Goal: Task Accomplishment & Management: Manage account settings

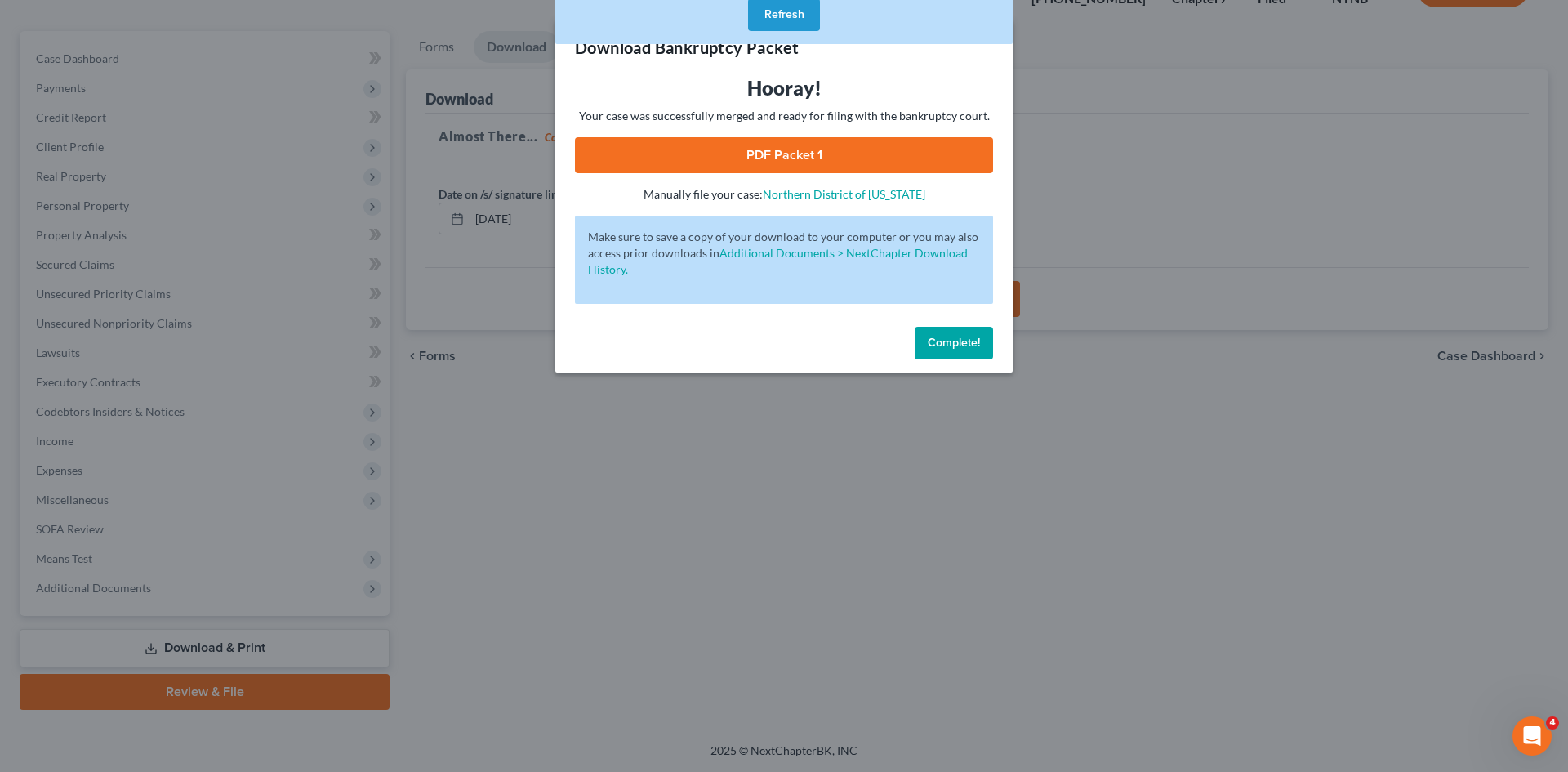
click at [966, 342] on span "Complete!" at bounding box center [953, 342] width 52 height 14
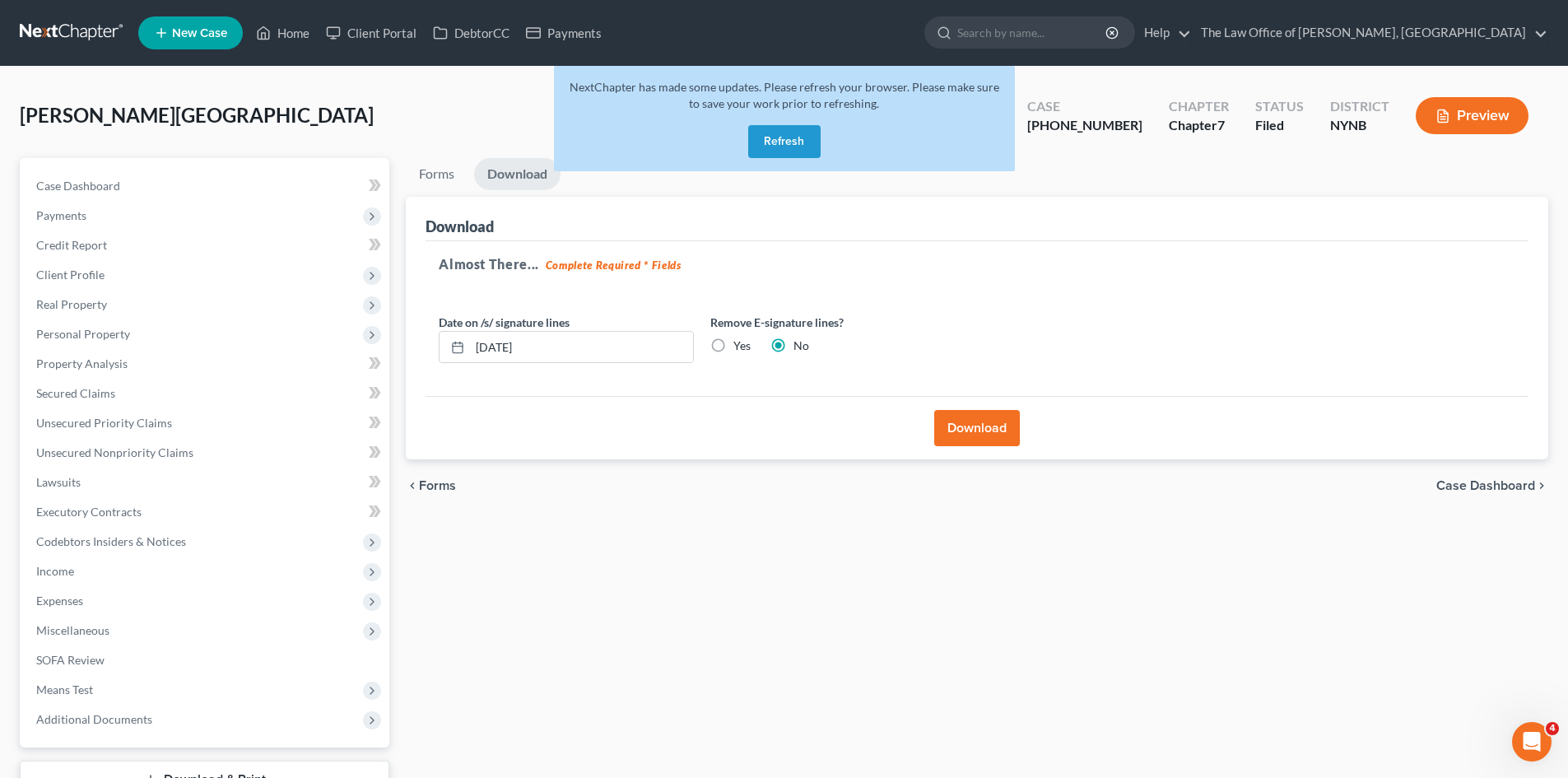
click at [792, 134] on button "Refresh" at bounding box center [784, 142] width 72 height 33
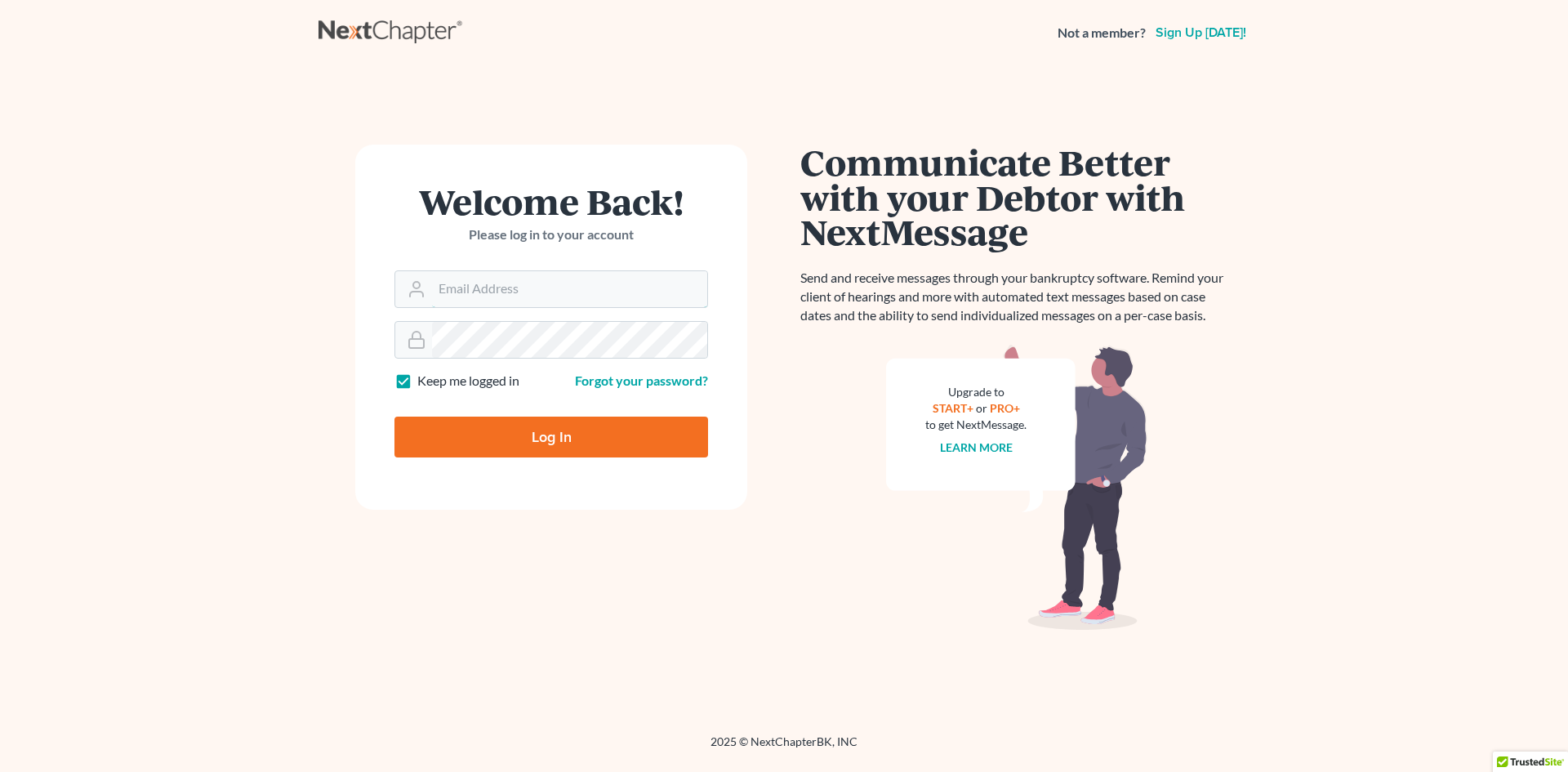
type input "christiaan@mvnlaw.com"
click at [579, 425] on div at bounding box center [561, 440] width 335 height 265
type input "Thinking..."
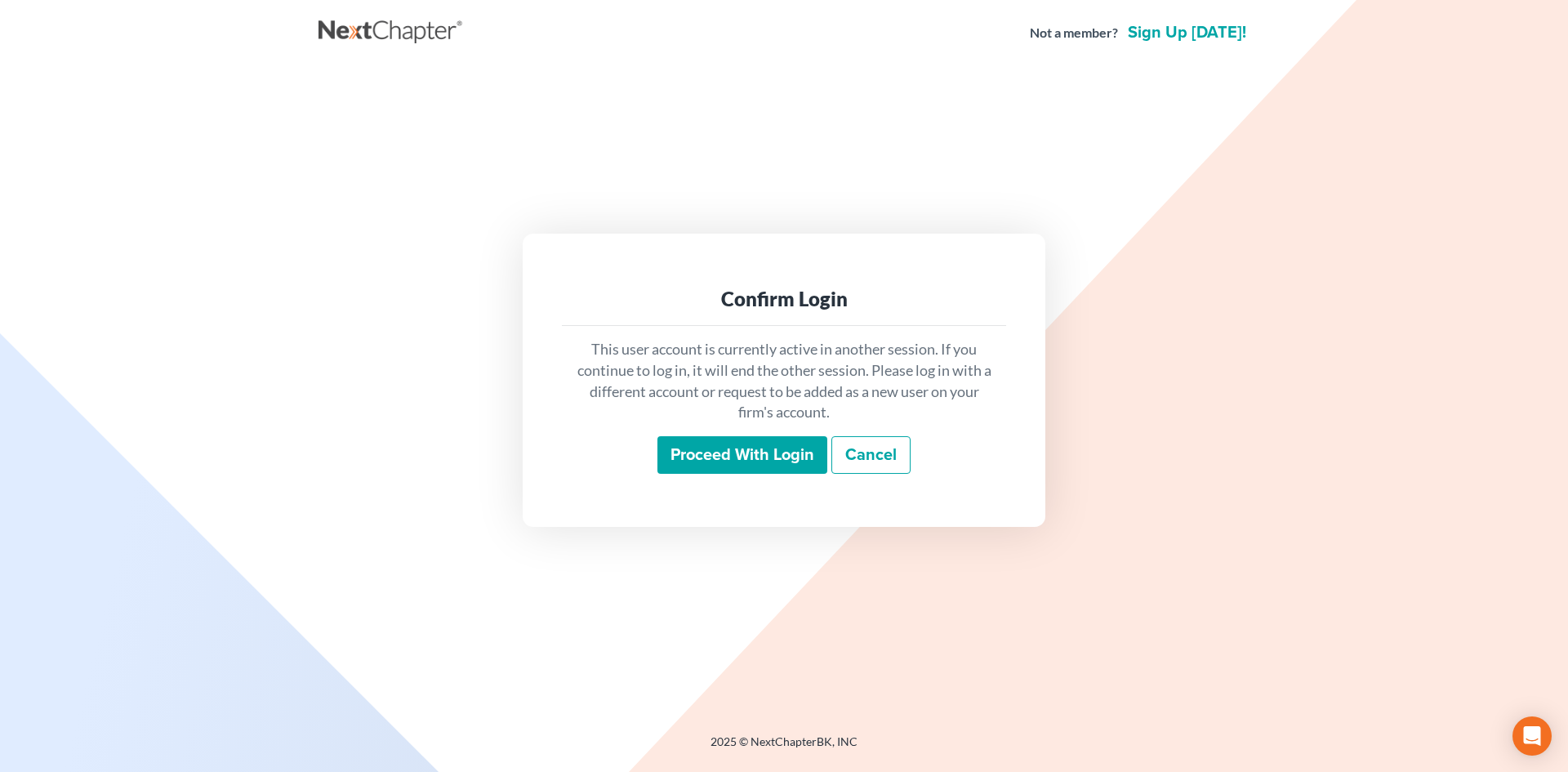
click at [733, 453] on input "Proceed with login" at bounding box center [743, 455] width 170 height 37
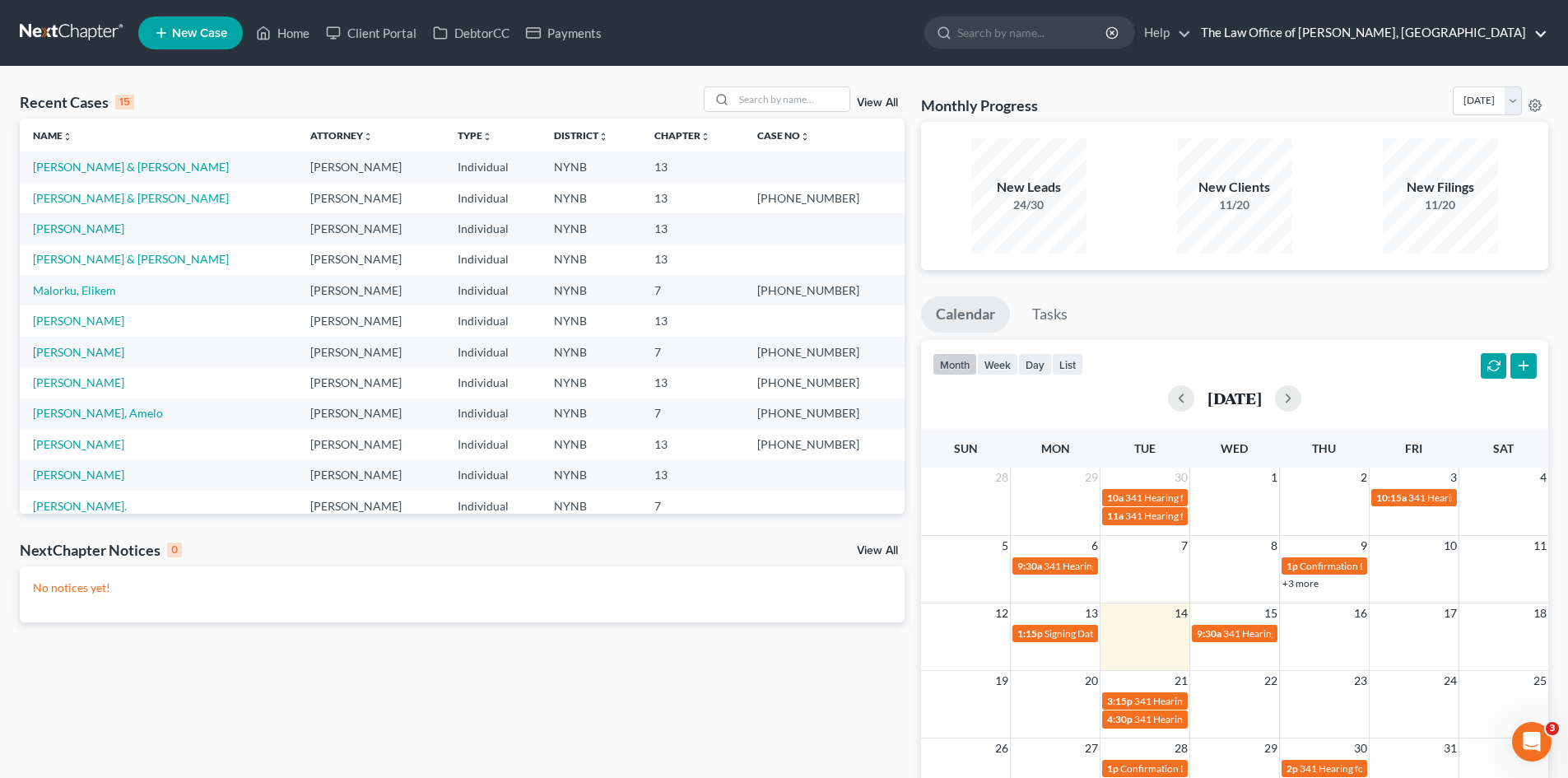
click at [1377, 35] on link "The Law Office of [PERSON_NAME], [GEOGRAPHIC_DATA]" at bounding box center [1370, 33] width 355 height 30
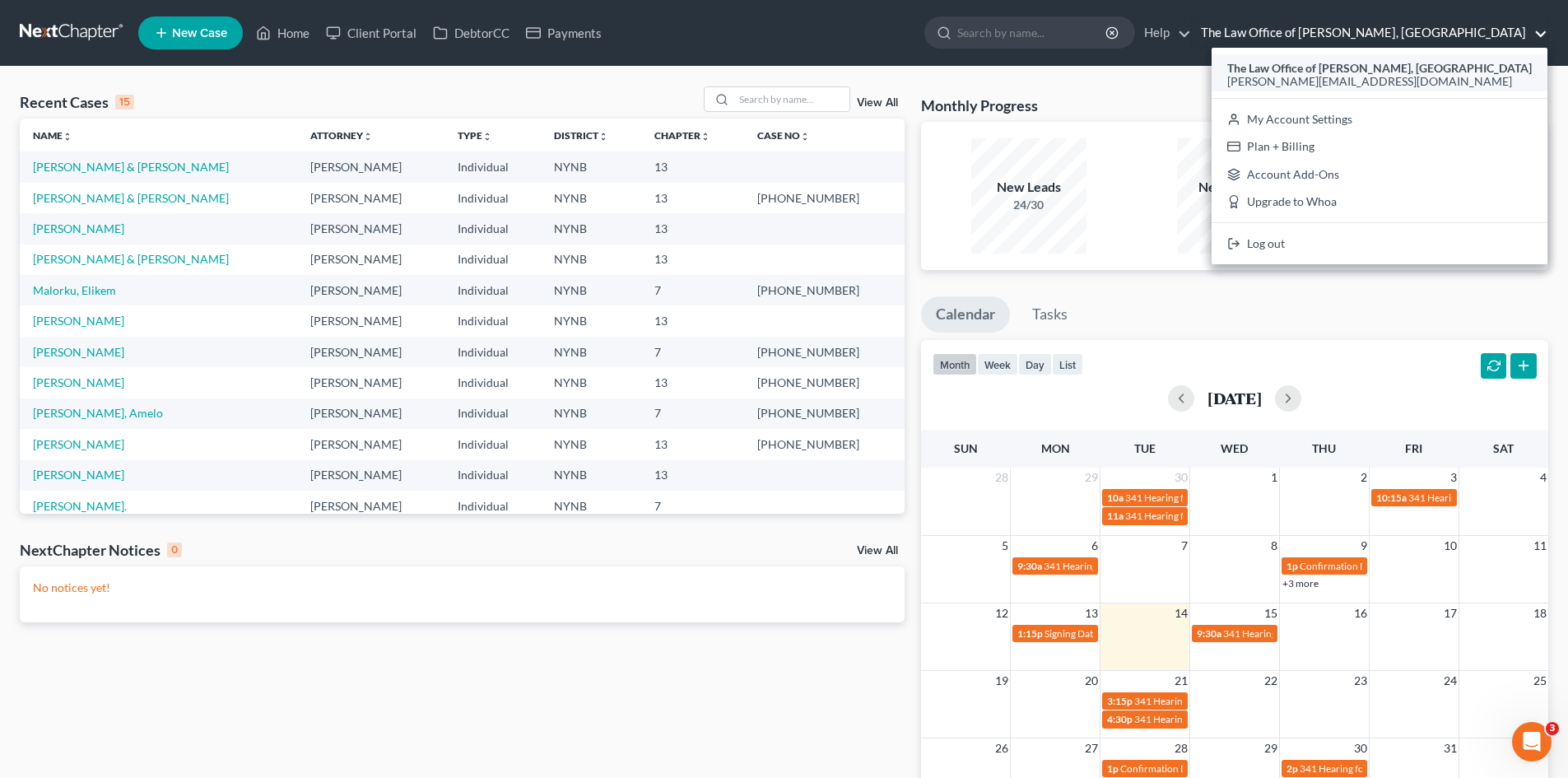
click at [1345, 75] on span "[PERSON_NAME][EMAIL_ADDRESS][DOMAIN_NAME]" at bounding box center [1370, 81] width 285 height 14
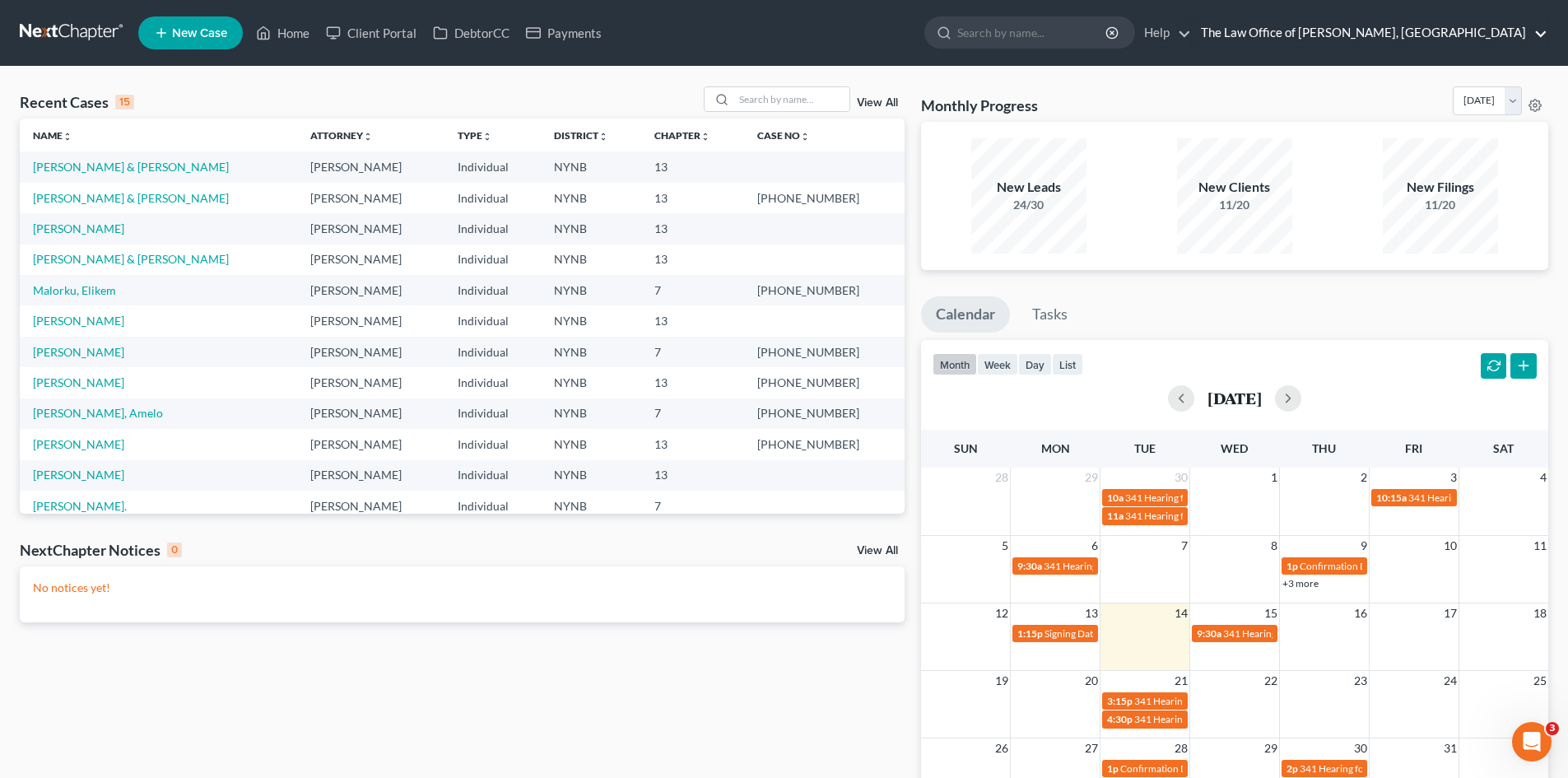
click at [1409, 29] on link "The Law Office of [PERSON_NAME], [GEOGRAPHIC_DATA]" at bounding box center [1370, 33] width 355 height 30
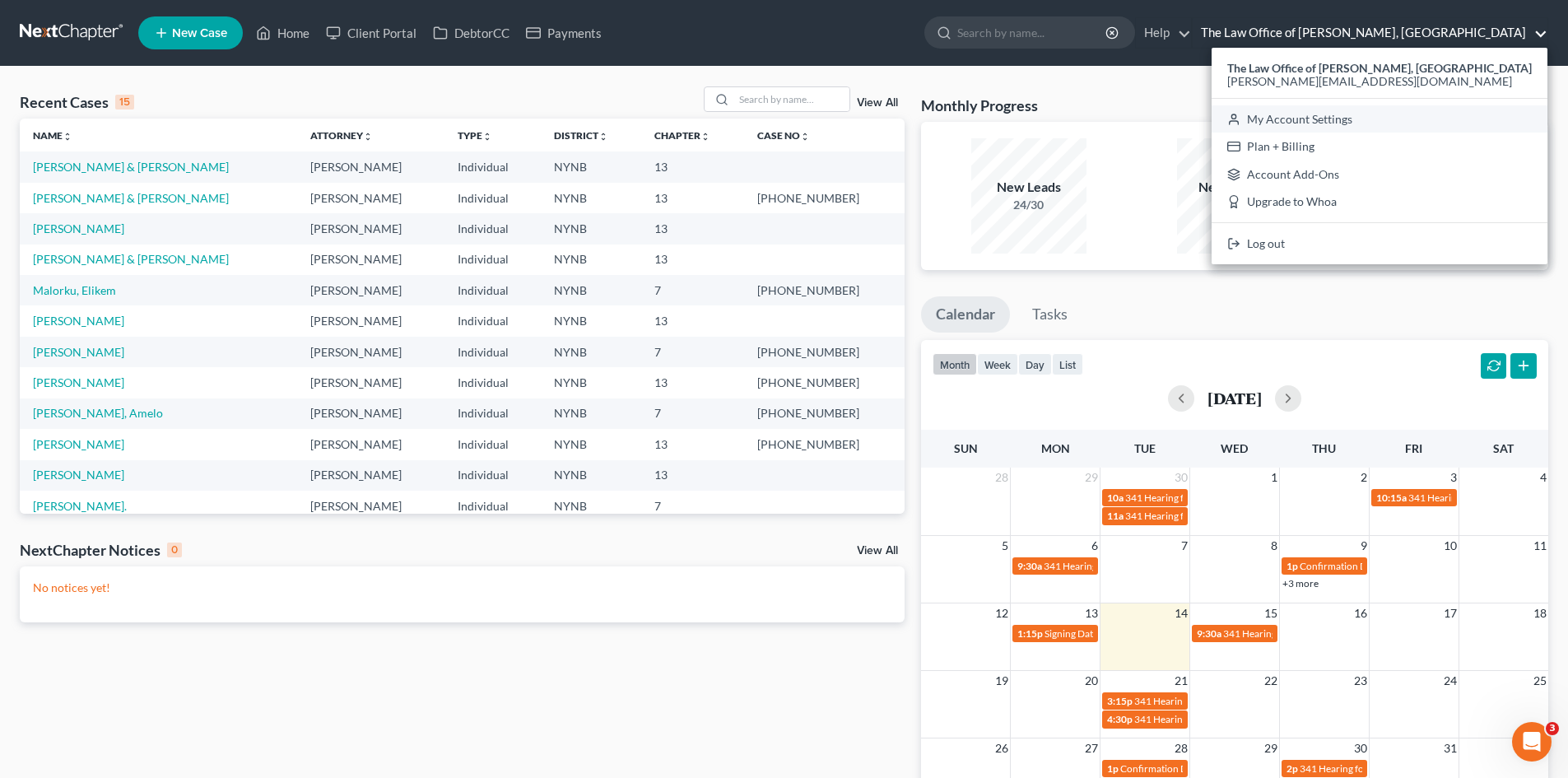
click at [1345, 117] on link "My Account Settings" at bounding box center [1379, 120] width 336 height 28
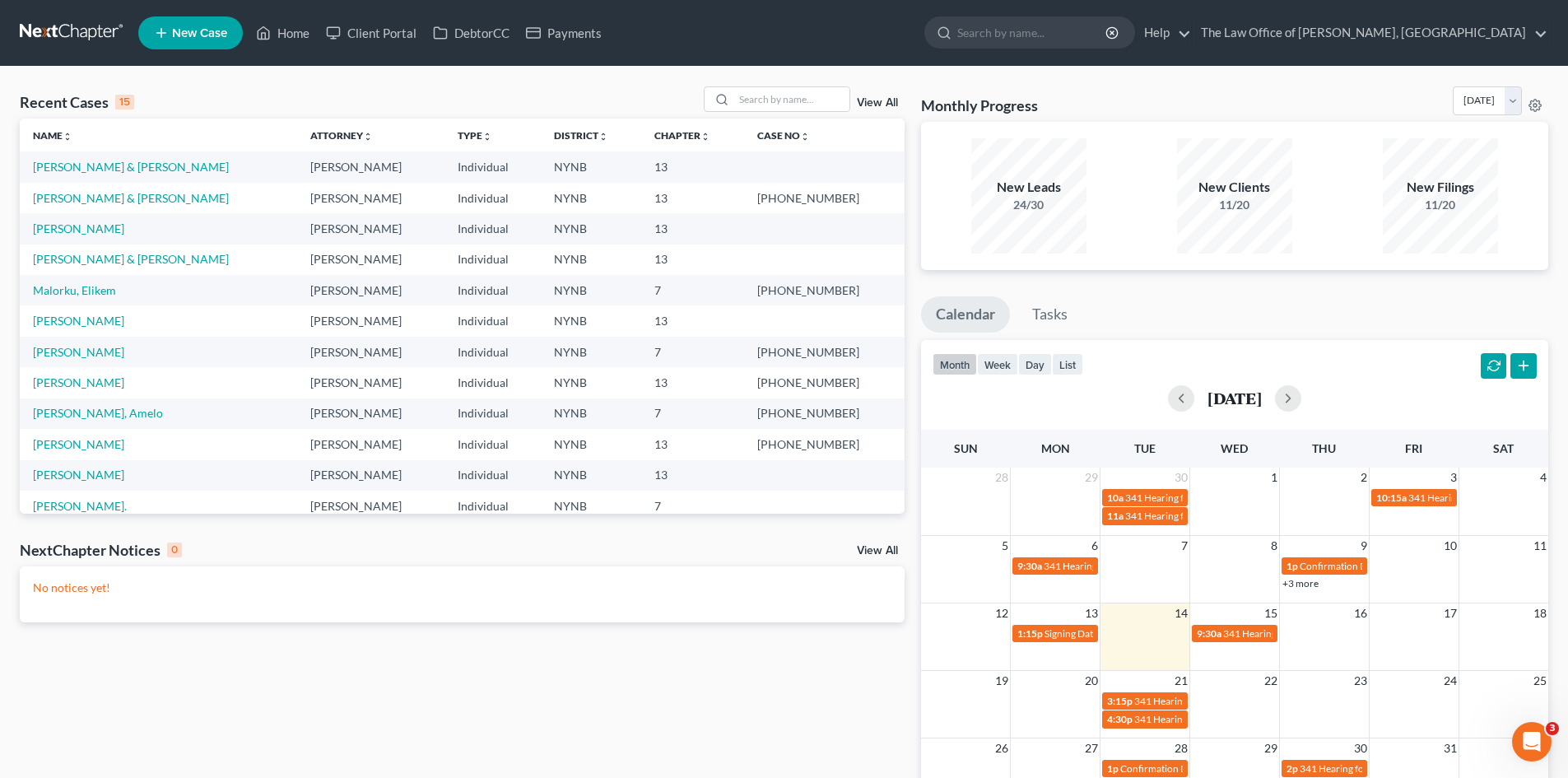
select select "24"
select select "35"
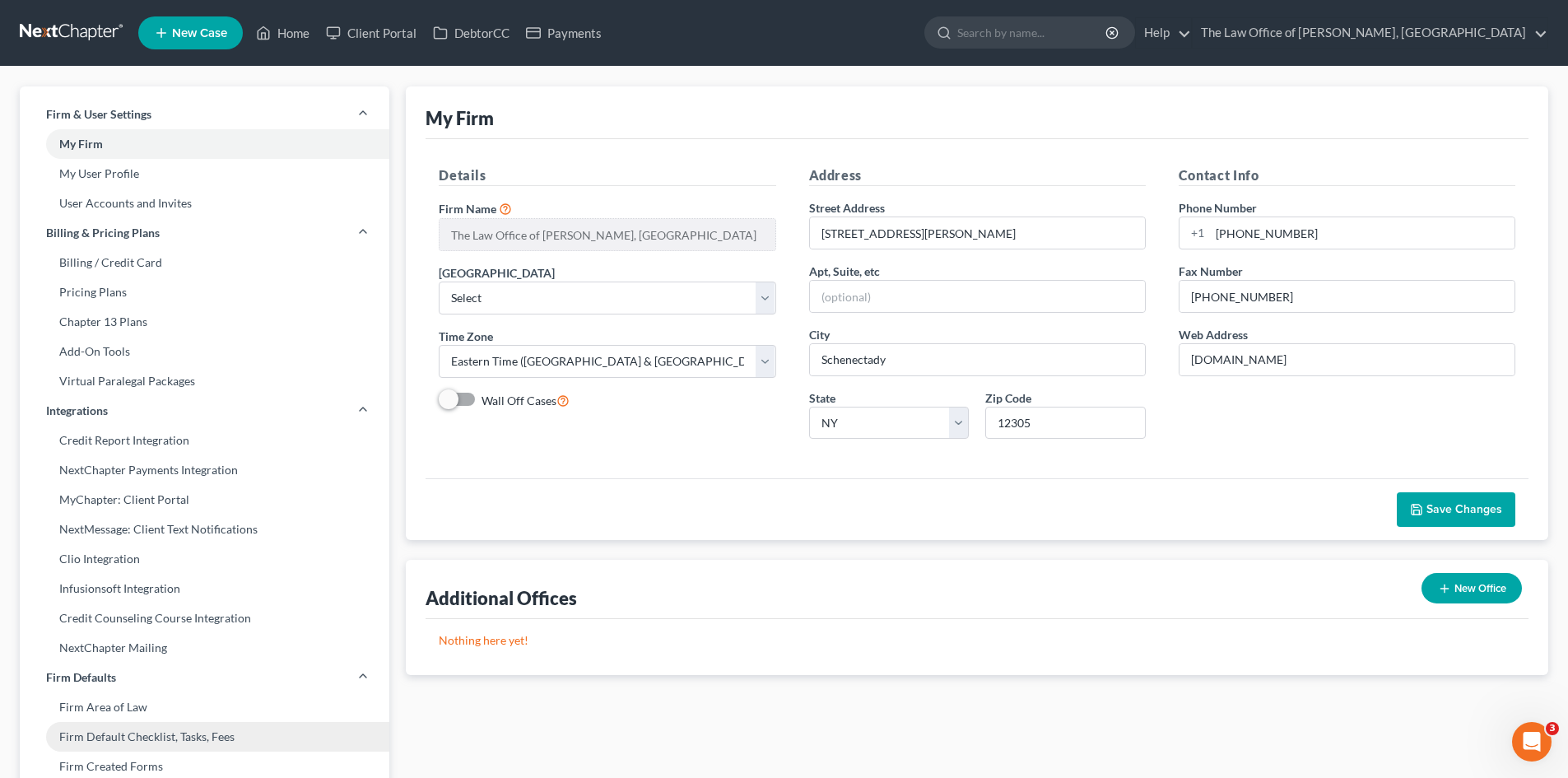
click at [129, 740] on link "Firm Default Checklist, Tasks, Fees" at bounding box center [205, 737] width 370 height 30
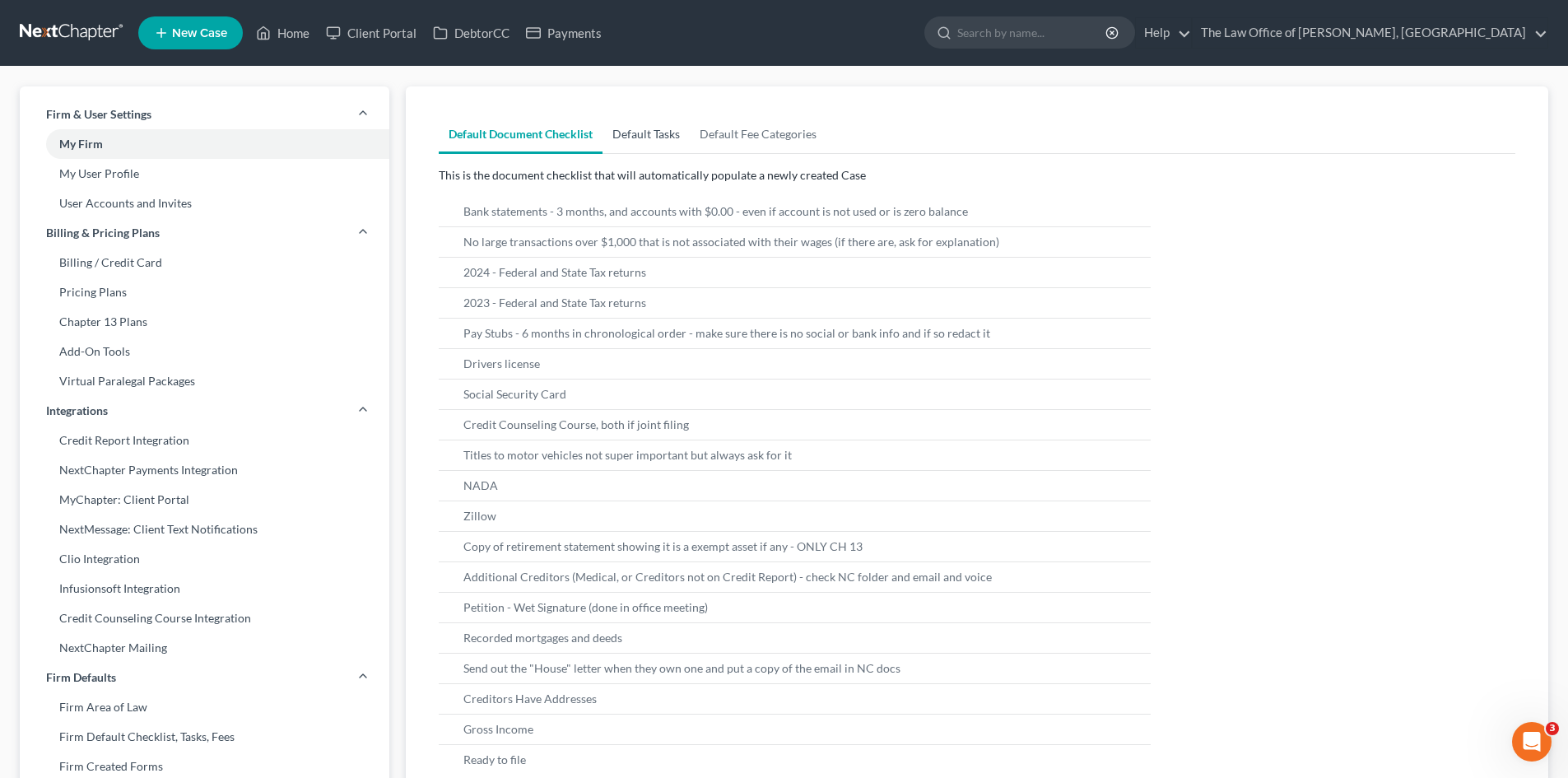
click at [641, 140] on link "Default Tasks" at bounding box center [645, 133] width 87 height 39
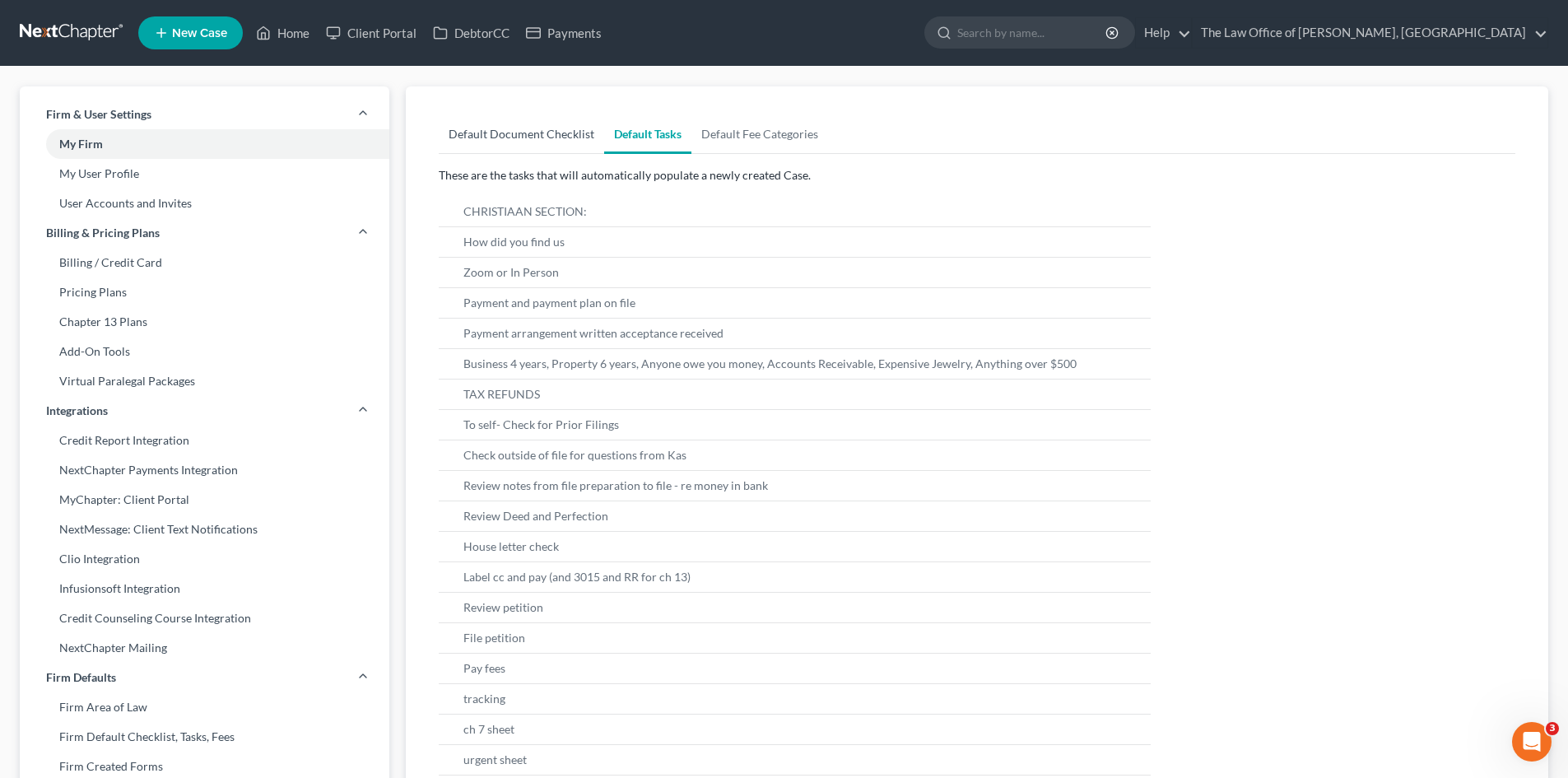
click at [479, 131] on link "Default Document Checklist" at bounding box center [521, 133] width 166 height 39
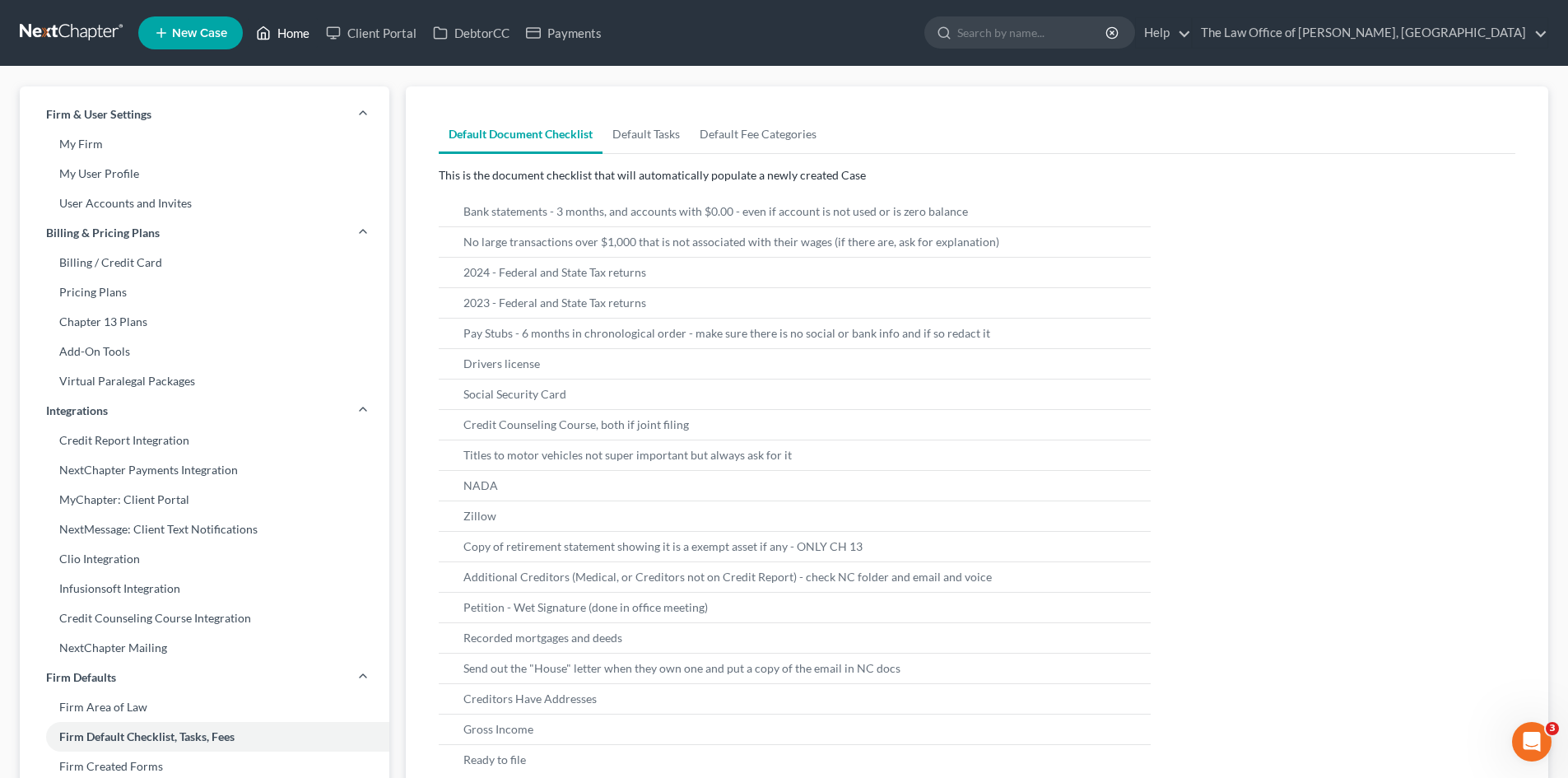
click at [311, 25] on link "Home" at bounding box center [282, 33] width 70 height 30
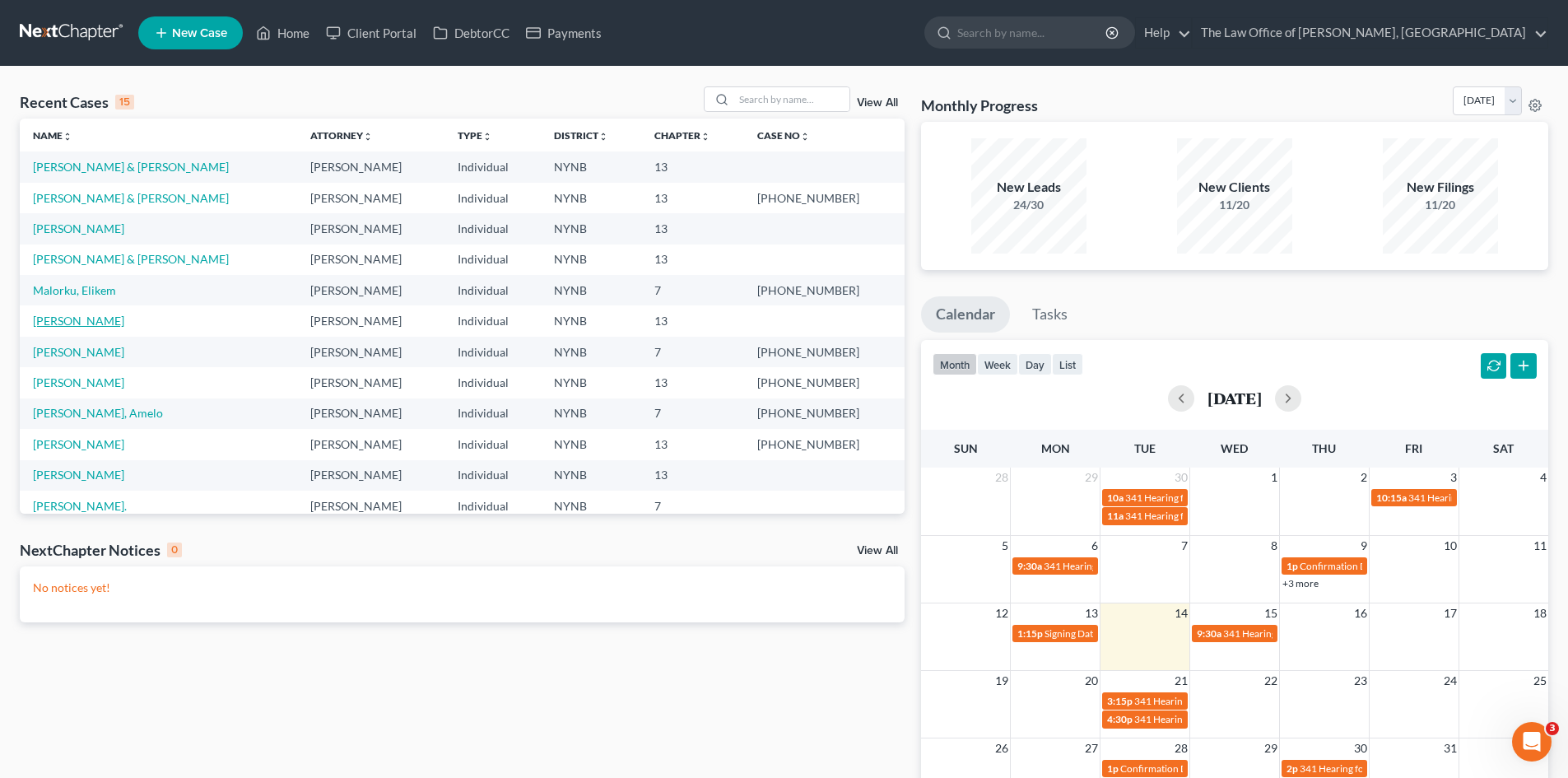
click at [73, 321] on link "[PERSON_NAME]" at bounding box center [79, 321] width 92 height 14
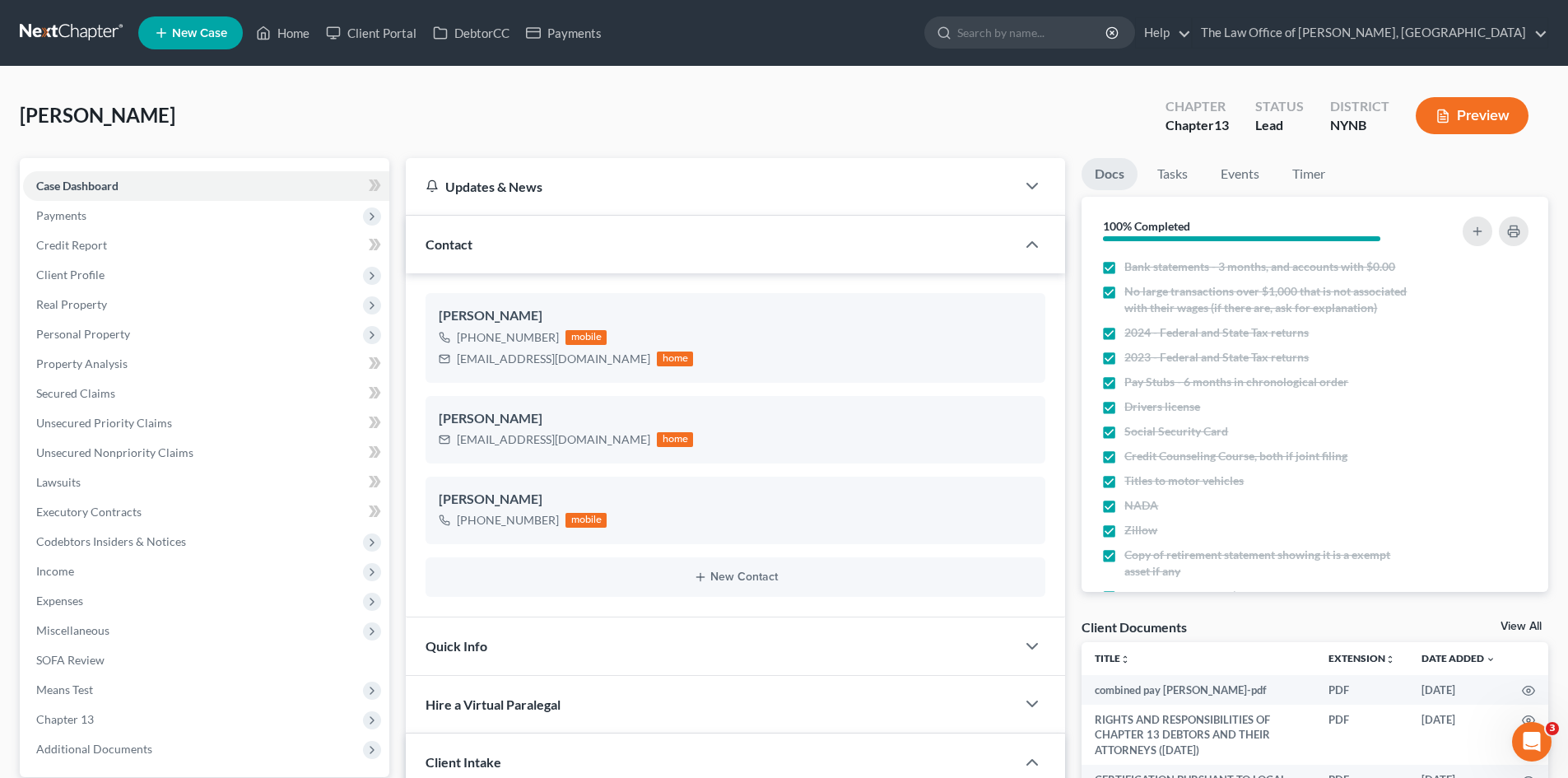
click at [94, 741] on span "Additional Documents" at bounding box center [93, 748] width 116 height 14
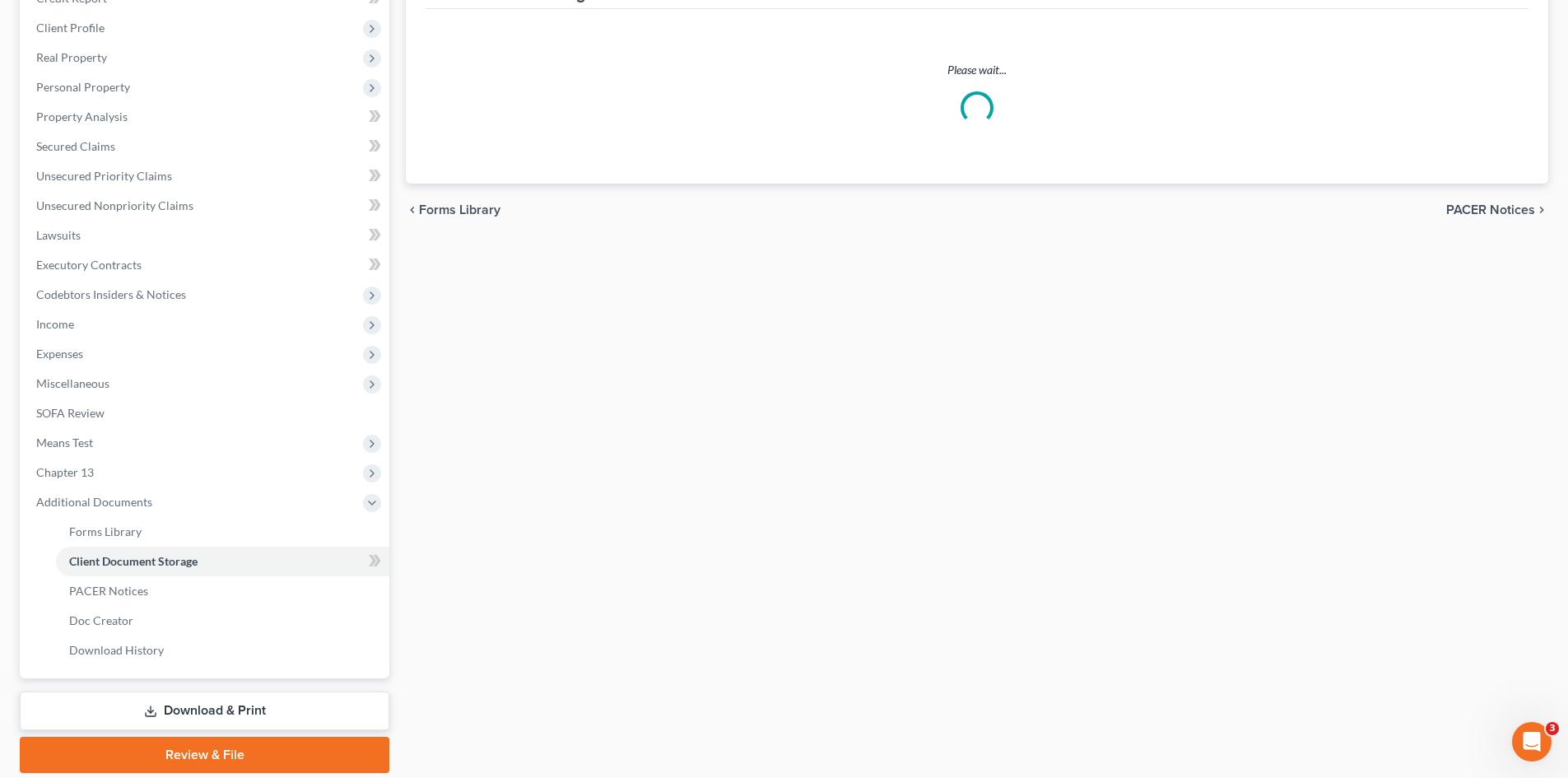
scroll to position [167, 0]
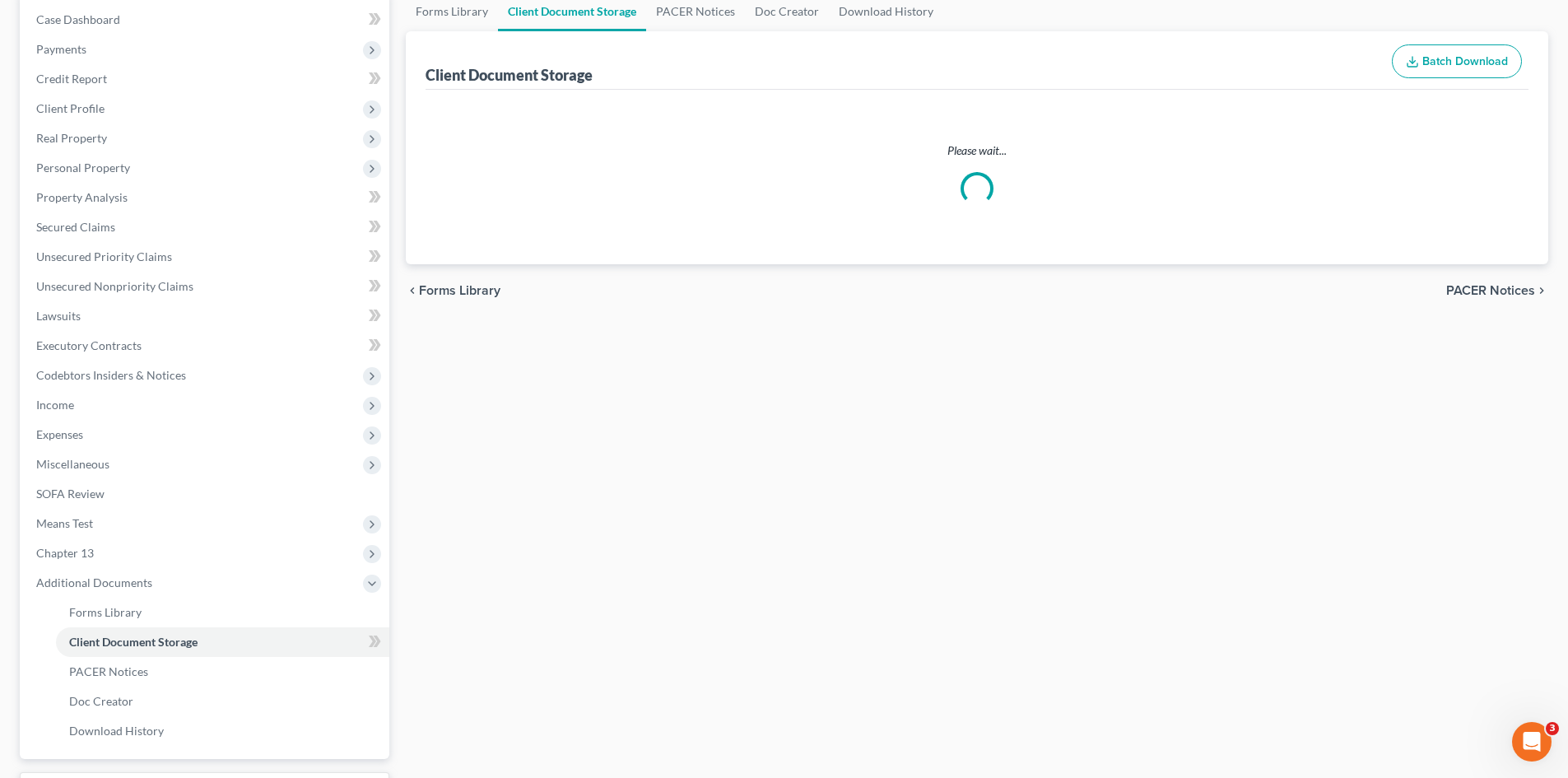
select select "2"
select select "6"
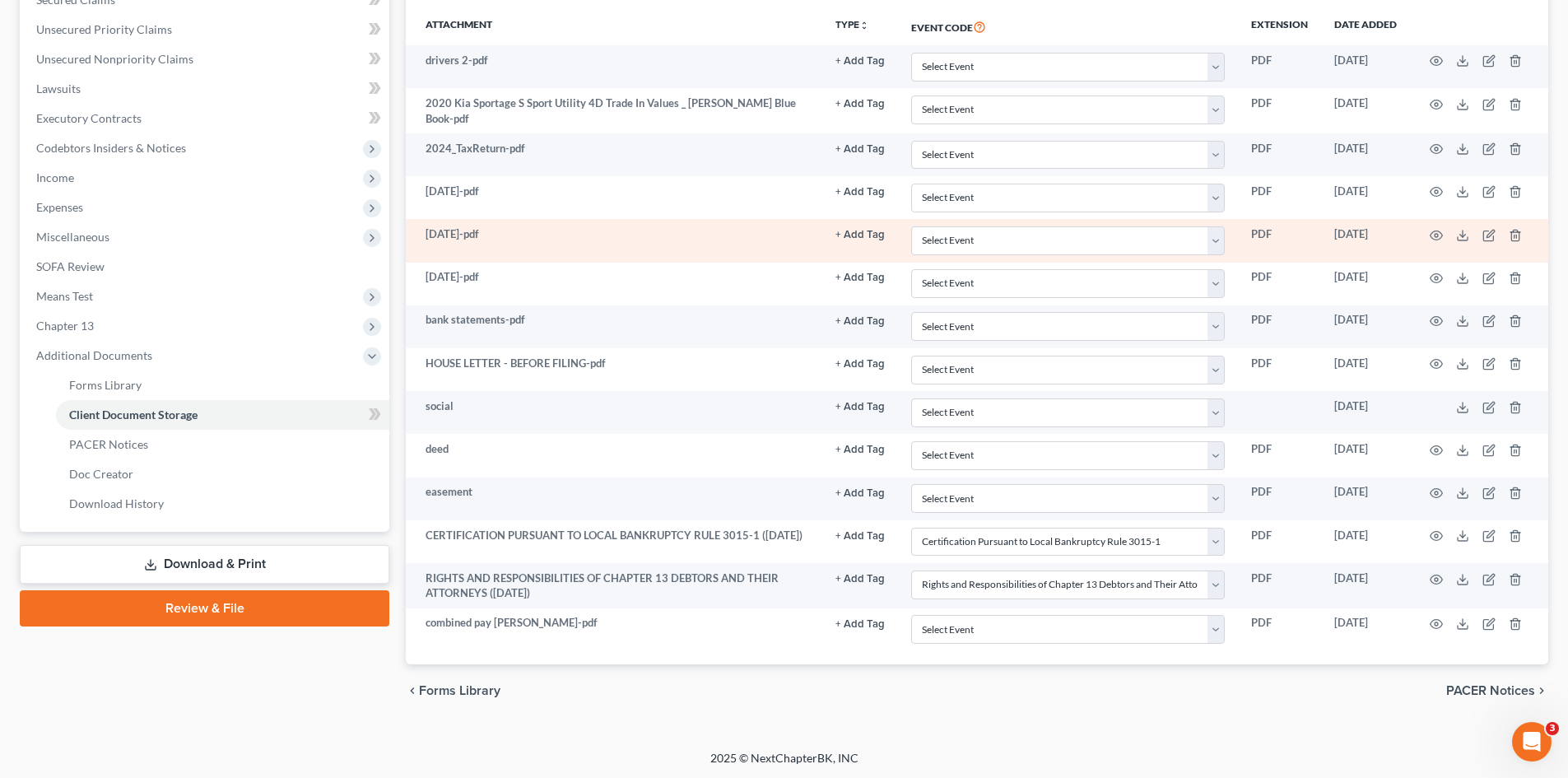
scroll to position [395, 0]
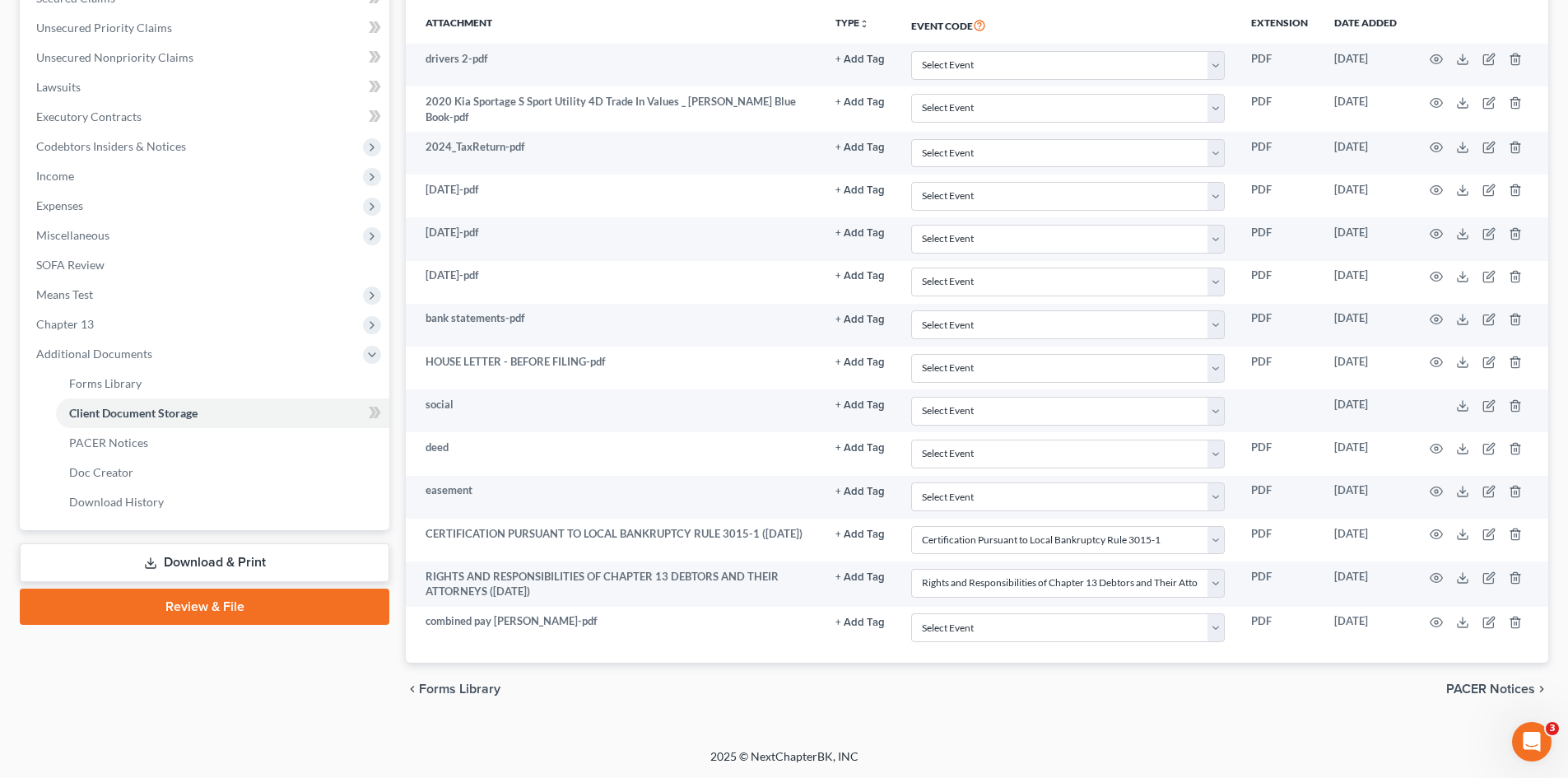
click at [251, 561] on link "Download & Print" at bounding box center [205, 562] width 370 height 38
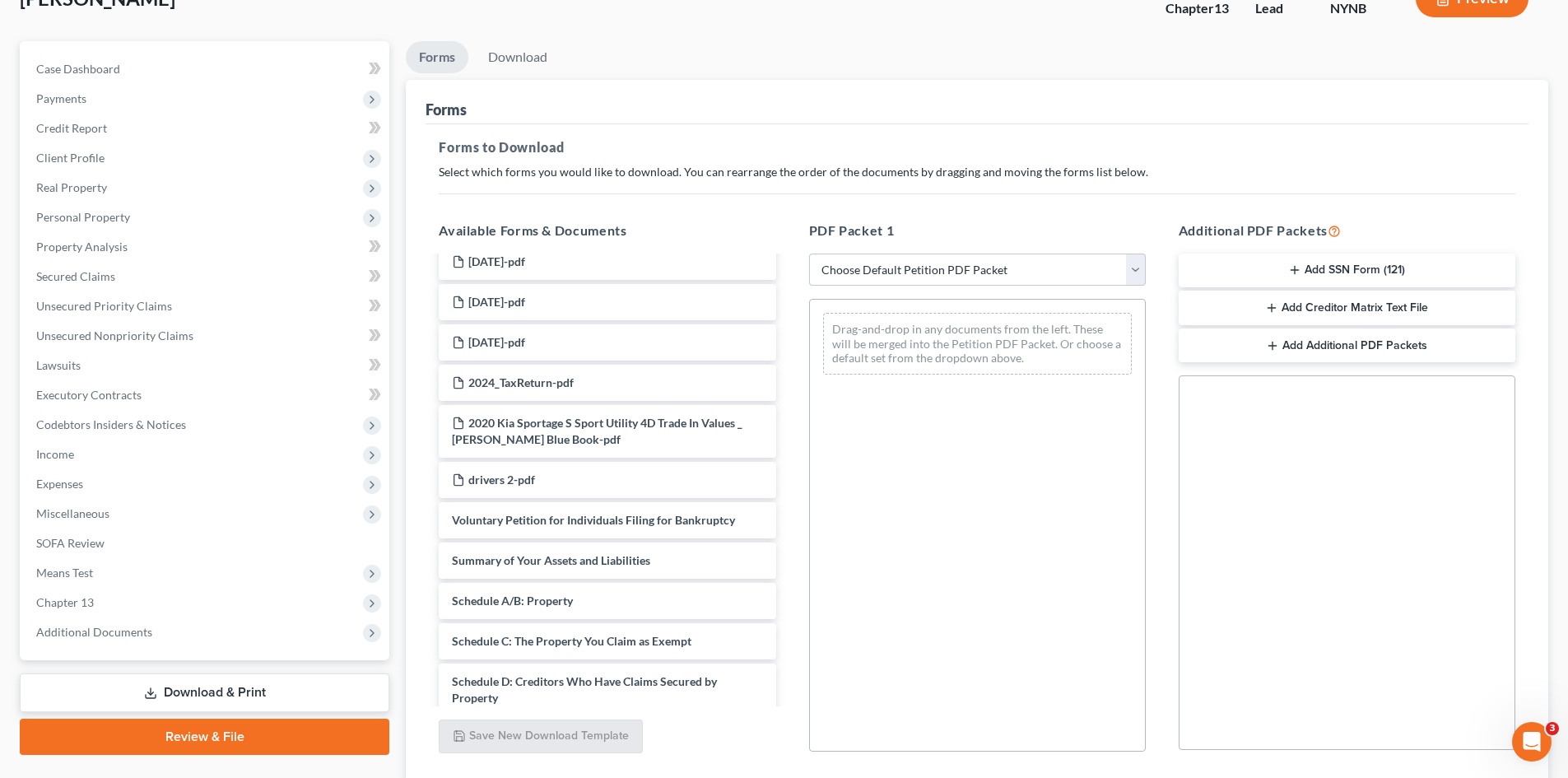
scroll to position [165, 0]
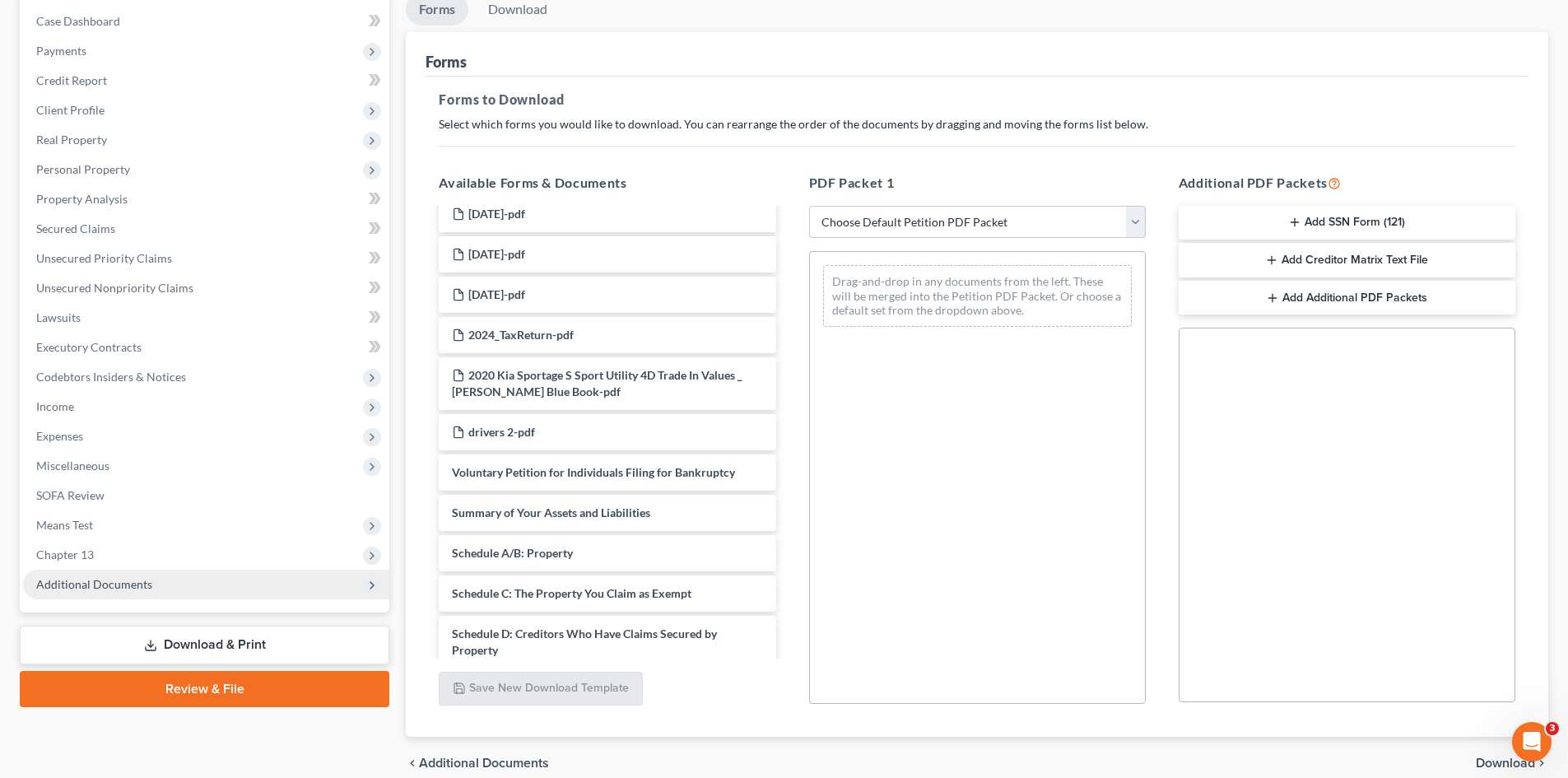
click at [117, 589] on span "Additional Documents" at bounding box center [93, 584] width 116 height 14
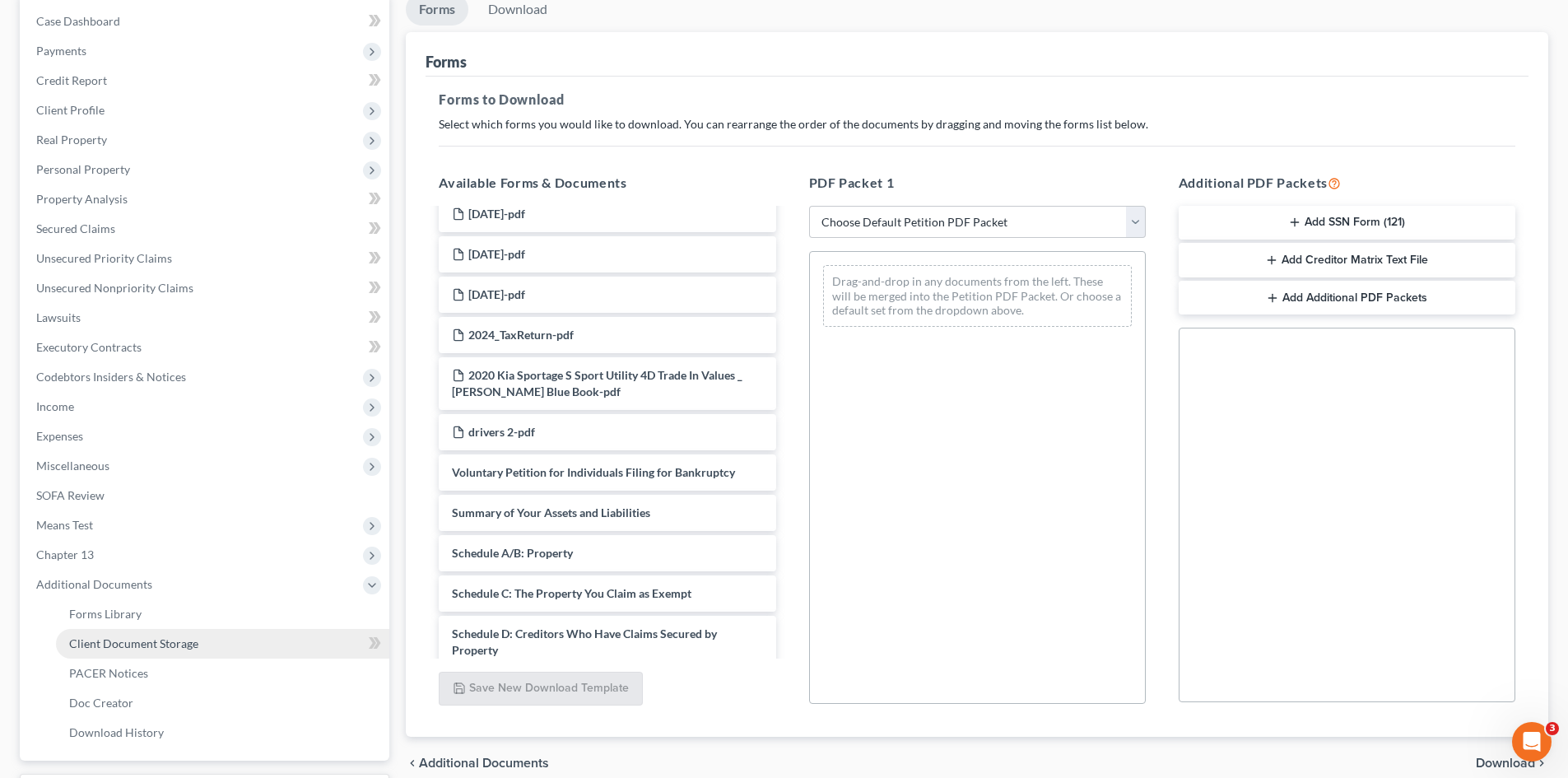
click at [167, 644] on span "Client Document Storage" at bounding box center [133, 643] width 129 height 14
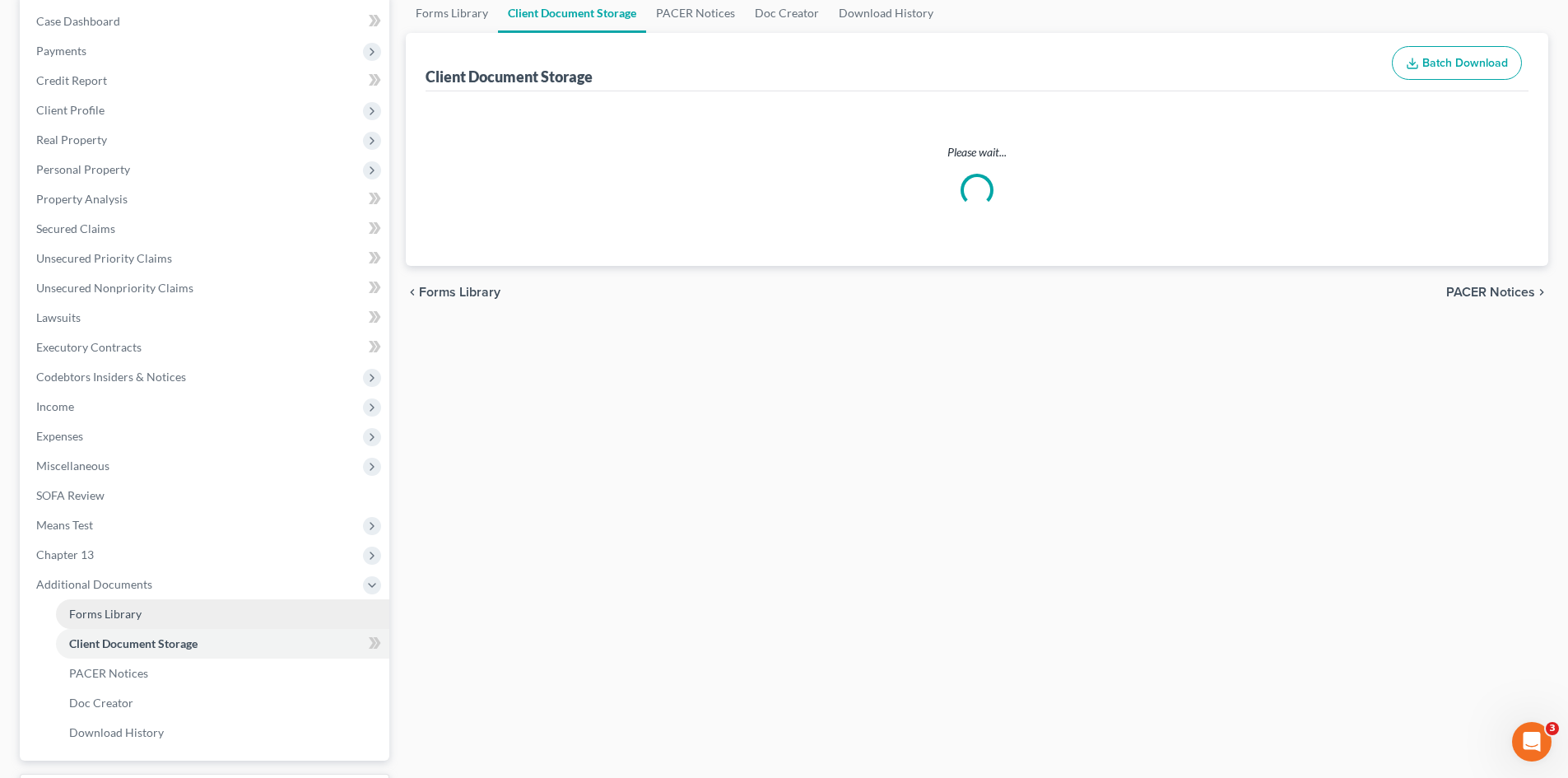
scroll to position [162, 0]
select select "2"
select select "6"
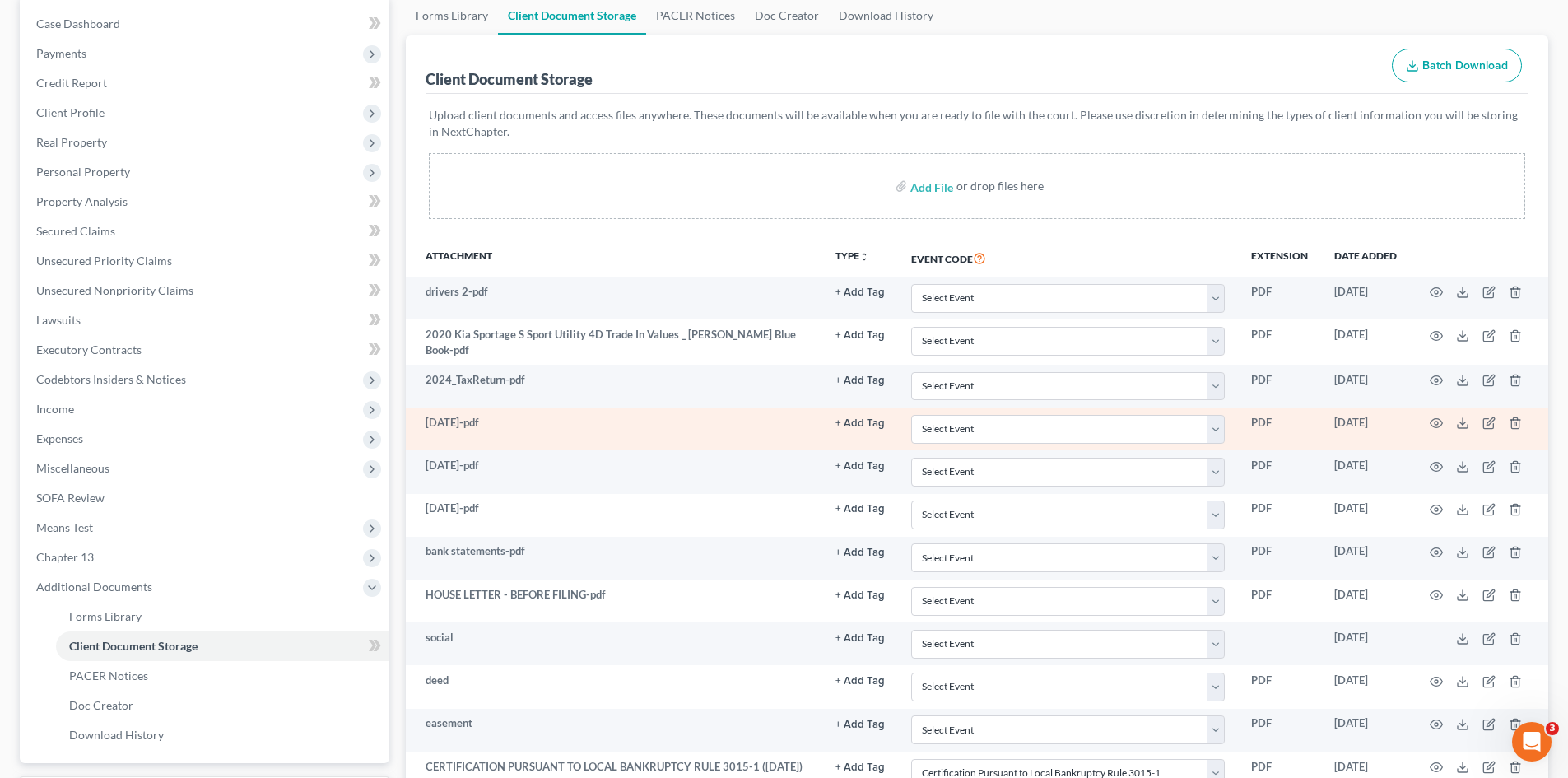
scroll to position [395, 0]
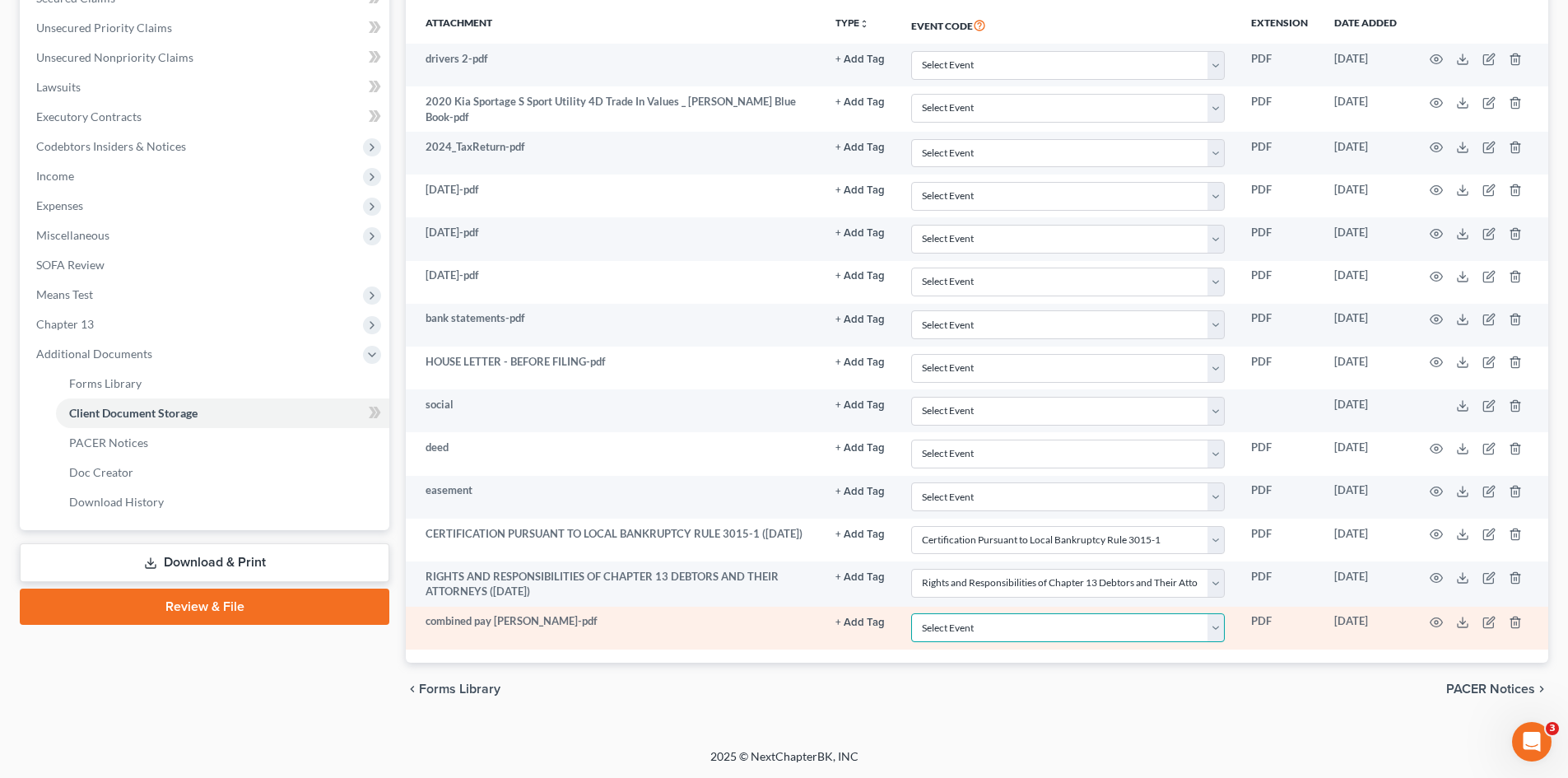
click at [1066, 631] on select "Select Event Application to Have the Filing Fee Waived Certificate of Credit Co…" at bounding box center [1068, 627] width 314 height 29
select select "5"
click at [911, 613] on select "Select Event Application to Have the Filing Fee Waived Certificate of Credit Co…" at bounding box center [1068, 627] width 314 height 29
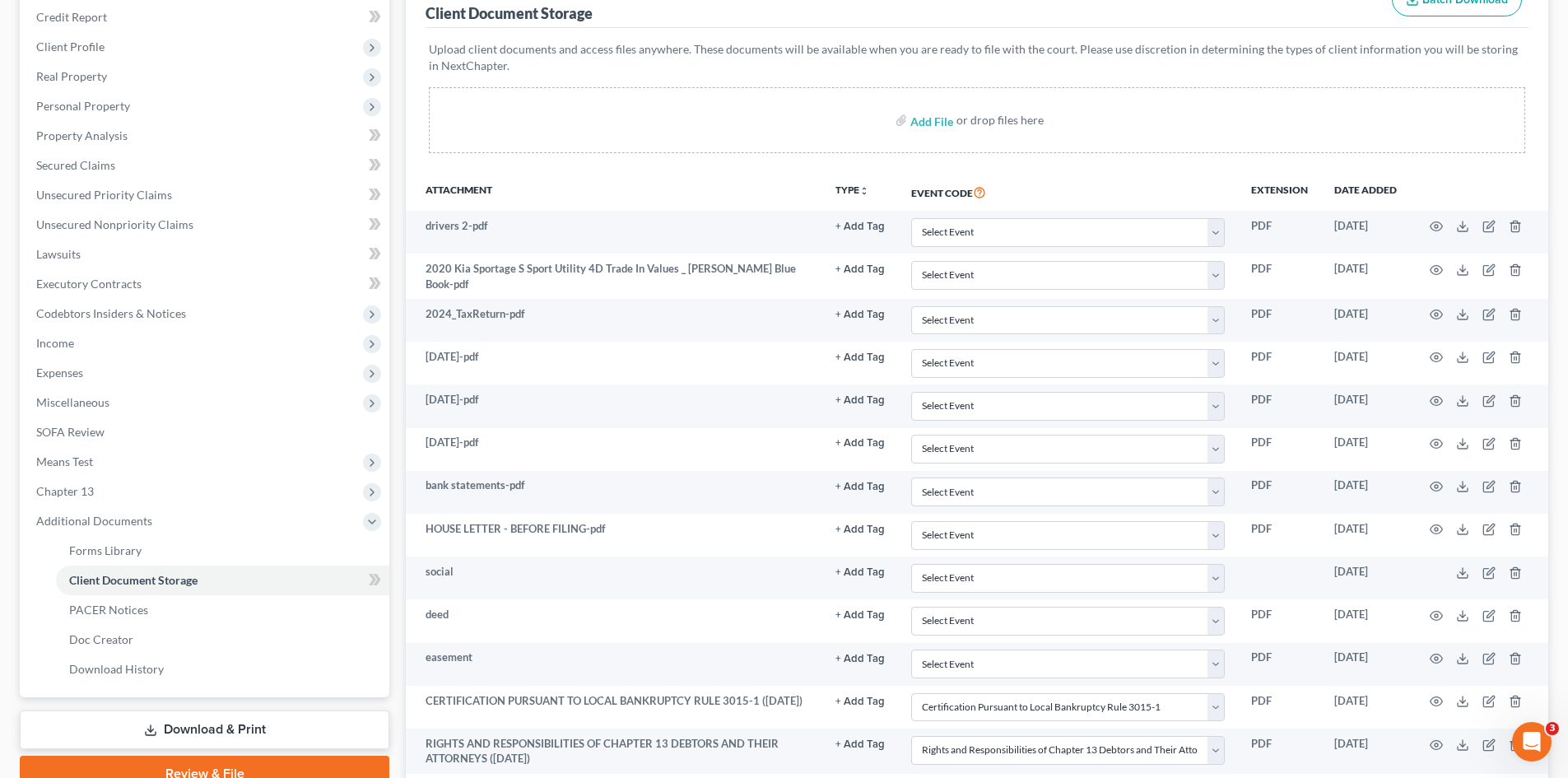
scroll to position [0, 0]
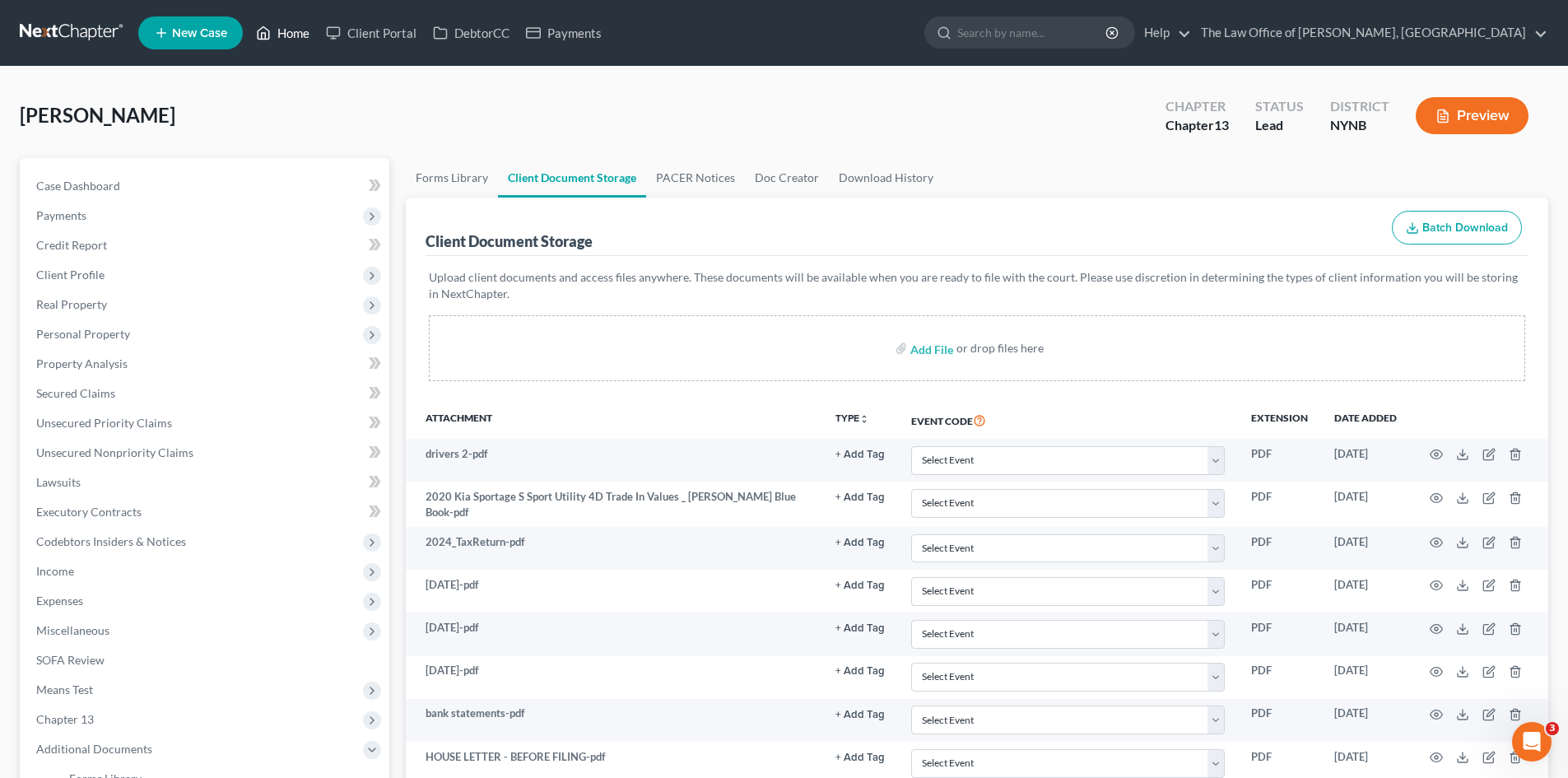
click at [294, 33] on link "Home" at bounding box center [282, 33] width 70 height 30
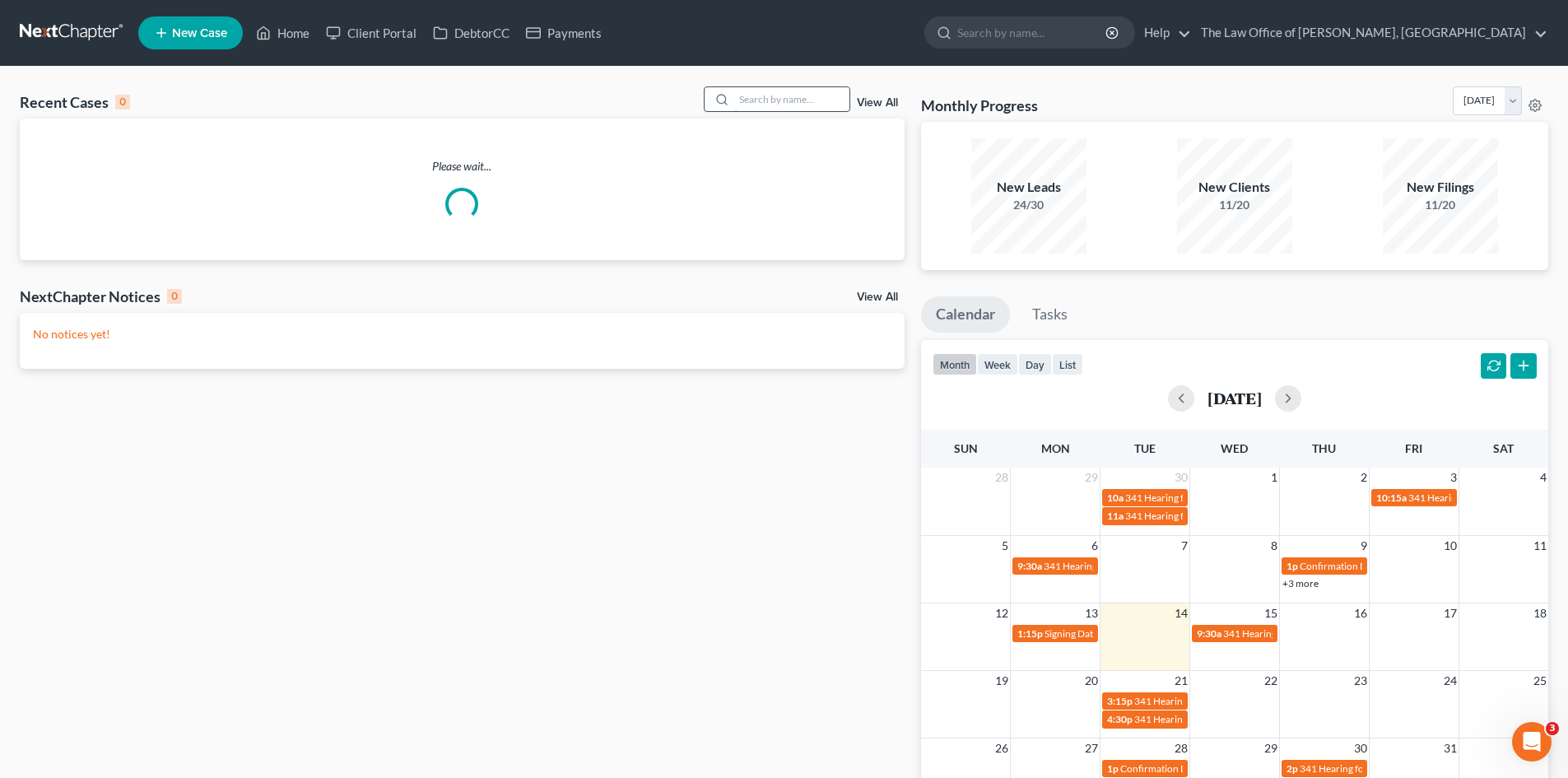
click at [781, 104] on input "search" at bounding box center [792, 99] width 115 height 24
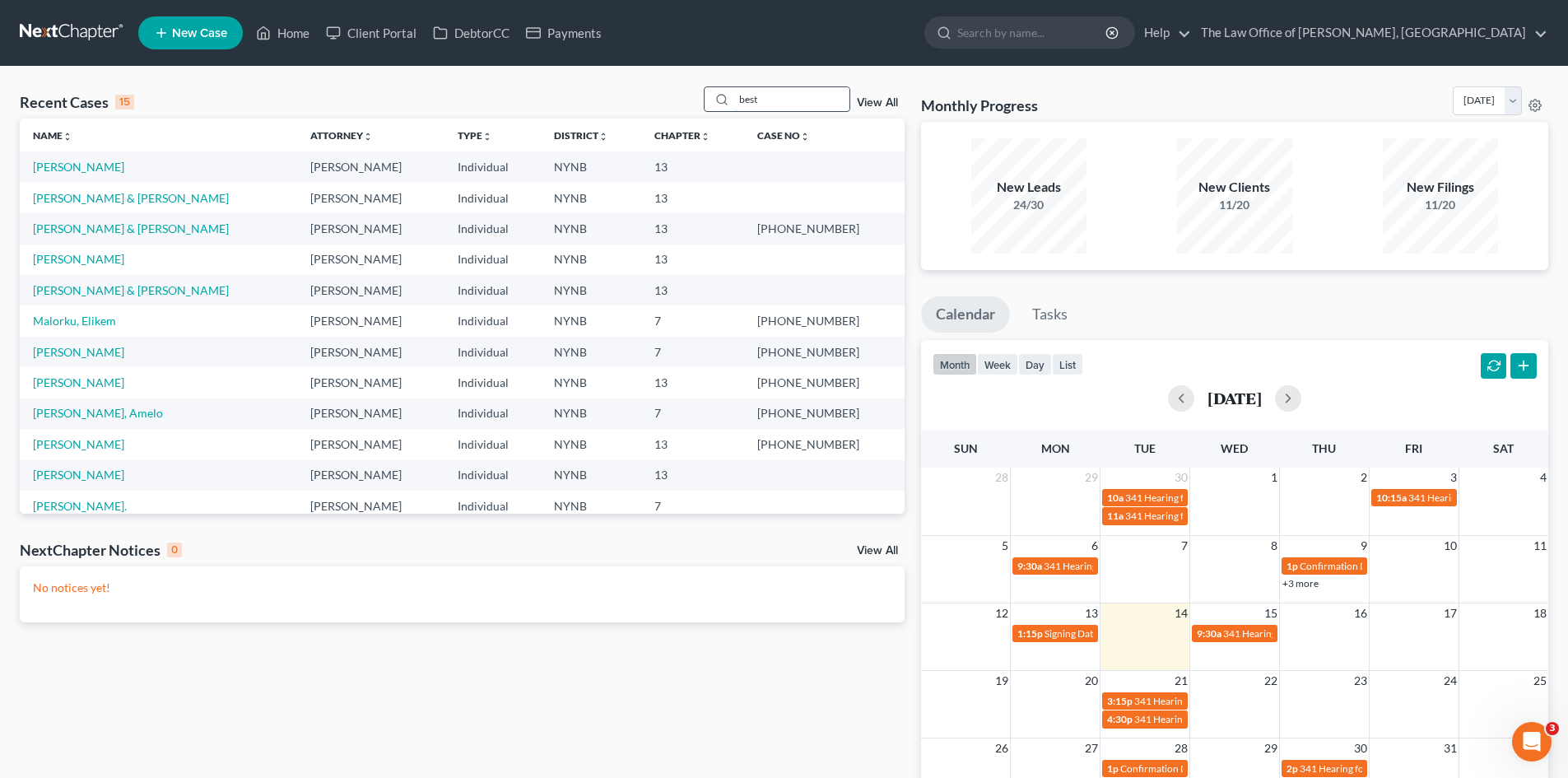
type input "best"
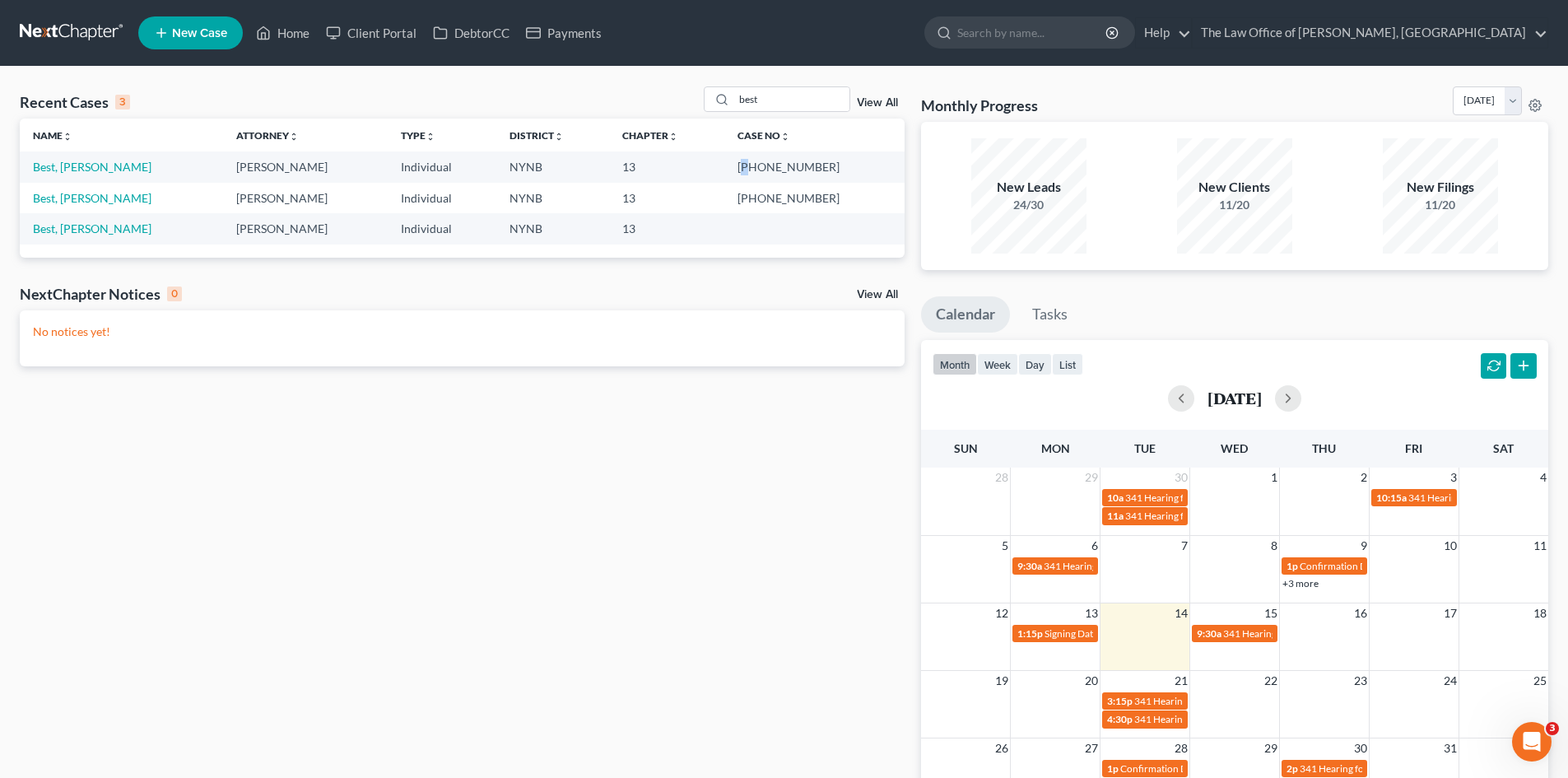
click at [787, 162] on td "25-11057-1" at bounding box center [814, 167] width 180 height 31
click at [57, 168] on link "Best, Denise" at bounding box center [92, 167] width 118 height 14
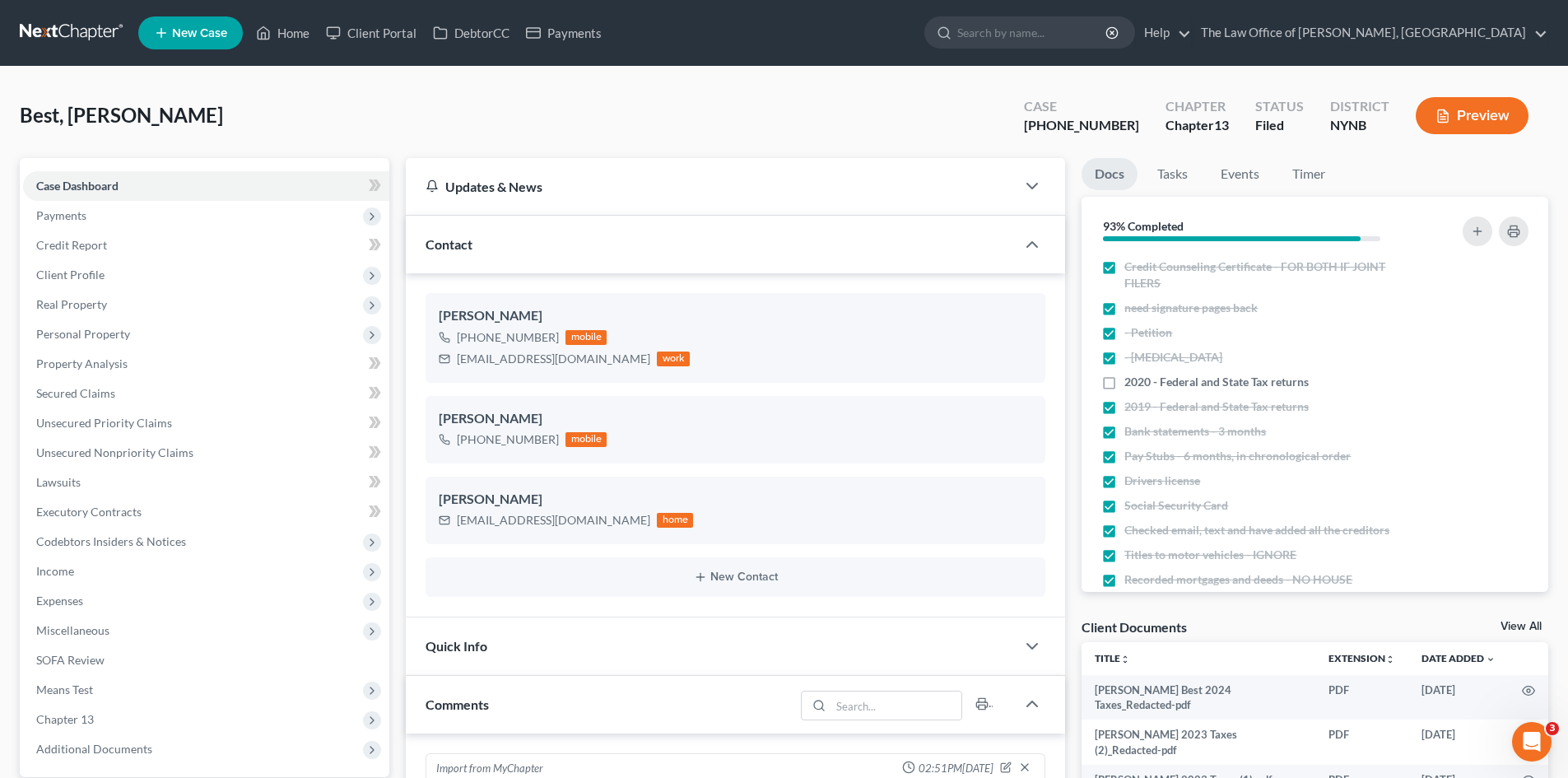
scroll to position [492, 0]
click at [87, 121] on span "Best, Denise" at bounding box center [122, 115] width 203 height 24
click at [86, 117] on span "Best, Denise" at bounding box center [122, 115] width 203 height 24
click at [117, 118] on span "Best, Denise" at bounding box center [122, 115] width 203 height 24
click at [117, 118] on span "Best, Denise" at bounding box center [122, 115] width 203 height 24
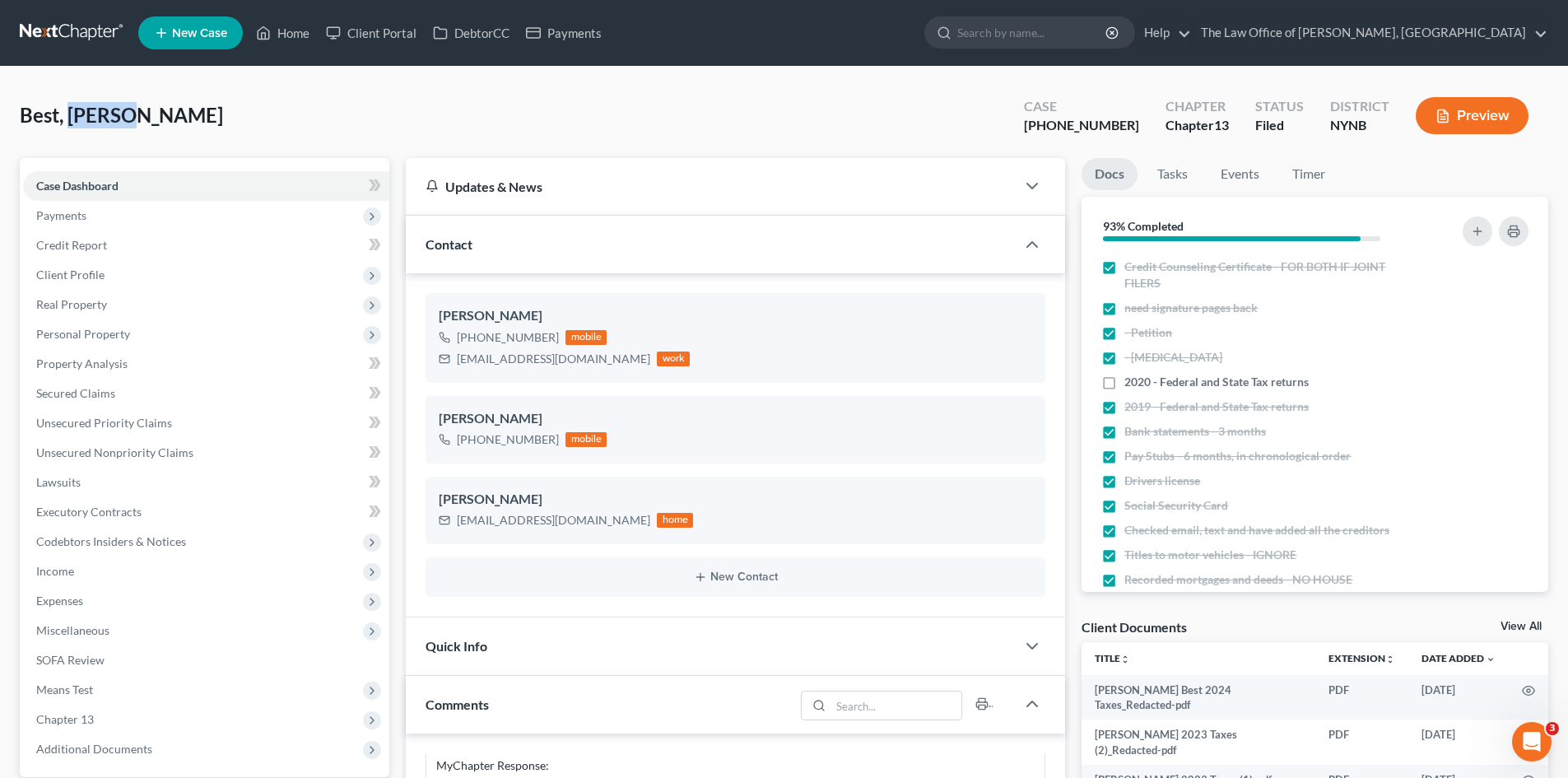
copy span "Denise"
click at [78, 279] on span "Client Profile" at bounding box center [70, 274] width 68 height 14
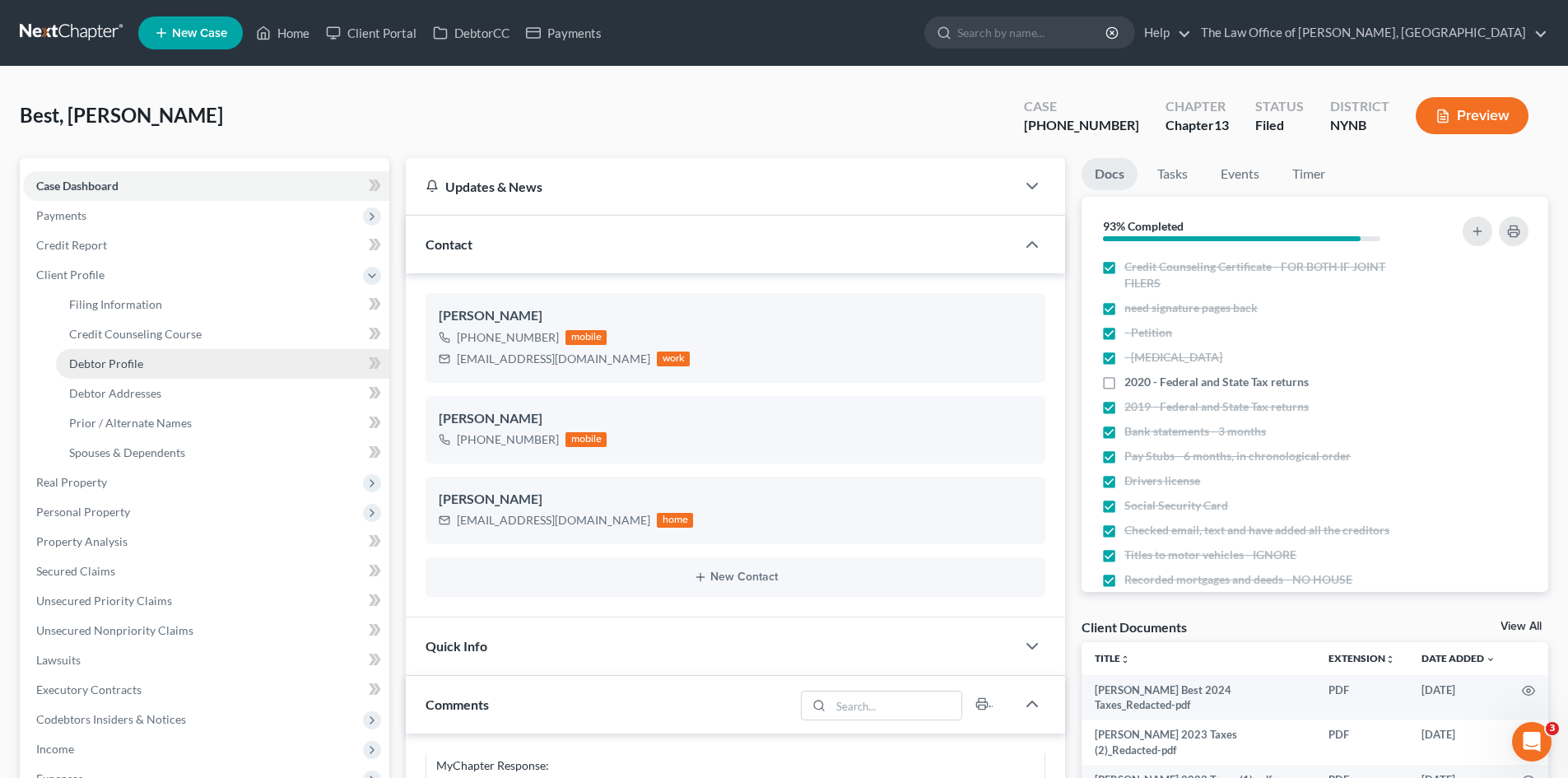
click at [101, 362] on span "Debtor Profile" at bounding box center [106, 363] width 74 height 14
select select "2"
select select "0"
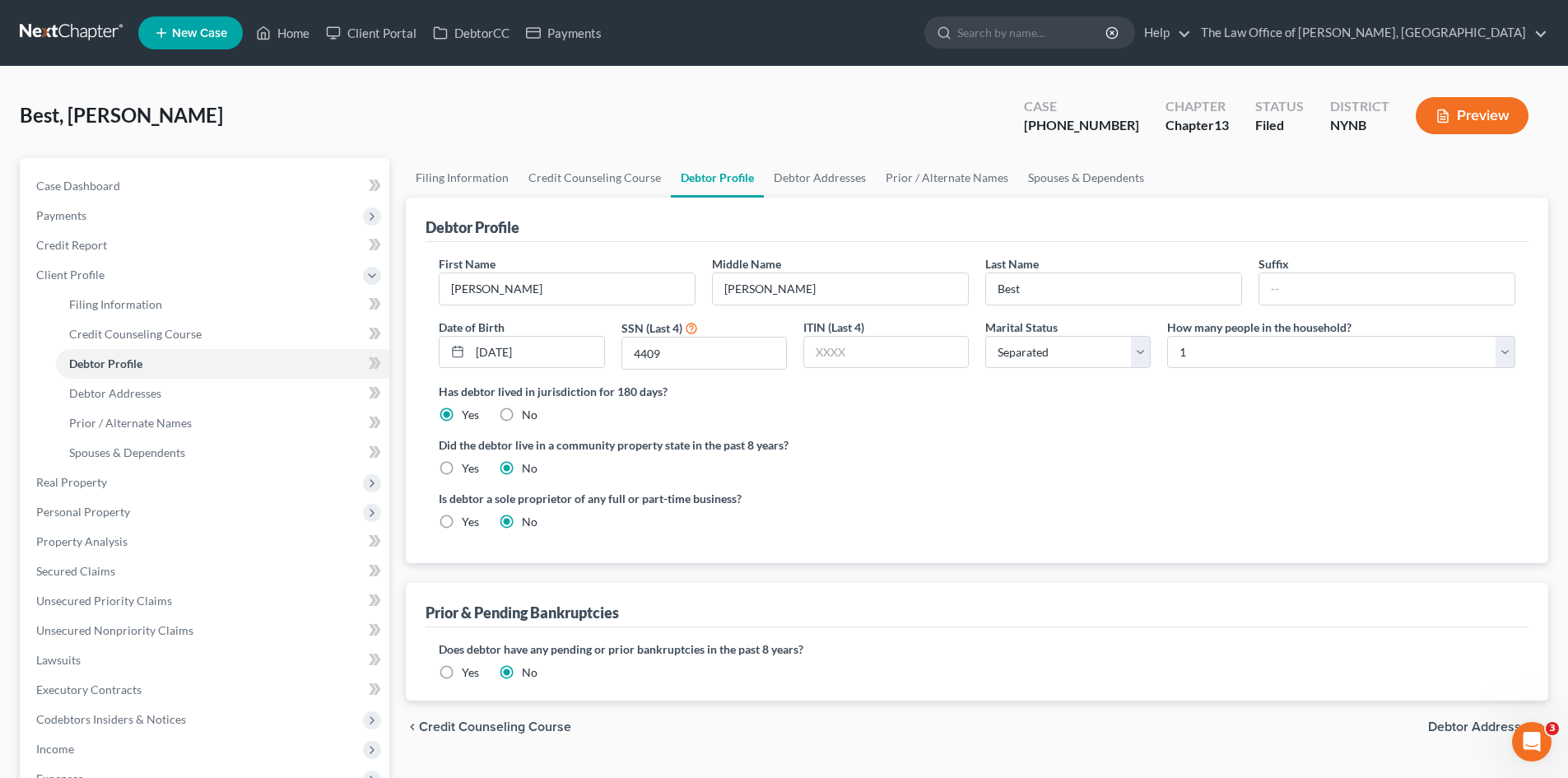
radio input "true"
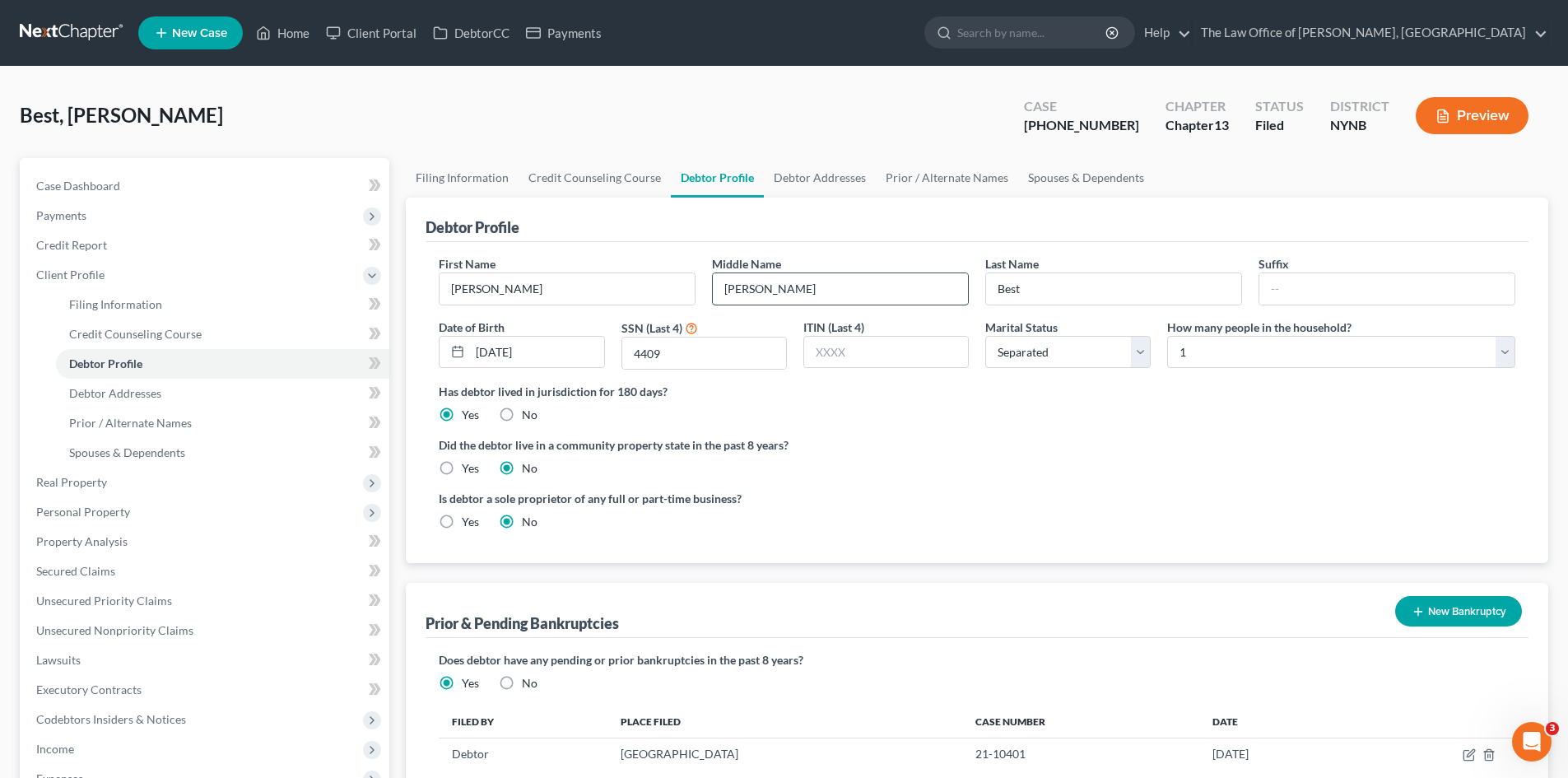
click at [751, 294] on input "Louise" at bounding box center [840, 289] width 255 height 32
click at [32, 113] on span "Best, Denise" at bounding box center [122, 115] width 203 height 24
copy span "Best"
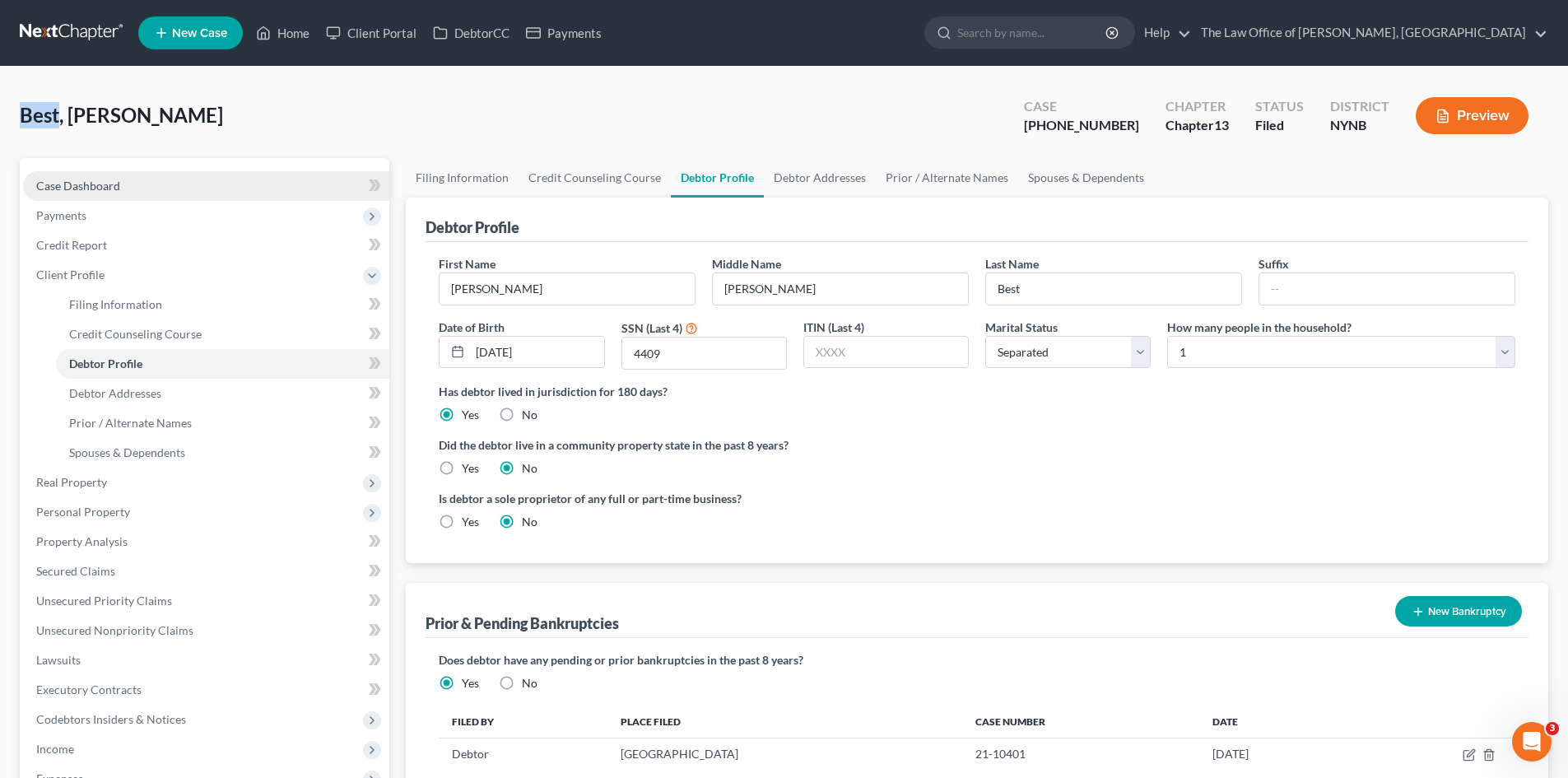
click at [133, 188] on link "Case Dashboard" at bounding box center [207, 187] width 366 height 30
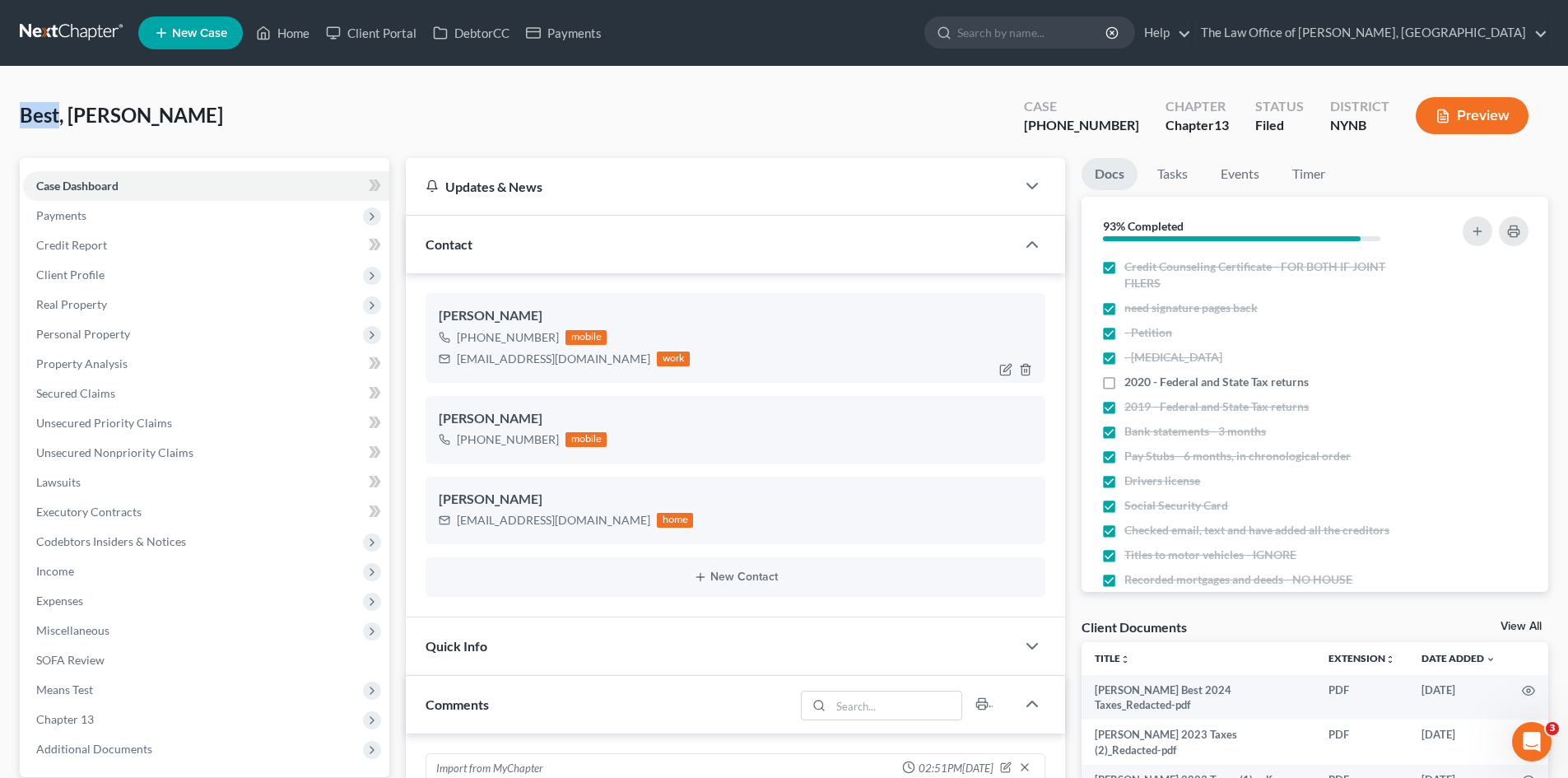
scroll to position [492, 0]
drag, startPoint x: 557, startPoint y: 332, endPoint x: 455, endPoint y: 338, distance: 102.2
click at [455, 338] on div "+1 (518) 603-1661 mobile" at bounding box center [564, 337] width 251 height 22
copy div "+1 (518) 603-1661"
click at [83, 267] on span "Client Profile" at bounding box center [70, 274] width 68 height 14
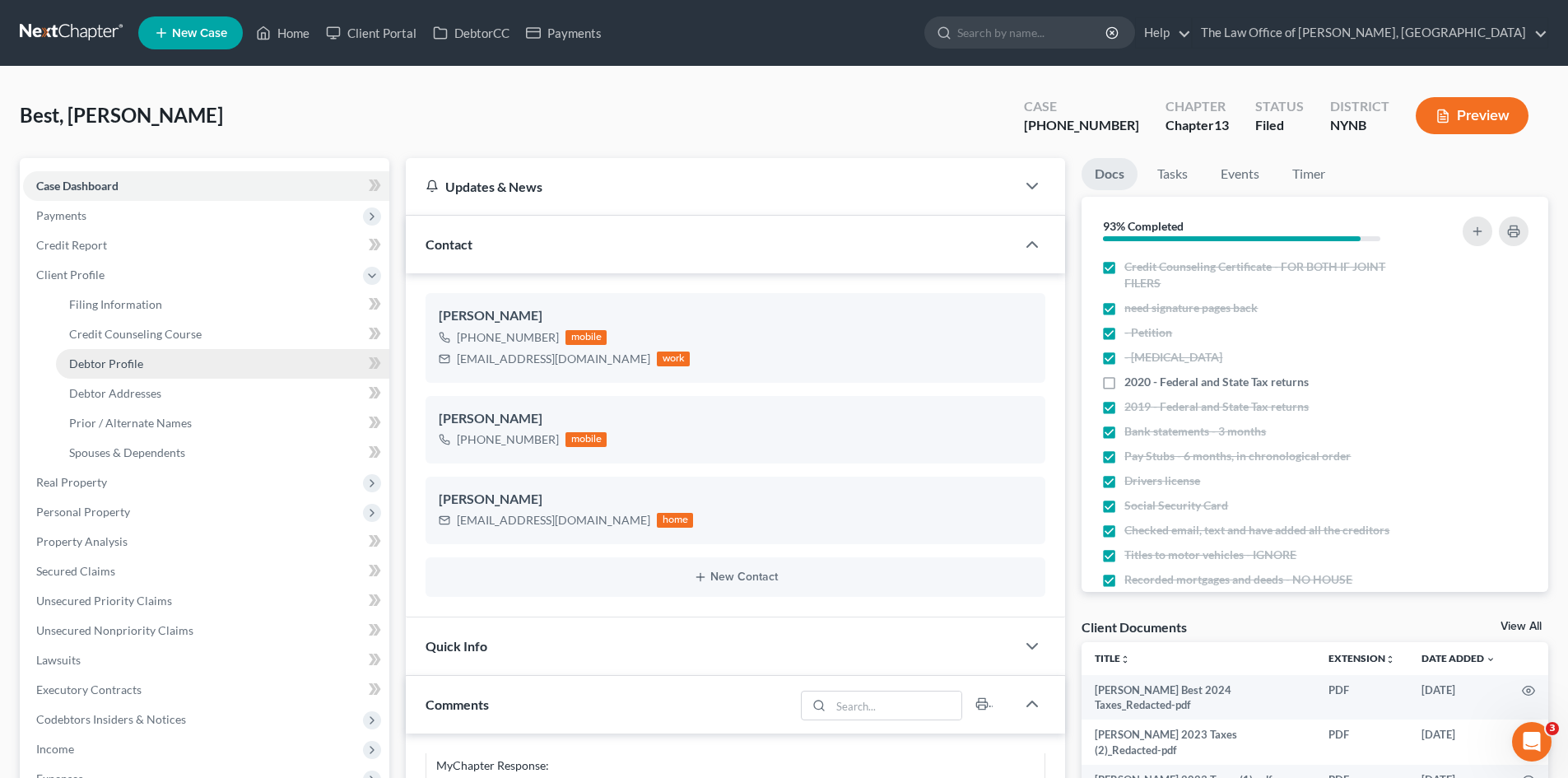
drag, startPoint x: 106, startPoint y: 369, endPoint x: 357, endPoint y: 377, distance: 251.1
click at [106, 369] on span "Debtor Profile" at bounding box center [106, 363] width 74 height 14
select select "2"
select select "0"
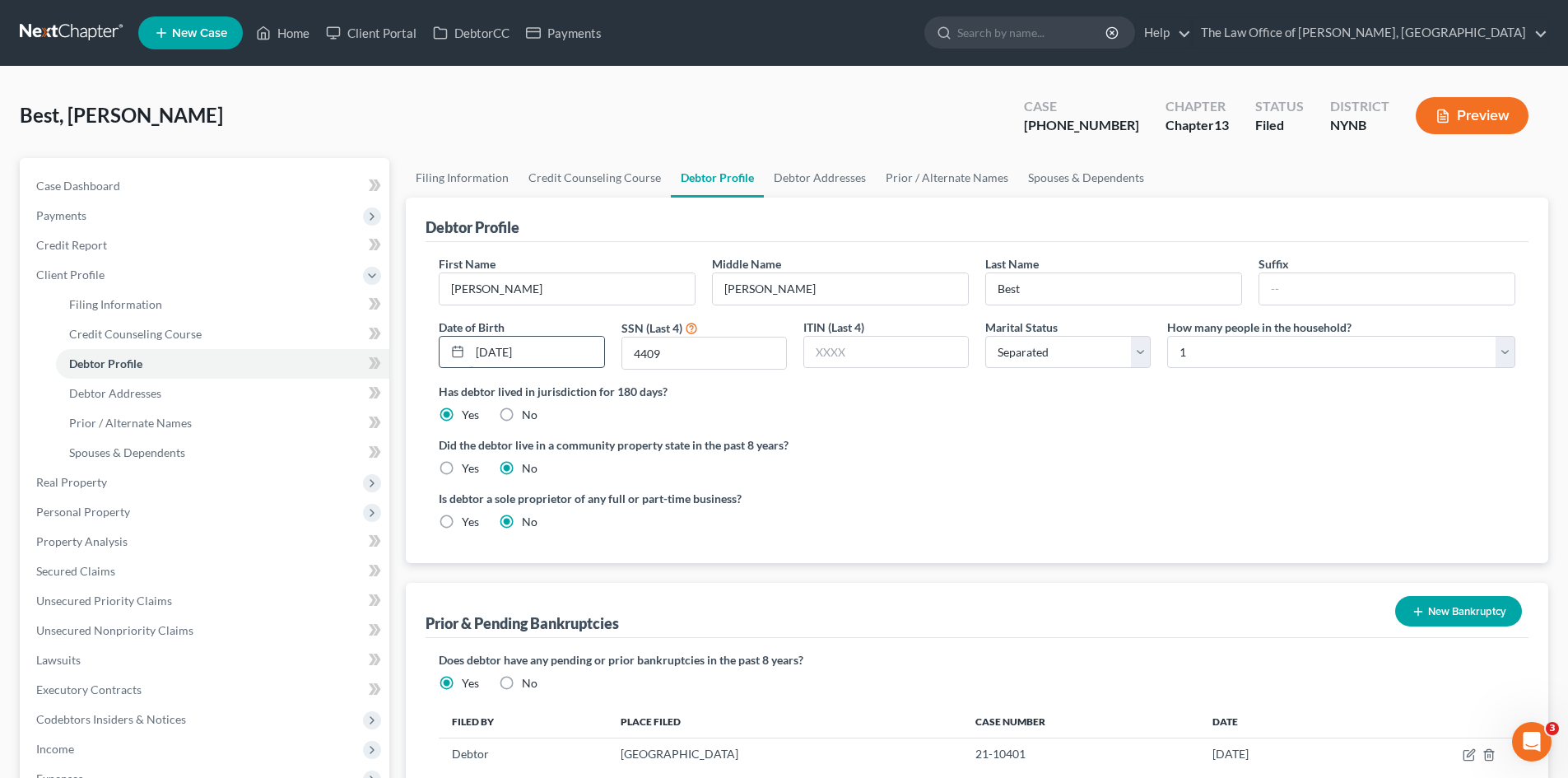
drag, startPoint x: 545, startPoint y: 353, endPoint x: 470, endPoint y: 357, distance: 75.1
click at [470, 357] on input "08/26/1966" at bounding box center [536, 352] width 133 height 32
click at [117, 186] on span "Case Dashboard" at bounding box center [77, 185] width 84 height 14
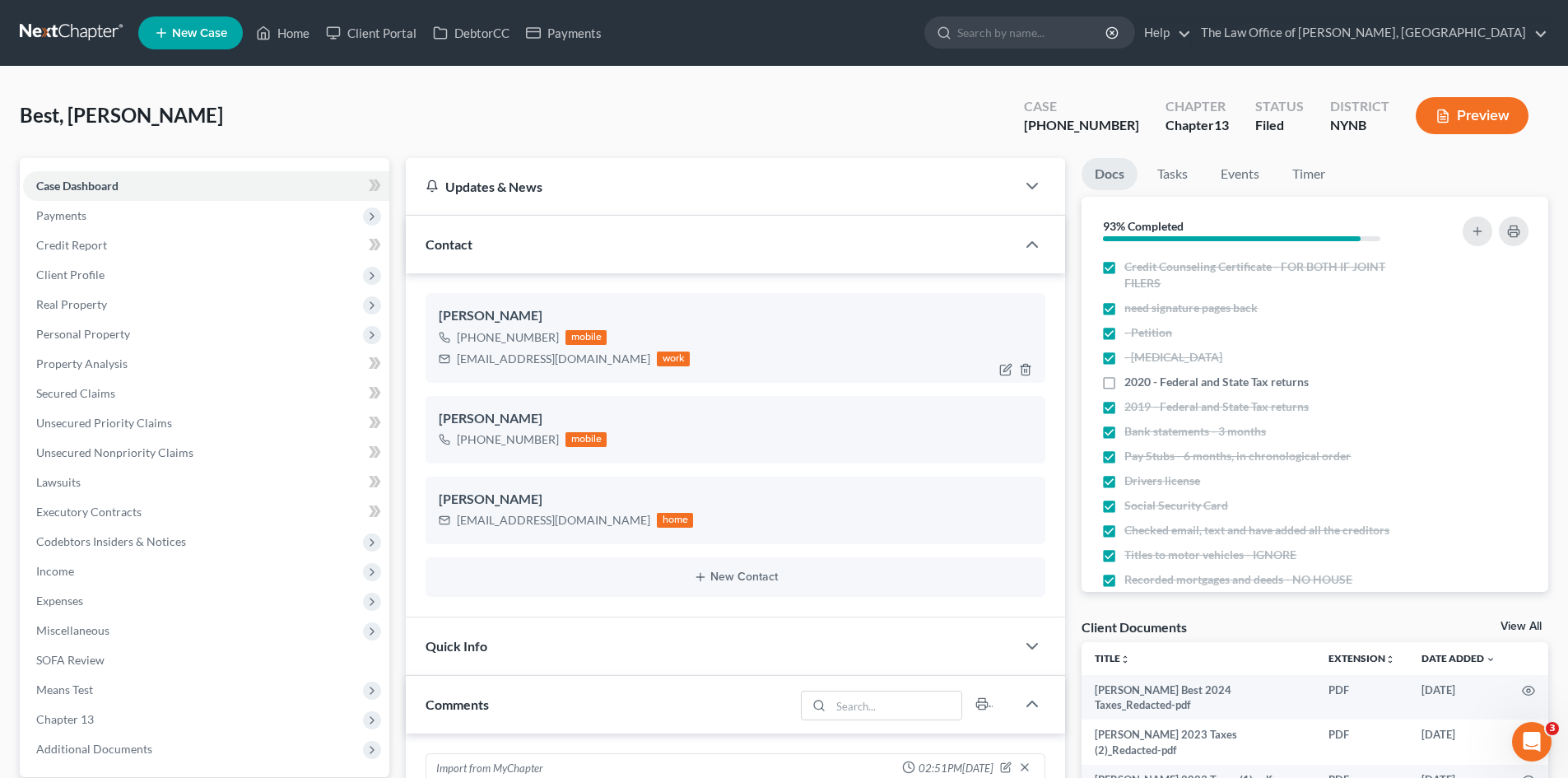
drag, startPoint x: 117, startPoint y: 186, endPoint x: 517, endPoint y: 361, distance: 436.6
click at [520, 363] on div "denisebest66@gmail.com" at bounding box center [553, 359] width 193 height 17
click at [517, 361] on div "denisebest66@gmail.com" at bounding box center [553, 359] width 193 height 17
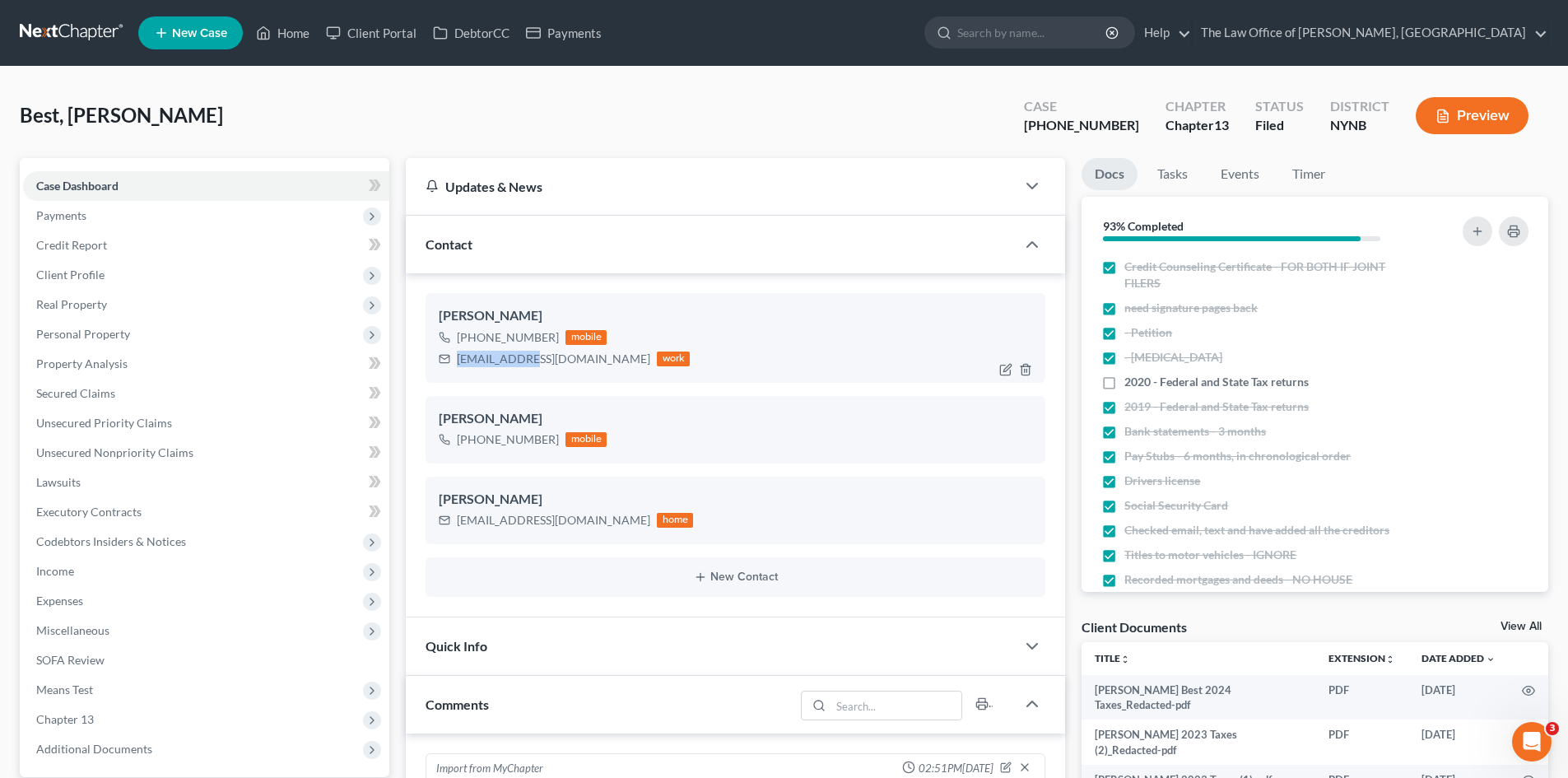
click at [517, 361] on div "denisebest66@gmail.com" at bounding box center [553, 359] width 193 height 17
click at [79, 275] on span "Client Profile" at bounding box center [70, 274] width 68 height 14
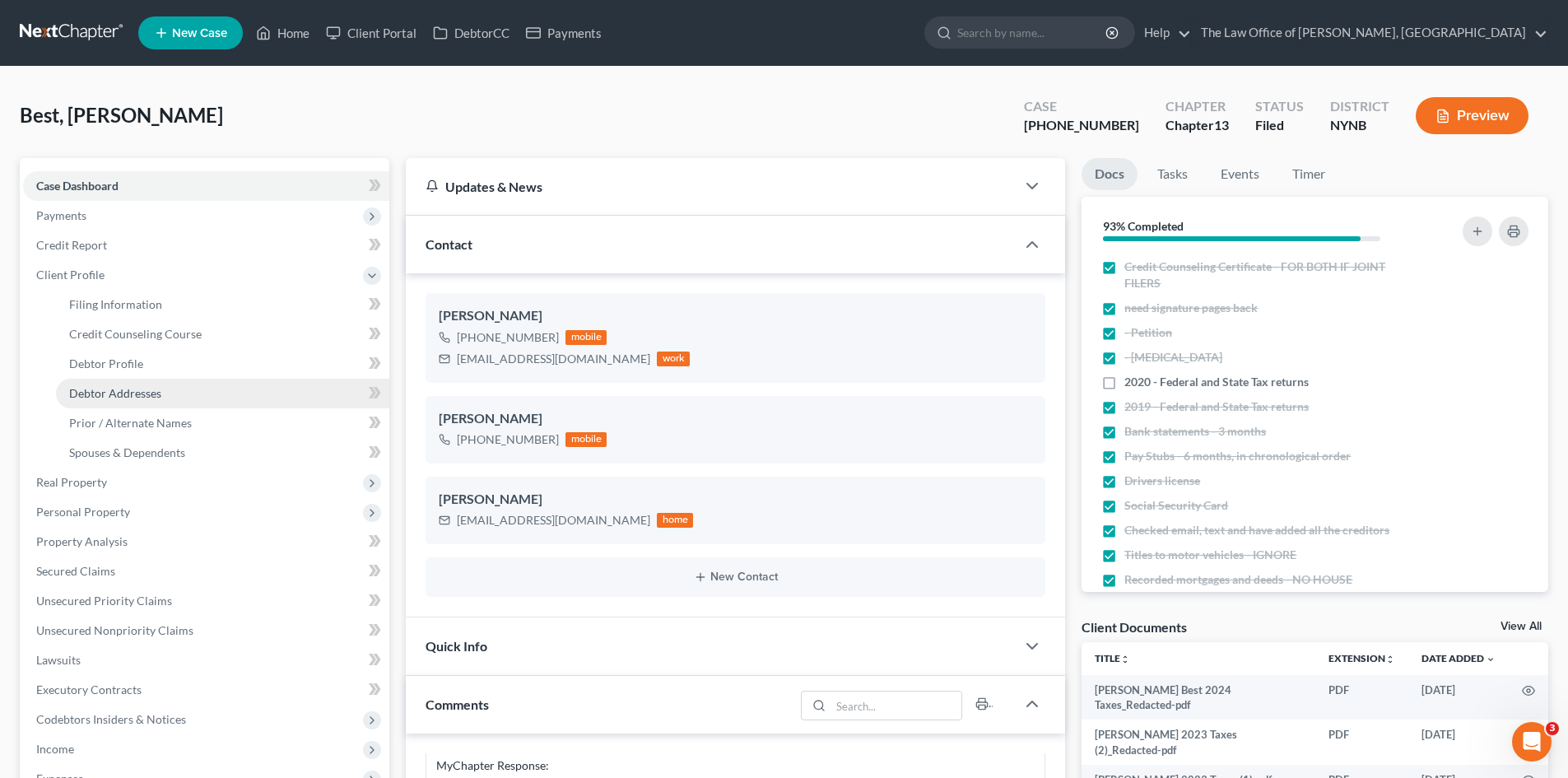
click at [112, 383] on link "Debtor Addresses" at bounding box center [222, 394] width 333 height 30
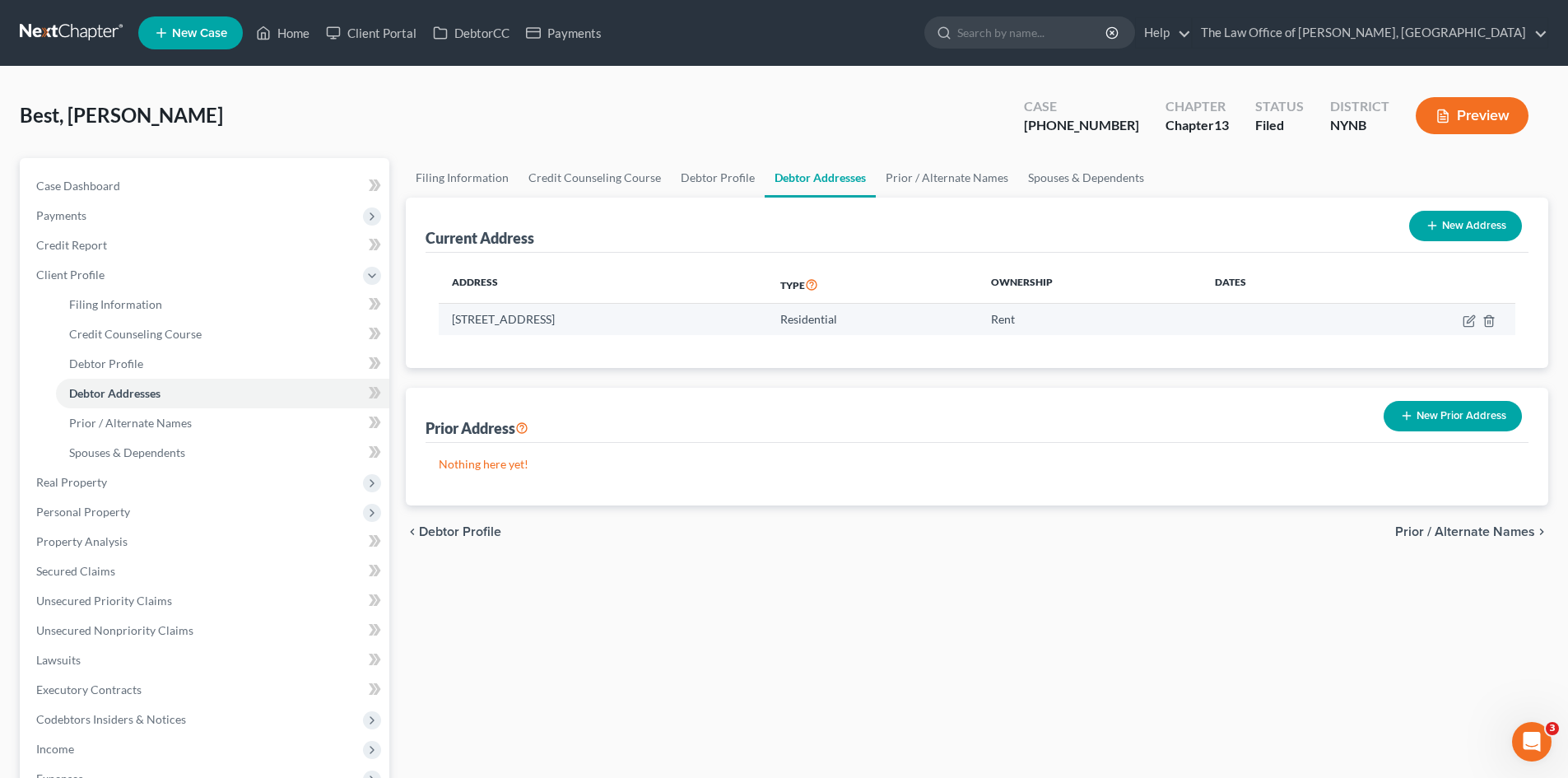
drag, startPoint x: 450, startPoint y: 321, endPoint x: 605, endPoint y: 322, distance: 155.0
click at [605, 322] on td "22 South Main Ave - 2nd Floor, Albany, NY 12208" at bounding box center [603, 320] width 328 height 32
copy td "22 South Main Ave - 2nd Floor,"
click at [681, 323] on td "22 South Main Ave - 2nd Floor, Albany, NY 12208" at bounding box center [603, 320] width 328 height 32
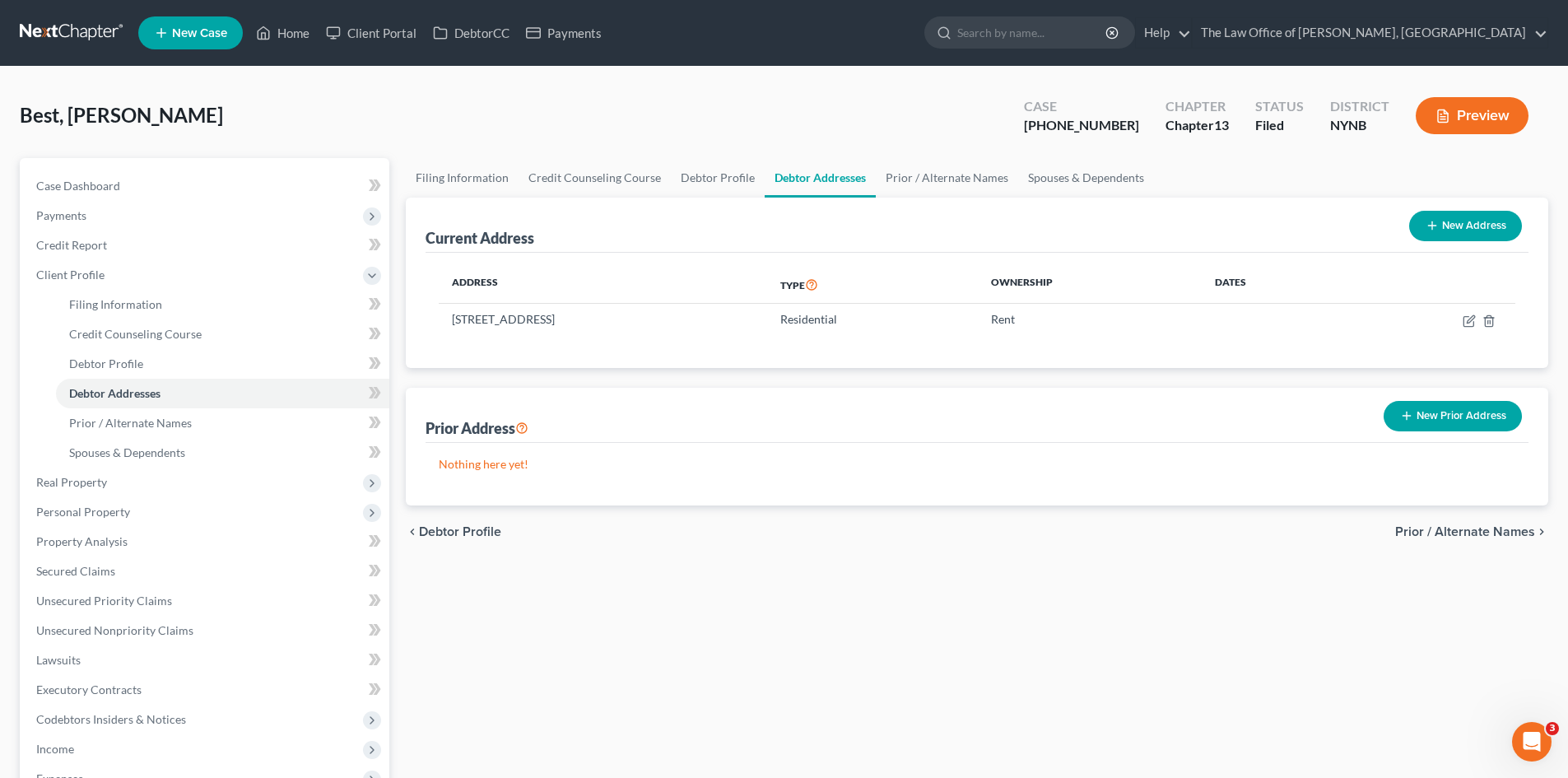
copy td "12208"
click at [294, 32] on link "Home" at bounding box center [282, 33] width 70 height 30
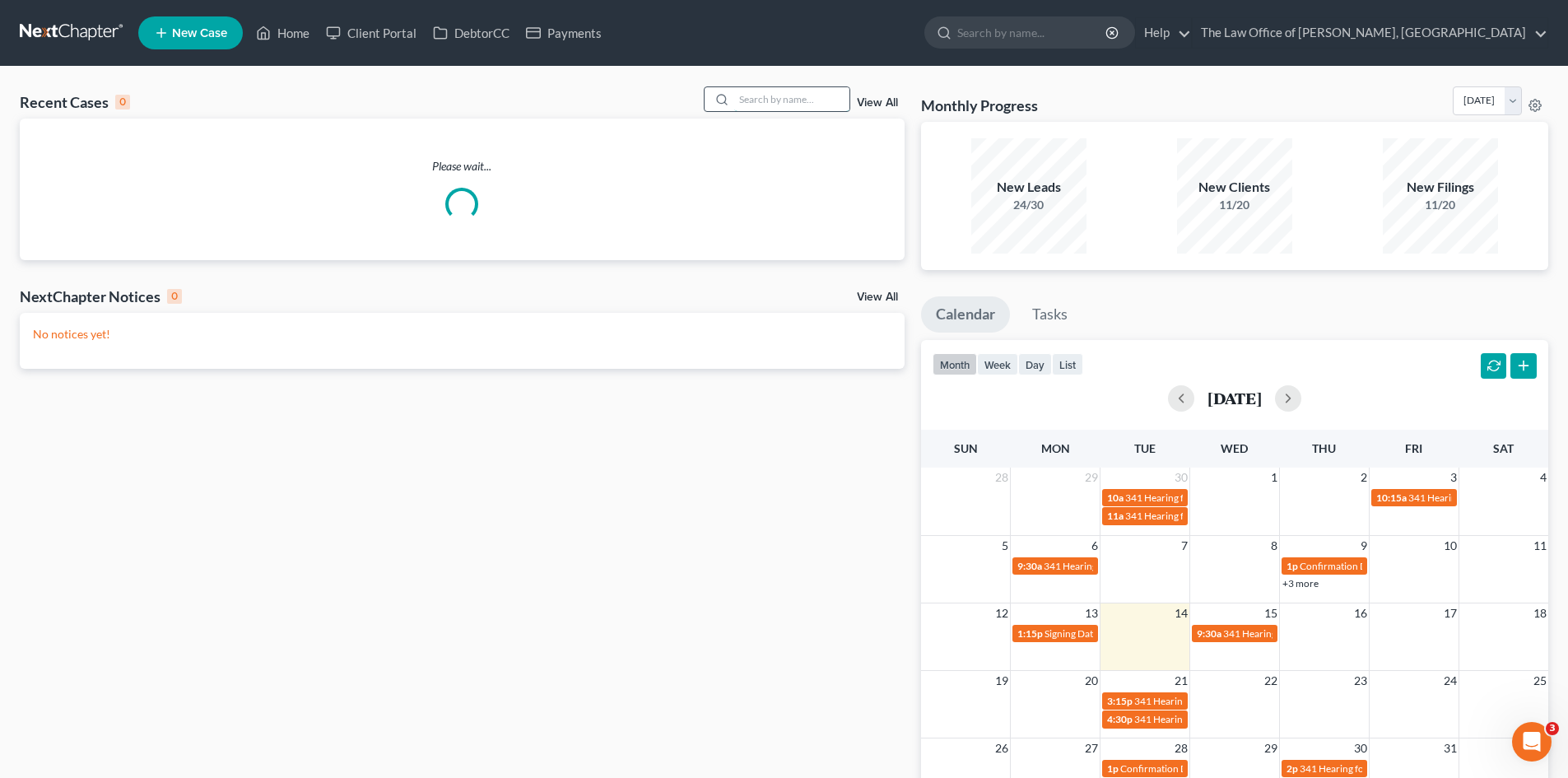
click at [775, 102] on input "search" at bounding box center [792, 99] width 115 height 24
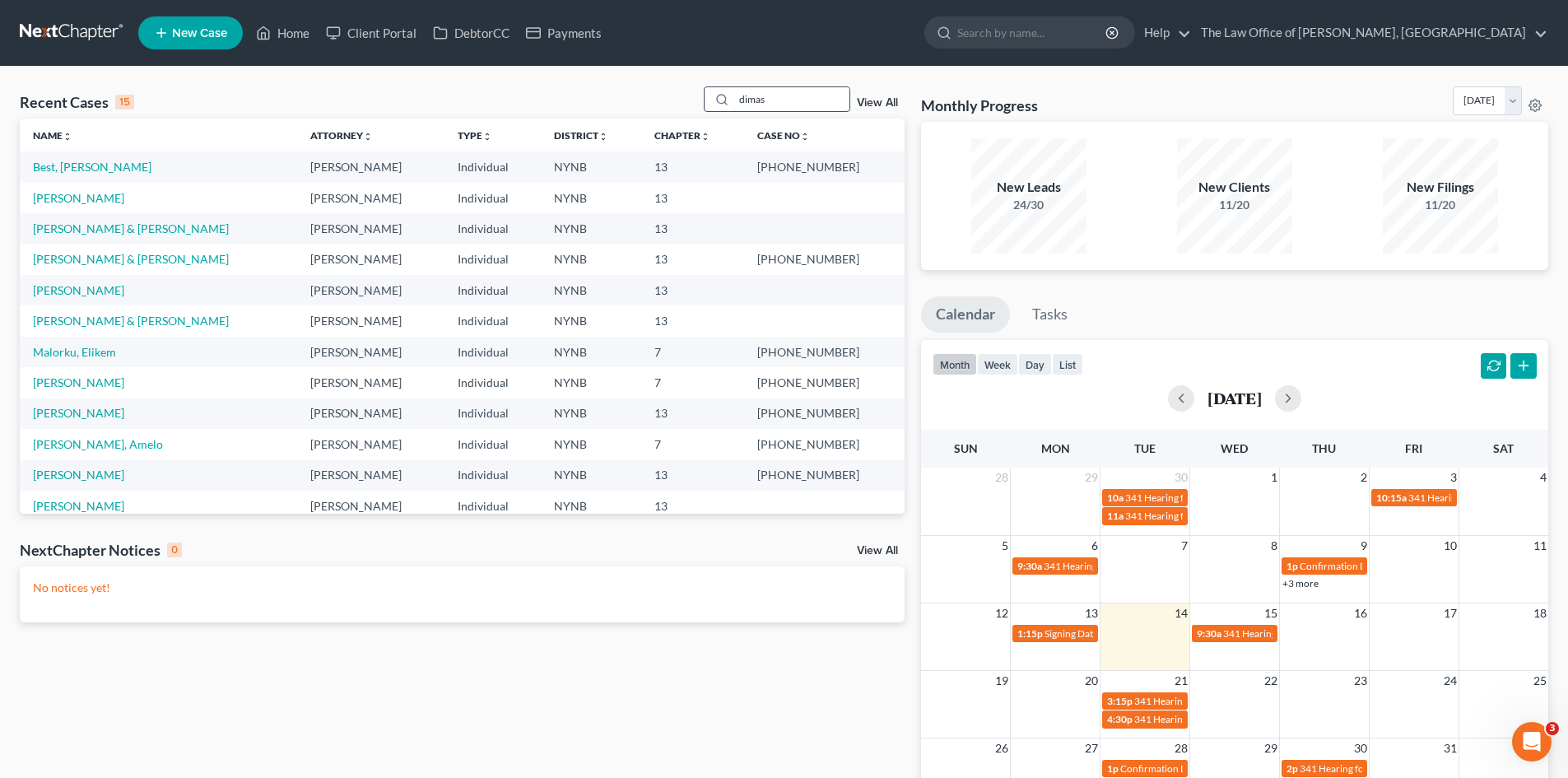
type input "dimas"
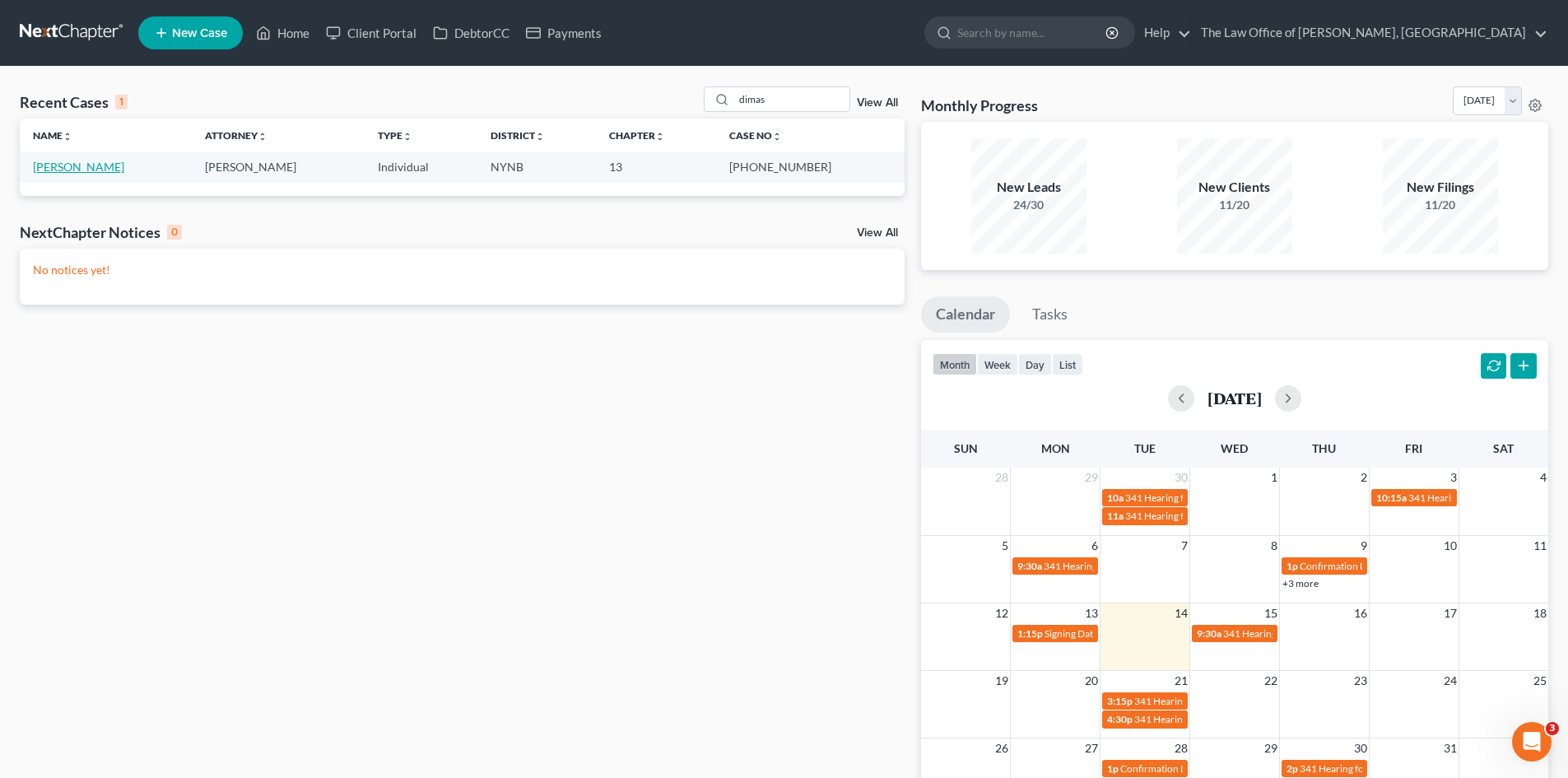
click at [87, 166] on link "[PERSON_NAME]" at bounding box center [79, 167] width 92 height 14
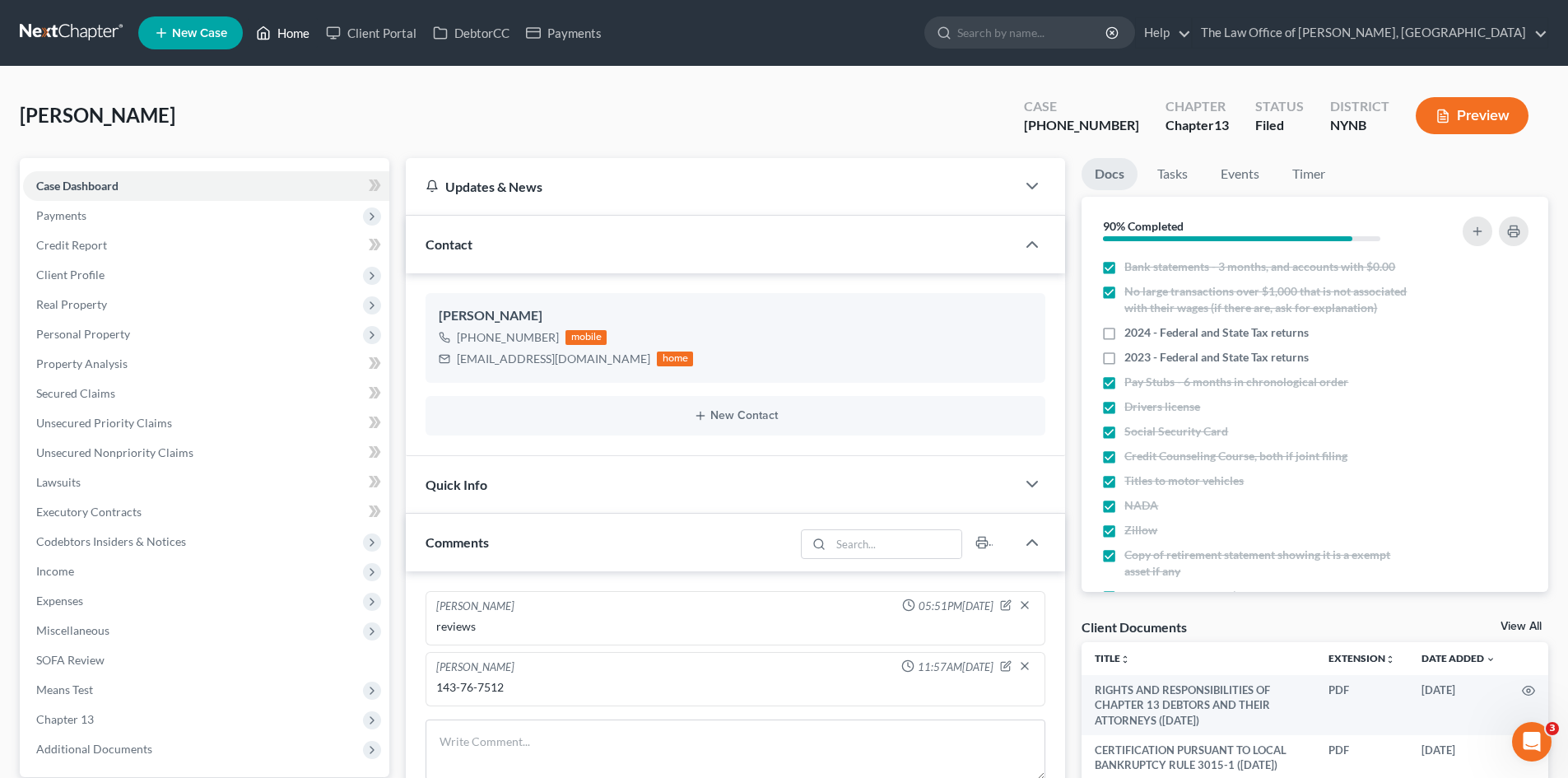
click at [306, 35] on link "Home" at bounding box center [282, 33] width 70 height 30
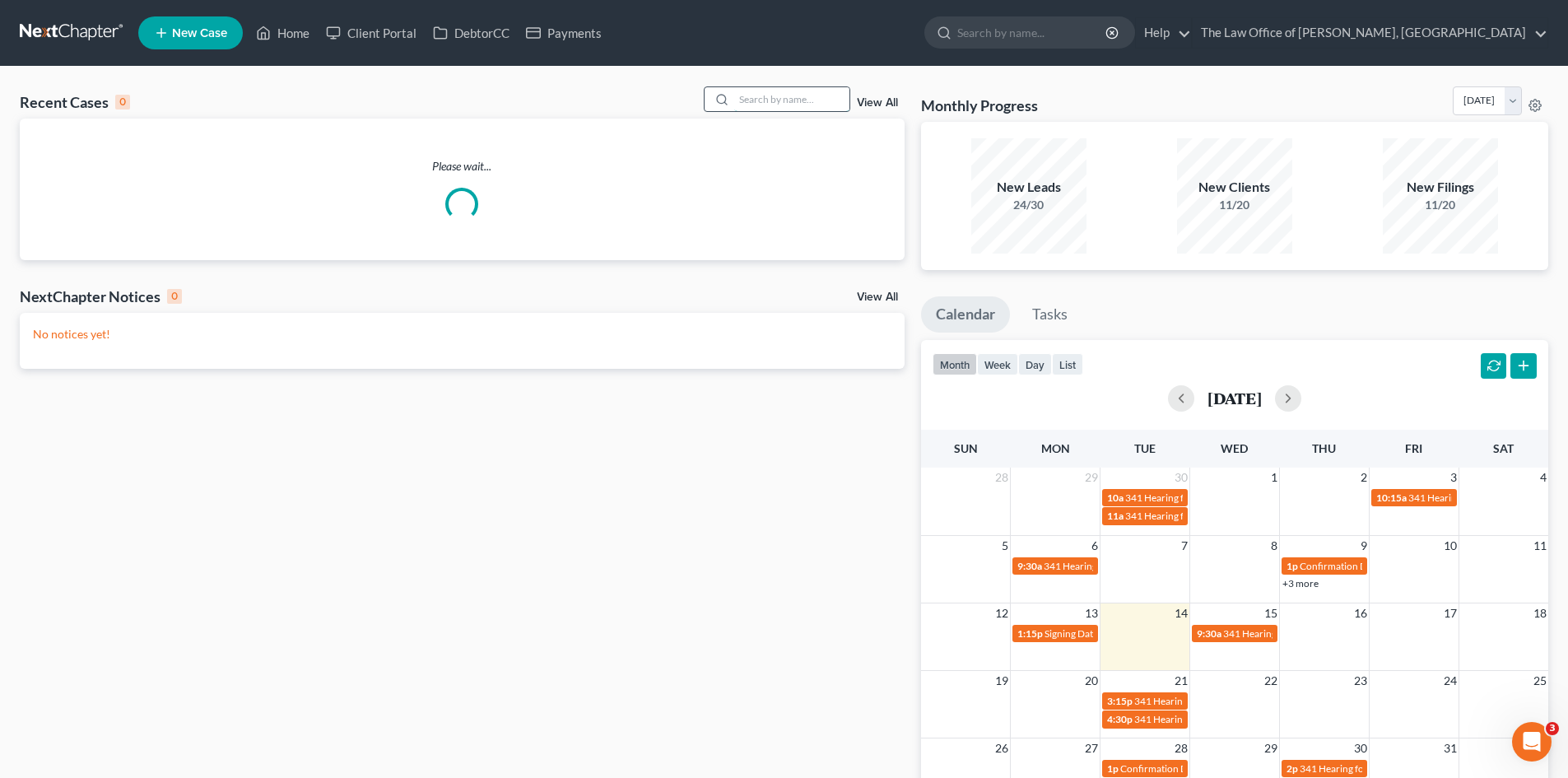
click at [780, 102] on input "search" at bounding box center [792, 99] width 115 height 24
type input "evans"
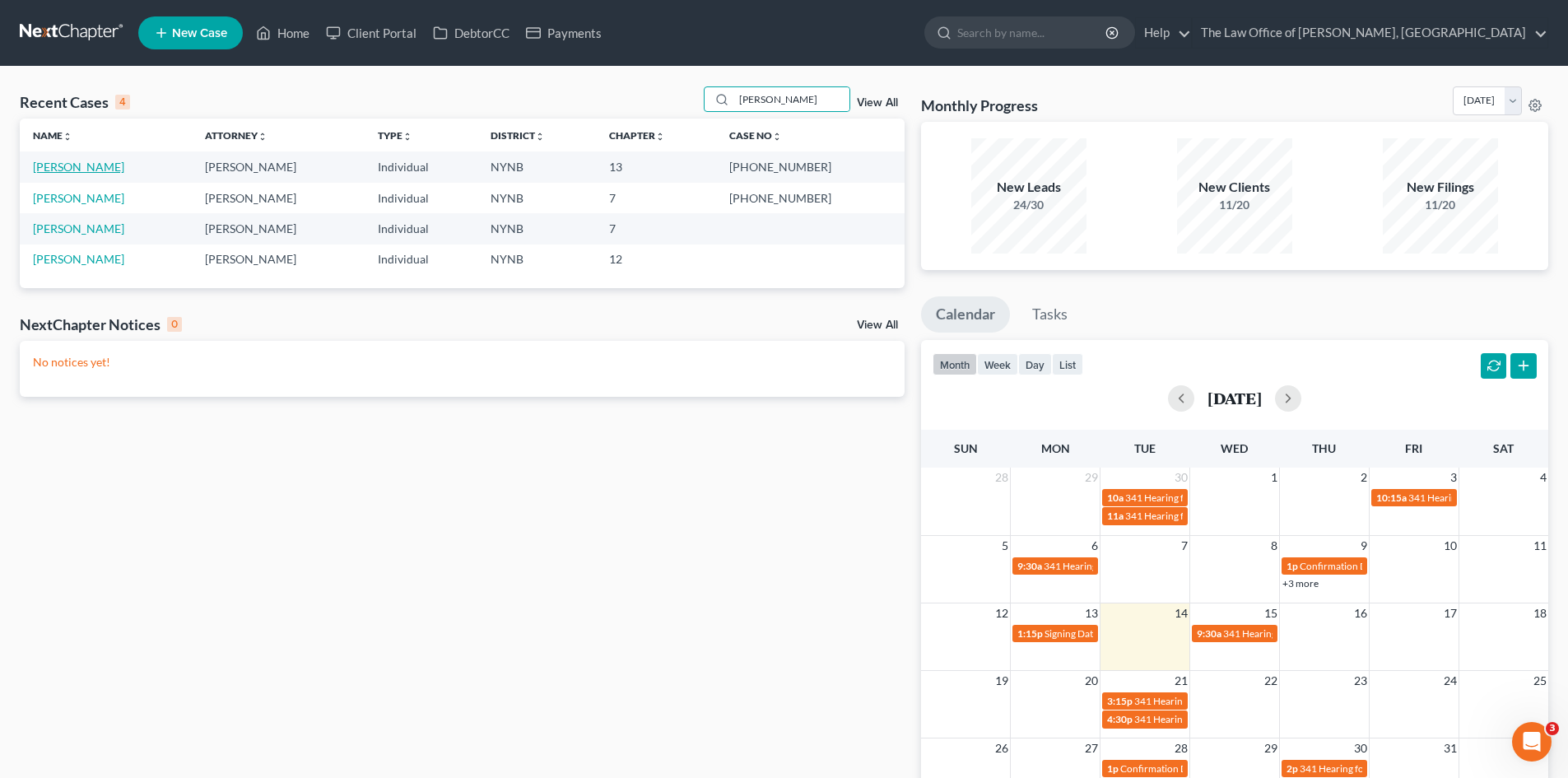
click at [82, 168] on link "[PERSON_NAME]" at bounding box center [79, 167] width 92 height 14
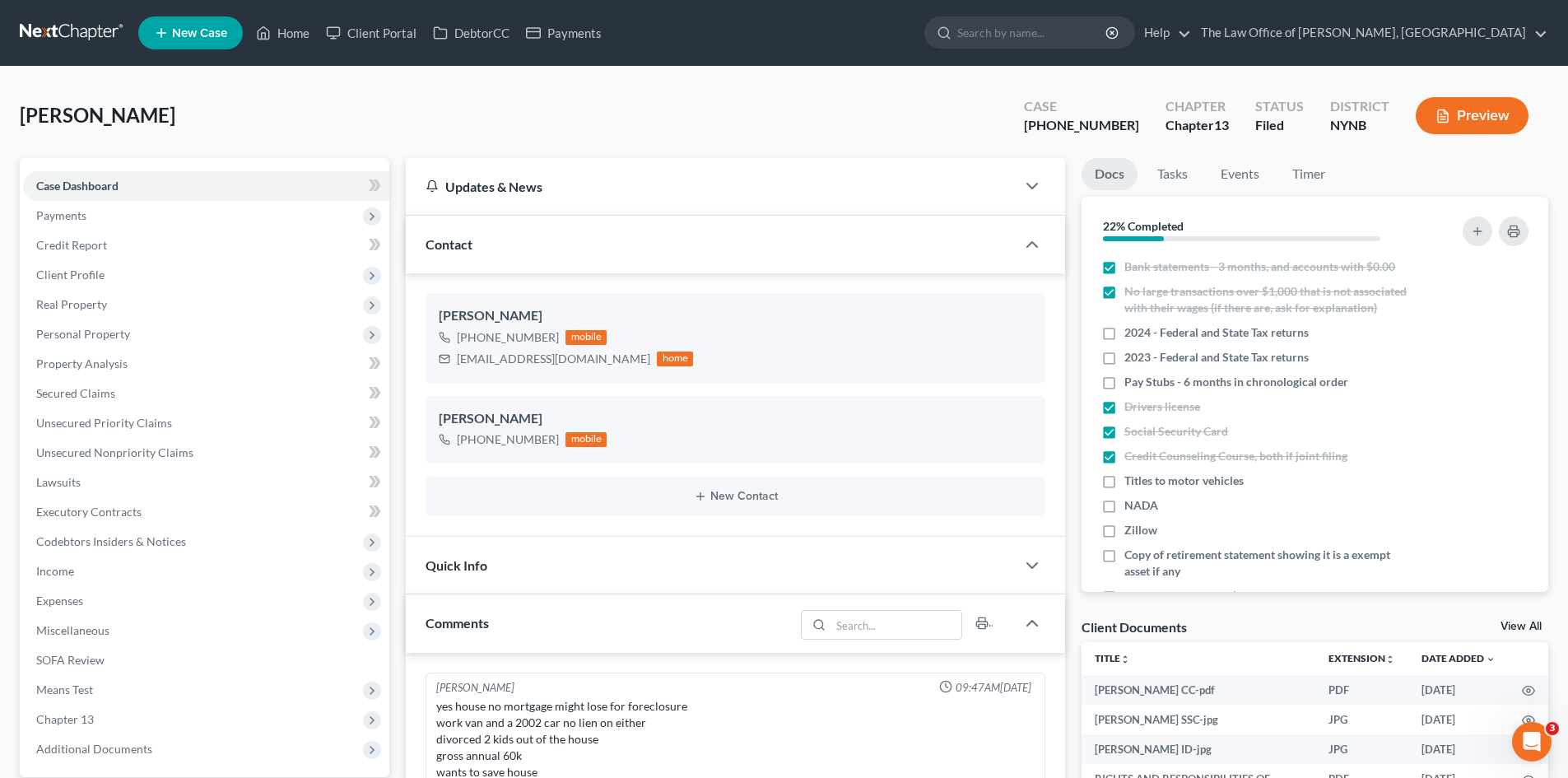
click at [112, 115] on span "[PERSON_NAME]" at bounding box center [97, 115] width 156 height 24
copy span "Mike"
click at [42, 107] on span "[PERSON_NAME]" at bounding box center [97, 115] width 156 height 24
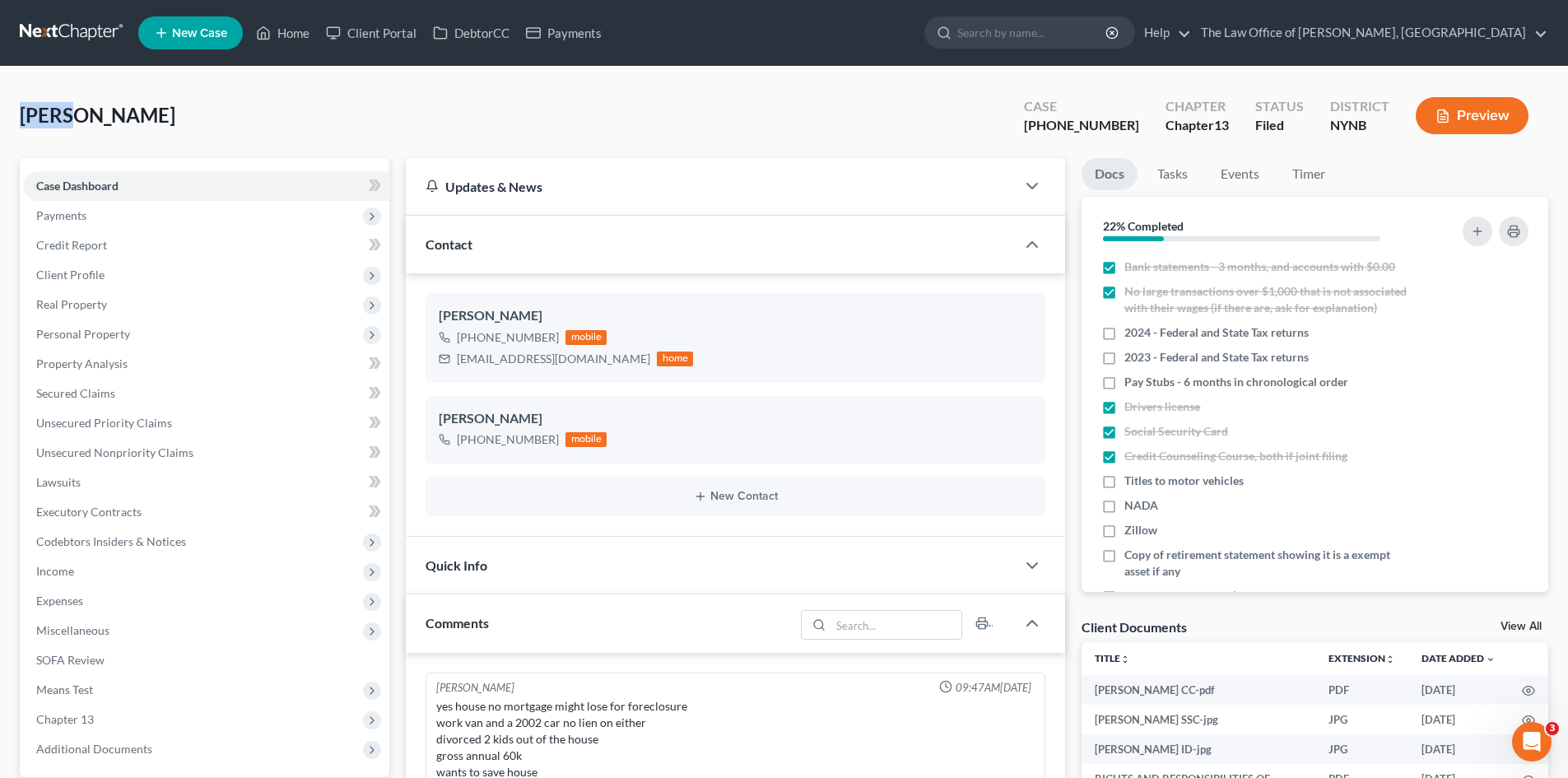
copy span "Evans"
click at [72, 275] on span "Client Profile" at bounding box center [70, 274] width 68 height 14
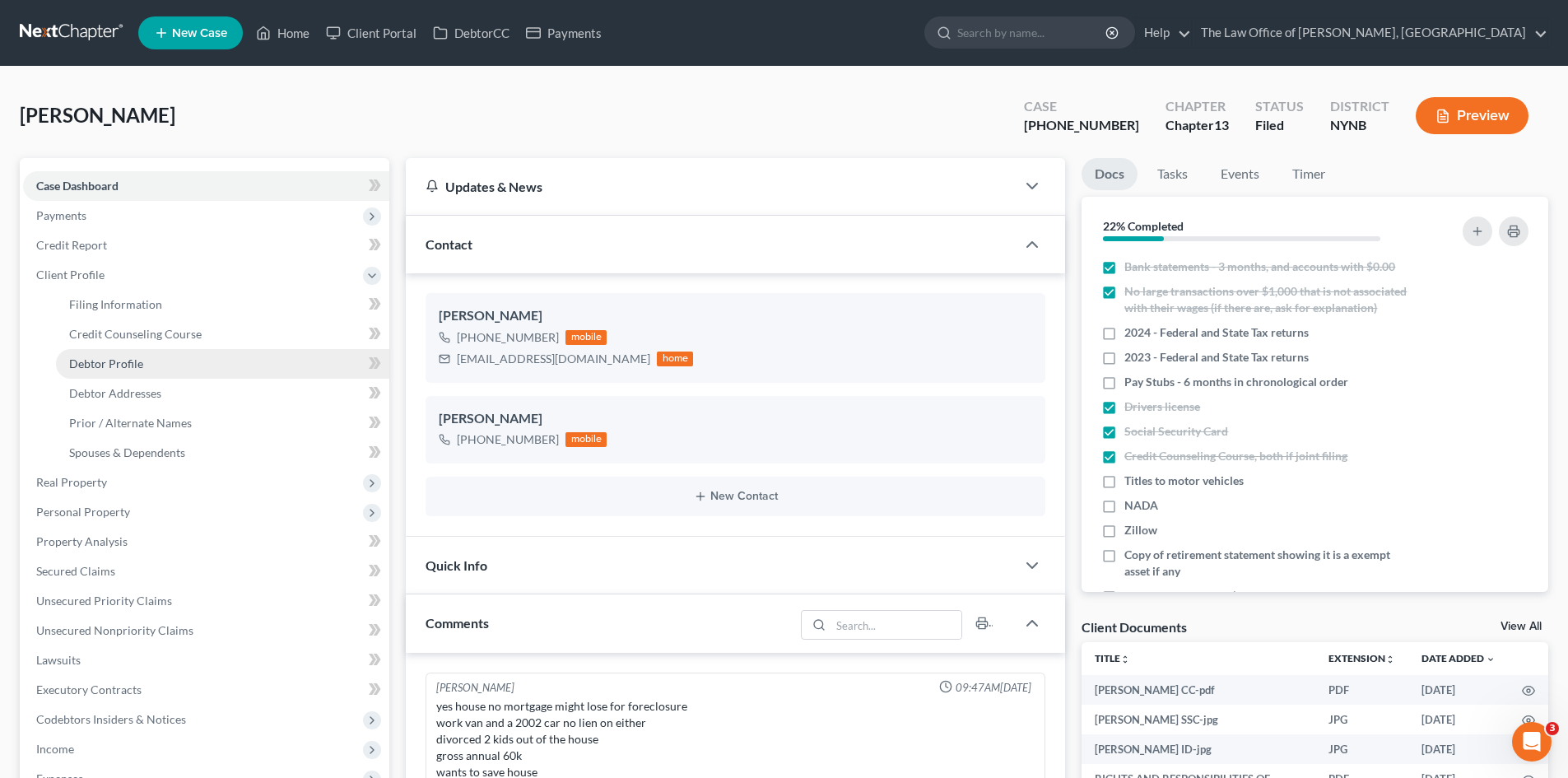
click at [105, 368] on span "Debtor Profile" at bounding box center [106, 363] width 74 height 14
select select "3"
select select "0"
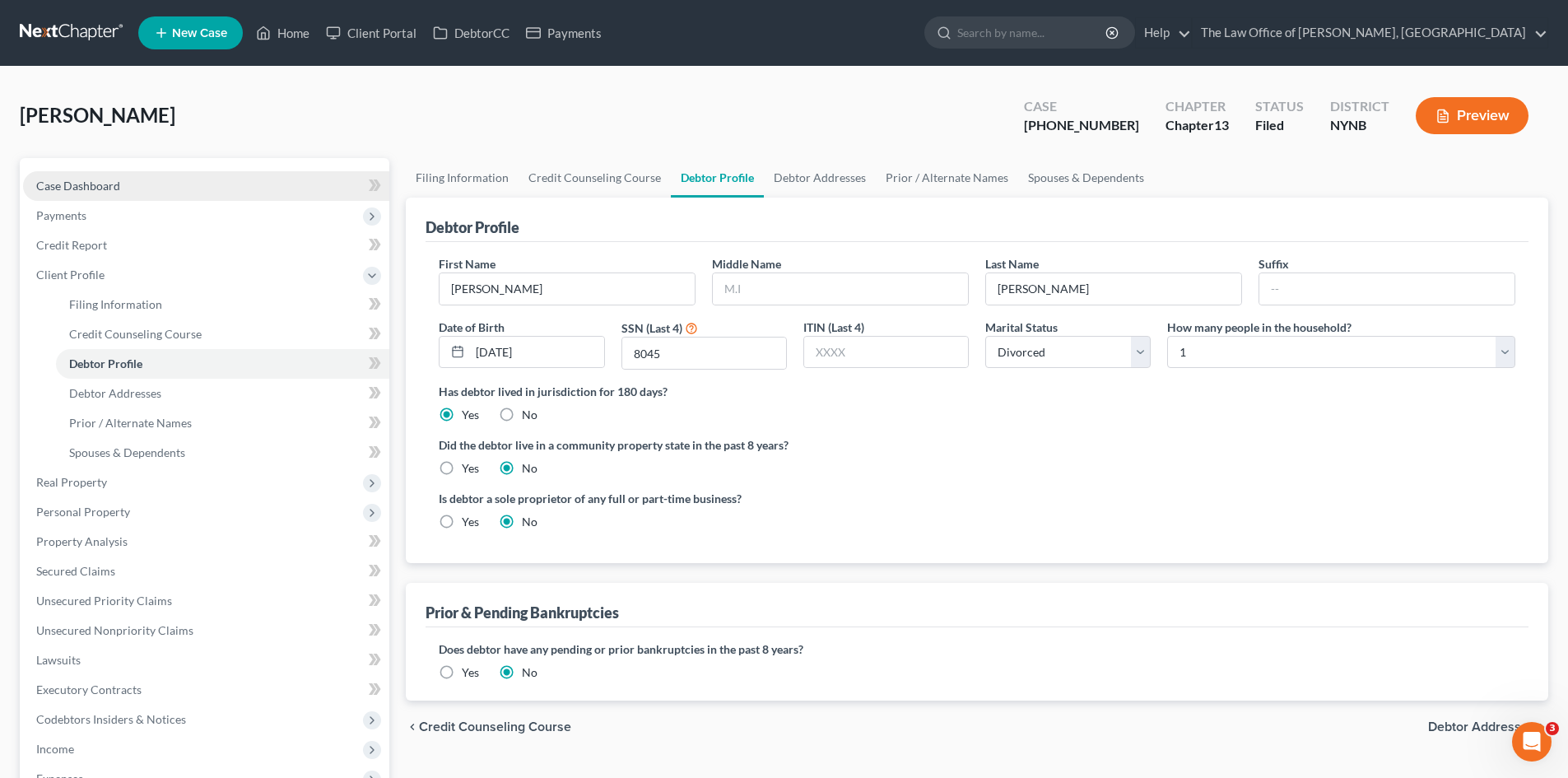
click at [123, 189] on link "Case Dashboard" at bounding box center [207, 187] width 366 height 30
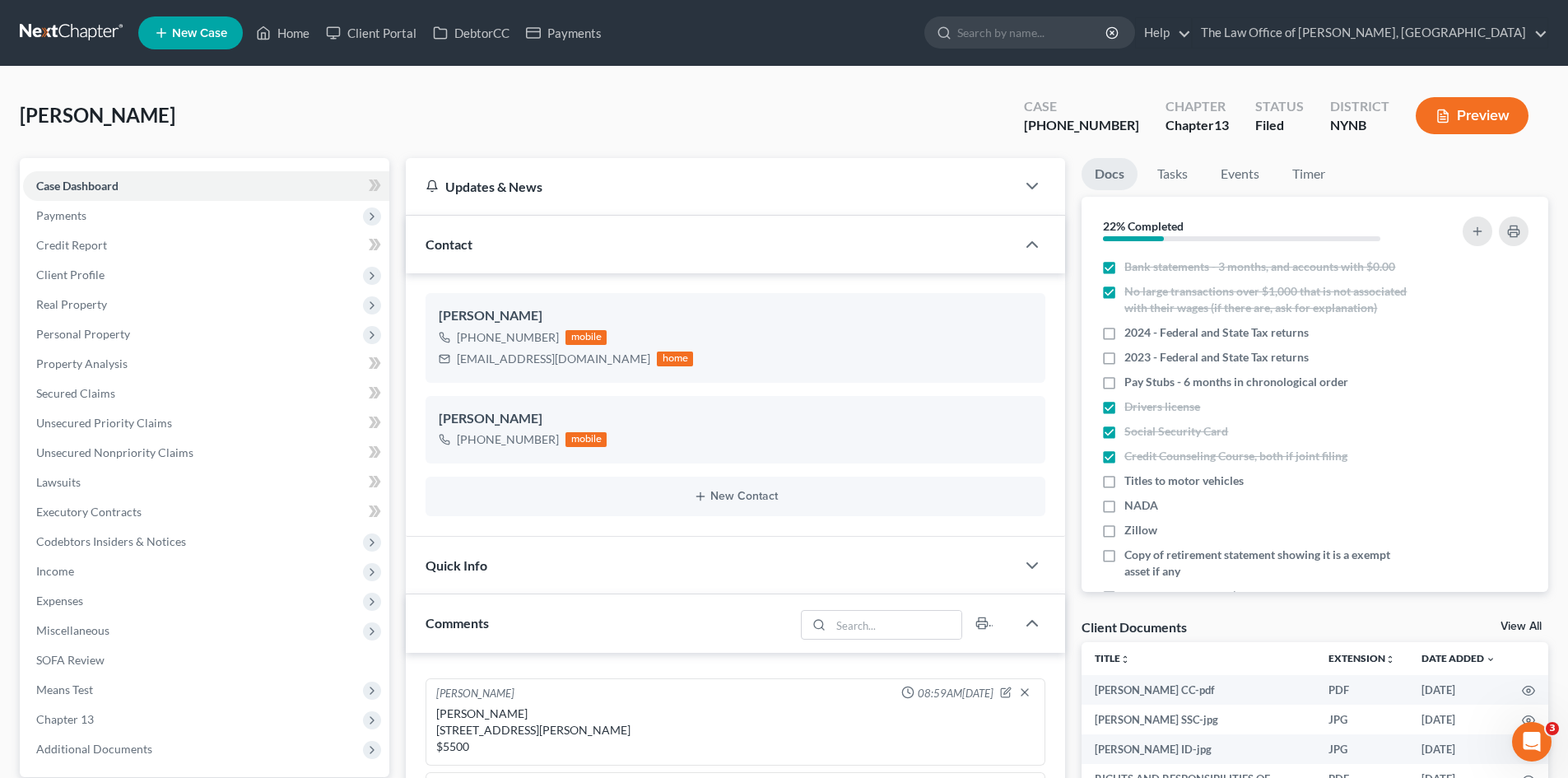
scroll to position [502, 0]
click at [509, 336] on div "+1 (518) 361-4975" at bounding box center [507, 337] width 102 height 17
click at [510, 336] on div "+1 (518) 361-4975" at bounding box center [507, 337] width 102 height 17
copy div "+1 (518) 361-4975"
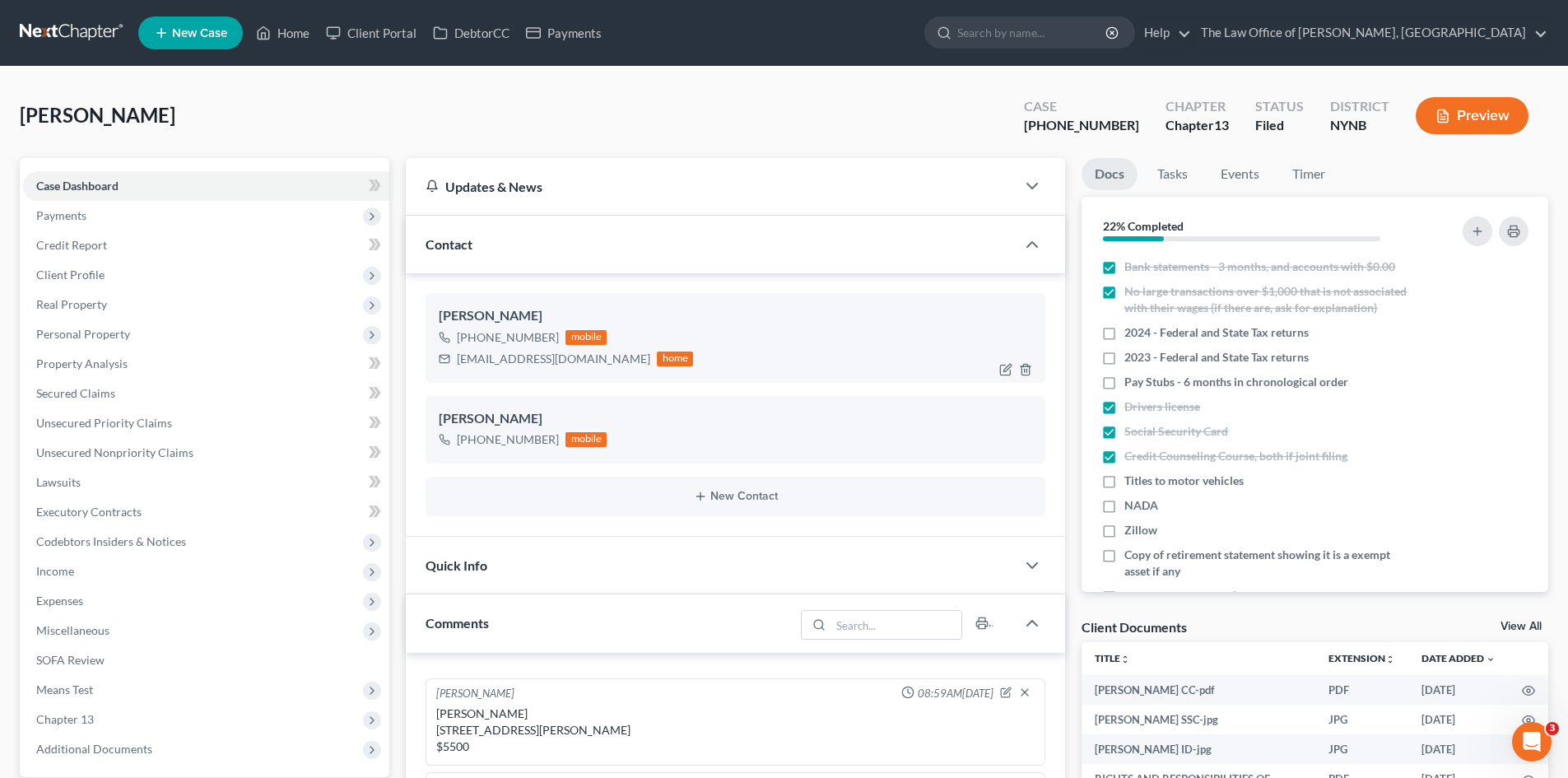
click at [566, 356] on div "northernenterprises@gmail.com" at bounding box center [553, 359] width 193 height 17
click at [568, 356] on div "northernenterprises@gmail.com" at bounding box center [553, 359] width 193 height 17
copy div "northernenterprises@gmail.com"
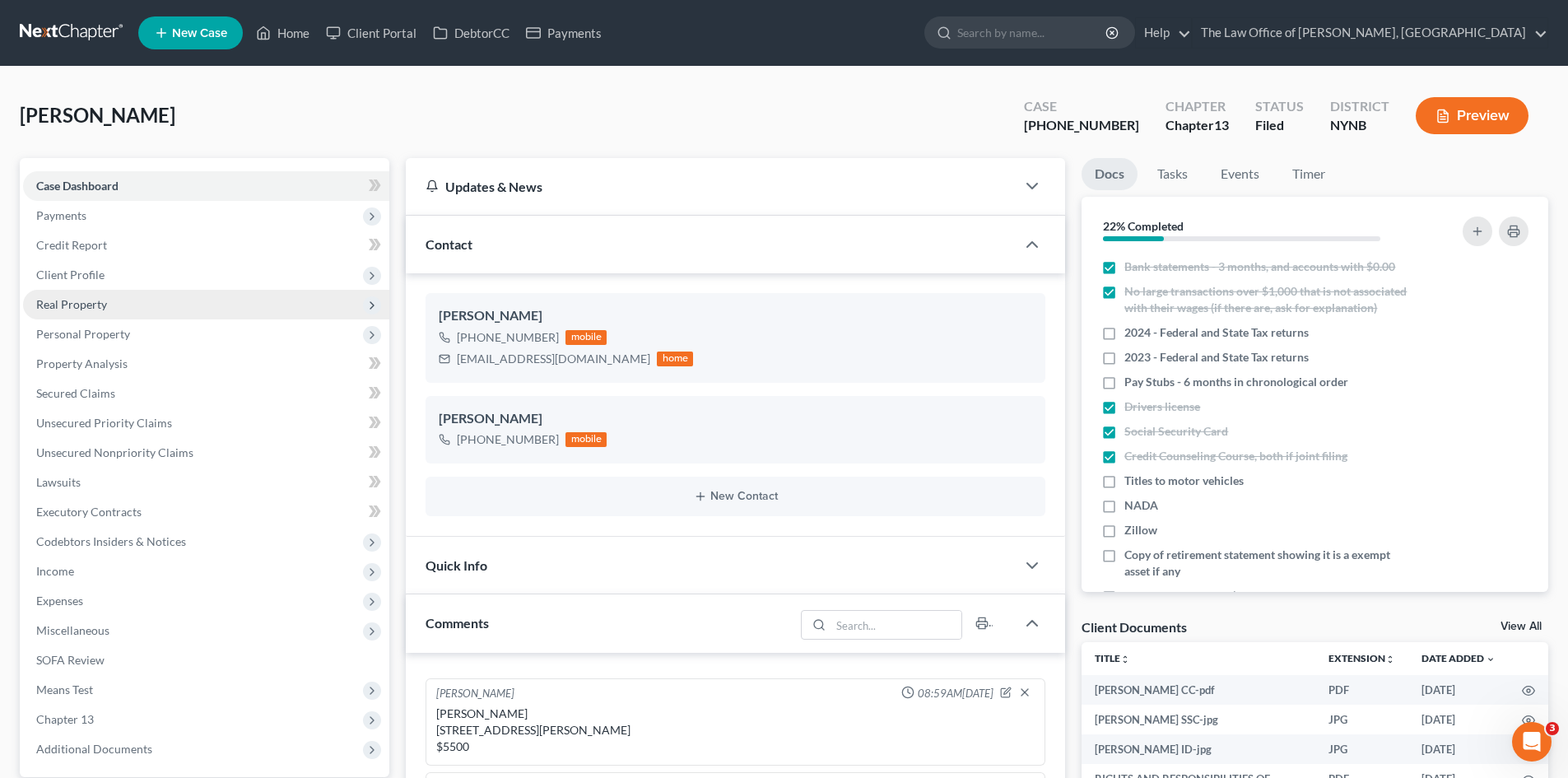
click at [65, 311] on span "Real Property" at bounding box center [71, 304] width 71 height 14
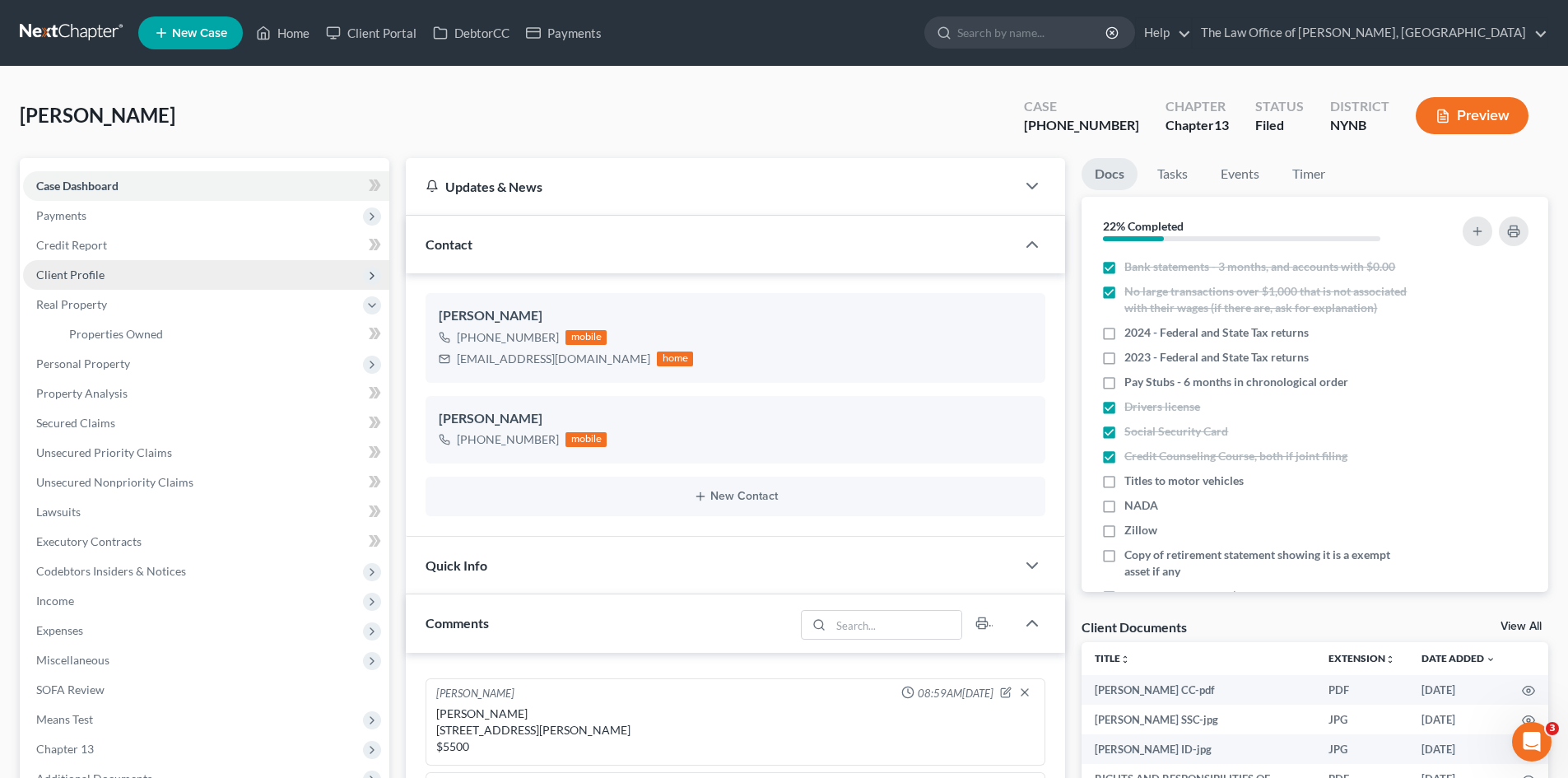
click at [66, 278] on span "Client Profile" at bounding box center [70, 274] width 68 height 14
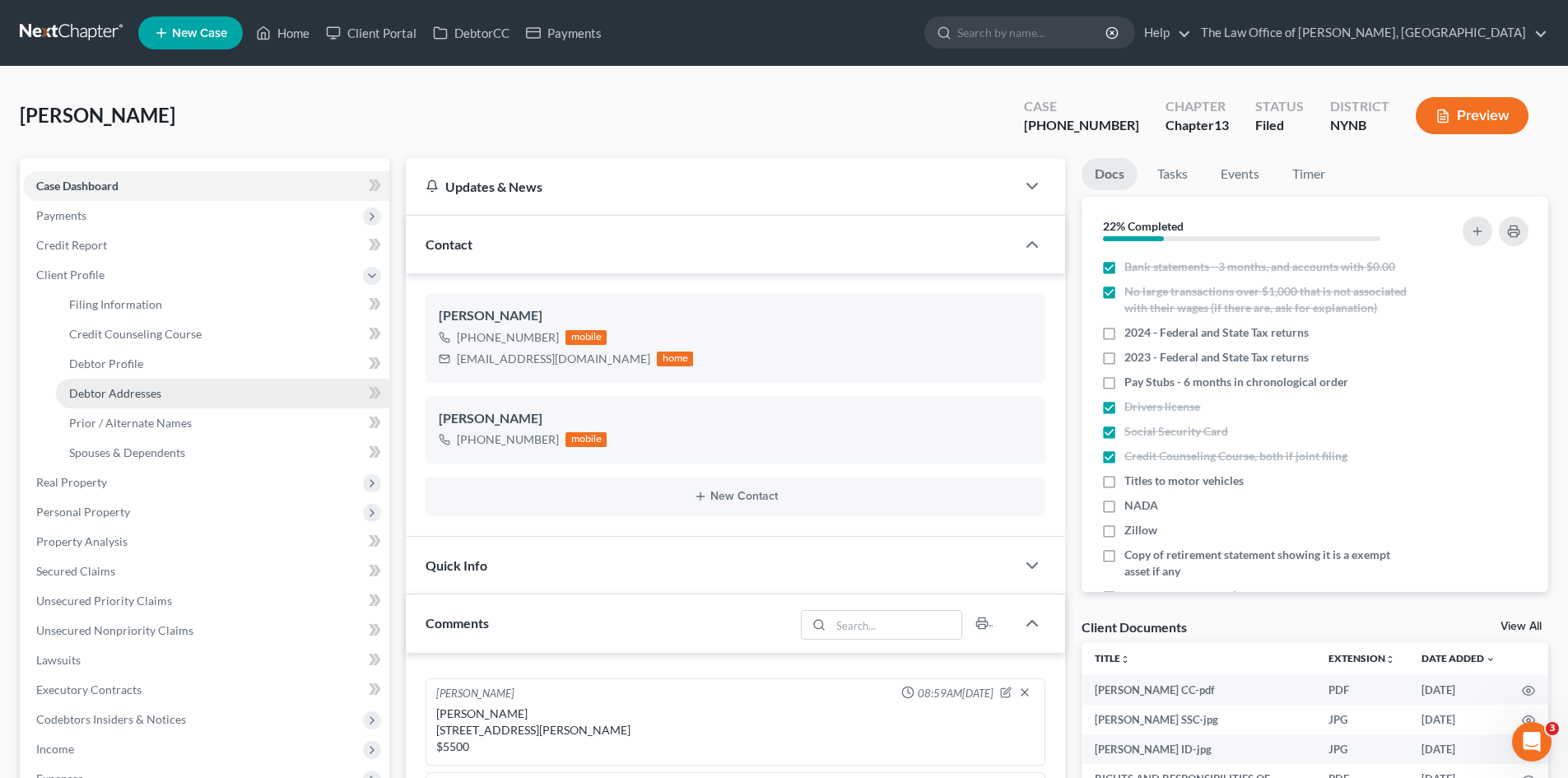
click at [115, 398] on span "Debtor Addresses" at bounding box center [115, 393] width 92 height 14
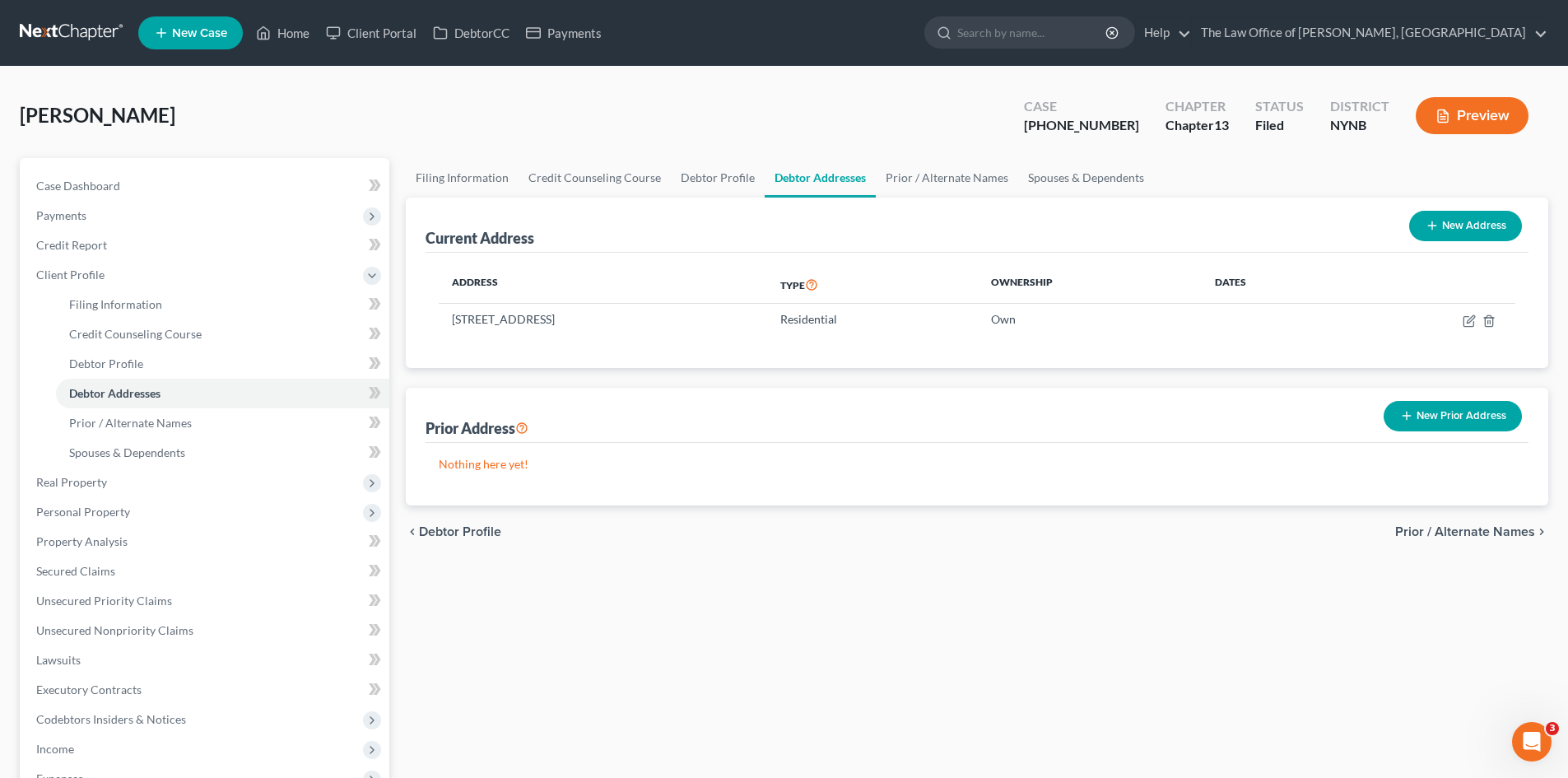
drag, startPoint x: 565, startPoint y: 318, endPoint x: 404, endPoint y: 317, distance: 161.0
click at [416, 317] on div "Current Address New Address Address Type Ownership Dates 1226 County Route 24, …" at bounding box center [977, 282] width 1142 height 171
click at [480, 351] on div "Address Type Ownership Dates 1226 County Route 24, Granville, NY 12832 Resident…" at bounding box center [977, 310] width 1103 height 115
click at [457, 317] on td "1226 County Route 24, Granville, NY 12832" at bounding box center [603, 320] width 328 height 32
drag, startPoint x: 451, startPoint y: 320, endPoint x: 570, endPoint y: 316, distance: 119.1
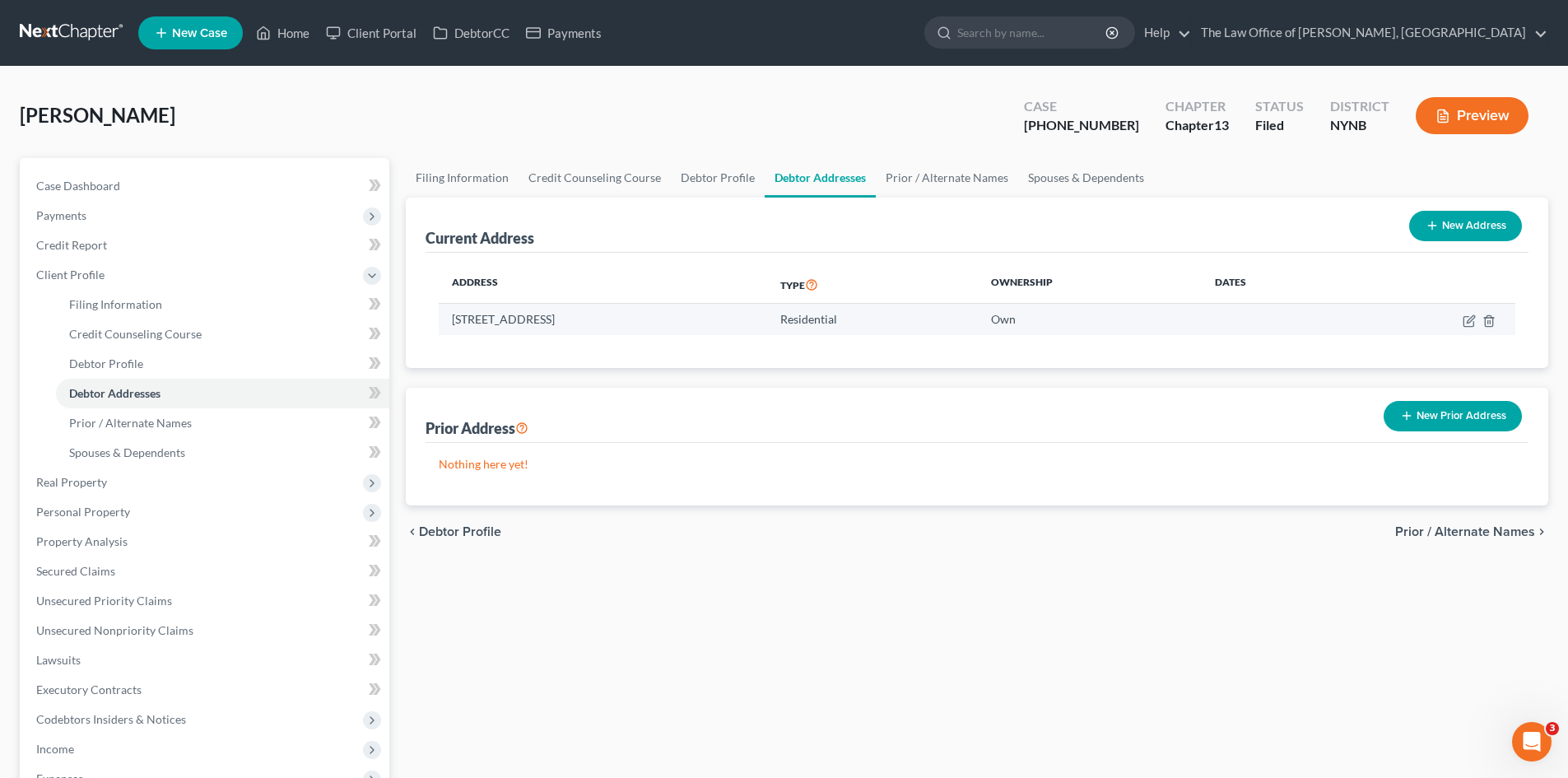
click at [570, 316] on td "1226 County Route 24, Granville, NY 12832" at bounding box center [603, 320] width 328 height 32
click at [595, 320] on td "1226 County Route 24, Granville, NY 12832" at bounding box center [603, 320] width 328 height 32
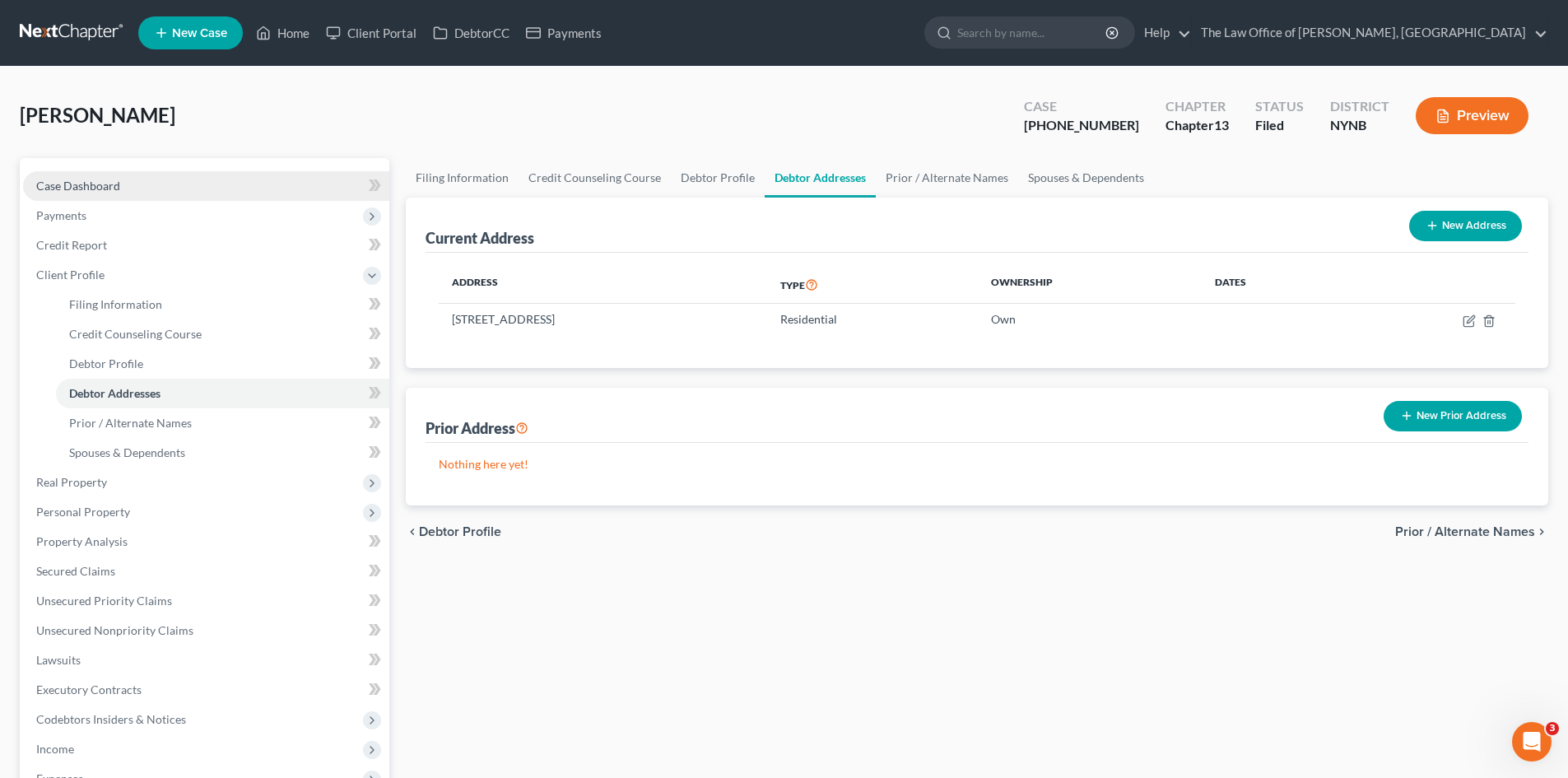
click at [107, 193] on link "Case Dashboard" at bounding box center [207, 187] width 366 height 30
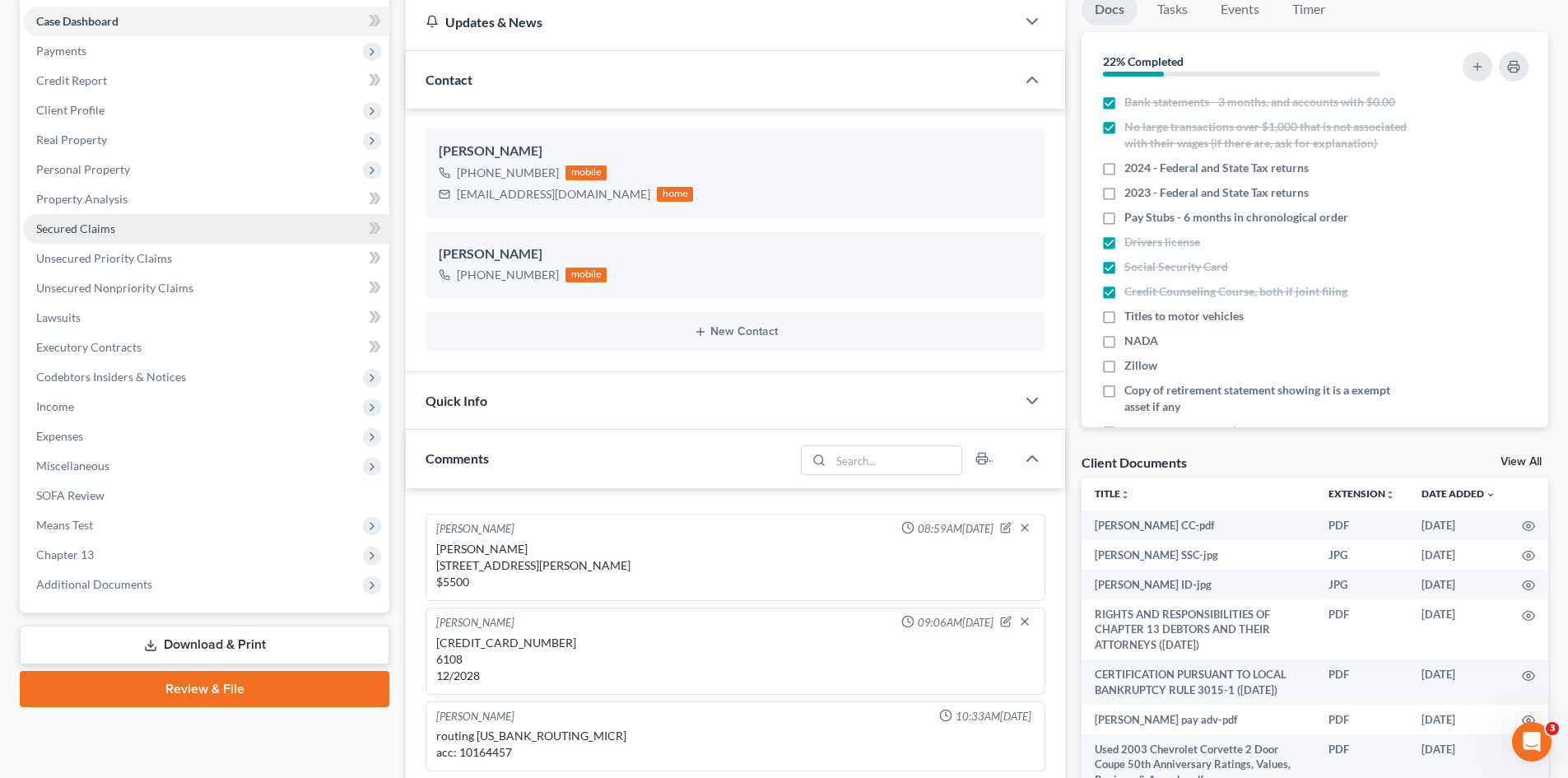
scroll to position [502, 0]
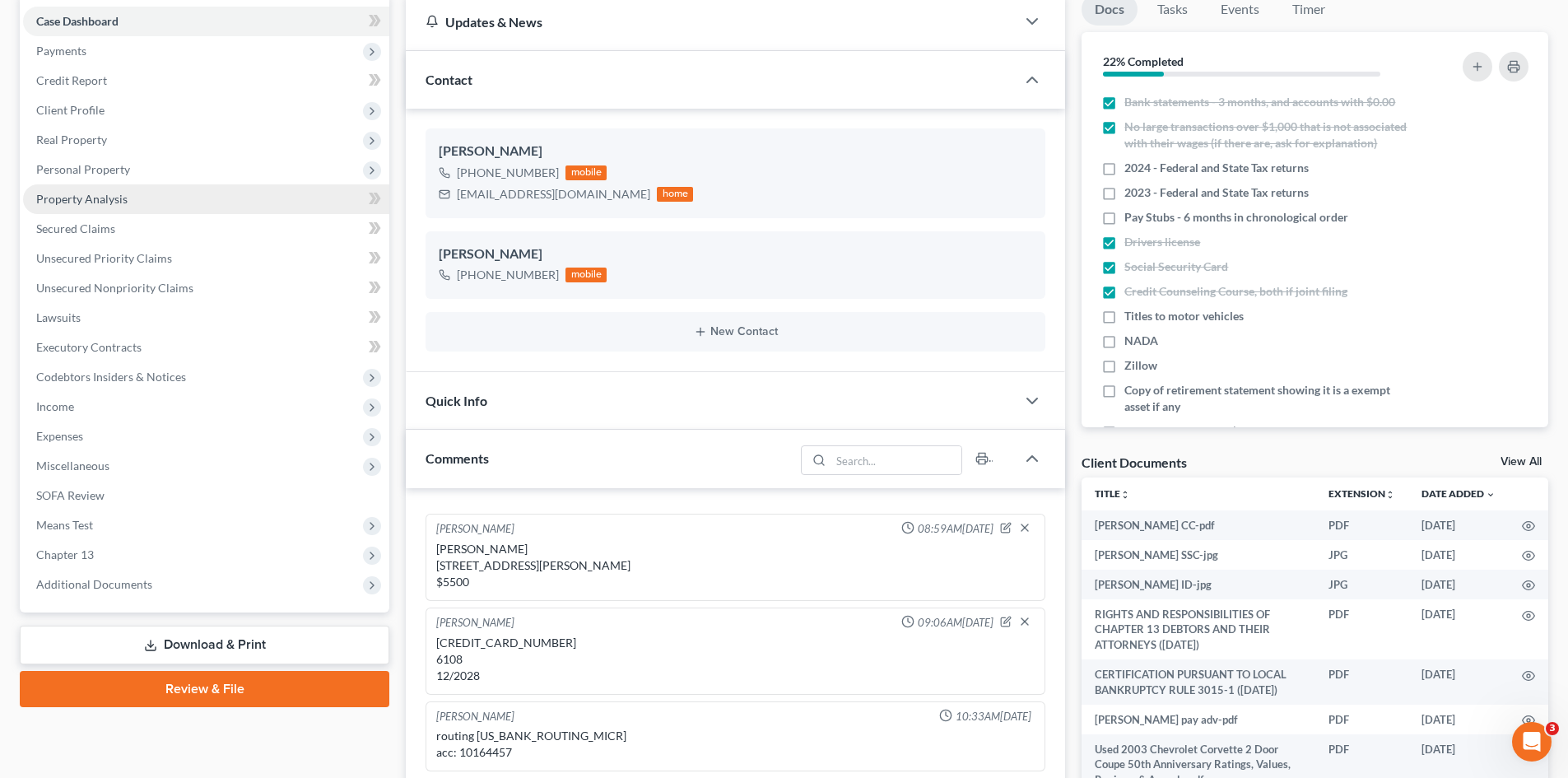
click at [108, 202] on span "Property Analysis" at bounding box center [82, 198] width 92 height 14
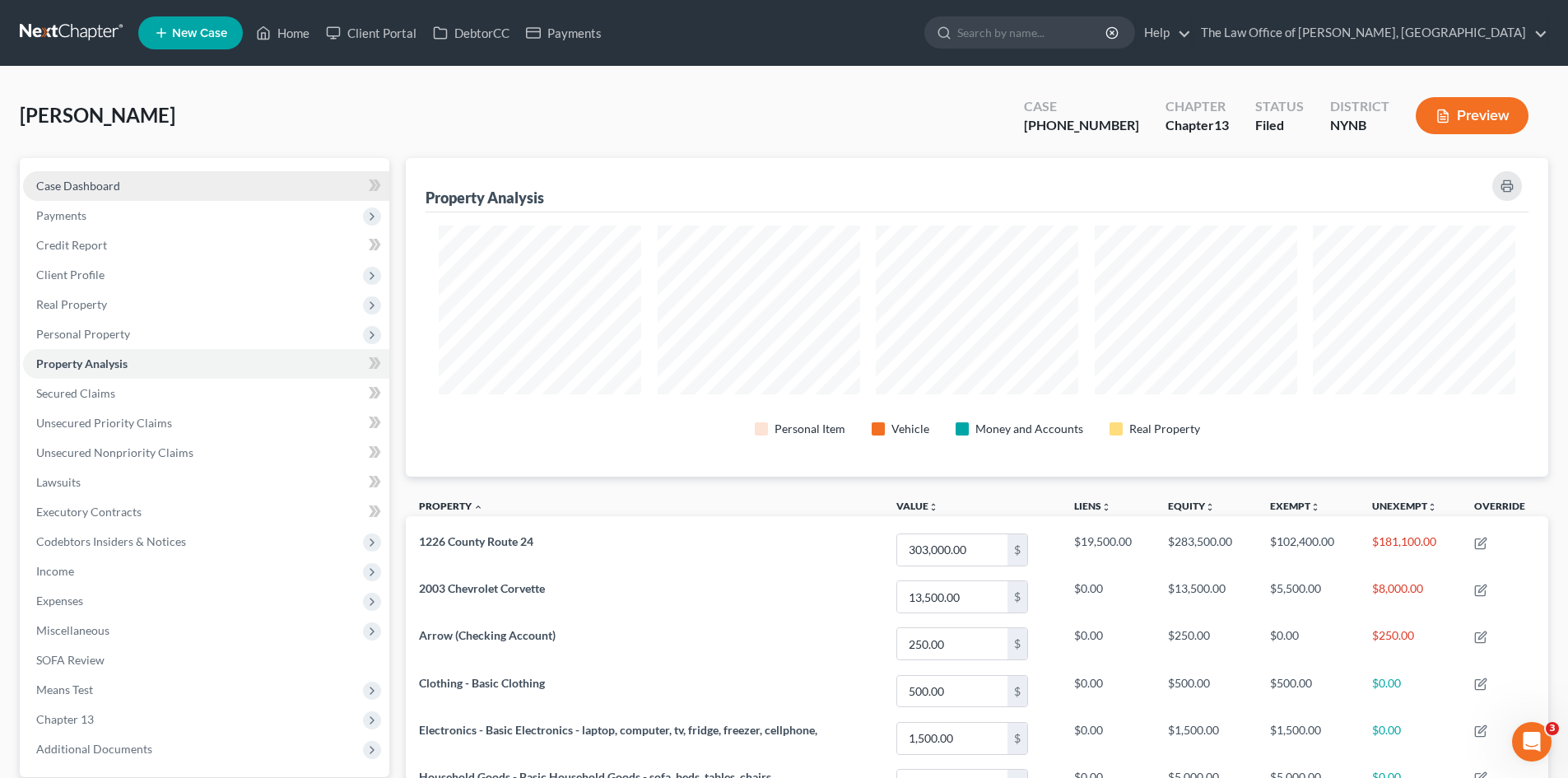
click at [117, 195] on link "Case Dashboard" at bounding box center [207, 187] width 366 height 30
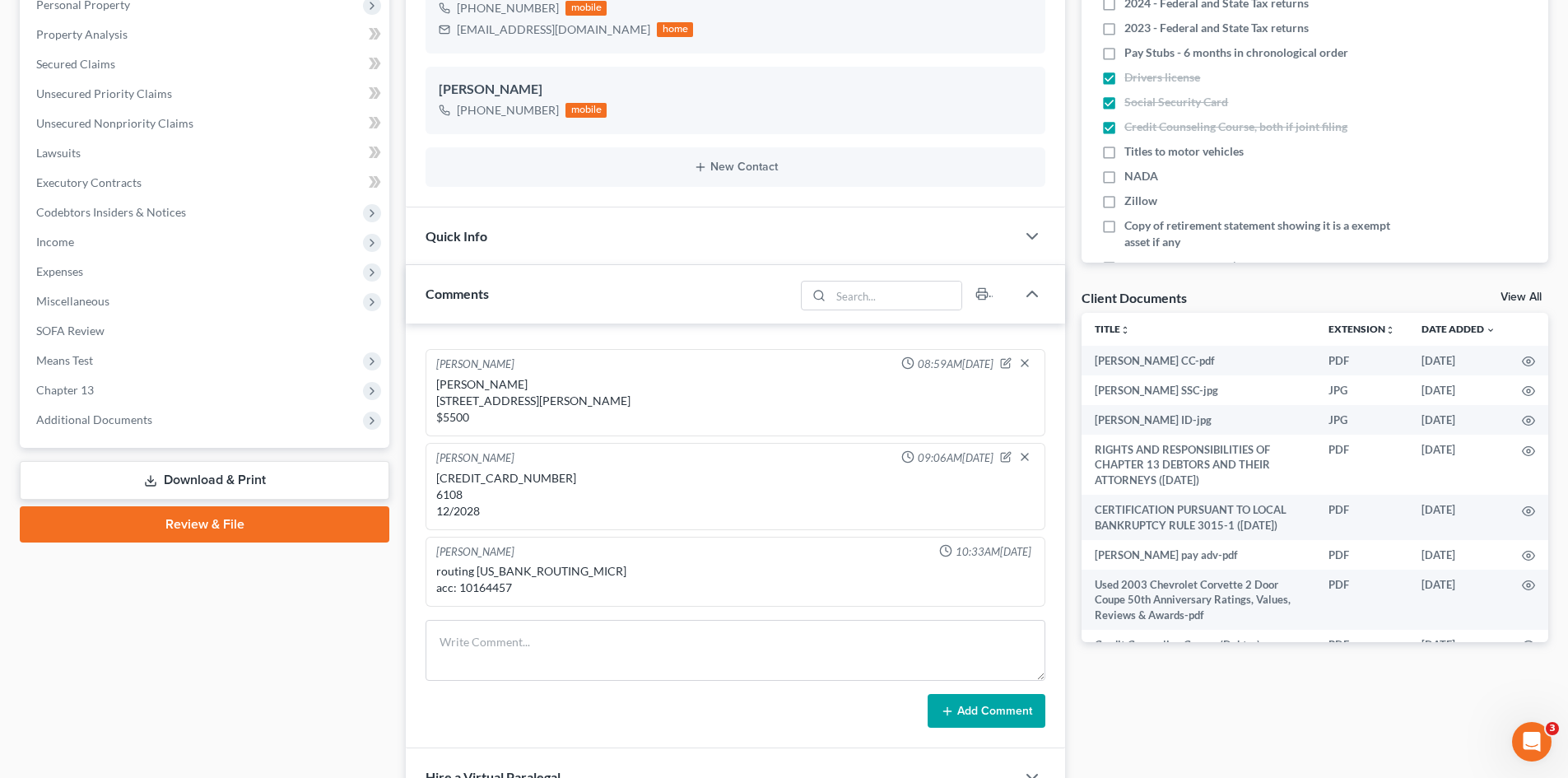
scroll to position [502, 0]
click at [495, 591] on div "routing 021302554 acc: 10164457" at bounding box center [735, 580] width 598 height 33
click at [498, 567] on div "routing 021302554 acc: 10164457" at bounding box center [735, 580] width 598 height 33
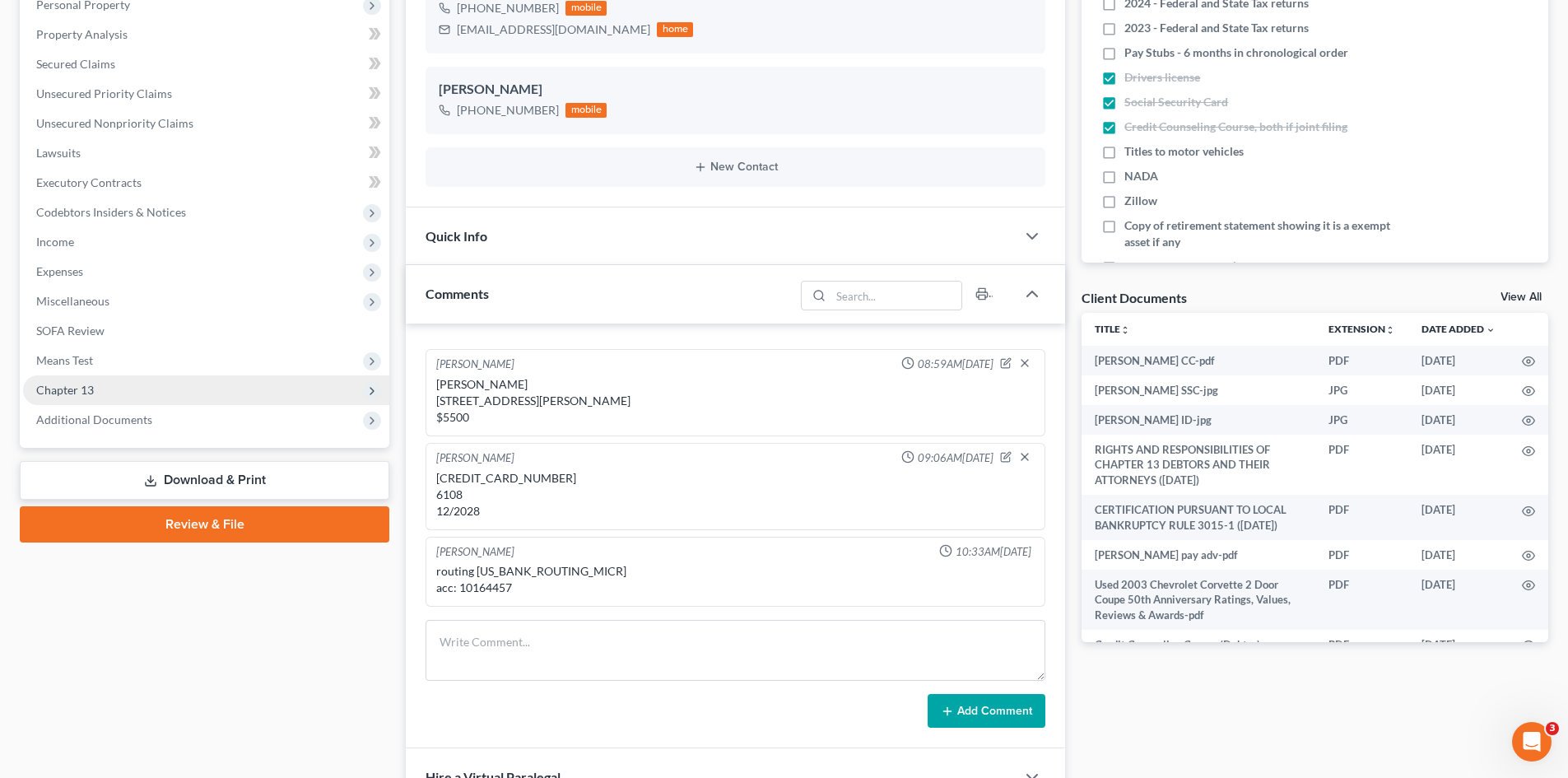
click at [64, 395] on span "Chapter 13" at bounding box center [64, 390] width 57 height 14
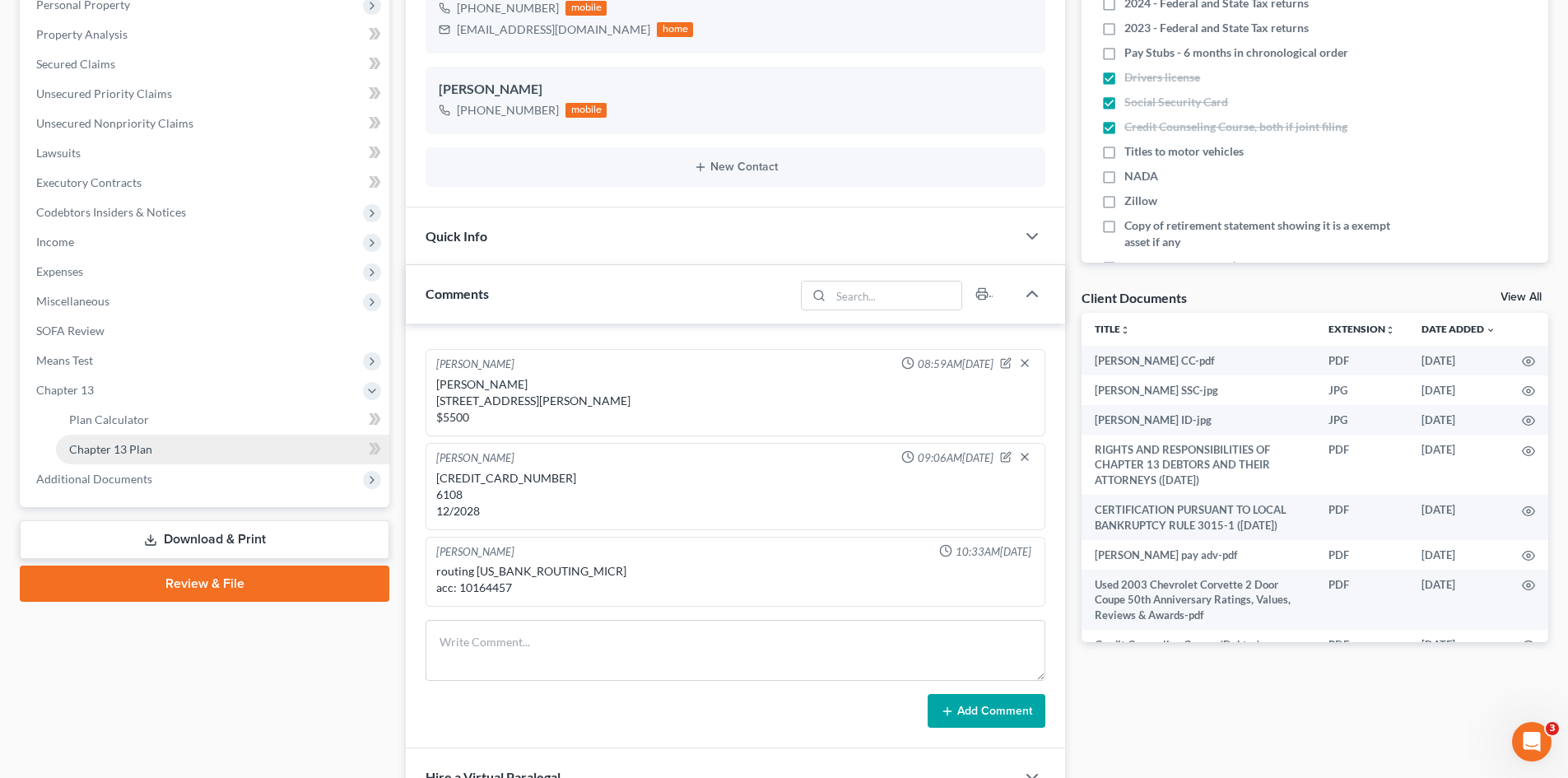
click at [85, 446] on span "Chapter 13 Plan" at bounding box center [111, 449] width 83 height 14
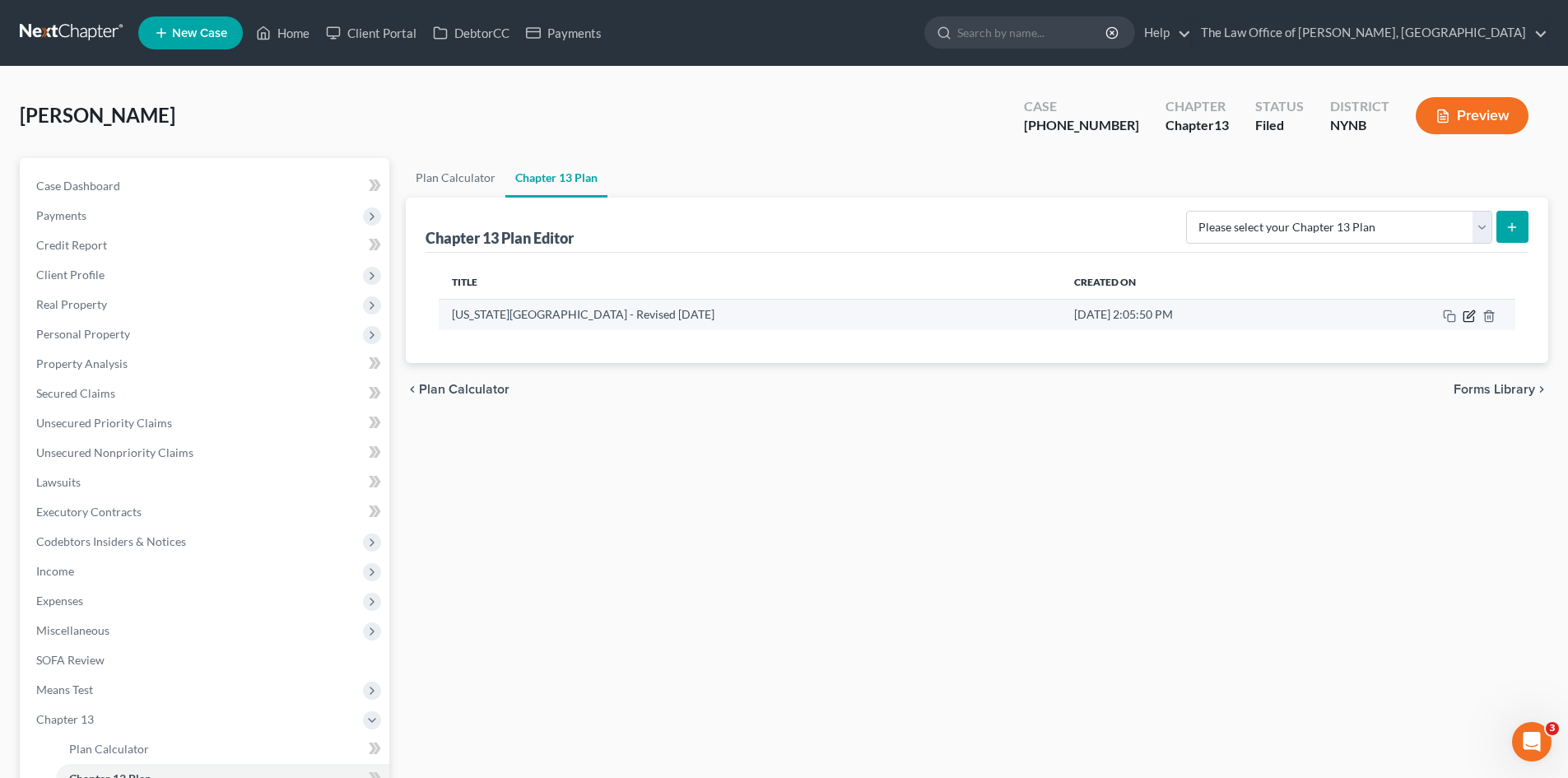
click at [1467, 316] on icon "button" at bounding box center [1470, 314] width 7 height 7
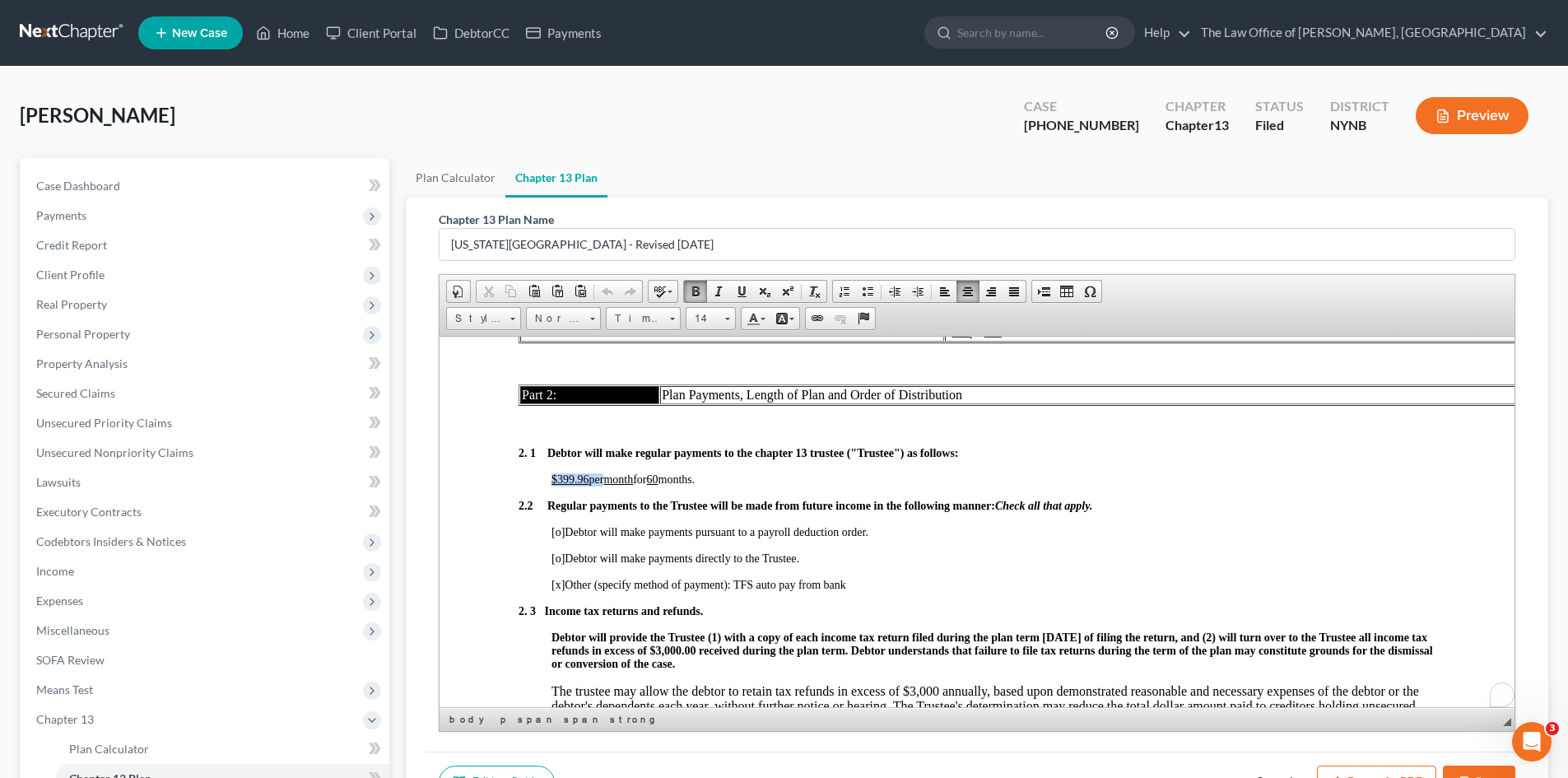
scroll to position [1070, 0]
drag, startPoint x: 537, startPoint y: 478, endPoint x: 600, endPoint y: 479, distance: 63.0
drag, startPoint x: 1129, startPoint y: 124, endPoint x: 1038, endPoint y: 122, distance: 91.0
click at [1056, 121] on div "Case 25-11088-1" at bounding box center [1082, 117] width 142 height 48
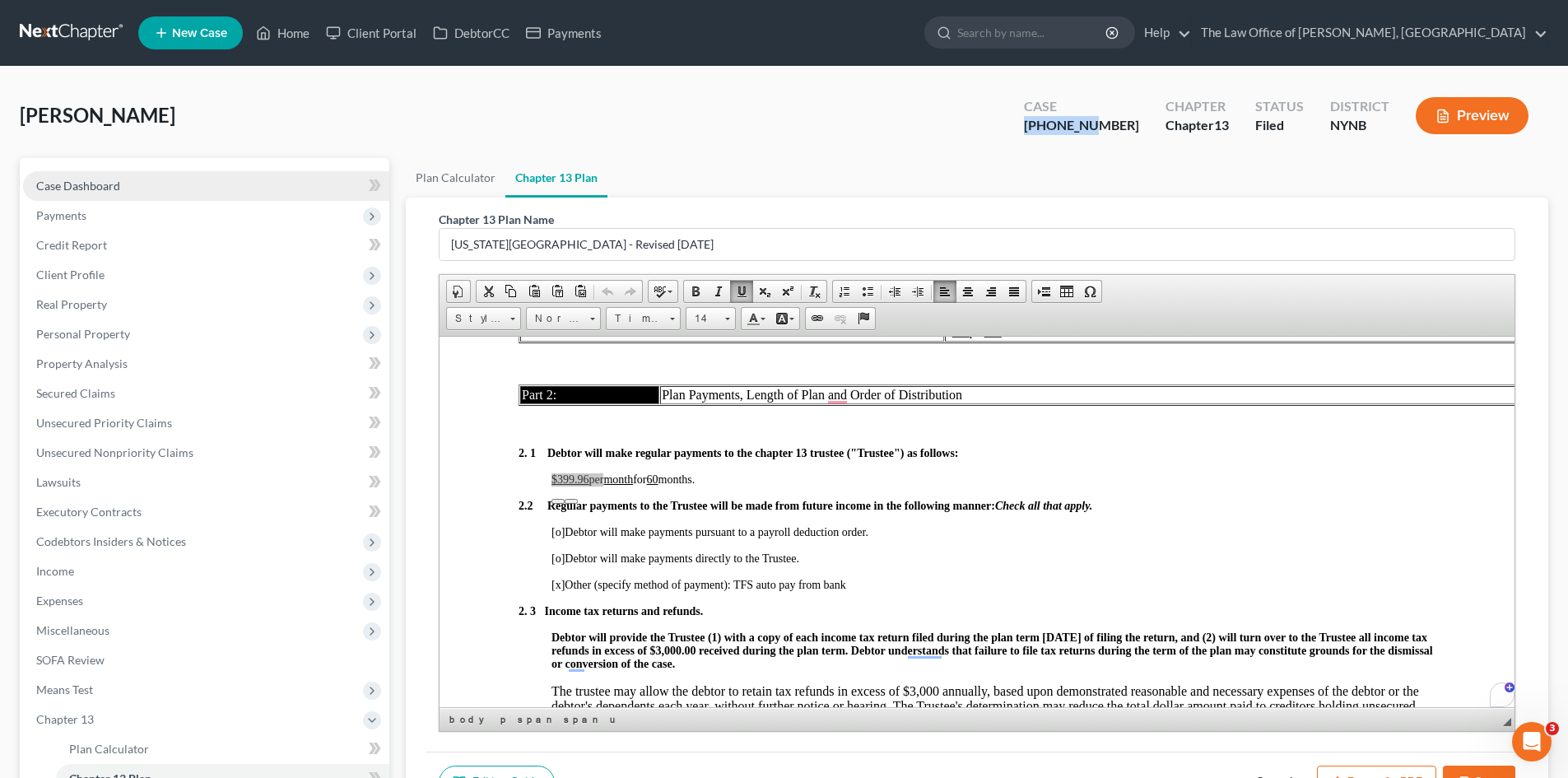
click at [125, 182] on link "Case Dashboard" at bounding box center [207, 187] width 366 height 30
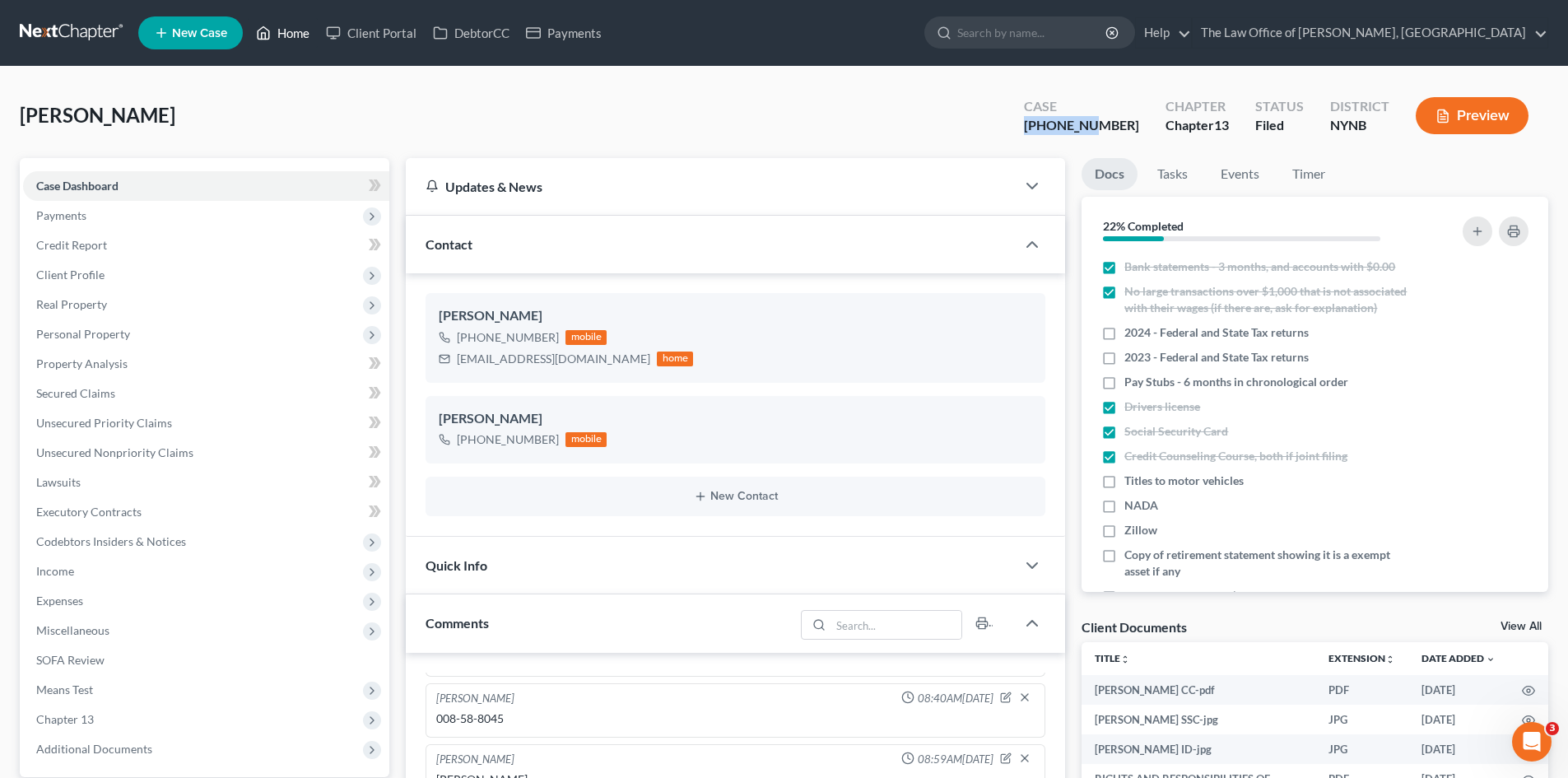
drag, startPoint x: 313, startPoint y: 38, endPoint x: 610, endPoint y: 122, distance: 308.7
click at [313, 38] on link "Home" at bounding box center [282, 33] width 70 height 30
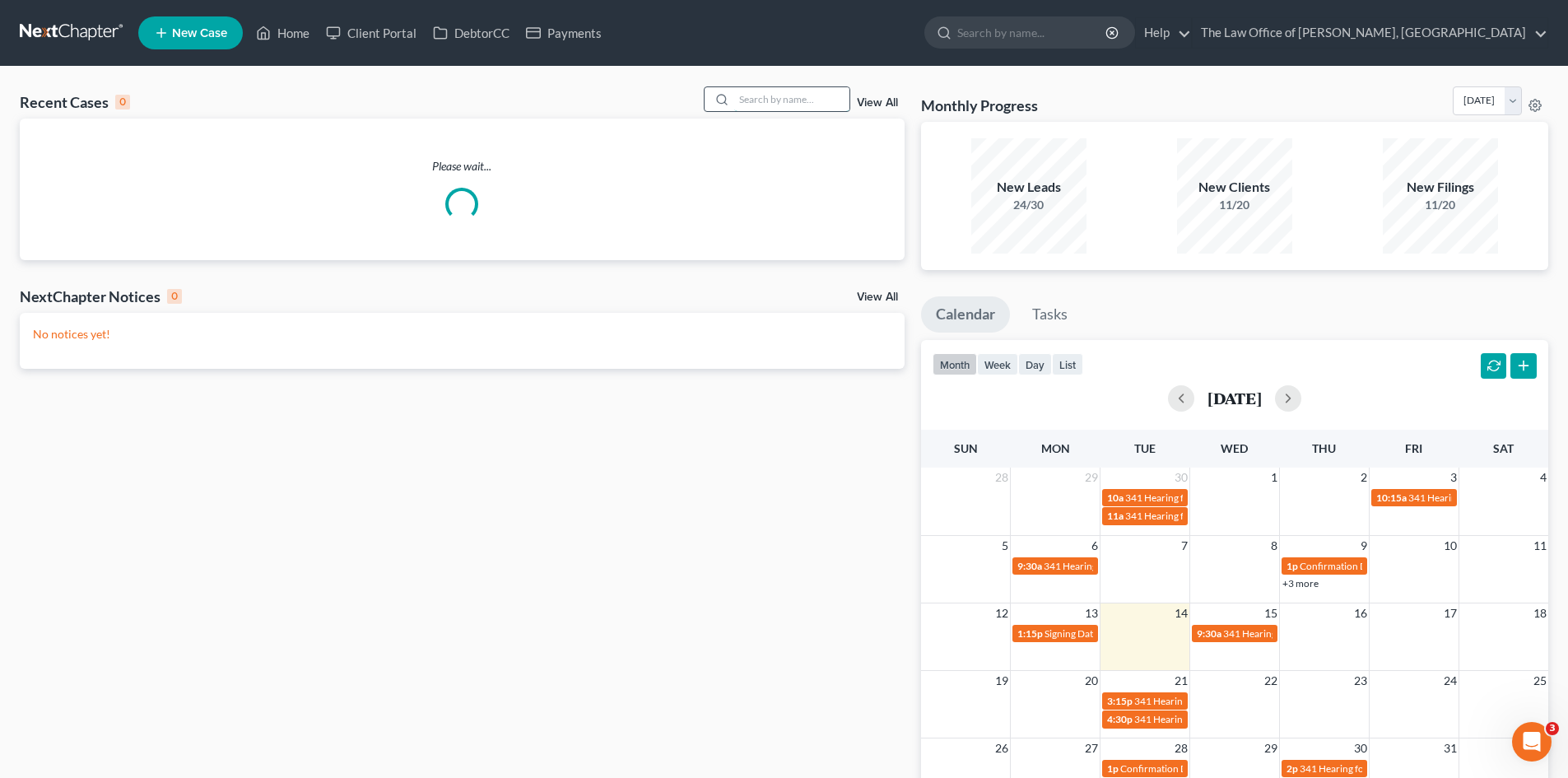
drag, startPoint x: 752, startPoint y: 103, endPoint x: 759, endPoint y: 108, distance: 8.6
click at [754, 102] on input "search" at bounding box center [792, 99] width 115 height 24
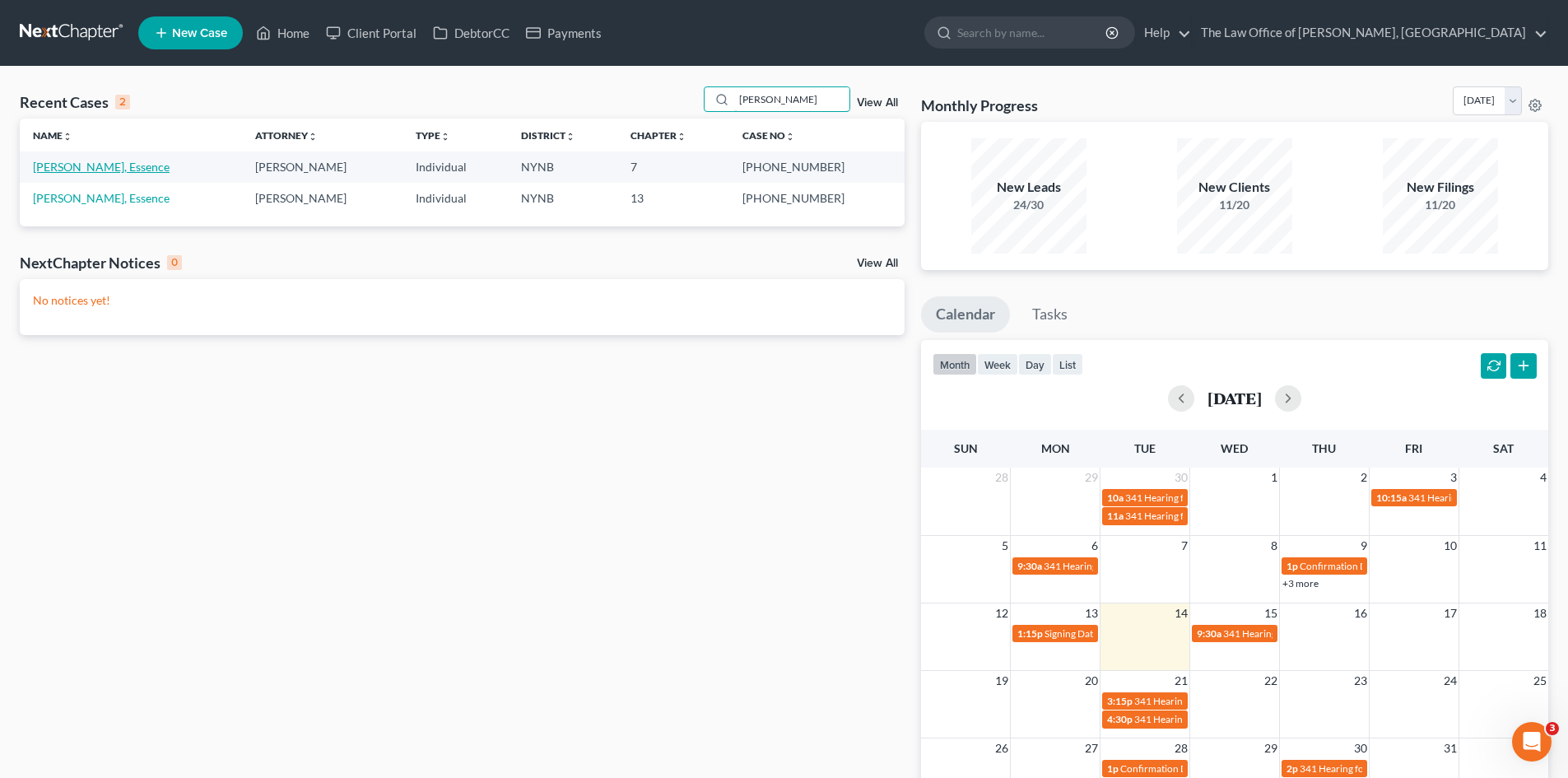
type input "todman"
click at [85, 162] on link "[PERSON_NAME], Essence" at bounding box center [102, 167] width 137 height 14
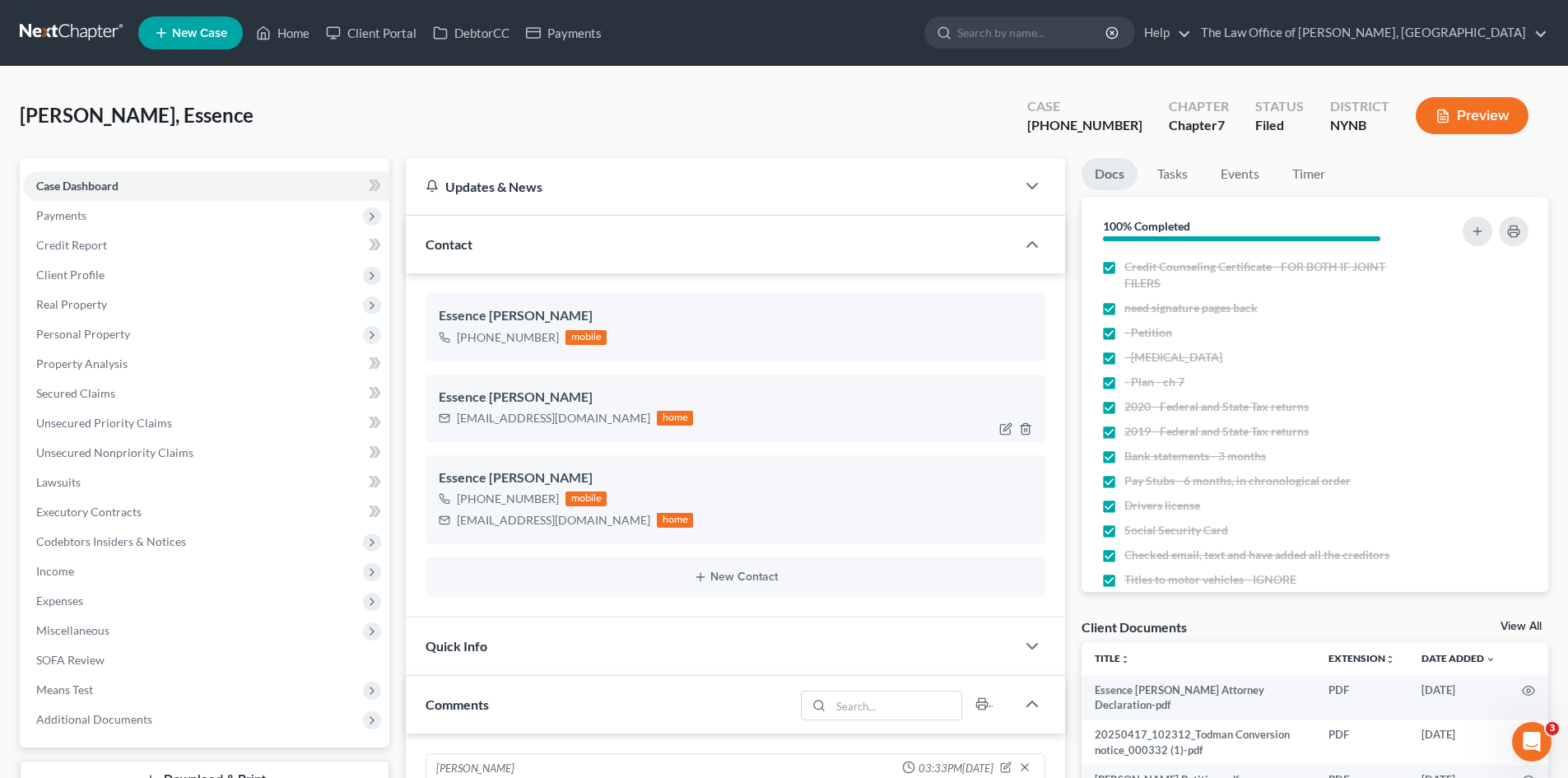
click at [509, 421] on div "etodman@icloud.com" at bounding box center [553, 418] width 193 height 17
click at [509, 421] on div "etodman@icloud.com" at bounding box center [553, 418] width 193 height 17
drag, startPoint x: 301, startPoint y: 38, endPoint x: 782, endPoint y: 103, distance: 485.4
click at [301, 38] on link "Home" at bounding box center [282, 33] width 70 height 30
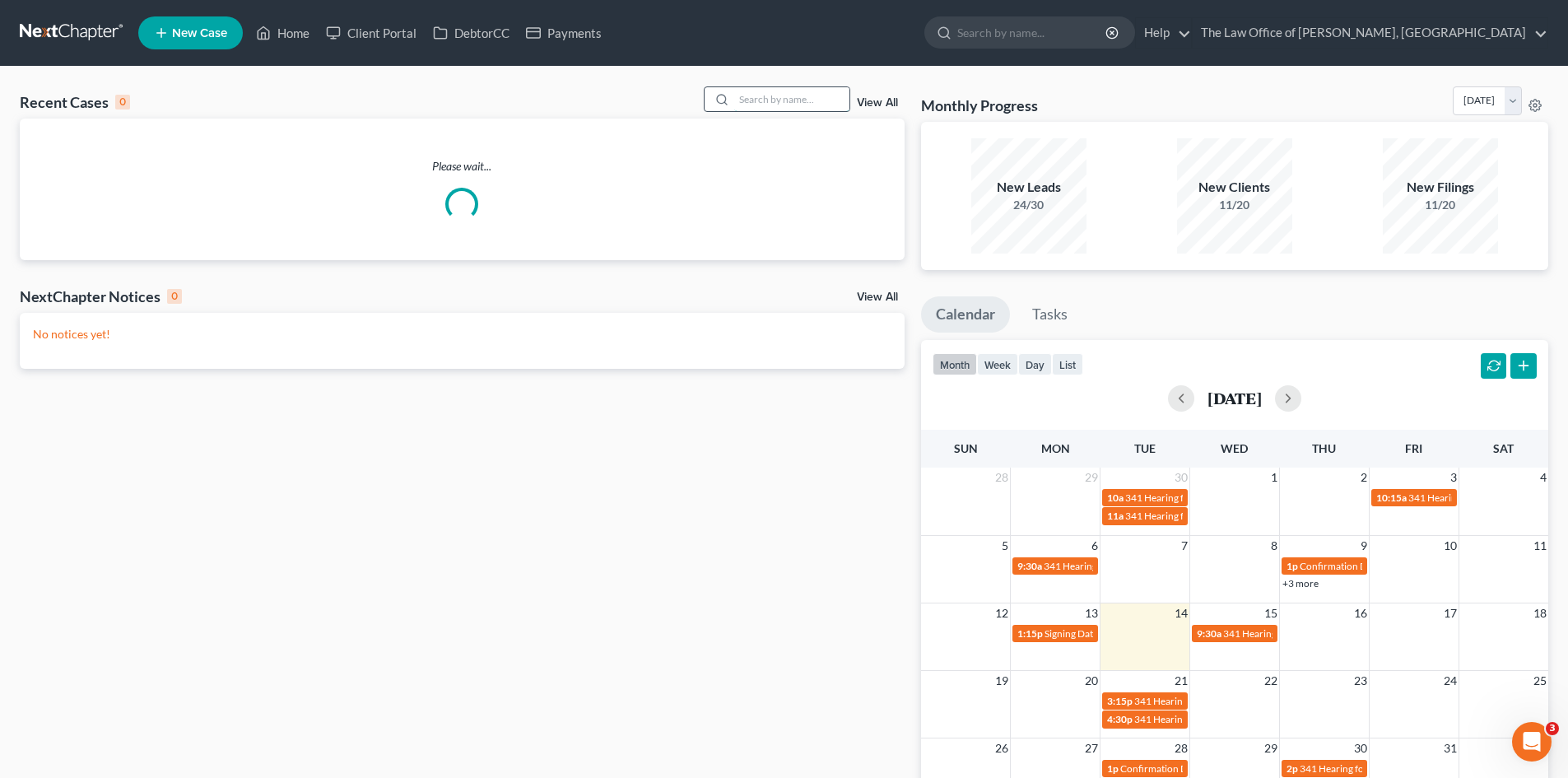
drag, startPoint x: 776, startPoint y: 102, endPoint x: 753, endPoint y: 106, distance: 23.3
click at [779, 102] on input "search" at bounding box center [792, 99] width 115 height 24
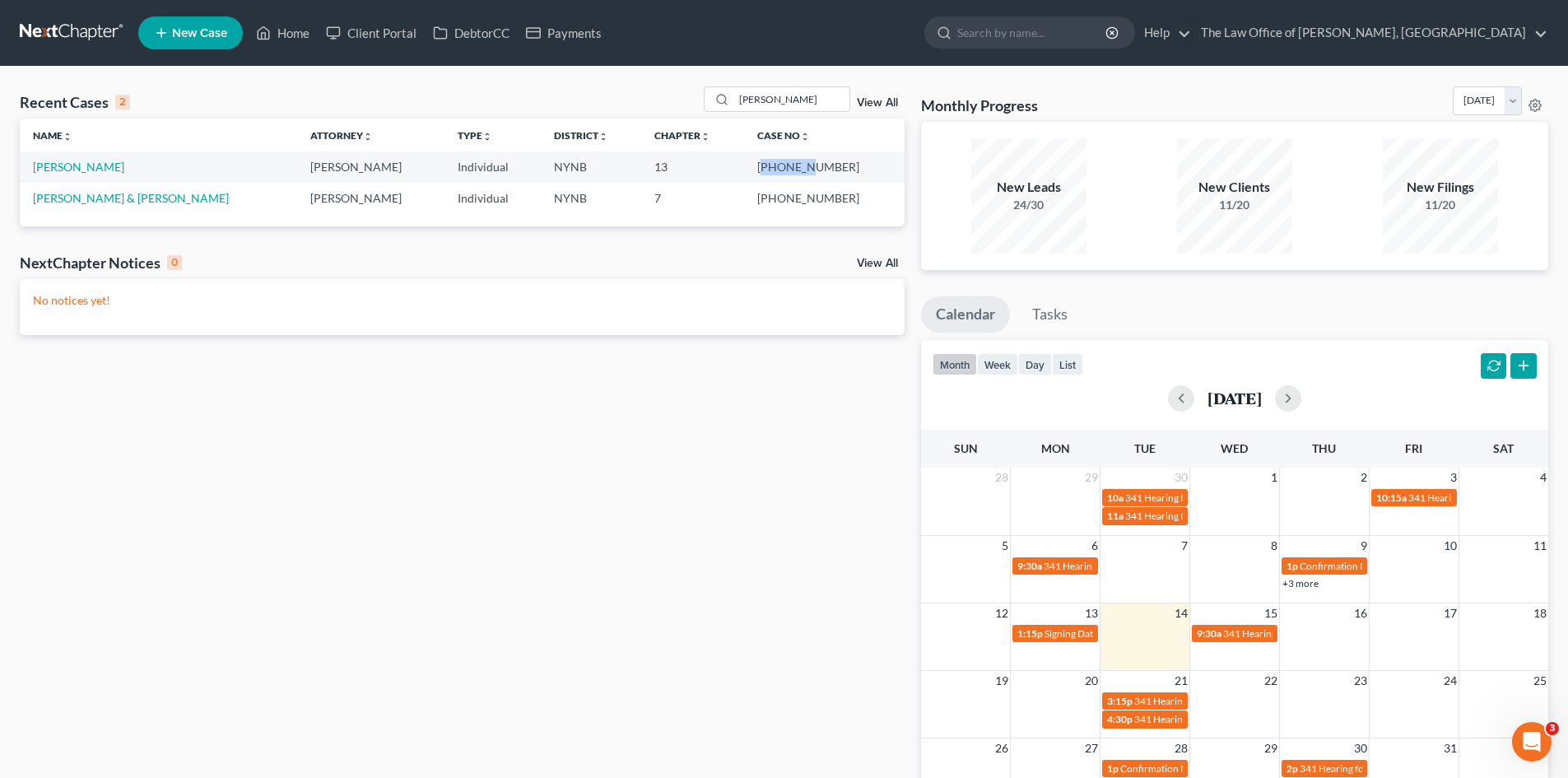
drag, startPoint x: 844, startPoint y: 166, endPoint x: 798, endPoint y: 176, distance: 47.1
click at [798, 176] on td "25-60621-6" at bounding box center [824, 167] width 161 height 31
click at [780, 167] on td "25-60621-6" at bounding box center [824, 167] width 161 height 31
drag, startPoint x: 847, startPoint y: 167, endPoint x: 792, endPoint y: 166, distance: 55.0
click at [792, 166] on td "25-60621-6" at bounding box center [824, 167] width 161 height 31
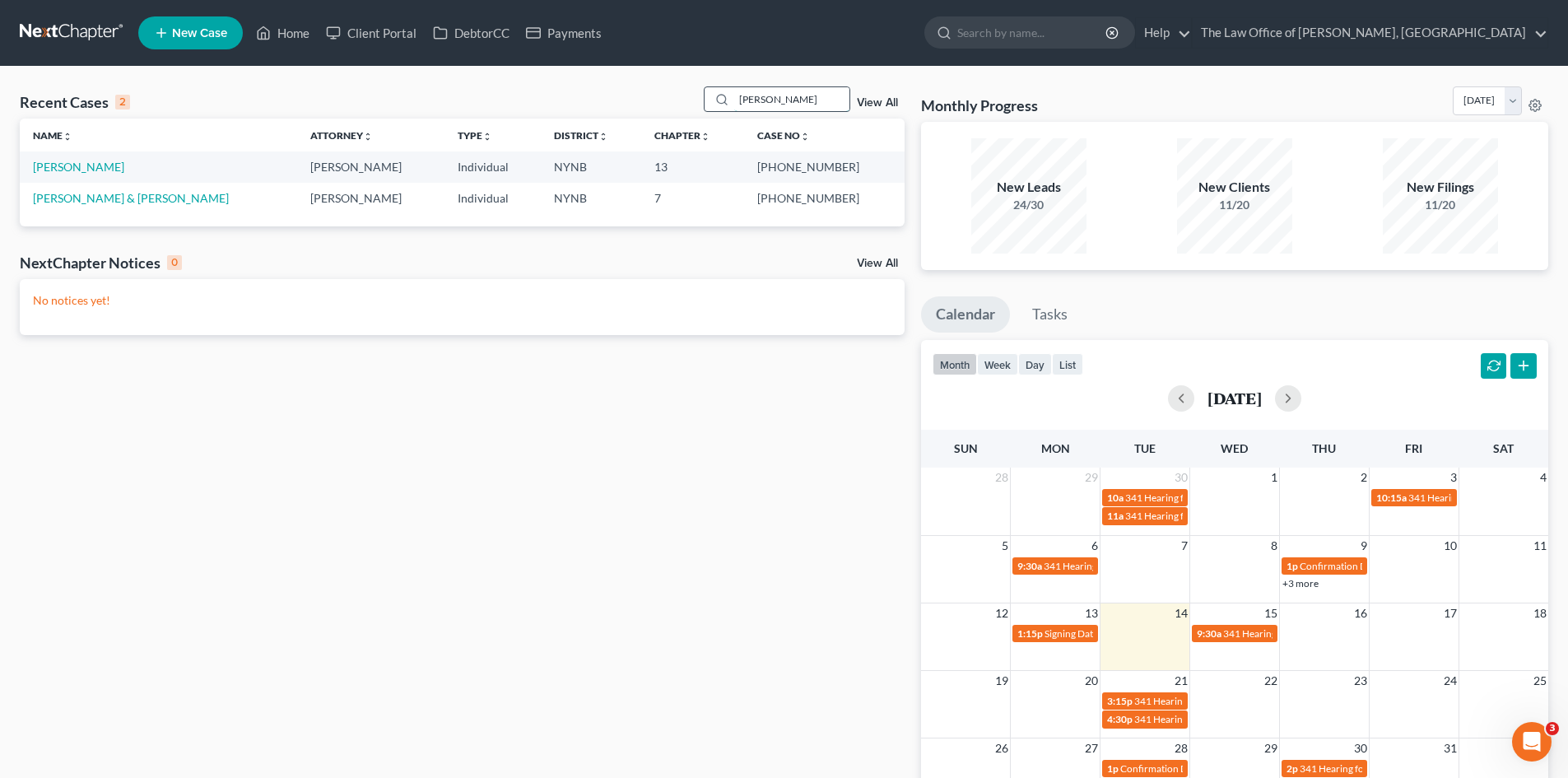
click at [774, 106] on input "frasier" at bounding box center [792, 99] width 115 height 24
paste input "Carknard"
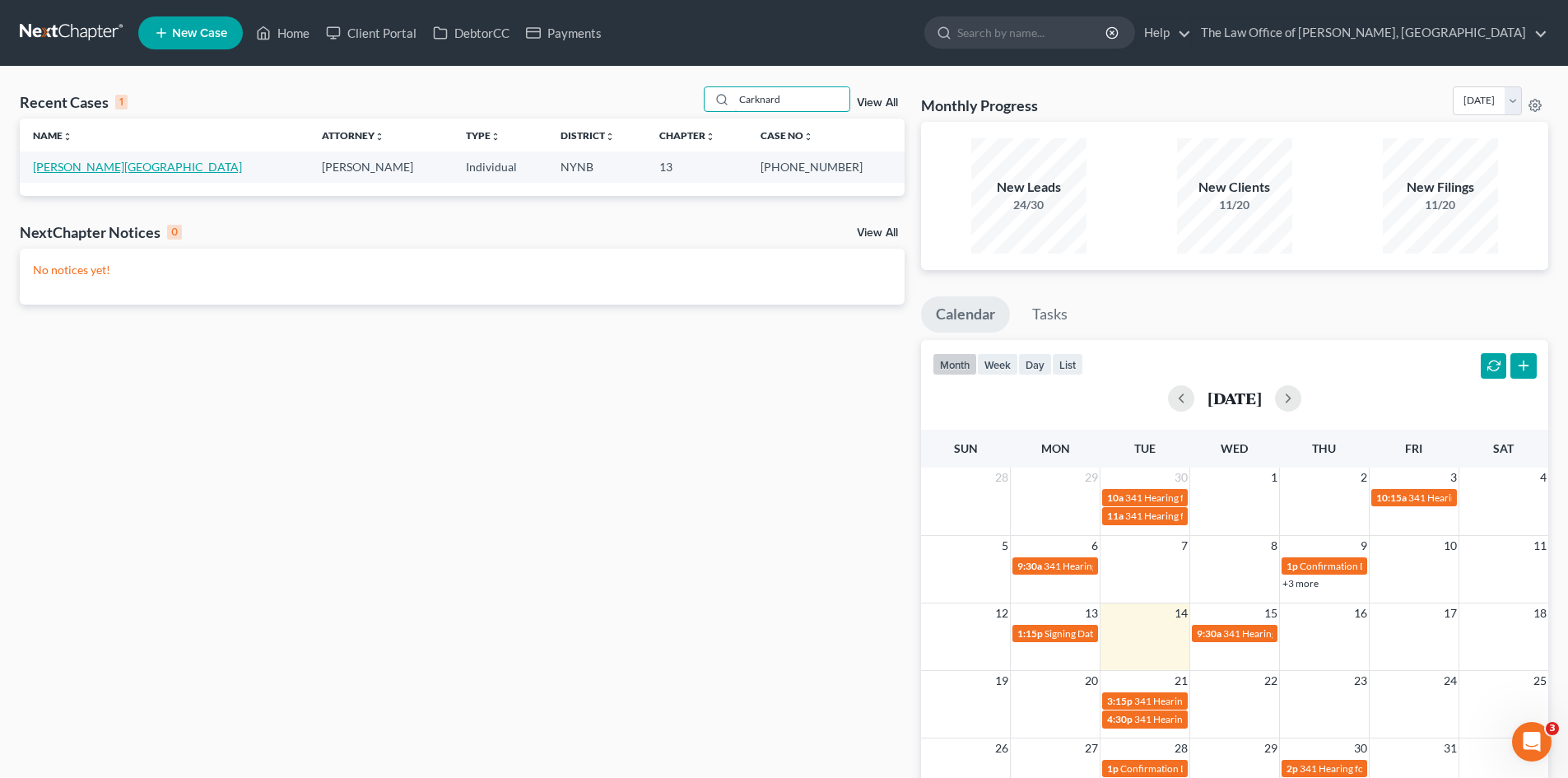
type input "Carknard"
click at [109, 173] on link "Carknard, Ashleigh" at bounding box center [137, 167] width 209 height 14
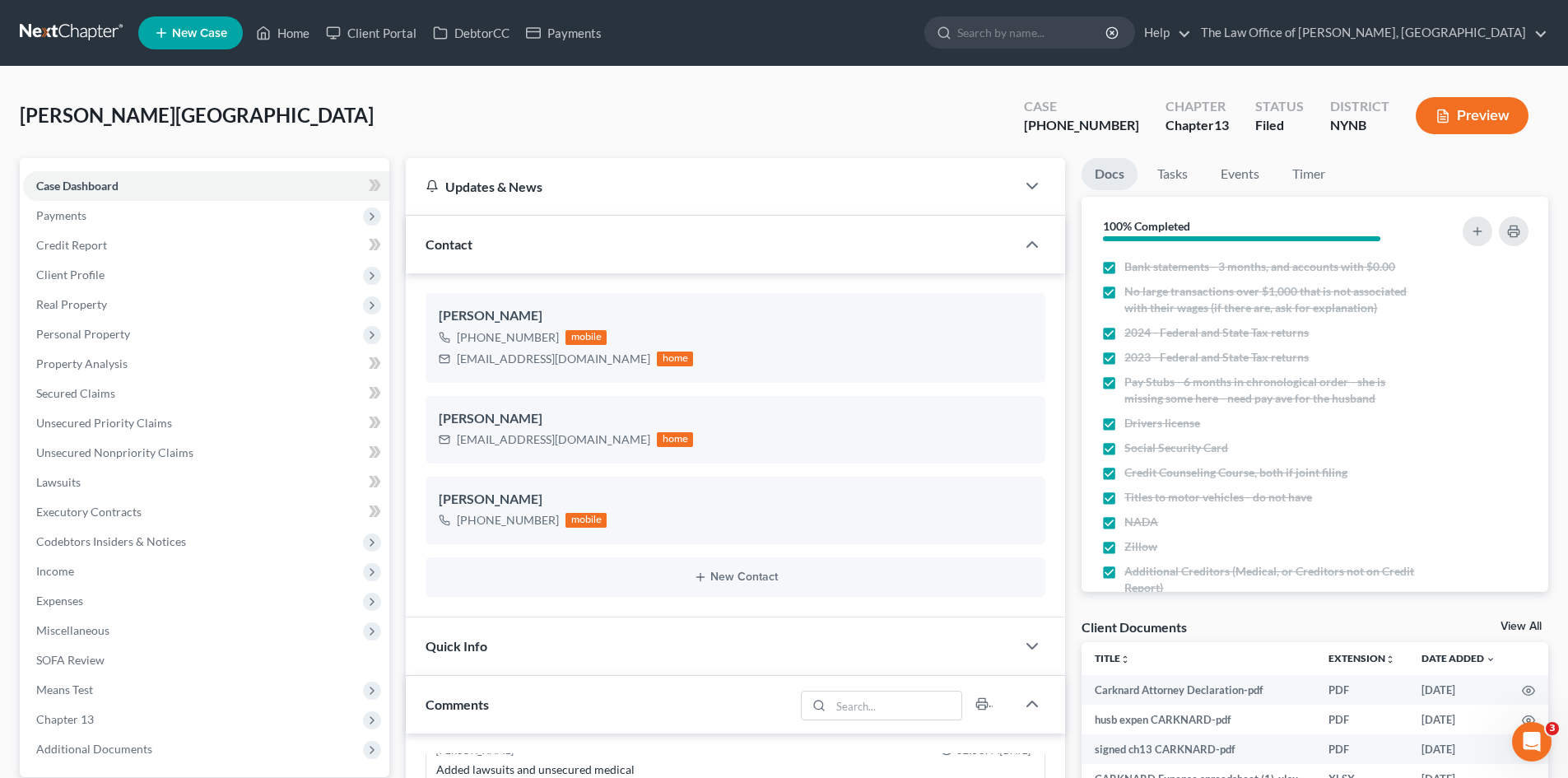
scroll to position [970, 0]
click at [1117, 127] on div "25-10803-1" at bounding box center [1081, 125] width 115 height 19
drag, startPoint x: 1126, startPoint y: 122, endPoint x: 1071, endPoint y: 116, distance: 55.3
click at [1071, 116] on div "25-10803-1" at bounding box center [1081, 125] width 115 height 19
click at [65, 121] on span "Carknard, Ashleigh" at bounding box center [197, 115] width 354 height 24
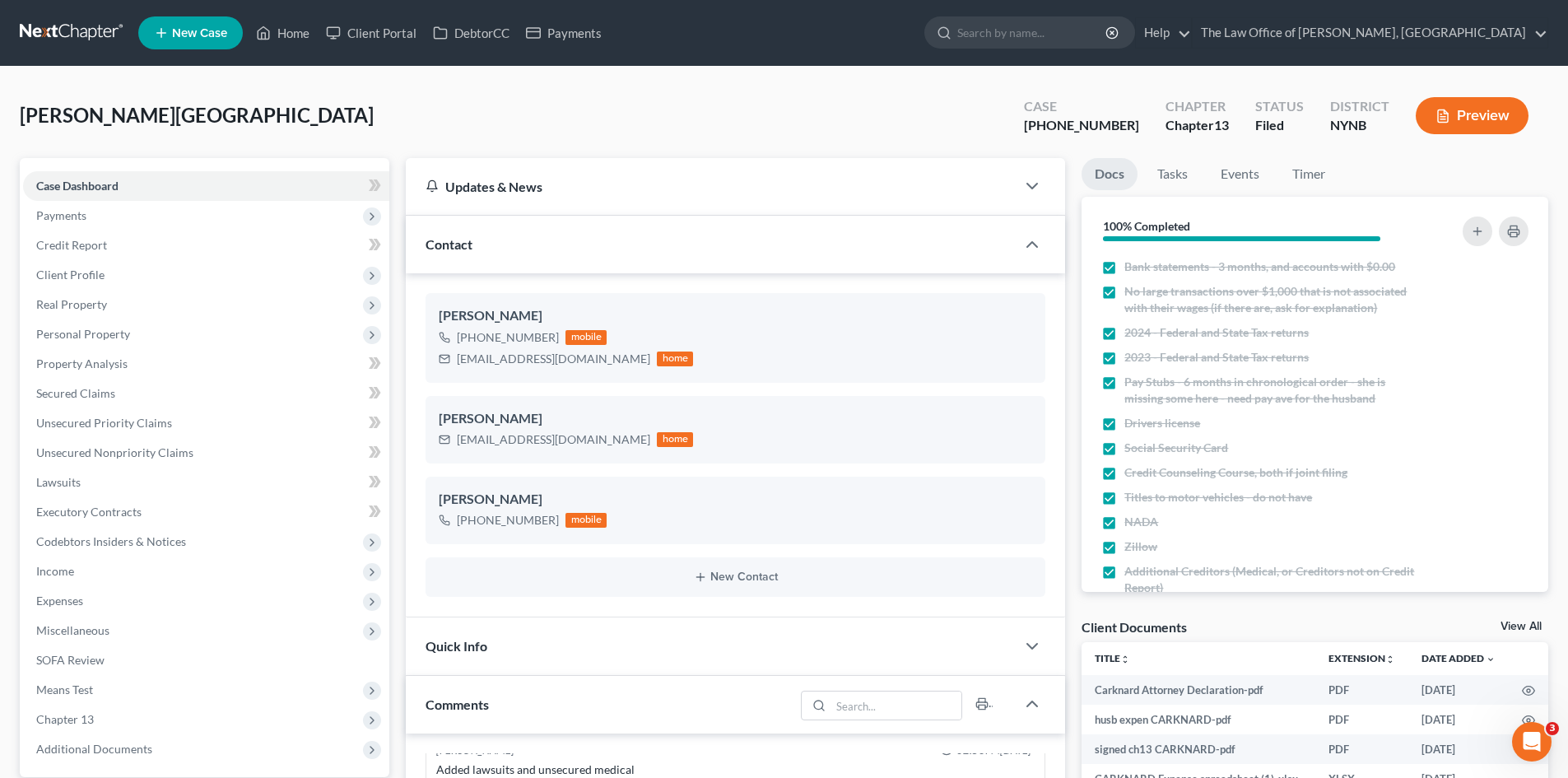
click at [65, 121] on span "Carknard, Ashleigh" at bounding box center [197, 115] width 354 height 24
click at [72, 119] on span "Carknard, Ashleigh" at bounding box center [197, 115] width 354 height 24
click at [73, 118] on span "Carknard, Ashleigh" at bounding box center [197, 115] width 354 height 24
click at [132, 119] on span "Carknard, Ashleigh" at bounding box center [197, 115] width 354 height 24
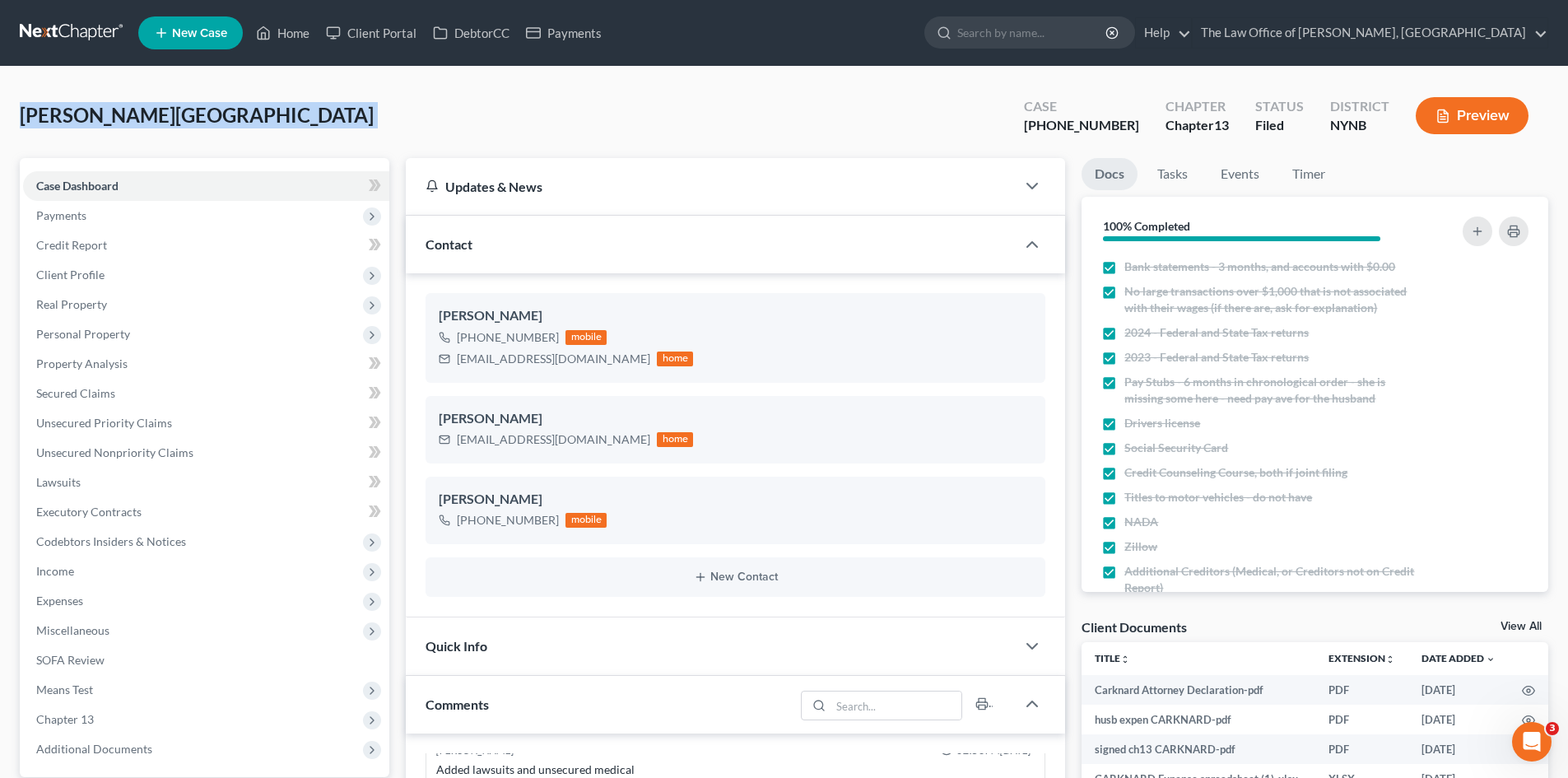
click at [132, 119] on span "Carknard, Ashleigh" at bounding box center [197, 115] width 354 height 24
click at [139, 117] on span "Carknard, Ashleigh" at bounding box center [197, 115] width 354 height 24
click at [162, 112] on span "Carknard, Ashleigh" at bounding box center [197, 115] width 354 height 24
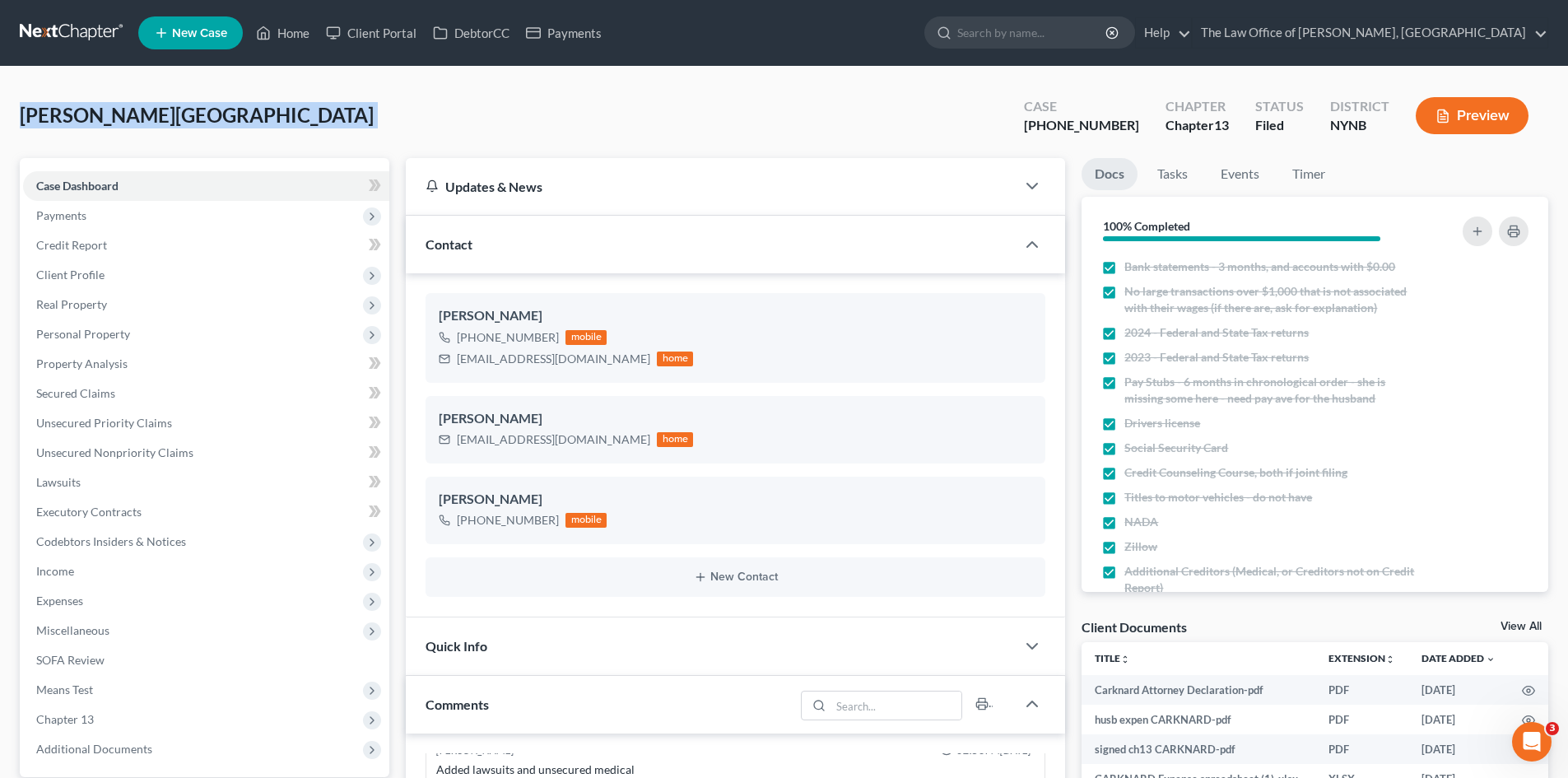
click at [299, 125] on div "Carknard, Ashleigh Upgraded Case 25-10803-1 Chapter Chapter 13 Status Filed Dis…" at bounding box center [784, 122] width 1528 height 72
click at [182, 126] on span "Carknard, Ashleigh" at bounding box center [197, 115] width 354 height 24
click at [320, 100] on div "Carknard, Ashleigh Upgraded Case 25-10803-1 Chapter Chapter 13 Status Filed Dis…" at bounding box center [784, 122] width 1528 height 72
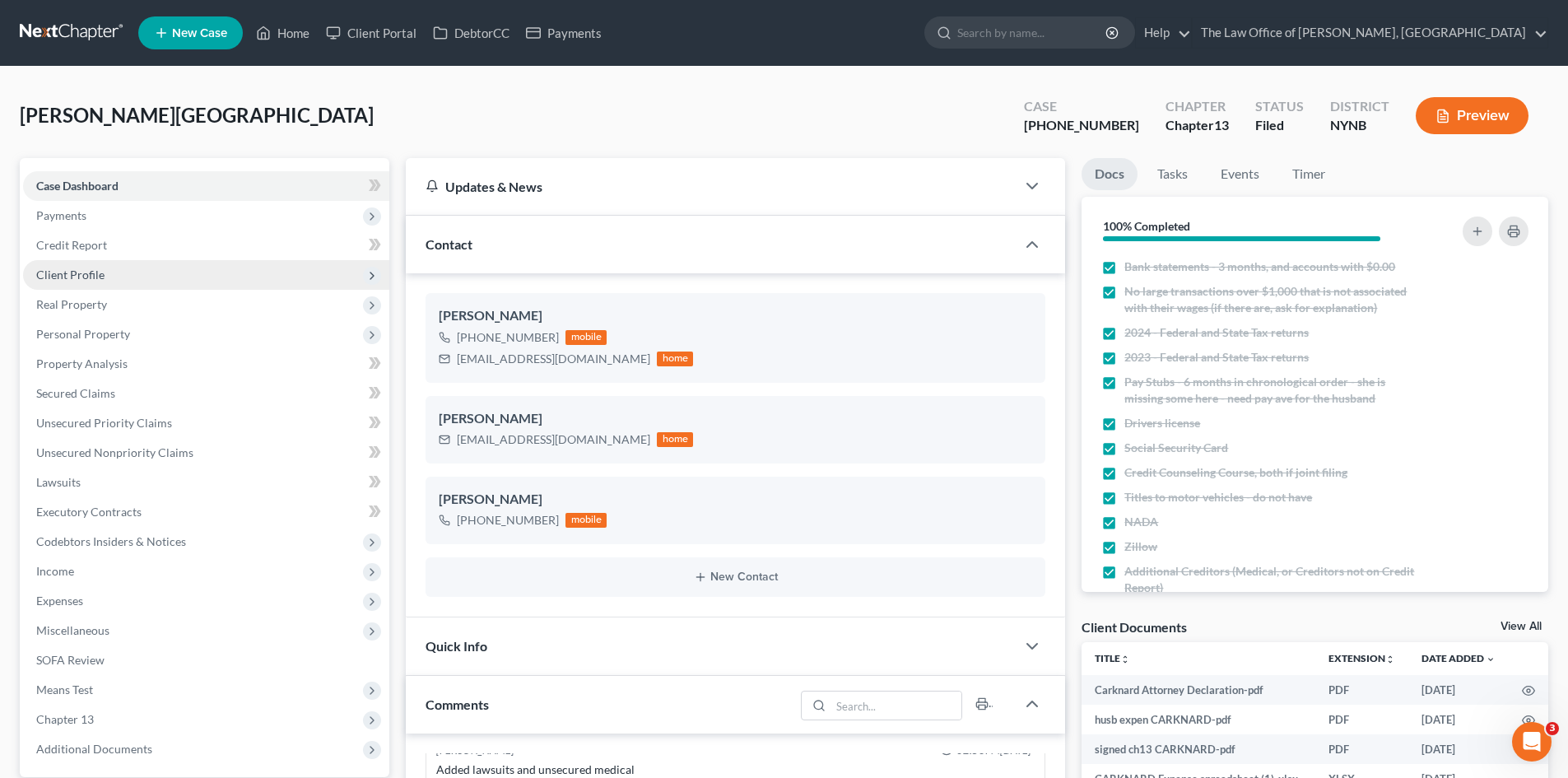
click at [139, 282] on span "Client Profile" at bounding box center [207, 275] width 366 height 30
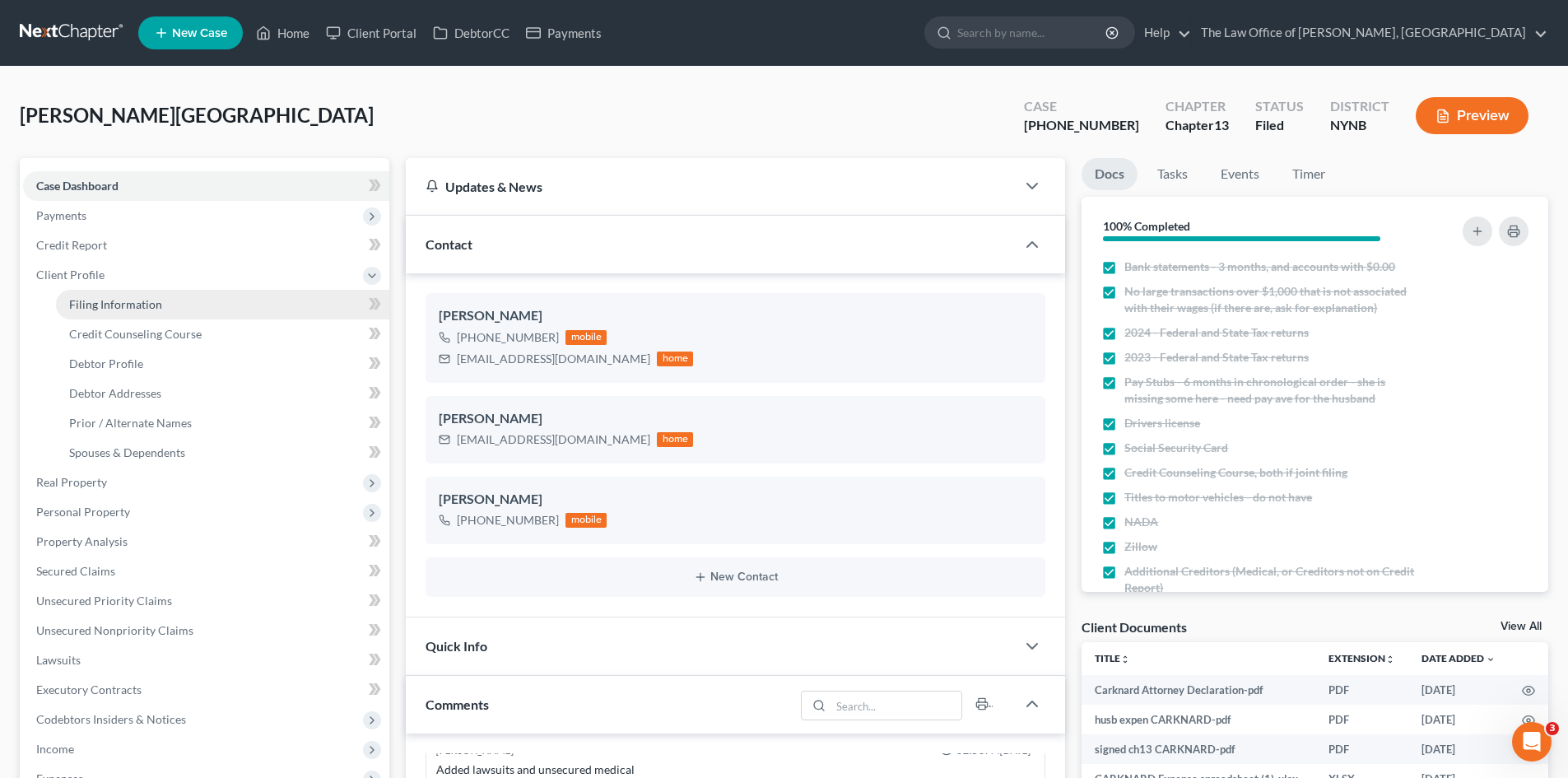
click at [187, 304] on link "Filing Information" at bounding box center [222, 305] width 333 height 30
select select "1"
select select "0"
select select "3"
select select "35"
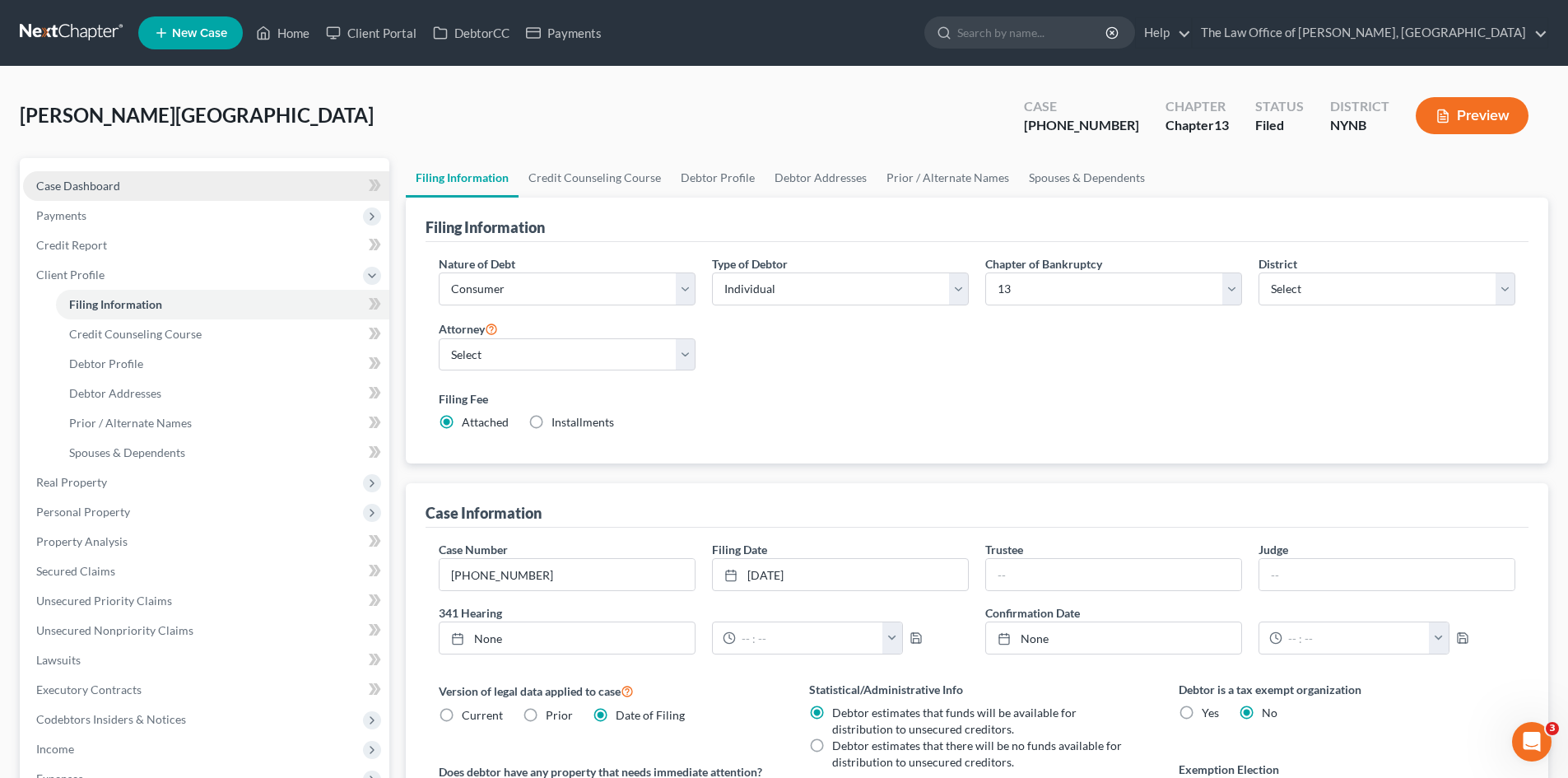
click at [187, 177] on link "Case Dashboard" at bounding box center [207, 187] width 366 height 30
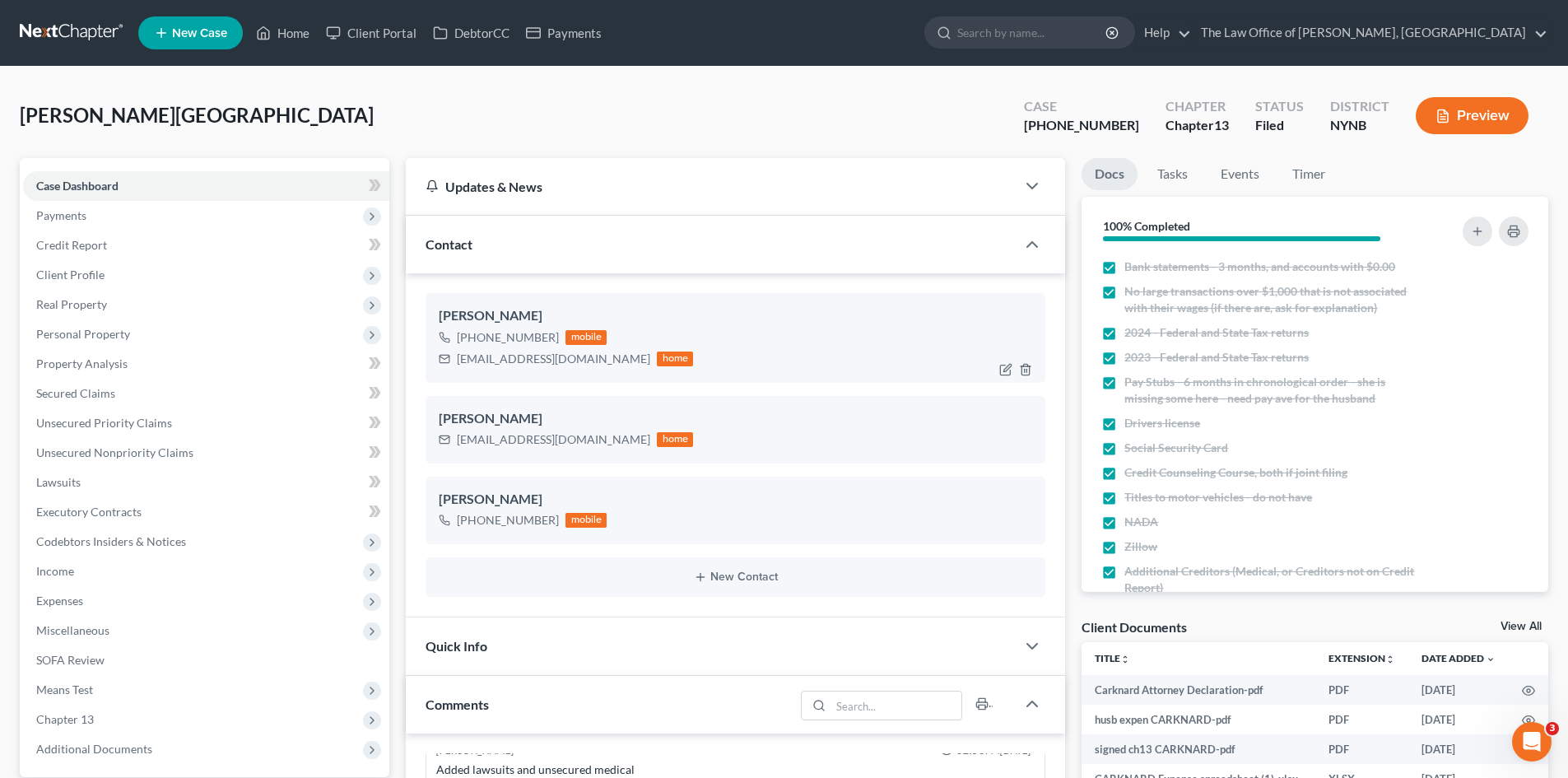
scroll to position [970, 0]
drag, startPoint x: 551, startPoint y: 342, endPoint x: 471, endPoint y: 342, distance: 80.0
click at [471, 342] on div "+1 (518) 847-7669" at bounding box center [507, 337] width 102 height 17
click at [536, 363] on div "ashleighm142@gmail.com" at bounding box center [553, 359] width 193 height 17
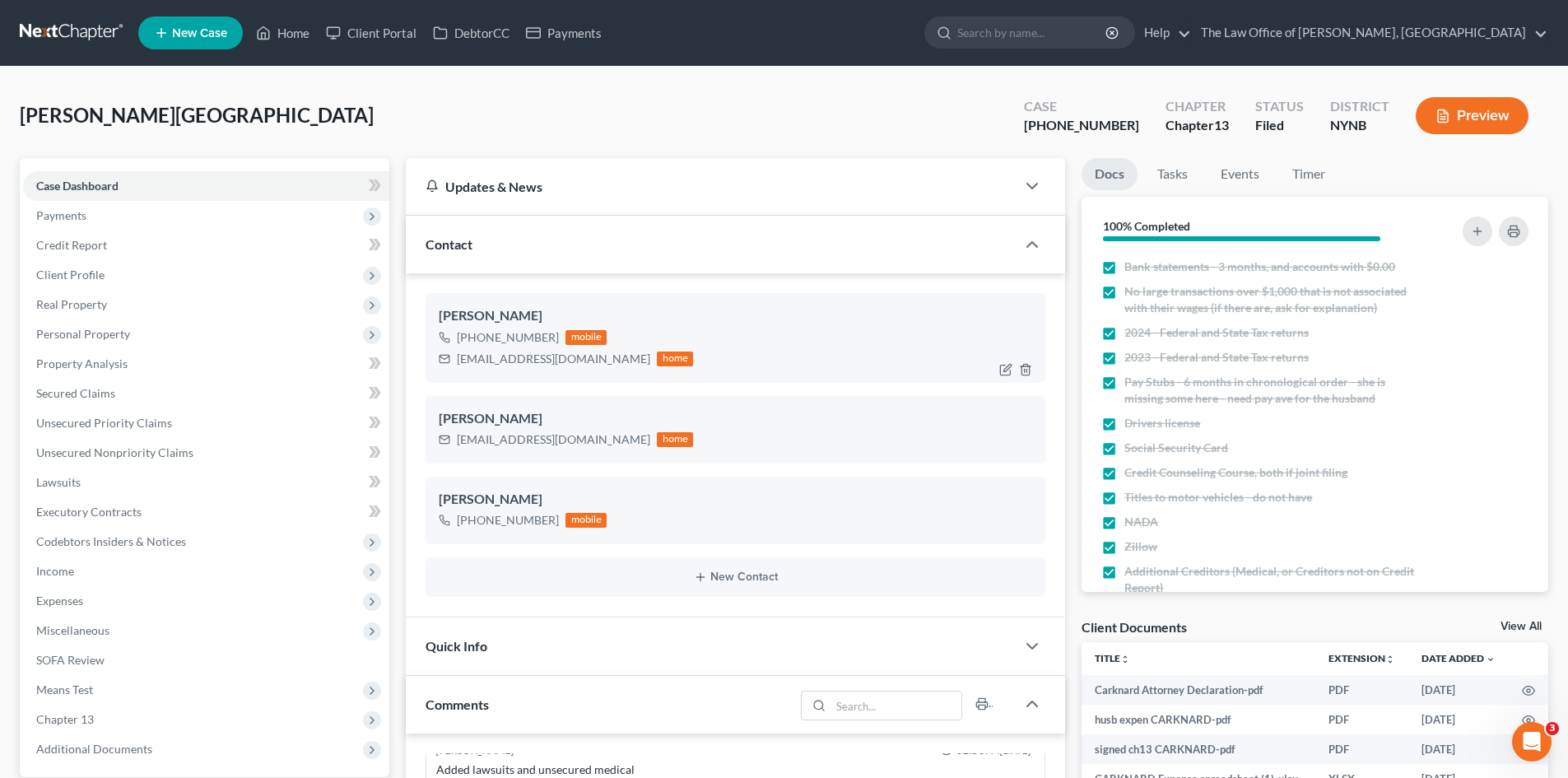
click at [536, 363] on div "ashleighm142@gmail.com" at bounding box center [553, 359] width 193 height 17
click at [131, 287] on span "Client Profile" at bounding box center [207, 275] width 366 height 30
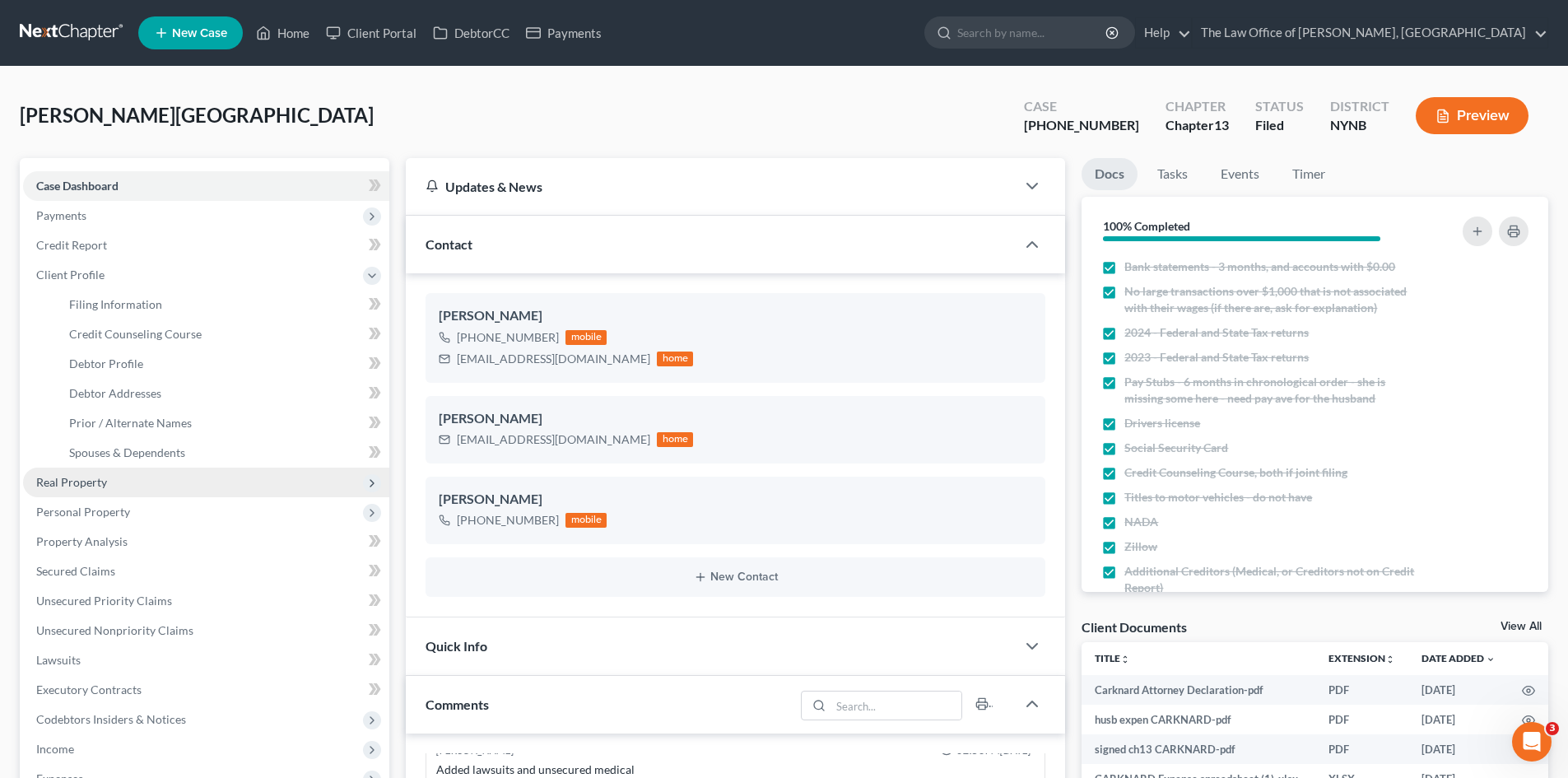
click at [131, 487] on span "Real Property" at bounding box center [207, 482] width 366 height 30
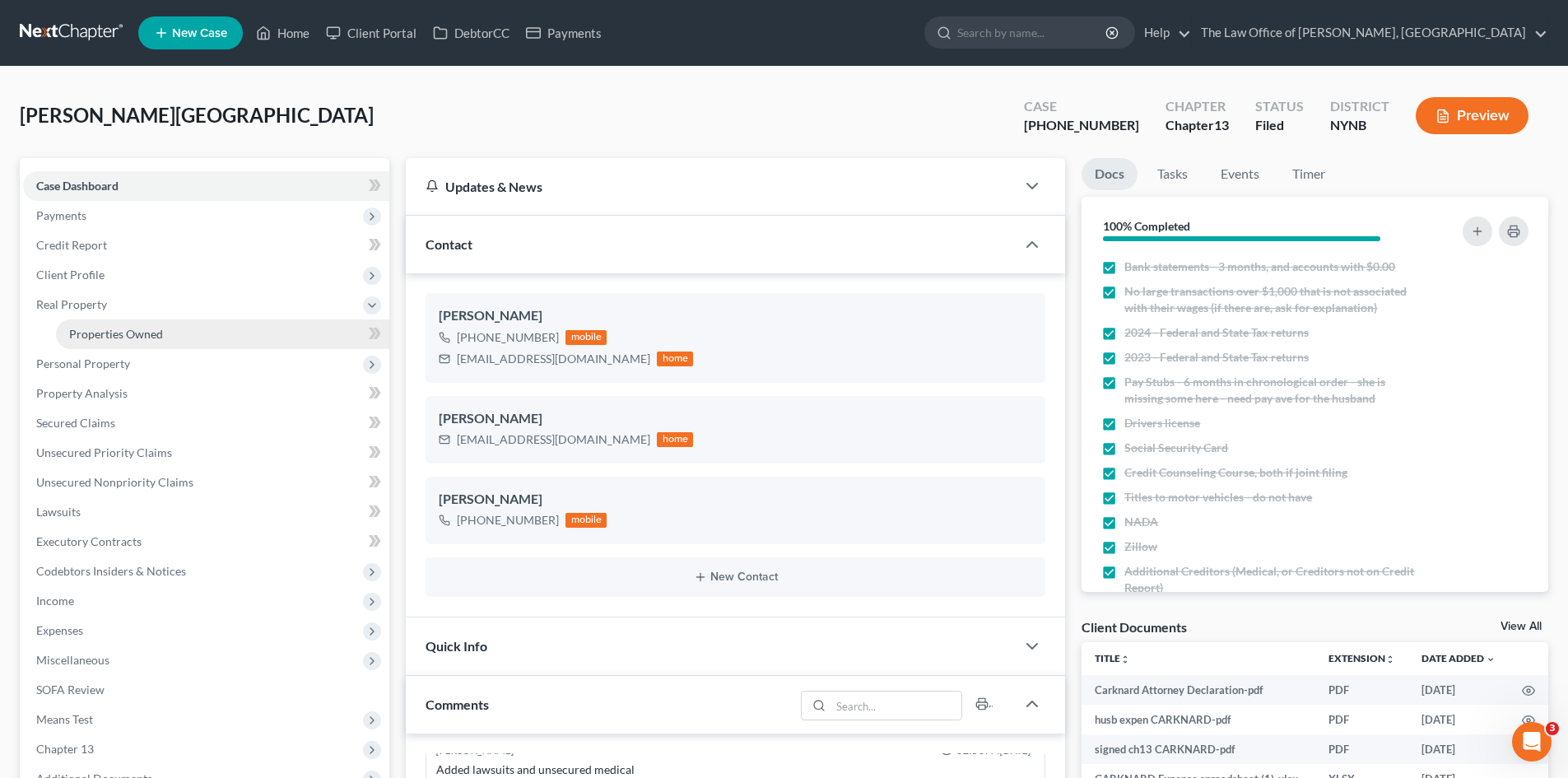
click at [174, 334] on link "Properties Owned" at bounding box center [222, 334] width 333 height 30
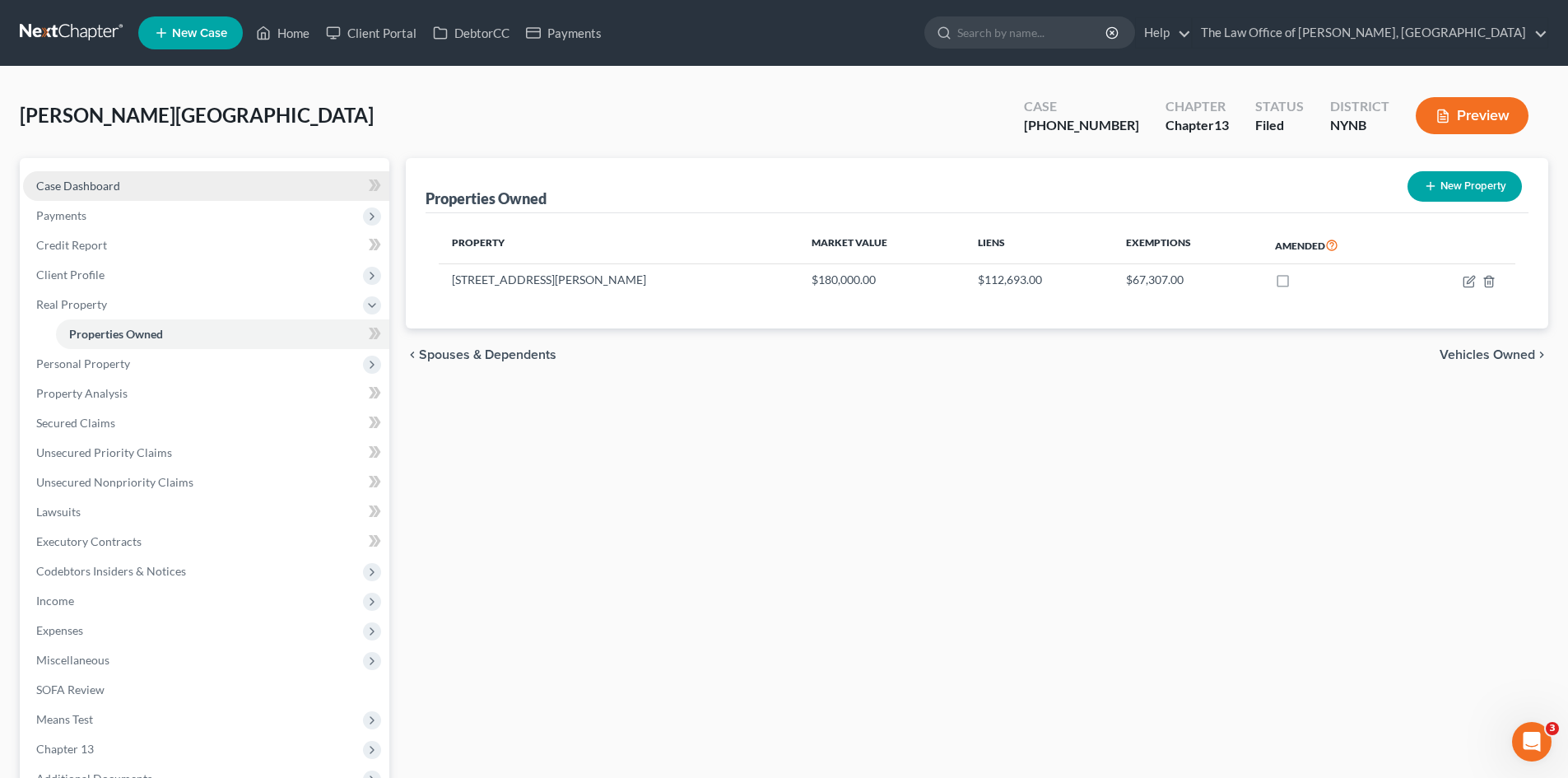
click at [167, 193] on link "Case Dashboard" at bounding box center [207, 187] width 366 height 30
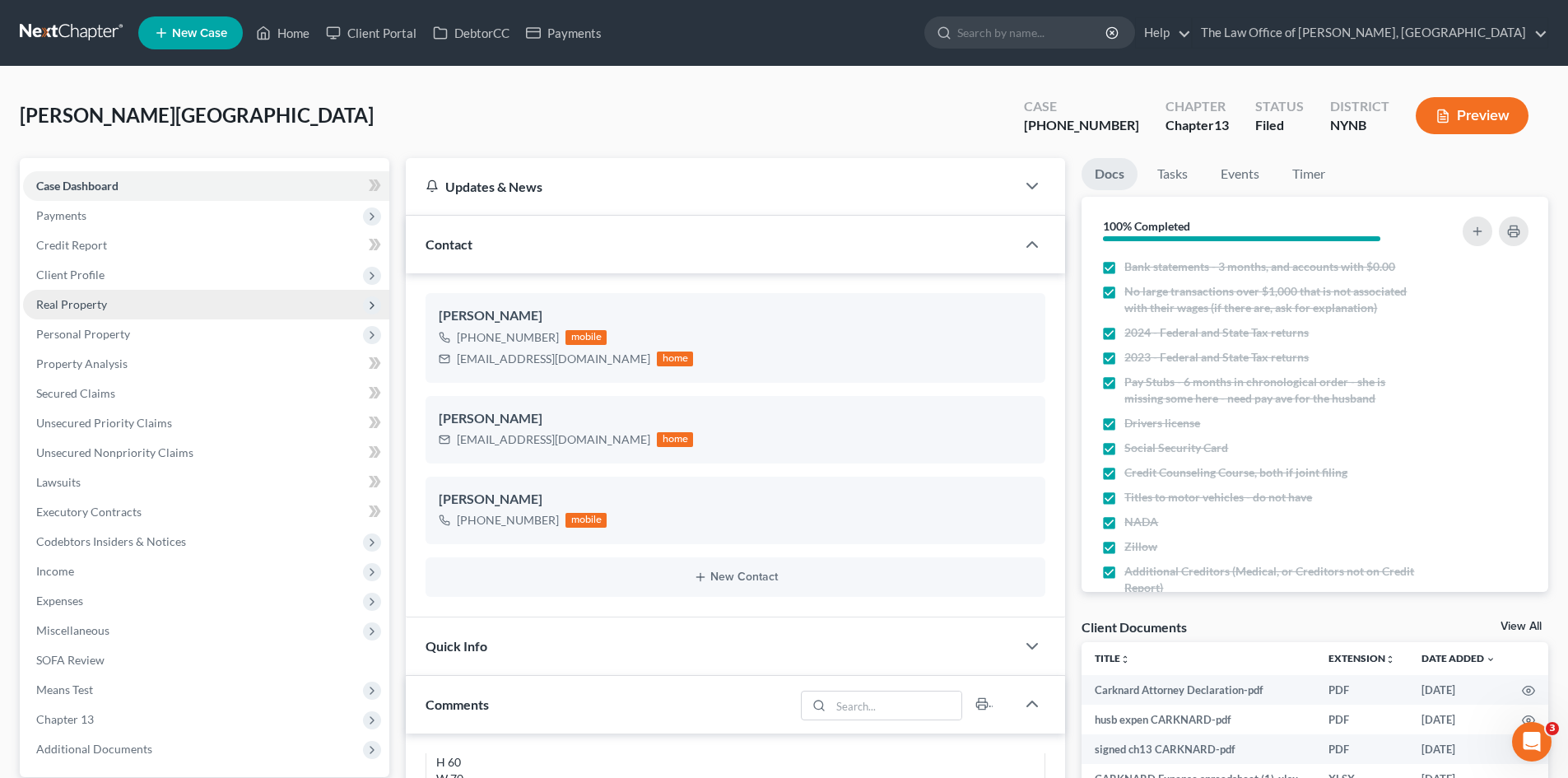
drag, startPoint x: 158, startPoint y: 272, endPoint x: 155, endPoint y: 292, distance: 20.2
click at [158, 272] on span "Client Profile" at bounding box center [207, 275] width 366 height 30
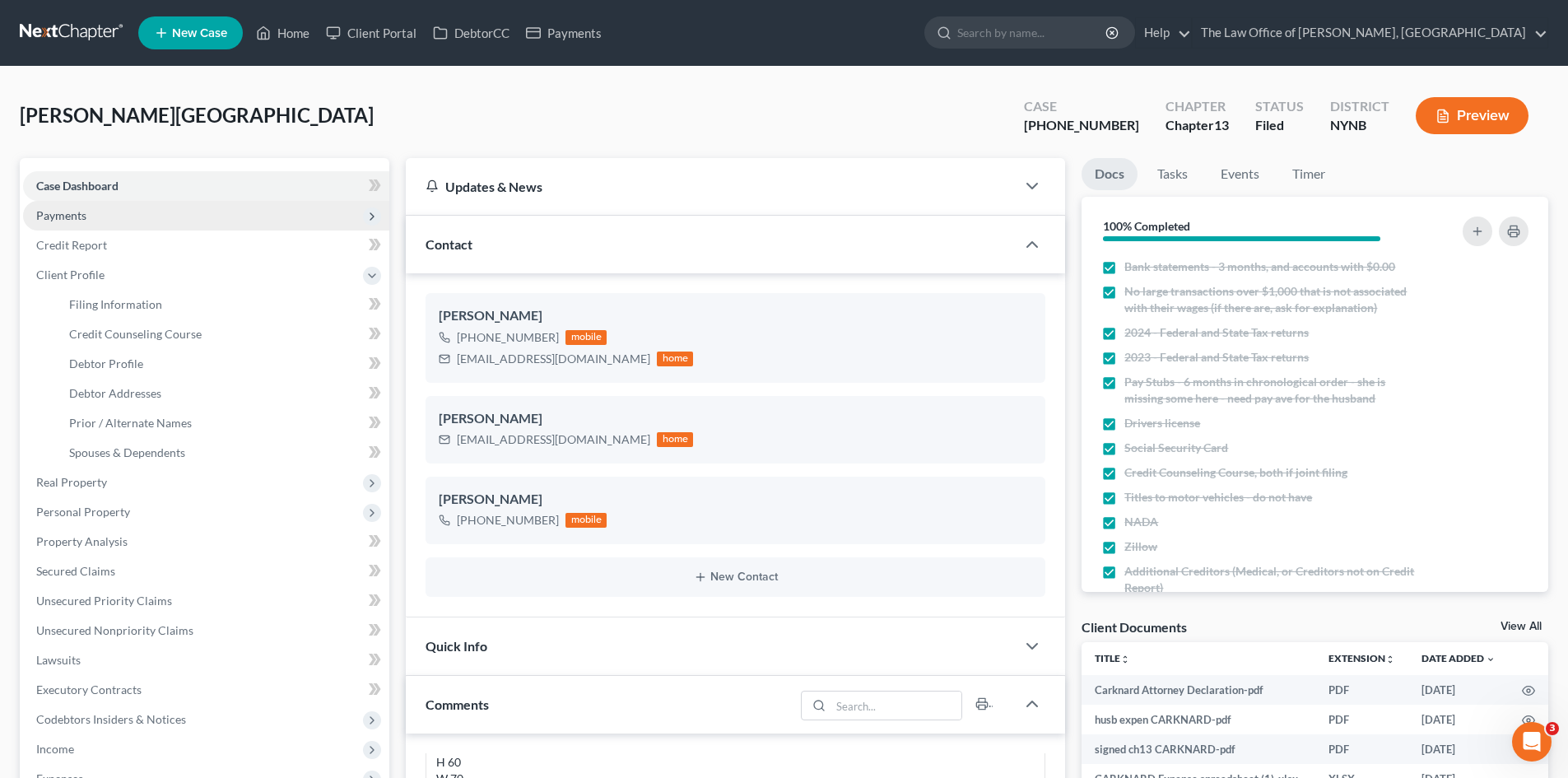
click at [132, 207] on span "Payments" at bounding box center [207, 216] width 366 height 30
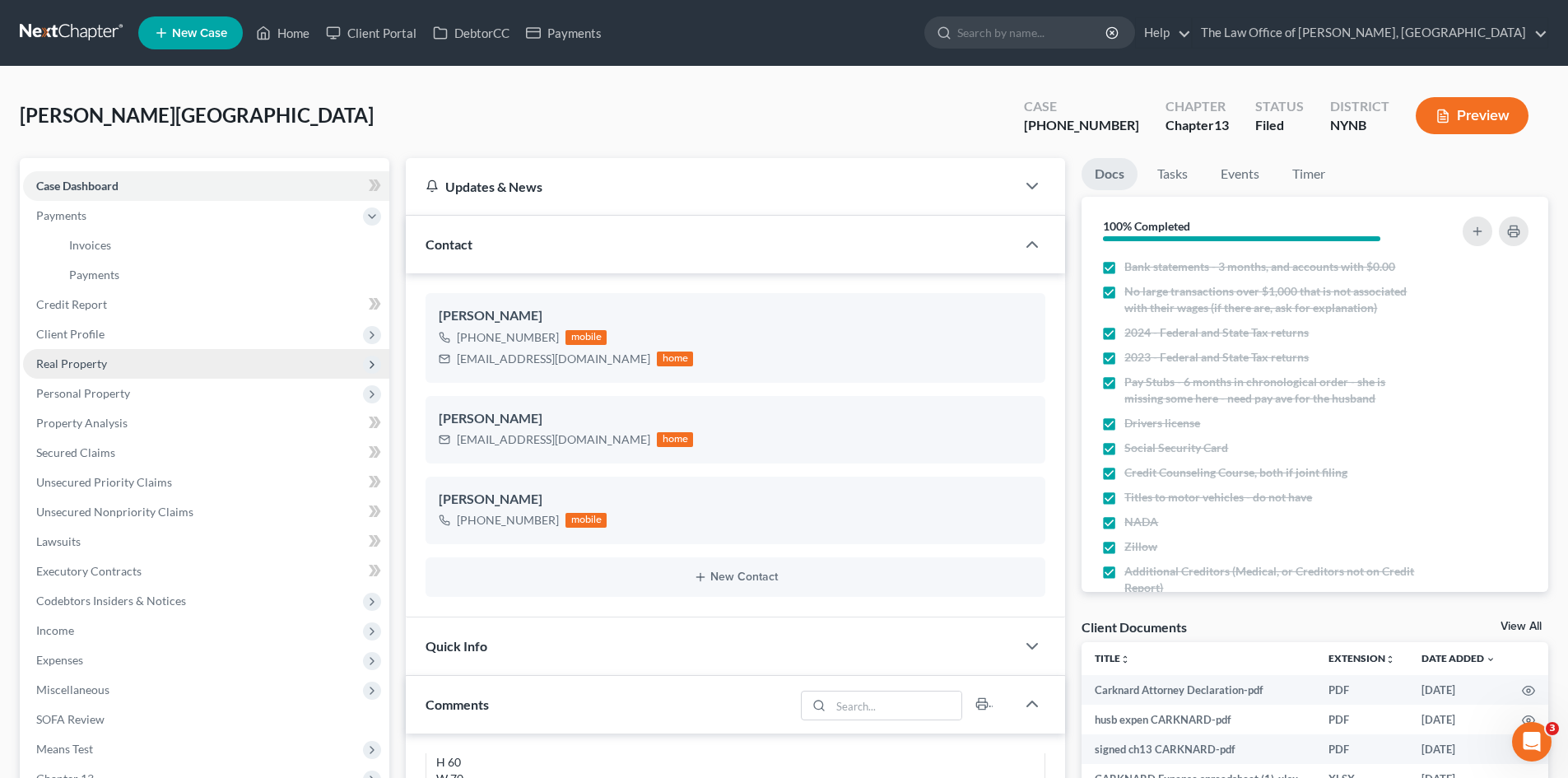
click at [138, 363] on span "Real Property" at bounding box center [207, 364] width 366 height 30
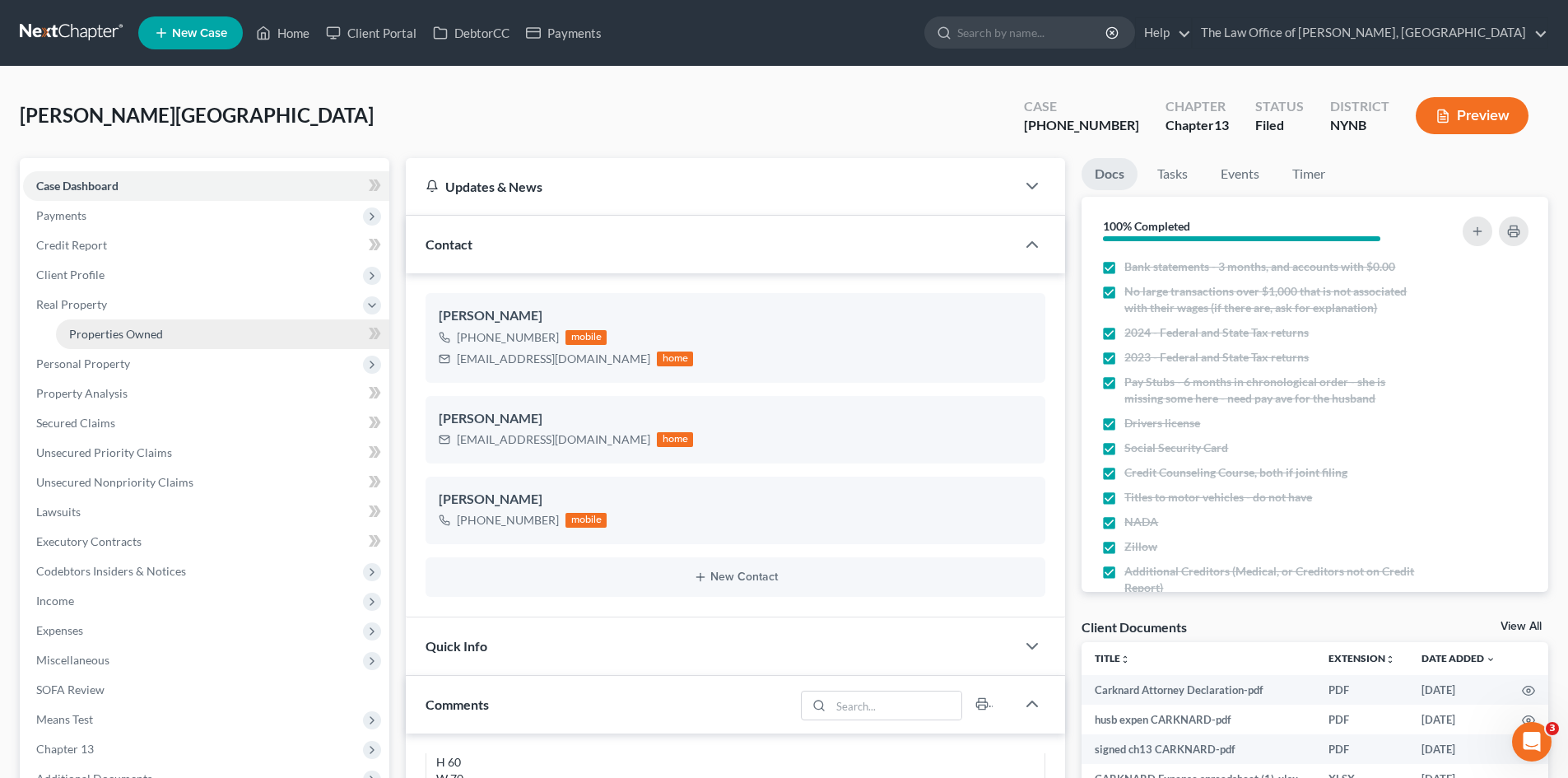
click at [167, 329] on link "Properties Owned" at bounding box center [222, 334] width 333 height 30
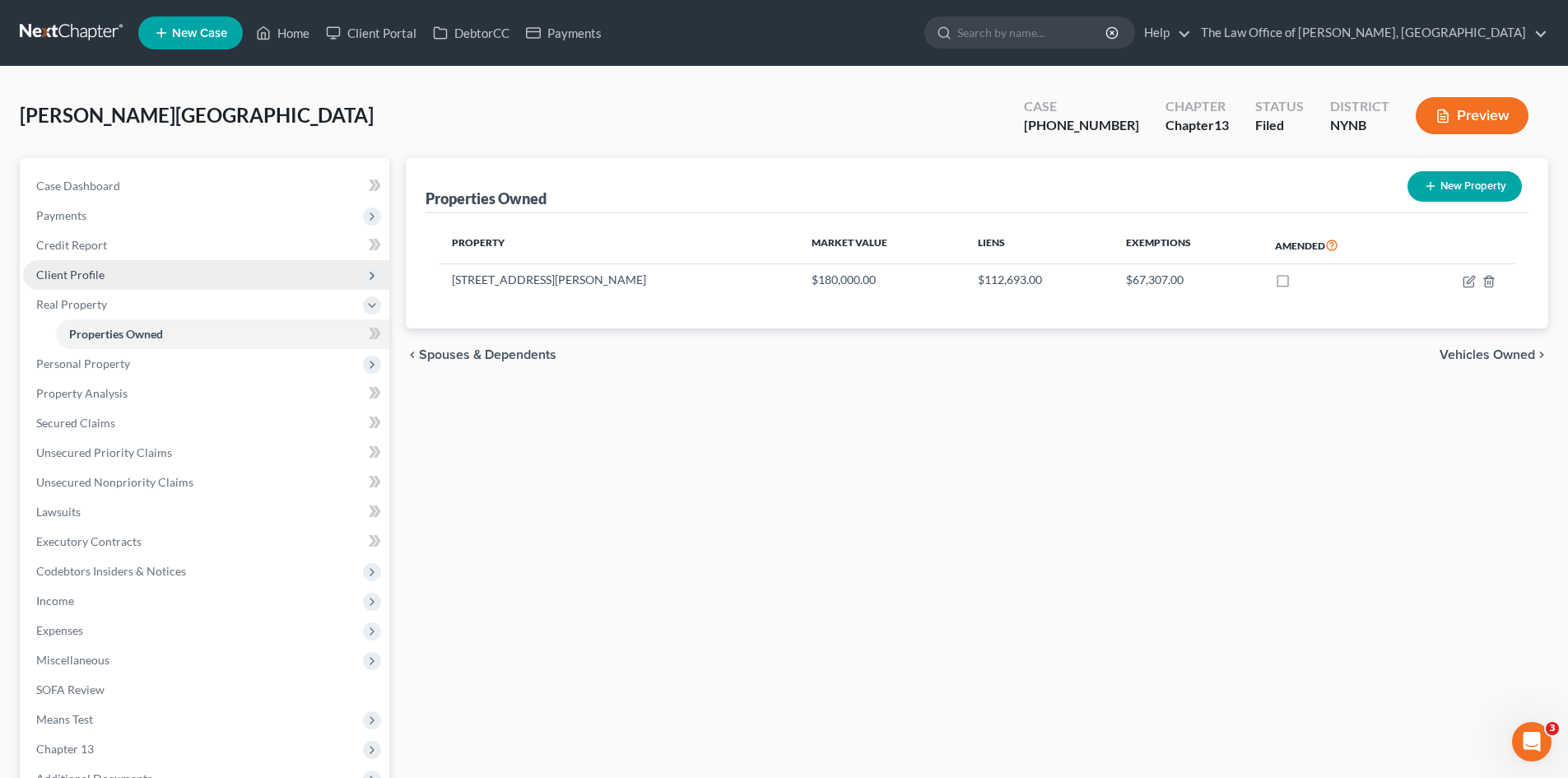
click at [251, 275] on span "Client Profile" at bounding box center [207, 275] width 366 height 30
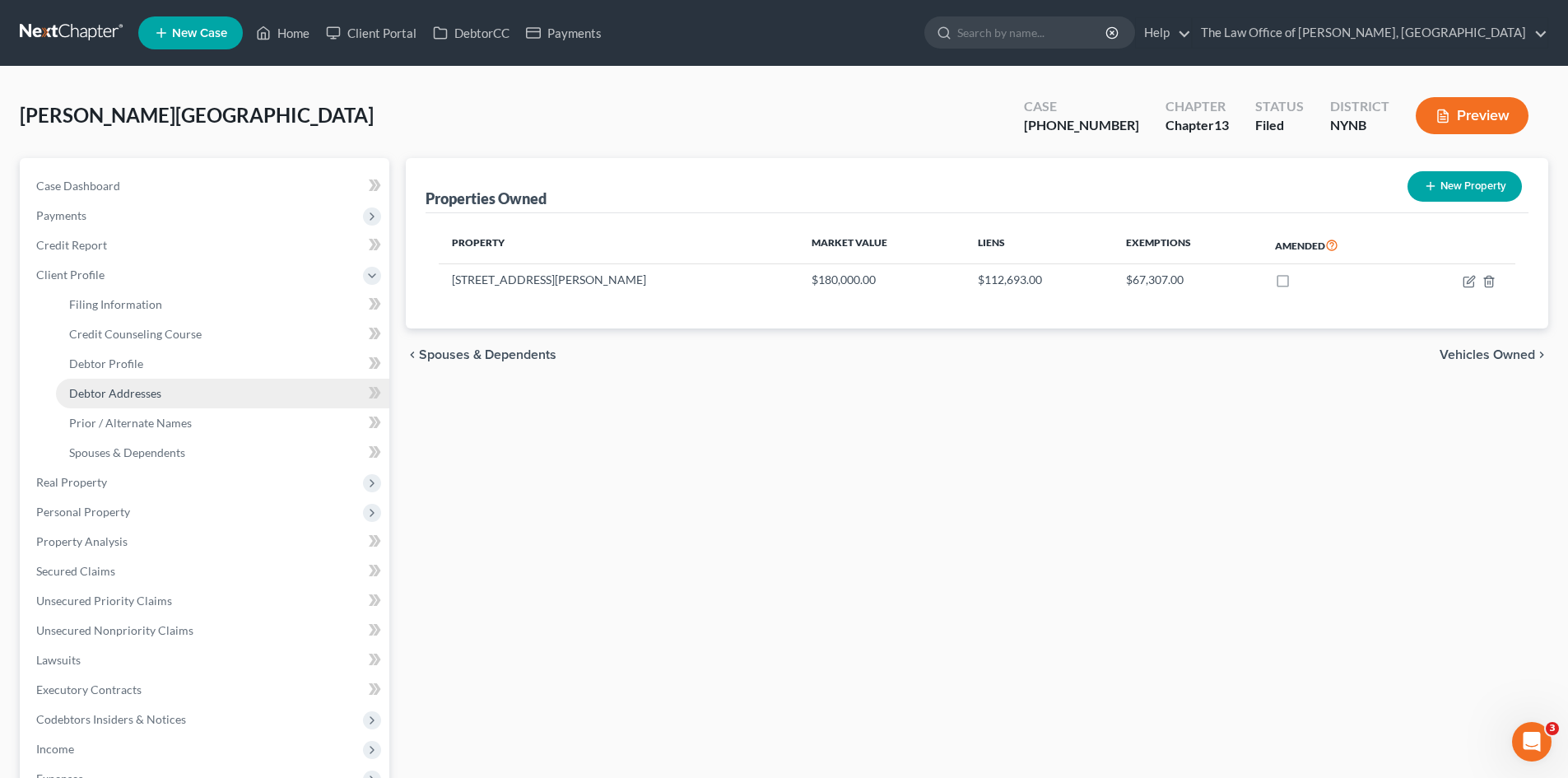
click at [207, 395] on link "Debtor Addresses" at bounding box center [222, 394] width 333 height 30
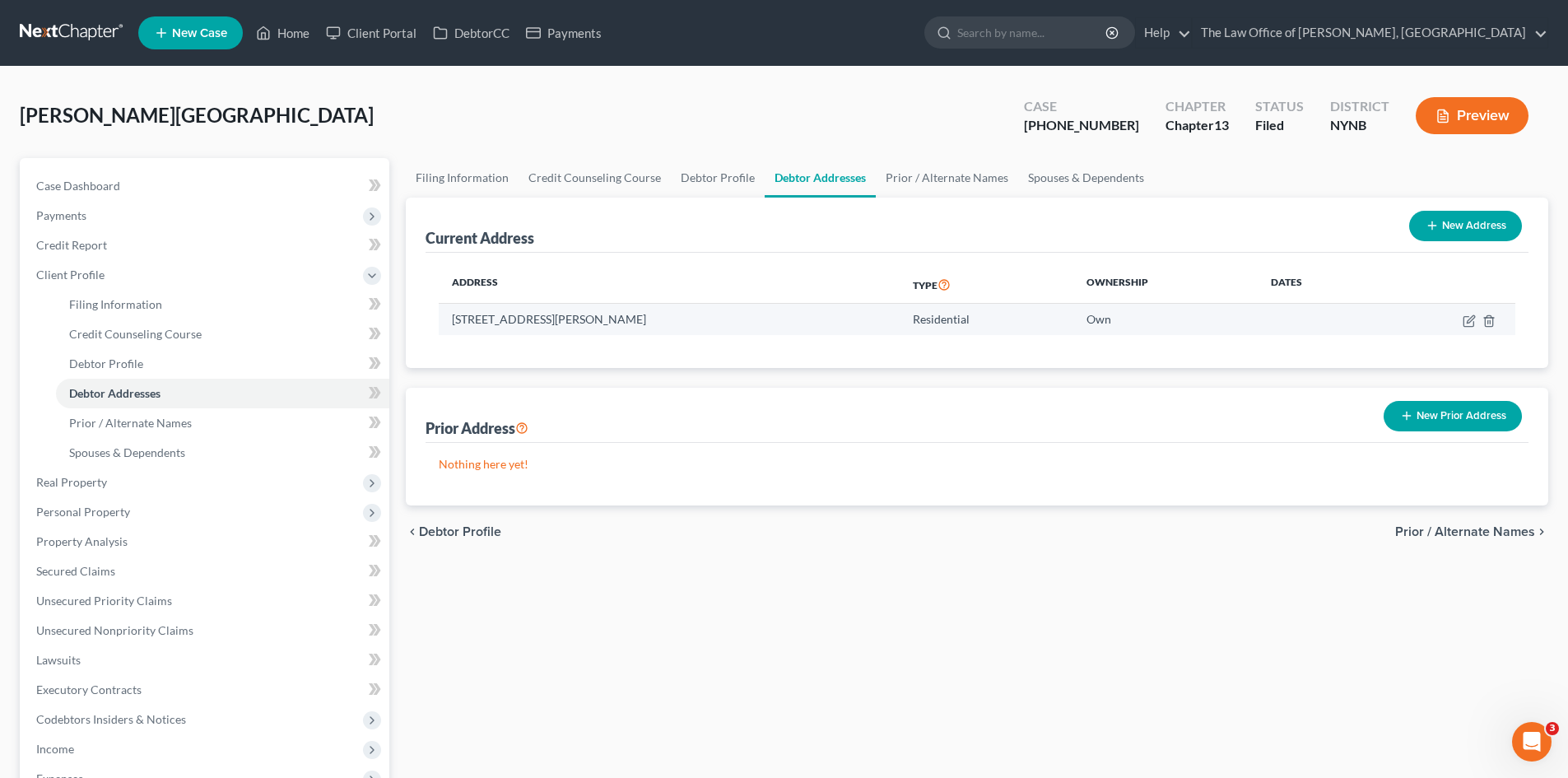
click at [581, 316] on td "38 Colleen Rd, Troy, NY 12180" at bounding box center [669, 320] width 460 height 32
click at [580, 315] on td "38 Colleen Rd, Troy, NY 12180" at bounding box center [669, 320] width 460 height 32
click at [550, 323] on td "38 Colleen Rd, Troy, NY 12180" at bounding box center [669, 320] width 460 height 32
drag, startPoint x: 521, startPoint y: 319, endPoint x: 450, endPoint y: 333, distance: 72.4
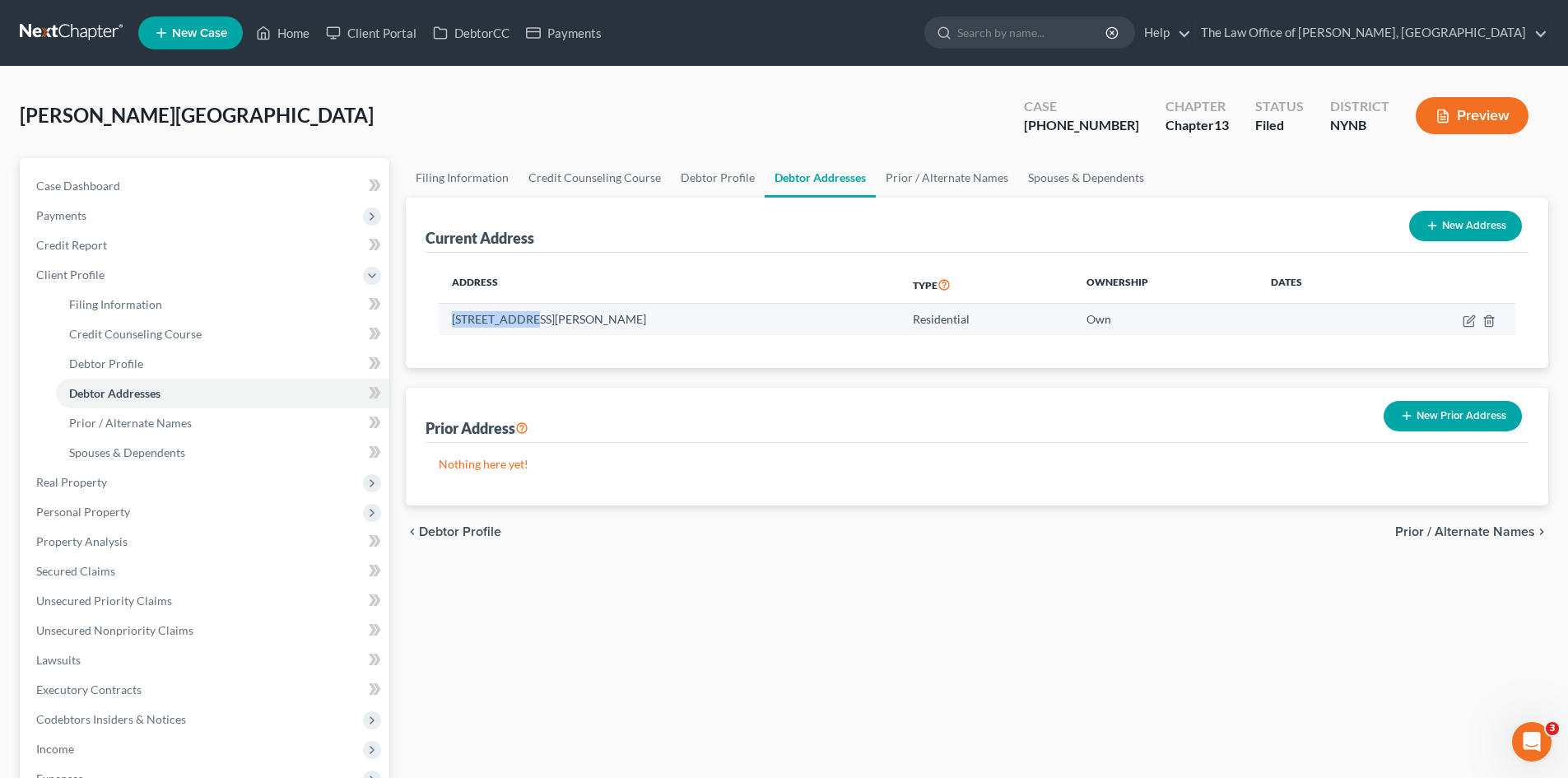
click at [450, 333] on td "38 Colleen Rd, Troy, NY 12180" at bounding box center [669, 320] width 460 height 32
click at [536, 321] on td "38 Colleen Rd, Troy, NY 12180" at bounding box center [669, 320] width 460 height 32
click at [605, 322] on td "38 Colleen Rd, Troy, NY 12180" at bounding box center [669, 320] width 460 height 32
drag, startPoint x: 616, startPoint y: 319, endPoint x: 527, endPoint y: 321, distance: 89.0
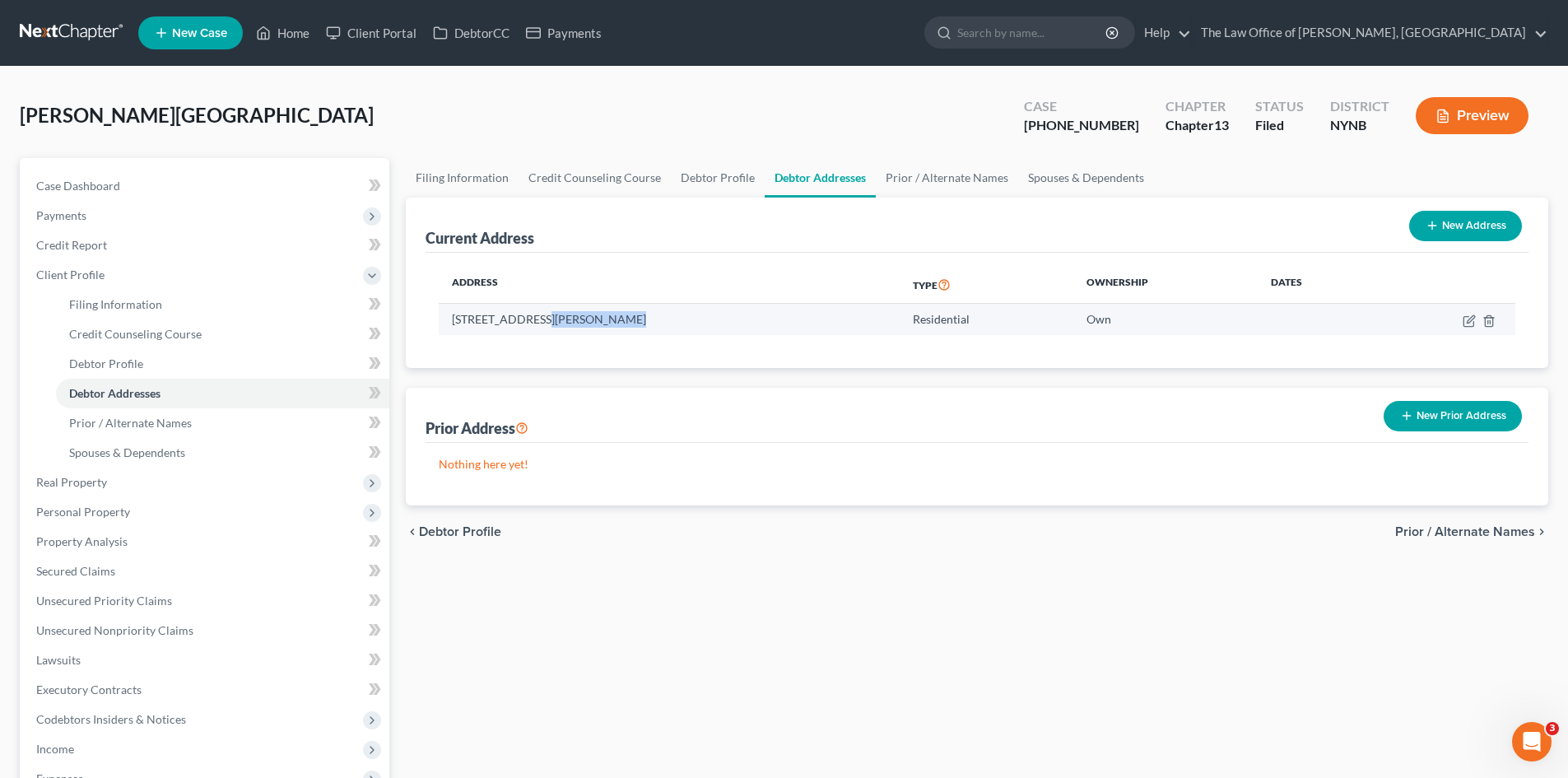
click at [527, 321] on td "38 Colleen Rd, Troy, NY 12180" at bounding box center [669, 320] width 460 height 32
click at [298, 44] on link "Home" at bounding box center [282, 33] width 70 height 30
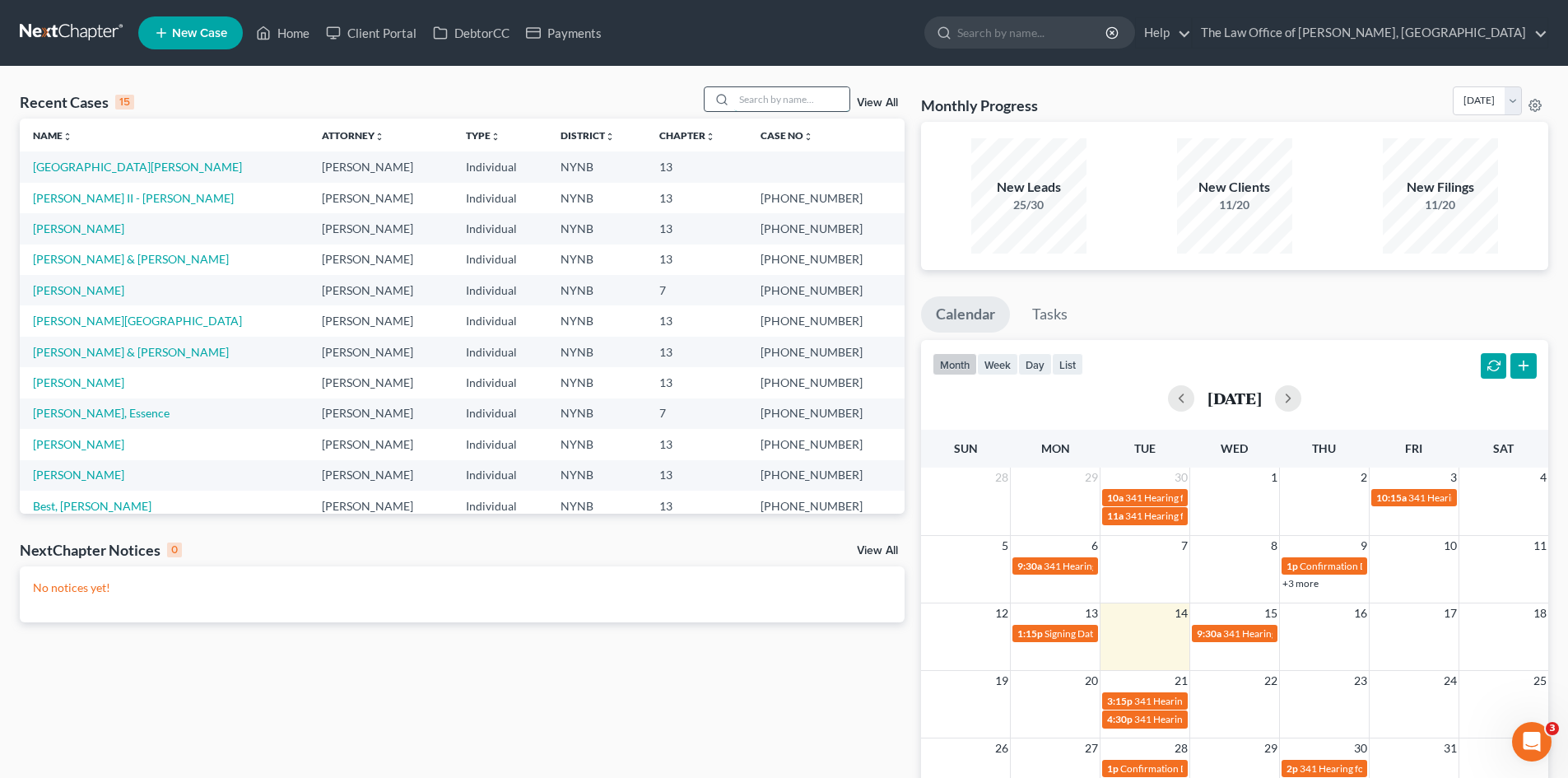
click at [770, 107] on input "search" at bounding box center [792, 99] width 115 height 24
type input "evans"
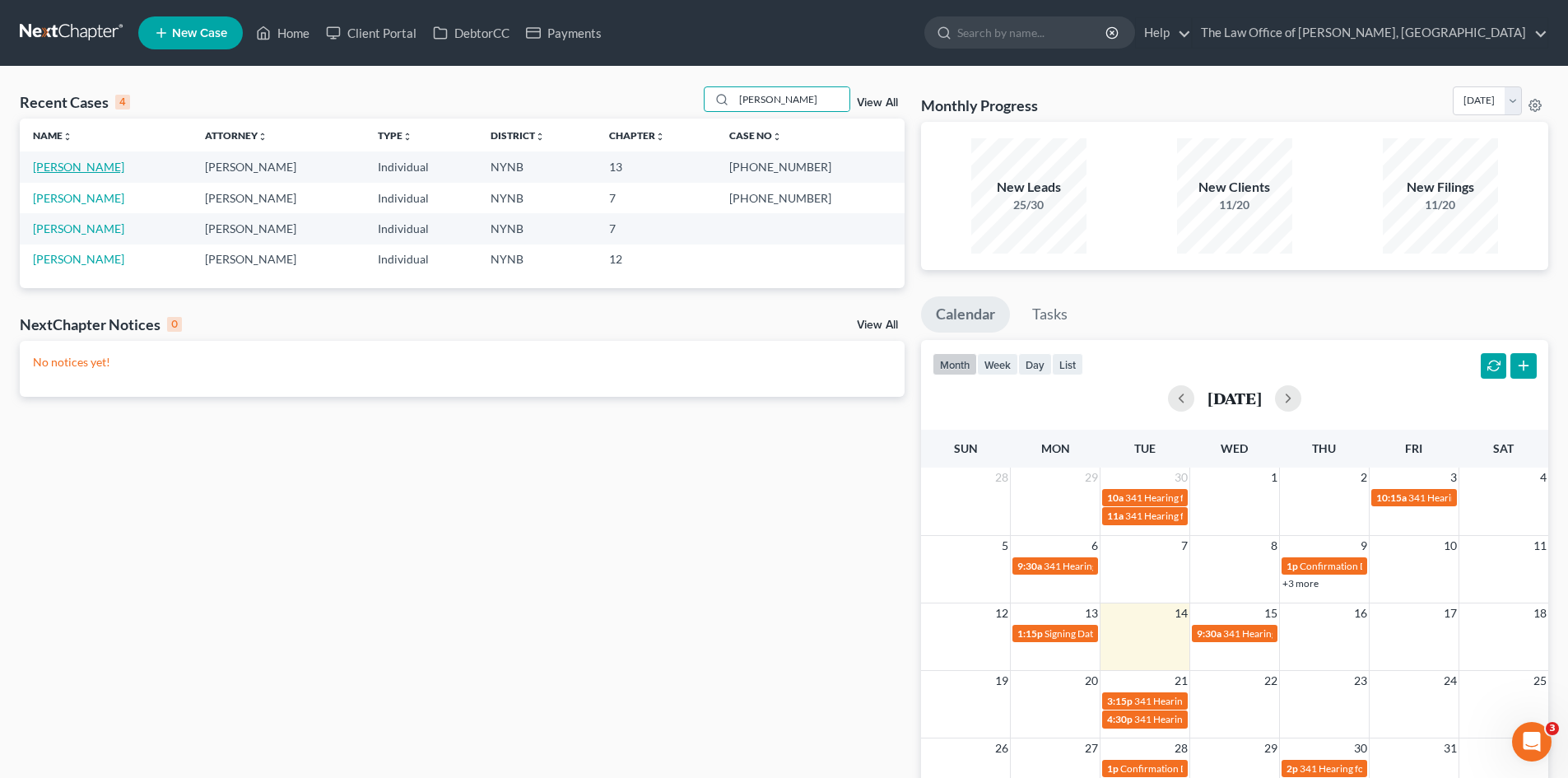
click at [72, 167] on link "[PERSON_NAME]" at bounding box center [79, 167] width 92 height 14
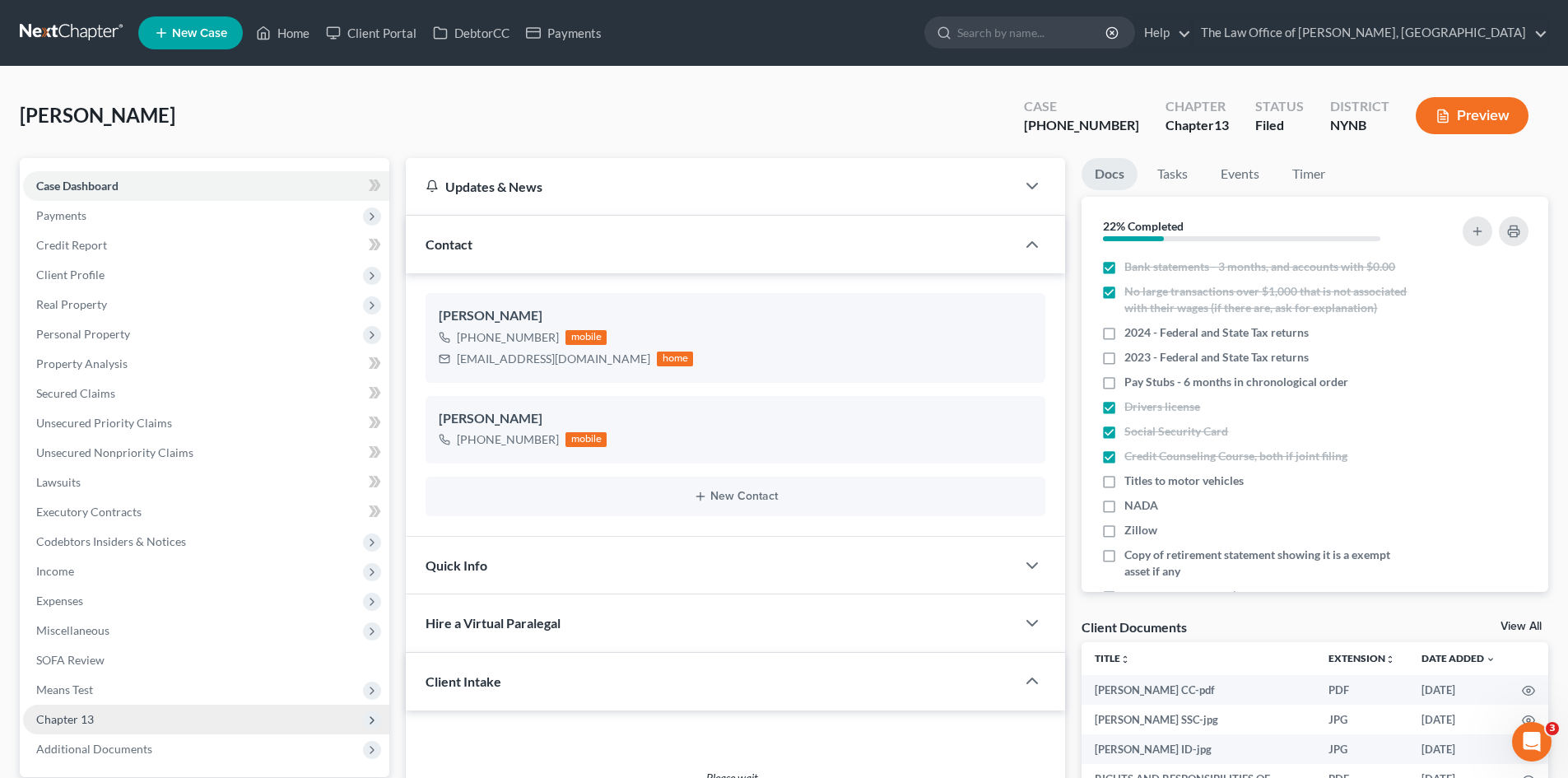
scroll to position [494, 0]
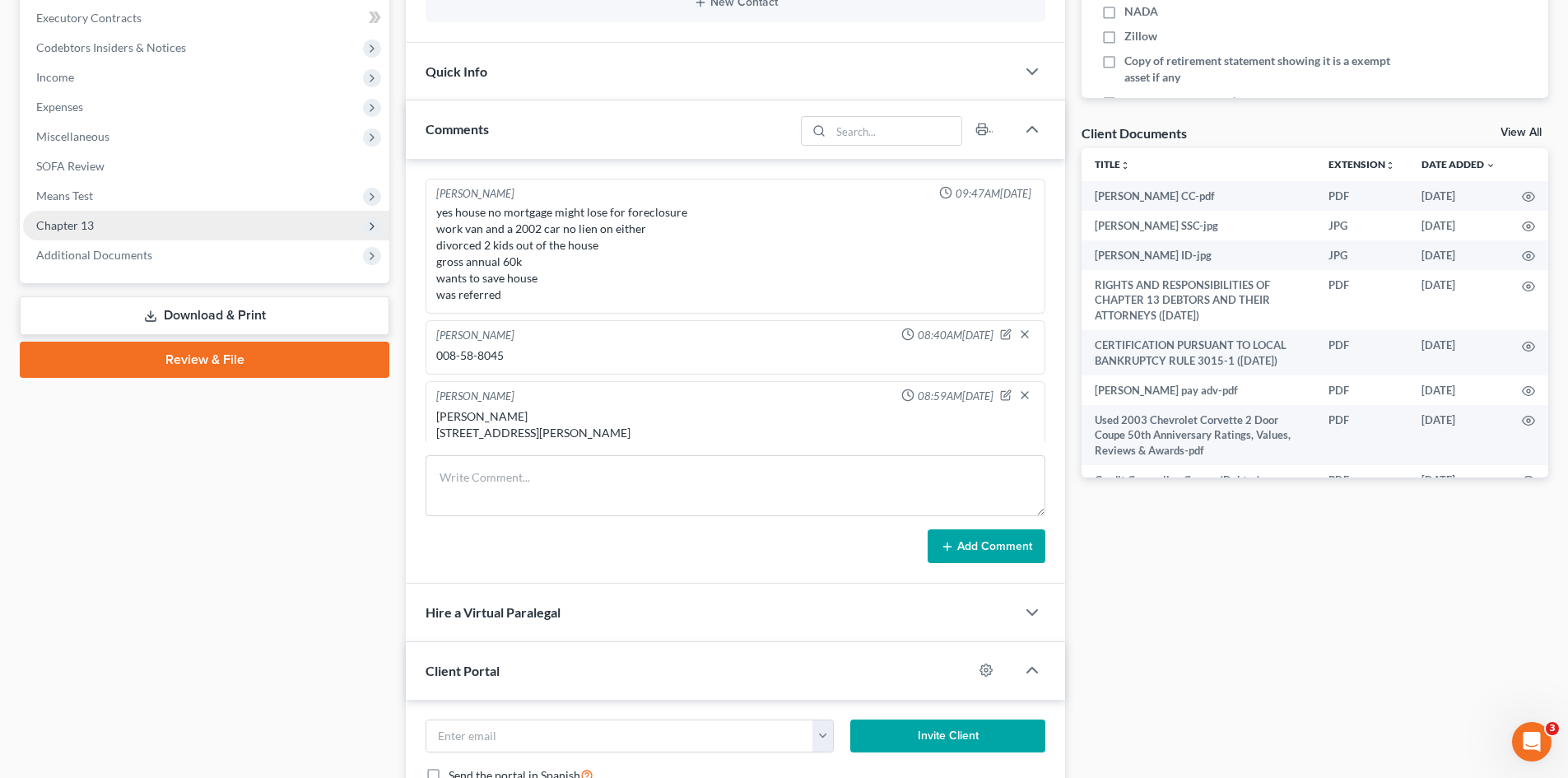
click at [56, 220] on span "Chapter 13" at bounding box center [64, 225] width 57 height 14
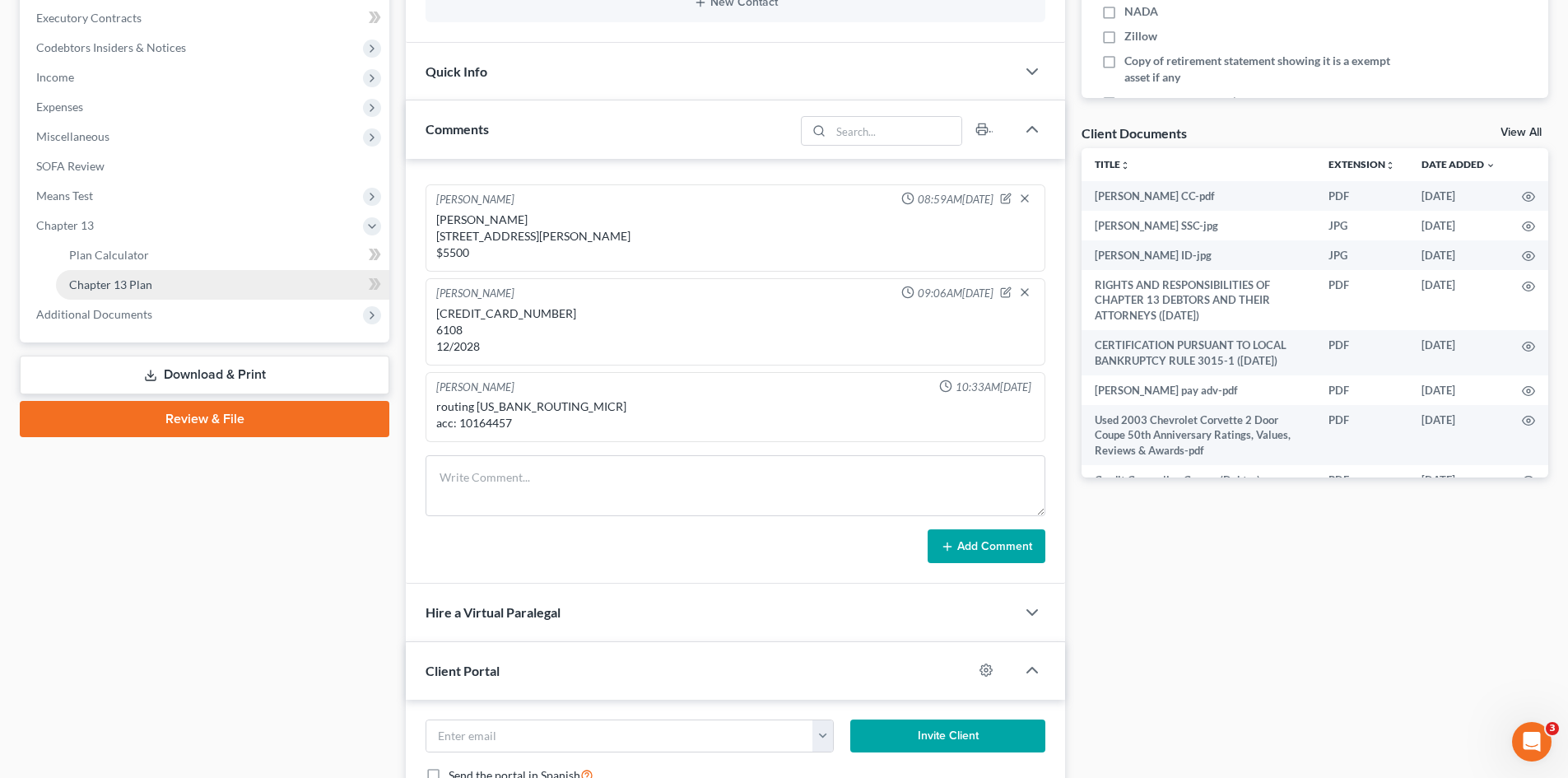
scroll to position [502, 0]
click at [145, 287] on span "Chapter 13 Plan" at bounding box center [111, 284] width 83 height 14
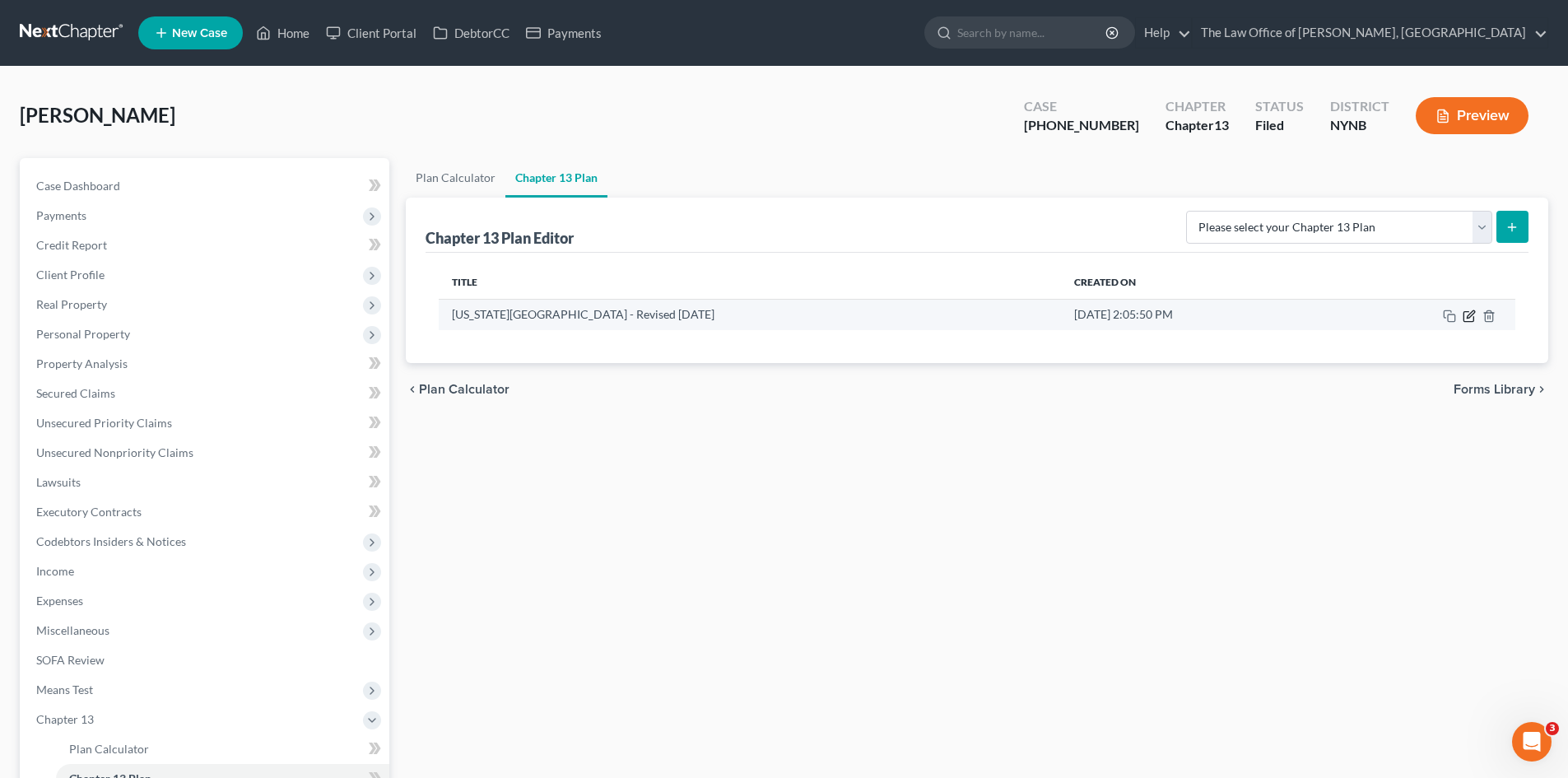
click at [1466, 318] on icon "button" at bounding box center [1469, 317] width 13 height 13
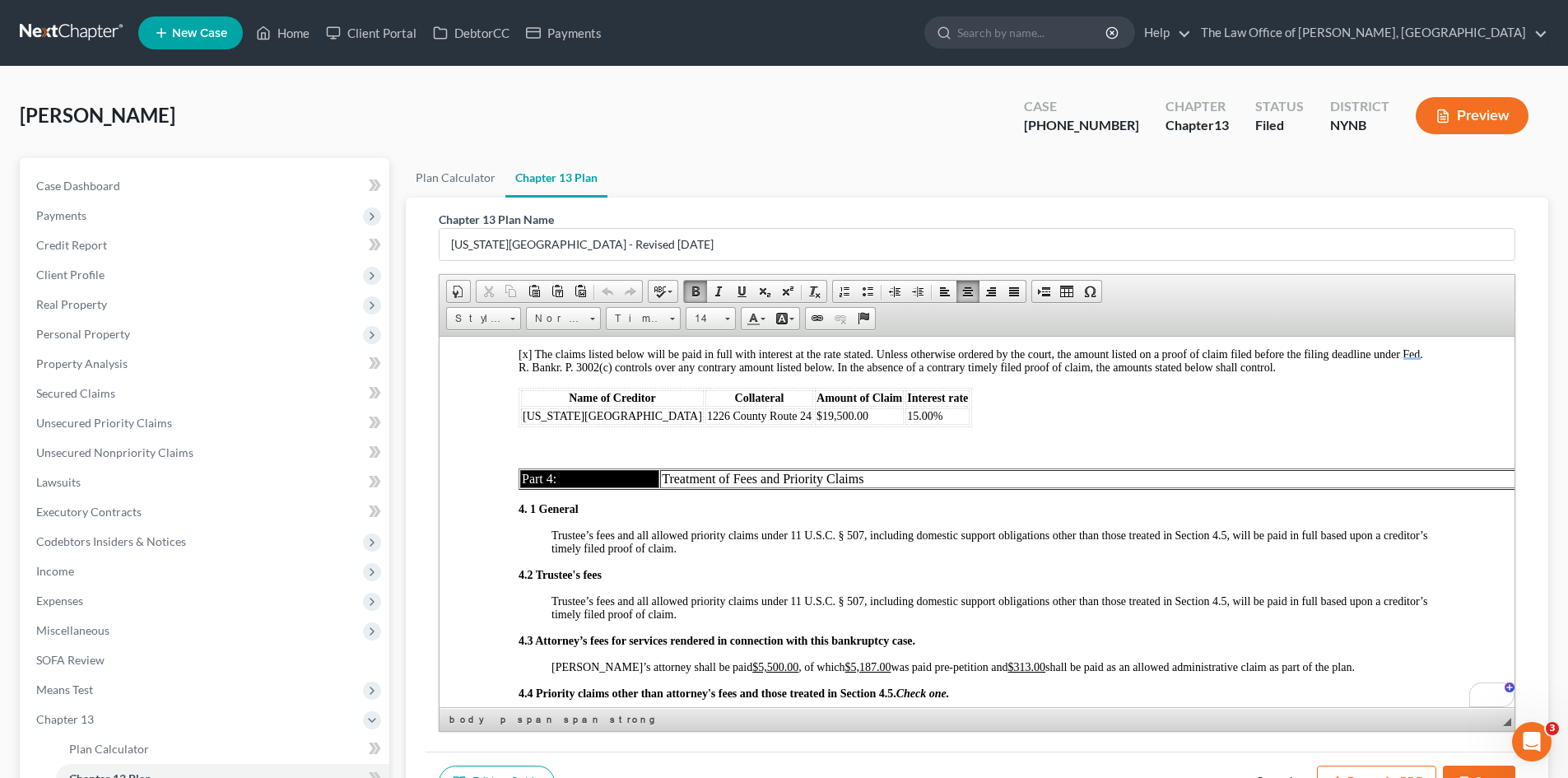
scroll to position [3128, 0]
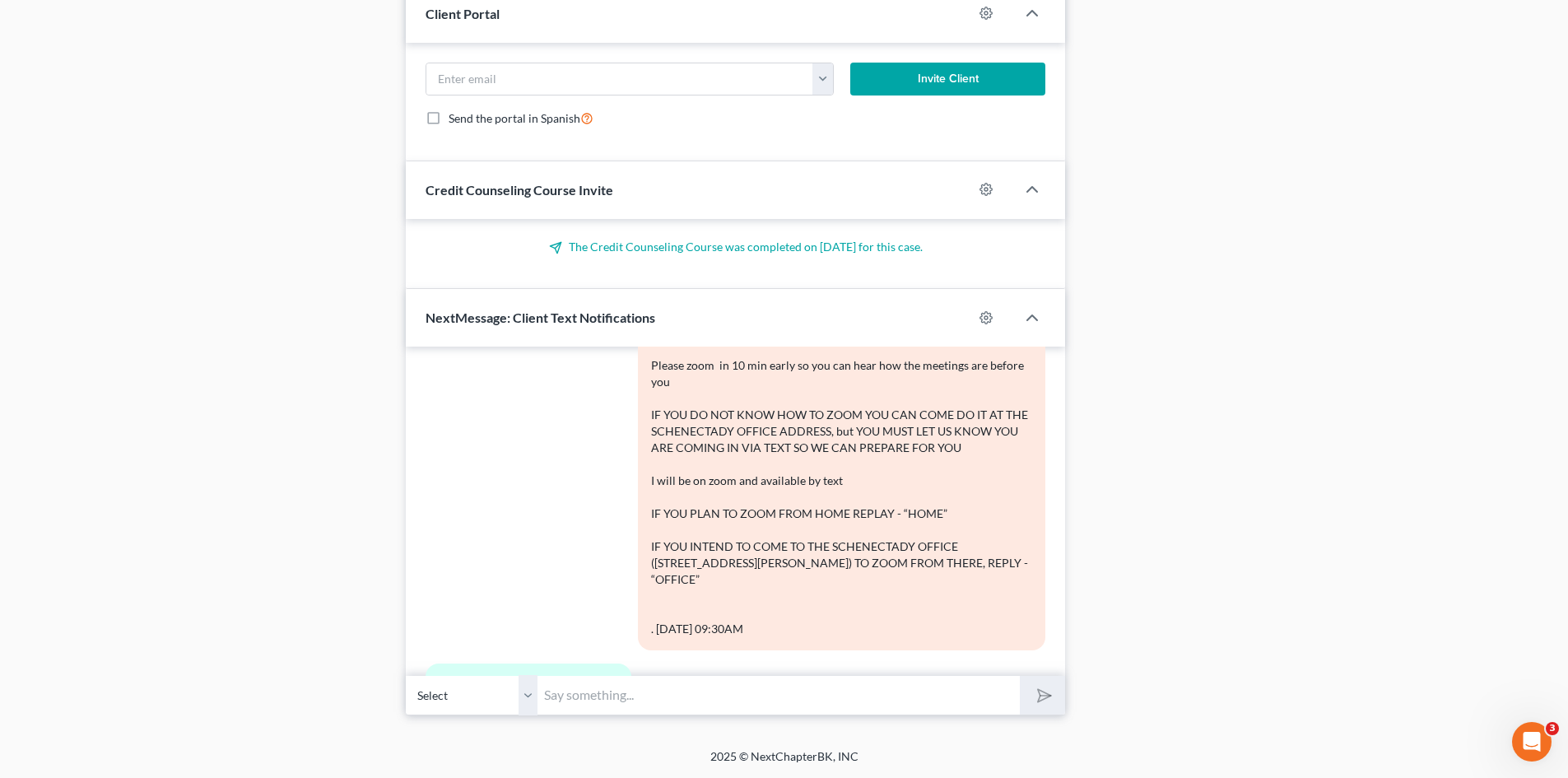
click at [651, 696] on input "text" at bounding box center [778, 695] width 482 height 40
type input "ok, that was automated, sorry"
click at [1035, 701] on icon "submit" at bounding box center [1041, 696] width 23 height 23
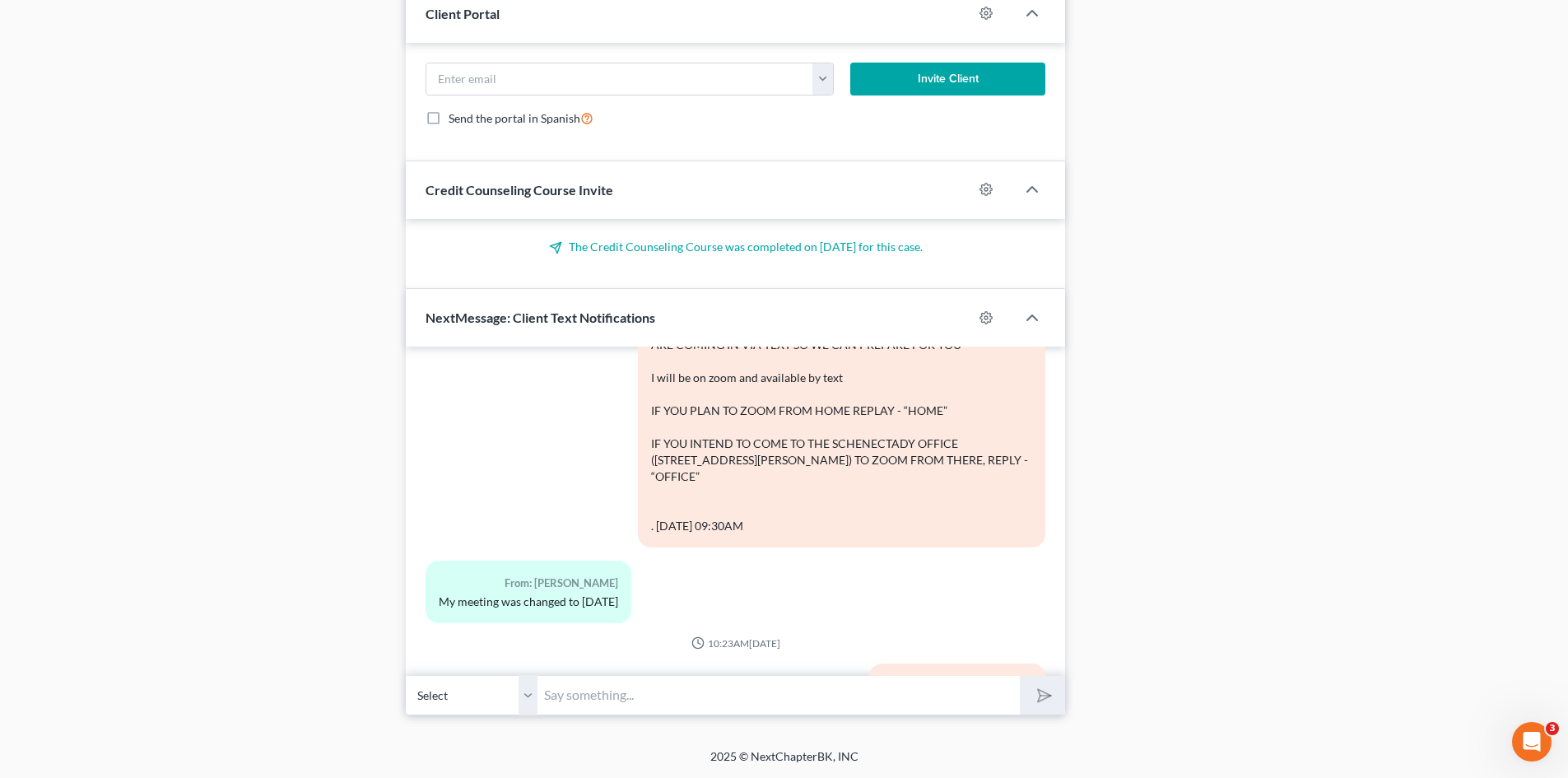
click at [615, 706] on input "text" at bounding box center [778, 695] width 482 height 40
paste input "Amended Meeting of Creditors. 341(a) meeting to be held on 11/5/2025 at 02:00 P…"
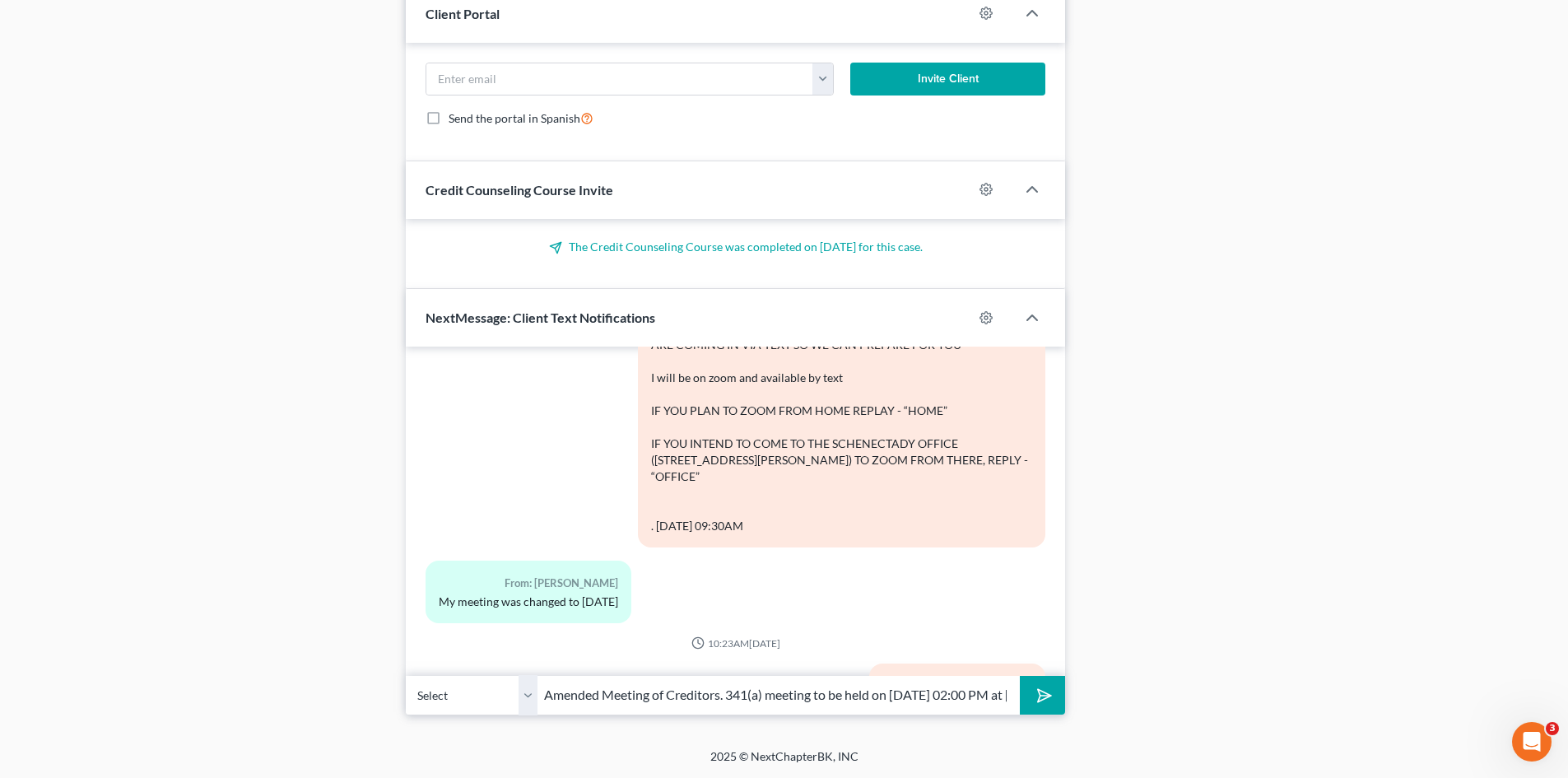
scroll to position [0, 441]
type input "Amended Meeting of Creditors. 341(a) meeting to be held on 11/5/2025 at 02:00 P…"
click at [1019, 676] on button "submit" at bounding box center [1042, 695] width 45 height 38
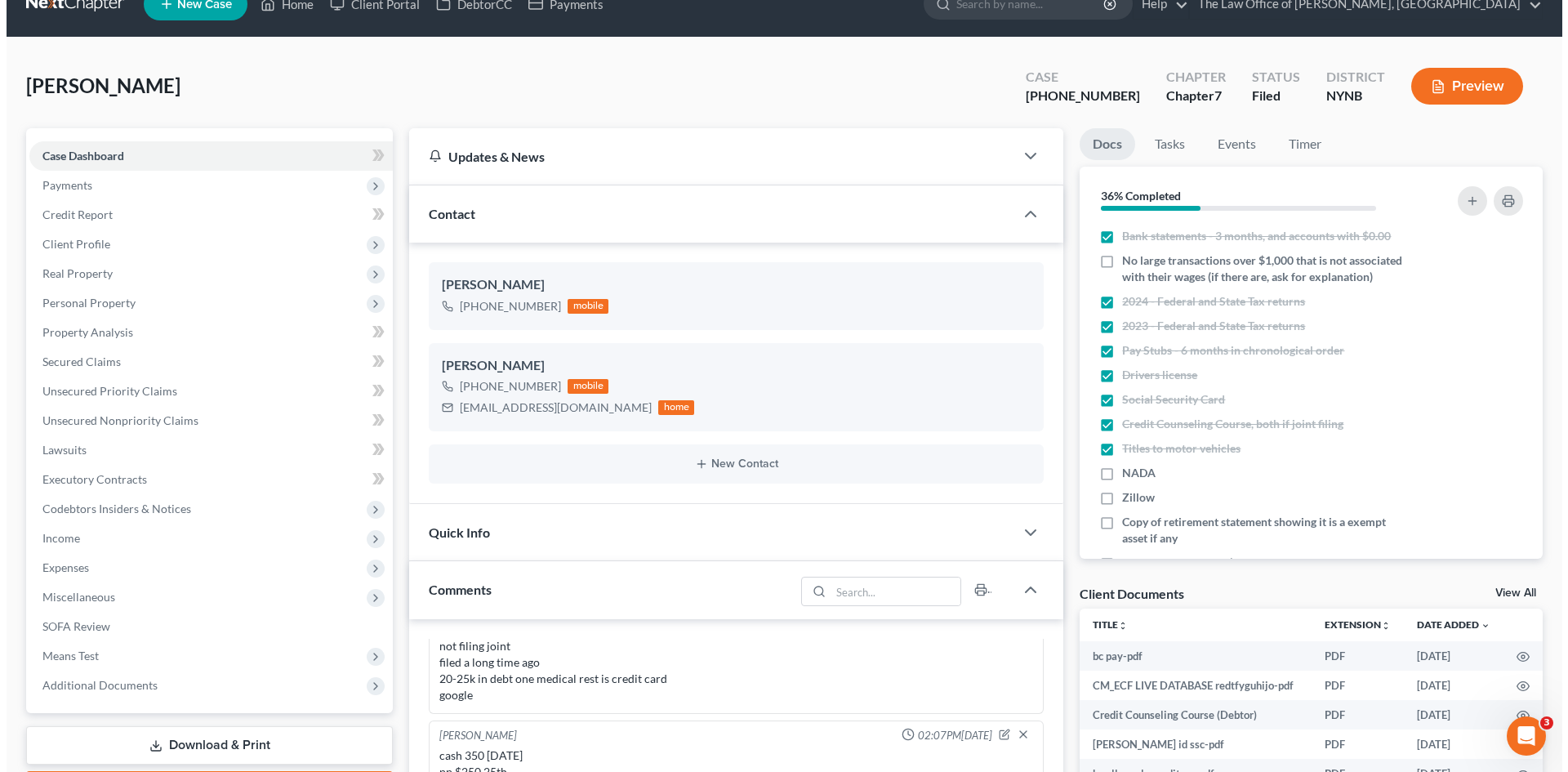
scroll to position [0, 0]
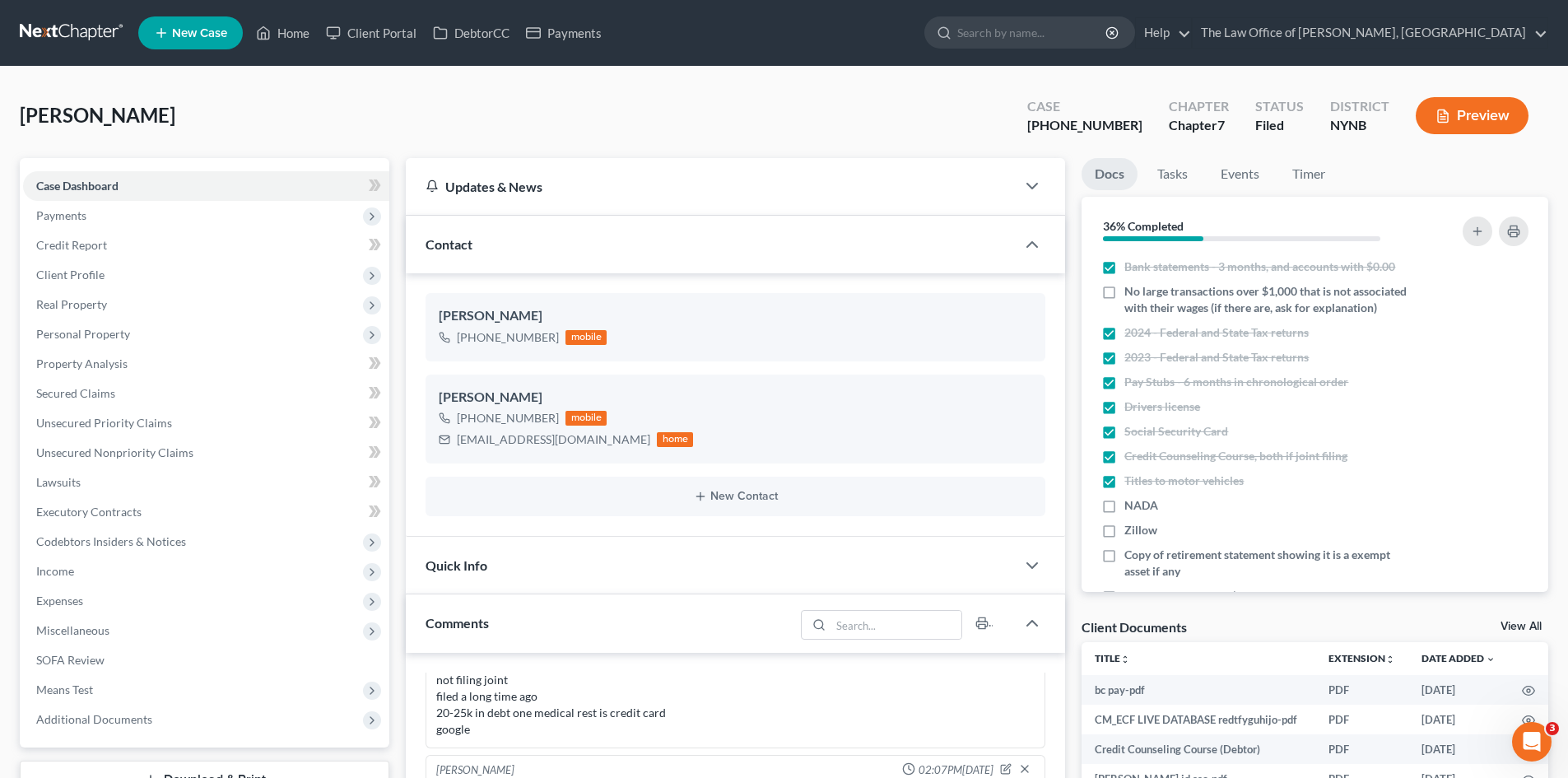
click at [194, 42] on link "New Case" at bounding box center [191, 33] width 105 height 33
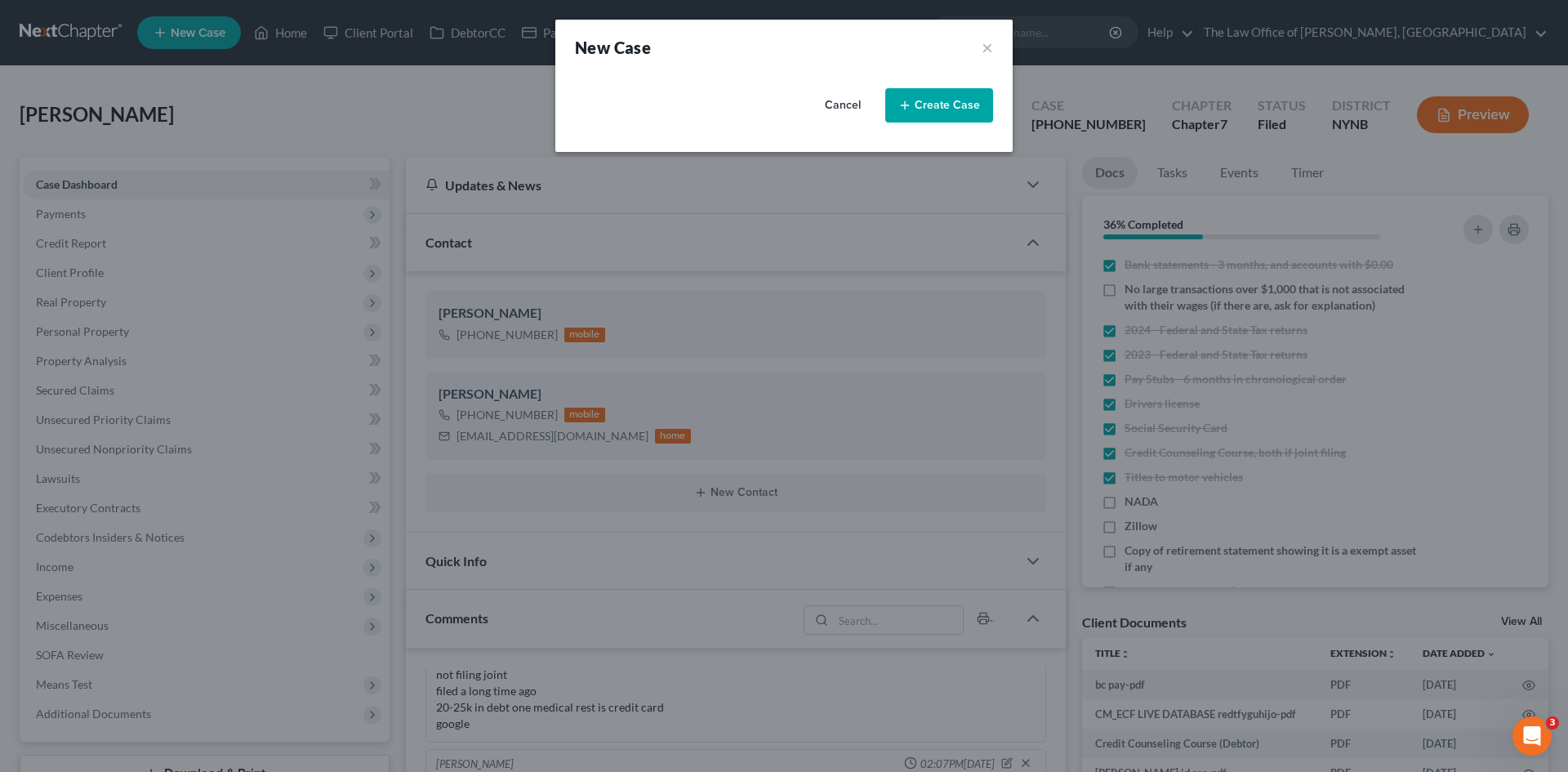
select select "54"
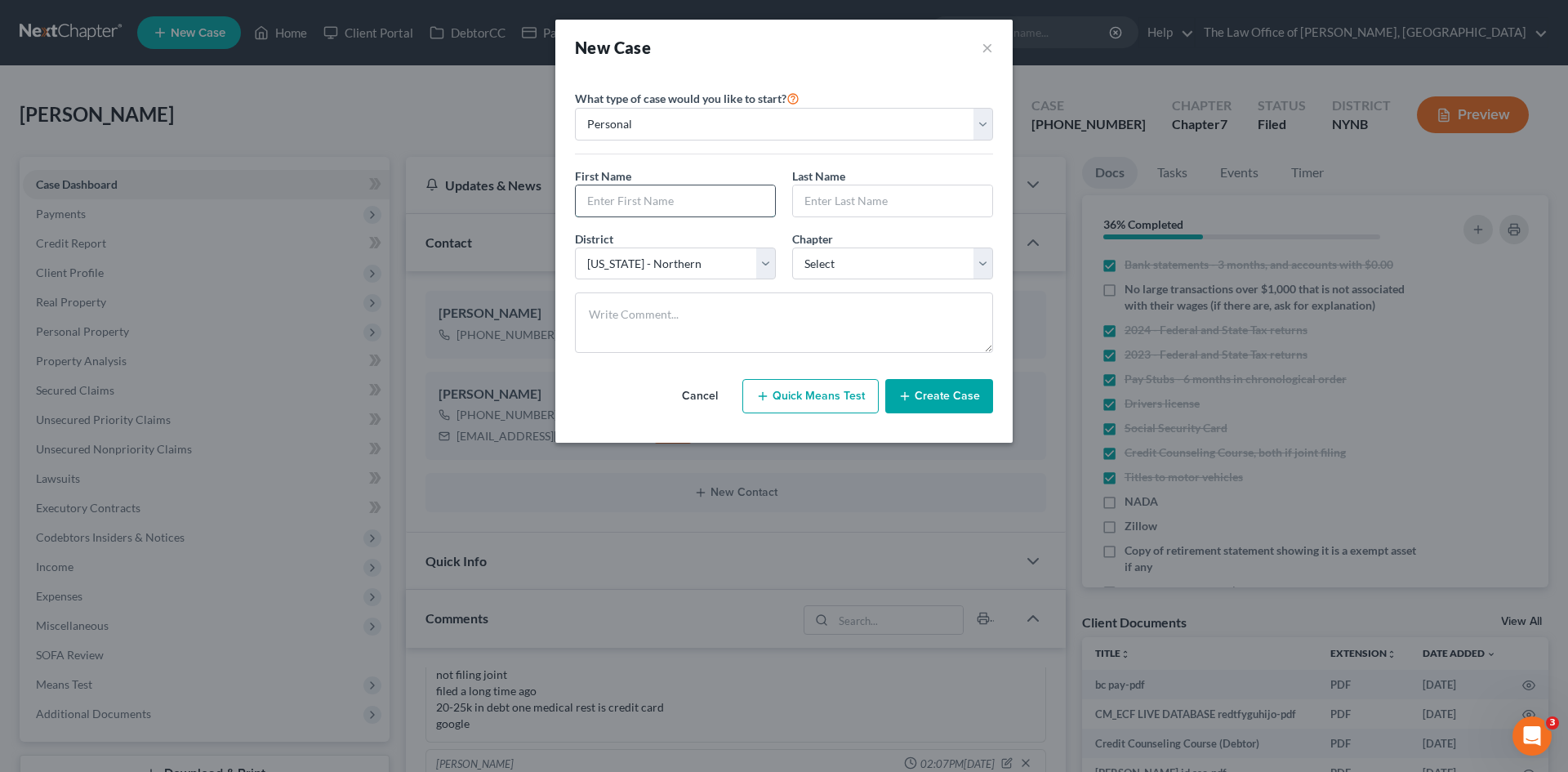
click at [639, 203] on input "text" at bounding box center [675, 201] width 199 height 31
paste input "Laurie"
type input "Laurie"
click at [862, 208] on input "text" at bounding box center [892, 201] width 199 height 31
paste input "Lima"
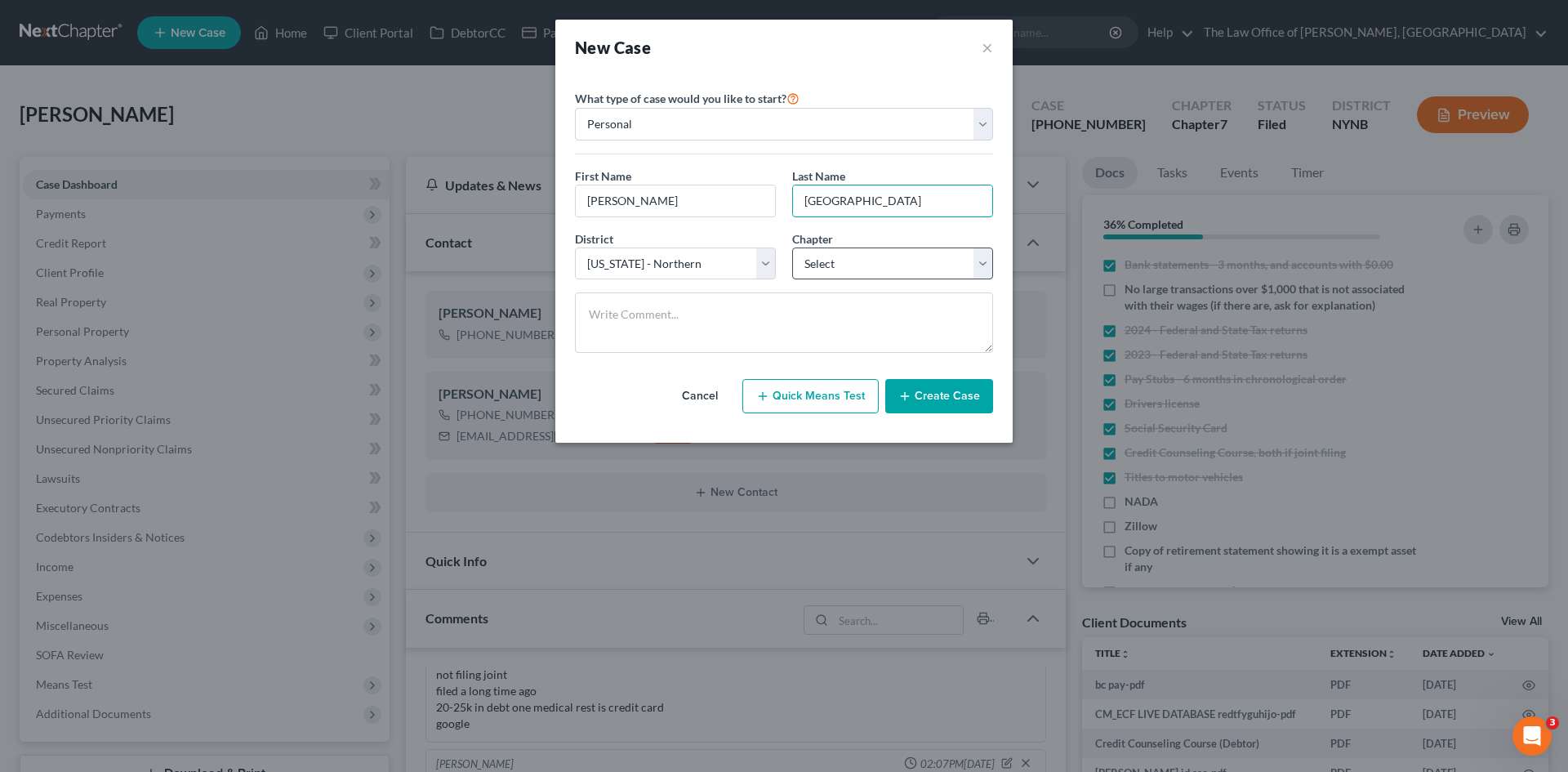
type input "Lima"
drag, startPoint x: 858, startPoint y: 268, endPoint x: 848, endPoint y: 269, distance: 10.0
click at [858, 268] on select "Select 7 11 12 13" at bounding box center [892, 264] width 201 height 33
click at [792, 247] on select "Select 7 11 12 13" at bounding box center [892, 264] width 201 height 33
click at [829, 264] on select "Select 7 11 12 13" at bounding box center [892, 264] width 201 height 33
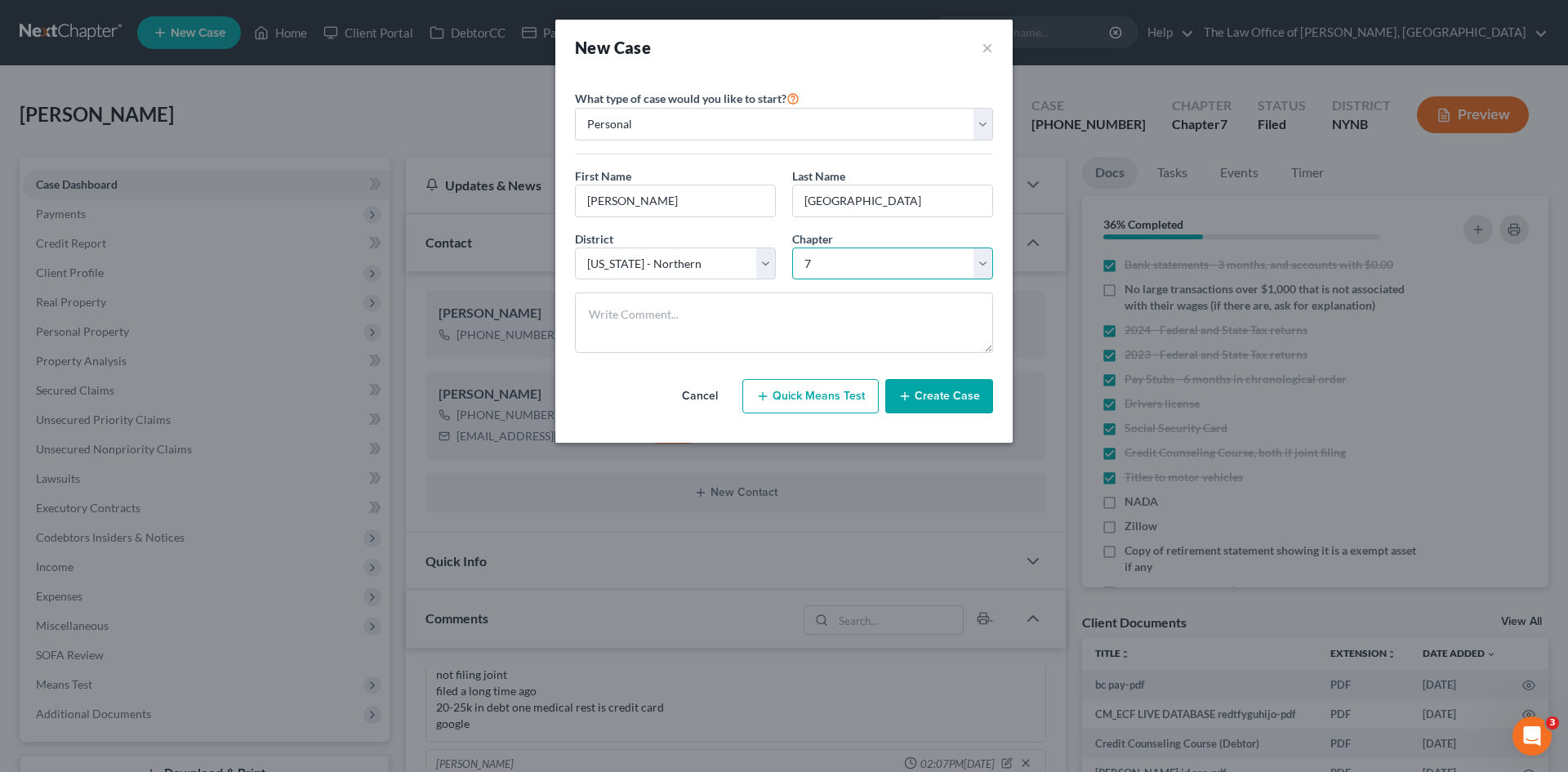
select select "3"
click at [792, 247] on select "Select 7 11 12 13" at bounding box center [892, 264] width 201 height 33
click at [644, 314] on textarea at bounding box center [784, 322] width 418 height 60
paste textarea "h no sold in fl in ny sunday lost 70k spent c no married H 180 W 0 Kids 1 Debt …"
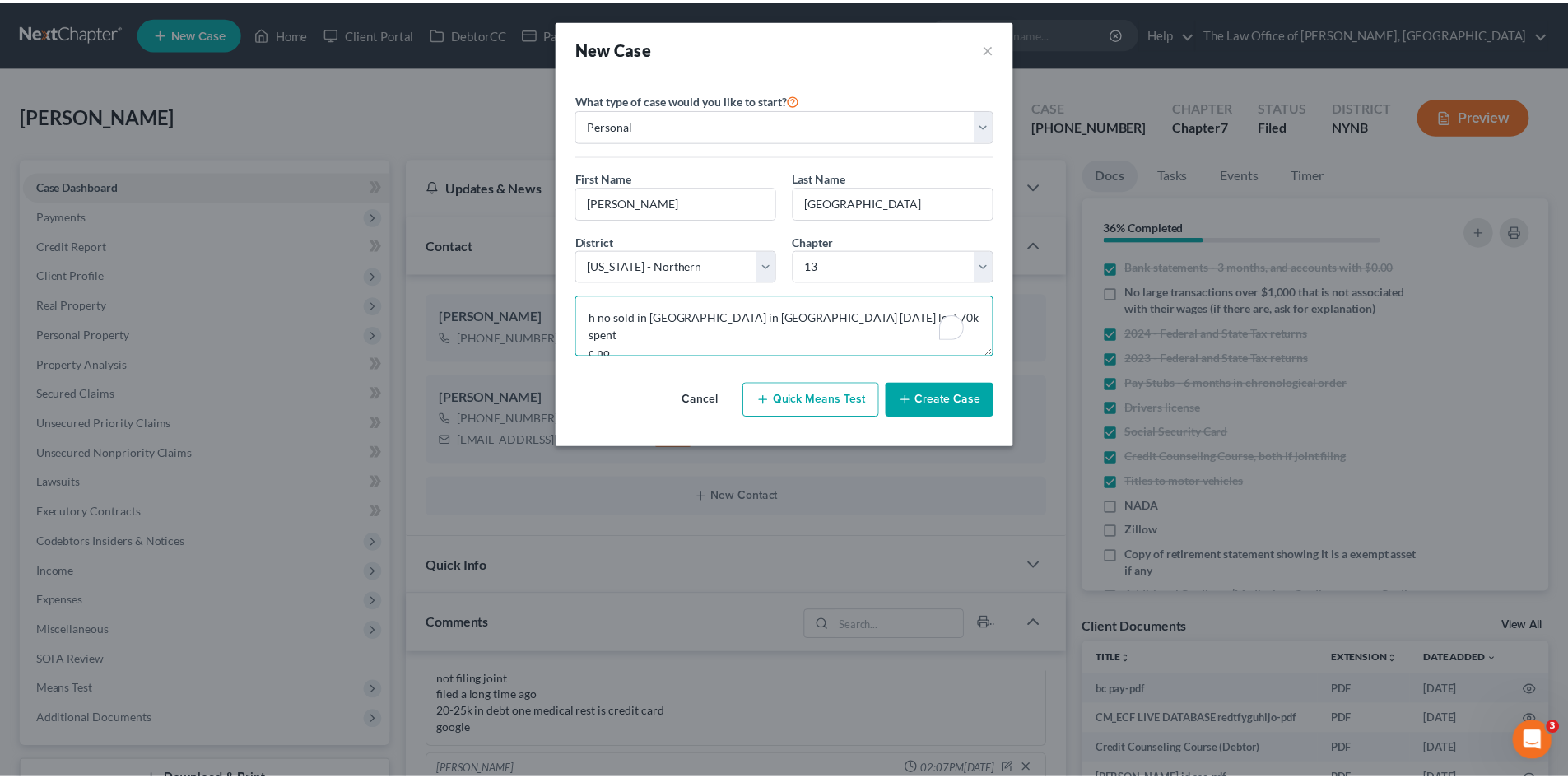
scroll to position [142, 0]
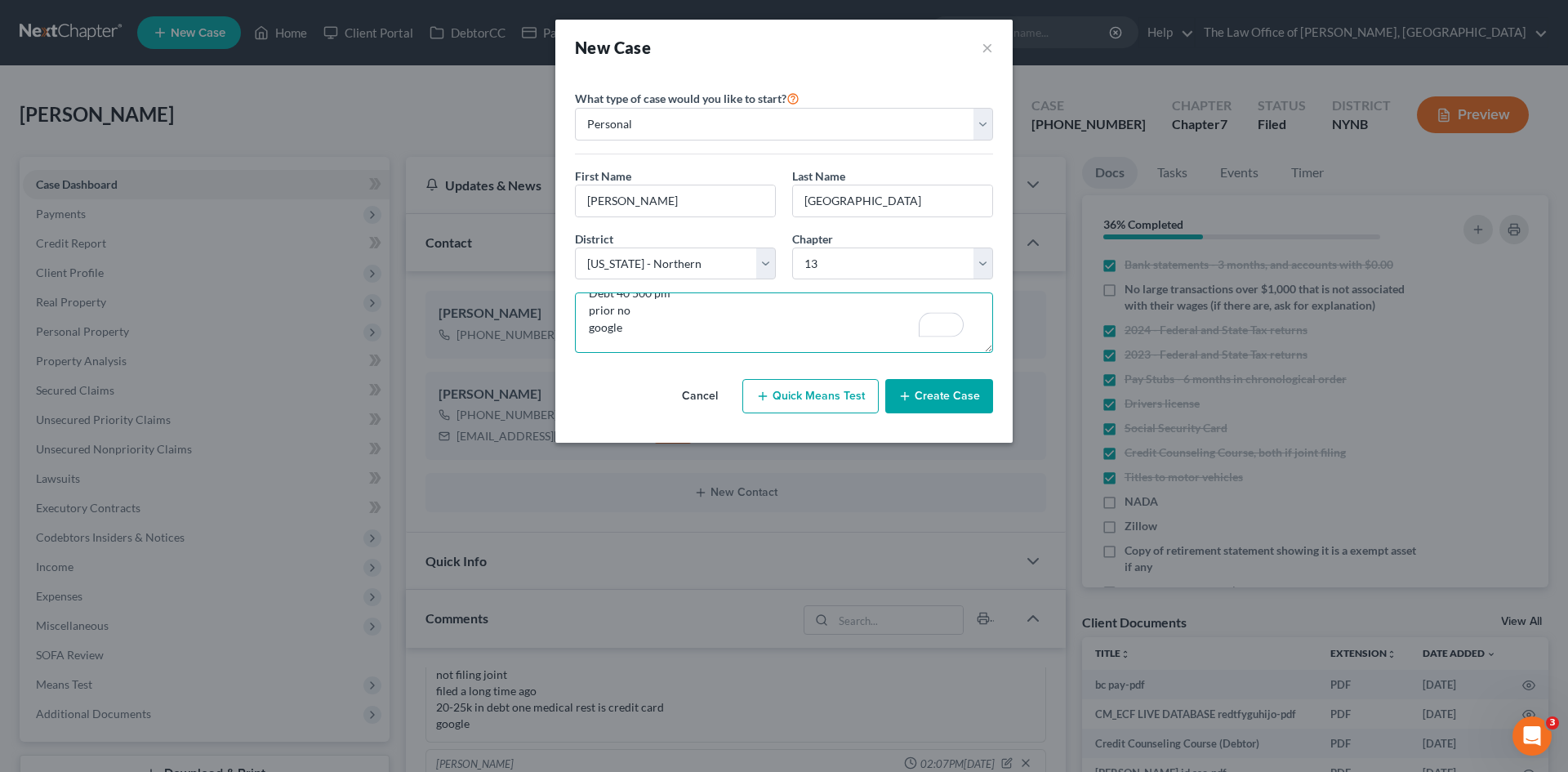
type textarea "h no sold in fl in ny sunday lost 70k spent c no married H 180 W 0 Kids 1 Debt …"
click at [911, 399] on icon "button" at bounding box center [905, 396] width 13 height 13
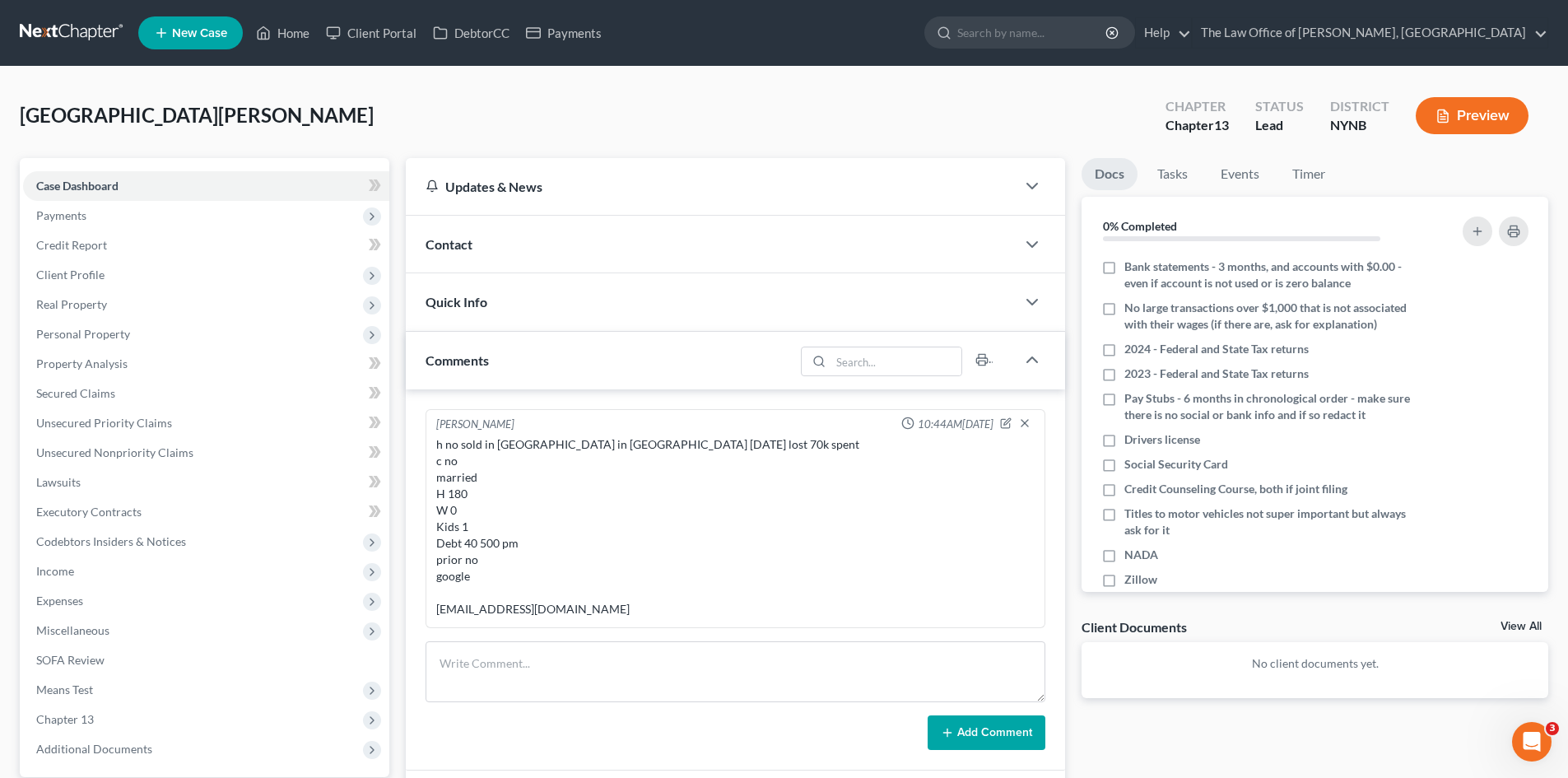
click at [467, 252] on div "Contact" at bounding box center [710, 244] width 610 height 57
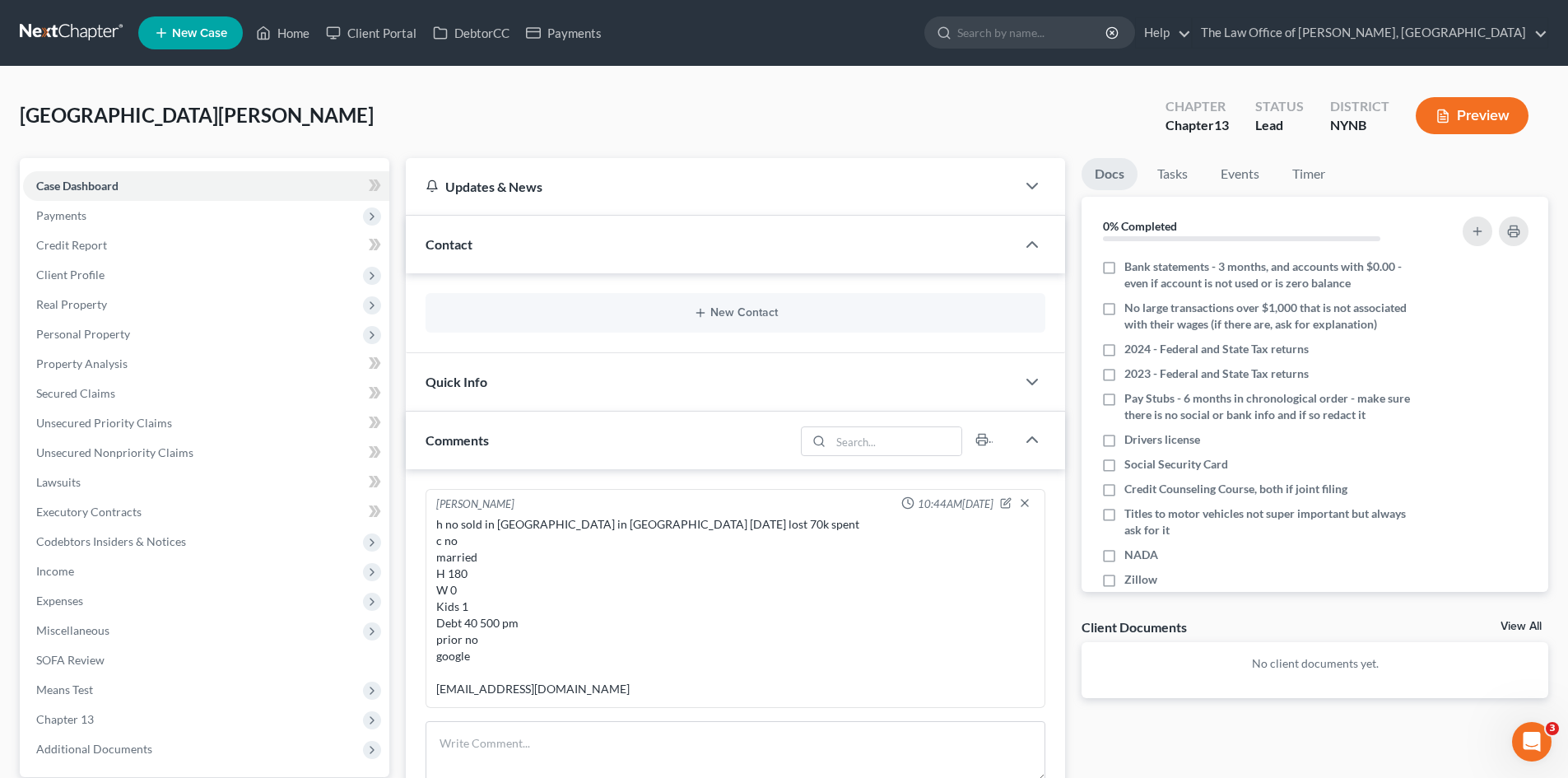
click at [459, 389] on span "Quick Info" at bounding box center [456, 382] width 62 height 16
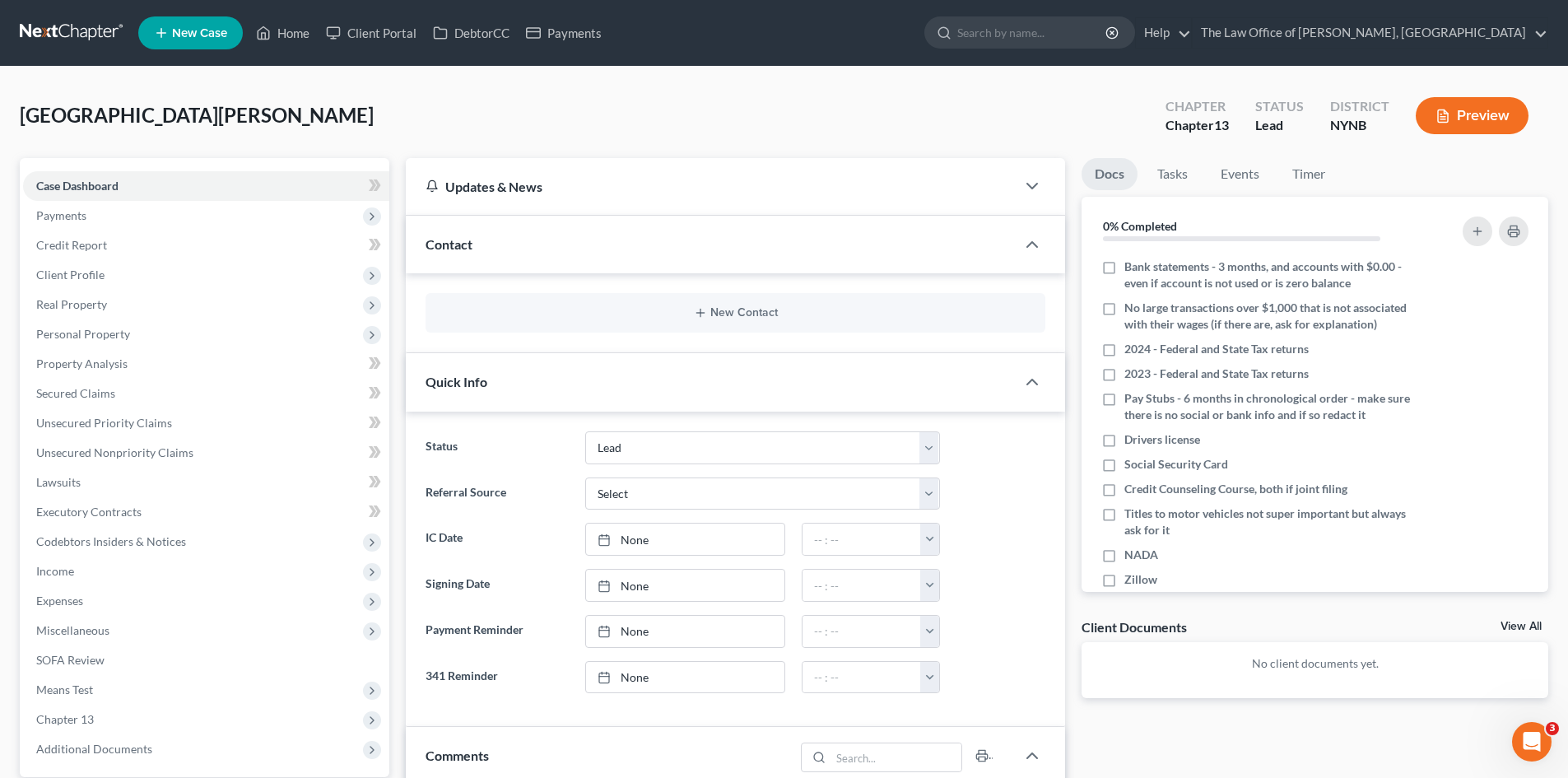
click at [722, 304] on div "New Contact" at bounding box center [735, 312] width 620 height 39
click at [733, 317] on button "New Contact" at bounding box center [735, 313] width 594 height 13
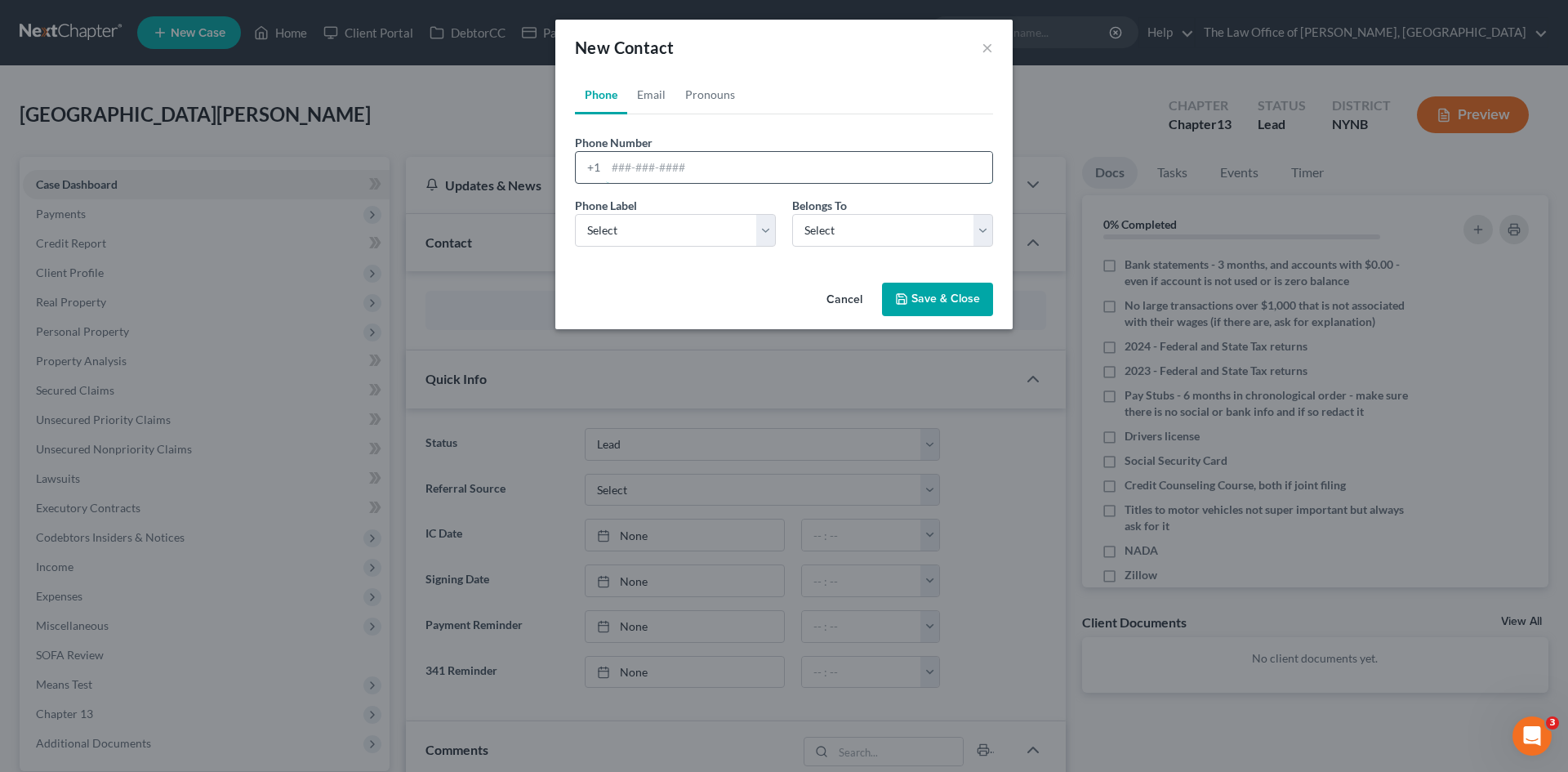
click at [644, 172] on input "tel" at bounding box center [798, 168] width 386 height 31
paste input "6032335906"
type input "6032335906"
click at [639, 230] on select "Select Mobile Home Work Other" at bounding box center [675, 231] width 201 height 33
select select "0"
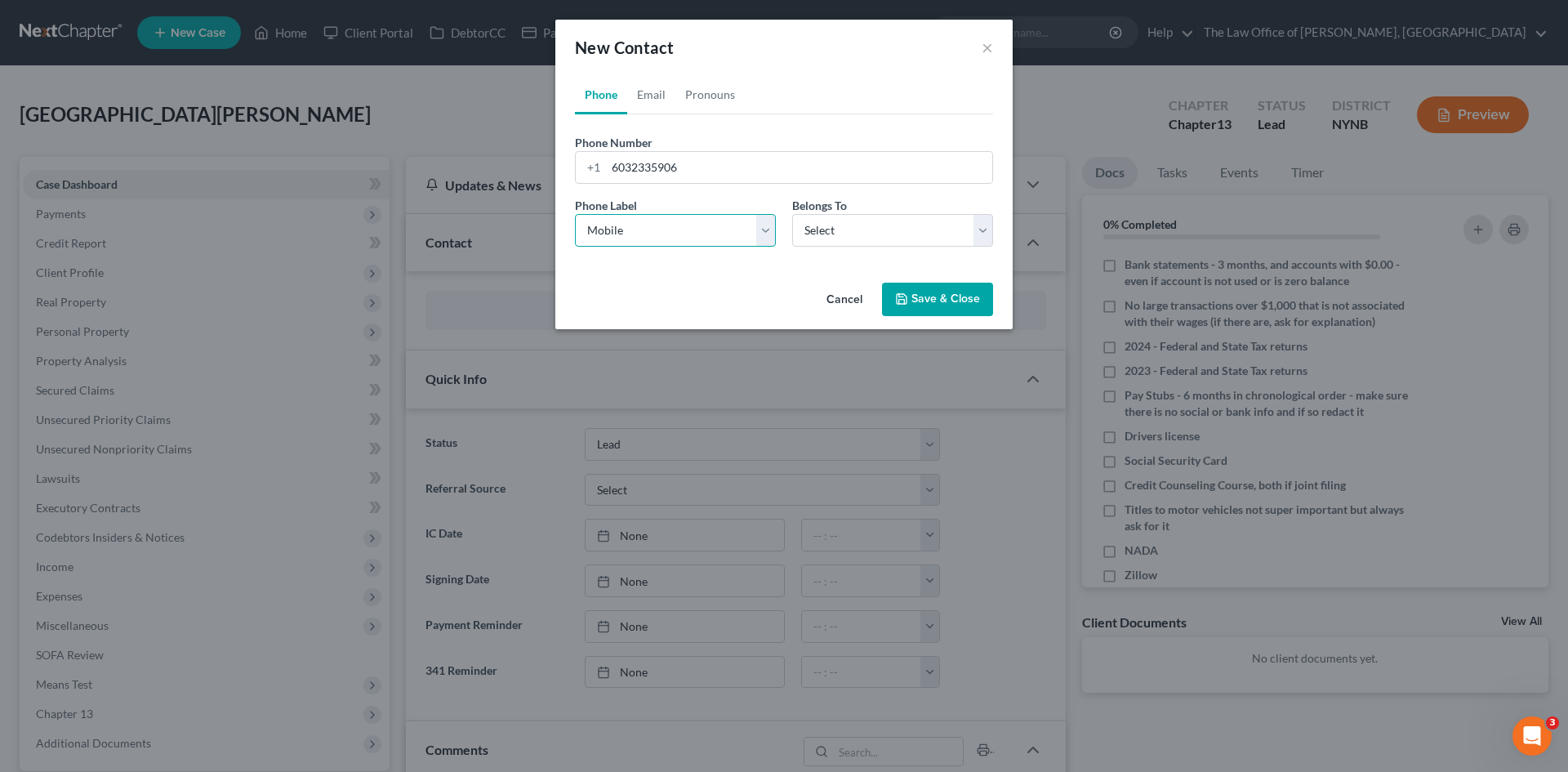
click at [575, 214] on select "Select Mobile Home Work Other" at bounding box center [675, 231] width 201 height 33
drag, startPoint x: 855, startPoint y: 229, endPoint x: 847, endPoint y: 234, distance: 9.4
click at [855, 229] on select "Select Client Other" at bounding box center [892, 231] width 201 height 33
select select "0"
click at [792, 214] on select "Select Client Other" at bounding box center [892, 231] width 201 height 33
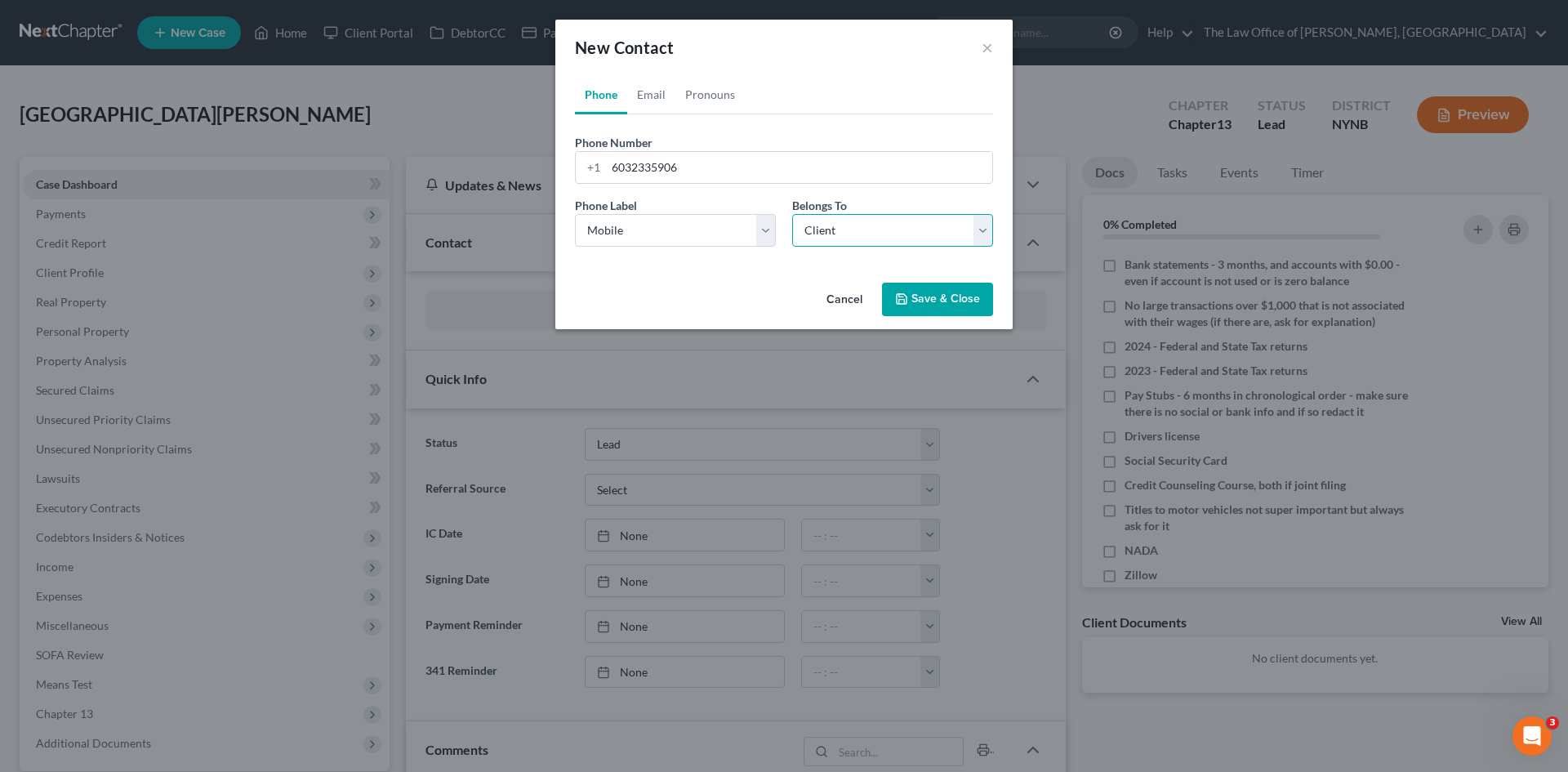
select select "0"
click at [655, 99] on link "Email" at bounding box center [651, 94] width 48 height 39
click at [658, 168] on input "email" at bounding box center [798, 168] width 386 height 31
paste input "lauriealima@gmail.com"
type input "lauriealima@gmail.com"
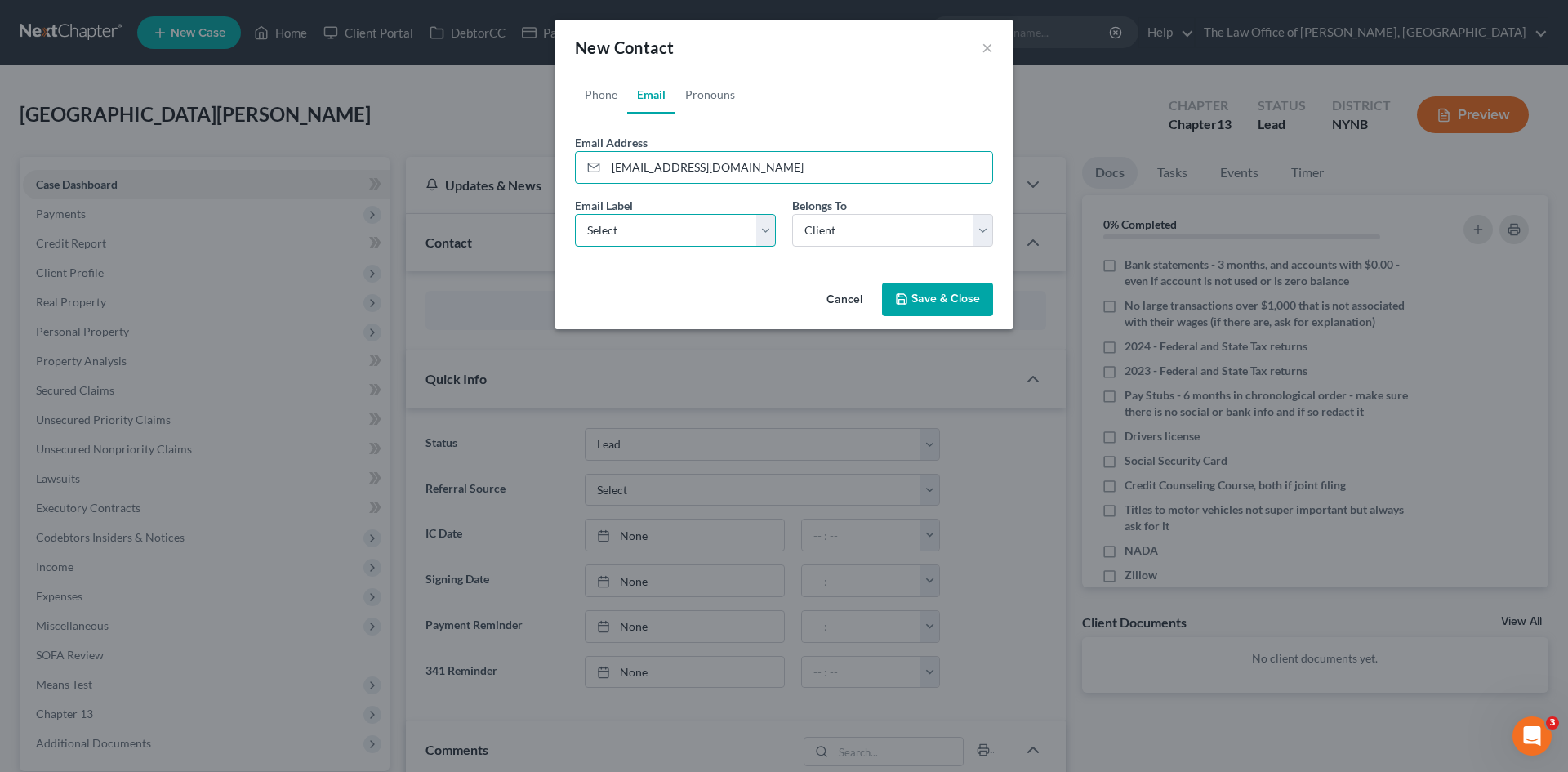
click at [632, 240] on select "Select Home Work Other" at bounding box center [675, 231] width 201 height 33
select select "0"
click at [575, 214] on select "Select Home Work Other" at bounding box center [675, 231] width 201 height 33
click at [924, 290] on button "Save & Close" at bounding box center [937, 300] width 111 height 35
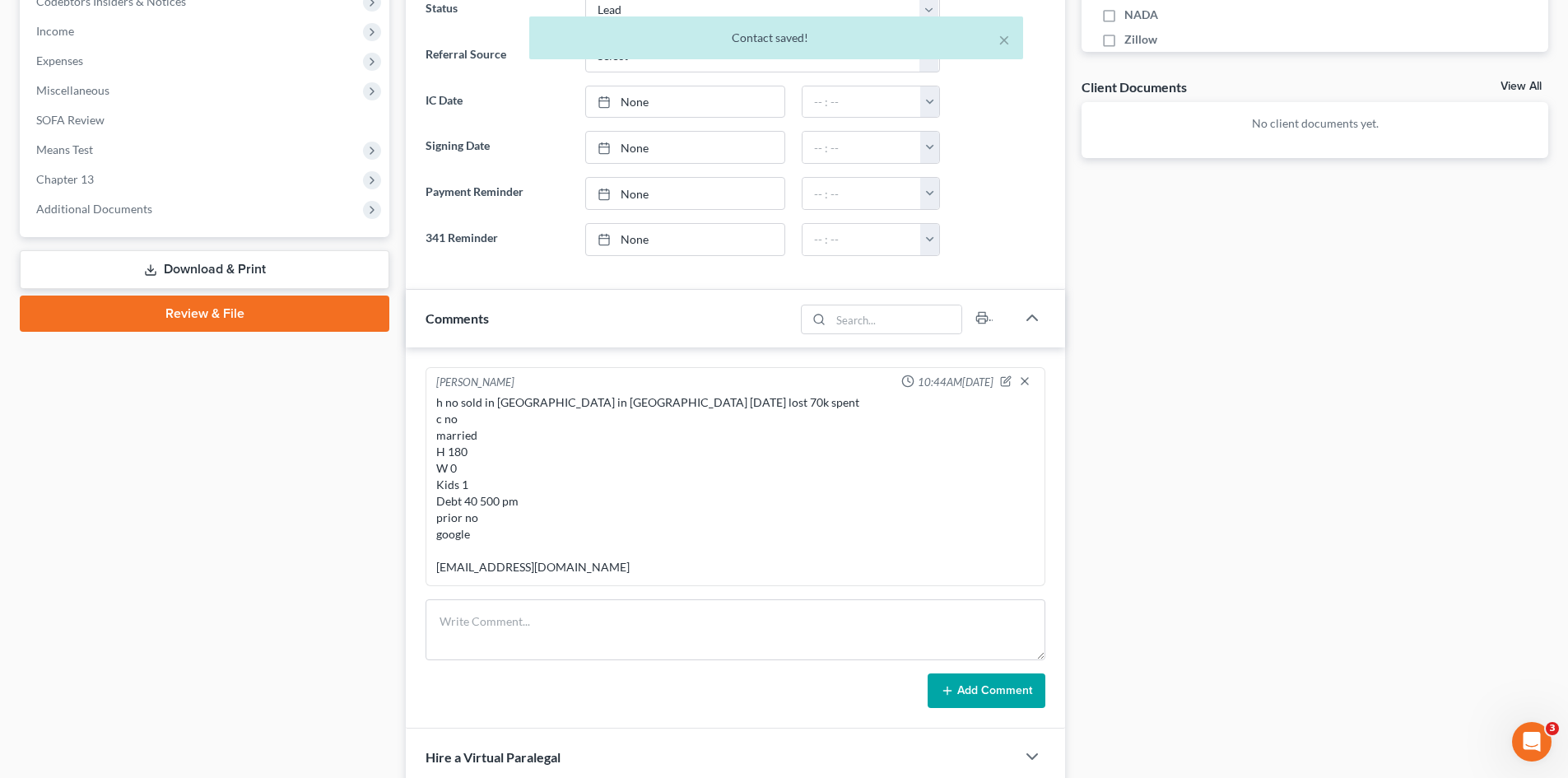
scroll to position [785, 0]
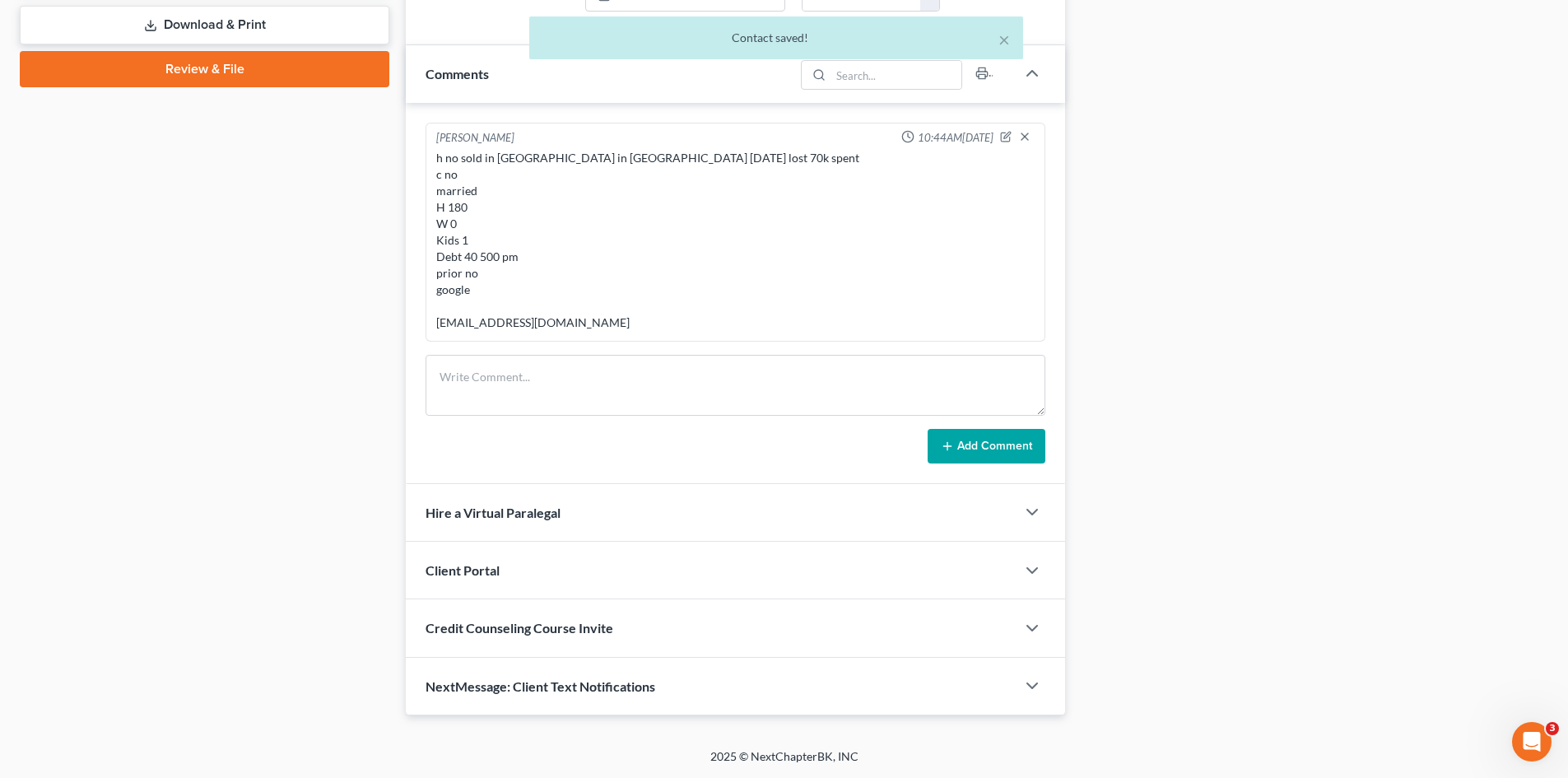
click at [489, 563] on span "Client Portal" at bounding box center [462, 570] width 74 height 16
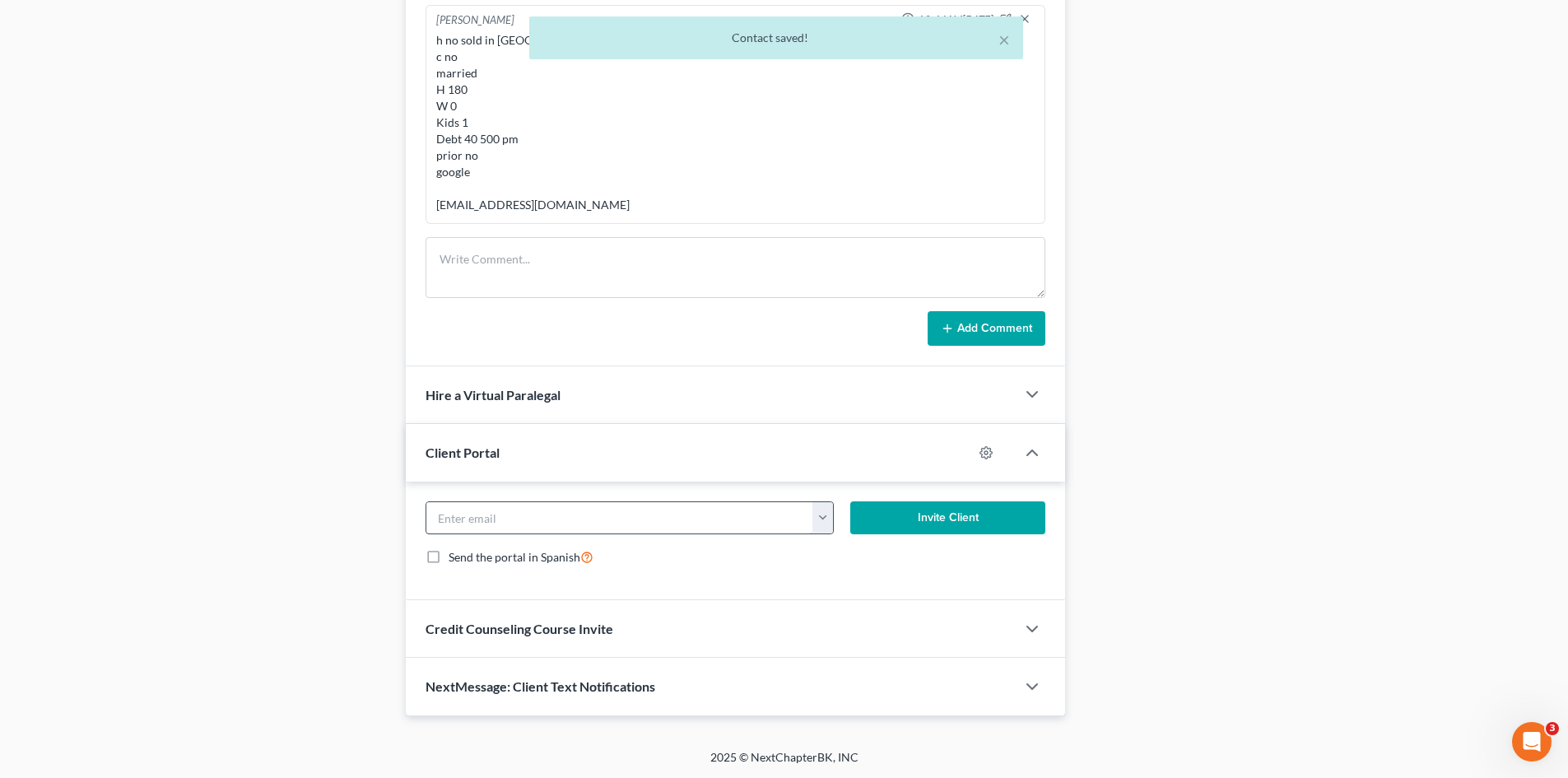
scroll to position [903, 0]
click at [498, 527] on input "email" at bounding box center [620, 517] width 386 height 32
paste input "lauriealima@gmail.com"
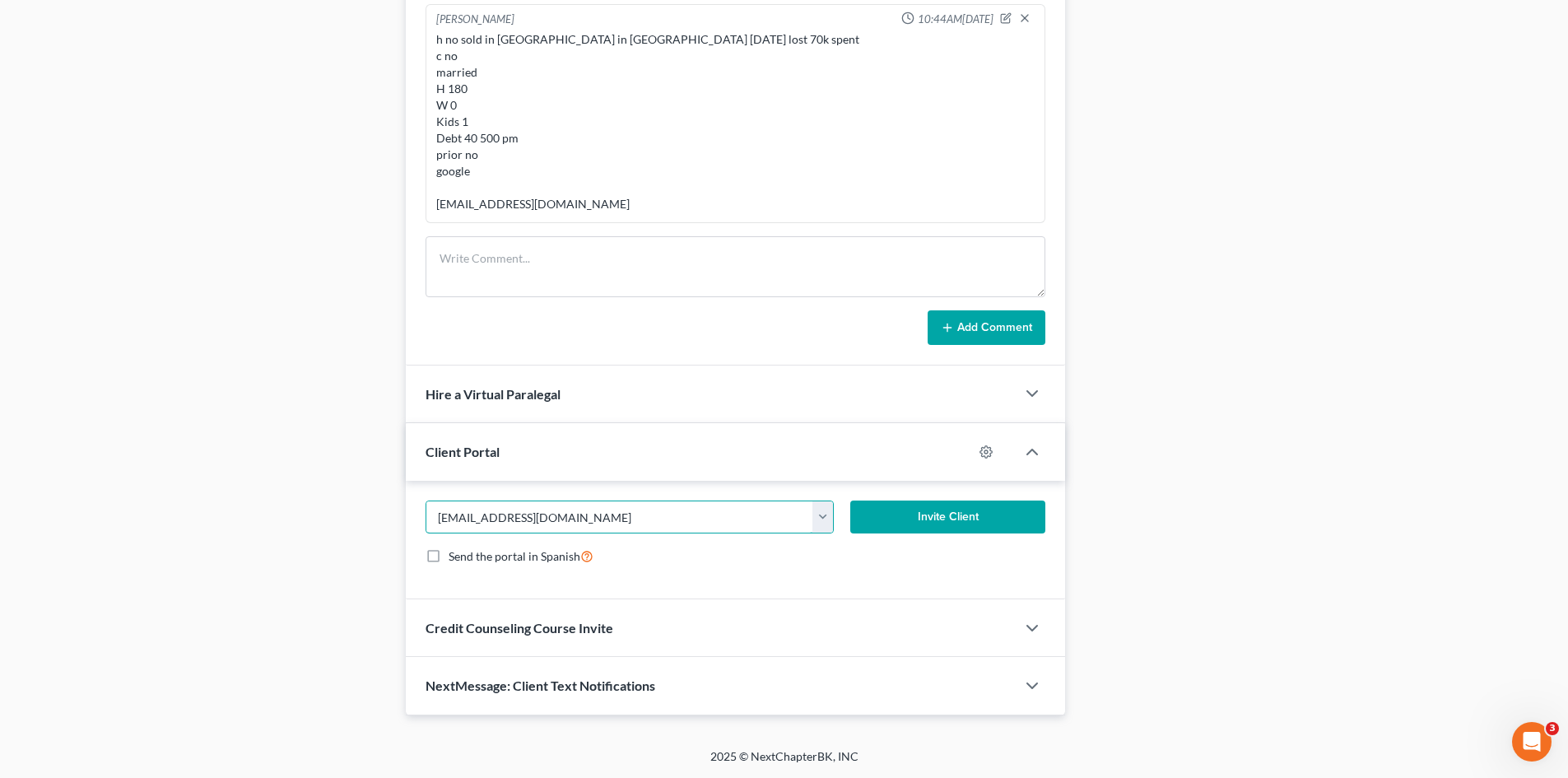
type input "lauriealima@gmail.com"
click at [920, 524] on button "Invite Client" at bounding box center [948, 517] width 196 height 33
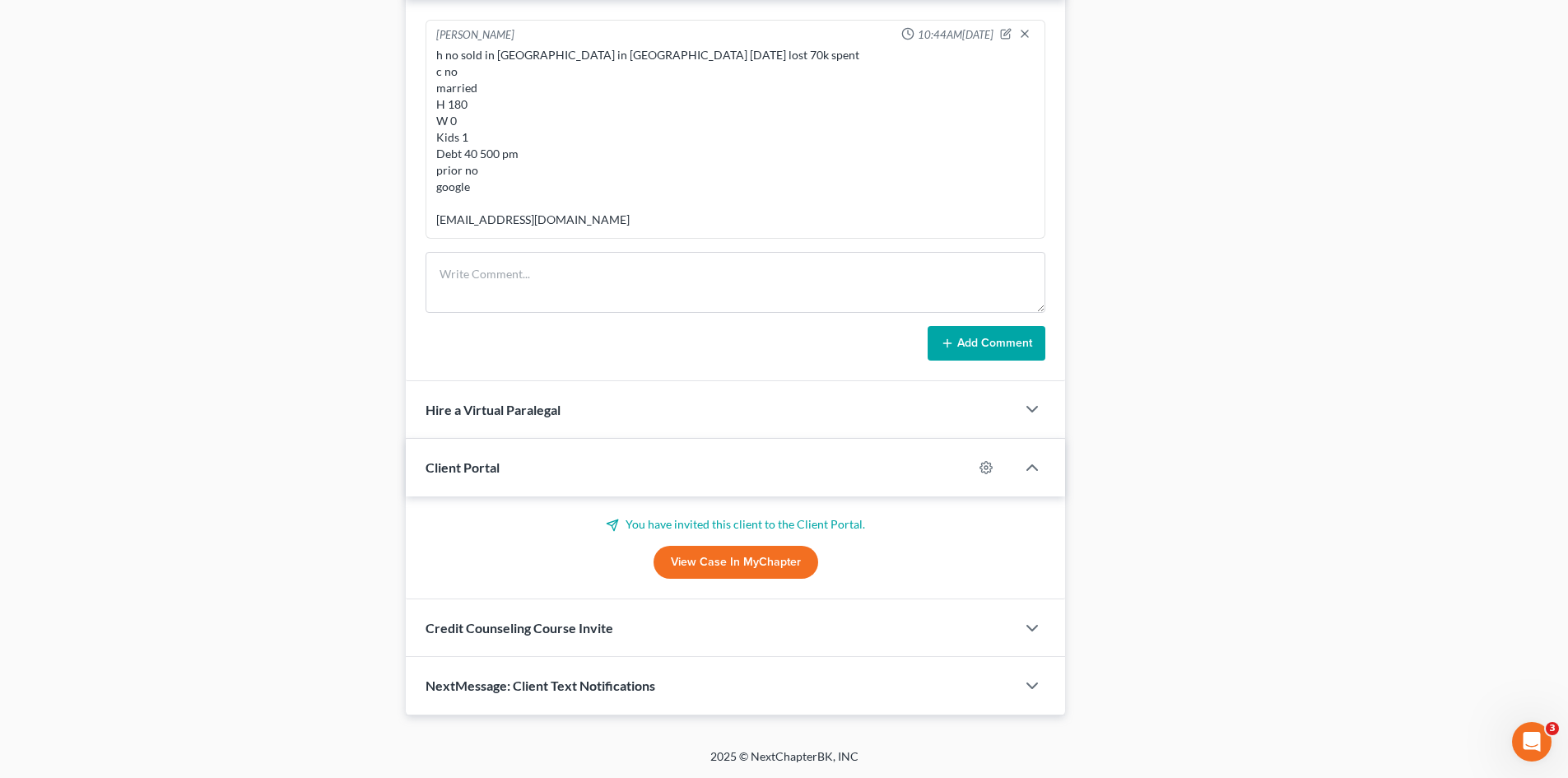
click at [494, 624] on span "Credit Counseling Course Invite" at bounding box center [519, 627] width 187 height 16
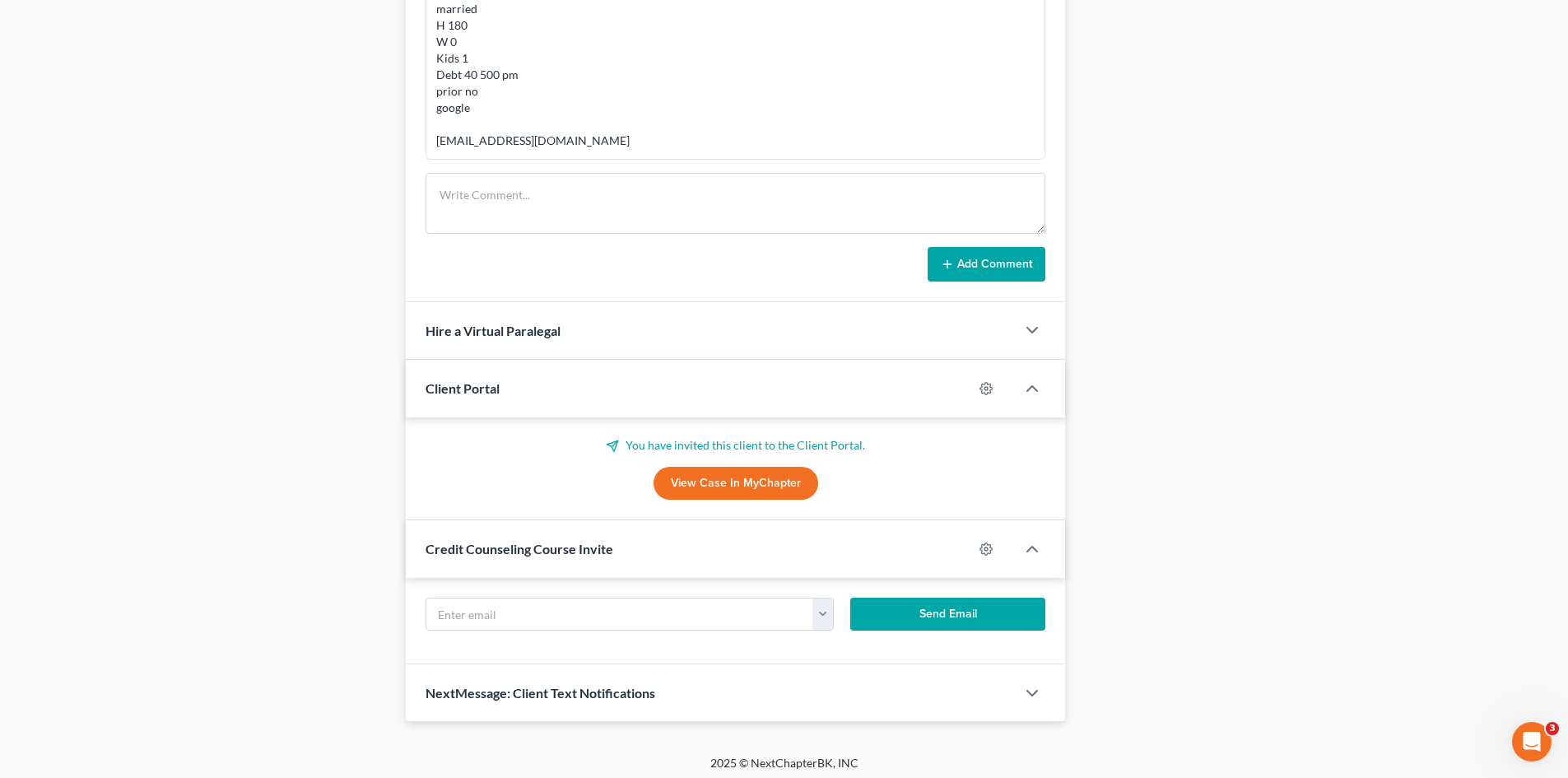
scroll to position [973, 0]
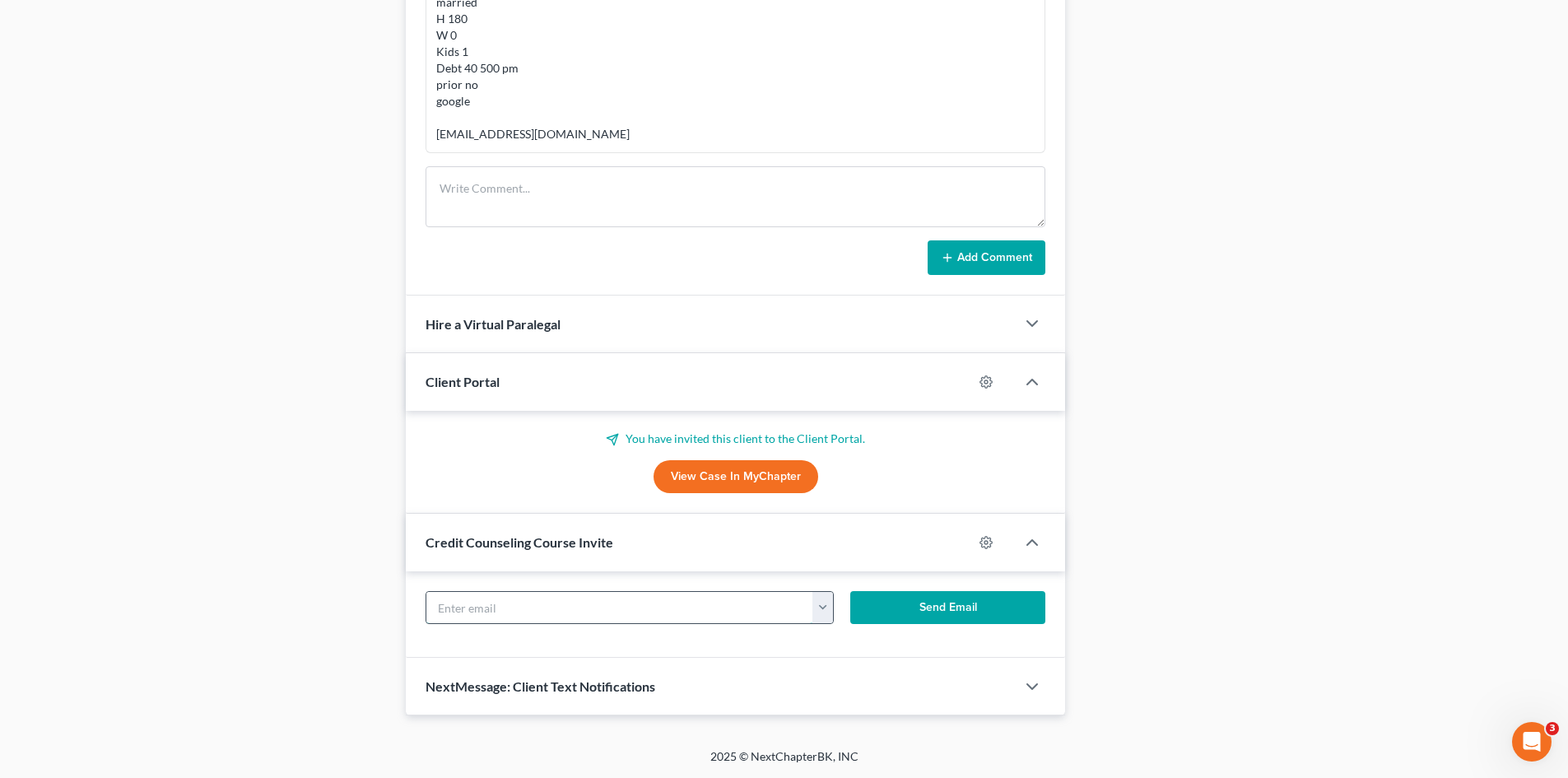
click at [471, 605] on input "text" at bounding box center [620, 608] width 386 height 32
paste input "lauriealima@gmail.com"
type input "lauriealima@gmail.com"
click at [939, 609] on button "Send Email" at bounding box center [948, 608] width 196 height 33
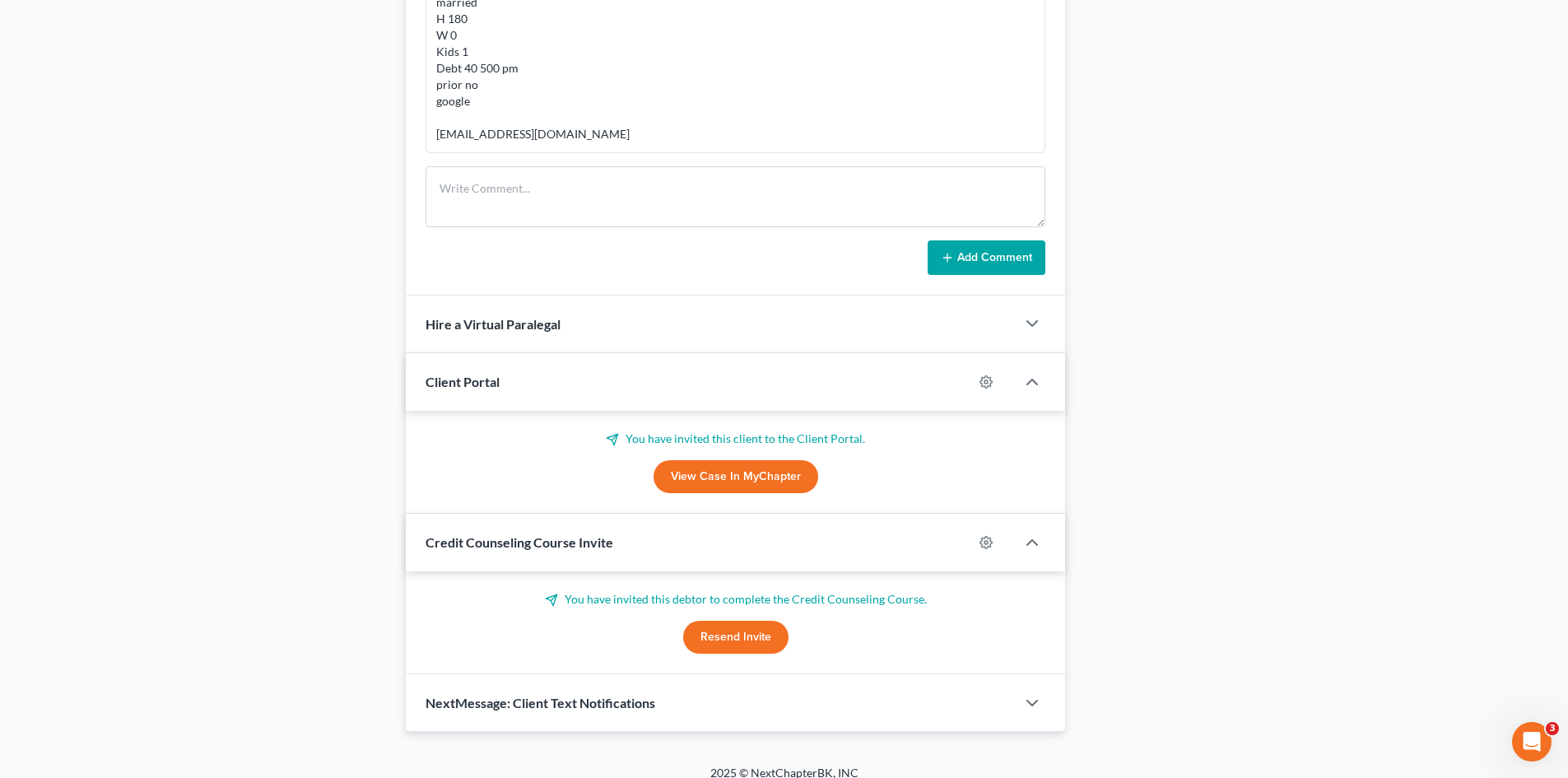
scroll to position [990, 0]
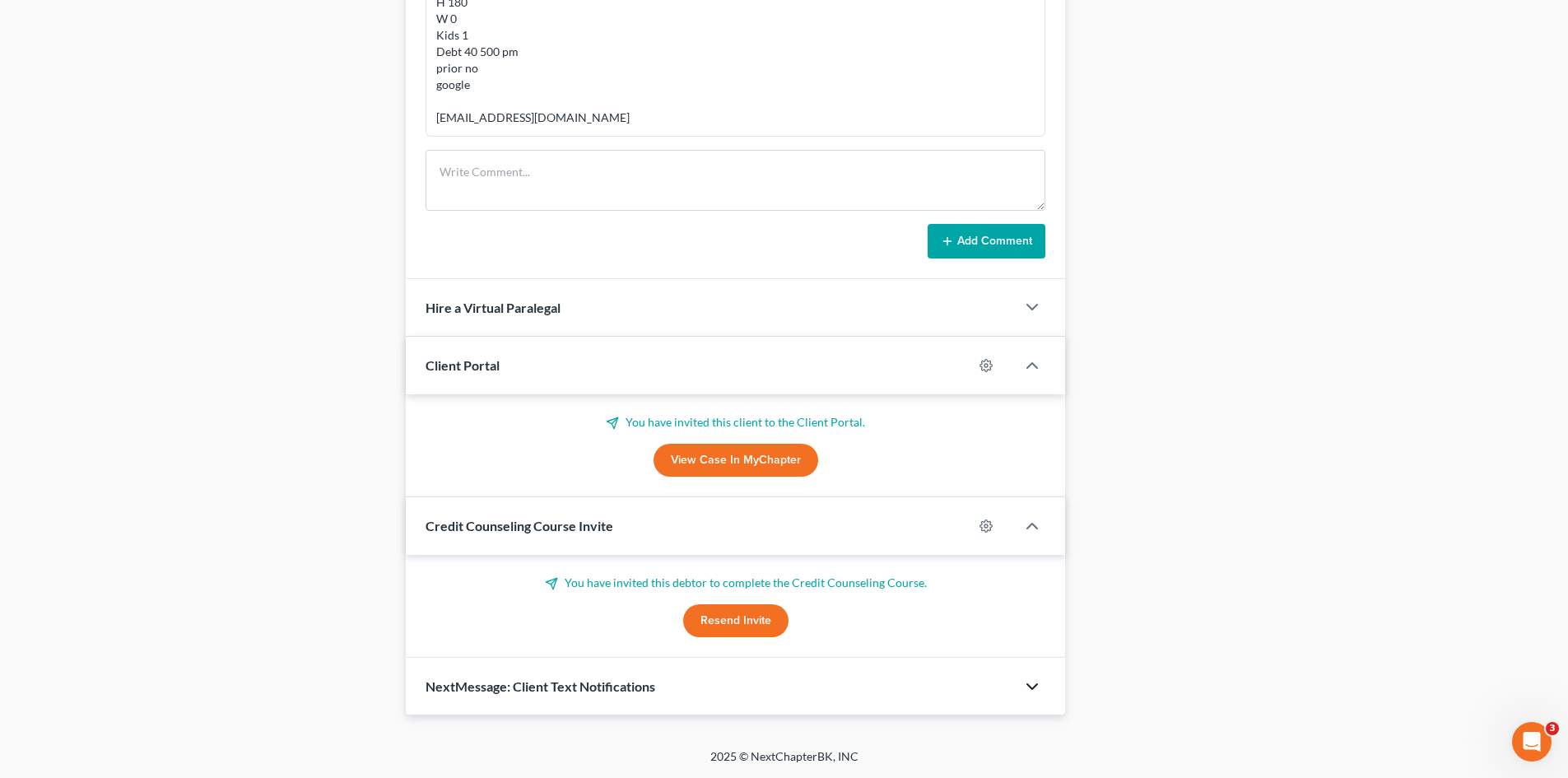
click at [1027, 681] on icon "button" at bounding box center [1032, 686] width 20 height 20
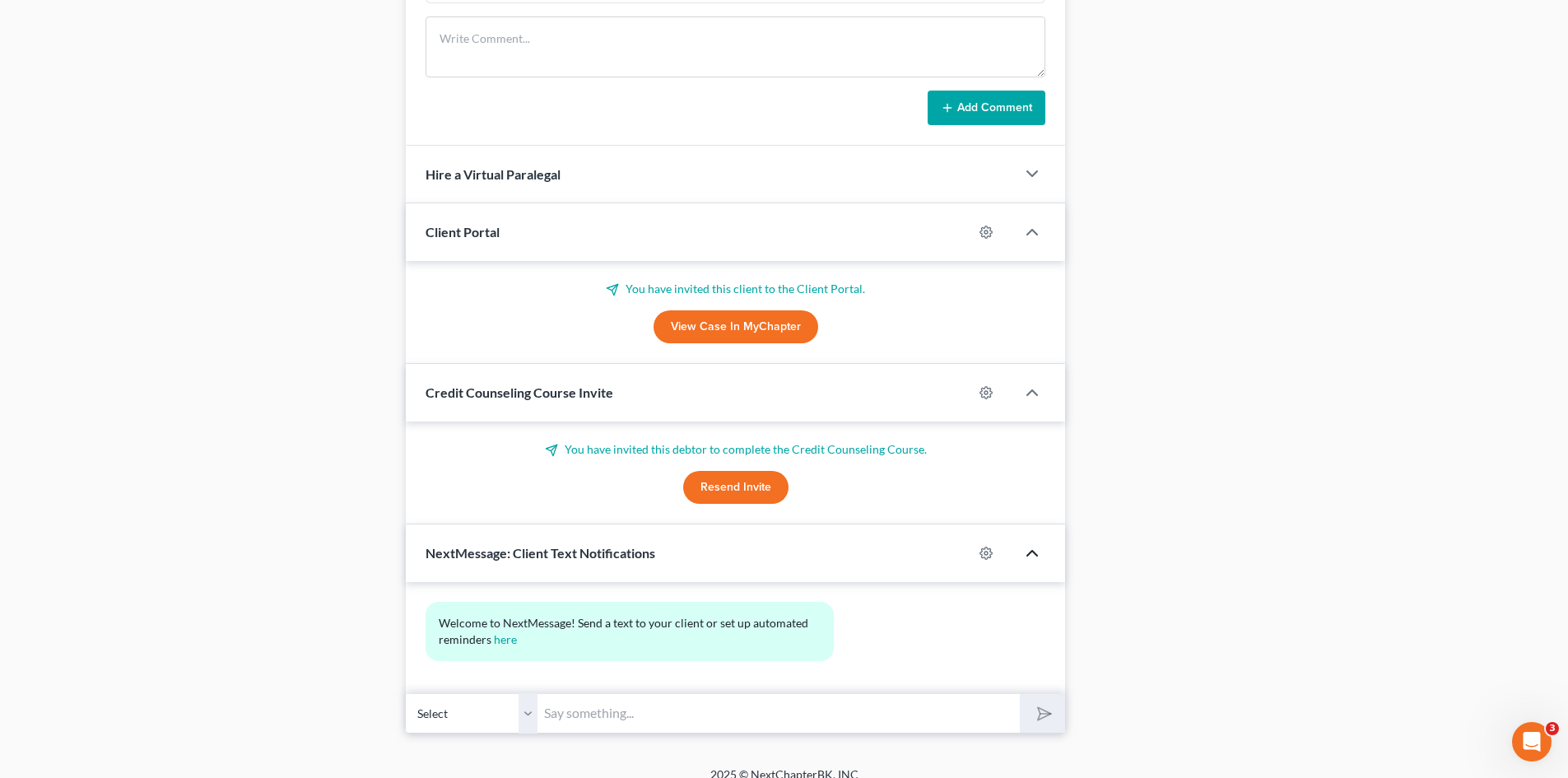
scroll to position [1141, 0]
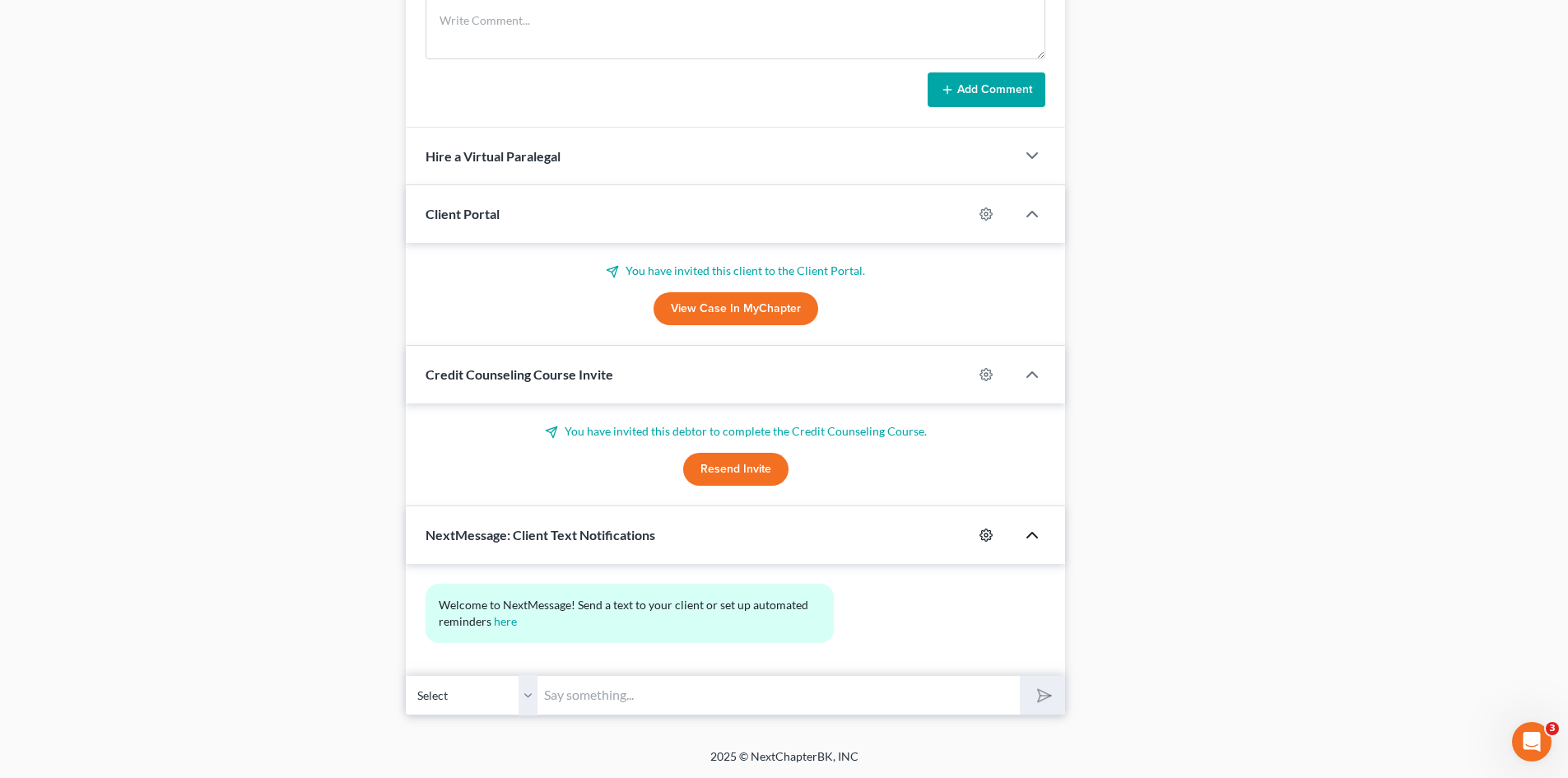
click at [983, 534] on icon "button" at bounding box center [986, 535] width 13 height 13
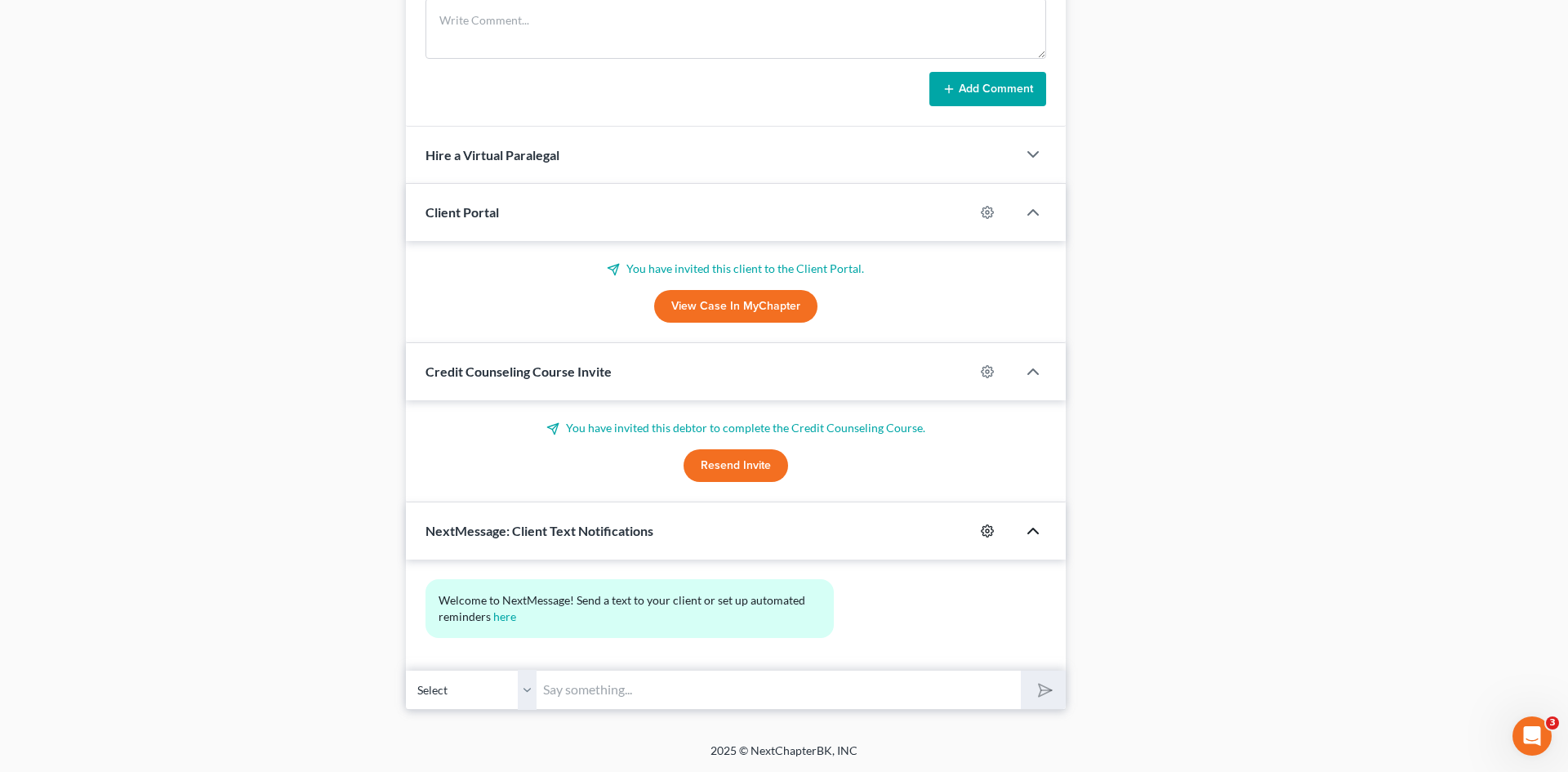
select select "0"
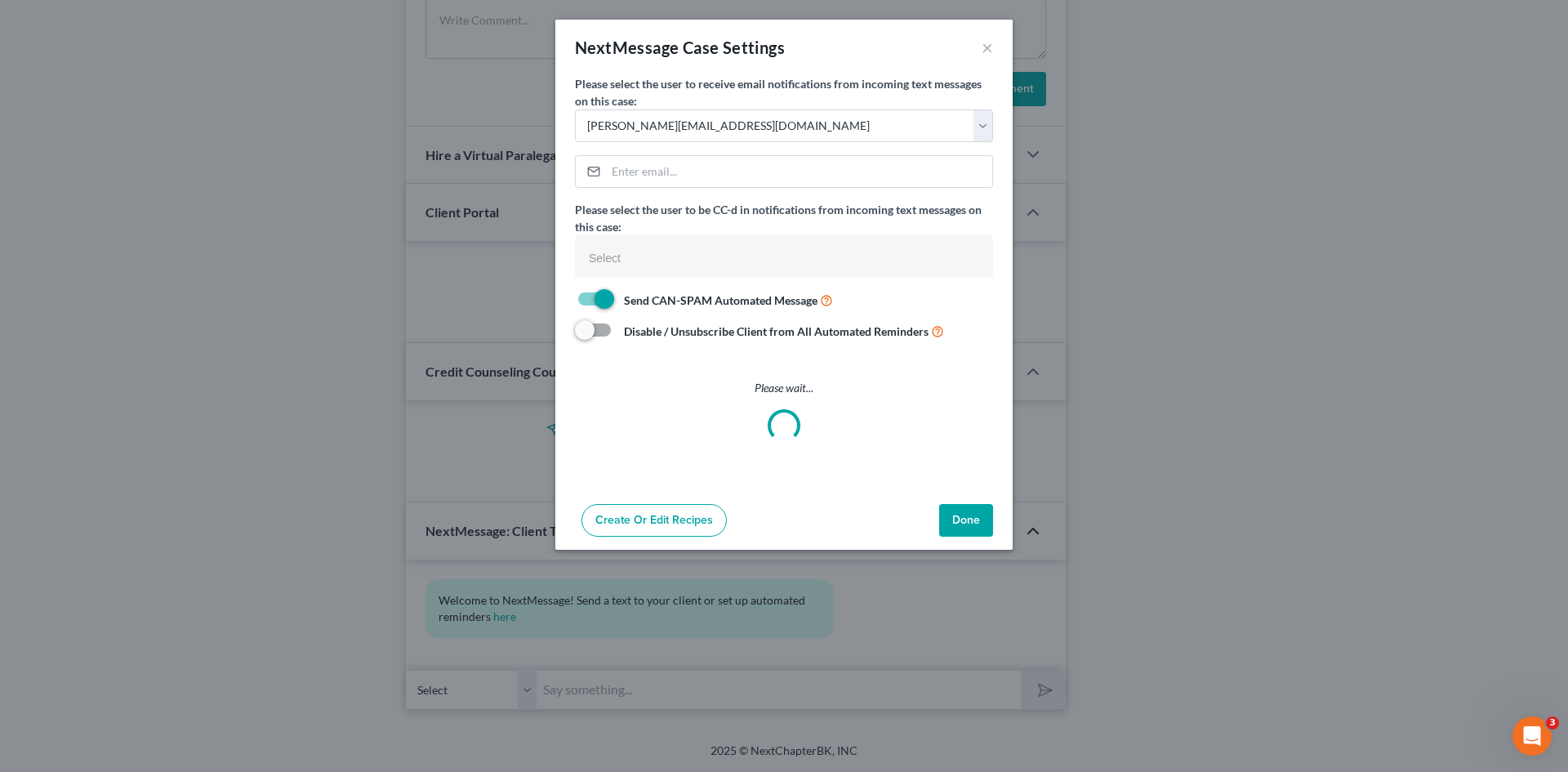
select select
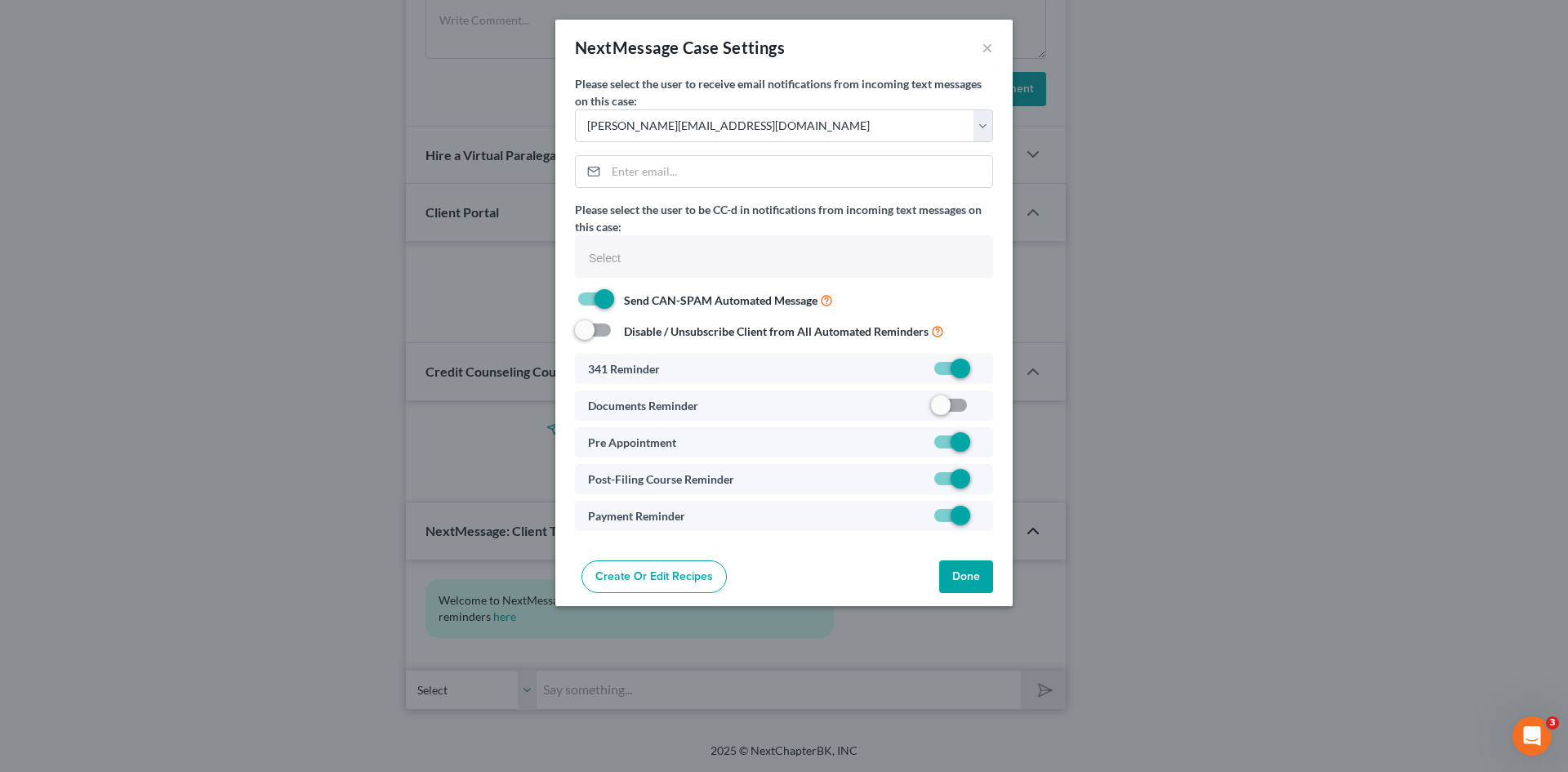
click at [980, 409] on label at bounding box center [980, 409] width 0 height 0
click at [986, 407] on input "checkbox" at bounding box center [991, 402] width 11 height 11
checkbox input "true"
click at [968, 574] on button "Done" at bounding box center [966, 577] width 54 height 33
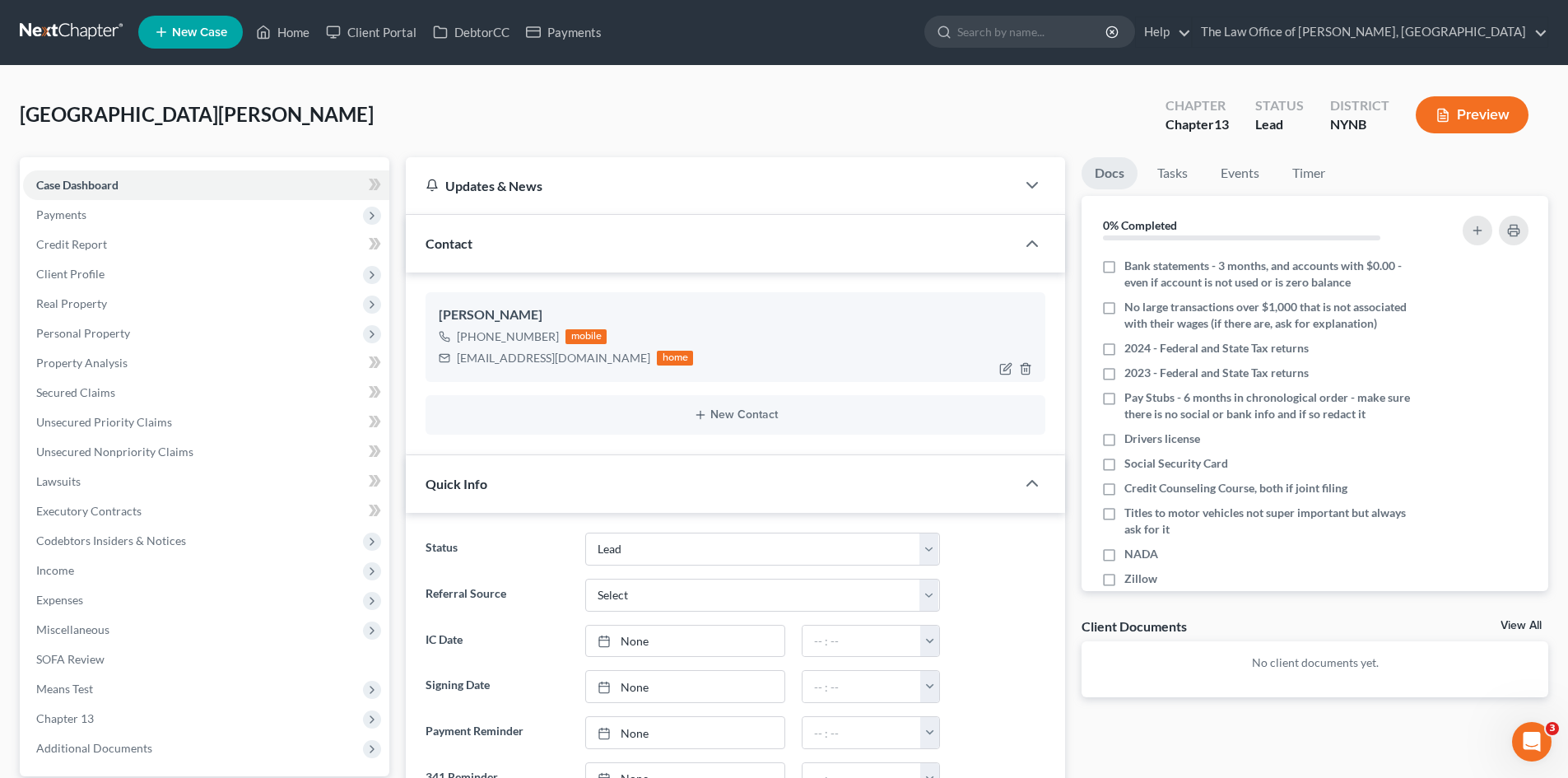
scroll to position [0, 0]
drag, startPoint x: 580, startPoint y: 363, endPoint x: 423, endPoint y: 296, distance: 170.7
click at [428, 301] on div "Laurie Lima +1 (603) 233-5906 mobile lauriealima@gmail.com home" at bounding box center [735, 337] width 620 height 89
copy div "Laurie Lima +1 (603) 233-5906 mobile lauriealima@gmail.com"
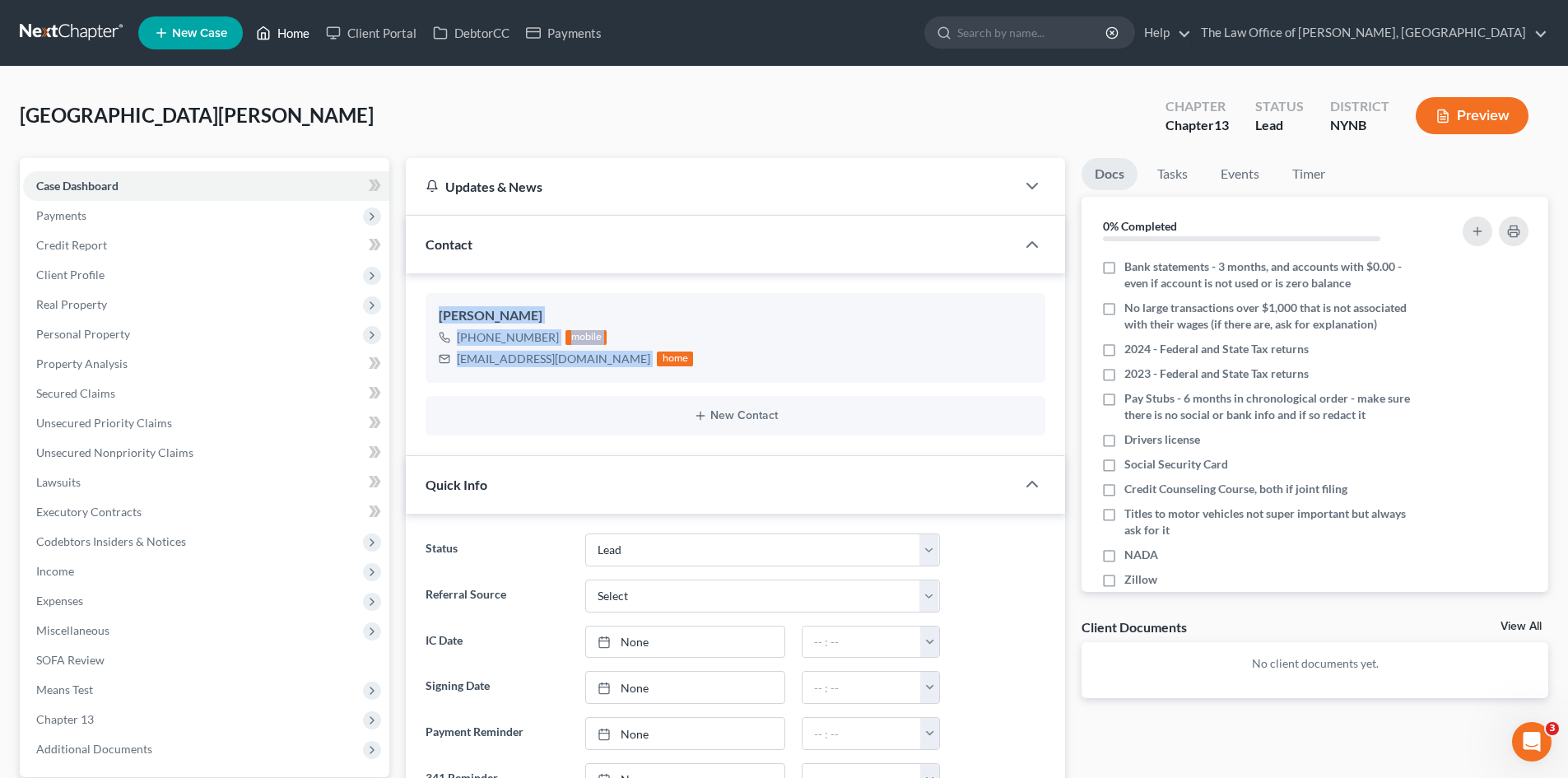
click at [308, 35] on link "Home" at bounding box center [282, 33] width 70 height 30
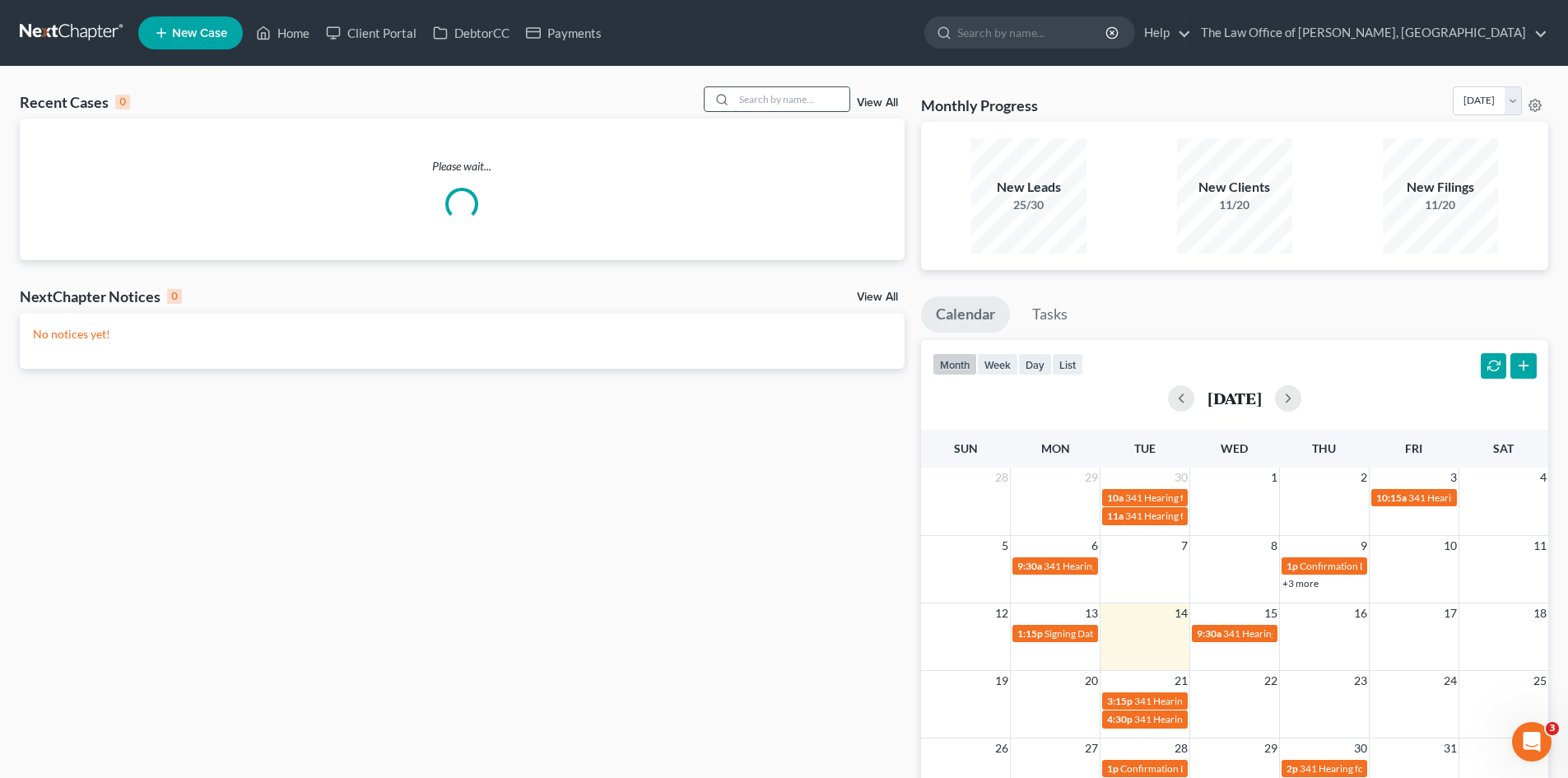
click at [761, 104] on input "search" at bounding box center [792, 99] width 115 height 24
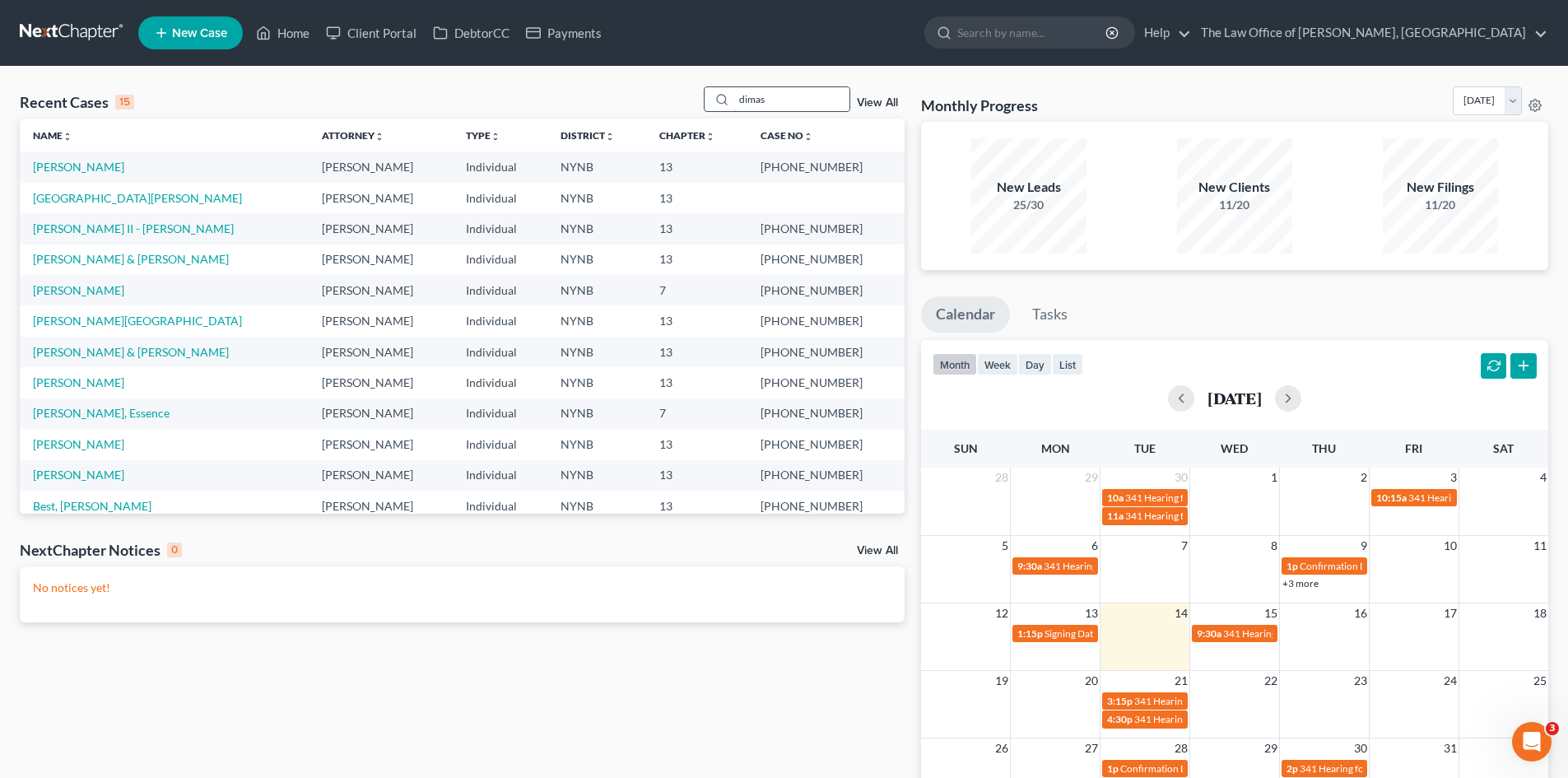
type input "dimas"
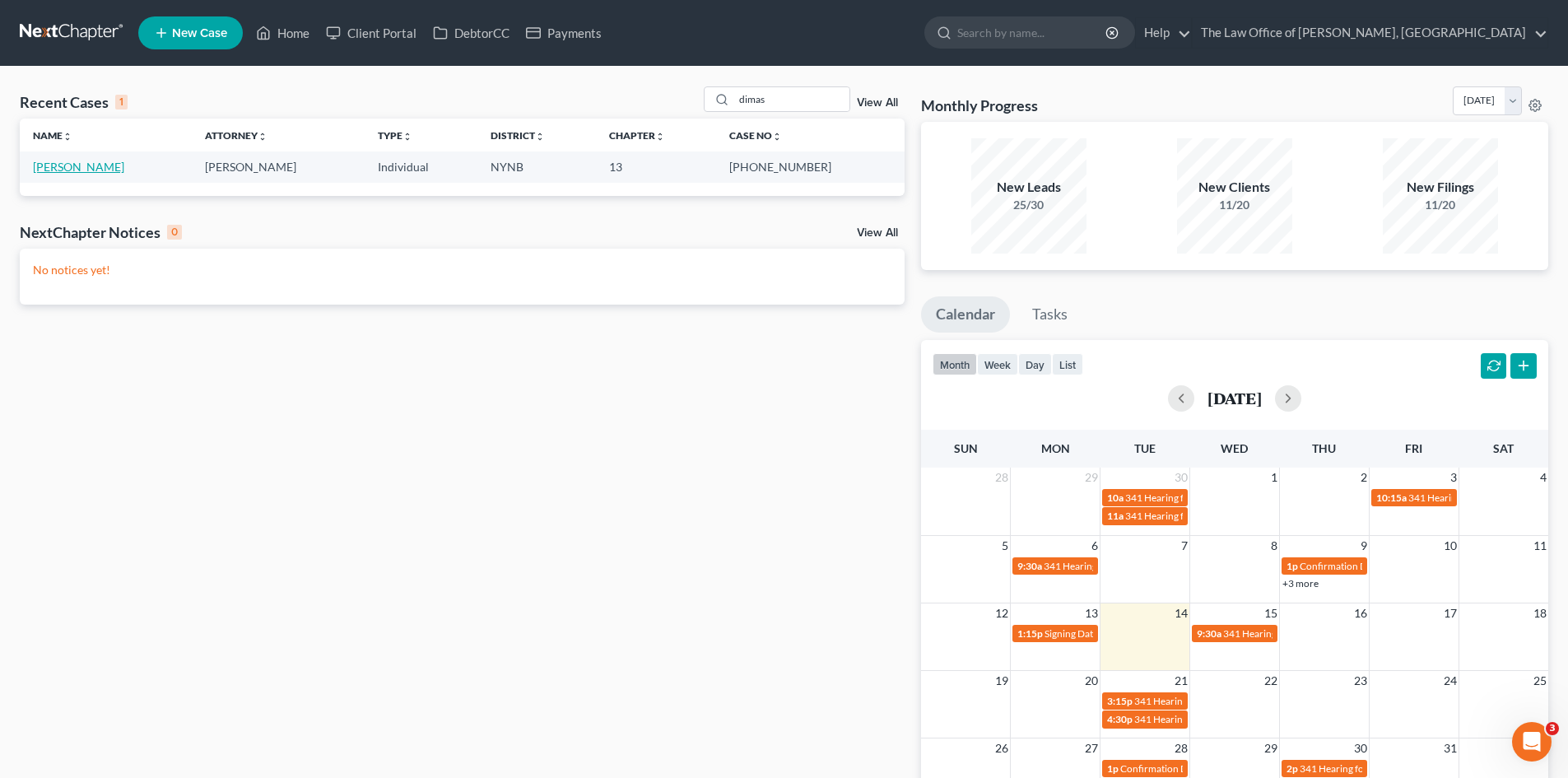
click at [62, 166] on link "[PERSON_NAME]" at bounding box center [79, 167] width 92 height 14
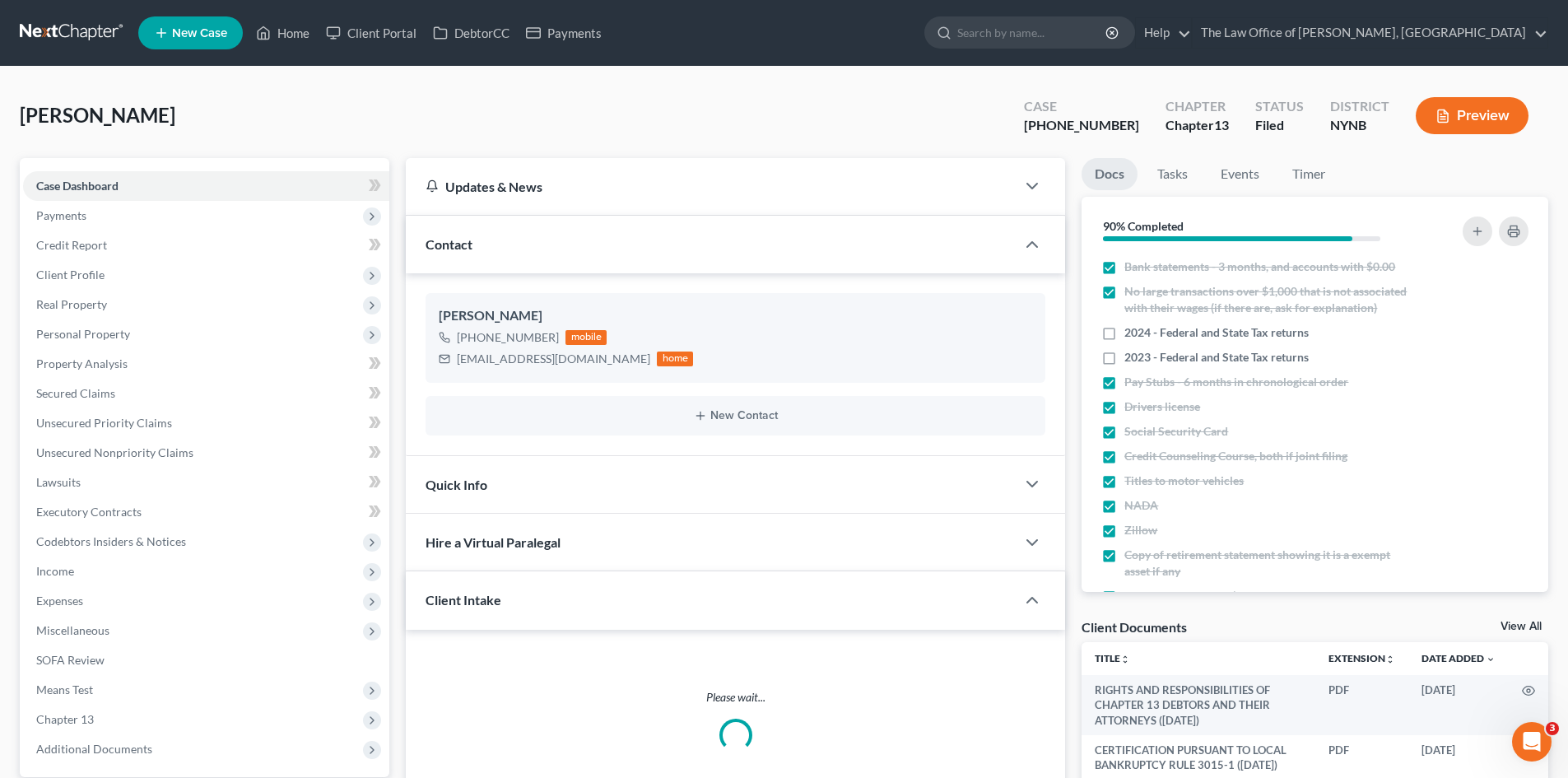
click at [80, 705] on span "Chapter 13" at bounding box center [207, 720] width 366 height 30
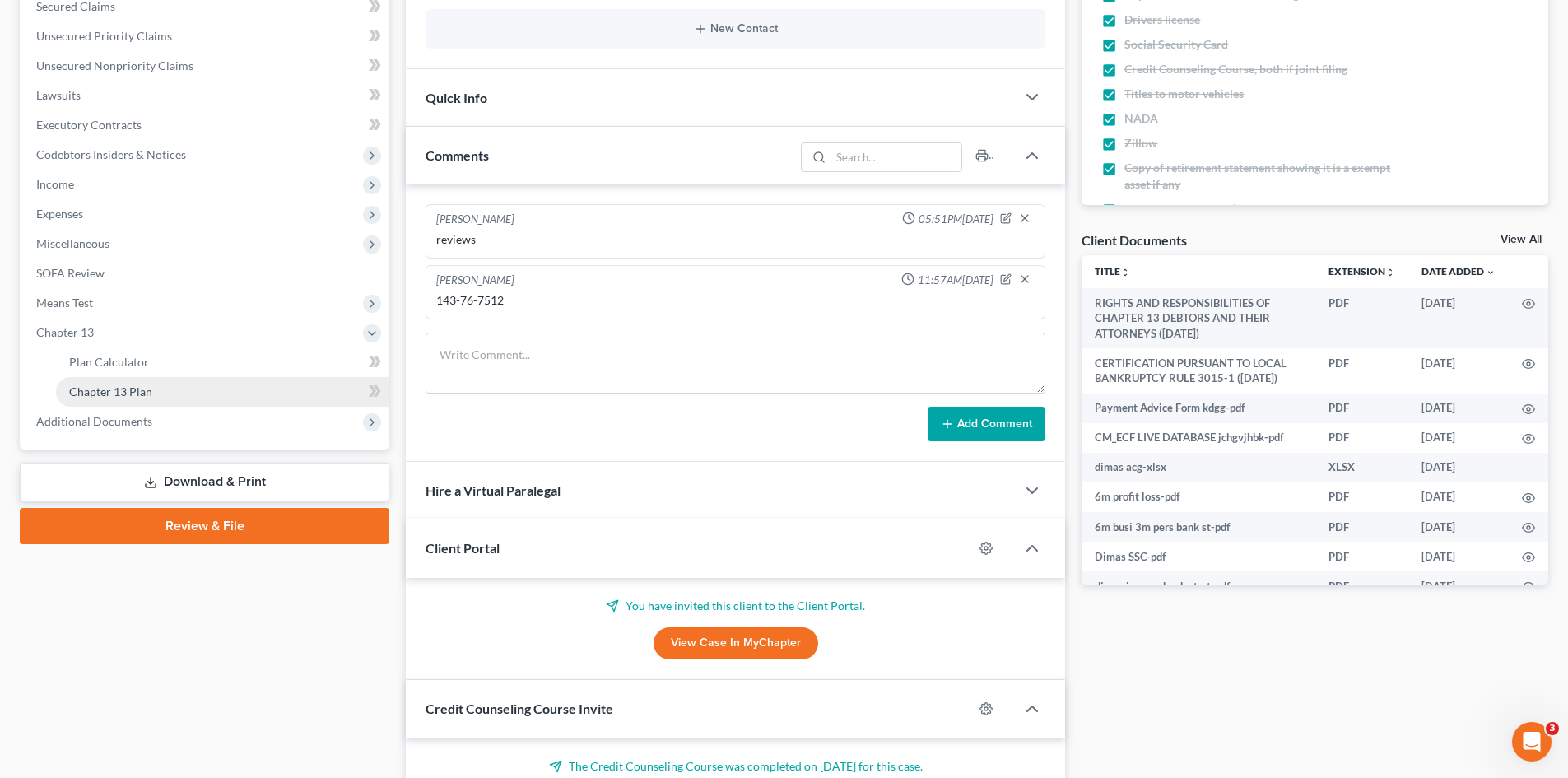
click at [127, 397] on span "Chapter 13 Plan" at bounding box center [111, 391] width 83 height 14
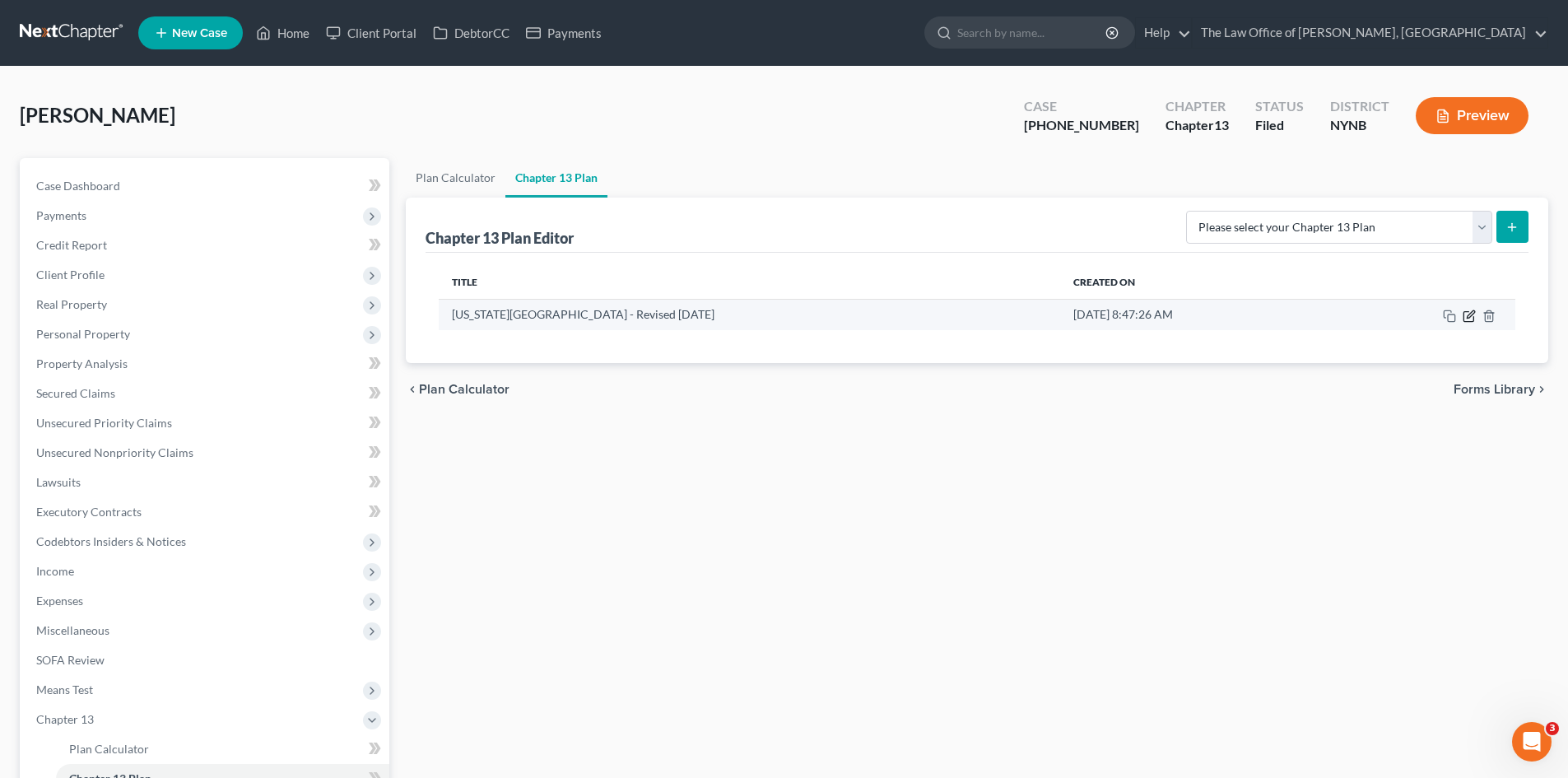
click at [1466, 317] on icon "button" at bounding box center [1469, 317] width 13 height 13
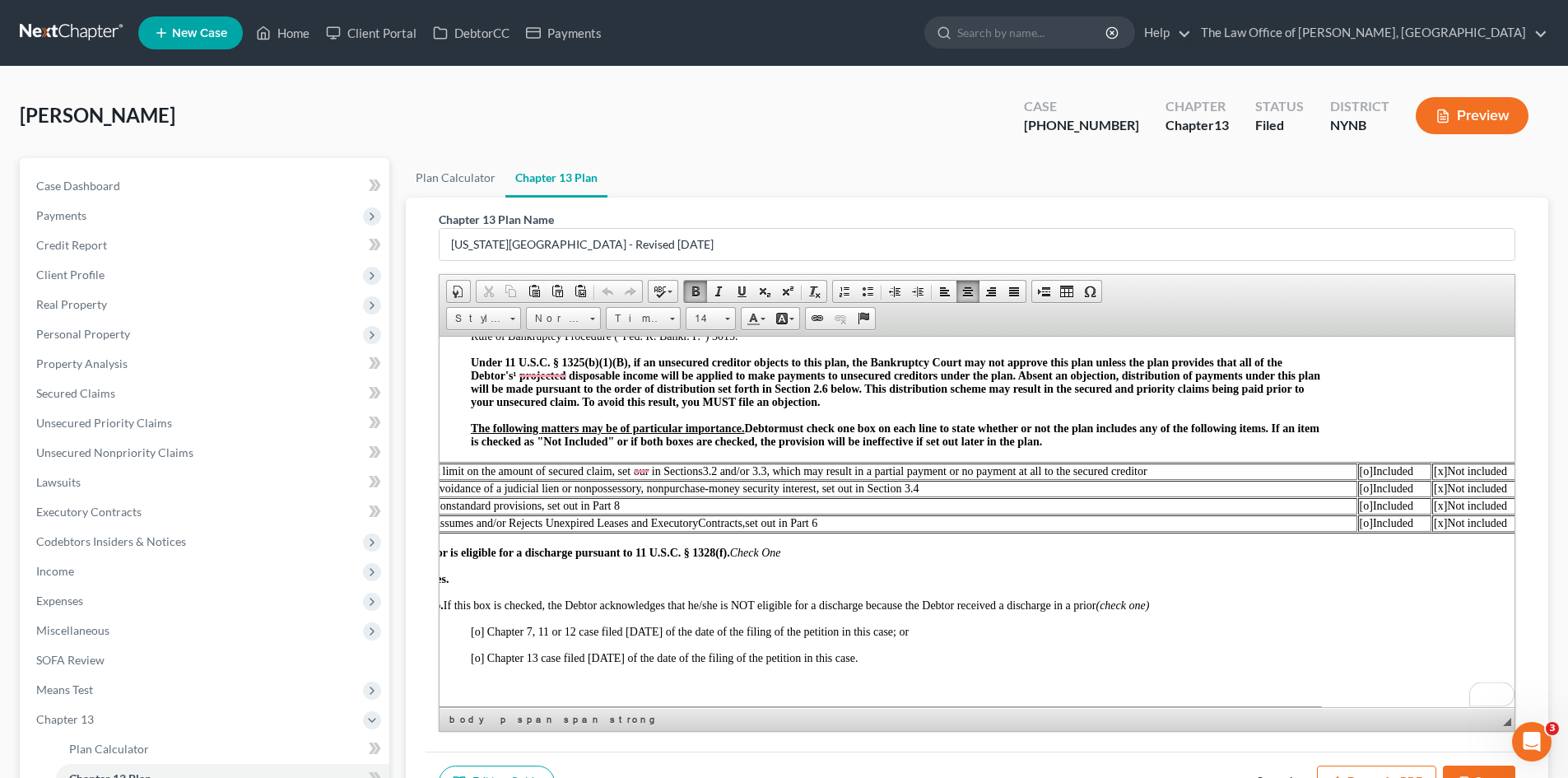
scroll to position [494, 113]
click at [1361, 525] on span "[o]" at bounding box center [1366, 522] width 13 height 12
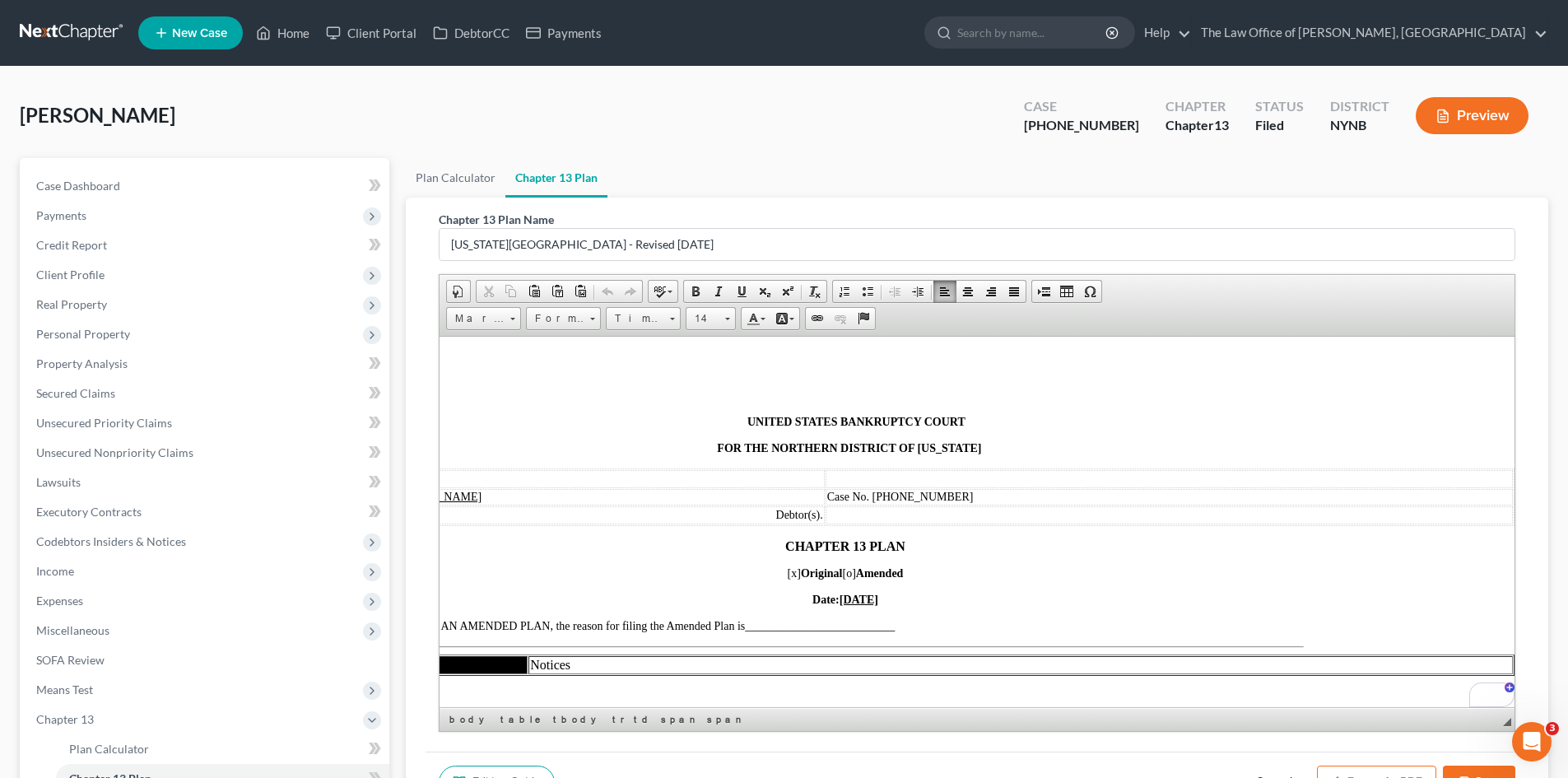
scroll to position [0, 144]
drag, startPoint x: 1313, startPoint y: 697, endPoint x: 1888, endPoint y: 1042, distance: 670.6
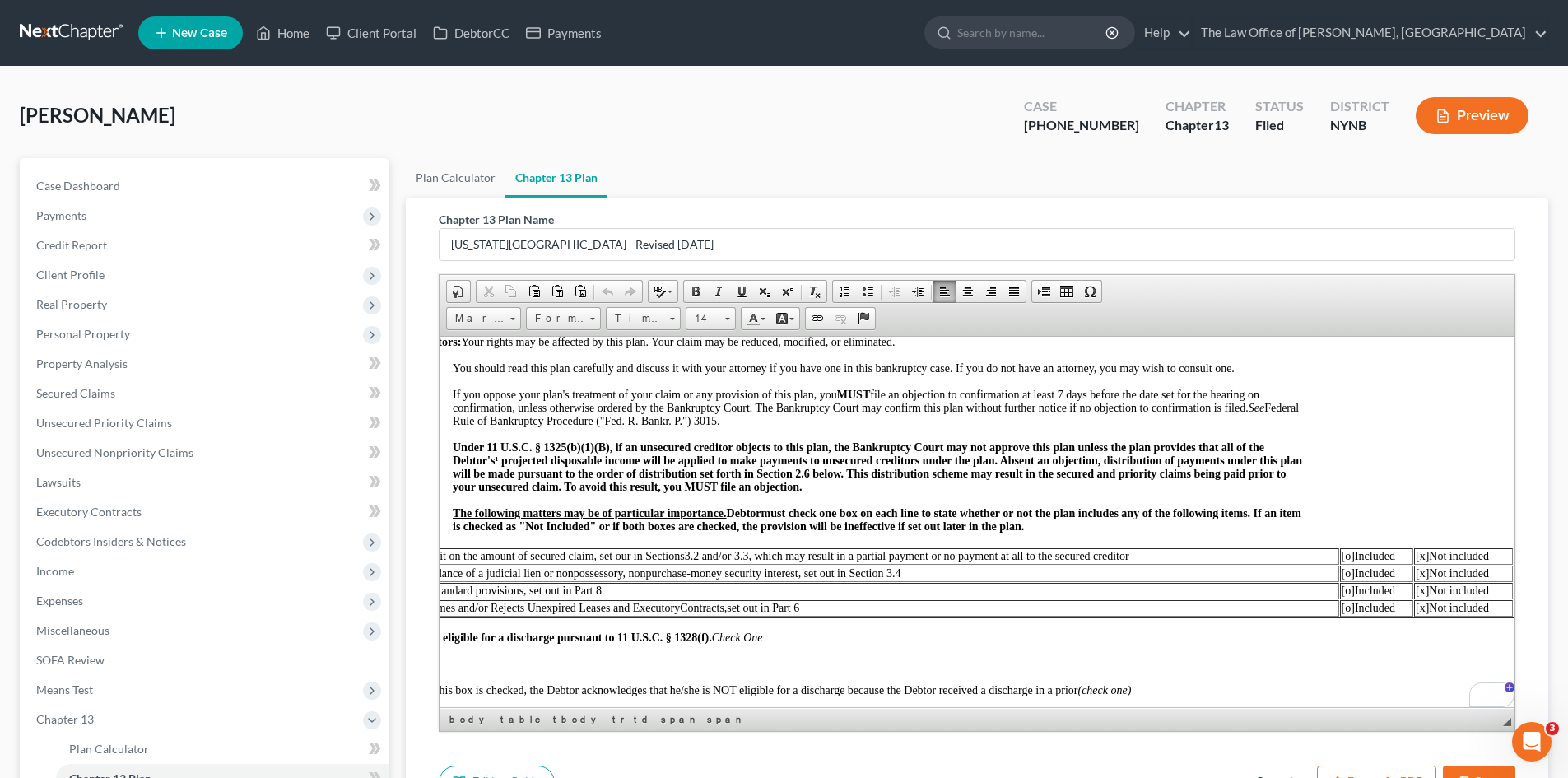
scroll to position [419, 144]
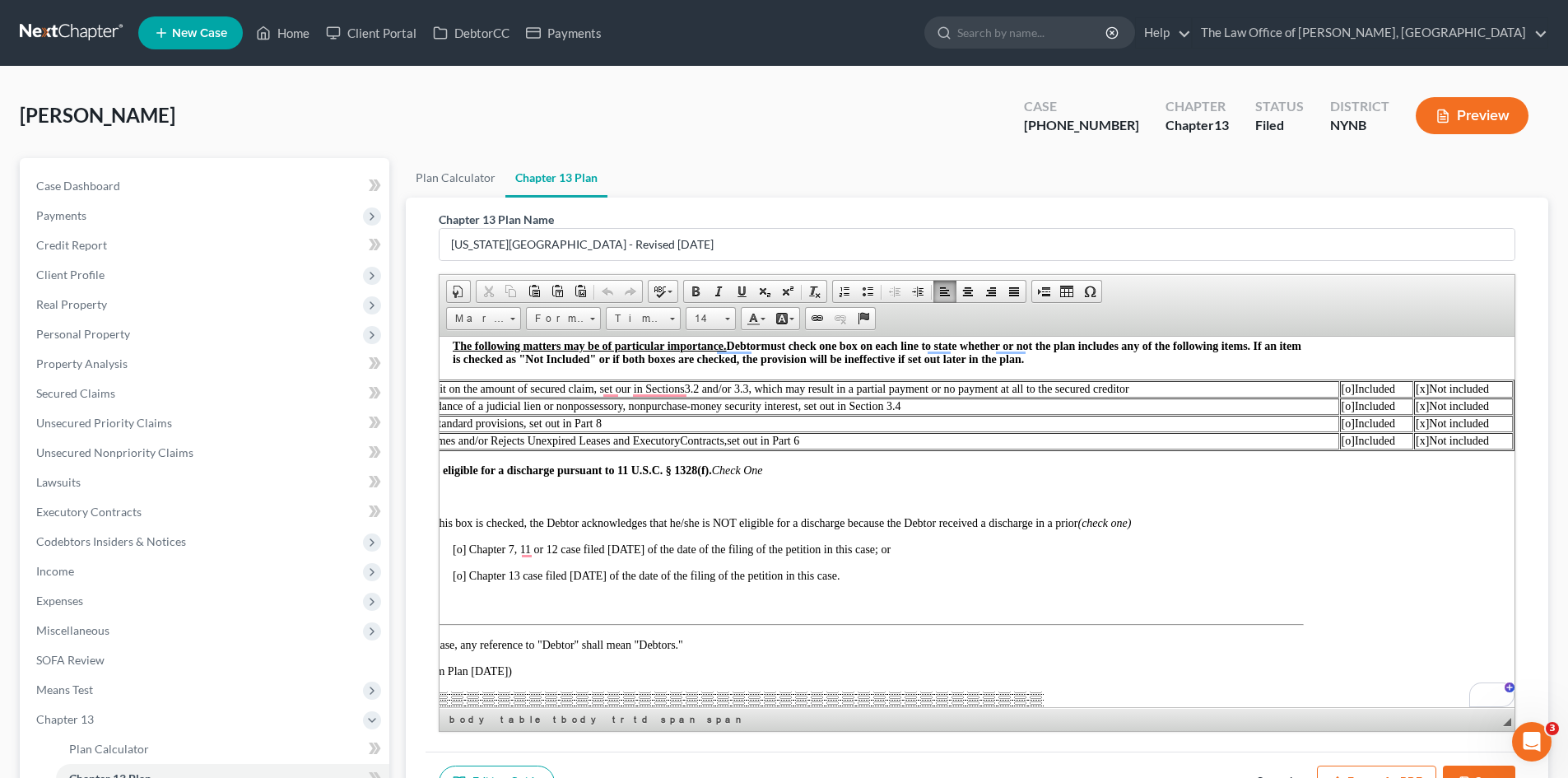
click at [1342, 439] on span "[o]" at bounding box center [1348, 440] width 13 height 12
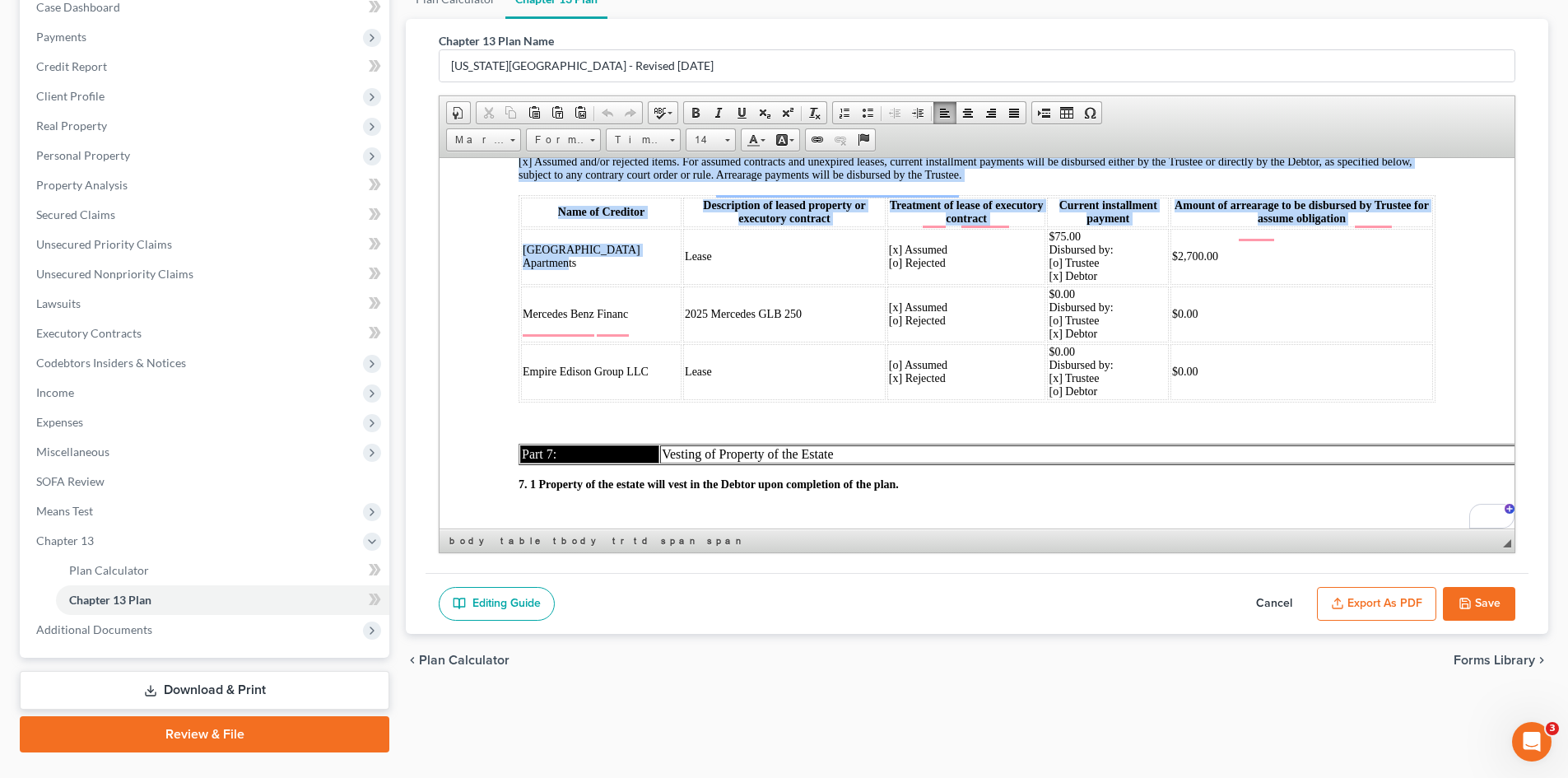
drag, startPoint x: 589, startPoint y: 272, endPoint x: 531, endPoint y: 276, distance: 58.1
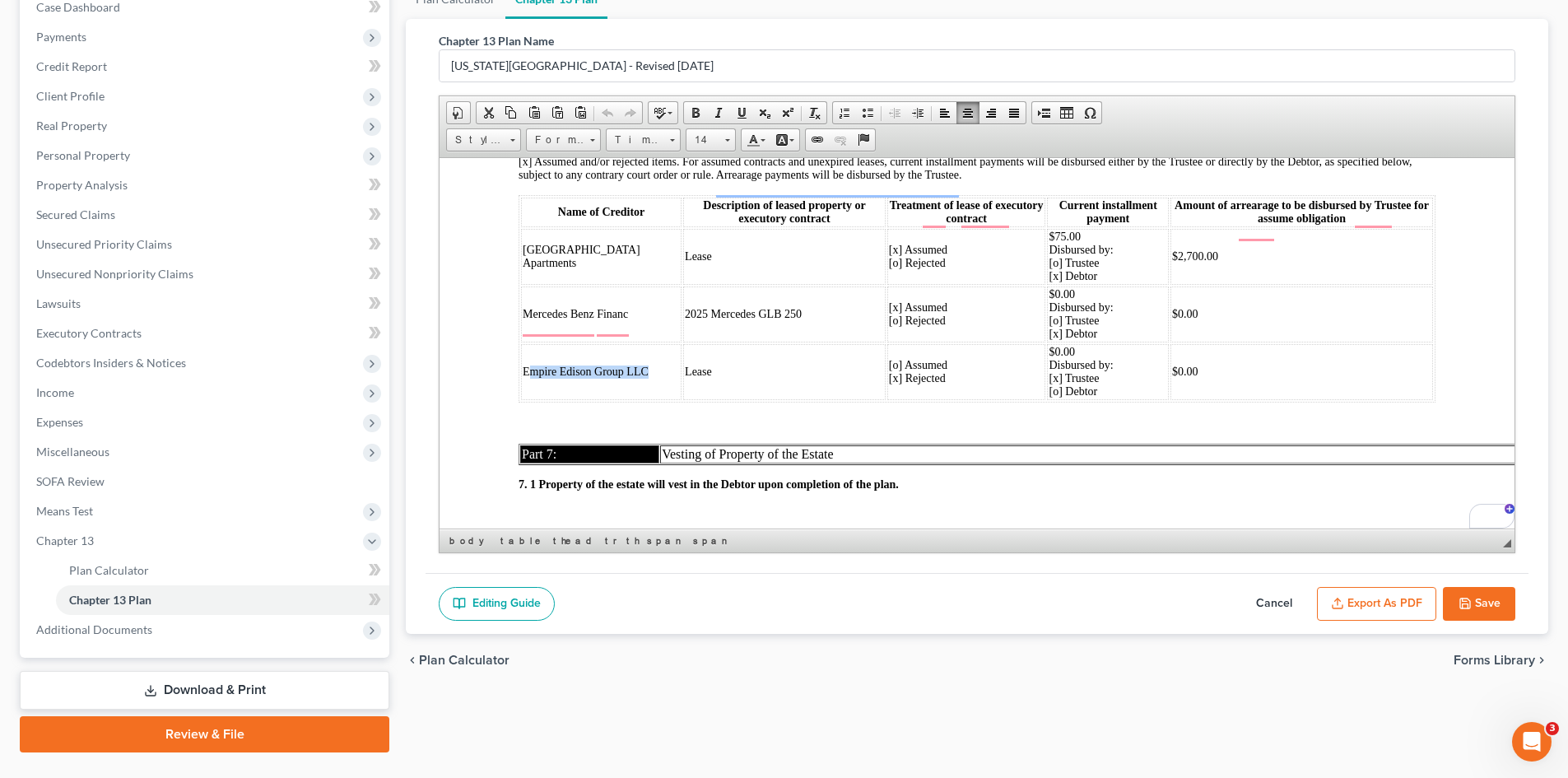
drag, startPoint x: 562, startPoint y: 389, endPoint x: 551, endPoint y: 342, distance: 48.3
click at [527, 370] on td "Empire Edison Group LLC" at bounding box center [601, 371] width 161 height 56
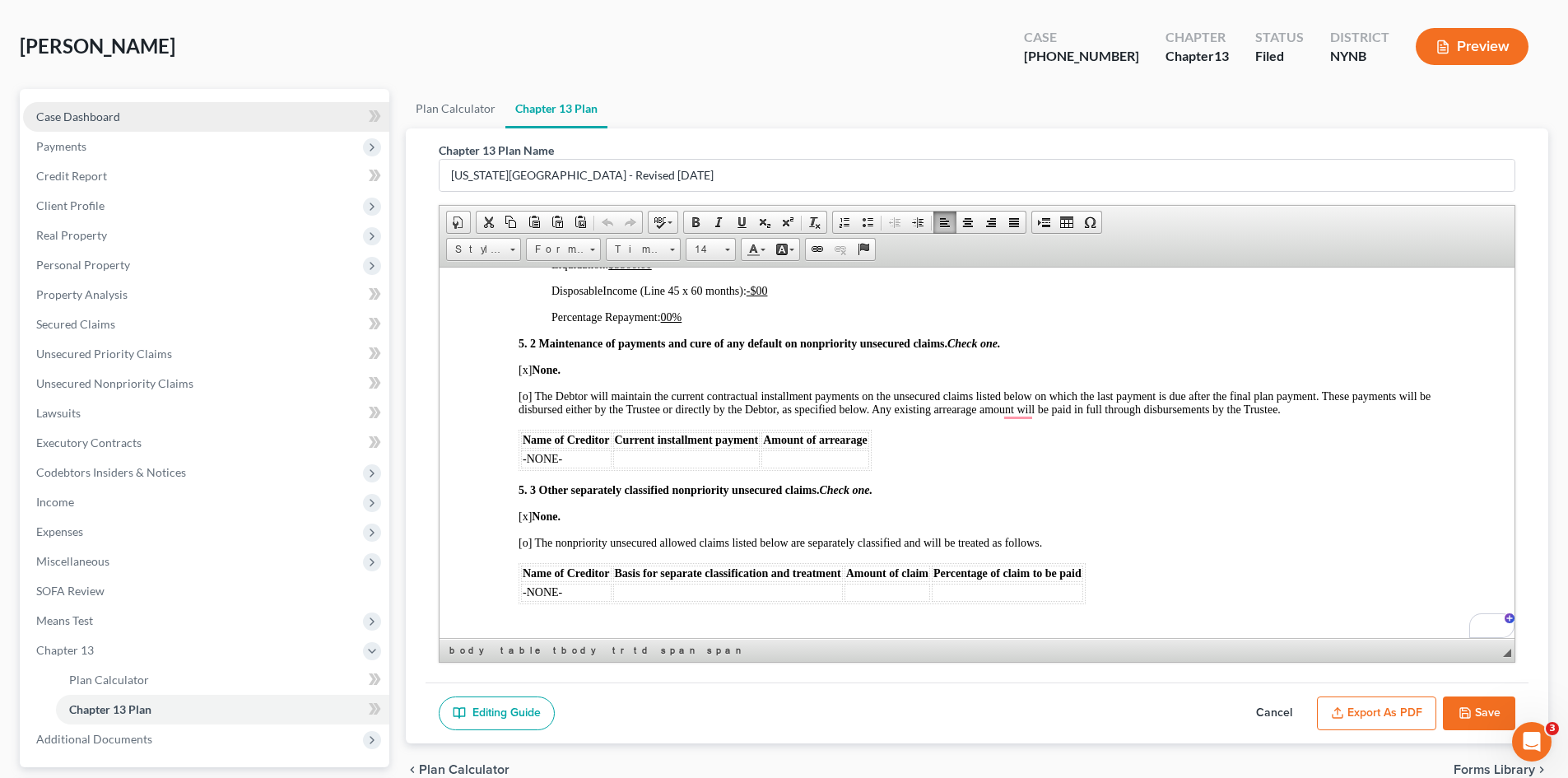
scroll to position [0, 0]
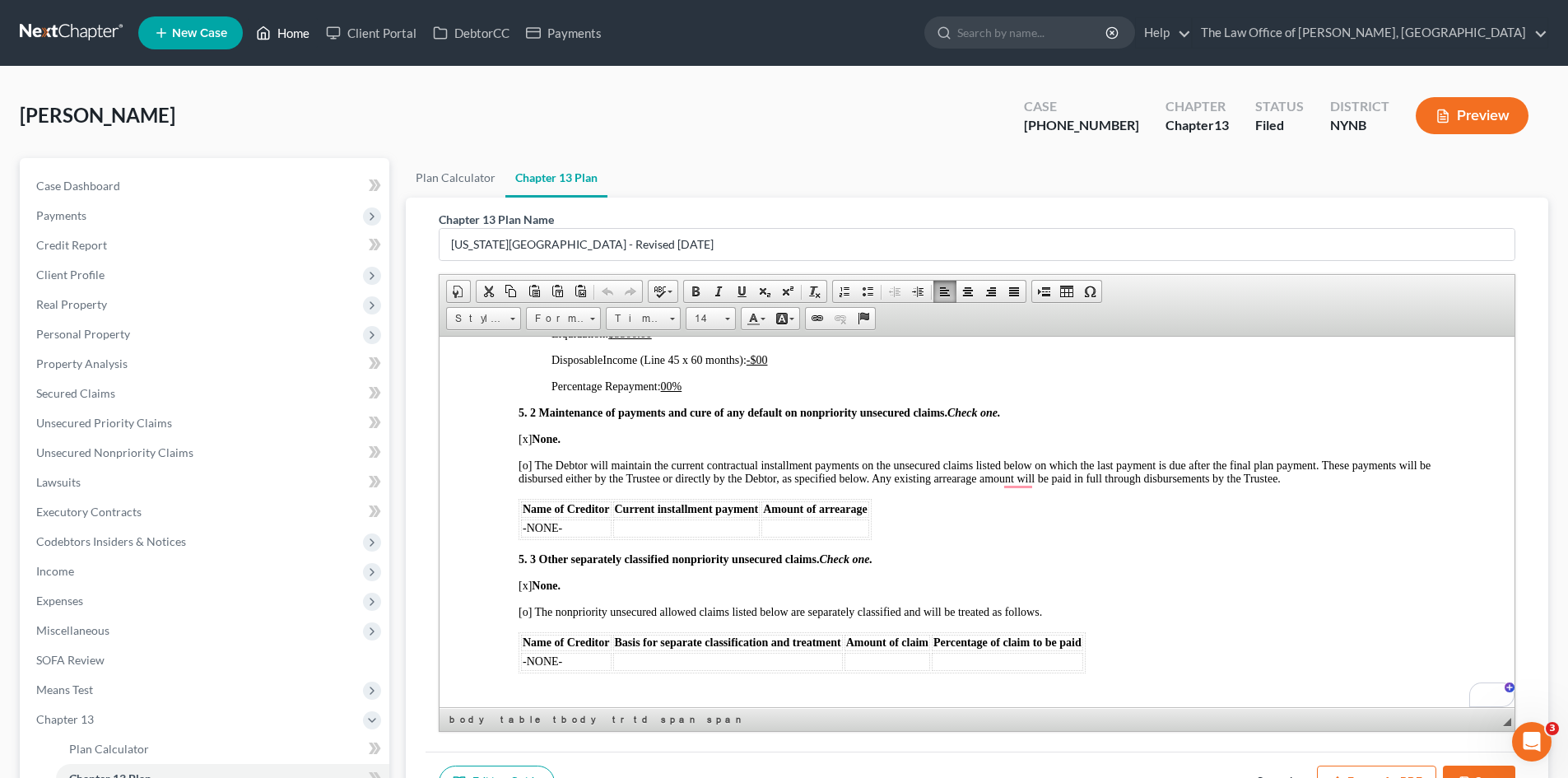
click at [301, 35] on link "Home" at bounding box center [282, 33] width 70 height 30
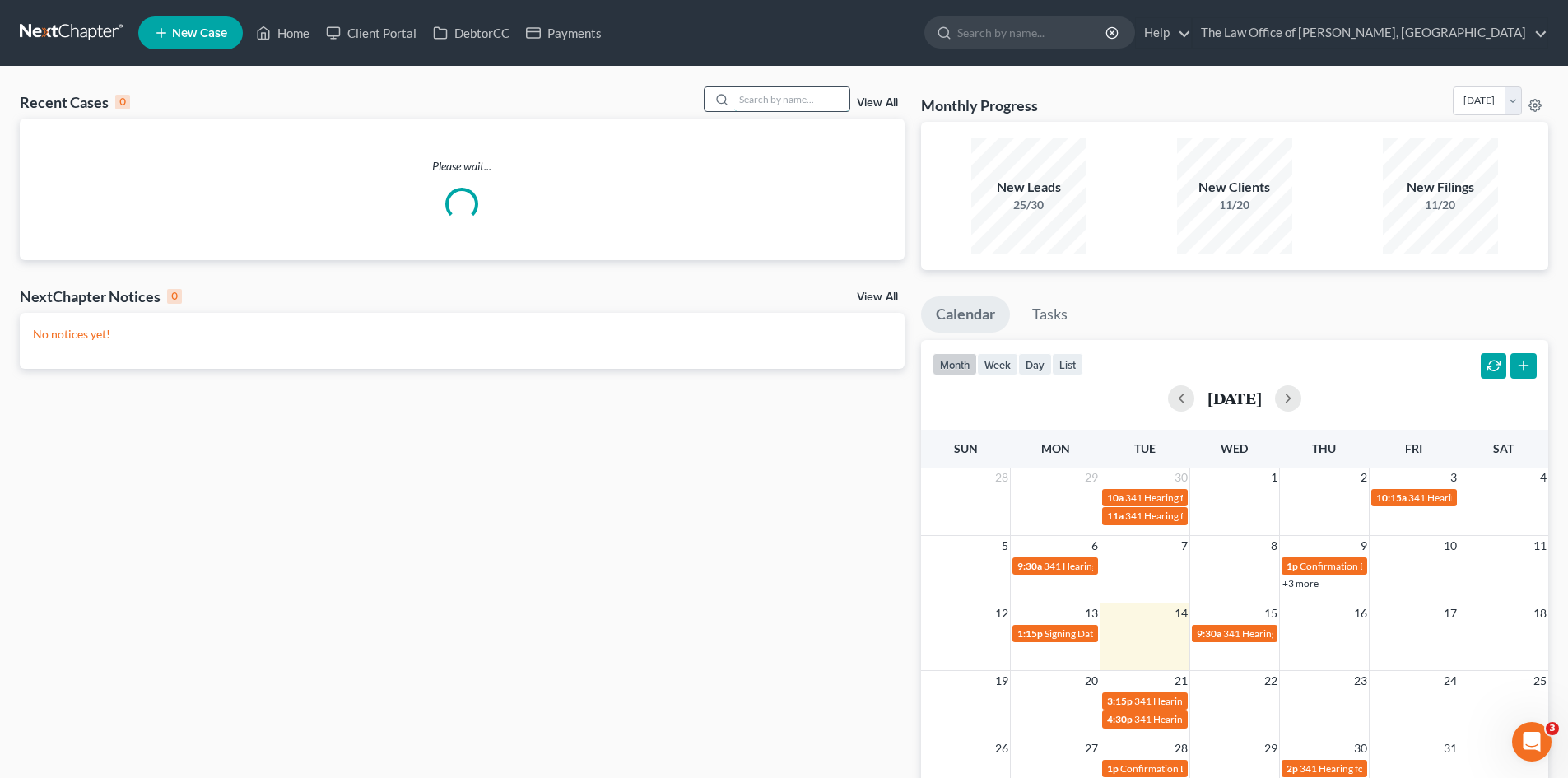
click at [762, 105] on input "search" at bounding box center [792, 99] width 115 height 24
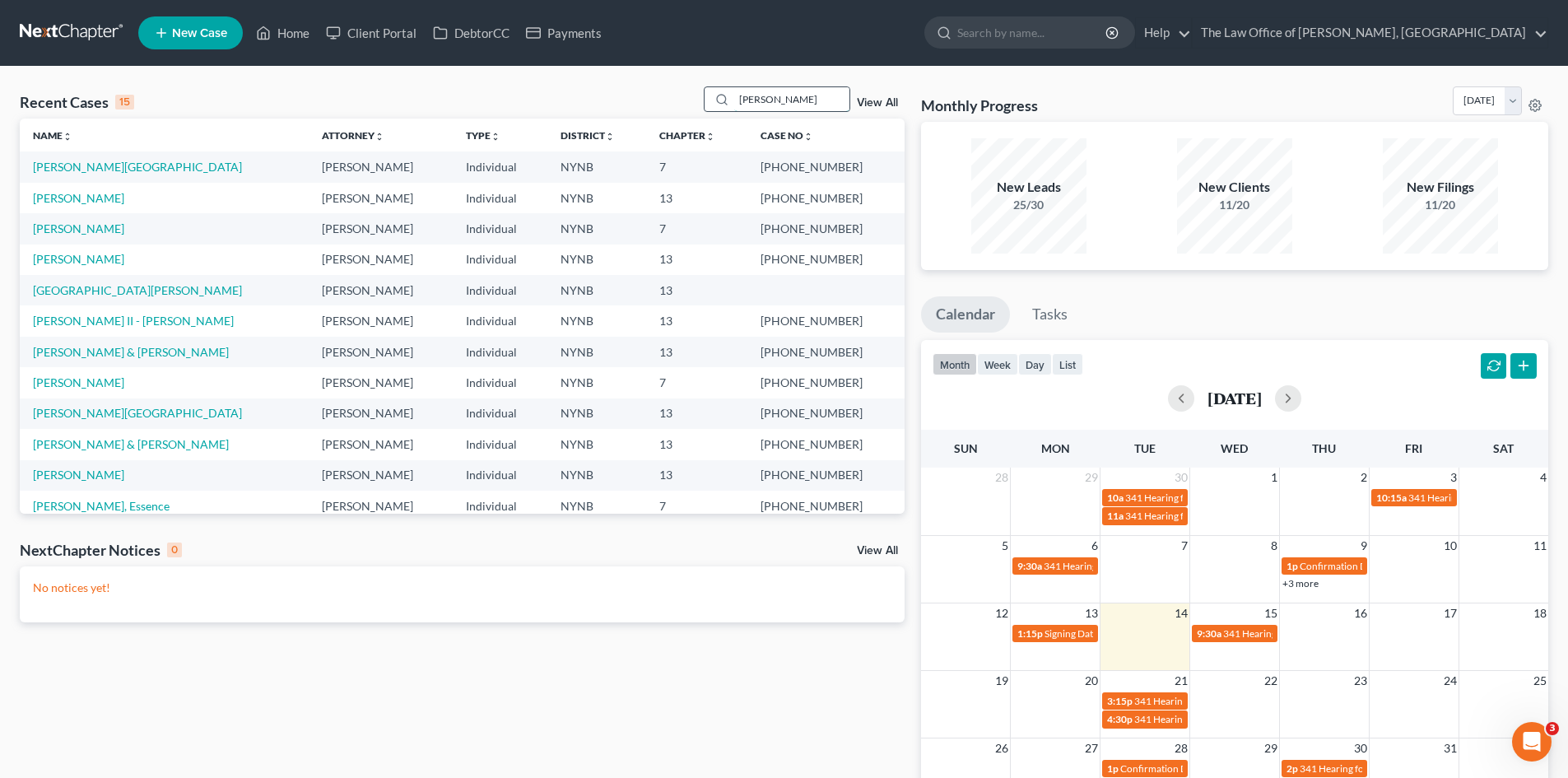
type input "dennis"
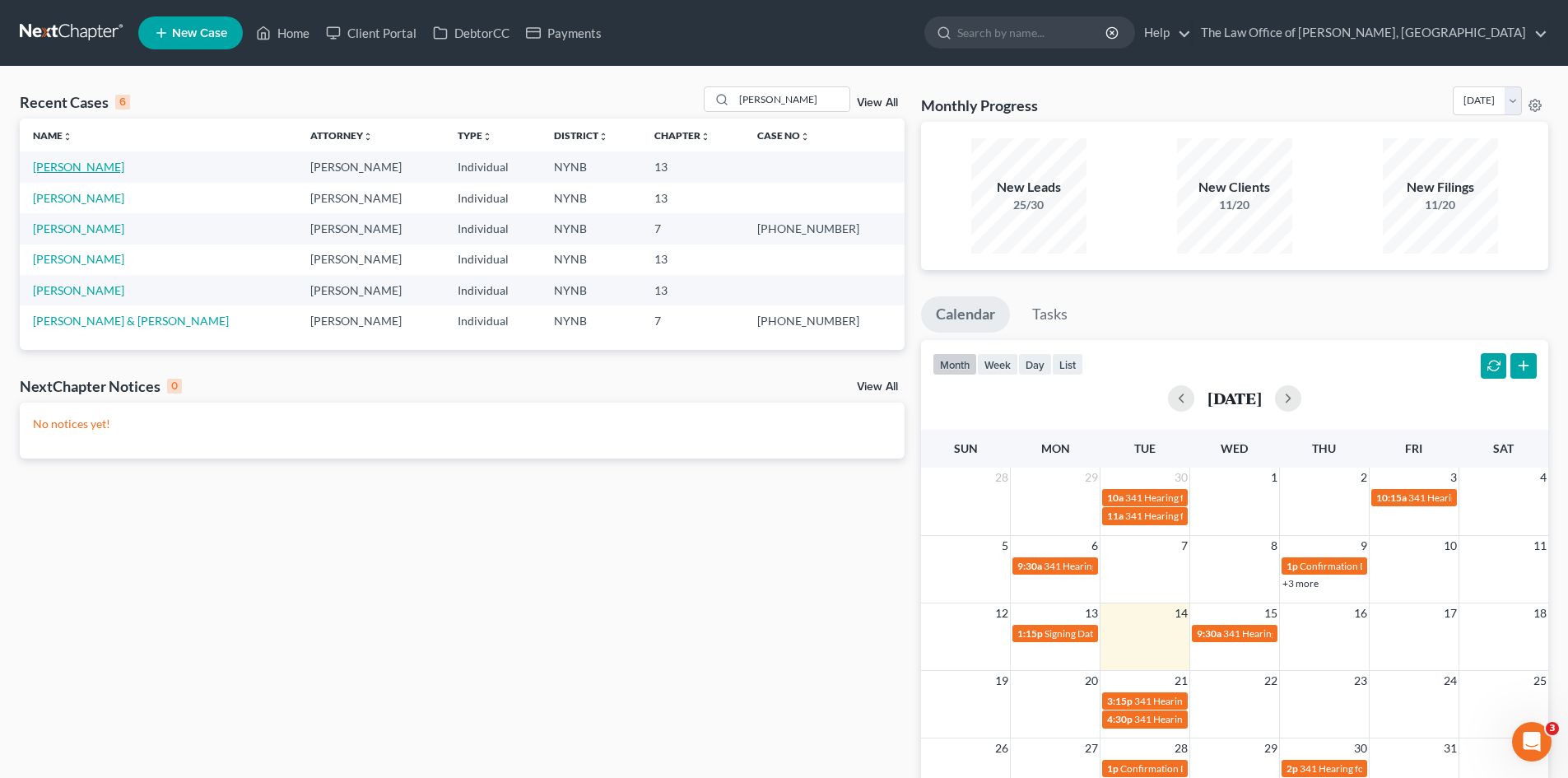
click at [124, 167] on link "Dennis, Christopher" at bounding box center [79, 167] width 92 height 14
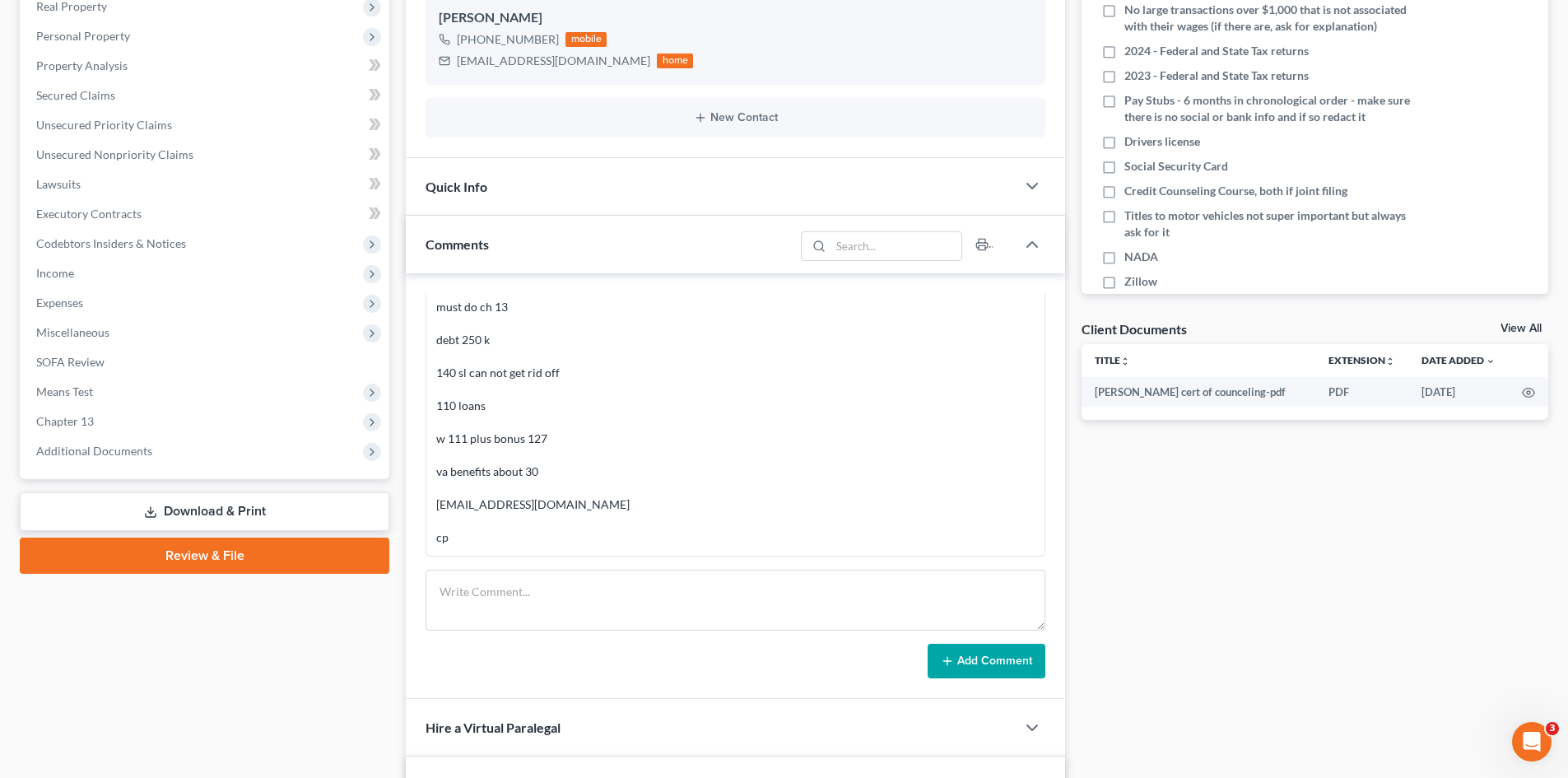
scroll to position [411, 0]
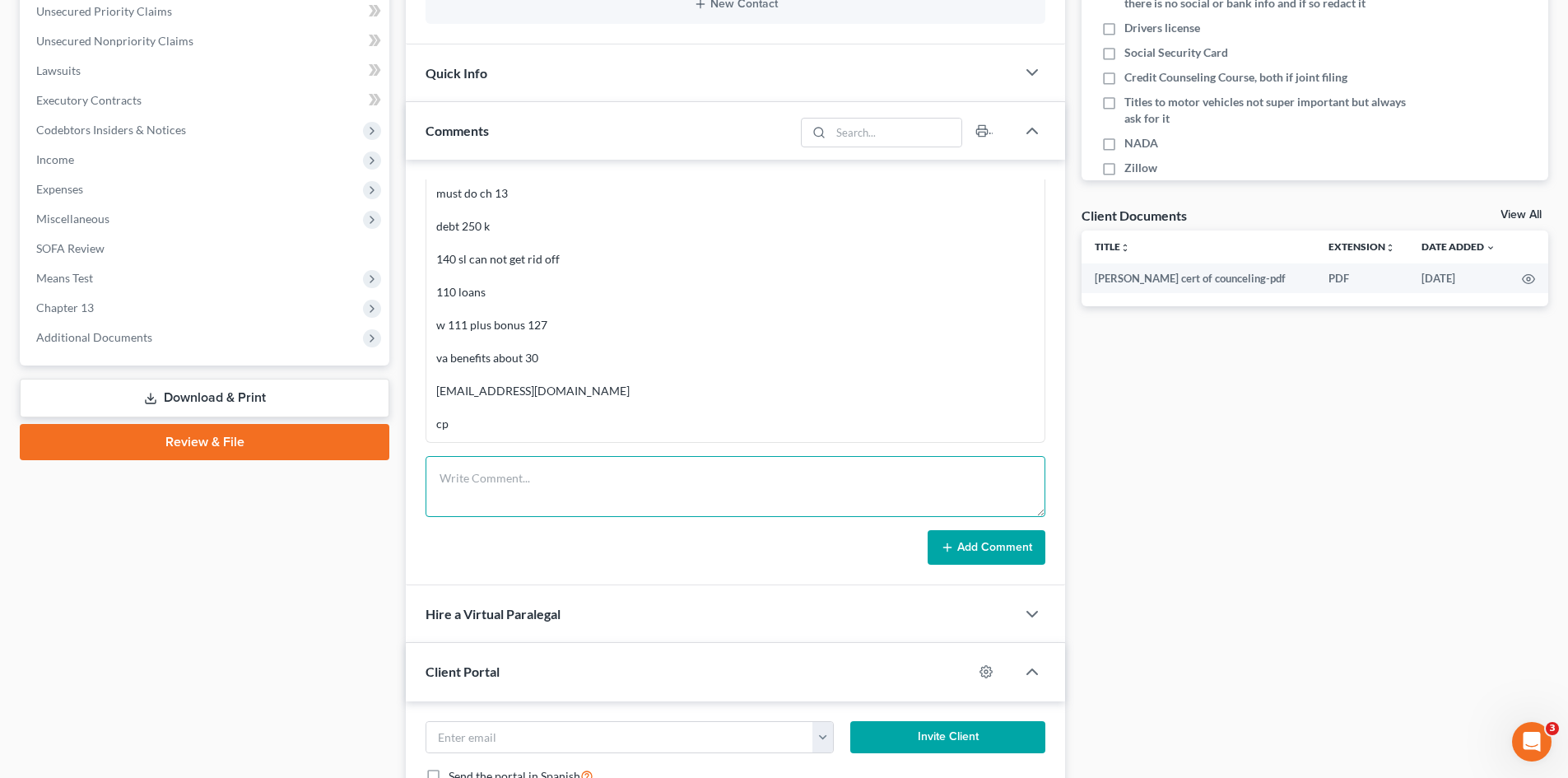
drag, startPoint x: 535, startPoint y: 490, endPoint x: 546, endPoint y: 447, distance: 44.4
click at [535, 490] on textarea at bounding box center [735, 486] width 620 height 61
type textarea "correct one?"
click at [983, 560] on button "Add Comment" at bounding box center [986, 547] width 117 height 35
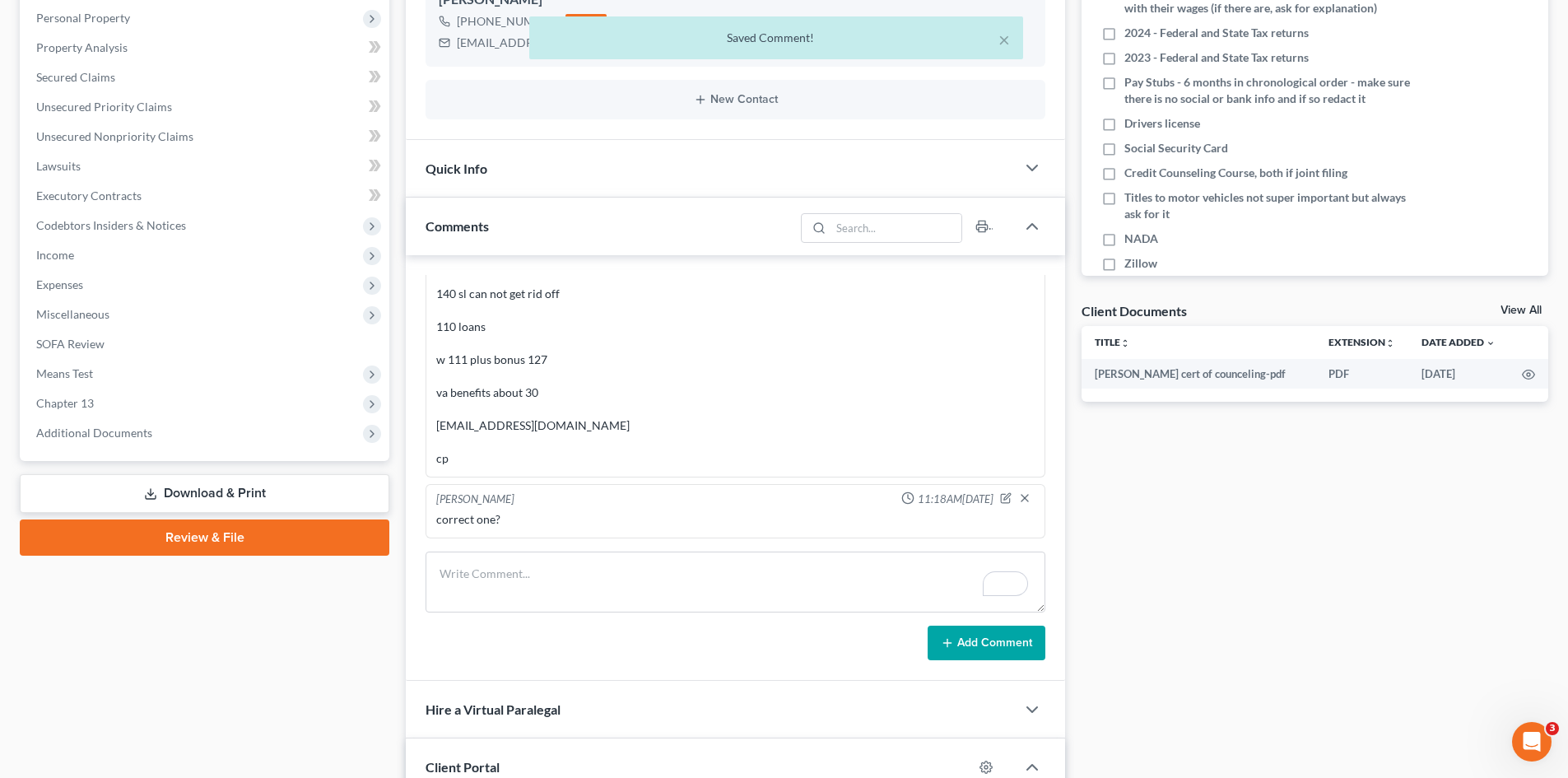
scroll to position [0, 0]
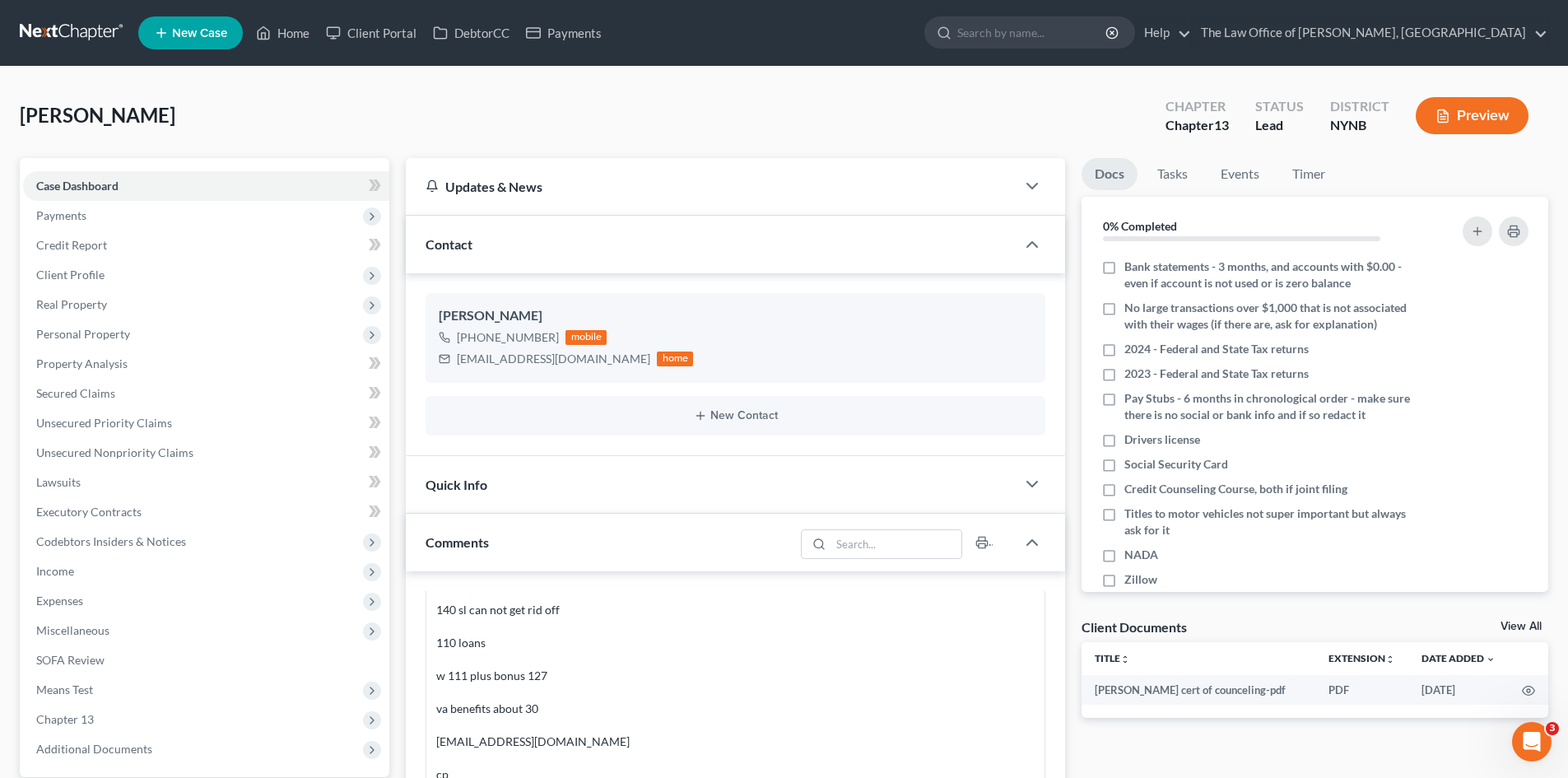
click at [176, 107] on span "Dennis, Christopher" at bounding box center [97, 115] width 156 height 24
copy span "[PERSON_NAME]"
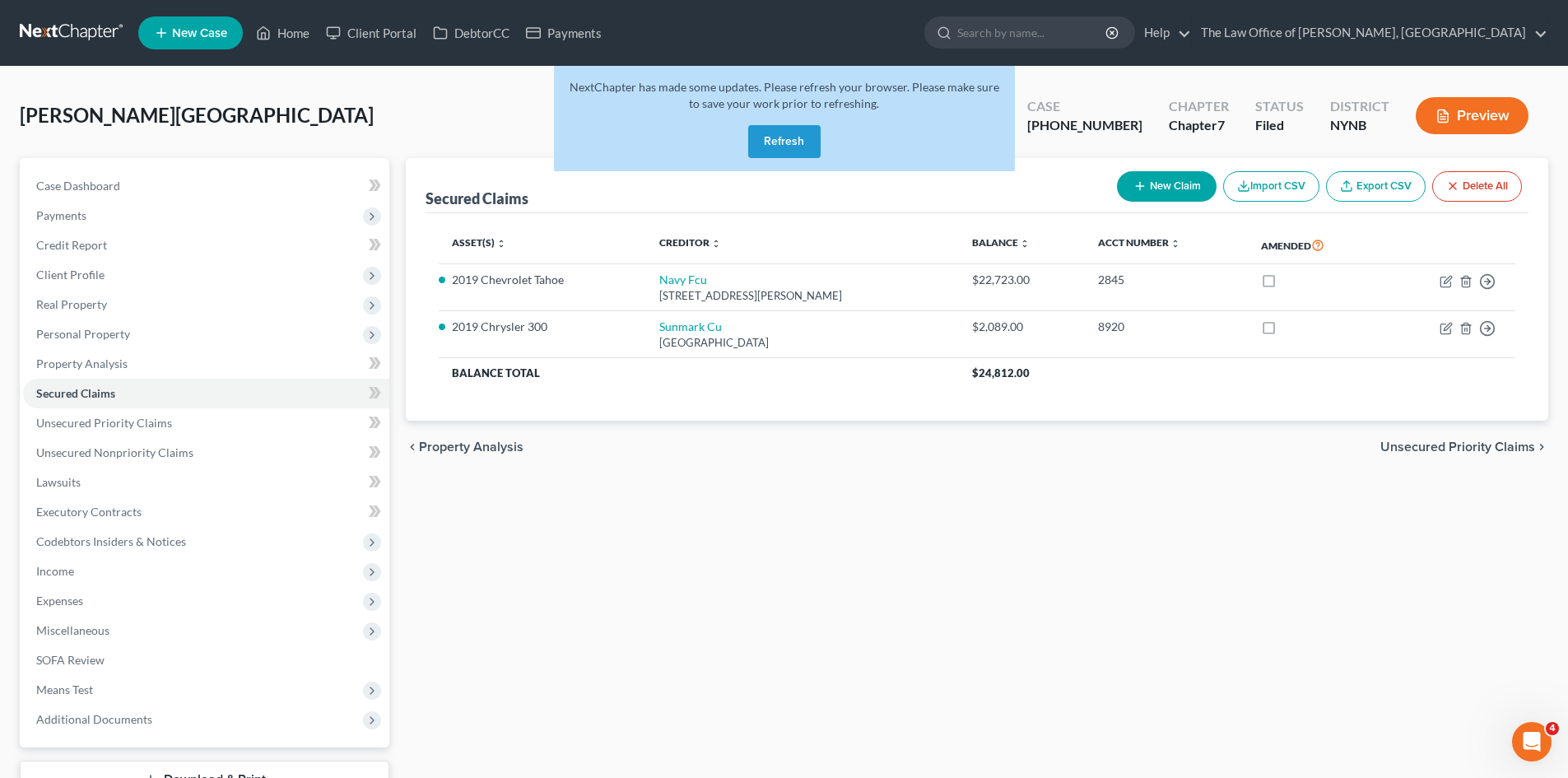
click at [775, 148] on button "Refresh" at bounding box center [784, 142] width 72 height 33
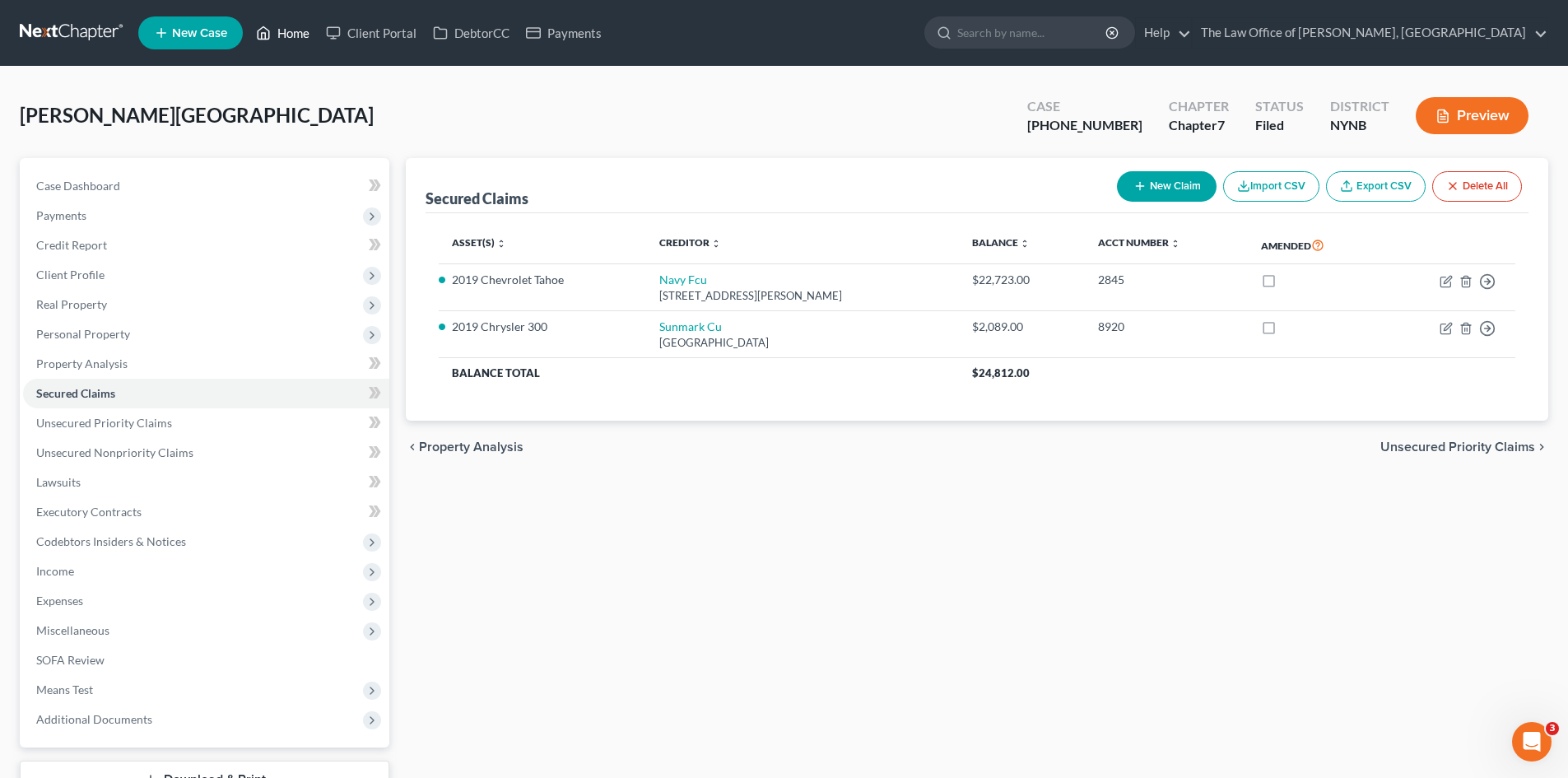
click at [303, 25] on link "Home" at bounding box center [282, 33] width 70 height 30
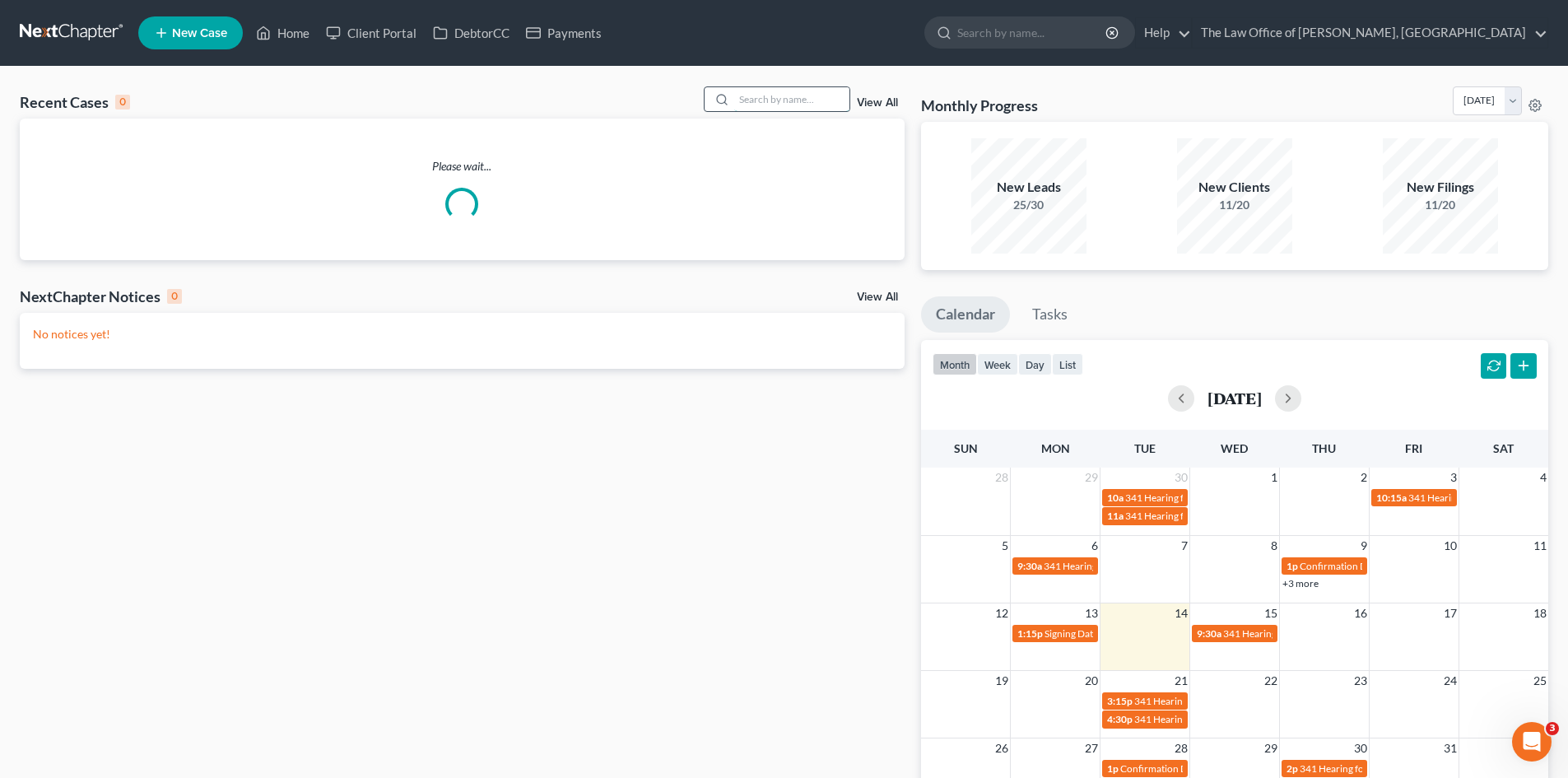
click at [811, 99] on input "search" at bounding box center [792, 99] width 115 height 24
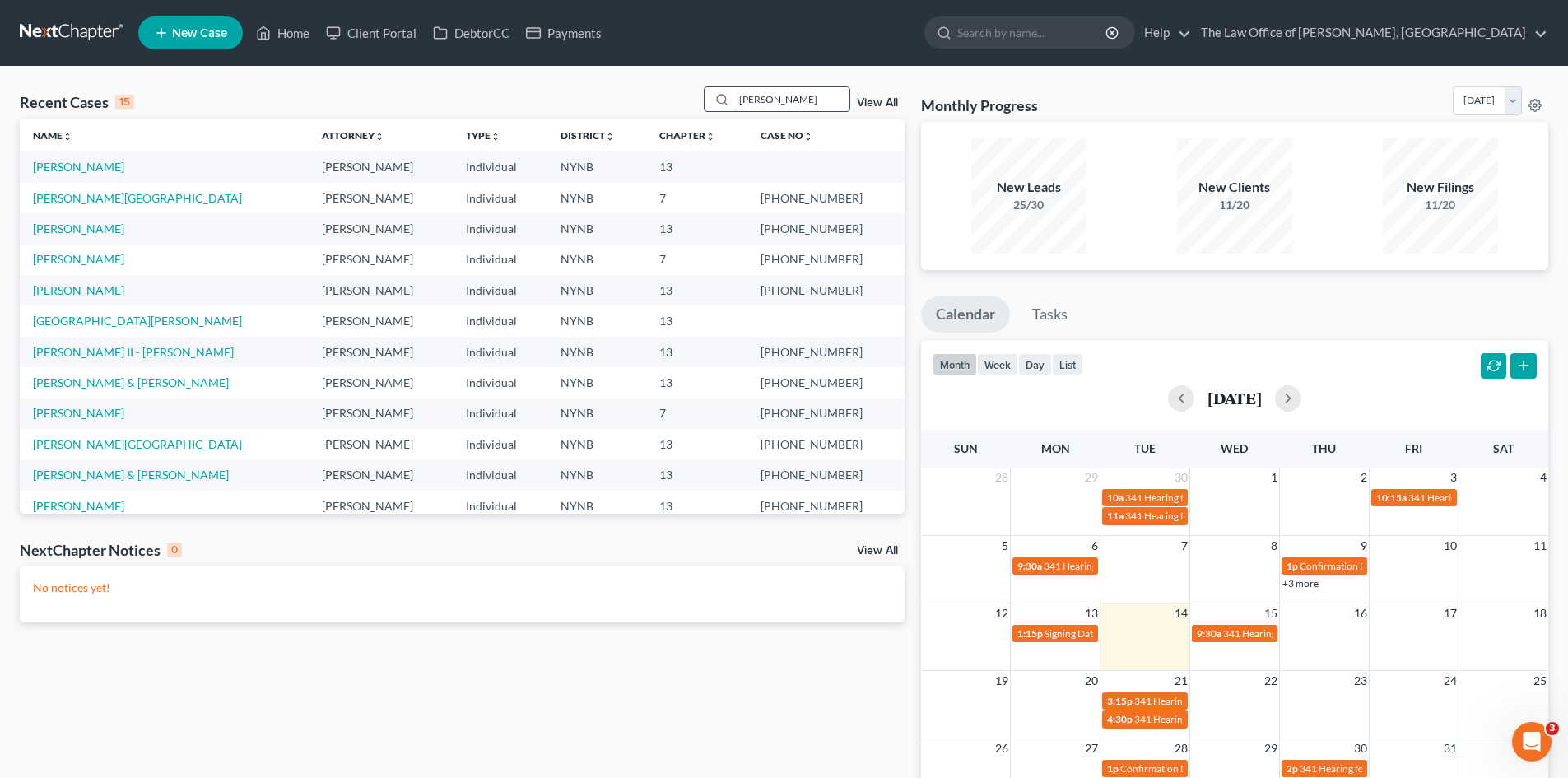
type input "[PERSON_NAME]"
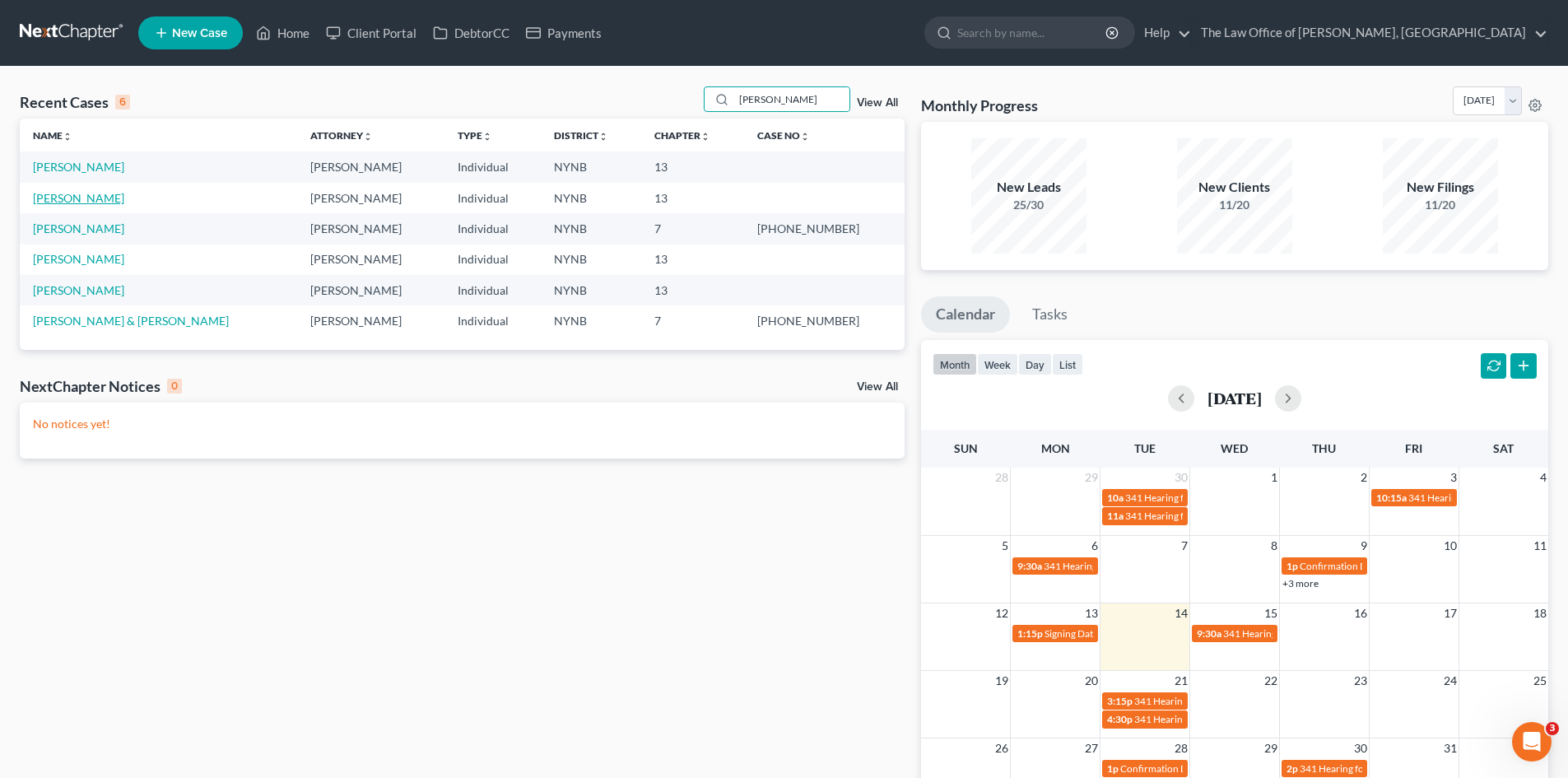
click at [104, 197] on link "[PERSON_NAME]" at bounding box center [79, 197] width 92 height 14
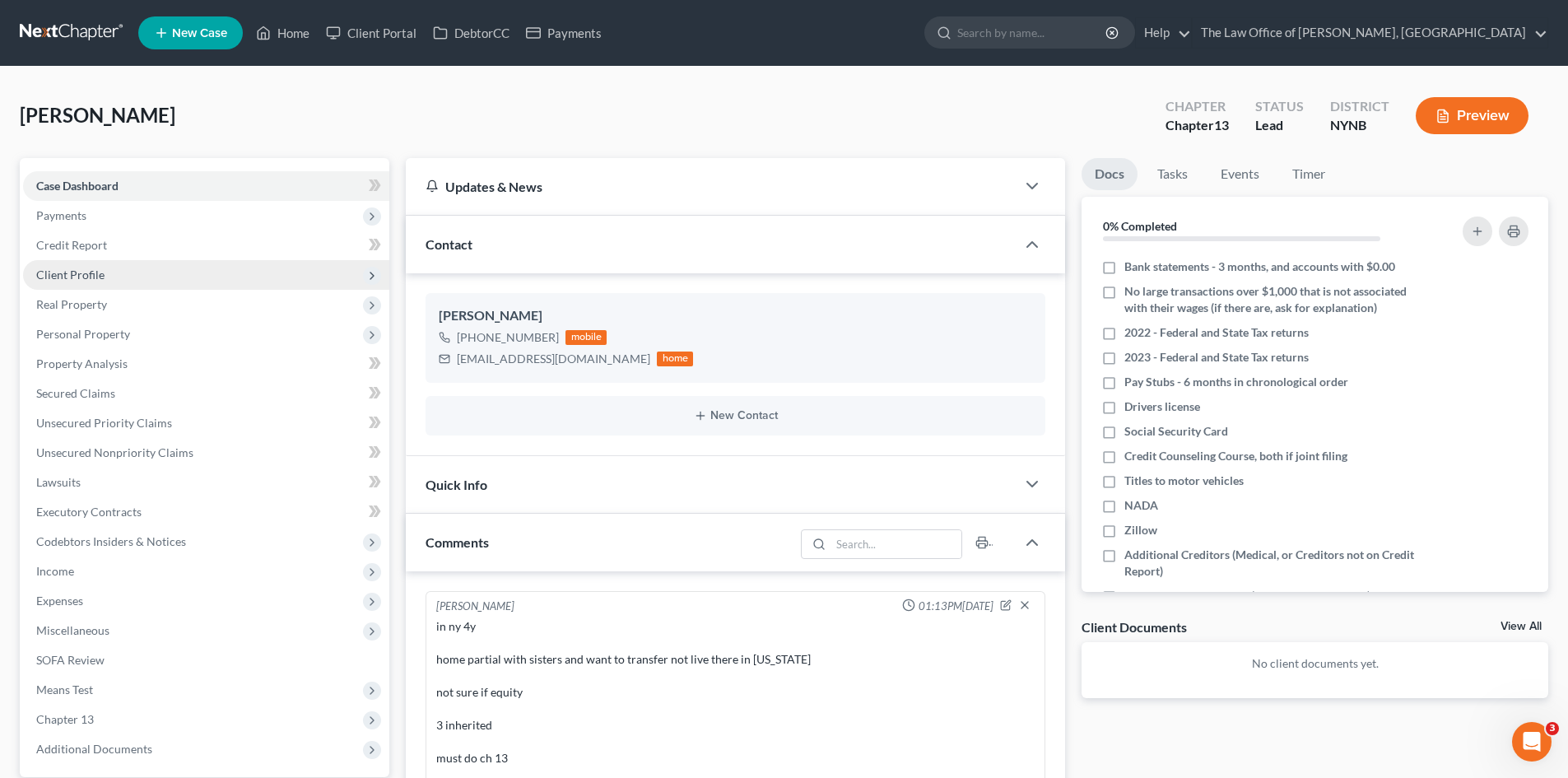
scroll to position [181, 0]
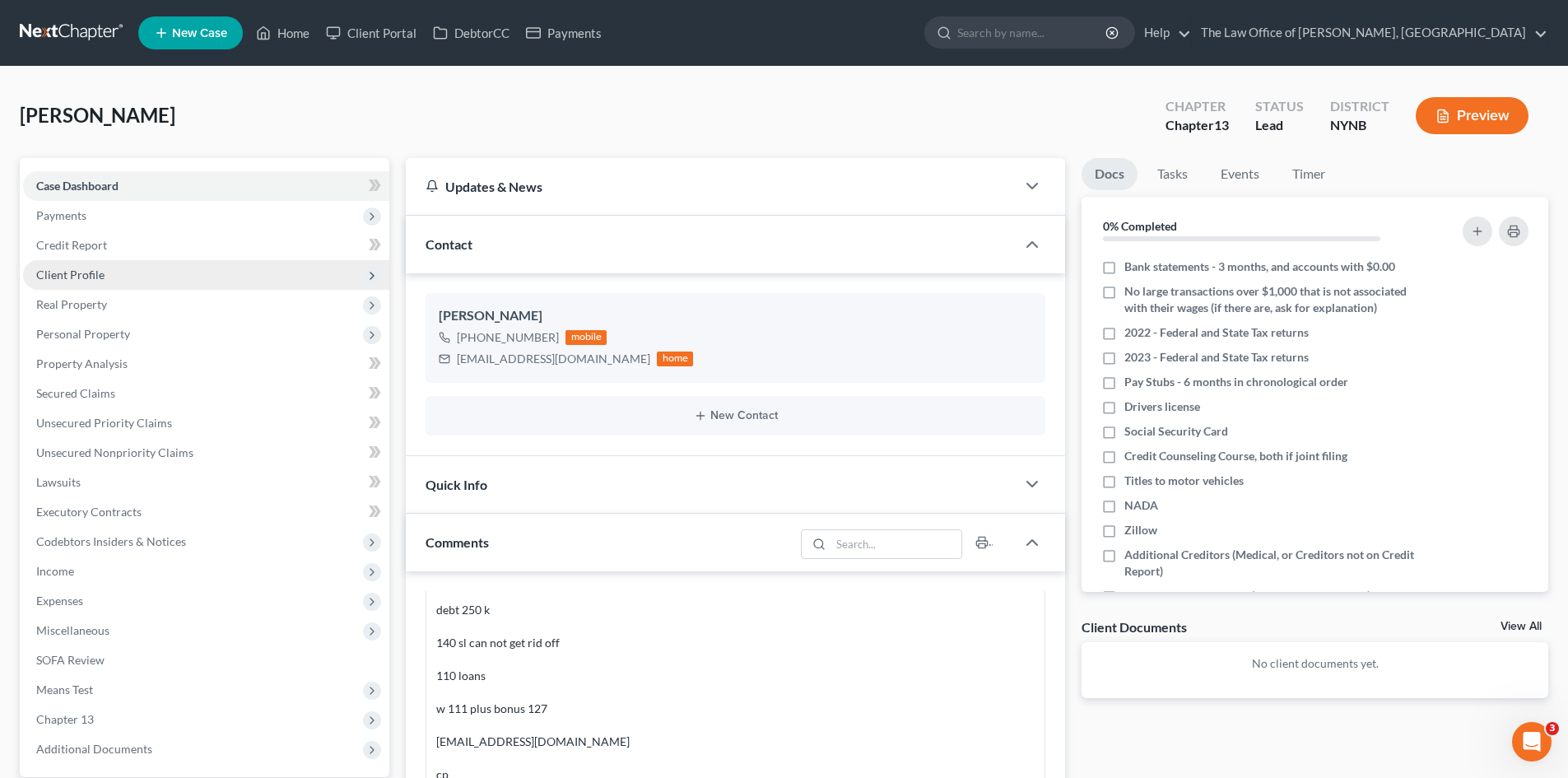
click at [95, 278] on span "Client Profile" at bounding box center [70, 274] width 68 height 14
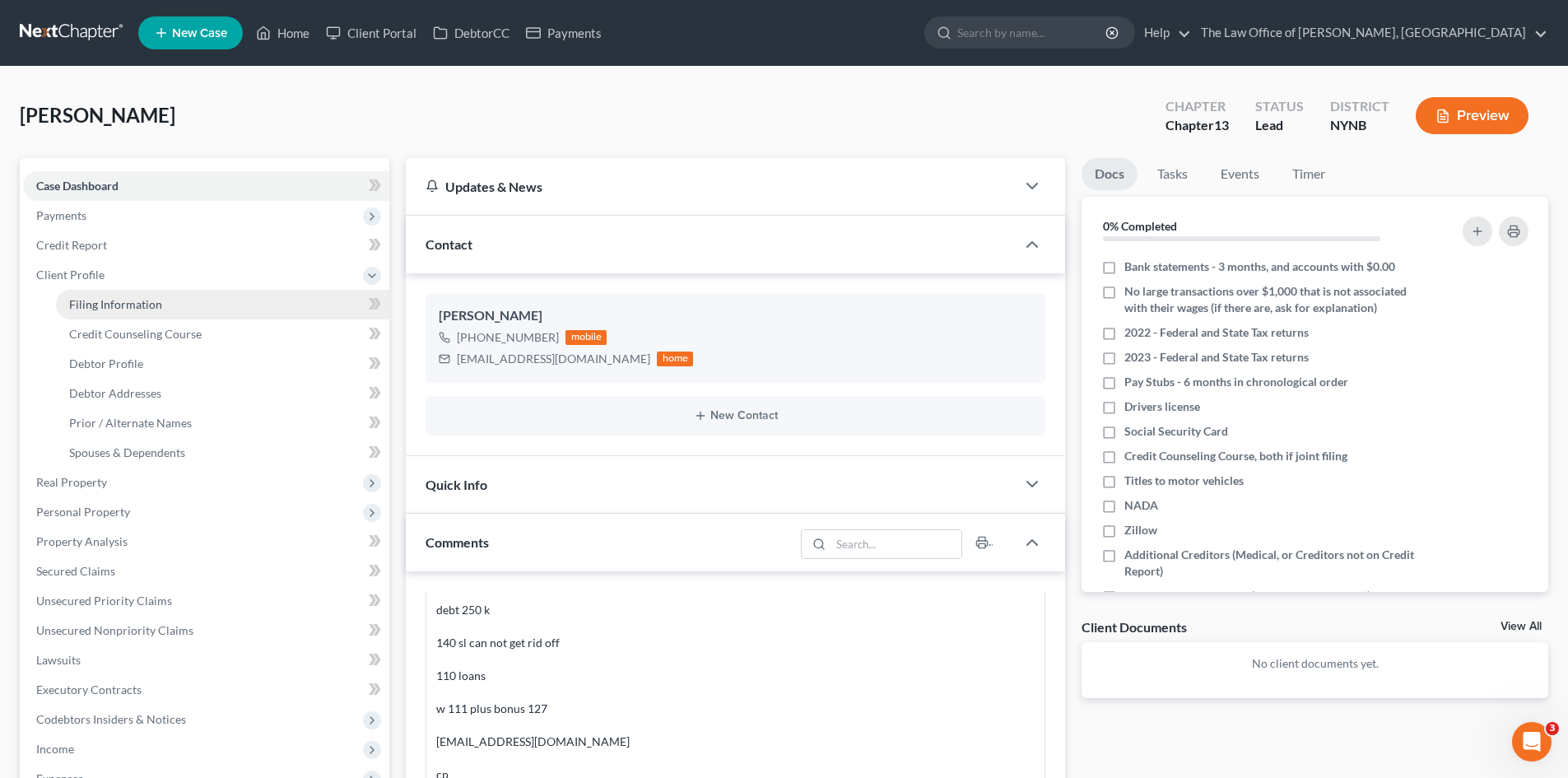
click at [125, 300] on span "Filing Information" at bounding box center [116, 304] width 93 height 14
select select "1"
select select "0"
select select "3"
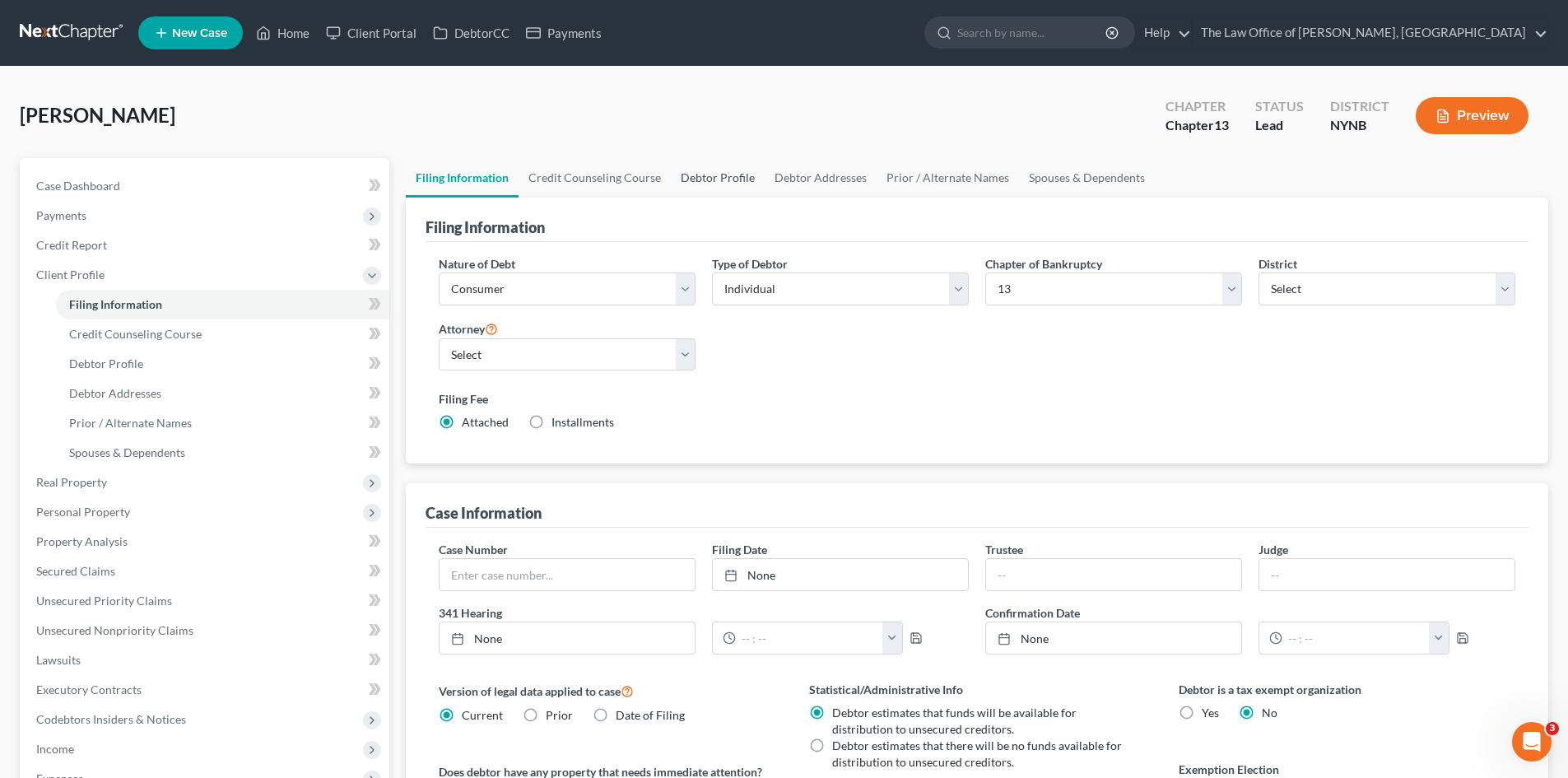
click at [687, 168] on link "Debtor Profile" at bounding box center [717, 177] width 94 height 39
select select "0"
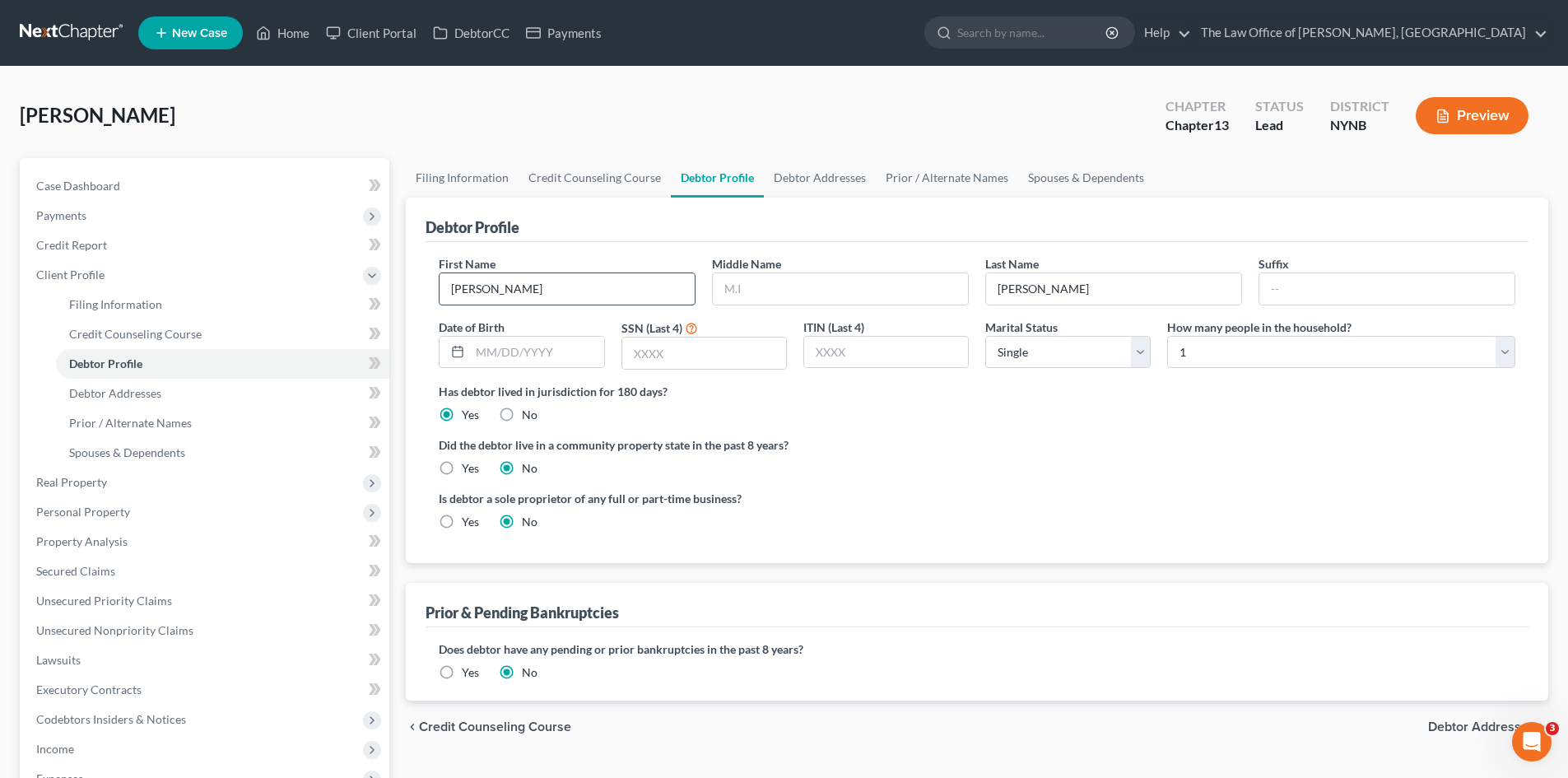
click at [555, 292] on input "[PERSON_NAME]" at bounding box center [567, 289] width 255 height 32
type input "[PERSON_NAME],"
click at [968, 529] on div "Is debtor a sole proprietor of any full or part-time business? Yes No" at bounding box center [704, 510] width 546 height 40
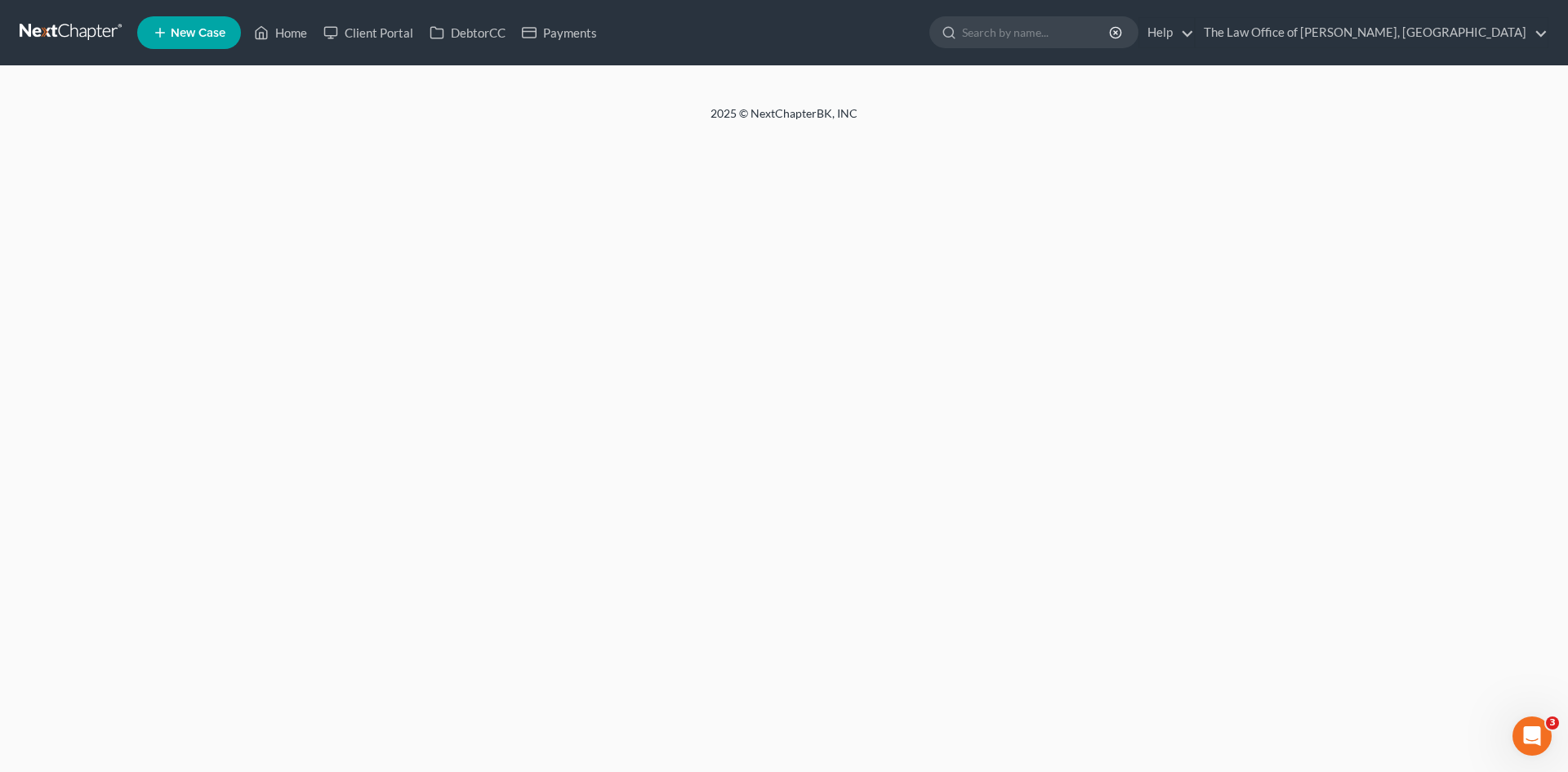
select select "0"
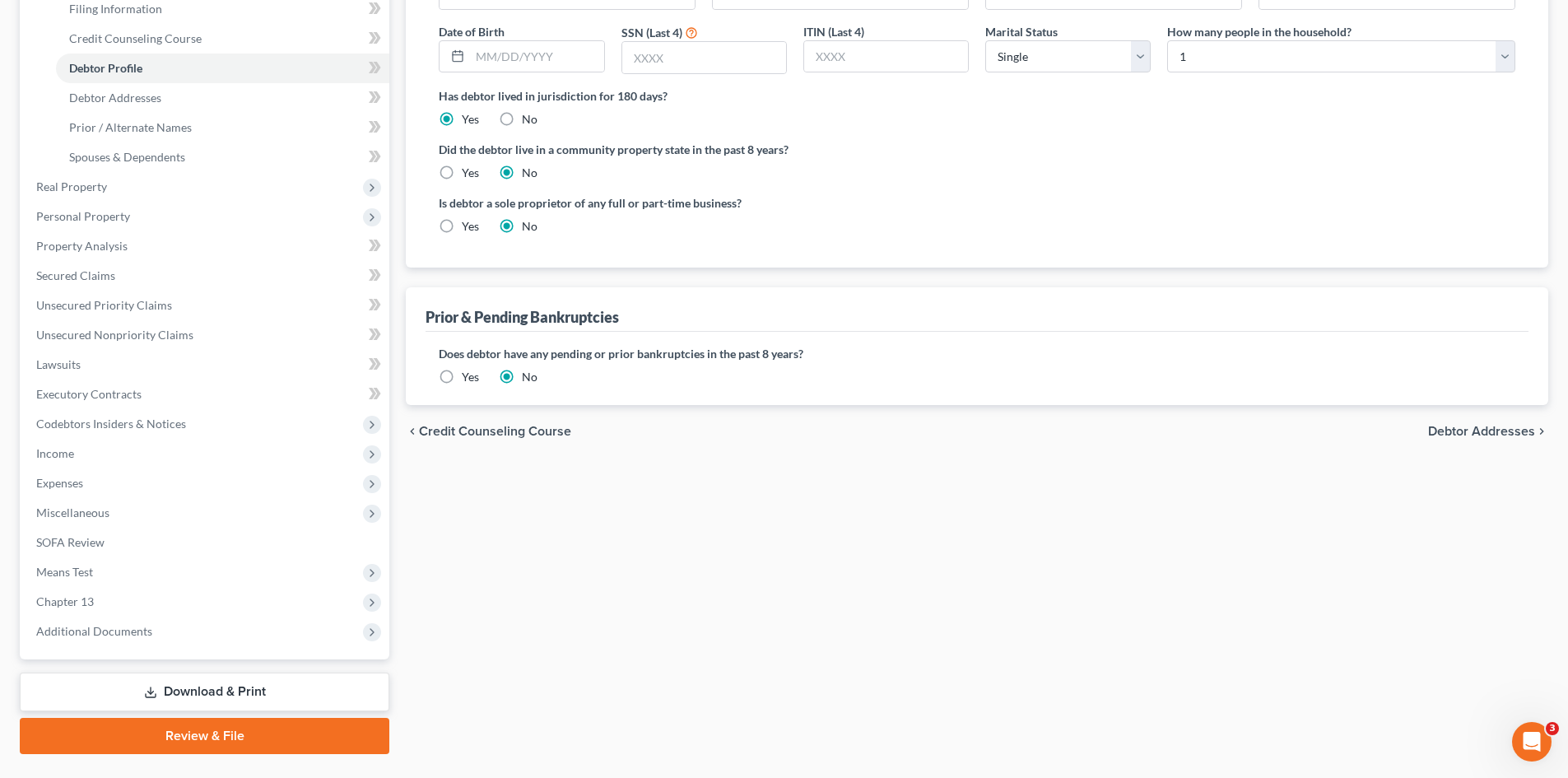
scroll to position [329, 0]
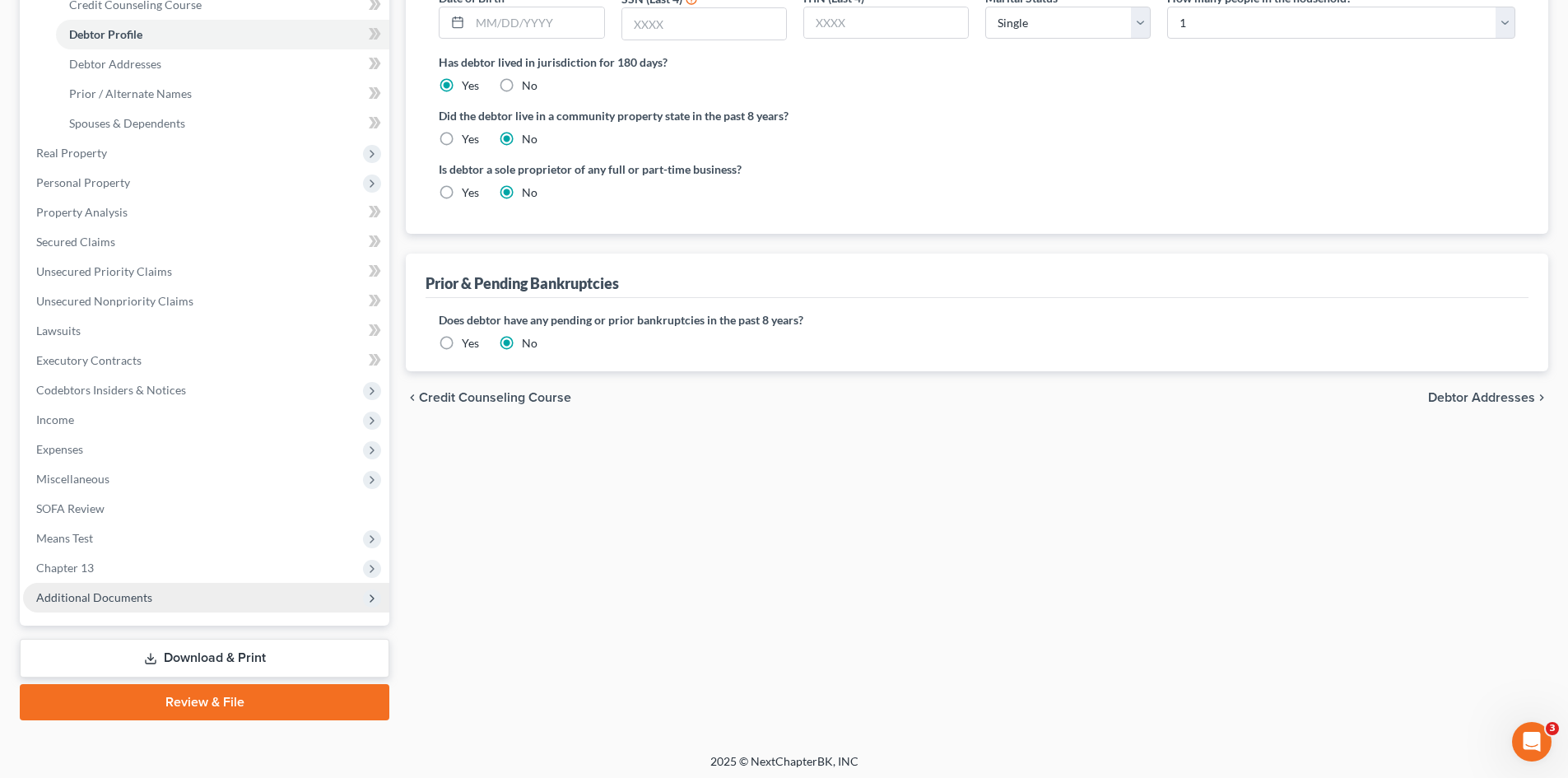
click at [108, 591] on span "Additional Documents" at bounding box center [93, 597] width 116 height 14
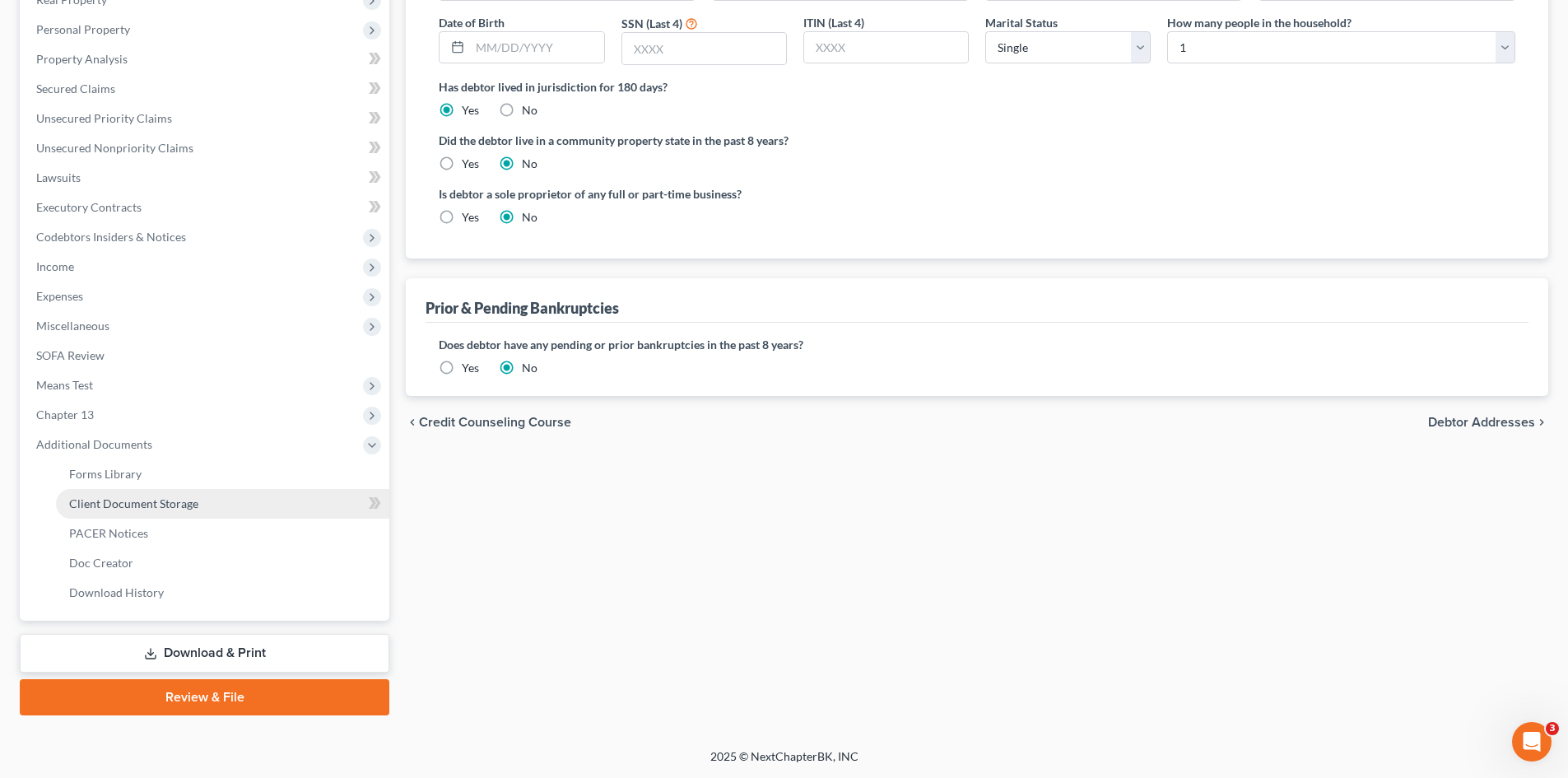
click at [145, 506] on span "Client Document Storage" at bounding box center [133, 503] width 129 height 14
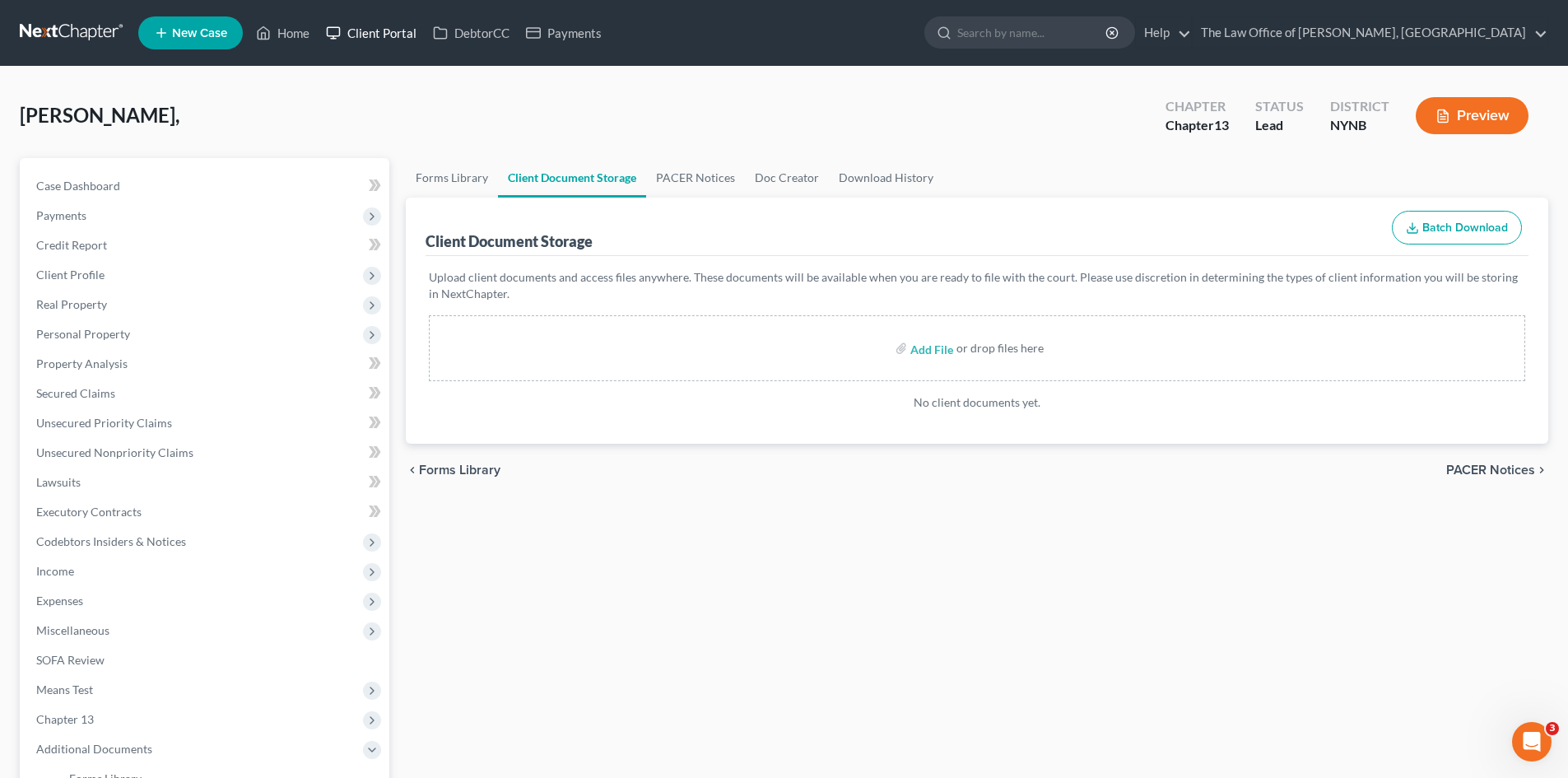
click at [391, 32] on link "Client Portal" at bounding box center [371, 33] width 107 height 30
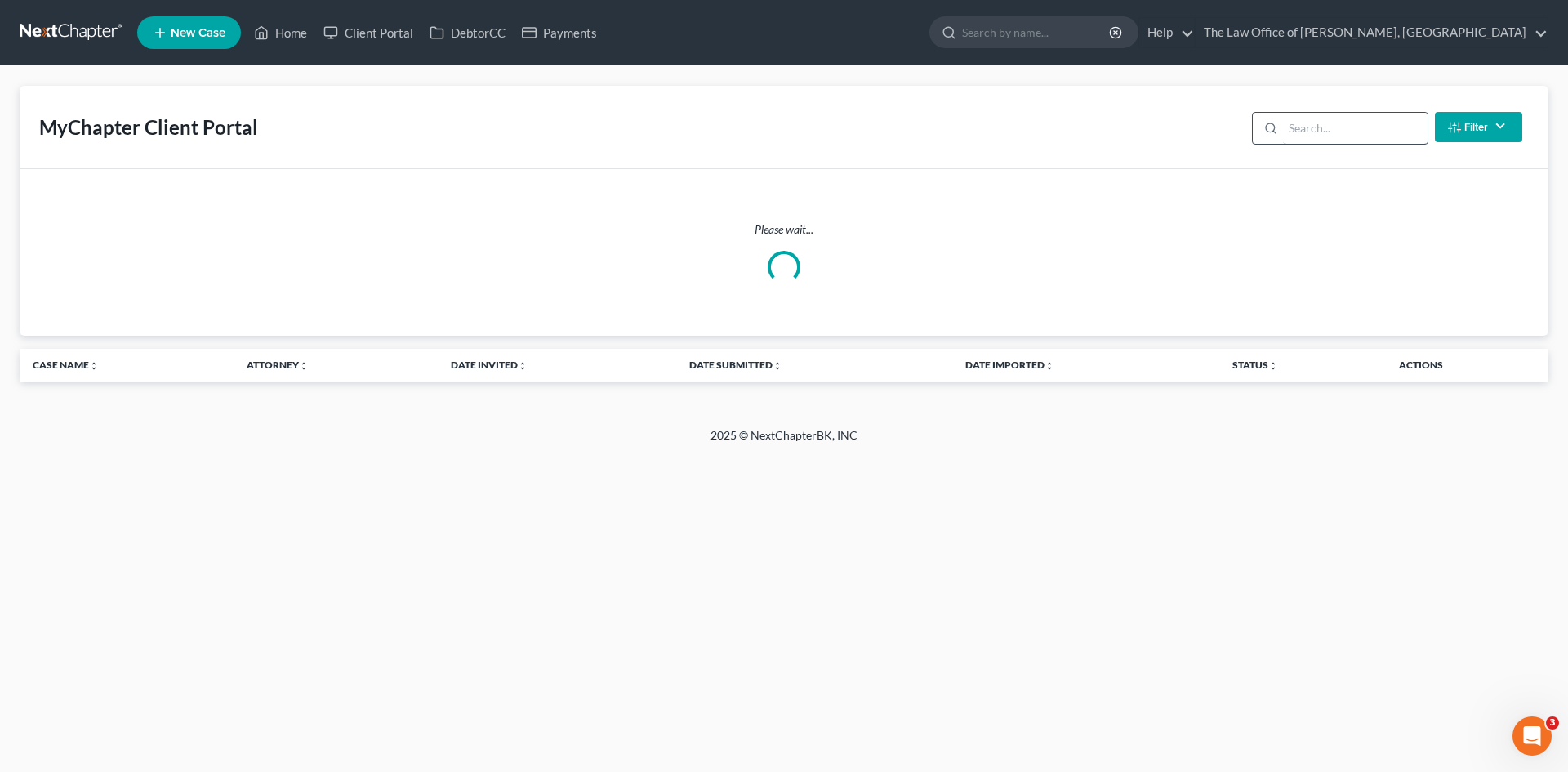
click at [1323, 122] on input "search" at bounding box center [1355, 128] width 145 height 31
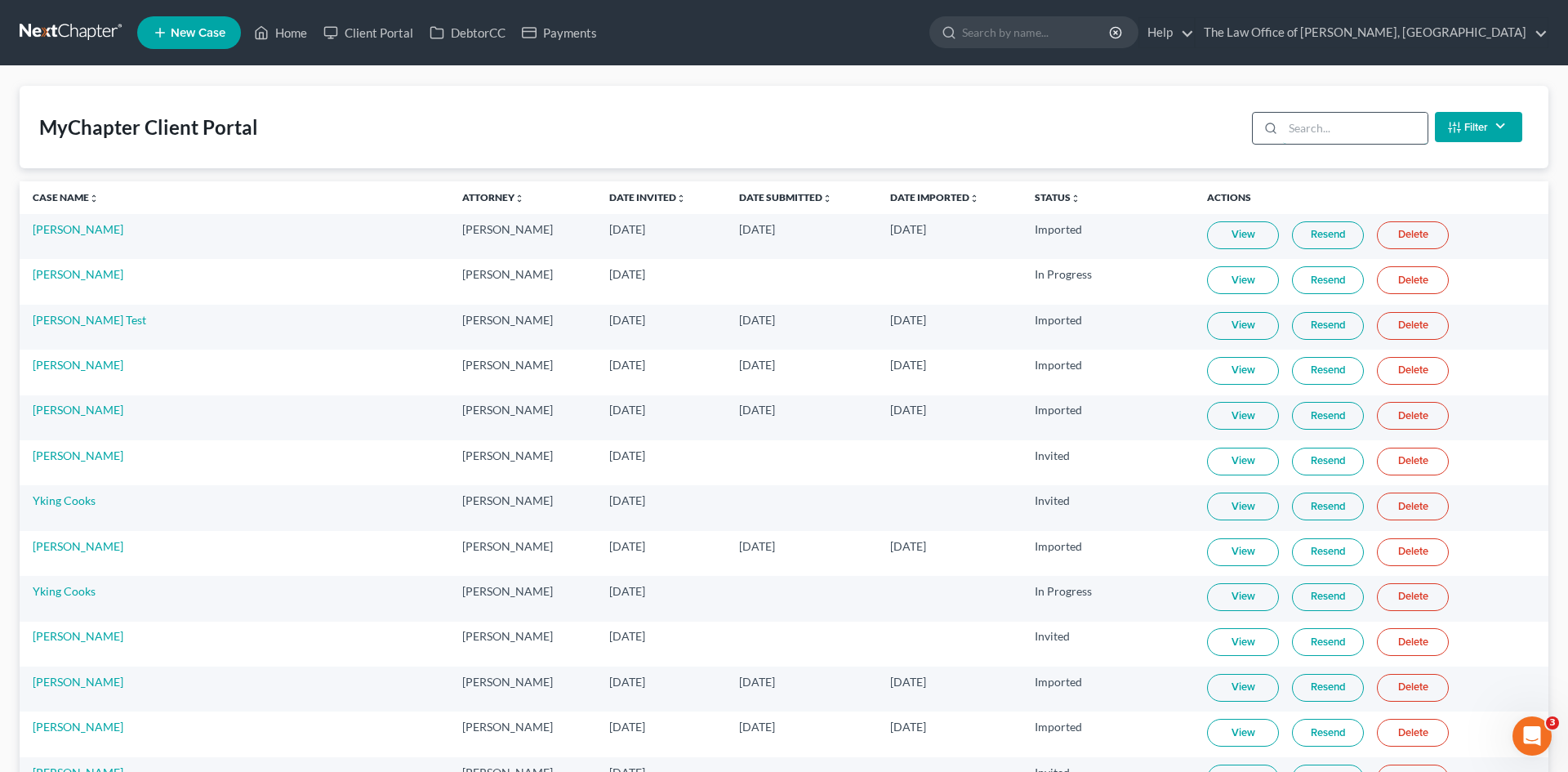
click at [1323, 126] on input "search" at bounding box center [1355, 128] width 145 height 31
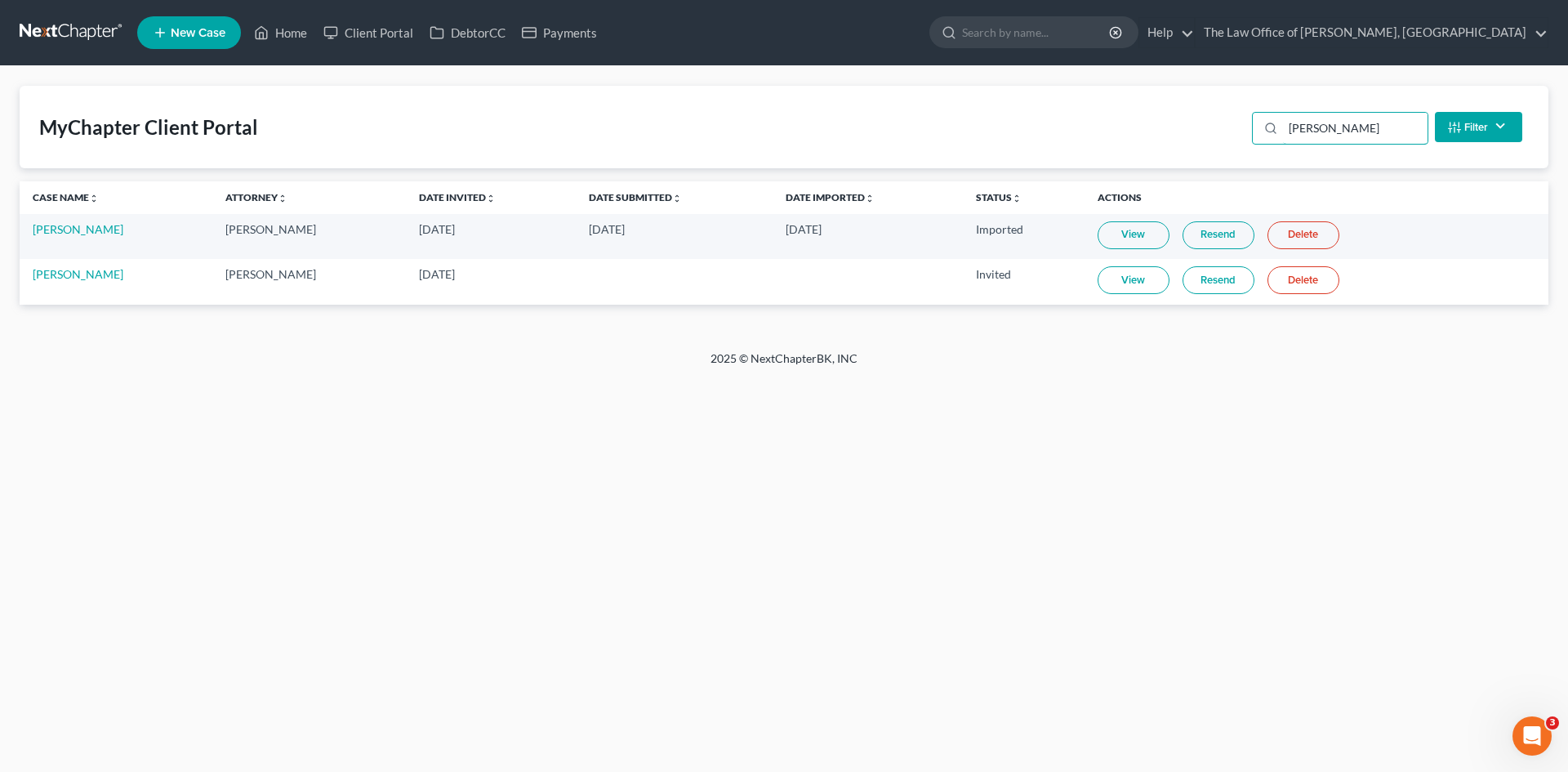
drag, startPoint x: 1273, startPoint y: 136, endPoint x: 1221, endPoint y: 136, distance: 52.0
click at [1221, 136] on div "MyChapter Client Portal dennis Filter Status Filter... Invited With Payment Inv…" at bounding box center [784, 127] width 1528 height 83
paste input "[PERSON_NAME]"
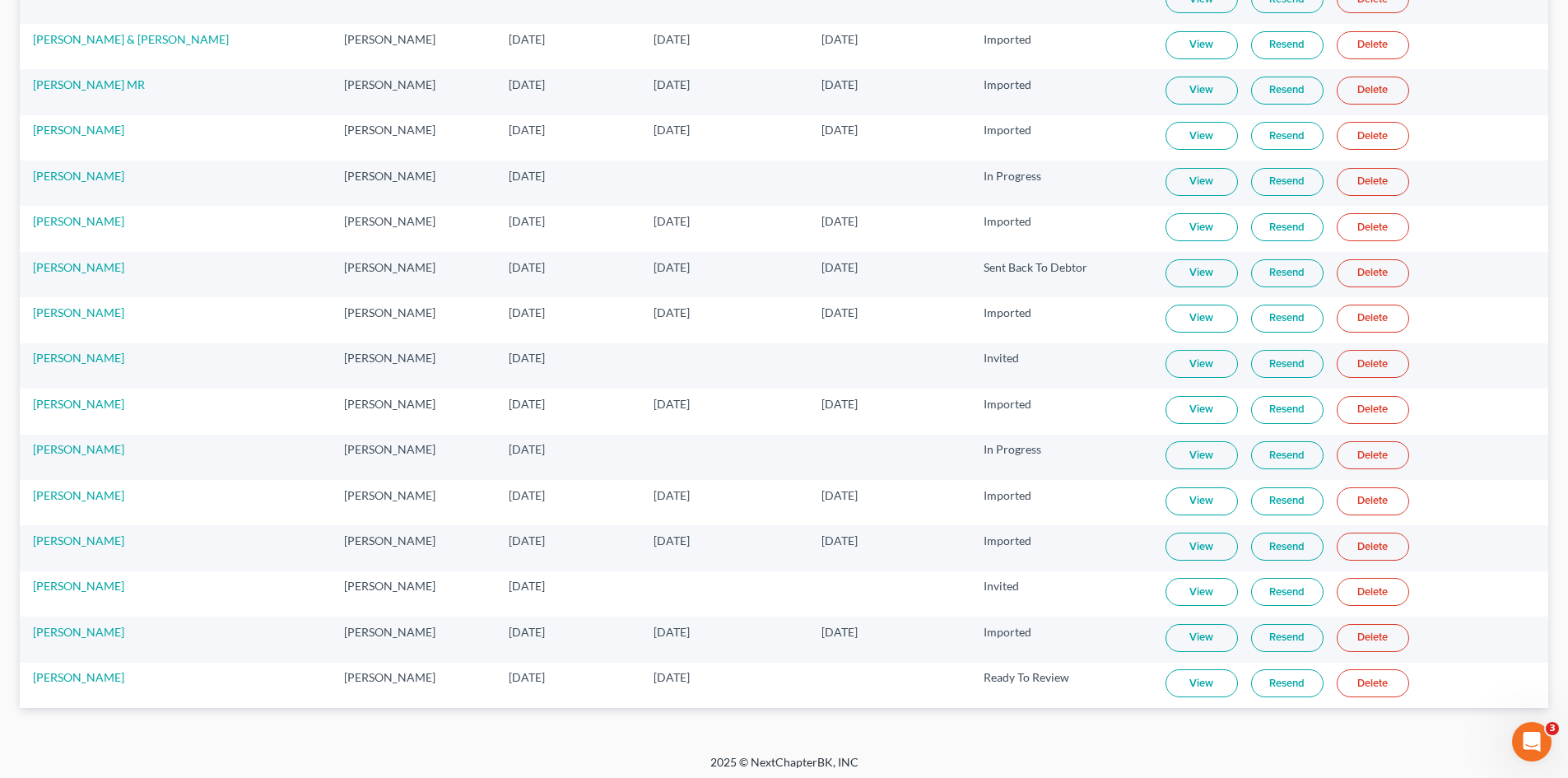
scroll to position [517, 0]
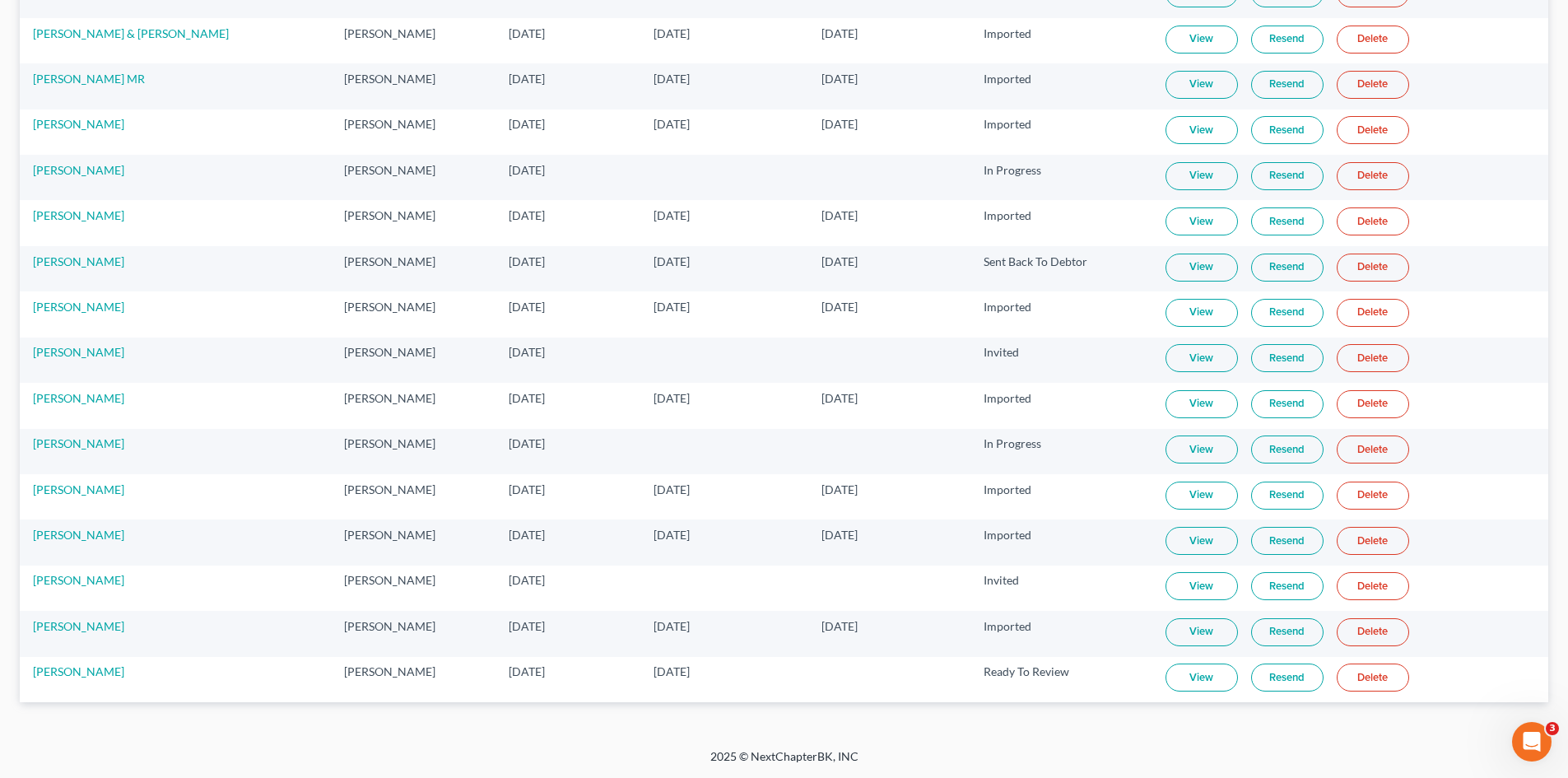
type input "[PERSON_NAME]"
click at [1205, 681] on link "View" at bounding box center [1201, 678] width 72 height 28
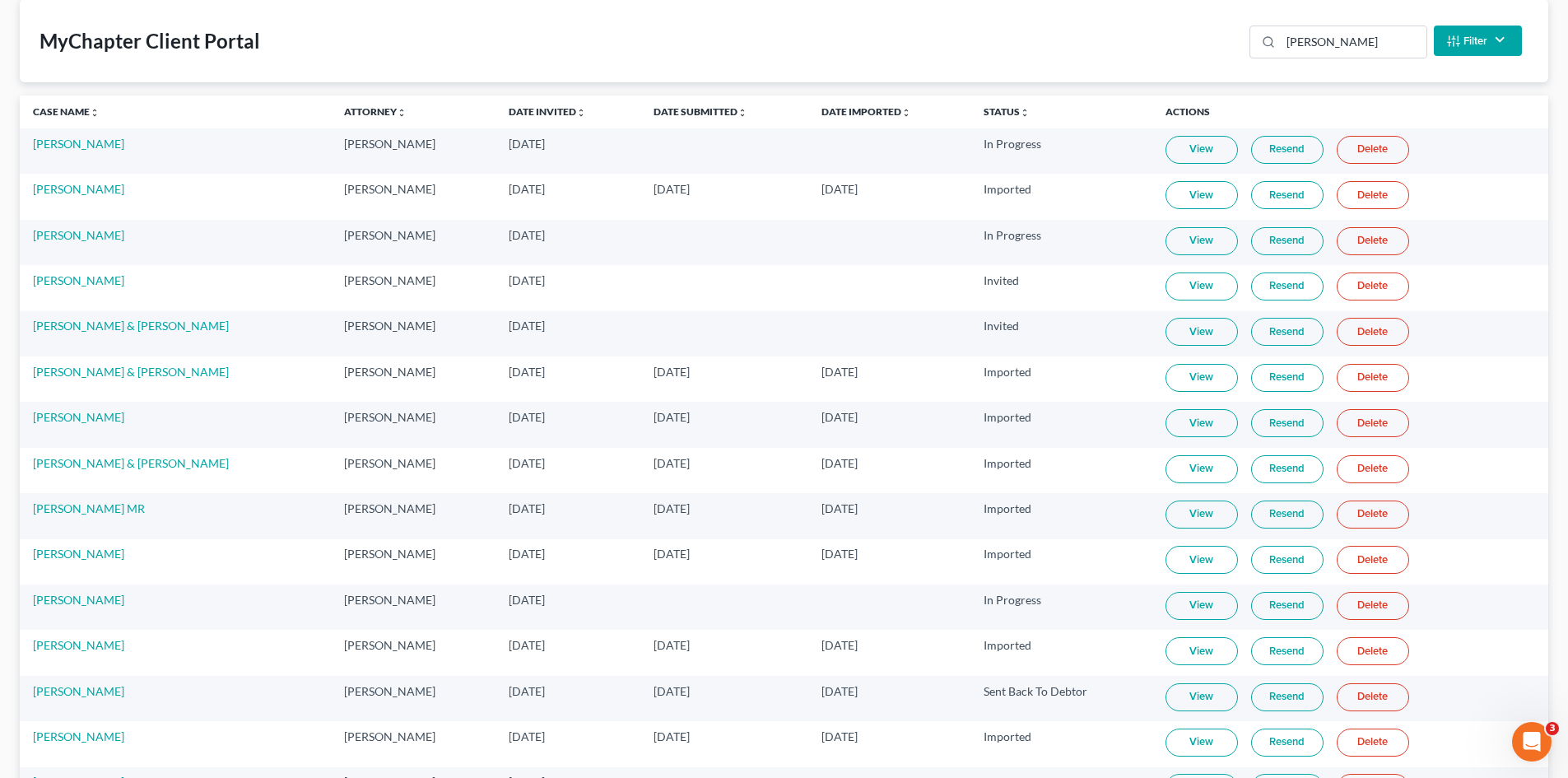
scroll to position [0, 0]
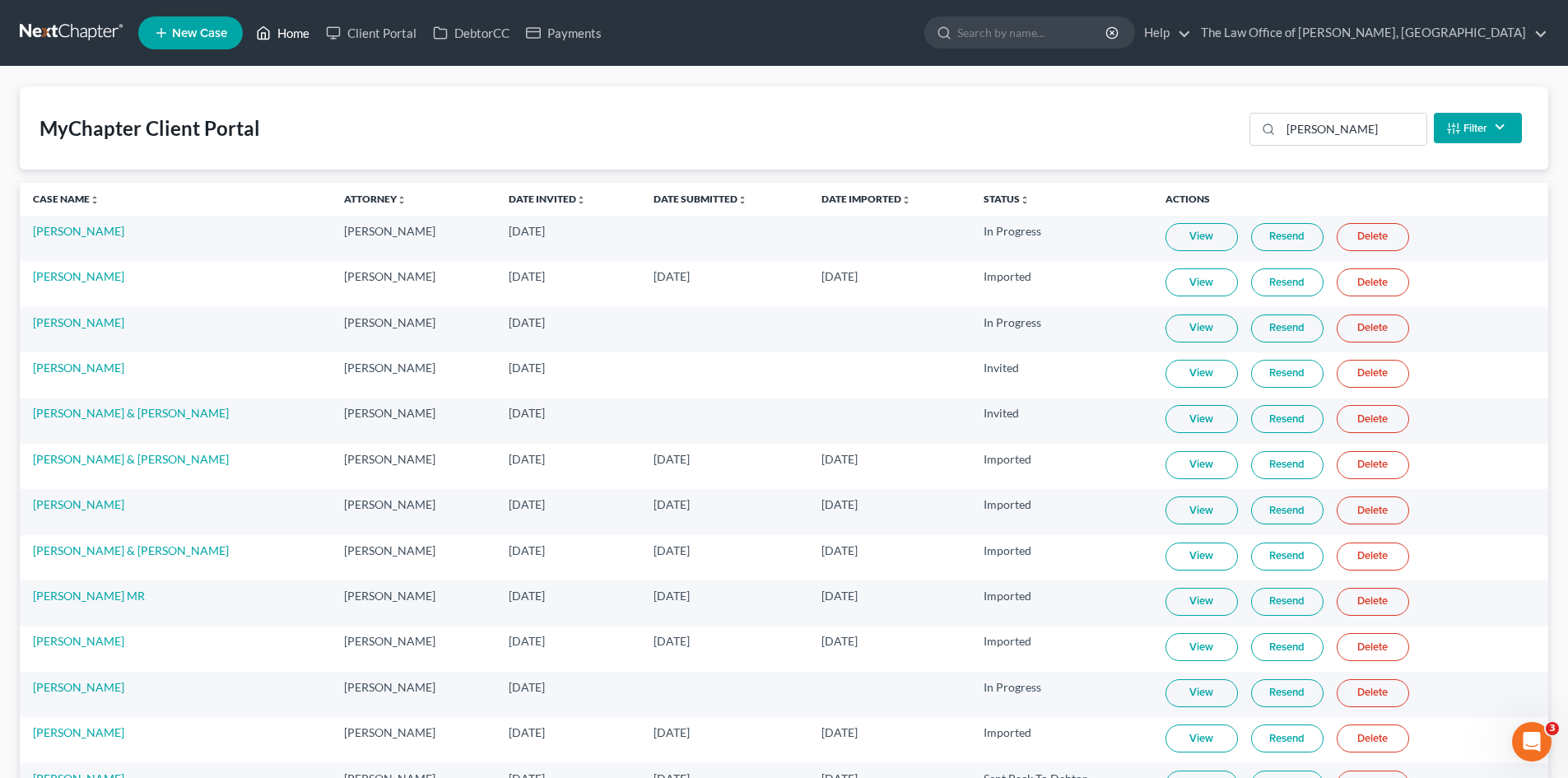
click at [286, 31] on link "Home" at bounding box center [282, 33] width 70 height 30
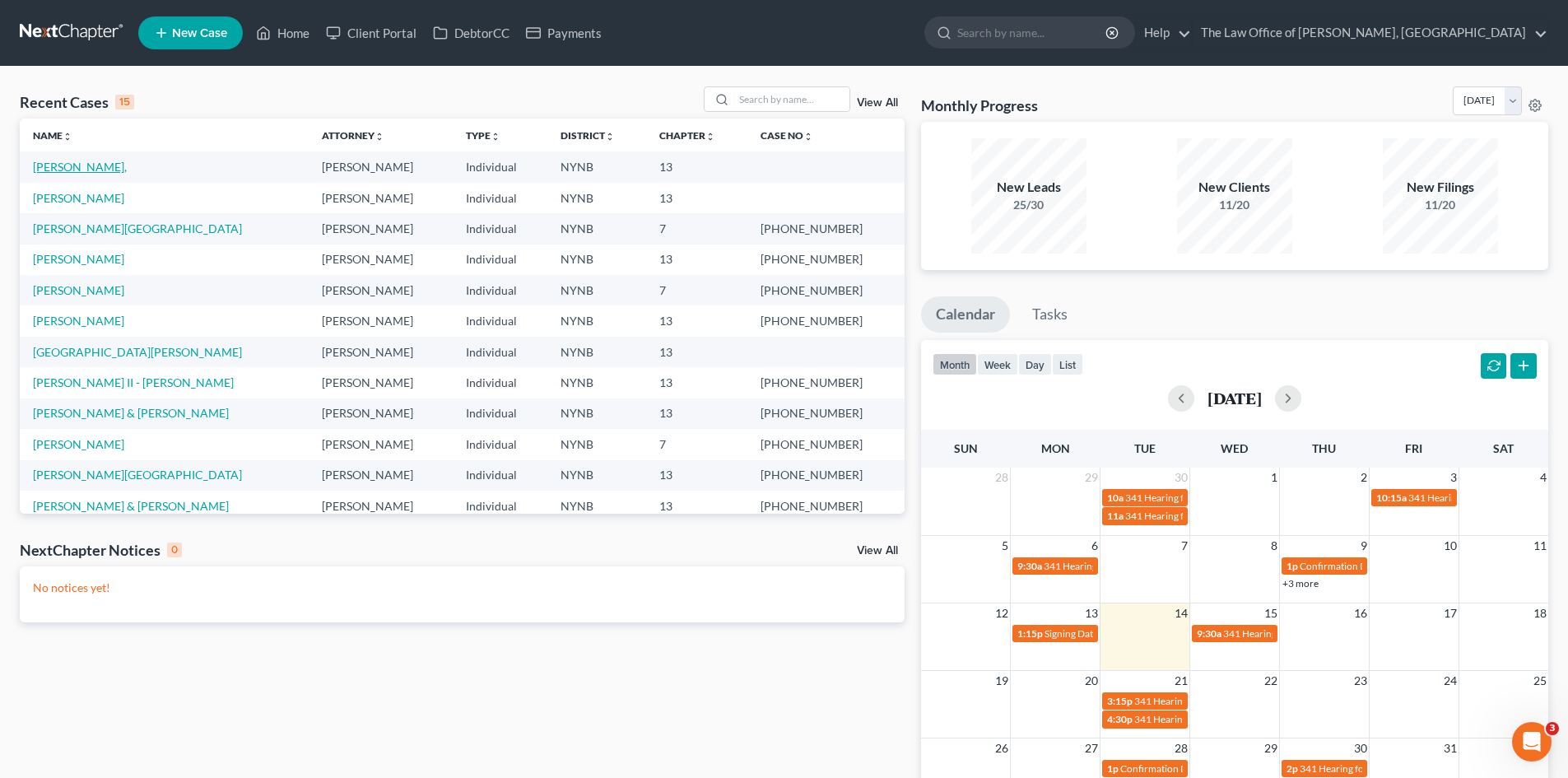
click at [92, 170] on link "[PERSON_NAME]," at bounding box center [80, 167] width 94 height 14
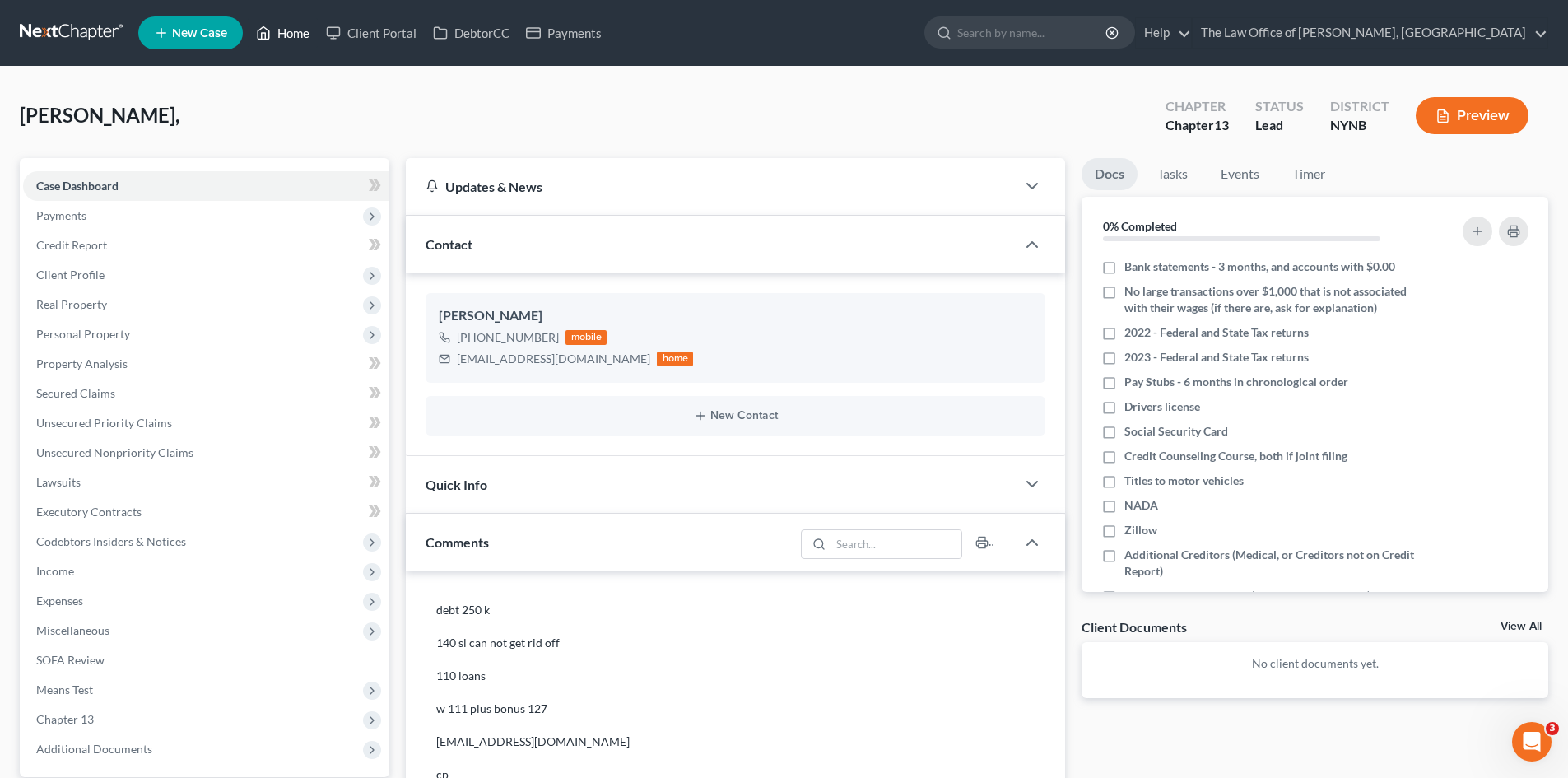
drag, startPoint x: 301, startPoint y: 33, endPoint x: 256, endPoint y: 55, distance: 50.1
click at [301, 33] on link "Home" at bounding box center [282, 33] width 70 height 30
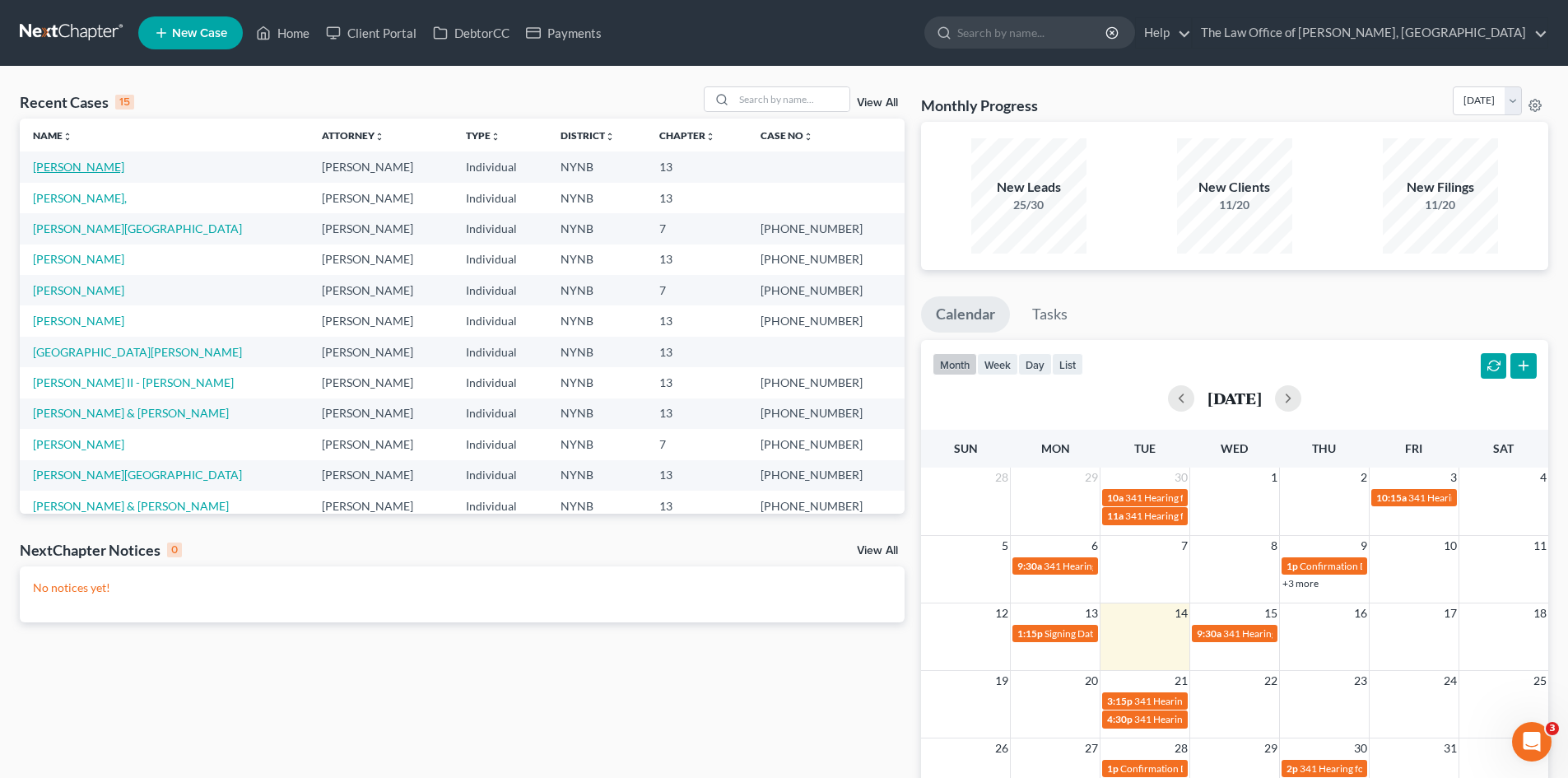
click at [86, 170] on link "[PERSON_NAME]" at bounding box center [79, 167] width 92 height 14
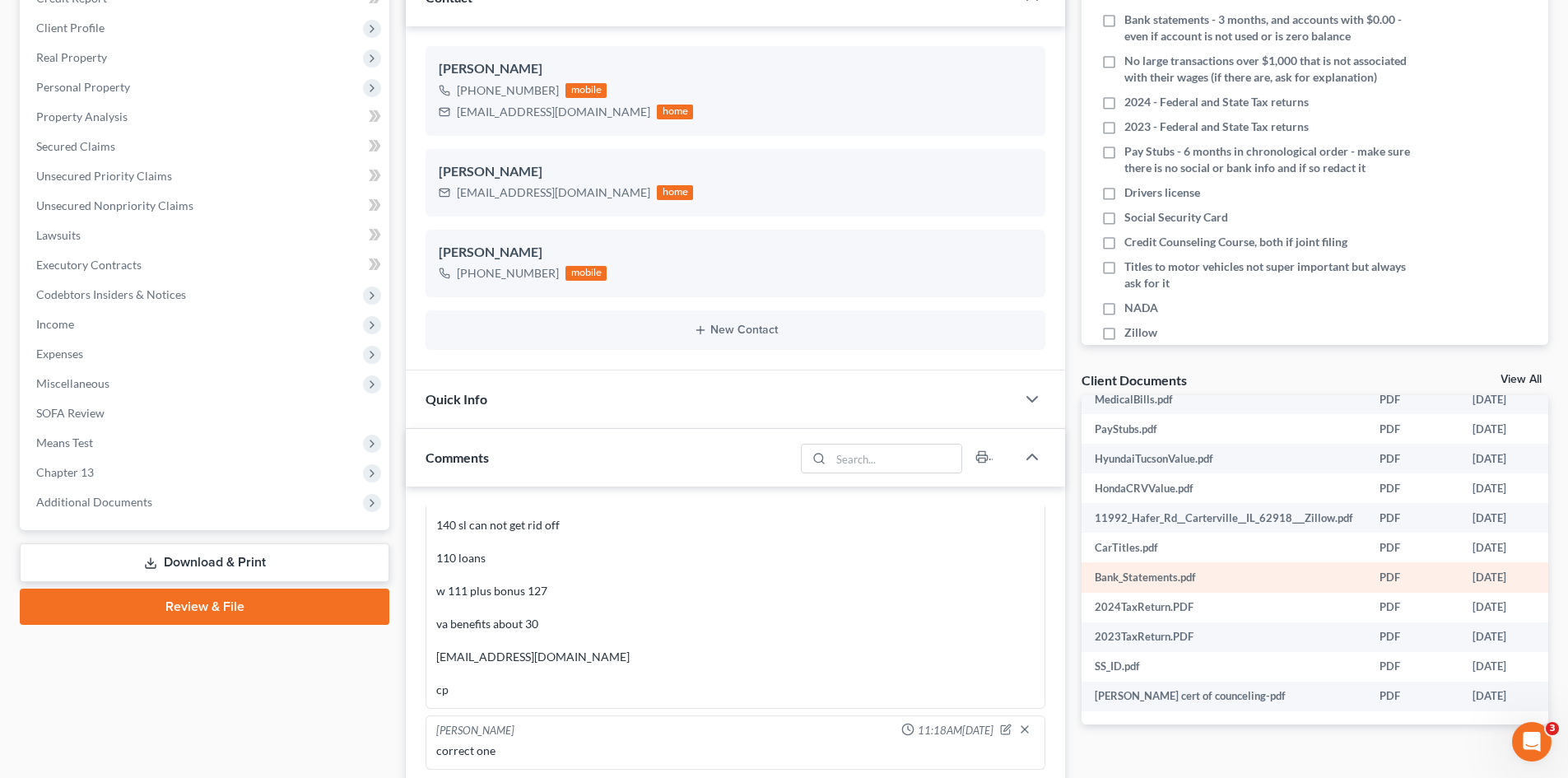
scroll to position [56, 0]
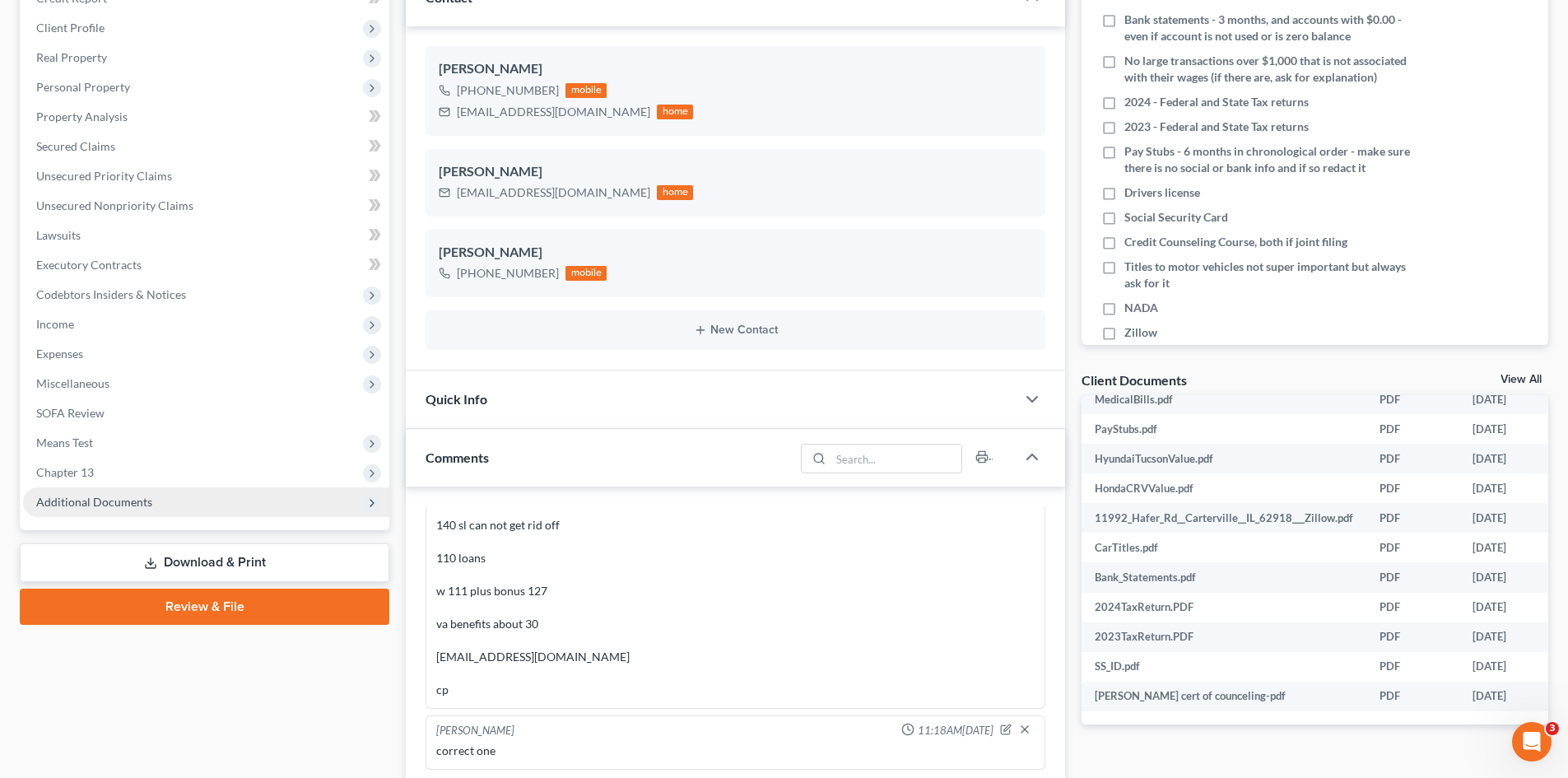
click at [153, 507] on span "Additional Documents" at bounding box center [207, 502] width 366 height 30
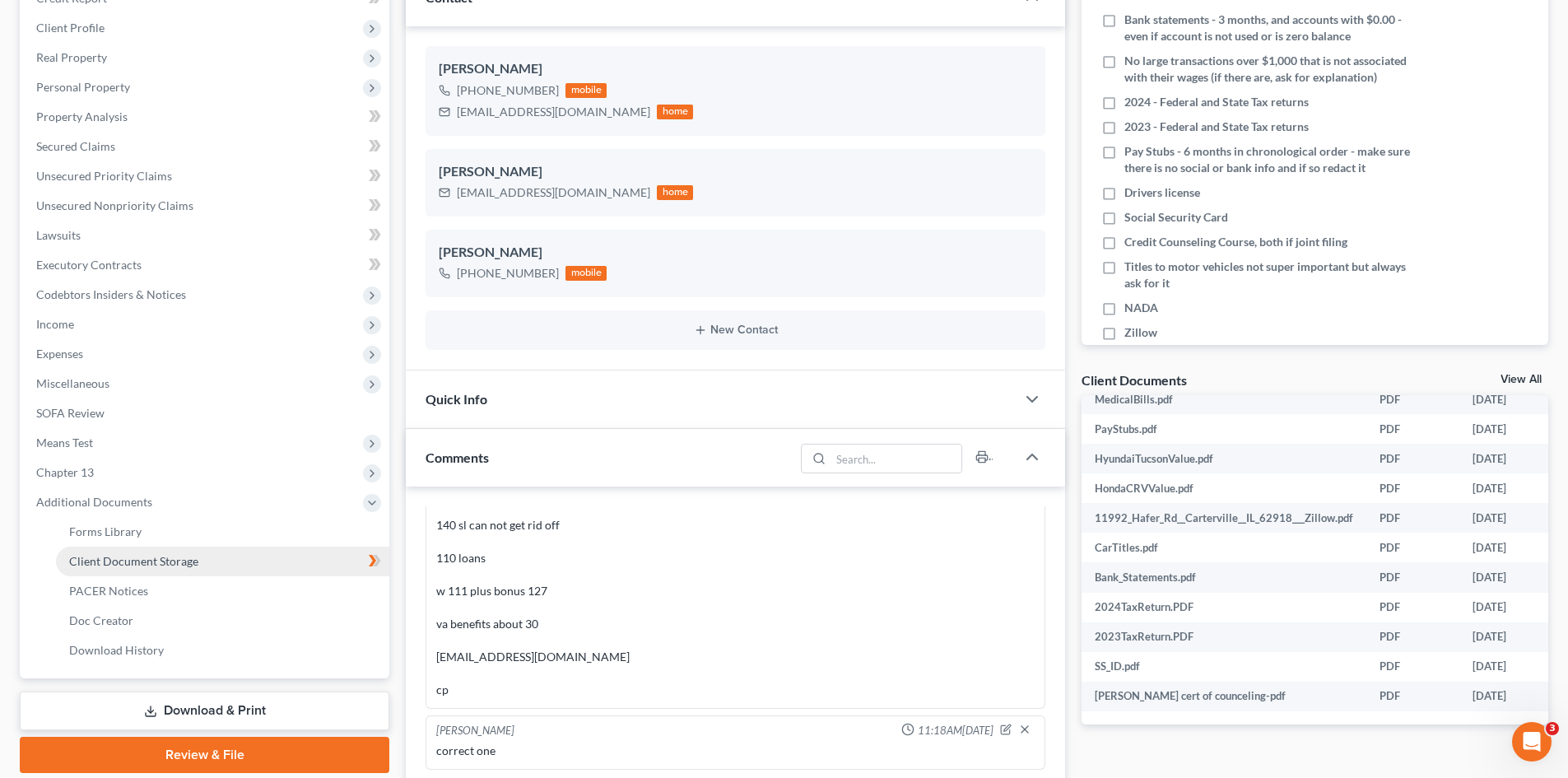
click at [180, 556] on span "Client Document Storage" at bounding box center [133, 561] width 129 height 14
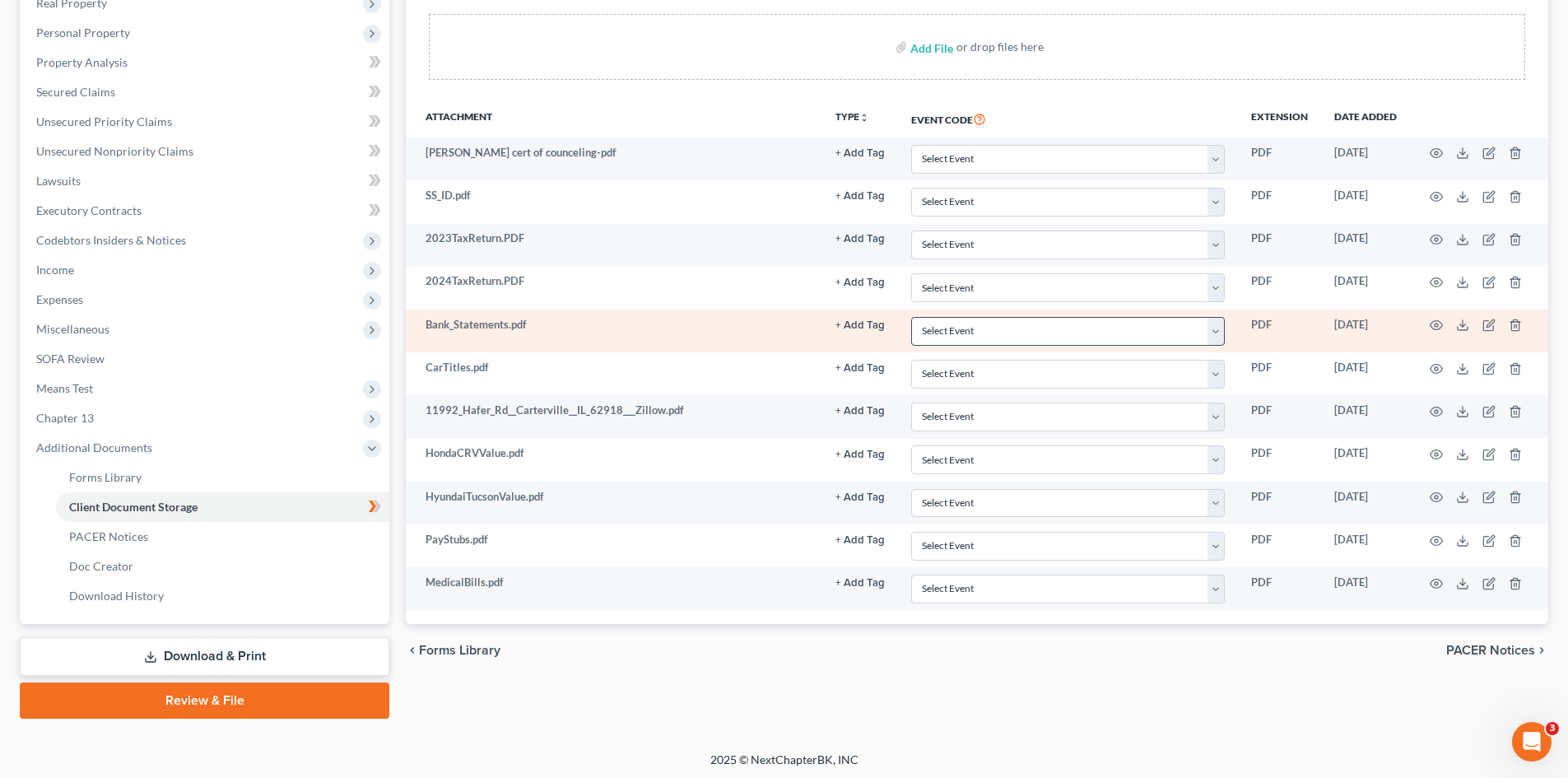
scroll to position [305, 0]
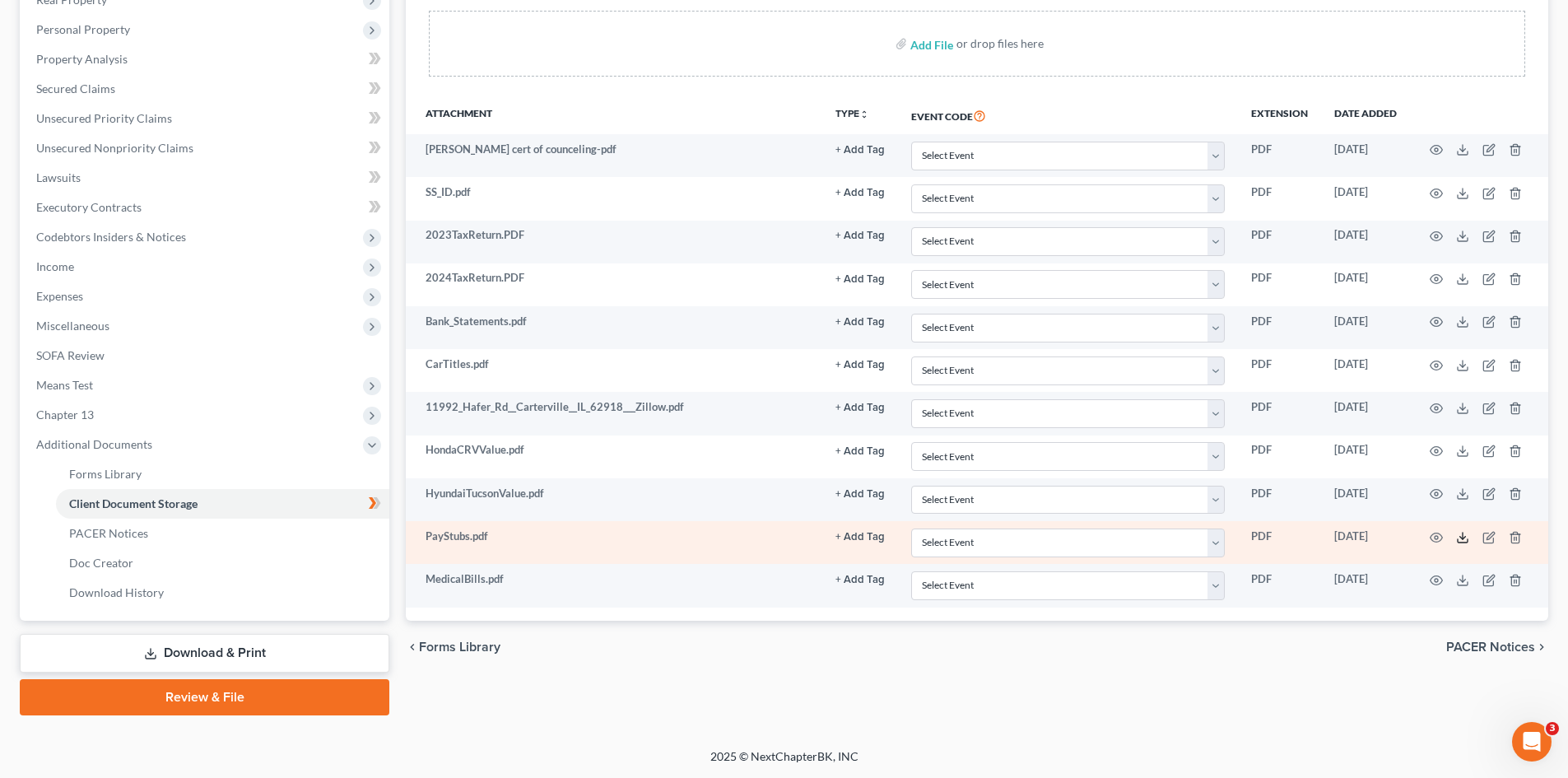
click at [1462, 535] on line at bounding box center [1462, 536] width 0 height 7
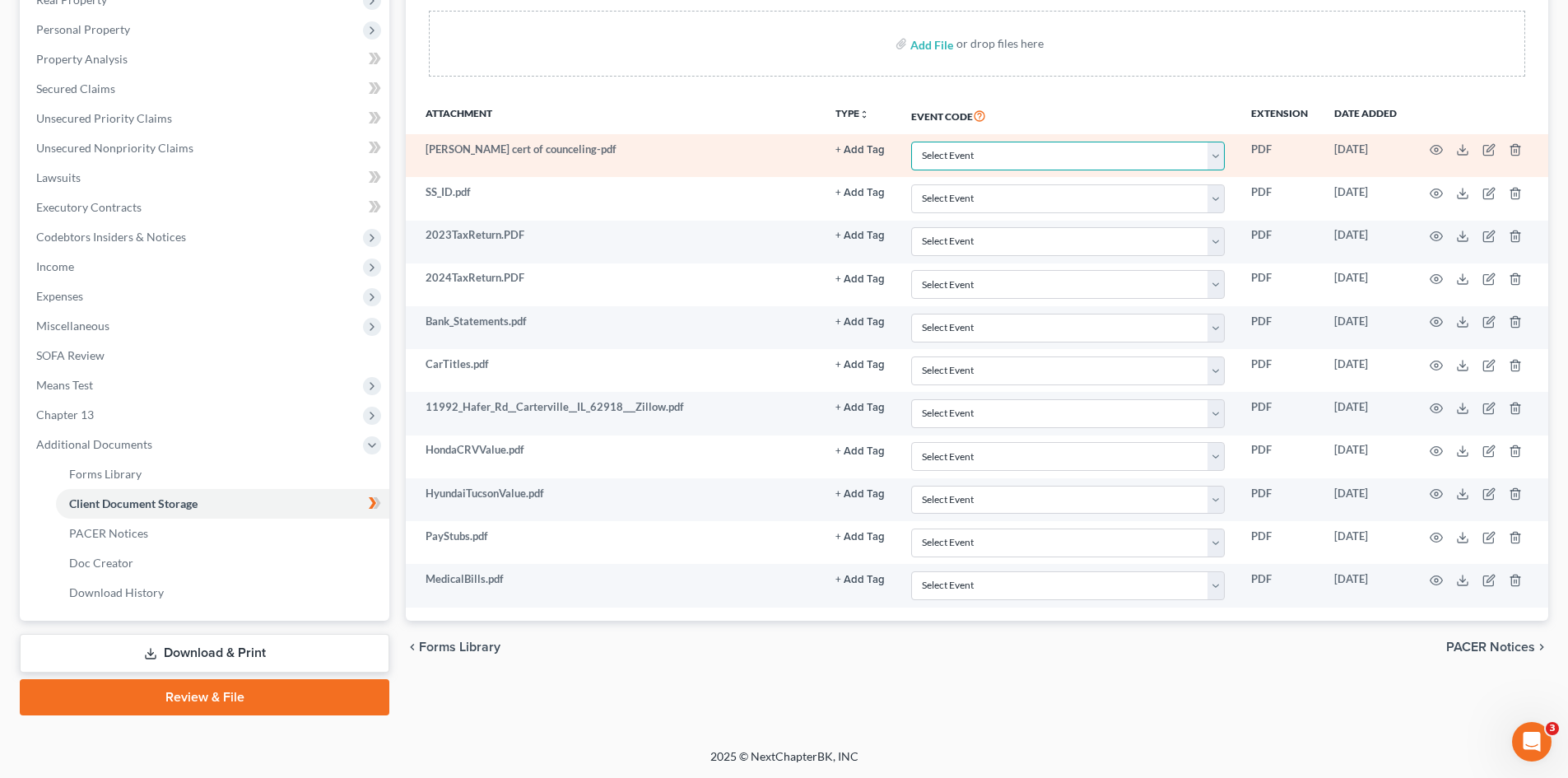
drag, startPoint x: 1018, startPoint y: 152, endPoint x: 1008, endPoint y: 160, distance: 12.8
click at [1018, 152] on select "Select Event Application to Have the Filing Fee Waived Certificate of Credit Co…" at bounding box center [1068, 156] width 314 height 29
select select "1"
click at [911, 142] on select "Select Event Application to Have the Filing Fee Waived Certificate of Credit Co…" at bounding box center [1068, 156] width 314 height 29
click at [1434, 144] on icon "button" at bounding box center [1436, 150] width 13 height 13
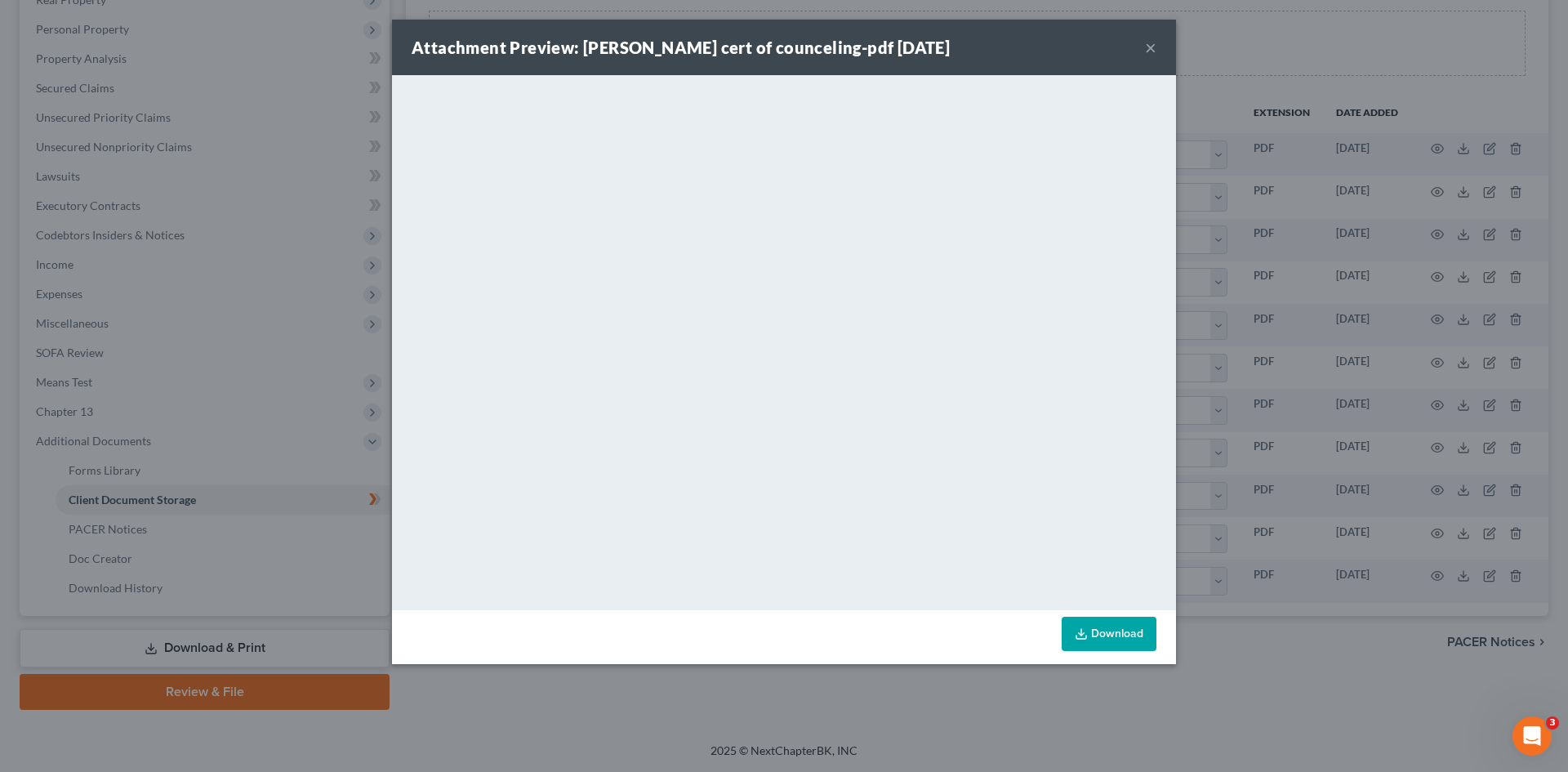
drag, startPoint x: 1153, startPoint y: 43, endPoint x: 1133, endPoint y: 80, distance: 42.1
click at [1153, 43] on button "×" at bounding box center [1151, 47] width 12 height 20
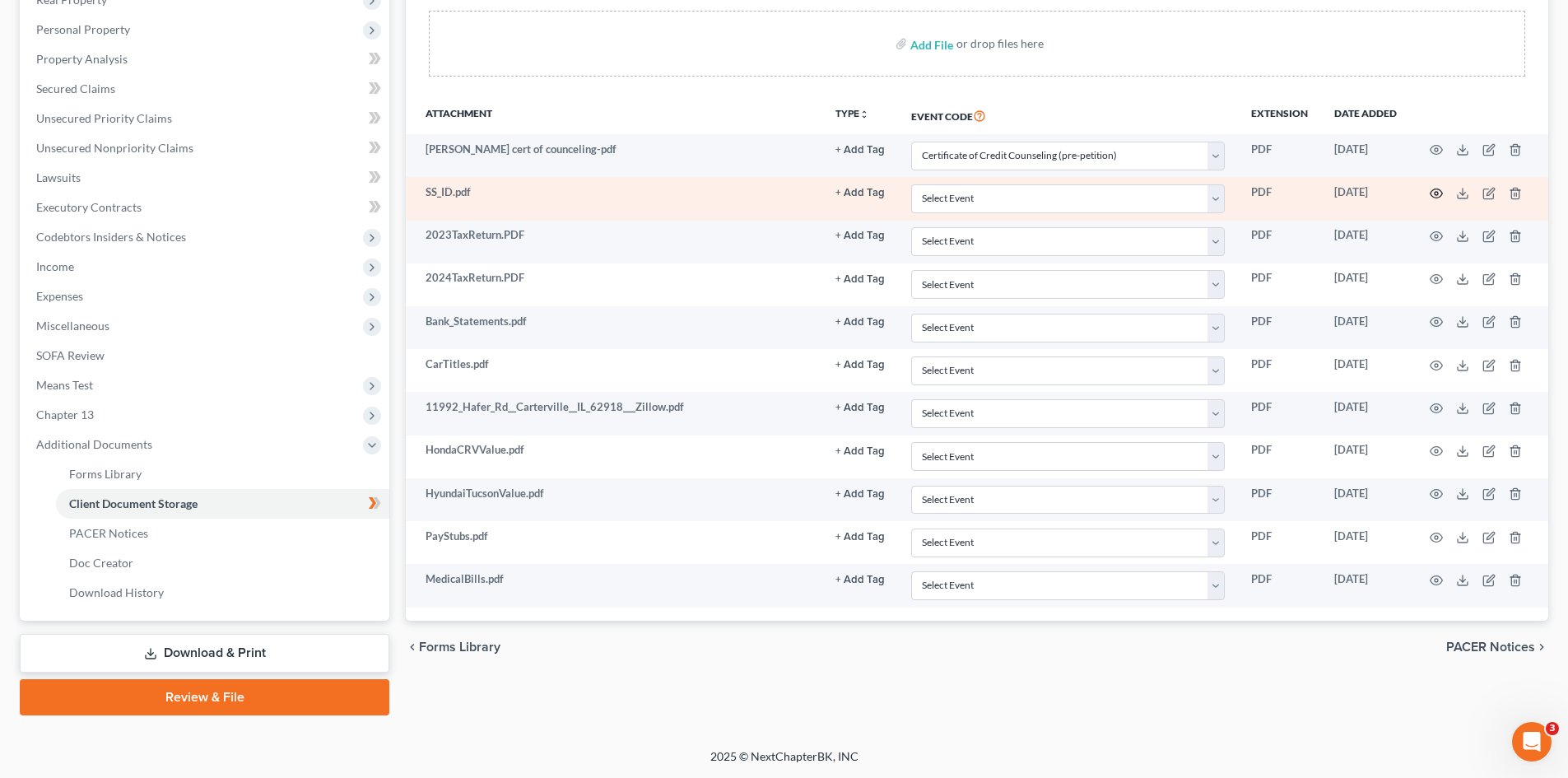
click at [1436, 193] on icon "button" at bounding box center [1436, 193] width 13 height 13
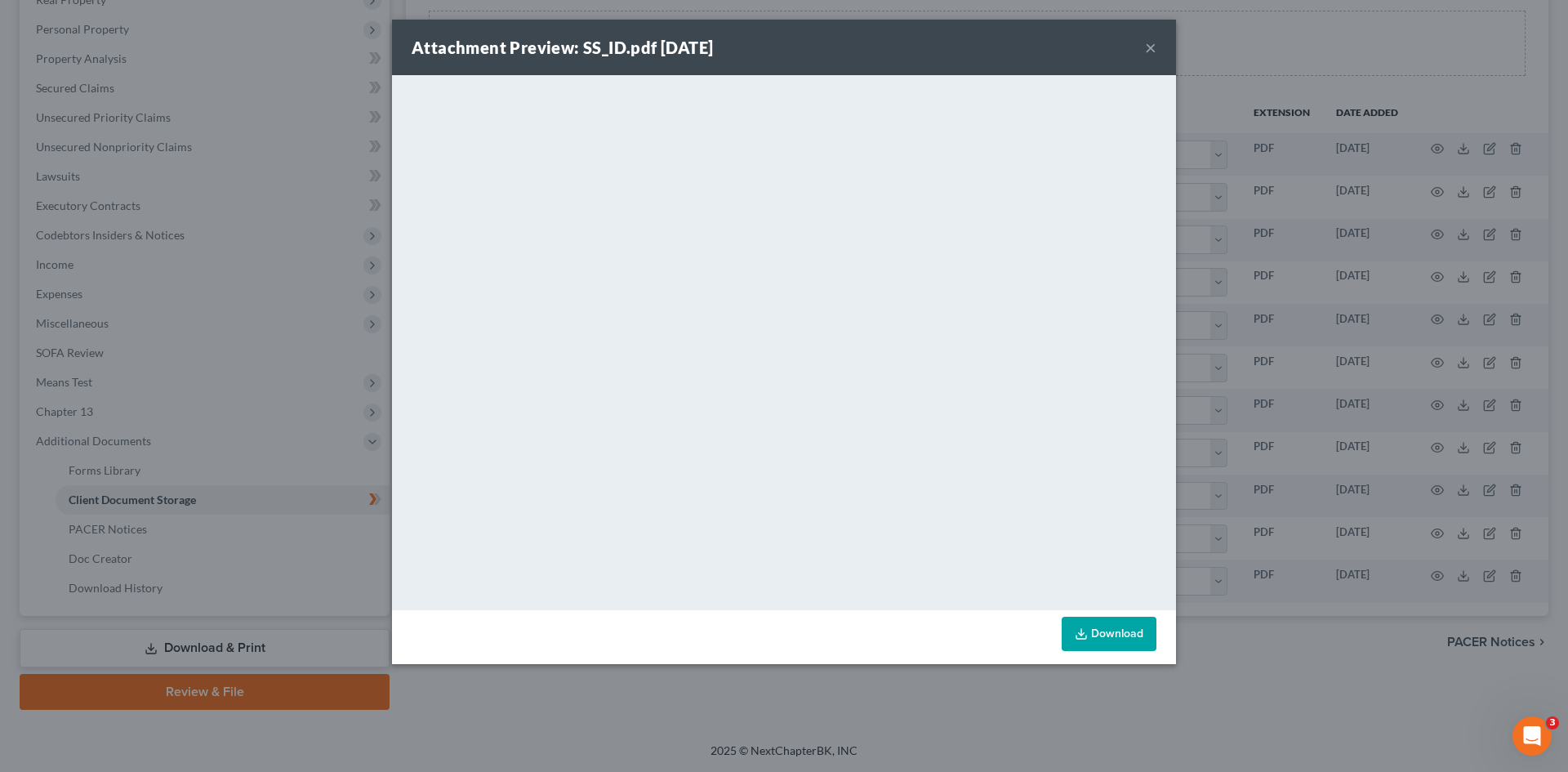
click at [1152, 52] on button "×" at bounding box center [1151, 47] width 12 height 20
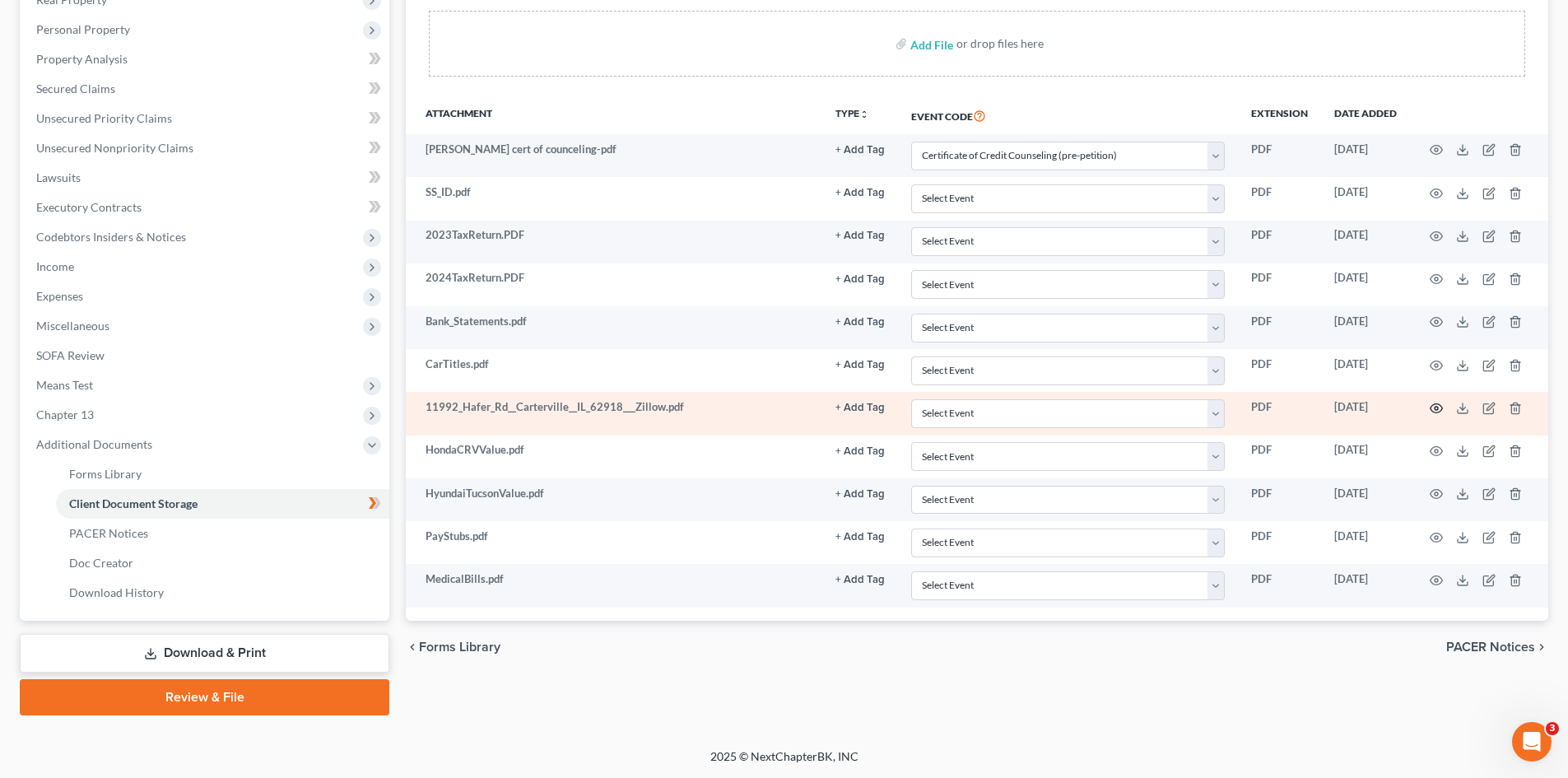
click at [1439, 405] on icon "button" at bounding box center [1436, 408] width 13 height 13
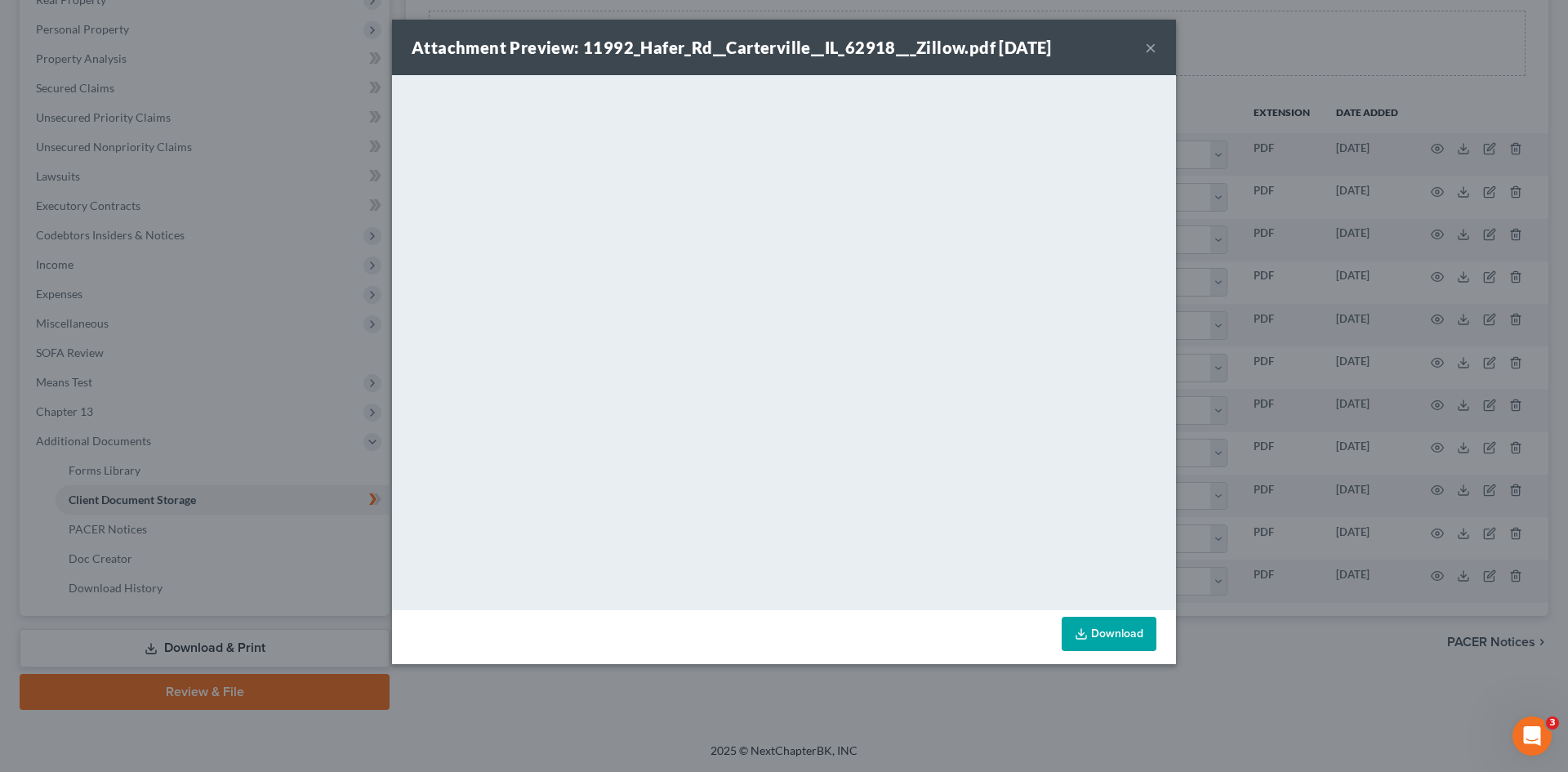
drag, startPoint x: 1147, startPoint y: 50, endPoint x: 1157, endPoint y: 78, distance: 29.7
click at [1147, 50] on button "×" at bounding box center [1151, 47] width 12 height 20
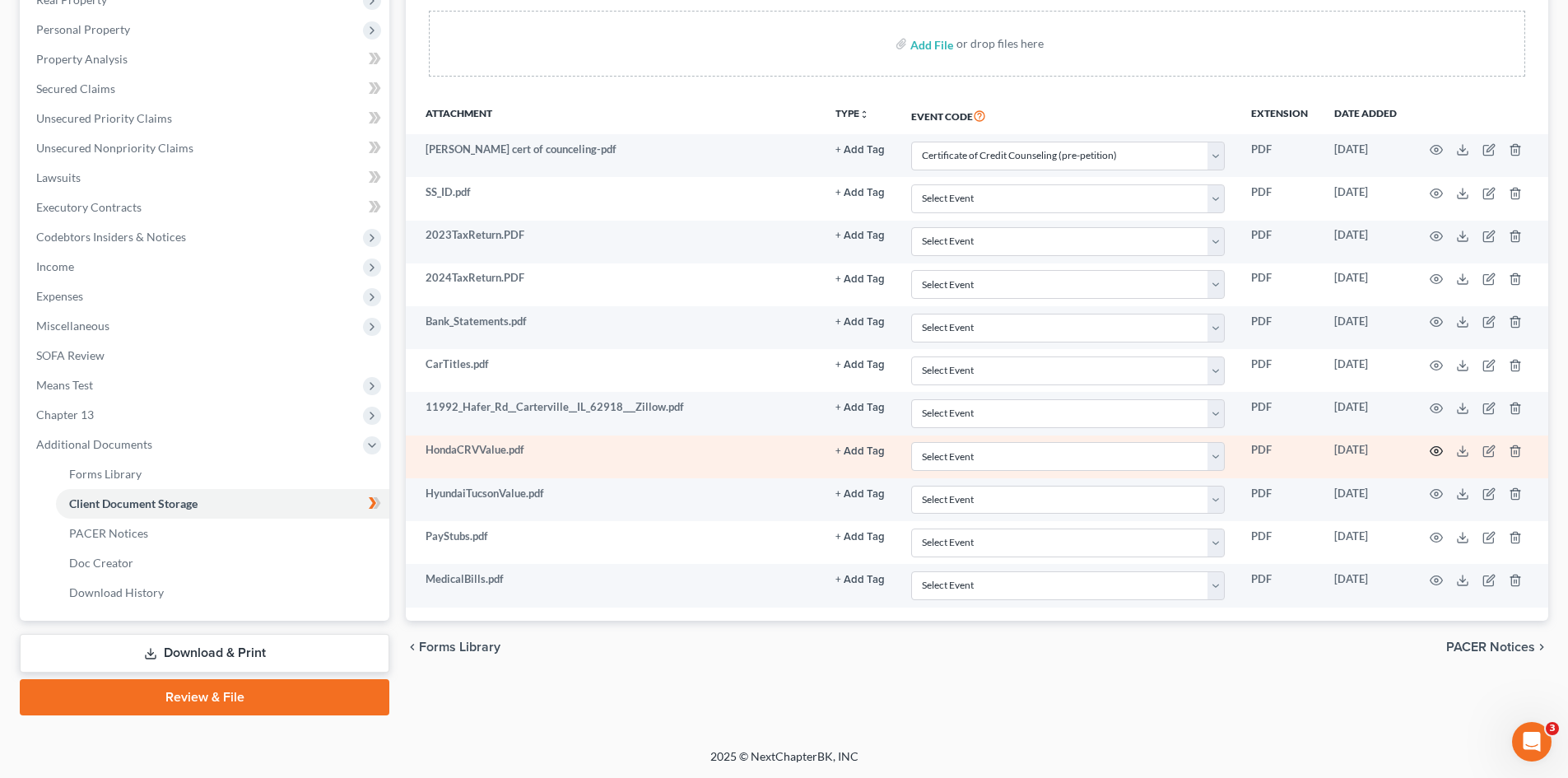
click at [1439, 452] on icon "button" at bounding box center [1436, 451] width 13 height 13
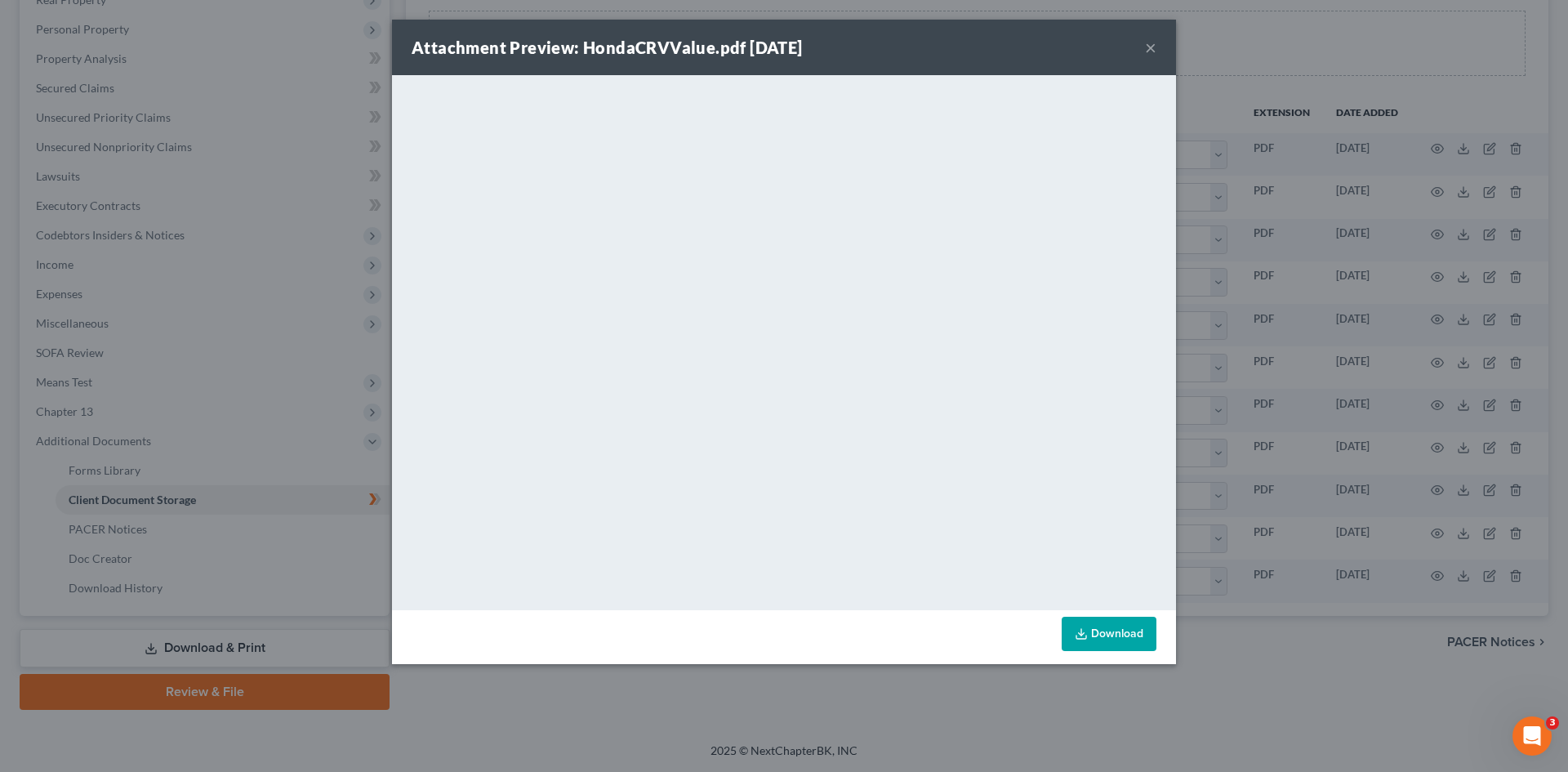
drag, startPoint x: 1152, startPoint y: 44, endPoint x: 1148, endPoint y: 55, distance: 11.7
click at [1152, 44] on button "×" at bounding box center [1151, 47] width 12 height 20
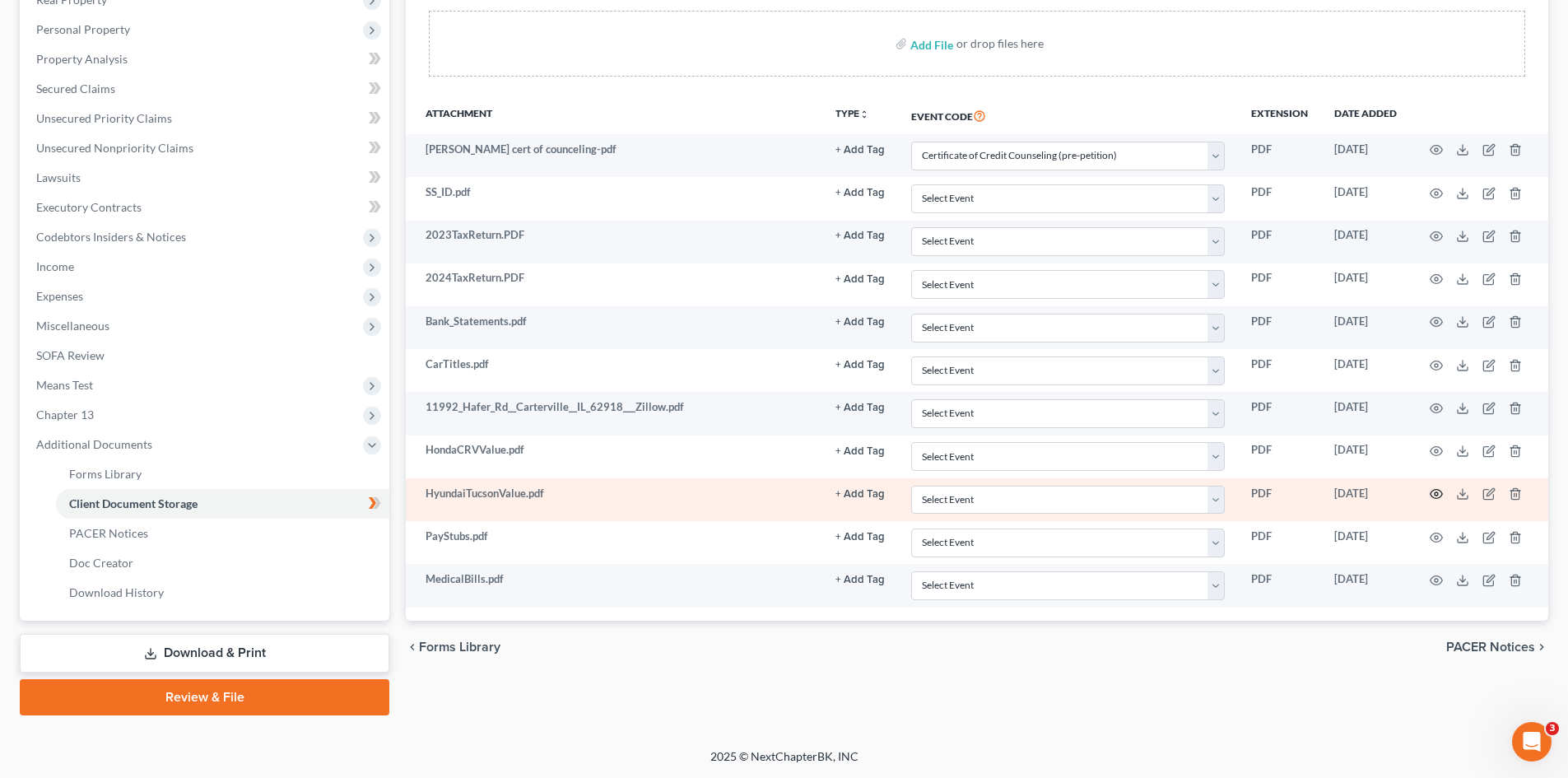
click at [1439, 493] on icon "button" at bounding box center [1436, 494] width 13 height 13
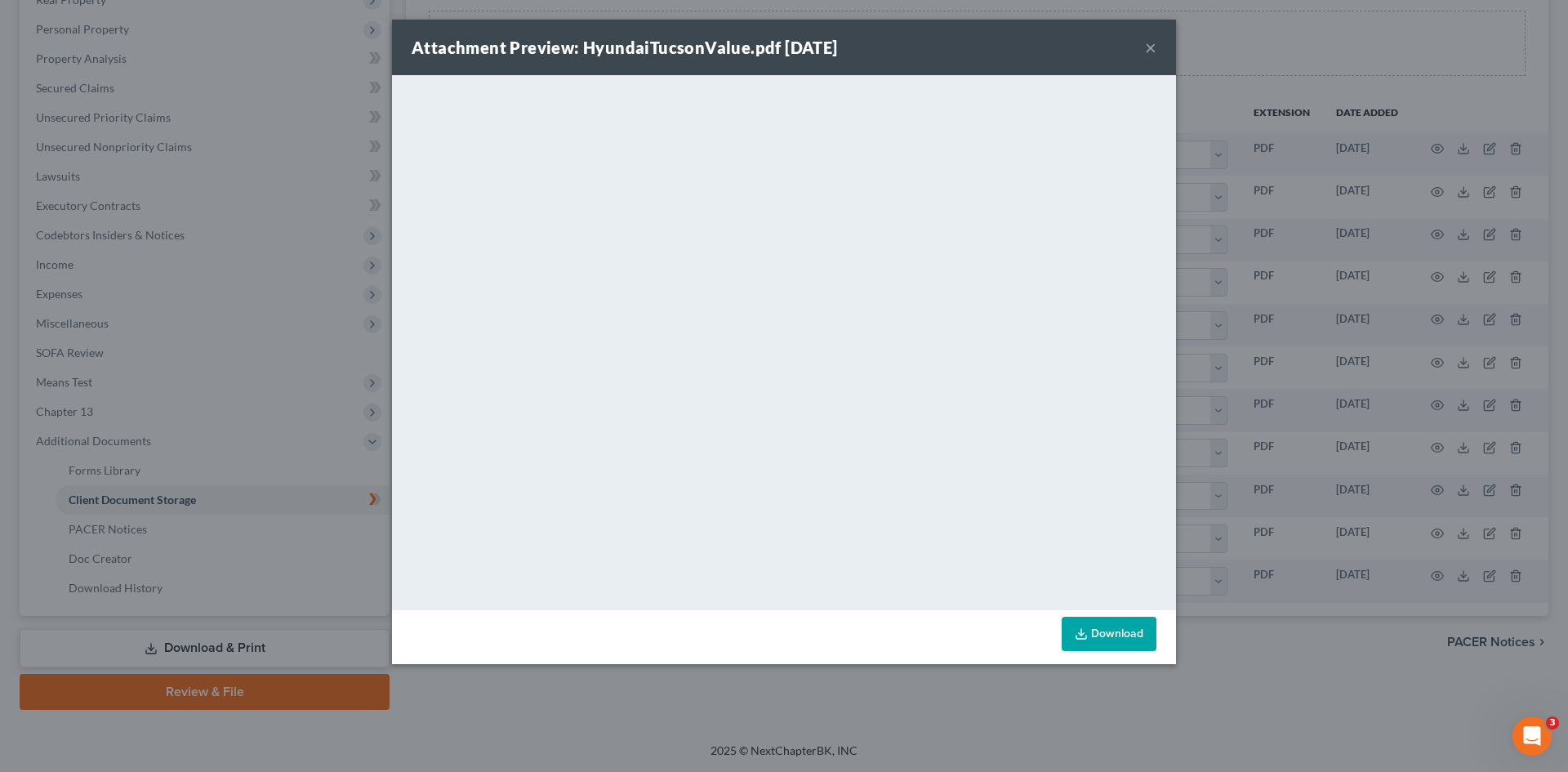
drag, startPoint x: 1146, startPoint y: 50, endPoint x: 1070, endPoint y: 68, distance: 78.1
click at [1146, 50] on button "×" at bounding box center [1151, 47] width 12 height 20
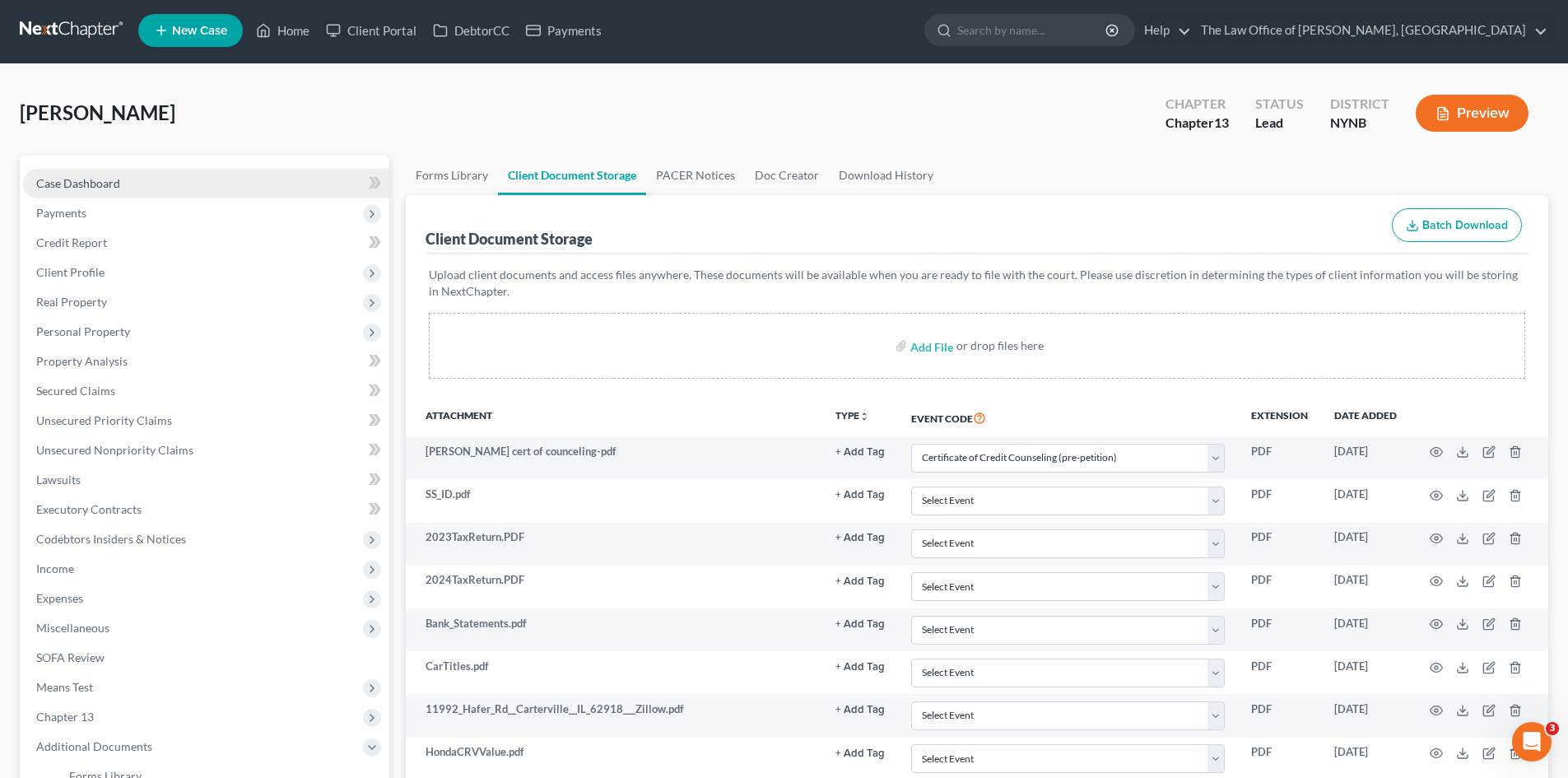
scroll to position [0, 0]
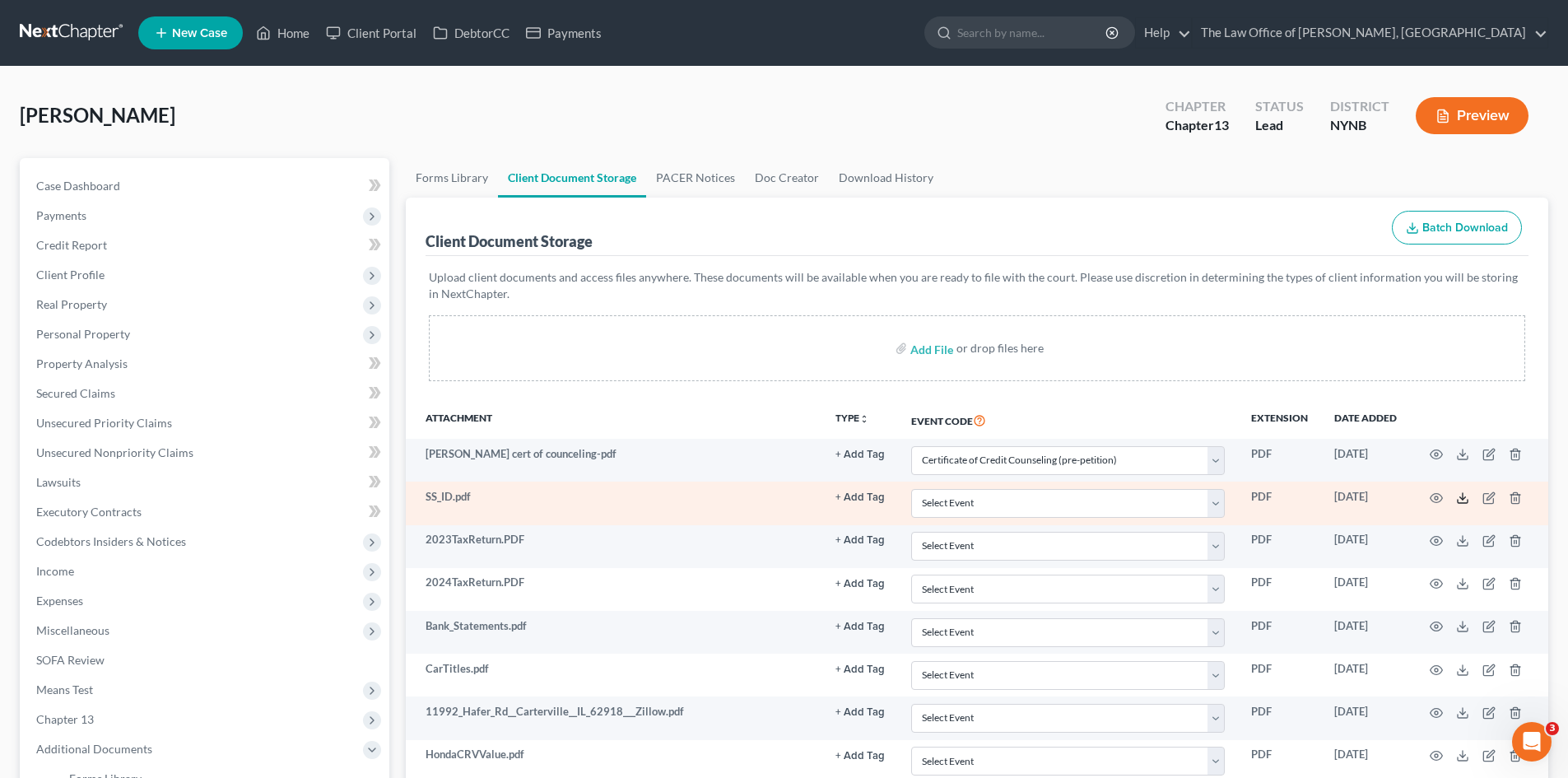
click at [1461, 497] on icon at bounding box center [1462, 498] width 13 height 13
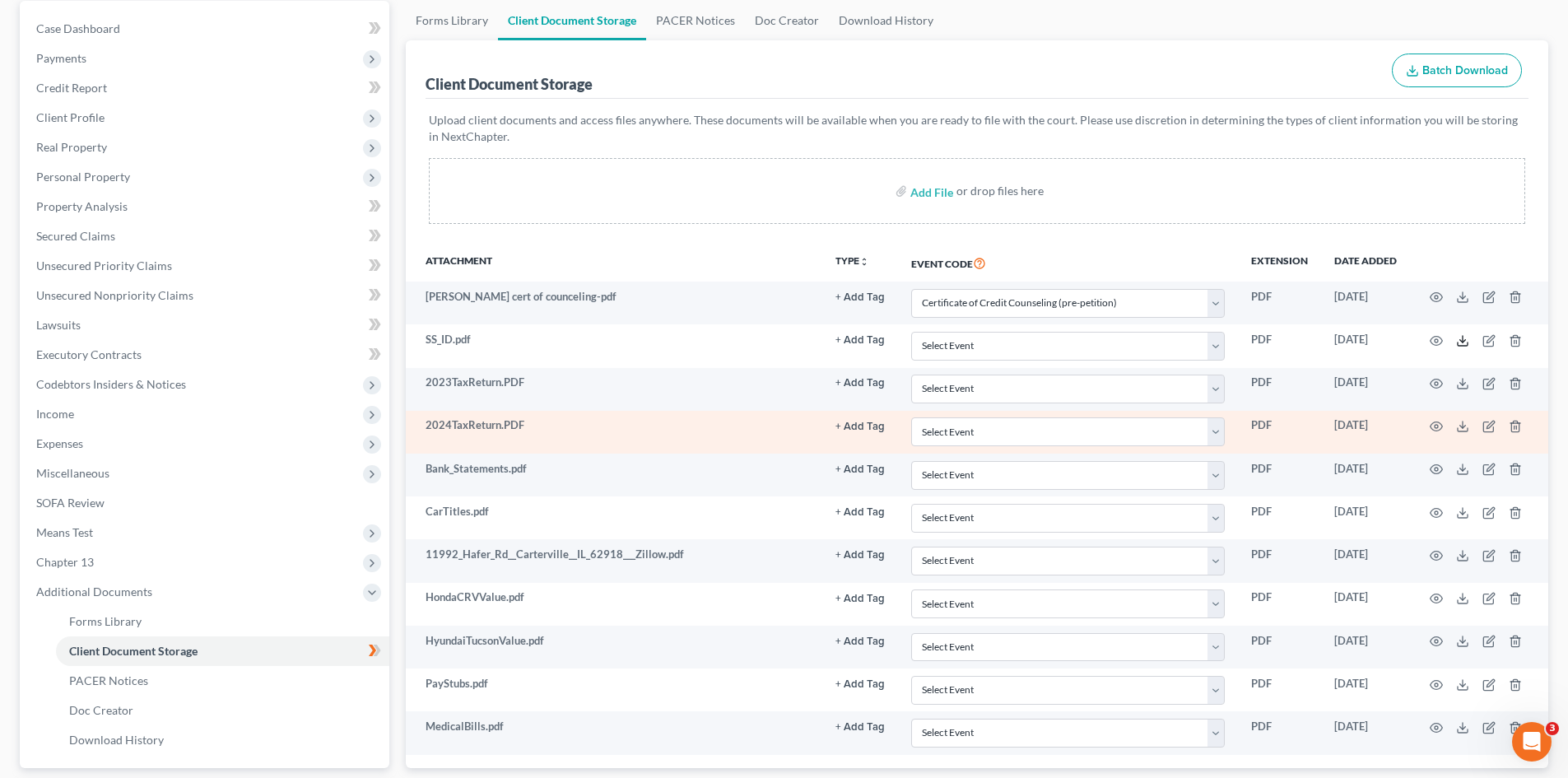
scroll to position [165, 0]
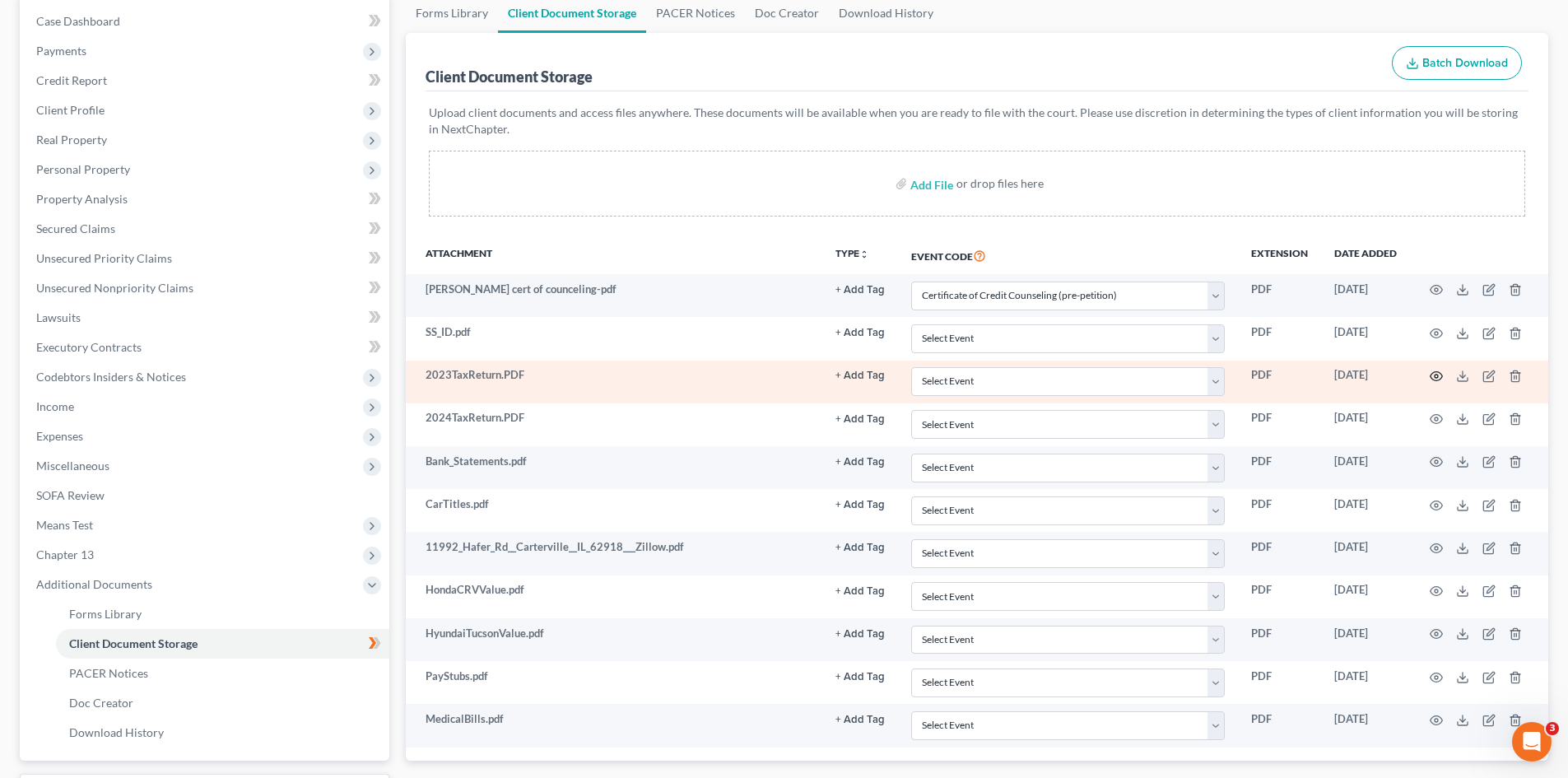
click at [1436, 379] on icon "button" at bounding box center [1436, 377] width 13 height 13
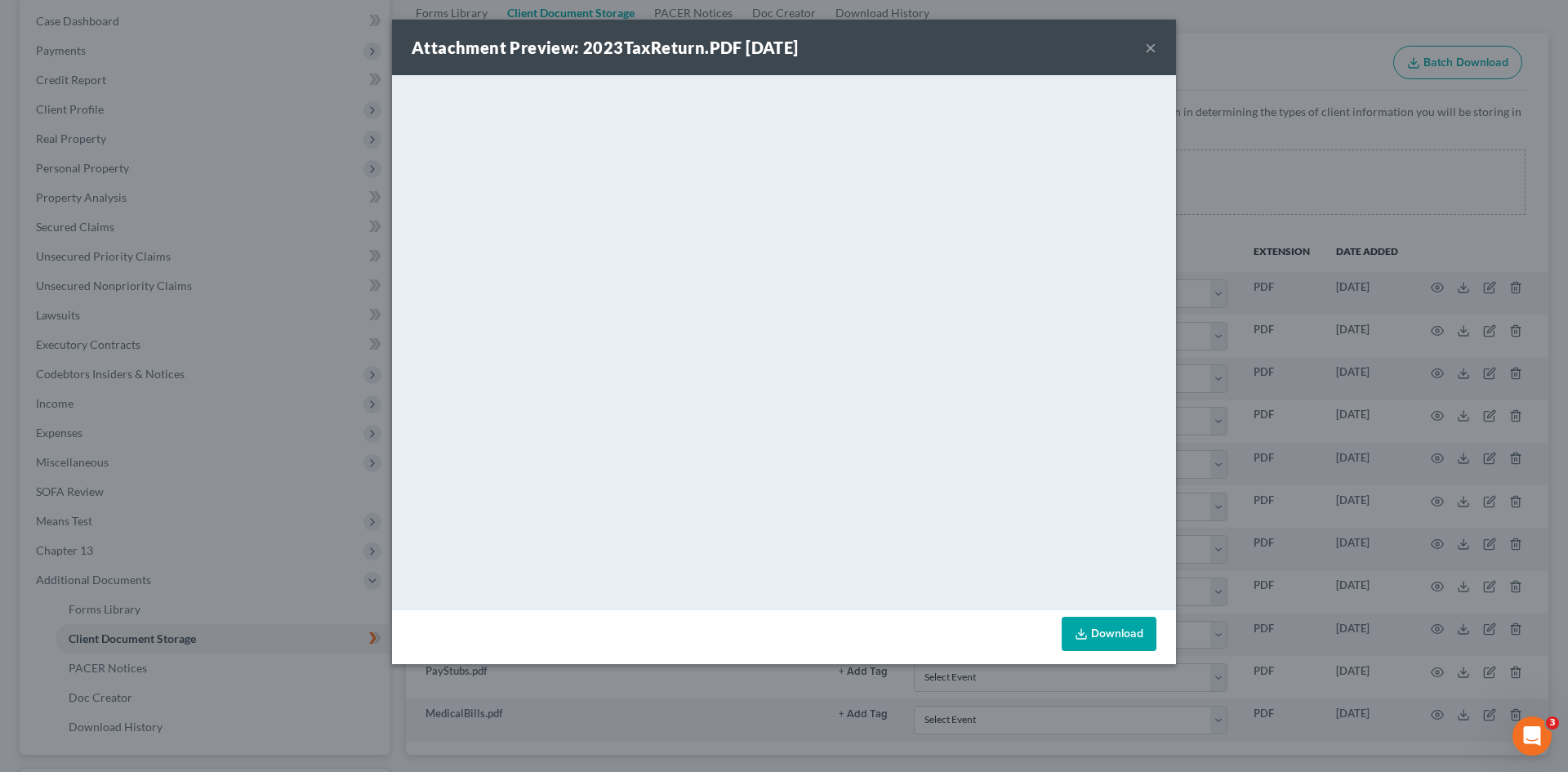
click at [1147, 49] on button "×" at bounding box center [1151, 47] width 12 height 20
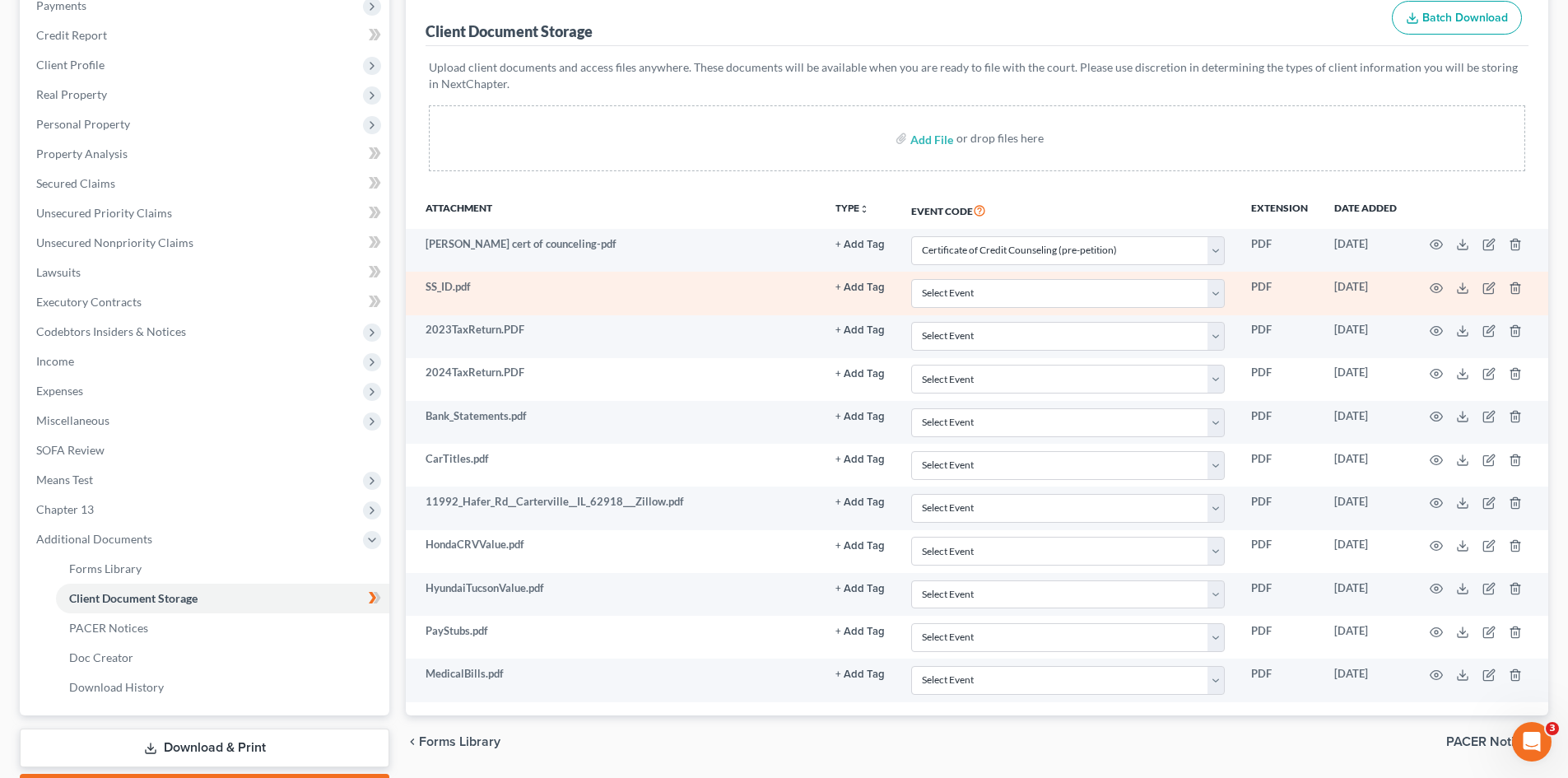
scroll to position [222, 0]
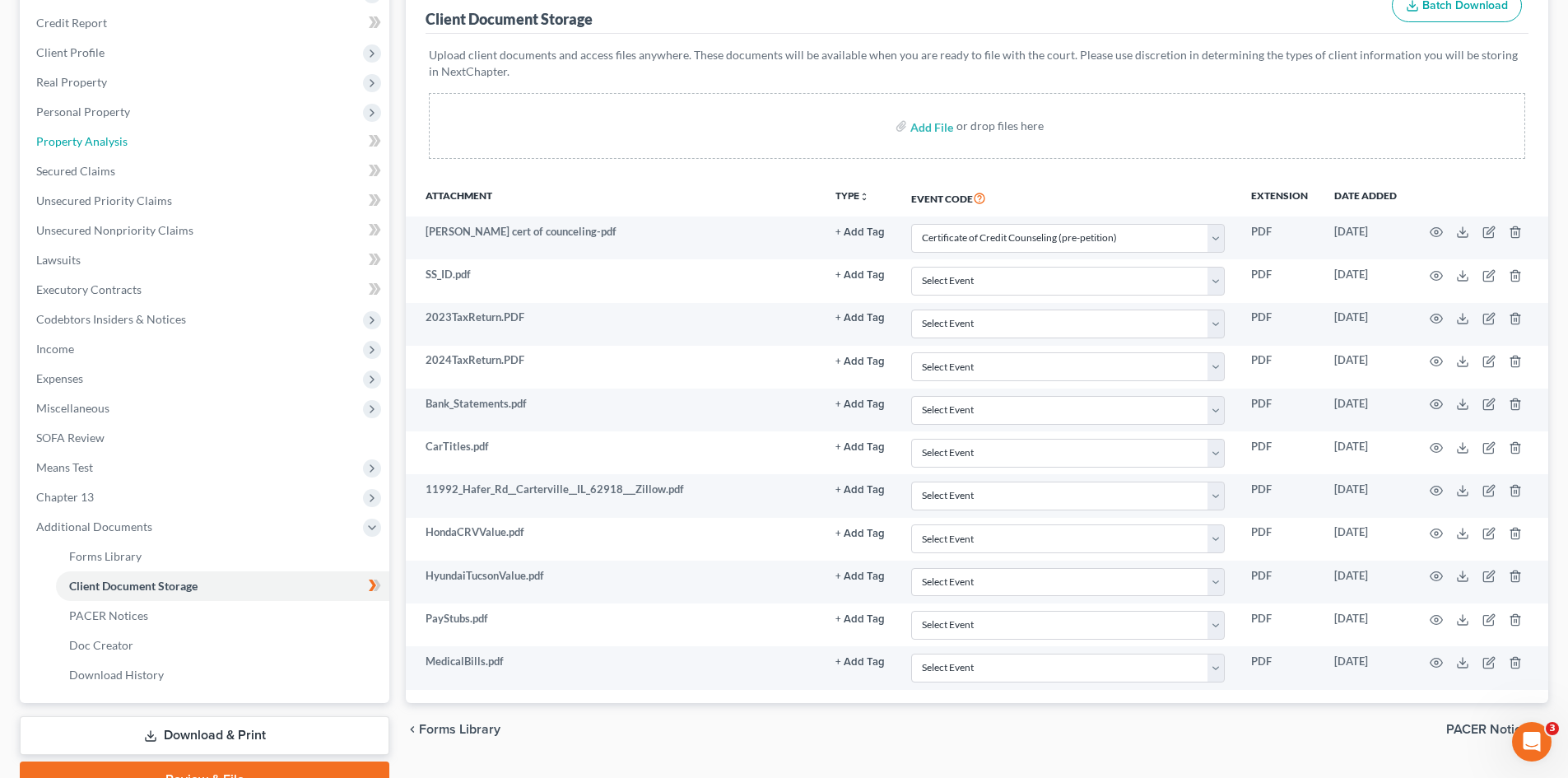
drag, startPoint x: 97, startPoint y: 138, endPoint x: 789, endPoint y: 391, distance: 736.8
click at [97, 138] on span "Property Analysis" at bounding box center [82, 141] width 92 height 14
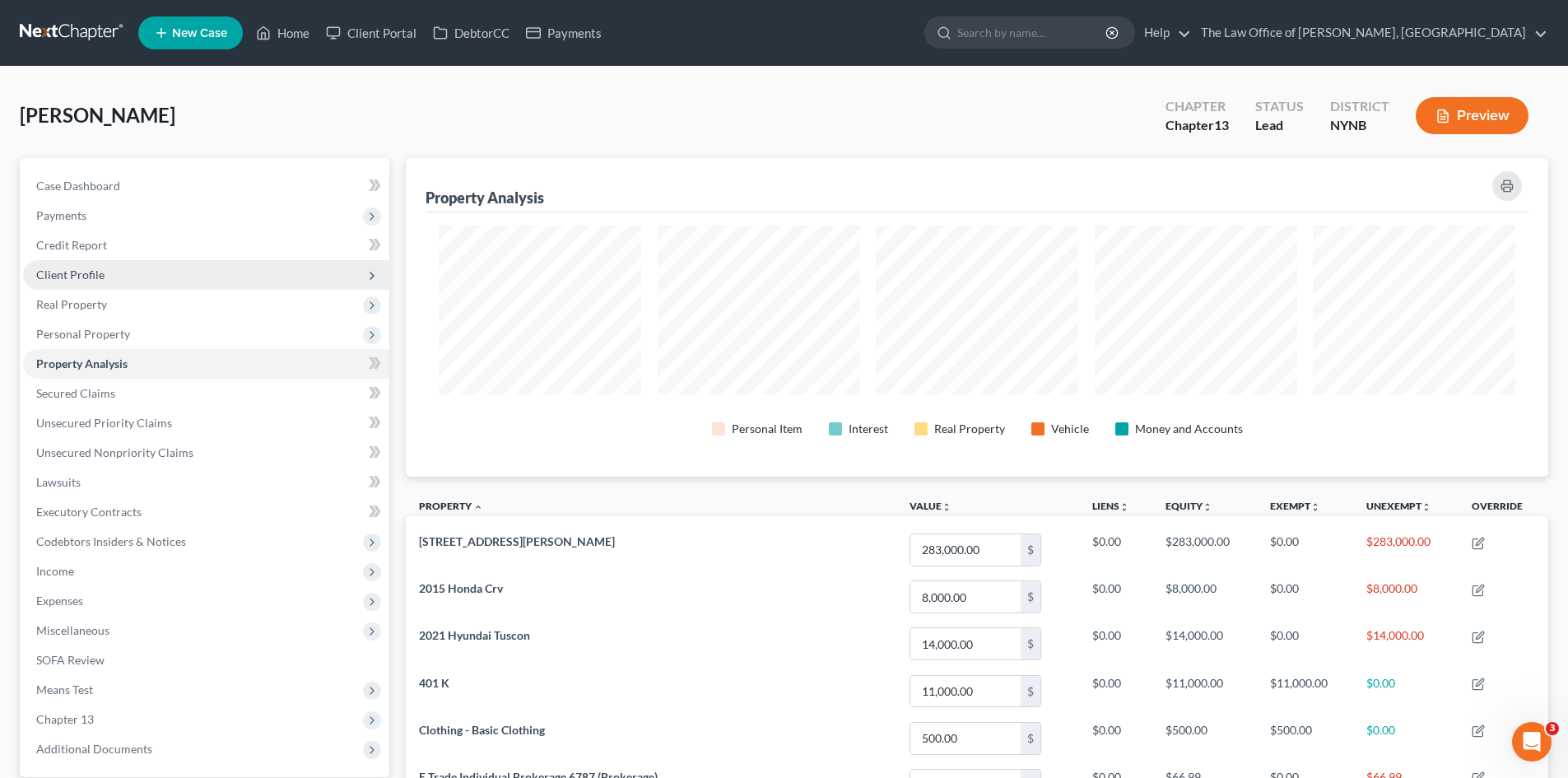
click at [98, 290] on span "Real Property" at bounding box center [207, 305] width 366 height 30
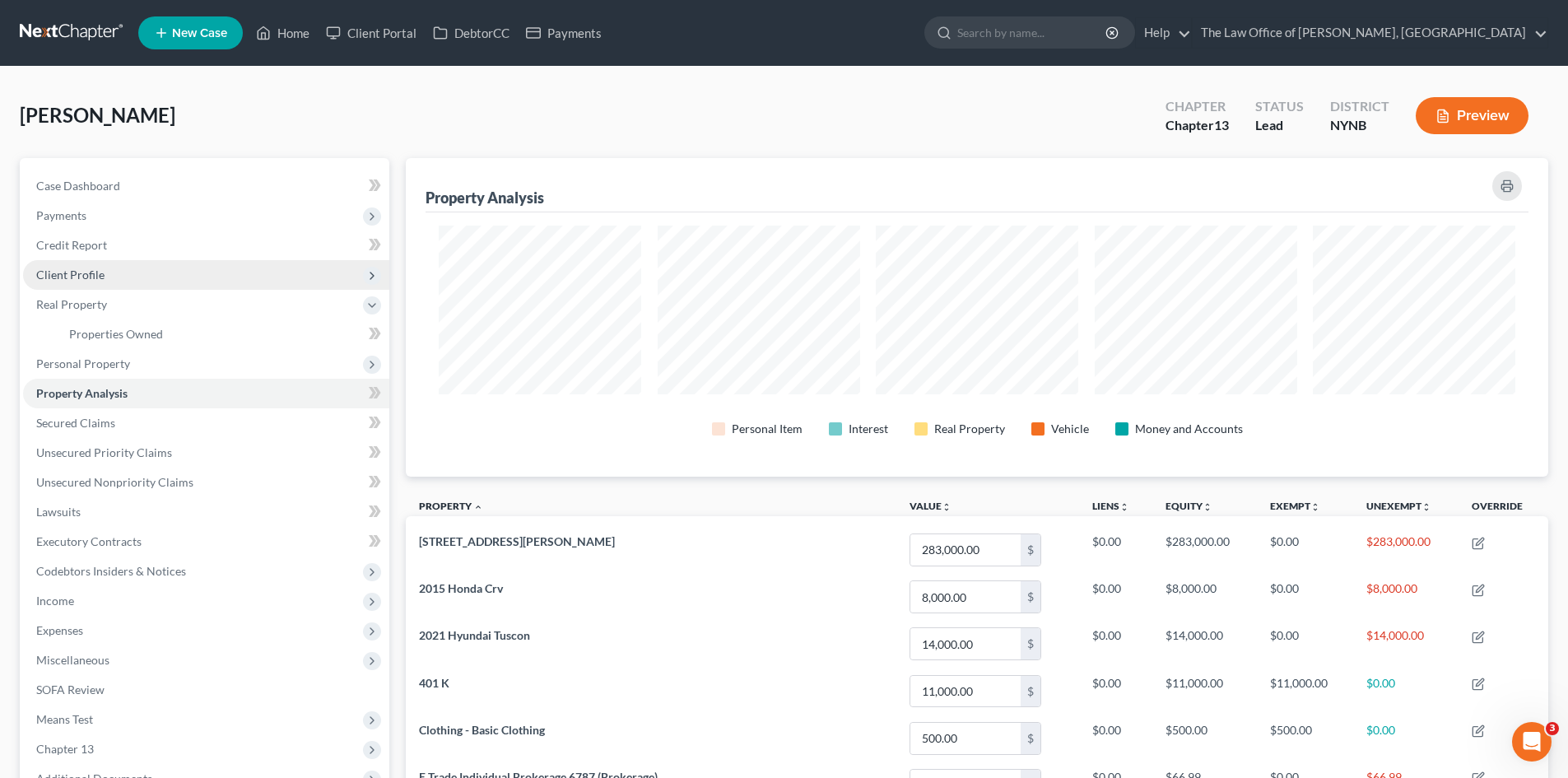
click at [98, 280] on span "Client Profile" at bounding box center [70, 274] width 68 height 14
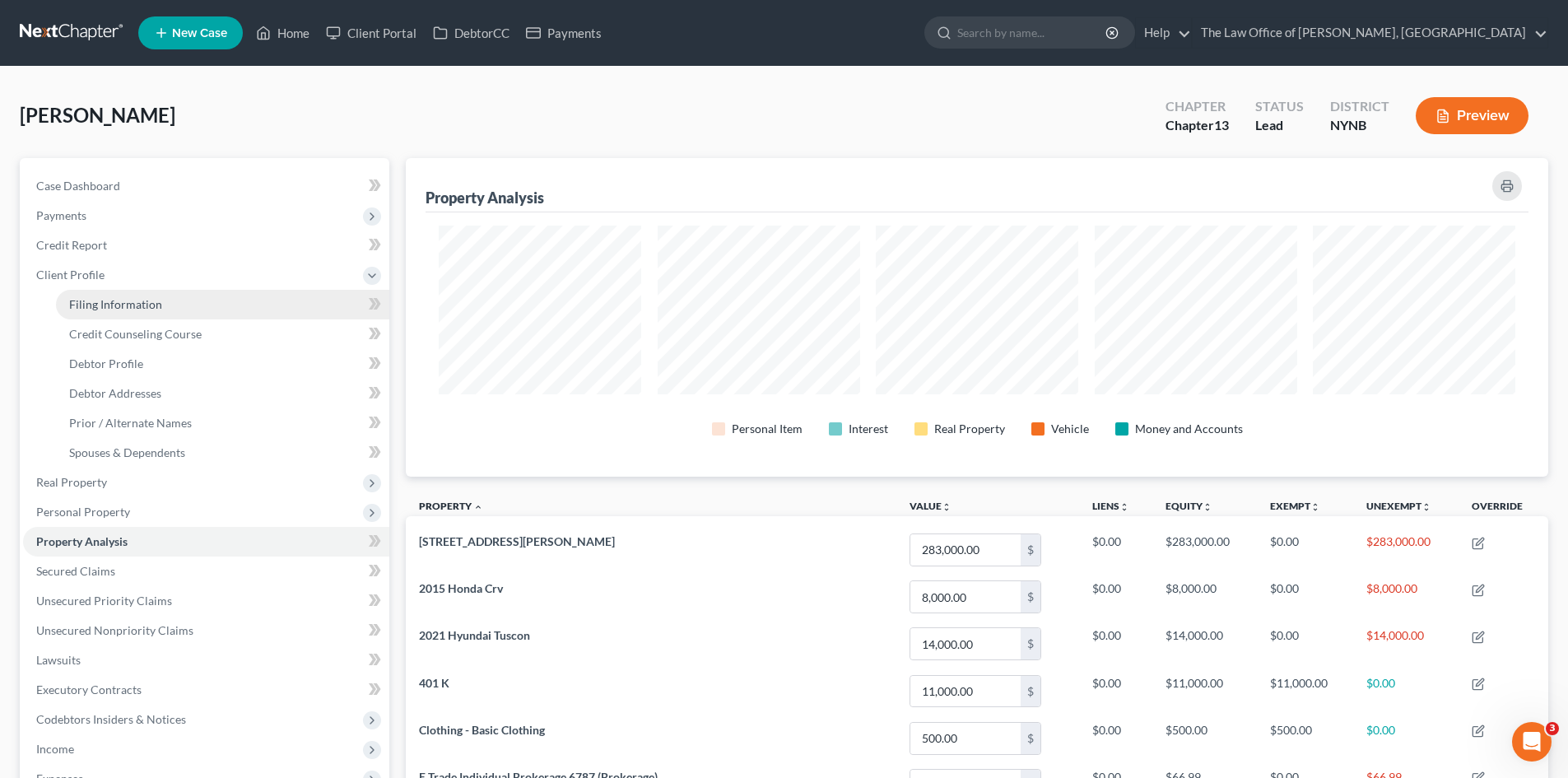
click at [116, 305] on span "Filing Information" at bounding box center [116, 304] width 93 height 14
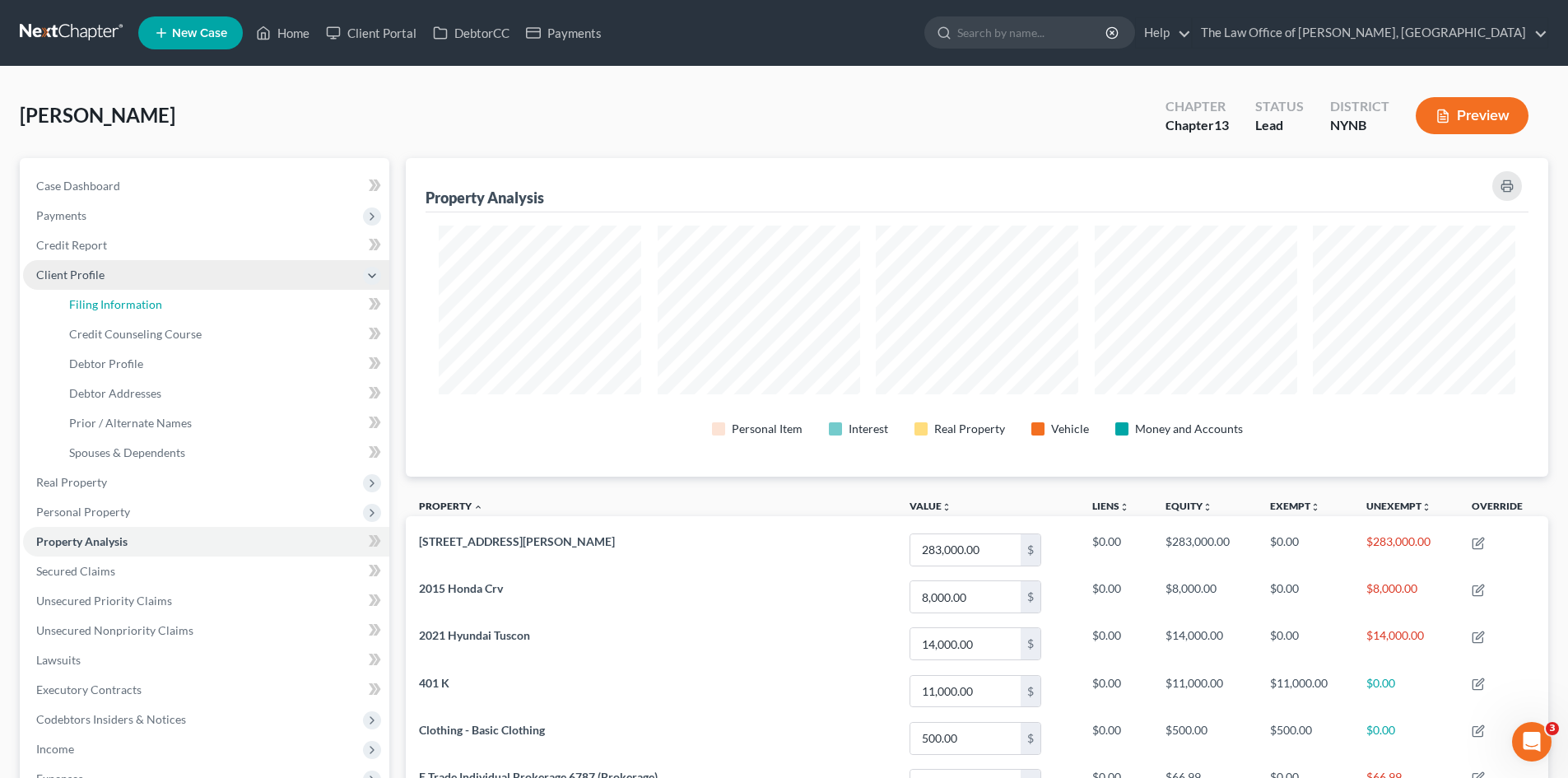
select select "1"
select select "0"
select select "3"
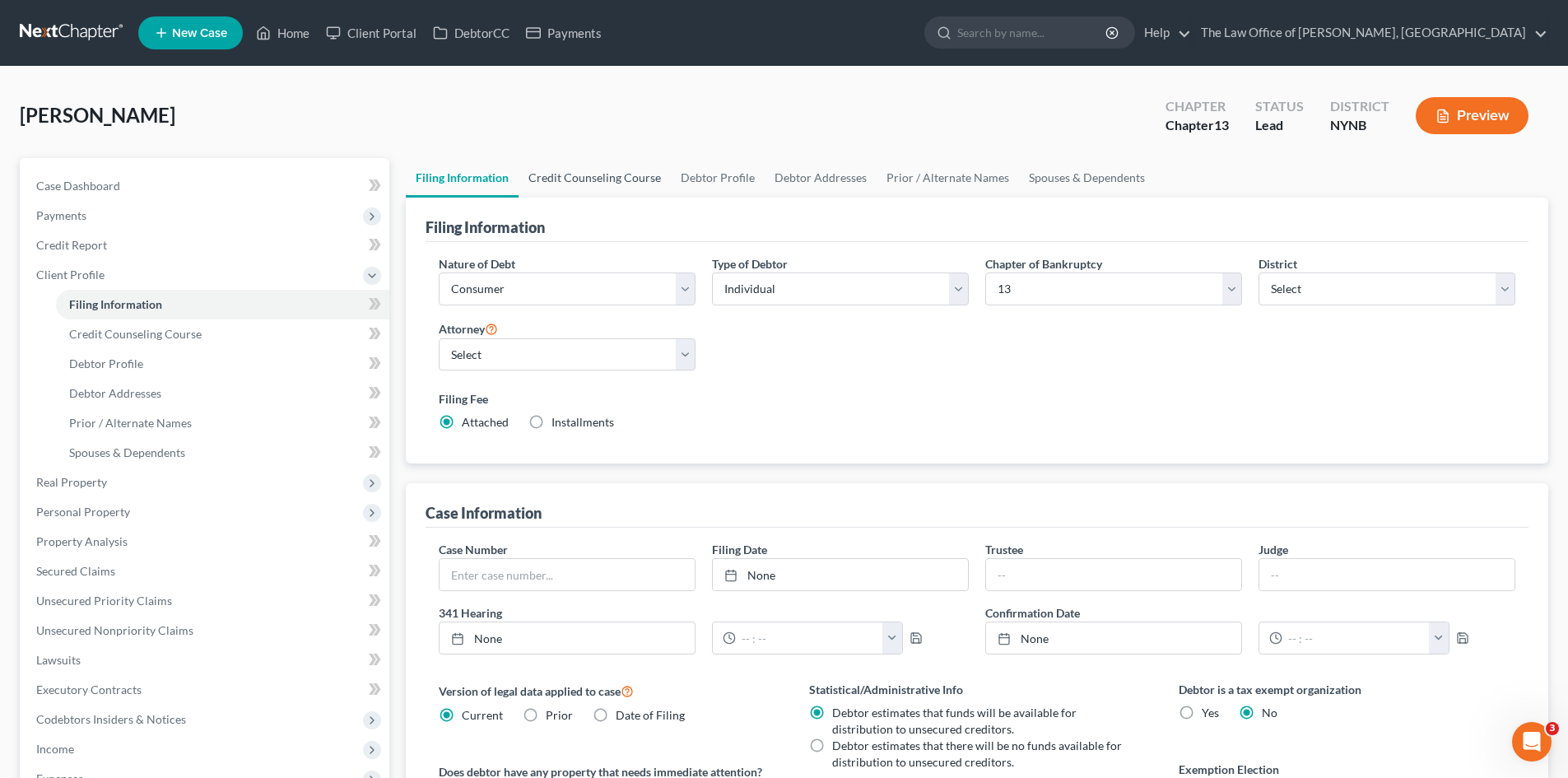
click at [571, 187] on link "Credit Counseling Course" at bounding box center [595, 177] width 152 height 39
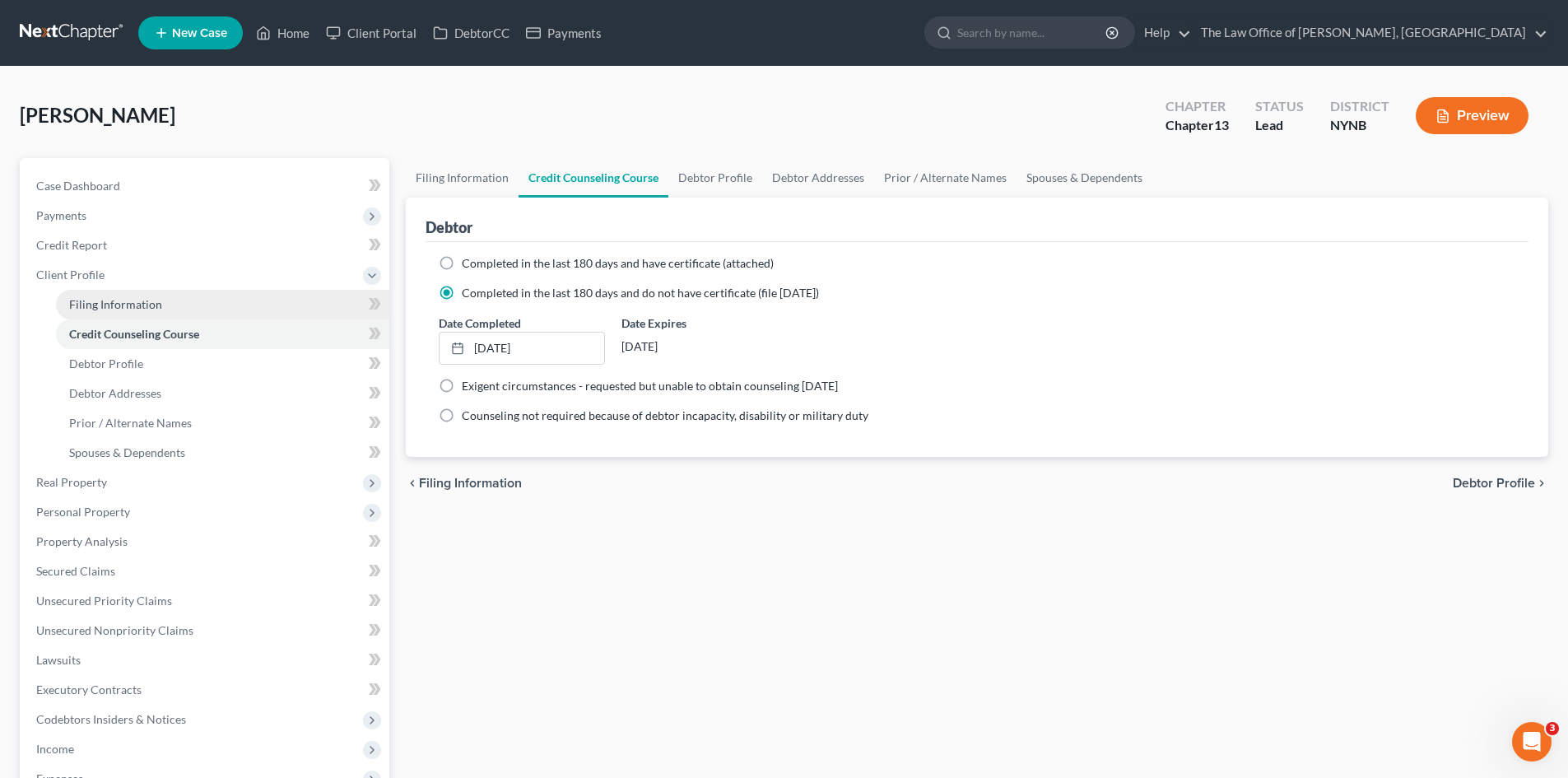
click at [104, 307] on span "Filing Information" at bounding box center [116, 304] width 93 height 14
select select "1"
select select "0"
select select "3"
select select "54"
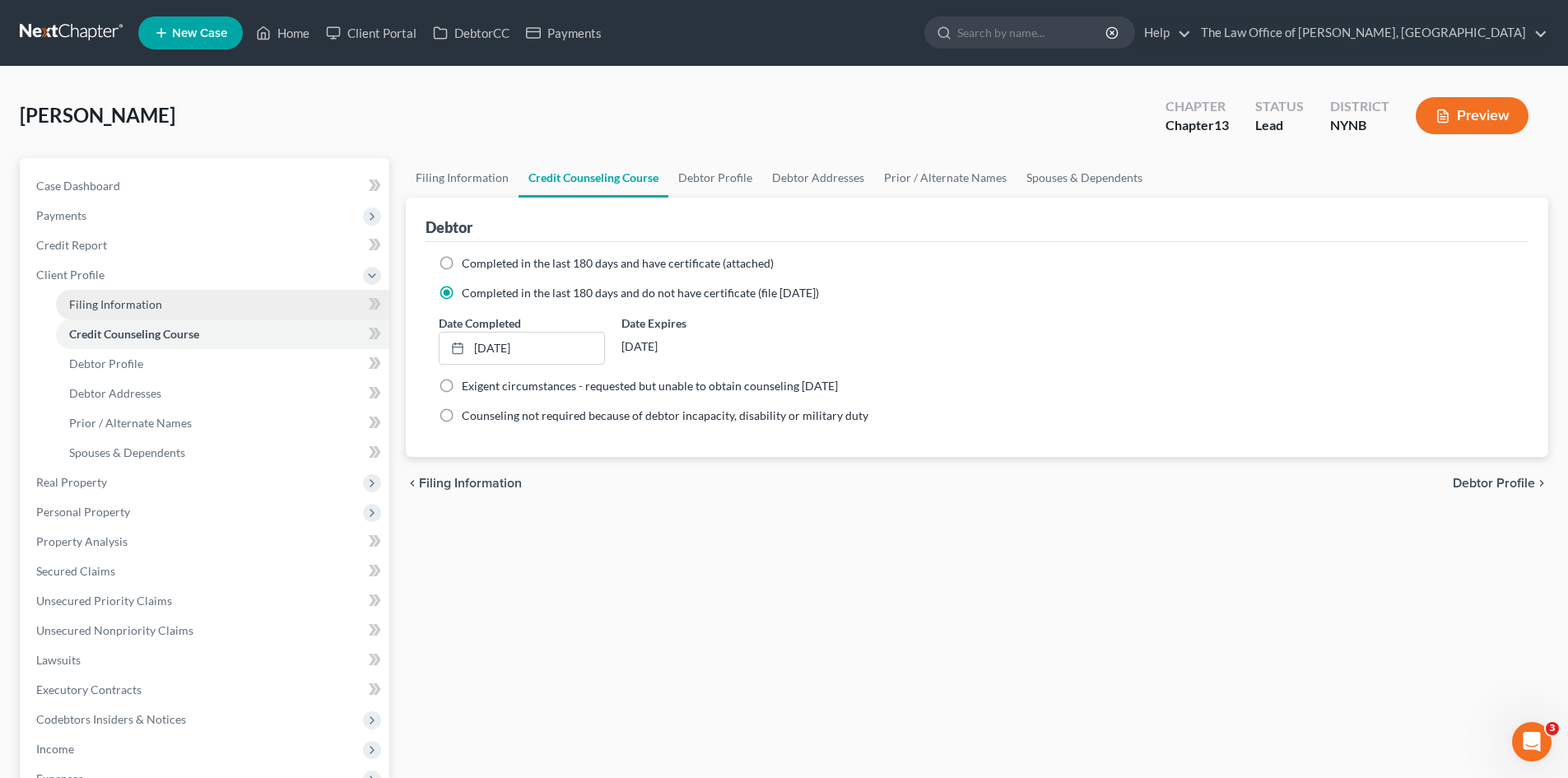
select select "0"
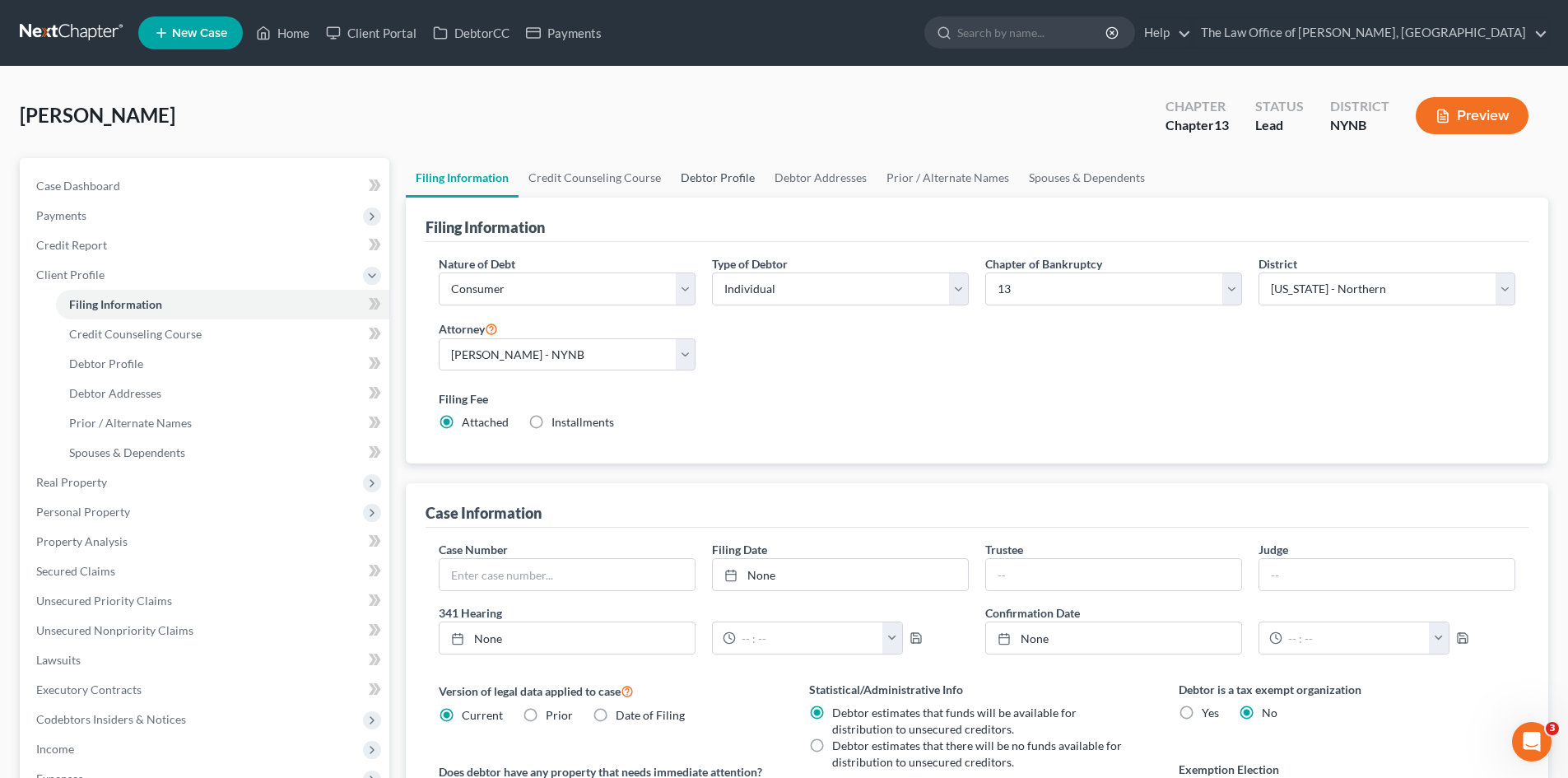
click at [700, 177] on link "Debtor Profile" at bounding box center [717, 177] width 94 height 39
select select "2"
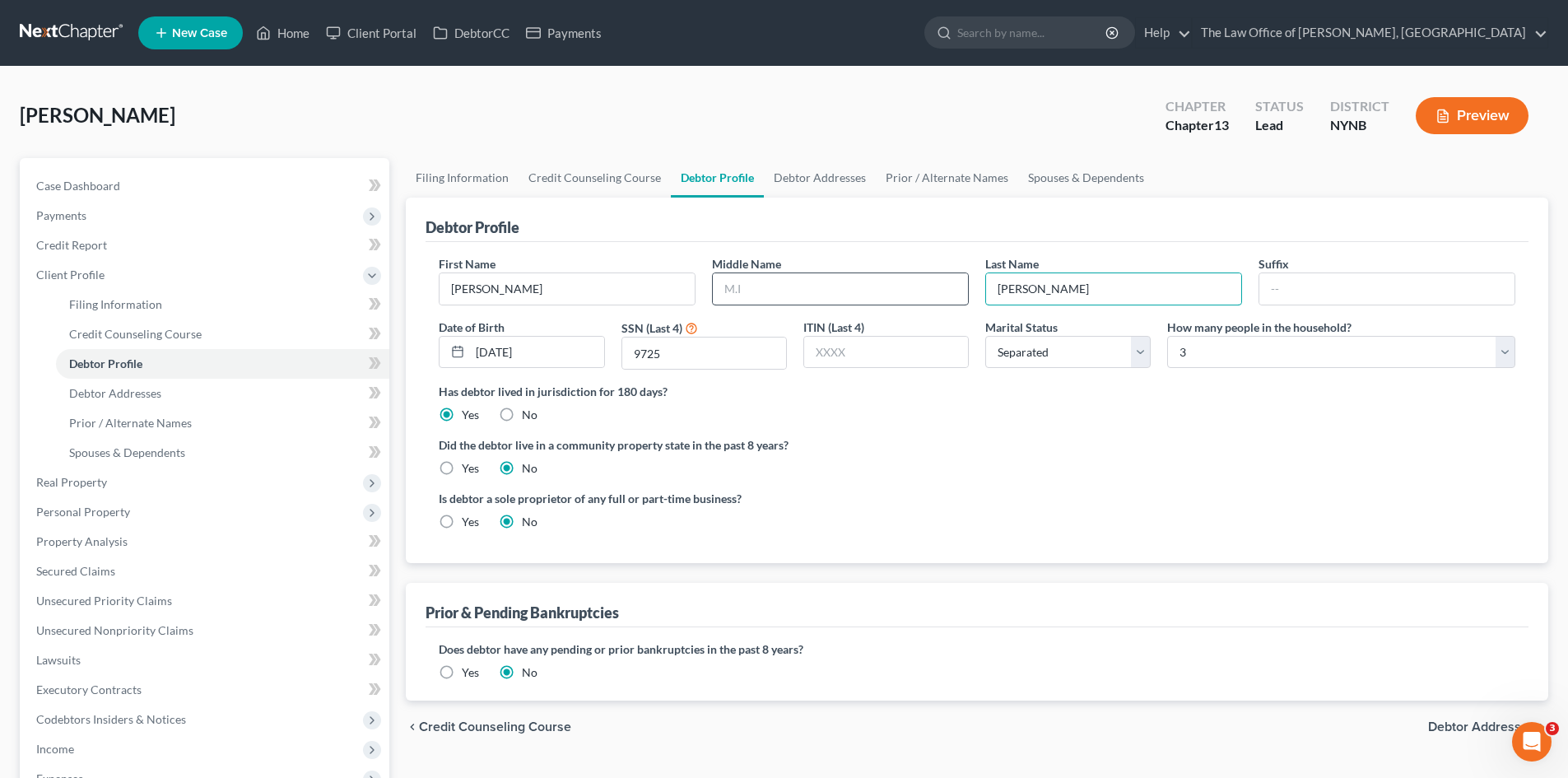
drag, startPoint x: 1058, startPoint y: 289, endPoint x: 908, endPoint y: 304, distance: 150.7
click at [908, 303] on div "First Name Christopher Middle Name Last Name Dennis Suffix Date of Birth 10/31/…" at bounding box center [977, 318] width 1093 height 127
type input "Ennis"
click at [1031, 518] on div "Is debtor a sole proprietor of any full or part-time business? Yes No" at bounding box center [977, 516] width 1093 height 53
click at [754, 292] on input "text" at bounding box center [840, 289] width 255 height 32
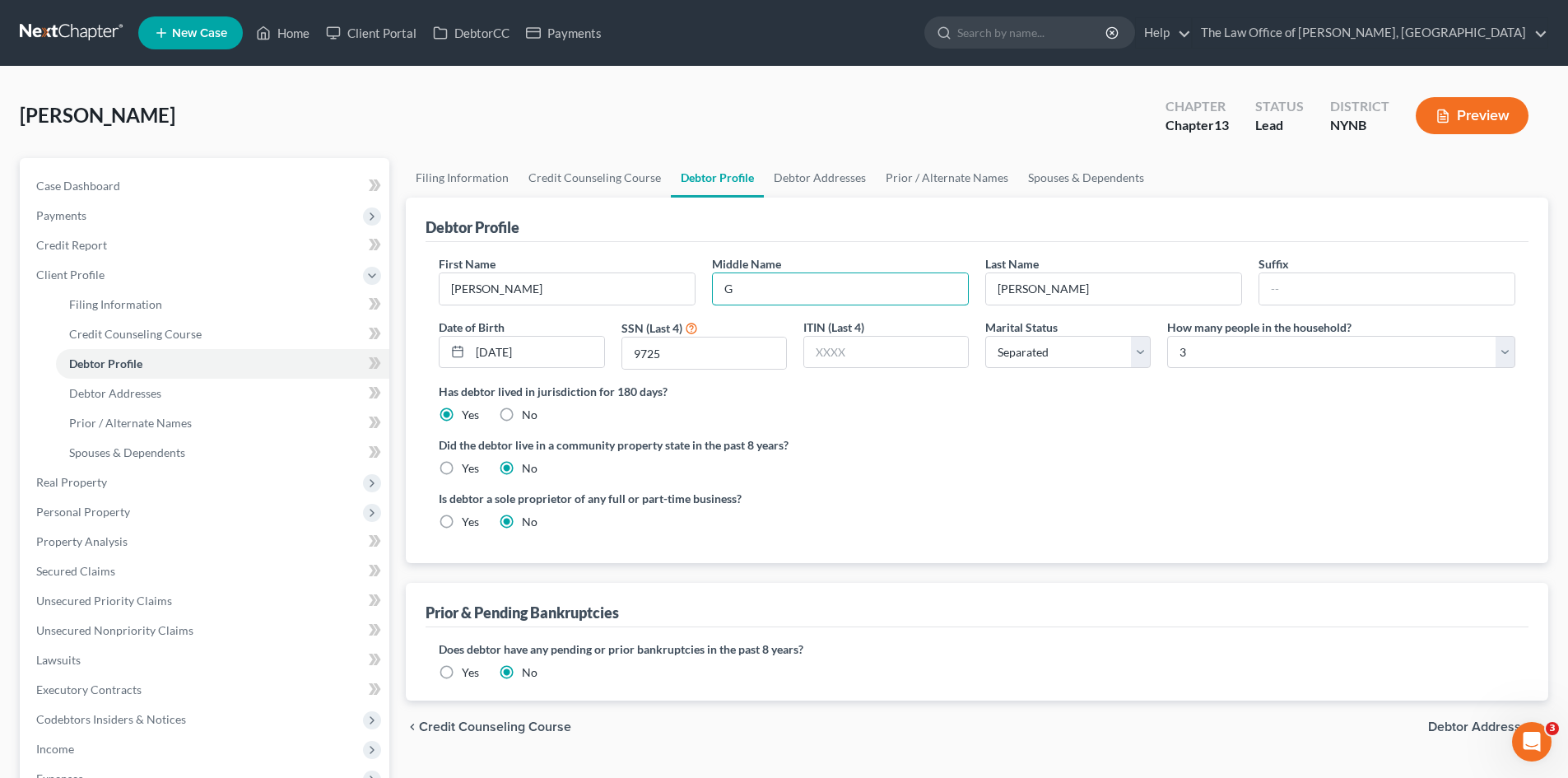
type input "G"
drag, startPoint x: 795, startPoint y: 415, endPoint x: 805, endPoint y: 400, distance: 18.0
click at [797, 415] on div "Has debtor lived in jurisdiction for 180 days? Yes No Debtor must reside in jur…" at bounding box center [977, 403] width 1077 height 40
click at [810, 162] on link "Debtor Addresses" at bounding box center [819, 177] width 112 height 39
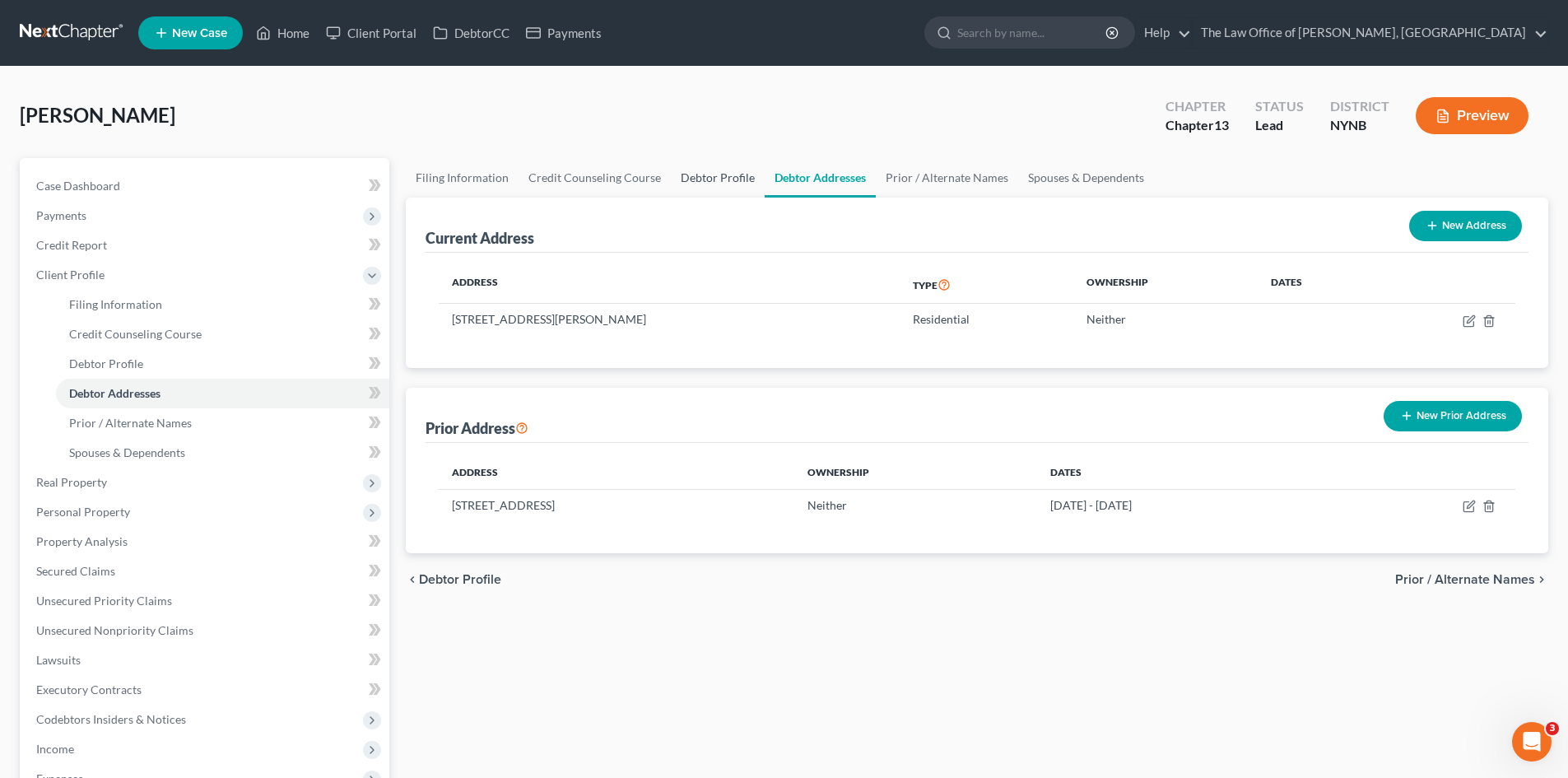
click at [694, 180] on link "Debtor Profile" at bounding box center [717, 177] width 94 height 39
select select "2"
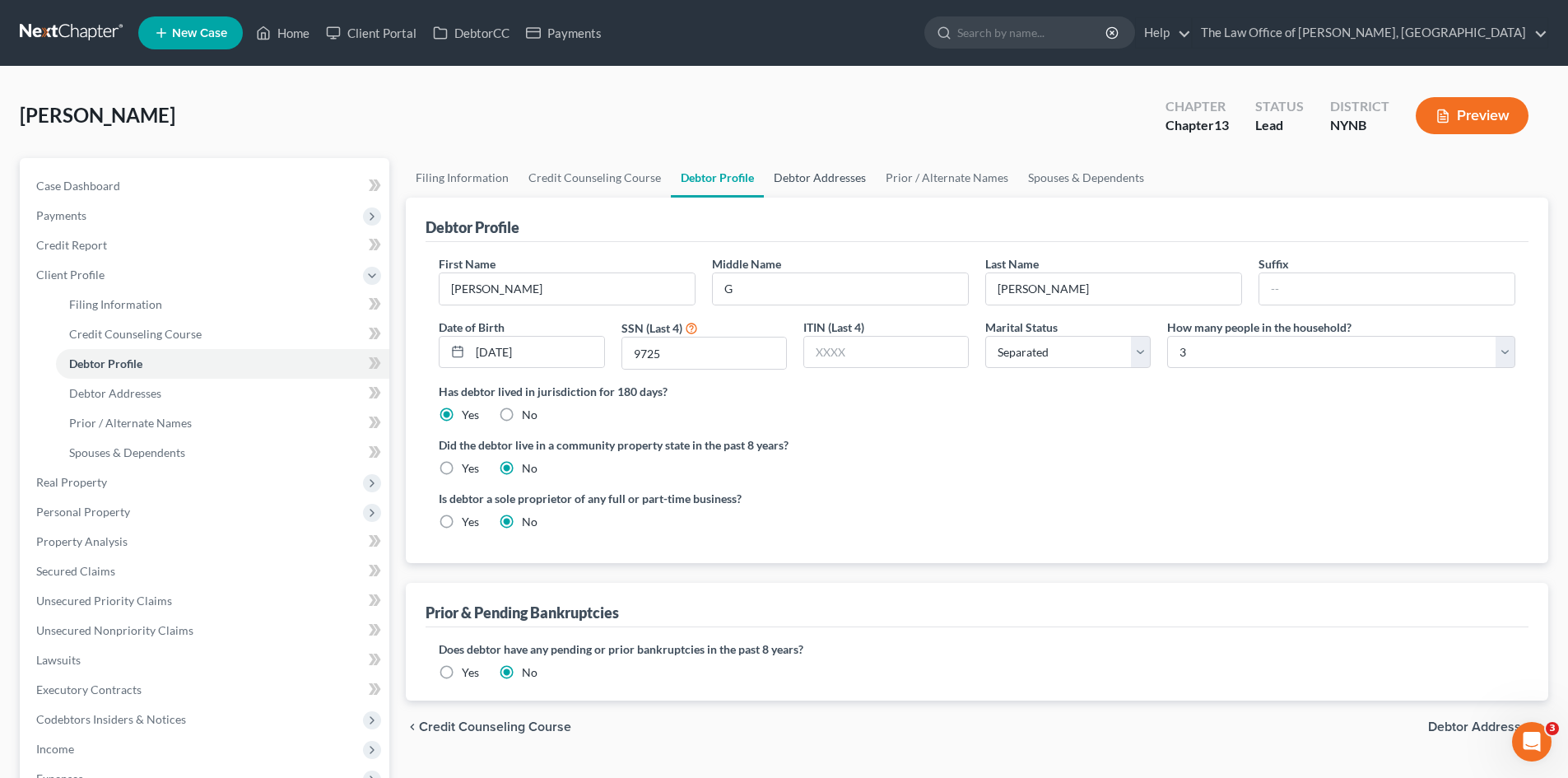
click at [822, 179] on link "Debtor Addresses" at bounding box center [819, 177] width 112 height 39
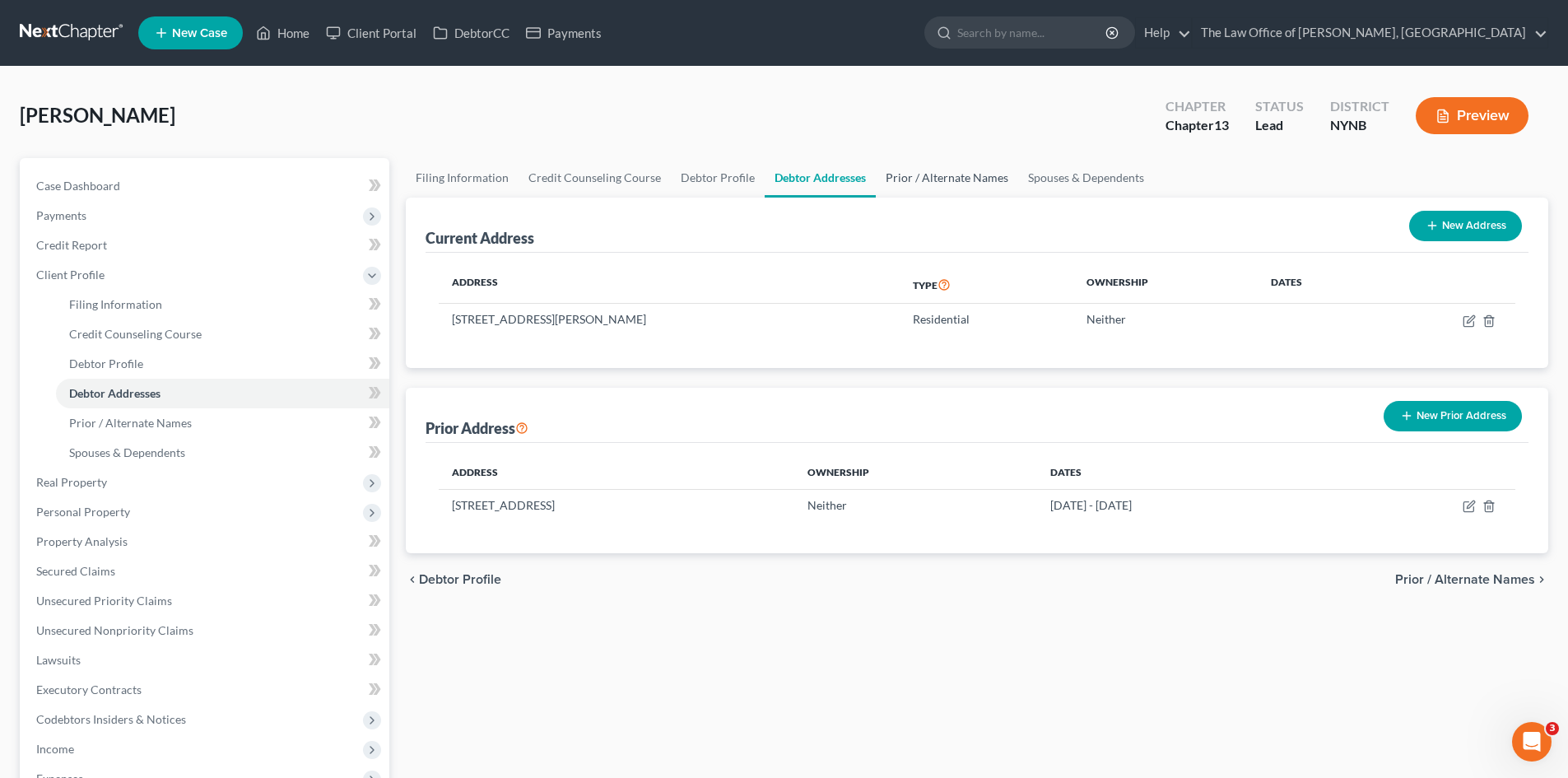
click at [953, 187] on link "Prior / Alternate Names" at bounding box center [947, 177] width 142 height 39
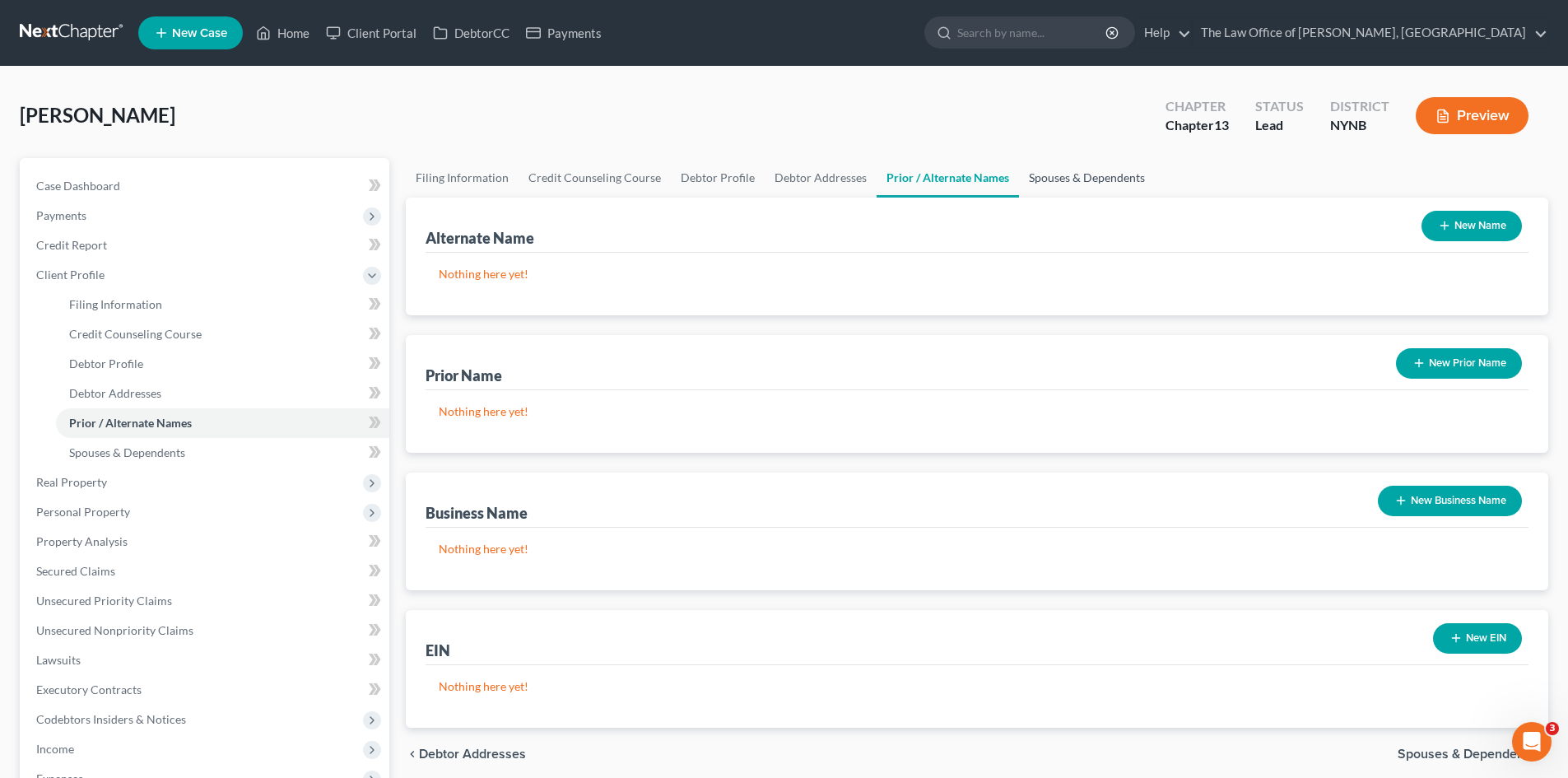
click at [1071, 181] on link "Spouses & Dependents" at bounding box center [1086, 177] width 136 height 39
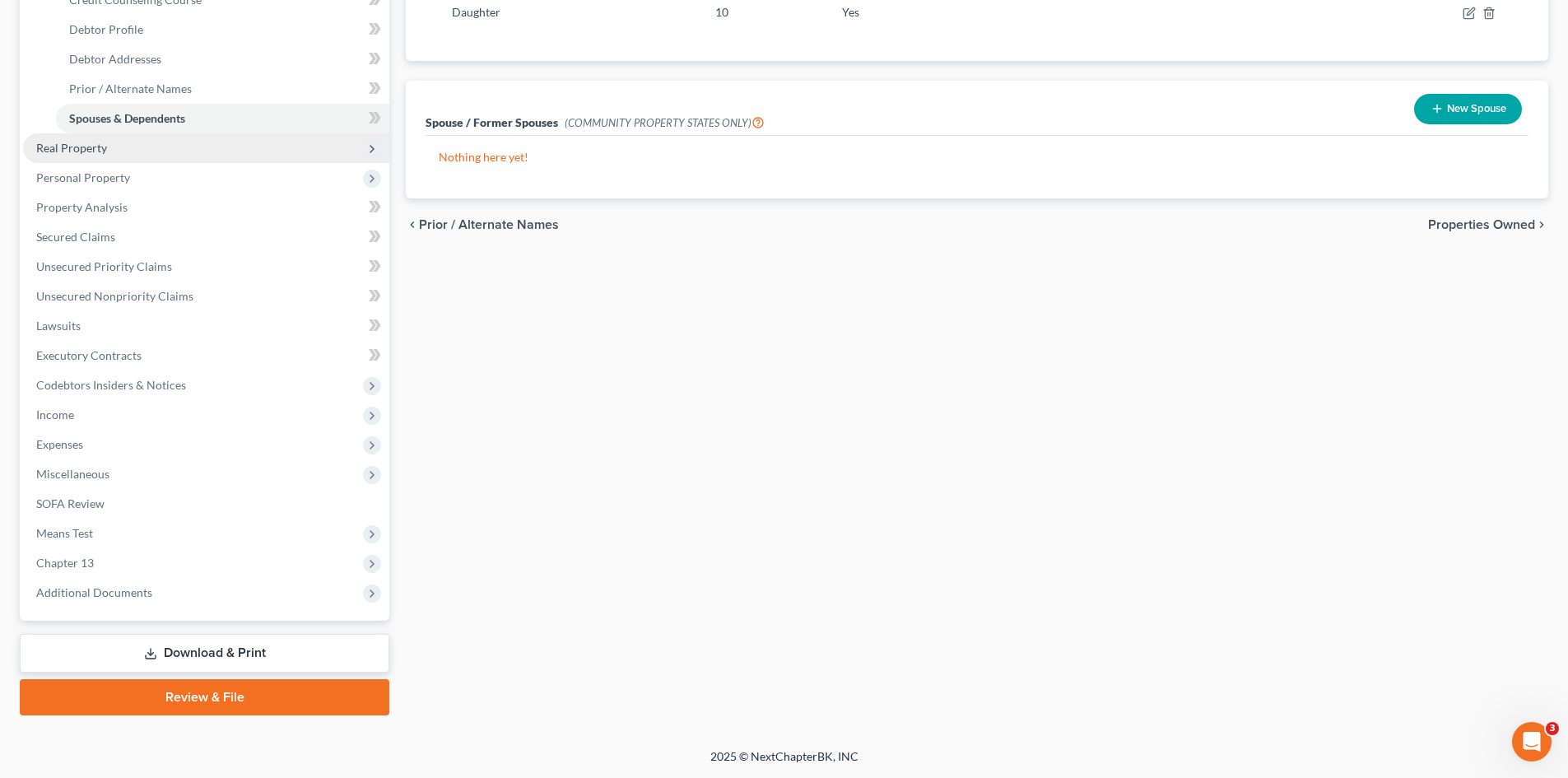
click at [82, 153] on span "Real Property" at bounding box center [71, 147] width 71 height 14
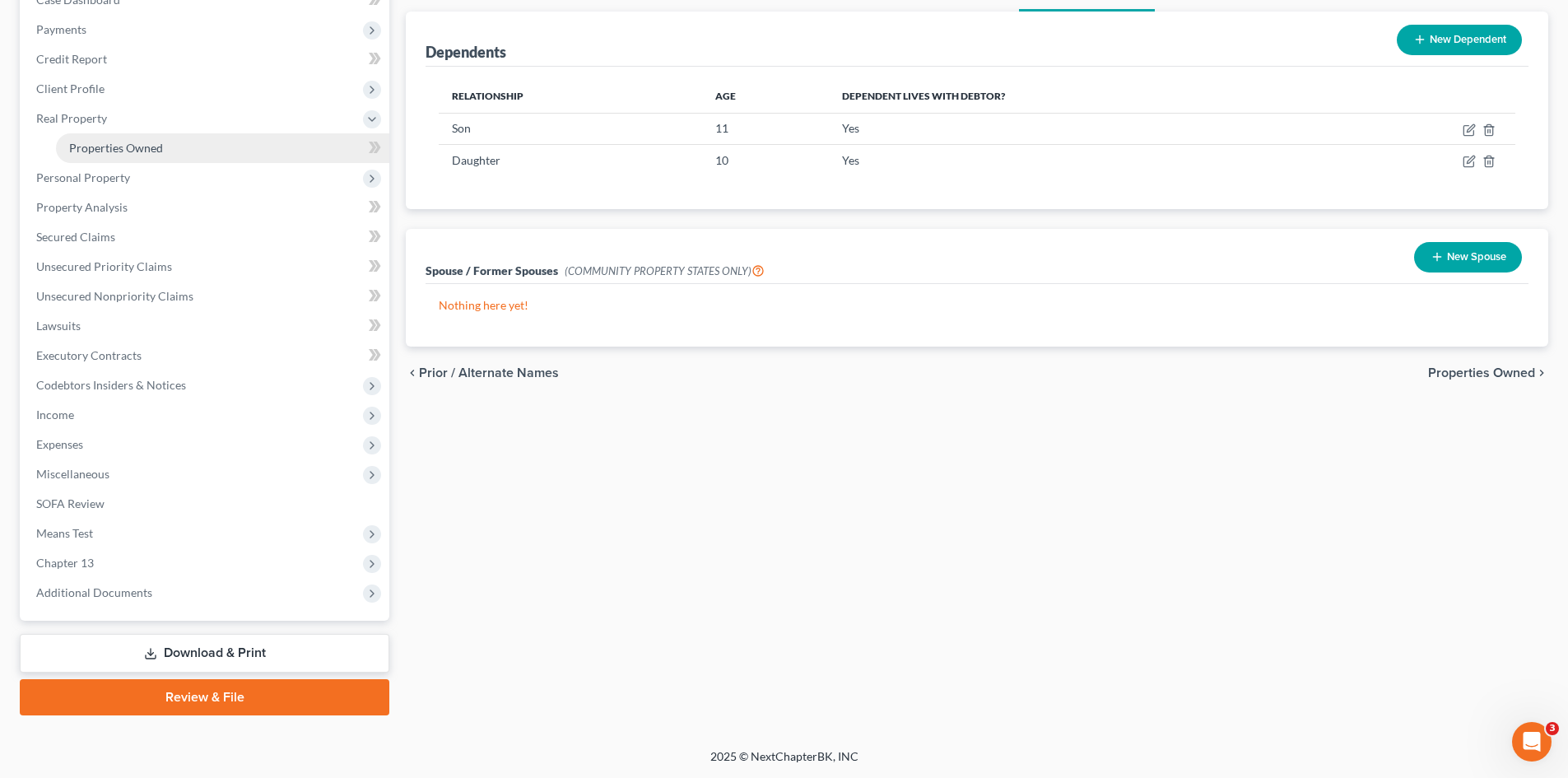
scroll to position [186, 0]
click at [175, 143] on link "Properties Owned" at bounding box center [222, 148] width 333 height 30
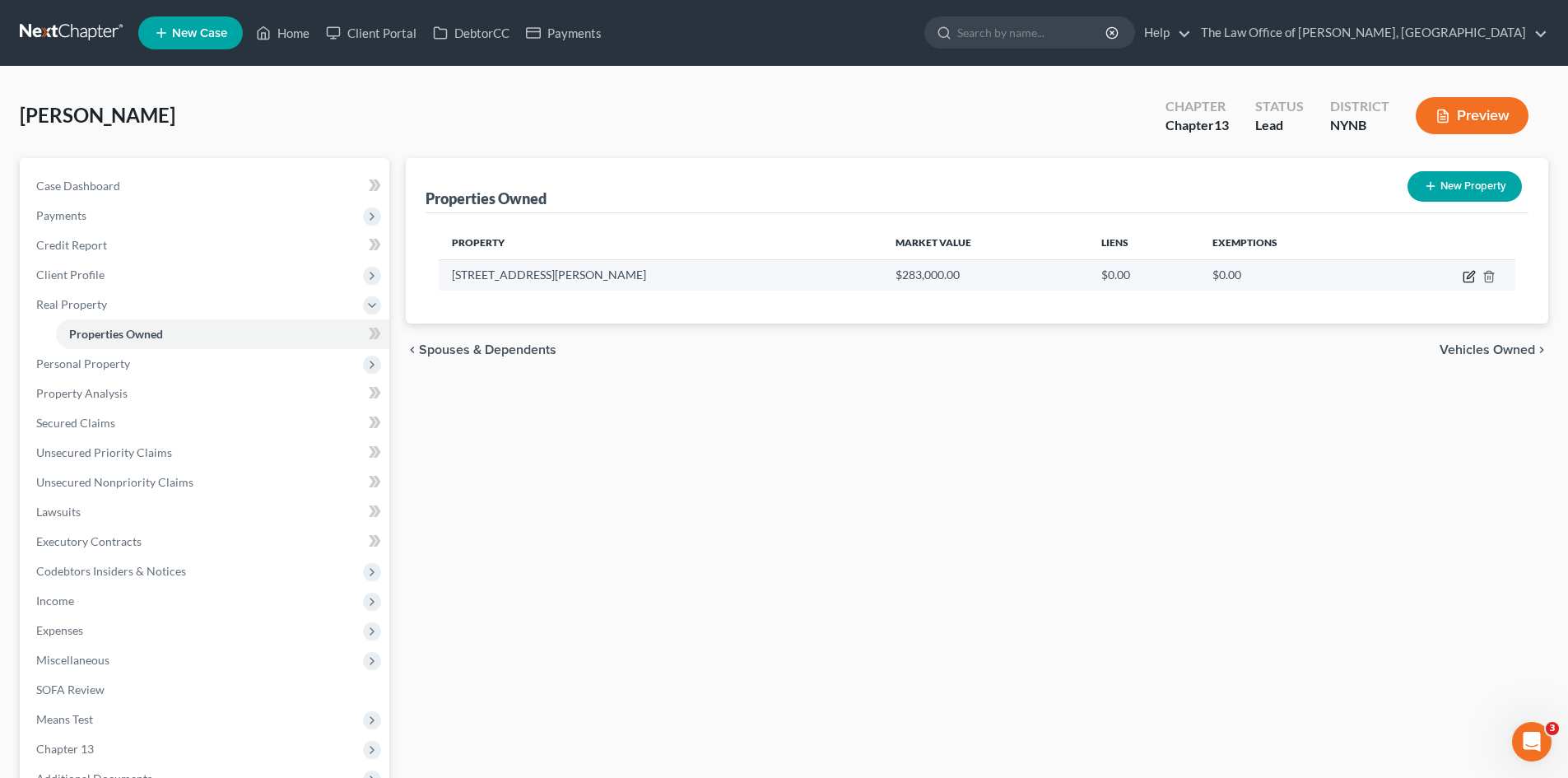
click at [1471, 279] on icon "button" at bounding box center [1469, 277] width 13 height 13
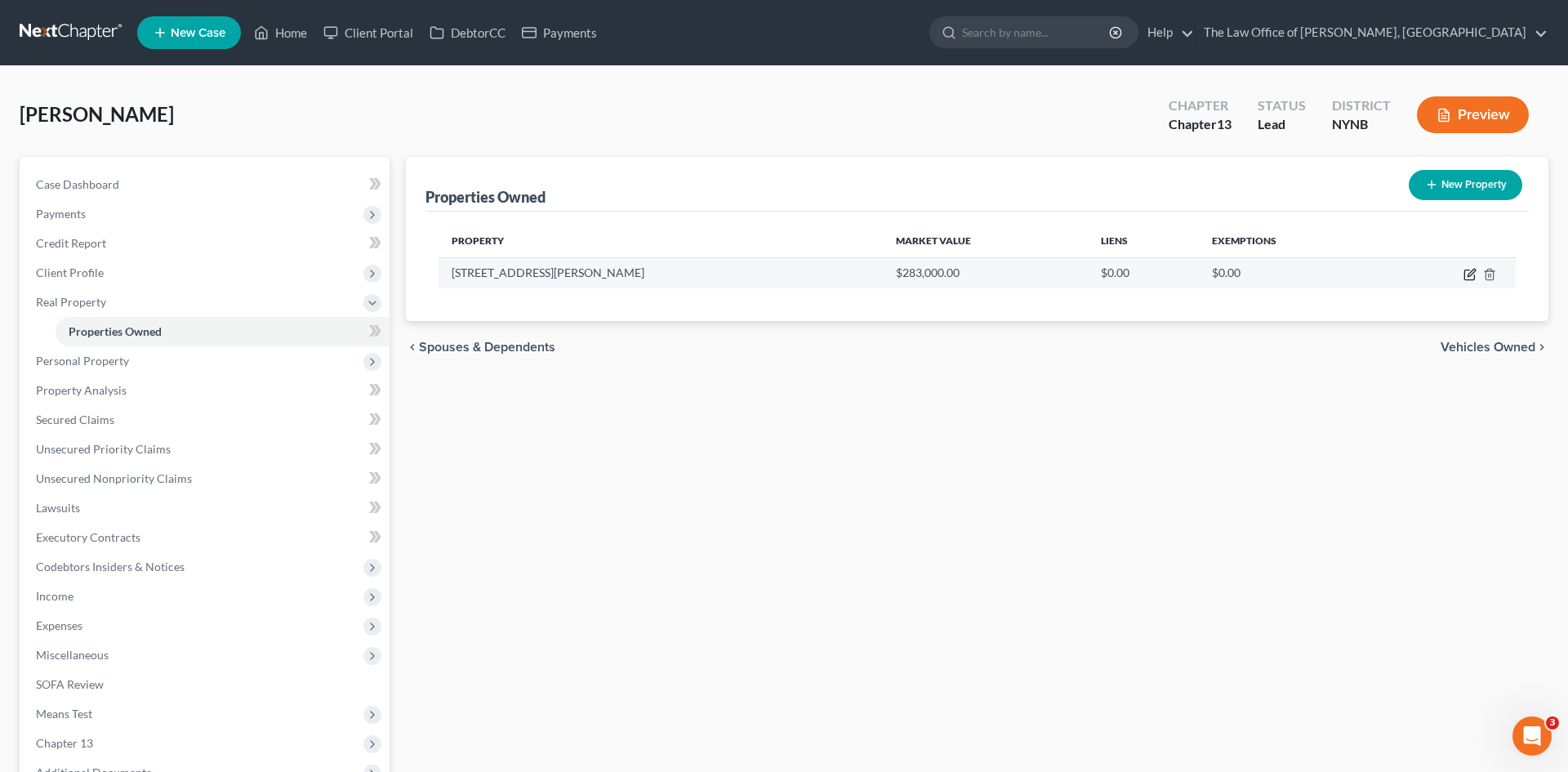
select select "14"
select select "0"
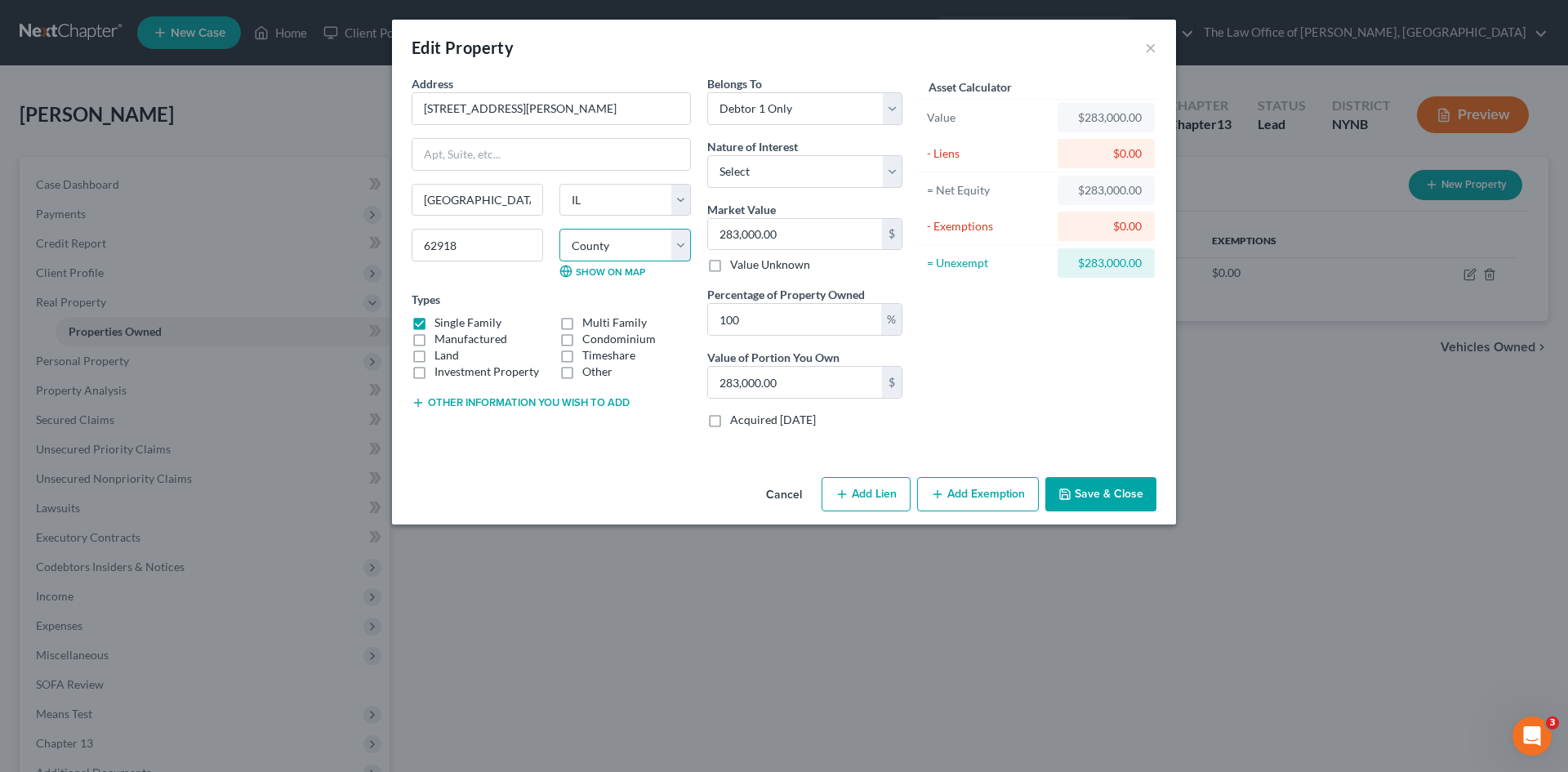
click at [634, 245] on select "County Adams County Alexander County Bond County Boone County Brown County Bure…" at bounding box center [625, 245] width 131 height 33
select select "99"
click at [559, 229] on select "County Adams County Alexander County Bond County Boone County Brown County Bure…" at bounding box center [625, 245] width 131 height 33
click at [1109, 496] on button "Save & Close" at bounding box center [1100, 494] width 111 height 35
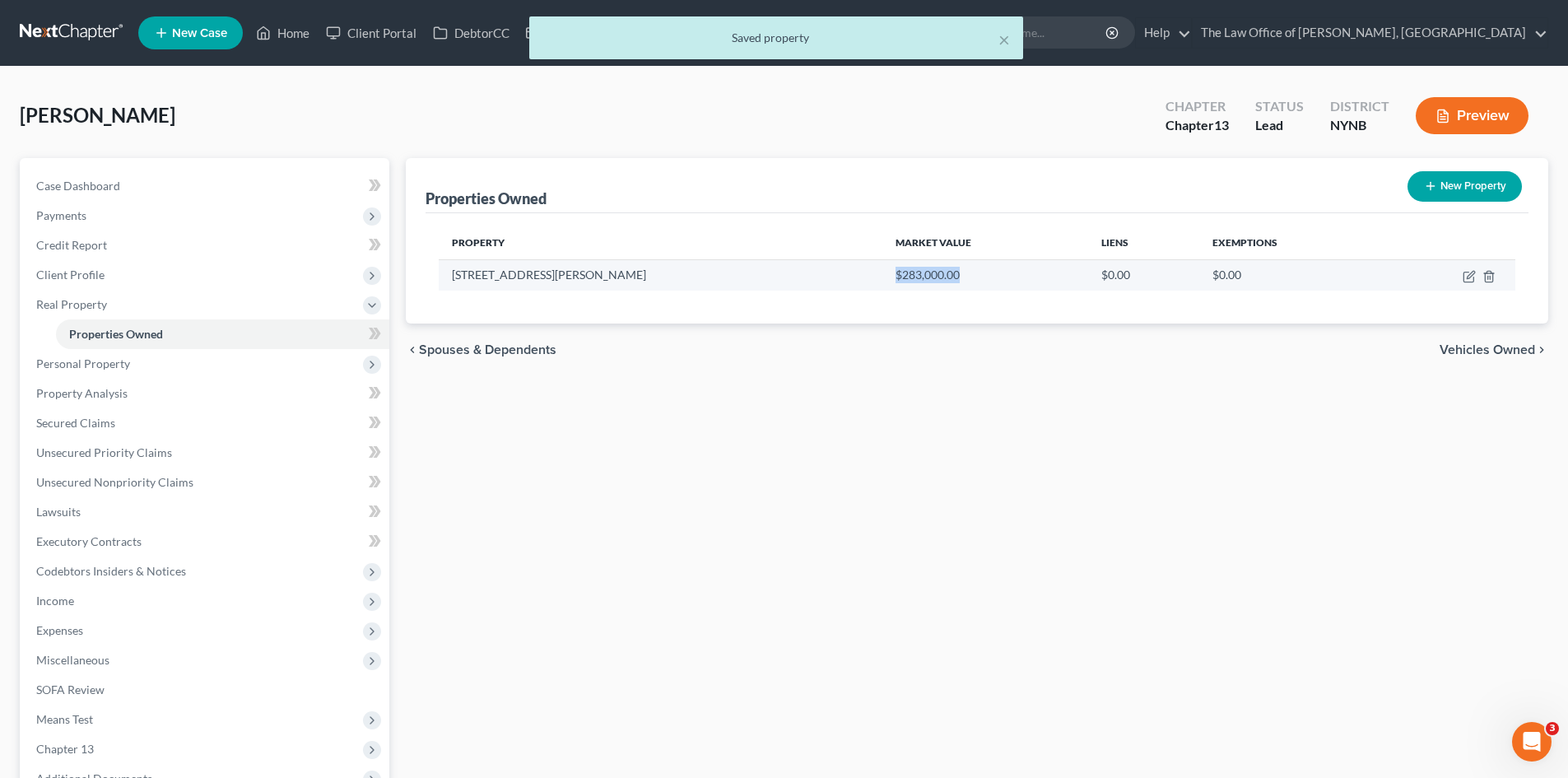
drag, startPoint x: 833, startPoint y: 280, endPoint x: 722, endPoint y: 272, distance: 111.3
click at [882, 272] on td "$283,000.00" at bounding box center [984, 275] width 205 height 32
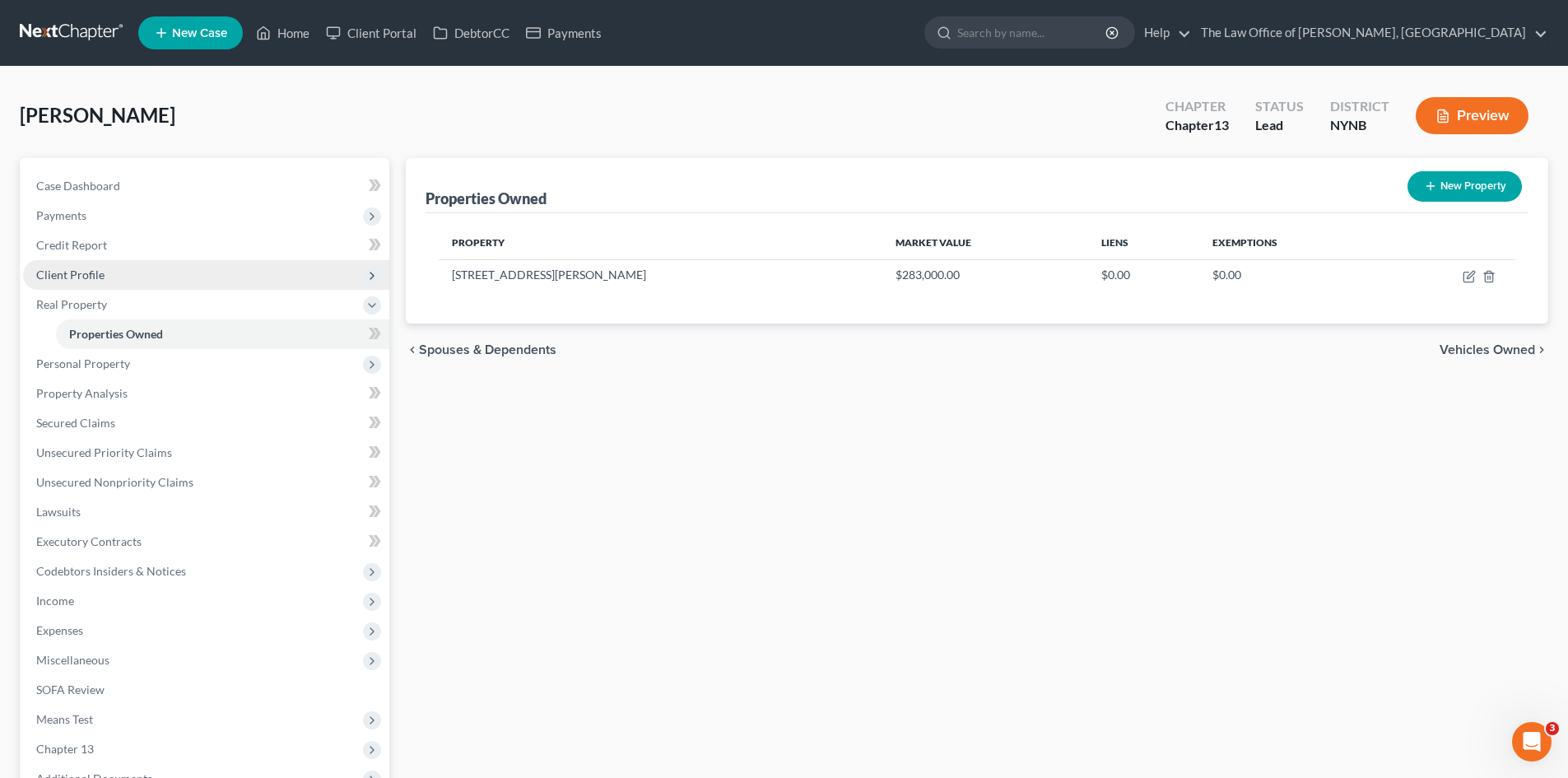
click at [106, 271] on span "Client Profile" at bounding box center [207, 275] width 366 height 30
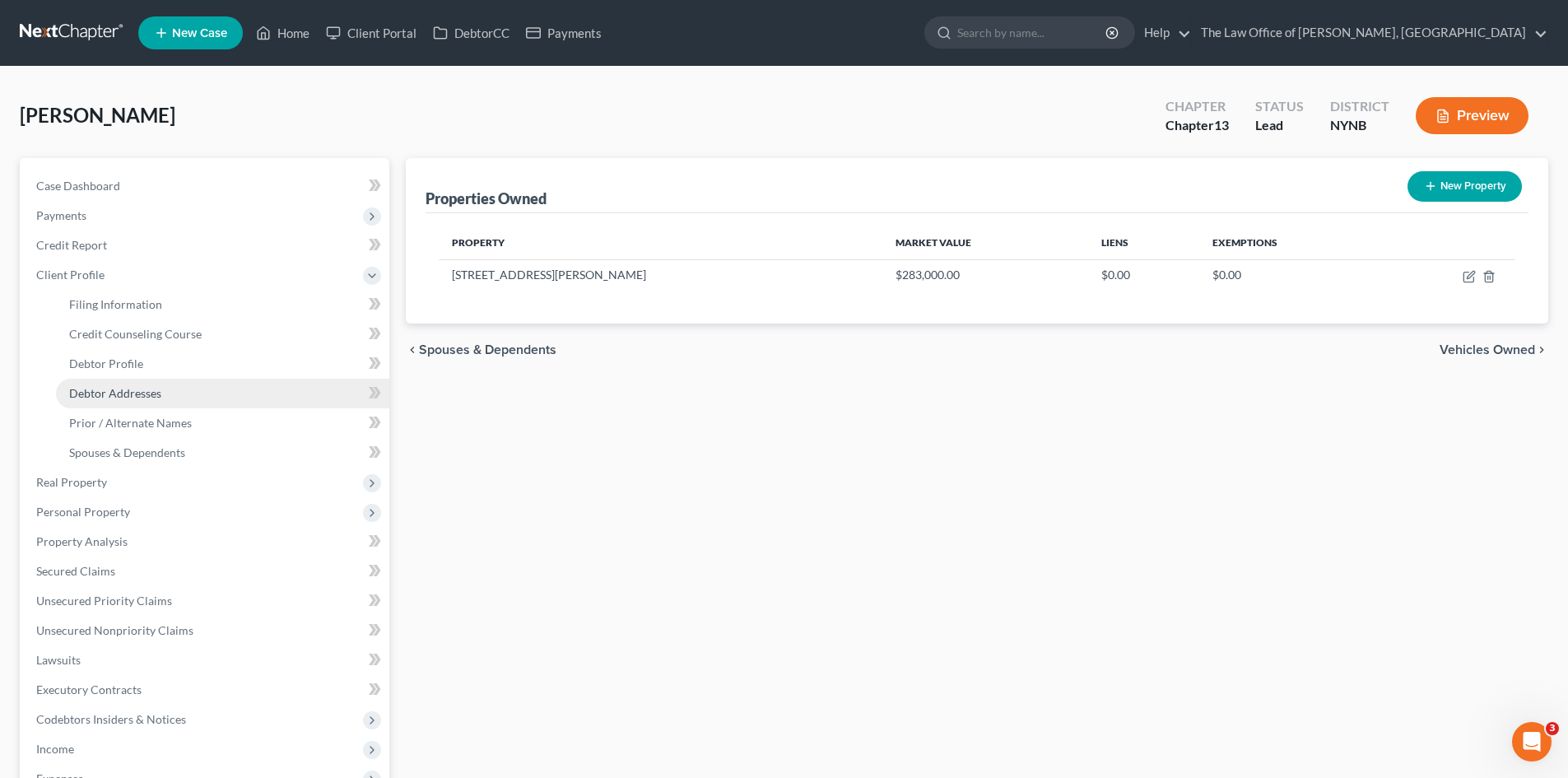
click at [124, 387] on span "Debtor Addresses" at bounding box center [115, 393] width 92 height 14
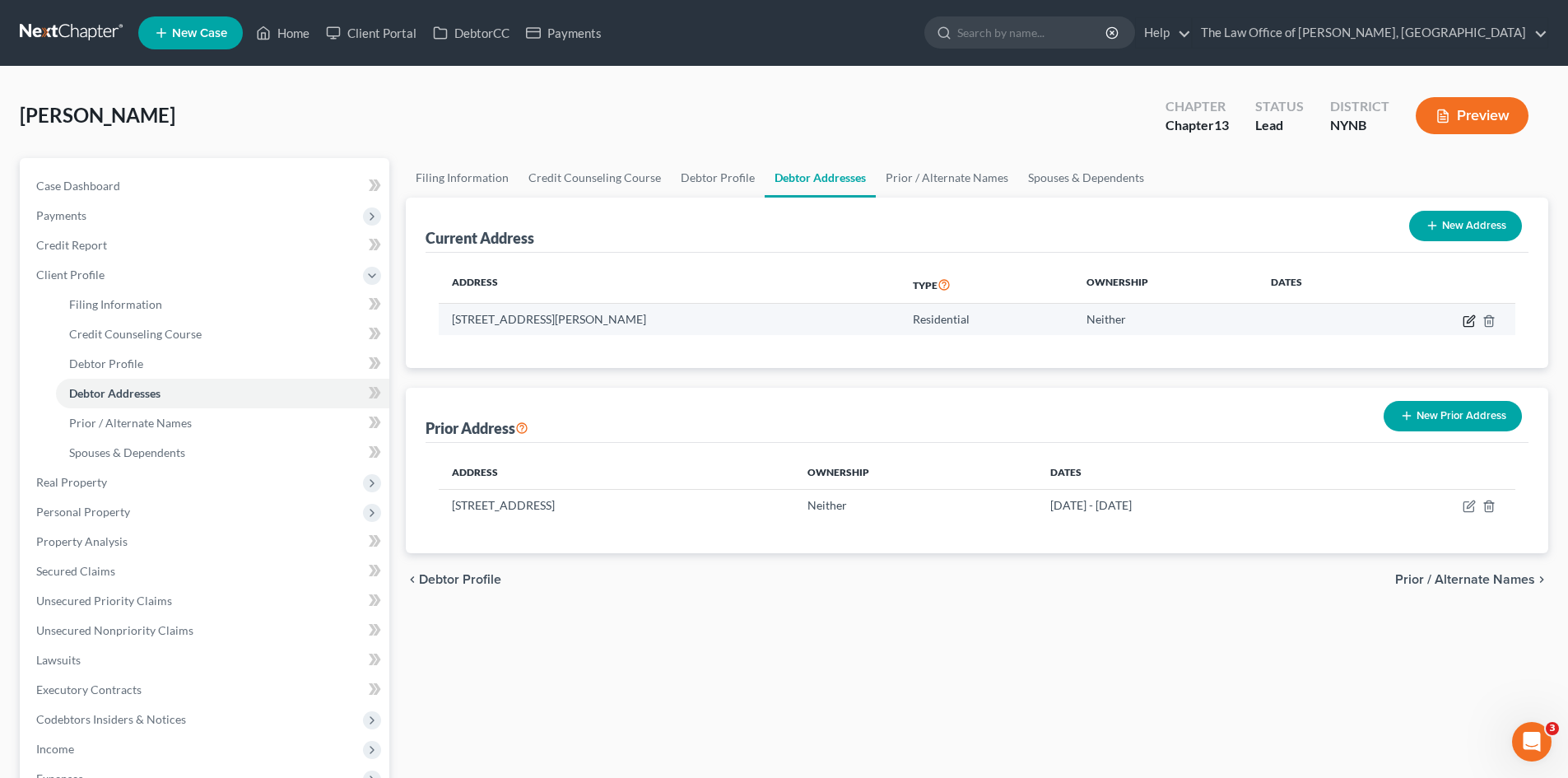
click at [1472, 322] on icon "button" at bounding box center [1469, 322] width 13 height 13
select select "35"
select select "30"
select select "0"
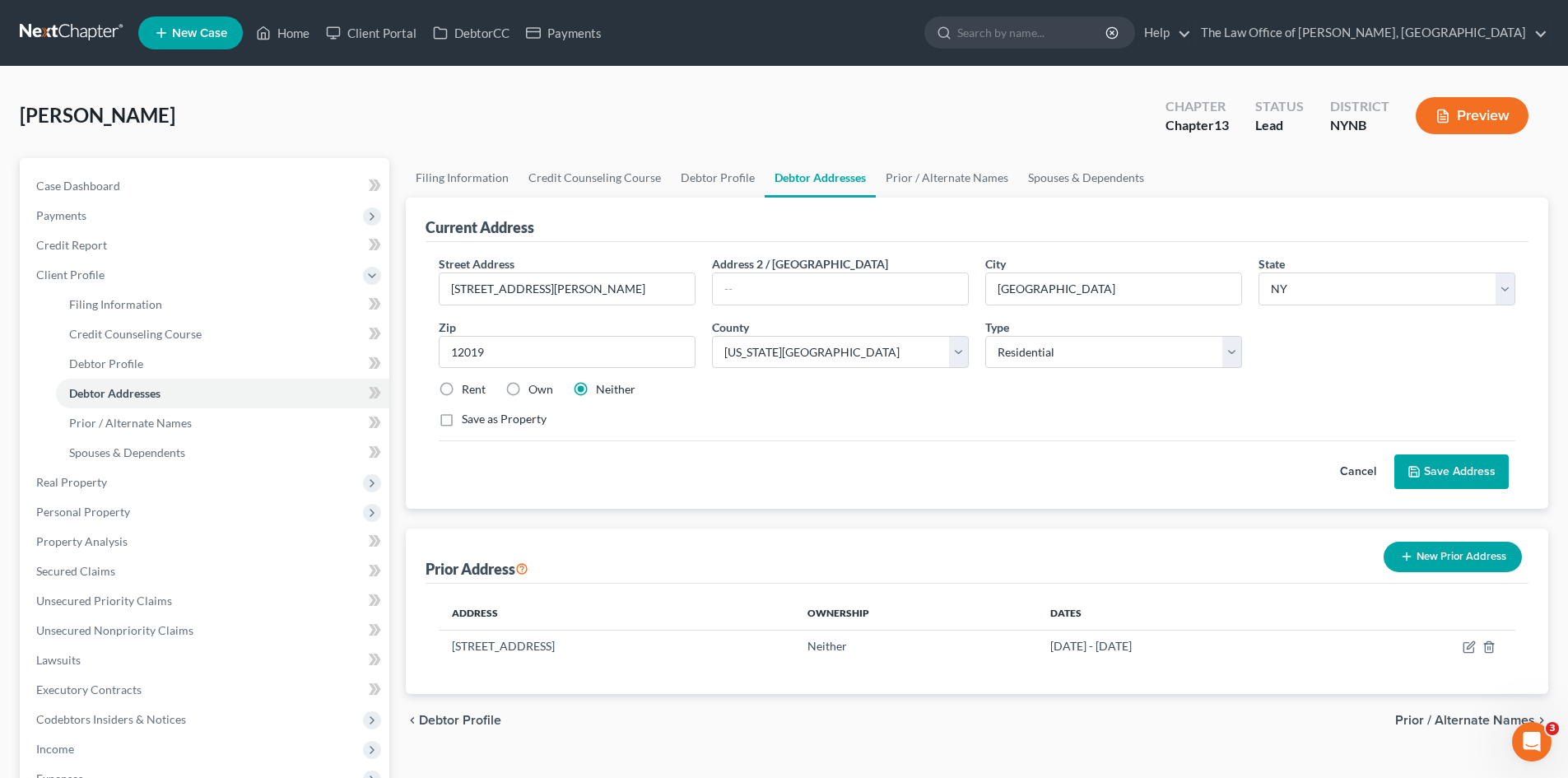
drag, startPoint x: 446, startPoint y: 387, endPoint x: 550, endPoint y: 399, distance: 104.7
click at [461, 387] on label "Rent" at bounding box center [473, 390] width 24 height 17
click at [468, 387] on input "Rent" at bounding box center [473, 387] width 11 height 11
radio input "true"
click at [824, 358] on select "County Albany County Allegany County Bronx County Broome County Cattaraugus Cou…" at bounding box center [840, 352] width 256 height 33
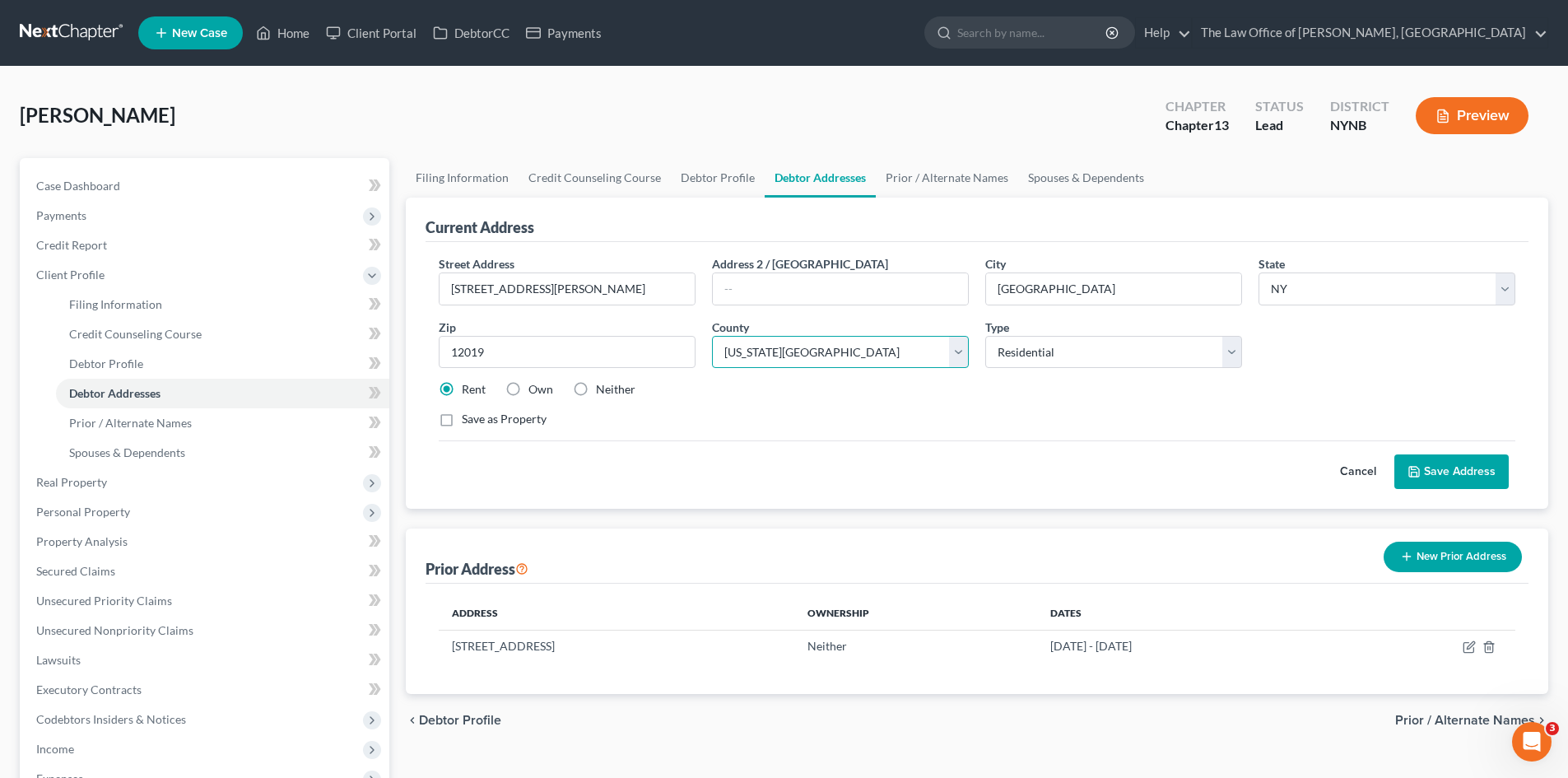
select select "44"
click at [712, 336] on select "County Albany County Allegany County Bronx County Broome County Cattaraugus Cou…" at bounding box center [840, 352] width 256 height 33
click at [1455, 469] on button "Save Address" at bounding box center [1451, 472] width 114 height 35
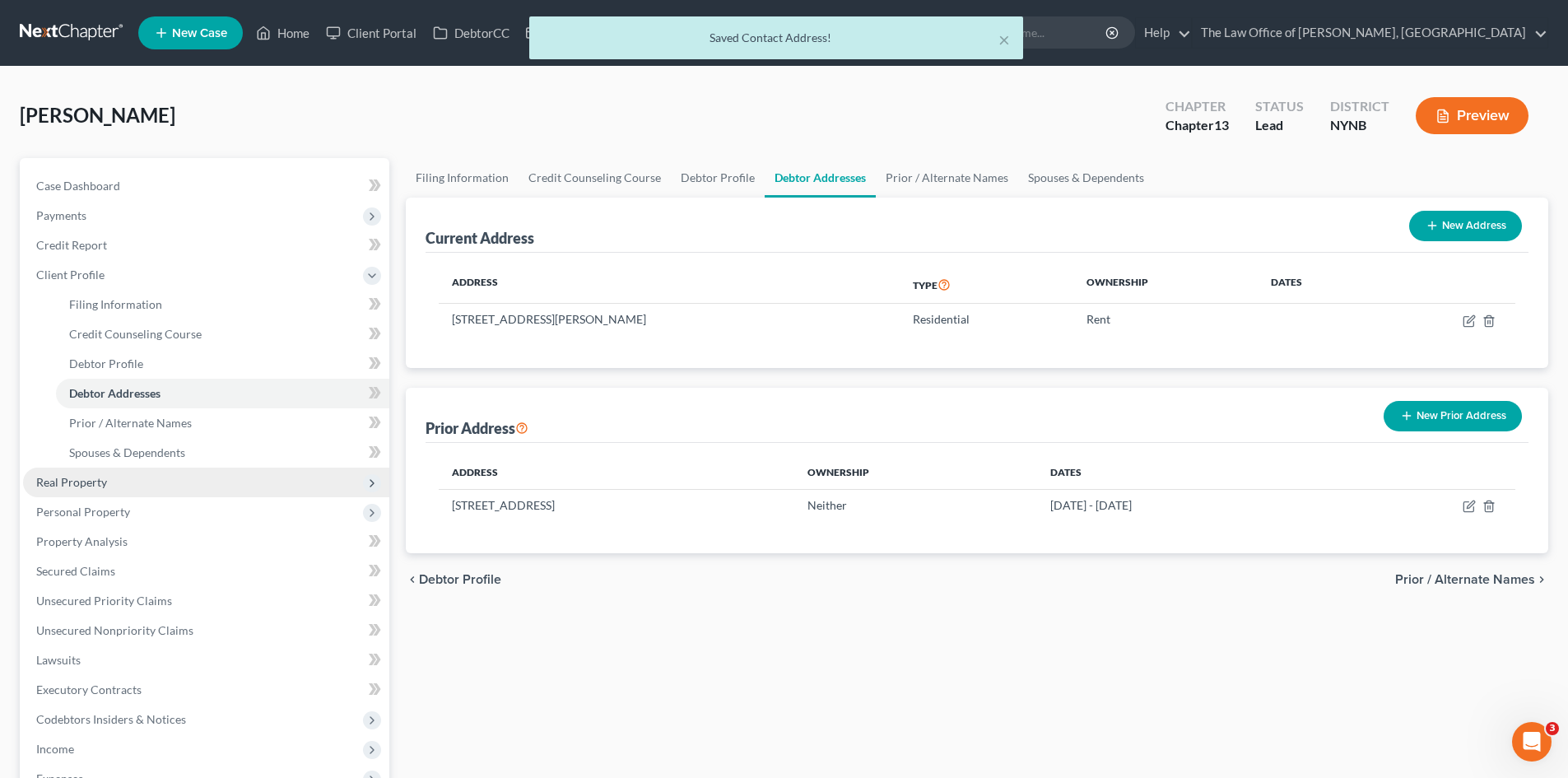
click at [78, 486] on span "Real Property" at bounding box center [71, 481] width 71 height 14
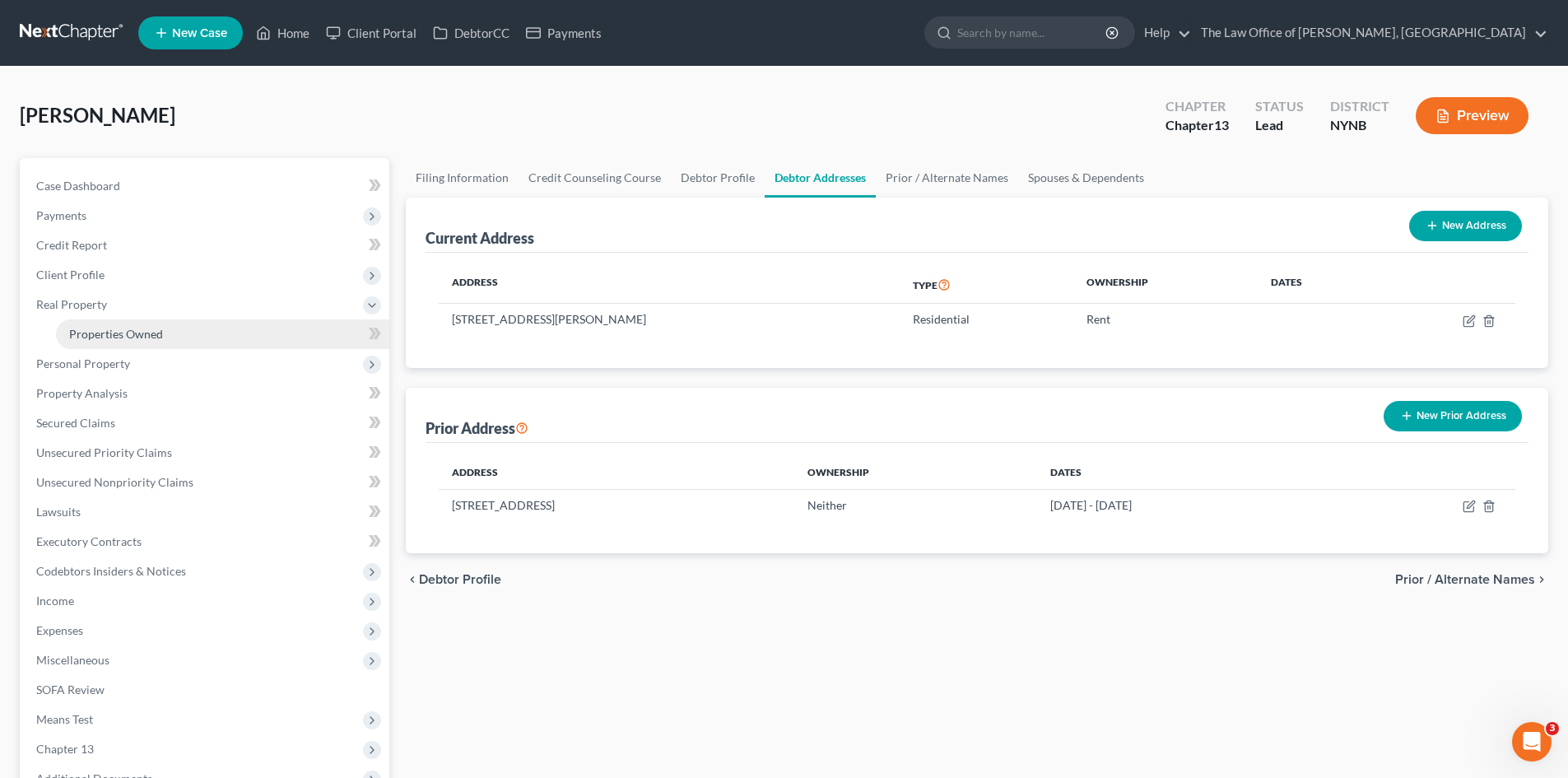
click at [107, 332] on span "Properties Owned" at bounding box center [116, 333] width 94 height 14
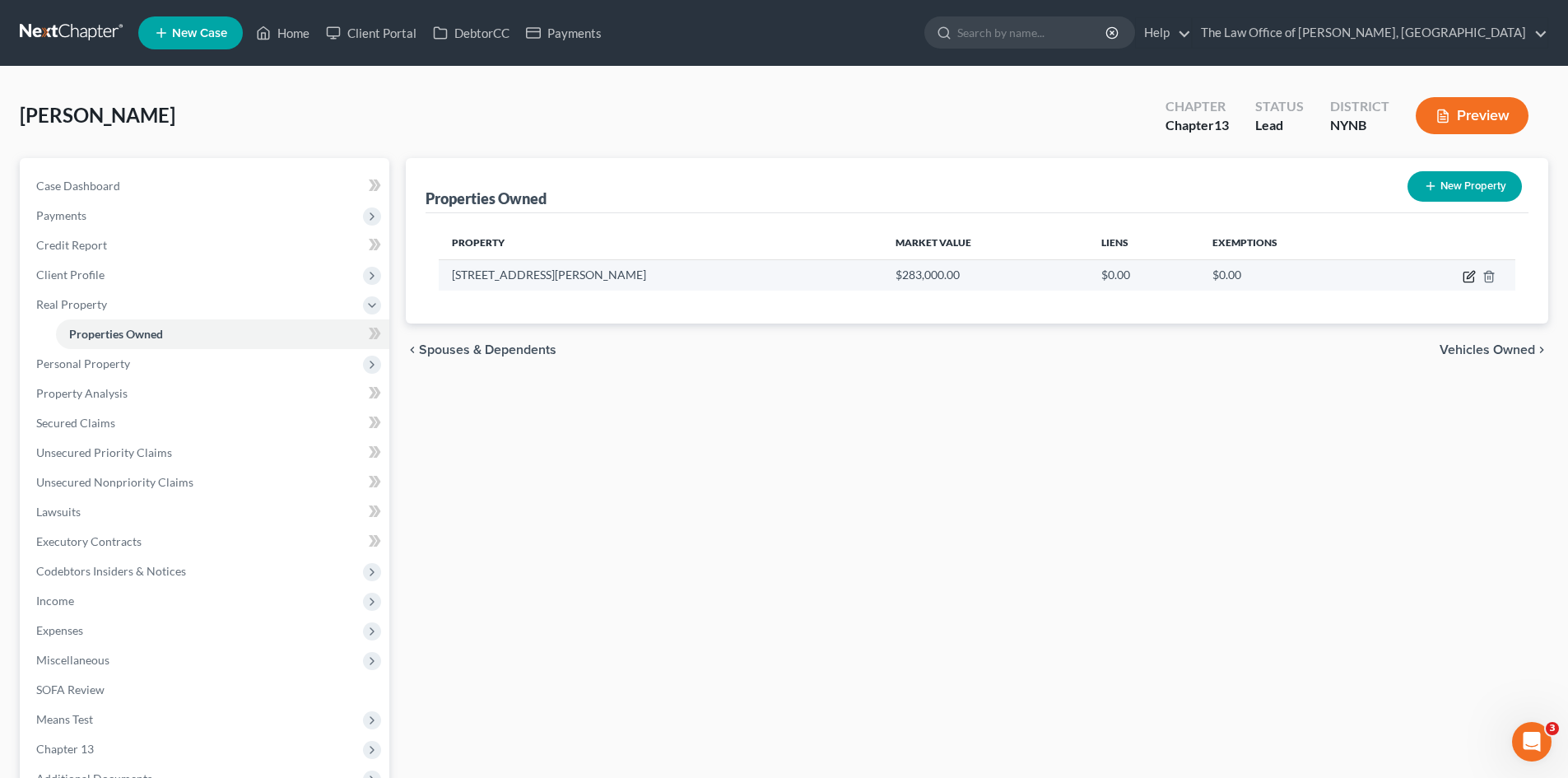
click at [1472, 273] on icon "button" at bounding box center [1469, 277] width 13 height 13
select select "14"
select select "99"
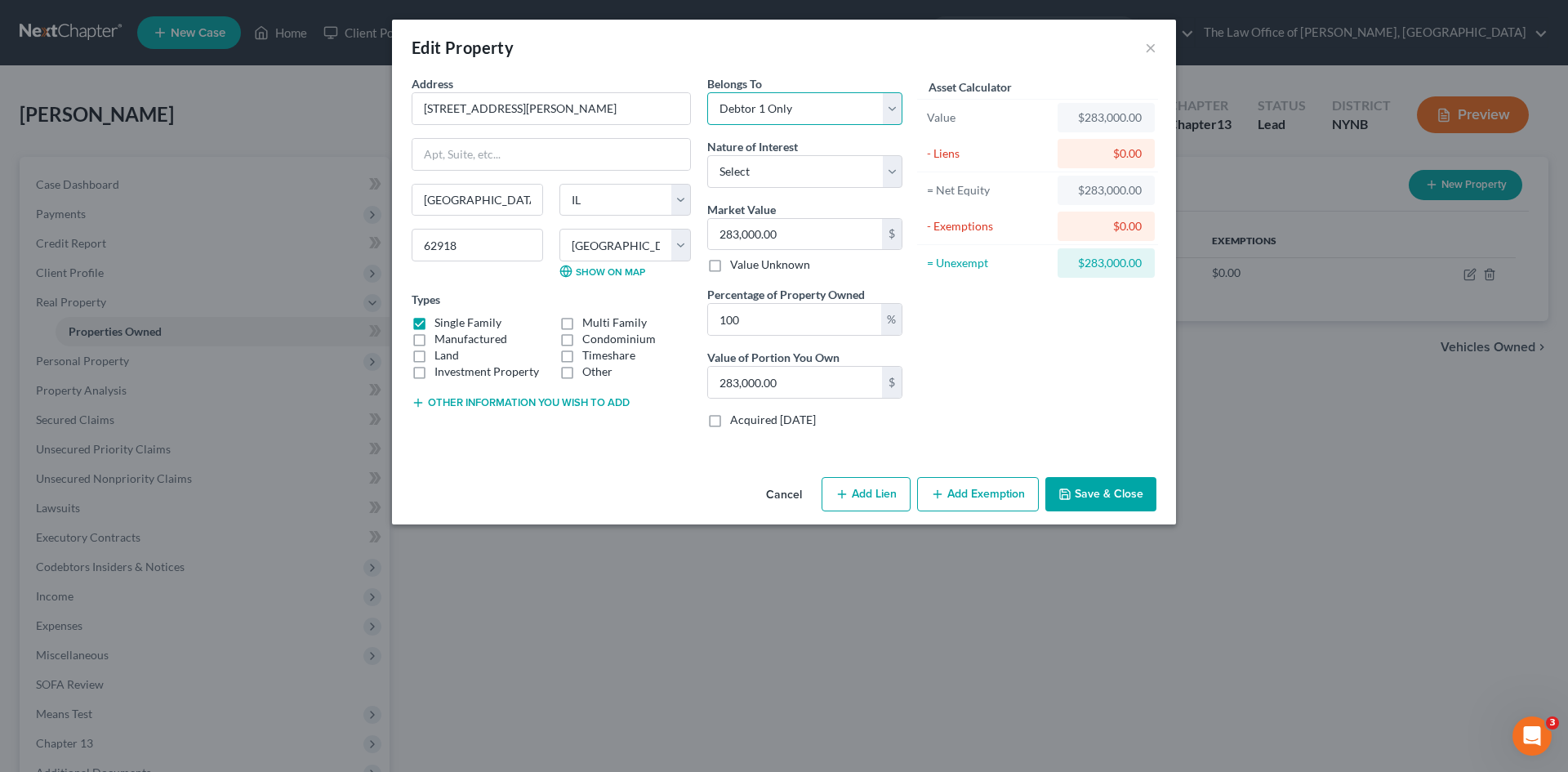
click at [786, 109] on select "Select Debtor 1 Only Debtor 2 Only Debtor 1 And Debtor 2 Only At Least One Of T…" at bounding box center [805, 109] width 195 height 33
select select "3"
click at [707, 93] on select "Select Debtor 1 Only Debtor 2 Only Debtor 1 And Debtor 2 Only At Least One Of T…" at bounding box center [805, 109] width 195 height 33
click at [758, 313] on input "100" at bounding box center [795, 320] width 173 height 31
drag, startPoint x: 746, startPoint y: 320, endPoint x: 668, endPoint y: 322, distance: 78.0
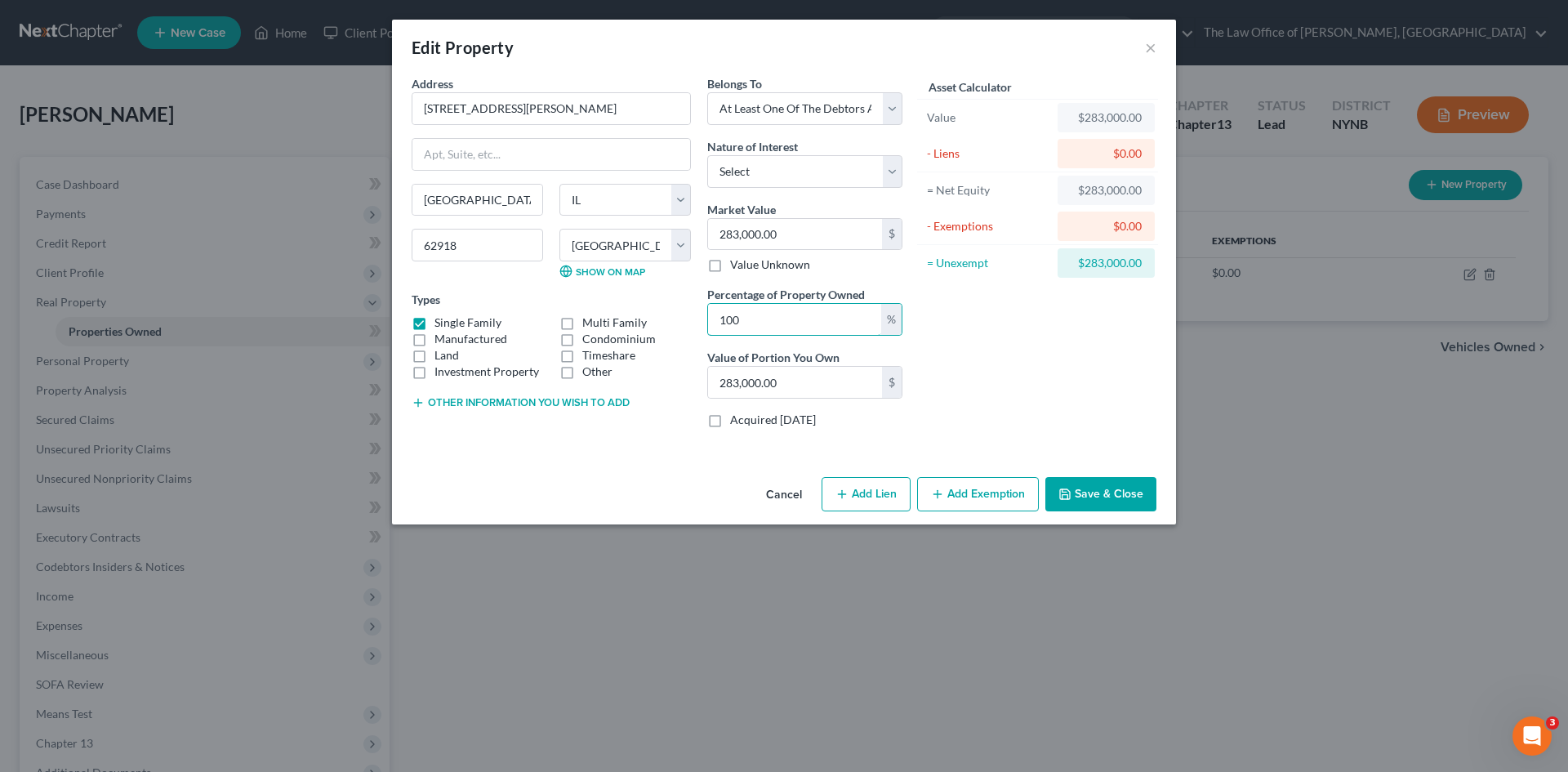
click at [668, 324] on div "Address * 11992 Hafer Rd Carterville State AL AK AR AZ CA CO CT DE DC FL GA GU …" at bounding box center [657, 258] width 507 height 366
type input "3"
type input "8,490.00"
type input "33"
type input "93,390.00"
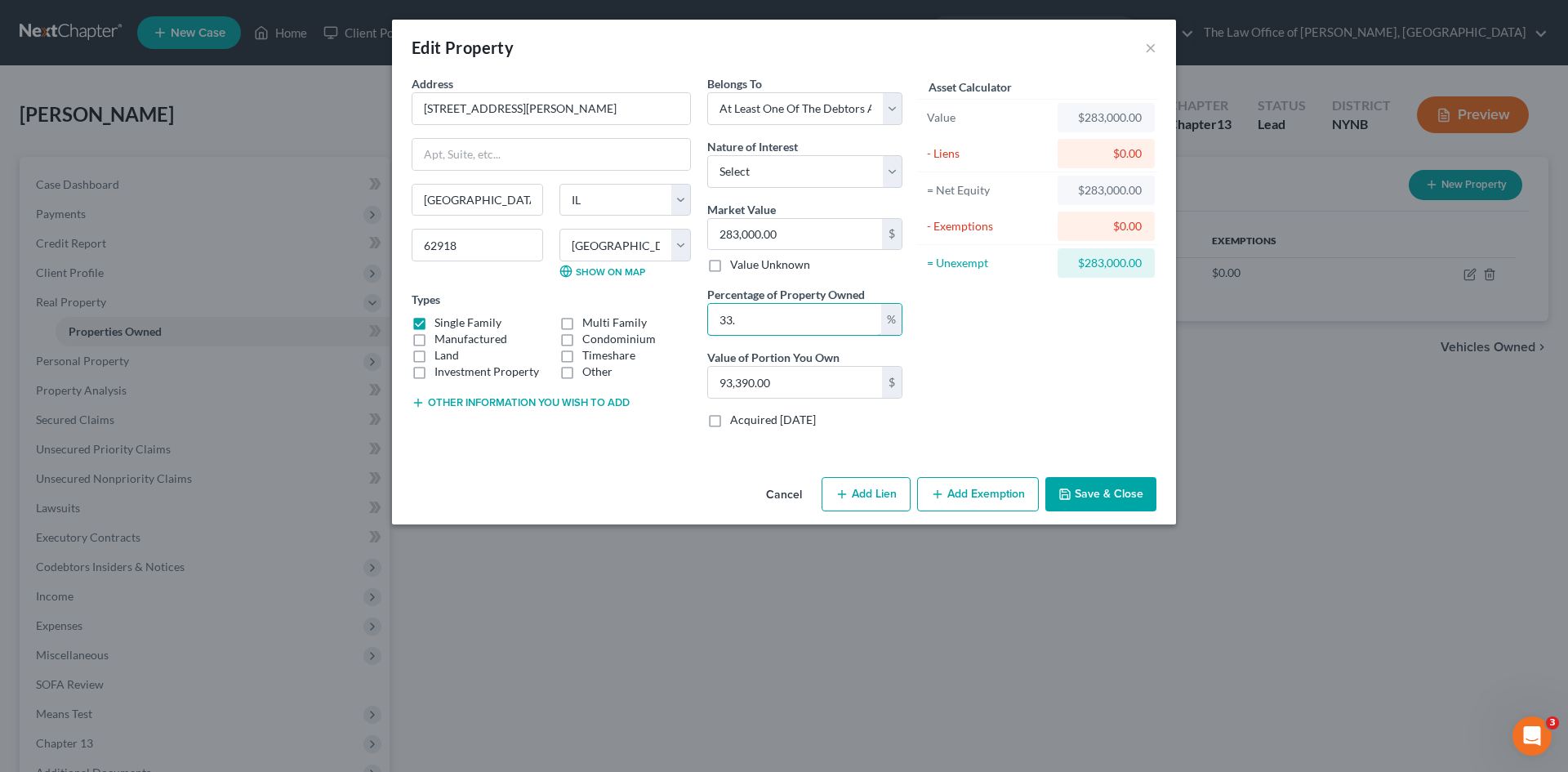
type input "33.3"
type input "94,239.00"
type input "33.33"
type input "94,323.90"
type input "33.33"
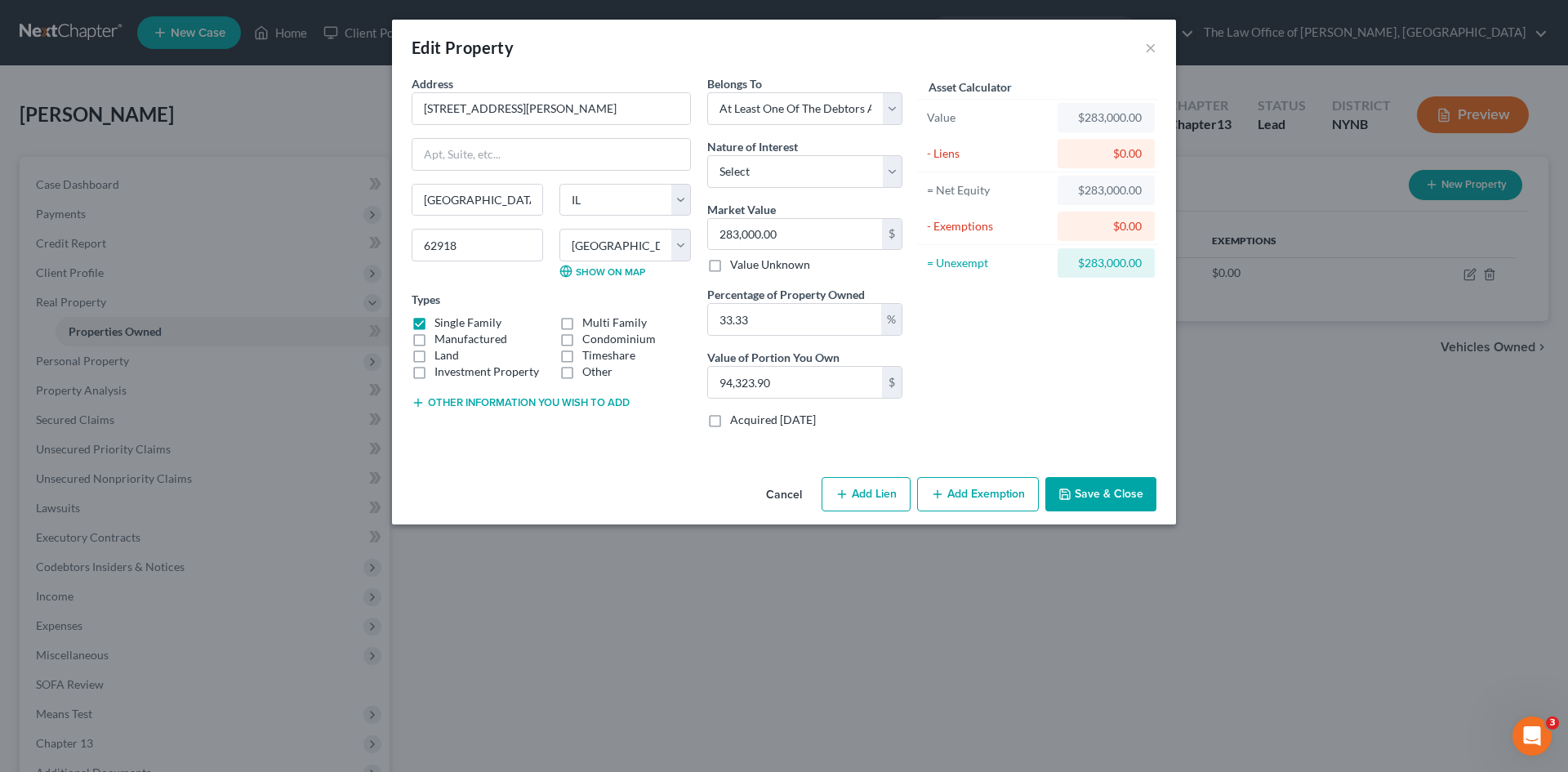
click at [1092, 484] on button "Save & Close" at bounding box center [1100, 494] width 111 height 35
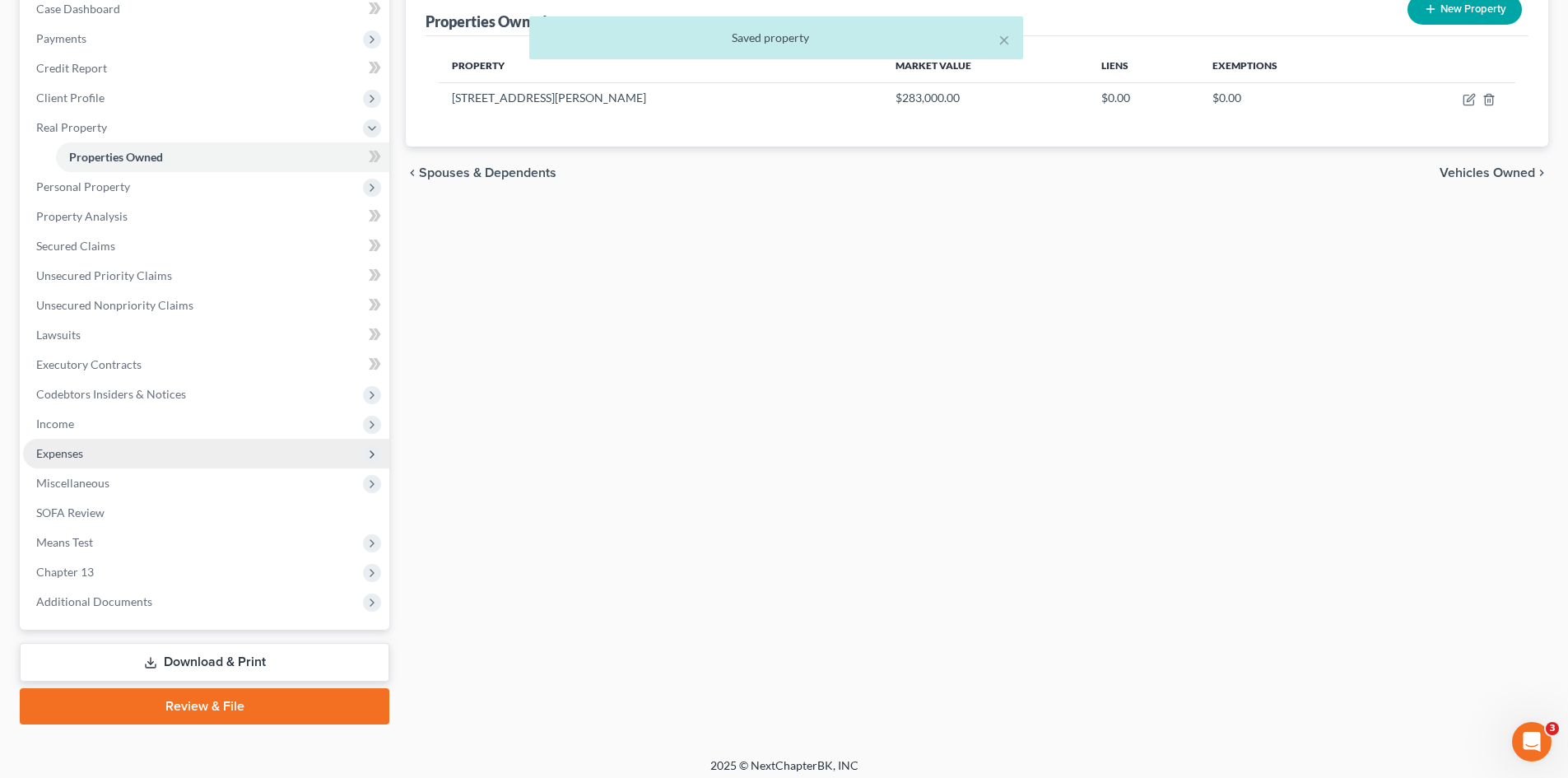
scroll to position [186, 0]
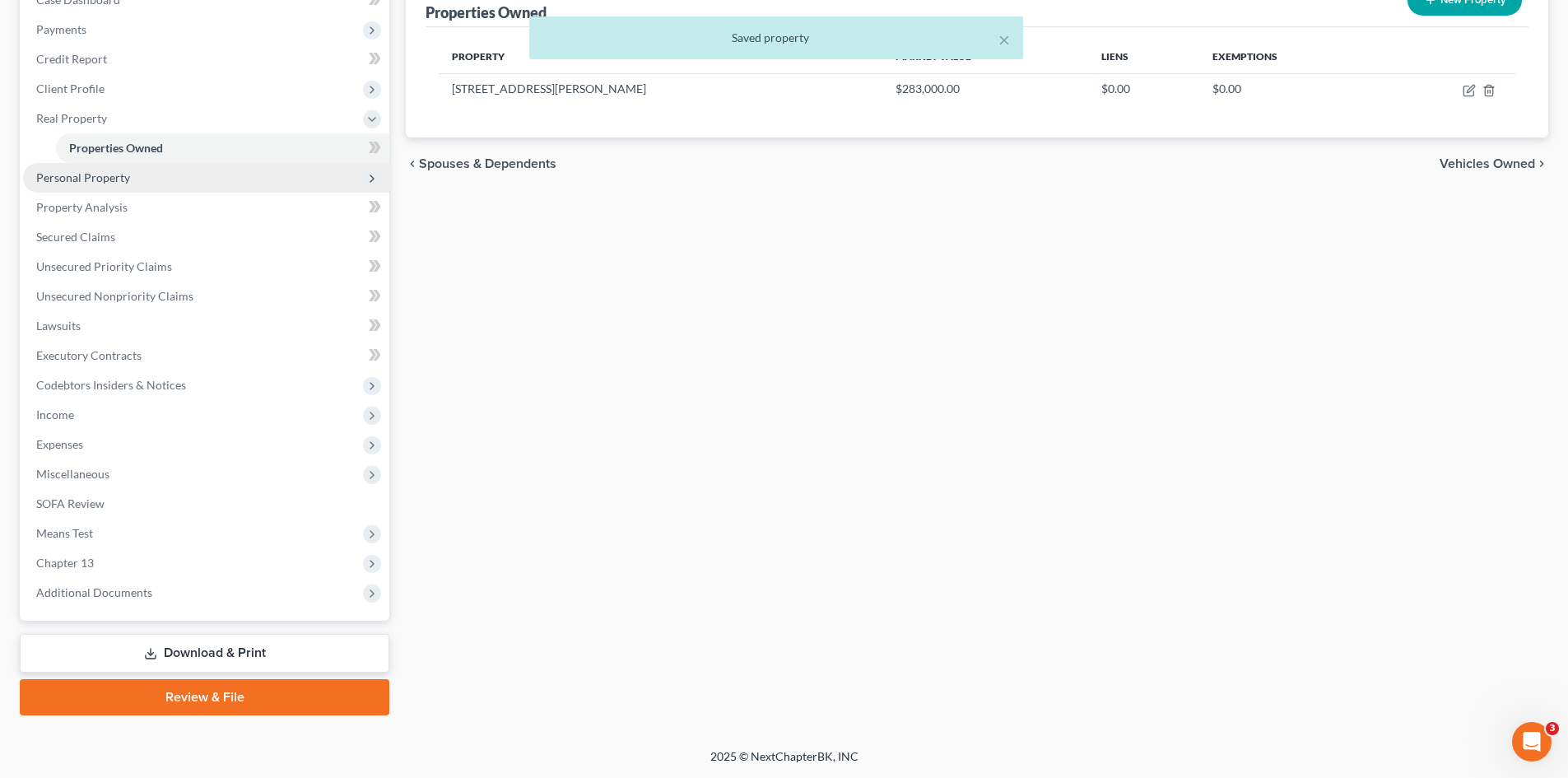
click at [96, 182] on span "Personal Property" at bounding box center [82, 177] width 94 height 14
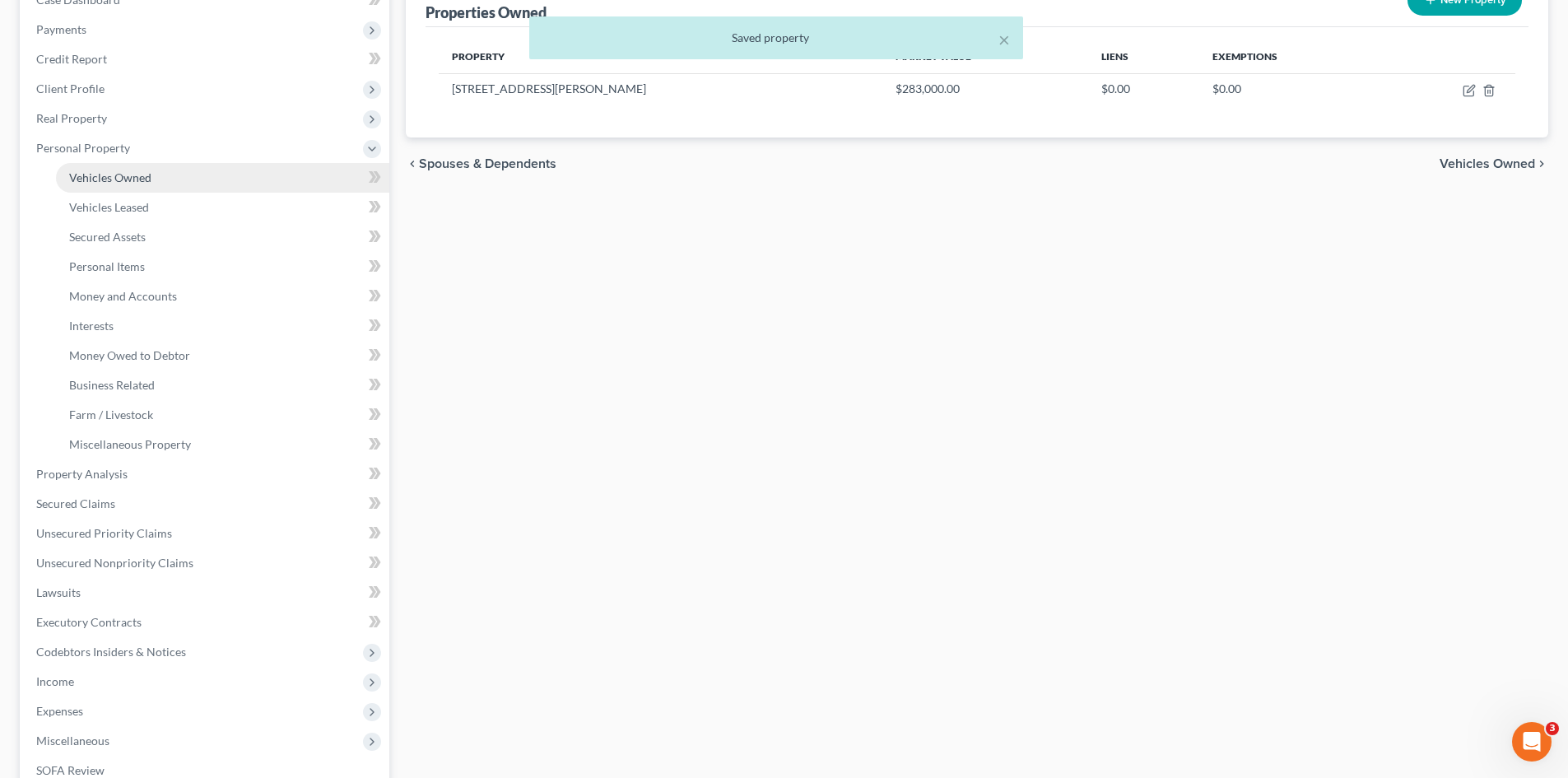
click at [102, 182] on span "Vehicles Owned" at bounding box center [110, 177] width 82 height 14
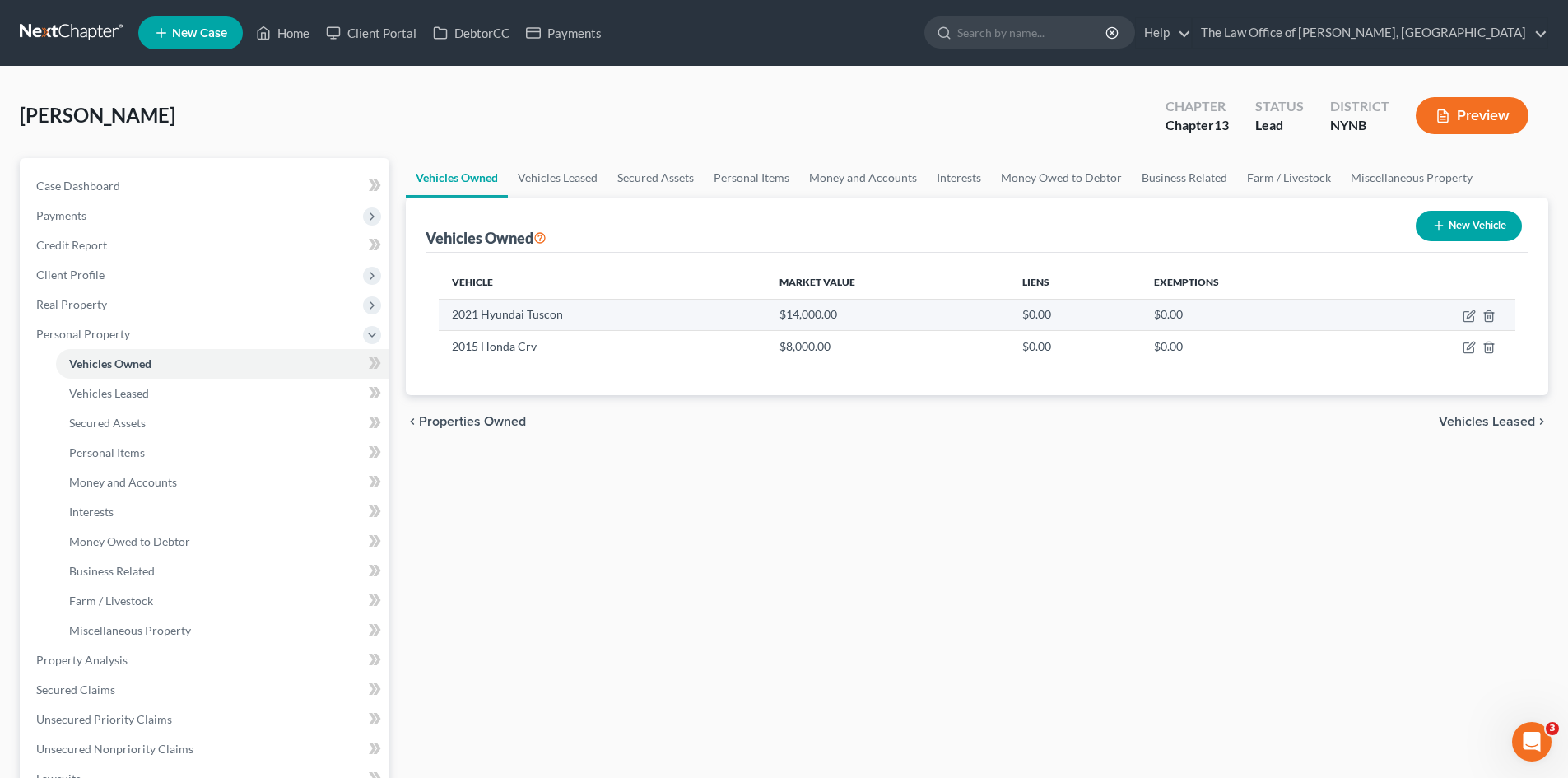
click at [557, 317] on td "2021 Hyundai Tuscon" at bounding box center [602, 315] width 327 height 32
click at [729, 172] on link "Personal Items" at bounding box center [751, 177] width 96 height 39
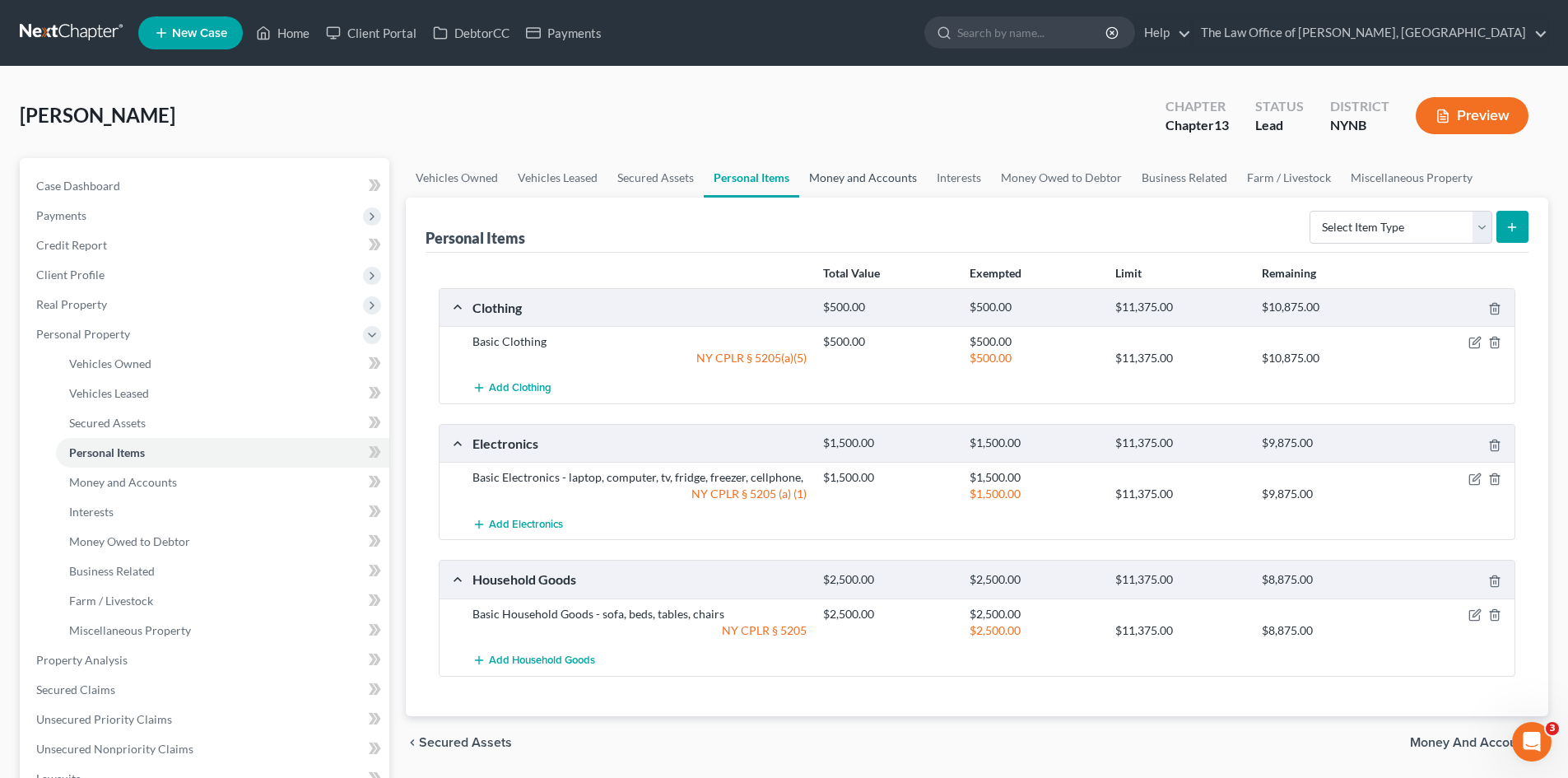
click at [837, 180] on link "Money and Accounts" at bounding box center [863, 177] width 127 height 39
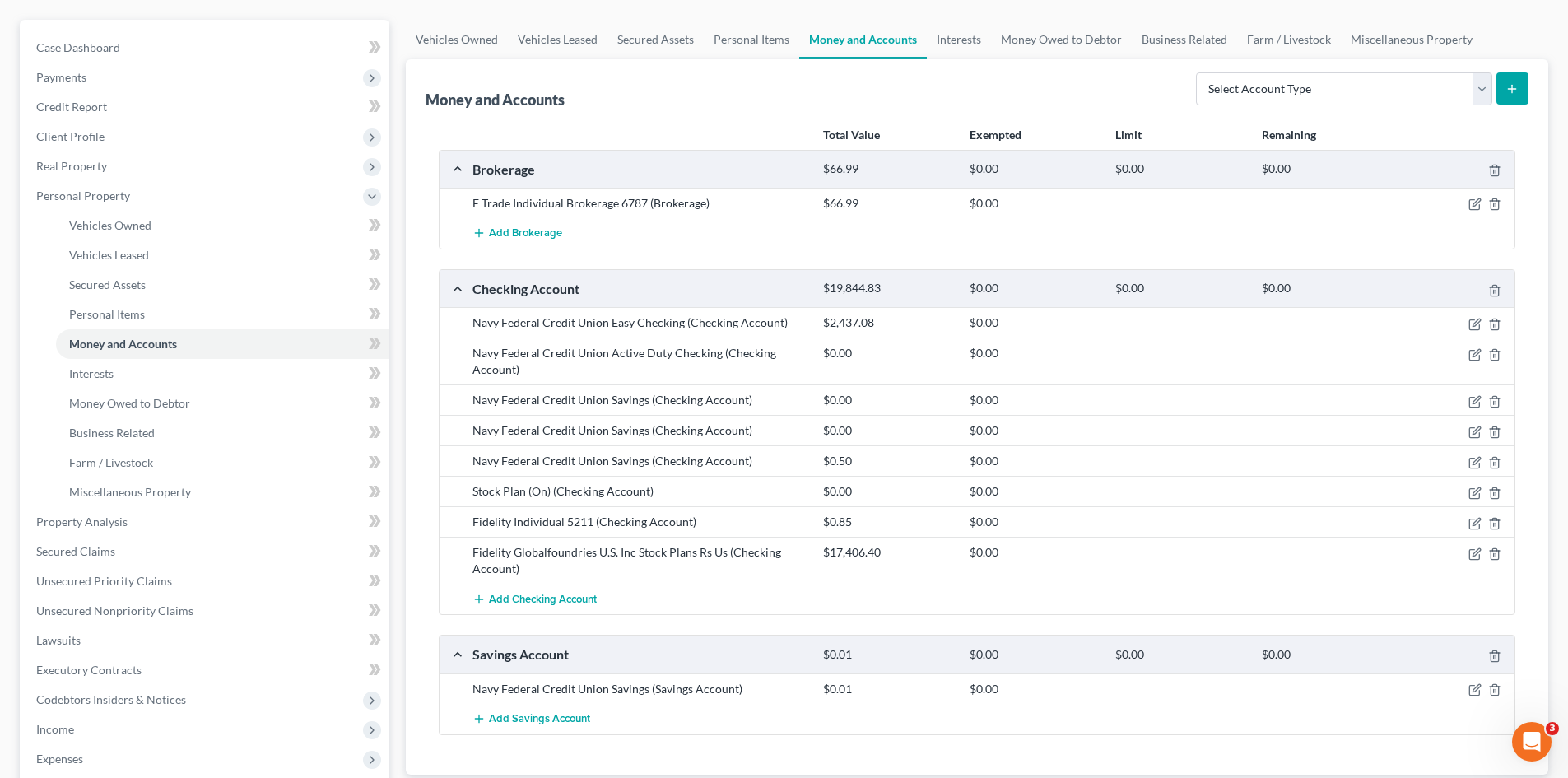
scroll to position [453, 0]
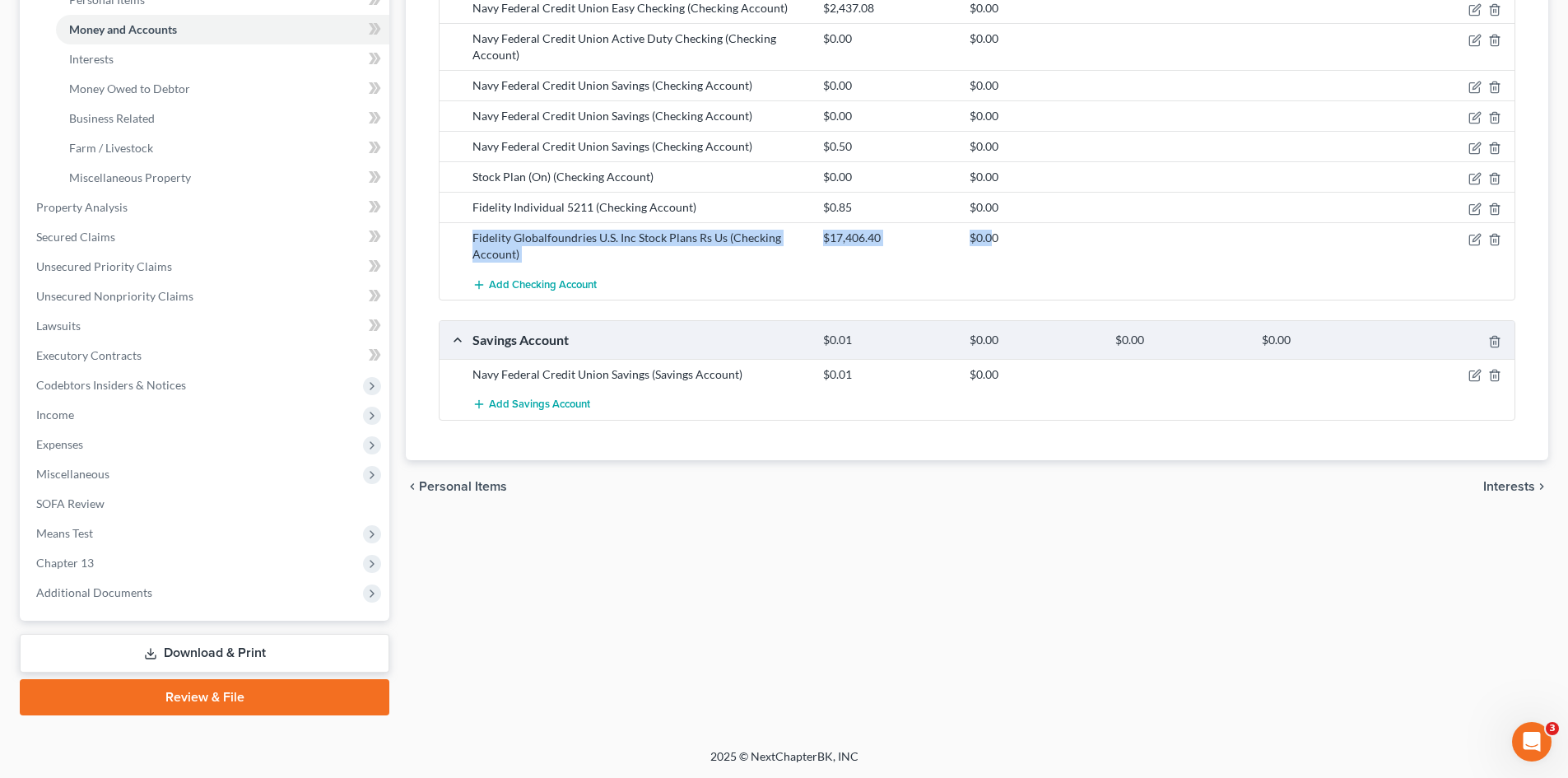
drag, startPoint x: 466, startPoint y: 234, endPoint x: 983, endPoint y: 246, distance: 517.1
click at [992, 246] on div "Fidelity Globalfoundries U.S. Inc Stock Plans Rs Us (Checking Account) $17,406.…" at bounding box center [989, 247] width 1052 height 33
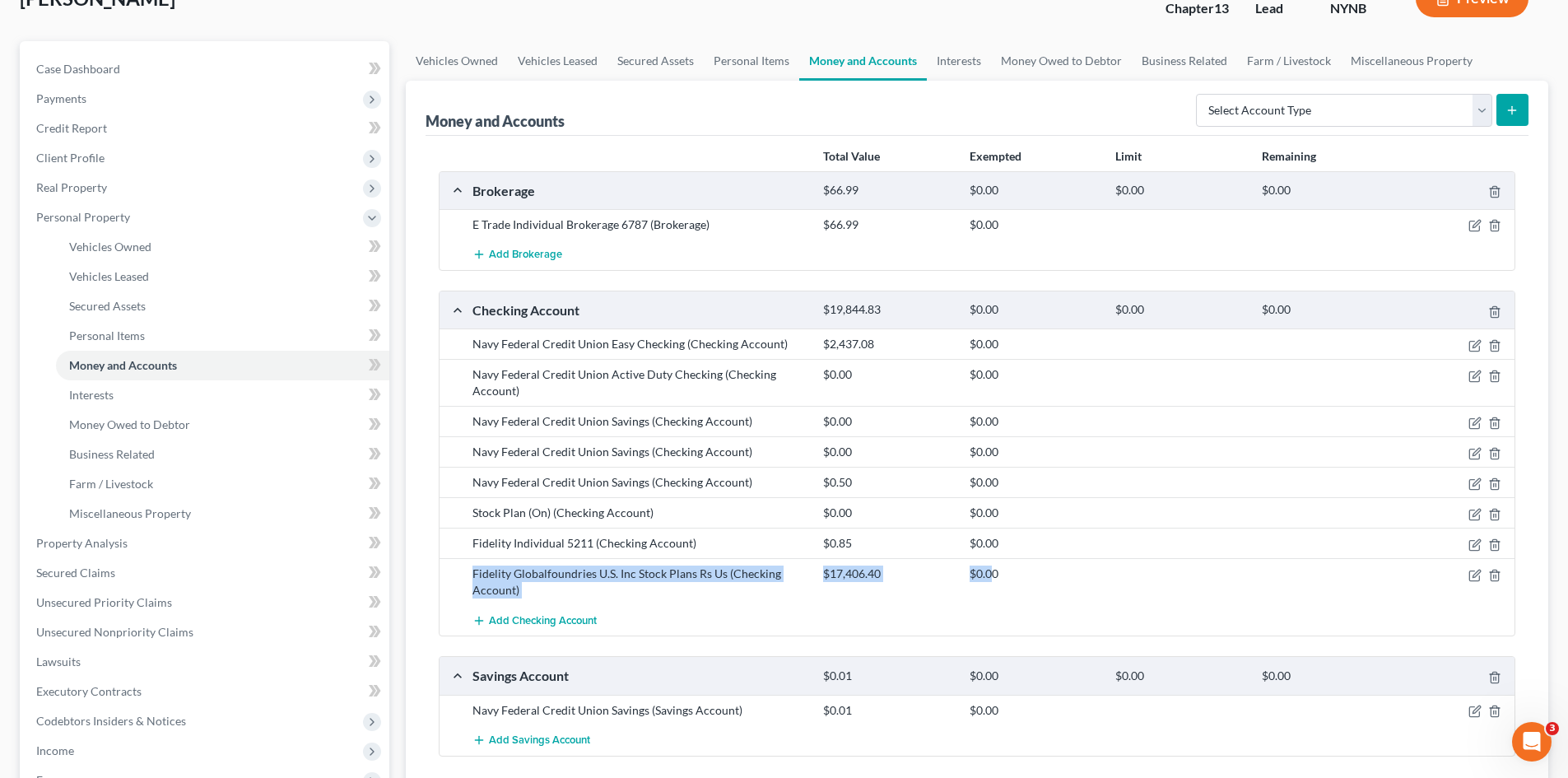
scroll to position [165, 0]
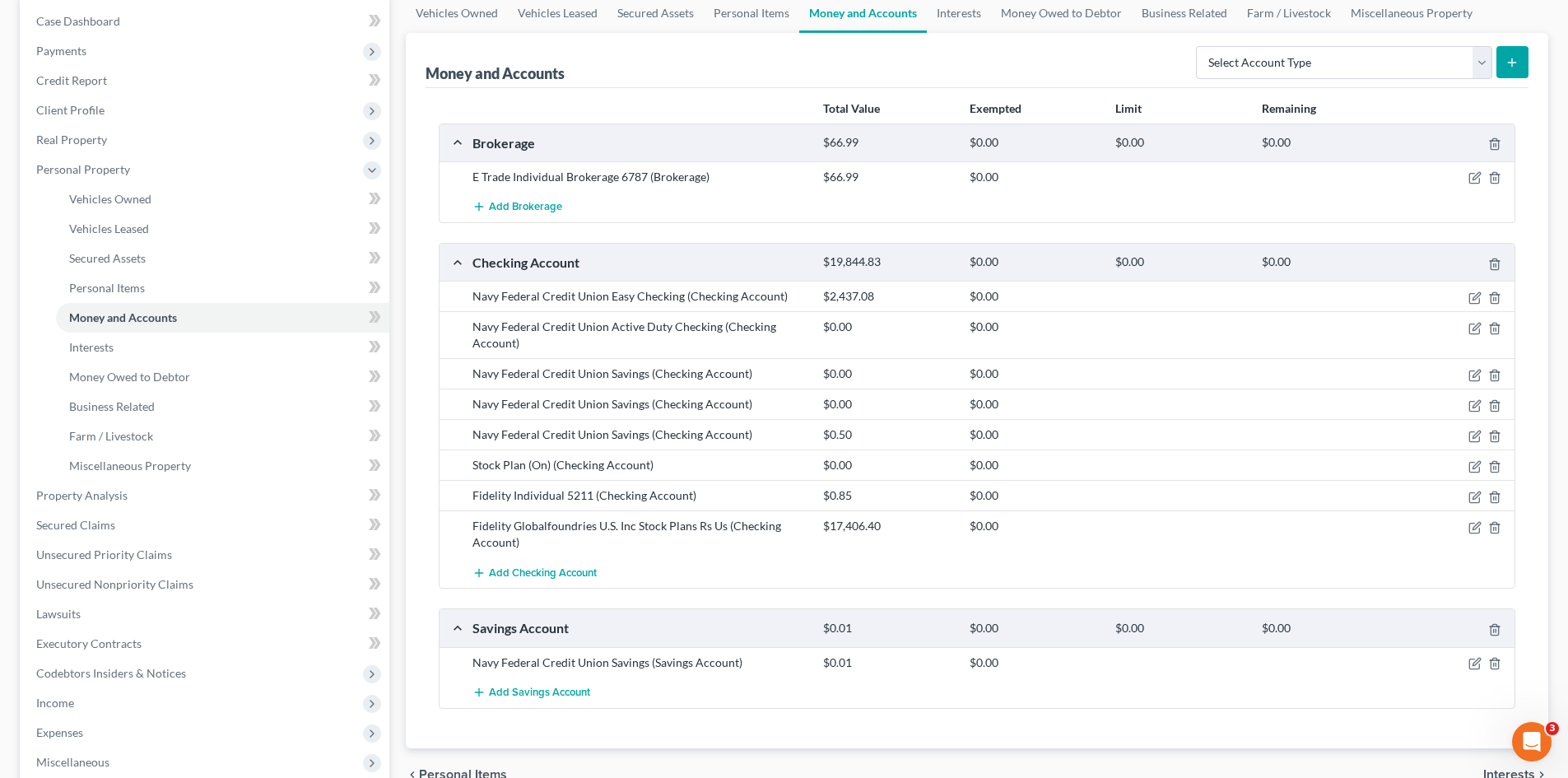
click at [1057, 531] on div "$0.00" at bounding box center [1033, 526] width 146 height 17
drag, startPoint x: 1478, startPoint y: 529, endPoint x: 1452, endPoint y: 521, distance: 27.2
click at [1478, 528] on icon "button" at bounding box center [1475, 528] width 13 height 13
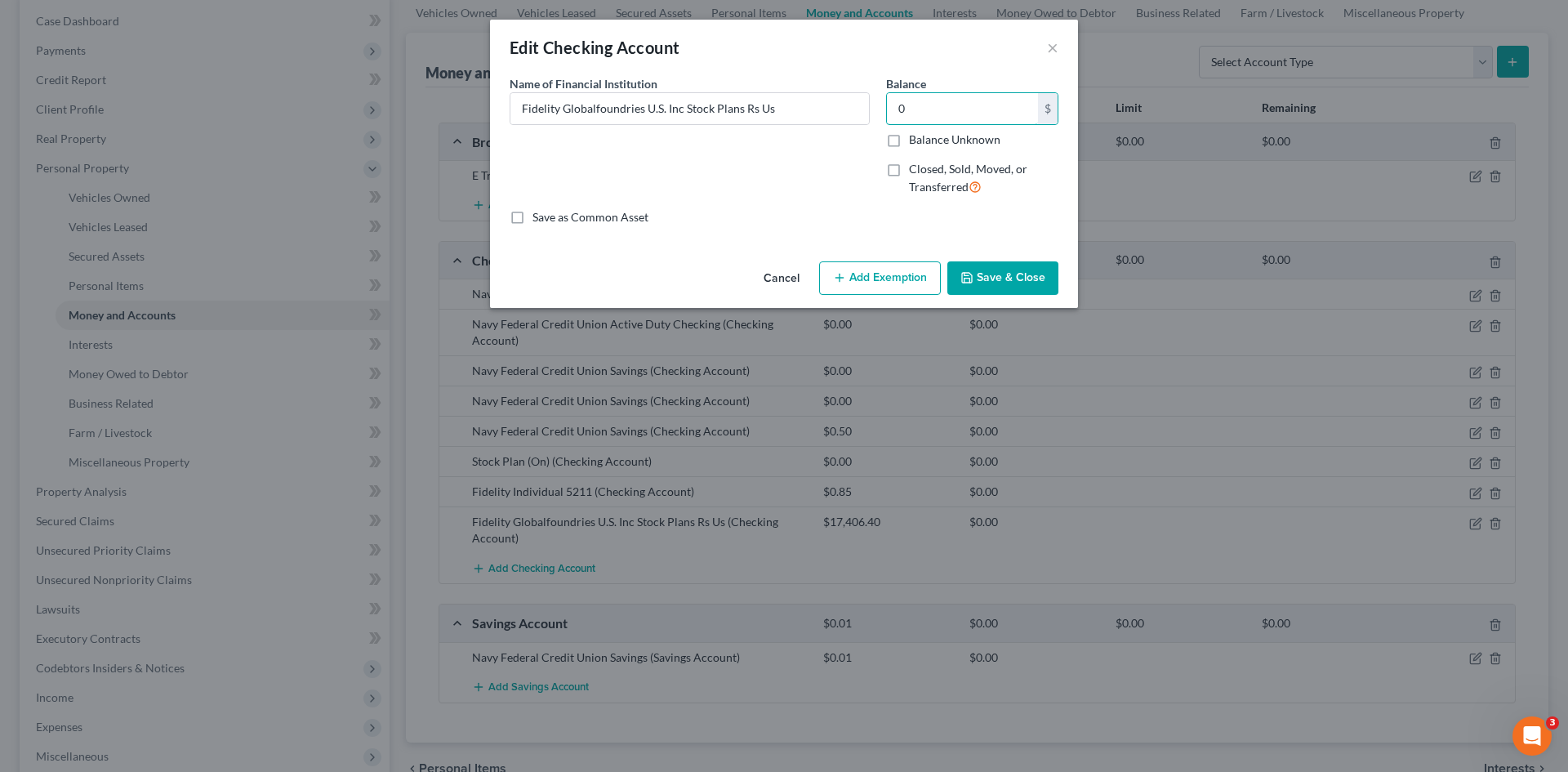
type input "0"
click at [909, 144] on label "Balance Unknown" at bounding box center [954, 140] width 92 height 17
click at [915, 142] on input "Balance Unknown" at bounding box center [920, 136] width 11 height 11
checkbox input "true"
type input "0.00"
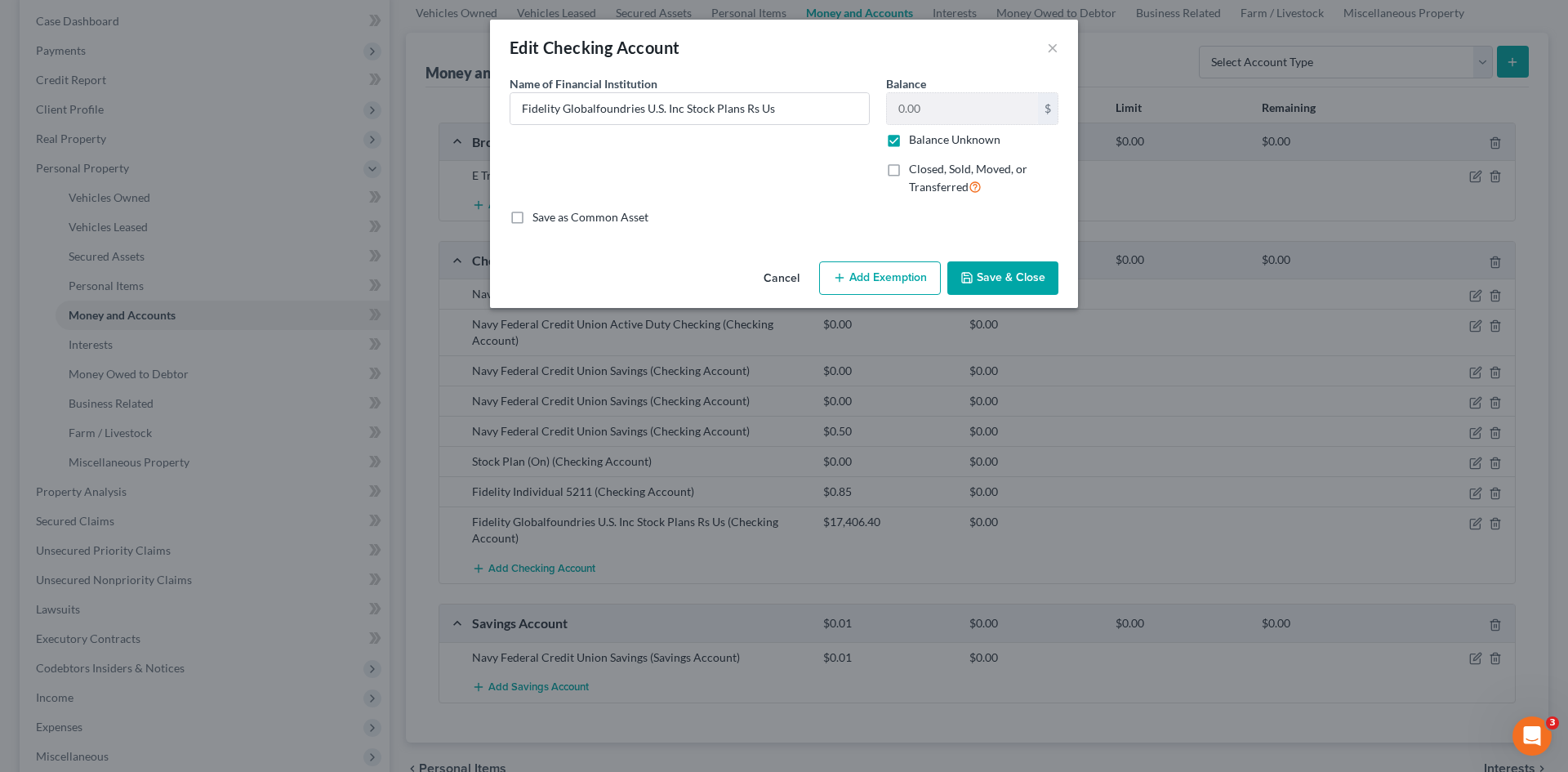
click at [988, 275] on button "Save & Close" at bounding box center [1002, 279] width 111 height 35
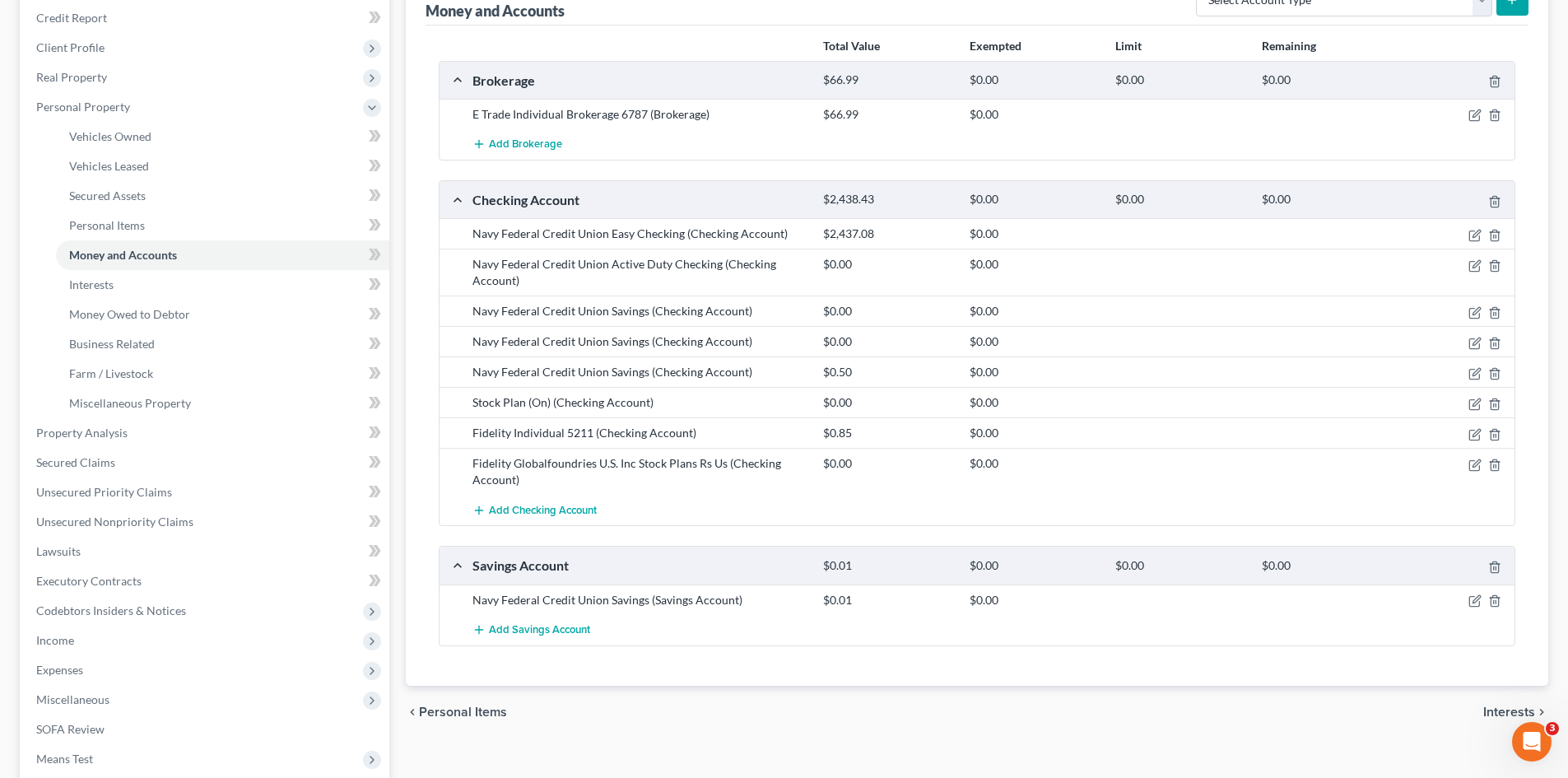
scroll to position [453, 0]
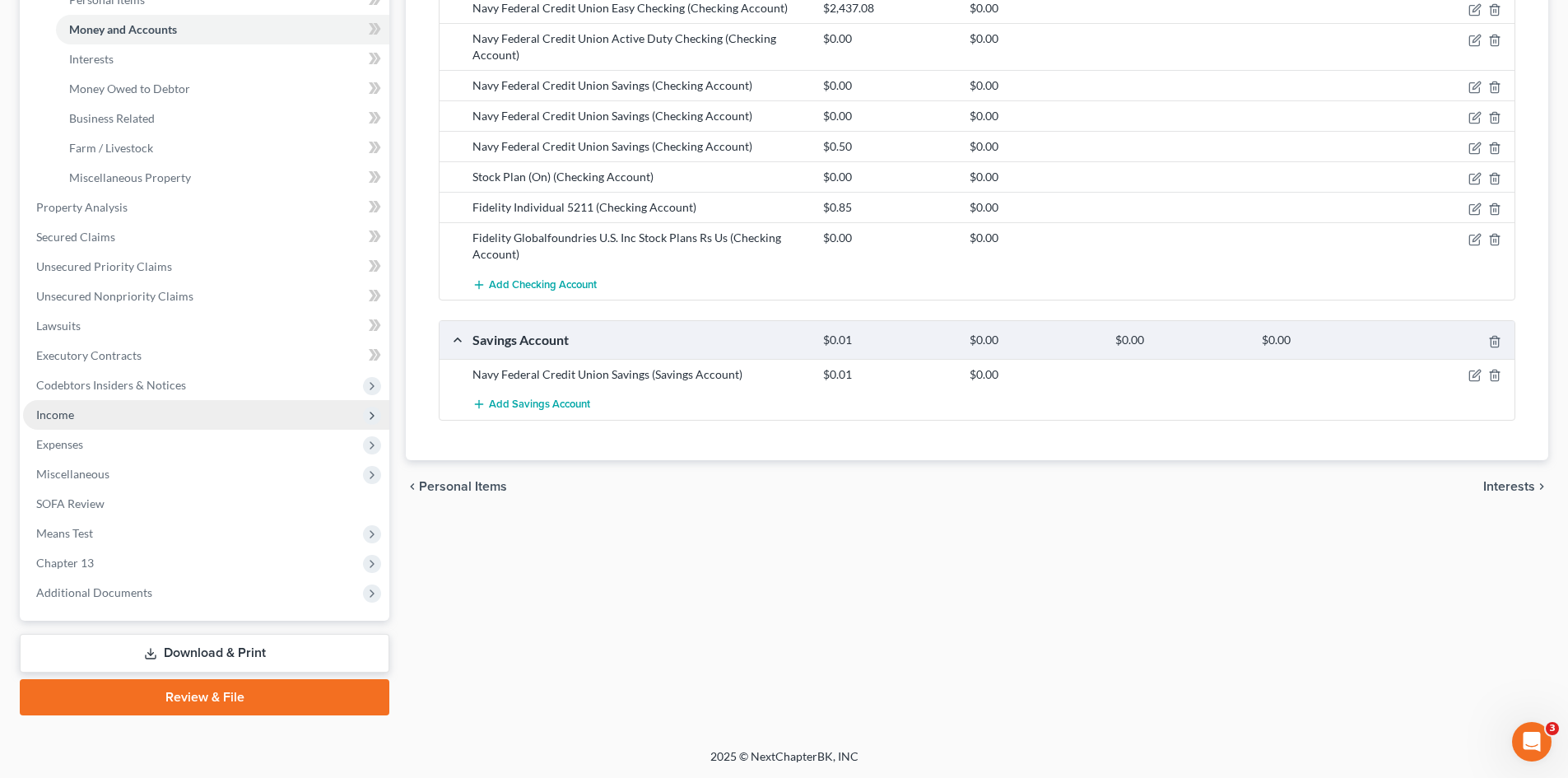
click at [101, 424] on span "Income" at bounding box center [207, 415] width 366 height 30
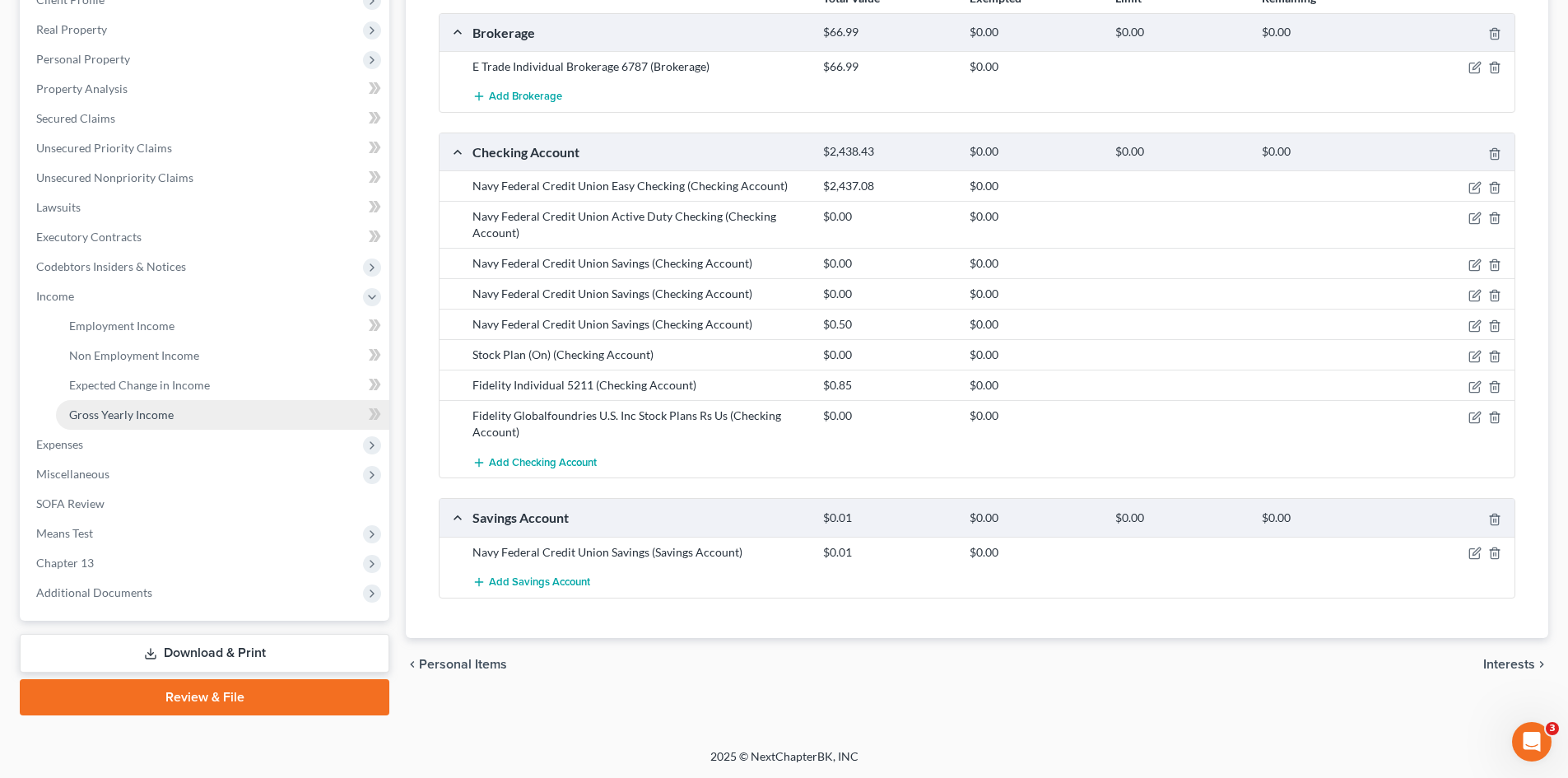
scroll to position [275, 0]
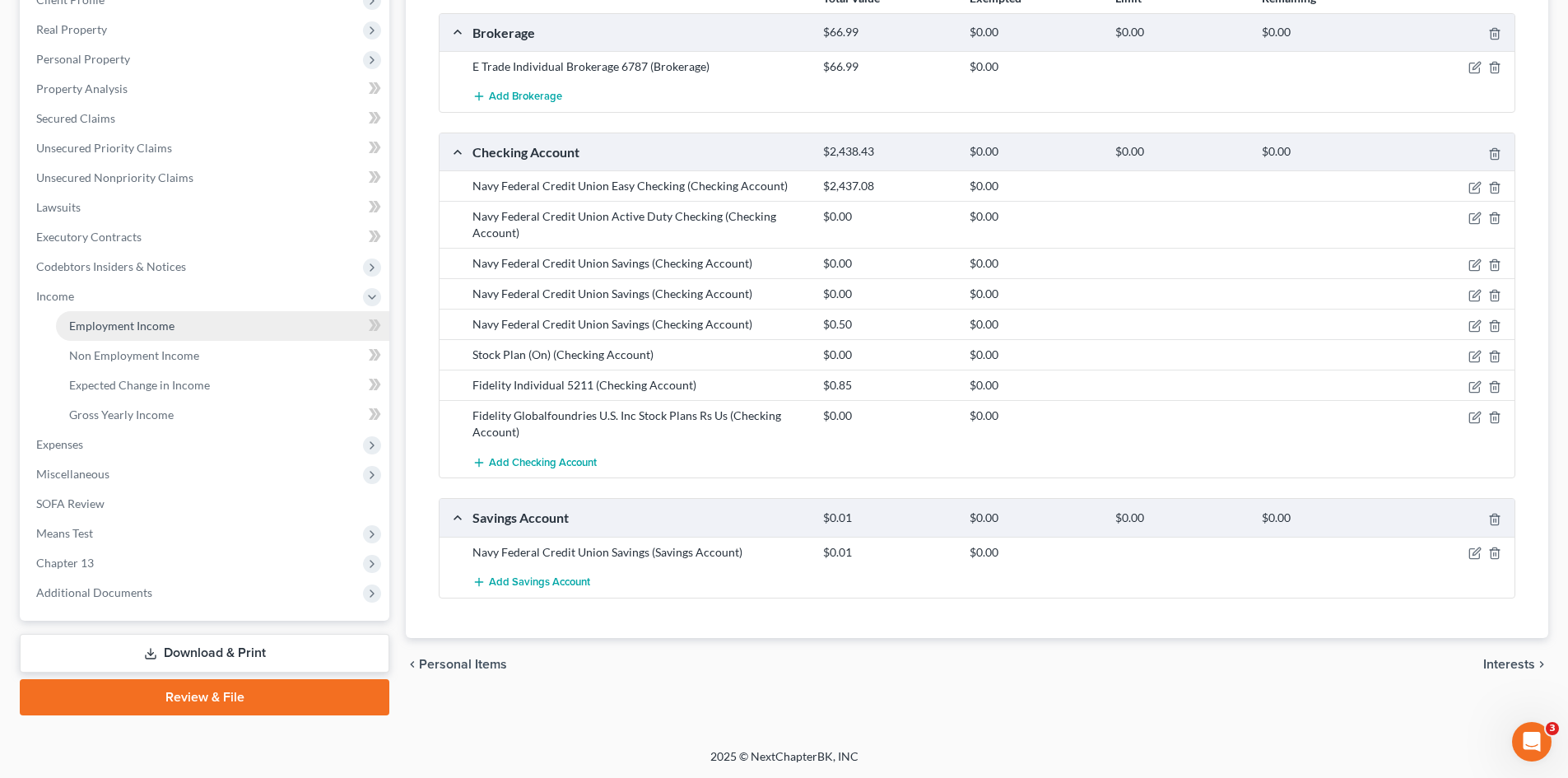
click at [124, 318] on span "Employment Income" at bounding box center [122, 325] width 106 height 14
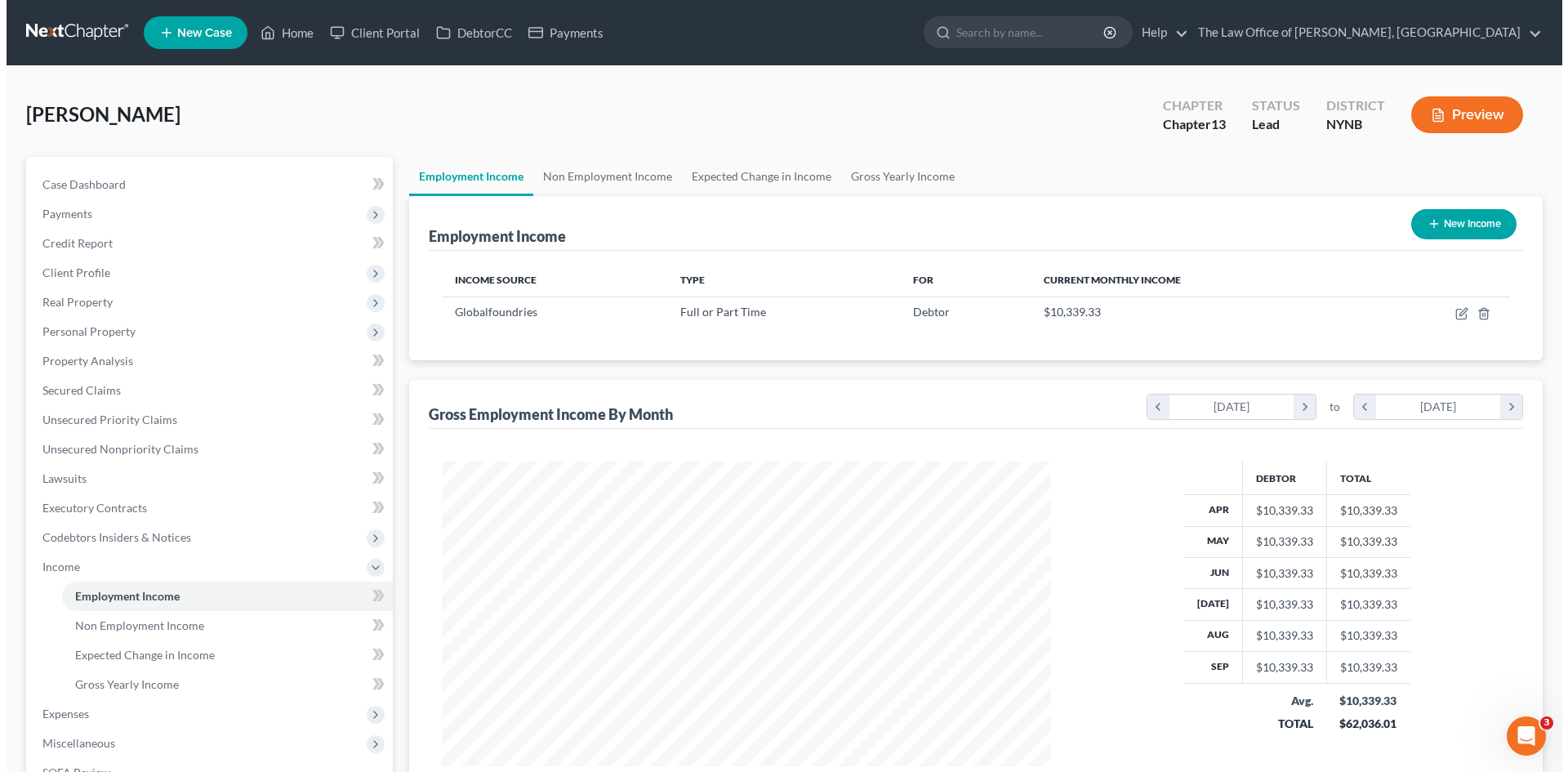
scroll to position [305, 642]
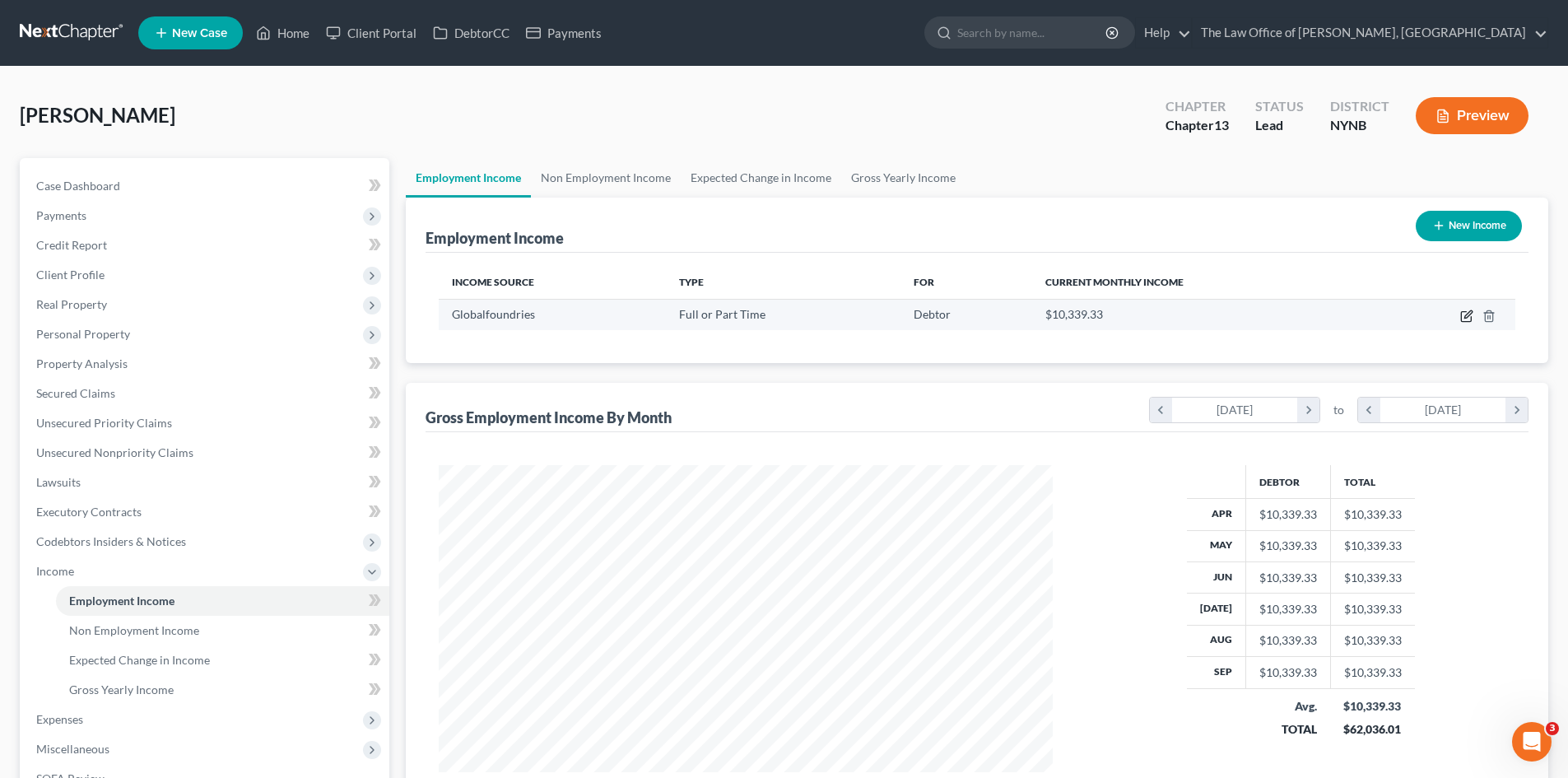
click at [1465, 316] on icon "button" at bounding box center [1466, 317] width 13 height 13
select select "0"
select select "35"
select select "2"
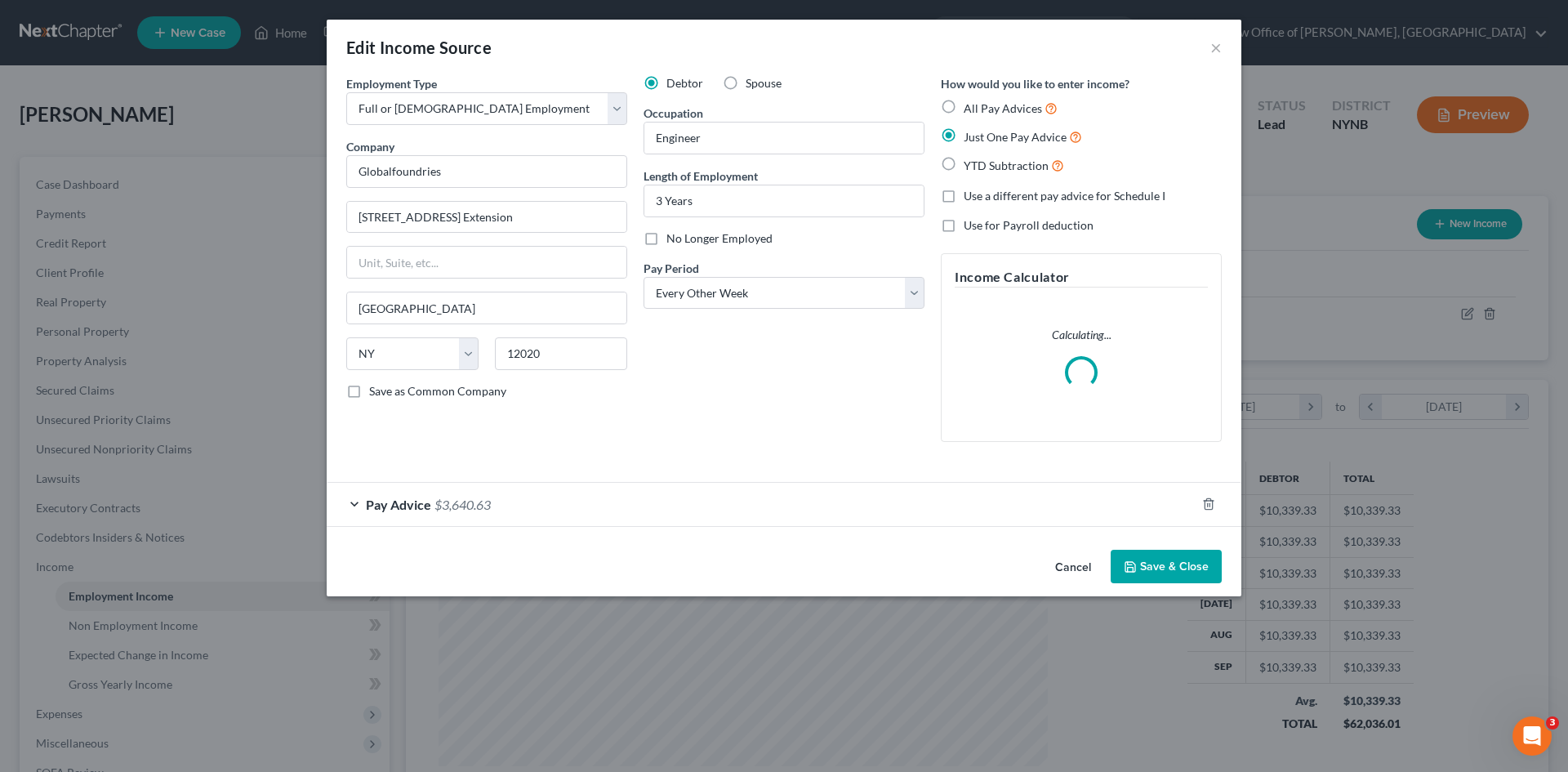
scroll to position [307, 648]
click at [487, 497] on span "$3,640.63" at bounding box center [463, 504] width 56 height 16
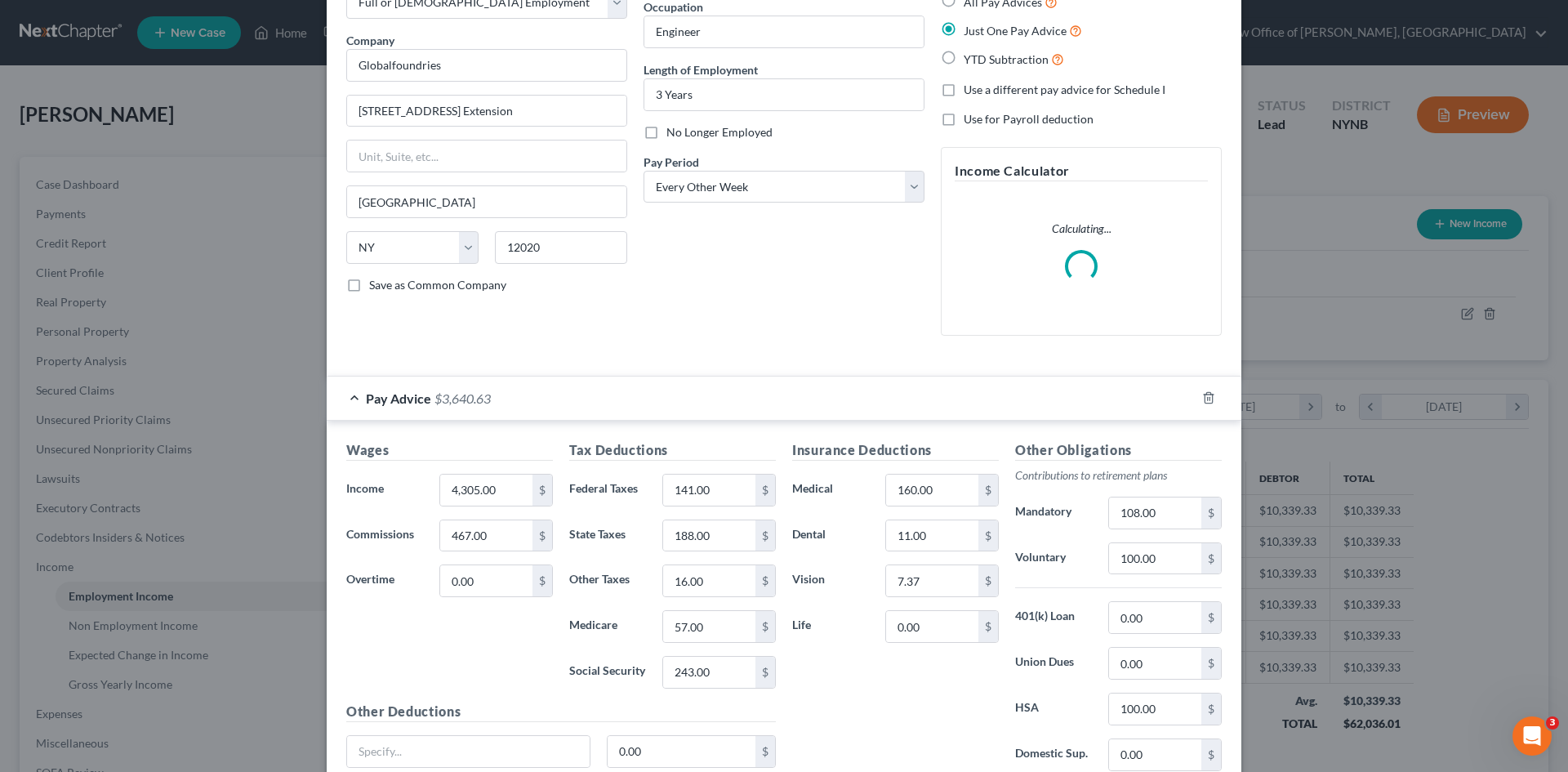
scroll to position [244, 0]
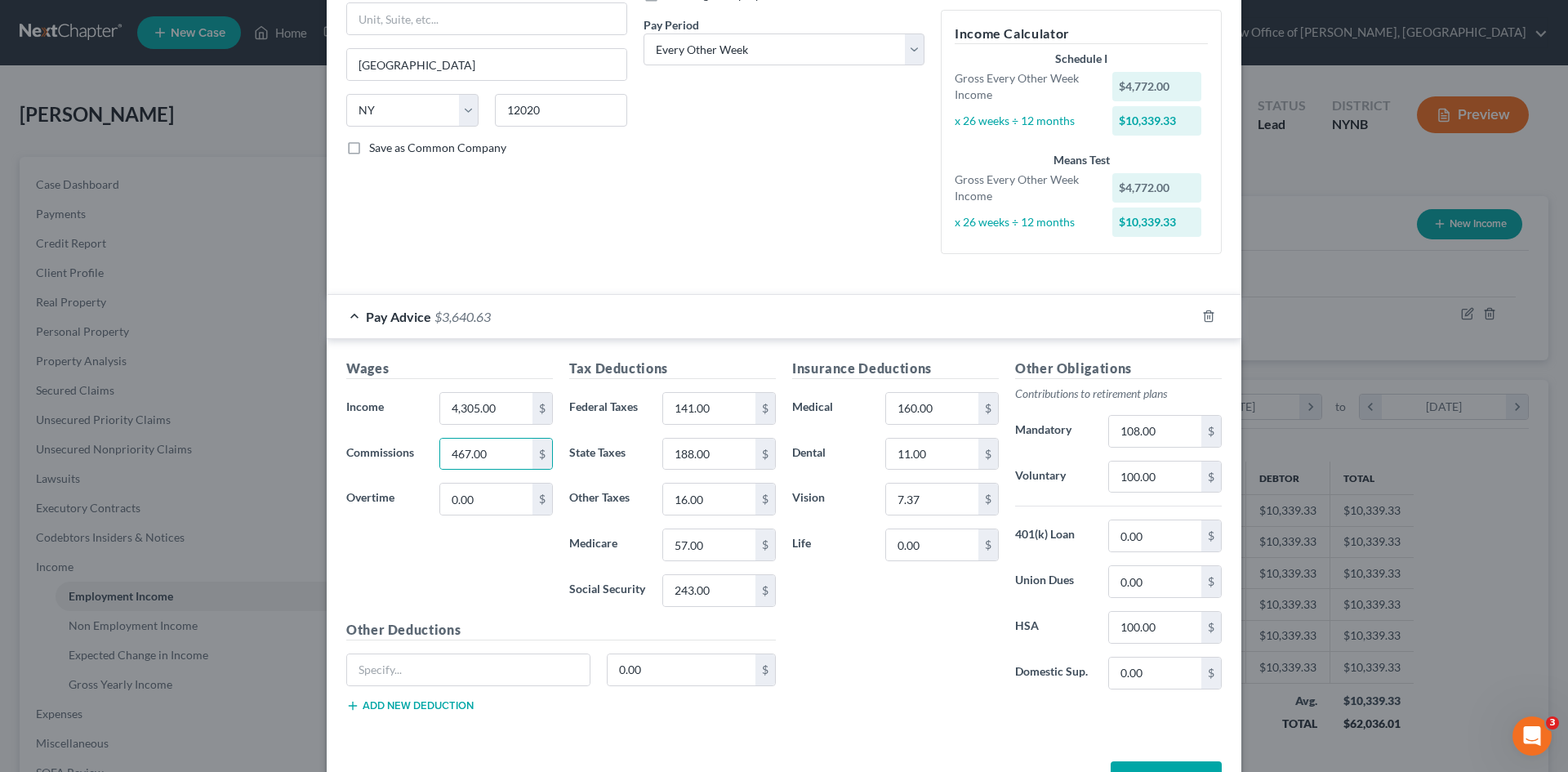
click at [274, 417] on div "Edit Income Source × Employment Type * Select Full or Part Time Employment Self…" at bounding box center [784, 386] width 1568 height 772
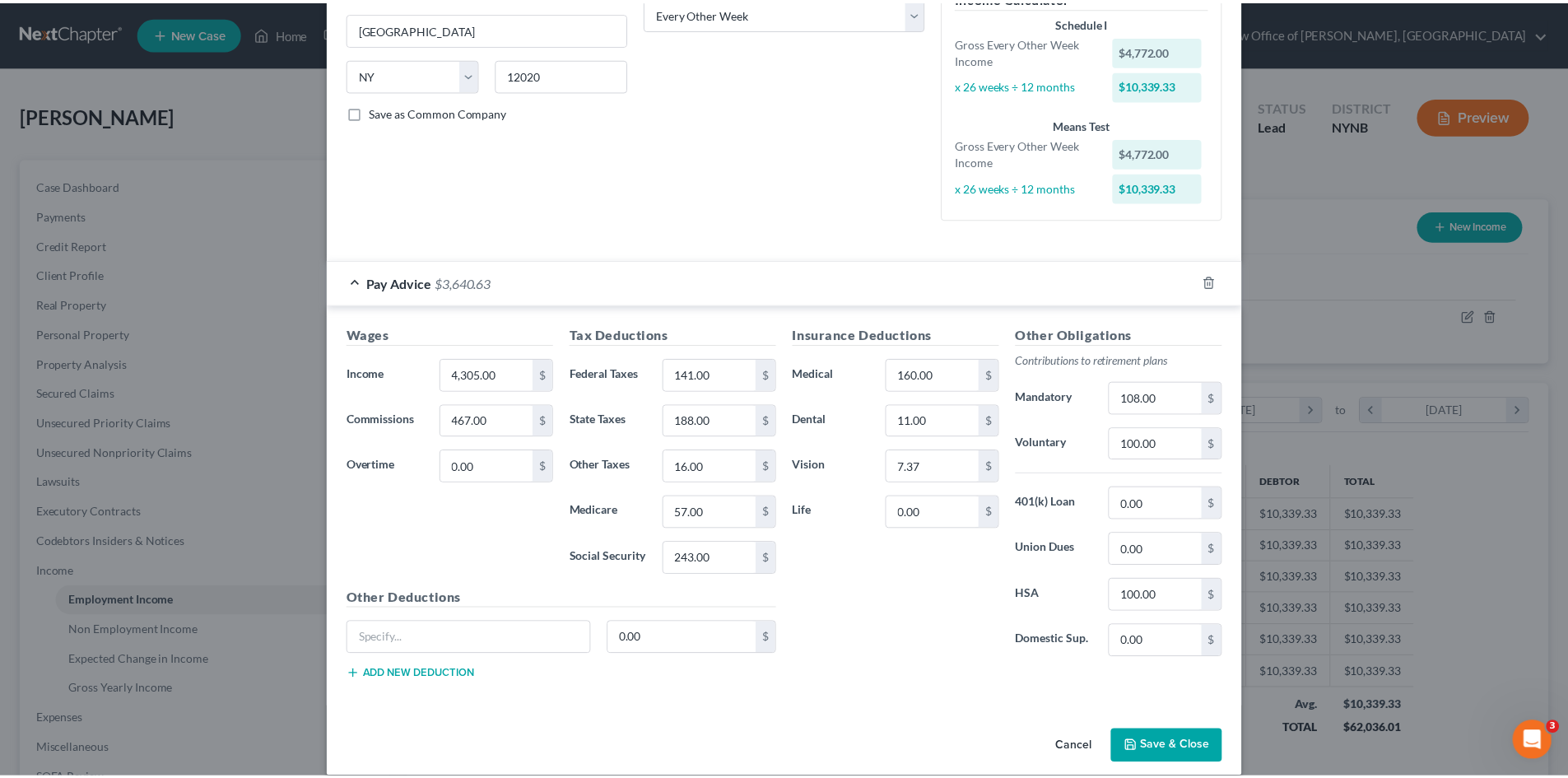
scroll to position [302, 0]
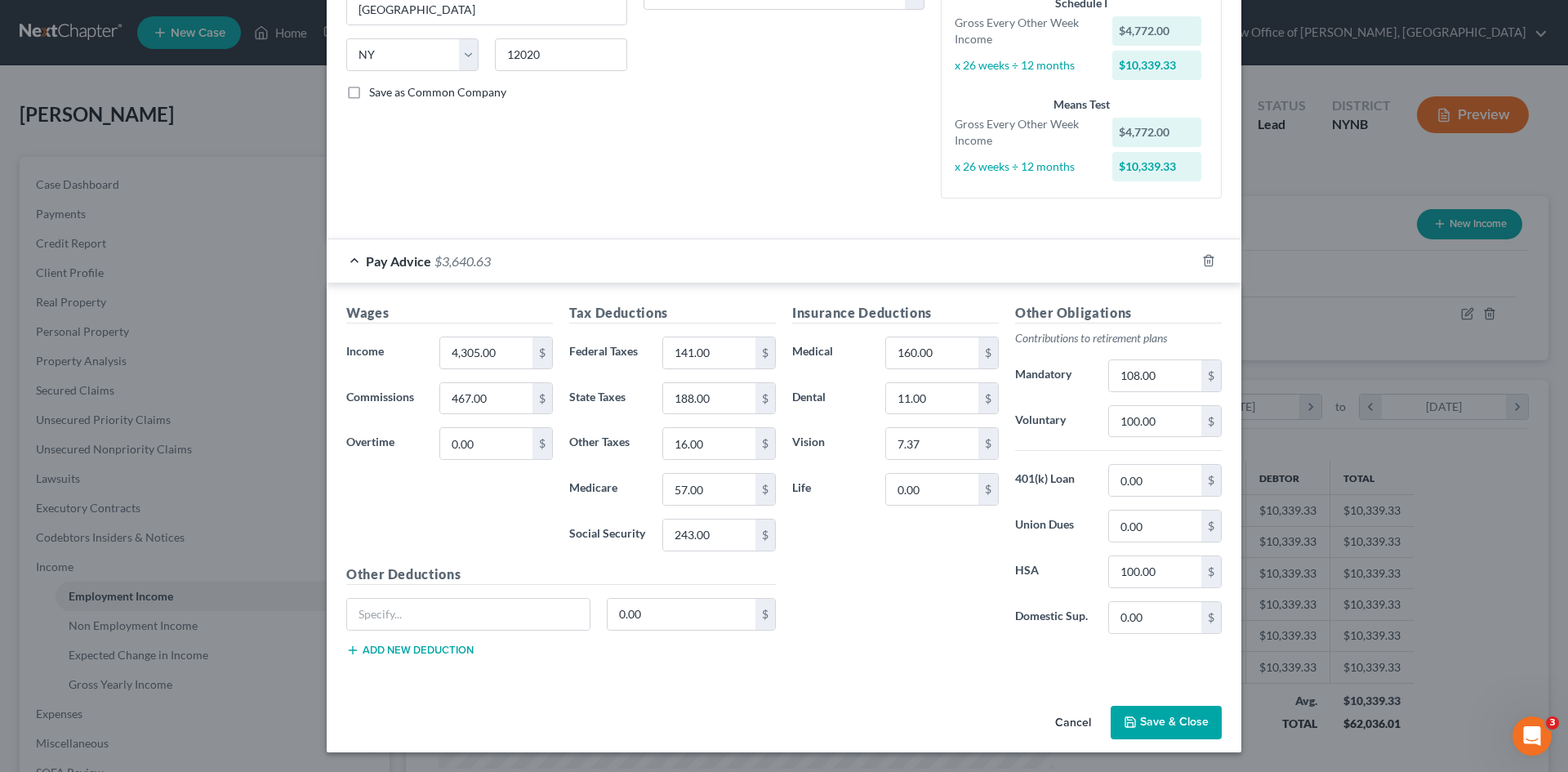
click at [1156, 727] on button "Save & Close" at bounding box center [1166, 723] width 111 height 35
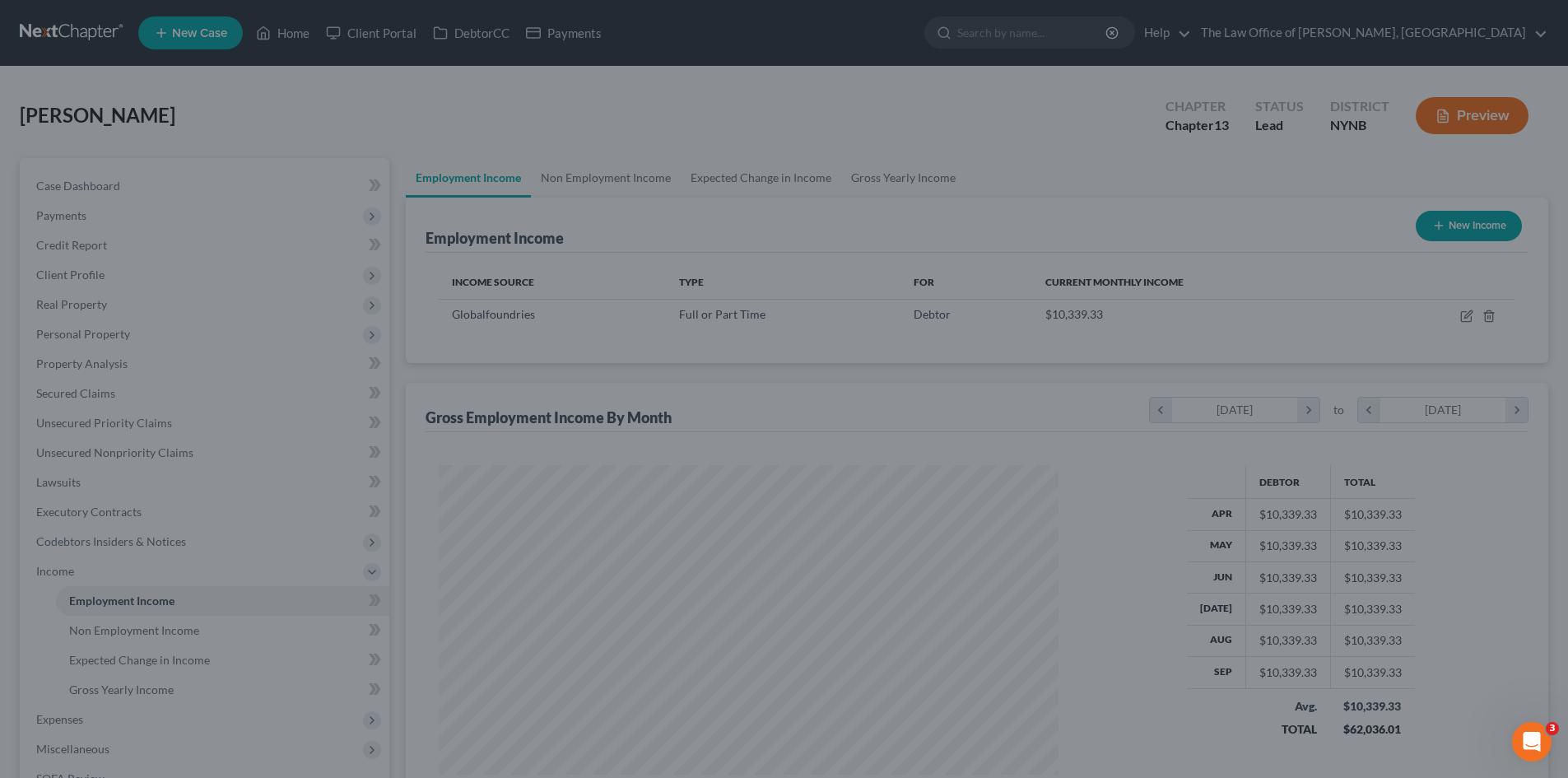
scroll to position [822909, 822310]
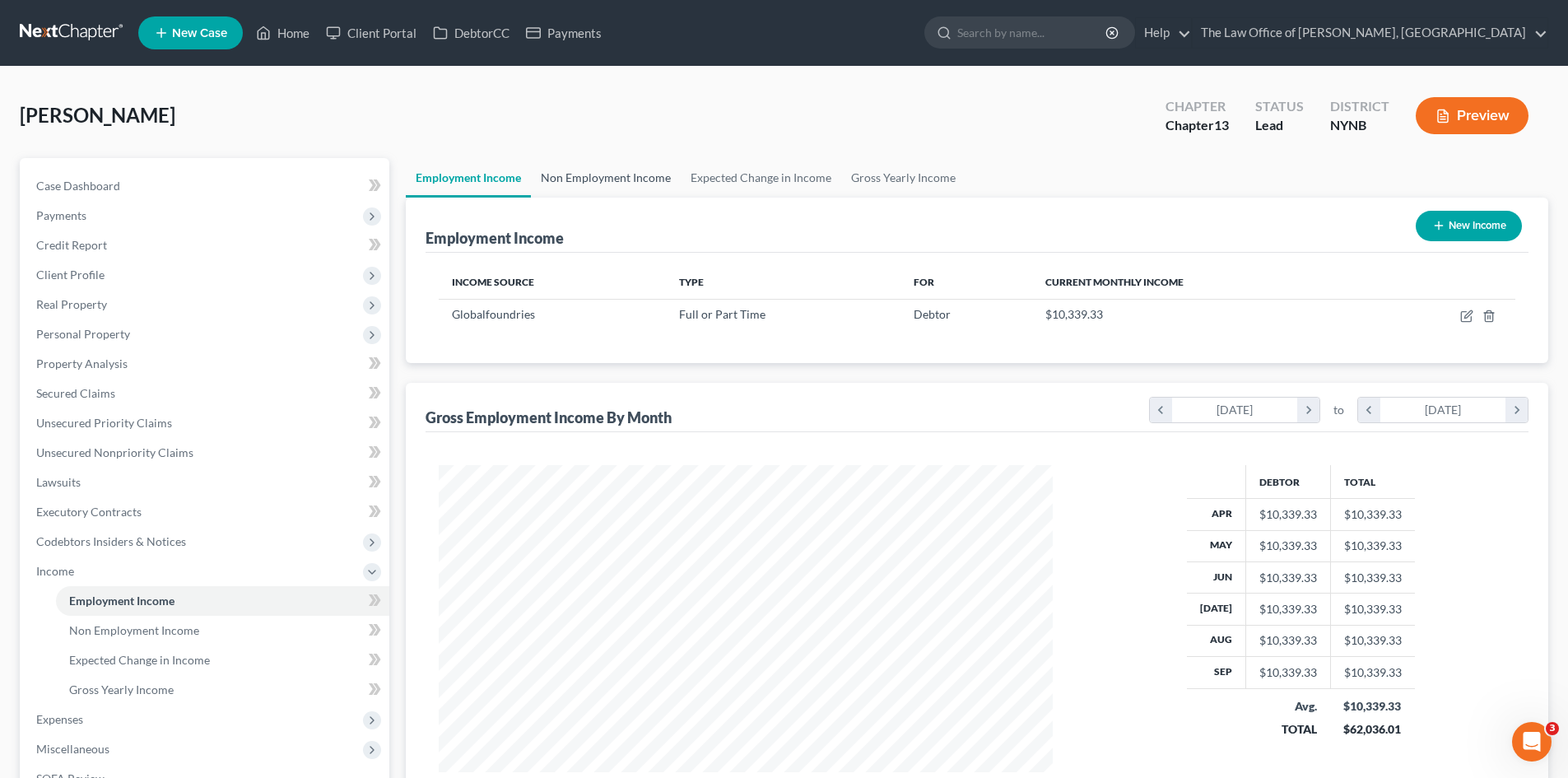
click at [655, 175] on link "Non Employment Income" at bounding box center [605, 177] width 150 height 39
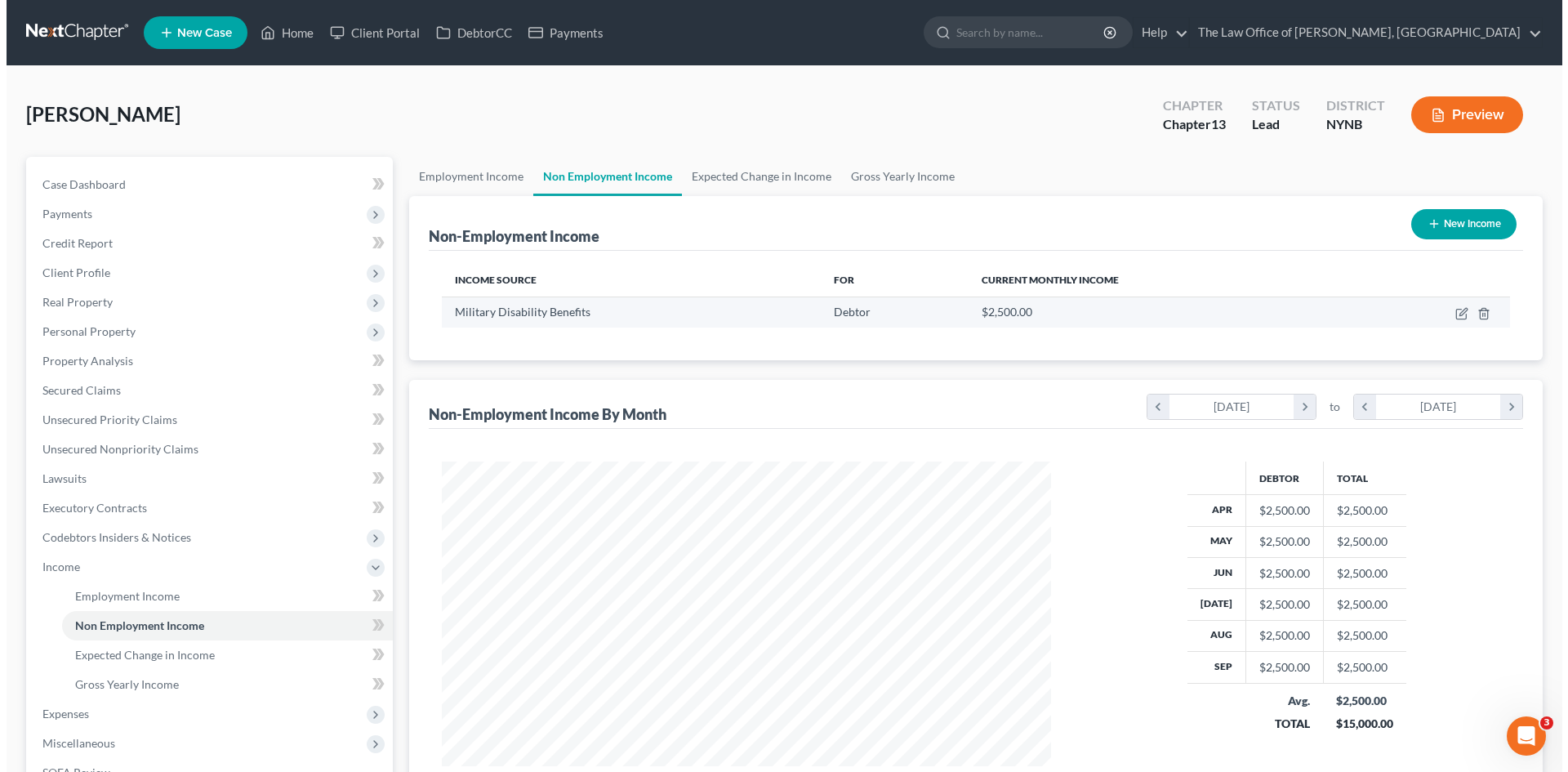
scroll to position [305, 642]
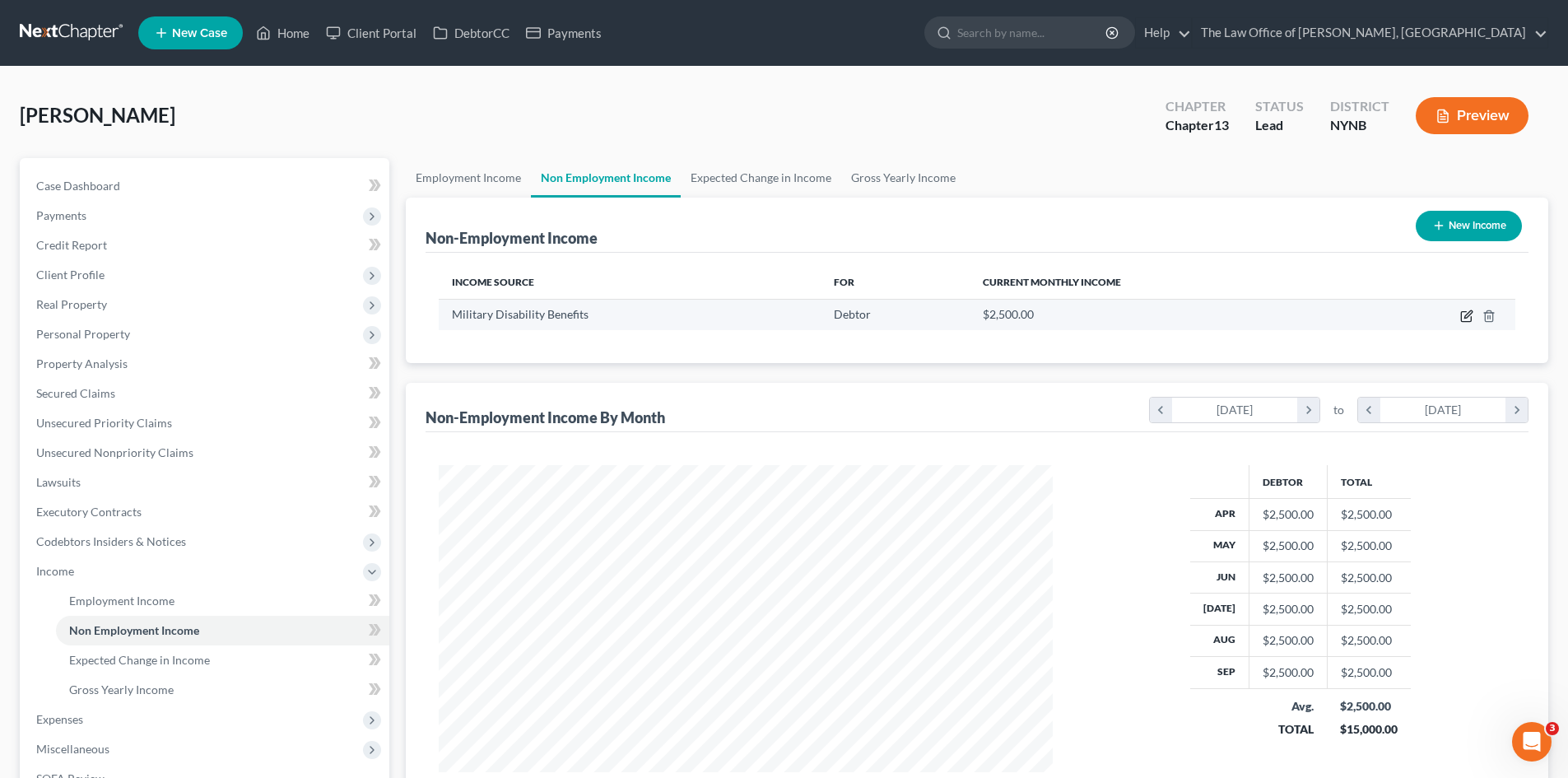
click at [1462, 317] on icon "button" at bounding box center [1466, 317] width 13 height 13
select select "12"
select select "0"
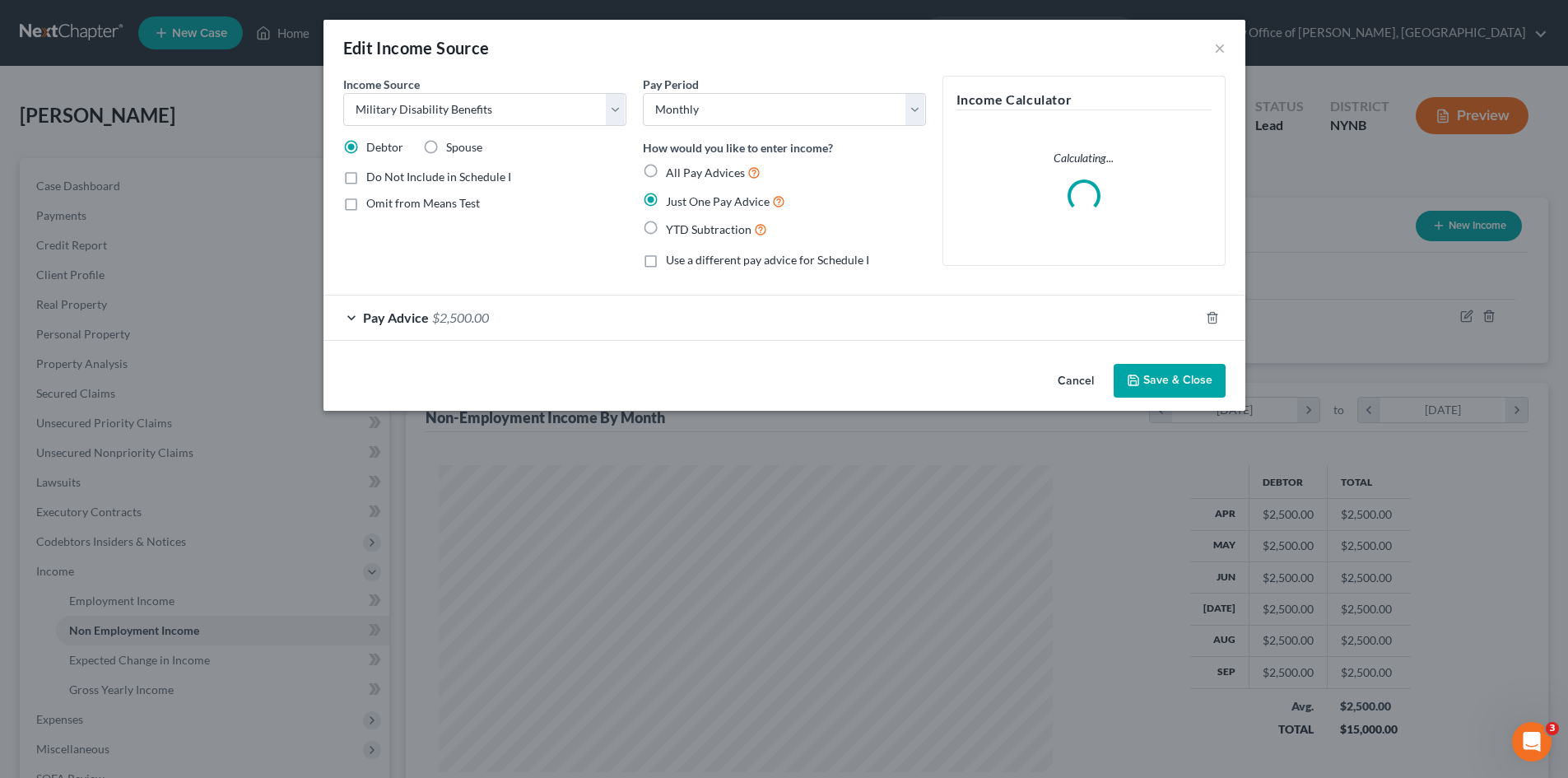
scroll to position [310, 653]
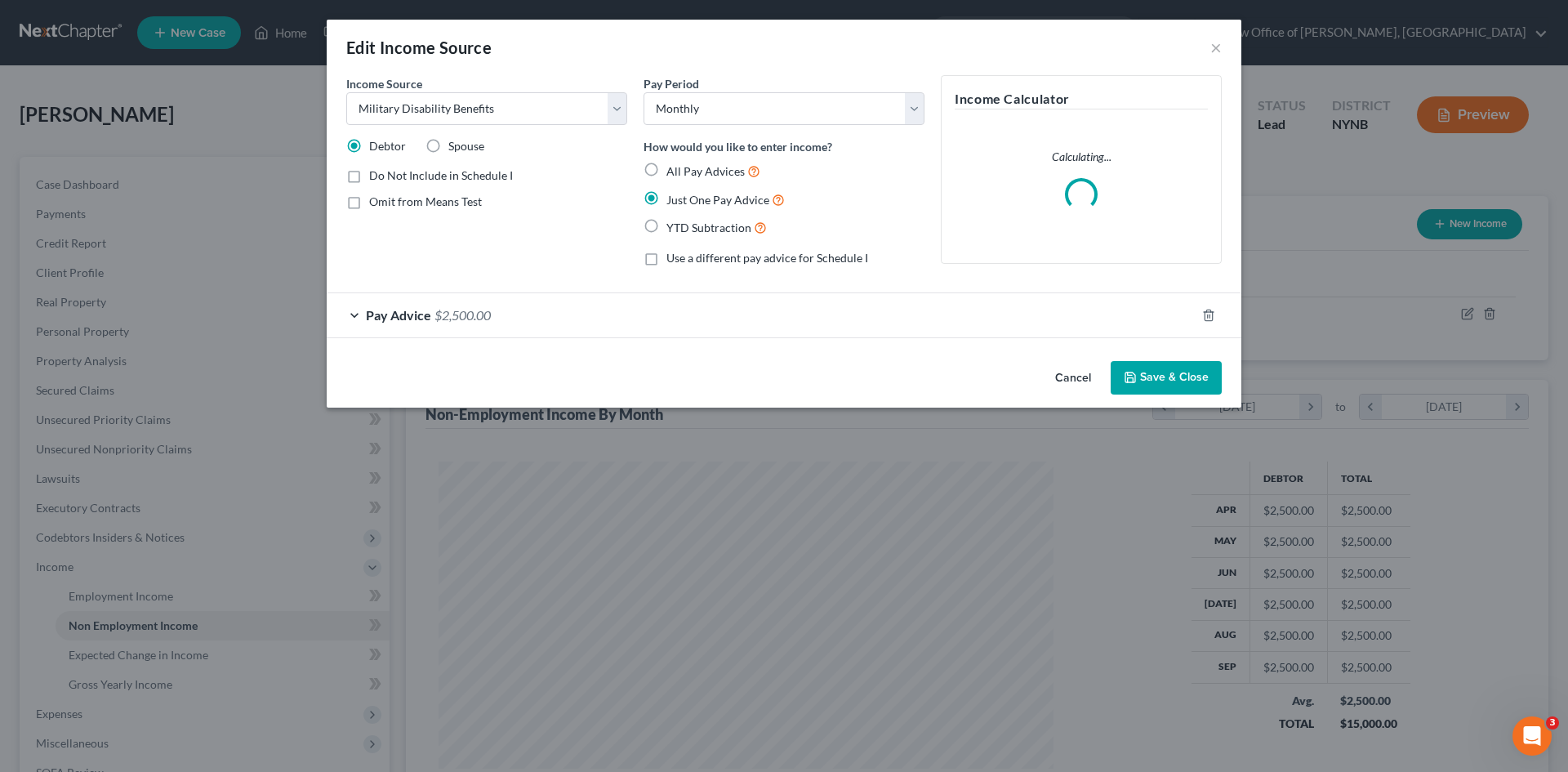
click at [473, 321] on span "$2,500.00" at bounding box center [463, 315] width 56 height 16
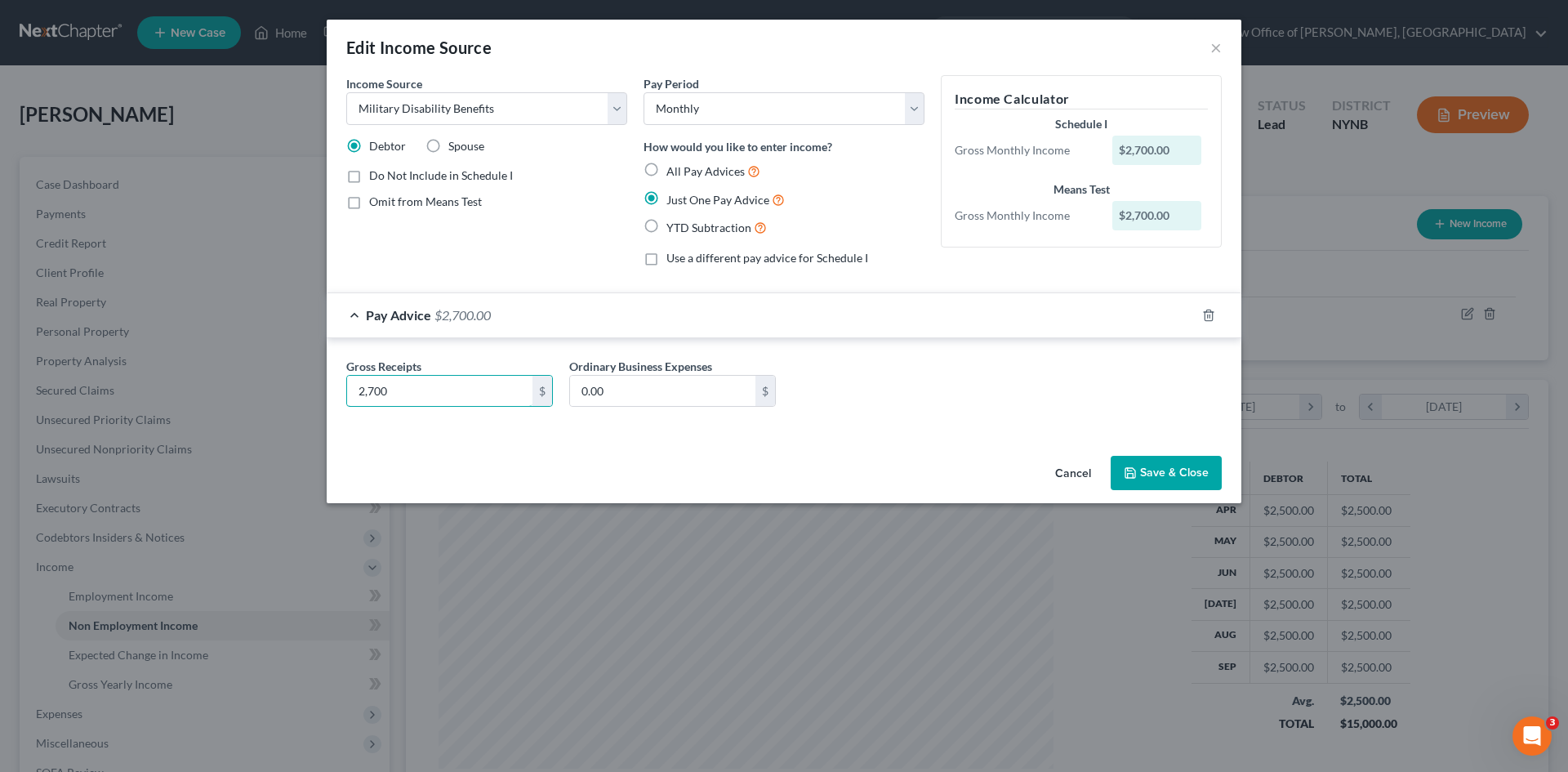
type input "2,700"
click at [369, 203] on label "Omit from Means Test" at bounding box center [425, 202] width 112 height 17
click at [376, 203] on input "Omit from Means Test" at bounding box center [381, 198] width 11 height 11
checkbox input "true"
click at [659, 392] on input "0.00" at bounding box center [663, 392] width 185 height 31
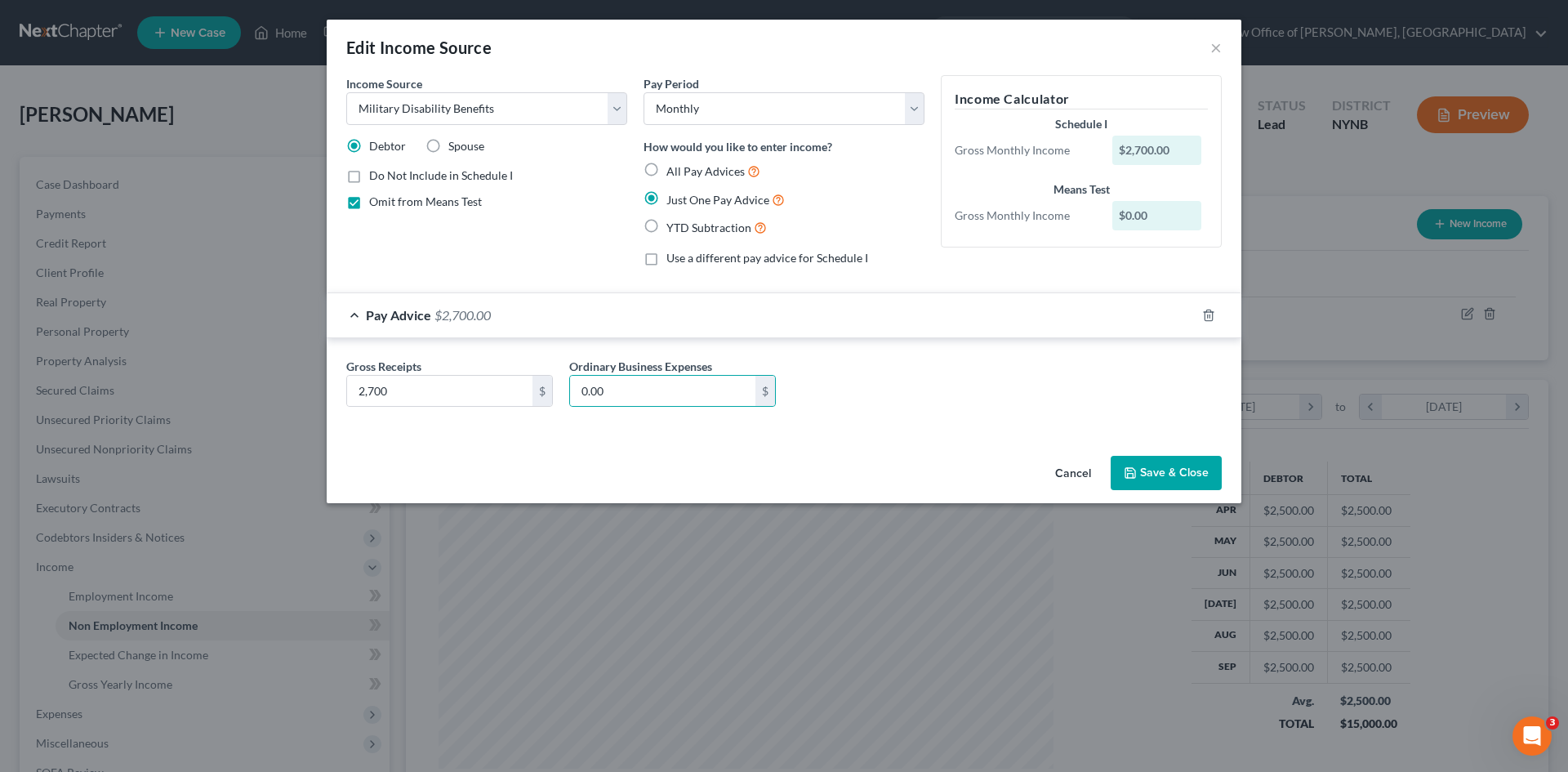
drag, startPoint x: 1178, startPoint y: 484, endPoint x: 960, endPoint y: 496, distance: 218.3
click at [1177, 483] on button "Save & Close" at bounding box center [1166, 473] width 111 height 35
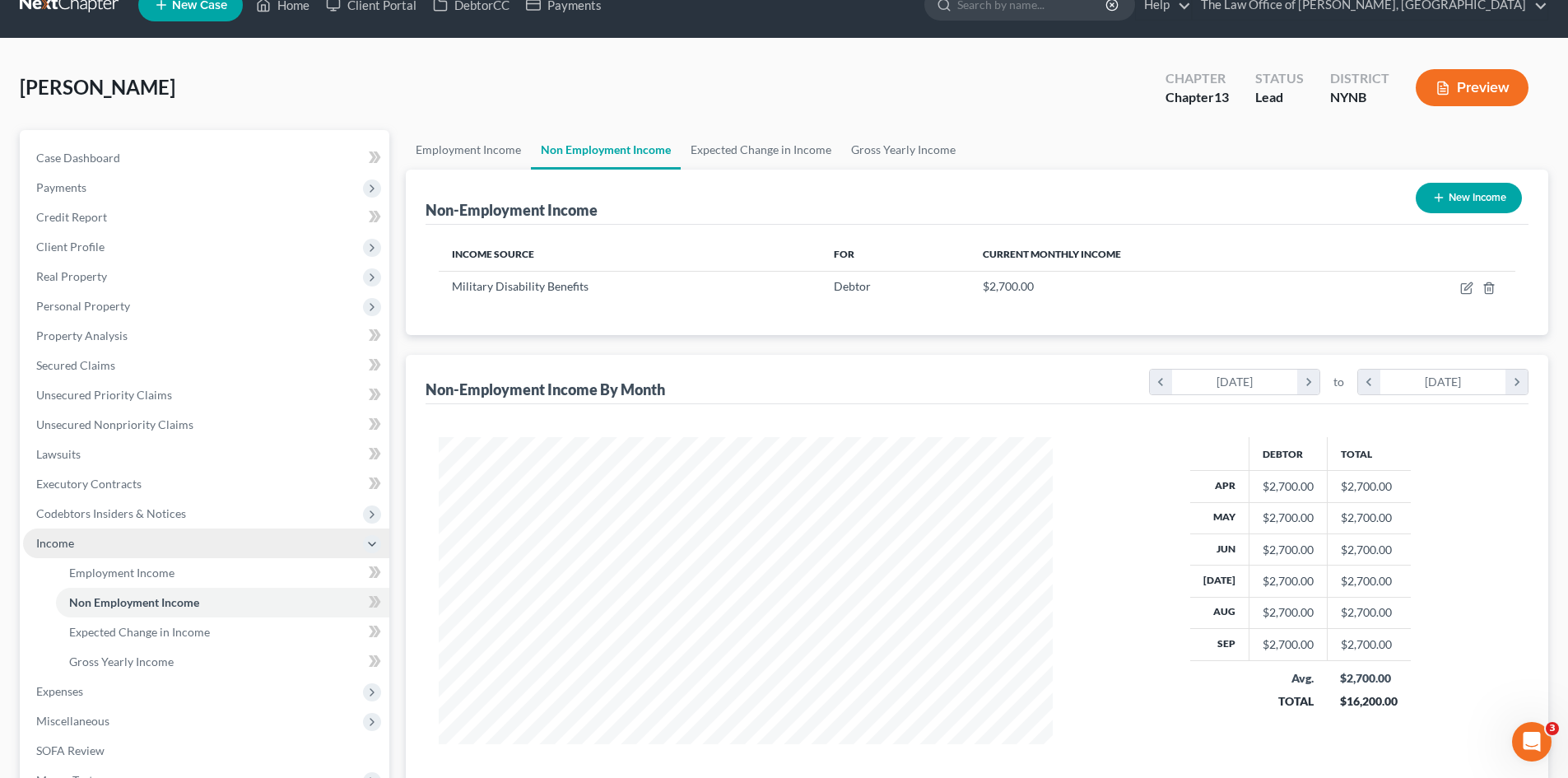
scroll to position [275, 0]
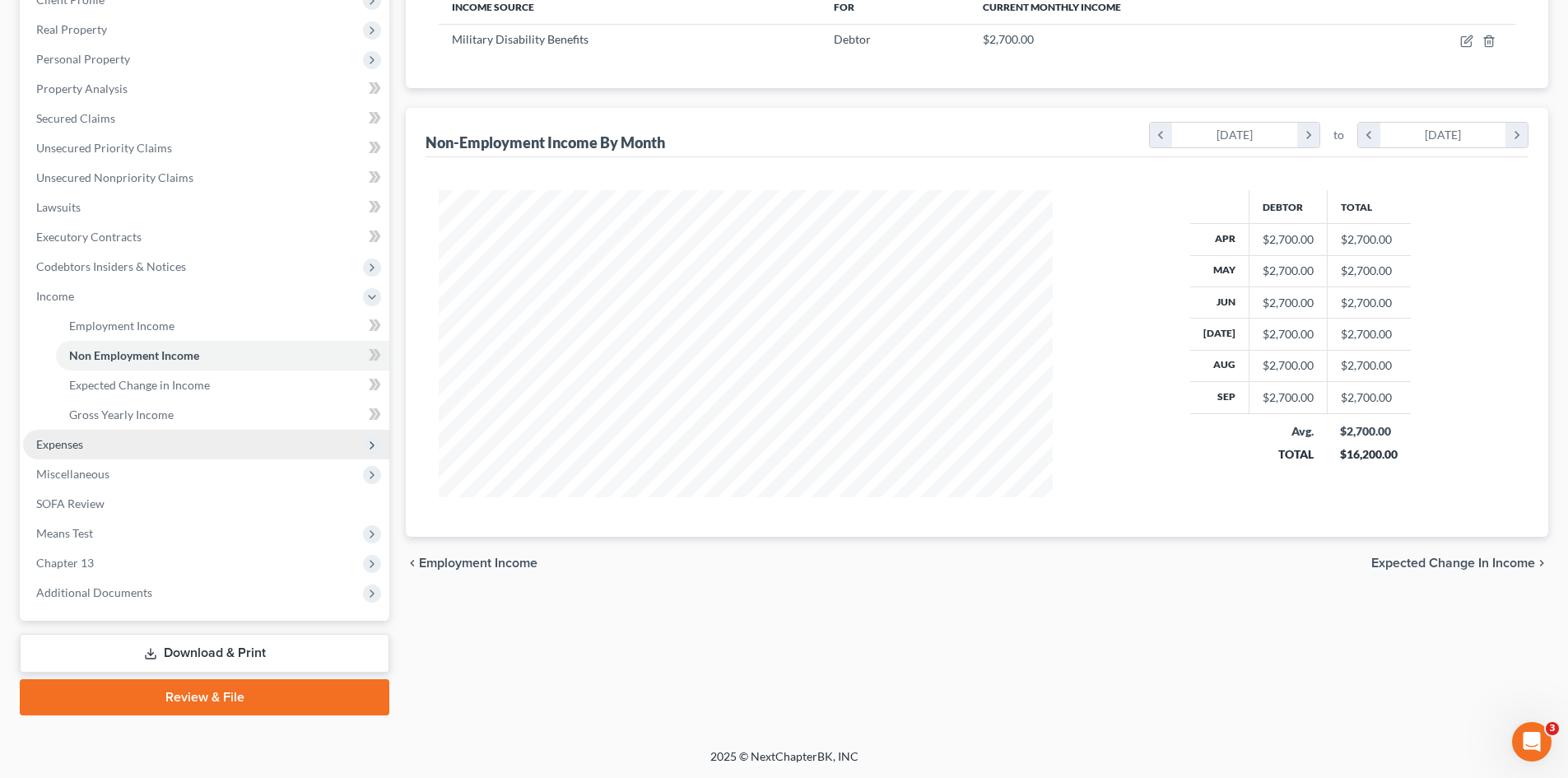
click at [61, 447] on span "Expenses" at bounding box center [59, 444] width 47 height 14
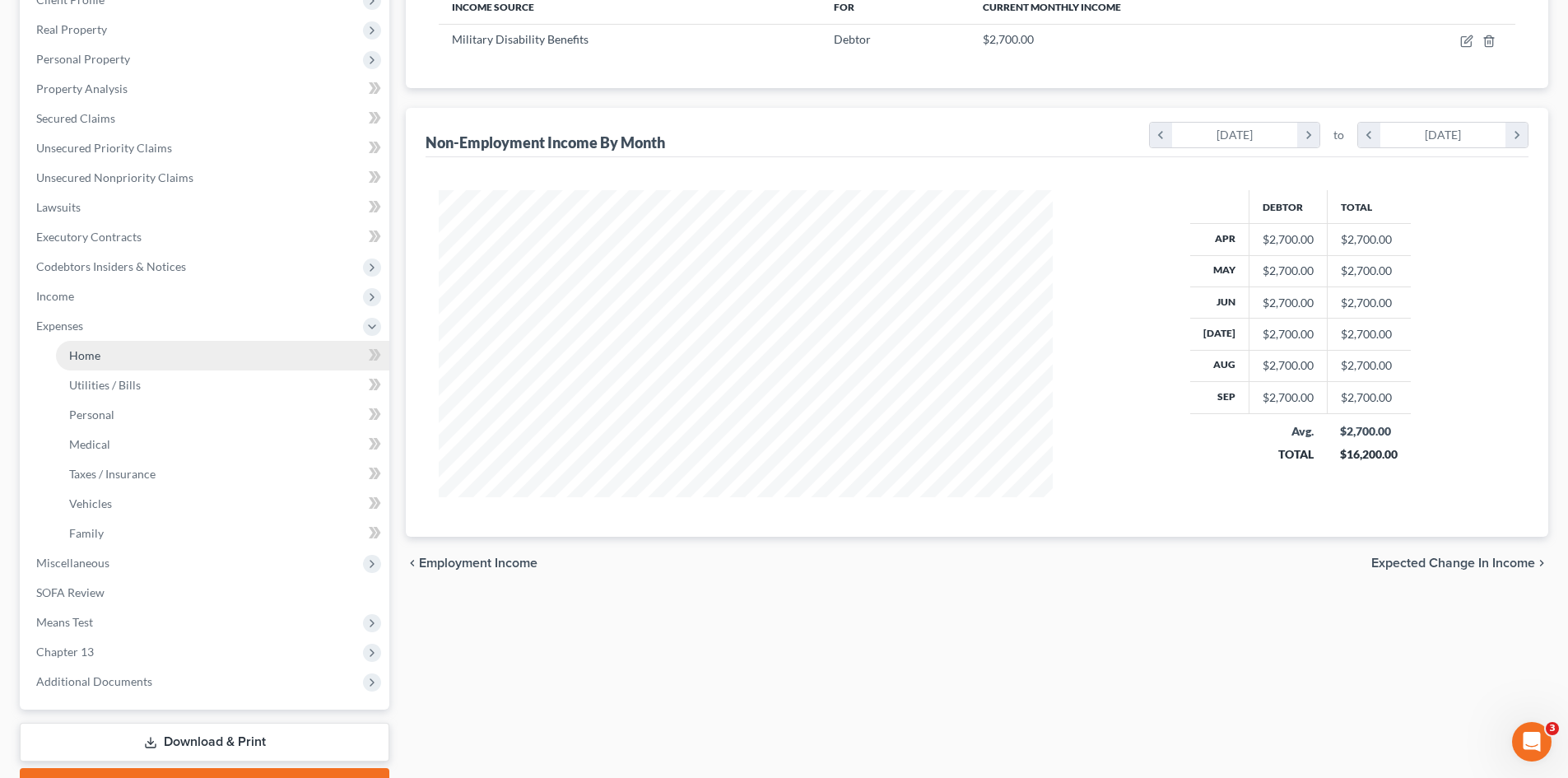
click at [122, 366] on link "Home" at bounding box center [222, 356] width 333 height 30
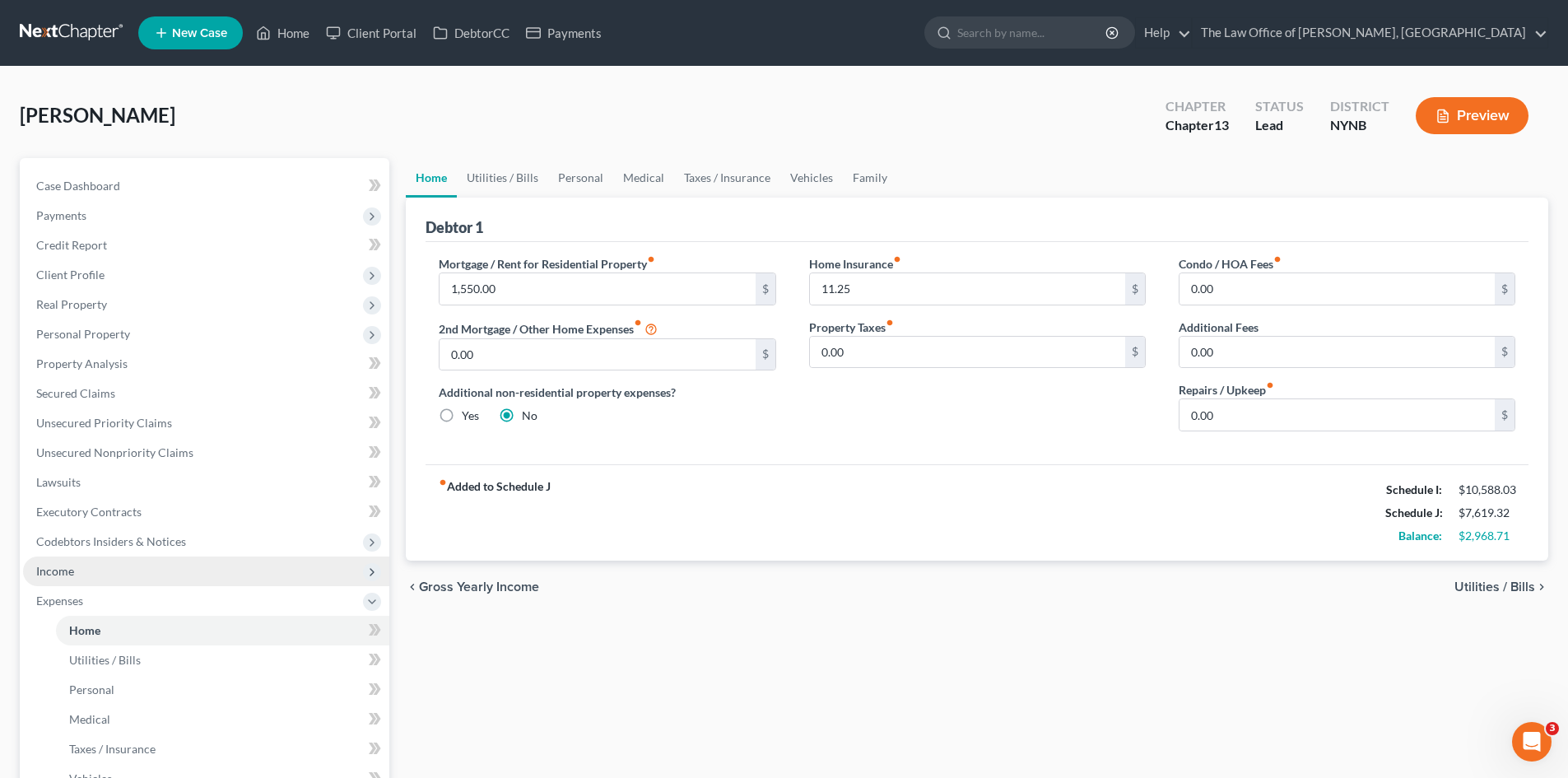
click at [62, 582] on span "Income" at bounding box center [207, 571] width 366 height 30
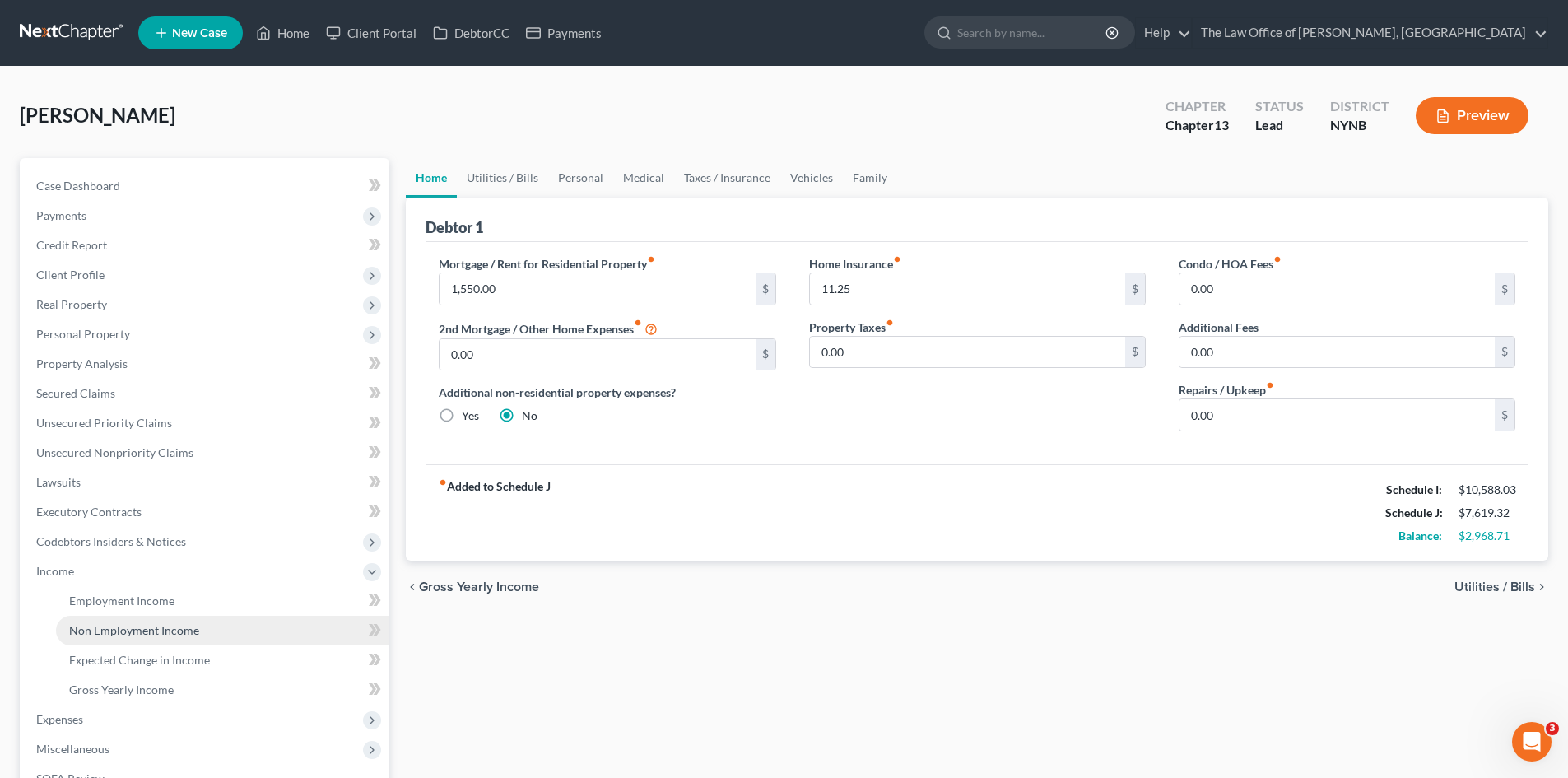
click at [116, 621] on link "Non Employment Income" at bounding box center [222, 631] width 333 height 30
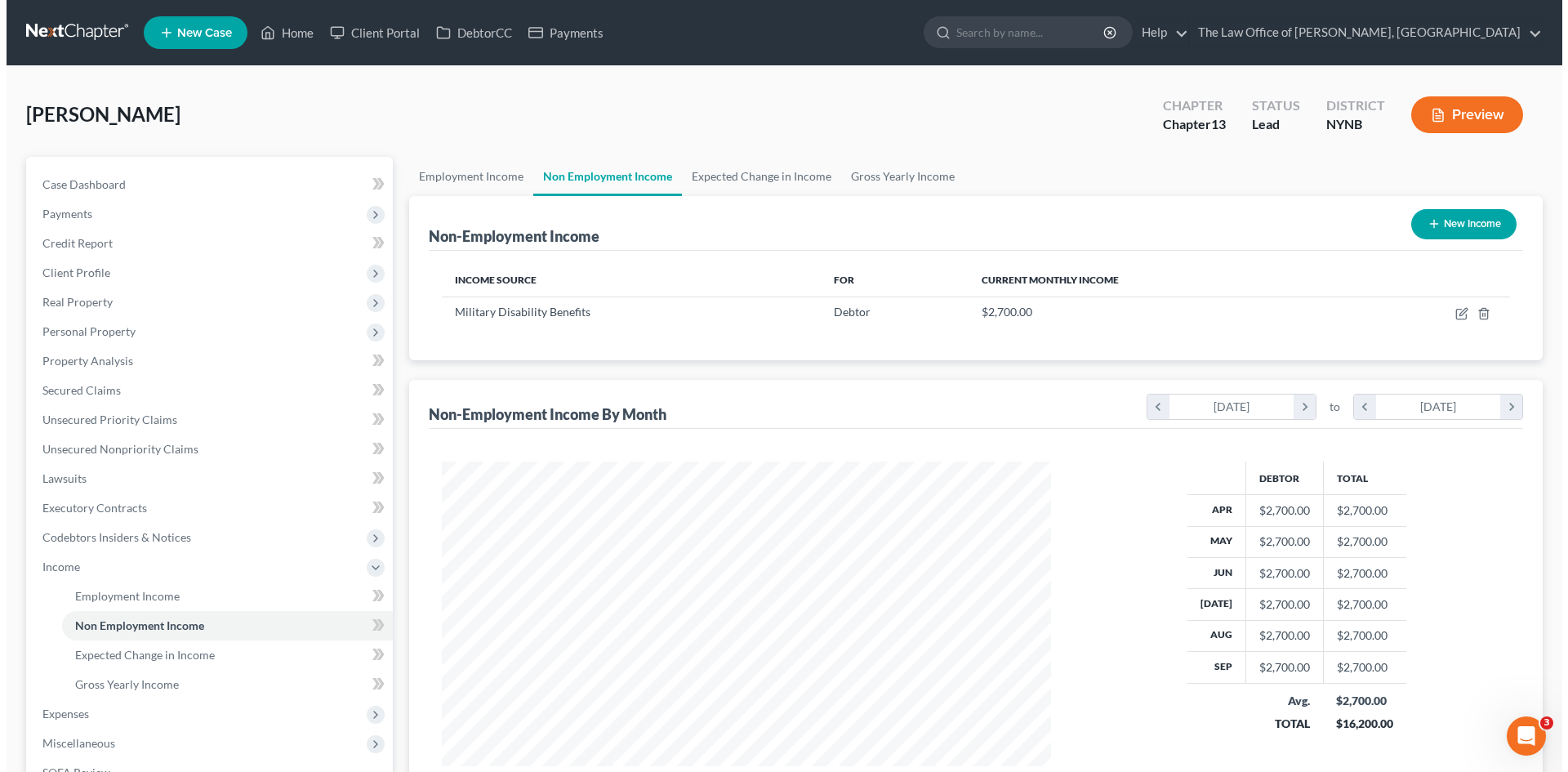
scroll to position [305, 642]
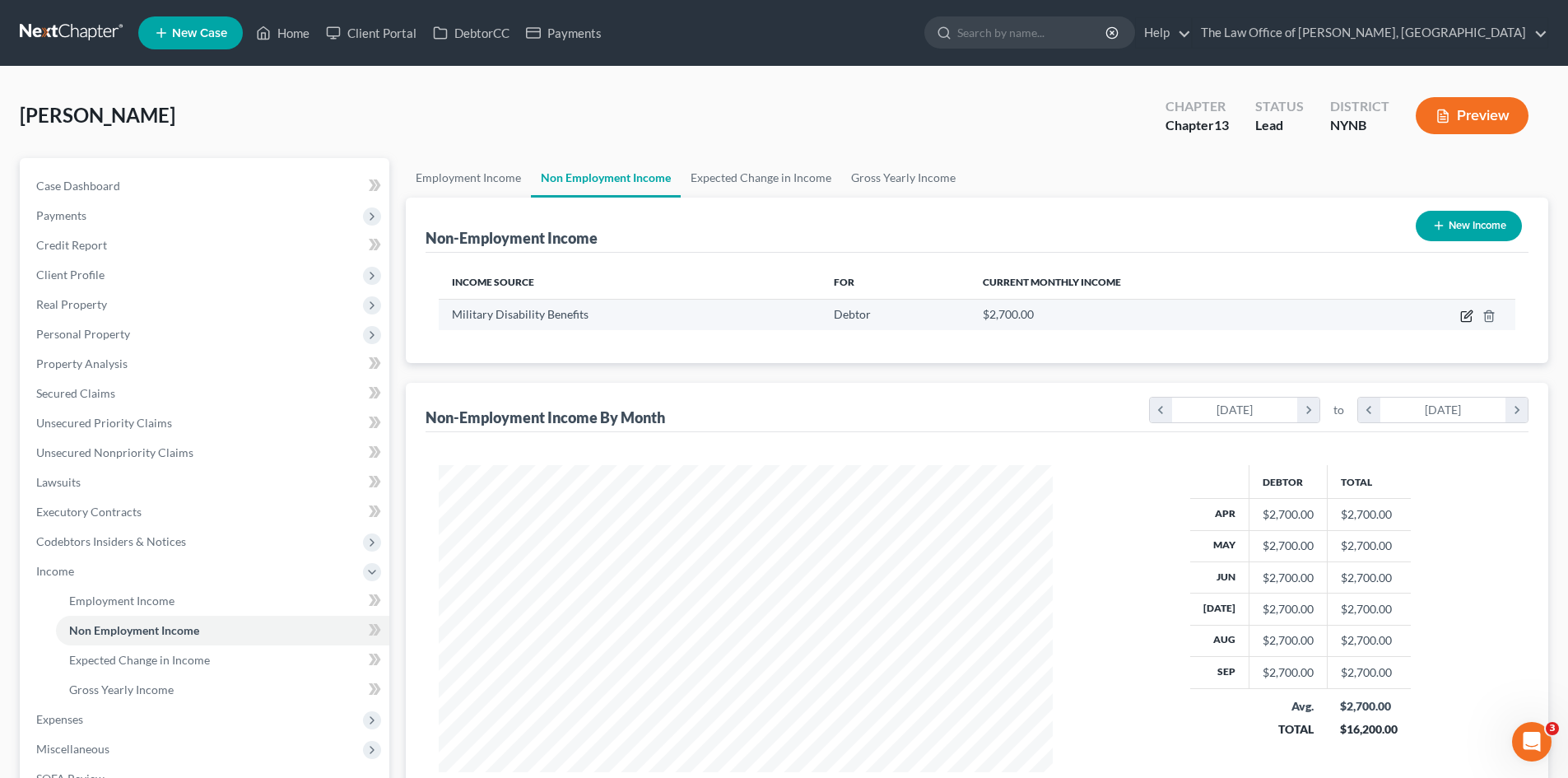
click at [1471, 316] on icon "button" at bounding box center [1466, 317] width 13 height 13
select select "12"
select select "0"
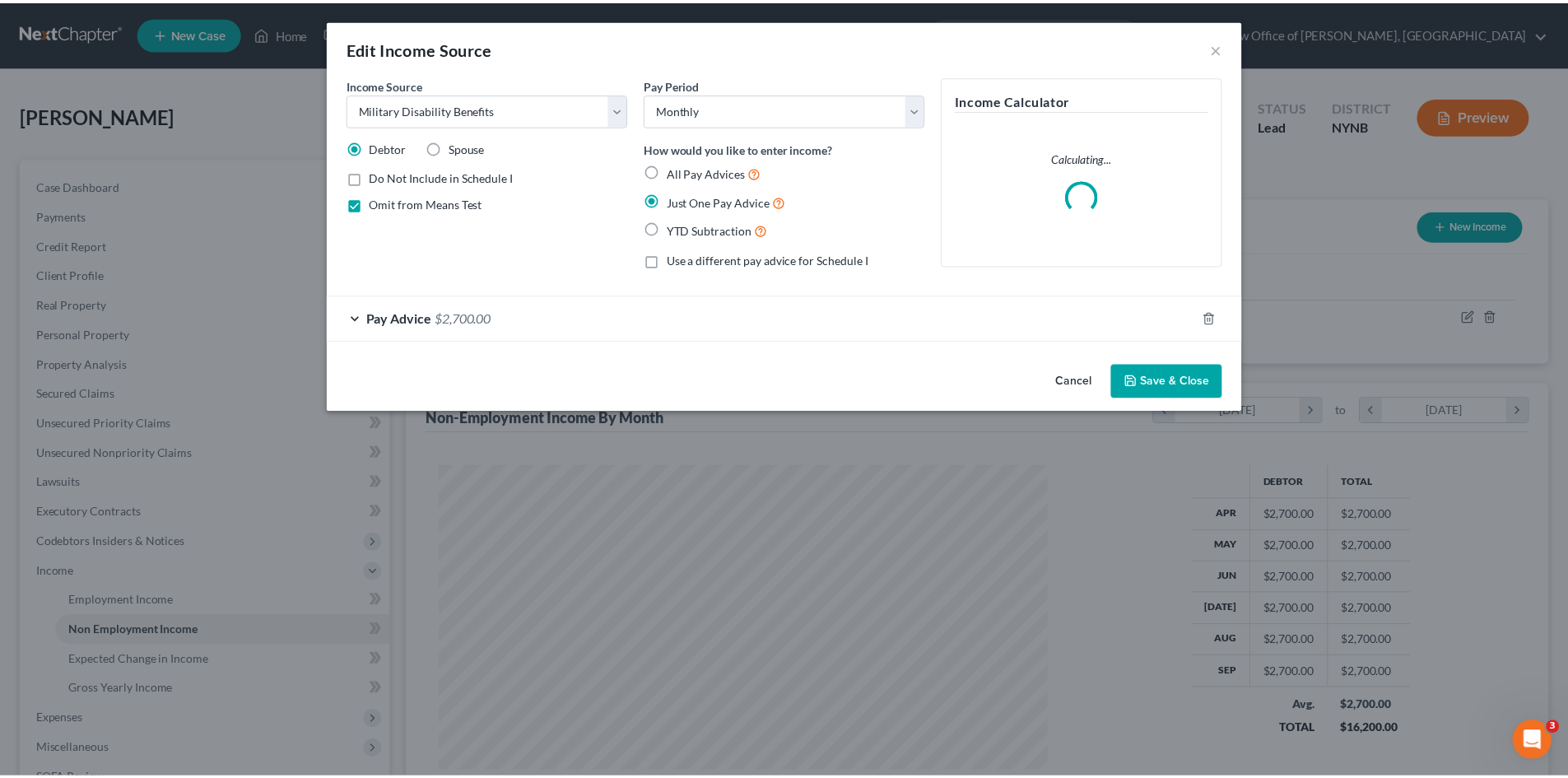
scroll to position [310, 653]
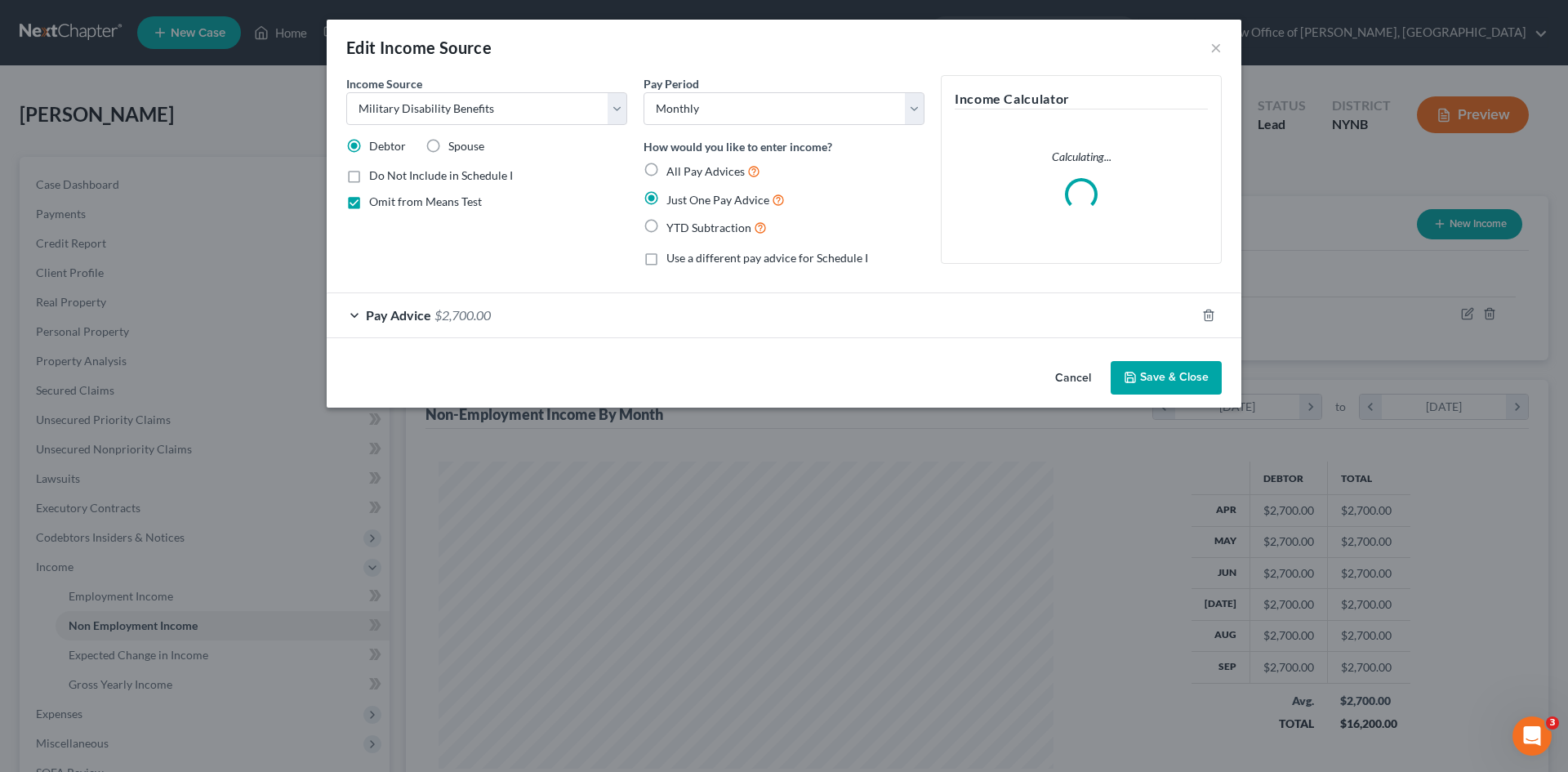
click at [508, 314] on div "Pay Advice $2,700.00" at bounding box center [761, 315] width 869 height 43
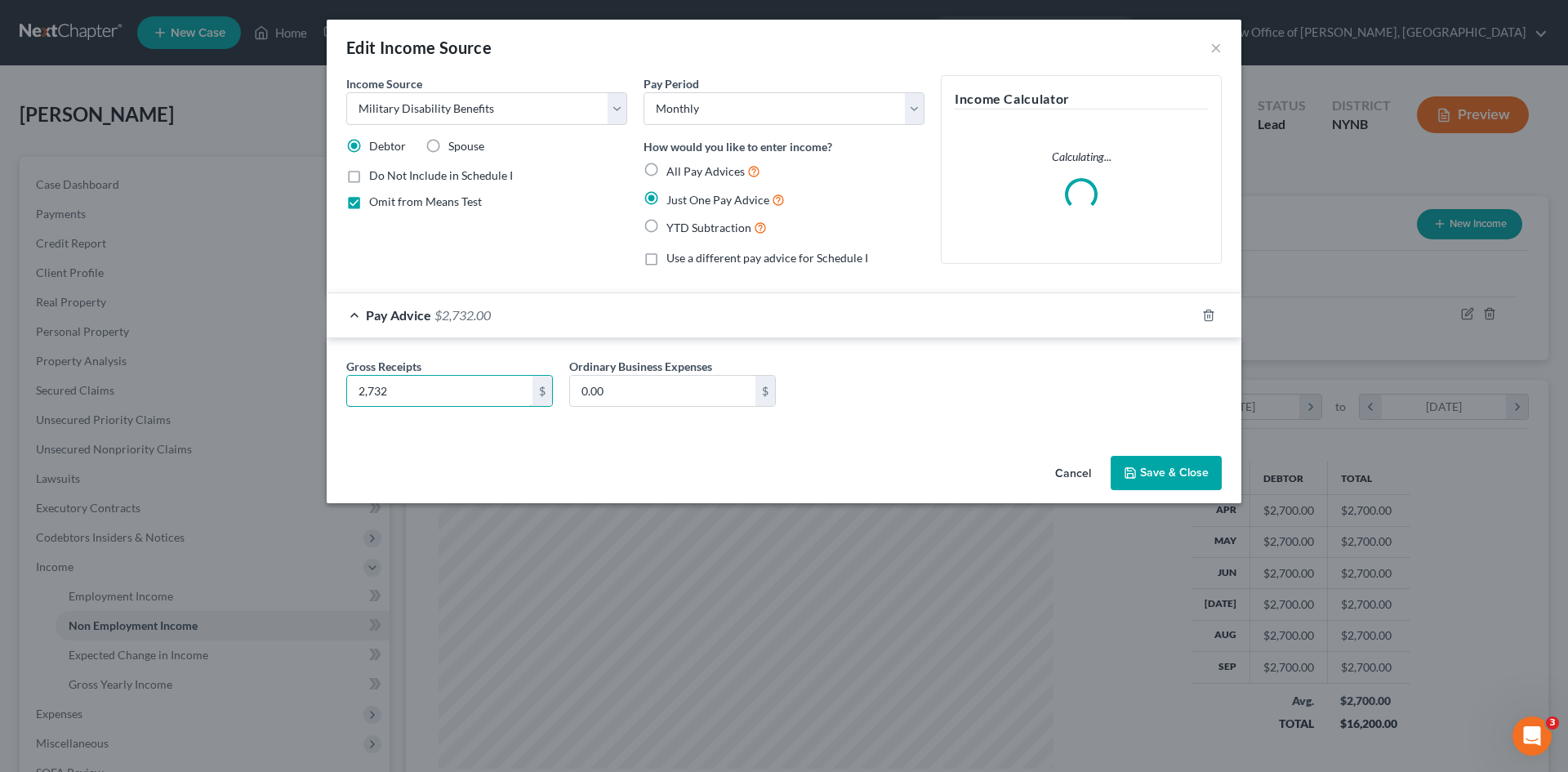
type input "2,732"
click at [1171, 465] on button "Save & Close" at bounding box center [1166, 473] width 111 height 35
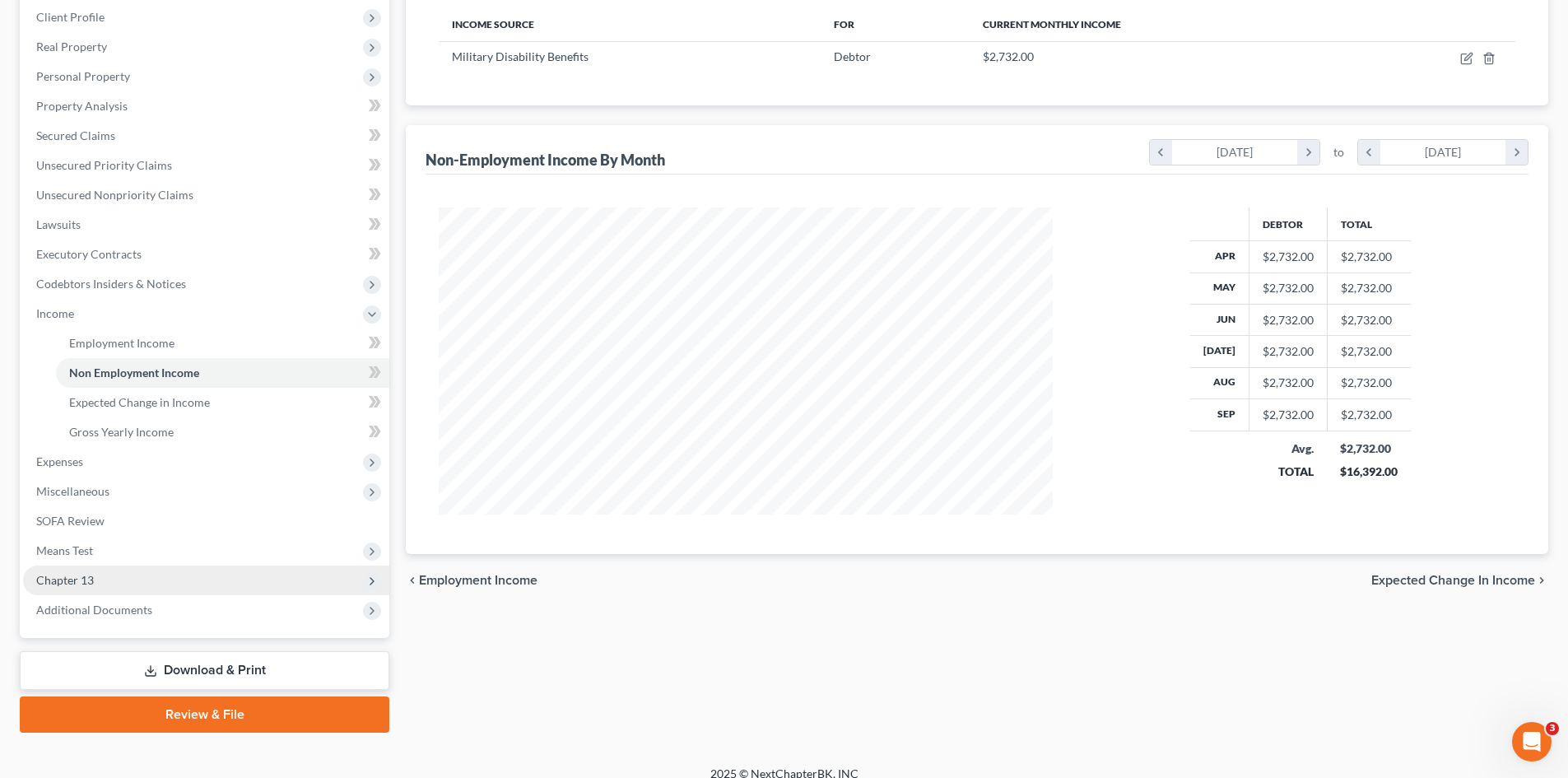
scroll to position [275, 0]
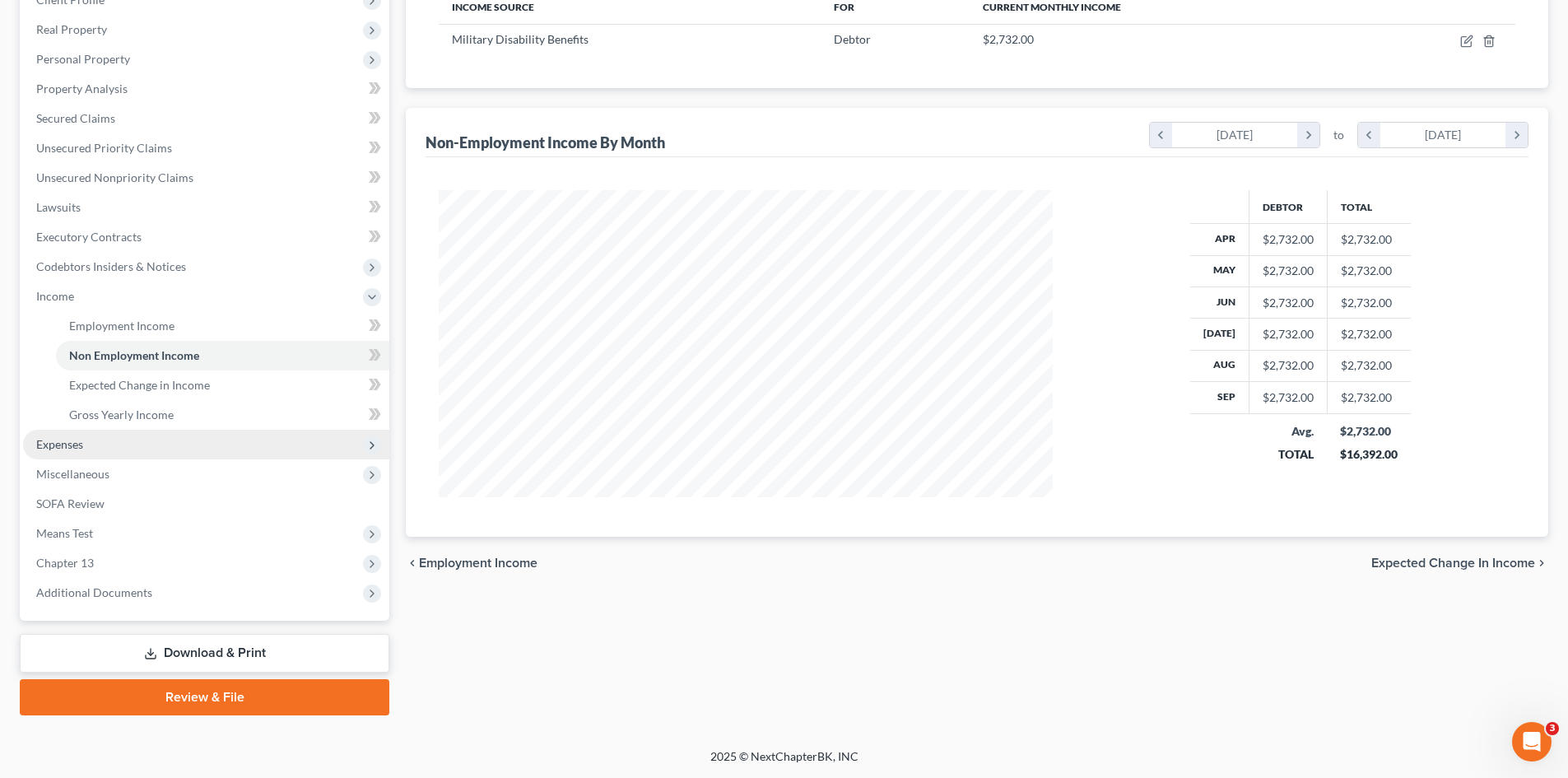
click at [91, 447] on span "Expenses" at bounding box center [207, 445] width 366 height 30
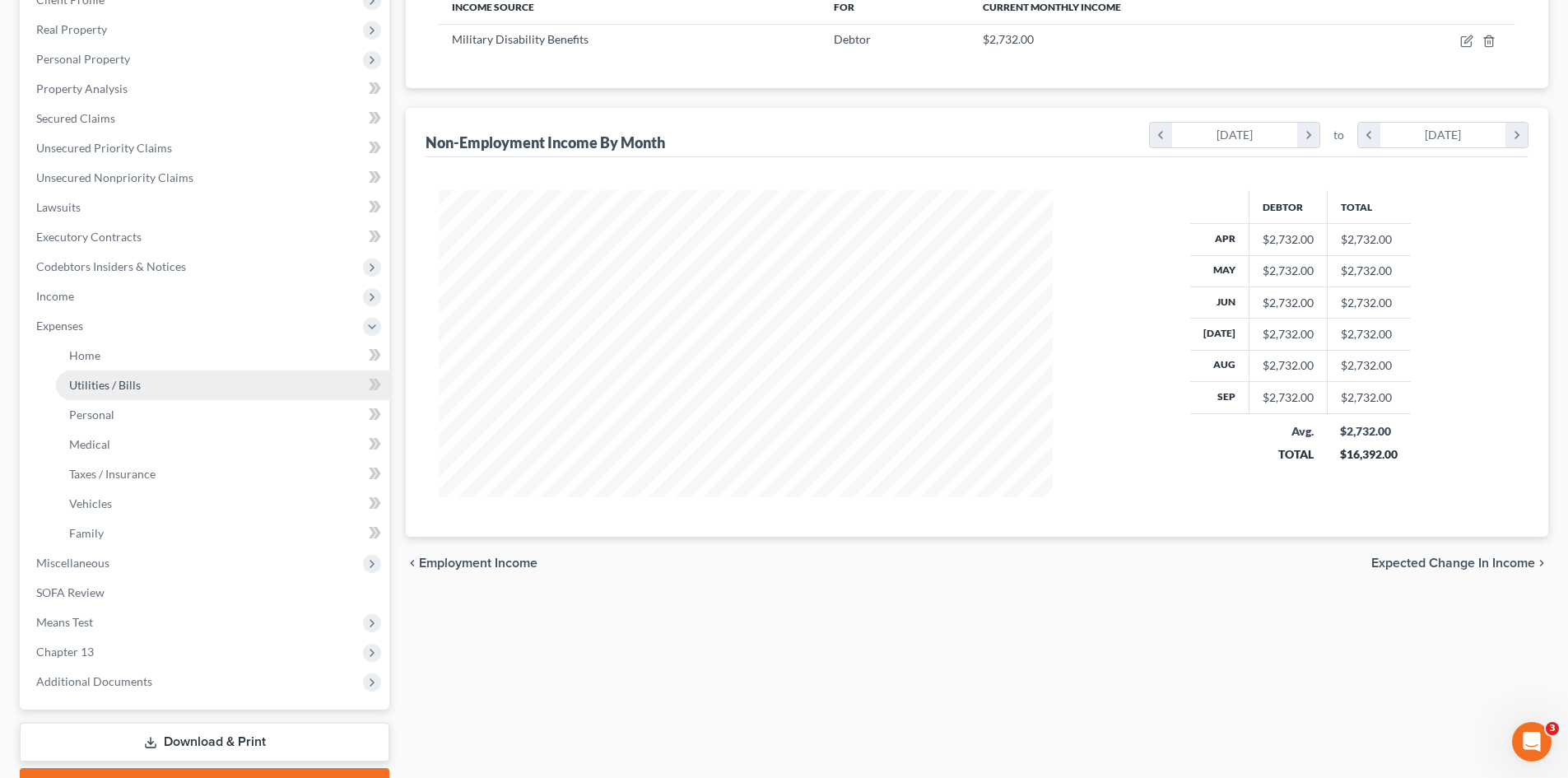
click at [111, 378] on span "Utilities / Bills" at bounding box center [105, 385] width 72 height 14
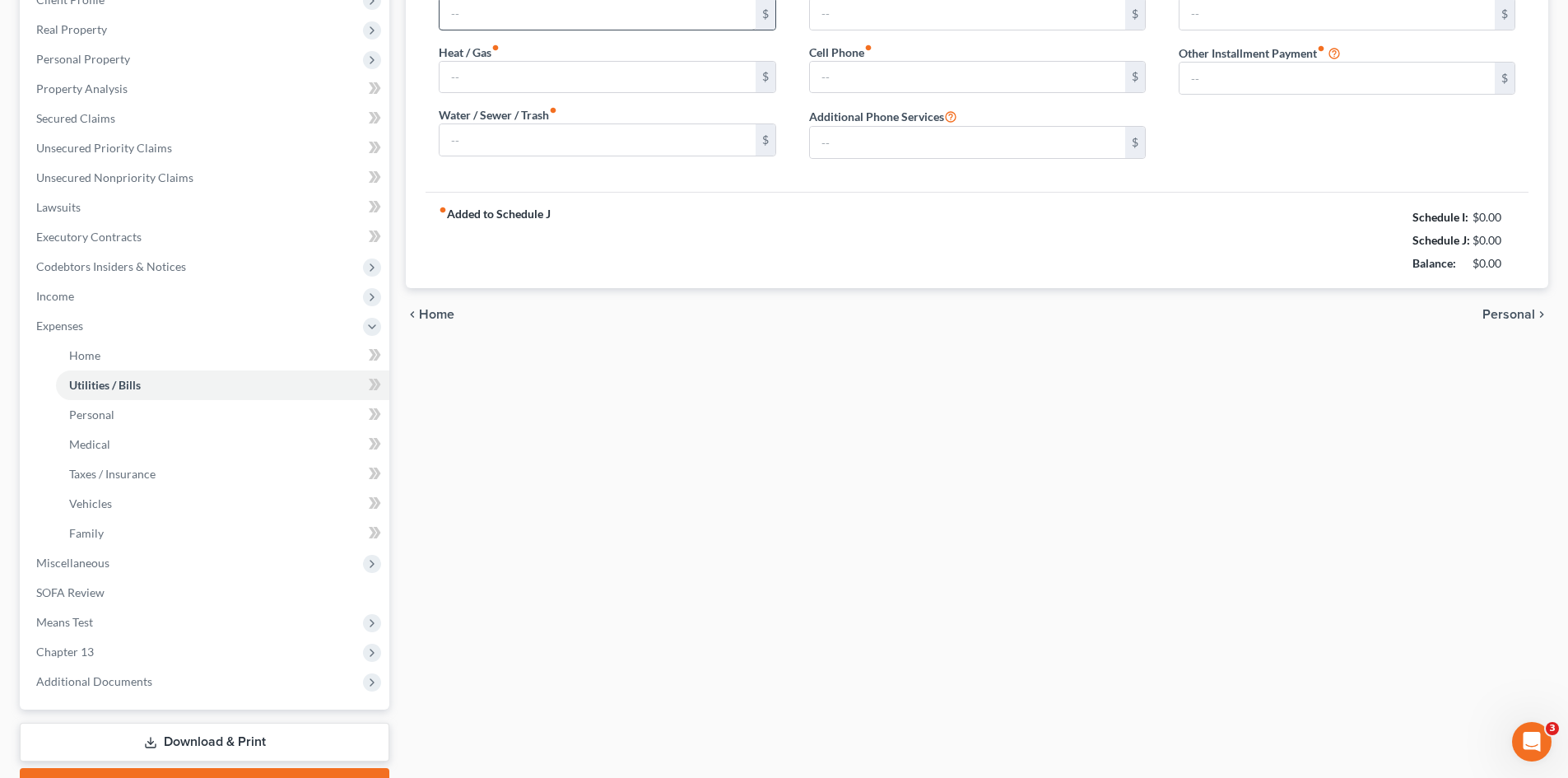
type input "147.98"
type input "0.00"
type input "69.99"
type input "172.17"
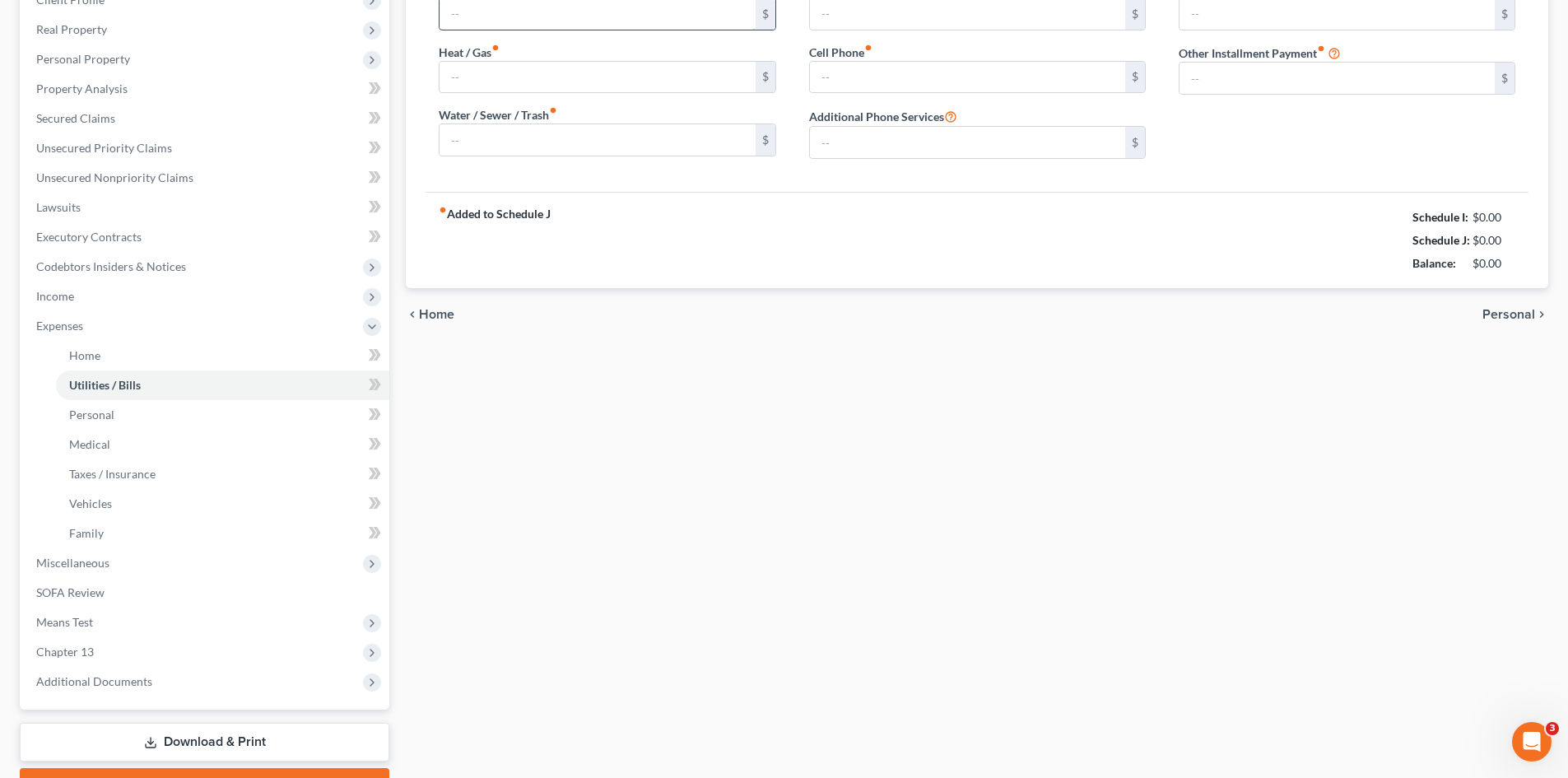
type input "0.00"
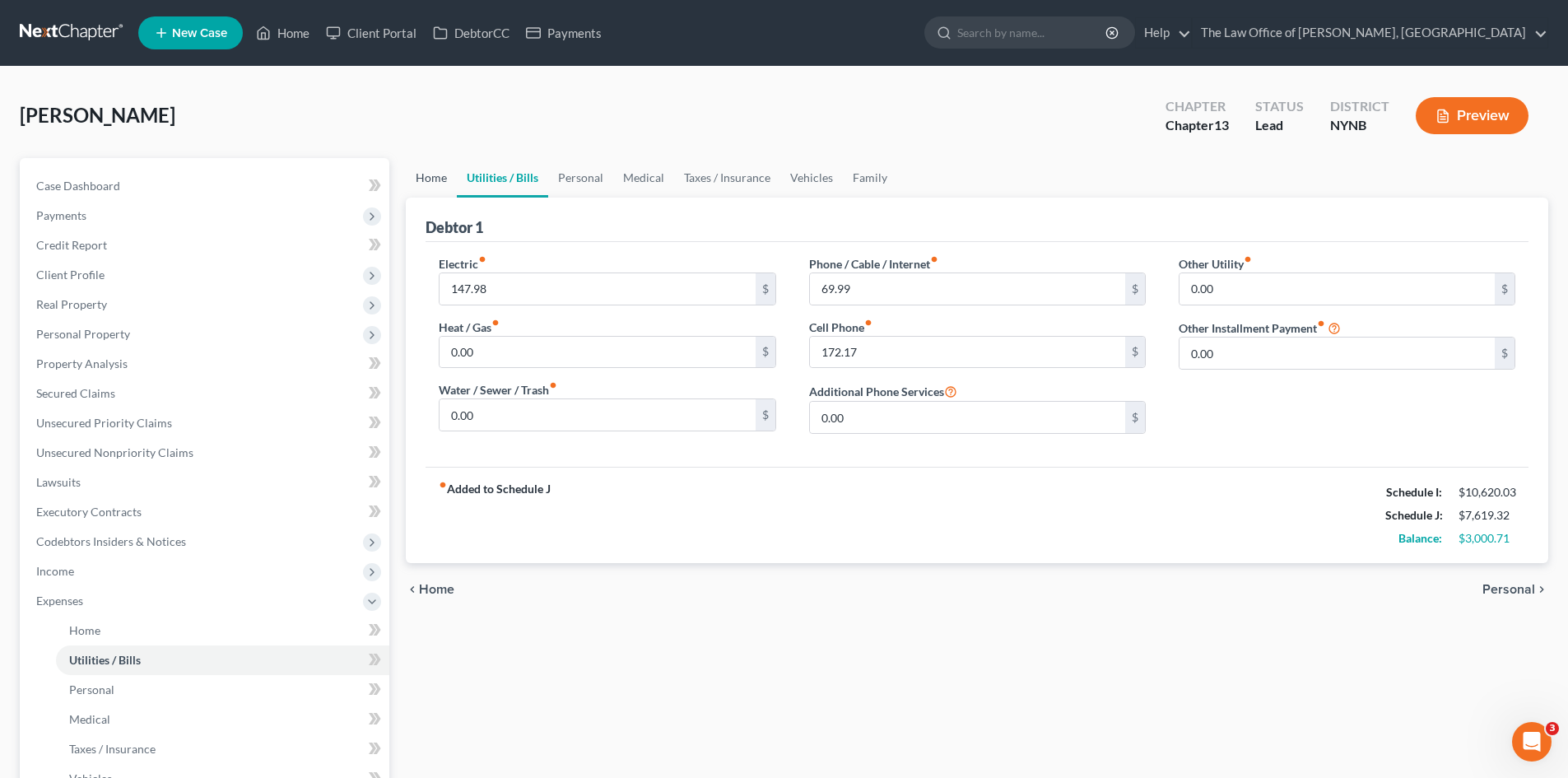
click at [427, 188] on link "Home" at bounding box center [431, 177] width 51 height 39
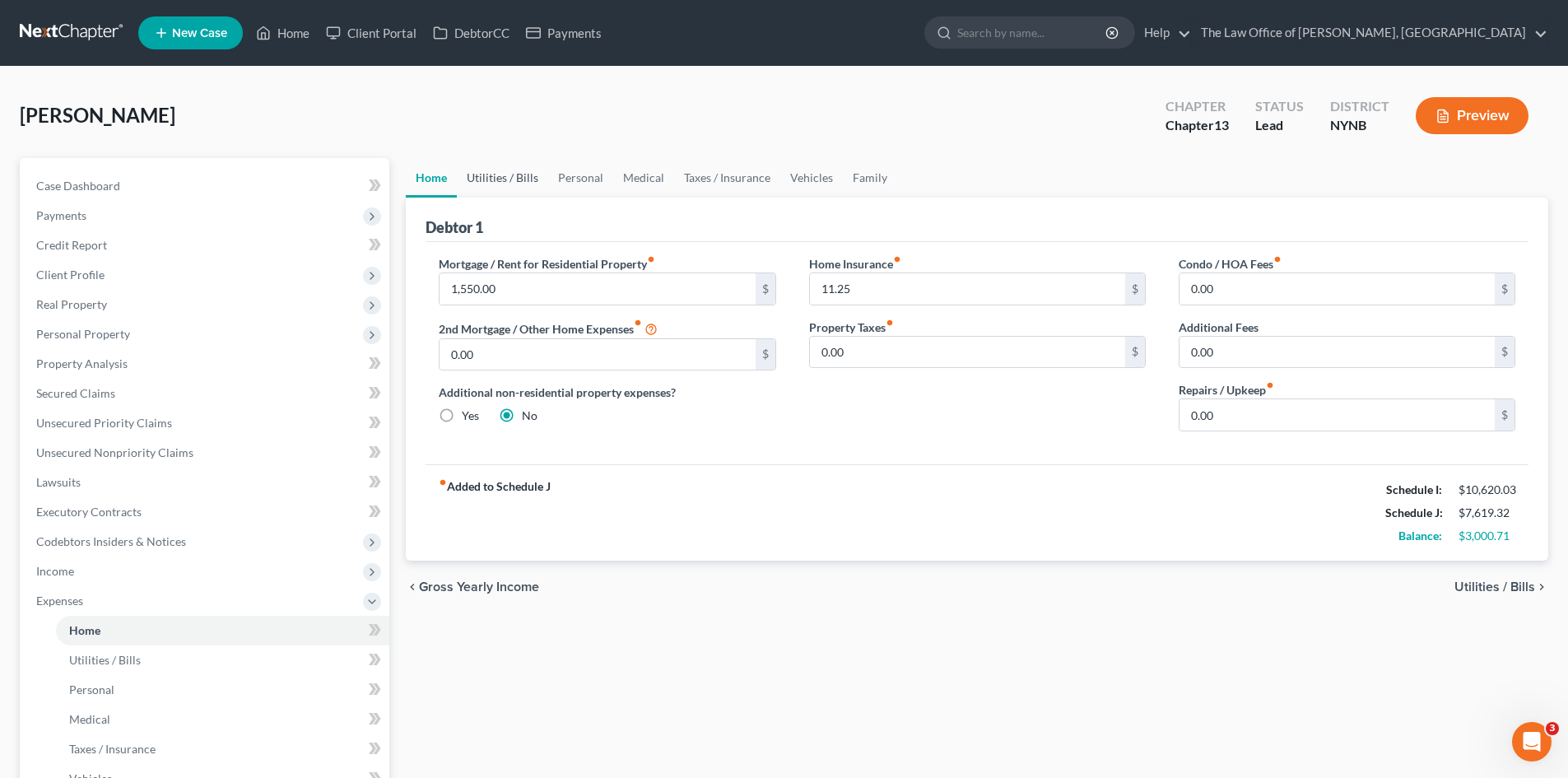
click at [475, 174] on link "Utilities / Bills" at bounding box center [502, 177] width 92 height 39
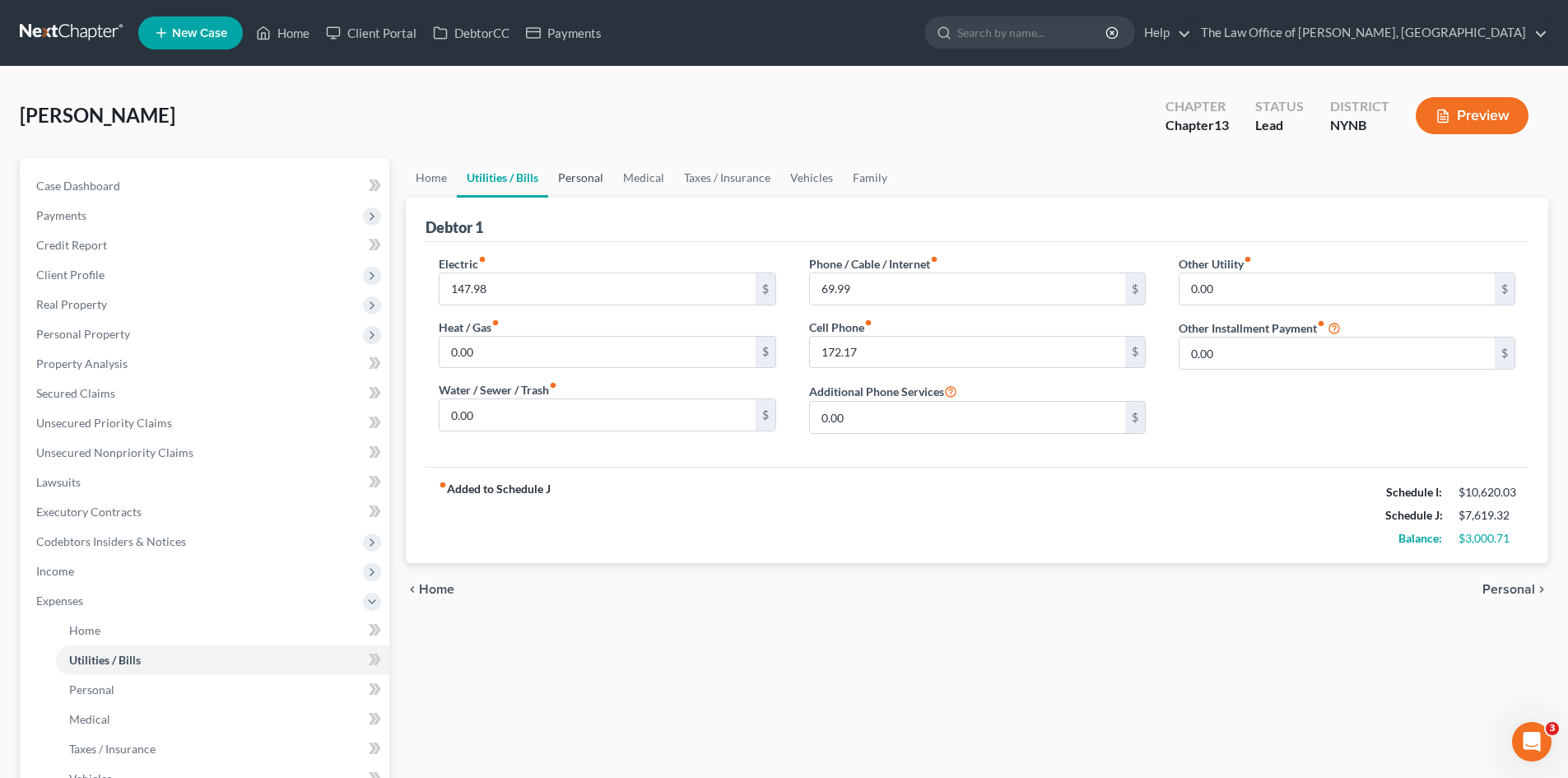
click at [580, 182] on link "Personal" at bounding box center [580, 177] width 65 height 39
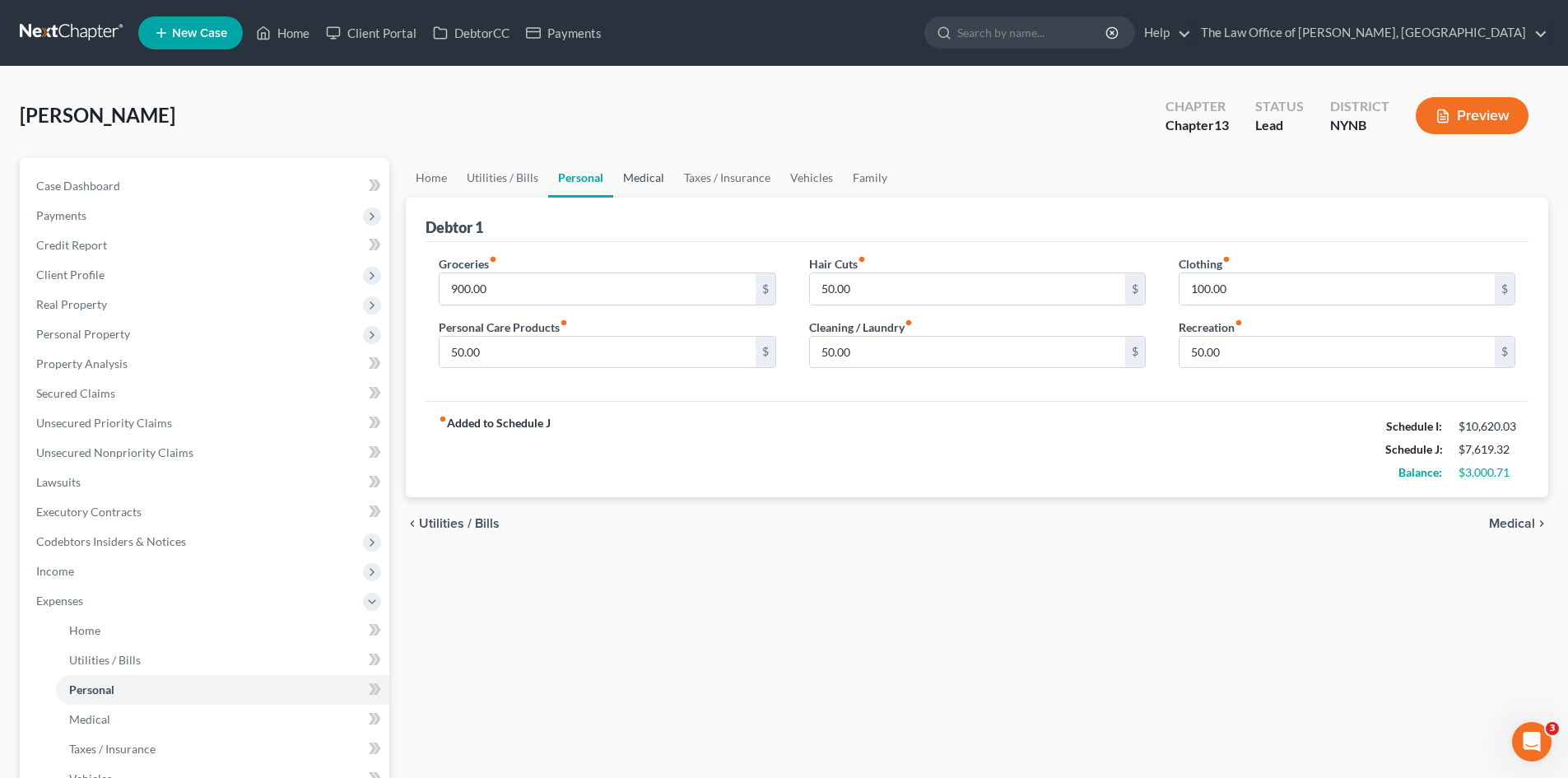
click at [631, 178] on link "Medical" at bounding box center [643, 177] width 61 height 39
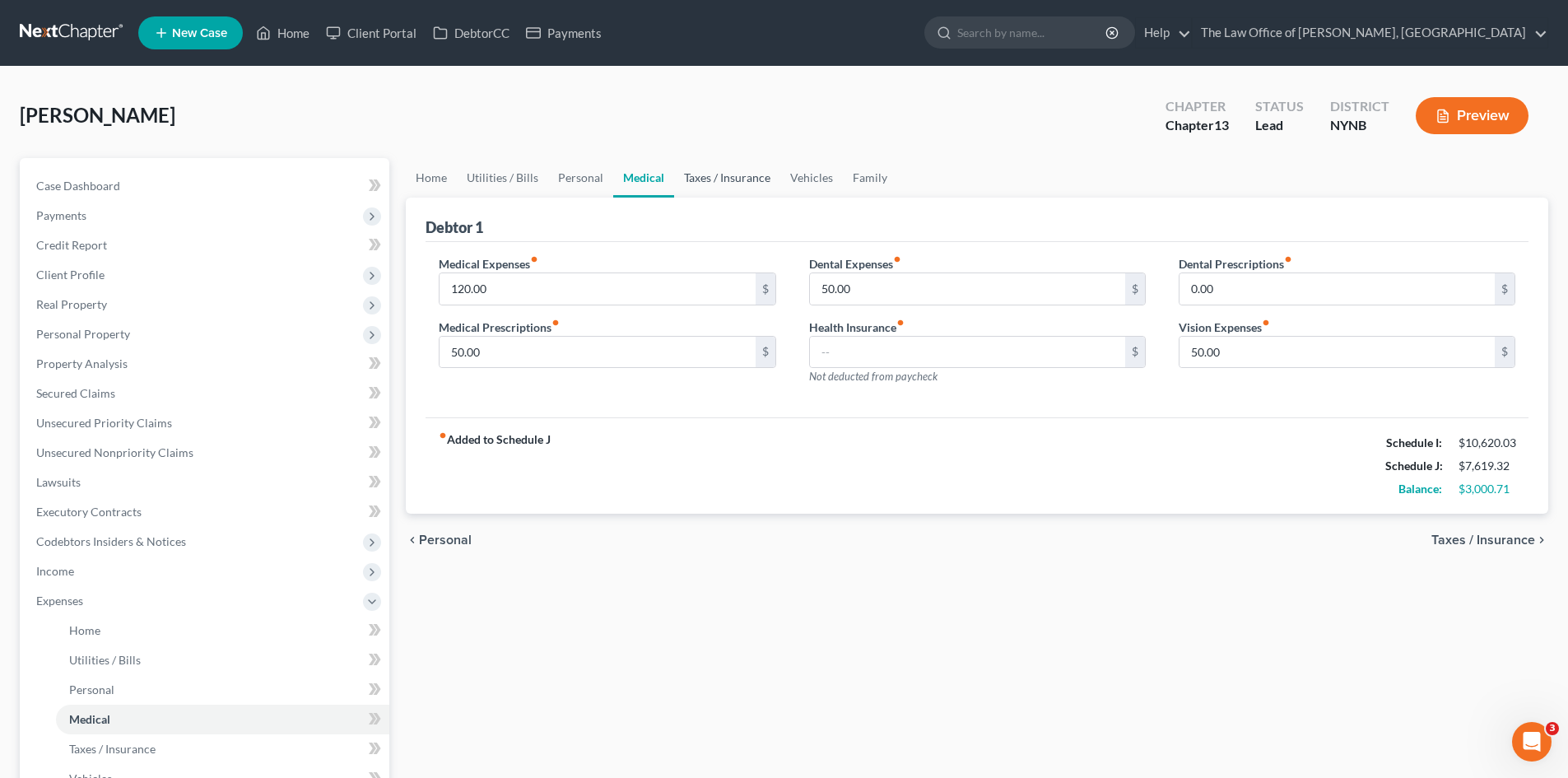
click at [720, 175] on link "Taxes / Insurance" at bounding box center [726, 177] width 106 height 39
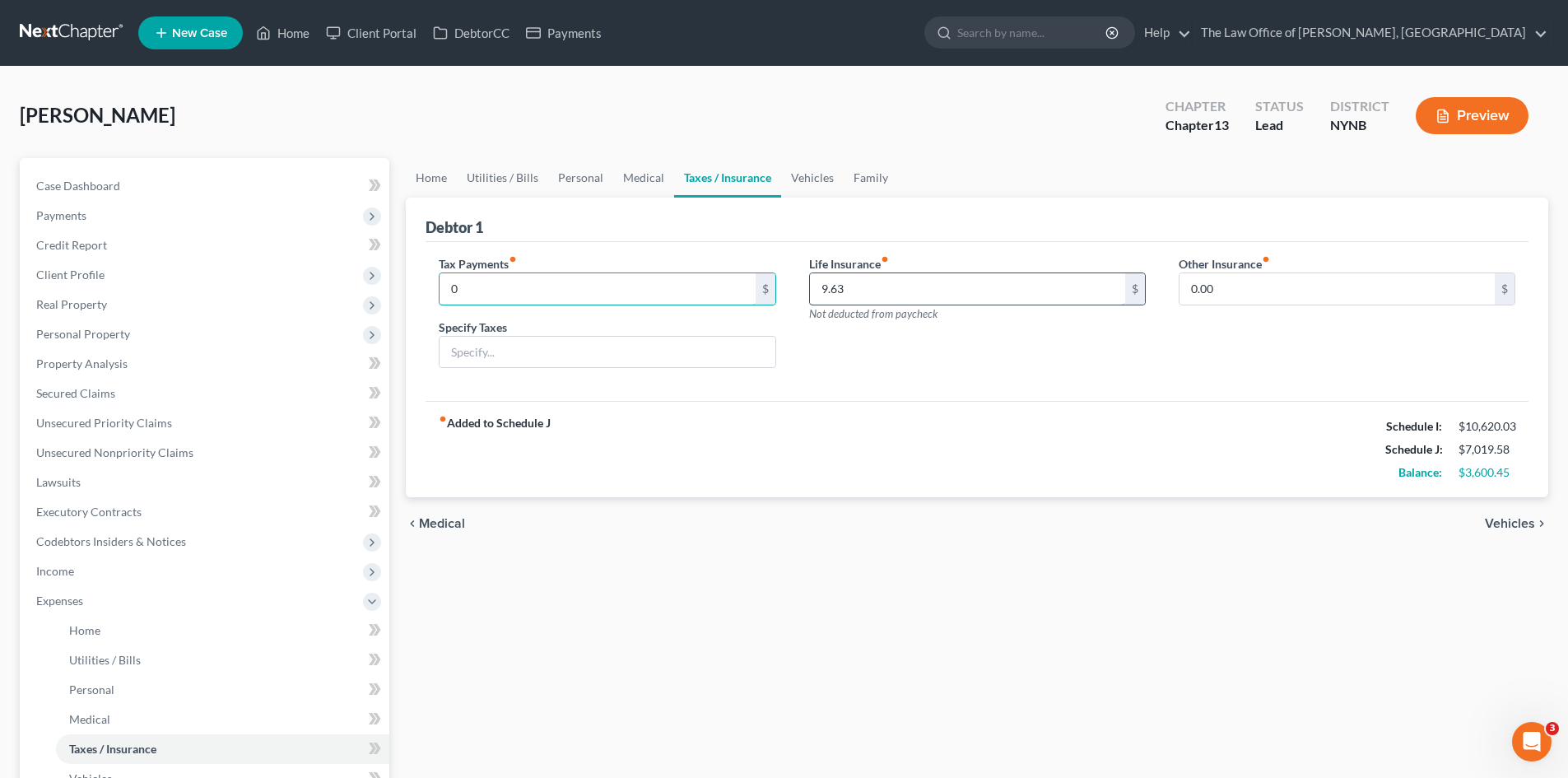
type input "0"
click at [811, 176] on link "Vehicles" at bounding box center [812, 177] width 62 height 39
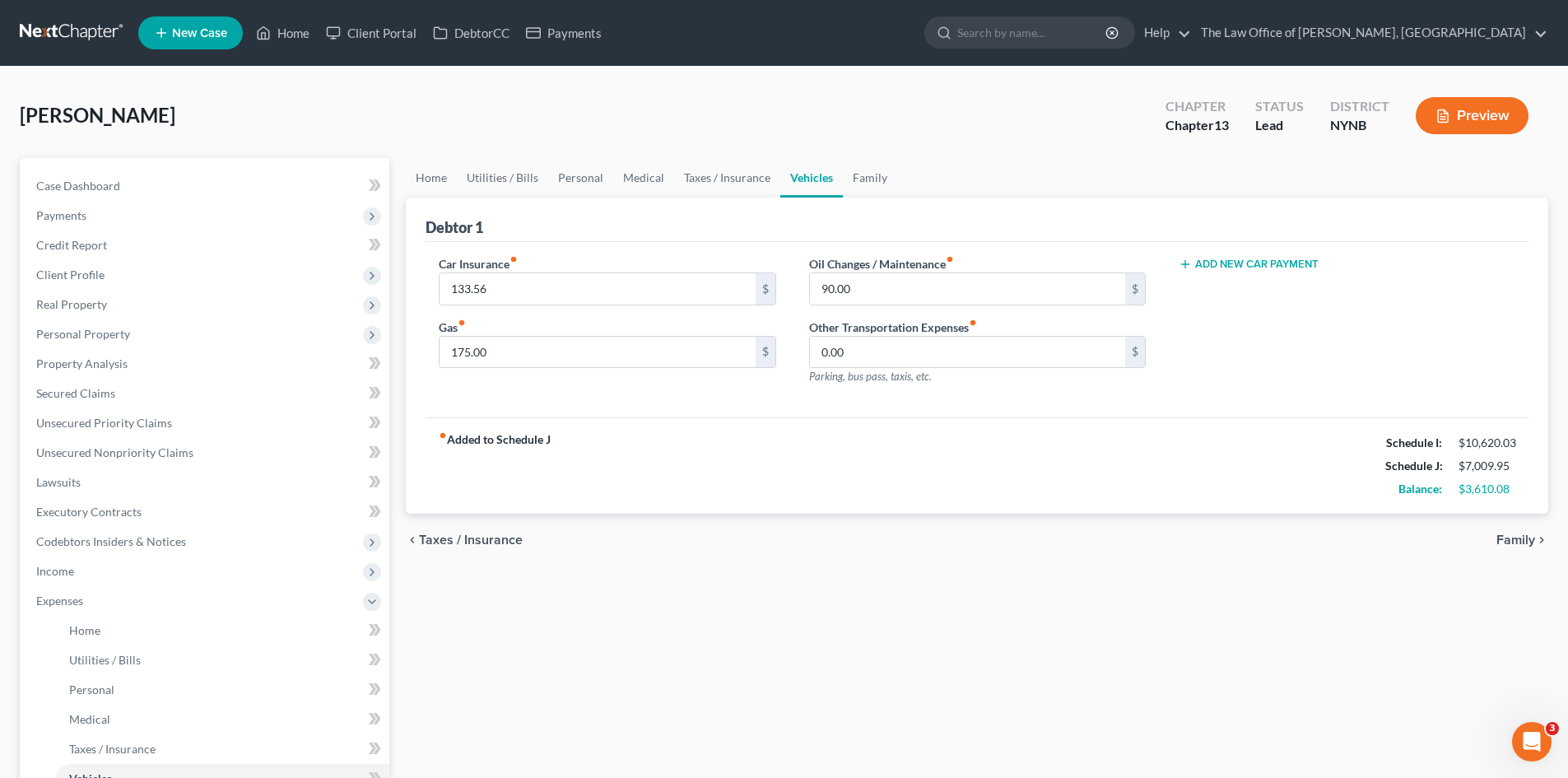
click at [1234, 269] on button "Add New Car Payment" at bounding box center [1248, 264] width 140 height 13
click at [1229, 288] on input "text" at bounding box center [1322, 289] width 286 height 32
type input "469.32"
drag, startPoint x: 809, startPoint y: 505, endPoint x: 1049, endPoint y: 523, distance: 240.7
click at [812, 506] on div "fiber_manual_record Added to Schedule J Schedule I: $10,620.03 Schedule J: $7,4…" at bounding box center [977, 466] width 1103 height 97
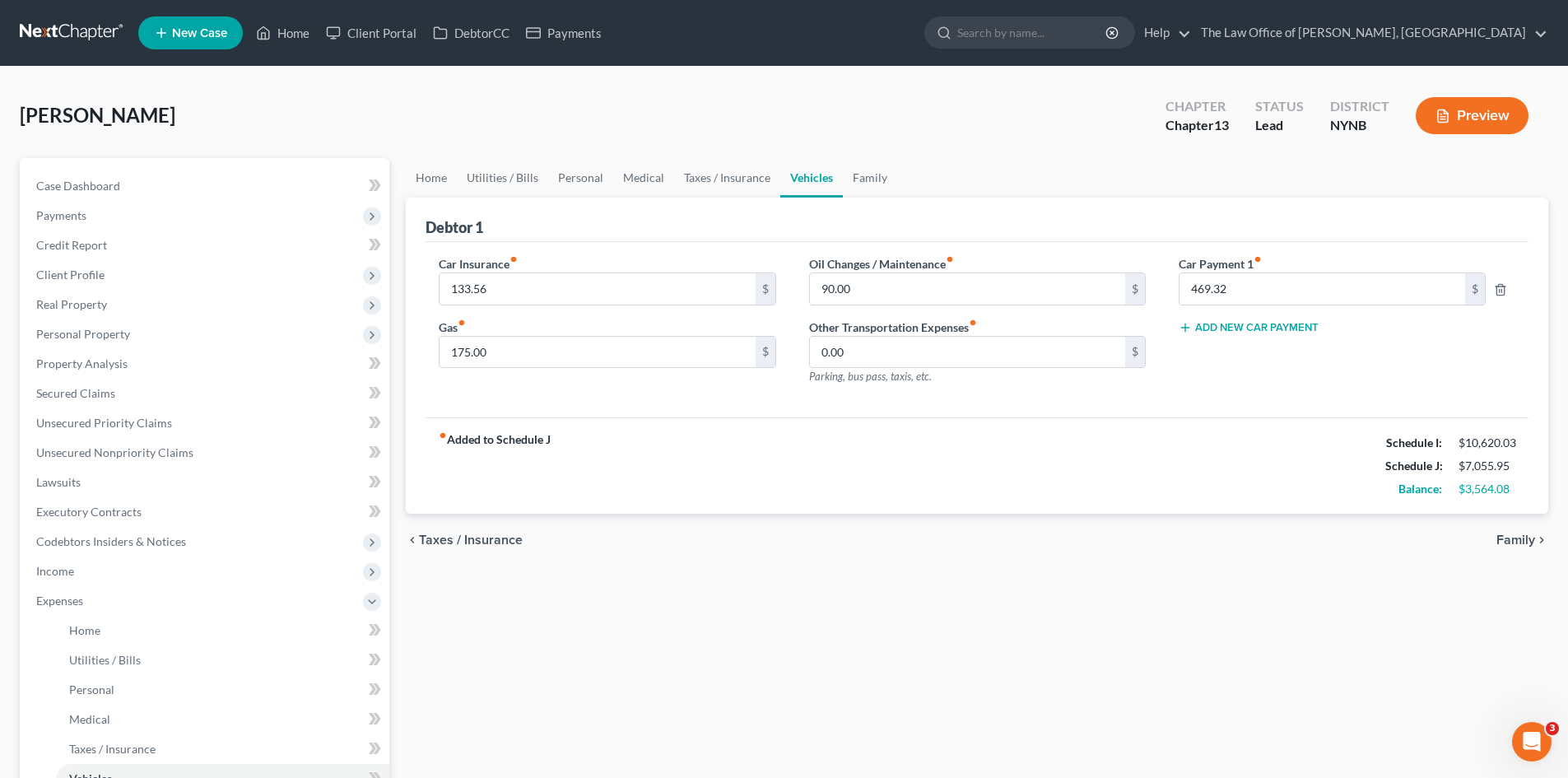
click at [1108, 493] on div "fiber_manual_record Added to Schedule J Schedule I: $10,620.03 Schedule J: $7,0…" at bounding box center [977, 466] width 1103 height 97
drag, startPoint x: 871, startPoint y: 172, endPoint x: 855, endPoint y: 176, distance: 16.5
click at [871, 172] on link "Family" at bounding box center [869, 177] width 54 height 39
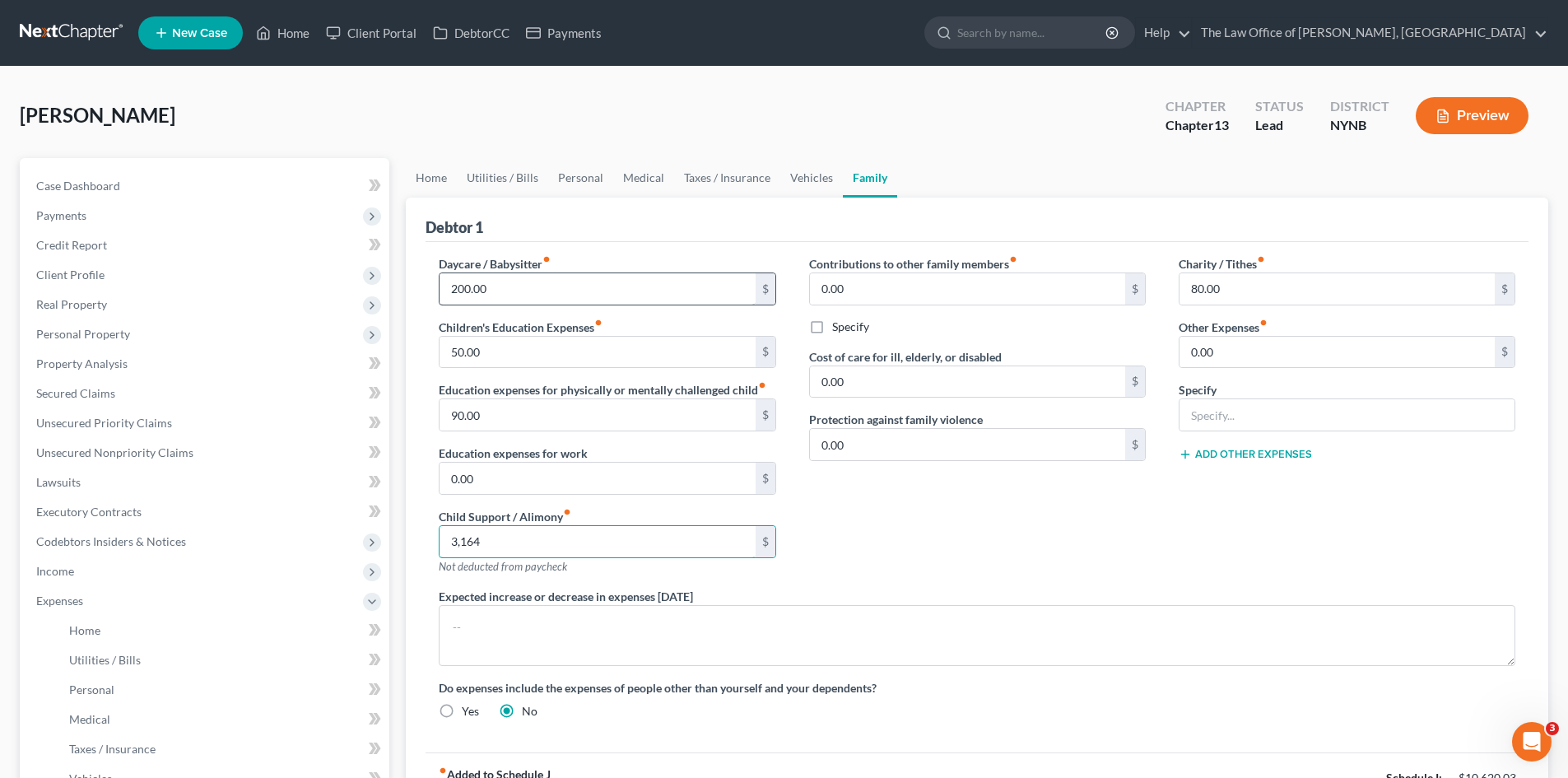
type input "3,164"
click at [508, 281] on input "200.00" at bounding box center [597, 289] width 316 height 32
click at [508, 362] on input "50.00" at bounding box center [597, 352] width 316 height 32
click at [493, 401] on input "90.00" at bounding box center [597, 415] width 316 height 32
click at [1241, 295] on input "80.00" at bounding box center [1337, 289] width 316 height 32
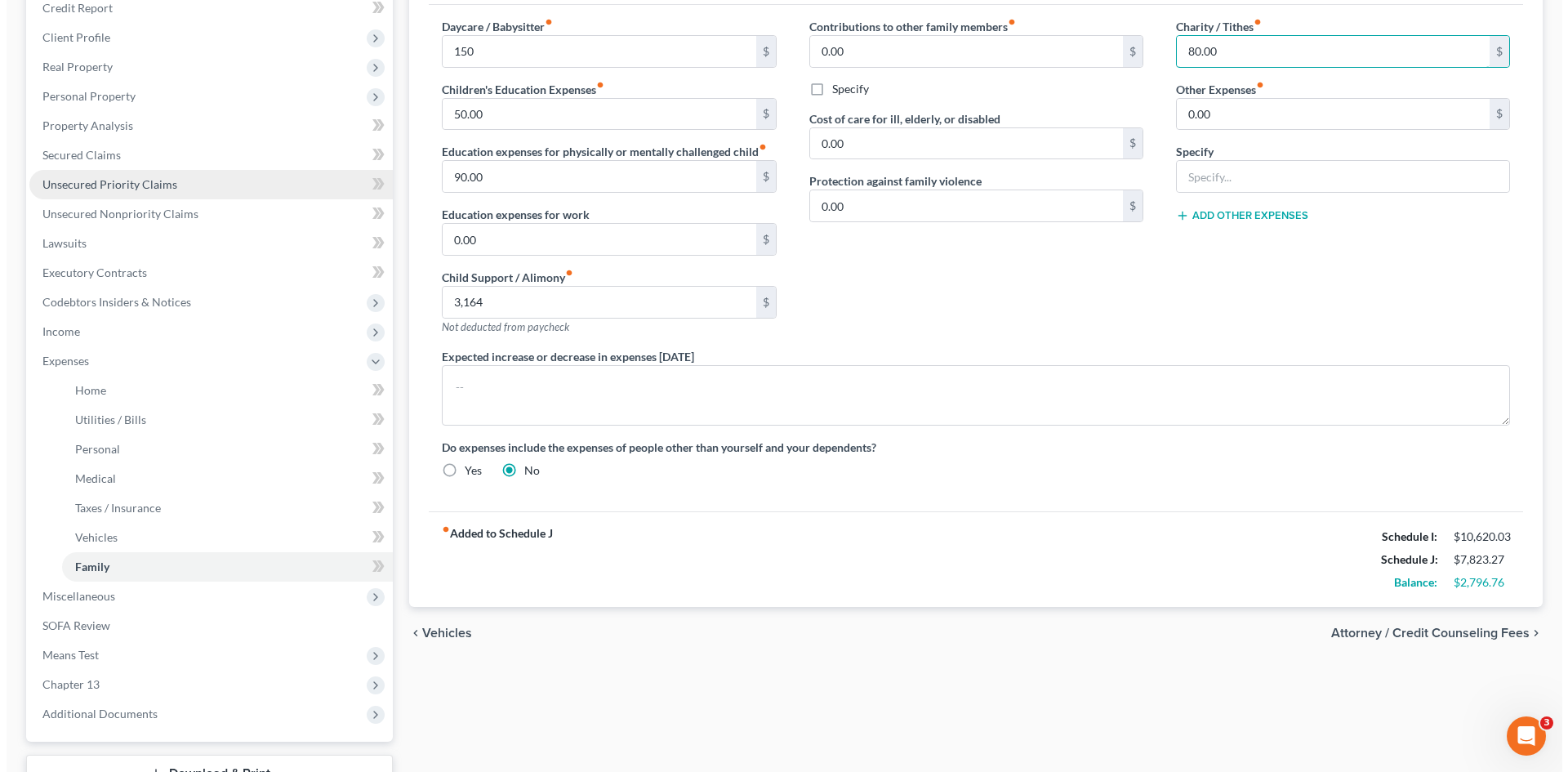
scroll to position [35, 0]
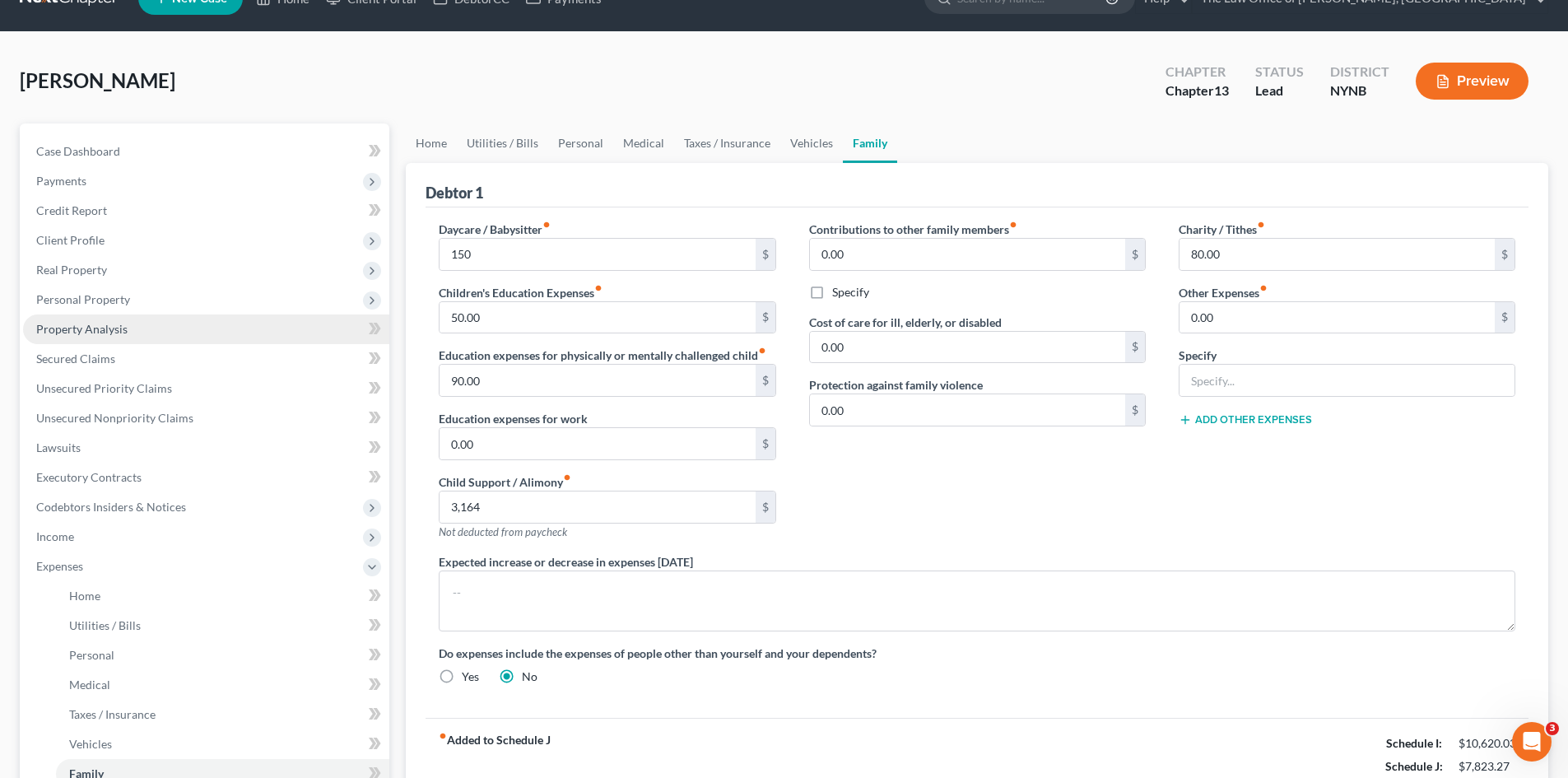
click at [98, 327] on span "Property Analysis" at bounding box center [82, 328] width 92 height 14
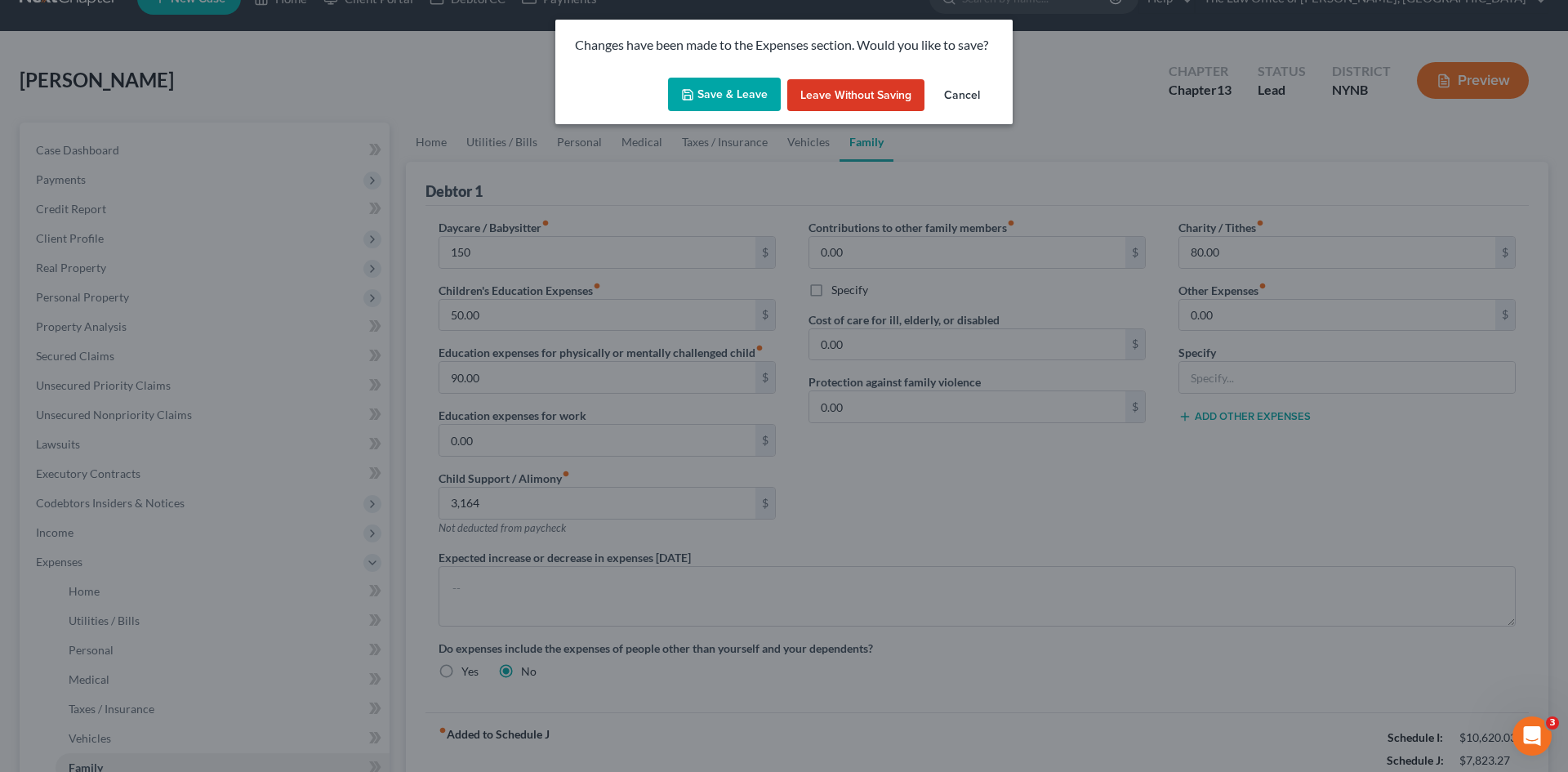
click at [749, 92] on button "Save & Leave" at bounding box center [724, 95] width 112 height 35
type input "150.00"
type input "3,164.00"
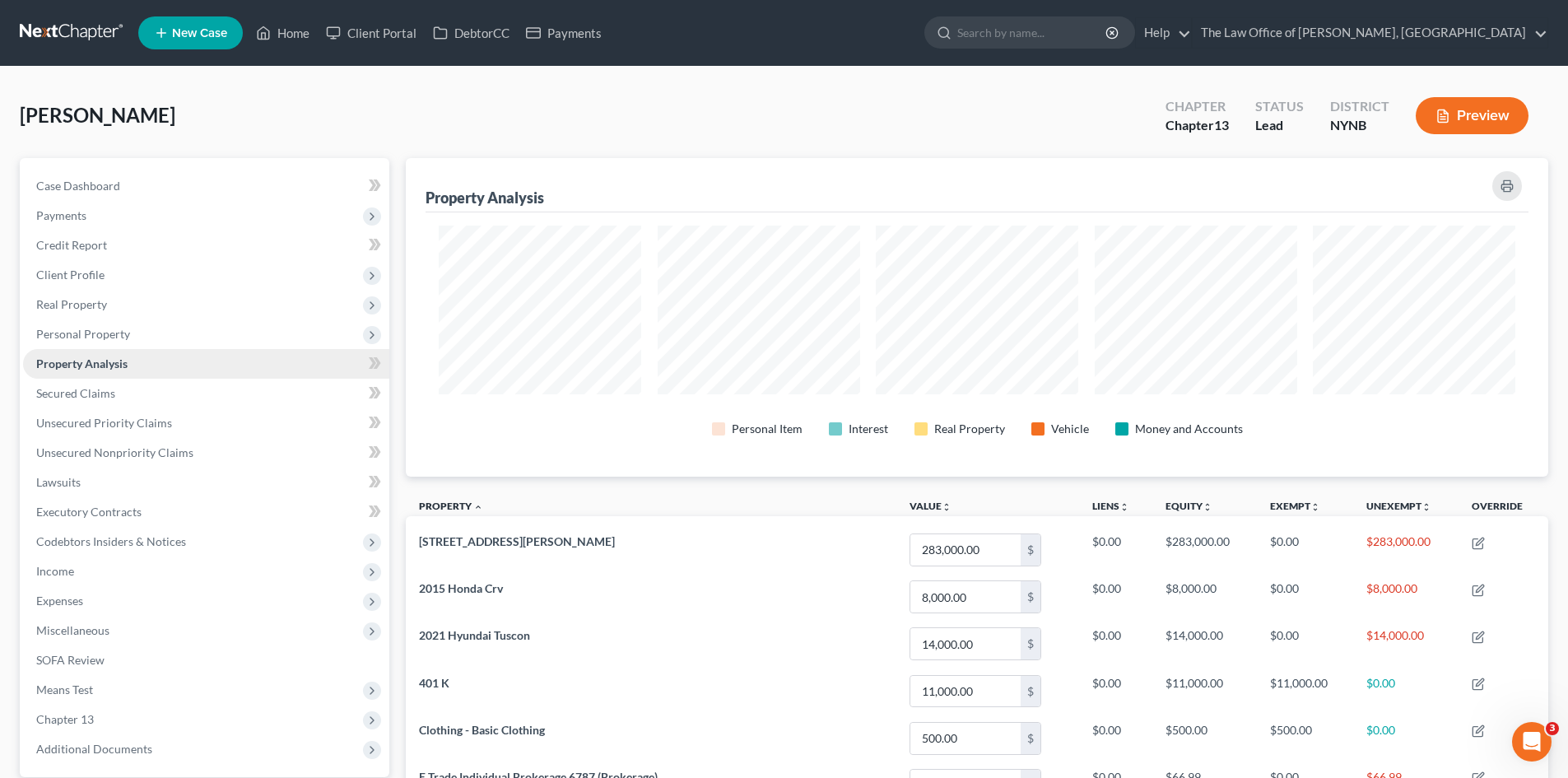
click at [101, 357] on span "Property Analysis" at bounding box center [82, 363] width 92 height 14
drag, startPoint x: 90, startPoint y: 236, endPoint x: 129, endPoint y: 248, distance: 40.8
click at [90, 236] on link "Credit Report" at bounding box center [207, 246] width 366 height 30
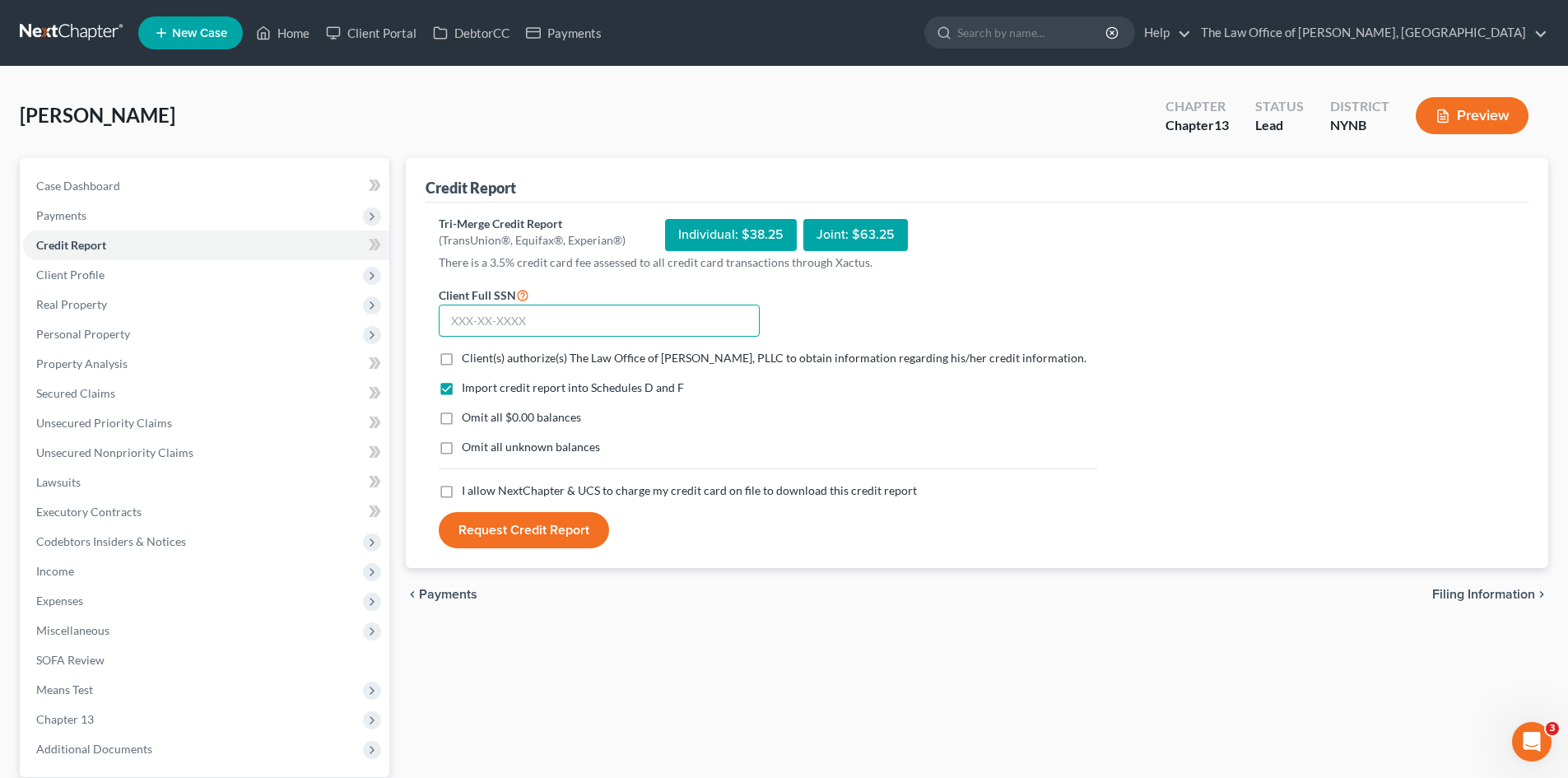
click at [504, 322] on input "text" at bounding box center [599, 322] width 321 height 33
paste input "328-86-9725"
type input "328-86-9725"
click at [461, 352] on label "Client(s) authorize(s) The Law Office of Christiaan Van Niekerk, PLLC to obtain…" at bounding box center [774, 358] width 625 height 17
click at [468, 352] on input "Client(s) authorize(s) The Law Office of Christiaan Van Niekerk, PLLC to obtain…" at bounding box center [473, 355] width 11 height 11
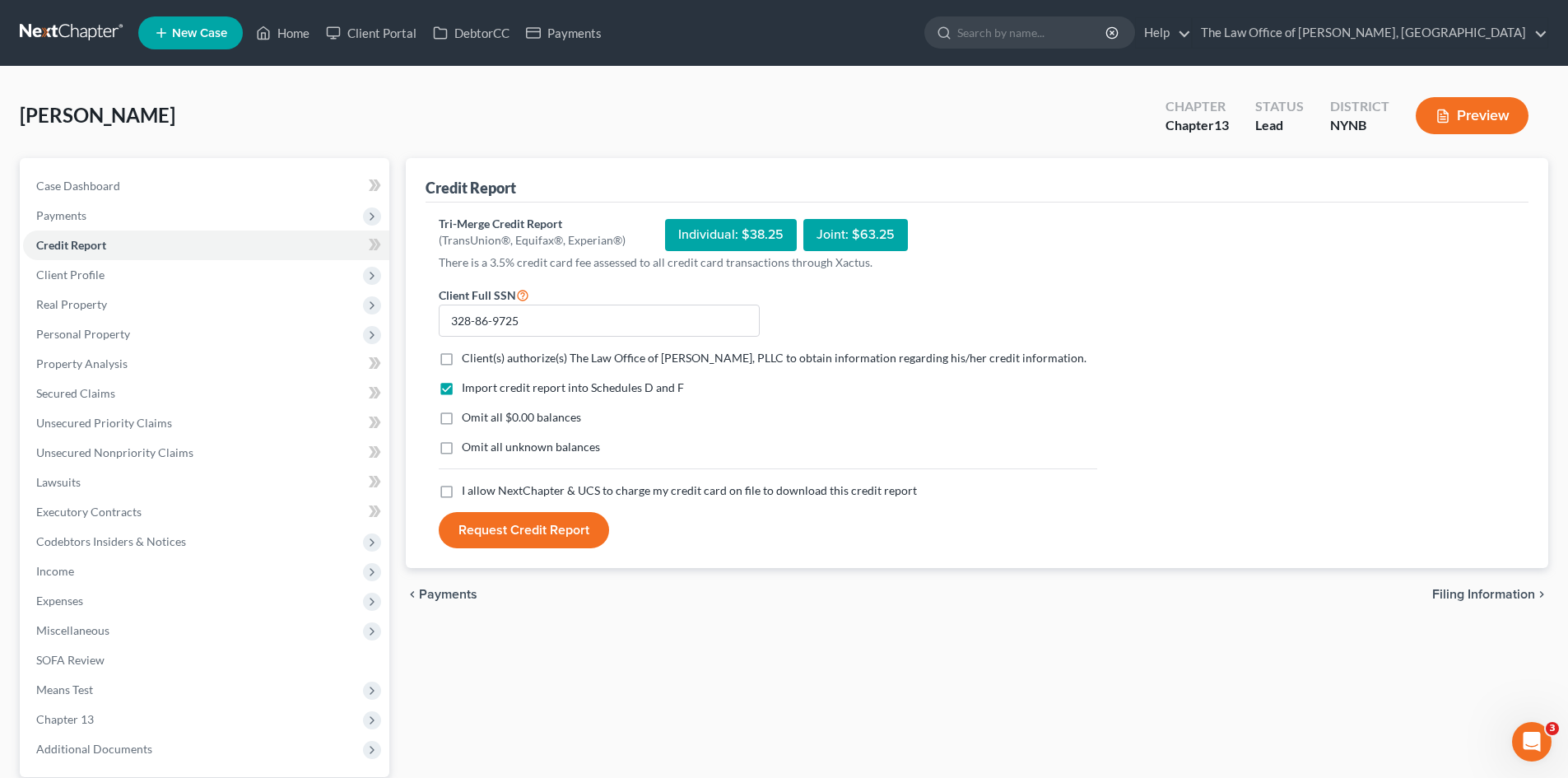
checkbox input "true"
drag, startPoint x: 446, startPoint y: 503, endPoint x: 495, endPoint y: 529, distance: 55.5
click at [461, 499] on label "I allow NextChapter & UCS to charge my credit card on file to download this cre…" at bounding box center [689, 491] width 455 height 17
click at [468, 493] on input "I allow NextChapter & UCS to charge my credit card on file to download this cre…" at bounding box center [473, 487] width 11 height 11
checkbox input "true"
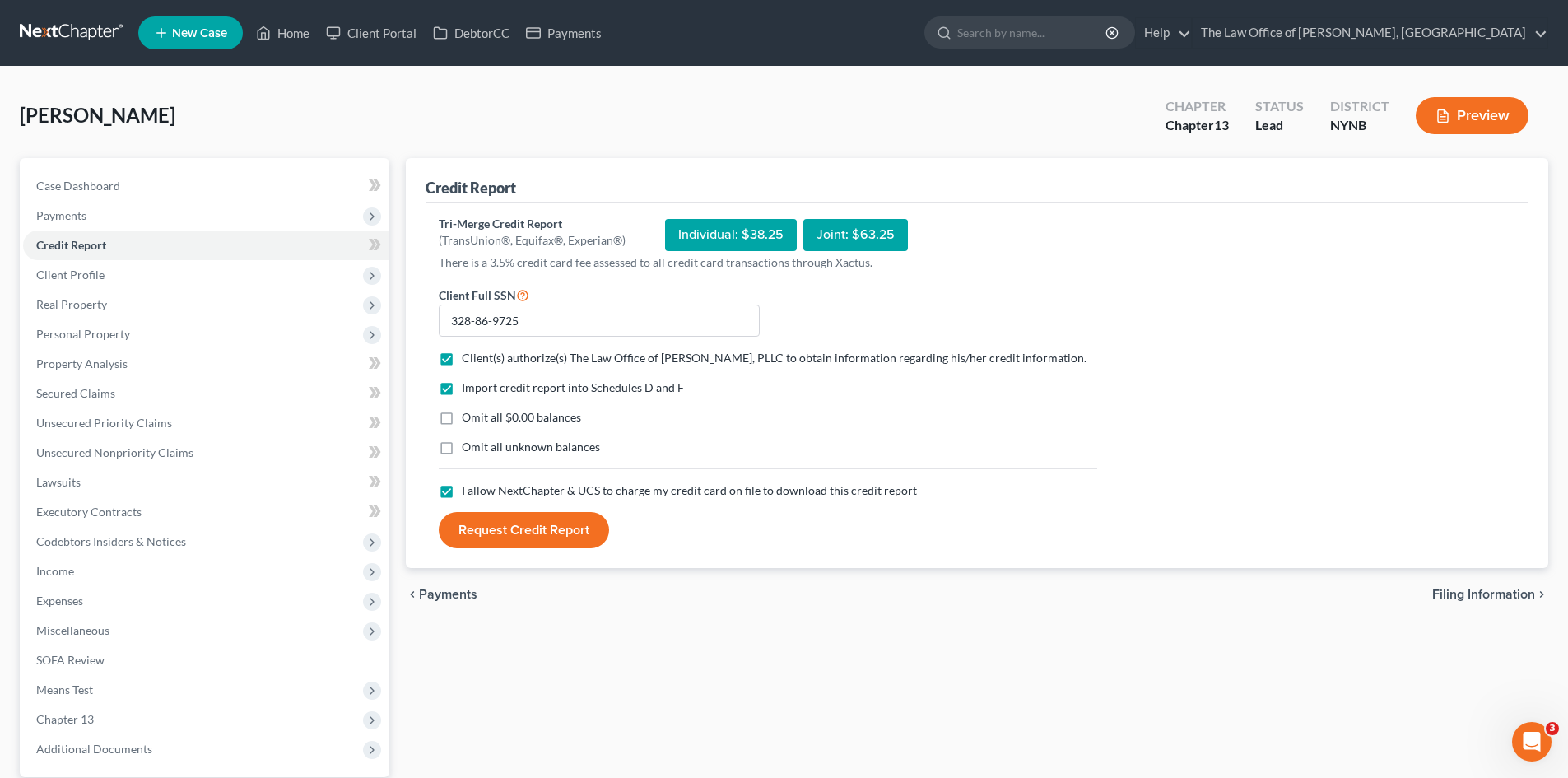
click at [495, 536] on button "Request Credit Report" at bounding box center [524, 530] width 171 height 36
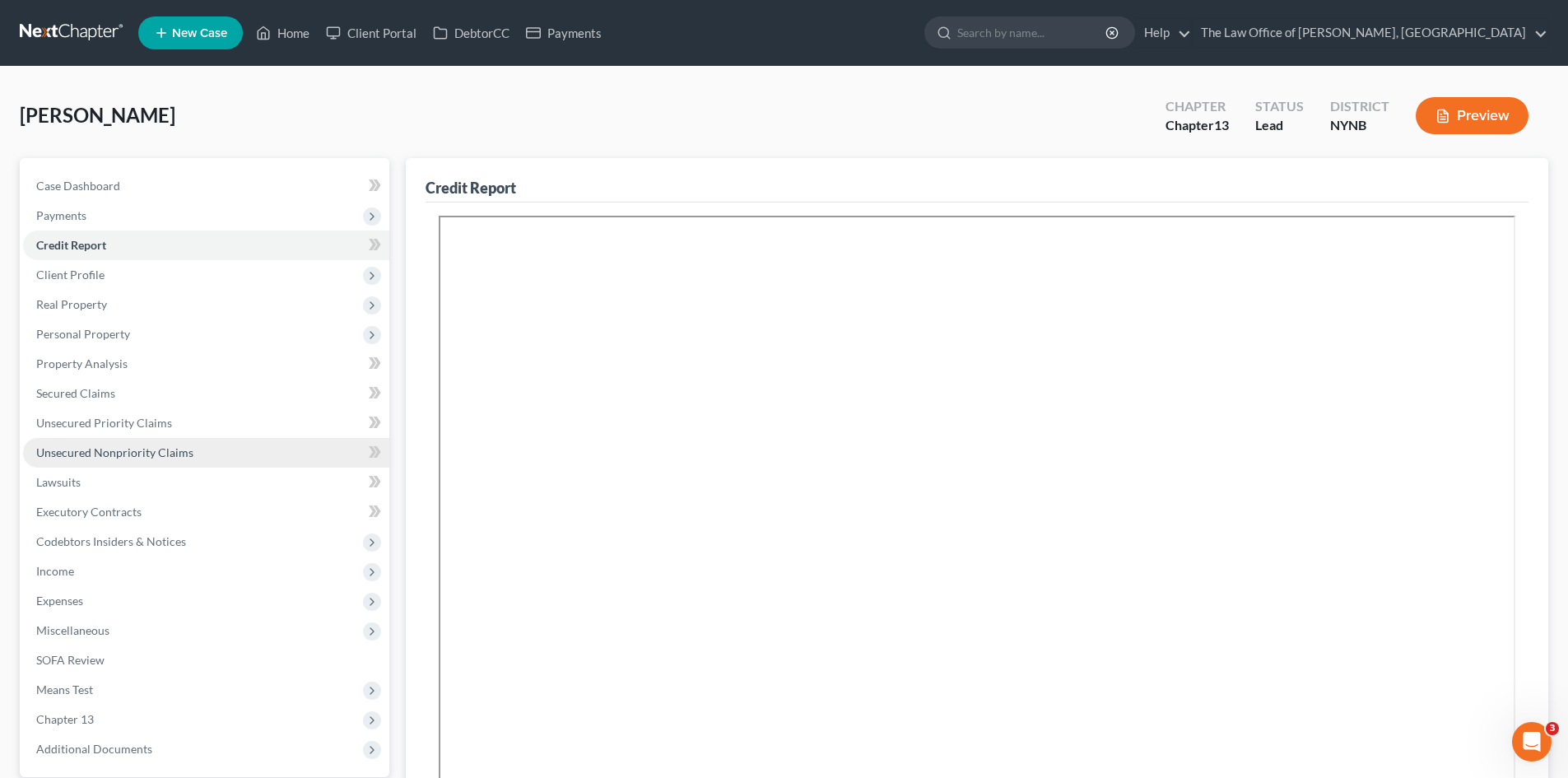
click at [101, 441] on link "Unsecured Nonpriority Claims" at bounding box center [207, 453] width 366 height 30
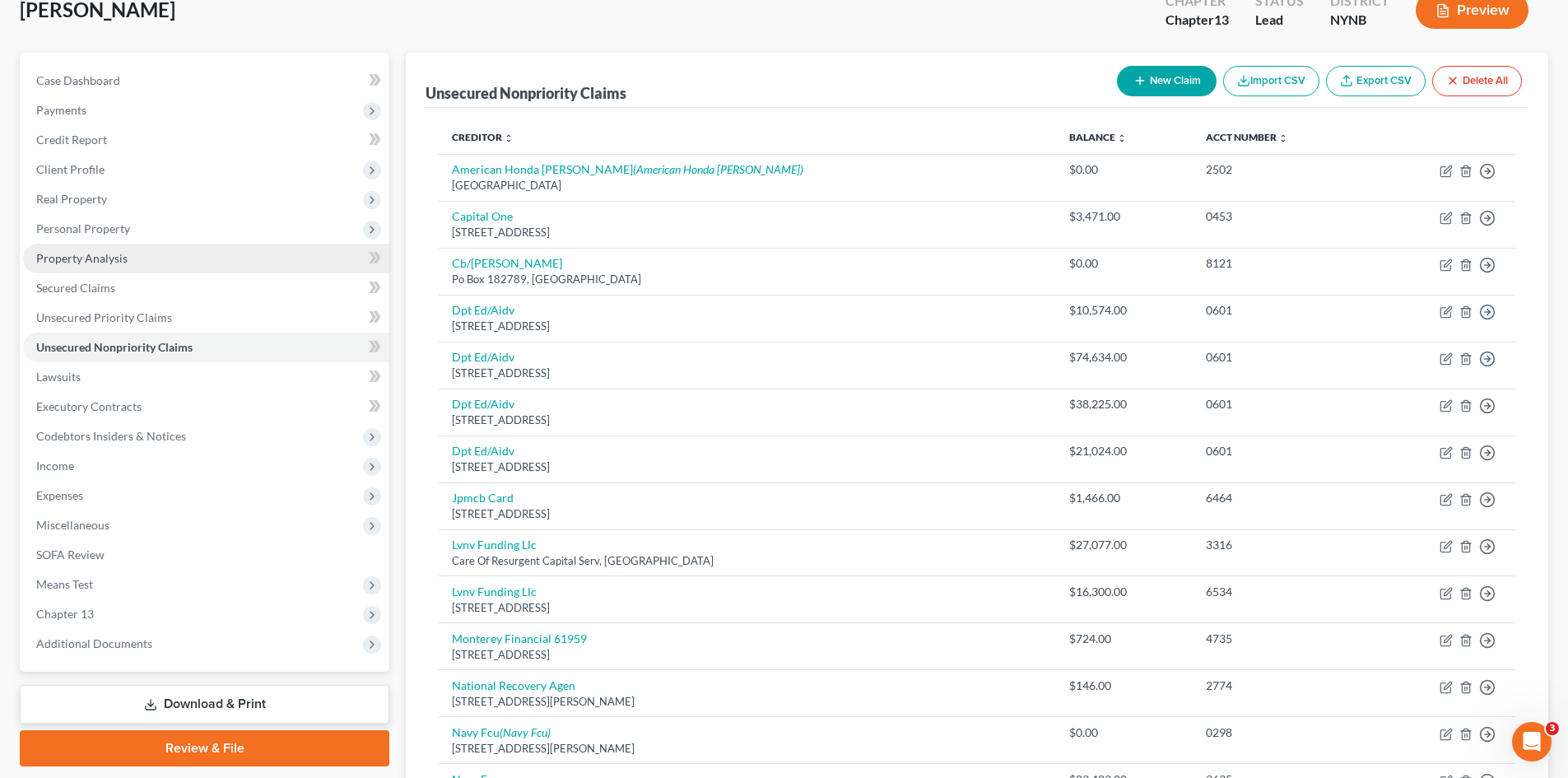
scroll to position [104, 0]
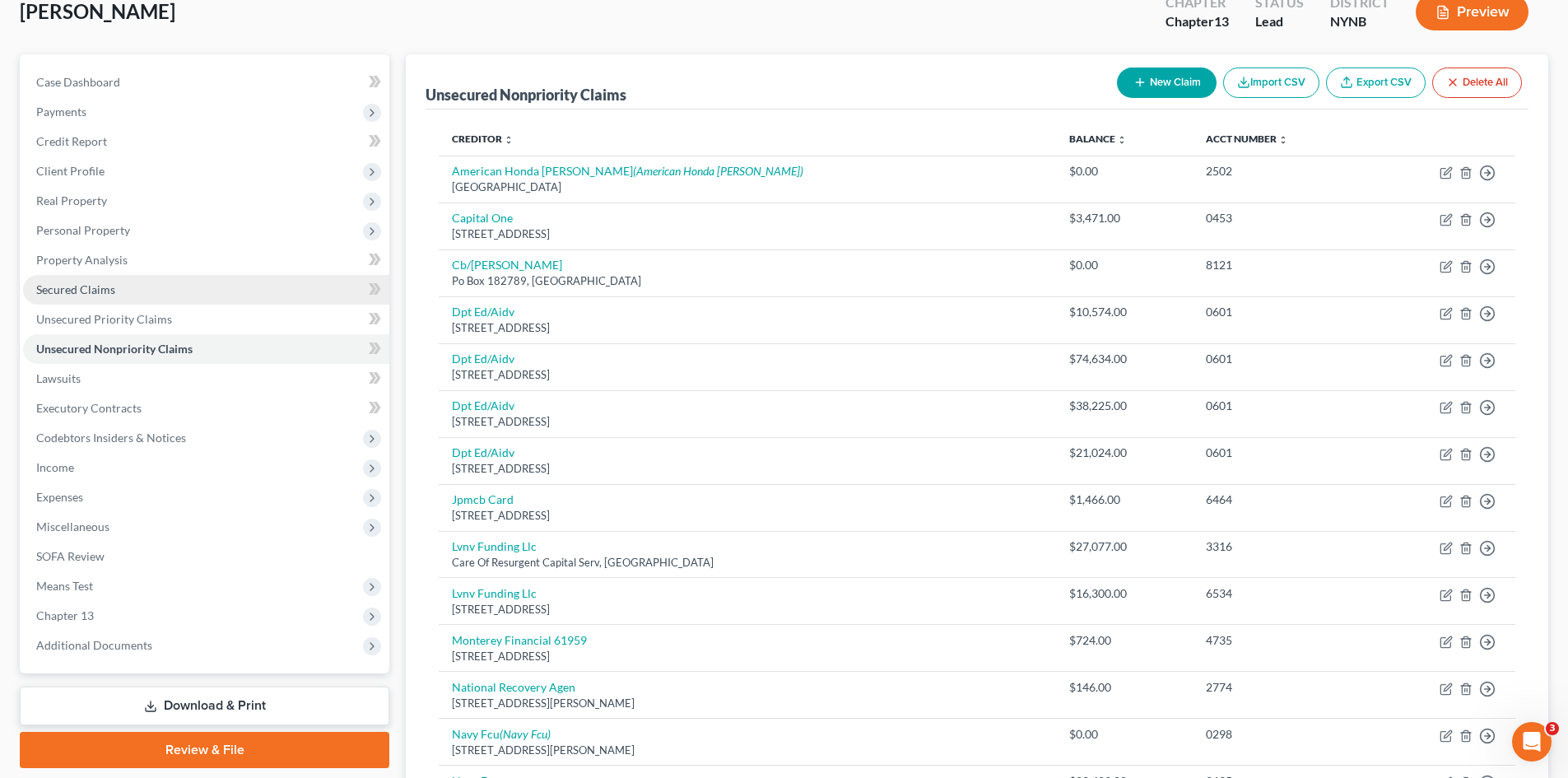
click at [82, 287] on span "Secured Claims" at bounding box center [75, 289] width 79 height 14
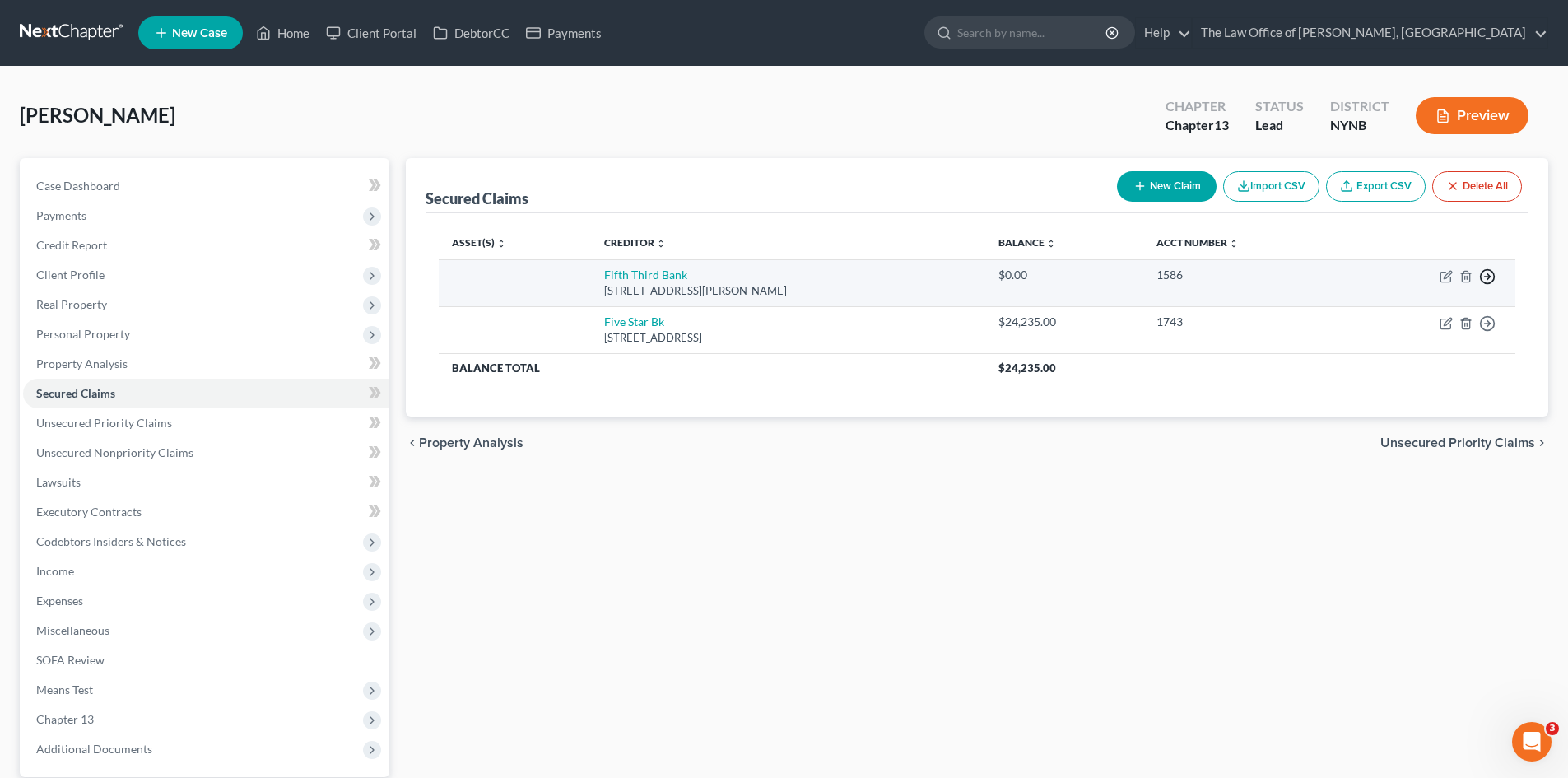
click at [1482, 277] on icon "button" at bounding box center [1487, 277] width 17 height 17
click at [1411, 317] on link "Move to F" at bounding box center [1411, 317] width 137 height 28
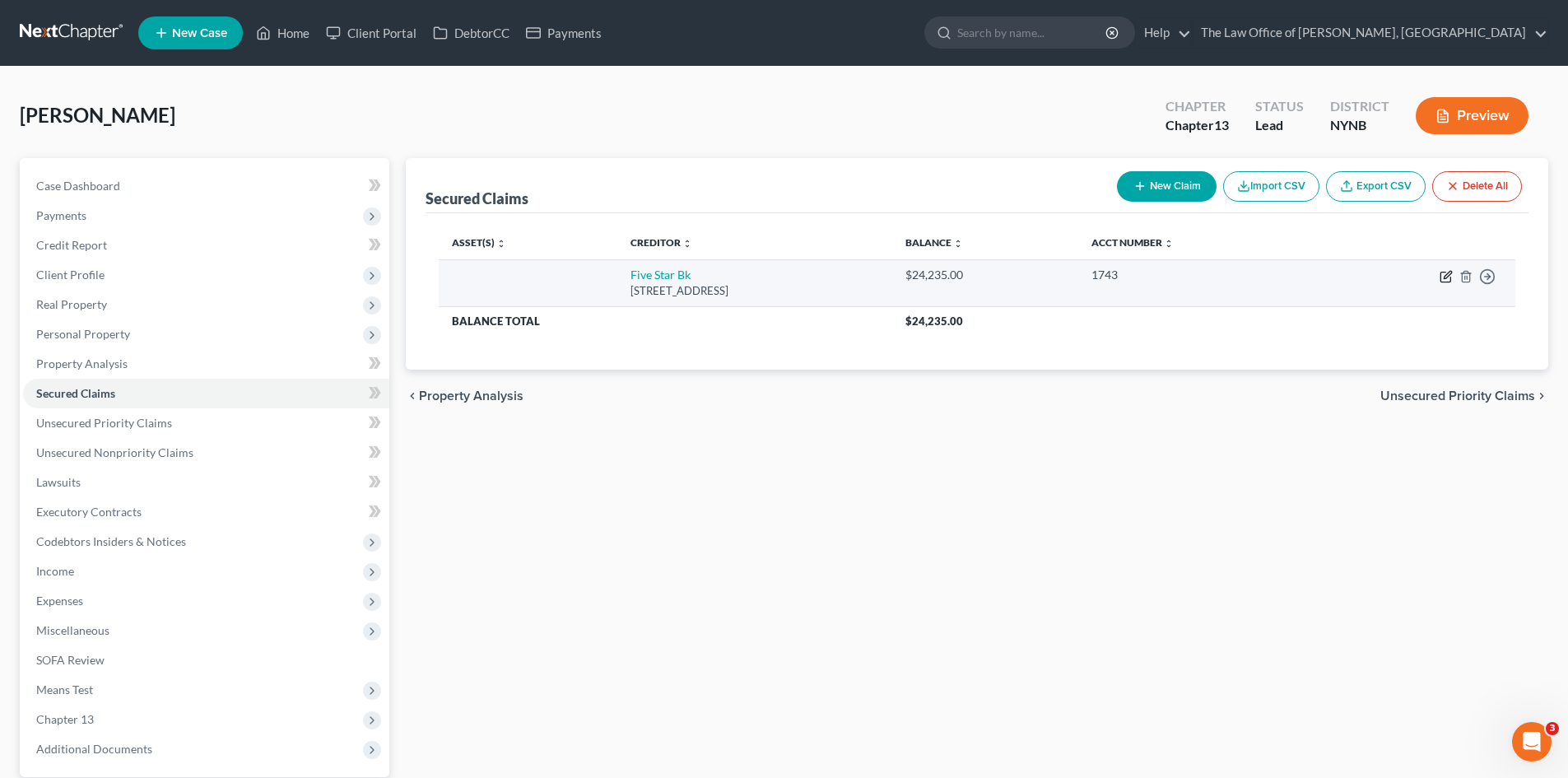
click at [1444, 280] on icon "button" at bounding box center [1446, 277] width 13 height 13
select select "35"
select select "0"
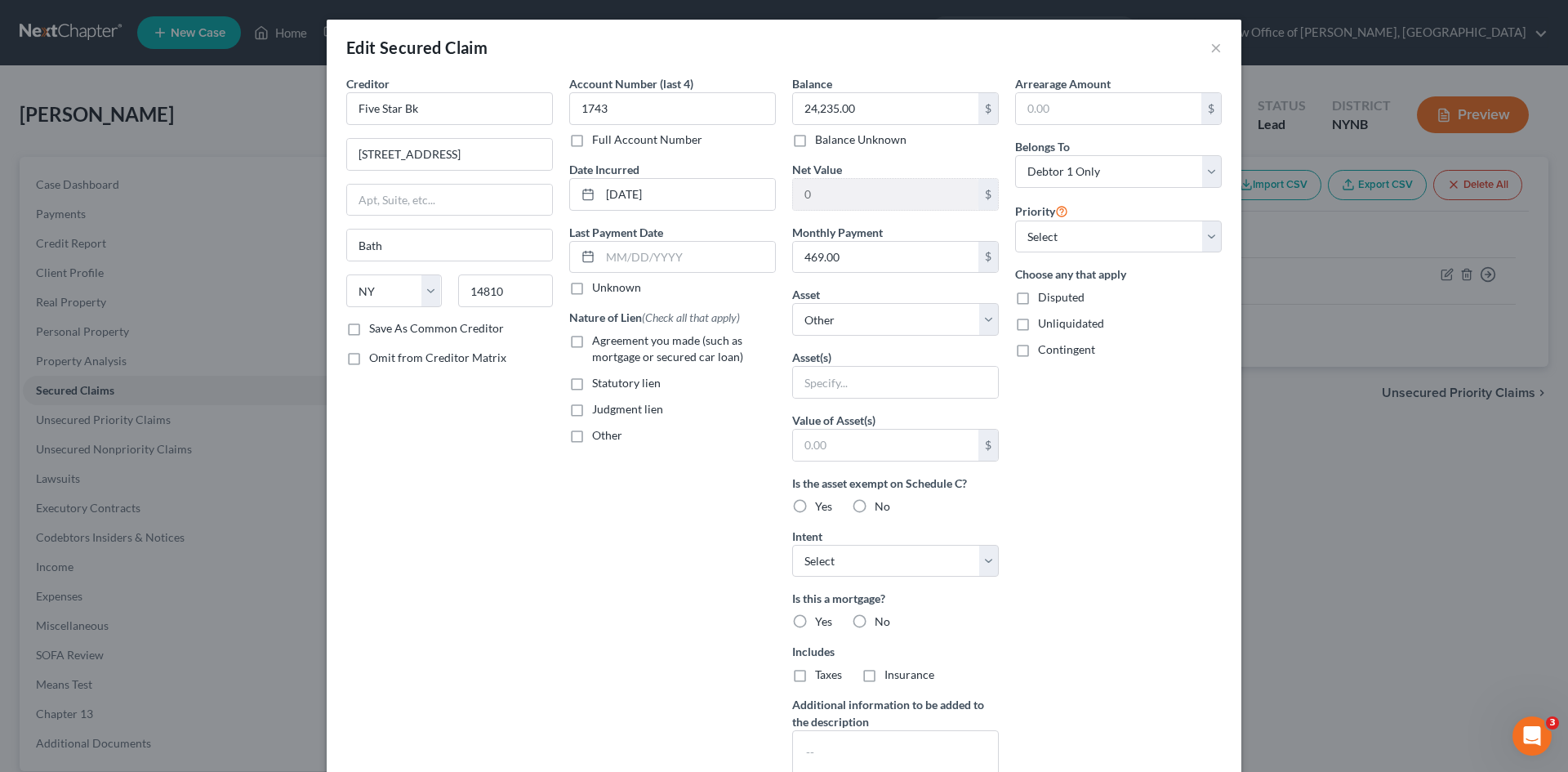
click at [596, 343] on span "Agreement you made (such as mortgage or secured car loan)" at bounding box center [668, 348] width 151 height 31
click at [598, 343] on input "Agreement you made (such as mortgage or secured car loan)" at bounding box center [603, 337] width 11 height 11
checkbox input "true"
click at [832, 331] on select "Select Other Multiple Assets Electronics - Basic Electronics - laptop, computer…" at bounding box center [896, 320] width 207 height 33
select select "7"
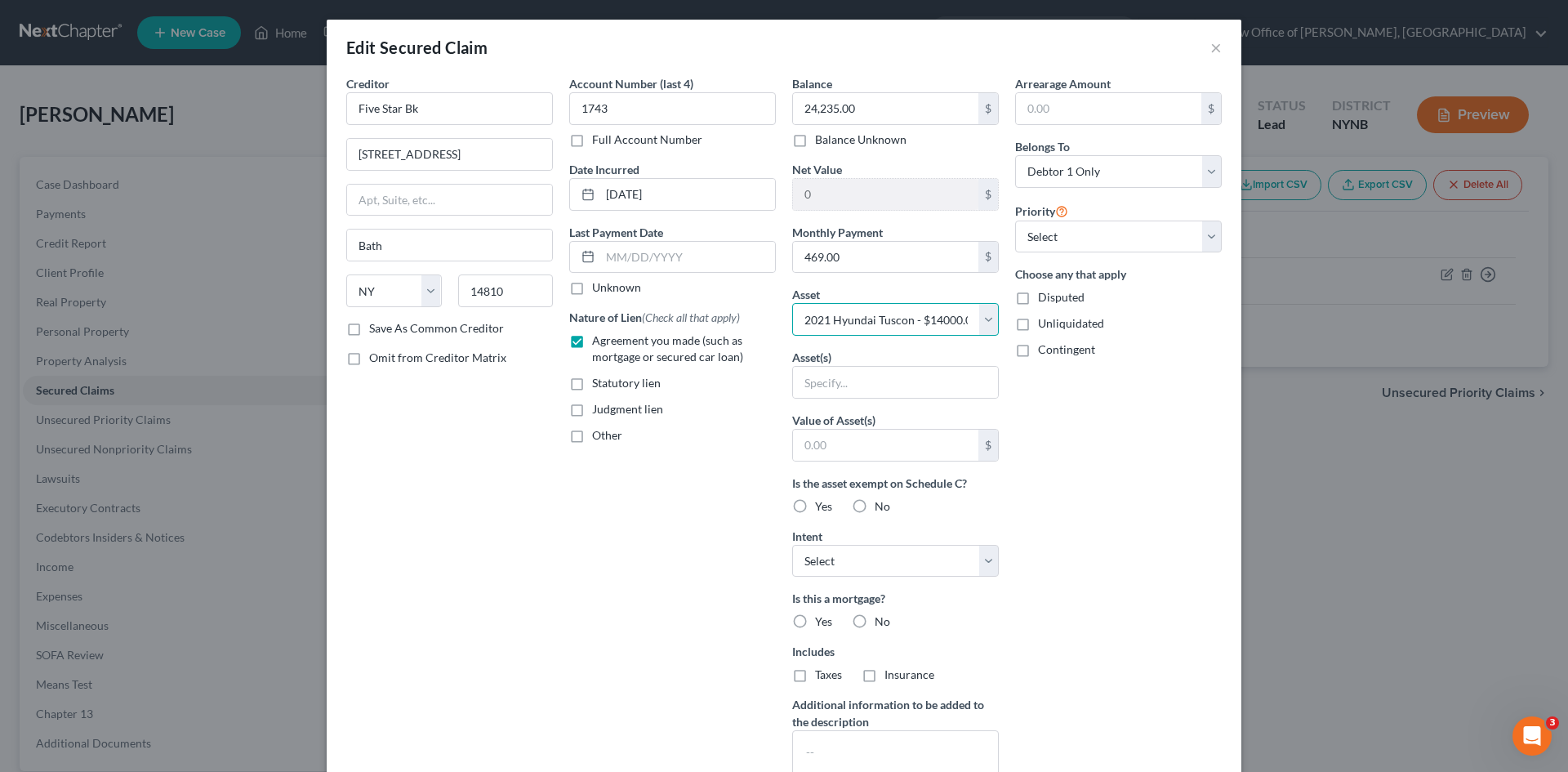
click at [792, 303] on select "Select Other Multiple Assets Electronics - Basic Electronics - laptop, computer…" at bounding box center [896, 320] width 207 height 33
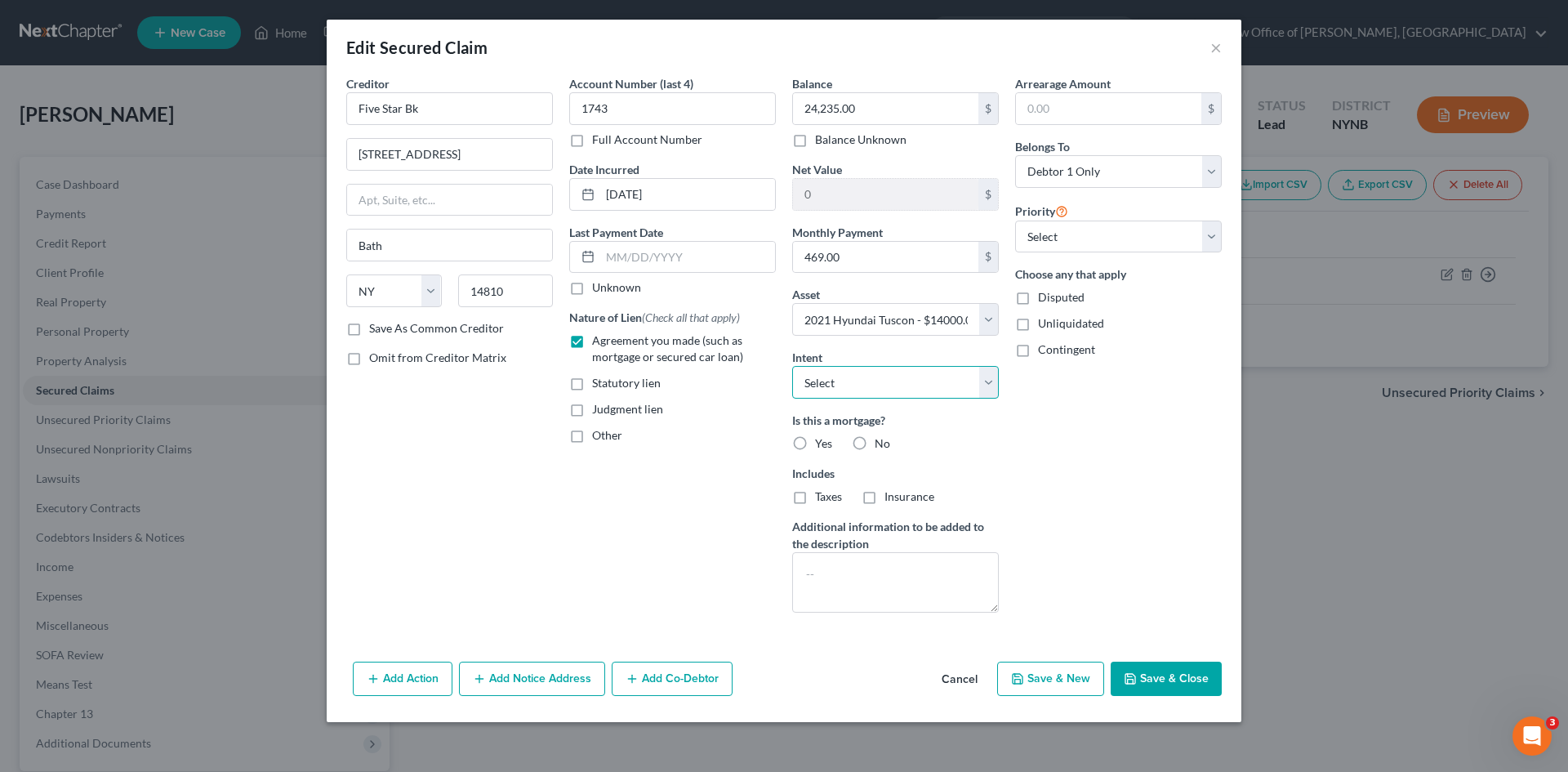
drag, startPoint x: 837, startPoint y: 387, endPoint x: 835, endPoint y: 396, distance: 9.2
click at [837, 387] on select "Select Surrender Redeem Reaffirm Avoid Other" at bounding box center [896, 383] width 207 height 33
select select "2"
click at [792, 366] on select "Select Surrender Redeem Reaffirm Avoid Other" at bounding box center [896, 383] width 207 height 33
click at [874, 446] on label "No" at bounding box center [881, 444] width 16 height 17
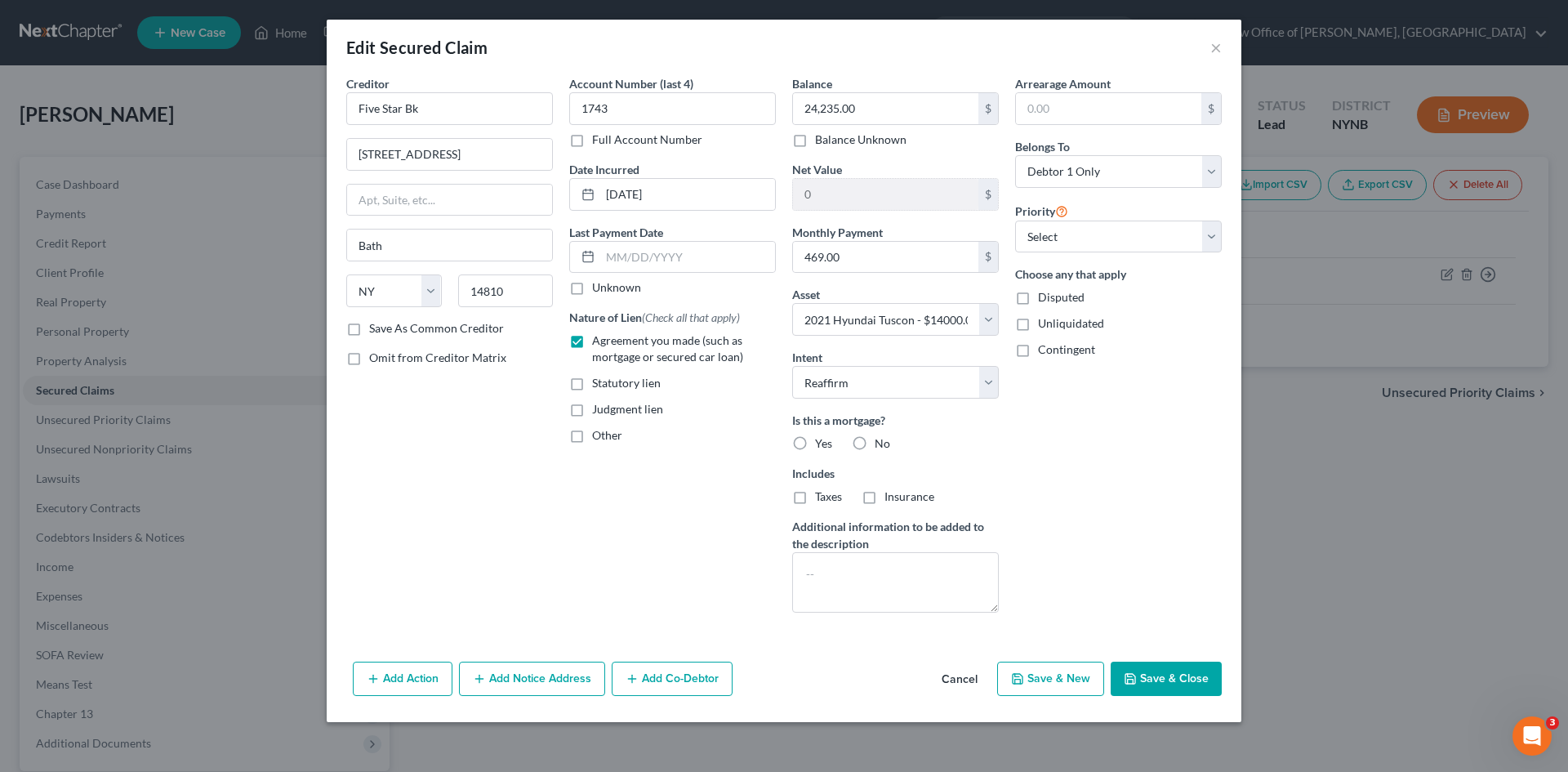
click at [881, 446] on input "No" at bounding box center [886, 441] width 11 height 11
radio input "true"
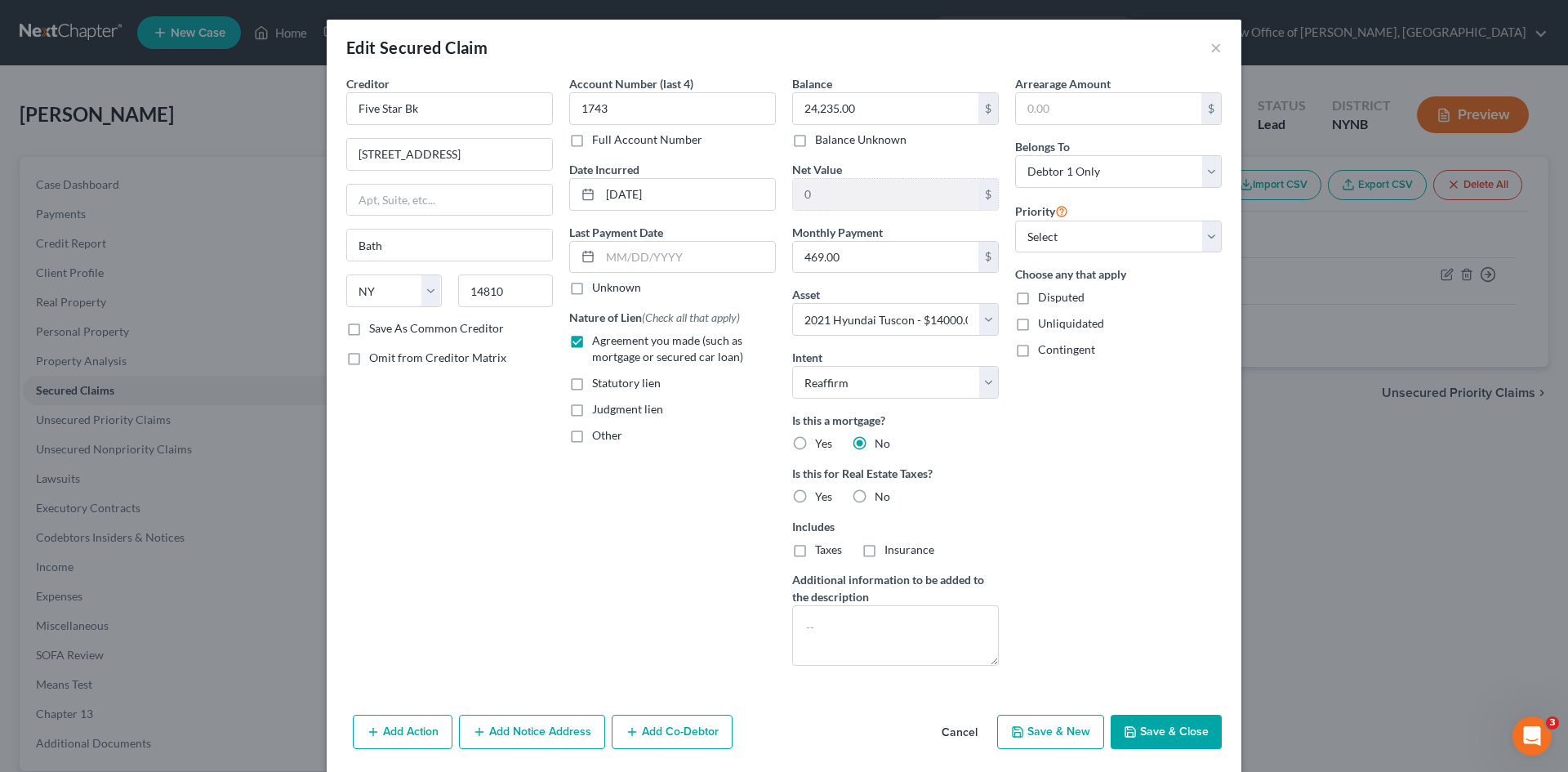
drag, startPoint x: 850, startPoint y: 494, endPoint x: 977, endPoint y: 213, distance: 308.4
click at [874, 493] on label "No" at bounding box center [881, 497] width 16 height 17
click at [881, 493] on input "No" at bounding box center [886, 493] width 11 height 11
radio input "true"
click at [1039, 98] on input "text" at bounding box center [1108, 109] width 185 height 31
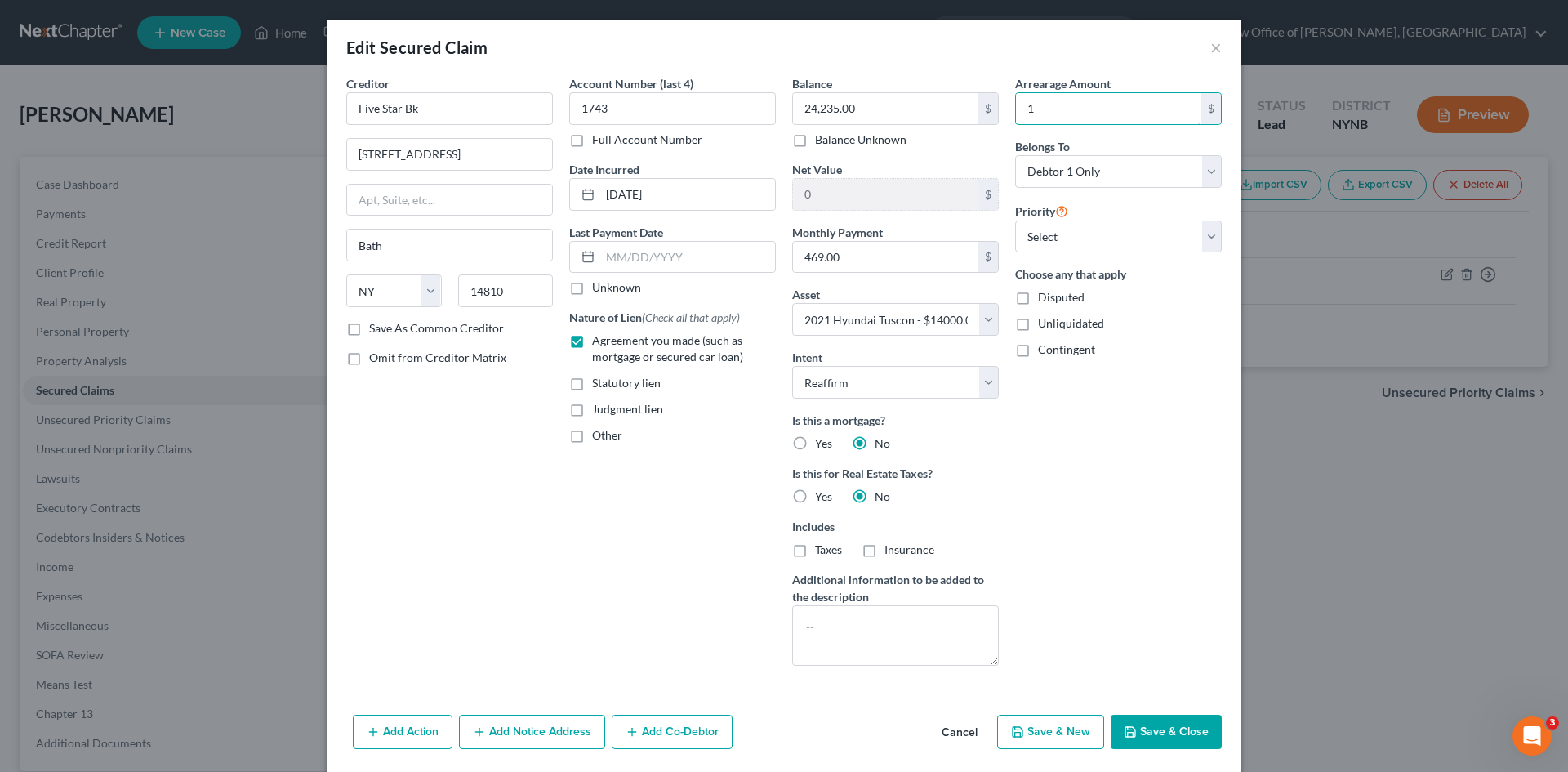
type input "1"
click at [1077, 495] on div "Arrearage Amount 1 $ Belongs To * Select Debtor 1 Only Debtor 2 Only Debtor 1 A…" at bounding box center [1119, 377] width 223 height 603
click at [1138, 732] on button "Save & Close" at bounding box center [1166, 732] width 111 height 35
select select
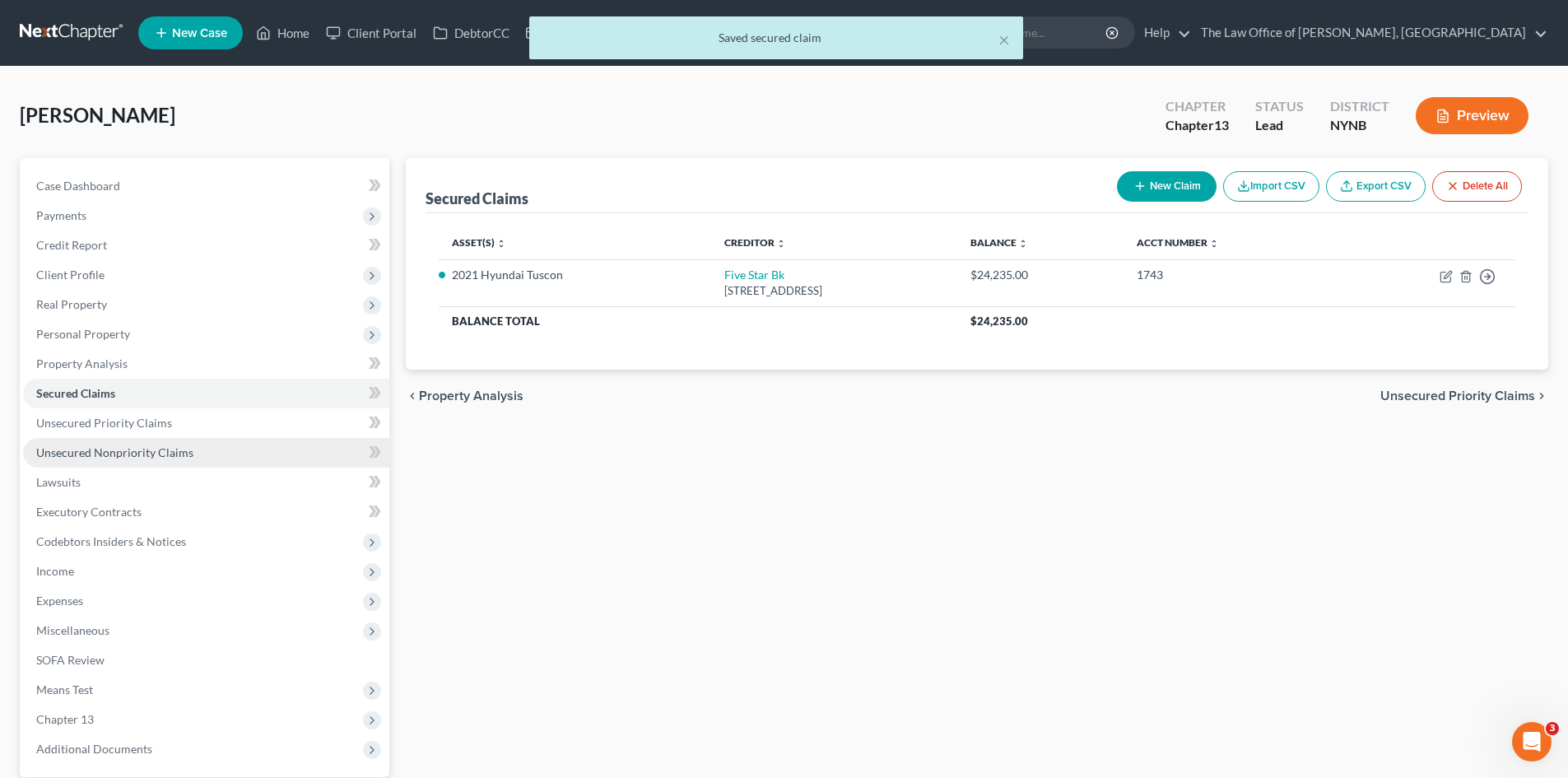
click at [102, 446] on span "Unsecured Nonpriority Claims" at bounding box center [114, 452] width 157 height 14
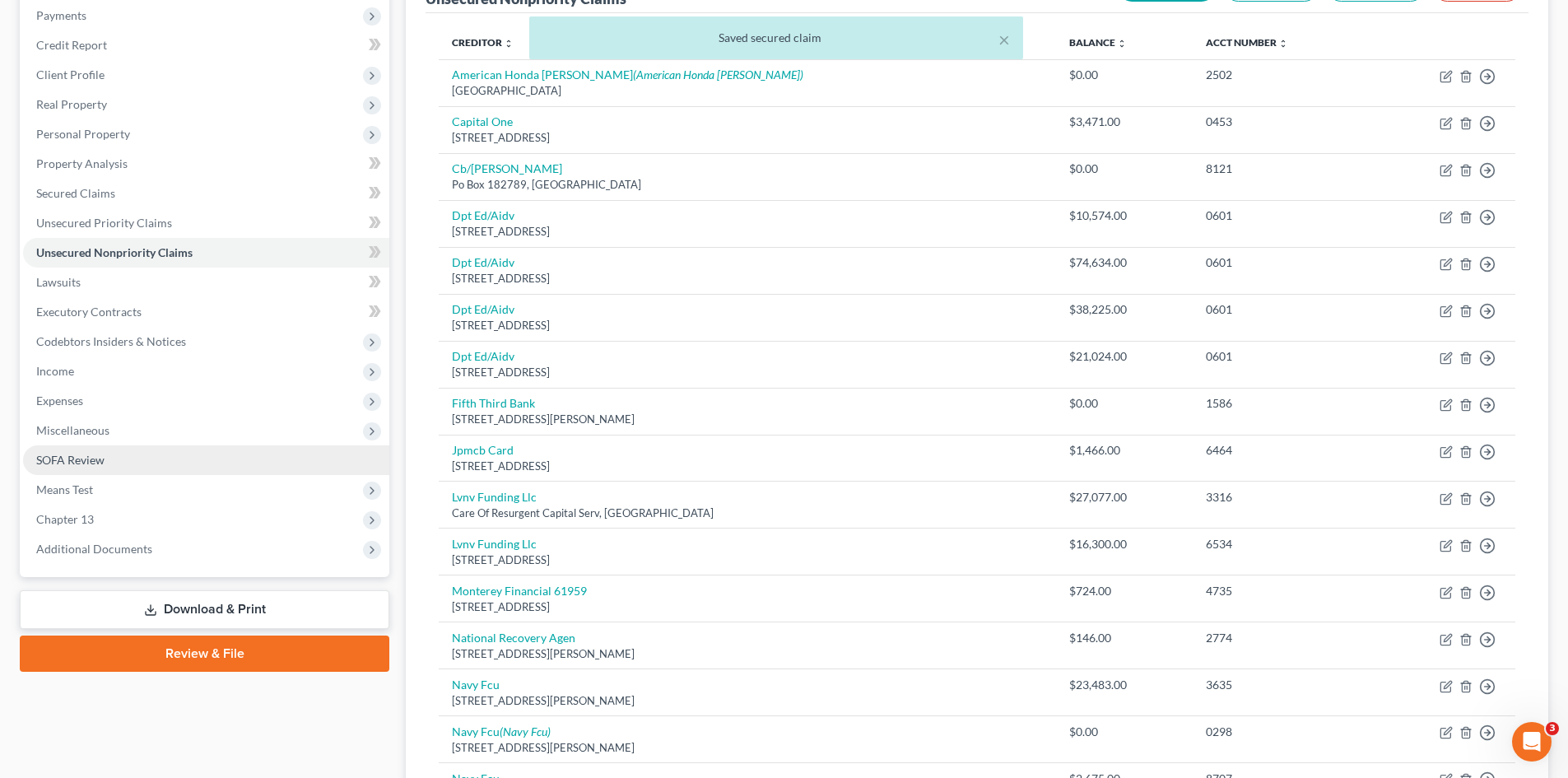
scroll to position [239, 0]
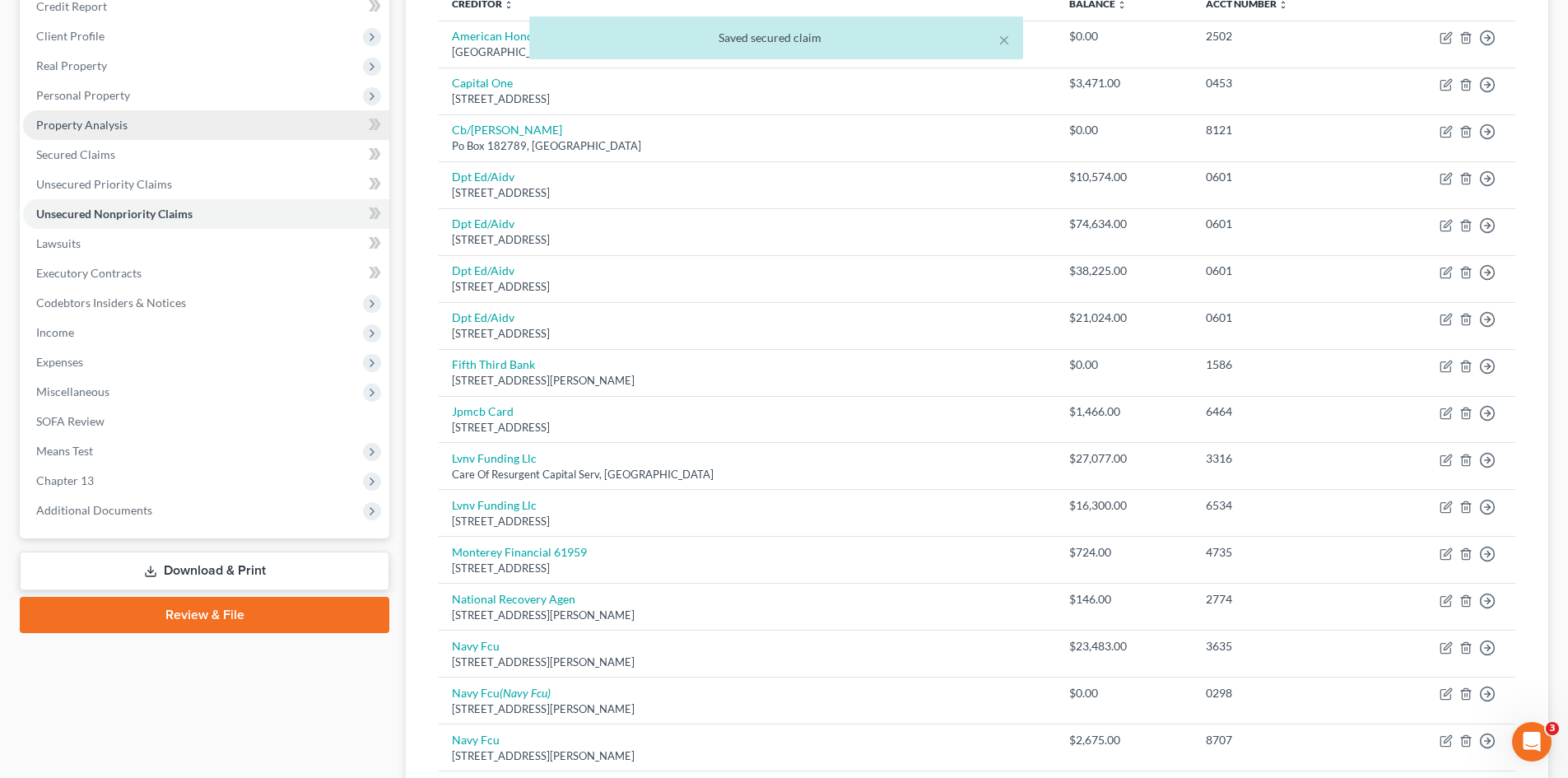
click at [87, 131] on span "Property Analysis" at bounding box center [82, 124] width 92 height 14
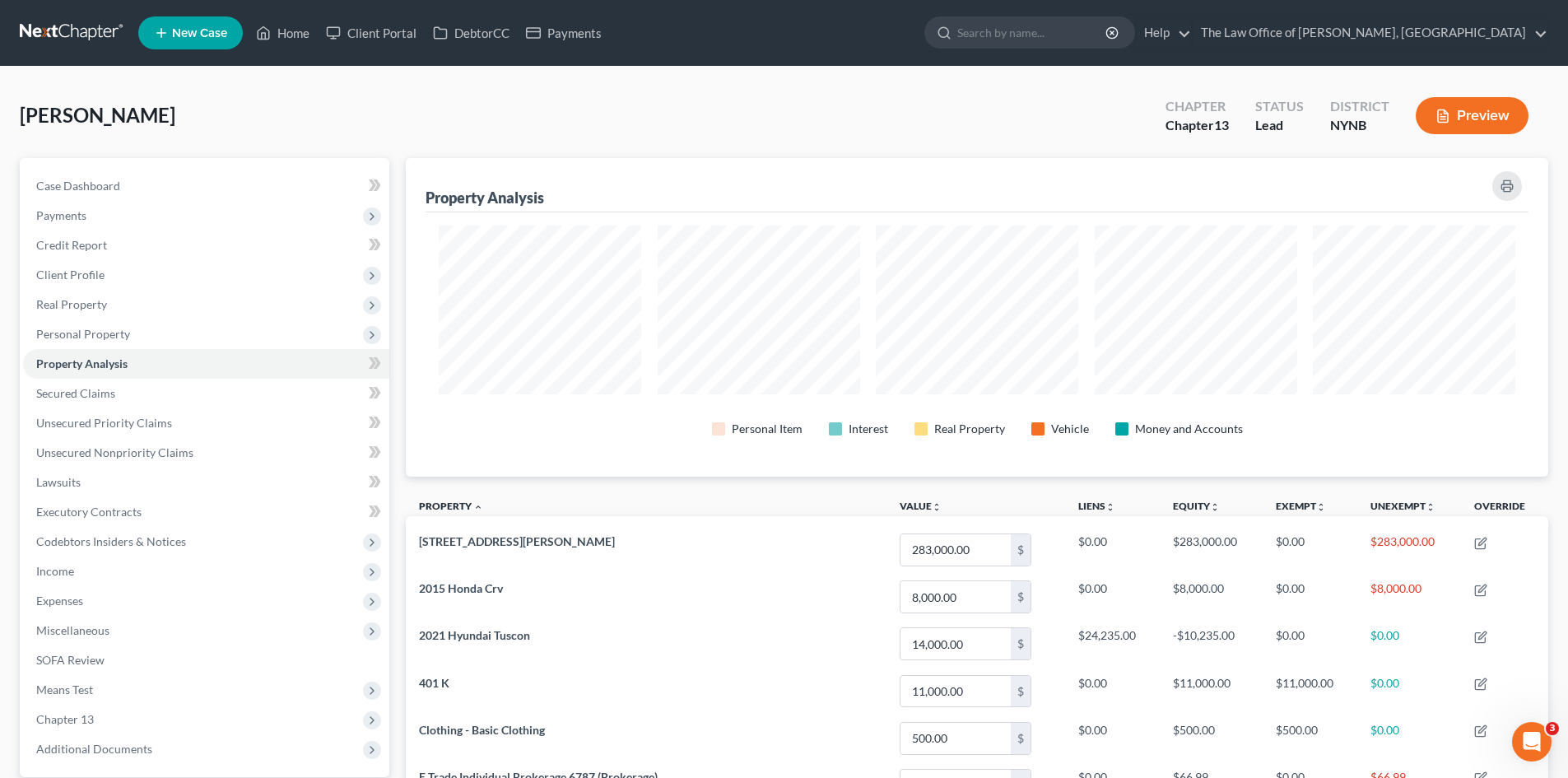
scroll to position [318, 1142]
click at [81, 306] on span "Real Property" at bounding box center [71, 304] width 71 height 14
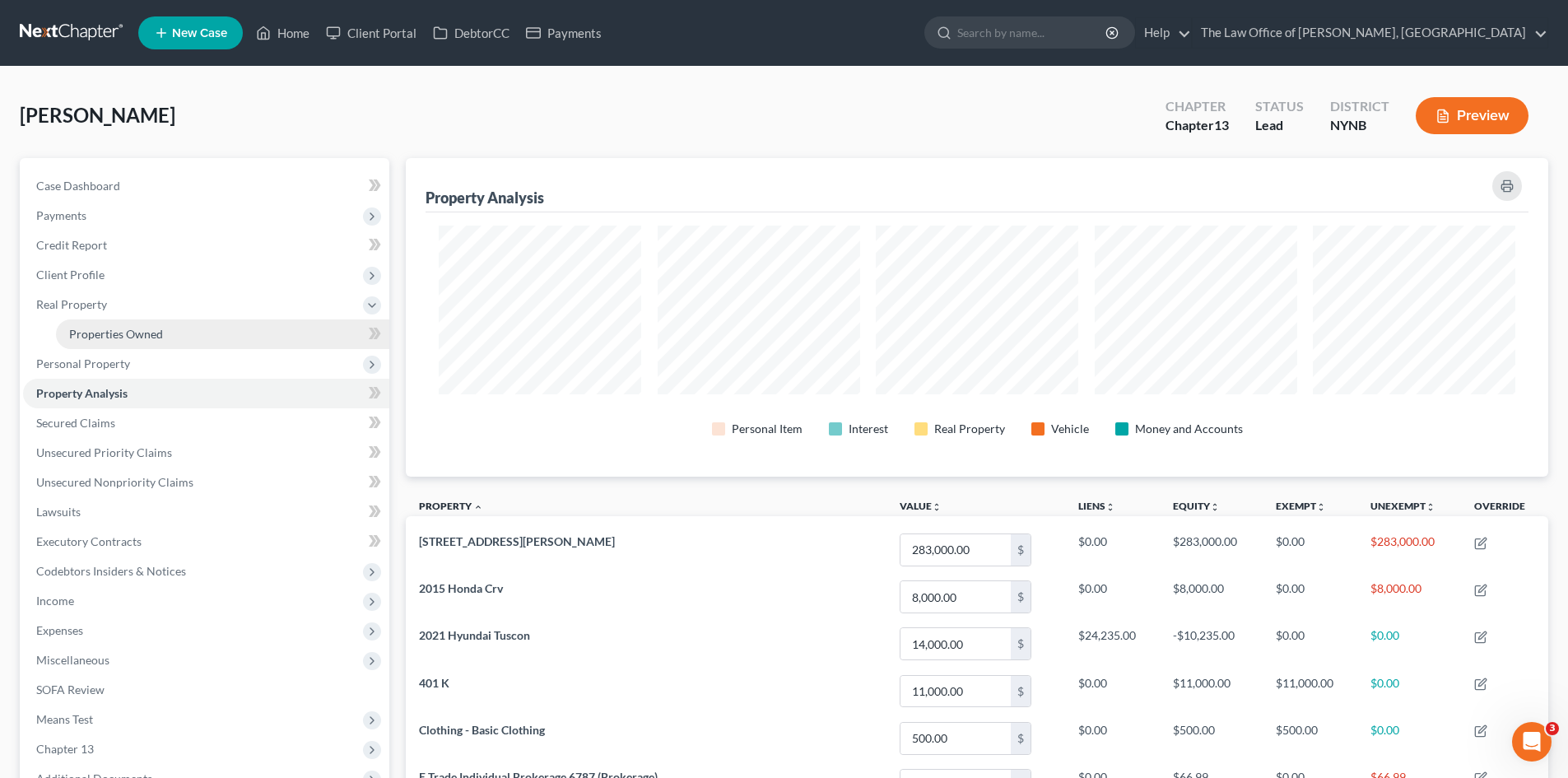
click at [96, 327] on span "Properties Owned" at bounding box center [116, 333] width 94 height 14
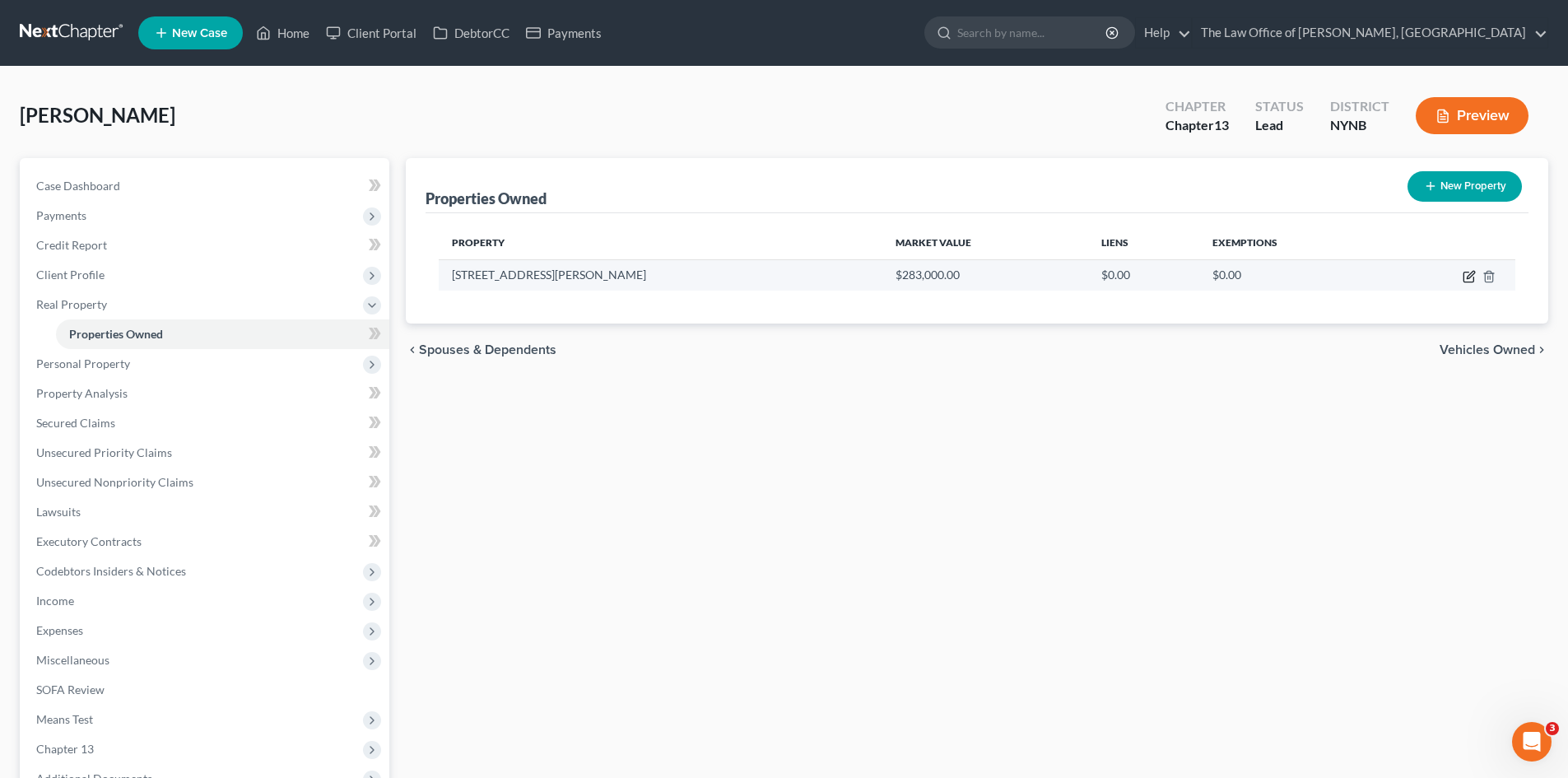
click at [1470, 272] on icon "button" at bounding box center [1469, 277] width 13 height 13
select select "14"
select select "99"
select select "3"
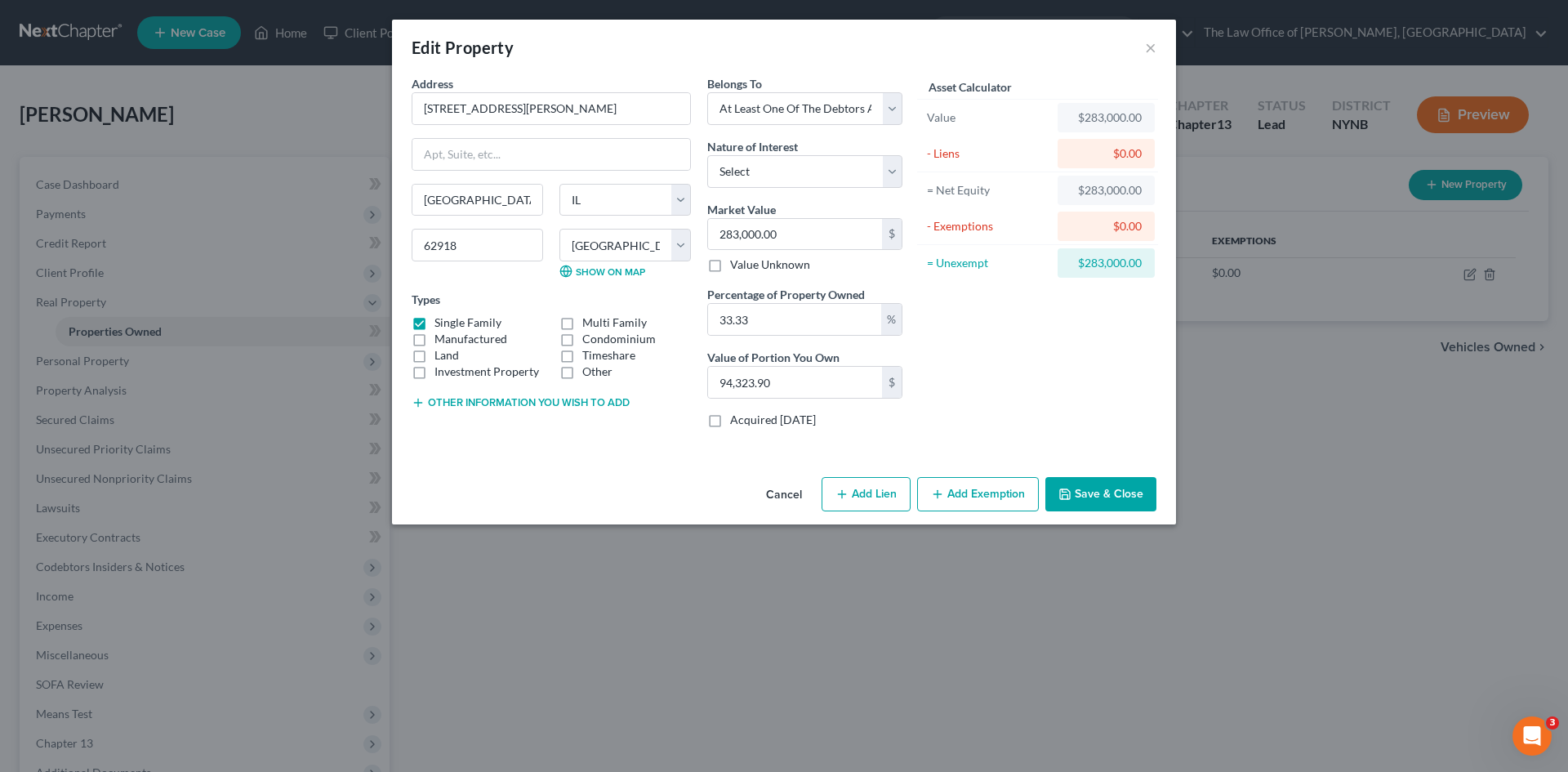
click at [1097, 495] on button "Save & Close" at bounding box center [1100, 494] width 111 height 35
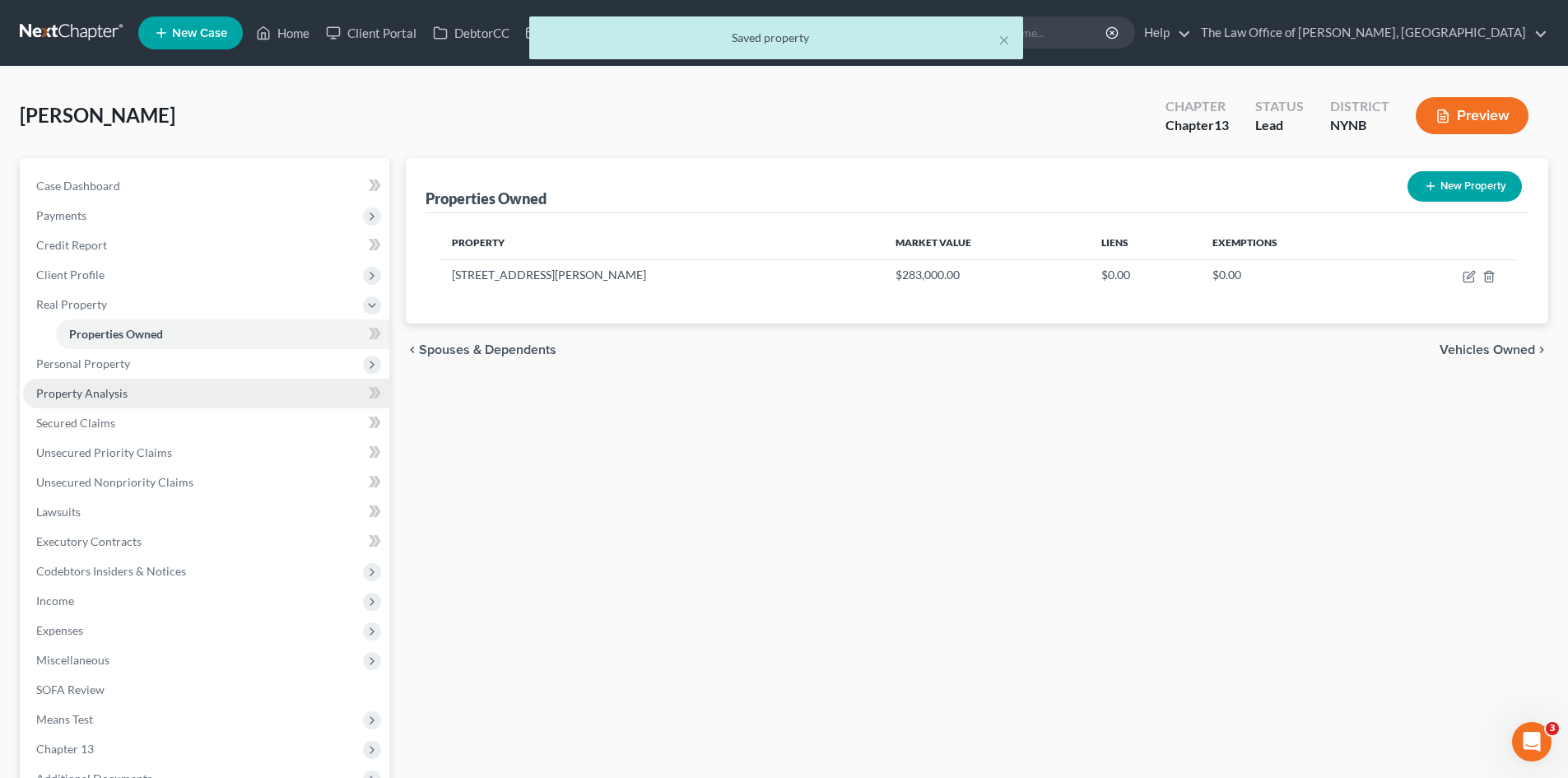
click at [107, 395] on span "Property Analysis" at bounding box center [82, 393] width 92 height 14
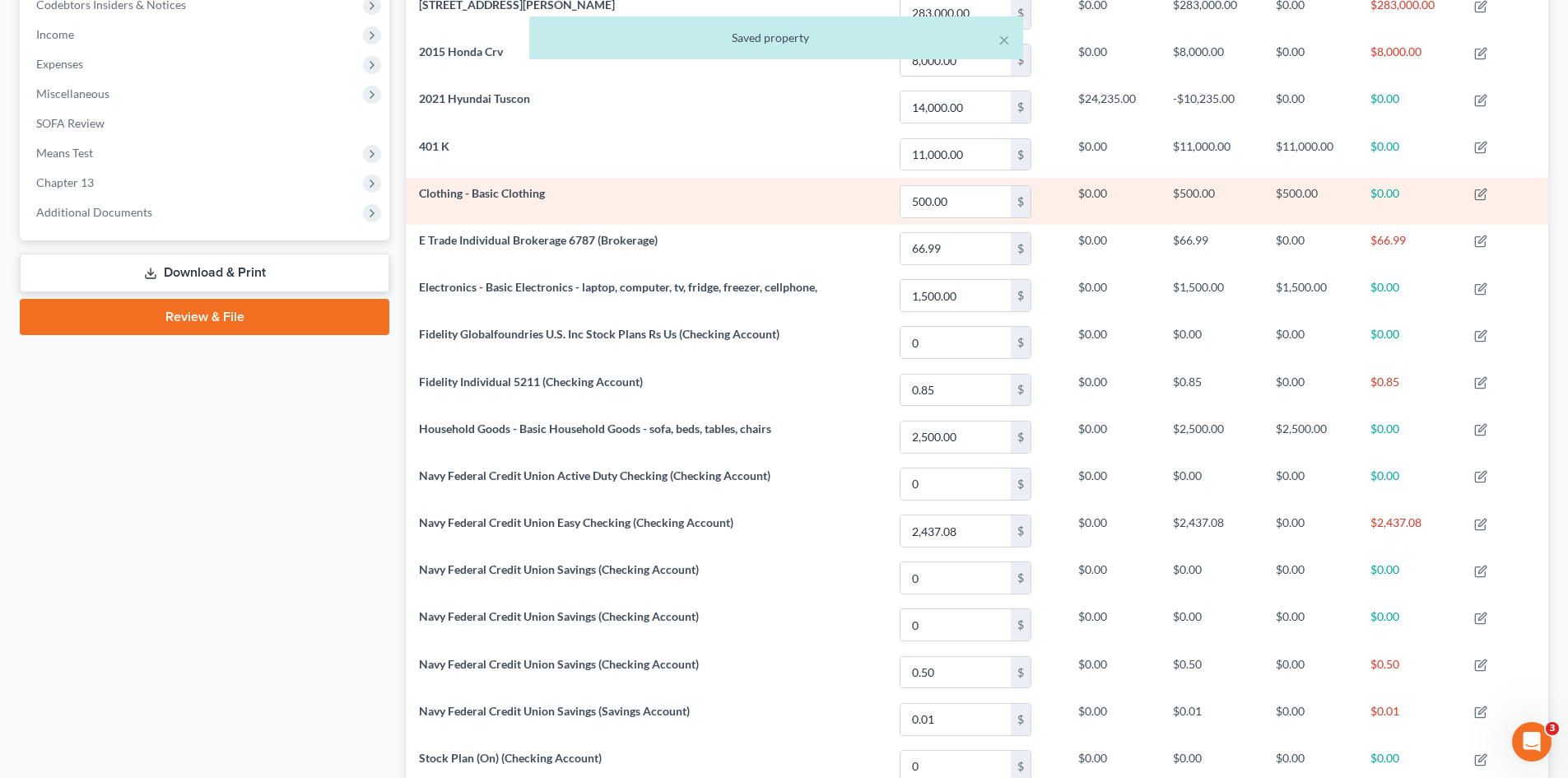
scroll to position [299, 0]
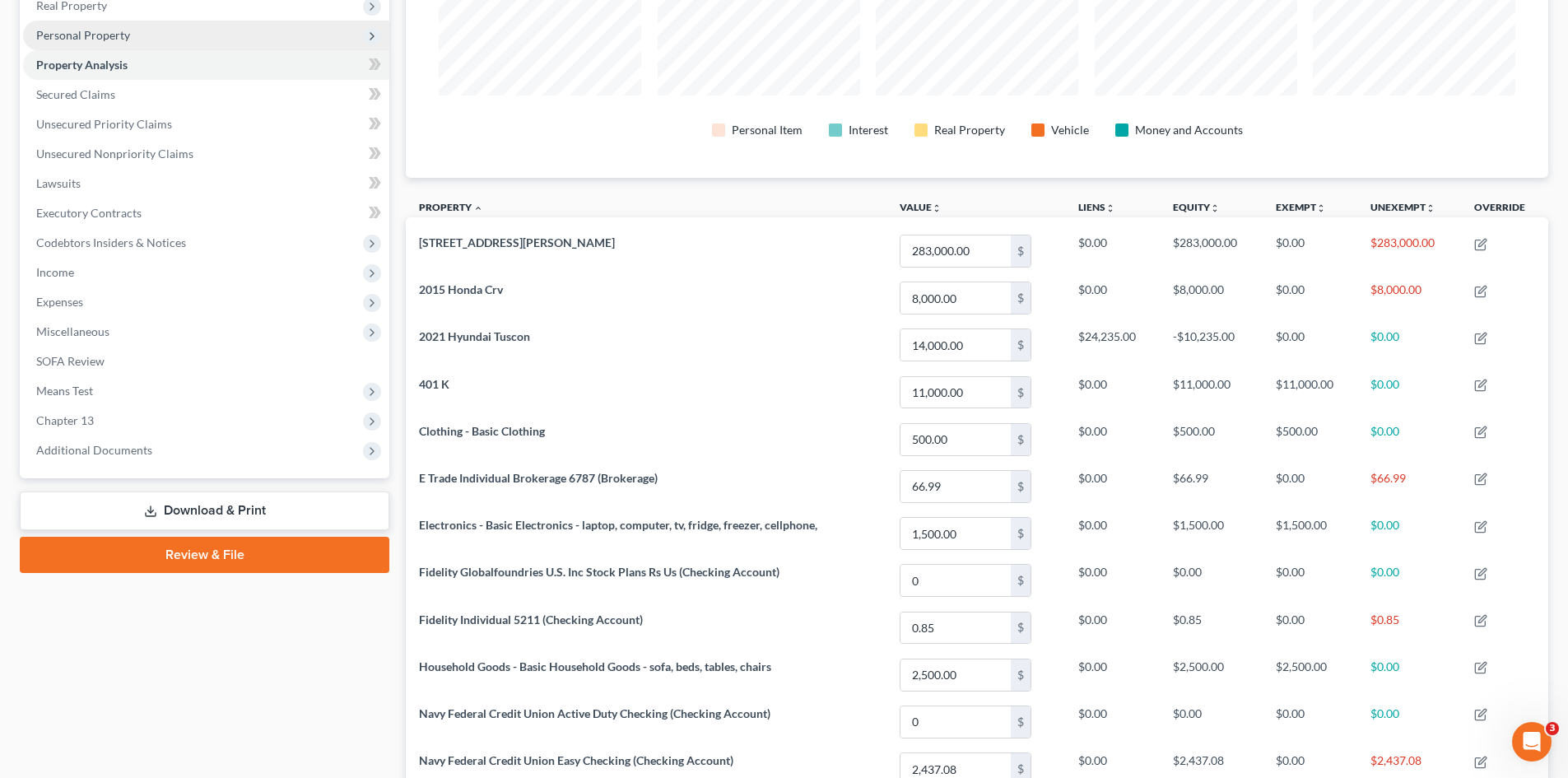
click at [50, 43] on span "Personal Property" at bounding box center [207, 36] width 366 height 30
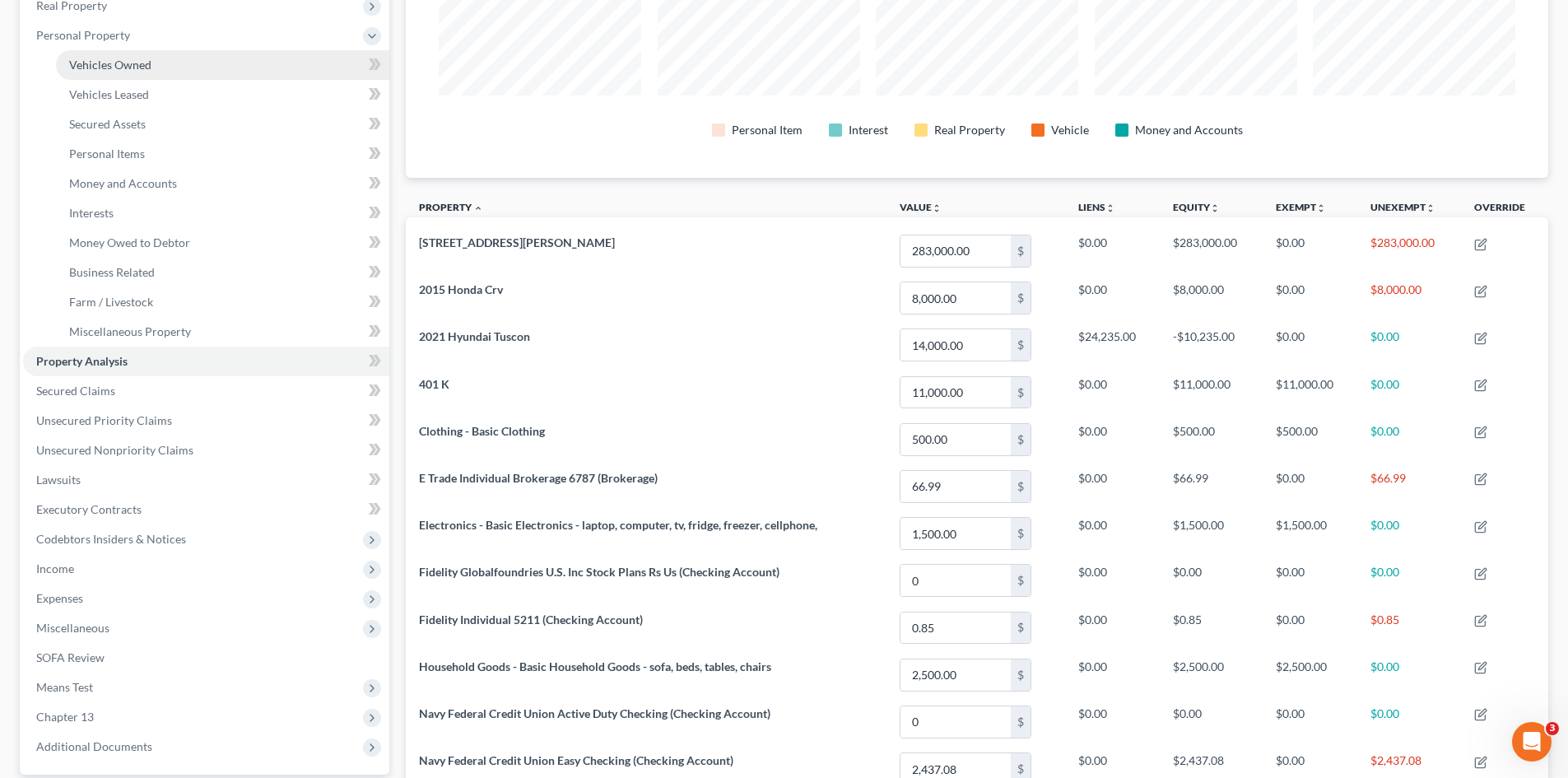
click at [102, 71] on span "Vehicles Owned" at bounding box center [110, 64] width 82 height 14
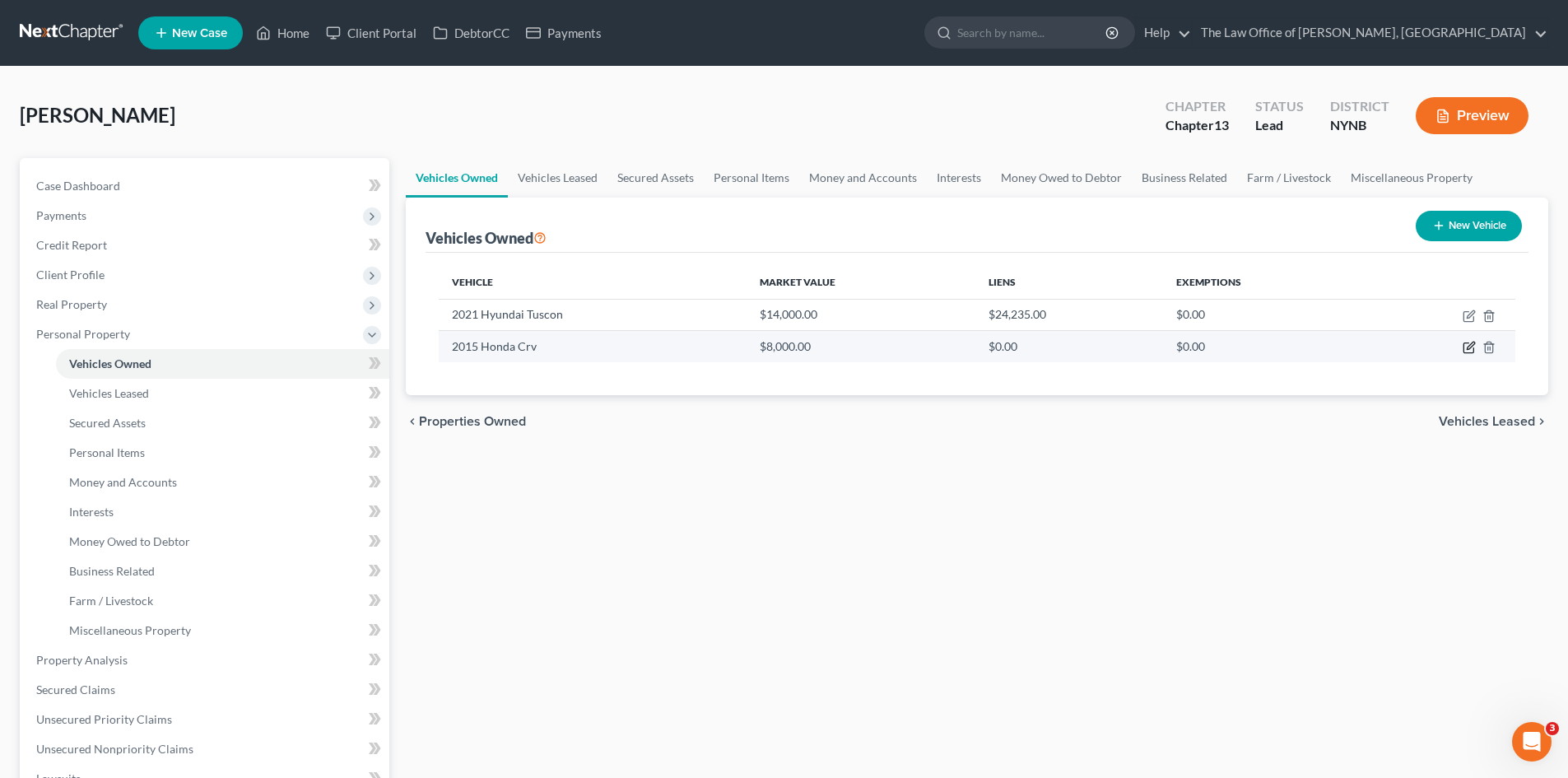
click at [1473, 347] on icon "button" at bounding box center [1469, 347] width 13 height 13
select select "0"
select select "11"
select select "1"
select select "0"
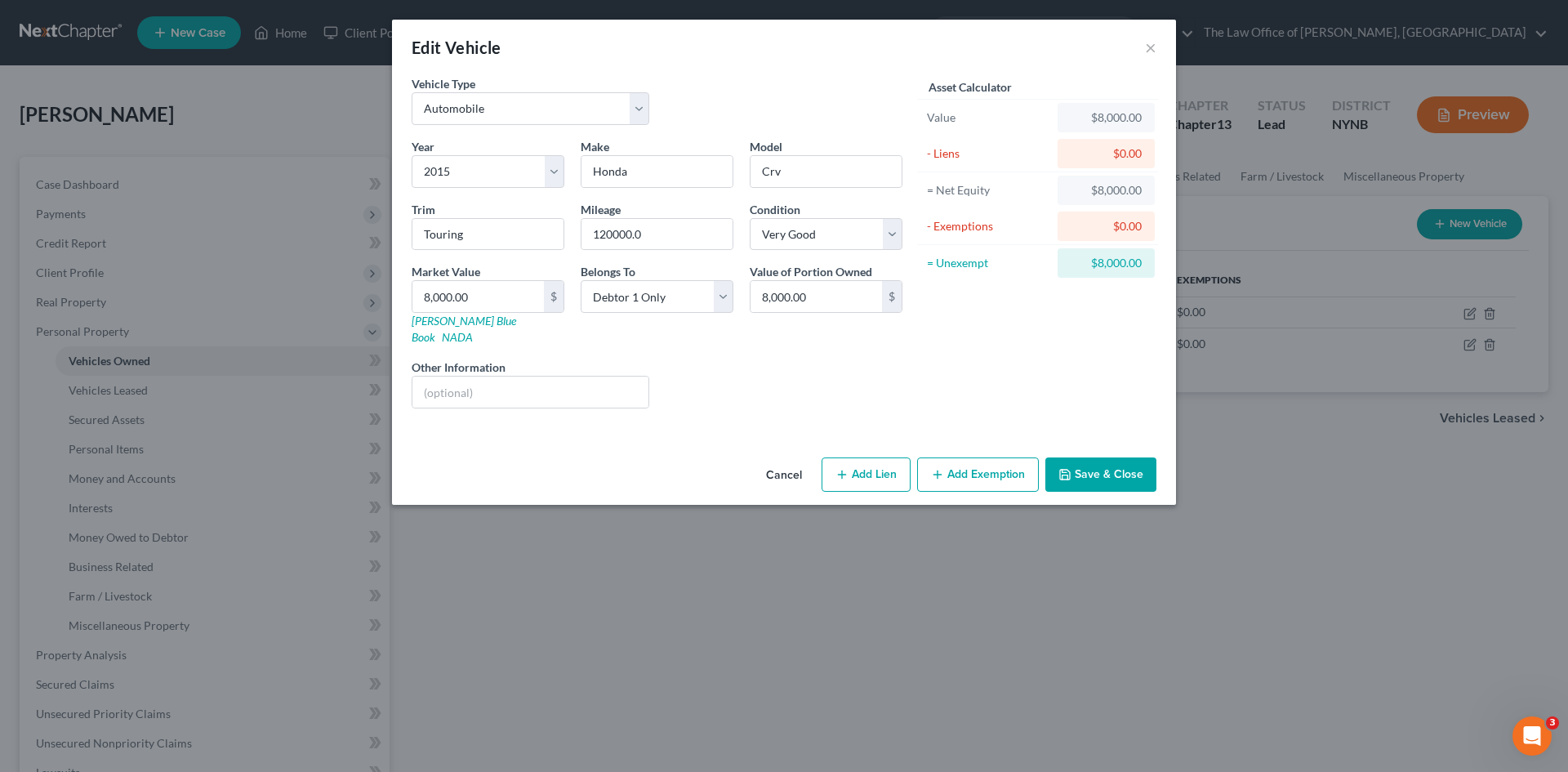
click at [984, 460] on button "Add Exemption" at bounding box center [977, 474] width 121 height 35
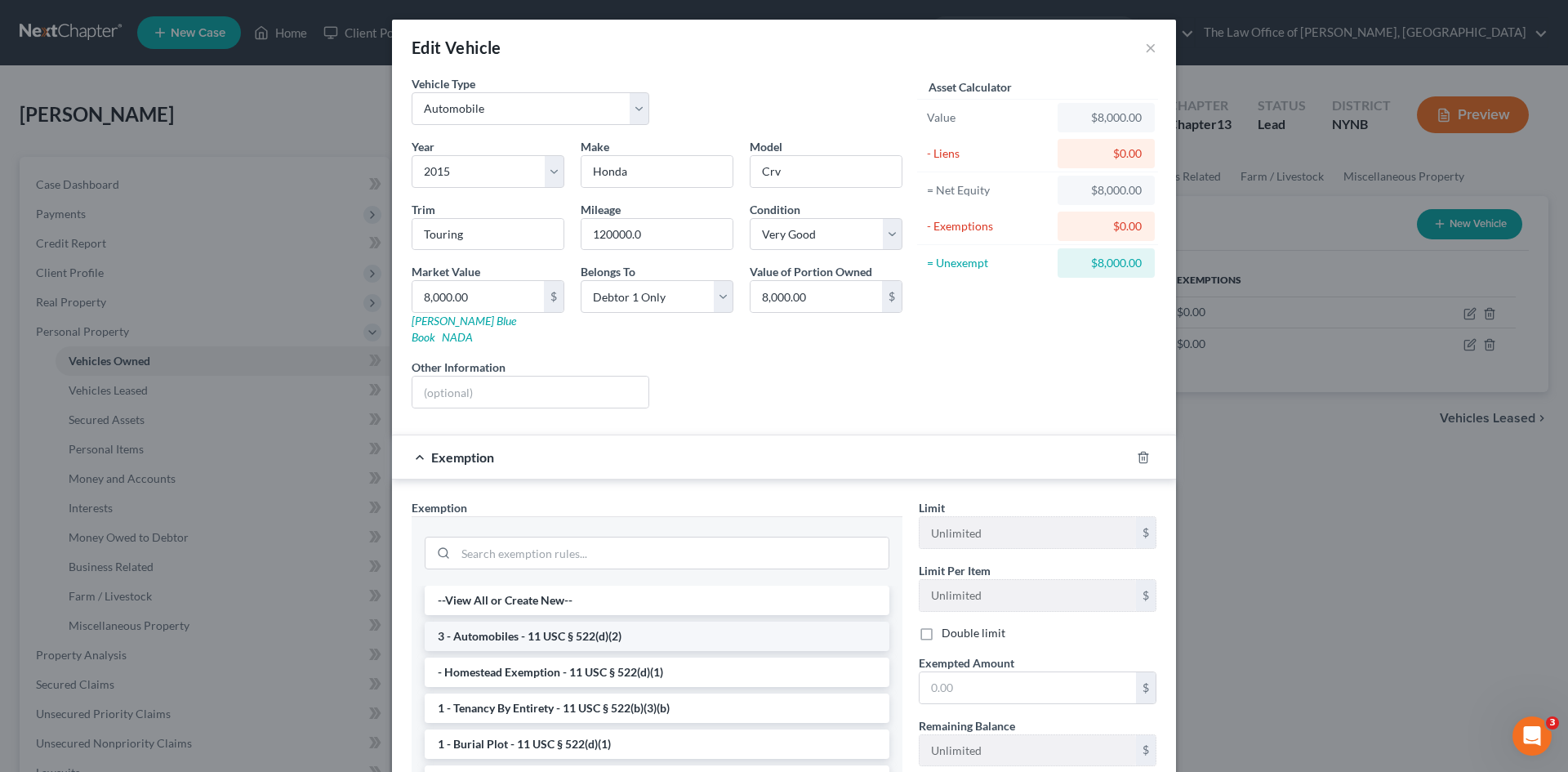
drag, startPoint x: 584, startPoint y: 625, endPoint x: 689, endPoint y: 623, distance: 105.0
click at [585, 623] on li "3 - Automobiles - 11 USC § 522(d)(2)" at bounding box center [657, 636] width 464 height 30
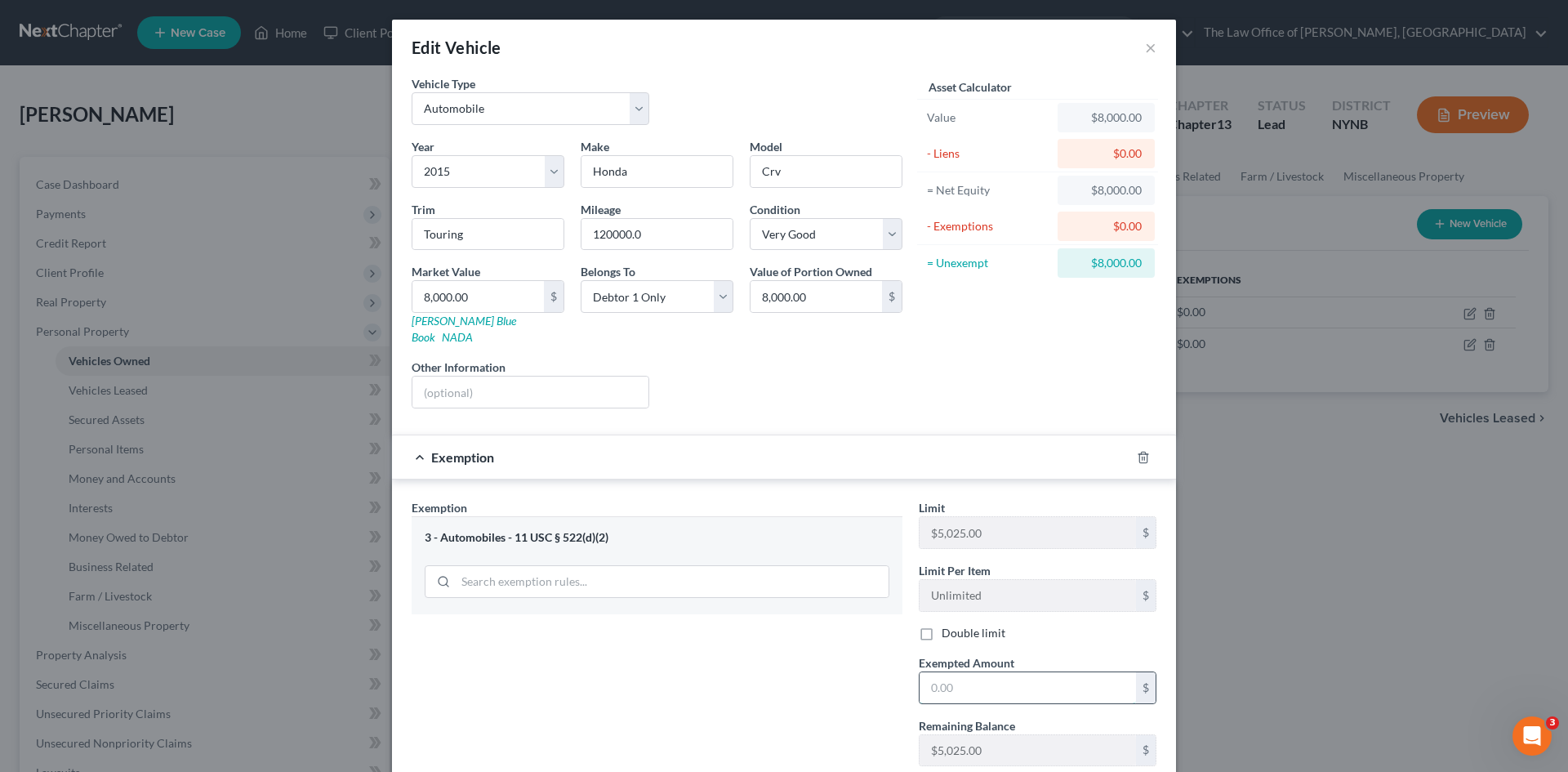
click at [948, 672] on input "text" at bounding box center [1028, 688] width 216 height 31
drag, startPoint x: 722, startPoint y: 674, endPoint x: 890, endPoint y: 692, distance: 169.0
click at [724, 676] on div "Exemption Set must be selected for CA. Exemption * 3 - Automobiles - 11 USC § 5…" at bounding box center [657, 639] width 507 height 280
type input "5,025"
drag, startPoint x: 707, startPoint y: 674, endPoint x: 1011, endPoint y: 700, distance: 305.1
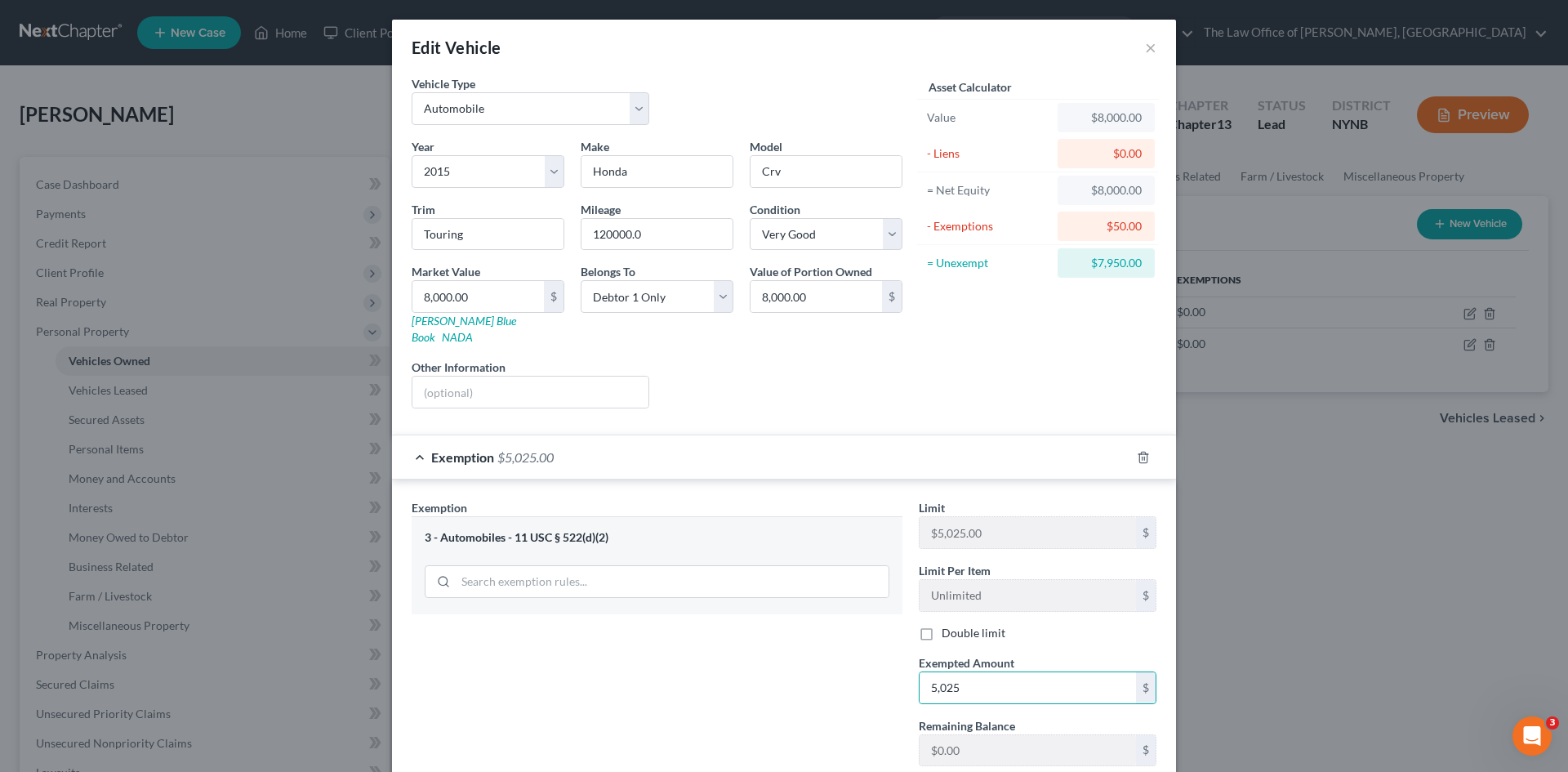
click at [733, 681] on div "Exemption Set must be selected for CA. Exemption * 3 - Automobiles - 11 USC § 5…" at bounding box center [657, 639] width 507 height 280
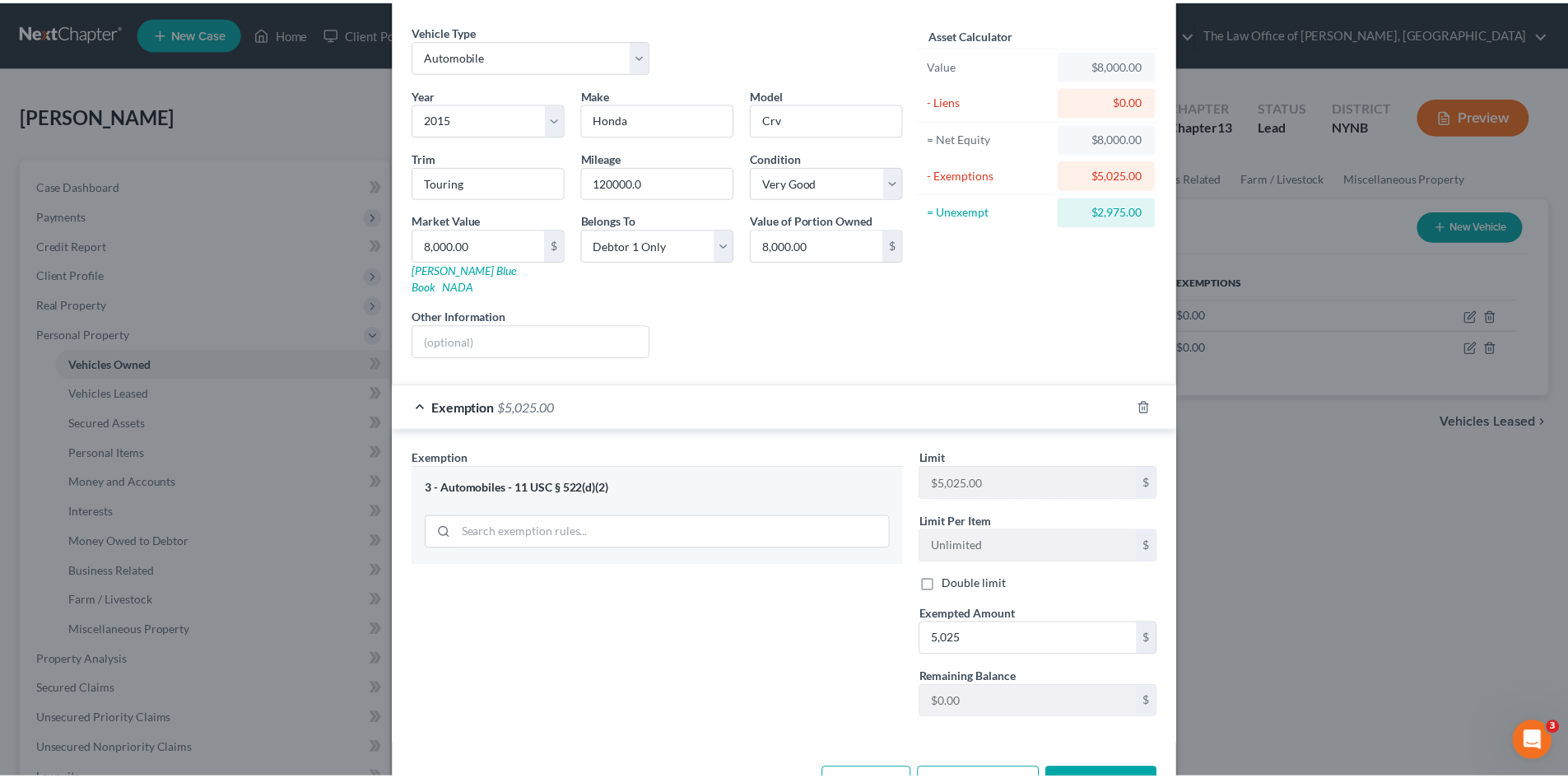
scroll to position [96, 0]
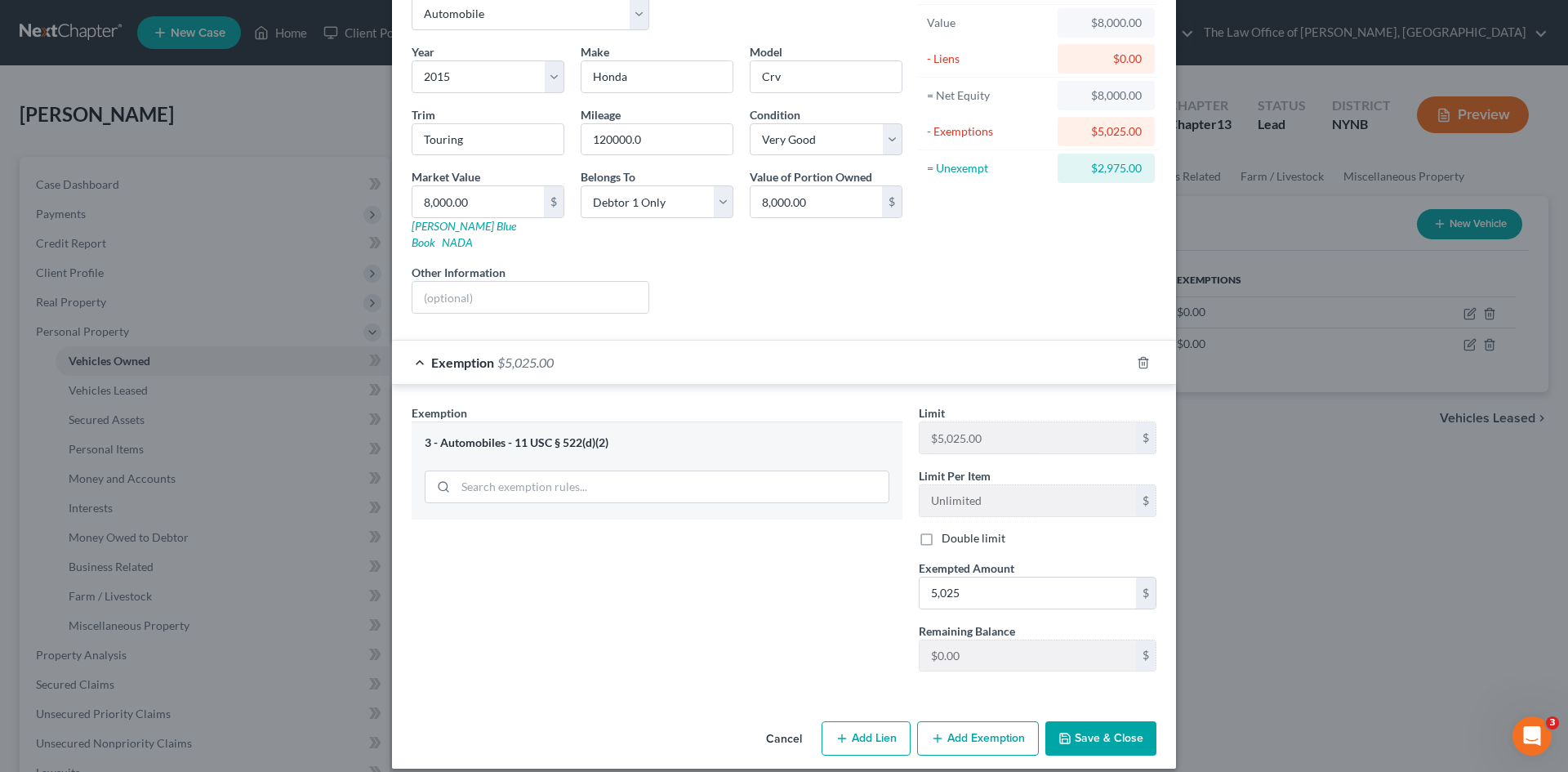
click at [1110, 726] on button "Save & Close" at bounding box center [1100, 739] width 111 height 35
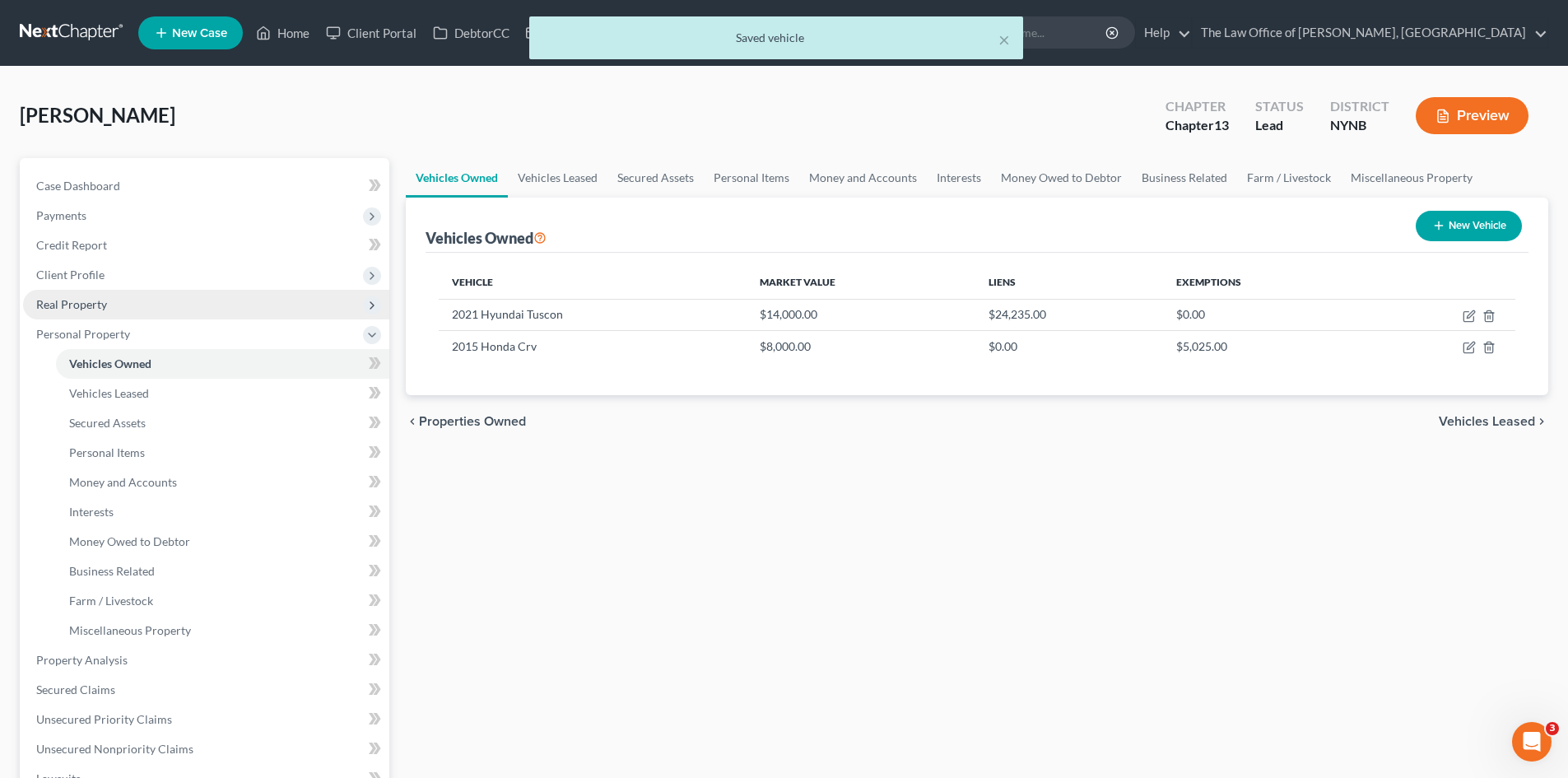
click at [85, 306] on span "Real Property" at bounding box center [71, 304] width 71 height 14
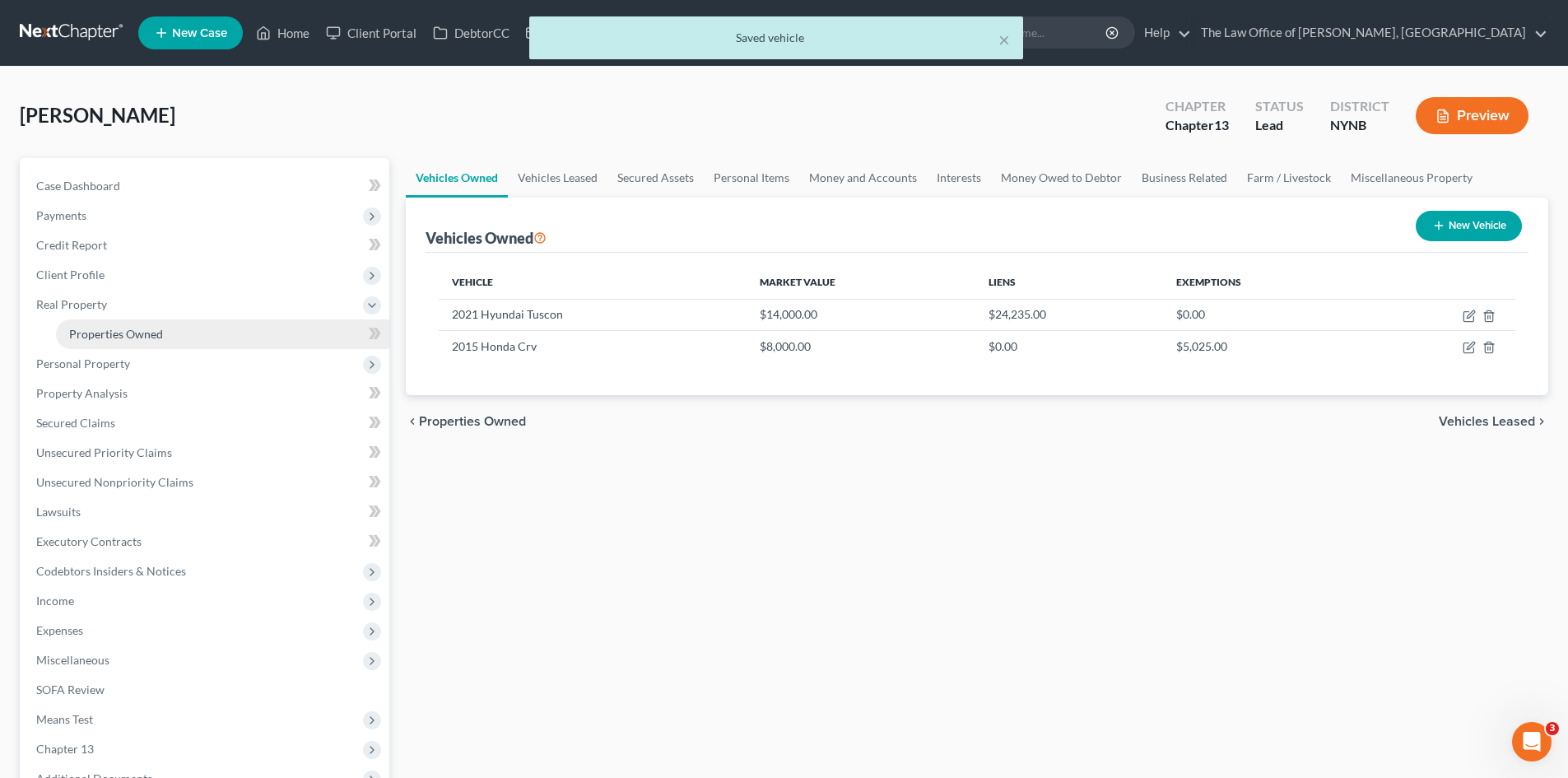
click at [110, 337] on span "Properties Owned" at bounding box center [116, 333] width 94 height 14
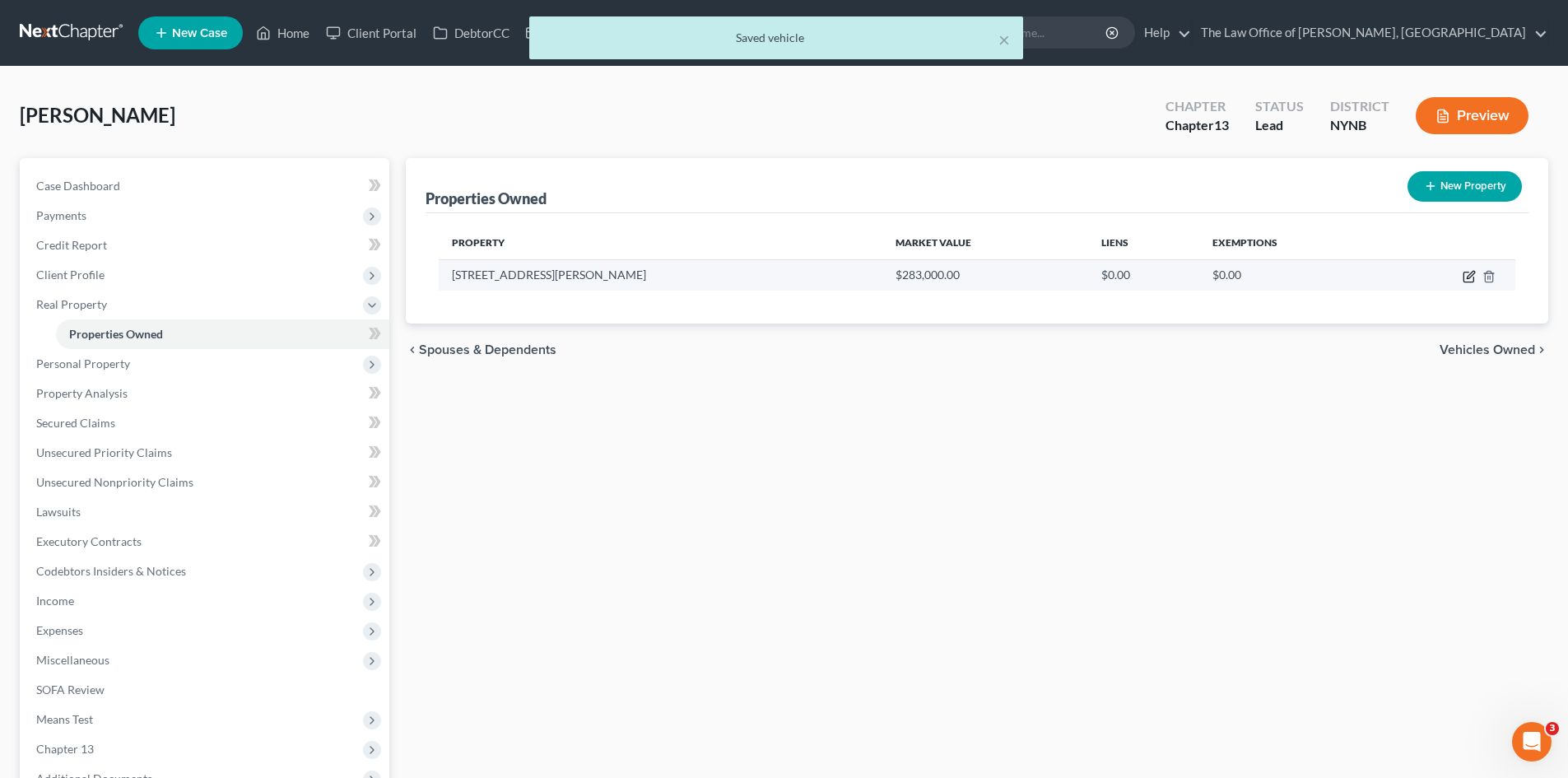
click at [1465, 279] on icon "button" at bounding box center [1469, 277] width 13 height 13
select select "14"
select select "99"
select select "3"
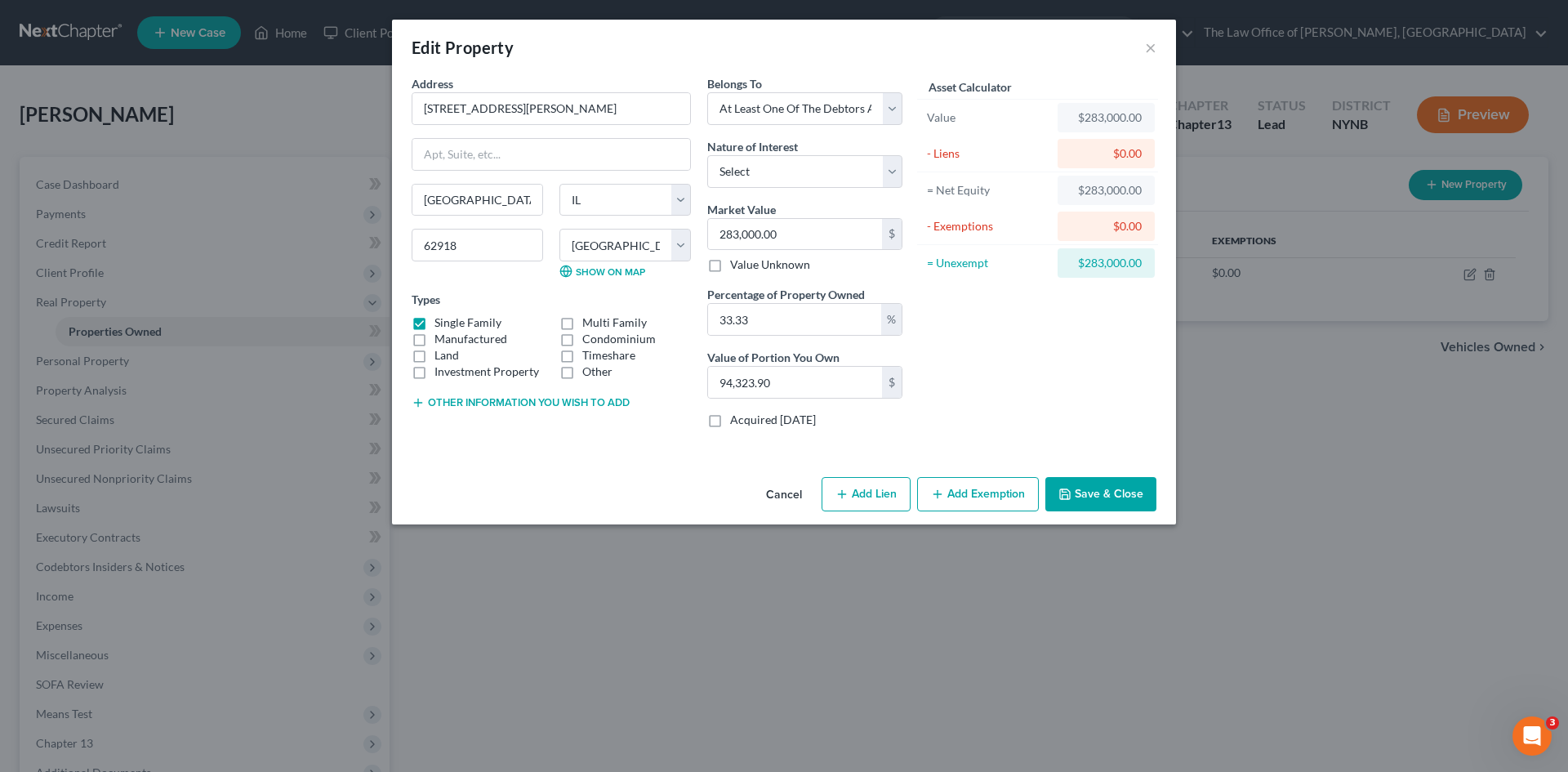
drag, startPoint x: 769, startPoint y: 239, endPoint x: 674, endPoint y: 461, distance: 241.5
click at [674, 461] on div "Address * 11992 Hafer Rd Carterville State AL AK AR AZ CA CO CT DE DC FL GA GU …" at bounding box center [783, 273] width 784 height 395
click at [1109, 495] on button "Save & Close" at bounding box center [1100, 494] width 111 height 35
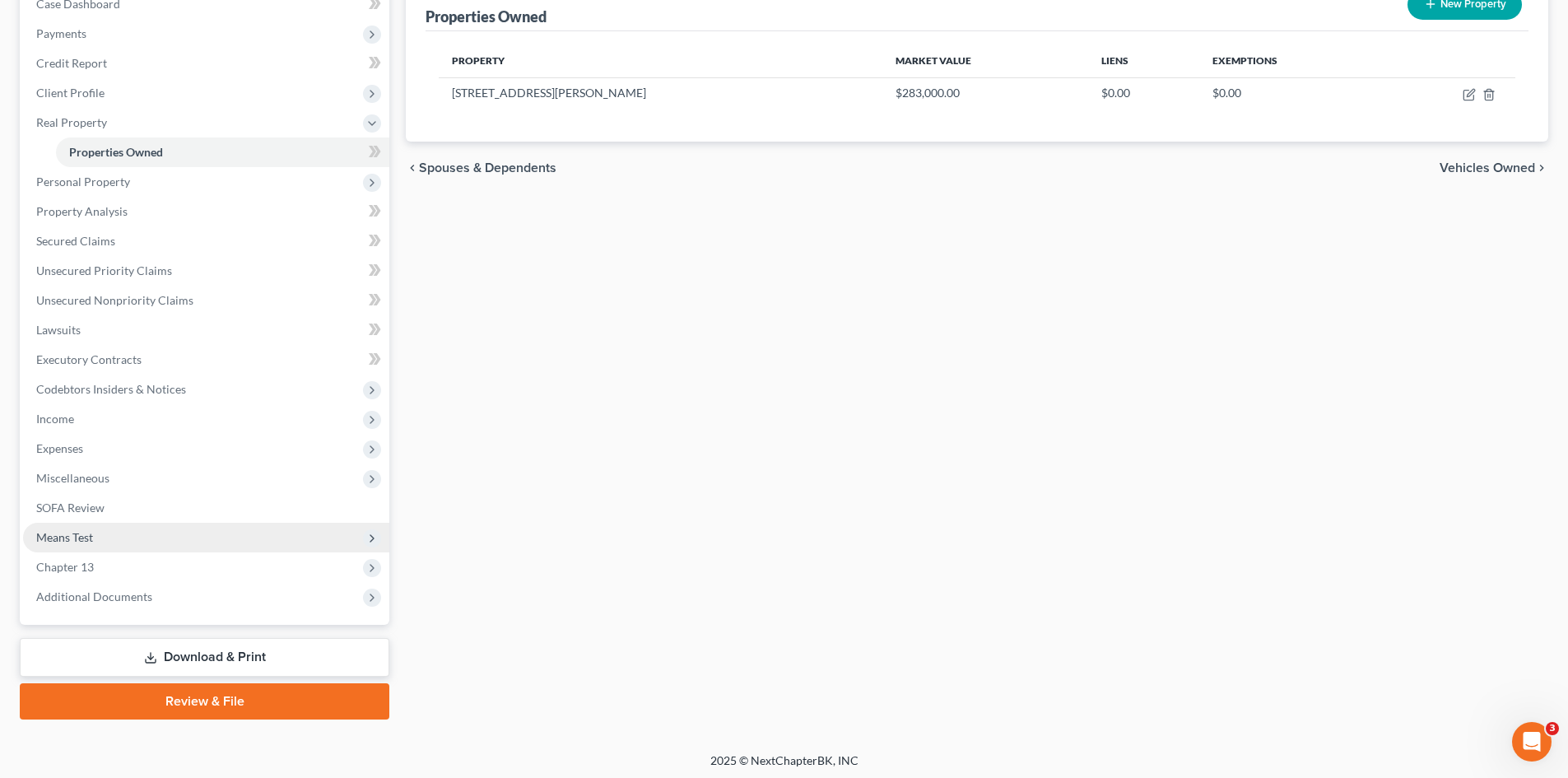
scroll to position [186, 0]
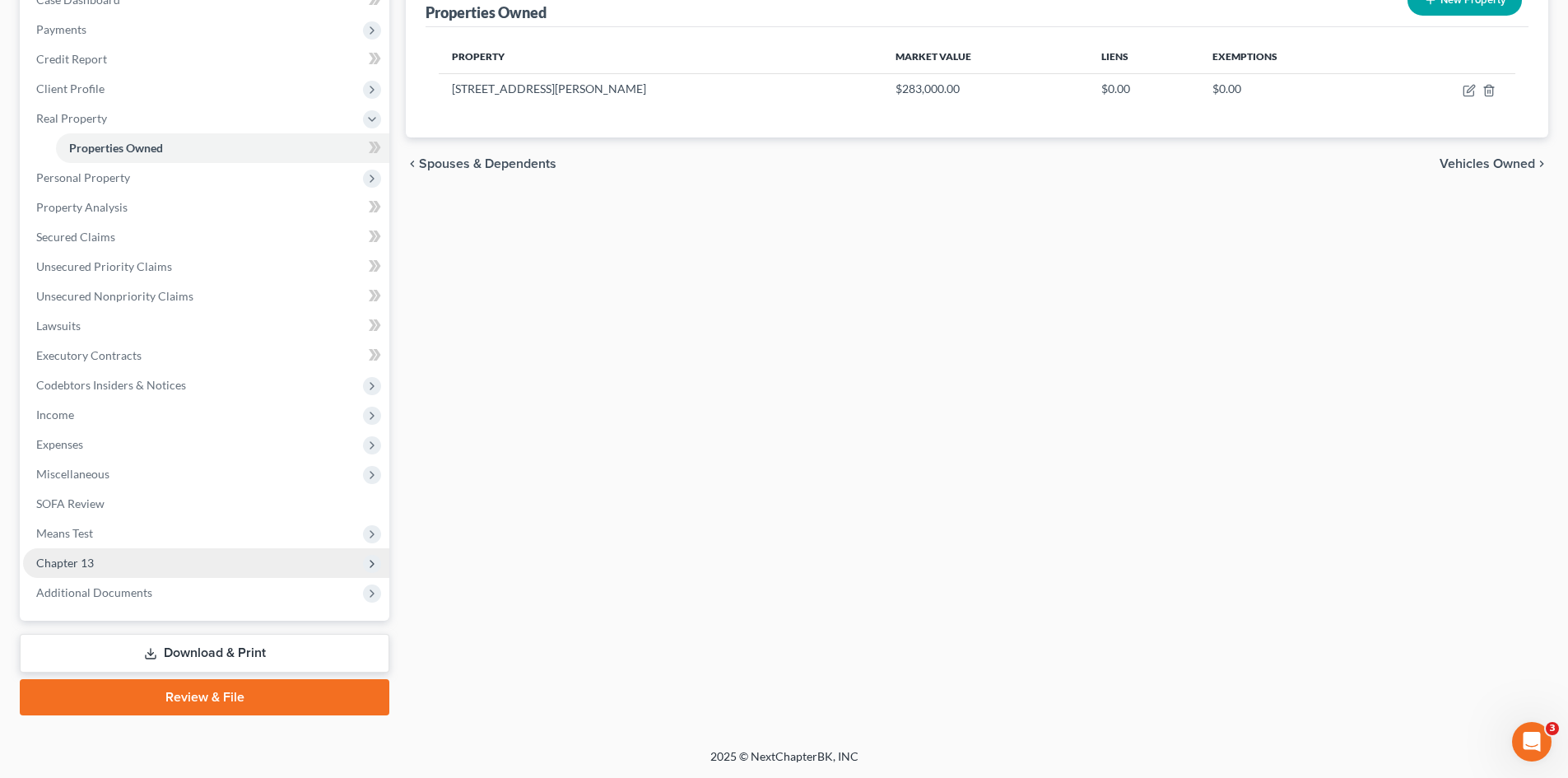
click at [97, 565] on span "Chapter 13" at bounding box center [207, 563] width 366 height 30
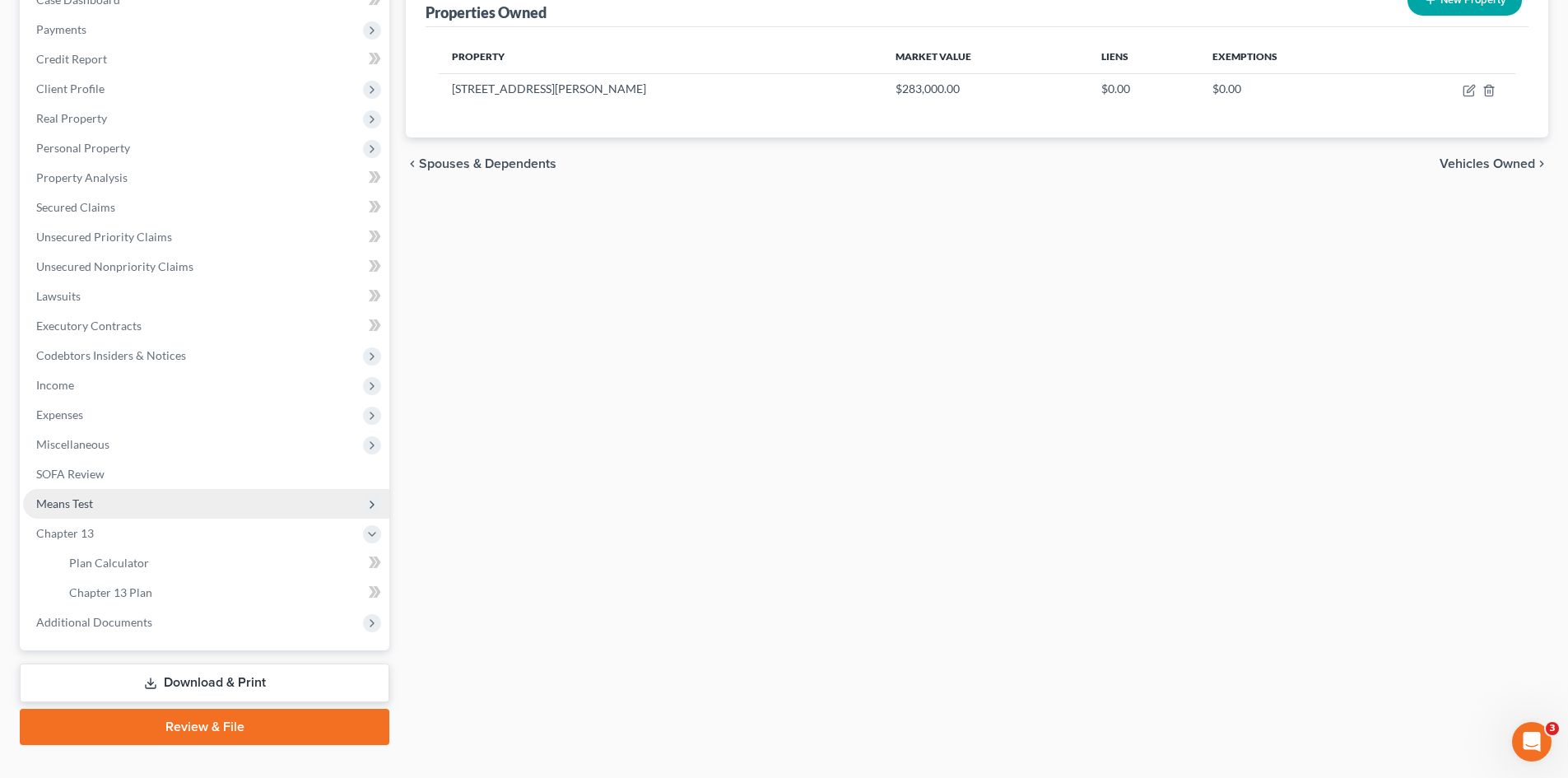
click at [99, 510] on span "Means Test" at bounding box center [207, 504] width 366 height 30
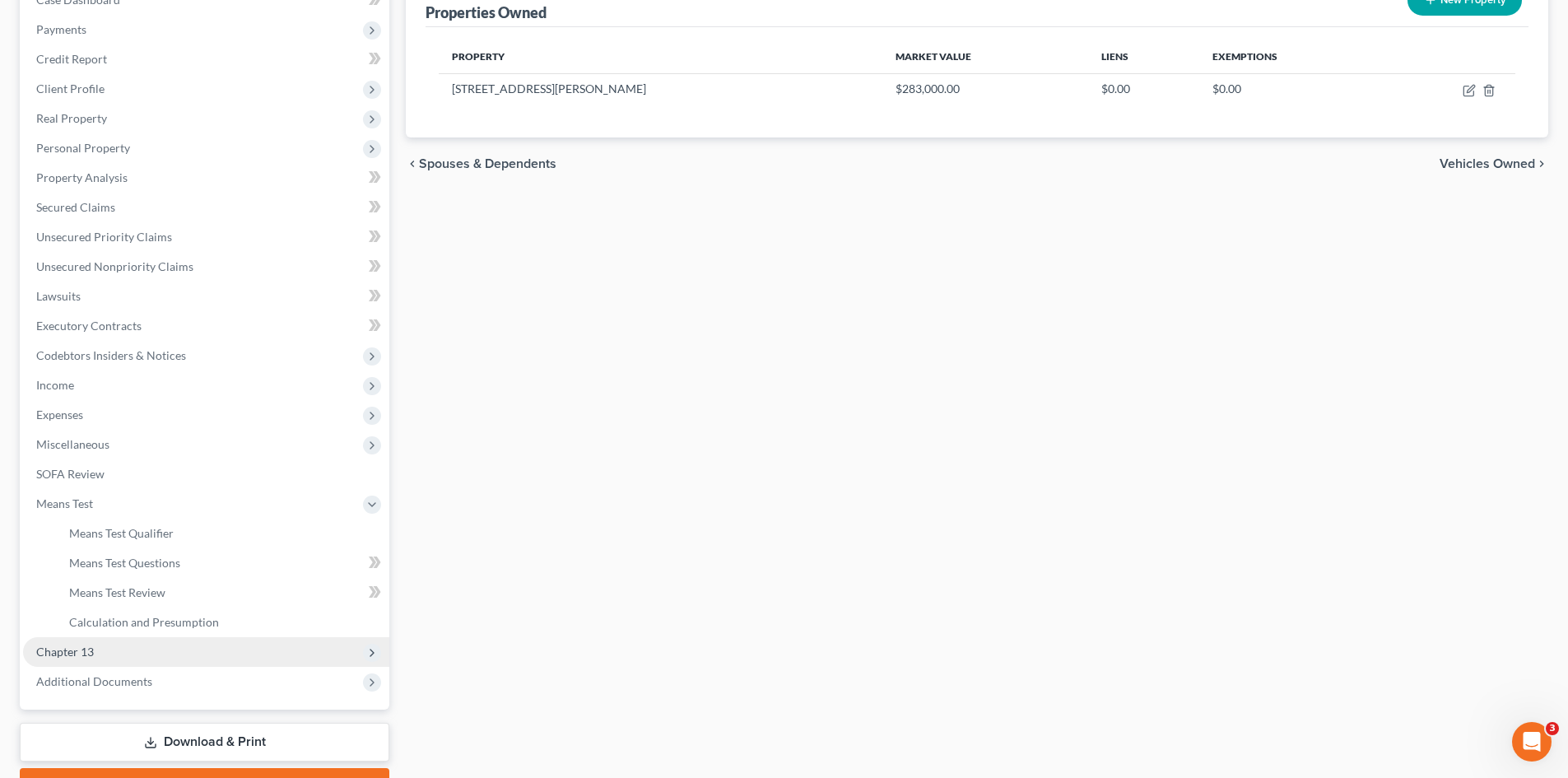
click at [85, 660] on span "Chapter 13" at bounding box center [207, 652] width 366 height 30
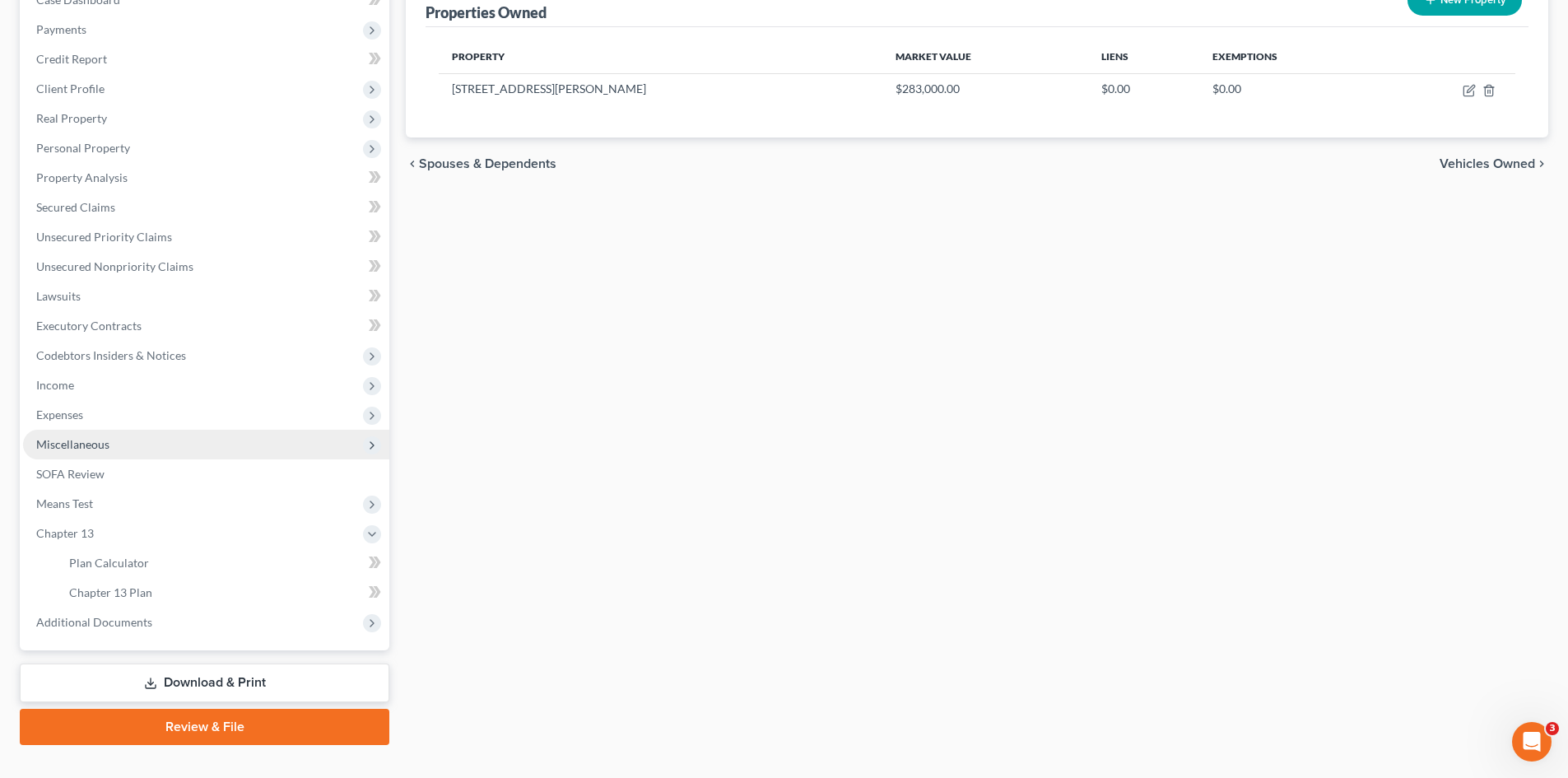
click at [83, 449] on span "Miscellaneous" at bounding box center [72, 444] width 73 height 14
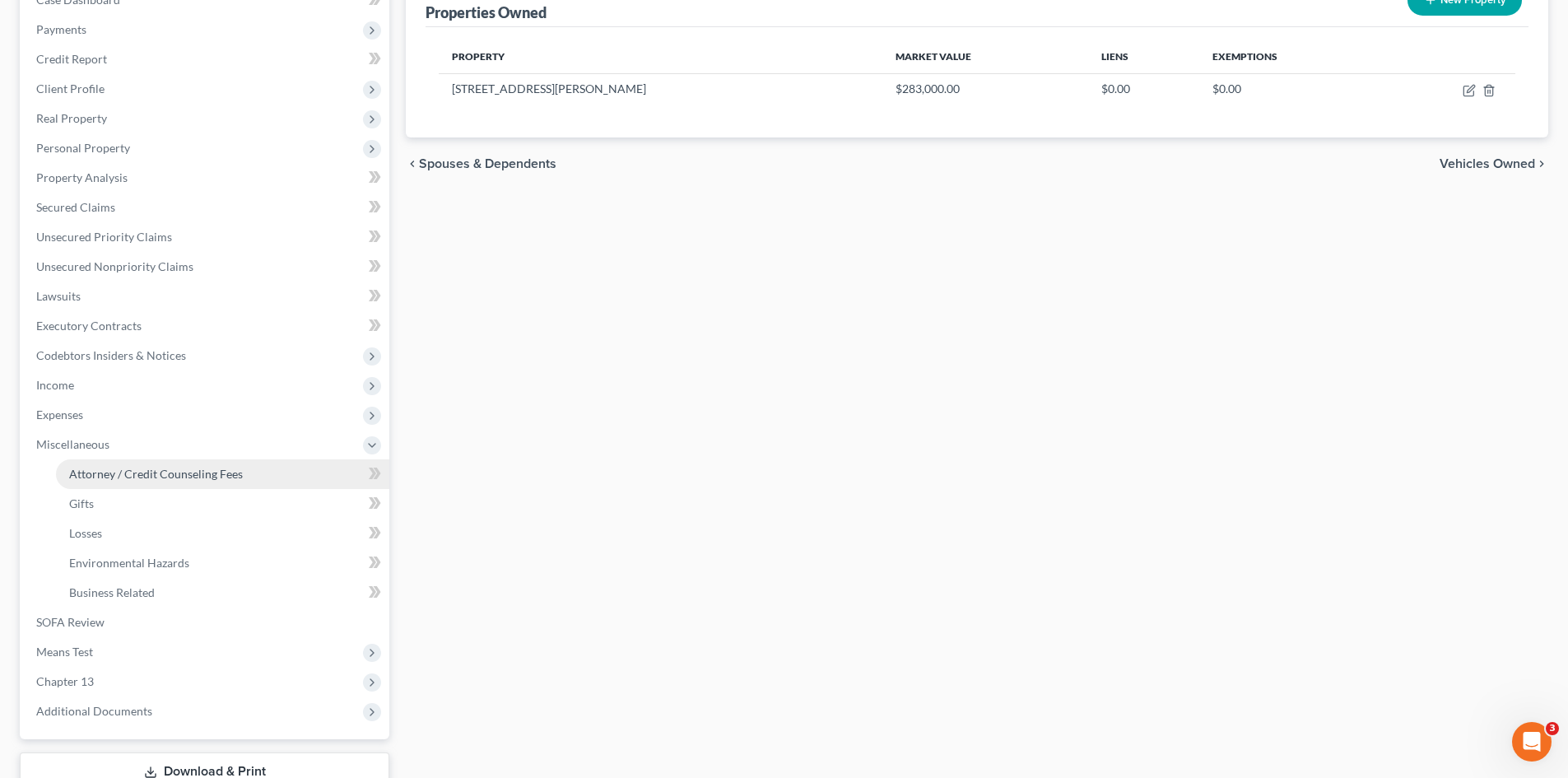
click at [106, 466] on span "Attorney / Credit Counseling Fees" at bounding box center [156, 473] width 174 height 14
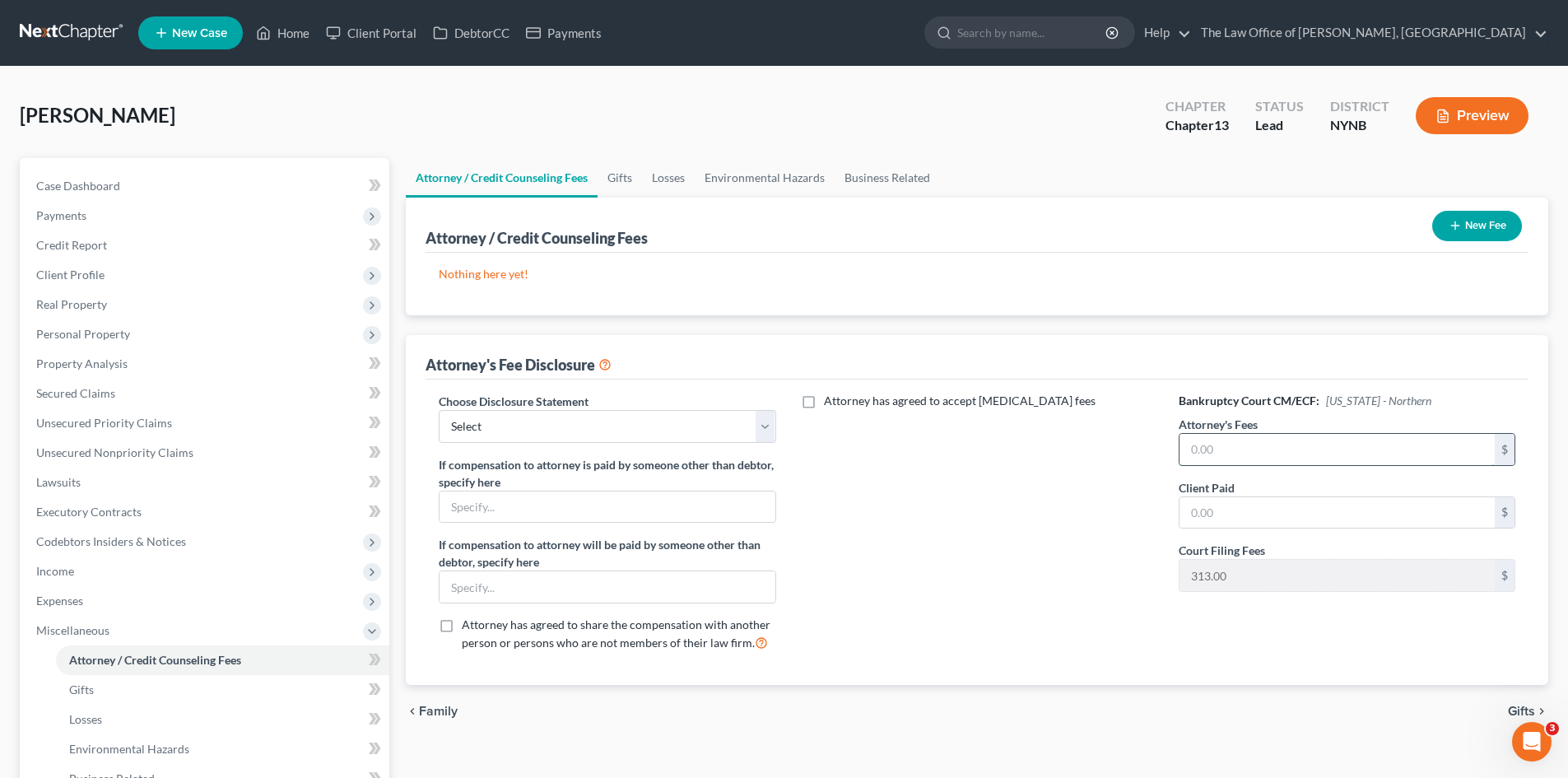
click at [1232, 456] on input "text" at bounding box center [1337, 450] width 316 height 32
type input "5,500"
click at [1226, 512] on input "text" at bounding box center [1337, 513] width 316 height 32
type input "187"
drag, startPoint x: 556, startPoint y: 426, endPoint x: 553, endPoint y: 442, distance: 16.3
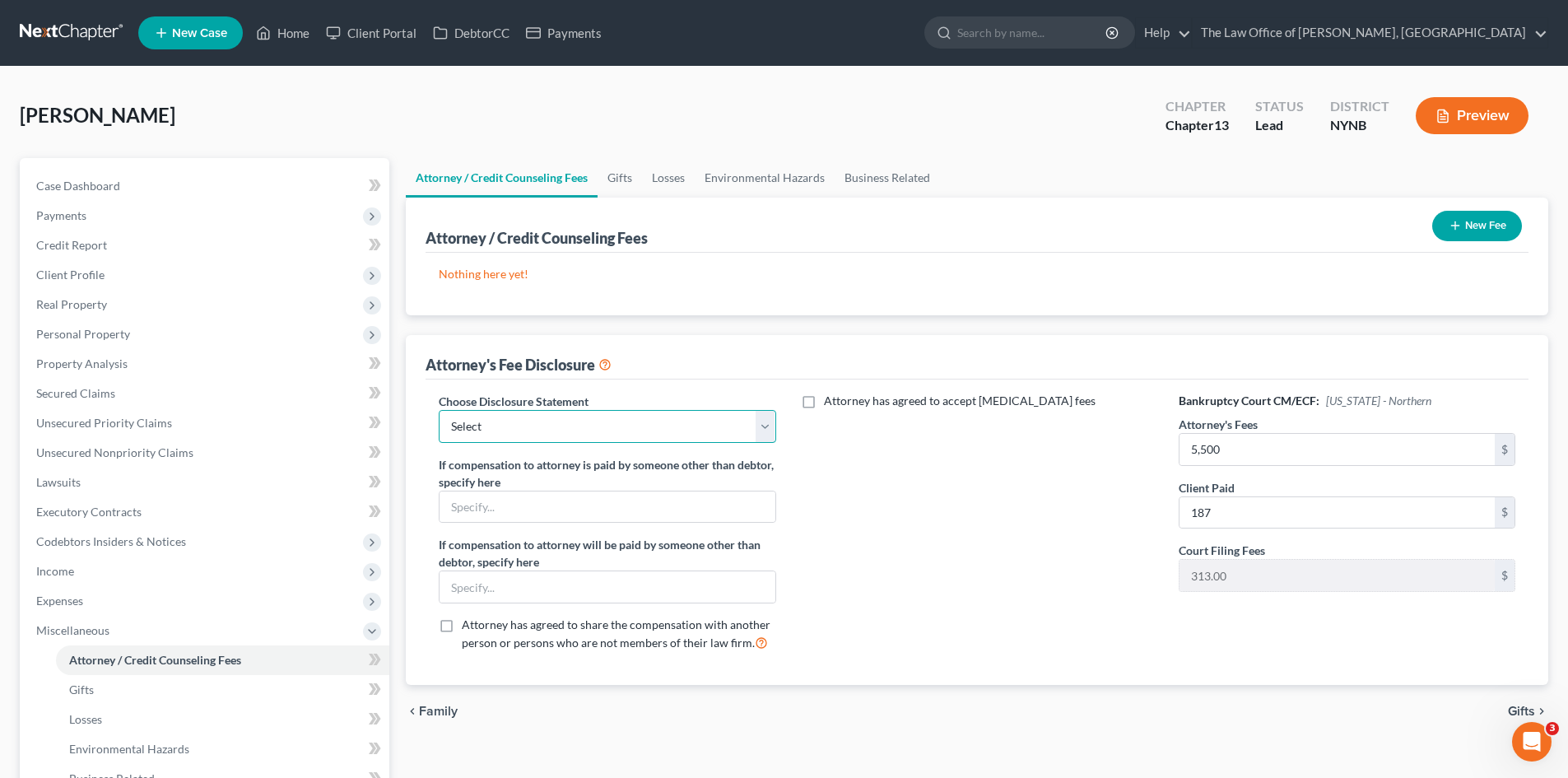
click at [556, 426] on select "Select Southern District The Law Office of Christiaan van Niekerk, PLLC" at bounding box center [607, 426] width 336 height 33
select select "1"
click at [439, 410] on select "Select Southern District The Law Office of Christiaan van Niekerk, PLLC" at bounding box center [607, 426] width 336 height 33
click at [1480, 229] on button "New Fee" at bounding box center [1477, 226] width 90 height 31
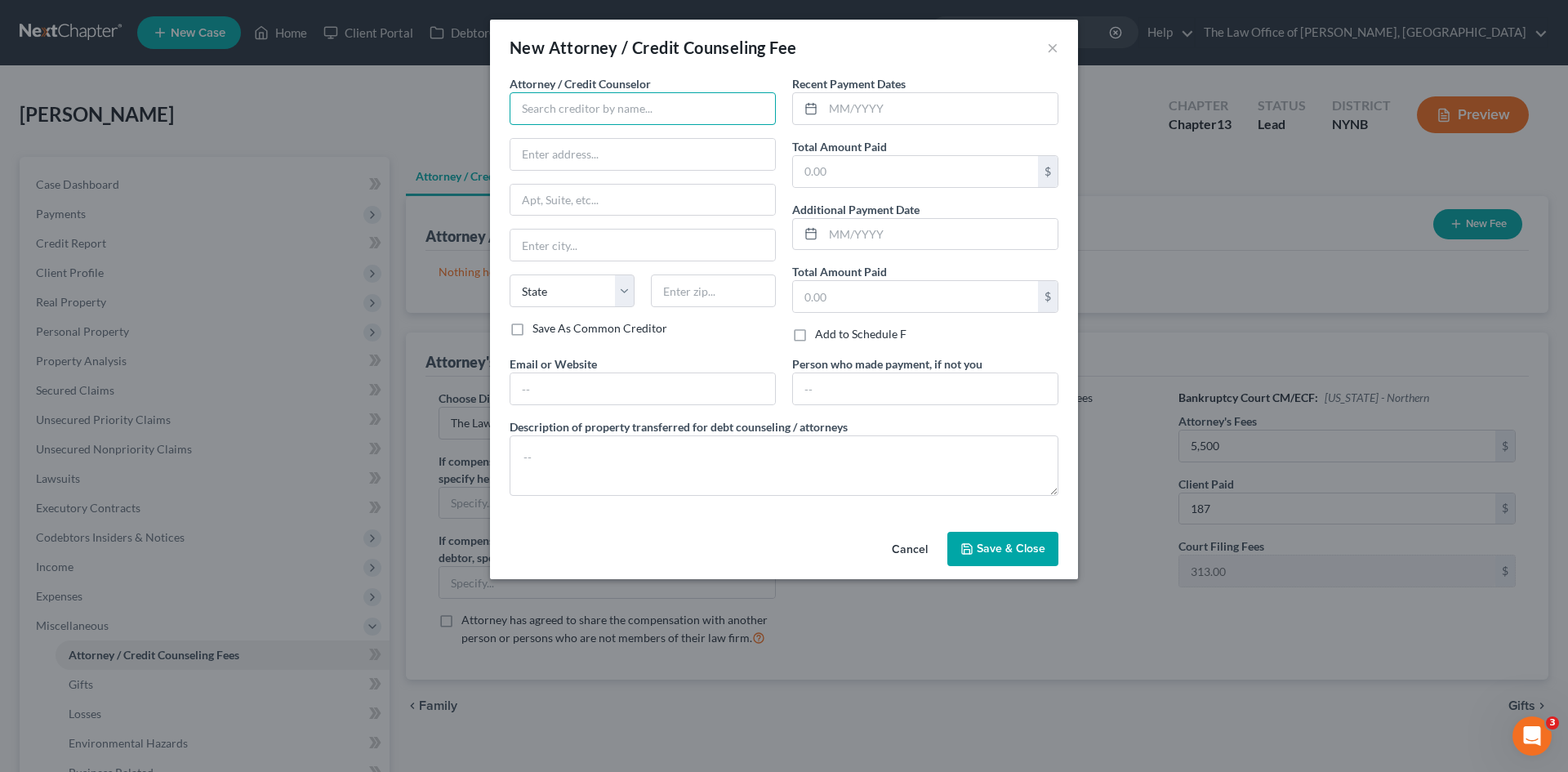
click at [589, 112] on input "text" at bounding box center [643, 109] width 266 height 33
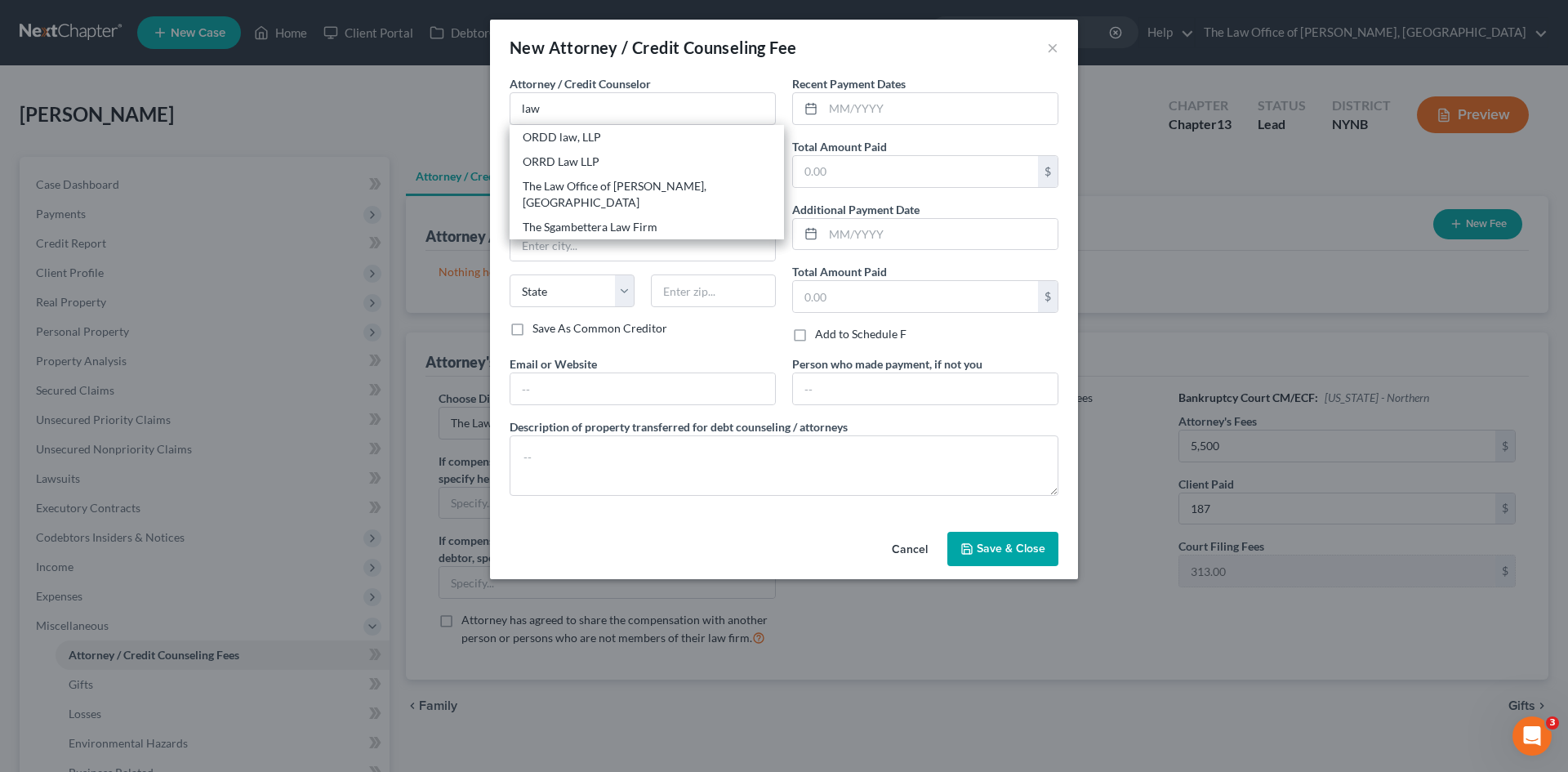
drag, startPoint x: 596, startPoint y: 188, endPoint x: 906, endPoint y: 133, distance: 314.8
click at [601, 188] on div "The Law Office of [PERSON_NAME], [GEOGRAPHIC_DATA]" at bounding box center [647, 194] width 248 height 33
type input "The Law Office of [PERSON_NAME], [GEOGRAPHIC_DATA]"
type input "146 Jay Street"
type input "Schenectady"
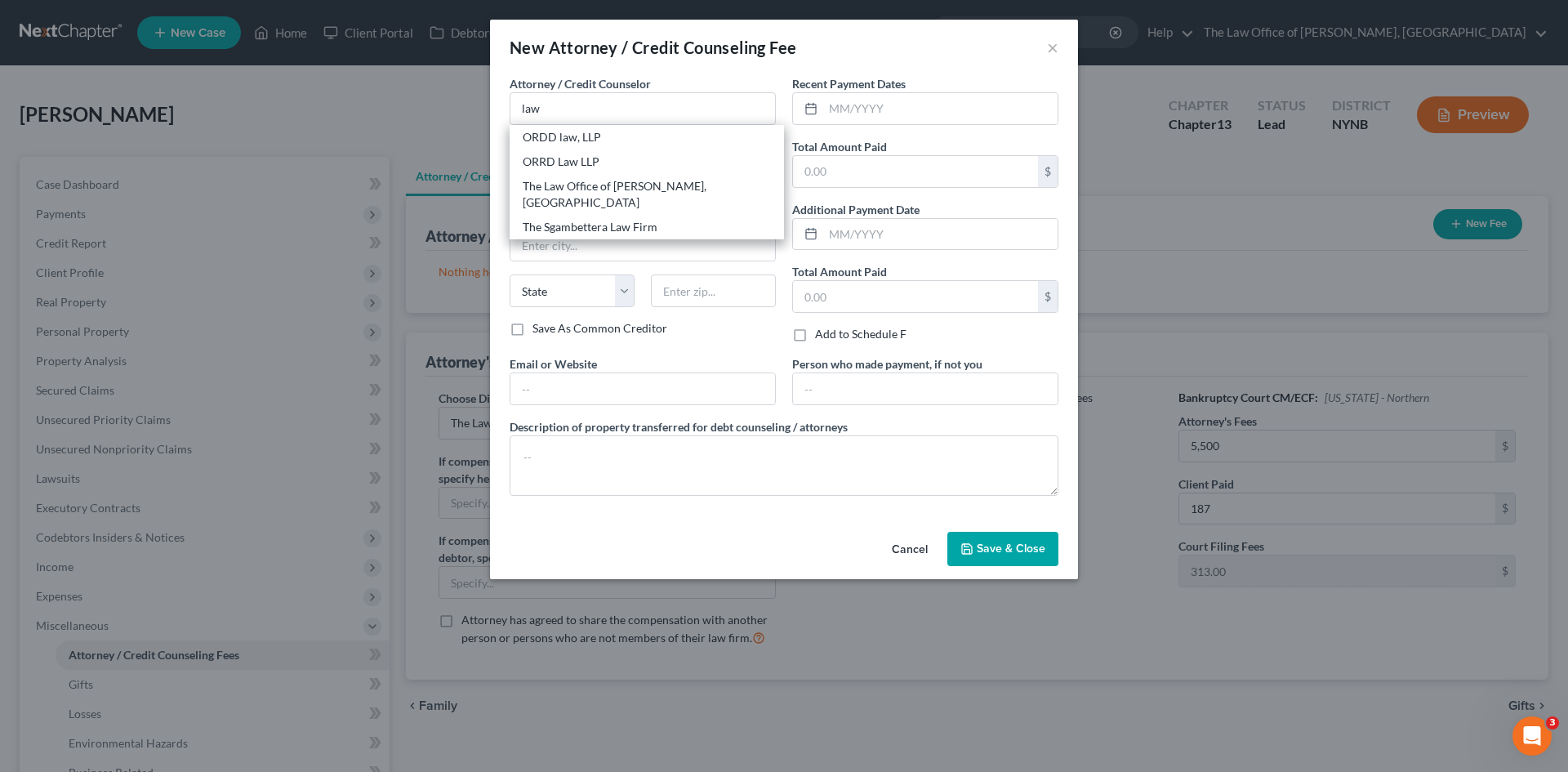
select select "35"
type input "12309"
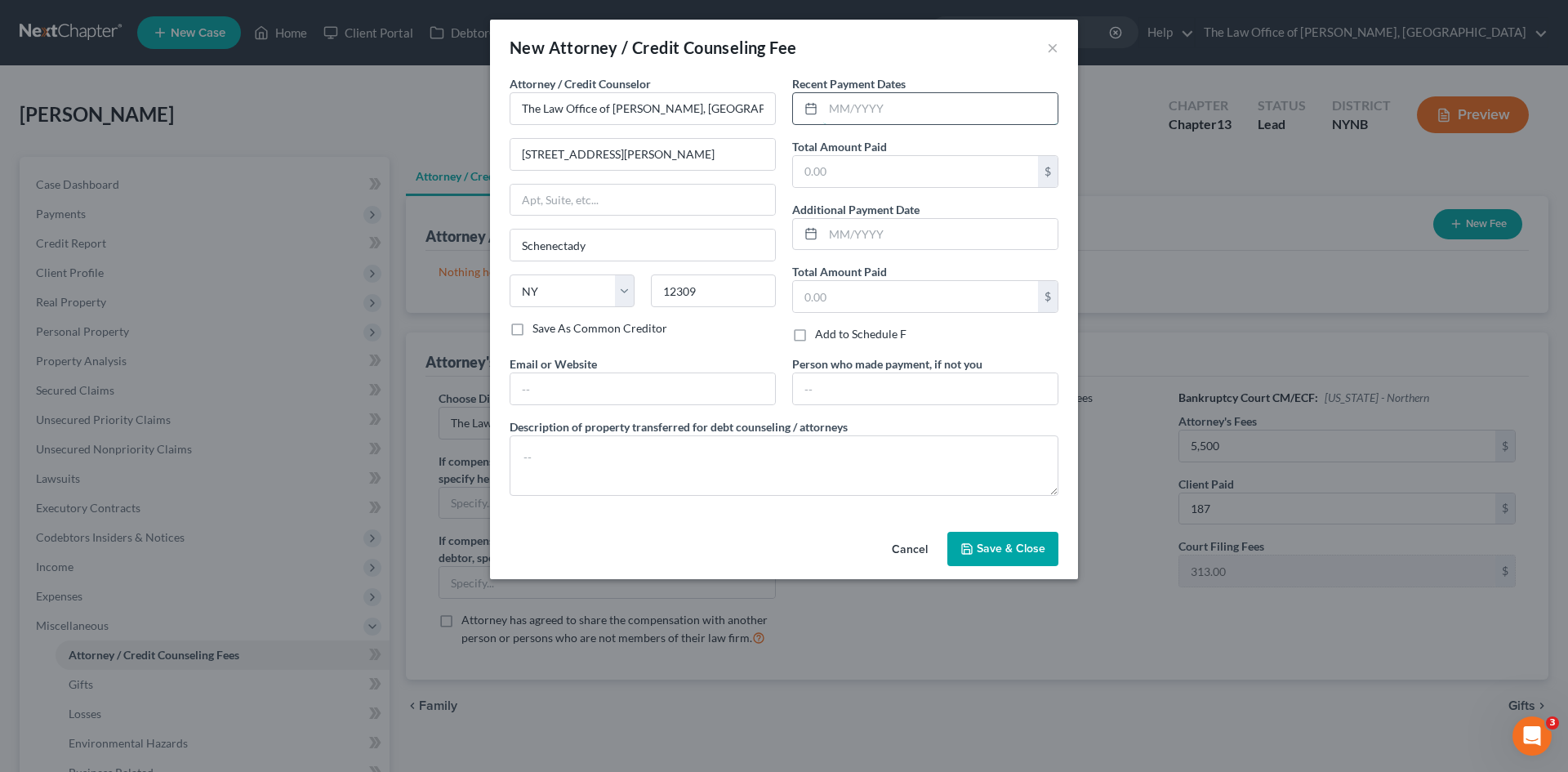
click at [919, 121] on input "text" at bounding box center [940, 109] width 235 height 31
type input "10/2025"
click at [858, 183] on input "text" at bounding box center [915, 172] width 245 height 31
type input "500"
drag, startPoint x: 1001, startPoint y: 557, endPoint x: 777, endPoint y: 531, distance: 225.5
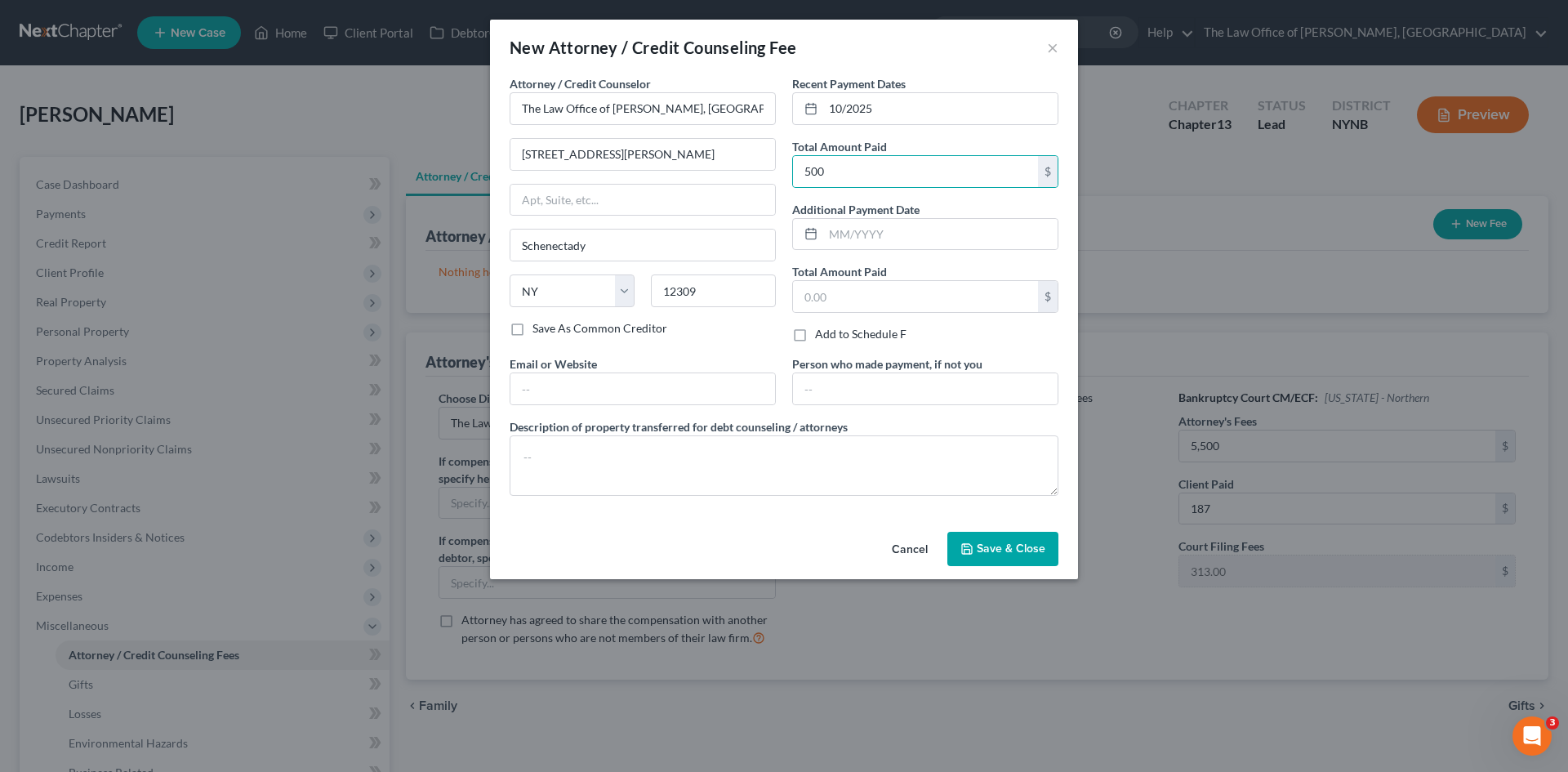
click at [1001, 557] on button "Save & Close" at bounding box center [1002, 549] width 111 height 35
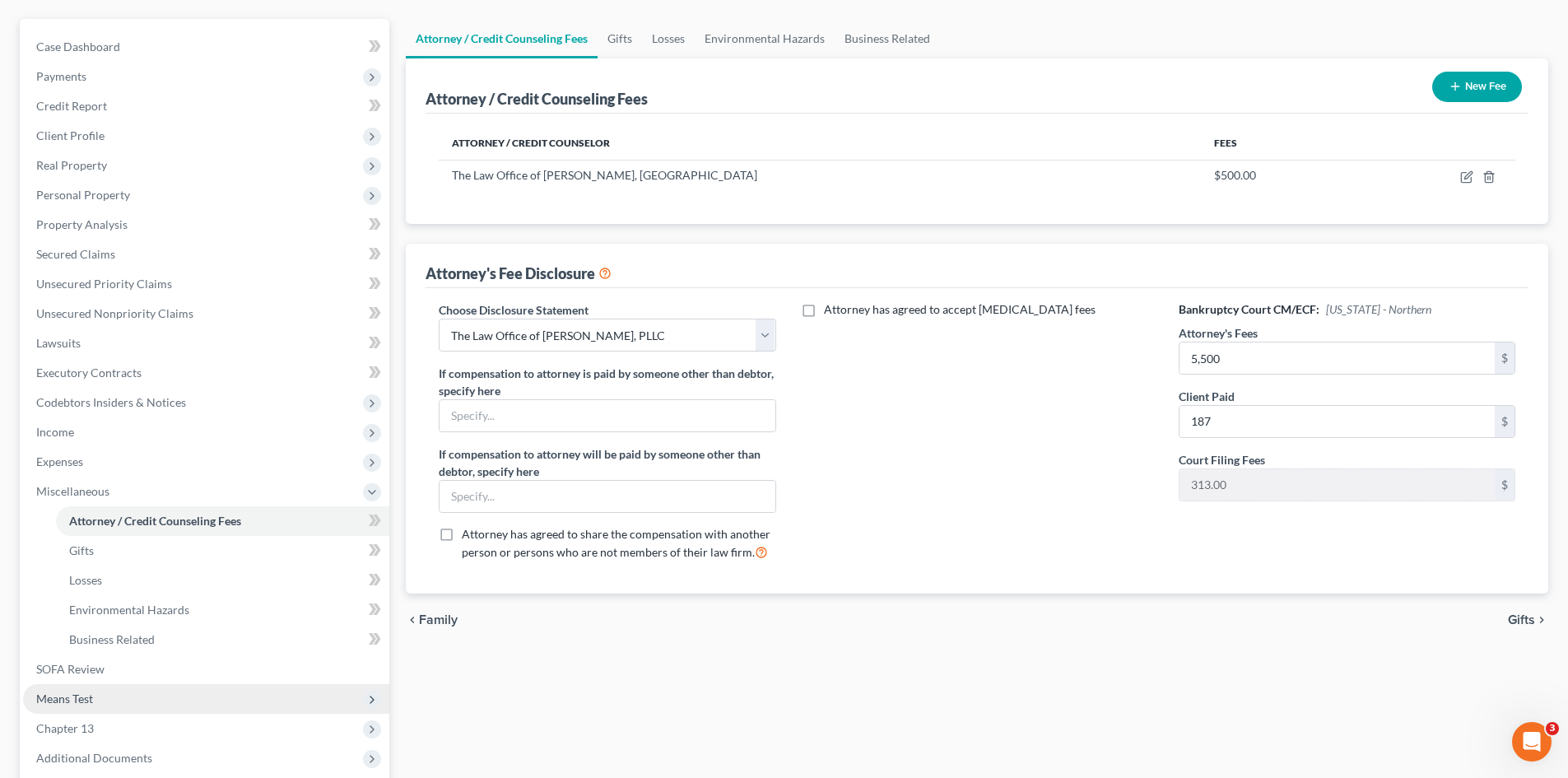
scroll to position [305, 0]
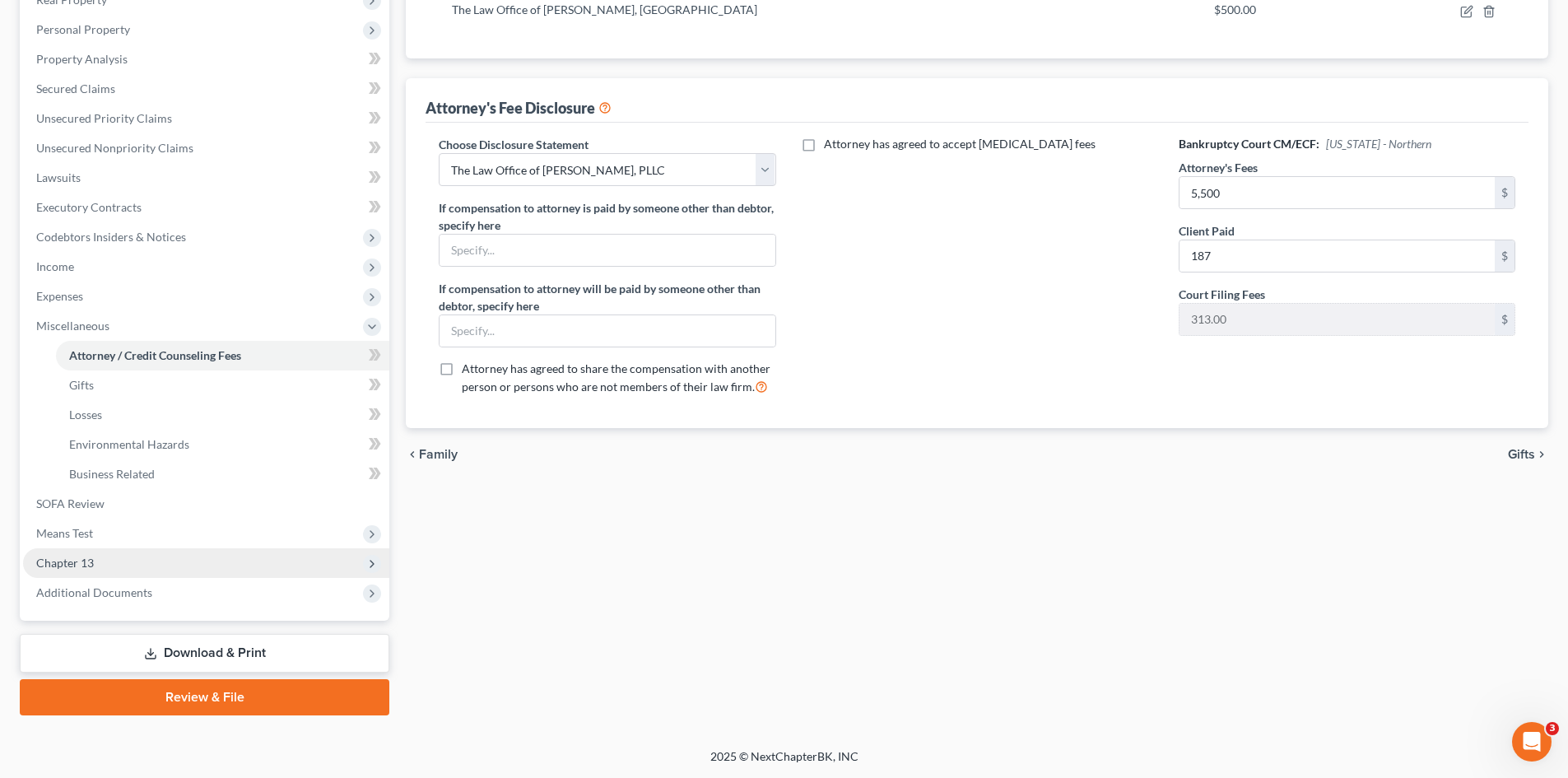
click at [84, 548] on span "Chapter 13" at bounding box center [207, 563] width 366 height 30
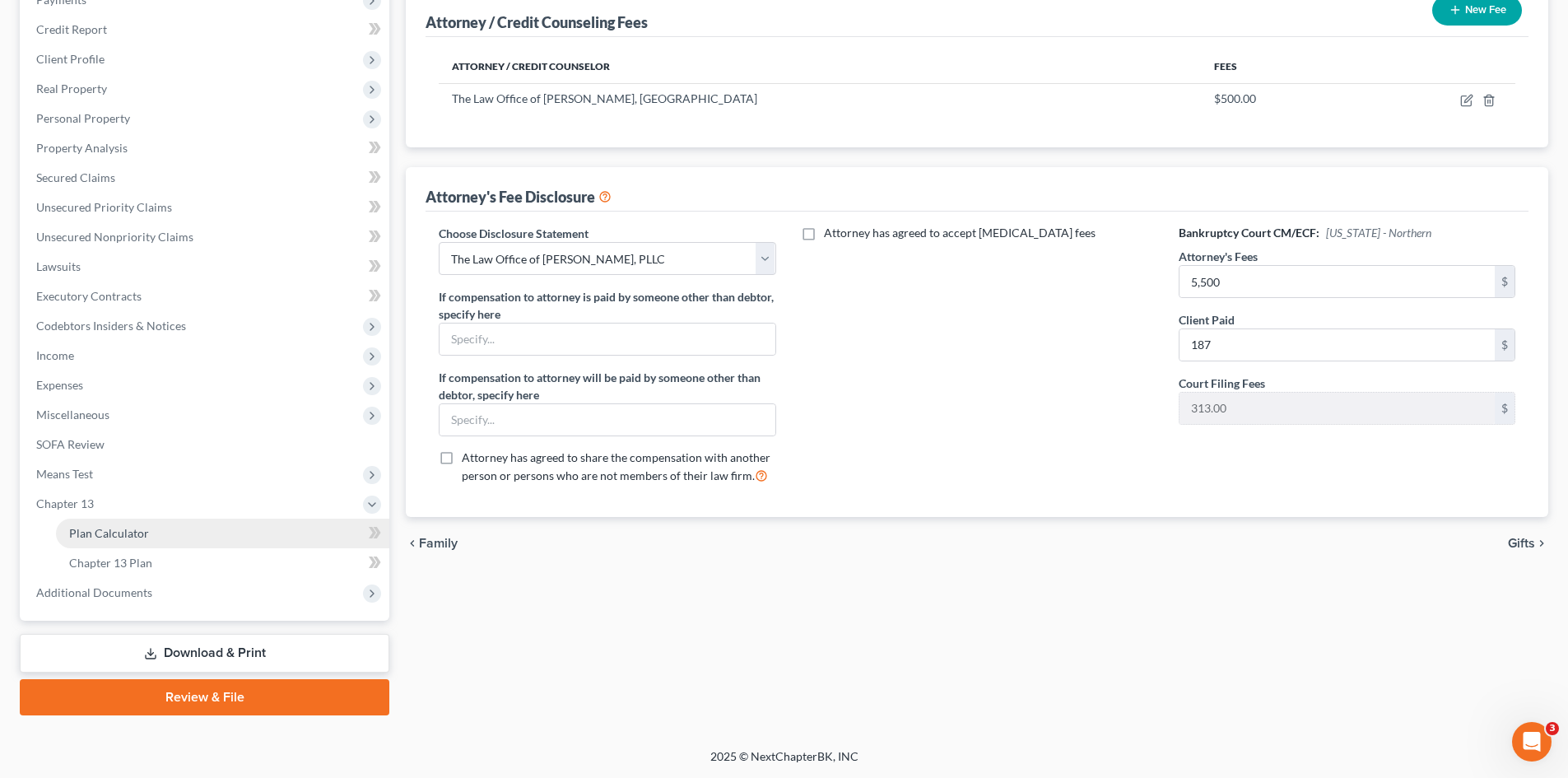
scroll to position [216, 0]
click at [124, 529] on span "Plan Calculator" at bounding box center [109, 533] width 80 height 14
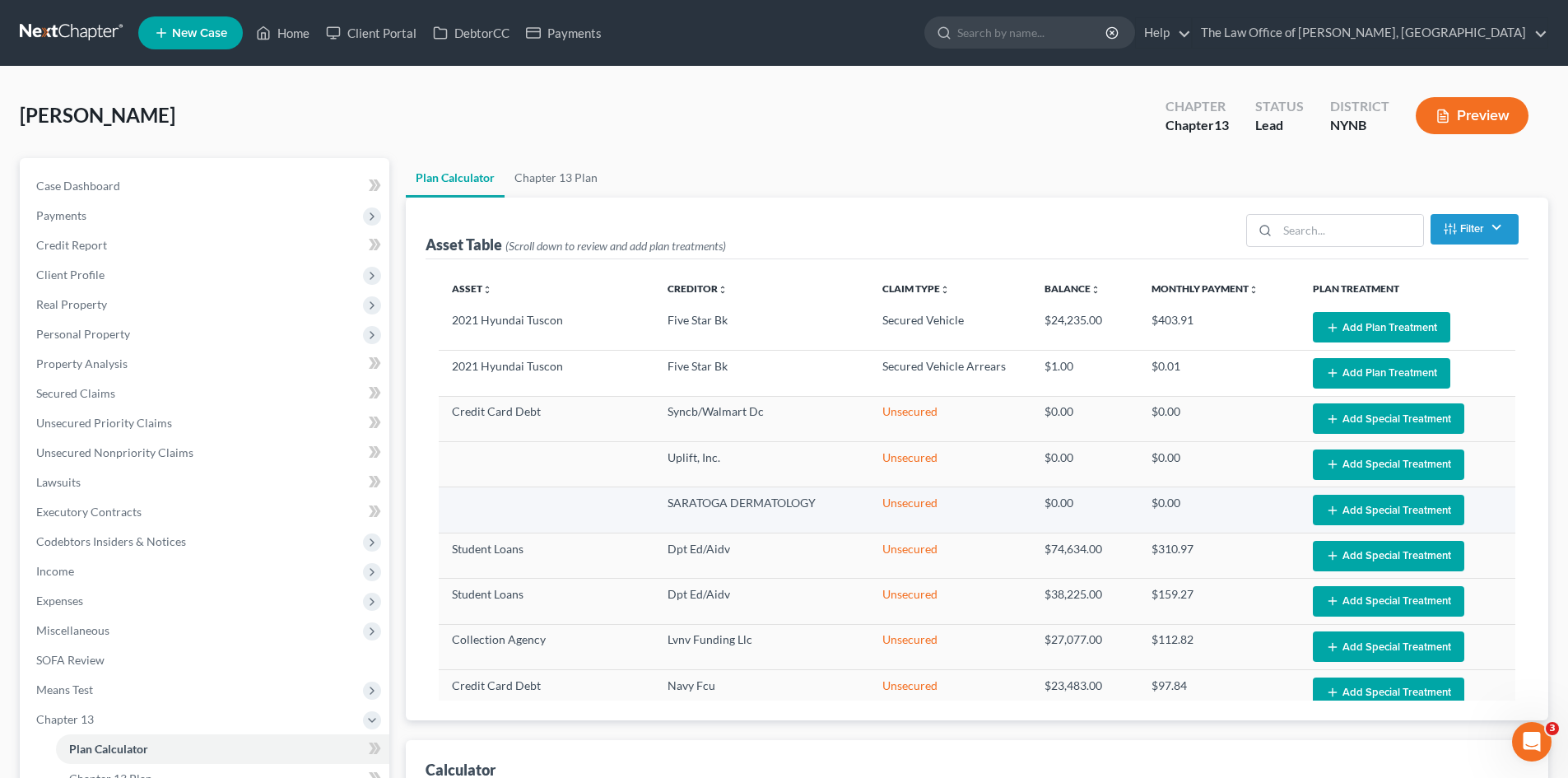
scroll to position [216, 0]
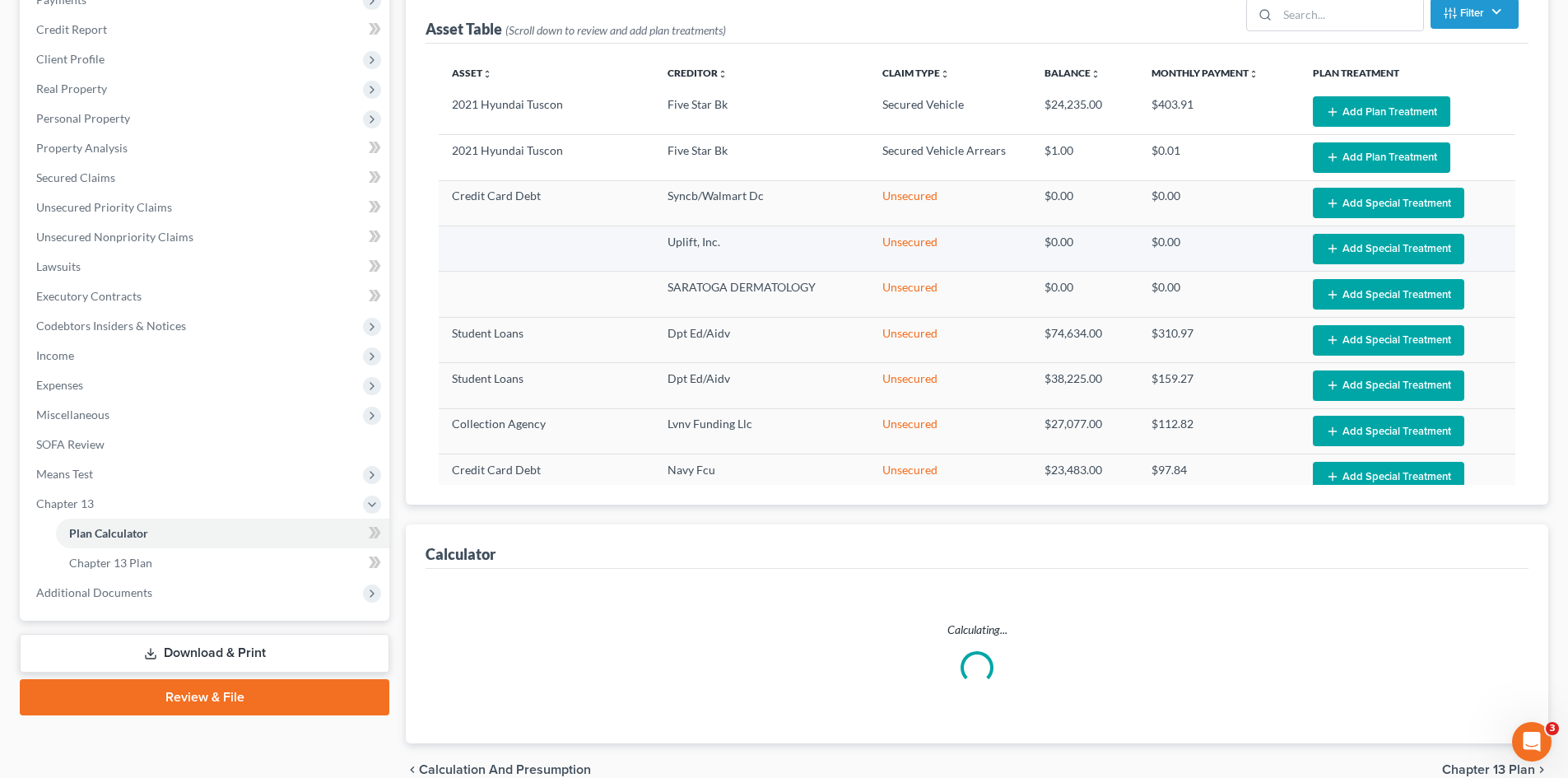
select select "59"
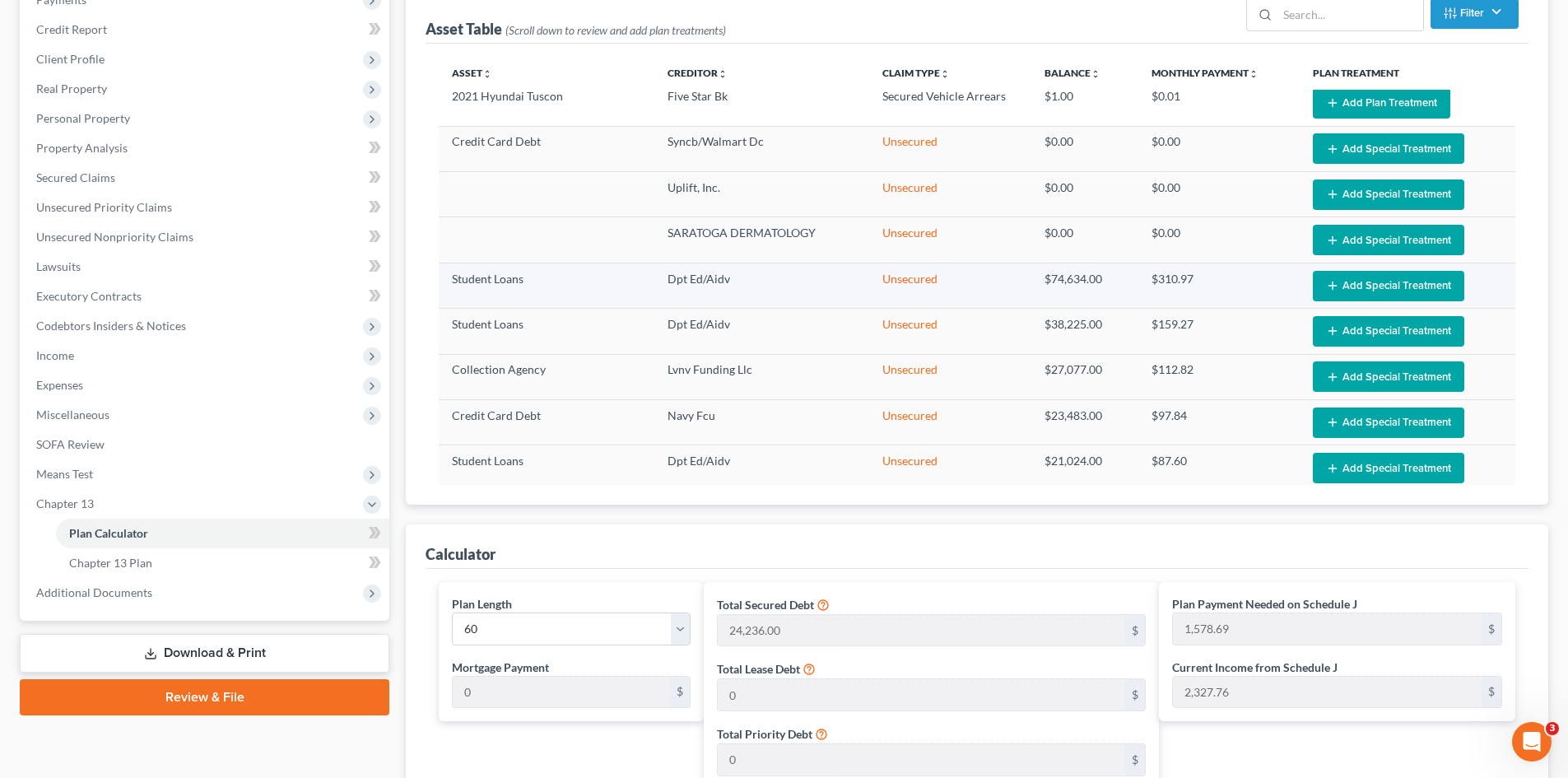
scroll to position [82, 0]
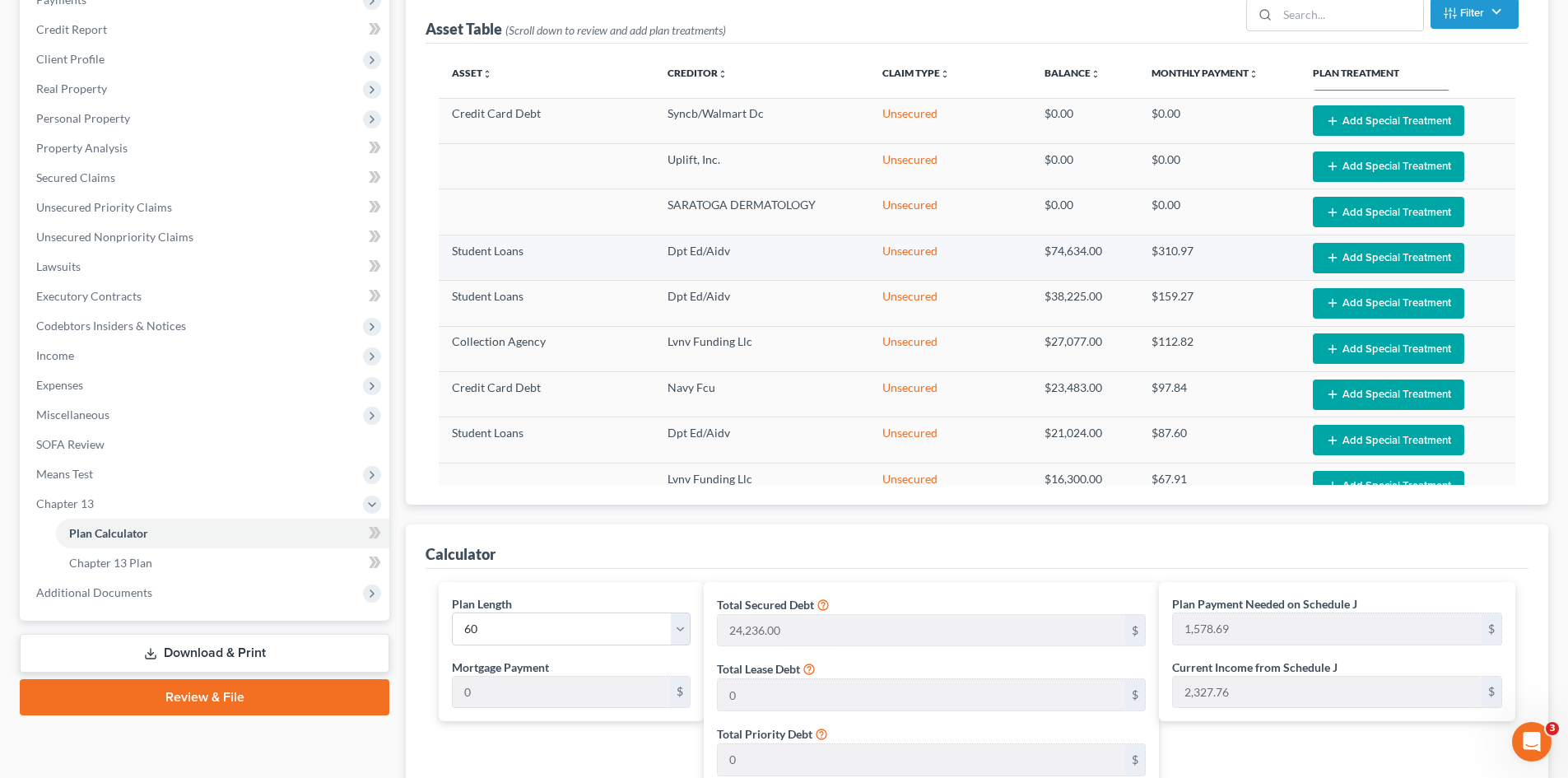
click at [1364, 259] on button "Add Special Treatment" at bounding box center [1388, 258] width 152 height 31
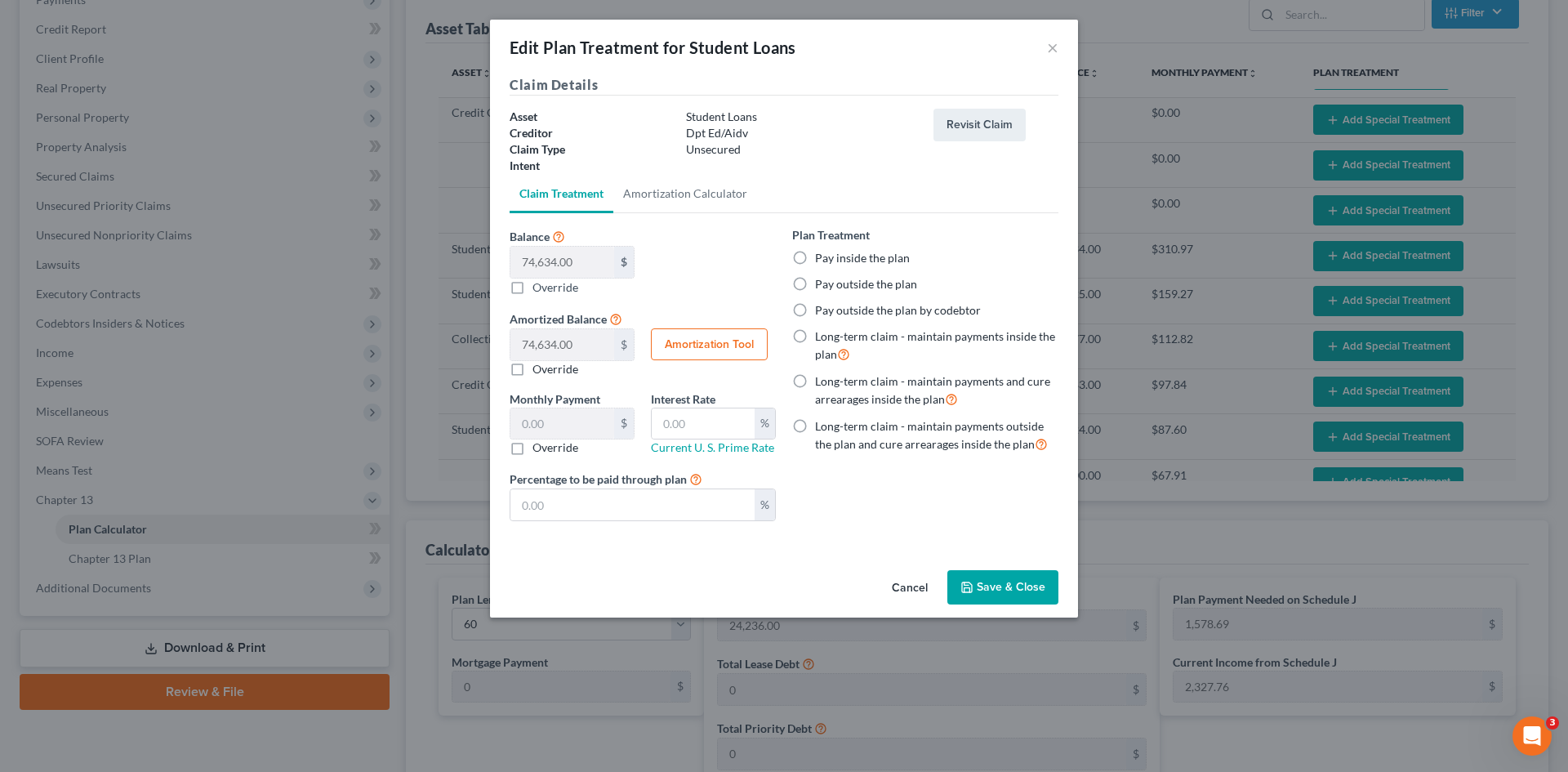
drag, startPoint x: 799, startPoint y: 426, endPoint x: 952, endPoint y: 528, distance: 183.9
click at [815, 426] on label "Long-term claim - maintain payments outside the plan and cure arrearages inside…" at bounding box center [936, 436] width 244 height 35
click at [821, 426] on input "Long-term claim - maintain payments outside the plan and cure arrearages inside…" at bounding box center [826, 423] width 11 height 11
radio input "true"
click at [993, 595] on button "Save & Close" at bounding box center [1002, 588] width 111 height 35
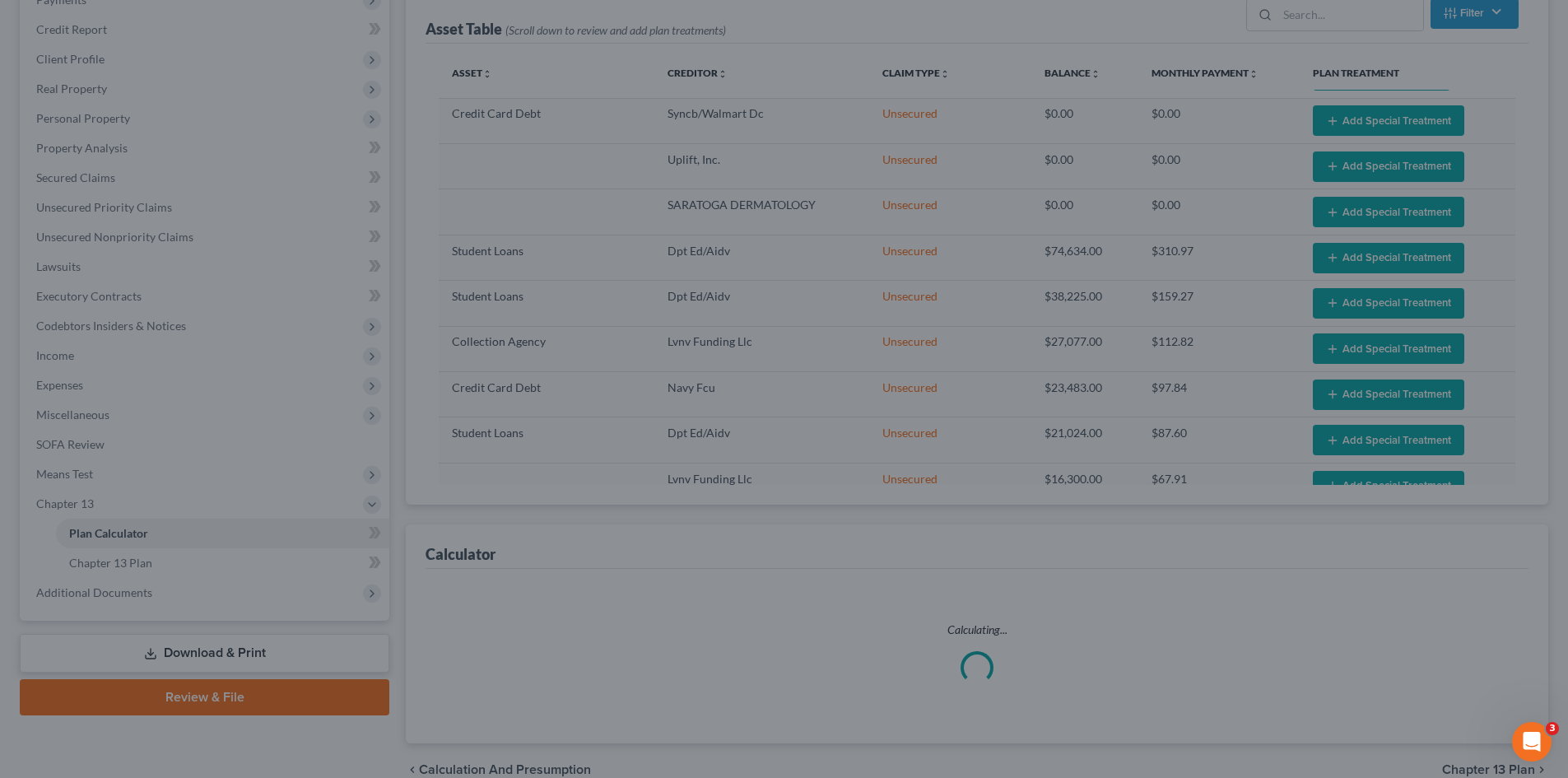
select select "59"
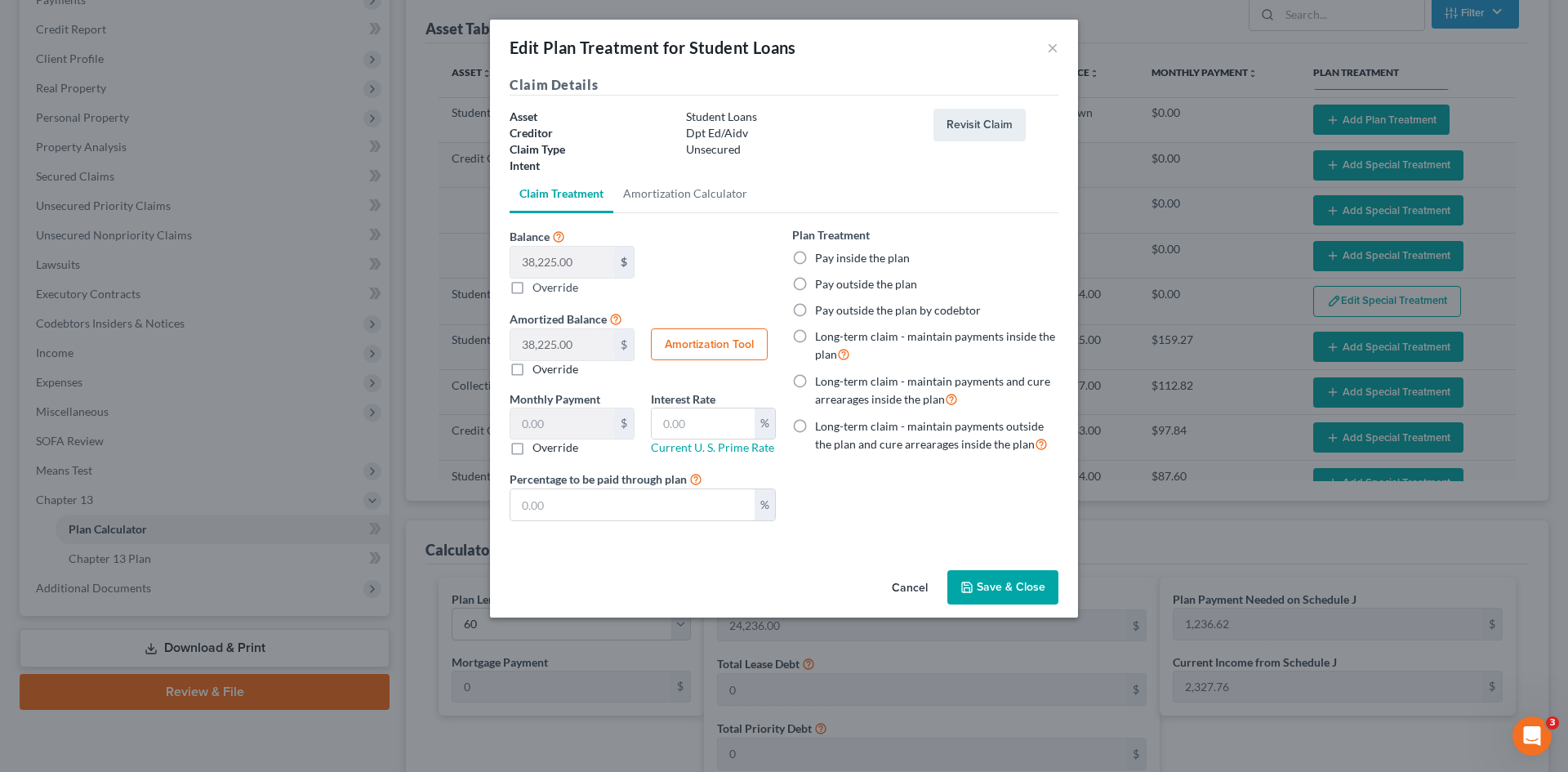
click at [815, 422] on label "Long-term claim - maintain payments outside the plan and cure arrearages inside…" at bounding box center [936, 436] width 244 height 35
click at [821, 422] on input "Long-term claim - maintain payments outside the plan and cure arrearages inside…" at bounding box center [826, 423] width 11 height 11
radio input "true"
click at [1007, 589] on button "Save & Close" at bounding box center [1002, 588] width 111 height 35
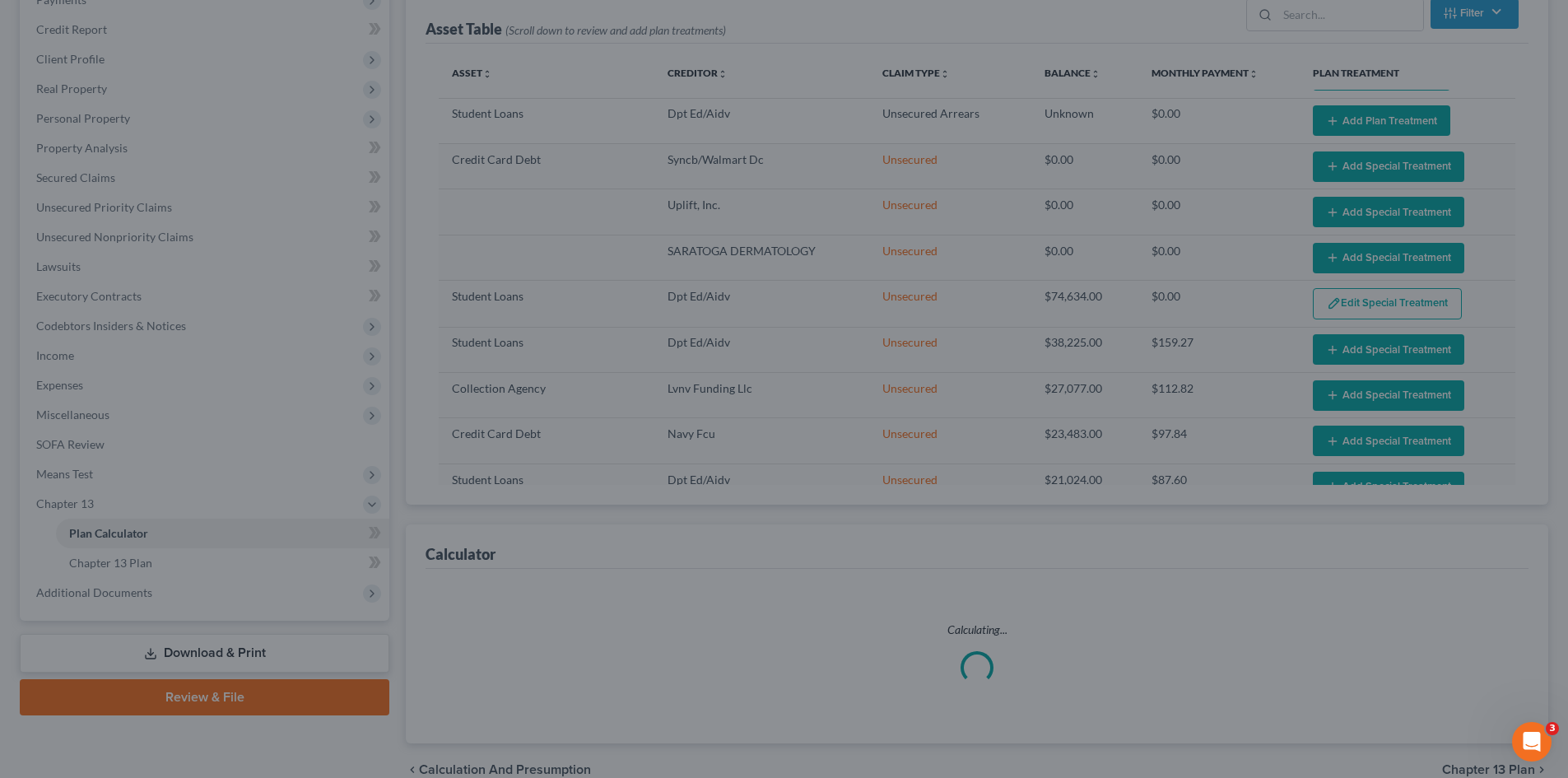
select select "59"
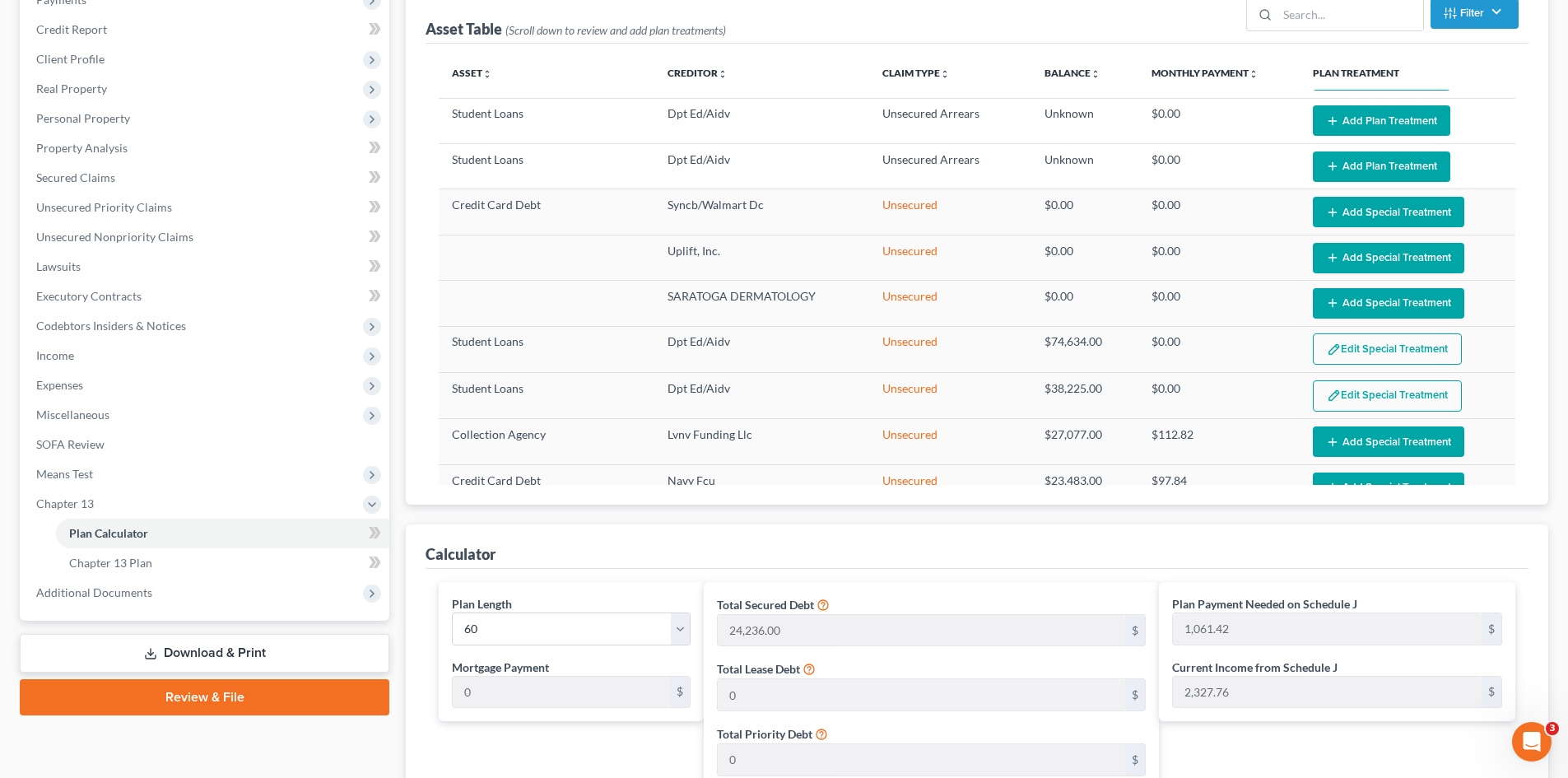
scroll to position [165, 0]
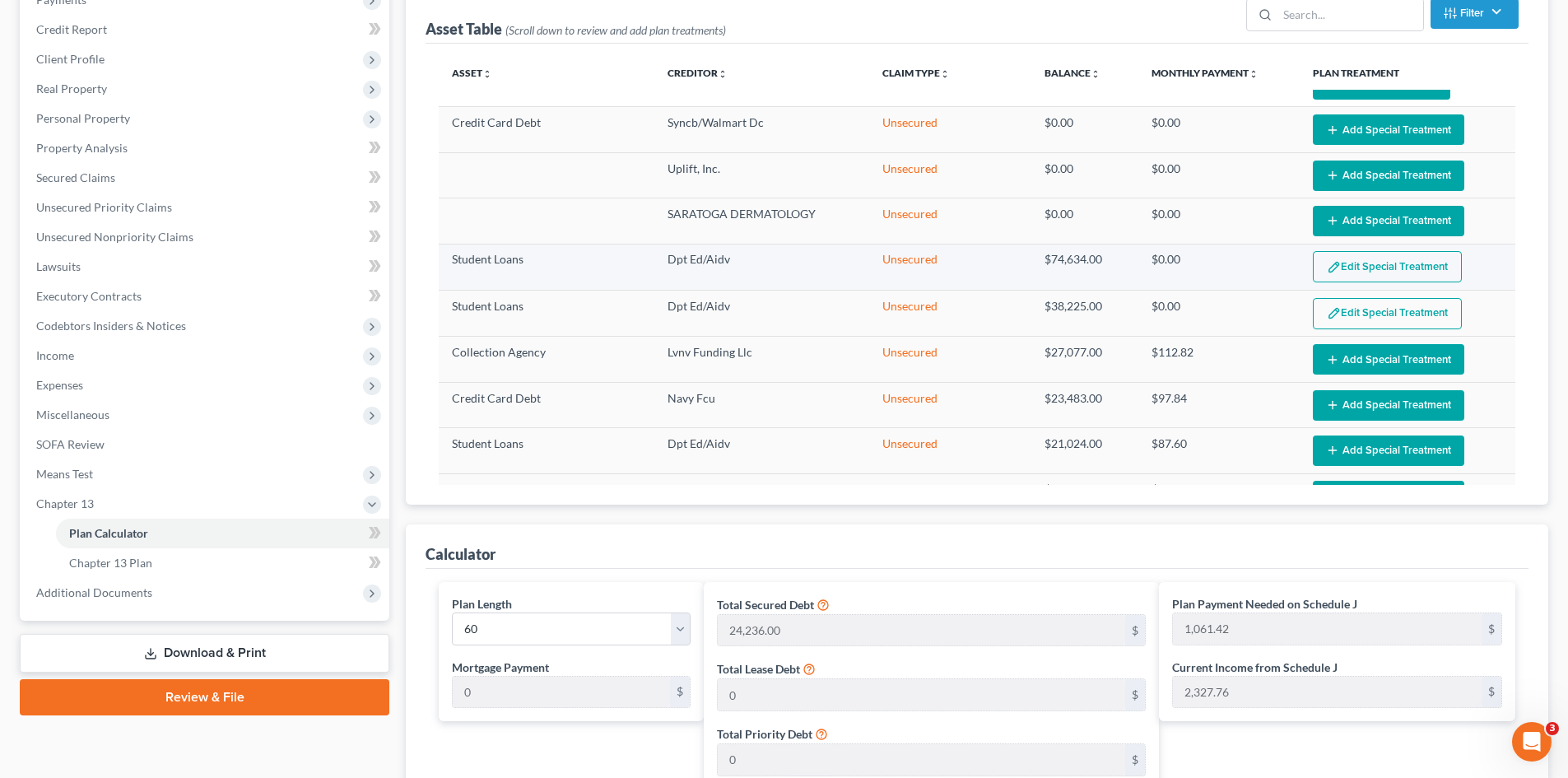
click at [1333, 263] on button "Edit Special Treatment" at bounding box center [1386, 267] width 149 height 32
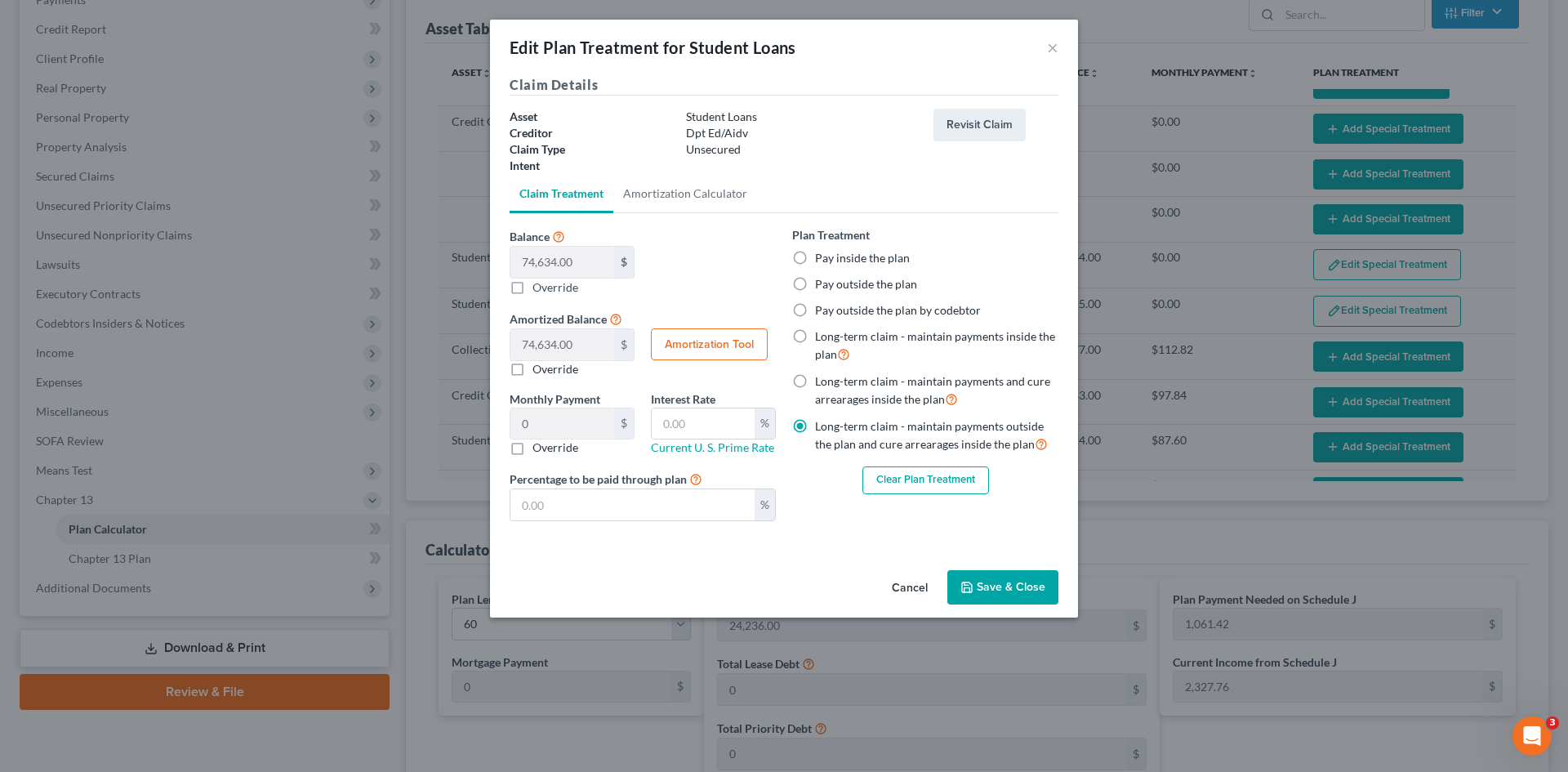
click at [991, 593] on button "Save & Close" at bounding box center [1002, 588] width 111 height 35
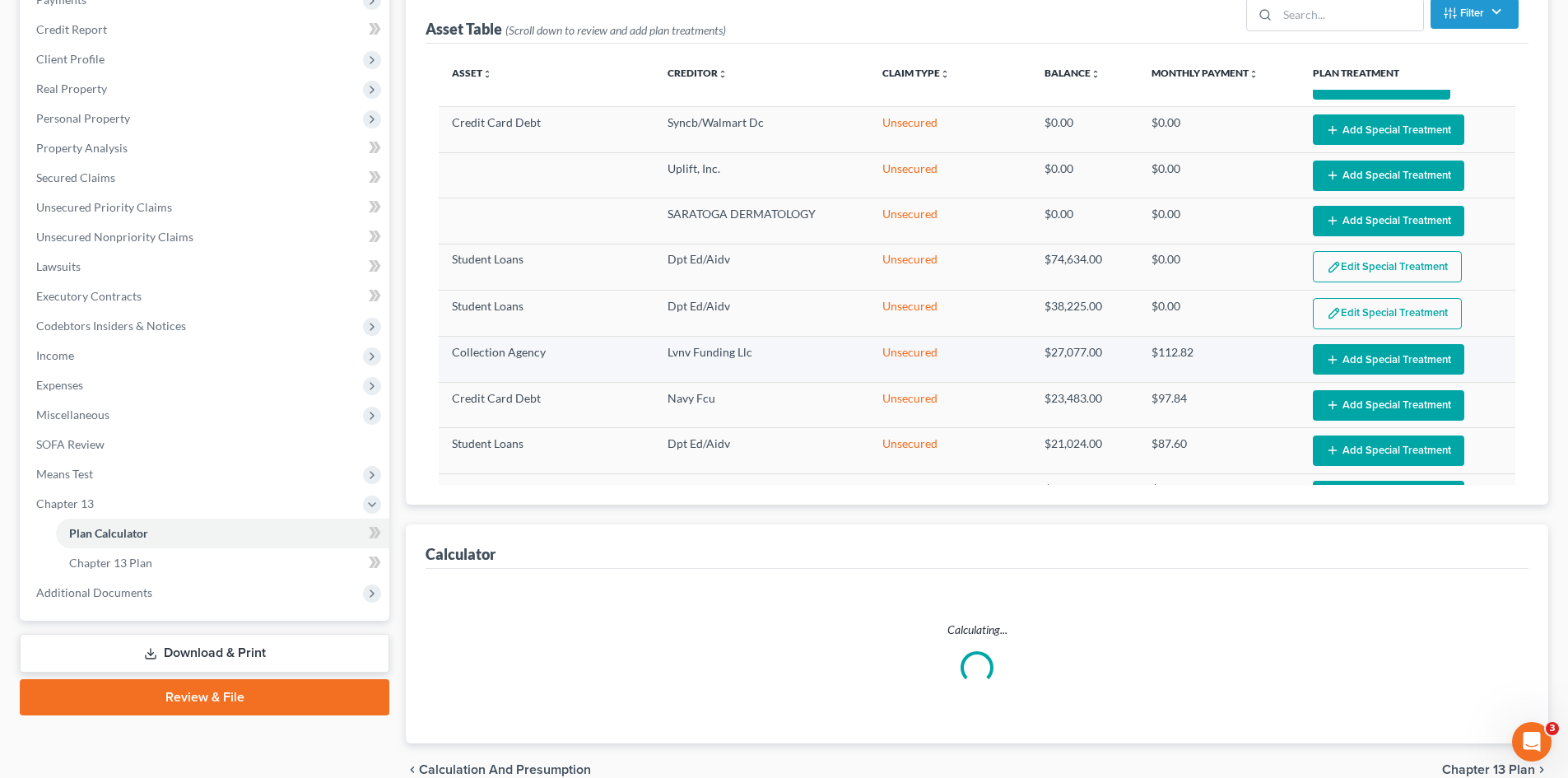
select select "59"
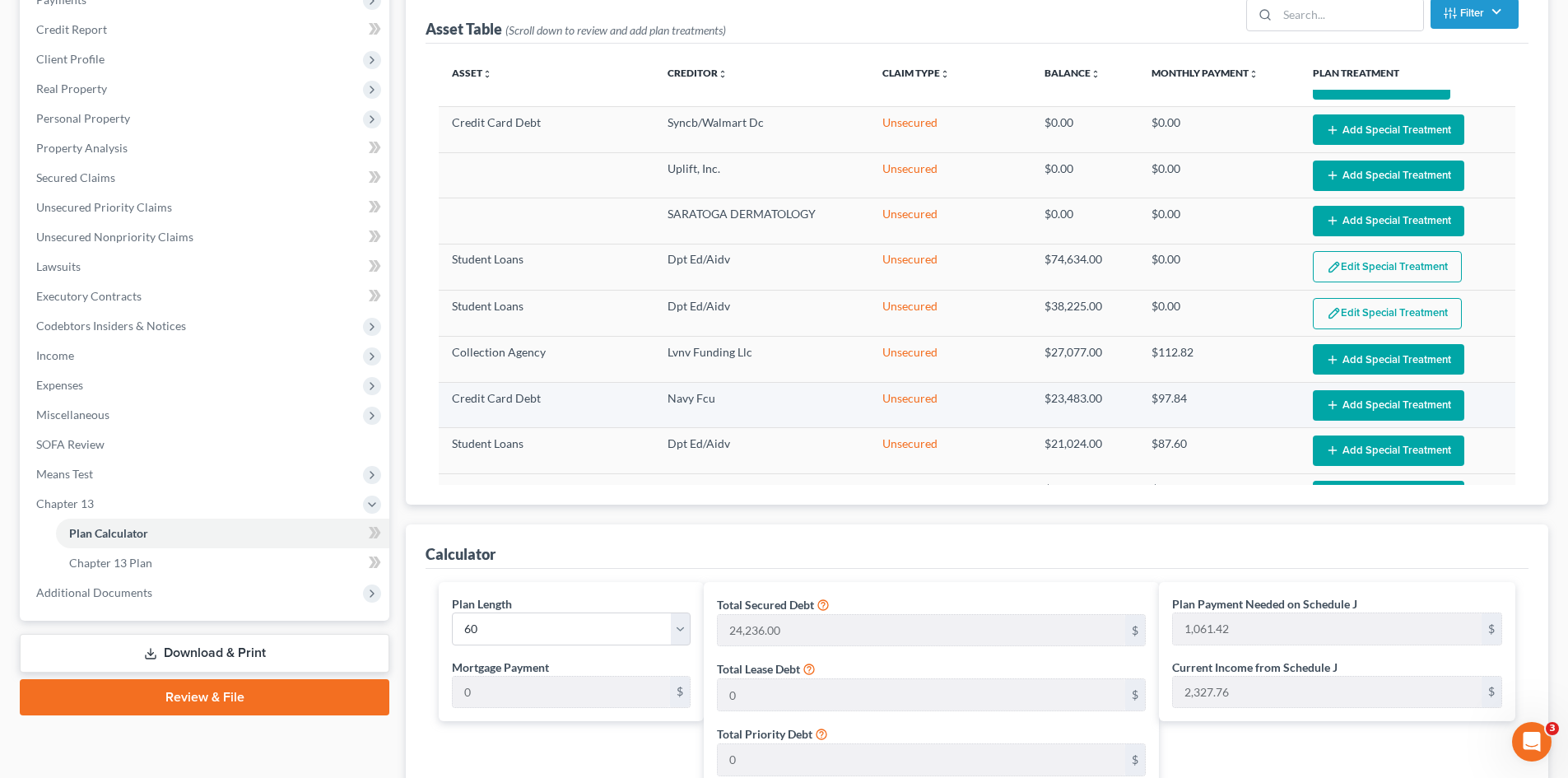
drag, startPoint x: 1328, startPoint y: 358, endPoint x: 1331, endPoint y: 382, distance: 24.2
click at [1331, 382] on tbody "2021 Hyundai Tuscon Five Star Bk Secured Vehicle $24,235.00 $403.91 Edit Plan T…" at bounding box center [977, 496] width 1077 height 1141
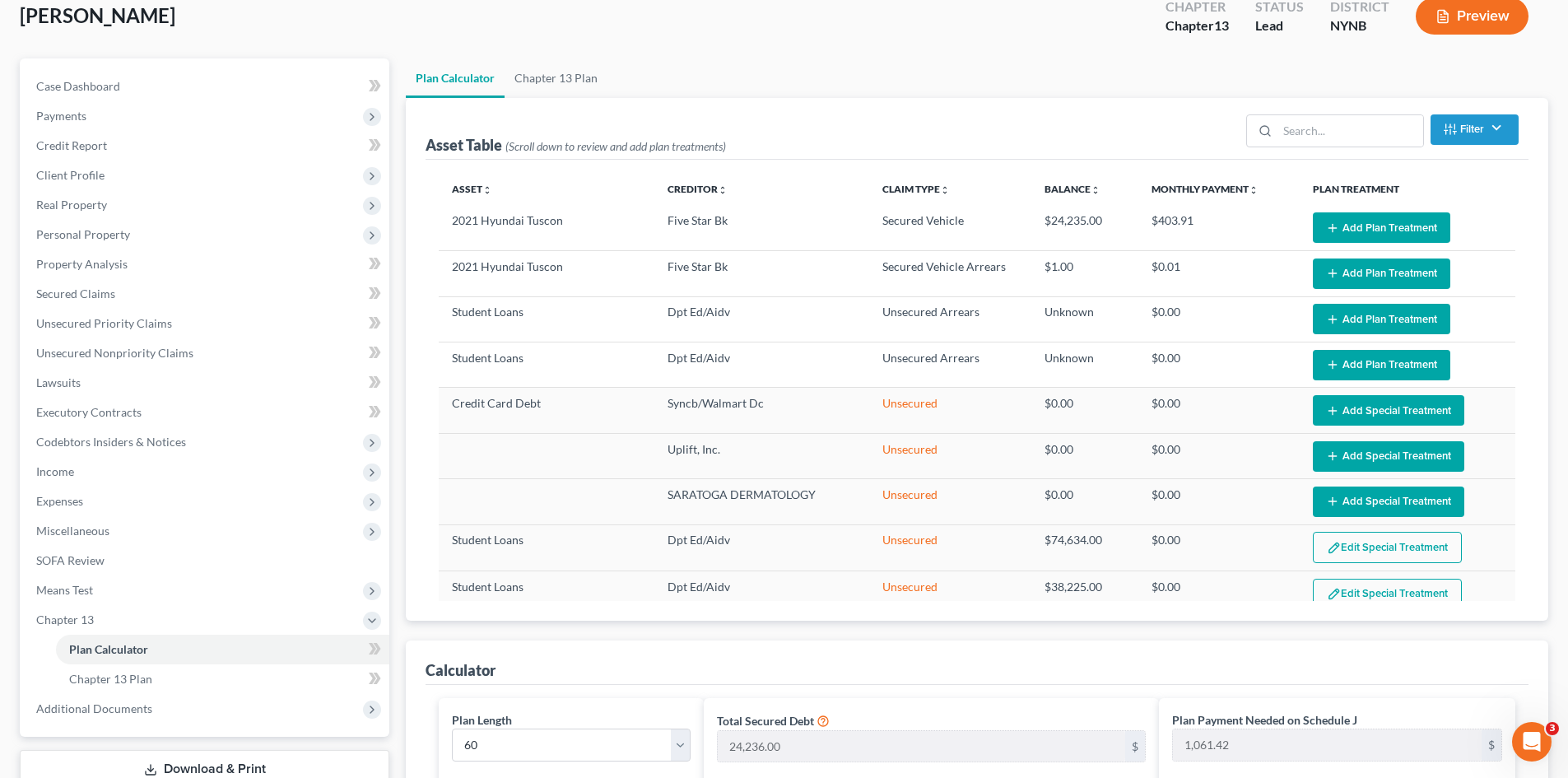
scroll to position [0, 0]
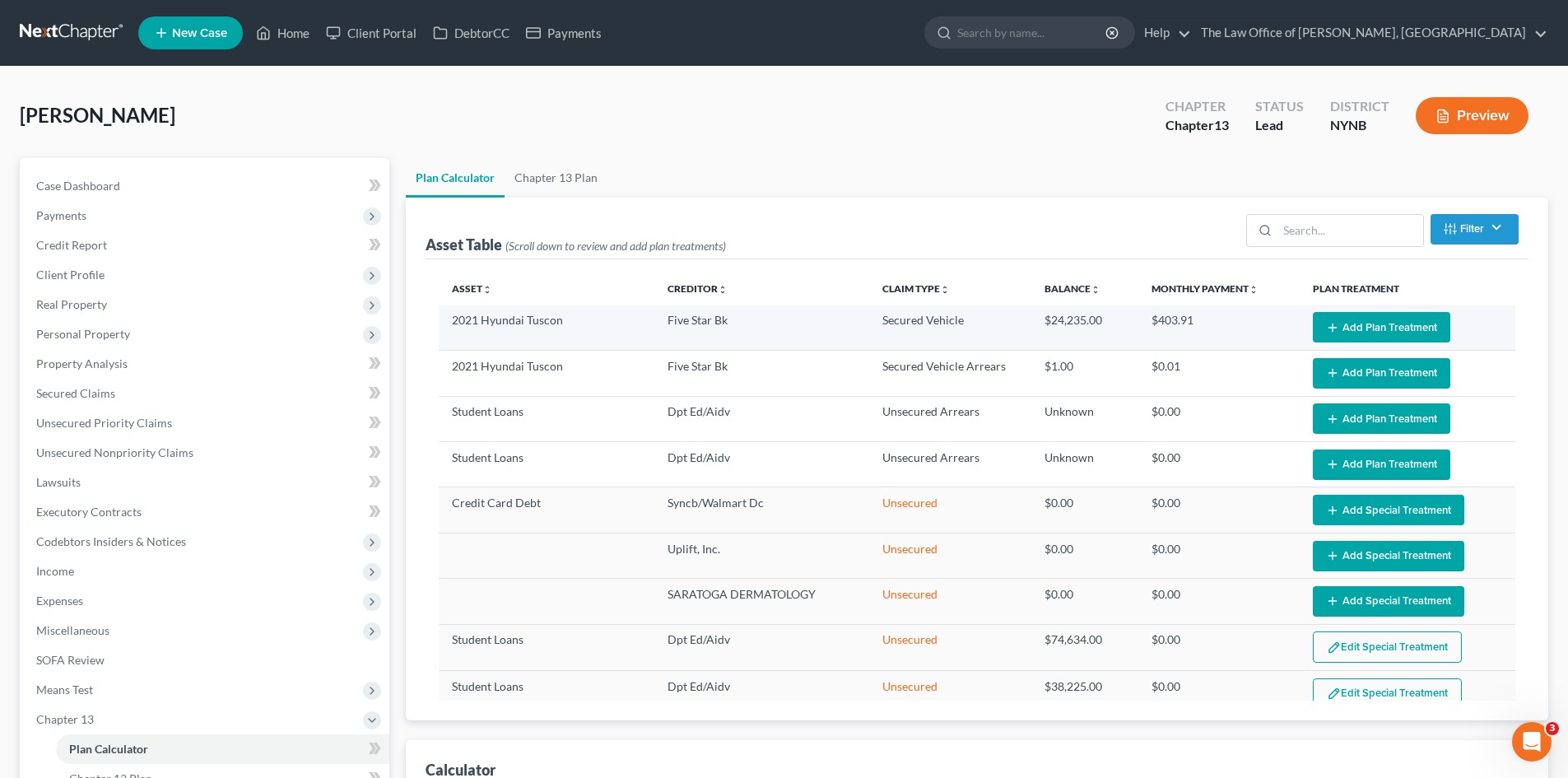
click at [1326, 331] on icon "button" at bounding box center [1332, 327] width 13 height 13
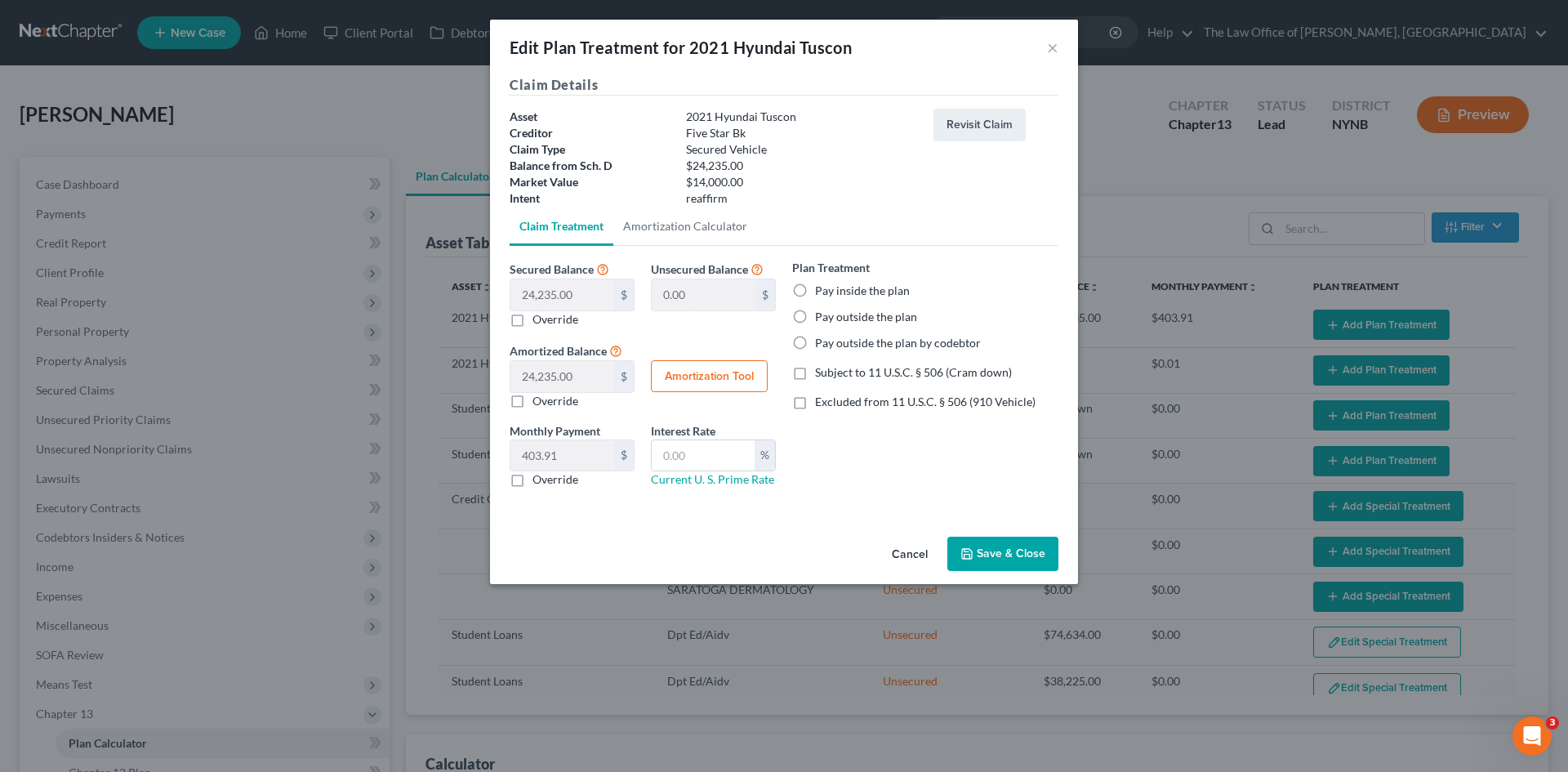
click at [815, 317] on label "Pay outside the plan" at bounding box center [866, 317] width 102 height 17
click at [821, 317] on input "Pay outside the plan" at bounding box center [826, 314] width 11 height 11
radio input "true"
drag, startPoint x: 506, startPoint y: 479, endPoint x: 707, endPoint y: 517, distance: 204.6
click at [532, 479] on label "Override" at bounding box center [554, 479] width 45 height 17
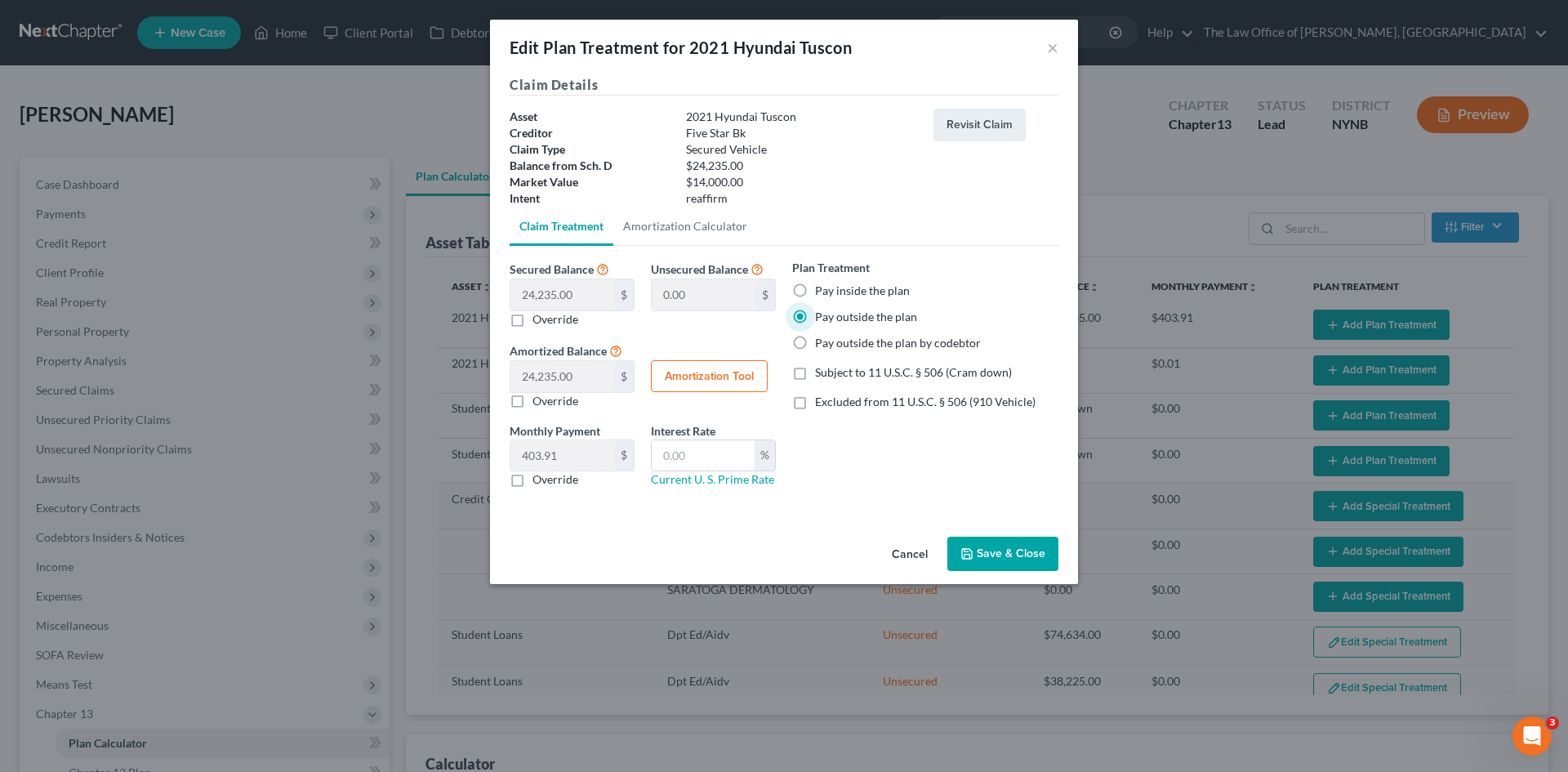
click at [539, 479] on input "Override" at bounding box center [544, 476] width 11 height 11
checkbox input "true"
drag, startPoint x: 1010, startPoint y: 557, endPoint x: 1261, endPoint y: 285, distance: 370.1
click at [1010, 557] on button "Save & Close" at bounding box center [1002, 554] width 111 height 35
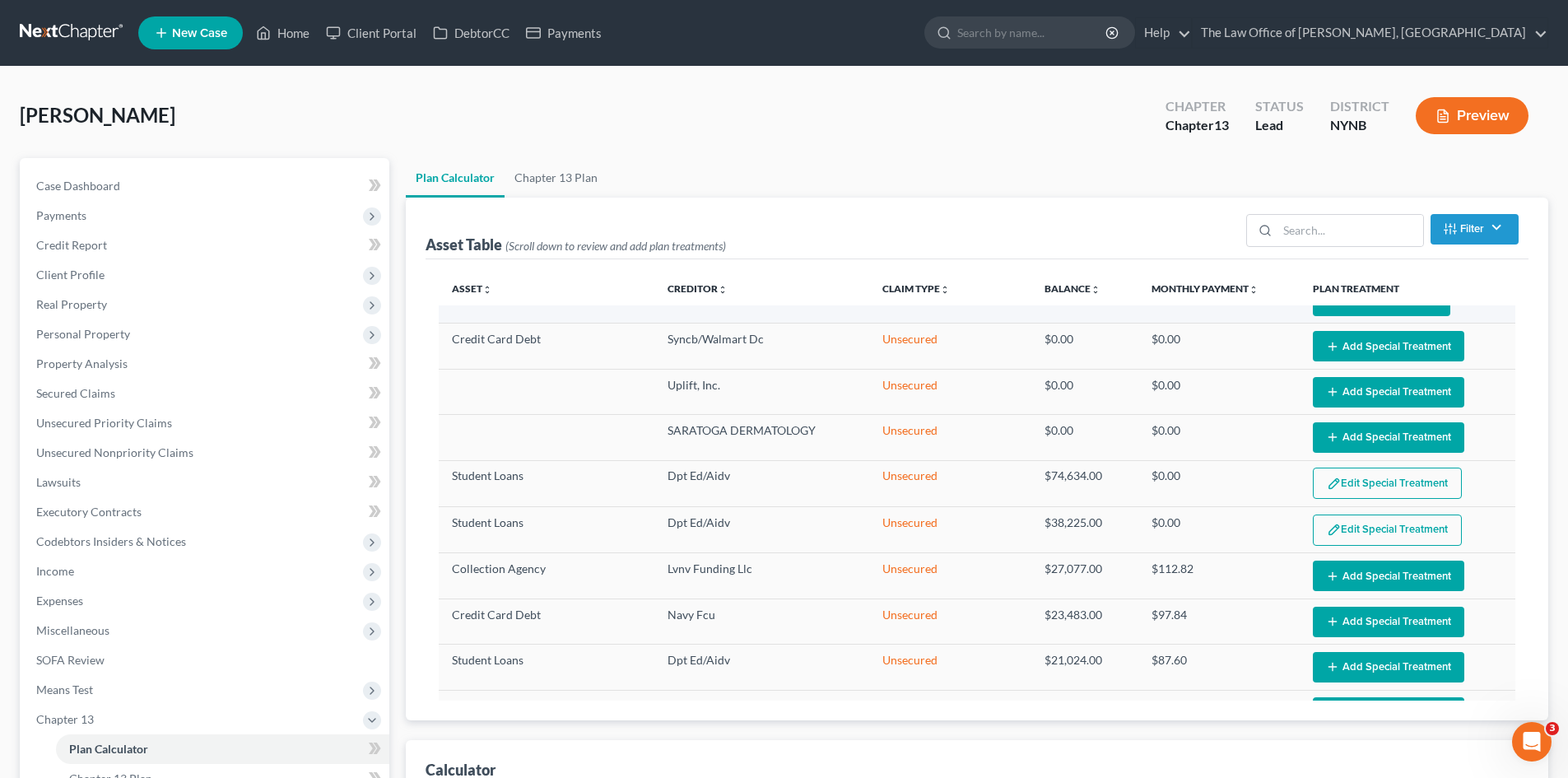
select select "59"
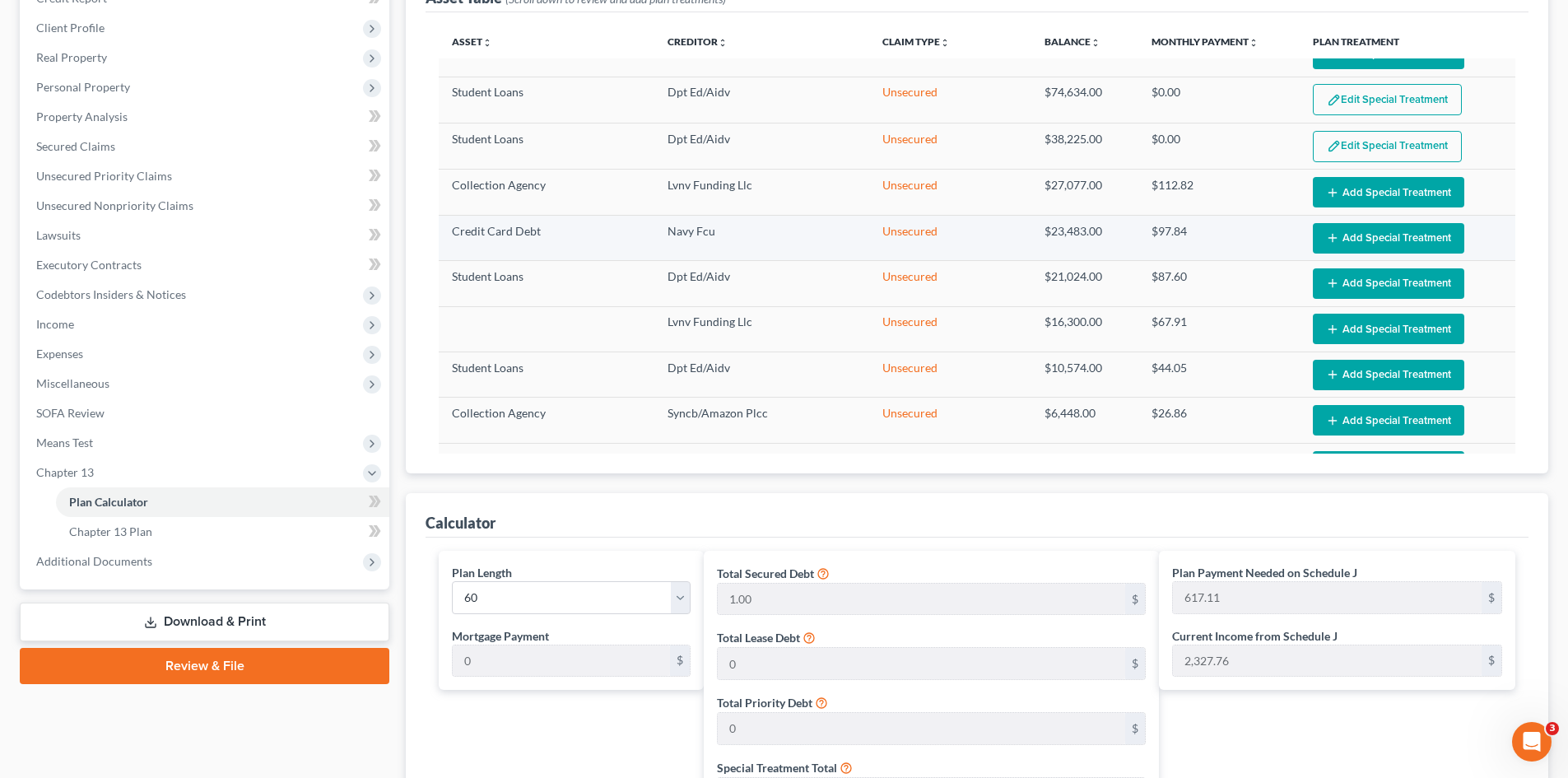
scroll to position [329, 0]
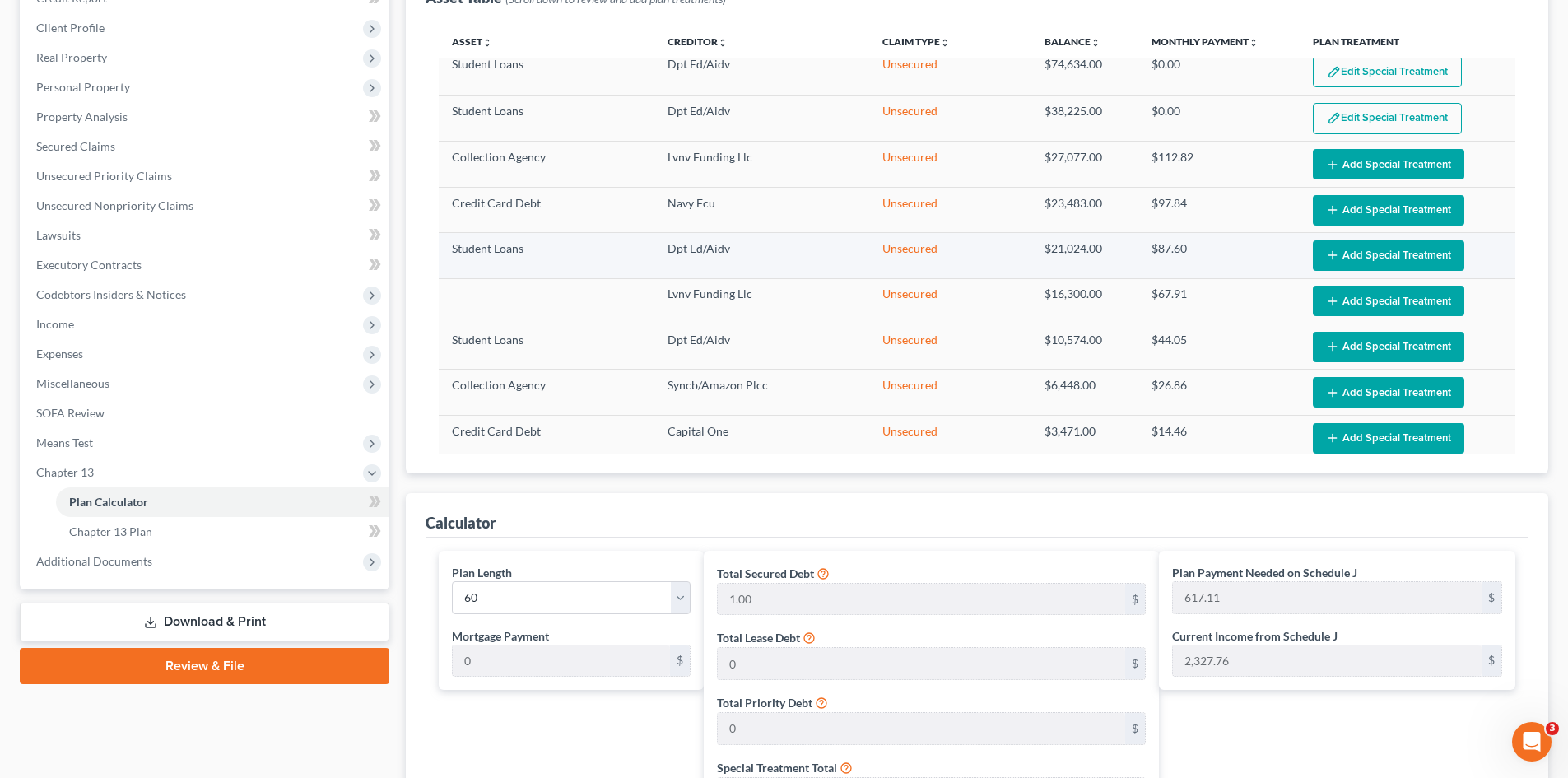
click at [1352, 252] on button "Add Special Treatment" at bounding box center [1388, 256] width 152 height 31
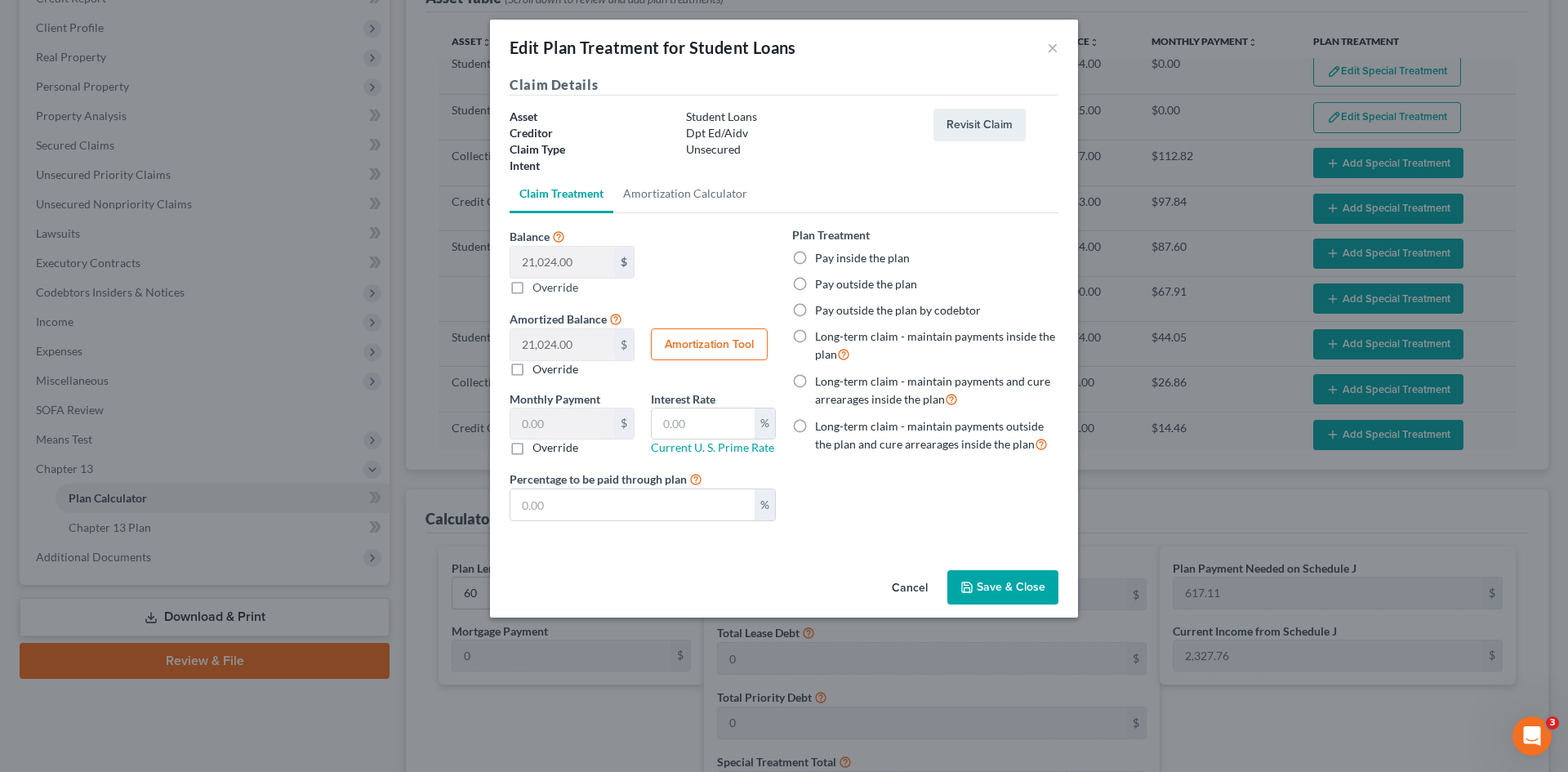
click at [815, 426] on label "Long-term claim - maintain payments outside the plan and cure arrearages inside…" at bounding box center [936, 436] width 244 height 35
click at [821, 426] on input "Long-term claim - maintain payments outside the plan and cure arrearages inside…" at bounding box center [826, 423] width 11 height 11
radio input "true"
click at [995, 590] on button "Save & Close" at bounding box center [1002, 588] width 111 height 35
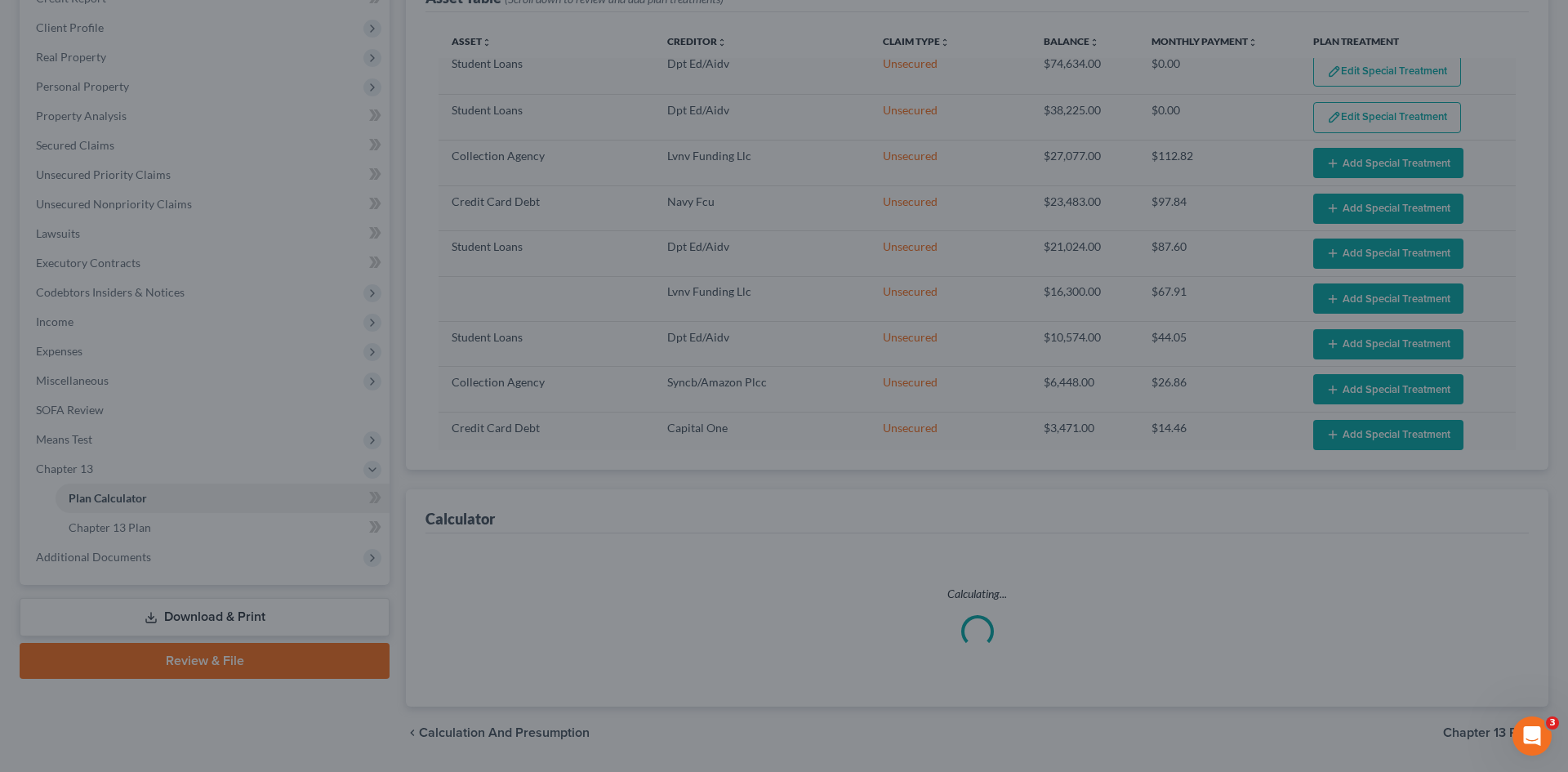
select select "59"
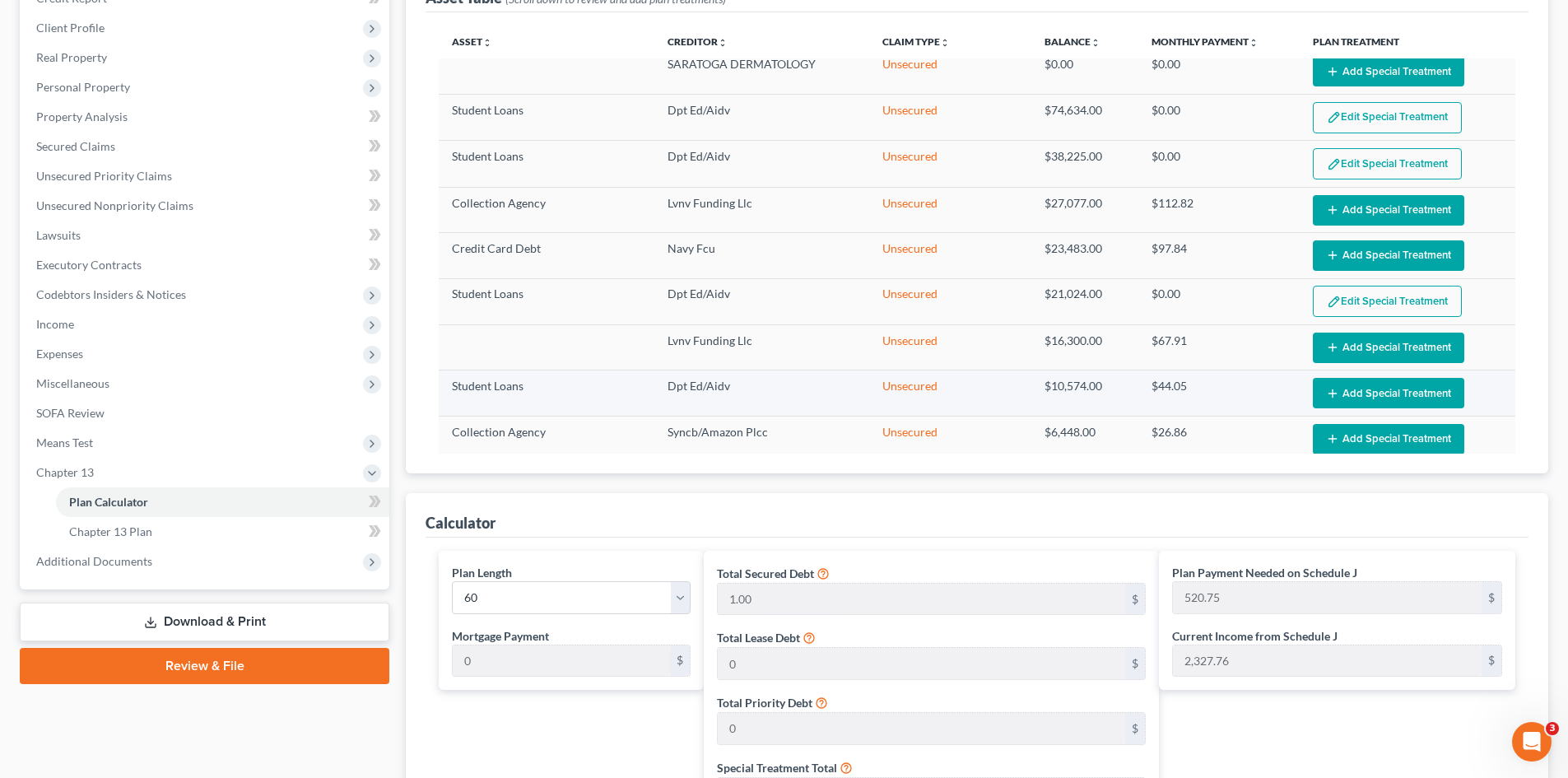
click at [1327, 392] on icon "button" at bounding box center [1332, 393] width 13 height 13
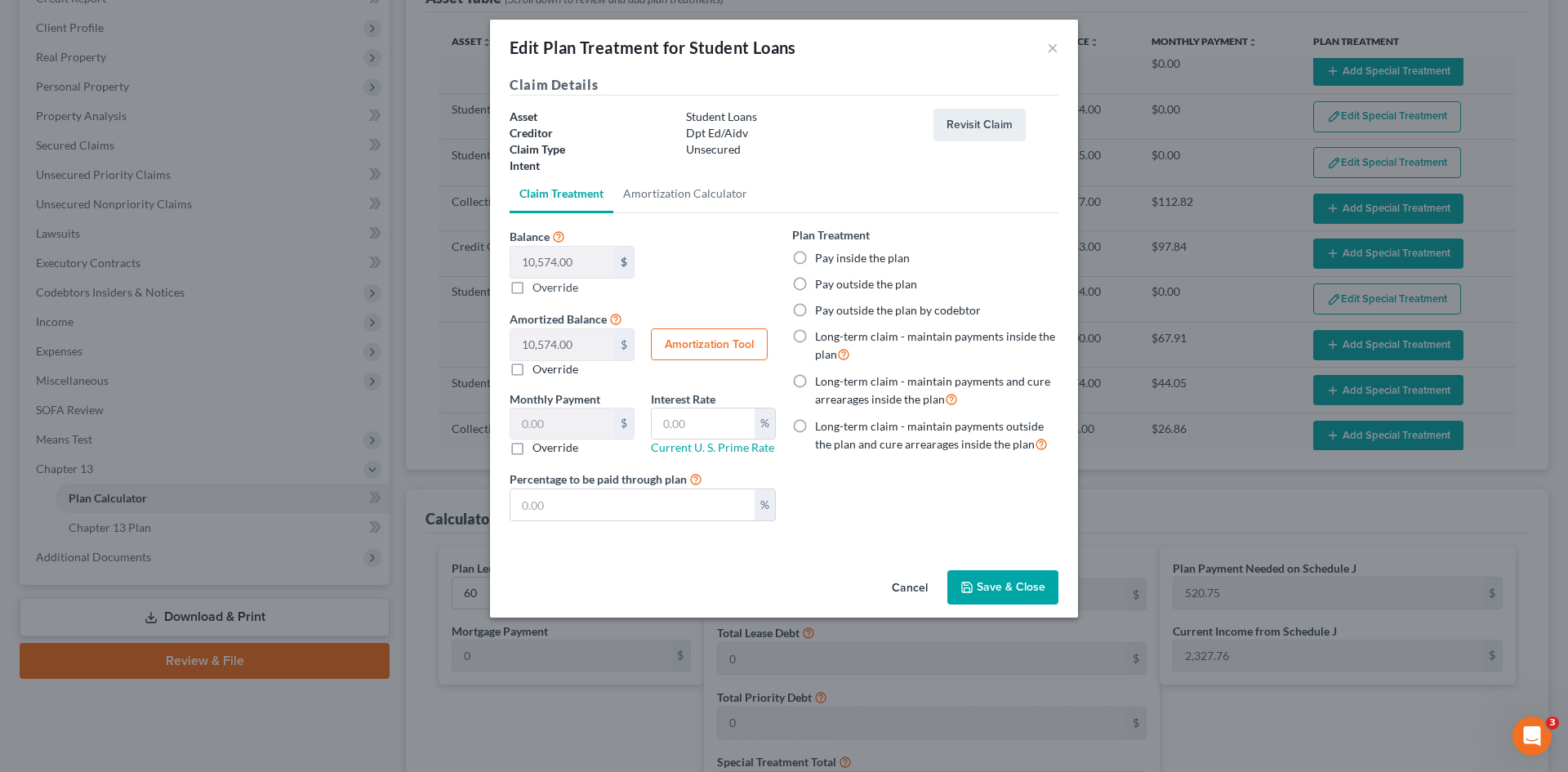
click at [815, 428] on label "Long-term claim - maintain payments outside the plan and cure arrearages inside…" at bounding box center [936, 436] width 244 height 35
click at [821, 428] on input "Long-term claim - maintain payments outside the plan and cure arrearages inside…" at bounding box center [826, 423] width 11 height 11
radio input "true"
click at [984, 588] on button "Save & Close" at bounding box center [1002, 588] width 111 height 35
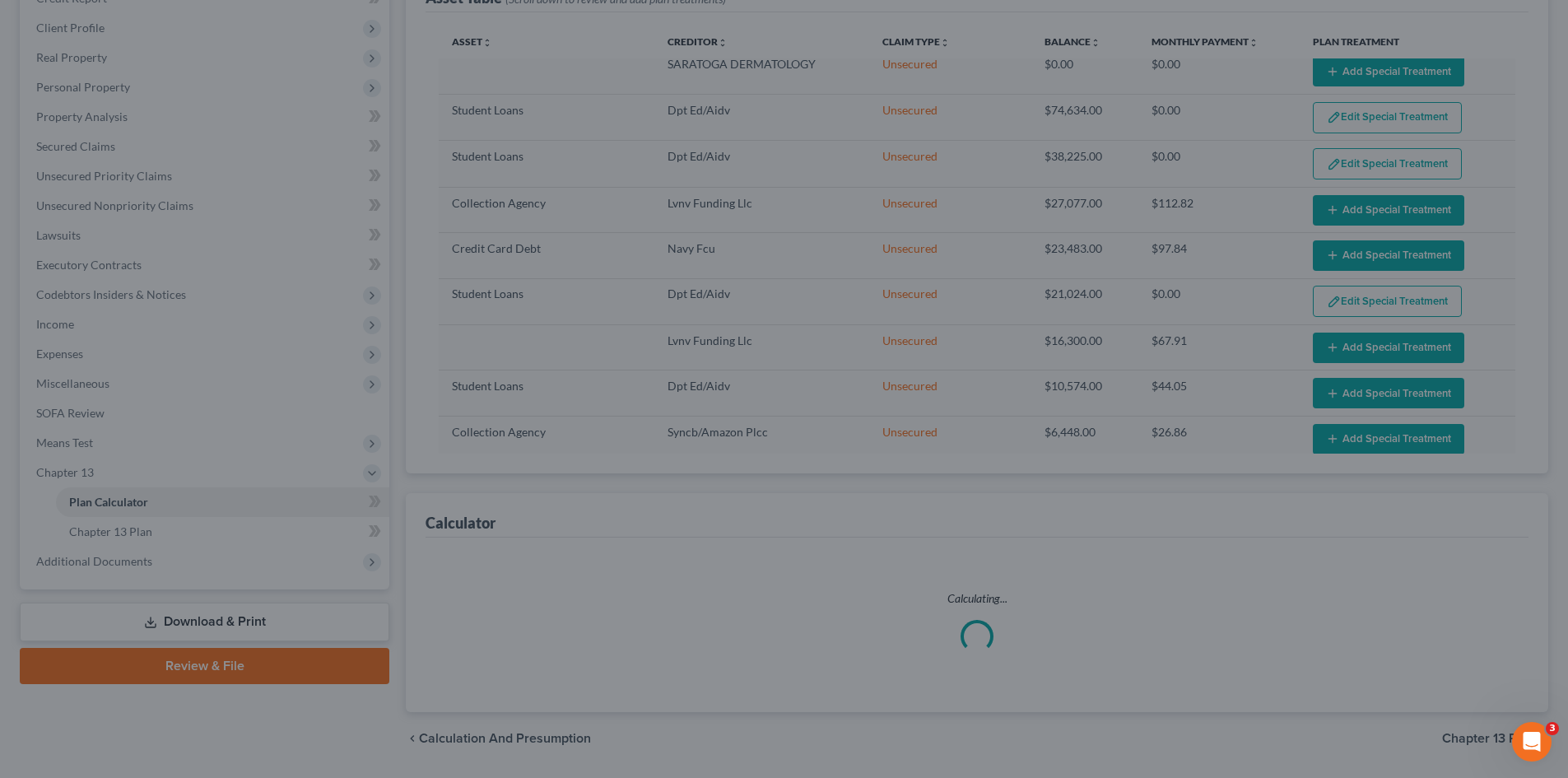
select select "59"
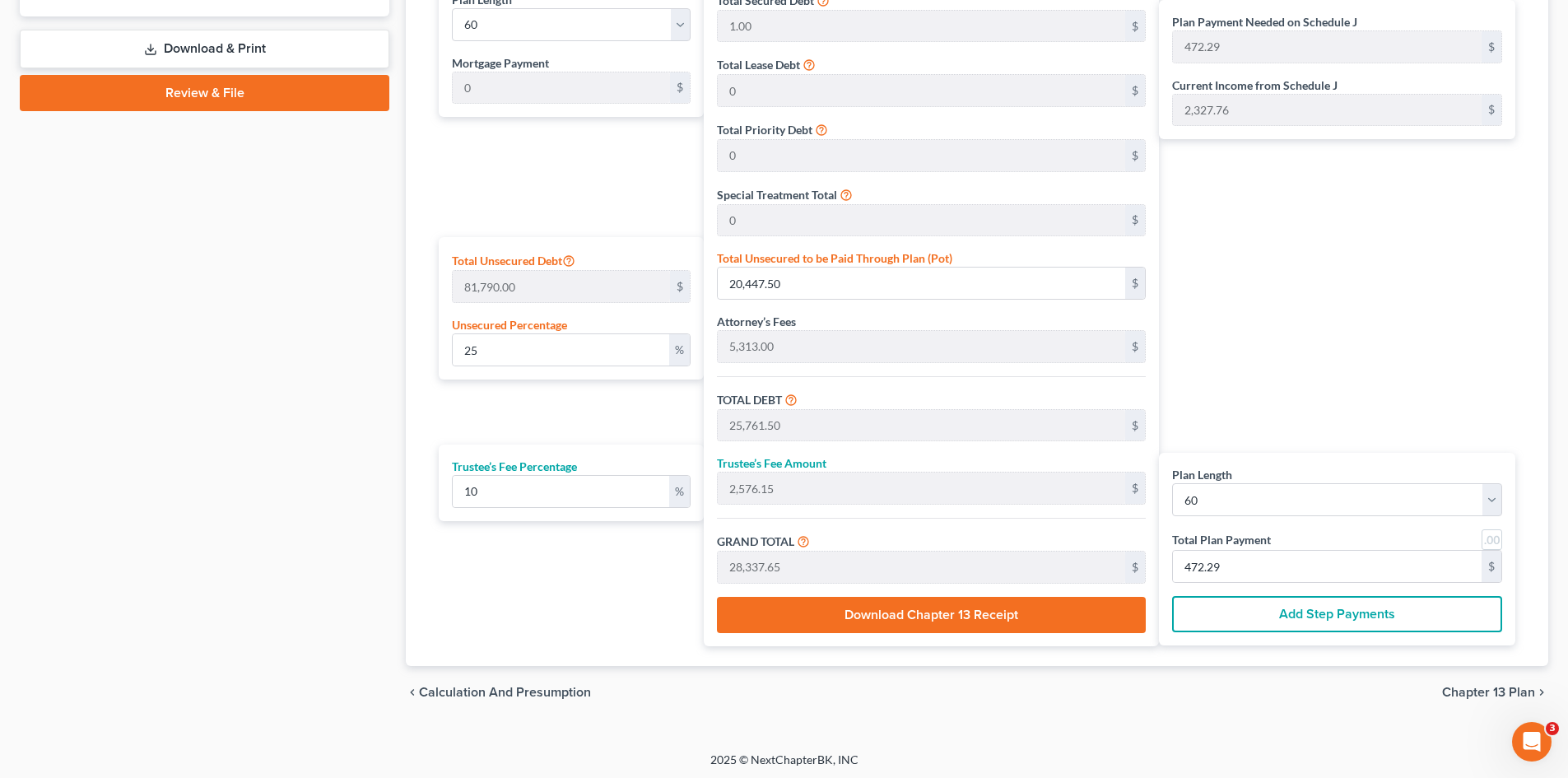
scroll to position [823, 0]
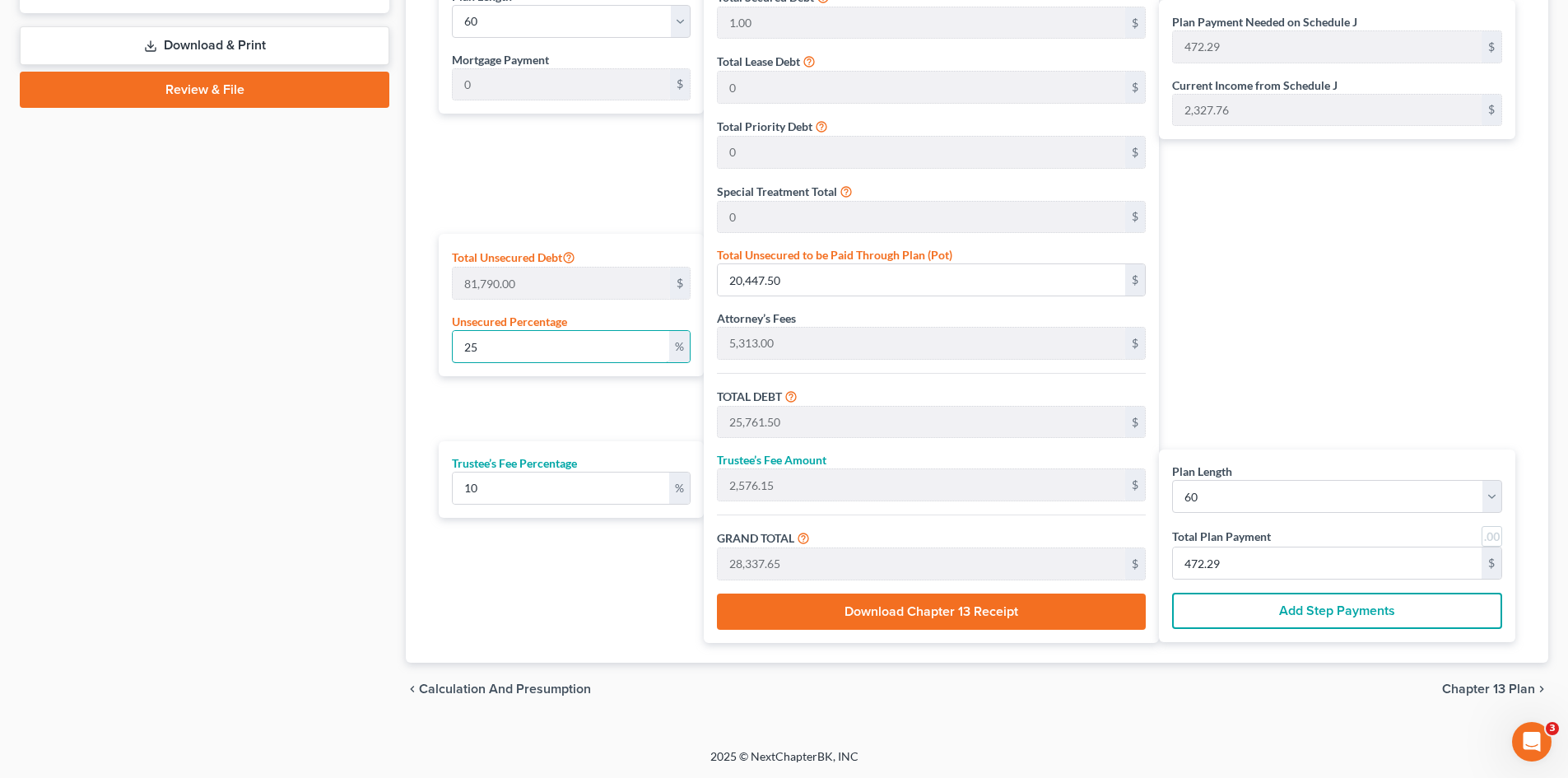
drag, startPoint x: 533, startPoint y: 357, endPoint x: 446, endPoint y: 356, distance: 87.0
click at [446, 357] on div "Total Unsecured Debt 81,790.00 $ Unsecured Percentage 25 %" at bounding box center [571, 305] width 265 height 142
type input "1"
type input "817.90"
type input "6,131.90"
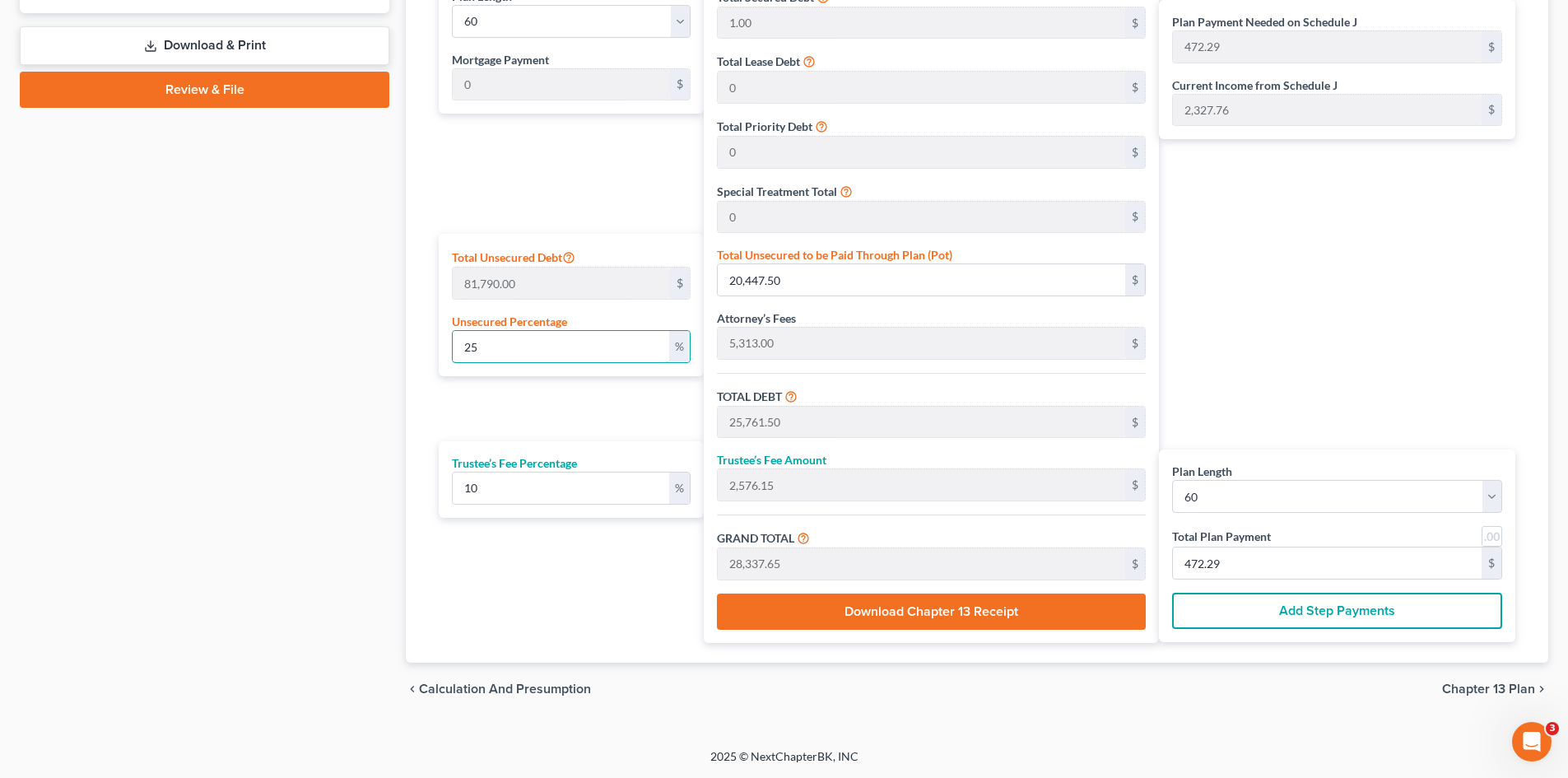
type input "613.18"
type input "6,745.08"
type input "112.41"
type input "10"
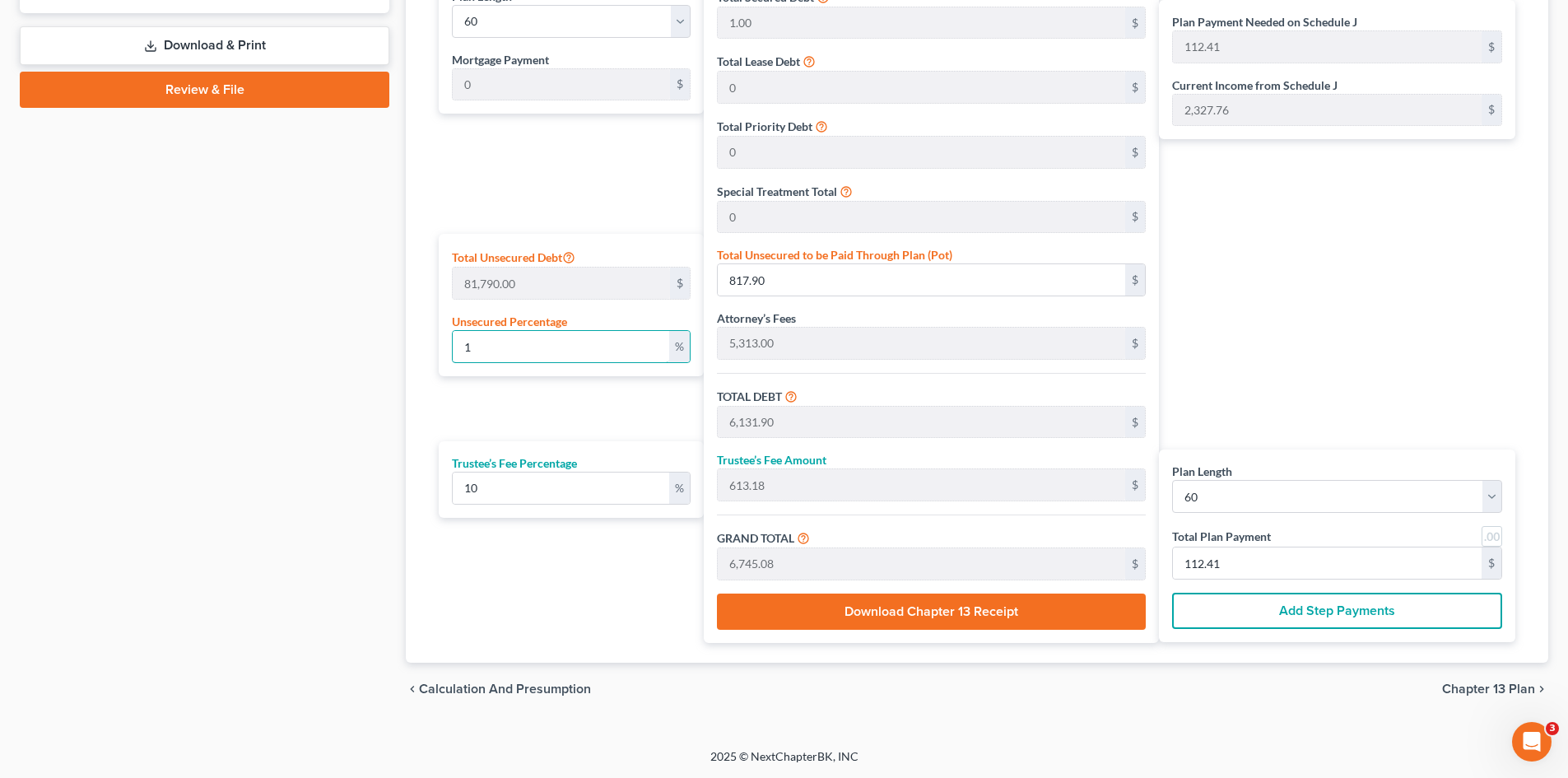
type input "8,179.00"
type input "13,493.00"
type input "1,349.30"
type input "14,842.30"
type input "247.37"
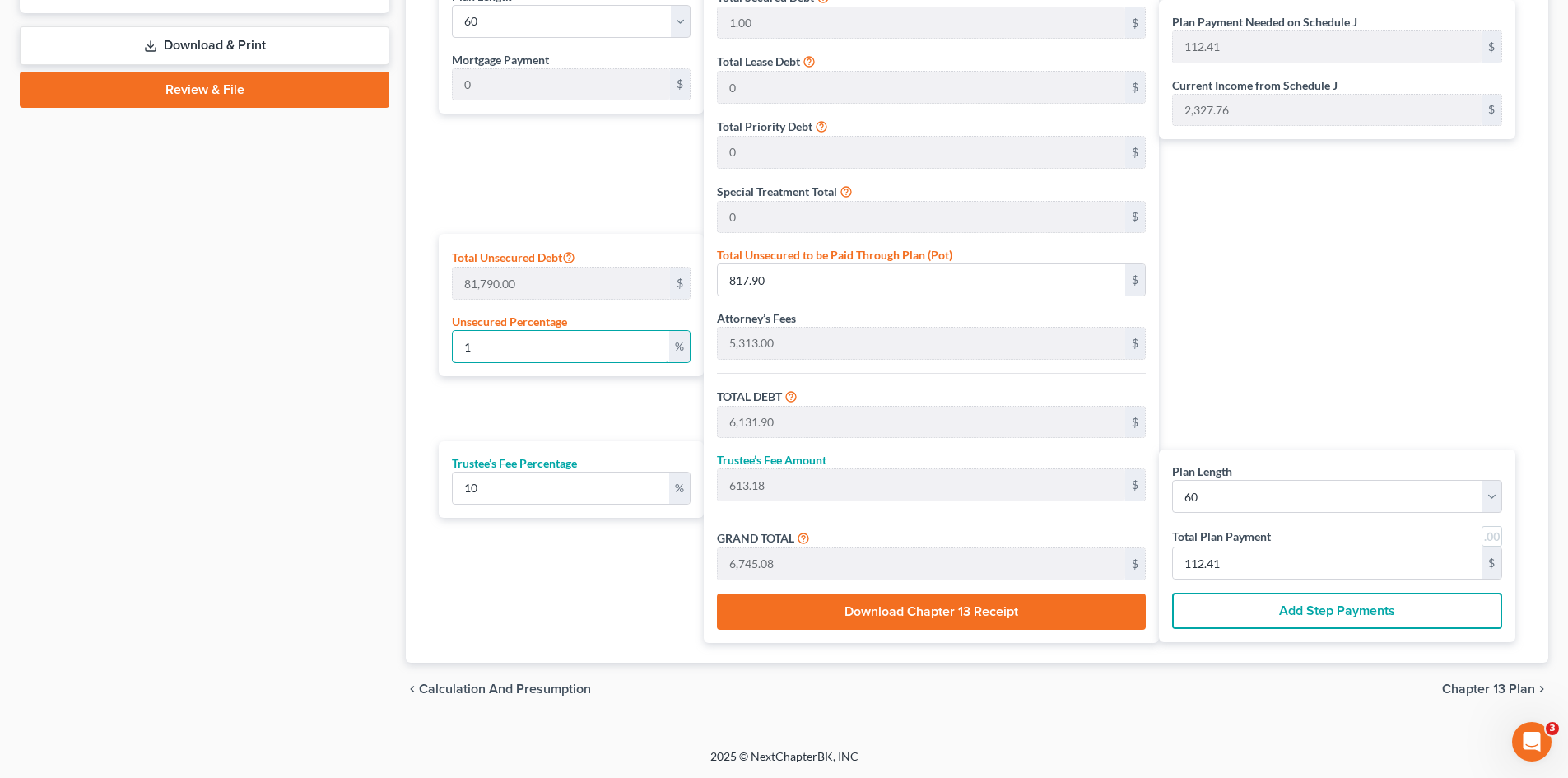
type input "247.37"
type input "100"
type input "81,790.00"
type input "87,104.00"
type input "8,710.40"
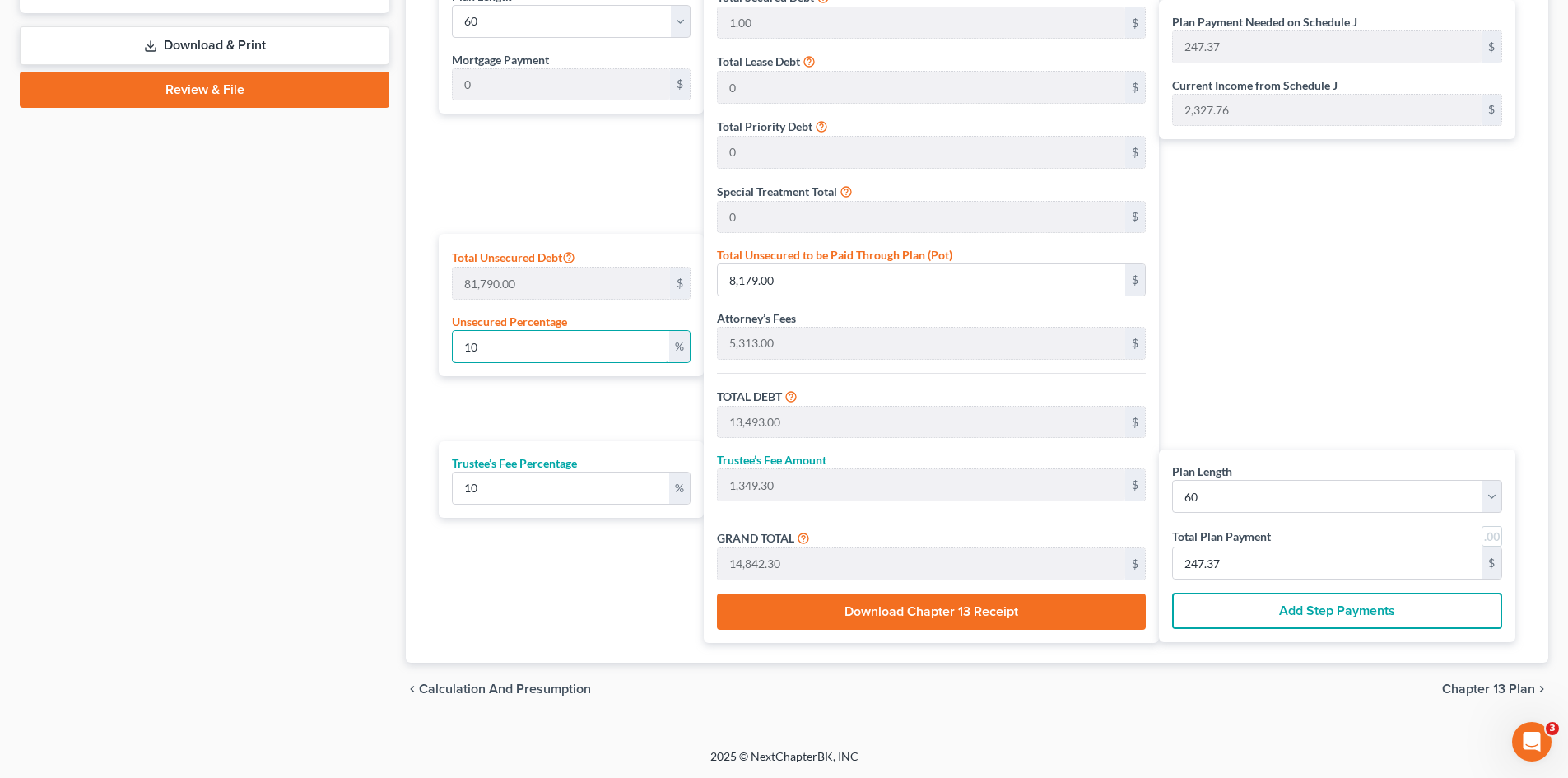
type input "95,814.40"
type input "1,596.90"
type input "100"
click at [1315, 402] on div "Plan Payment Needed on Schedule J 1,596.90 $ Current Income from Schedule J 2,3…" at bounding box center [1342, 308] width 365 height 668
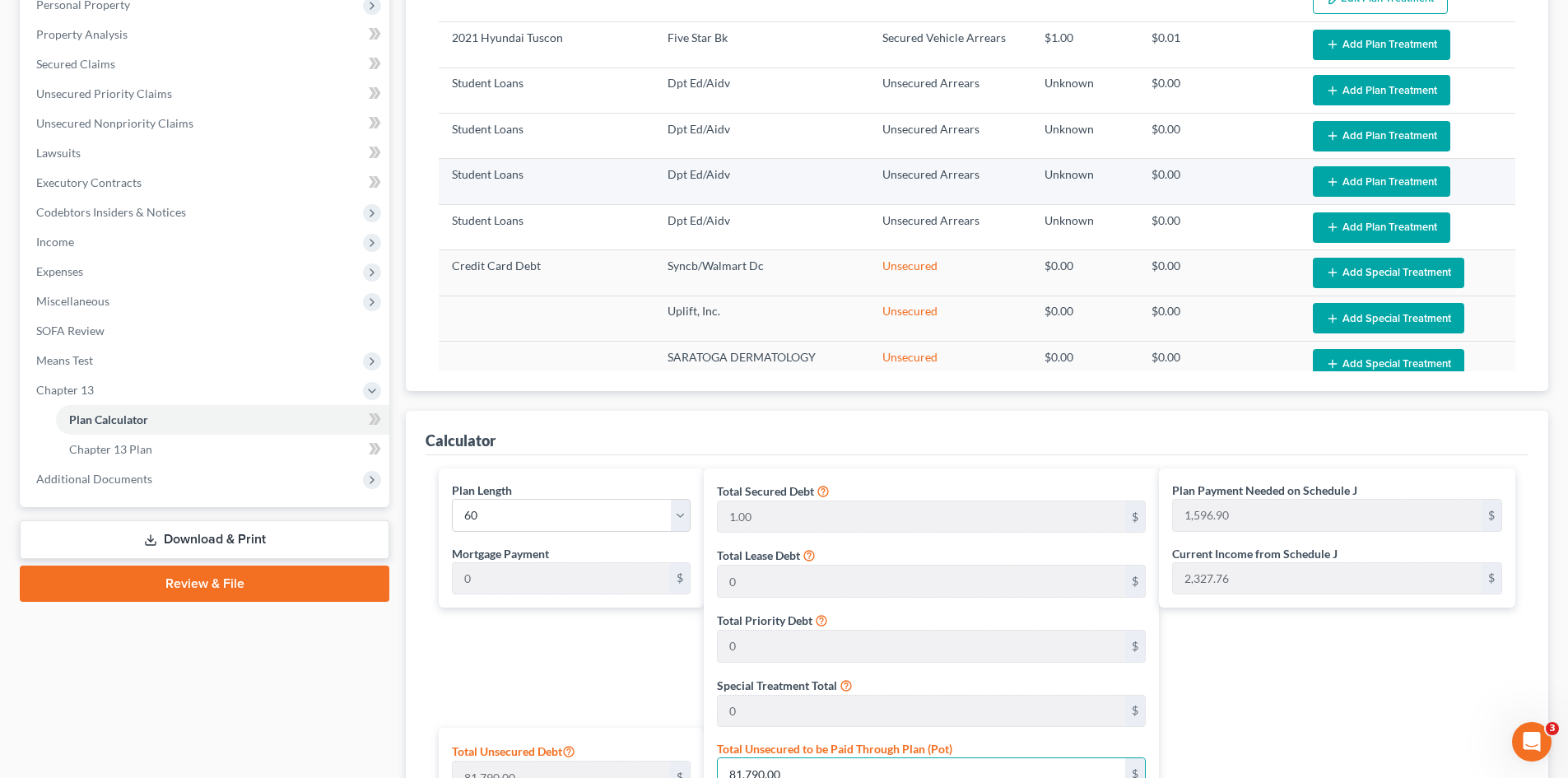
scroll to position [0, 0]
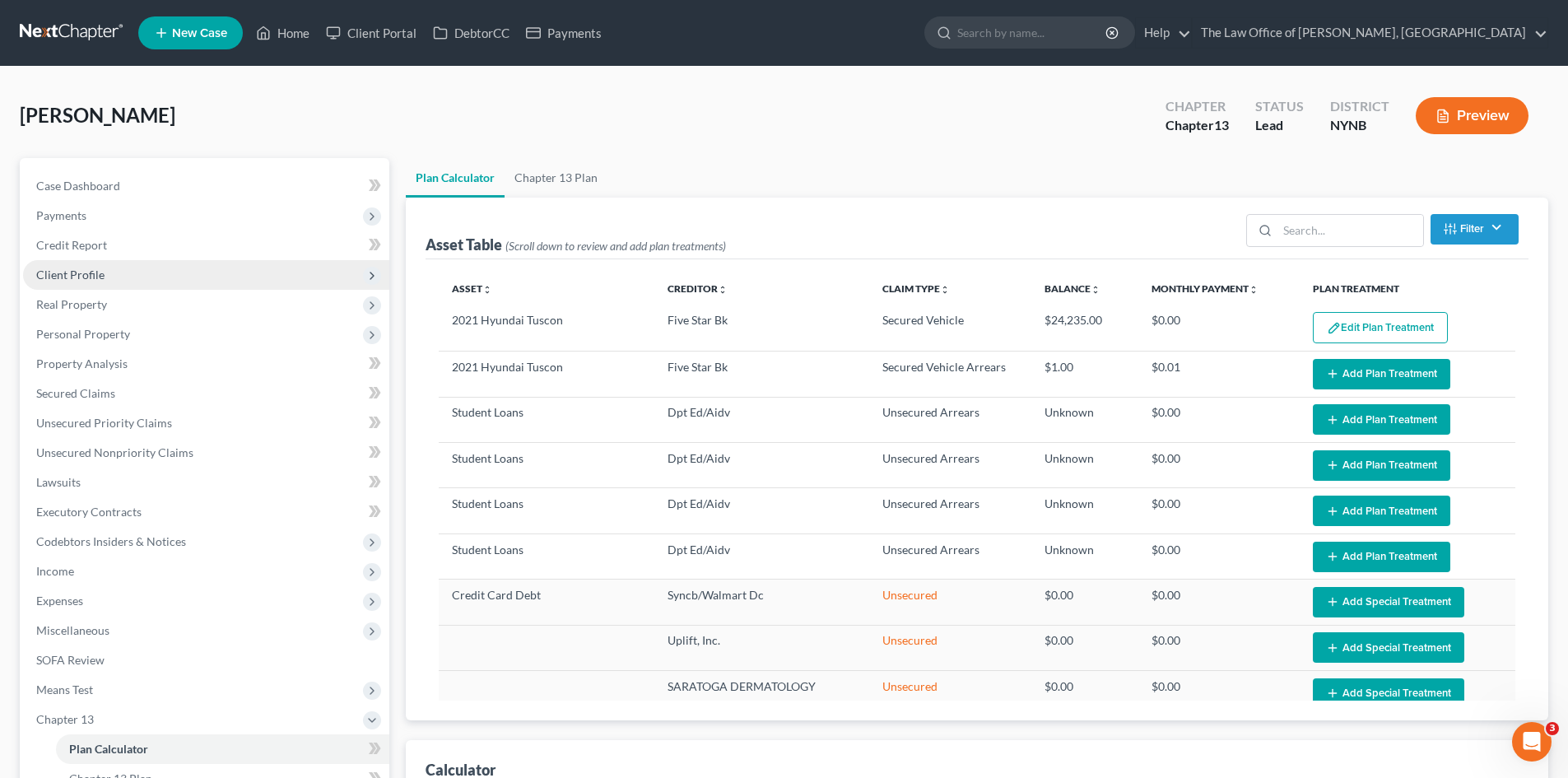
click at [63, 277] on span "Client Profile" at bounding box center [70, 274] width 68 height 14
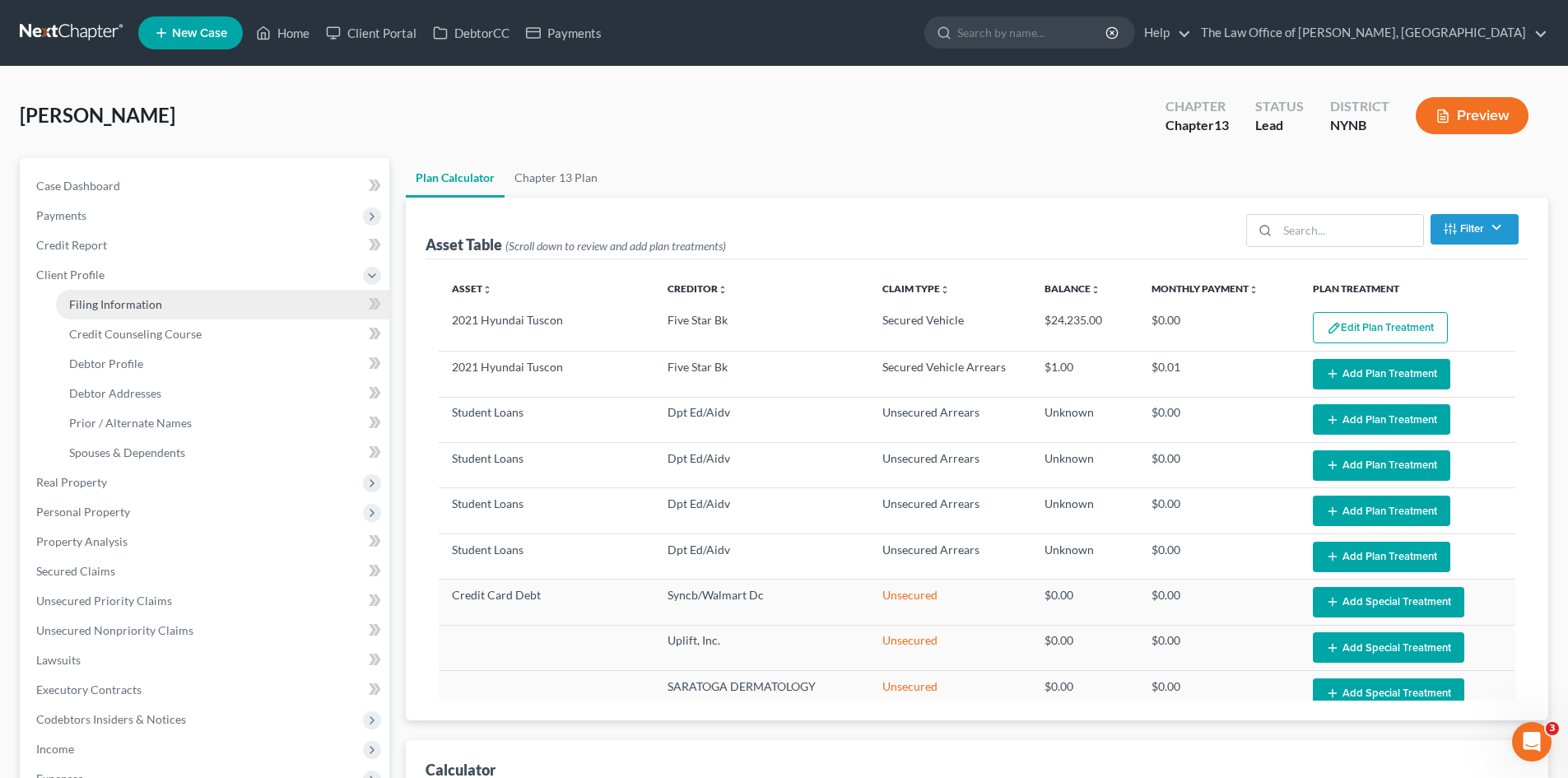
click at [124, 306] on span "Filing Information" at bounding box center [116, 304] width 93 height 14
select select "1"
select select "0"
select select "3"
select select "54"
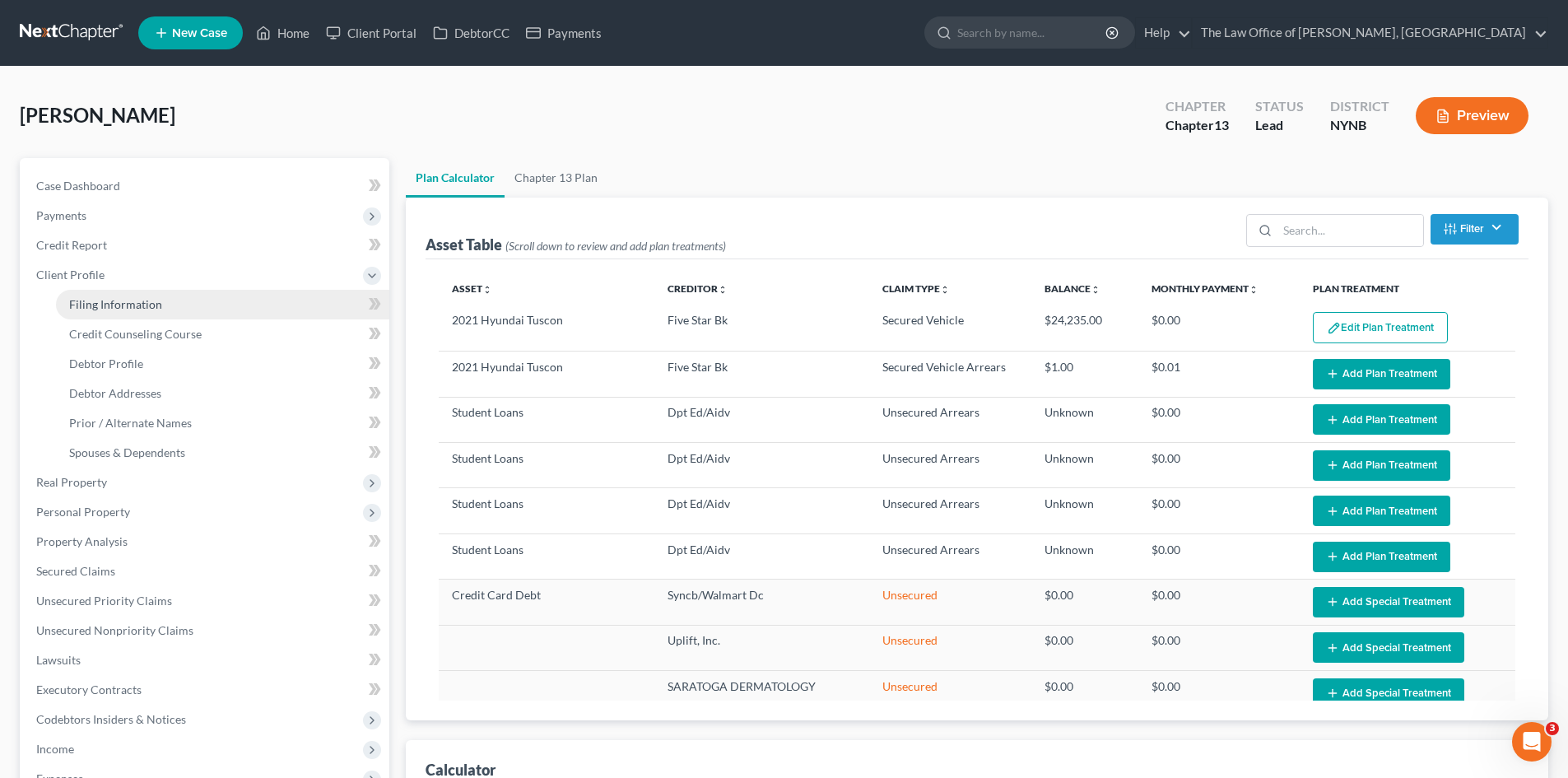
select select "0"
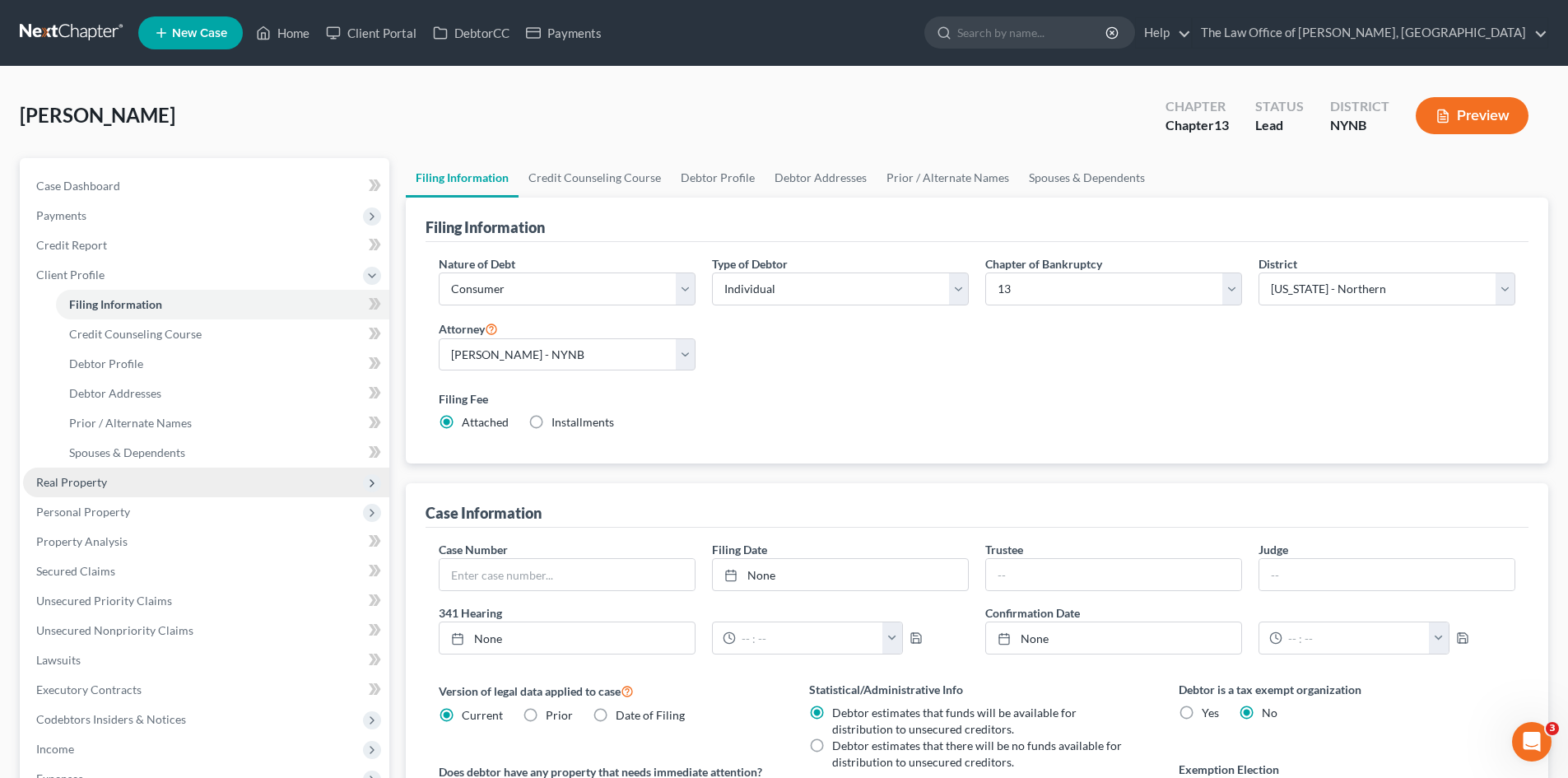
click at [110, 481] on span "Real Property" at bounding box center [207, 482] width 366 height 30
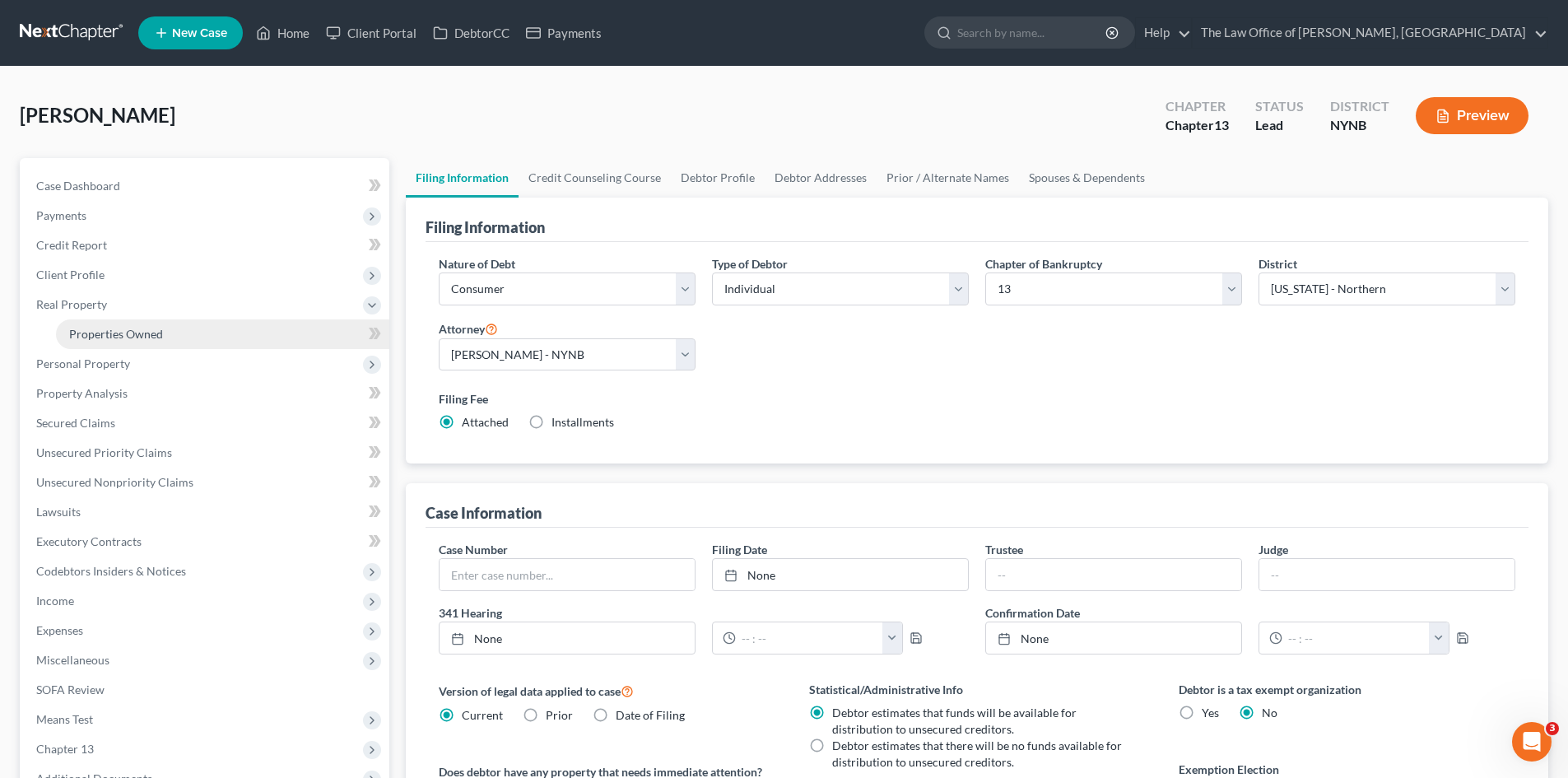
click at [135, 335] on span "Properties Owned" at bounding box center [116, 333] width 94 height 14
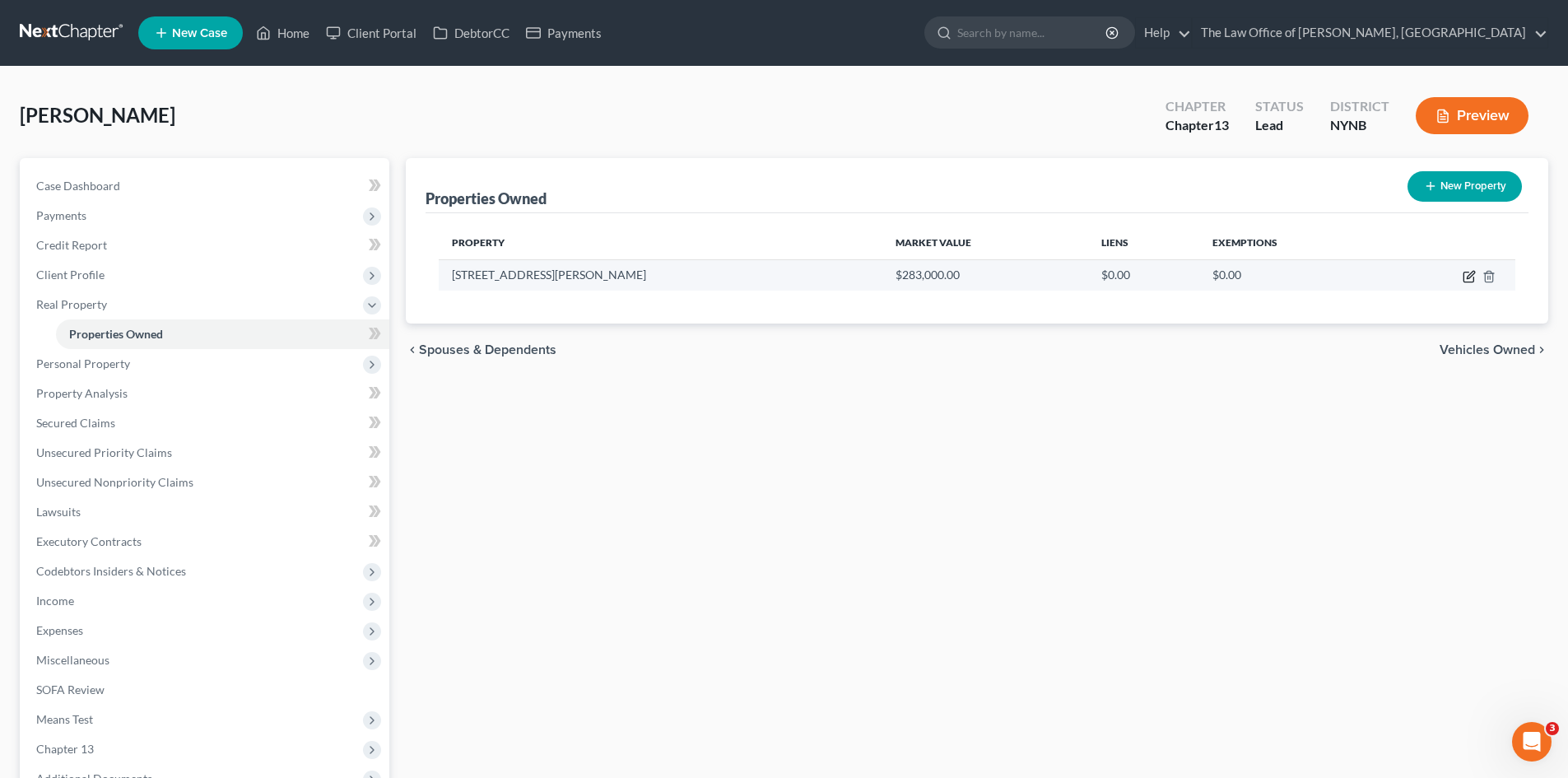
click at [1470, 277] on icon "button" at bounding box center [1470, 274] width 7 height 7
select select "14"
select select "99"
select select "3"
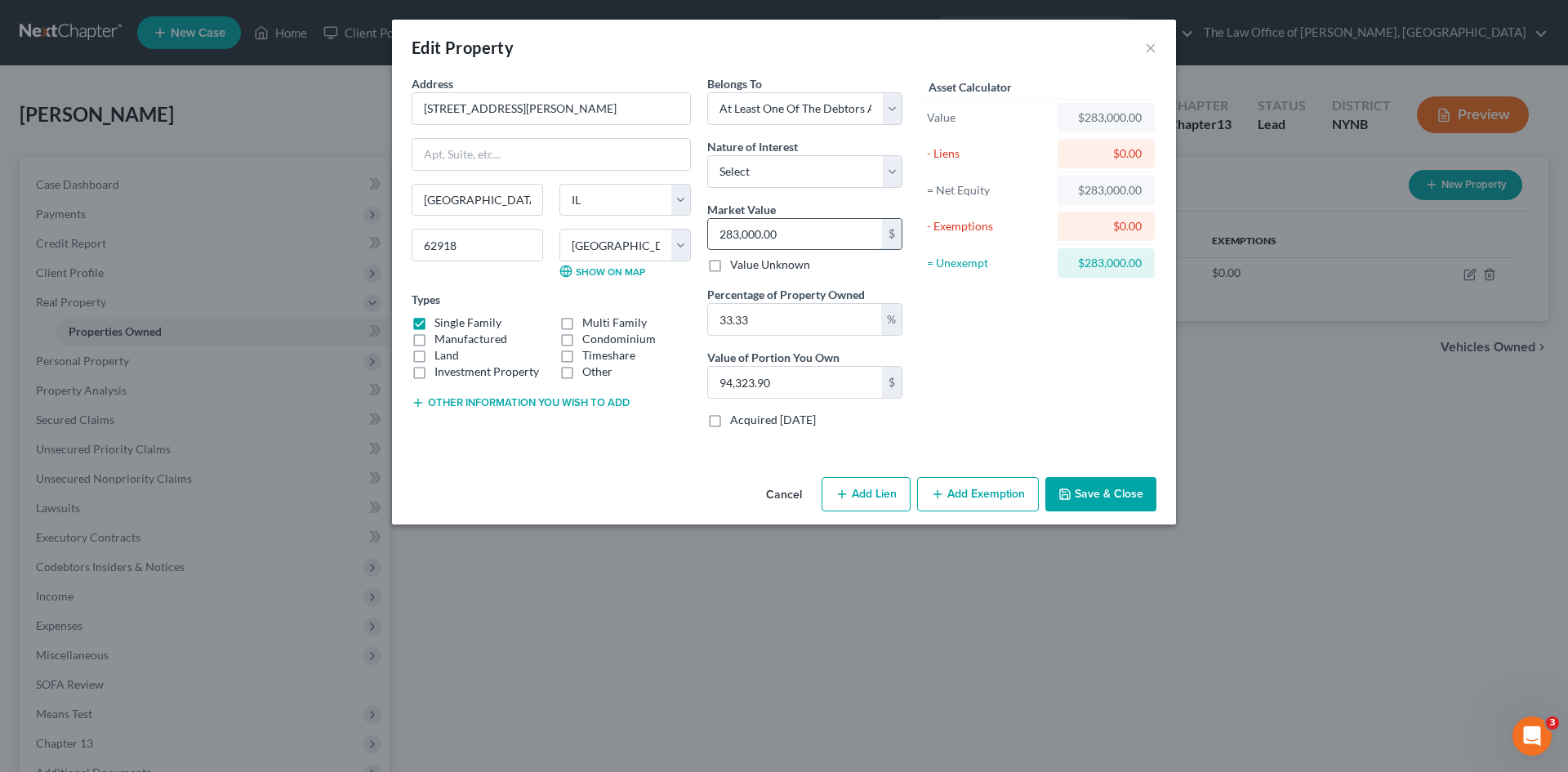
type input "2"
type input "0.66"
type input "25"
type input "8.33"
type input "254"
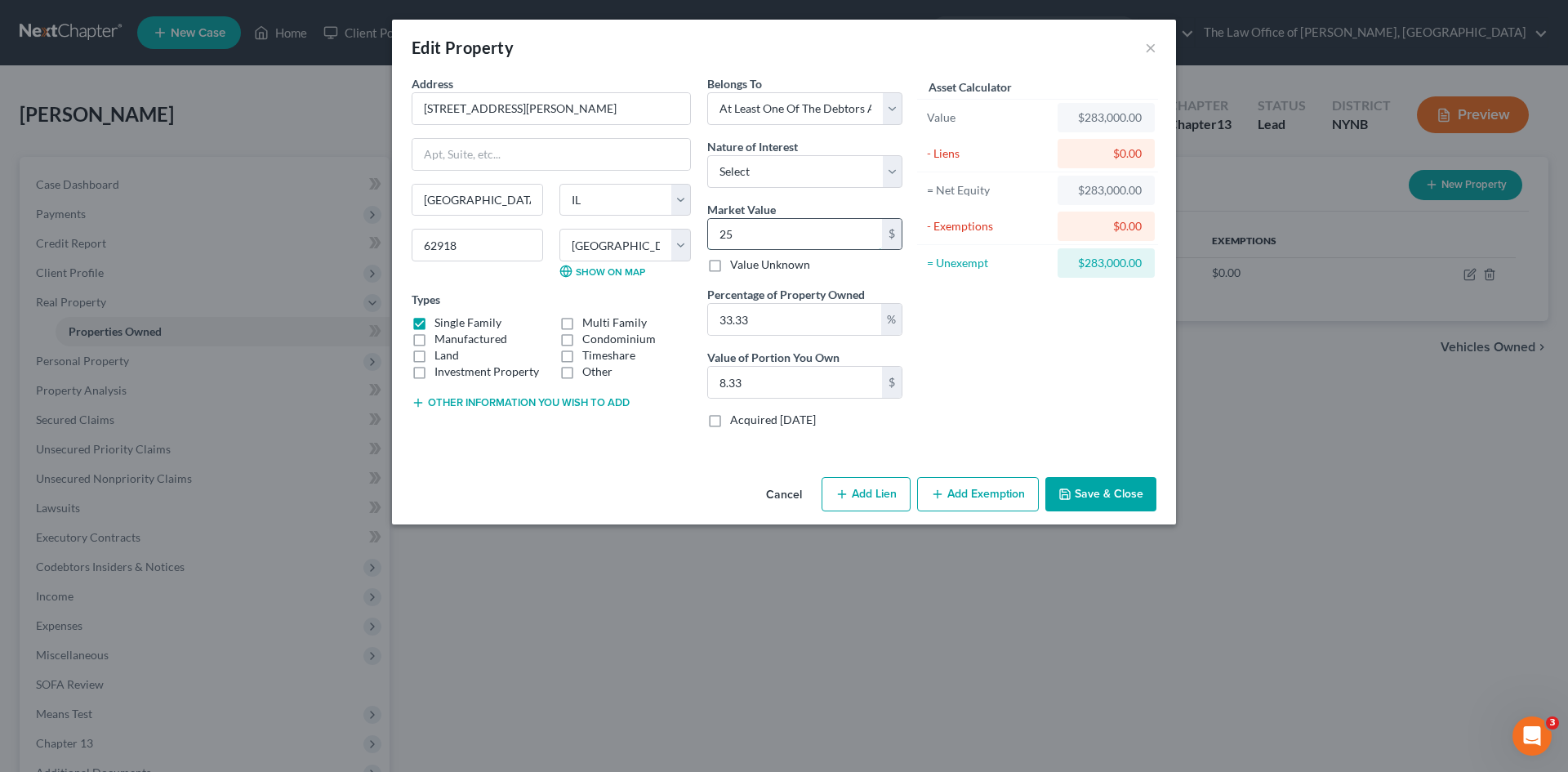
type input "84.65"
type input "2547"
type input "848.91"
type input "2,5470"
type input "8,489.15"
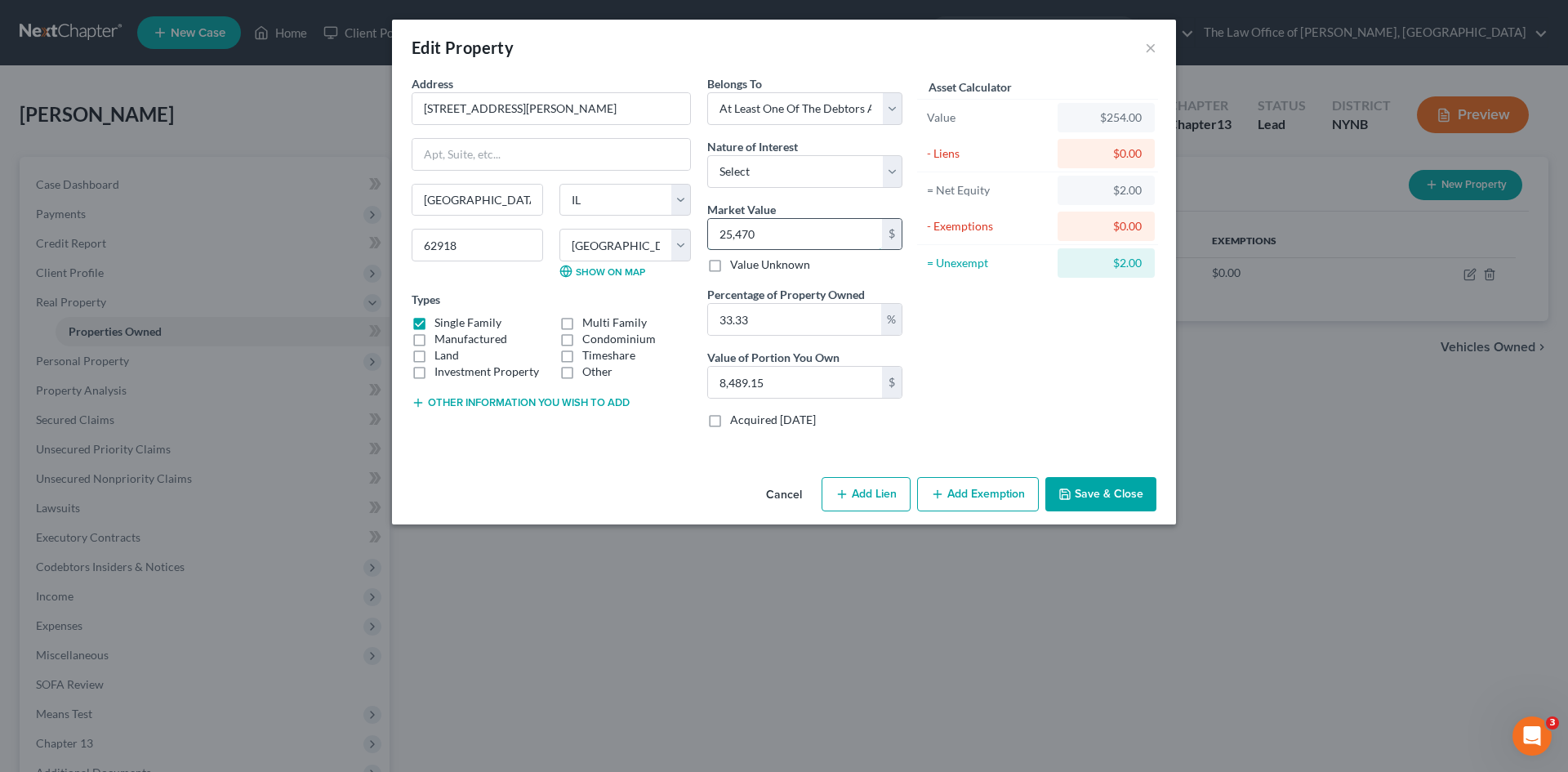
type input "25,4700"
type input "84,891.51"
type input "254,700"
click at [486, 387] on div "Address * 11992 Hafer Rd Carterville State AL AK AR AZ CA CO CT DE DC FL GA GU …" at bounding box center [551, 258] width 296 height 366
click at [486, 398] on button "Other information you wish to add" at bounding box center [520, 403] width 218 height 13
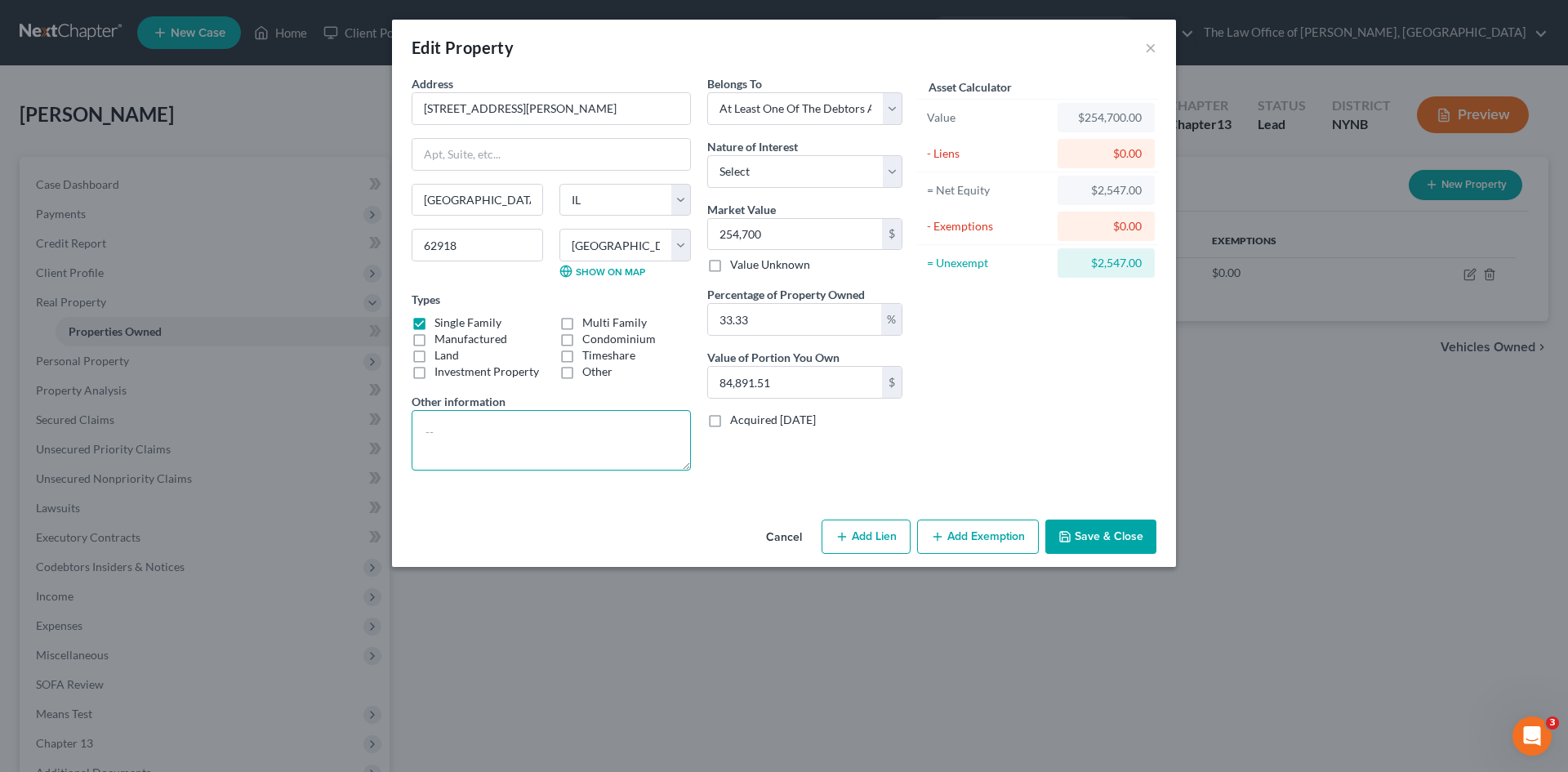
click at [463, 429] on textarea at bounding box center [551, 440] width 279 height 60
type textarea "10%"
click at [1099, 551] on button "Save & Close" at bounding box center [1100, 537] width 111 height 35
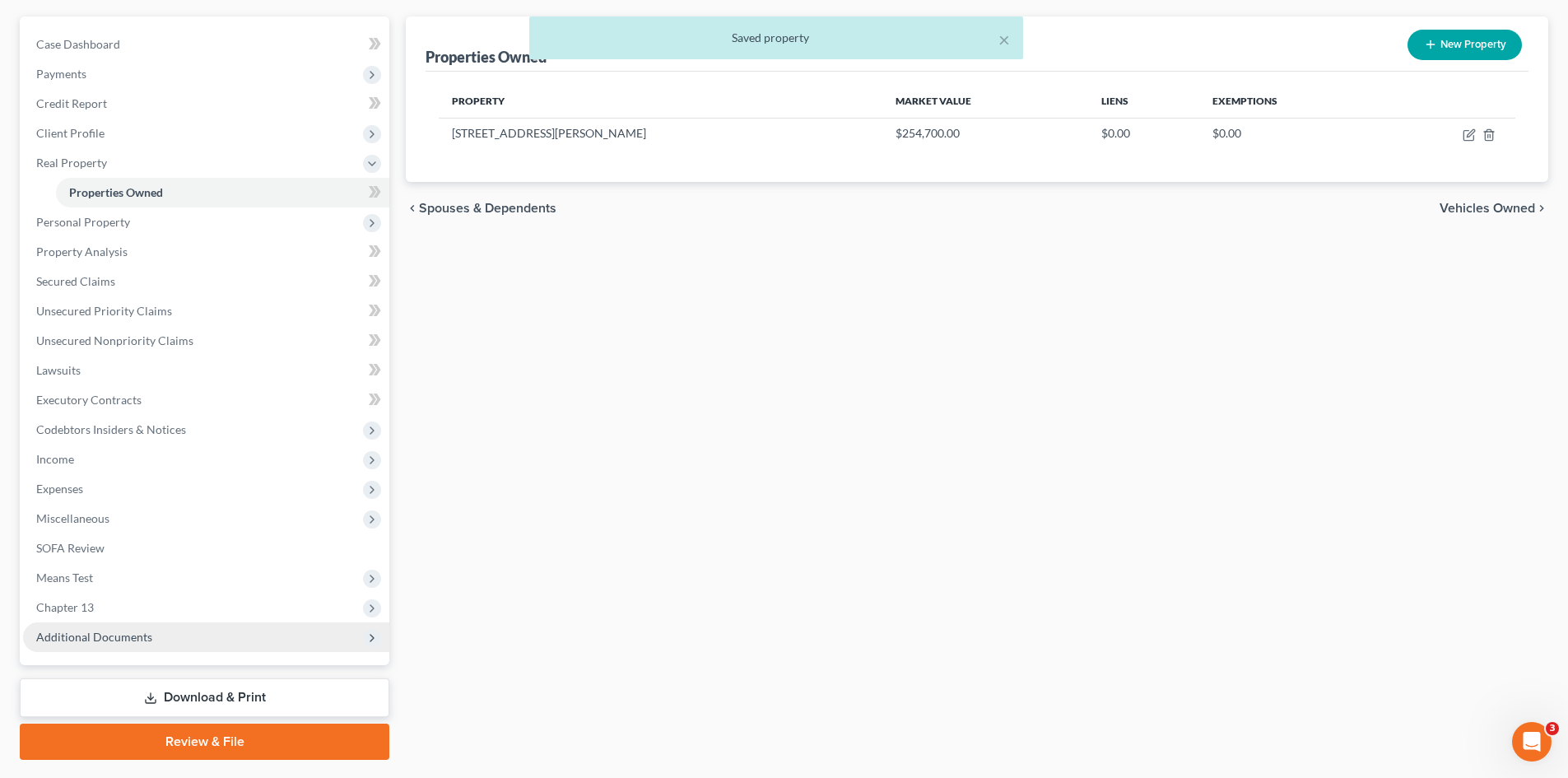
scroll to position [186, 0]
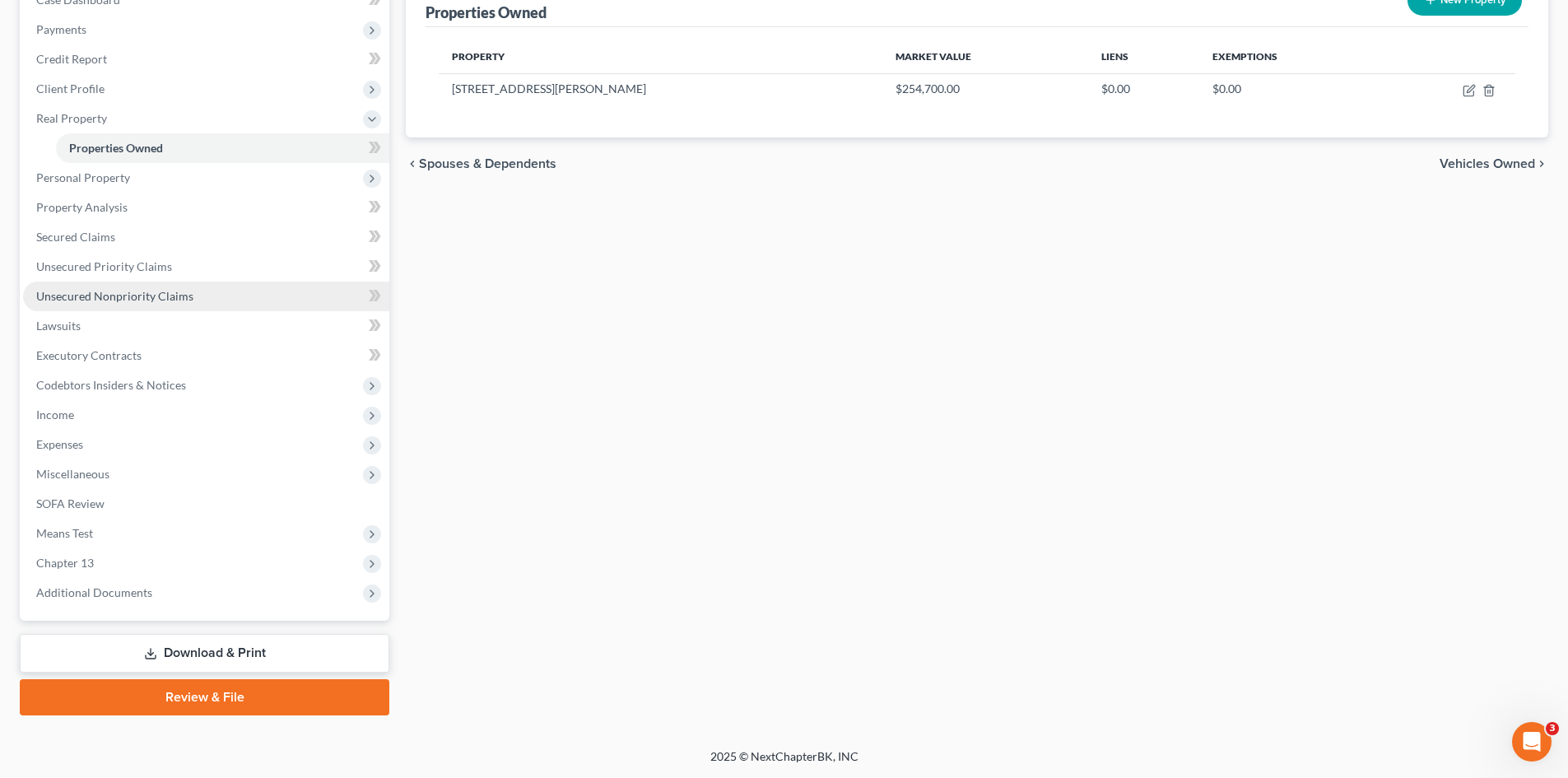
click at [83, 297] on span "Unsecured Nonpriority Claims" at bounding box center [114, 296] width 157 height 14
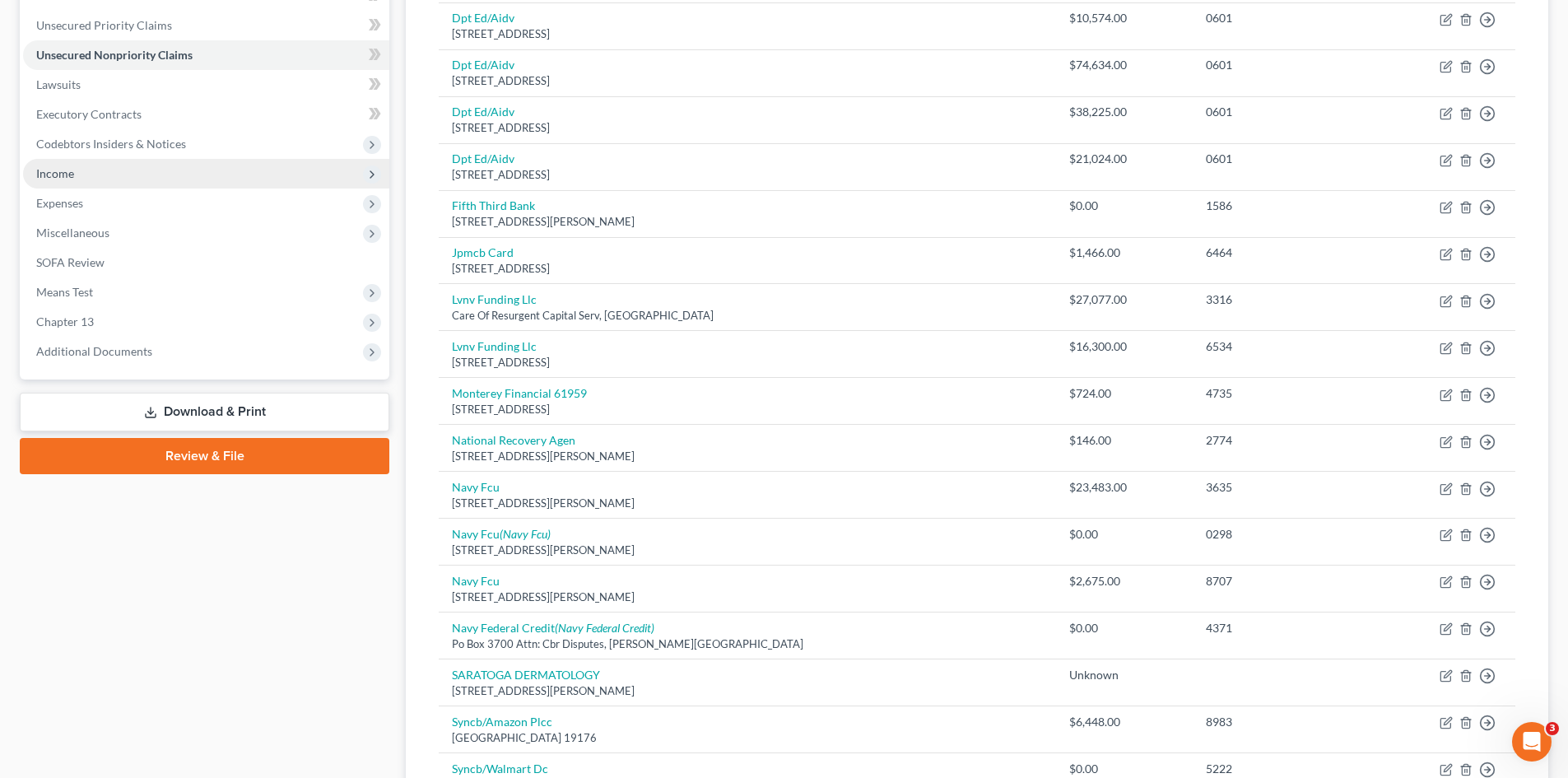
scroll to position [233, 0]
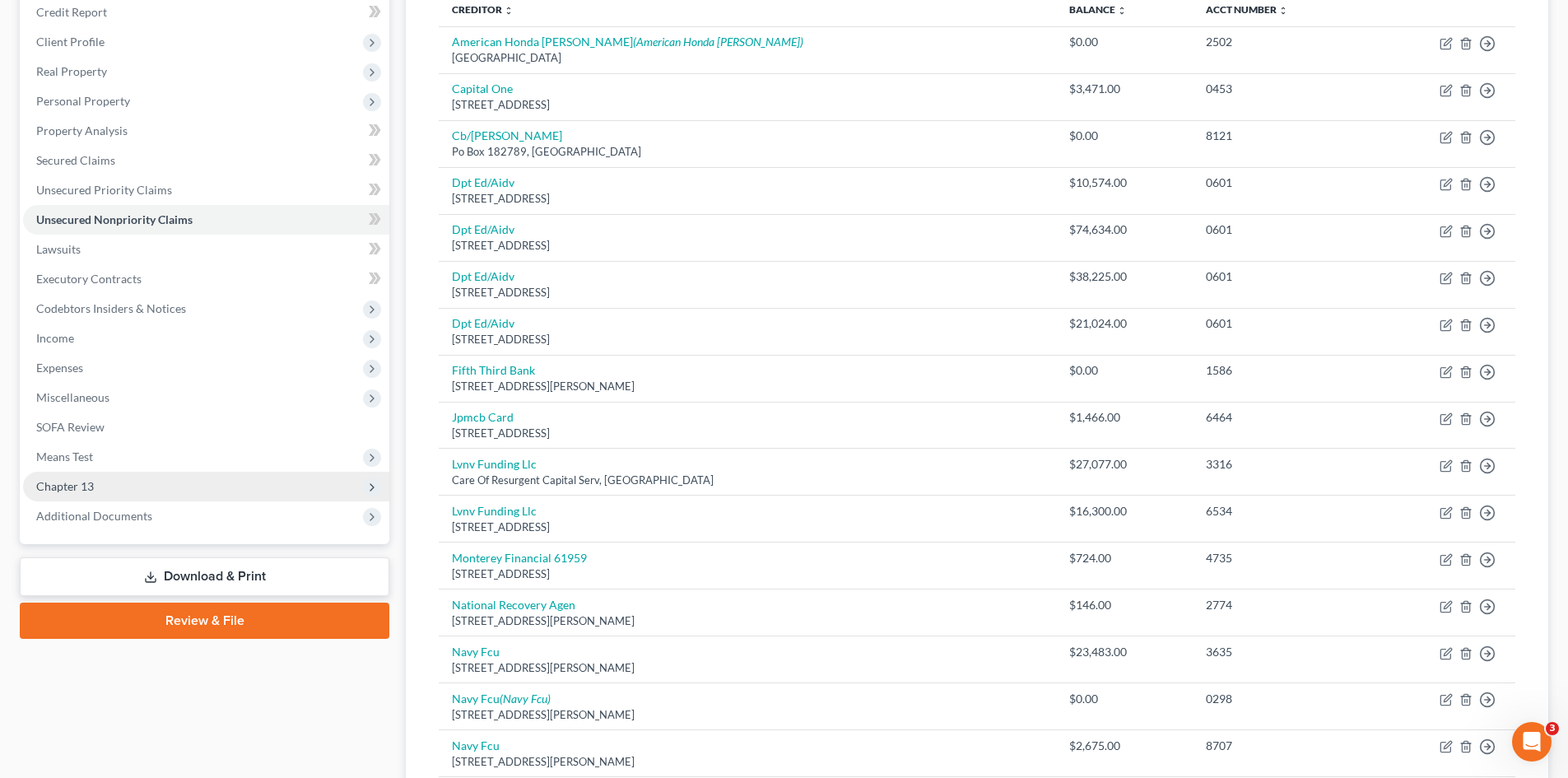
drag, startPoint x: 88, startPoint y: 491, endPoint x: 109, endPoint y: 496, distance: 21.6
click at [87, 491] on span "Chapter 13" at bounding box center [64, 486] width 57 height 14
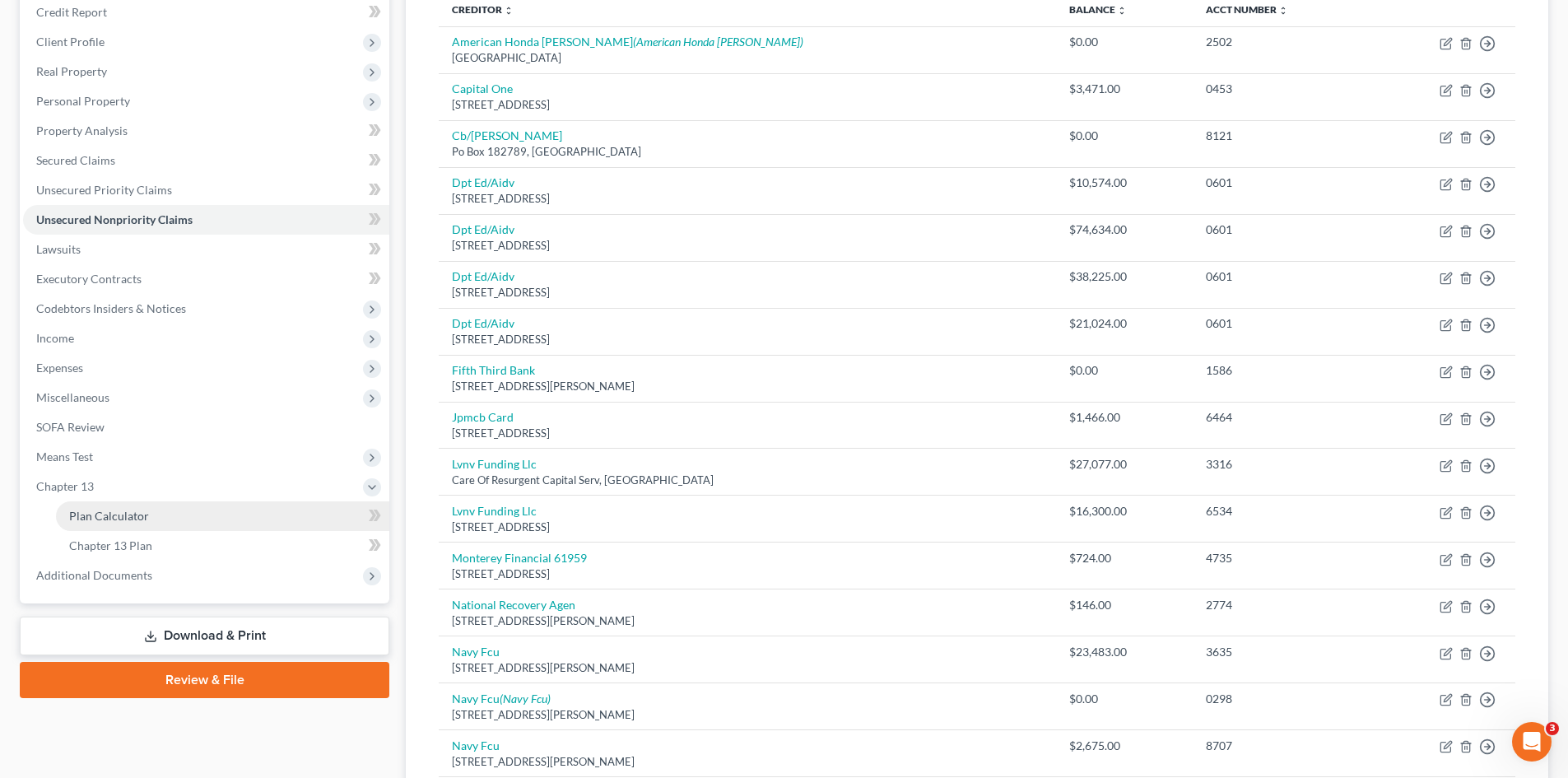
click at [97, 516] on span "Plan Calculator" at bounding box center [109, 516] width 80 height 14
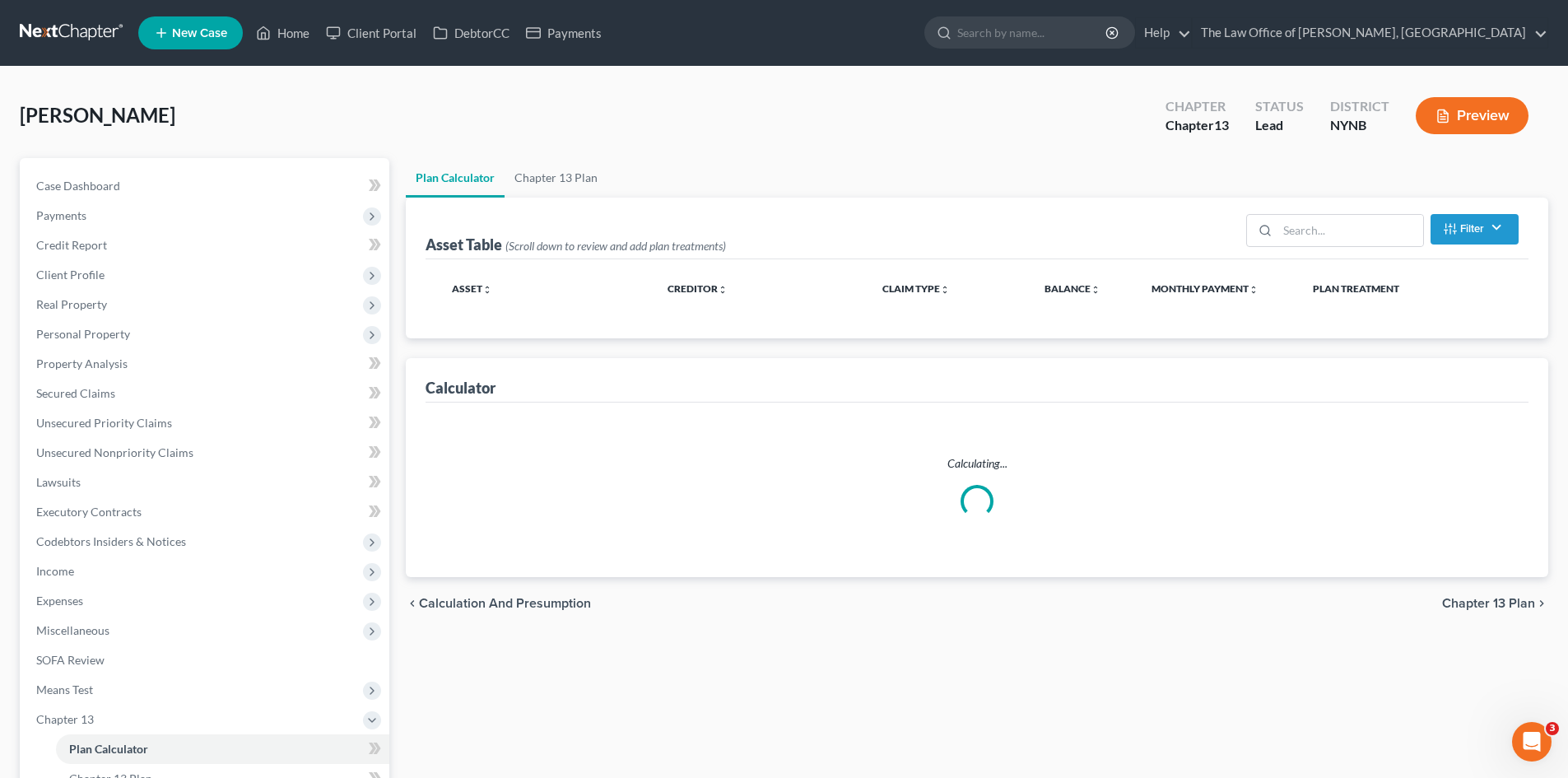
select select "59"
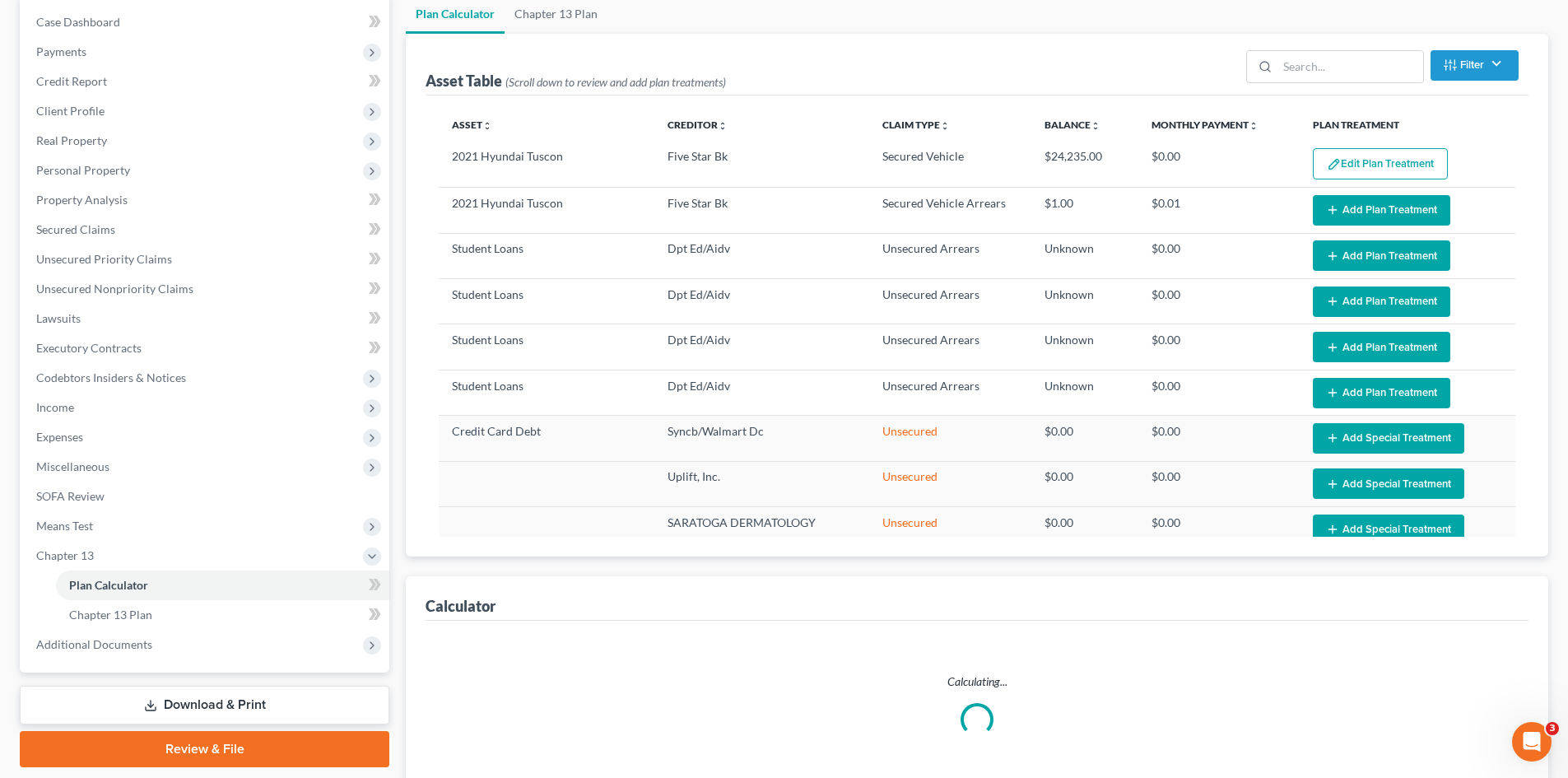
select select "59"
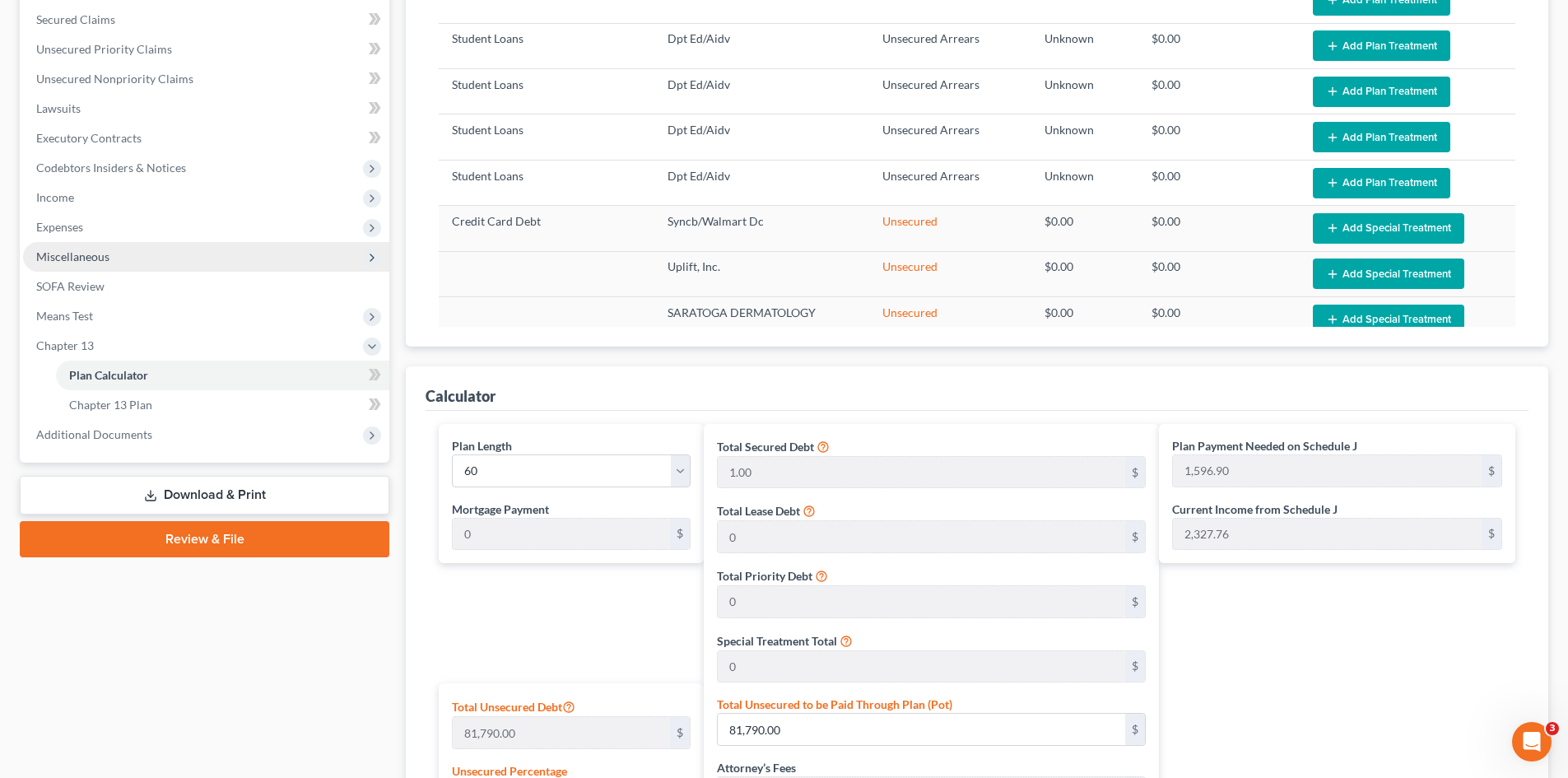
scroll to position [272, 0]
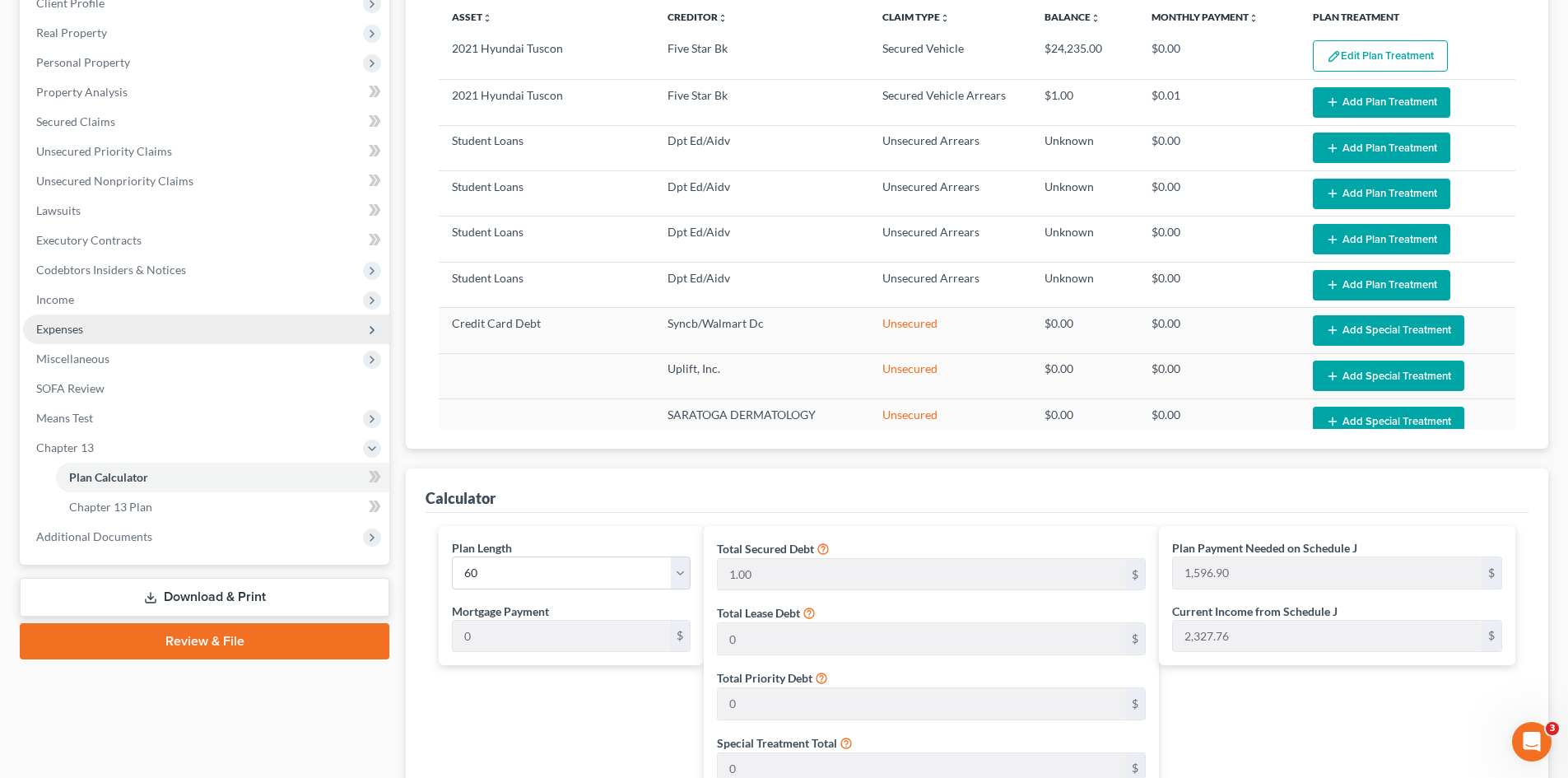
drag, startPoint x: 80, startPoint y: 301, endPoint x: 81, endPoint y: 314, distance: 13.0
click at [80, 301] on span "Income" at bounding box center [207, 300] width 366 height 30
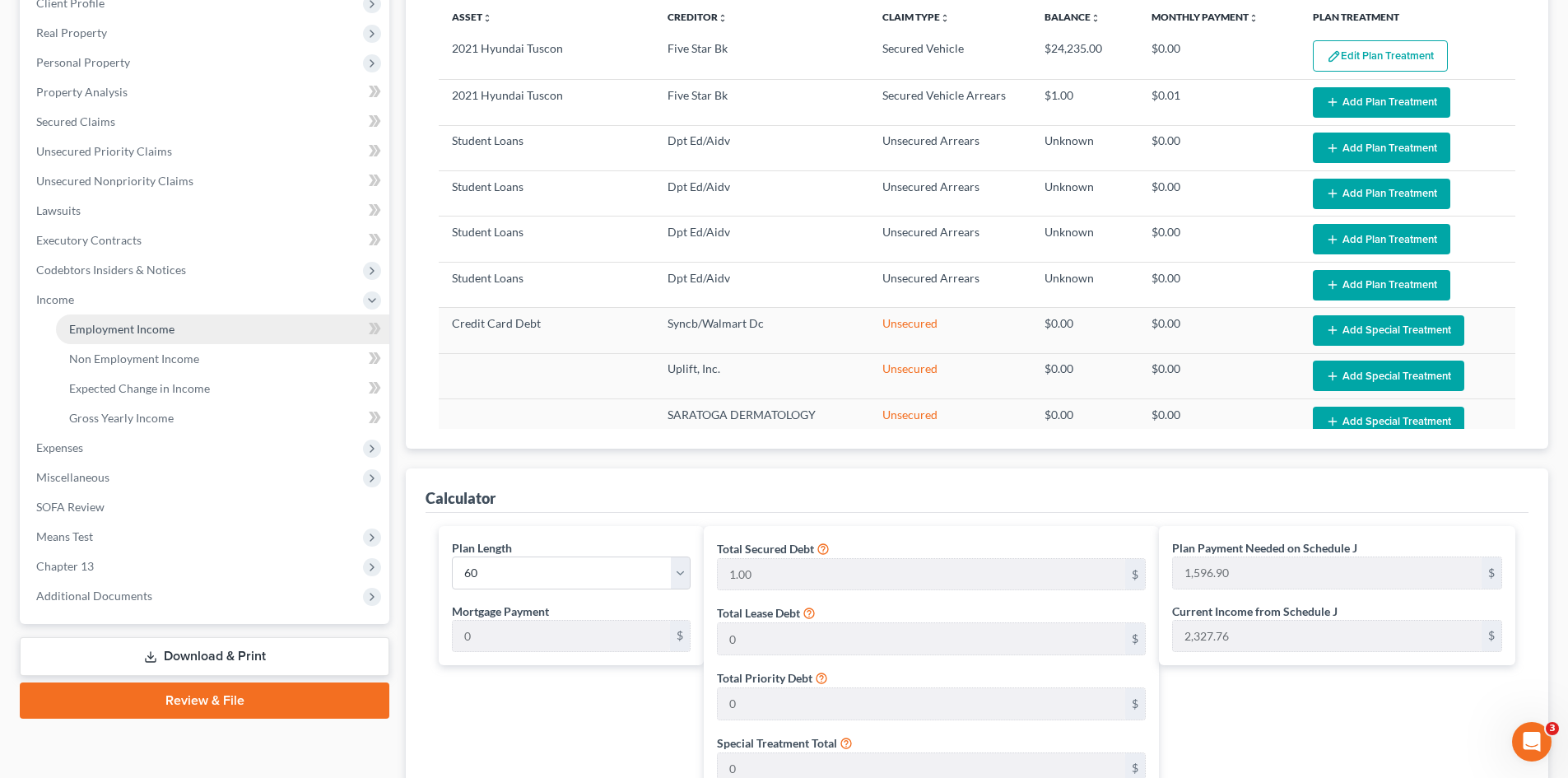
click at [94, 327] on span "Employment Income" at bounding box center [122, 328] width 106 height 14
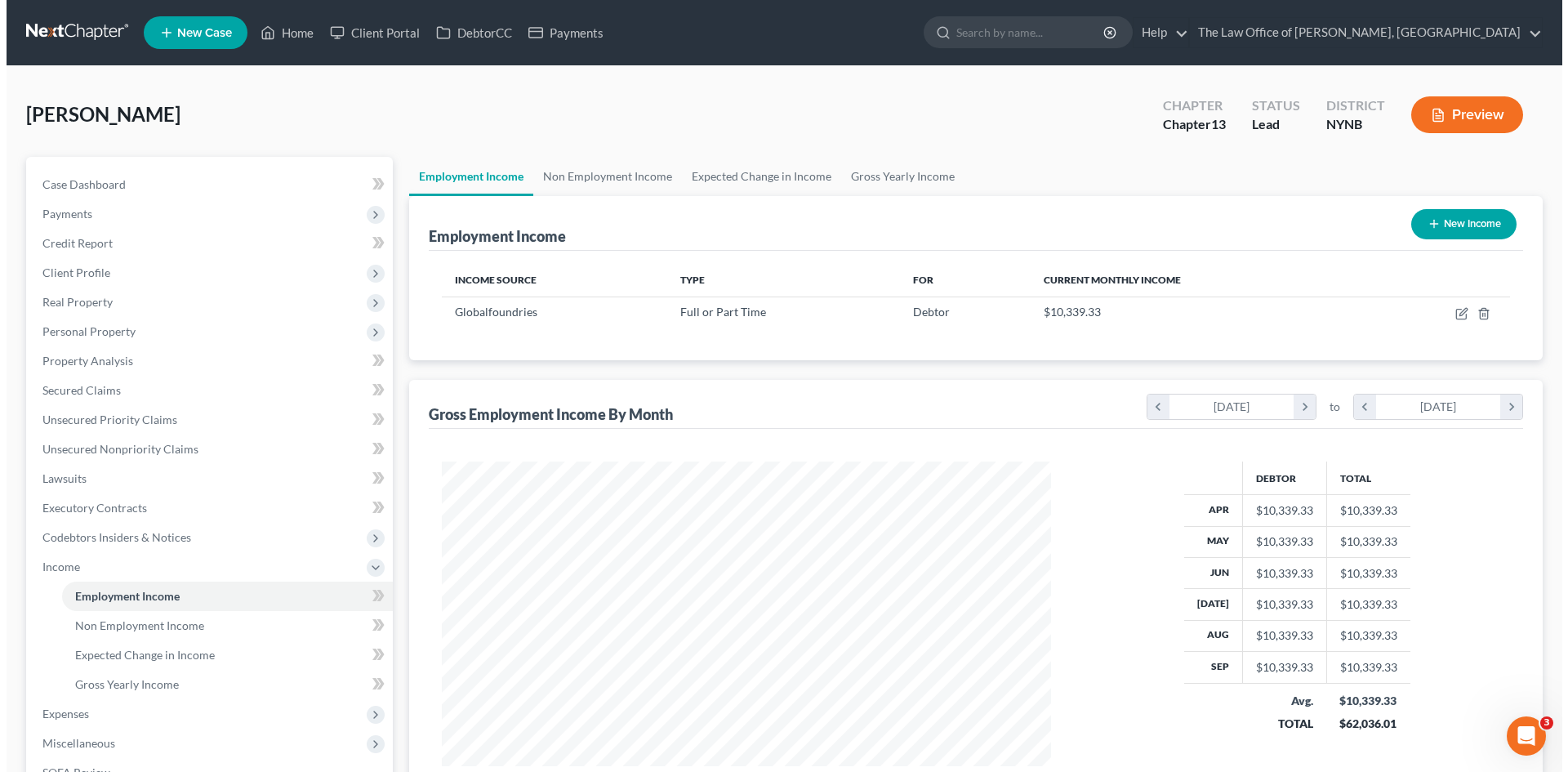
scroll to position [305, 642]
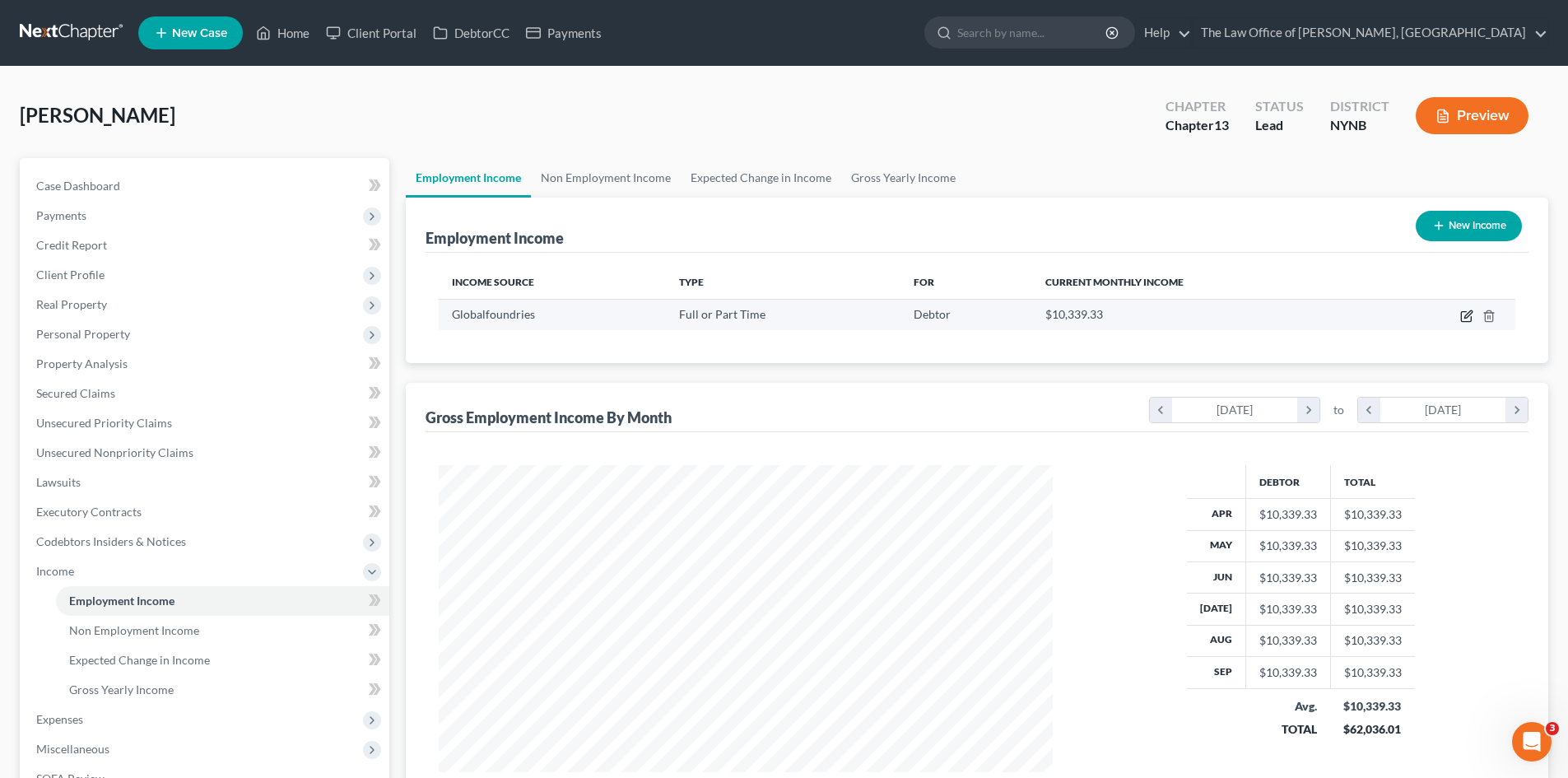
click at [1471, 317] on icon "button" at bounding box center [1466, 317] width 10 height 10
select select "0"
select select "35"
select select "2"
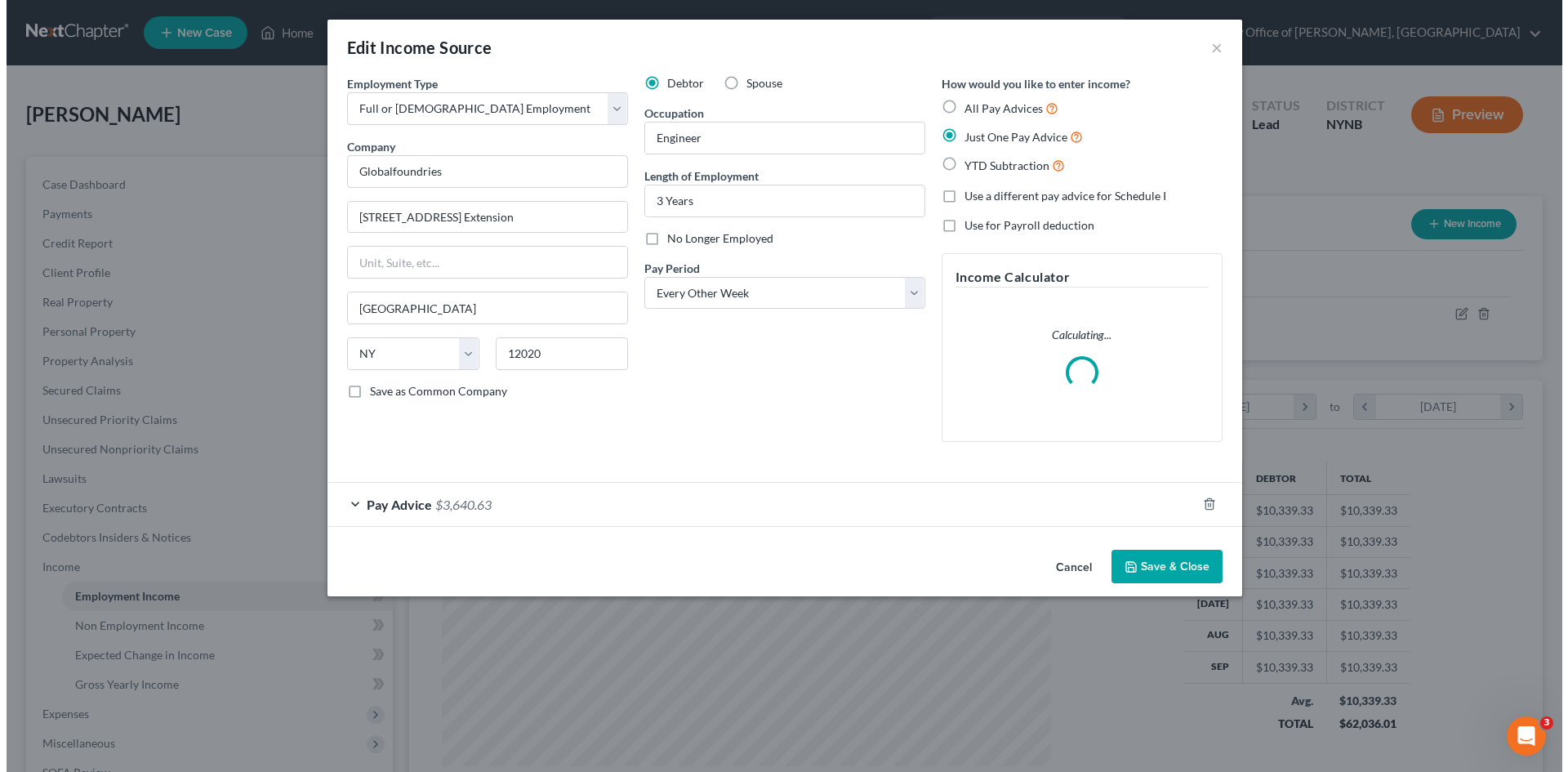
scroll to position [307, 648]
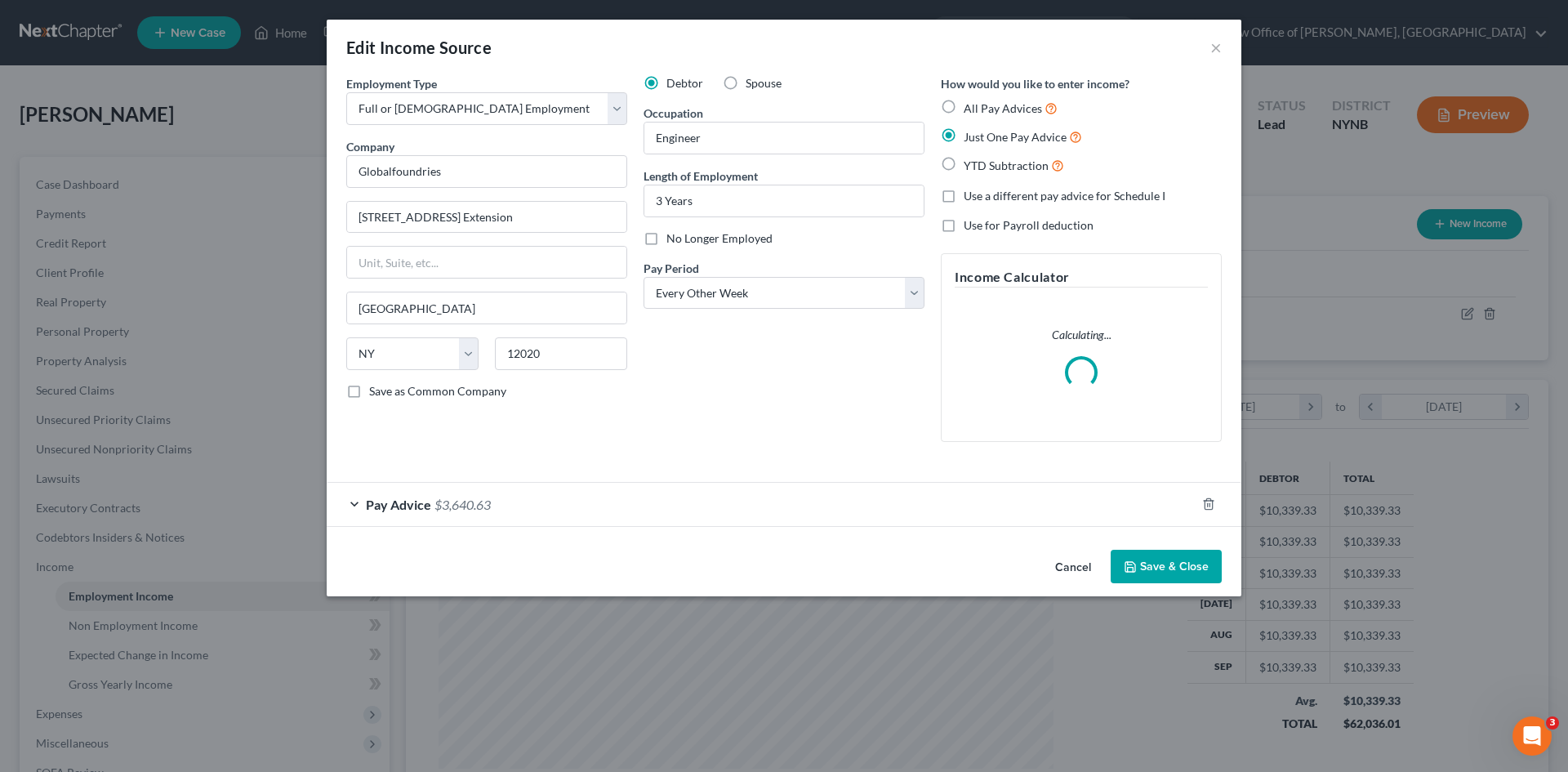
click at [453, 508] on span "$3,640.63" at bounding box center [463, 504] width 56 height 16
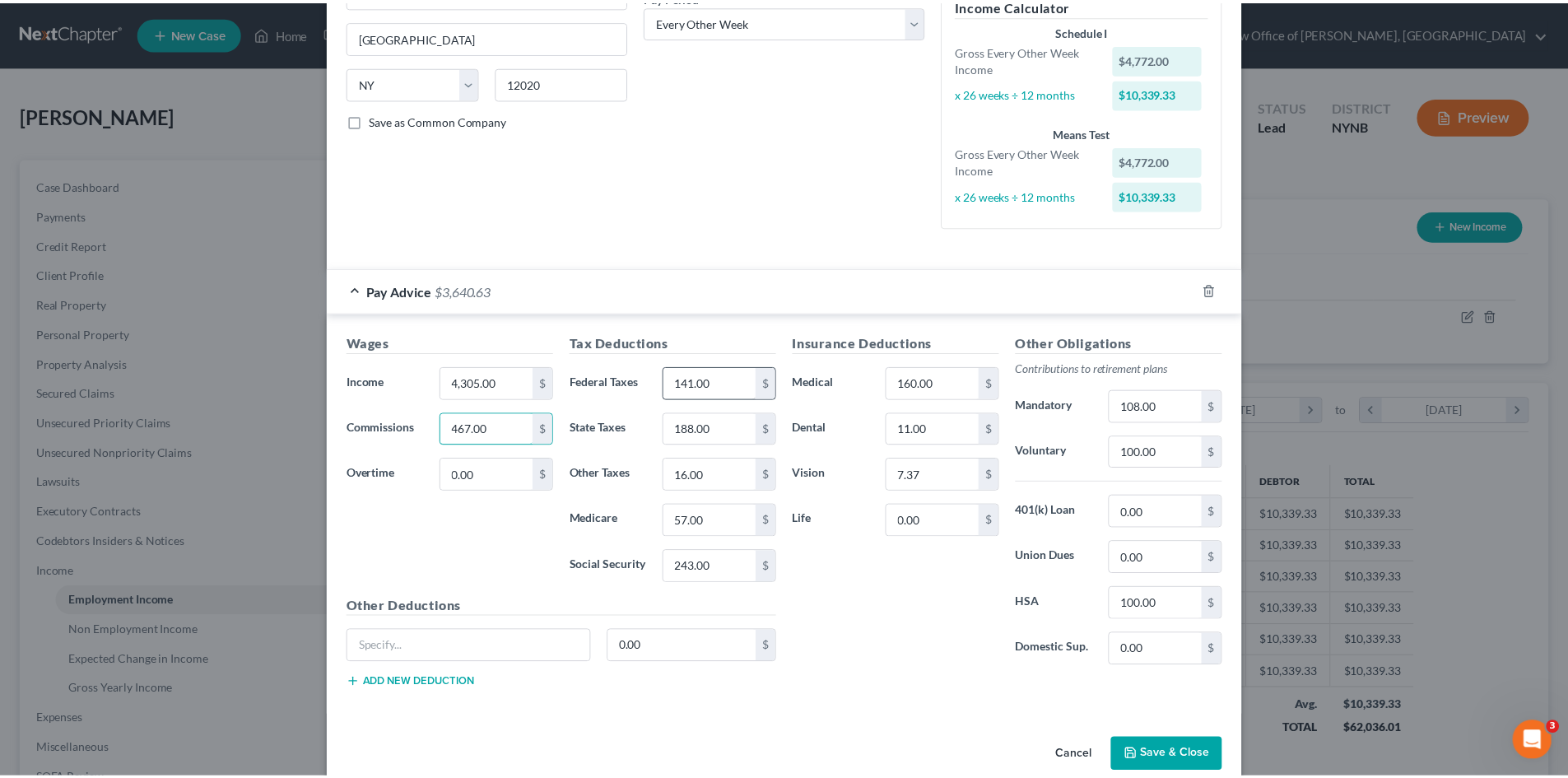
scroll to position [302, 0]
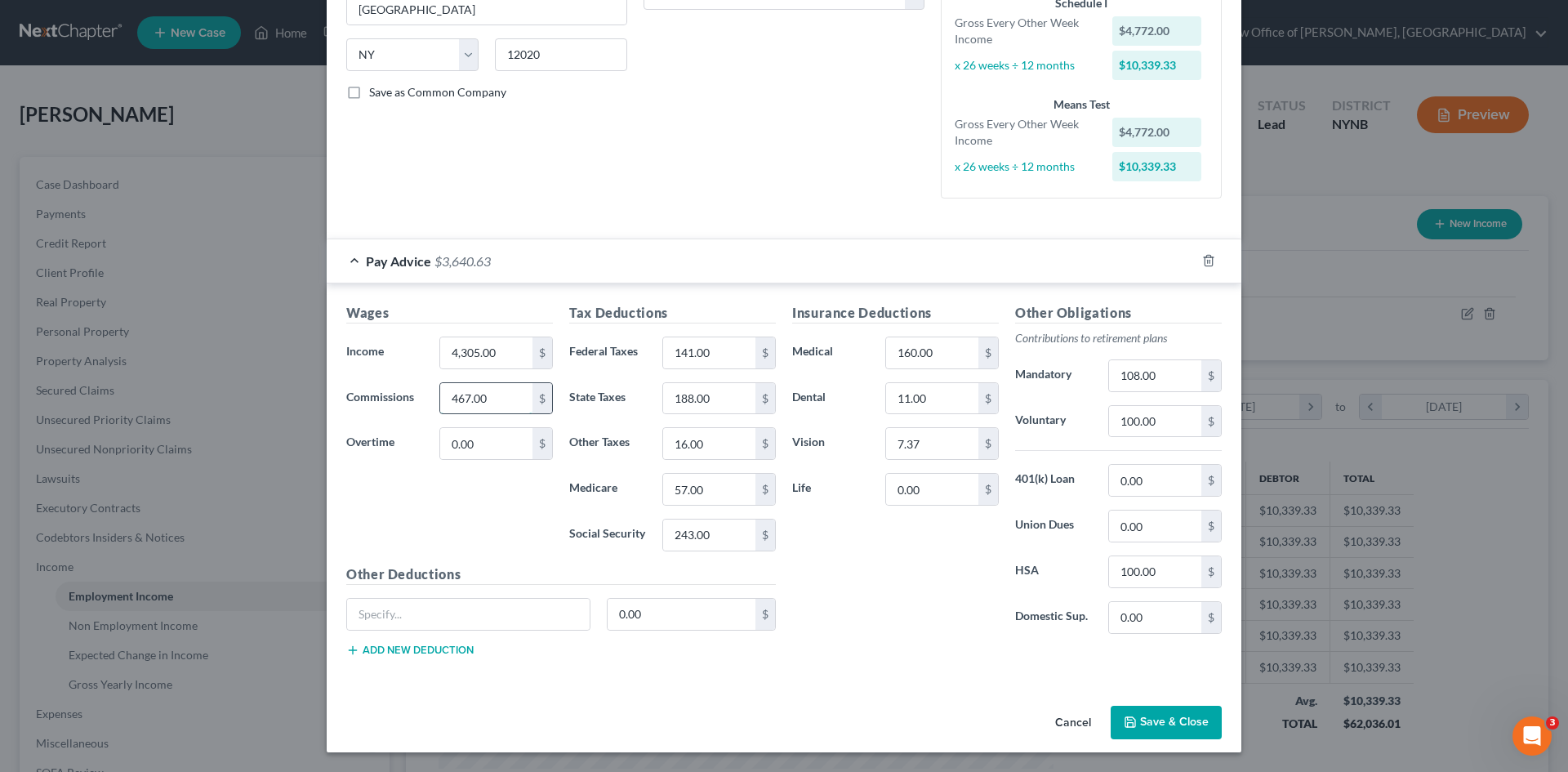
click at [496, 406] on input "467.00" at bounding box center [487, 399] width 93 height 31
drag, startPoint x: 508, startPoint y: 403, endPoint x: 434, endPoint y: 403, distance: 74.0
click at [440, 405] on div "467.00 $" at bounding box center [496, 399] width 113 height 33
type input "235"
click at [1157, 732] on button "Save & Close" at bounding box center [1166, 723] width 111 height 35
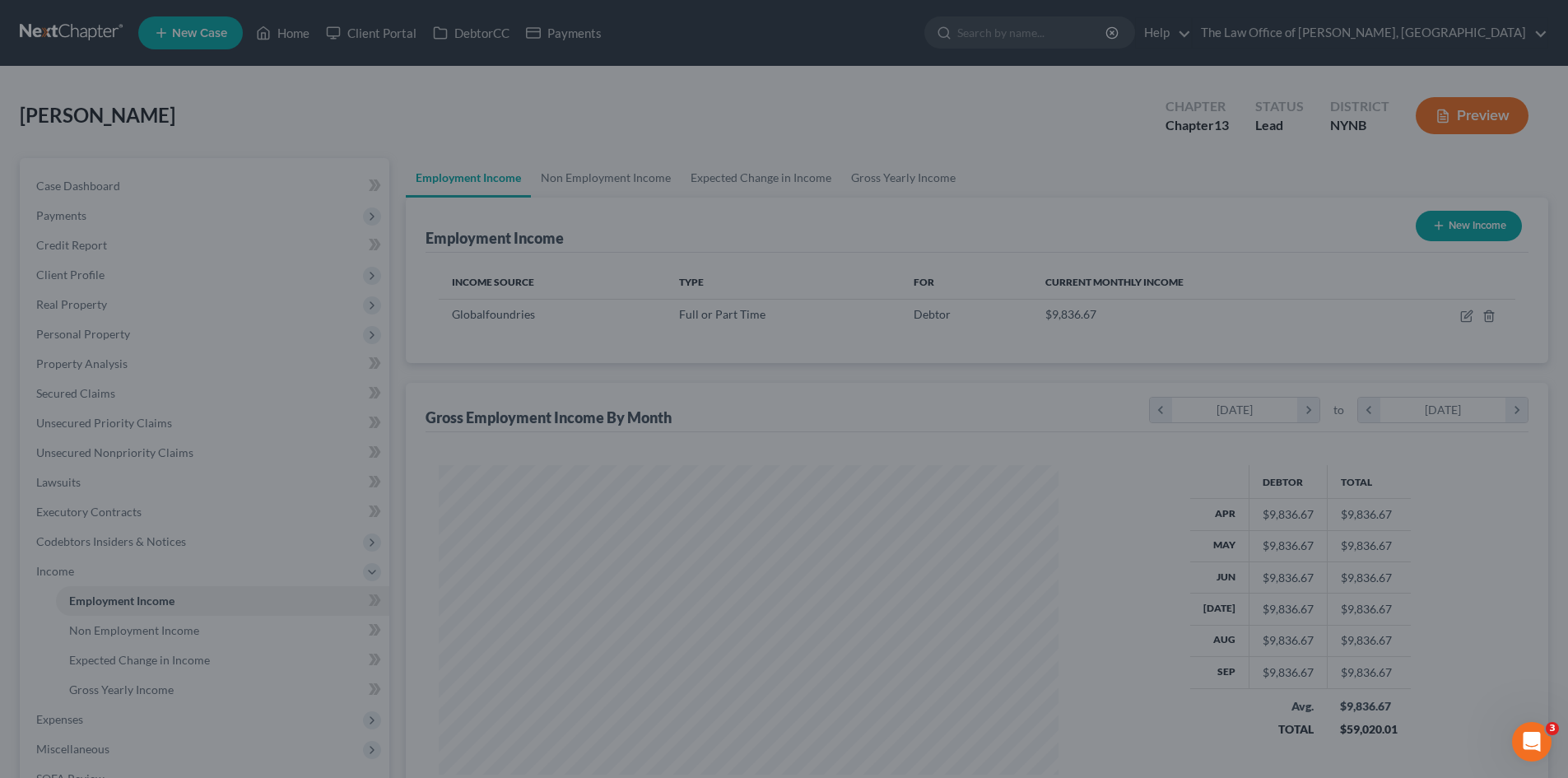
scroll to position [822909, 822310]
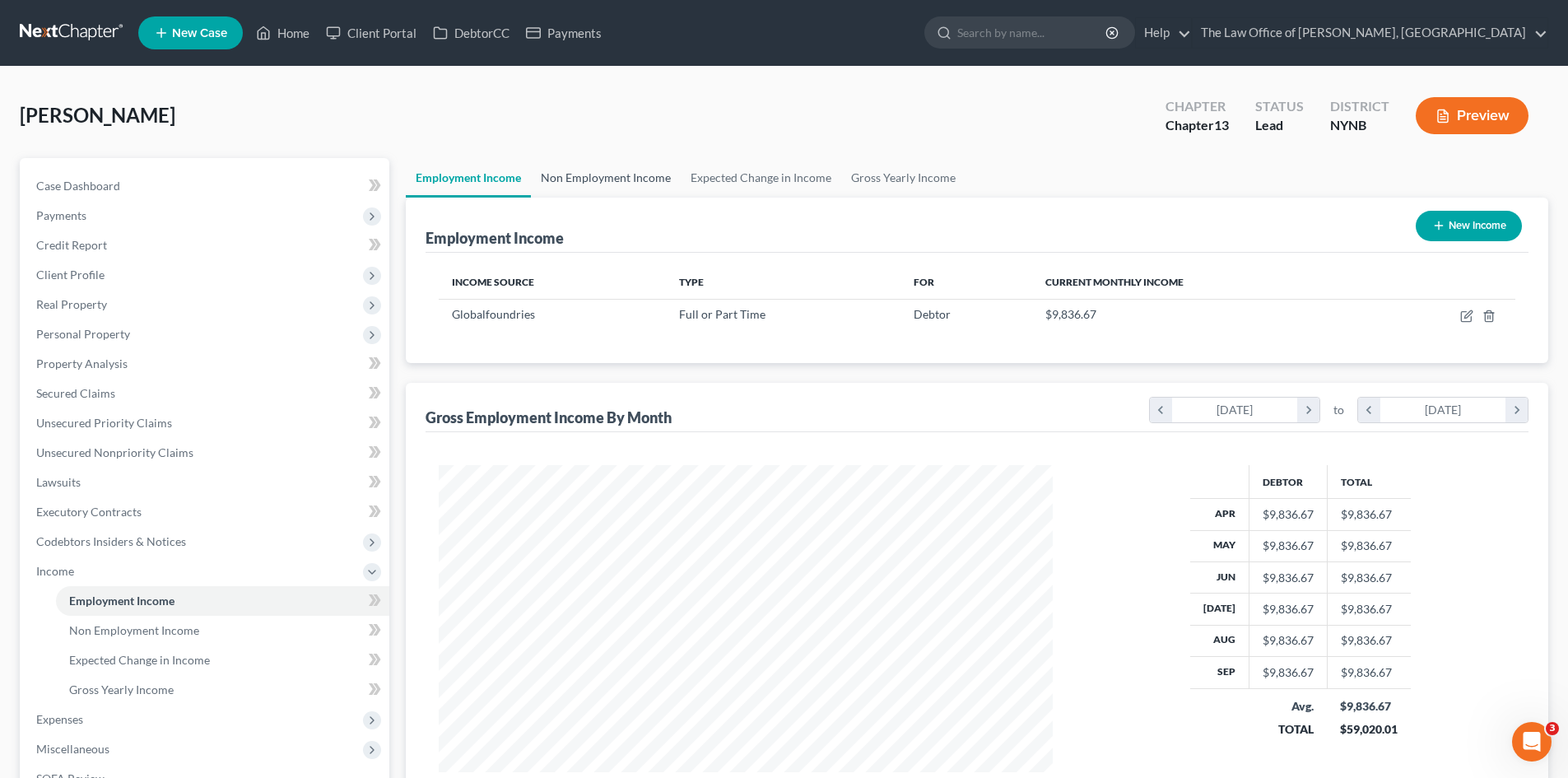
click at [603, 187] on link "Non Employment Income" at bounding box center [605, 177] width 150 height 39
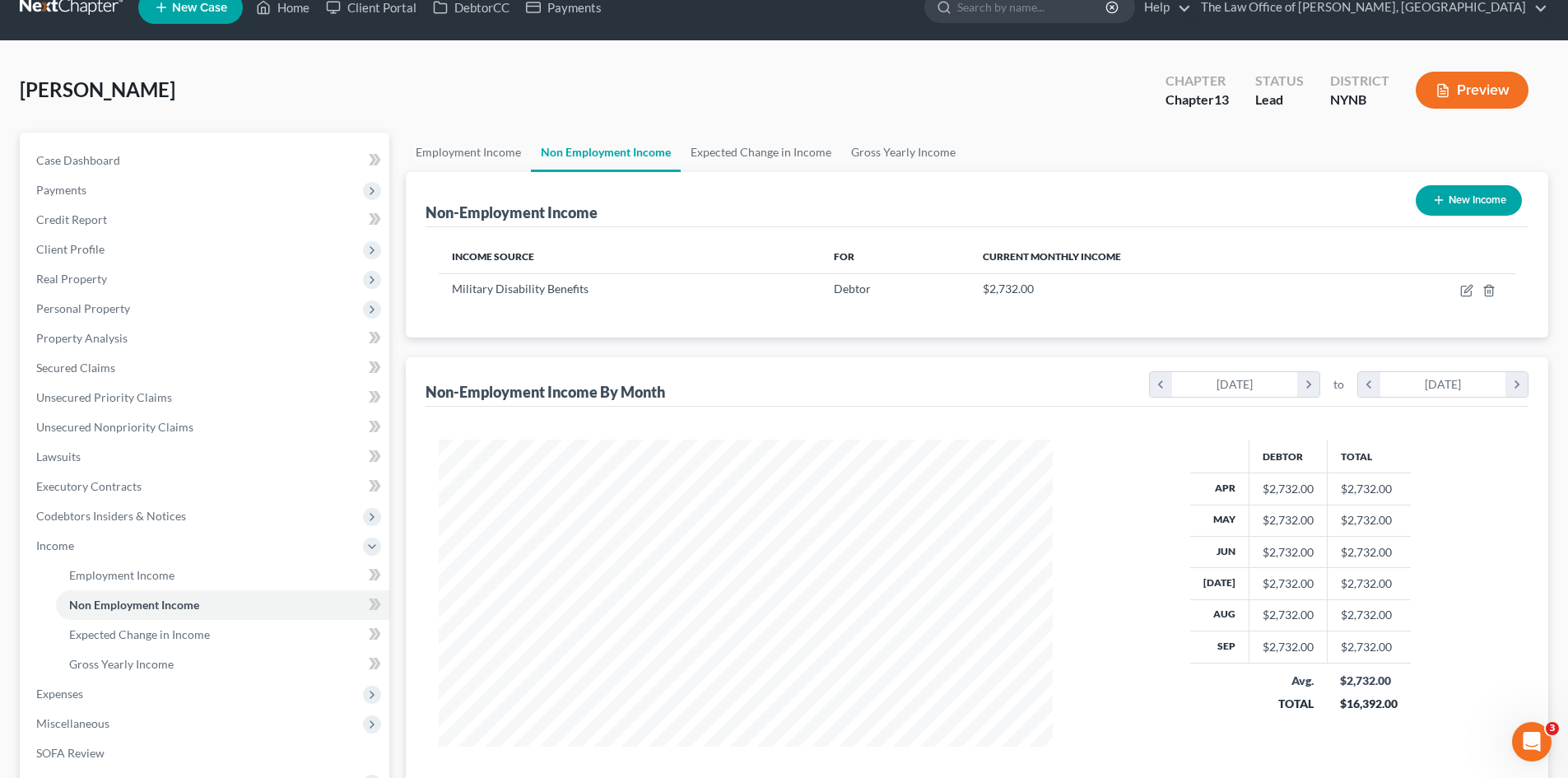
scroll to position [275, 0]
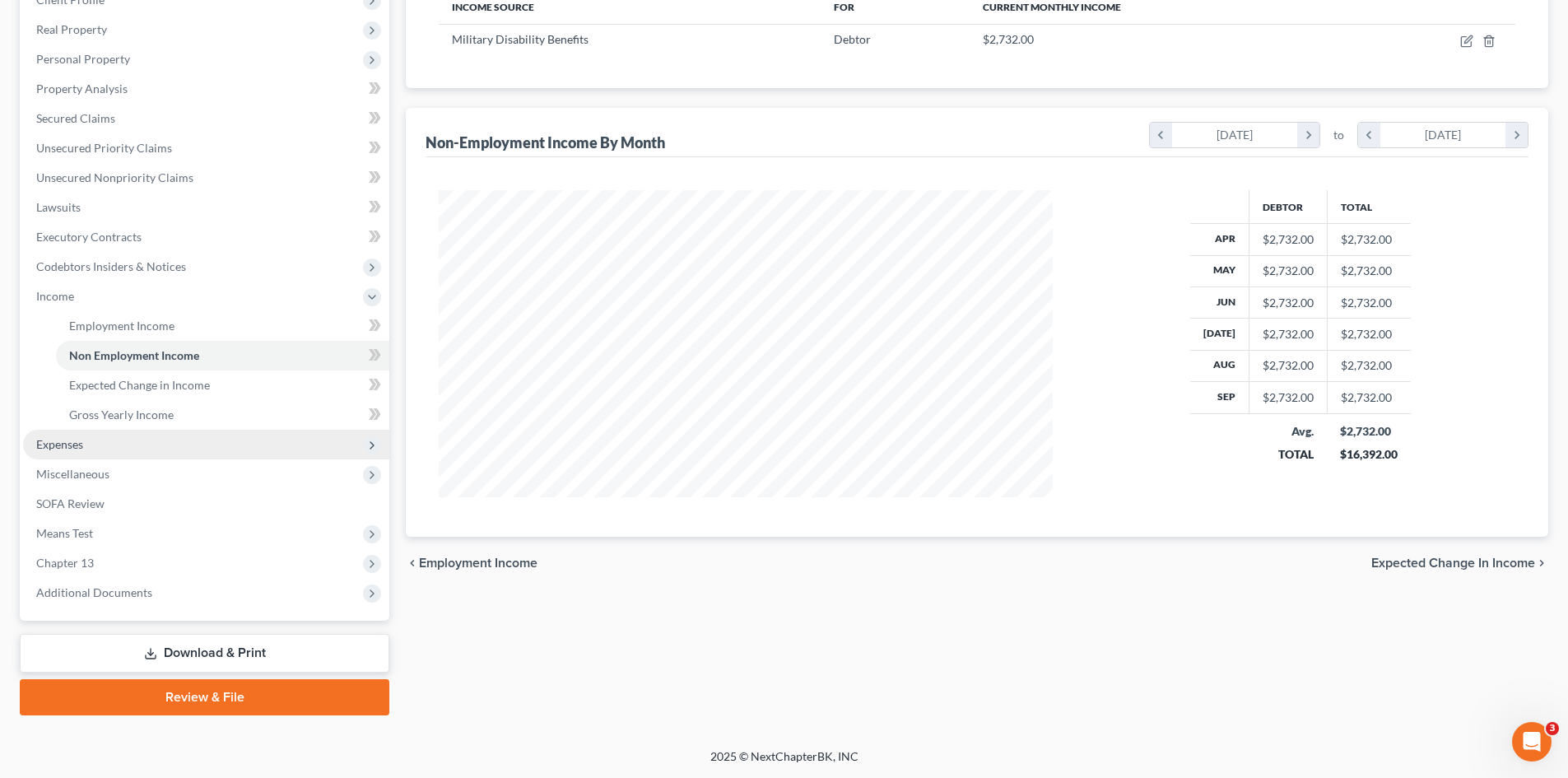
click at [75, 444] on span "Expenses" at bounding box center [59, 444] width 47 height 14
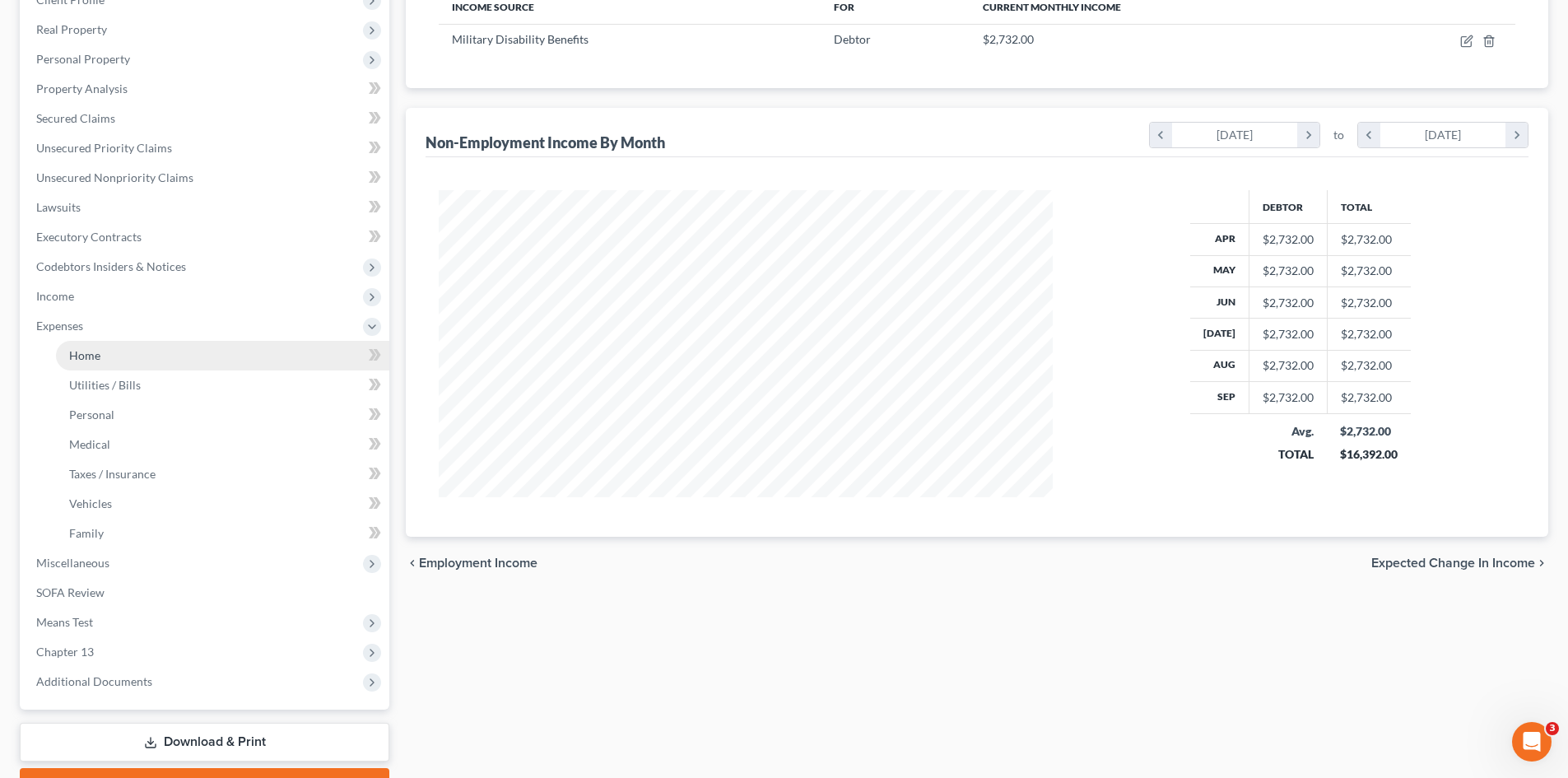
click at [91, 344] on link "Home" at bounding box center [222, 356] width 333 height 30
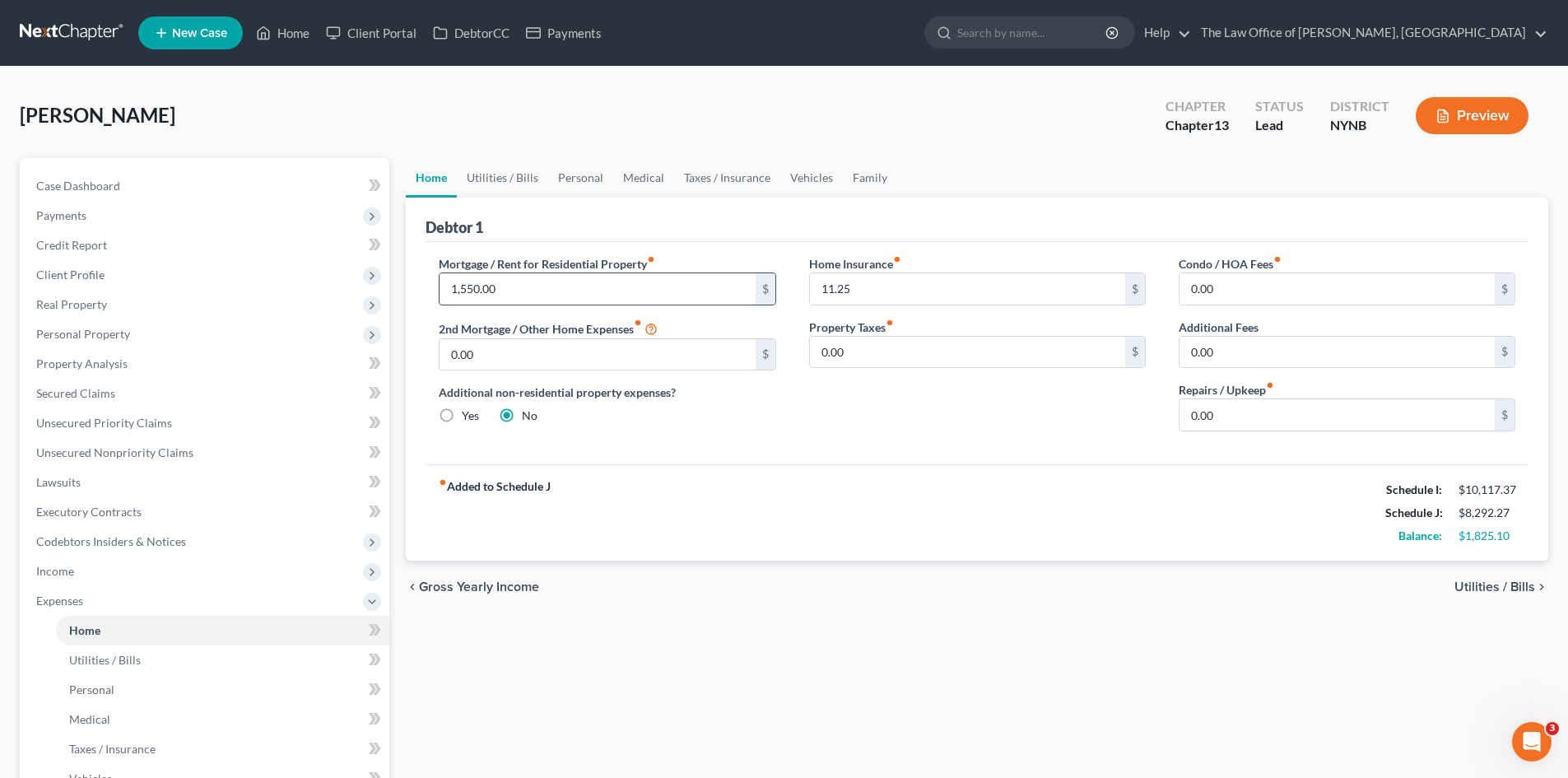
click at [520, 297] on input "1,550.00" at bounding box center [597, 289] width 316 height 32
click at [854, 293] on input "11.25" at bounding box center [967, 289] width 316 height 32
click at [492, 176] on link "Utilities / Bills" at bounding box center [502, 177] width 92 height 39
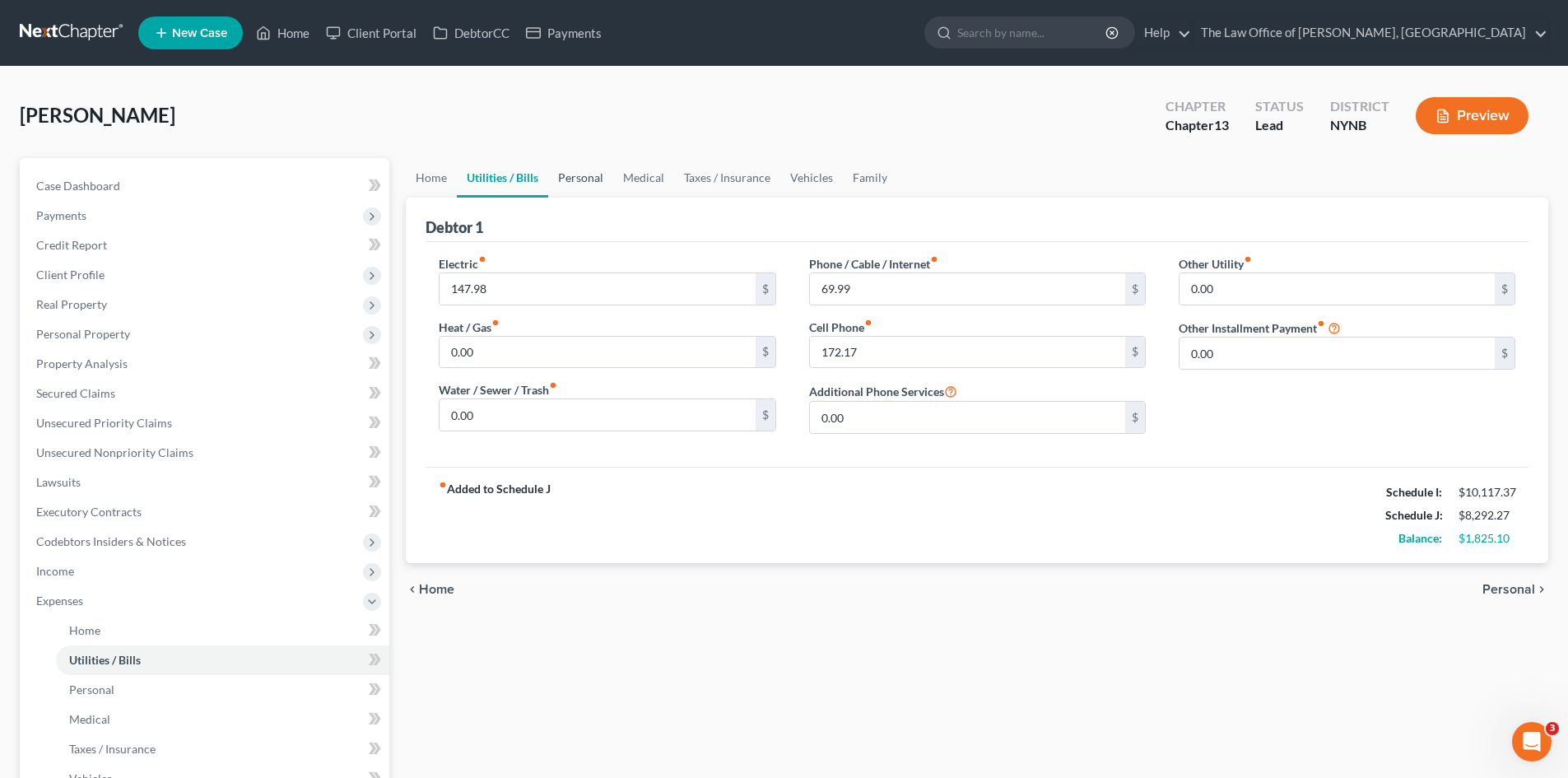
click at [583, 184] on link "Personal" at bounding box center [580, 177] width 65 height 39
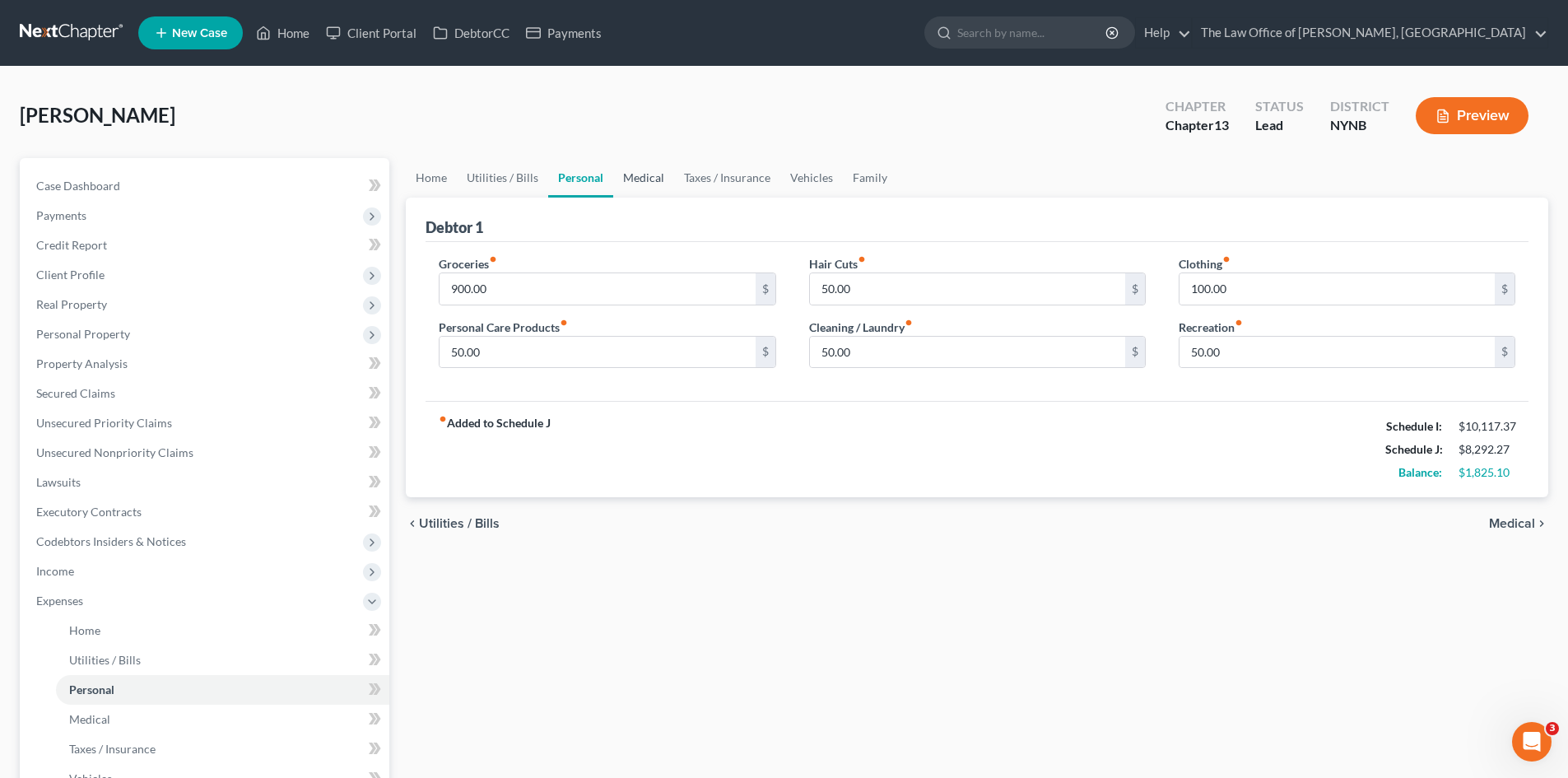
click at [635, 173] on link "Medical" at bounding box center [643, 177] width 61 height 39
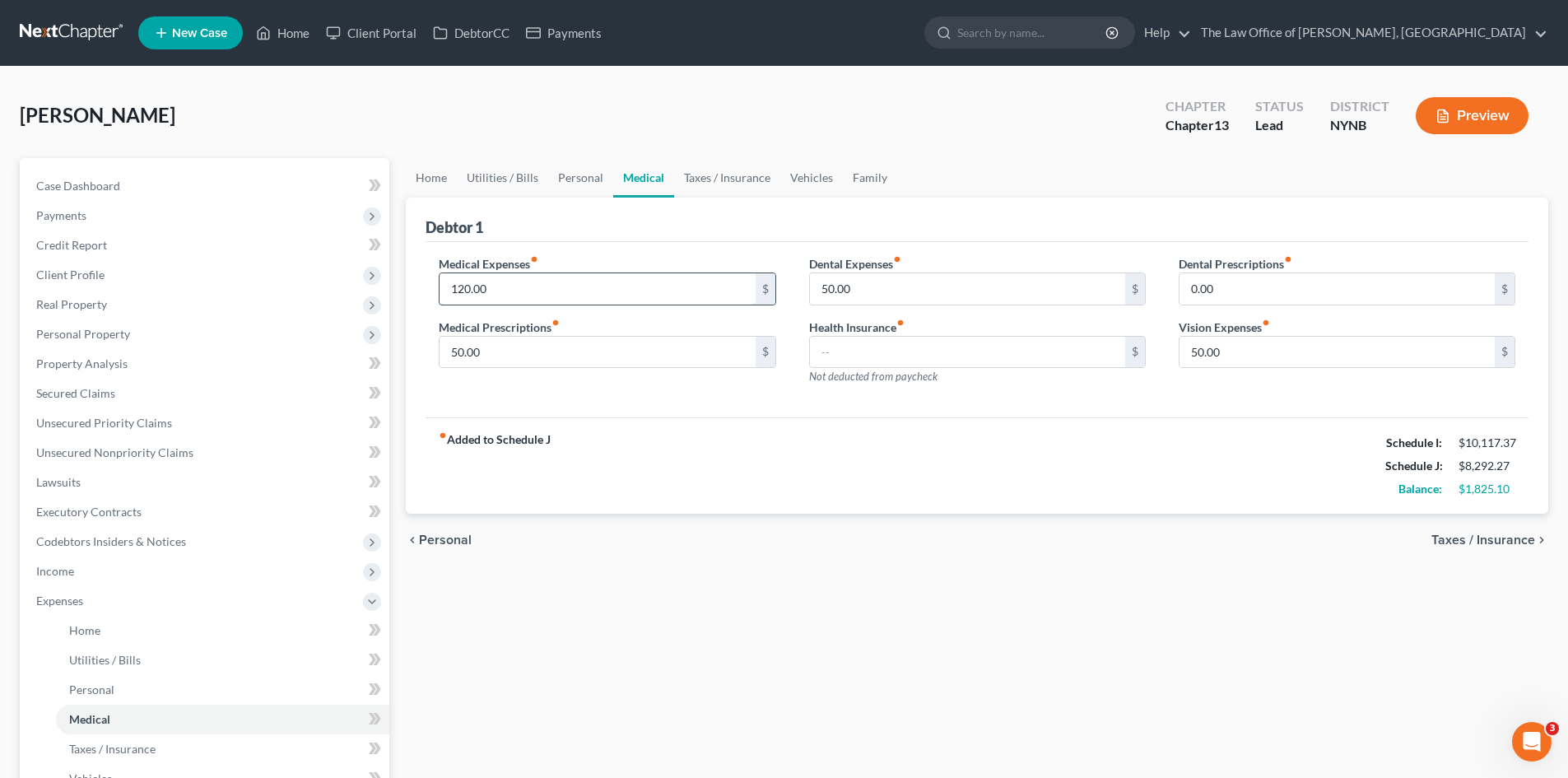
click at [516, 294] on input "120.00" at bounding box center [597, 289] width 316 height 32
drag, startPoint x: 575, startPoint y: 410, endPoint x: 589, endPoint y: 347, distance: 64.5
click at [579, 408] on div "Medical Expenses fiber_manual_record 120.00 $ Medical Prescriptions fiber_manua…" at bounding box center [977, 330] width 1103 height 176
click at [701, 190] on link "Taxes / Insurance" at bounding box center [726, 177] width 106 height 39
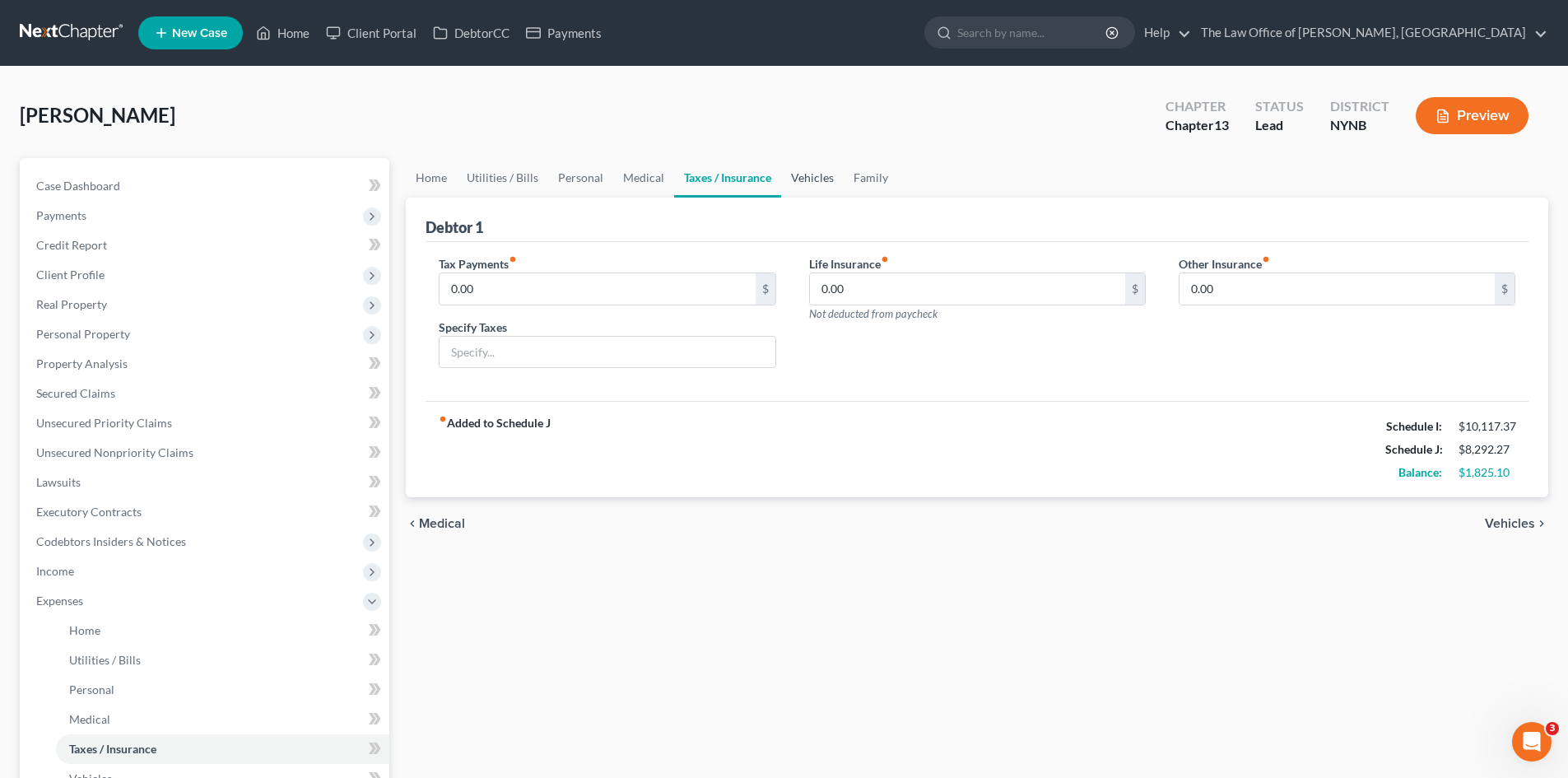
click at [787, 178] on link "Vehicles" at bounding box center [812, 177] width 62 height 39
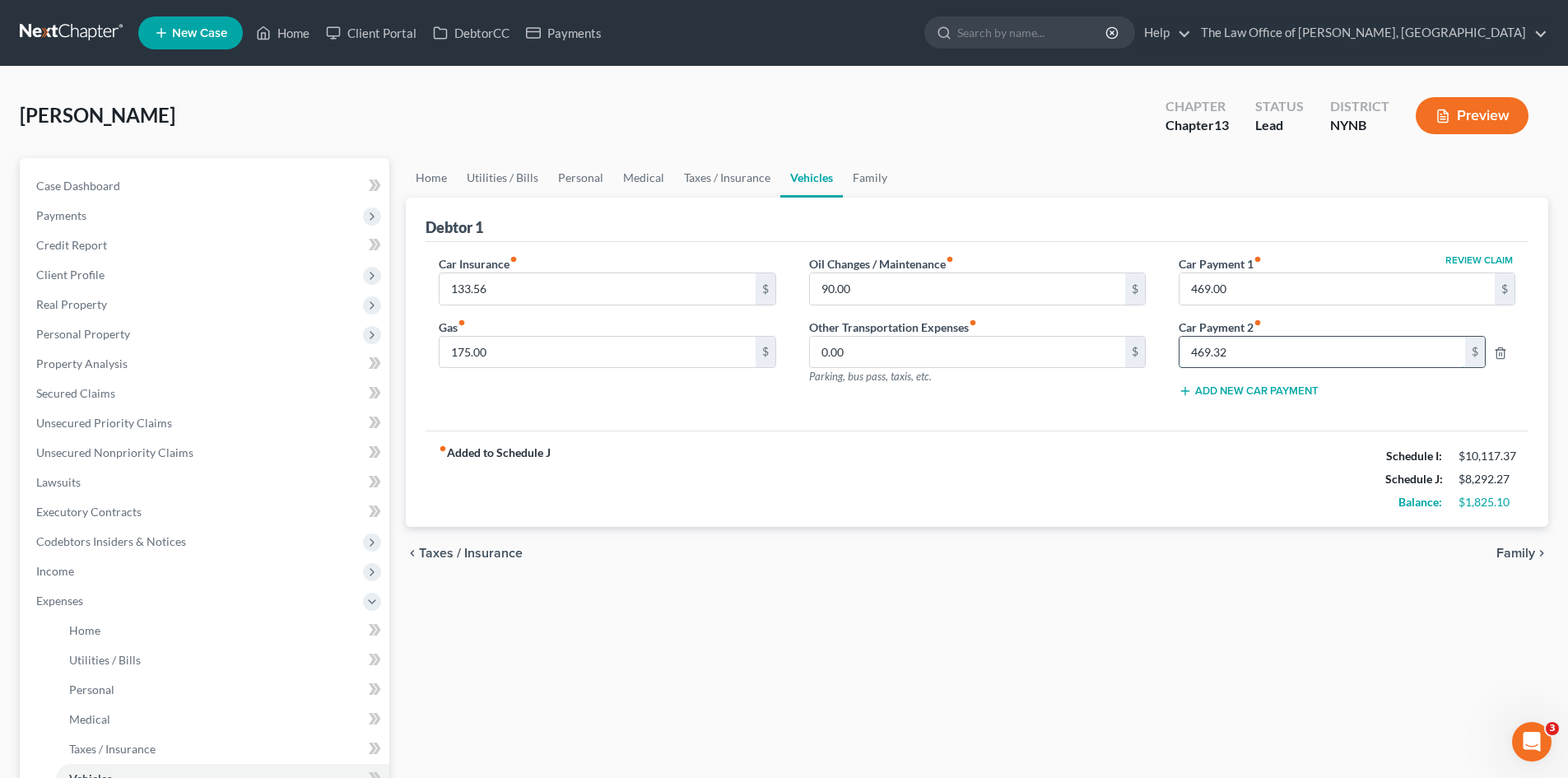
click at [1265, 355] on input "469.32" at bounding box center [1322, 352] width 286 height 32
type input "0"
click at [1119, 514] on div "fiber_manual_record Added to Schedule J Schedule I: $10,117.37 Schedule J: $8,2…" at bounding box center [977, 479] width 1103 height 97
click at [490, 353] on input "175.00" at bounding box center [597, 352] width 316 height 32
type input "250"
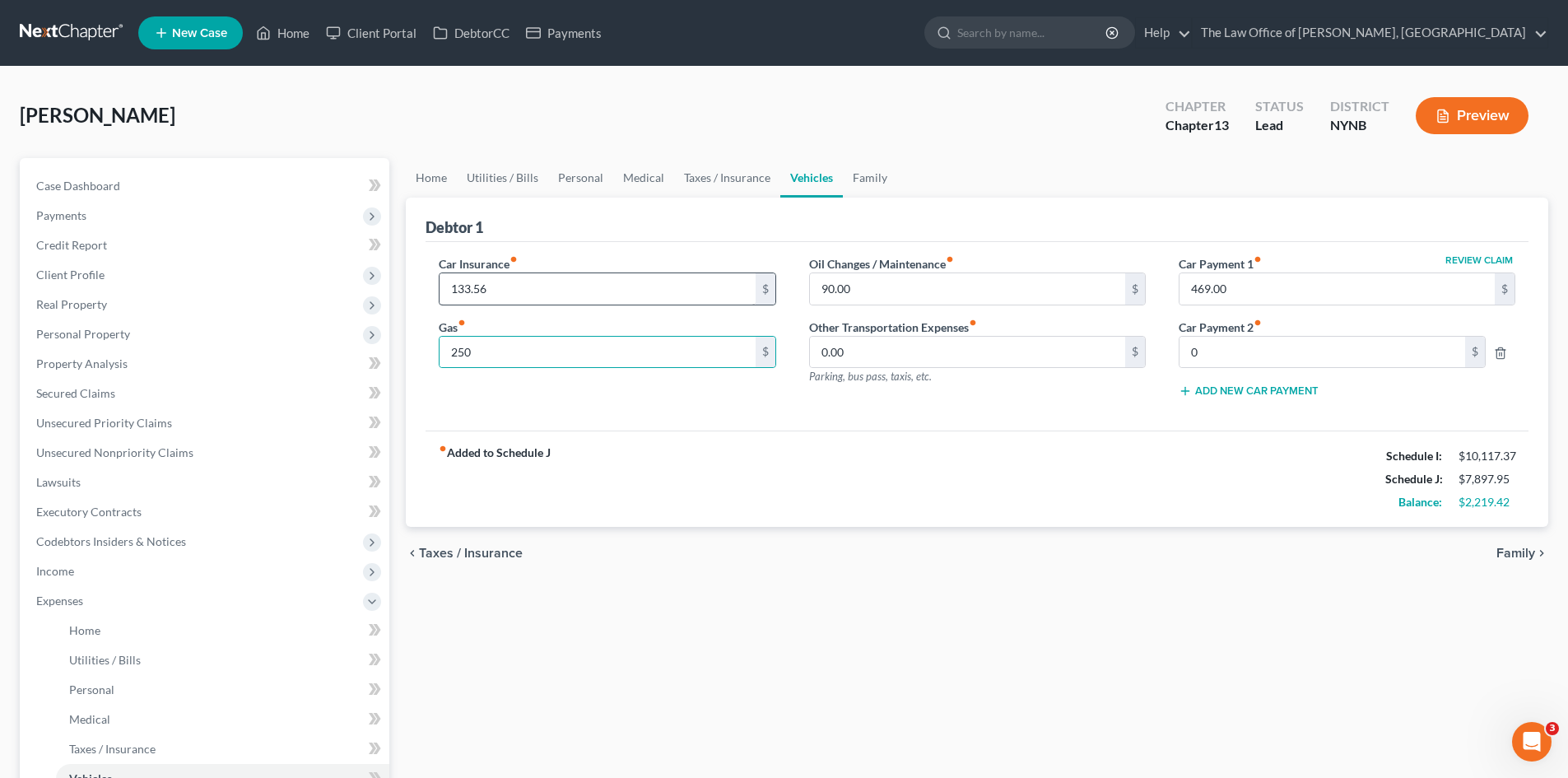
drag, startPoint x: 670, startPoint y: 474, endPoint x: 749, endPoint y: 303, distance: 188.4
click at [670, 474] on div "fiber_manual_record Added to Schedule J Schedule I: $10,117.37 Schedule J: $7,8…" at bounding box center [977, 479] width 1103 height 97
click at [864, 194] on link "Family" at bounding box center [869, 177] width 54 height 39
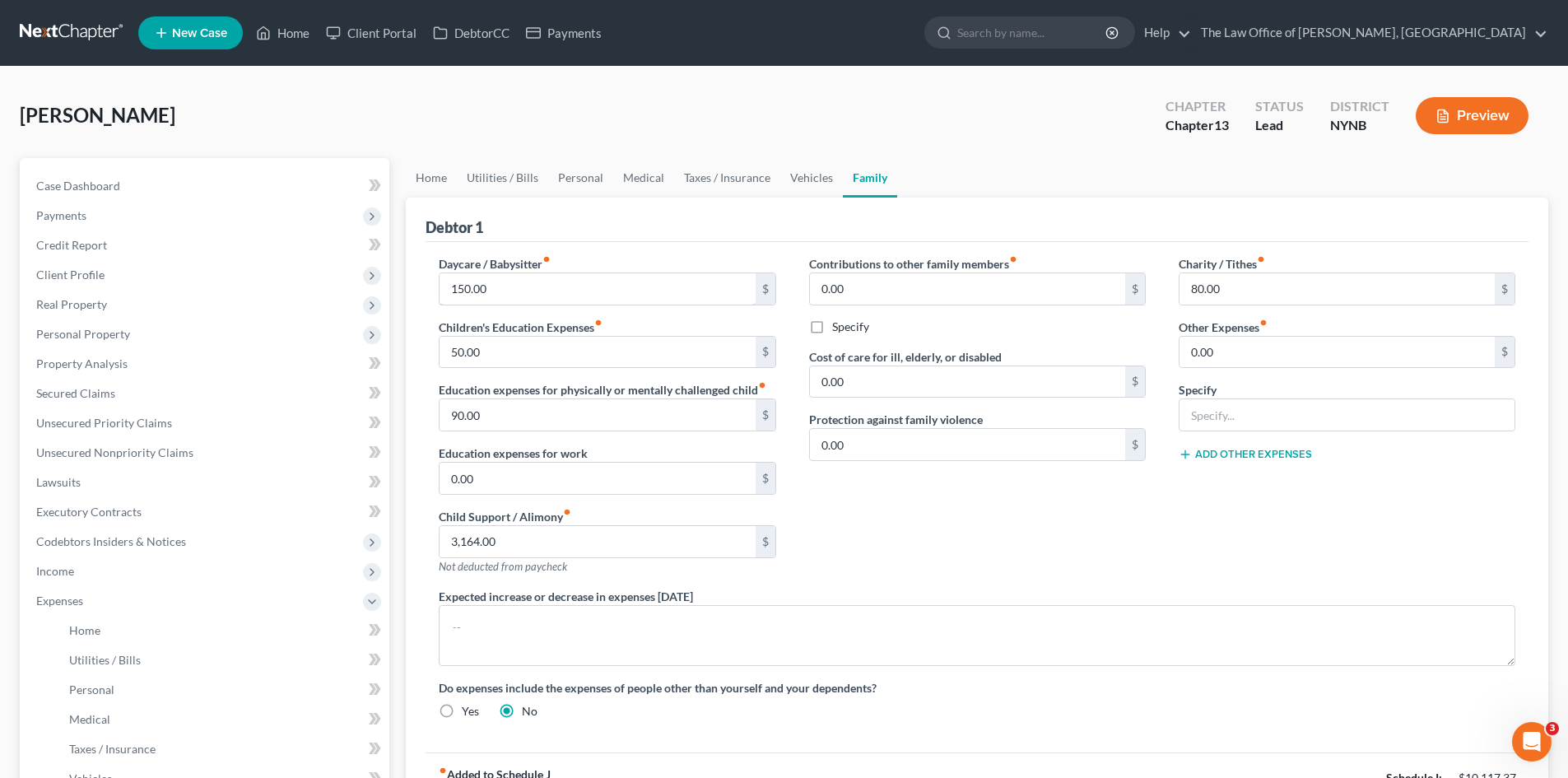
drag, startPoint x: 515, startPoint y: 294, endPoint x: 526, endPoint y: 327, distance: 34.8
click at [515, 293] on input "150.00" at bounding box center [597, 289] width 316 height 32
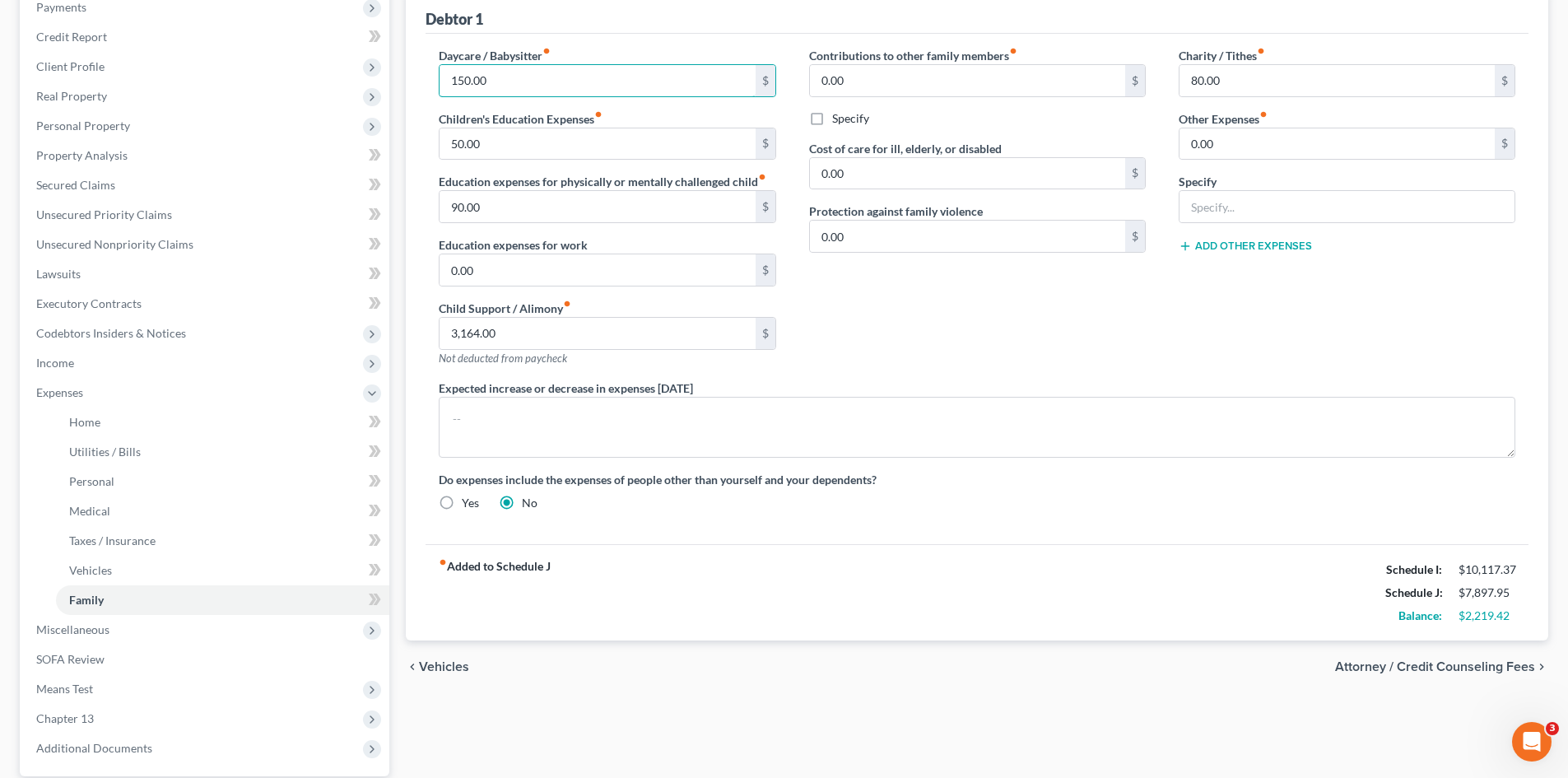
scroll to position [165, 0]
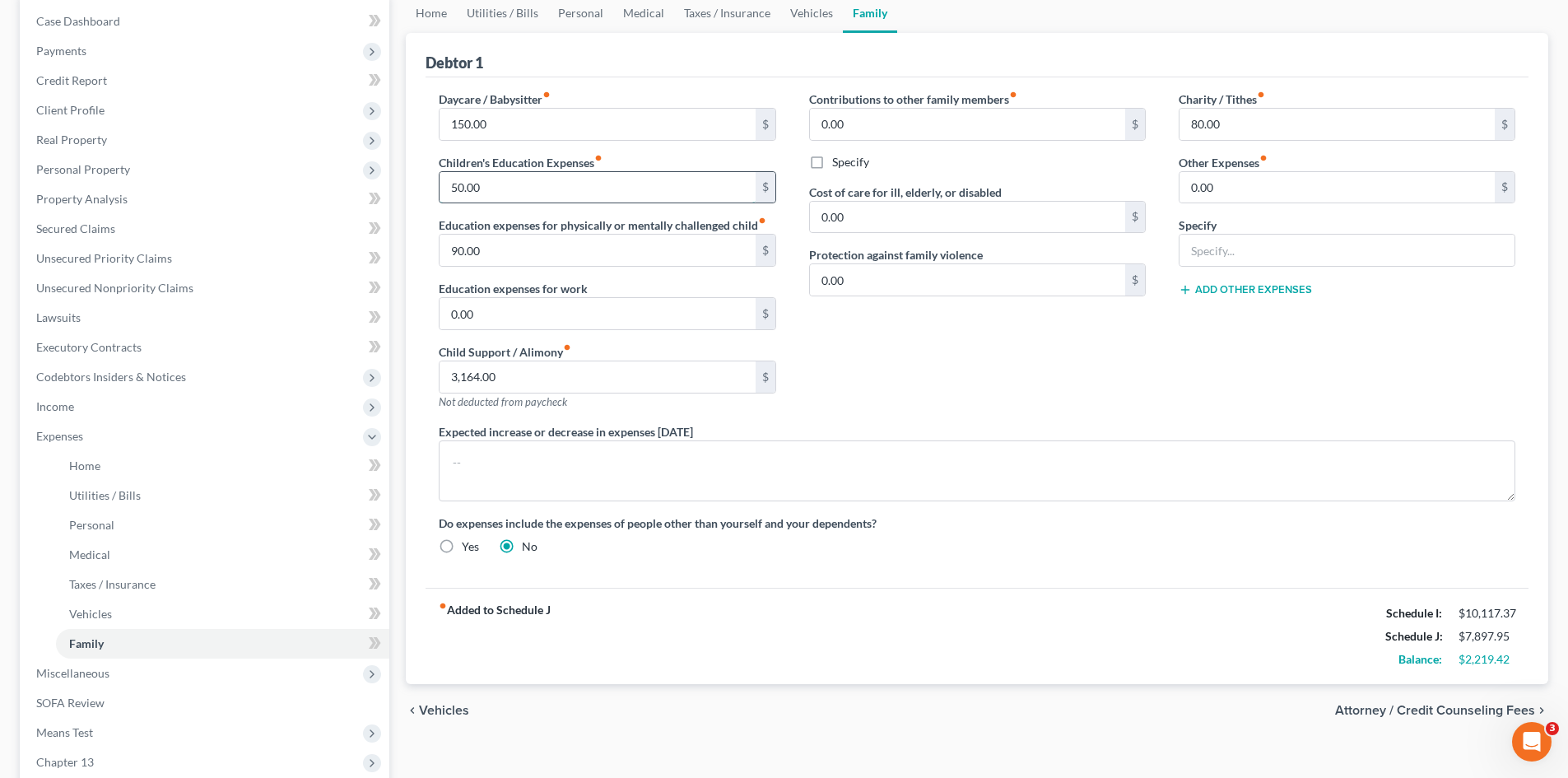
click at [501, 184] on input "50.00" at bounding box center [597, 188] width 316 height 32
click at [878, 338] on div "Contributions to other family members fiber_manual_record 0.00 $ Specify Cost o…" at bounding box center [978, 257] width 370 height 332
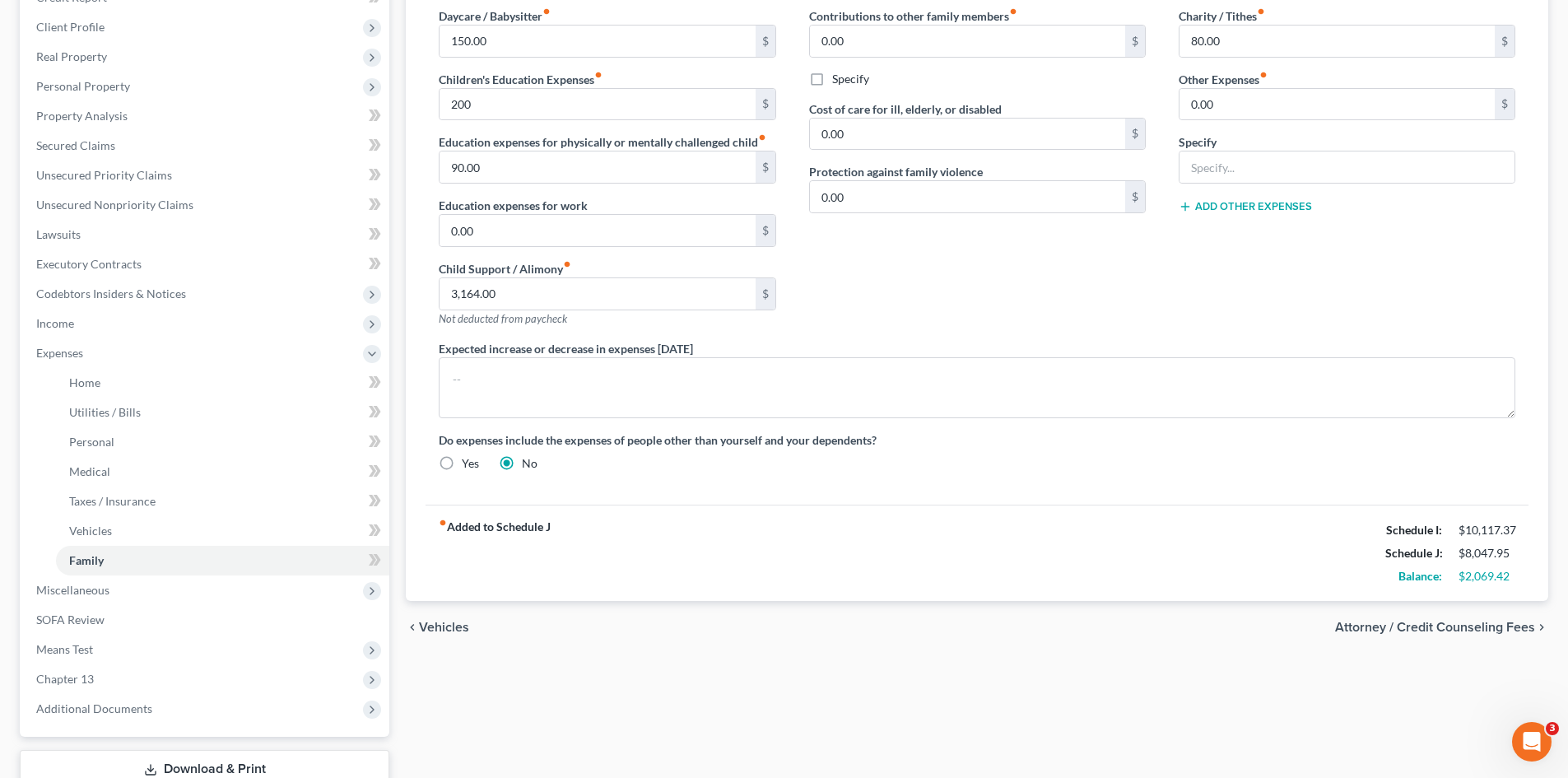
scroll to position [364, 0]
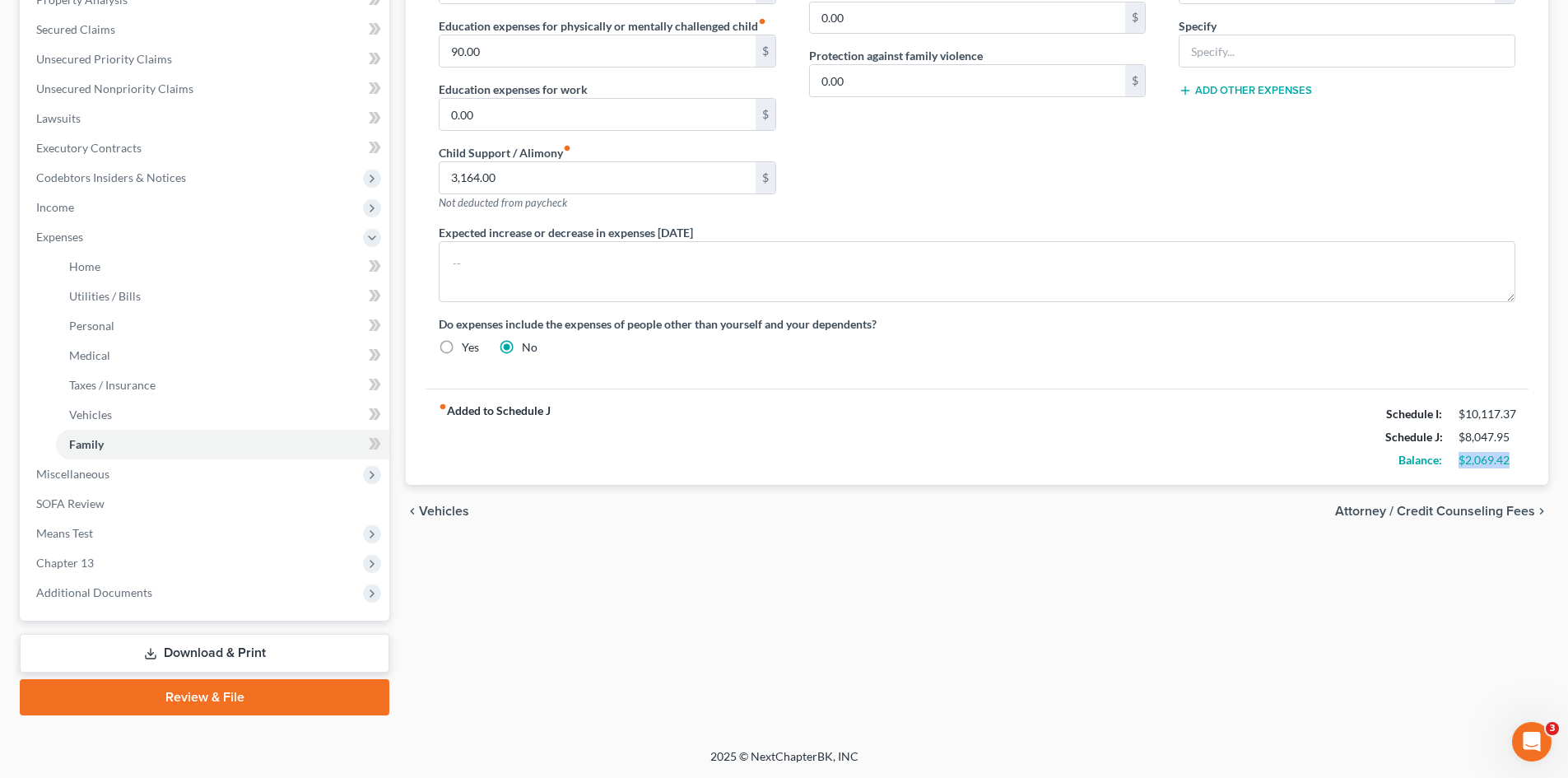
drag, startPoint x: 1512, startPoint y: 463, endPoint x: 787, endPoint y: 402, distance: 727.6
click at [1452, 461] on div "$2,069.42" at bounding box center [1486, 461] width 73 height 17
drag, startPoint x: 67, startPoint y: 561, endPoint x: 83, endPoint y: 567, distance: 17.1
click at [66, 562] on span "Chapter 13" at bounding box center [64, 562] width 57 height 14
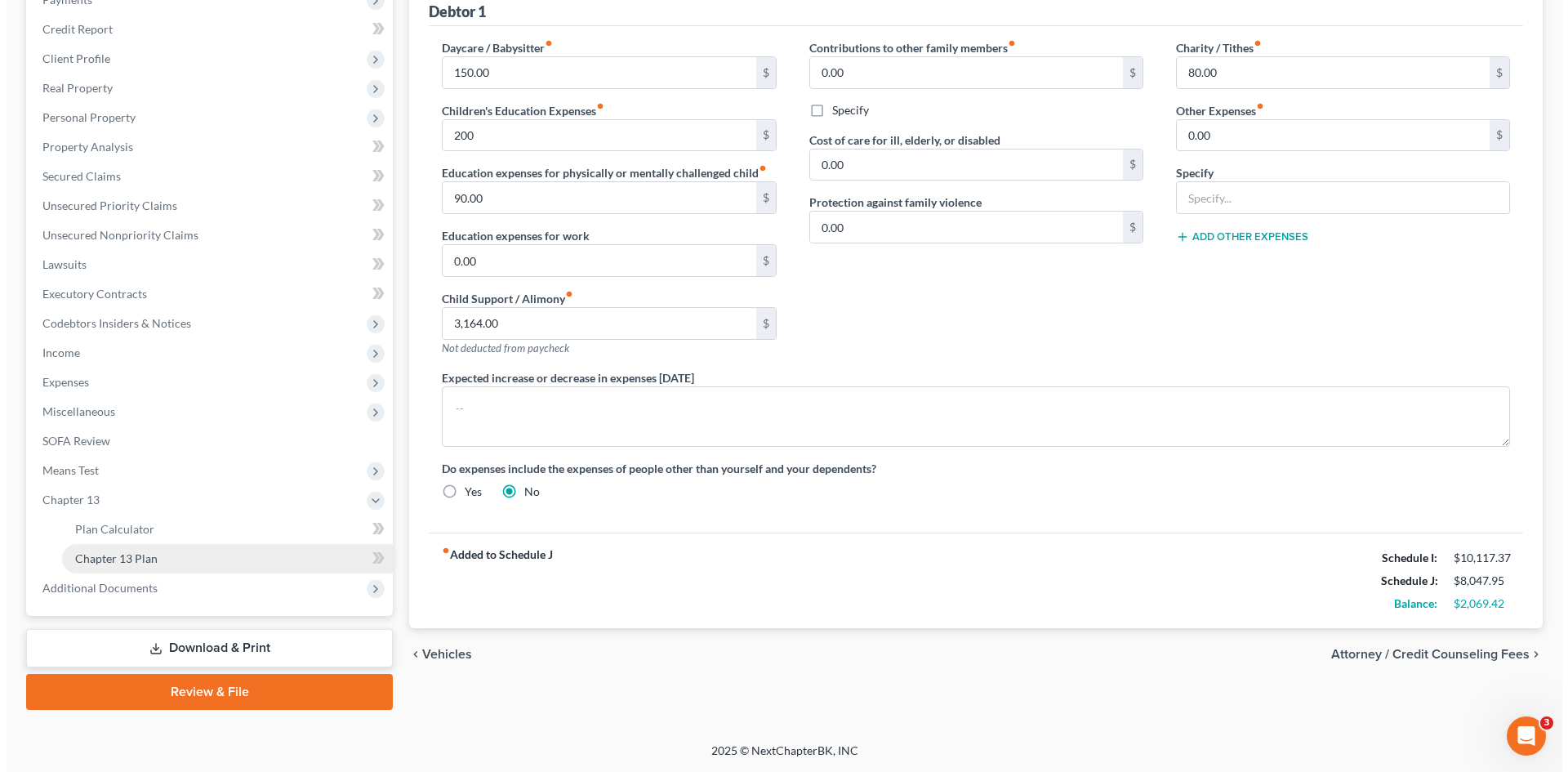
scroll to position [214, 0]
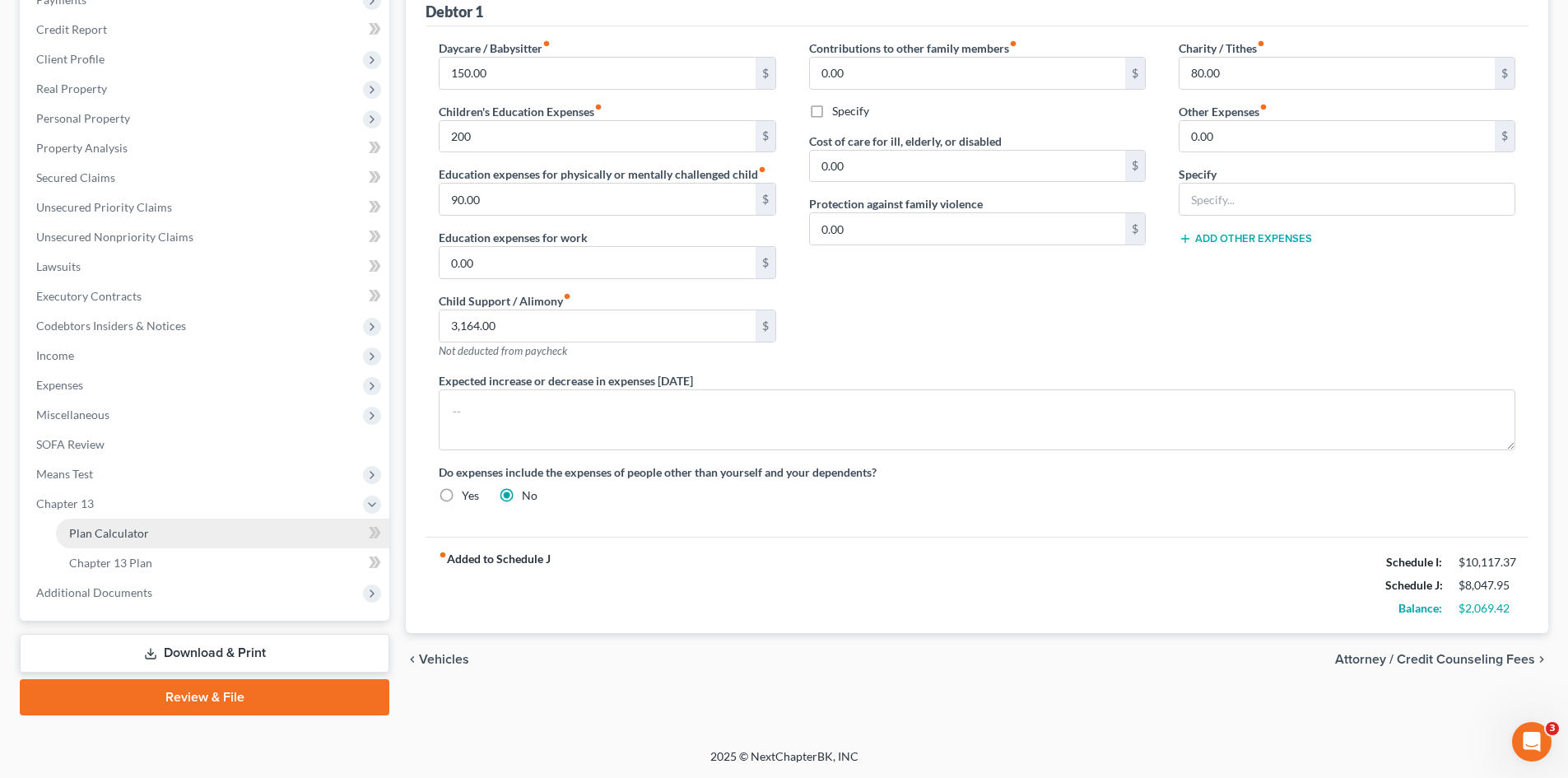
click at [111, 532] on span "Plan Calculator" at bounding box center [109, 533] width 80 height 14
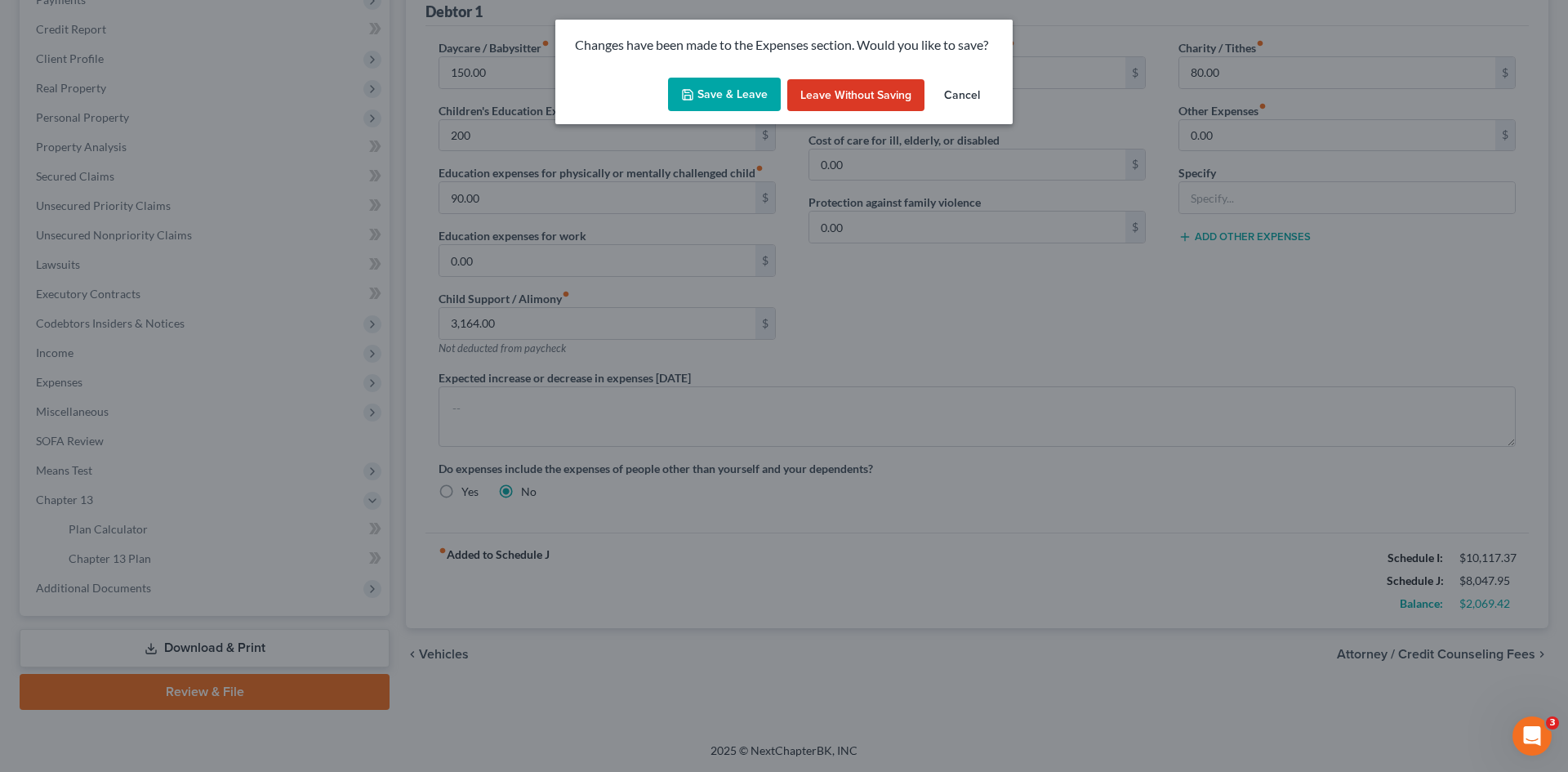
click at [702, 95] on button "Save & Leave" at bounding box center [724, 95] width 112 height 35
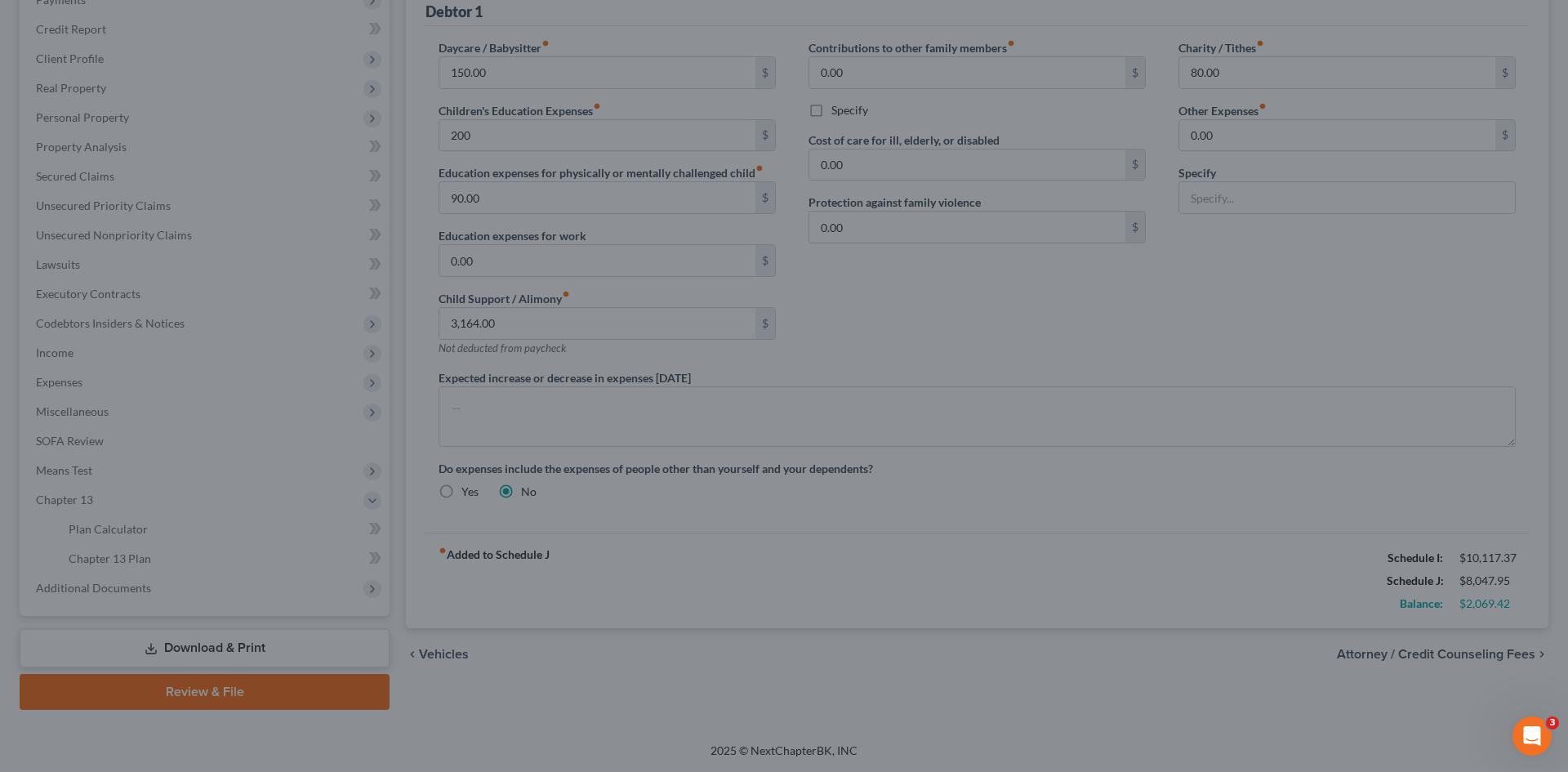
type input "200.00"
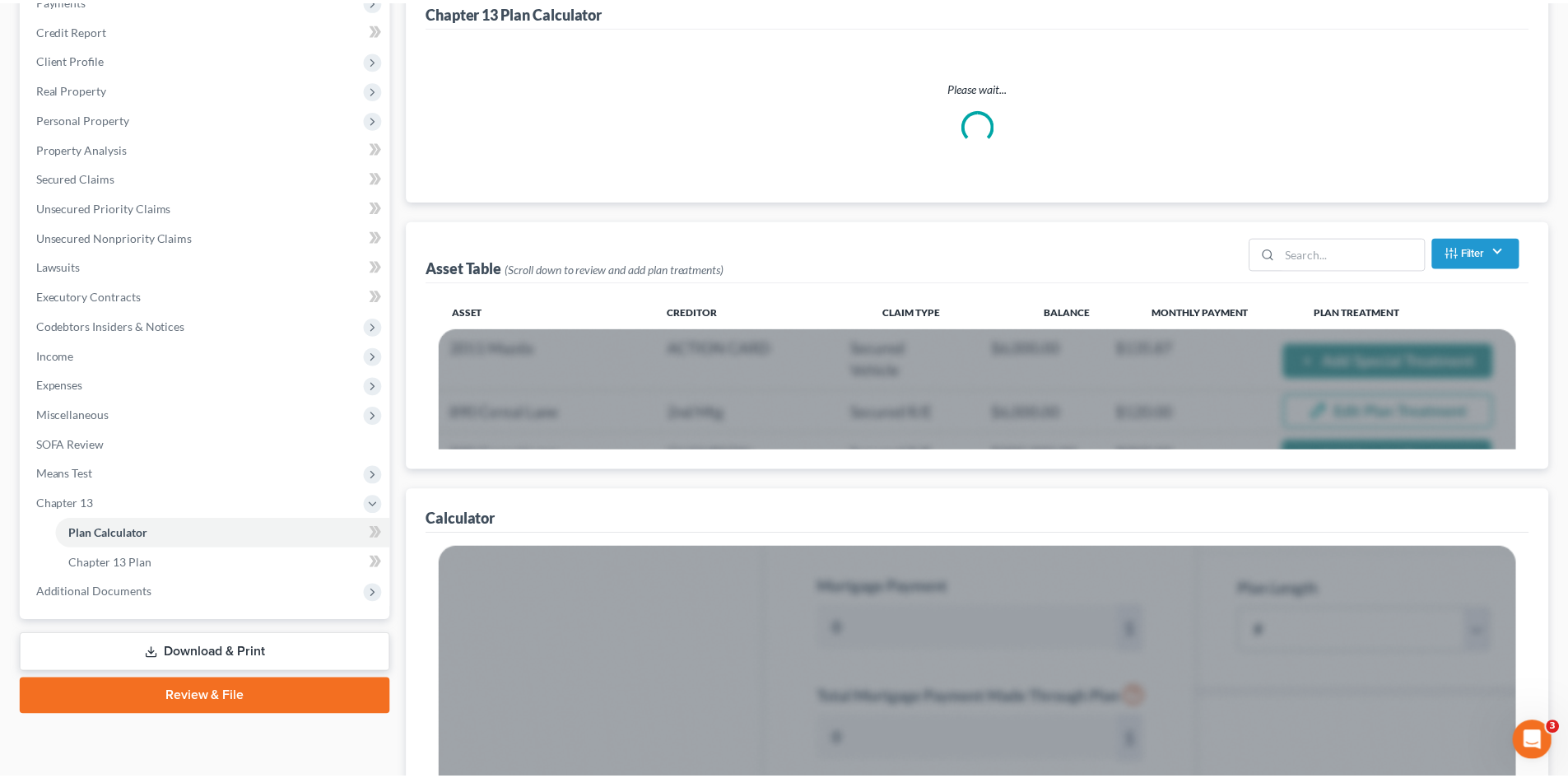
scroll to position [6, 0]
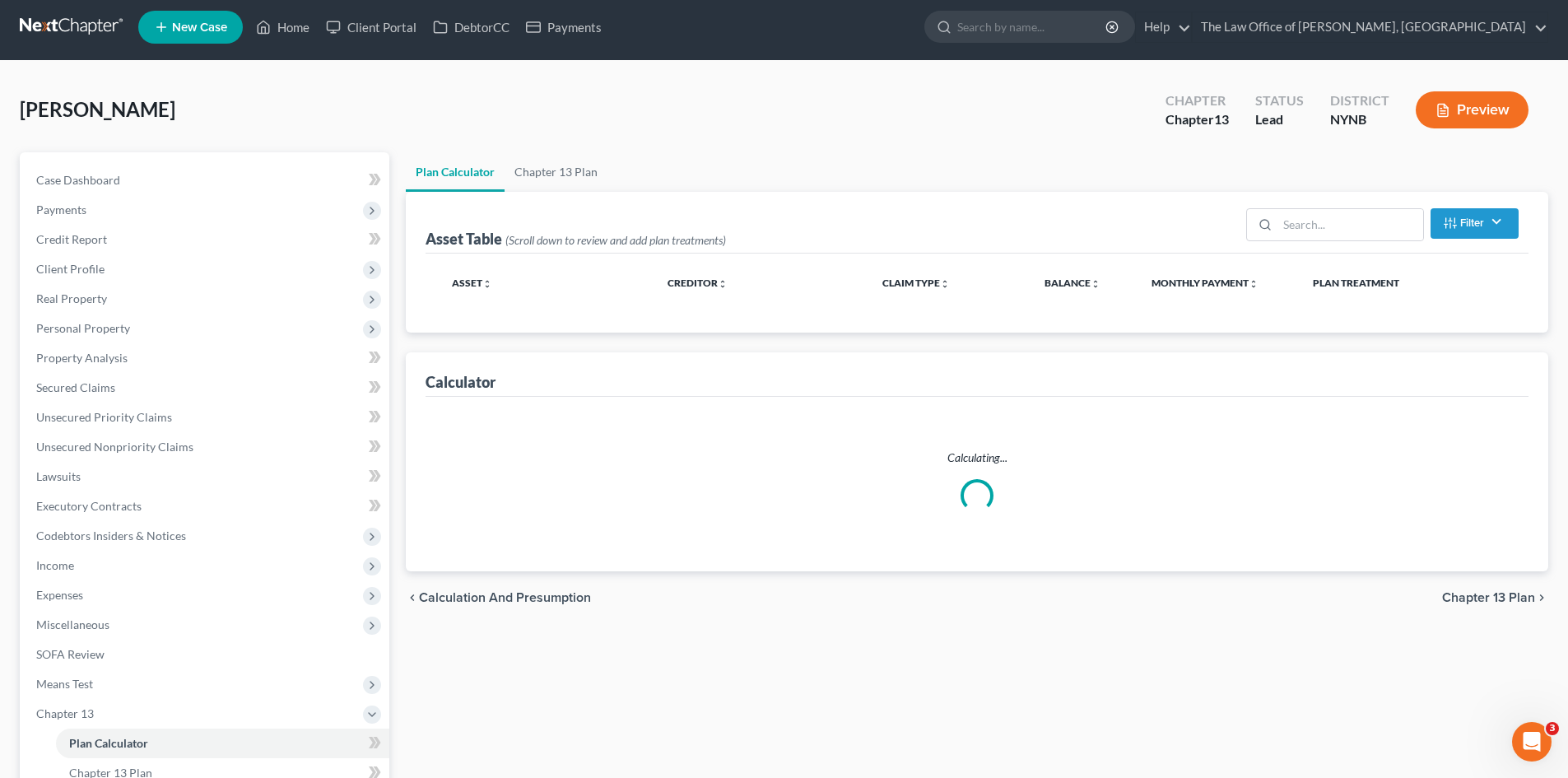
select select "59"
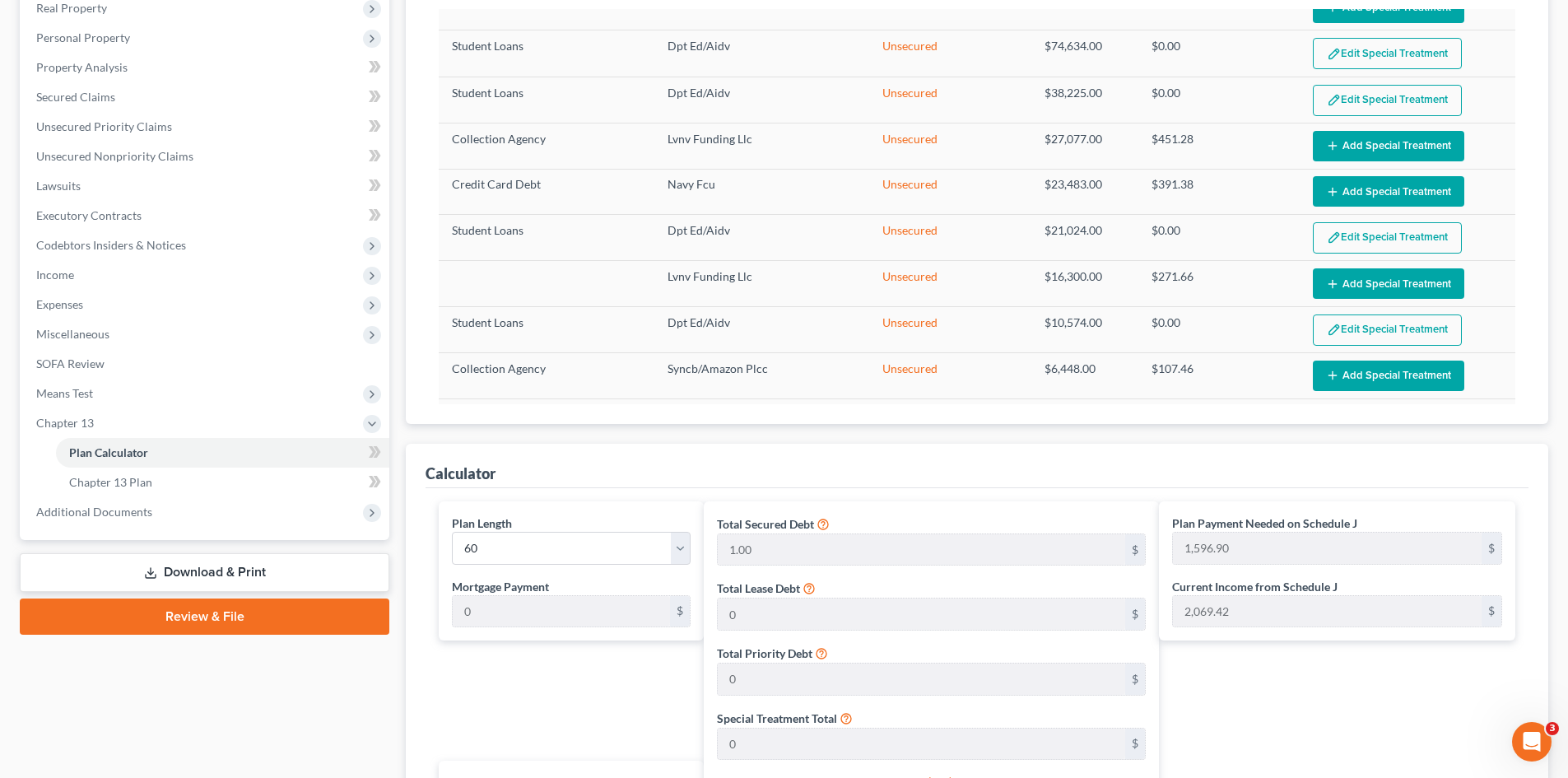
scroll to position [411, 0]
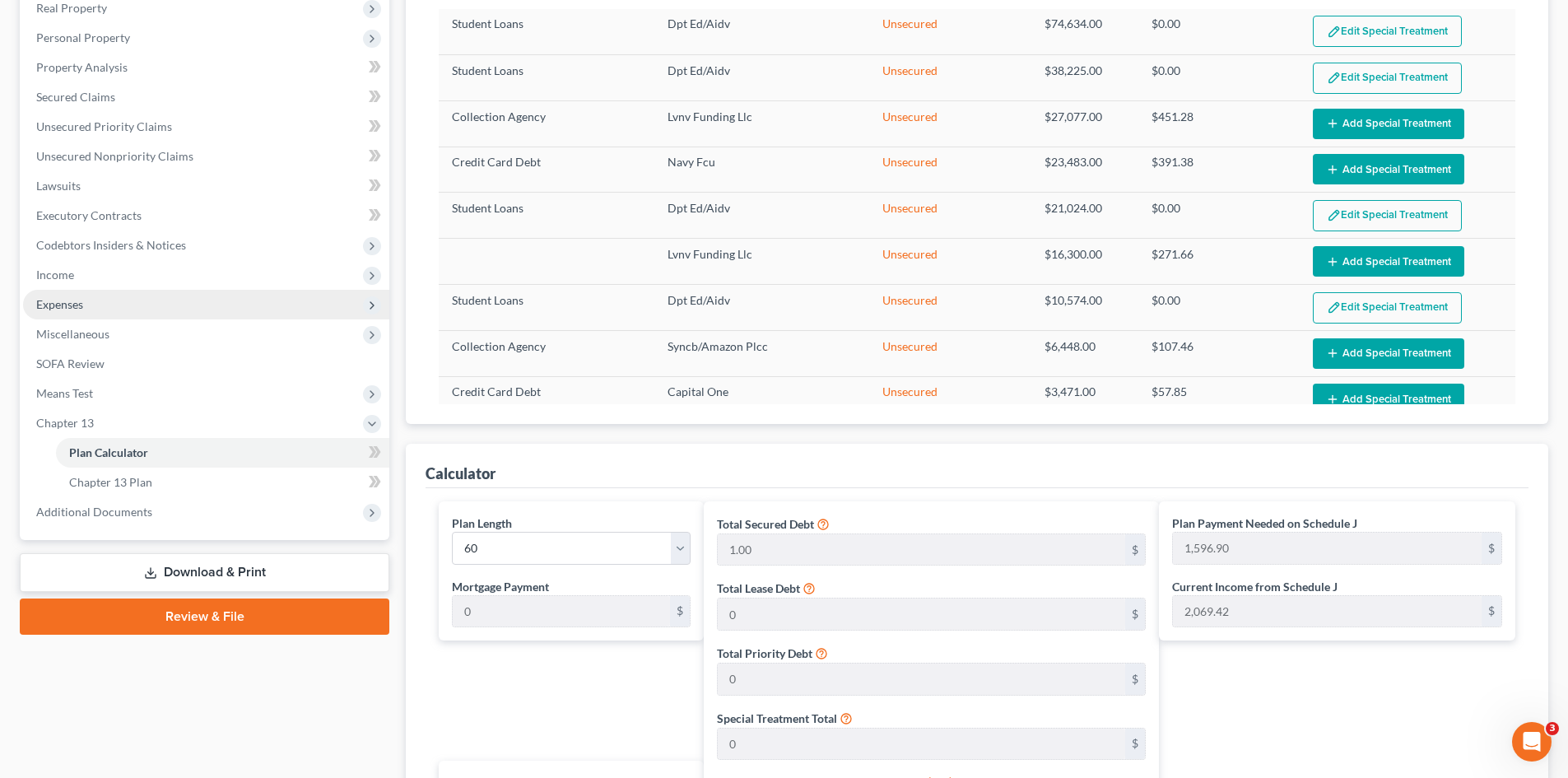
click at [67, 307] on span "Expenses" at bounding box center [59, 304] width 47 height 14
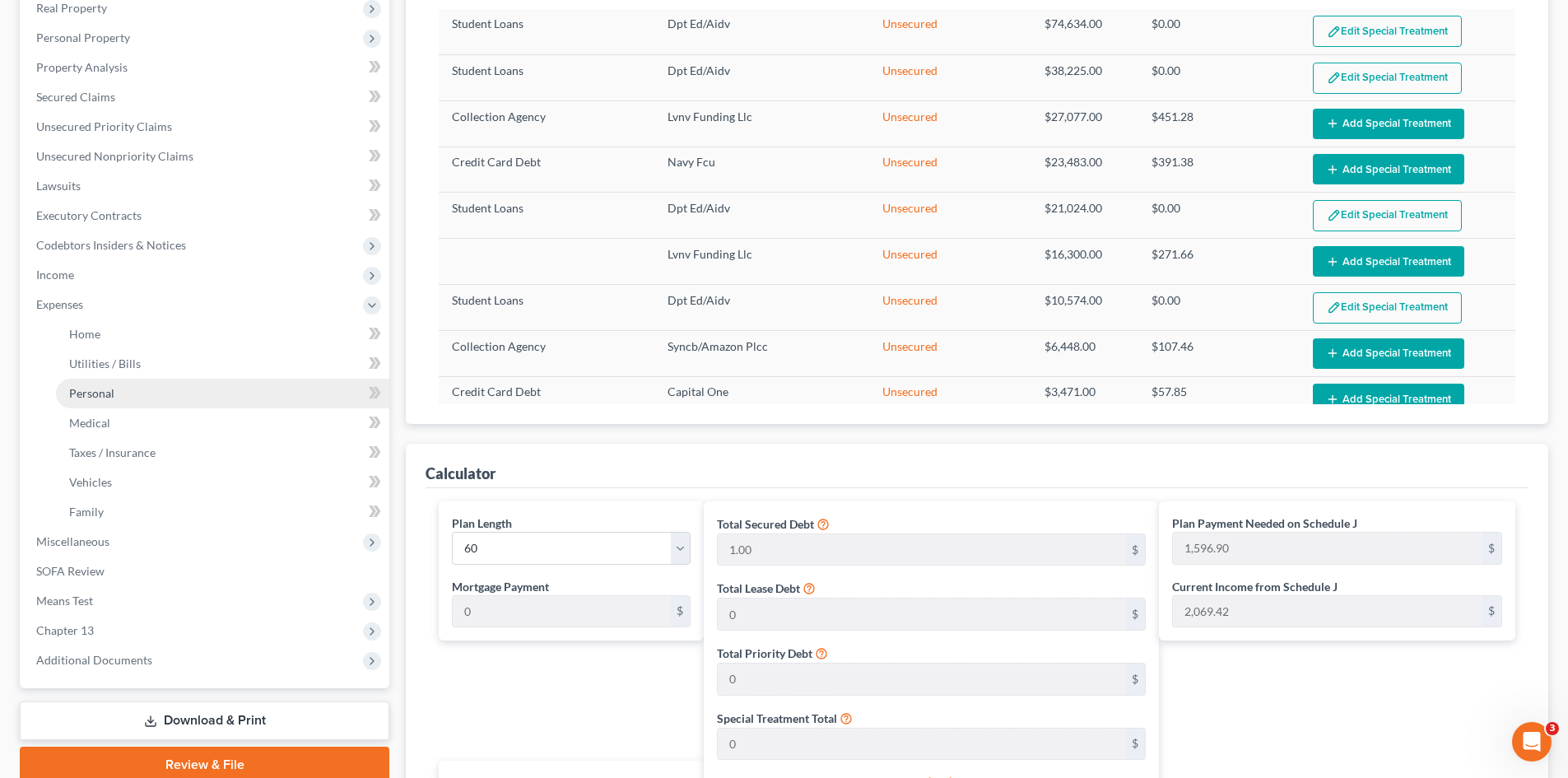
click at [93, 395] on span "Personal" at bounding box center [92, 393] width 45 height 14
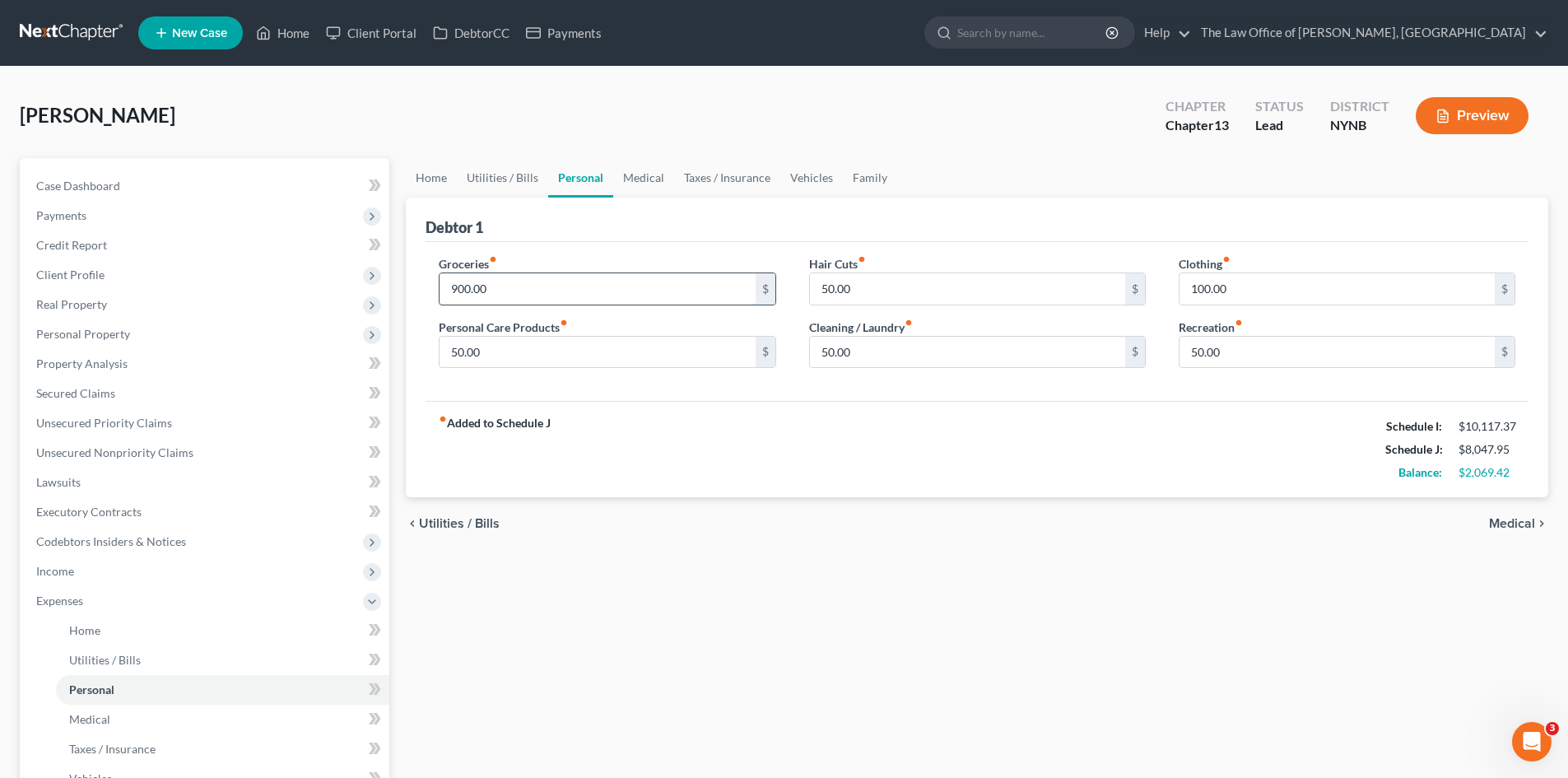
click at [521, 289] on input "900.00" at bounding box center [597, 289] width 316 height 32
click at [701, 436] on div "fiber_manual_record Added to Schedule J Schedule I: $10,117.37 Schedule J: $8,3…" at bounding box center [977, 449] width 1103 height 97
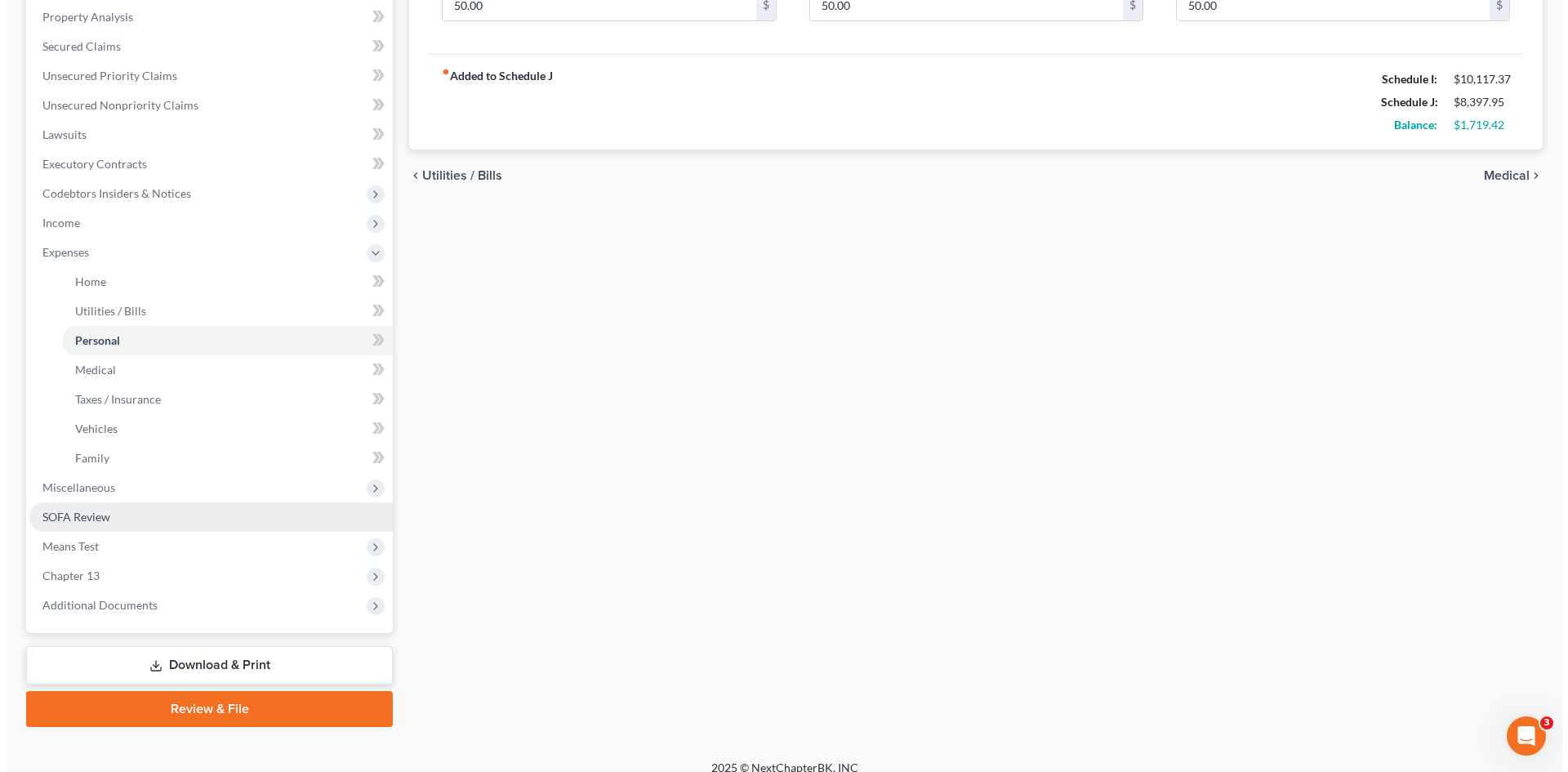
scroll to position [361, 0]
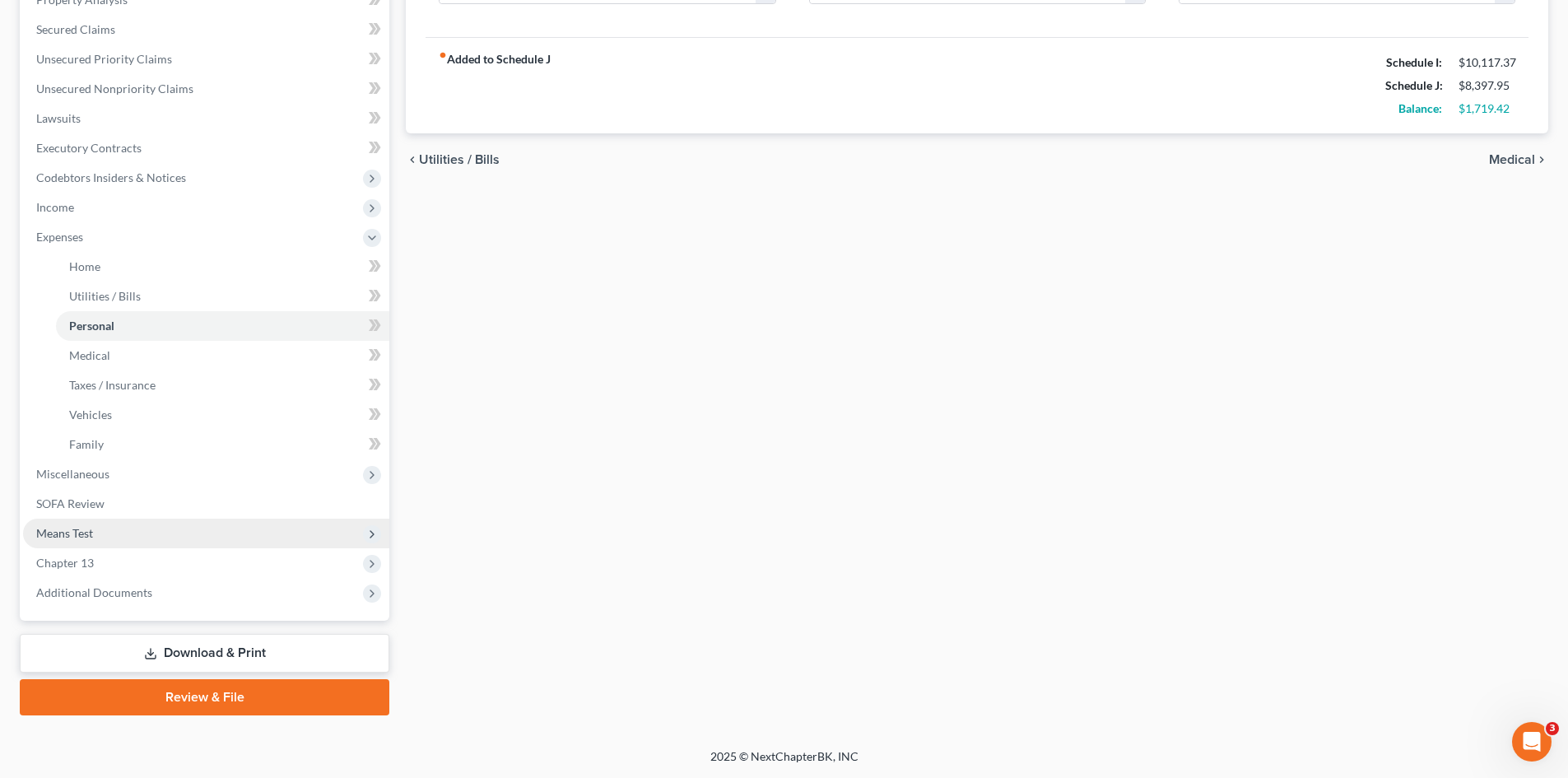
drag, startPoint x: 159, startPoint y: 648, endPoint x: 259, endPoint y: 545, distance: 143.6
click at [159, 649] on link "Download & Print" at bounding box center [205, 653] width 370 height 38
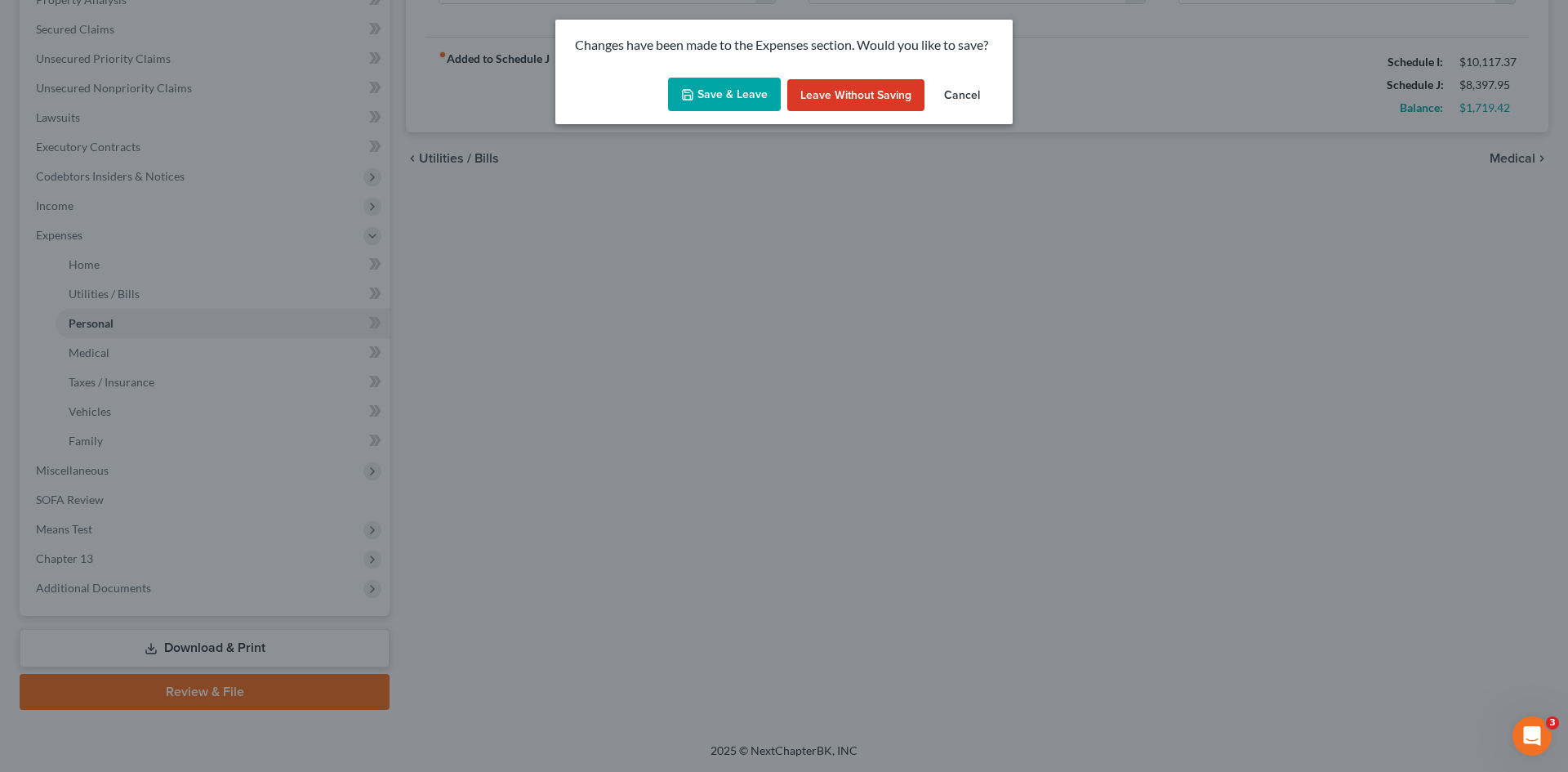
click at [730, 98] on button "Save & Leave" at bounding box center [724, 95] width 112 height 35
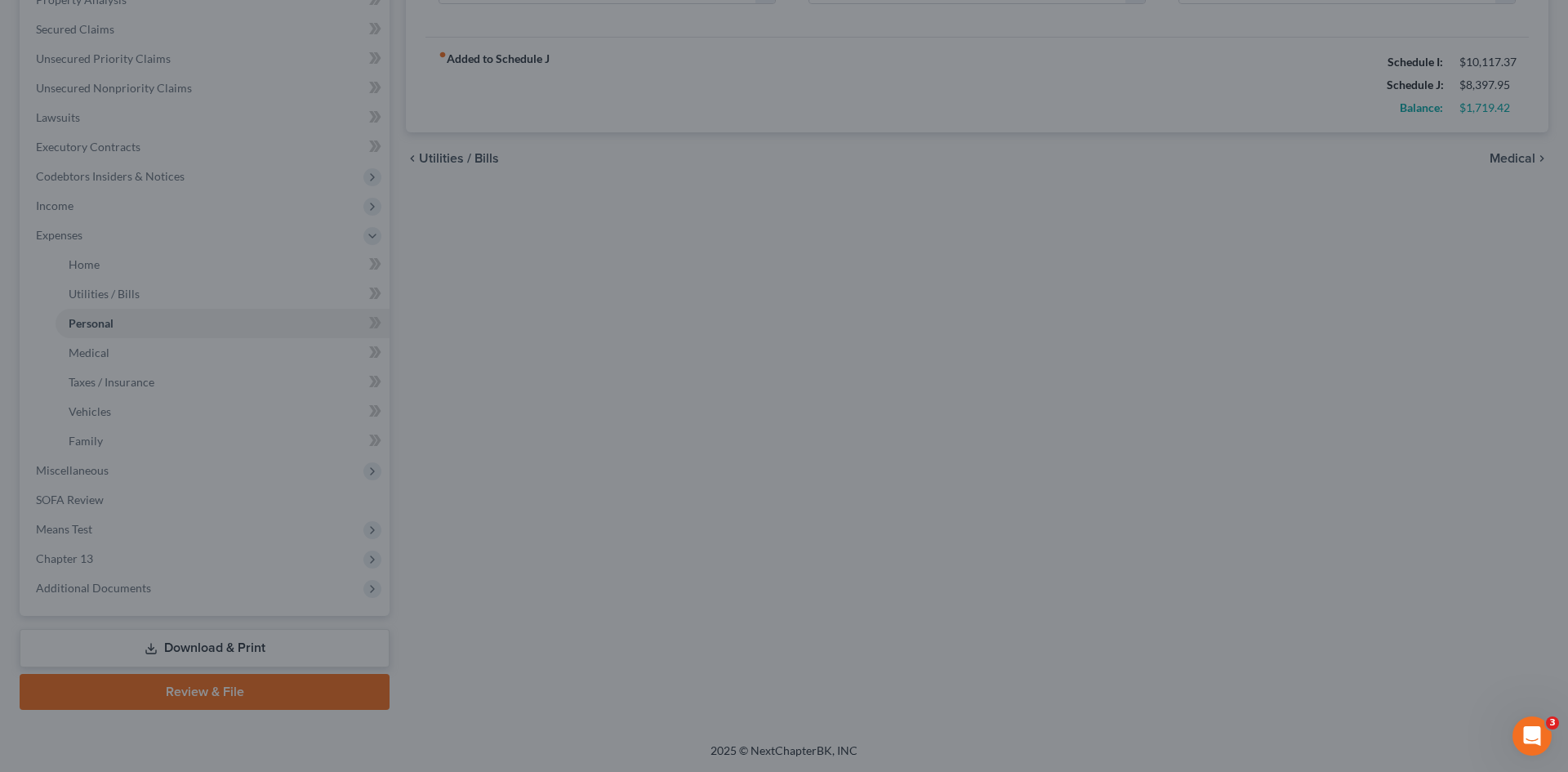
type input "1,250.00"
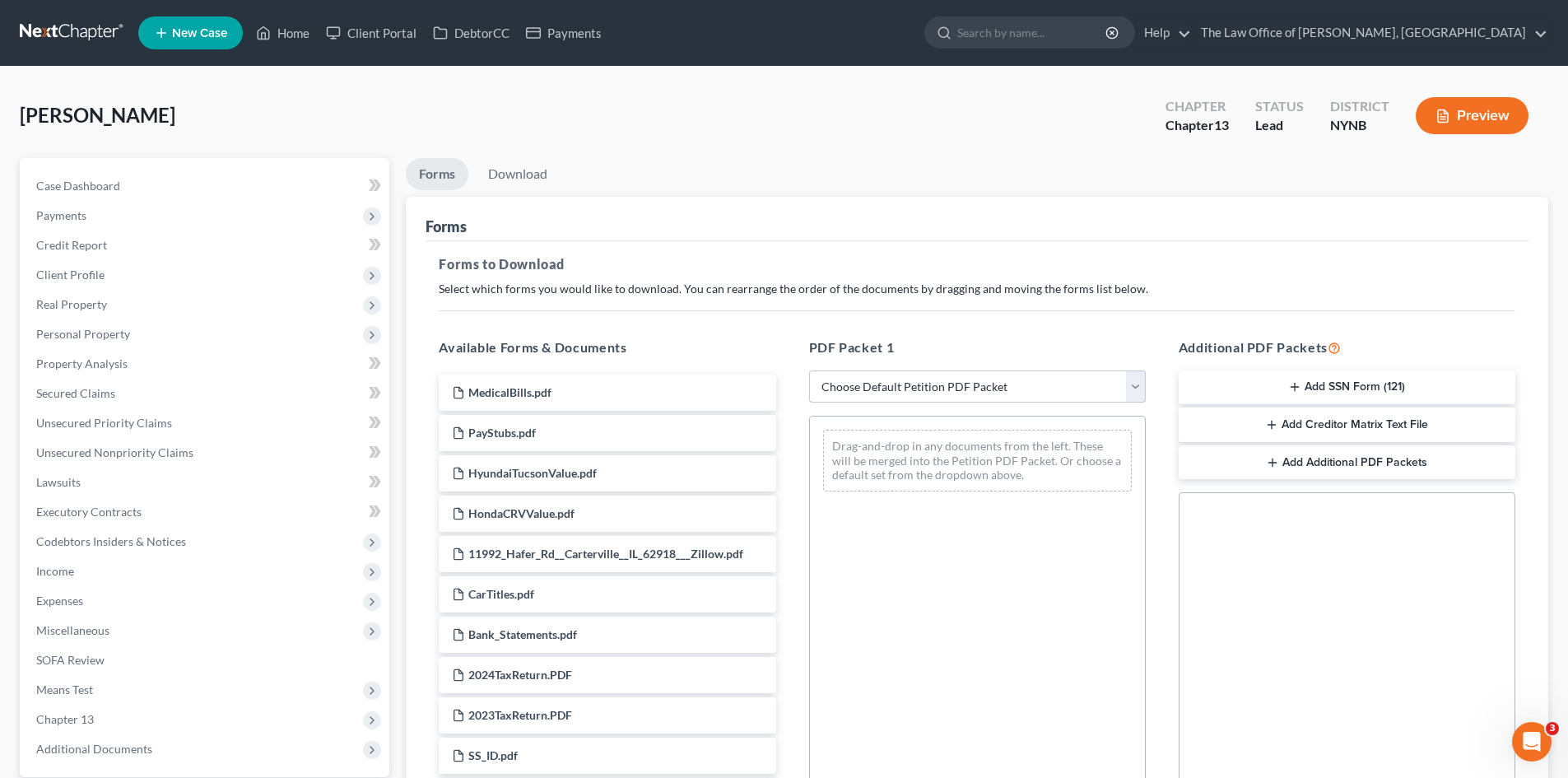
click at [990, 393] on select "Choose Default Petition PDF Packet Complete Bankruptcy Petition (all forms and …" at bounding box center [977, 387] width 336 height 33
select select "0"
click at [809, 371] on select "Choose Default Petition PDF Packet Complete Bankruptcy Petition (all forms and …" at bounding box center [977, 387] width 336 height 33
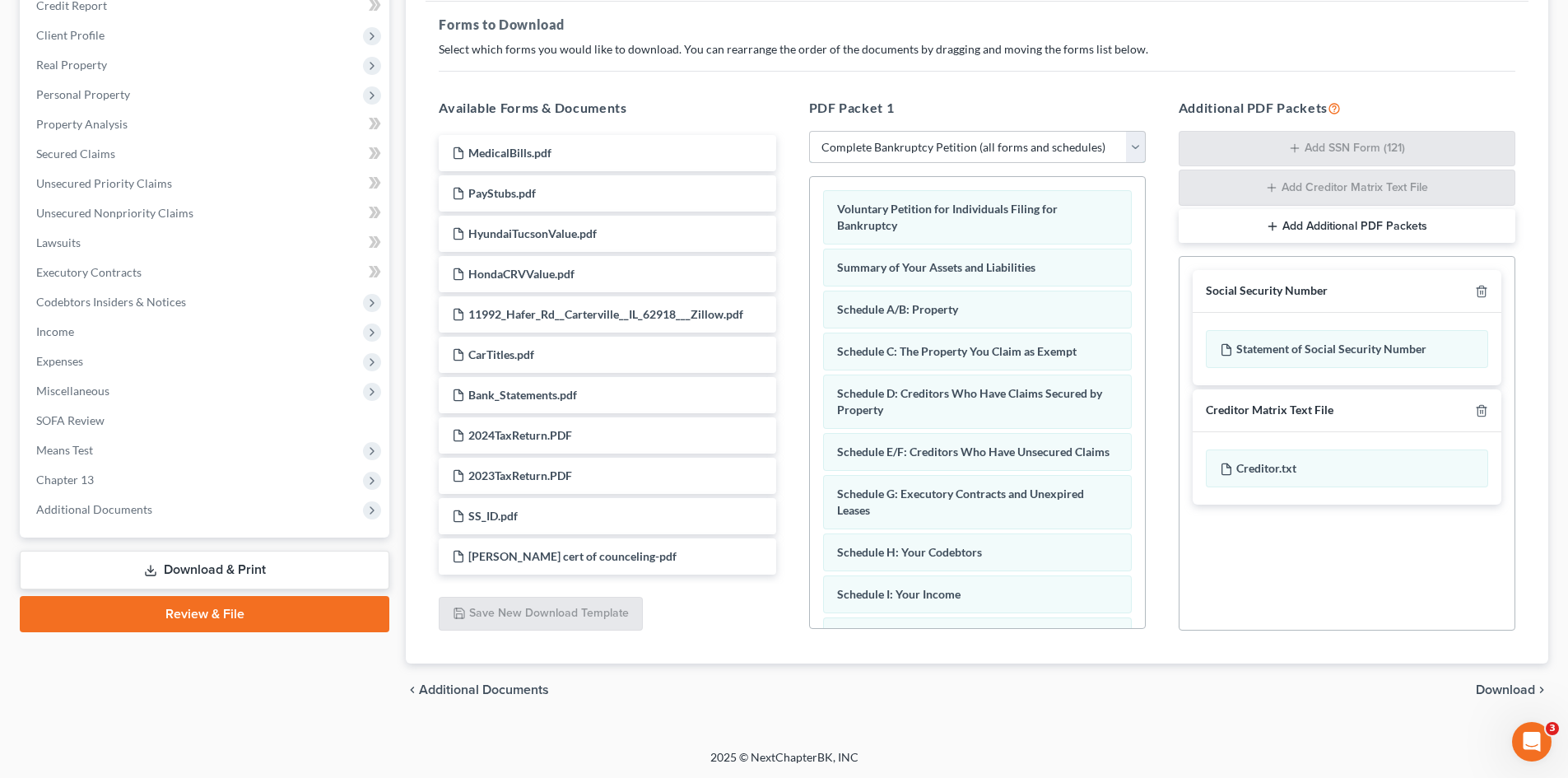
scroll to position [241, 0]
click at [1481, 293] on line "button" at bounding box center [1481, 292] width 0 height 3
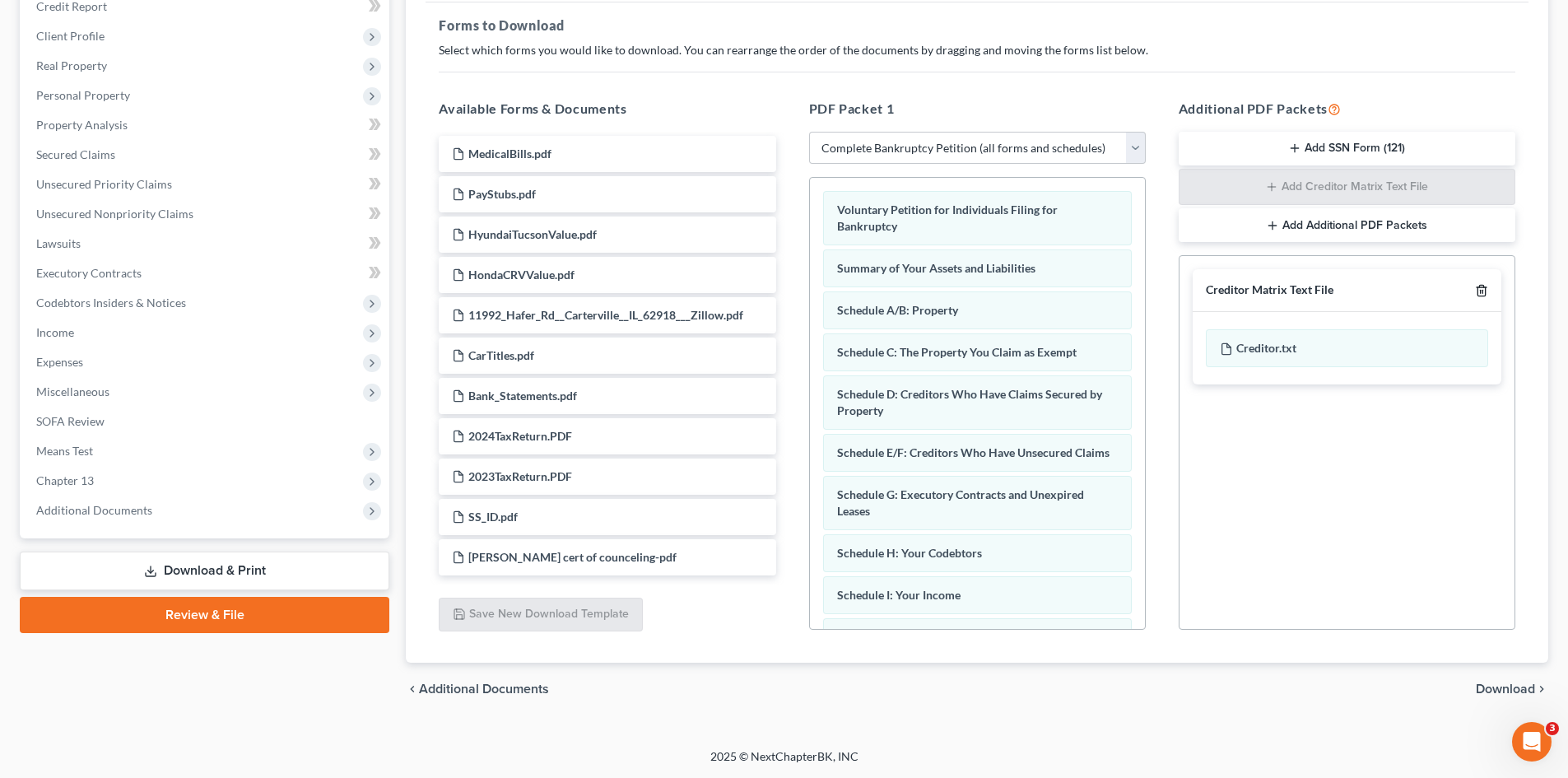
click at [1481, 293] on line "button" at bounding box center [1481, 292] width 0 height 3
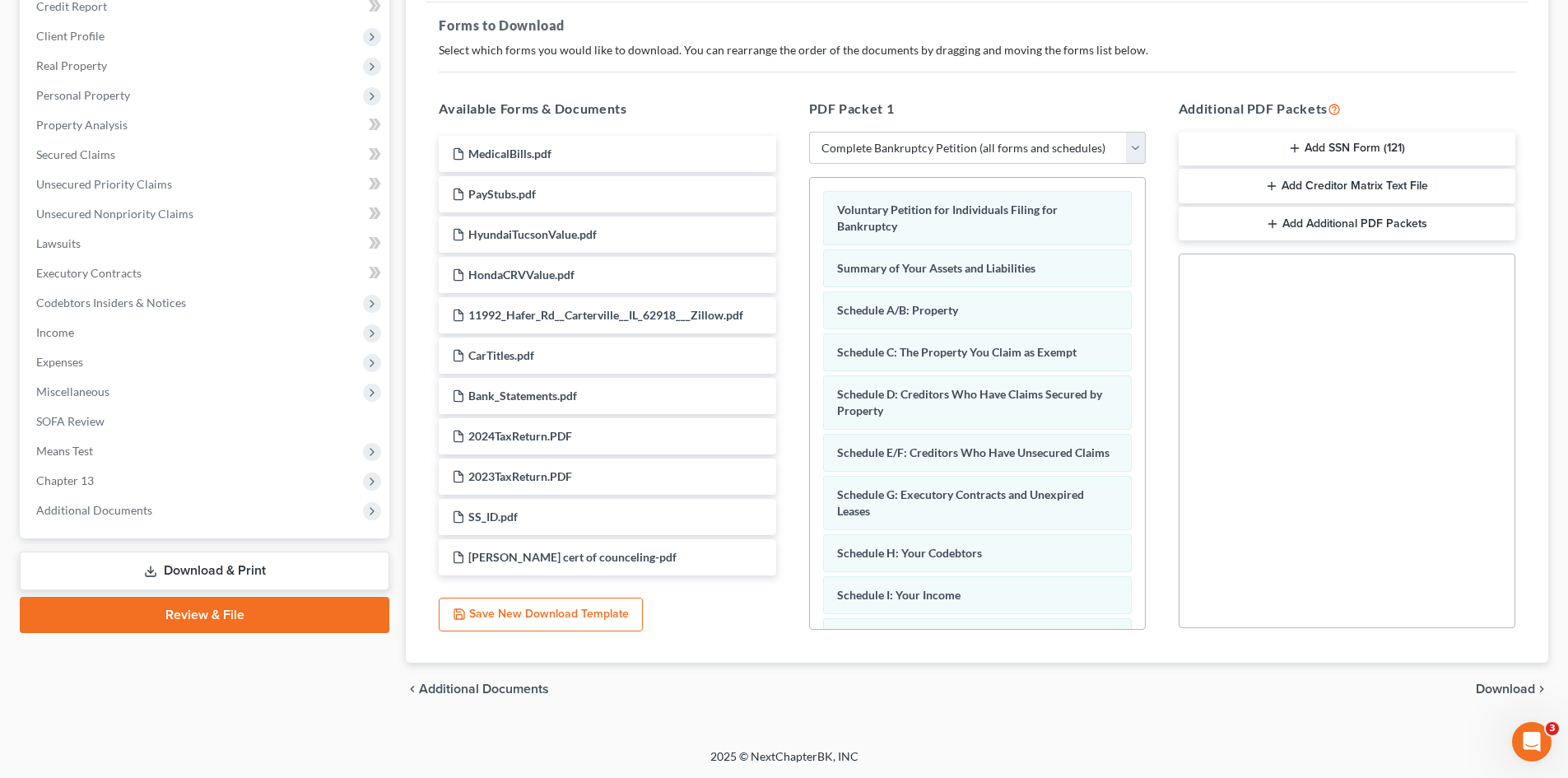
drag, startPoint x: 1486, startPoint y: 682, endPoint x: 1471, endPoint y: 670, distance: 19.2
click at [1486, 684] on span "Download" at bounding box center [1505, 689] width 59 height 13
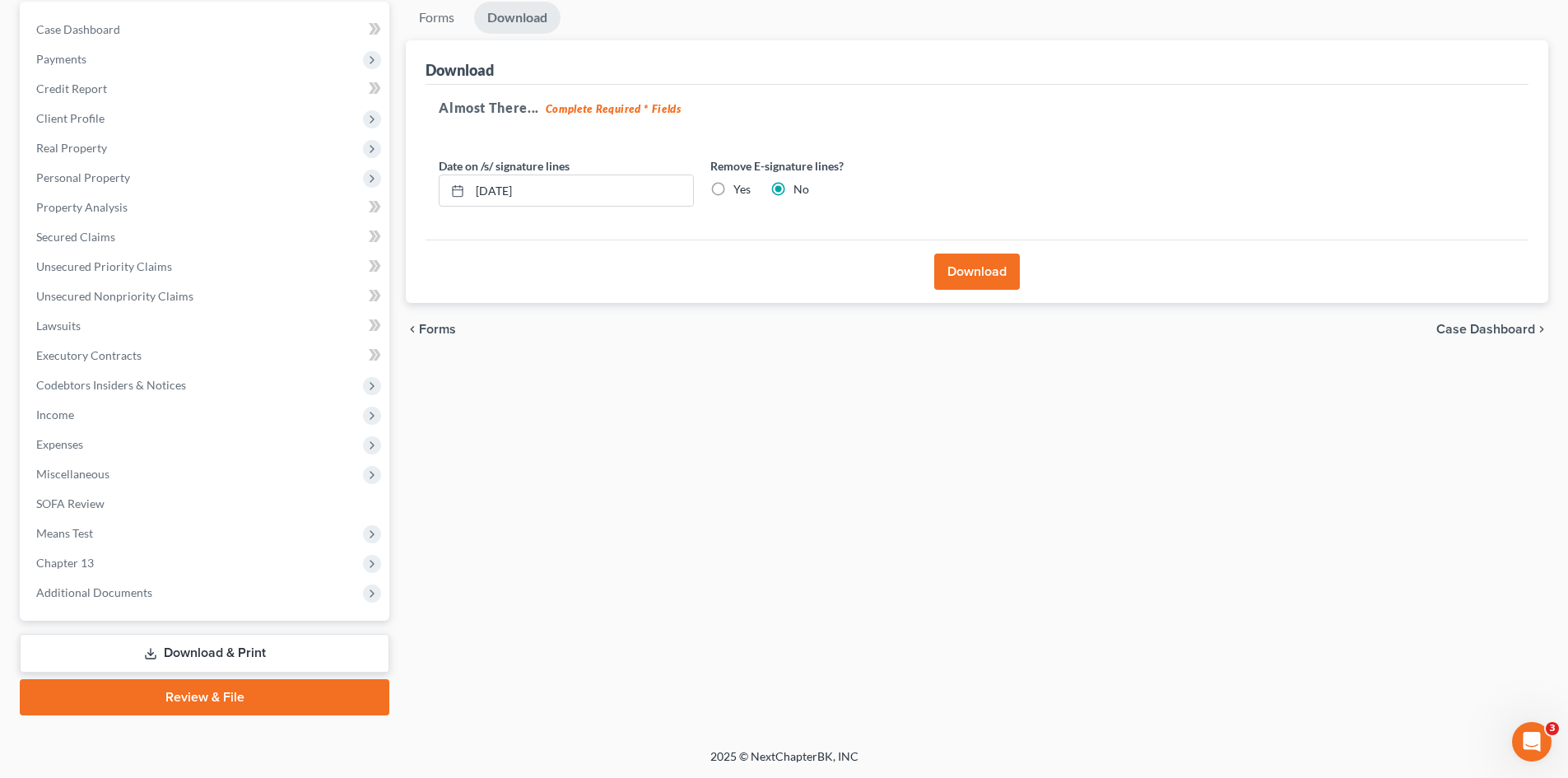
scroll to position [157, 0]
click at [1006, 281] on button "Download" at bounding box center [977, 271] width 86 height 36
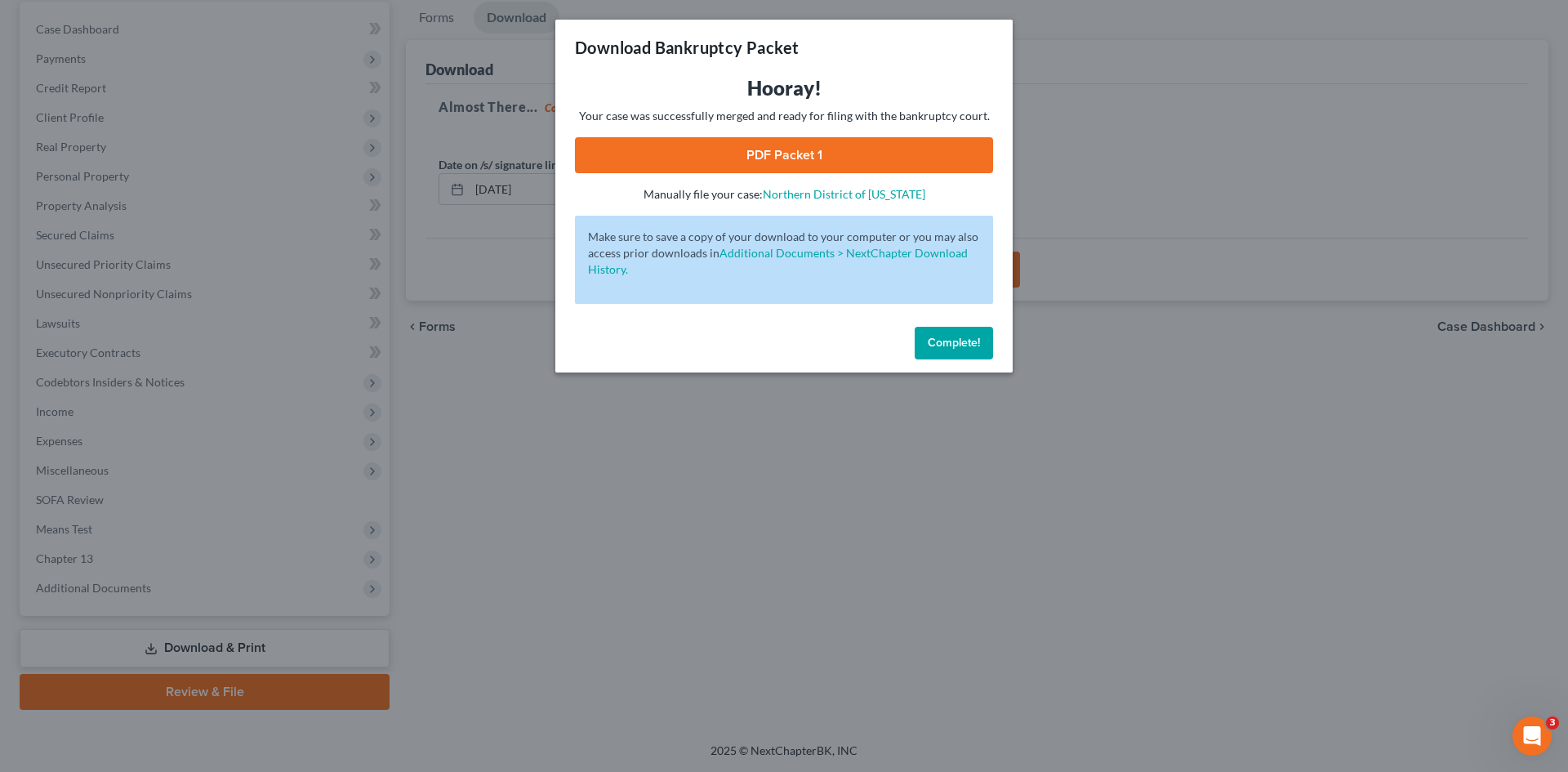
click at [832, 155] on link "PDF Packet 1" at bounding box center [784, 155] width 418 height 36
drag, startPoint x: 963, startPoint y: 344, endPoint x: 604, endPoint y: 296, distance: 362.2
click at [962, 345] on span "Complete!" at bounding box center [953, 342] width 52 height 14
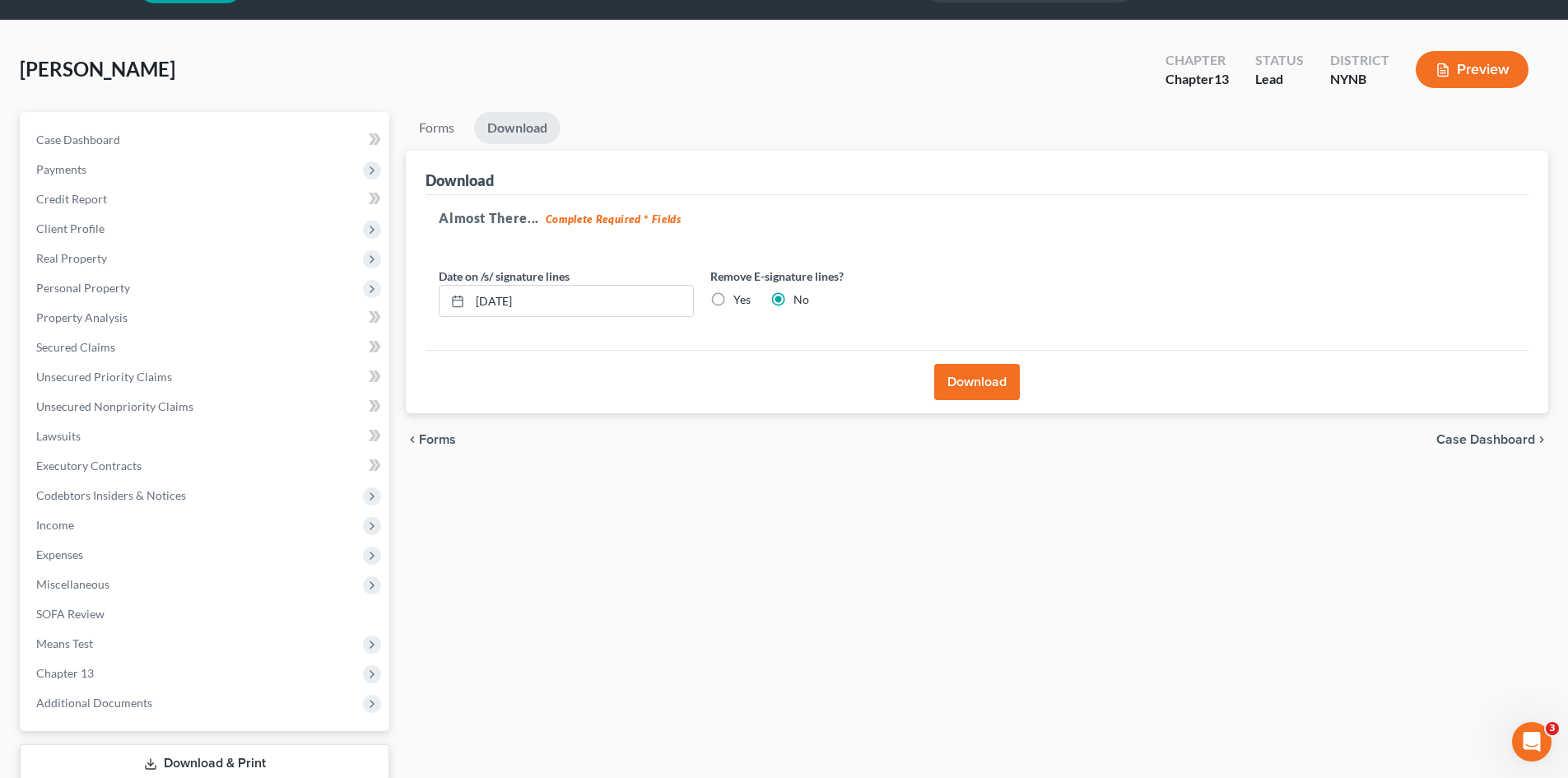
scroll to position [0, 0]
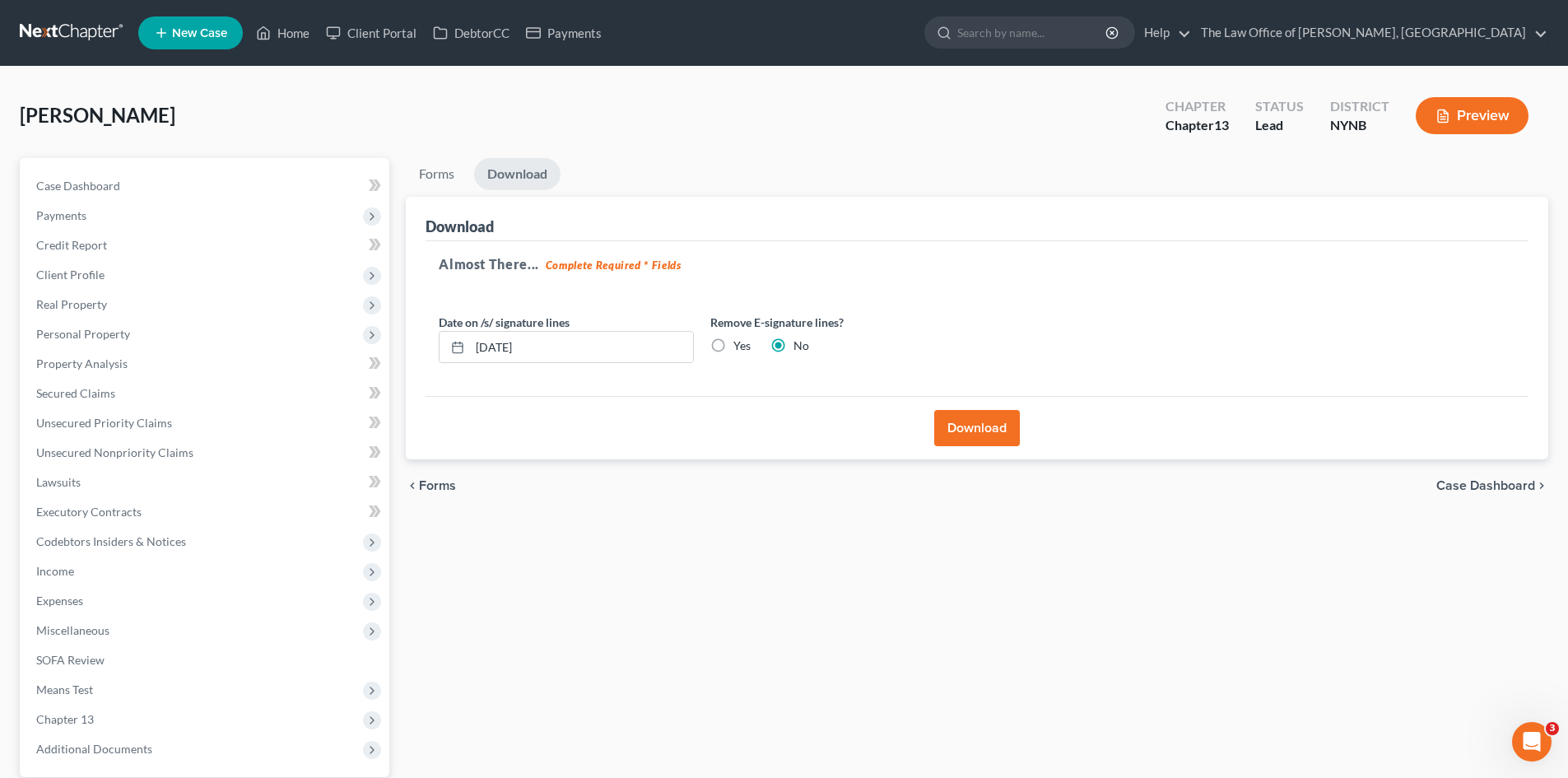
drag, startPoint x: 202, startPoint y: 121, endPoint x: 21, endPoint y: 127, distance: 181.1
click at [21, 127] on div "Ennis, Christopher Upgraded Chapter Chapter 13 Status Lead District NYNB Preview" at bounding box center [784, 122] width 1528 height 72
copy span "Ennis, Christopher"
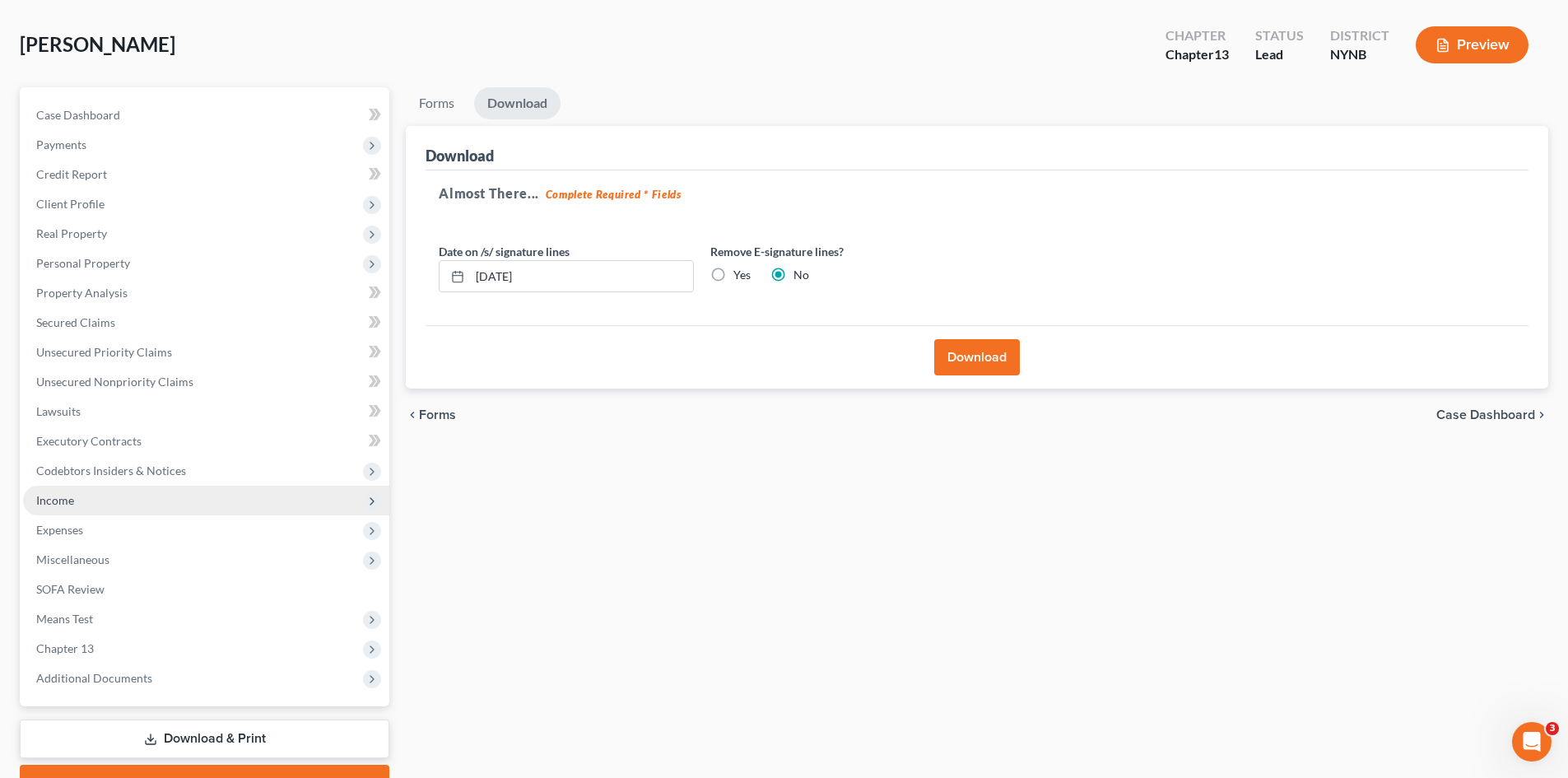
scroll to position [157, 0]
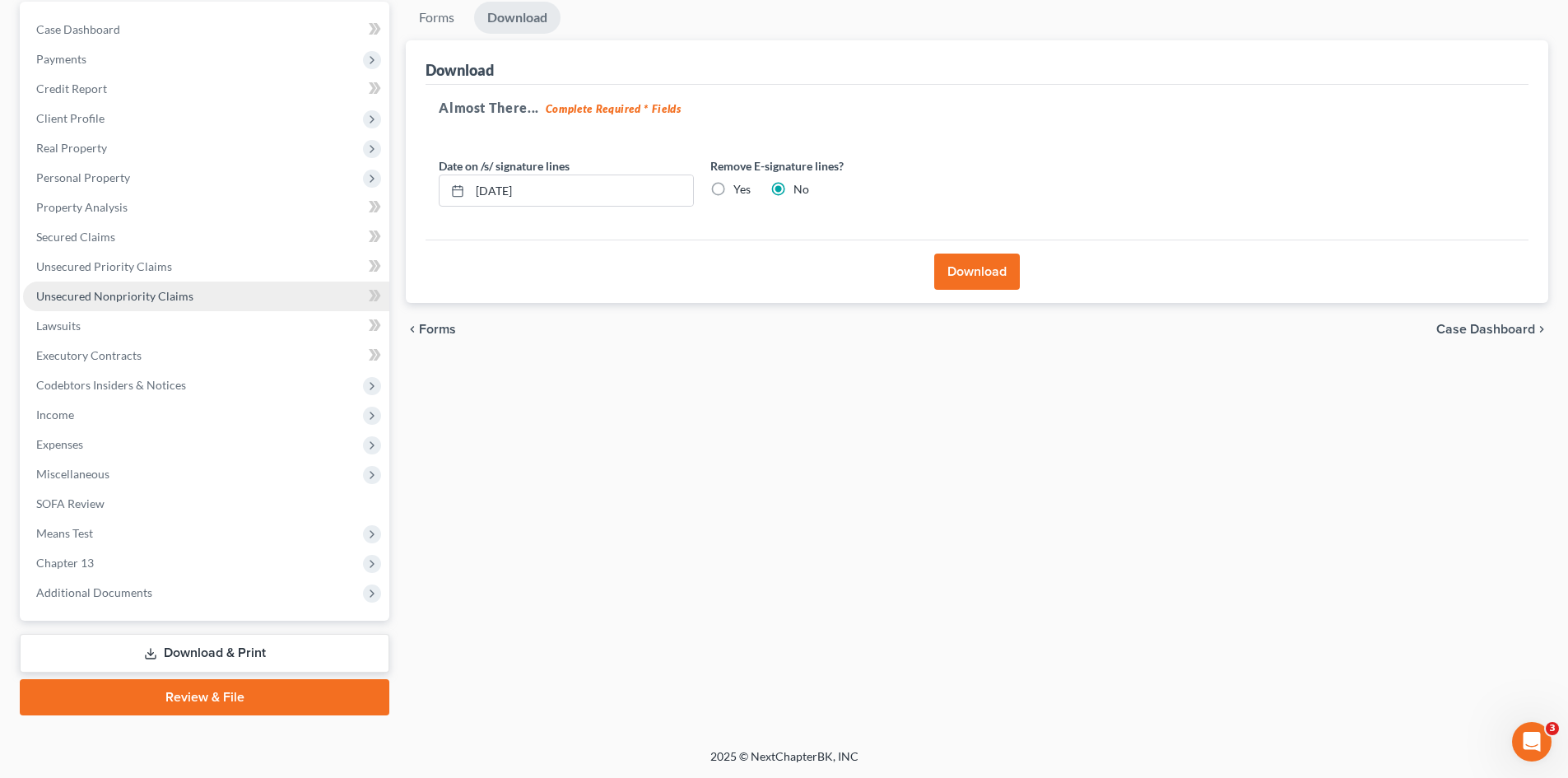
drag, startPoint x: 147, startPoint y: 302, endPoint x: 175, endPoint y: 297, distance: 28.4
click at [147, 302] on span "Unsecured Nonpriority Claims" at bounding box center [114, 296] width 157 height 14
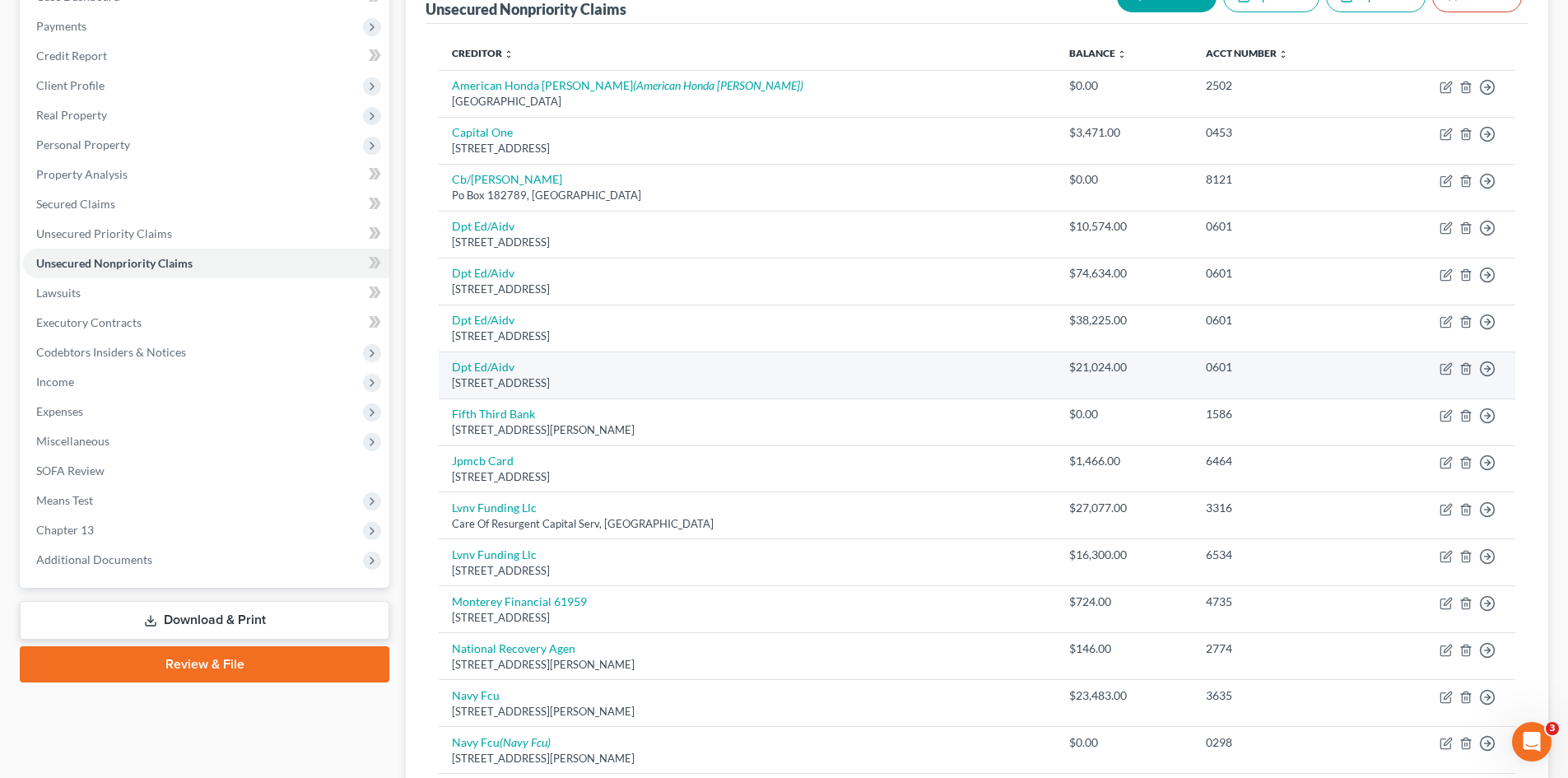
scroll to position [151, 0]
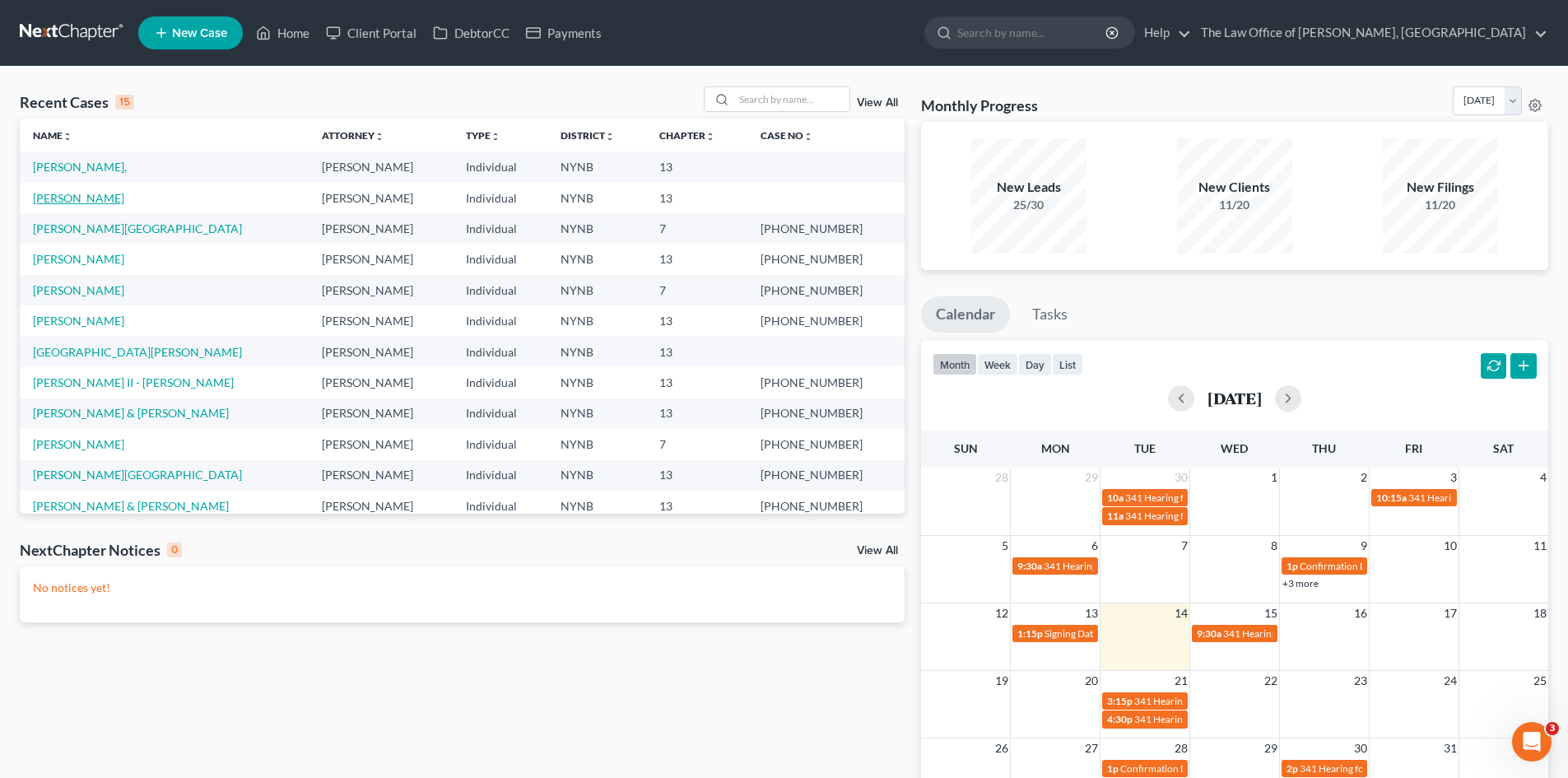
click at [101, 193] on link "[PERSON_NAME]" at bounding box center [79, 197] width 92 height 14
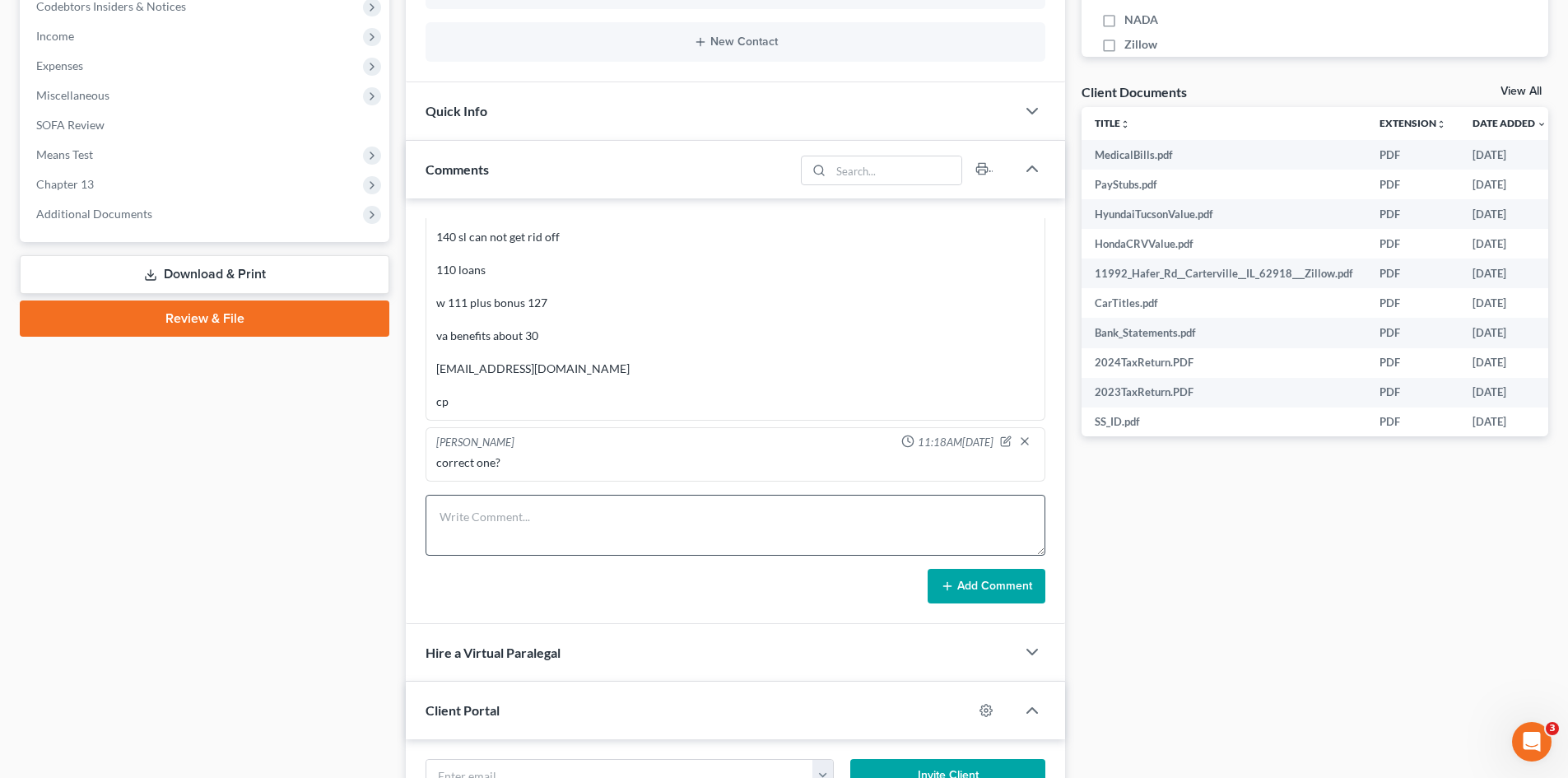
scroll to position [576, 0]
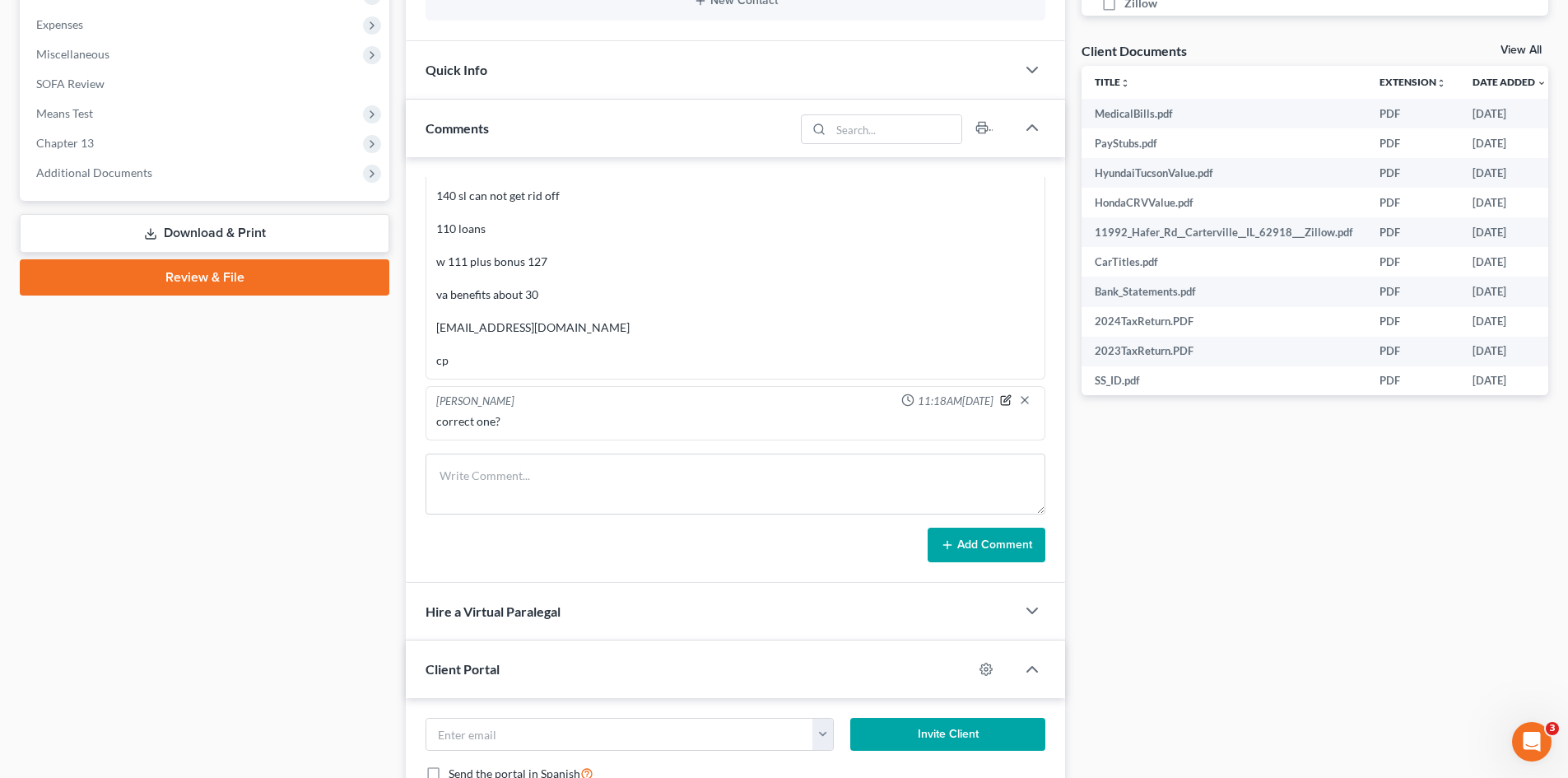
click at [1000, 402] on icon "button" at bounding box center [1006, 400] width 12 height 12
click at [607, 436] on textarea "correct one?" at bounding box center [735, 443] width 598 height 61
click at [963, 544] on button "Add Comment" at bounding box center [986, 545] width 117 height 35
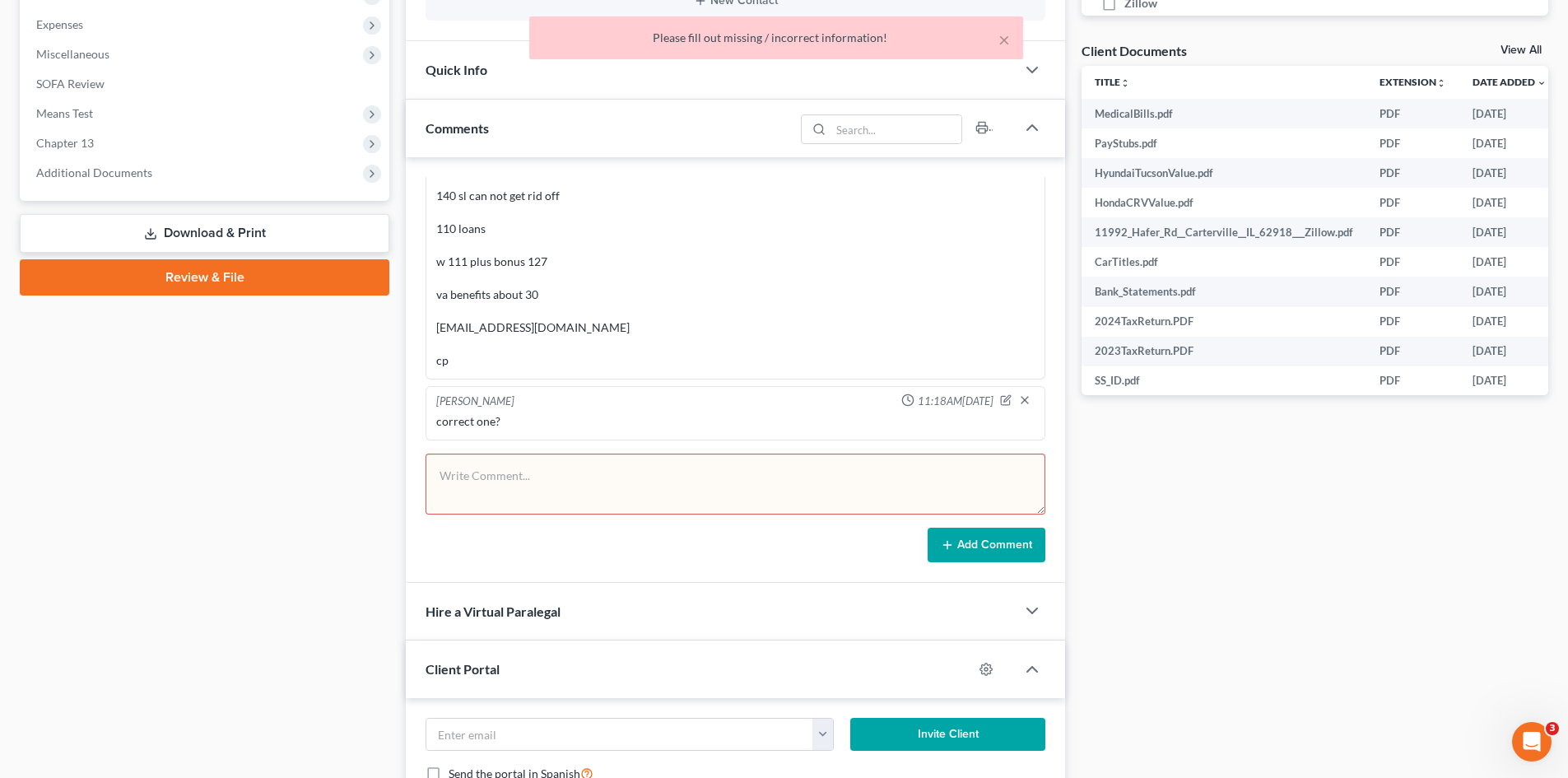
scroll to position [214, 0]
click at [1000, 397] on icon "button" at bounding box center [1006, 400] width 12 height 12
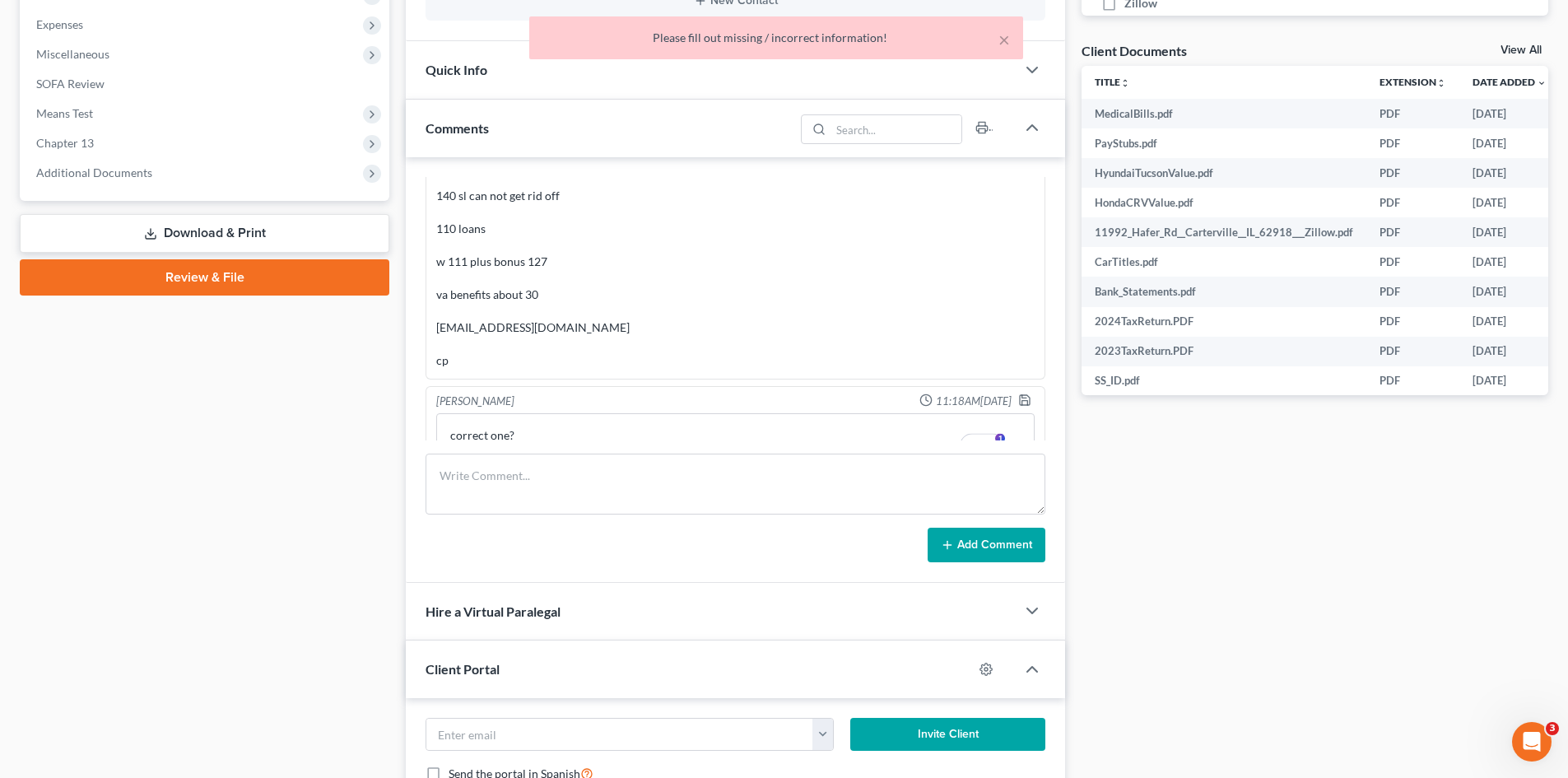
scroll to position [271, 0]
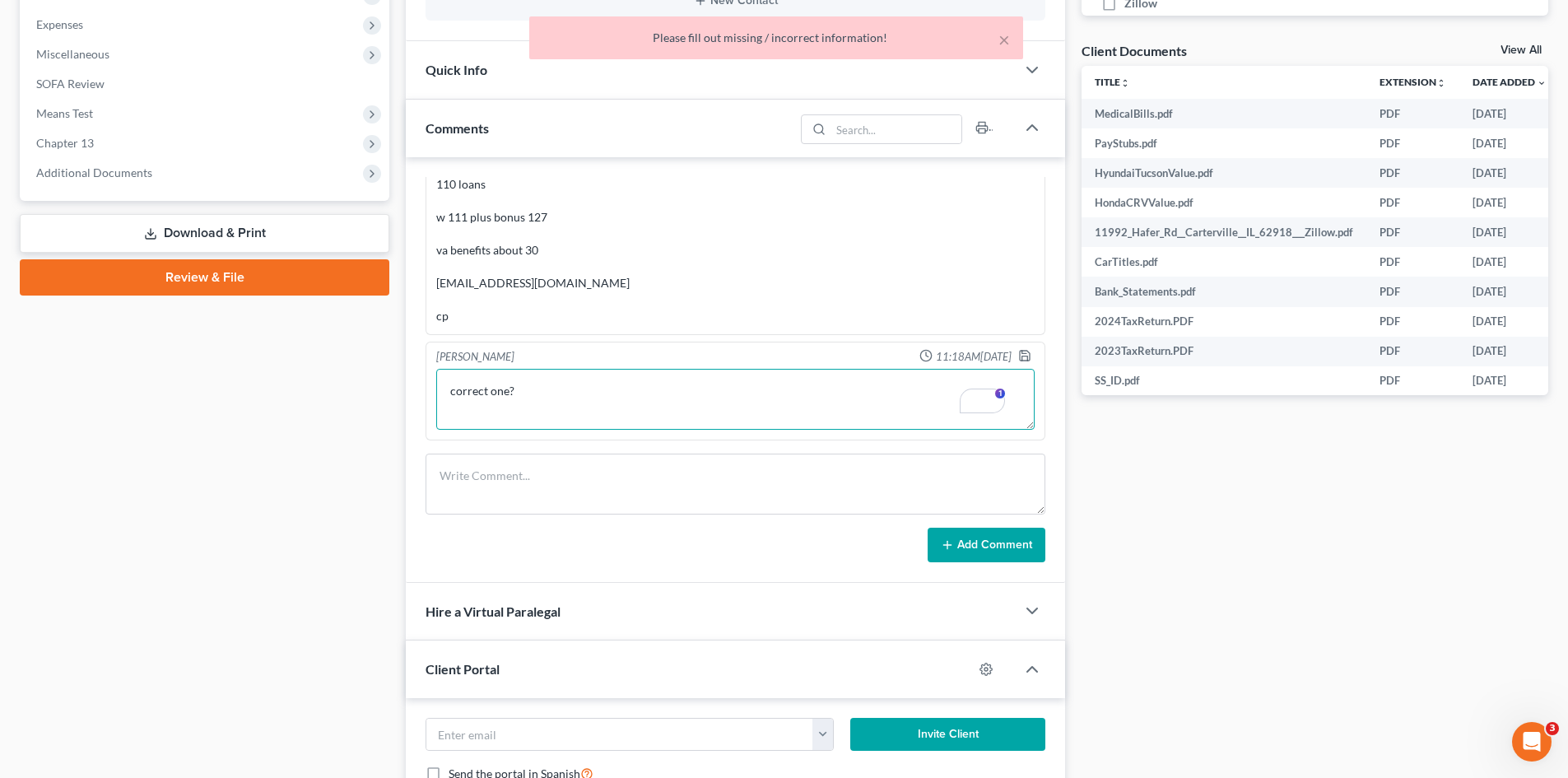
click at [586, 385] on textarea "correct one?" at bounding box center [735, 399] width 598 height 61
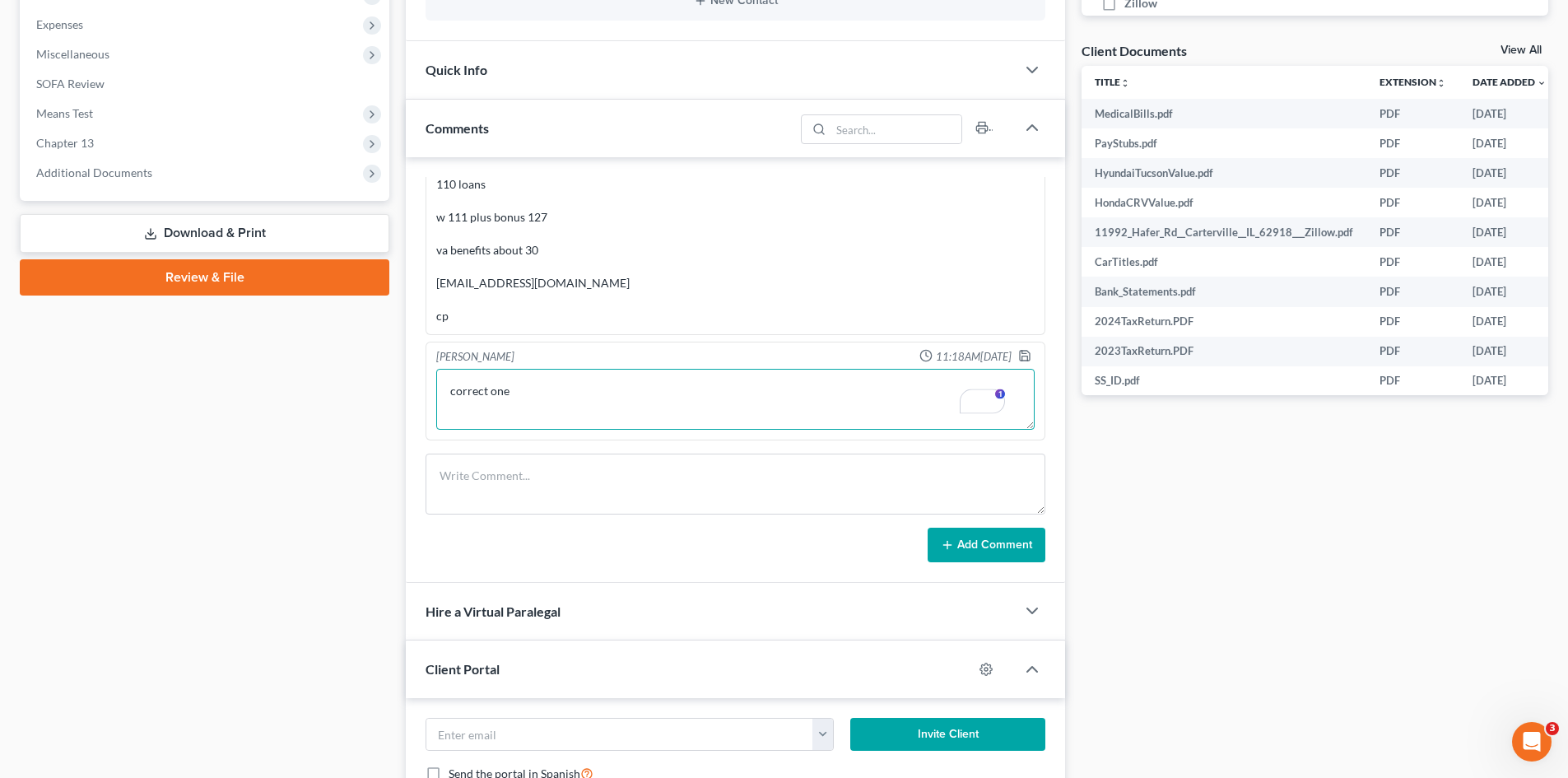
type textarea "correct one"
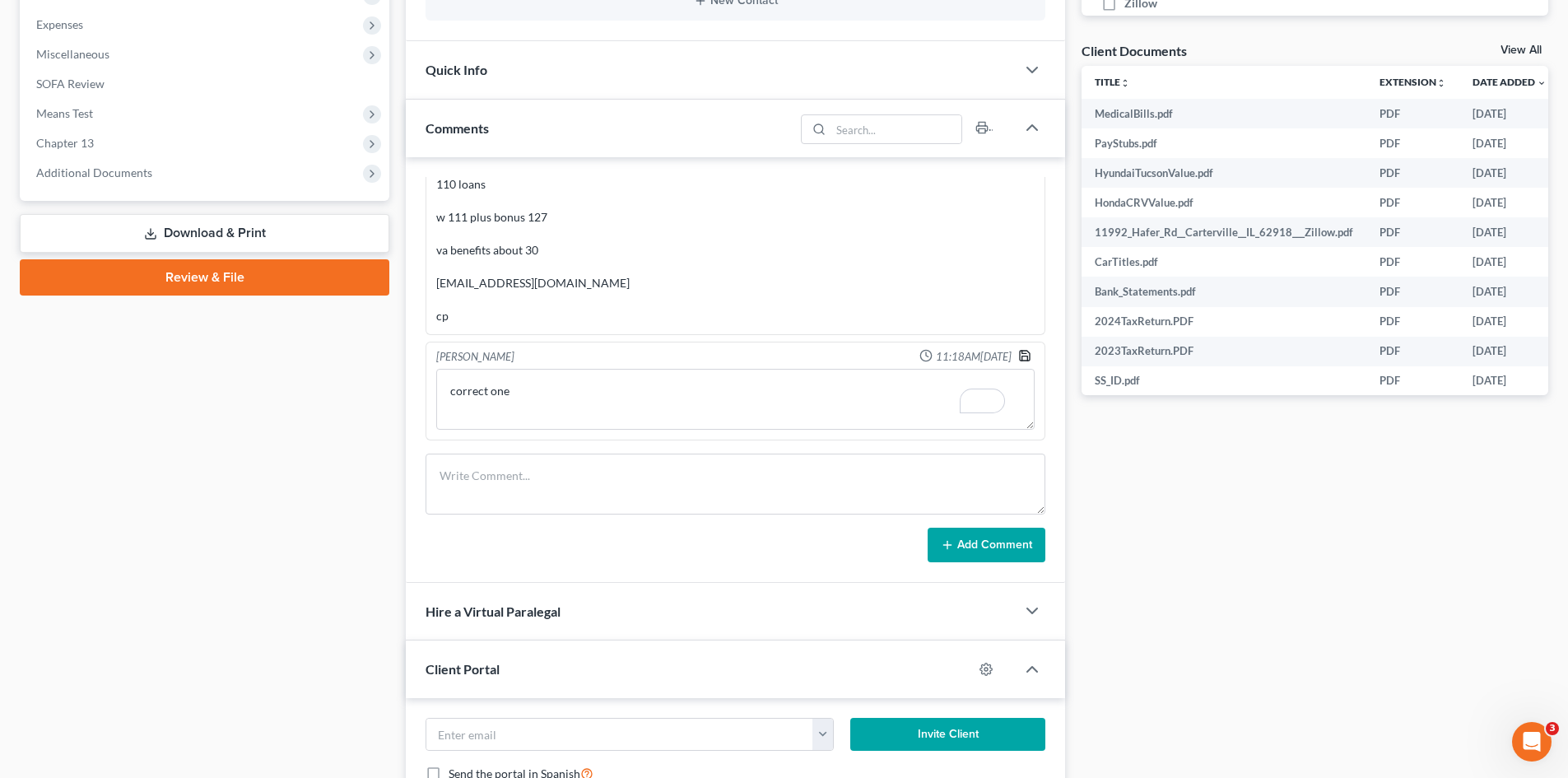
click at [1018, 349] on icon "button" at bounding box center [1025, 356] width 13 height 13
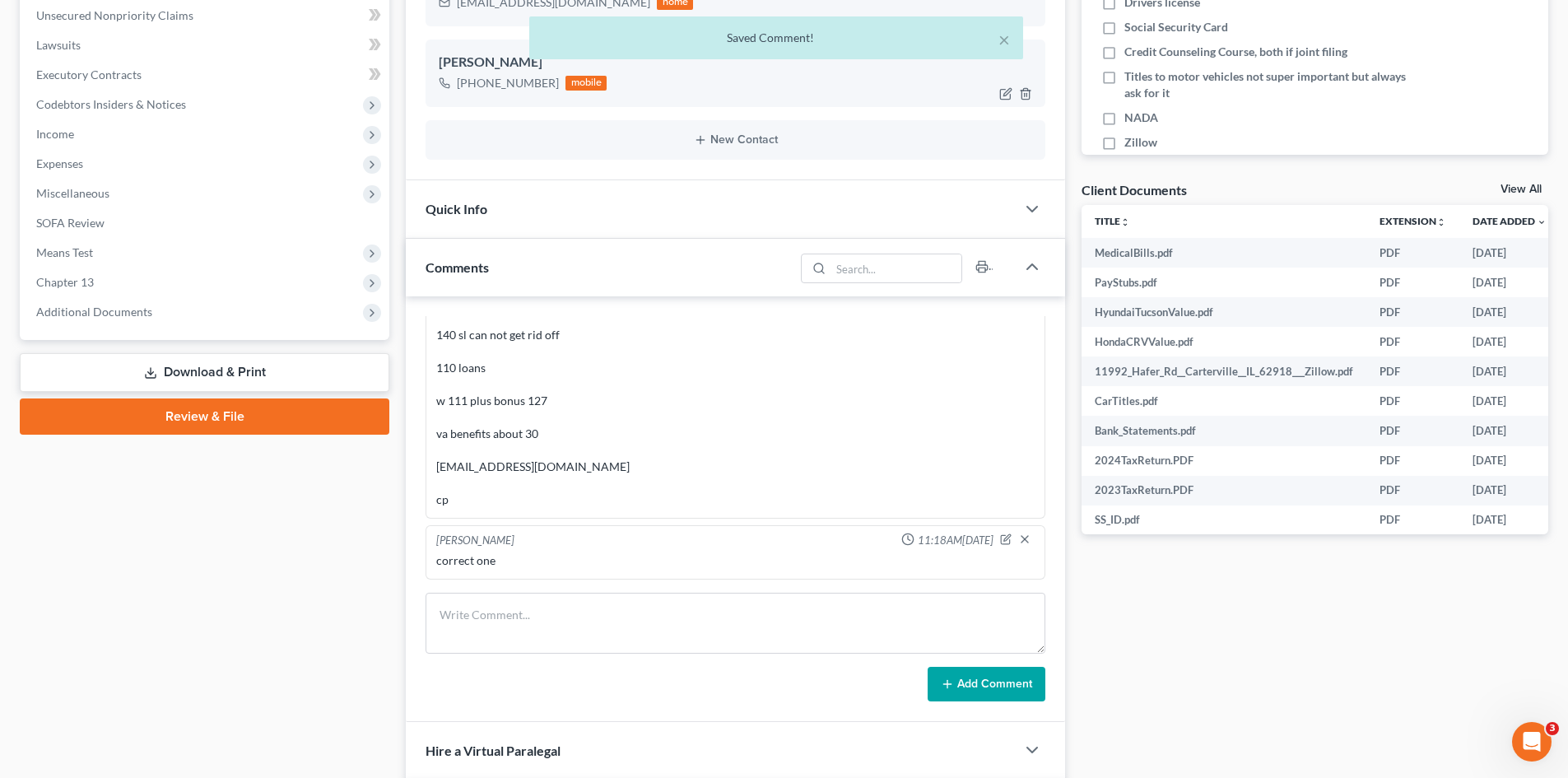
scroll to position [82, 0]
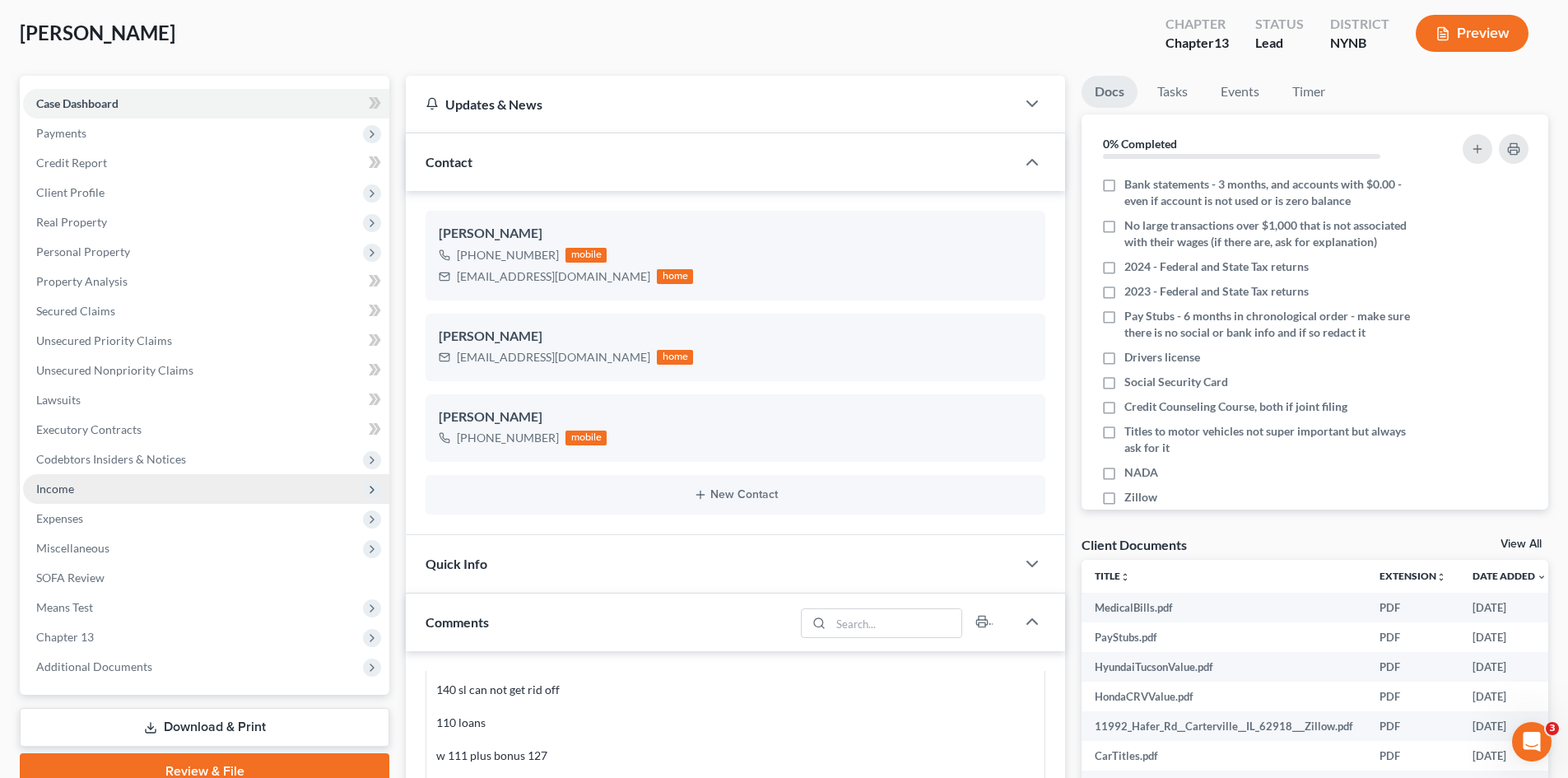
click at [87, 479] on span "Income" at bounding box center [207, 489] width 366 height 30
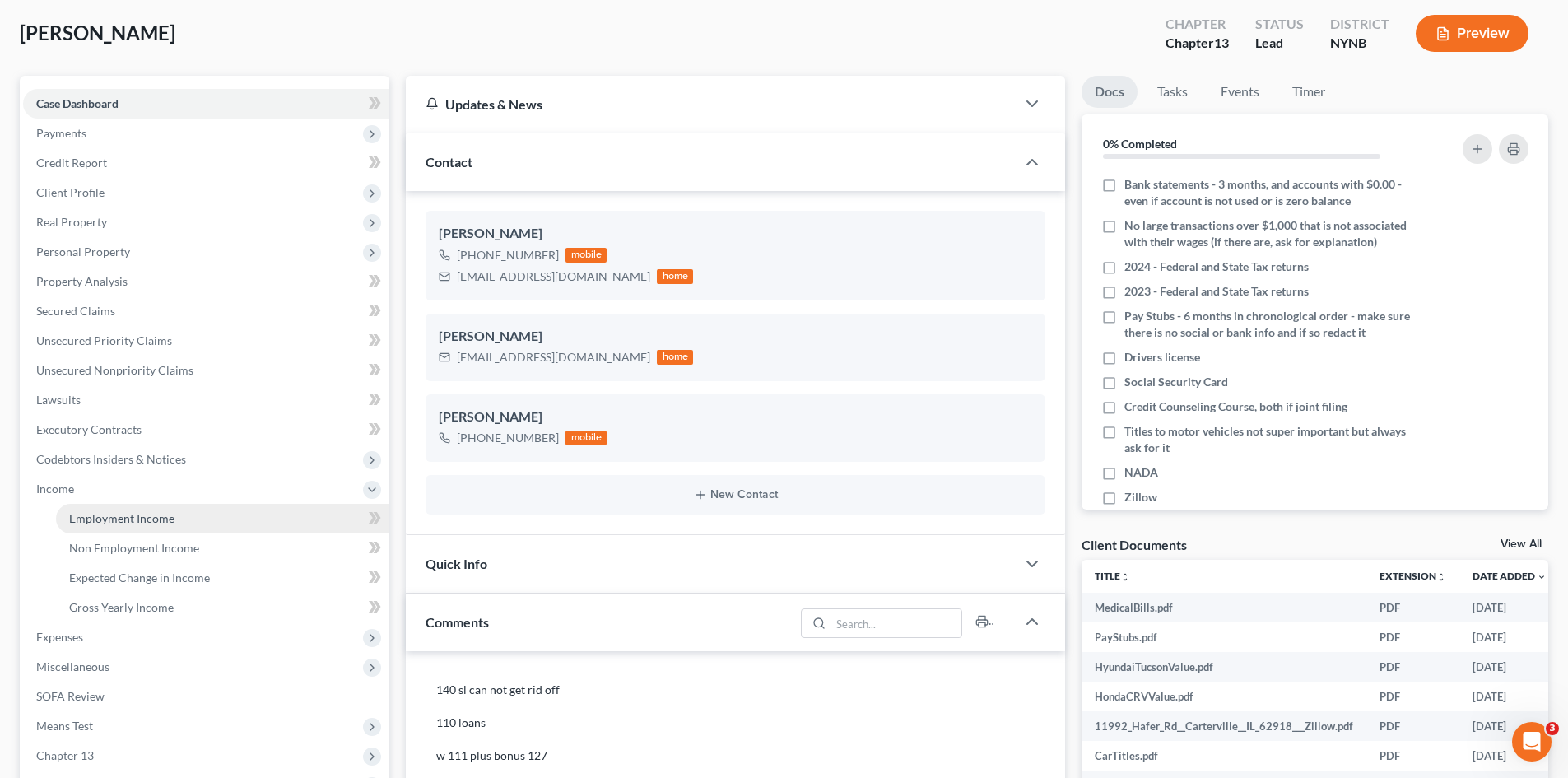
click at [106, 517] on span "Employment Income" at bounding box center [122, 518] width 106 height 14
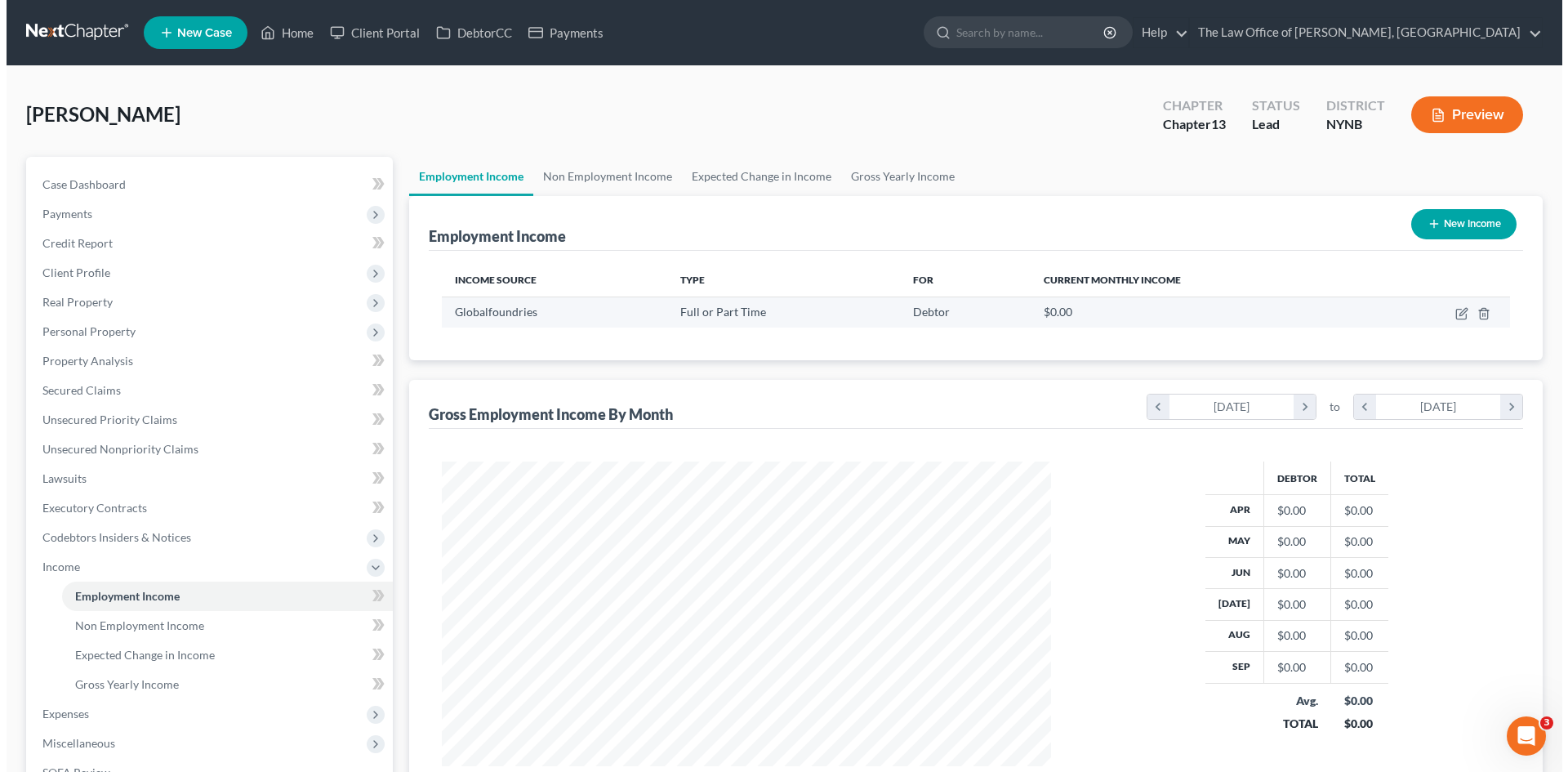
scroll to position [305, 642]
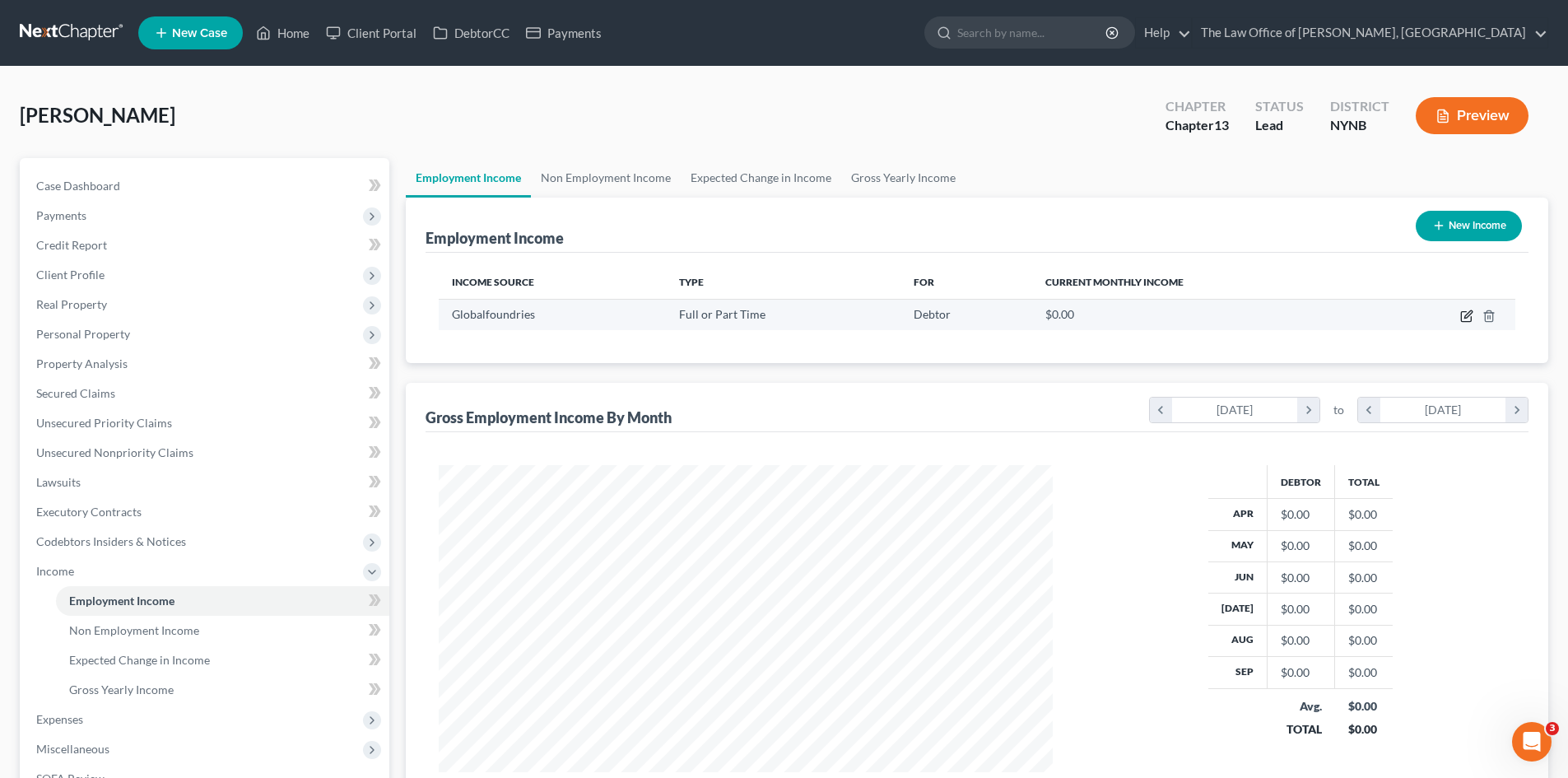
click at [1466, 315] on icon "button" at bounding box center [1467, 314] width 7 height 7
select select "0"
select select "35"
select select "2"
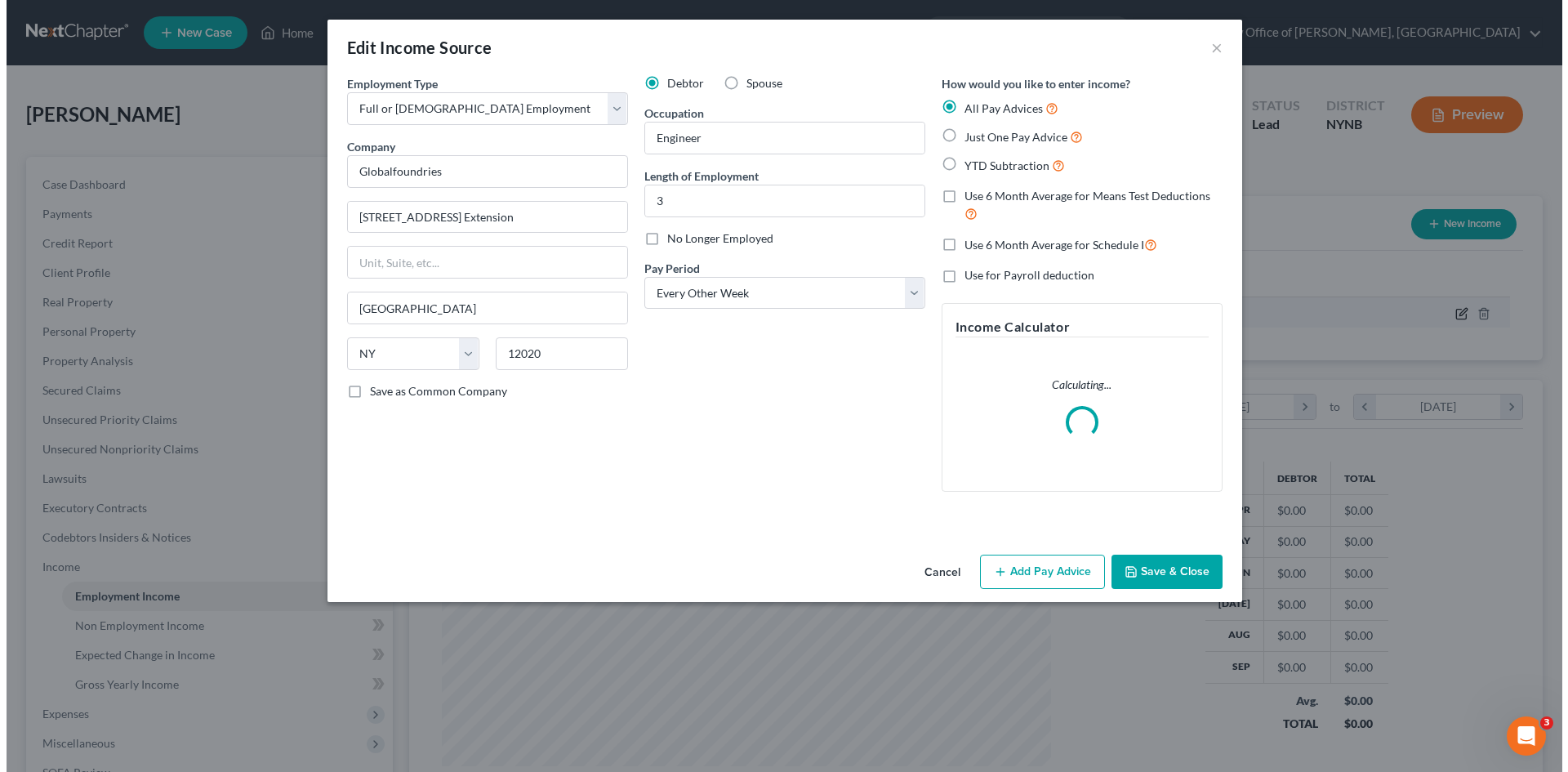
scroll to position [307, 648]
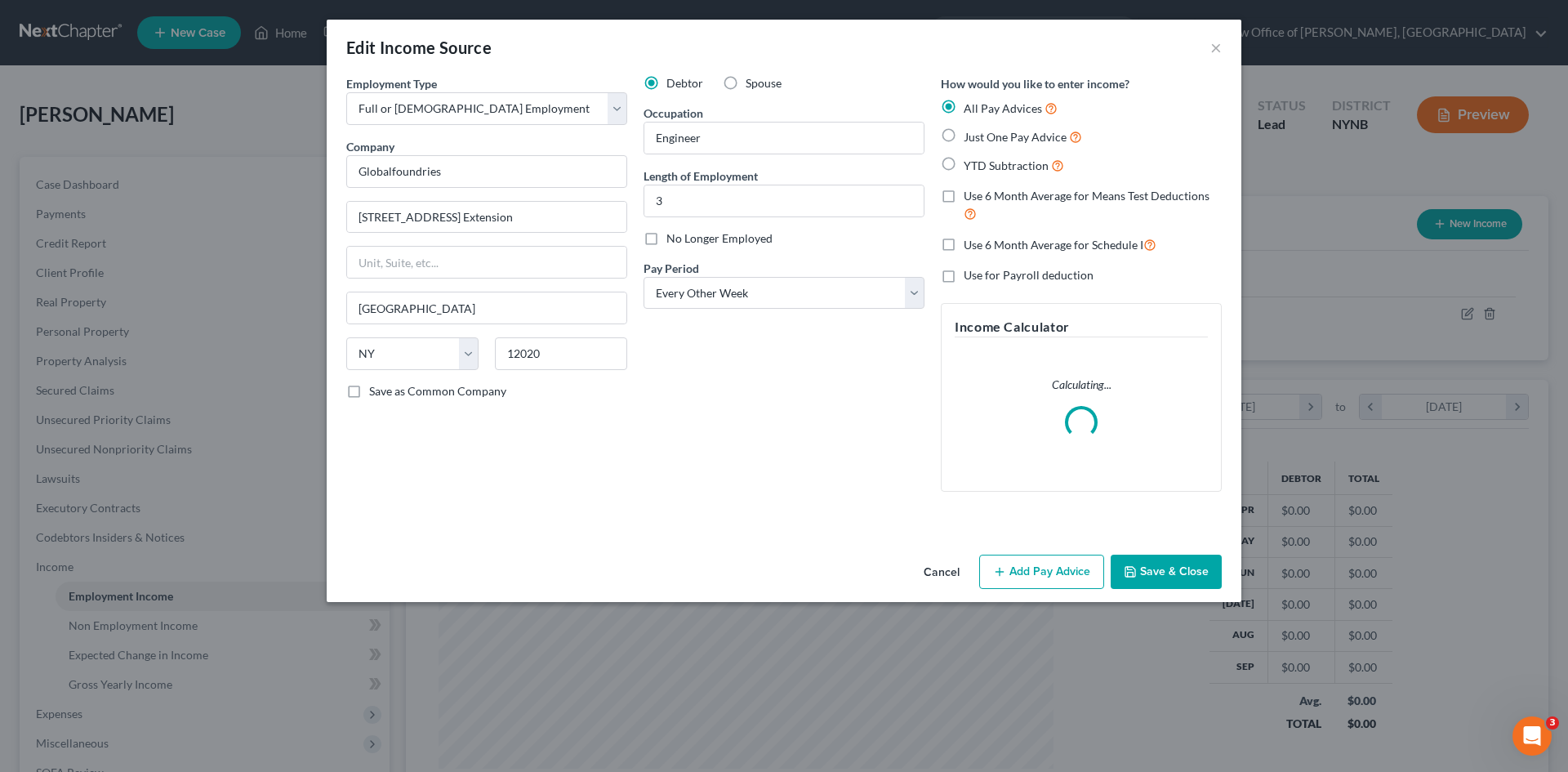
click at [963, 136] on label "Just One Pay Advice" at bounding box center [1022, 136] width 118 height 19
click at [970, 136] on input "Just One Pay Advice" at bounding box center [975, 132] width 11 height 11
radio input "true"
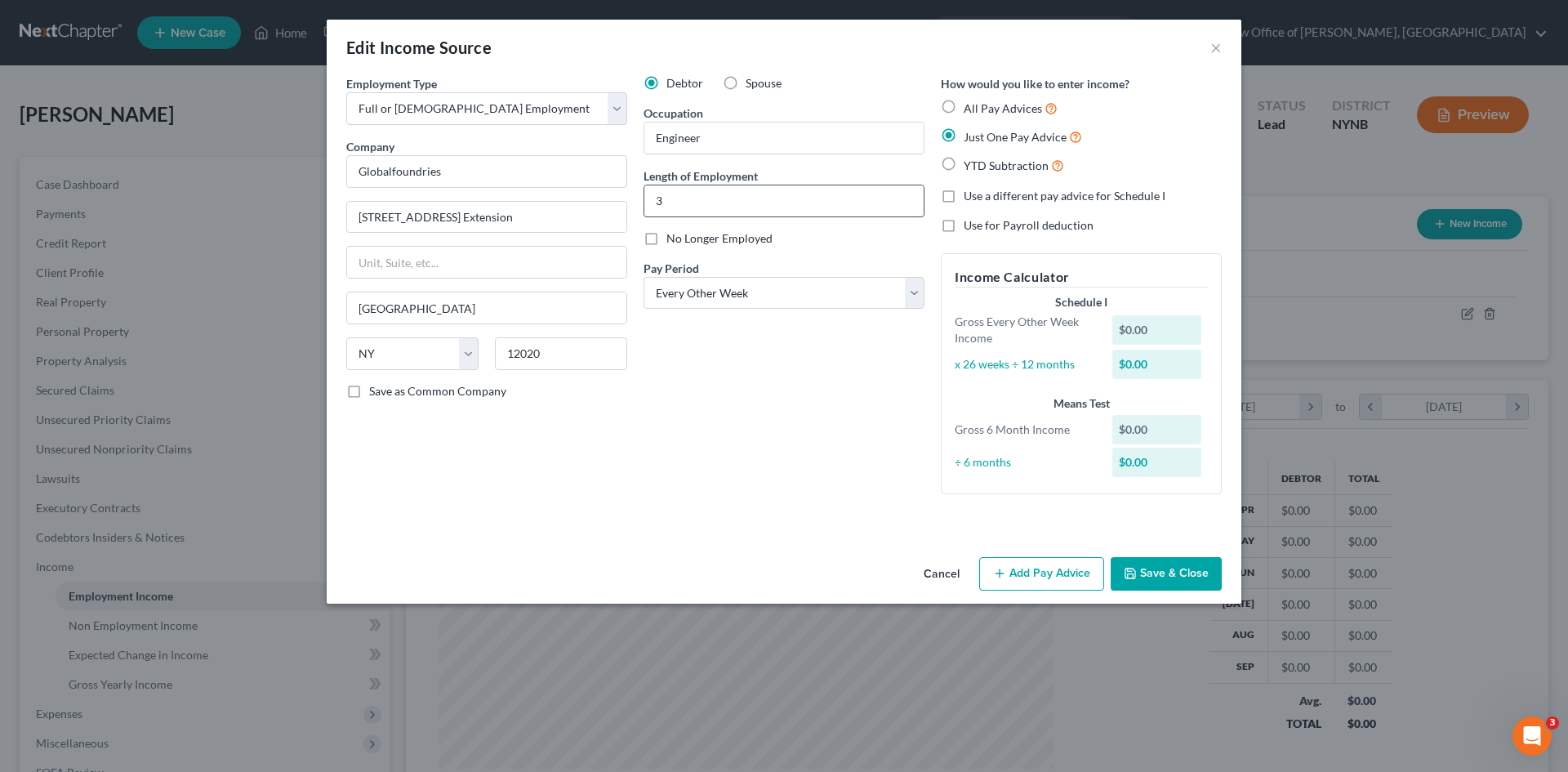
click at [729, 213] on input "3" at bounding box center [784, 201] width 279 height 31
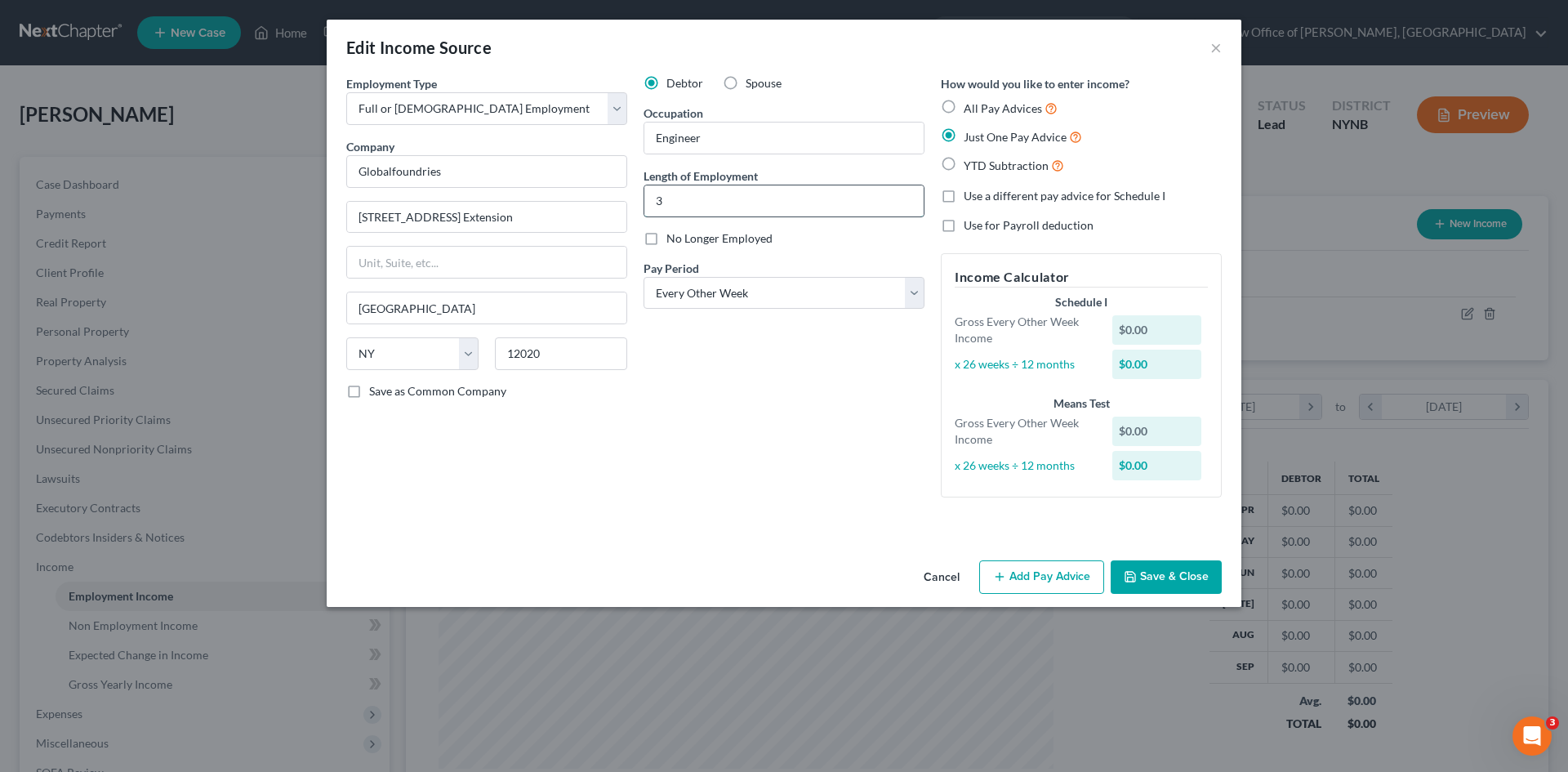
type input "3 Years"
click at [1035, 576] on button "Add Pay Advice" at bounding box center [1041, 578] width 125 height 35
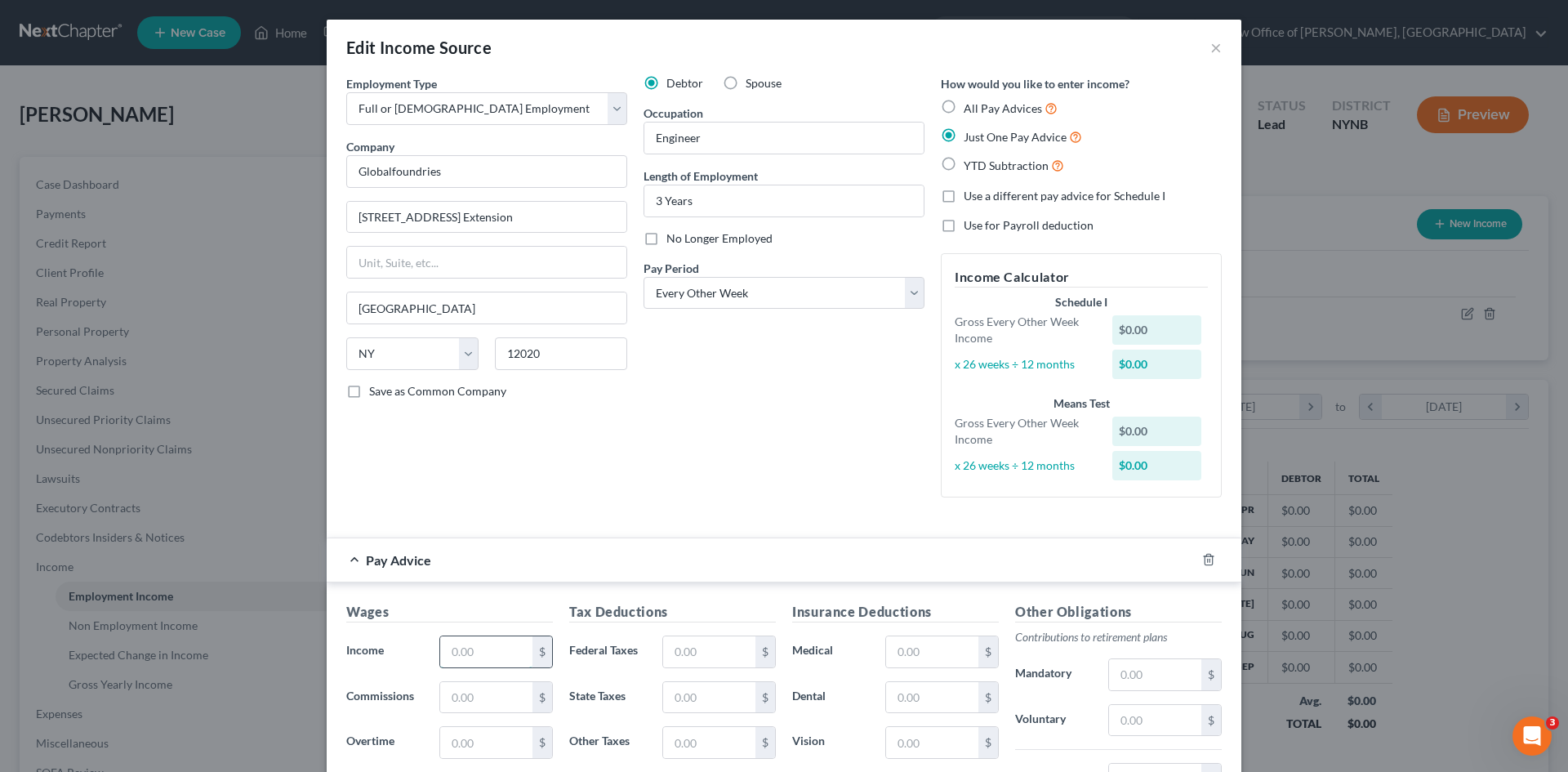
click at [489, 651] on input "text" at bounding box center [487, 652] width 93 height 31
type input "4,305"
click at [691, 664] on input "text" at bounding box center [709, 652] width 93 height 31
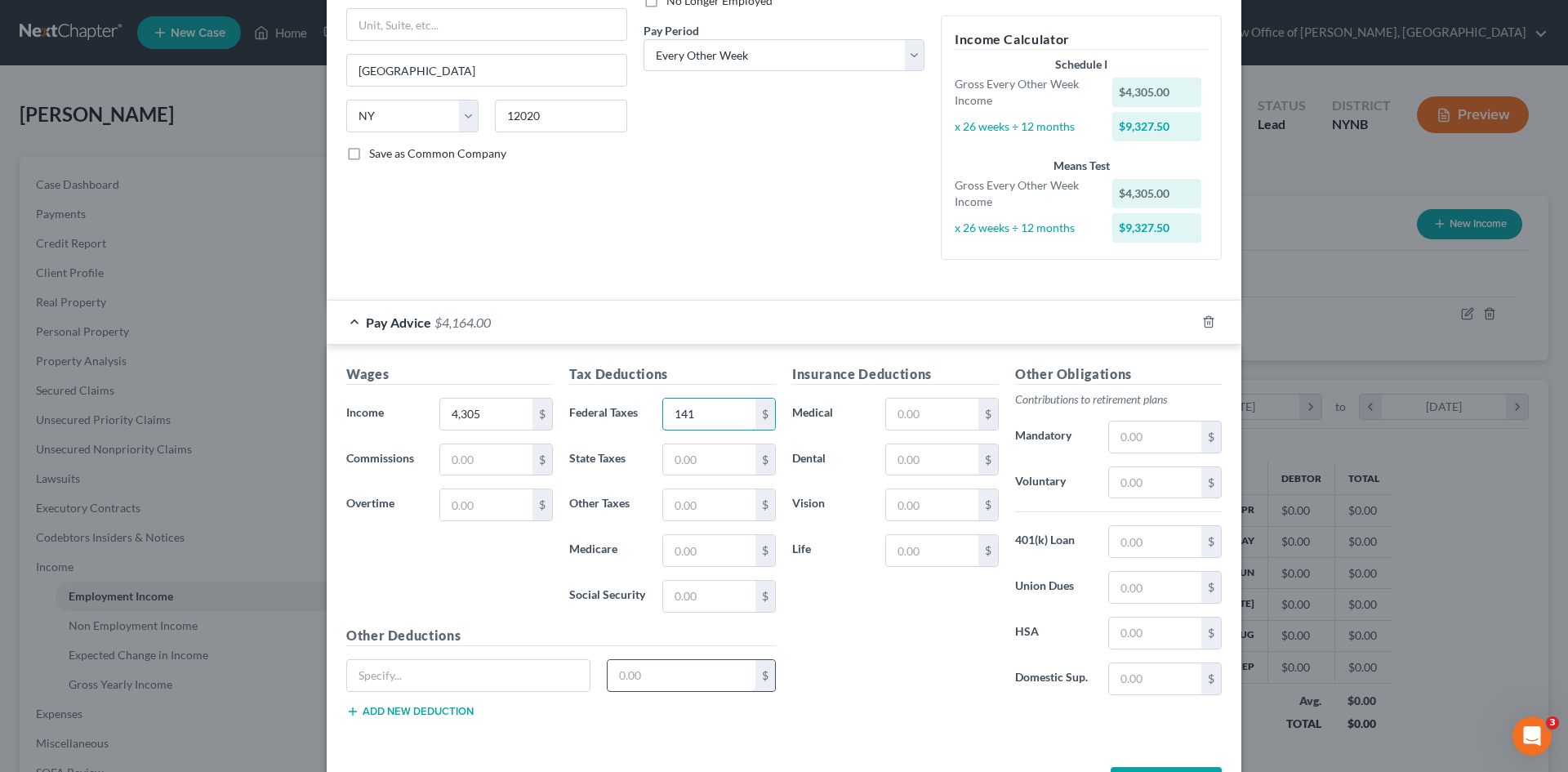
scroll to position [245, 0]
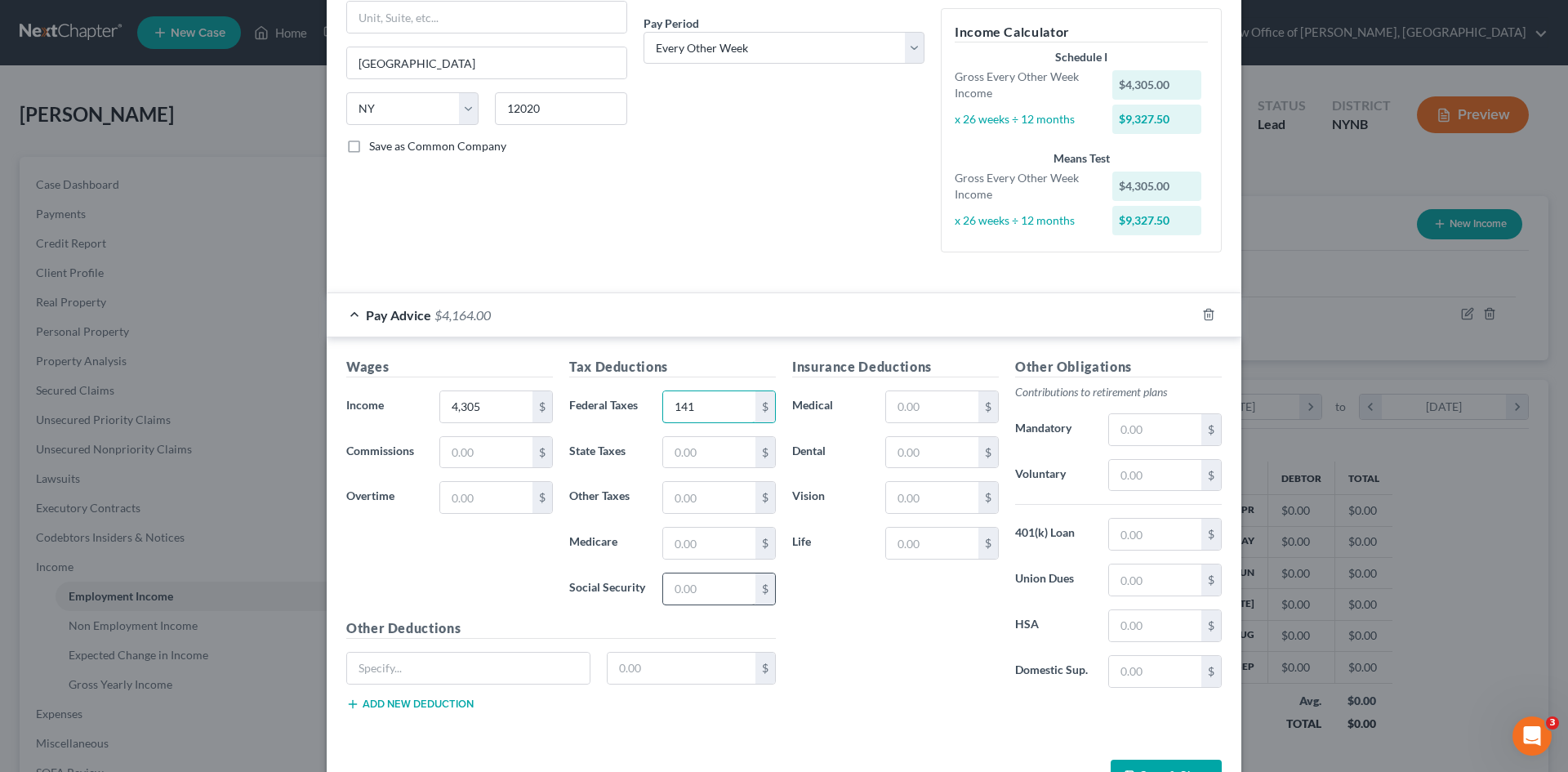
type input "141"
click at [696, 595] on input "text" at bounding box center [709, 589] width 93 height 31
type input "243"
click at [715, 545] on input "text" at bounding box center [709, 543] width 93 height 31
type input "57"
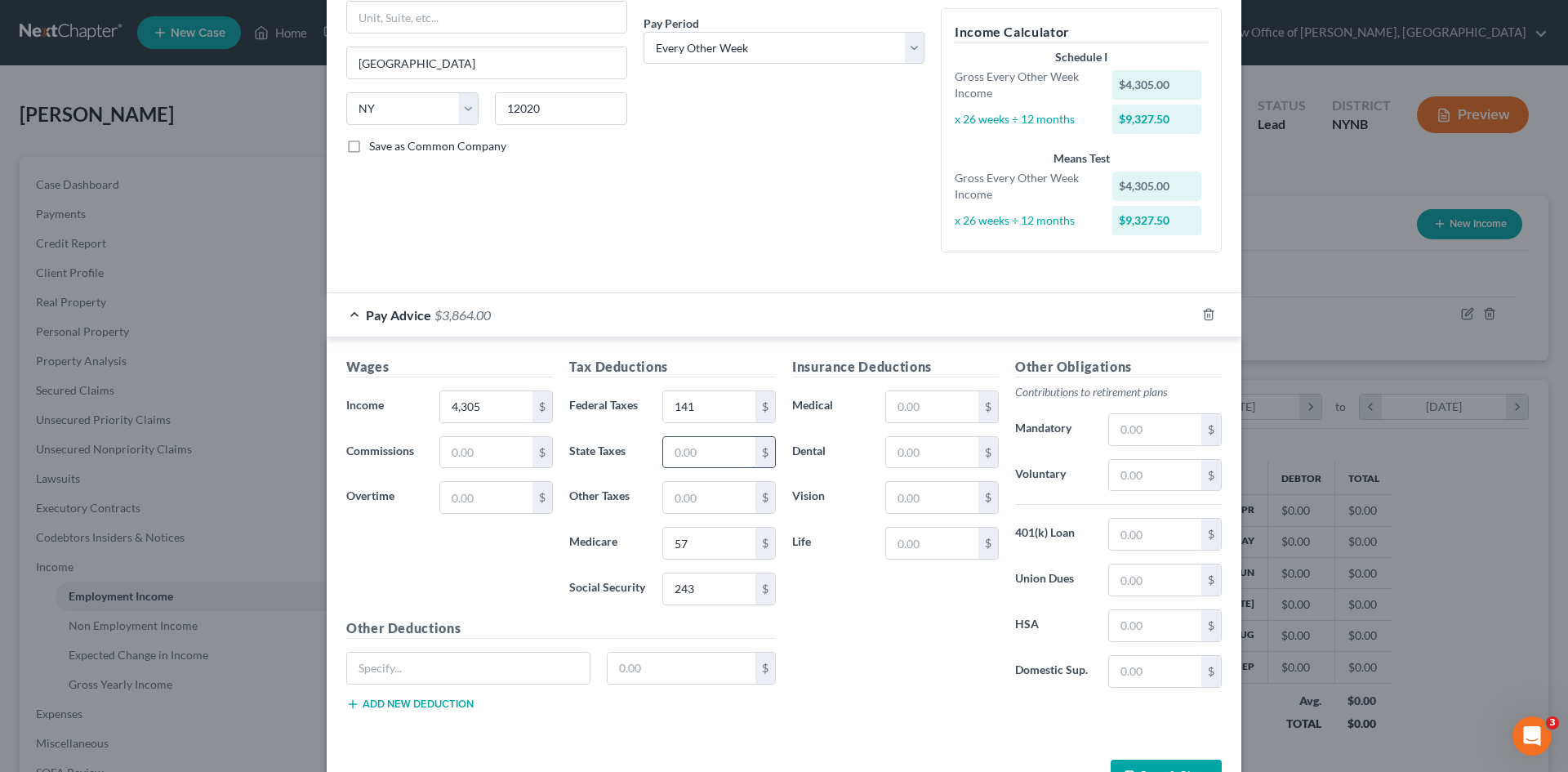
click at [703, 460] on input "text" at bounding box center [709, 453] width 93 height 31
type input "188"
click at [694, 503] on input "text" at bounding box center [709, 498] width 93 height 31
type input "16"
click at [1131, 431] on input "text" at bounding box center [1155, 430] width 93 height 31
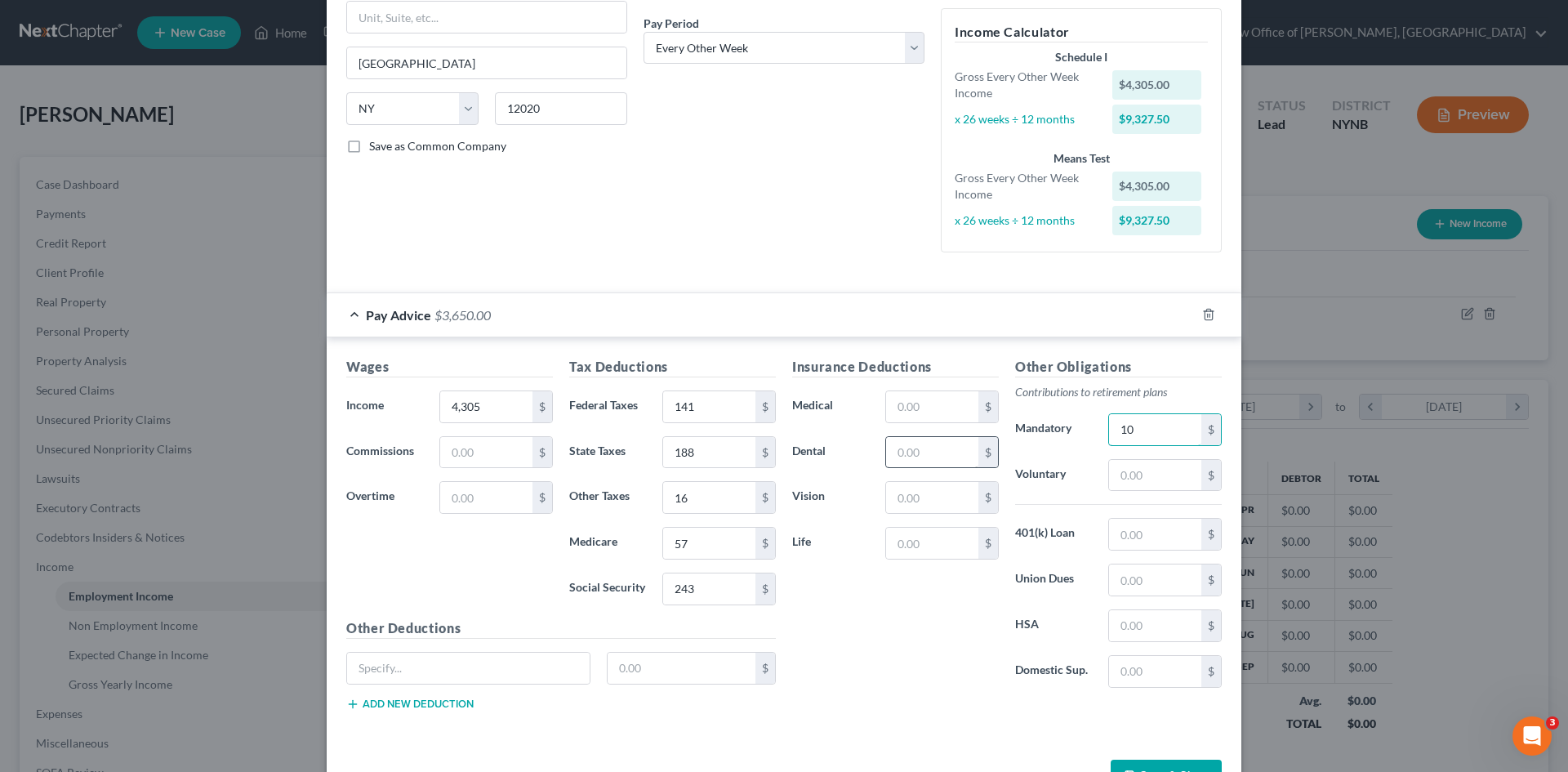
type input "10"
click at [902, 450] on input "text" at bounding box center [932, 453] width 93 height 31
type input "11"
click at [1123, 617] on input "text" at bounding box center [1155, 626] width 93 height 31
drag, startPoint x: 1158, startPoint y: 621, endPoint x: 1090, endPoint y: 632, distance: 68.9
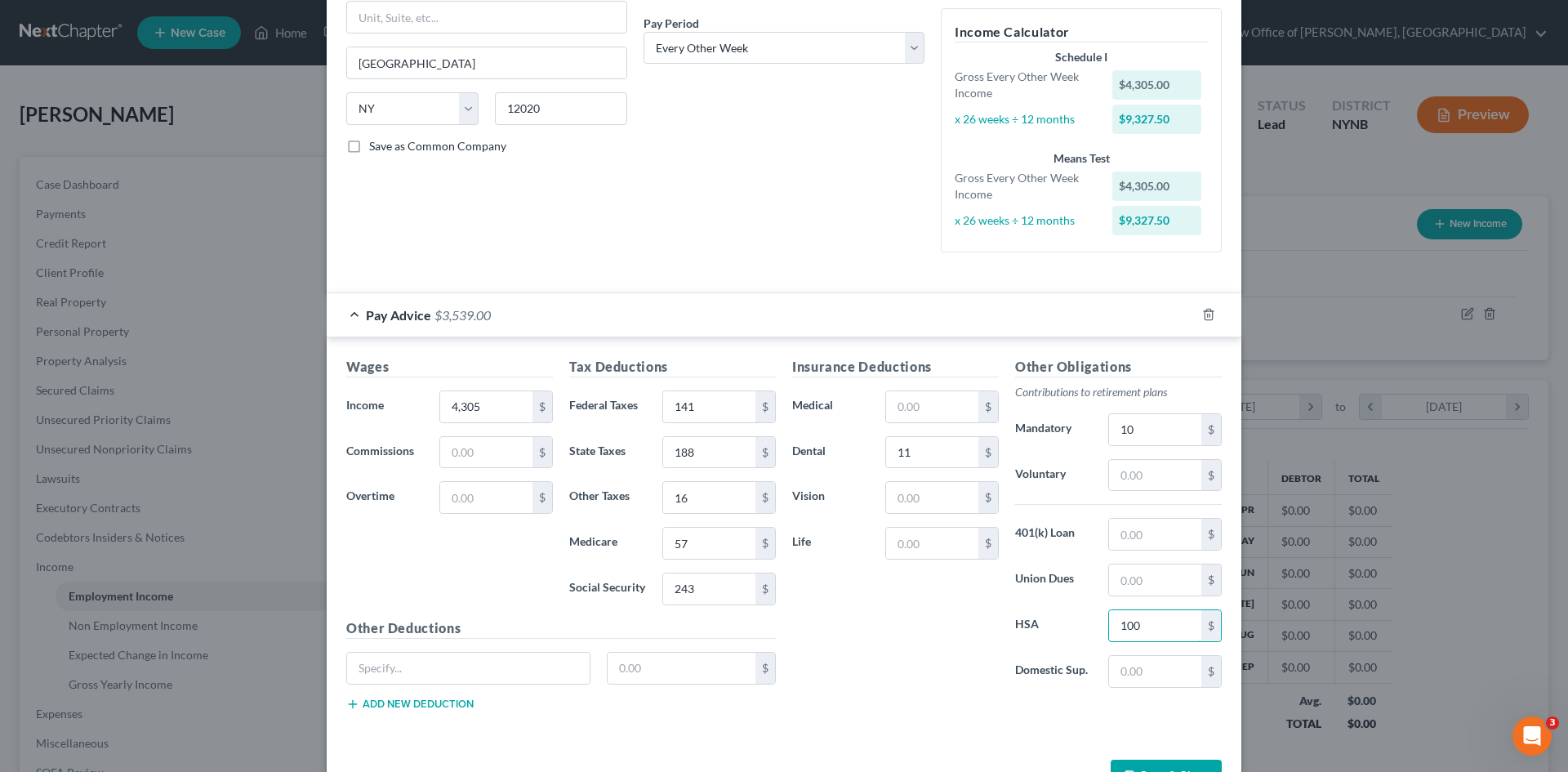
click at [1090, 632] on div "HSA 100 $" at bounding box center [1119, 626] width 223 height 33
type input "100"
click at [937, 411] on input "text" at bounding box center [932, 407] width 93 height 31
type input "160"
click at [947, 496] on input "text" at bounding box center [932, 498] width 93 height 31
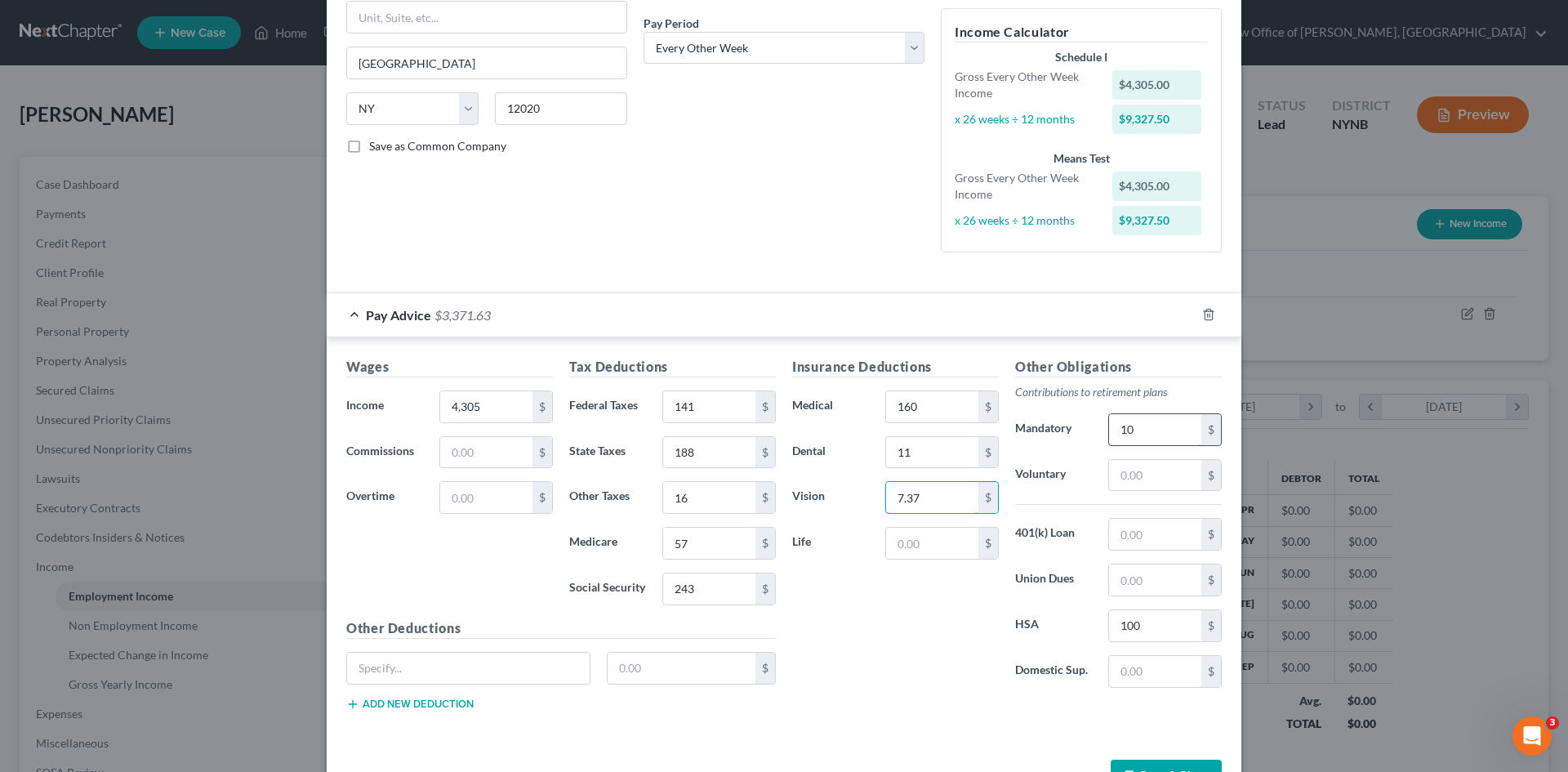
type input "7.37"
click at [1133, 435] on input "10" at bounding box center [1155, 430] width 93 height 31
drag, startPoint x: 1138, startPoint y: 433, endPoint x: 1096, endPoint y: 432, distance: 42.0
click at [1100, 432] on div "100 $" at bounding box center [1164, 430] width 130 height 33
click at [1155, 434] on input "106" at bounding box center [1155, 430] width 93 height 31
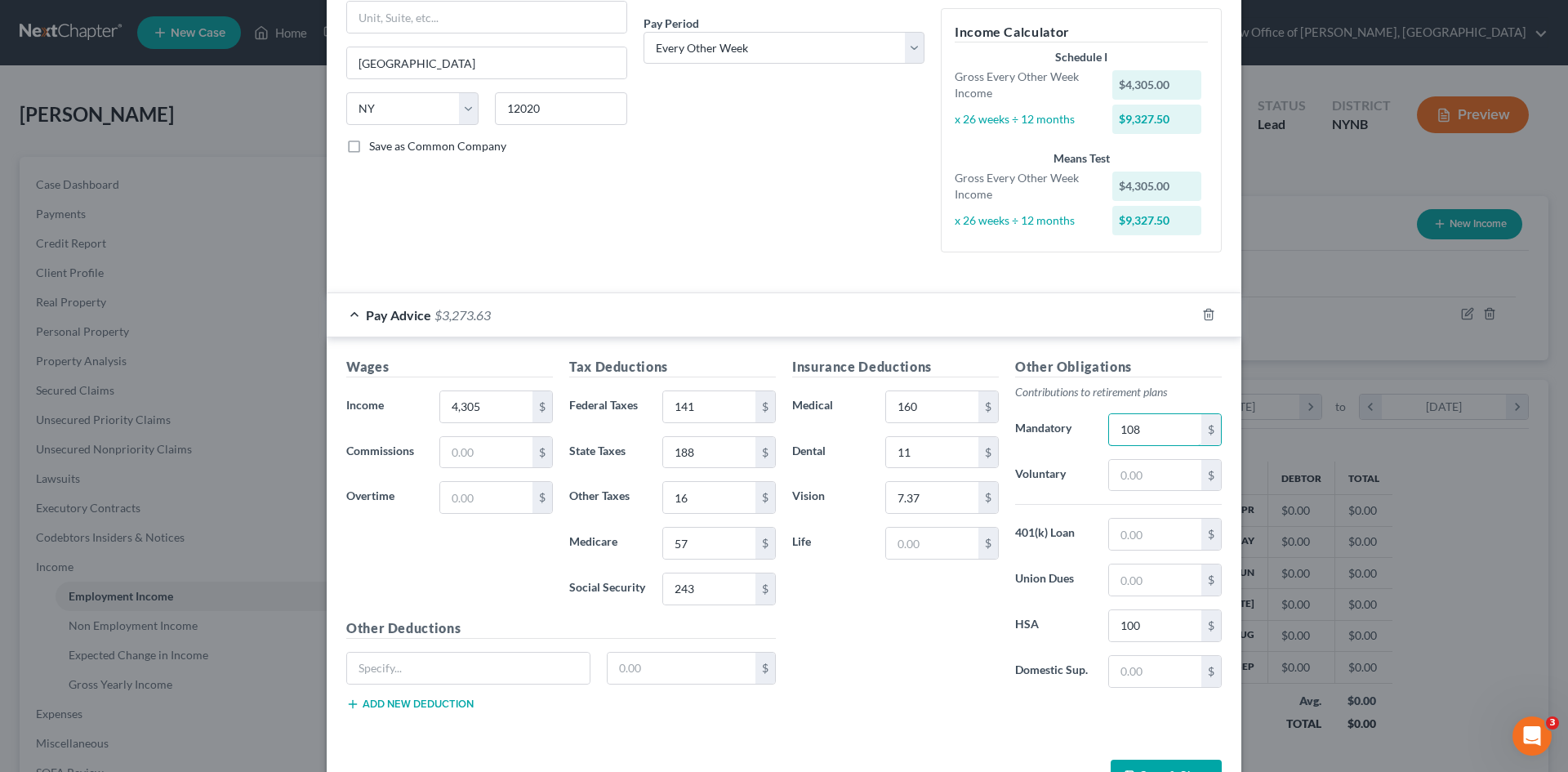
type input "108"
click at [910, 657] on div "Insurance Deductions Medical 160 $ Dental 11 $ Vision 7.37 $ Life $" at bounding box center [896, 529] width 223 height 344
click at [1152, 479] on input "text" at bounding box center [1155, 475] width 93 height 31
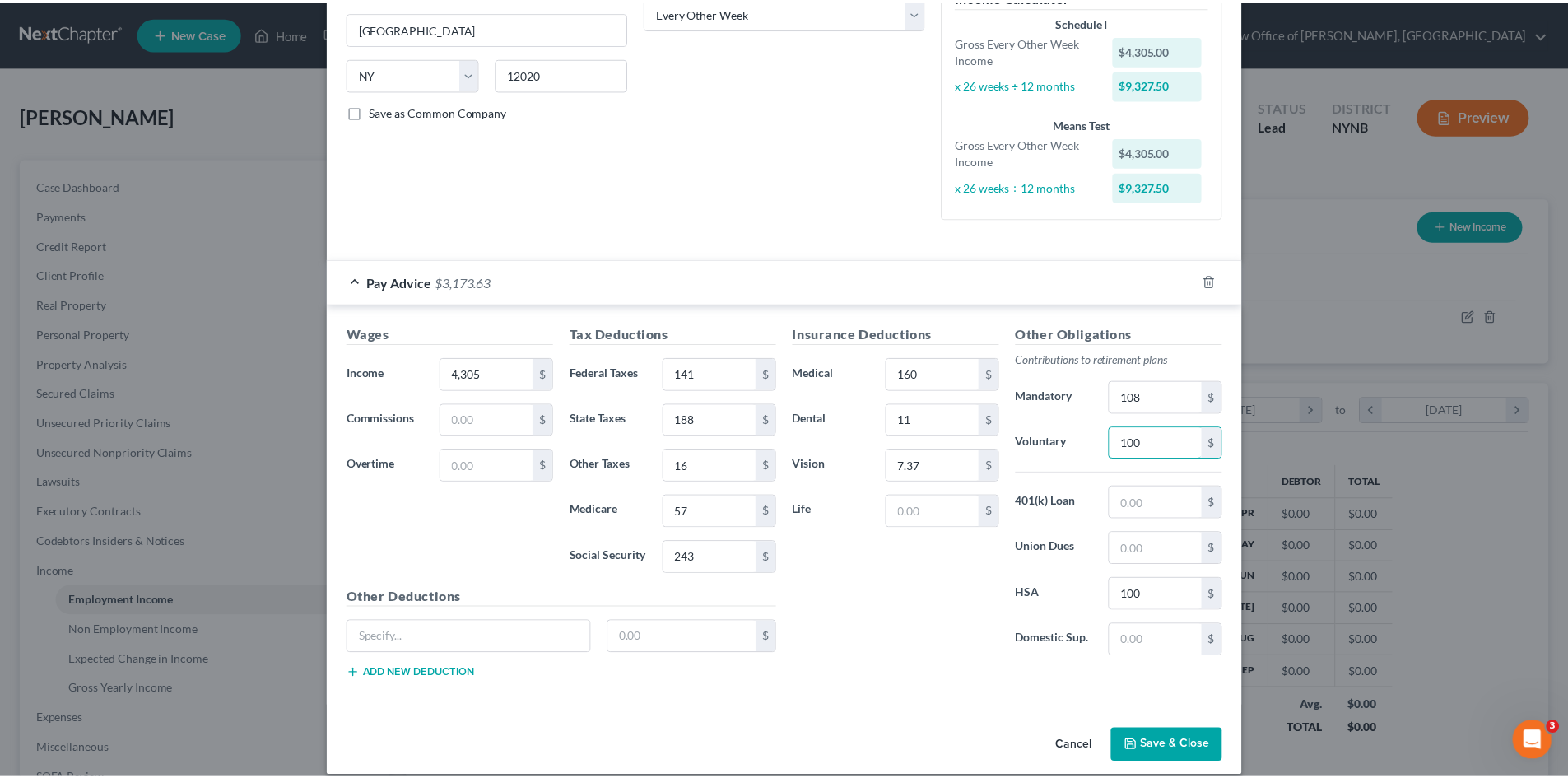
scroll to position [302, 0]
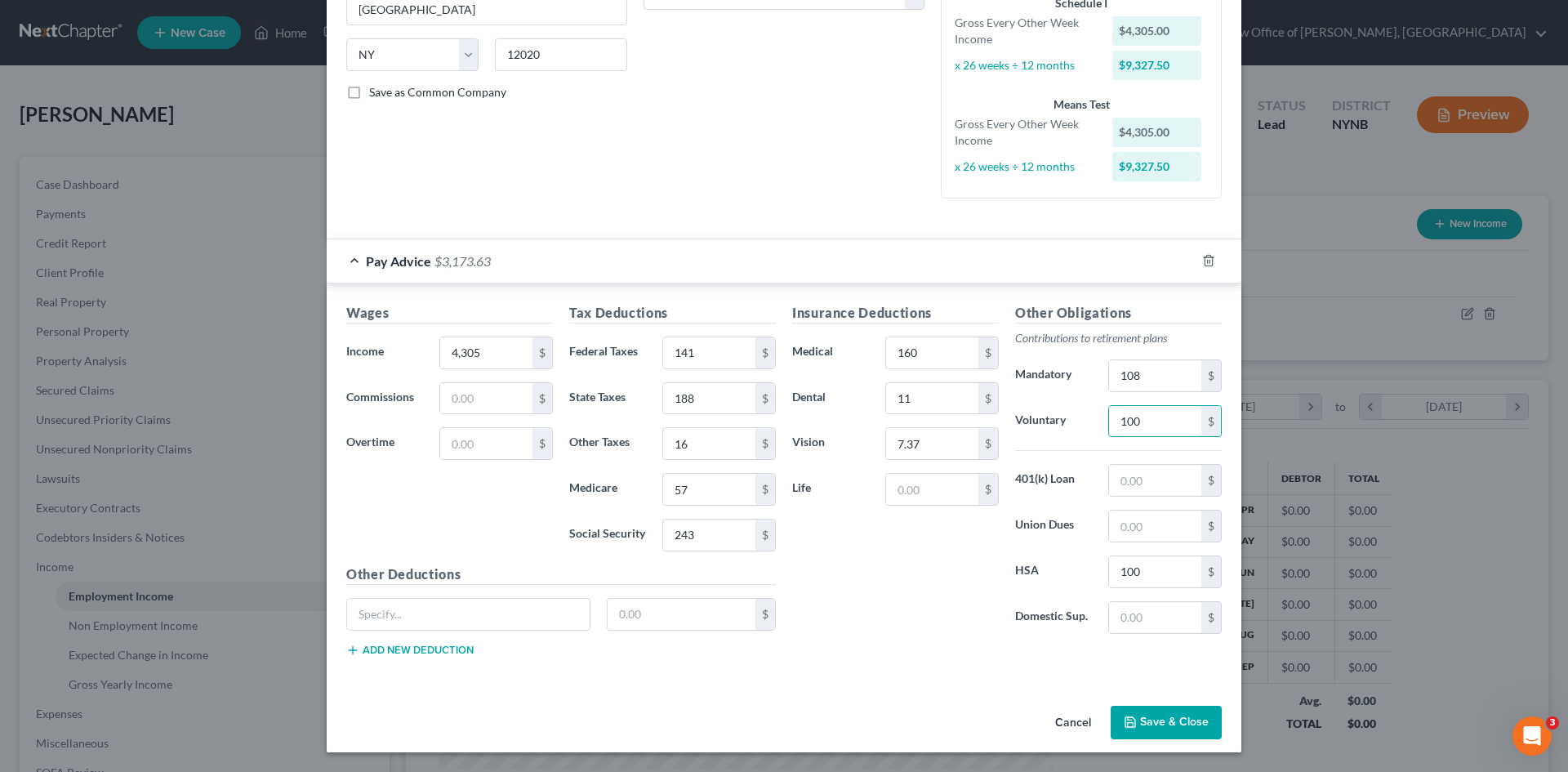
type input "100"
click at [1152, 724] on button "Save & Close" at bounding box center [1166, 723] width 111 height 35
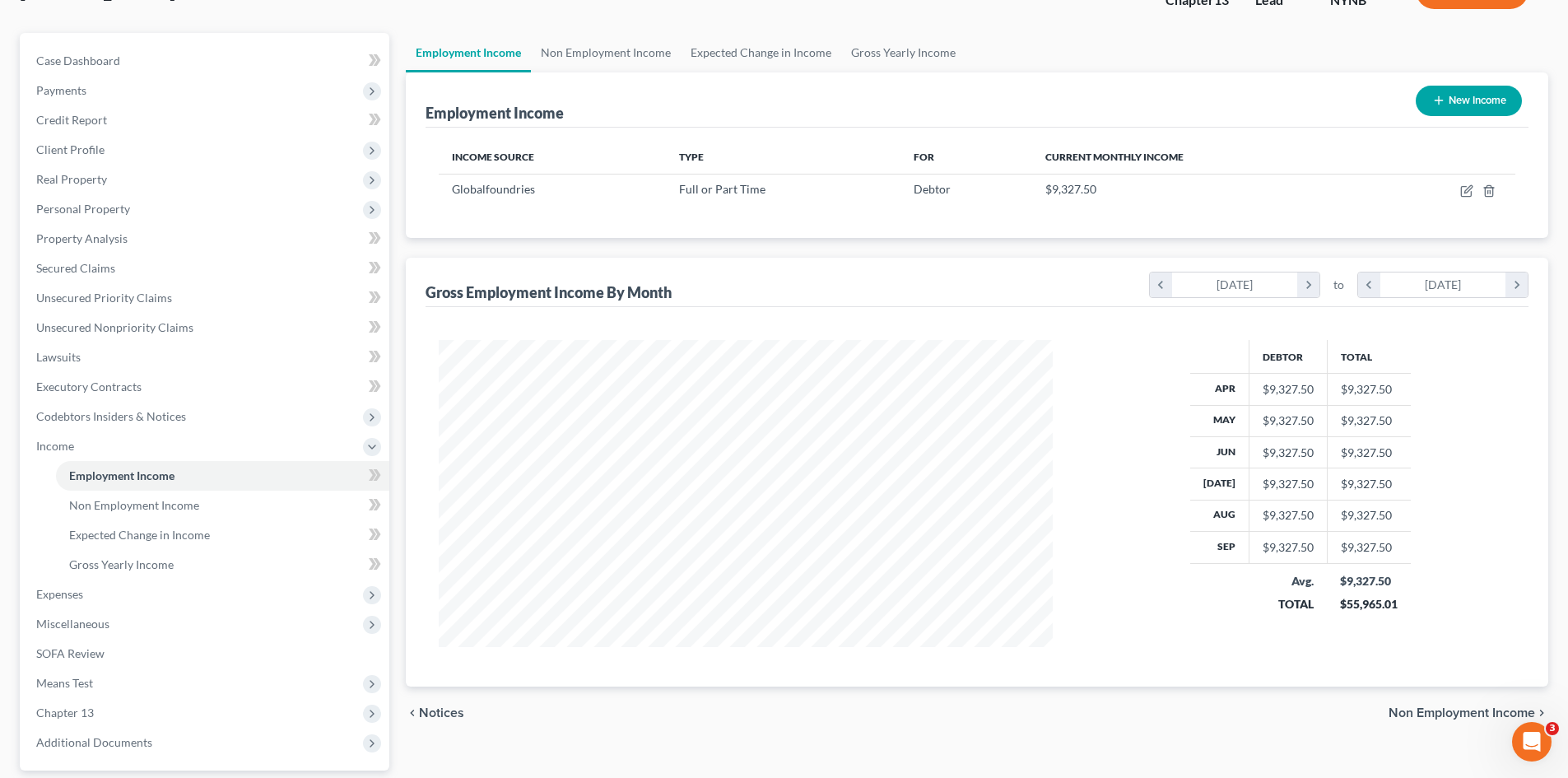
scroll to position [275, 0]
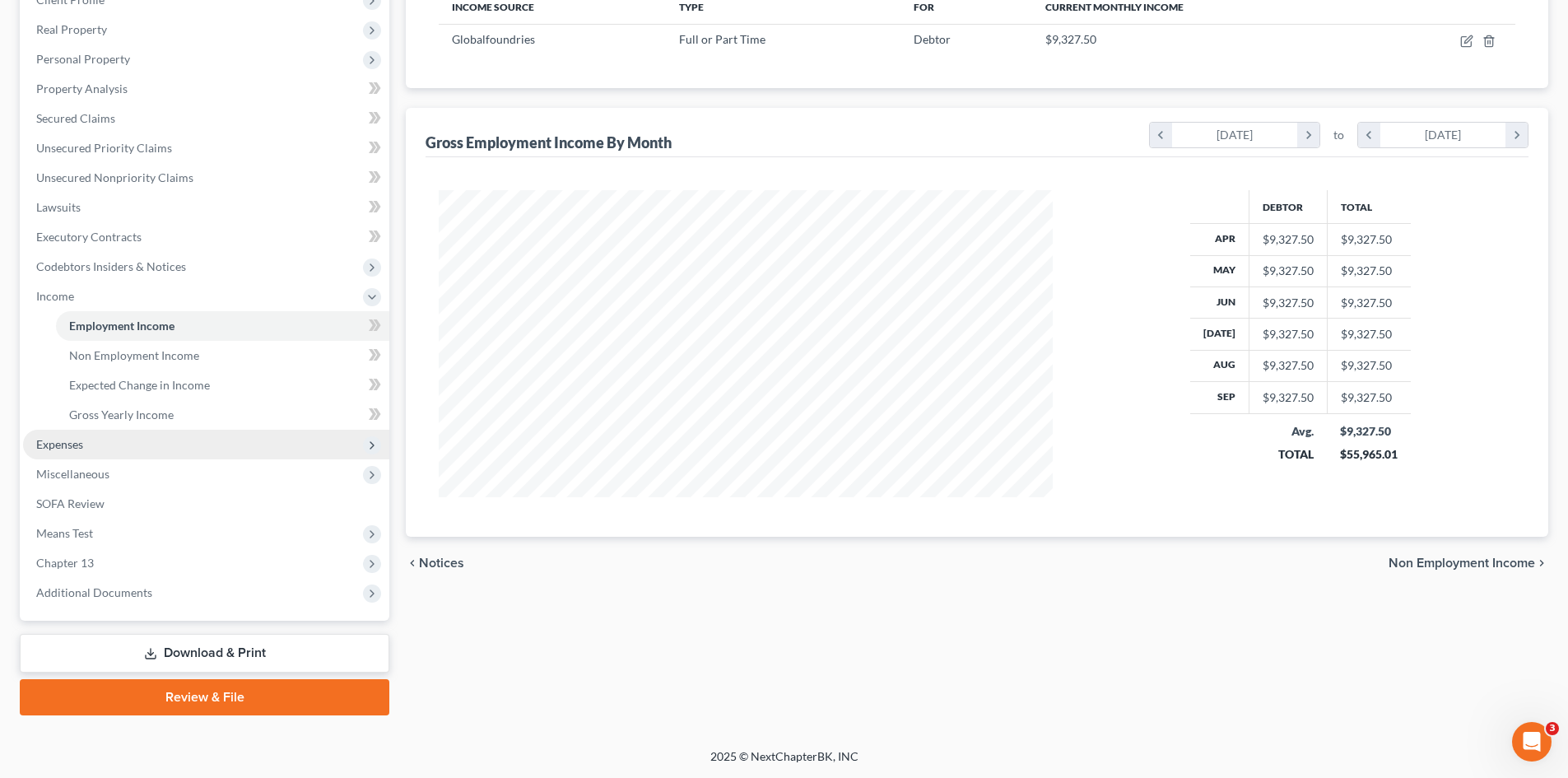
click at [137, 451] on span "Expenses" at bounding box center [207, 445] width 366 height 30
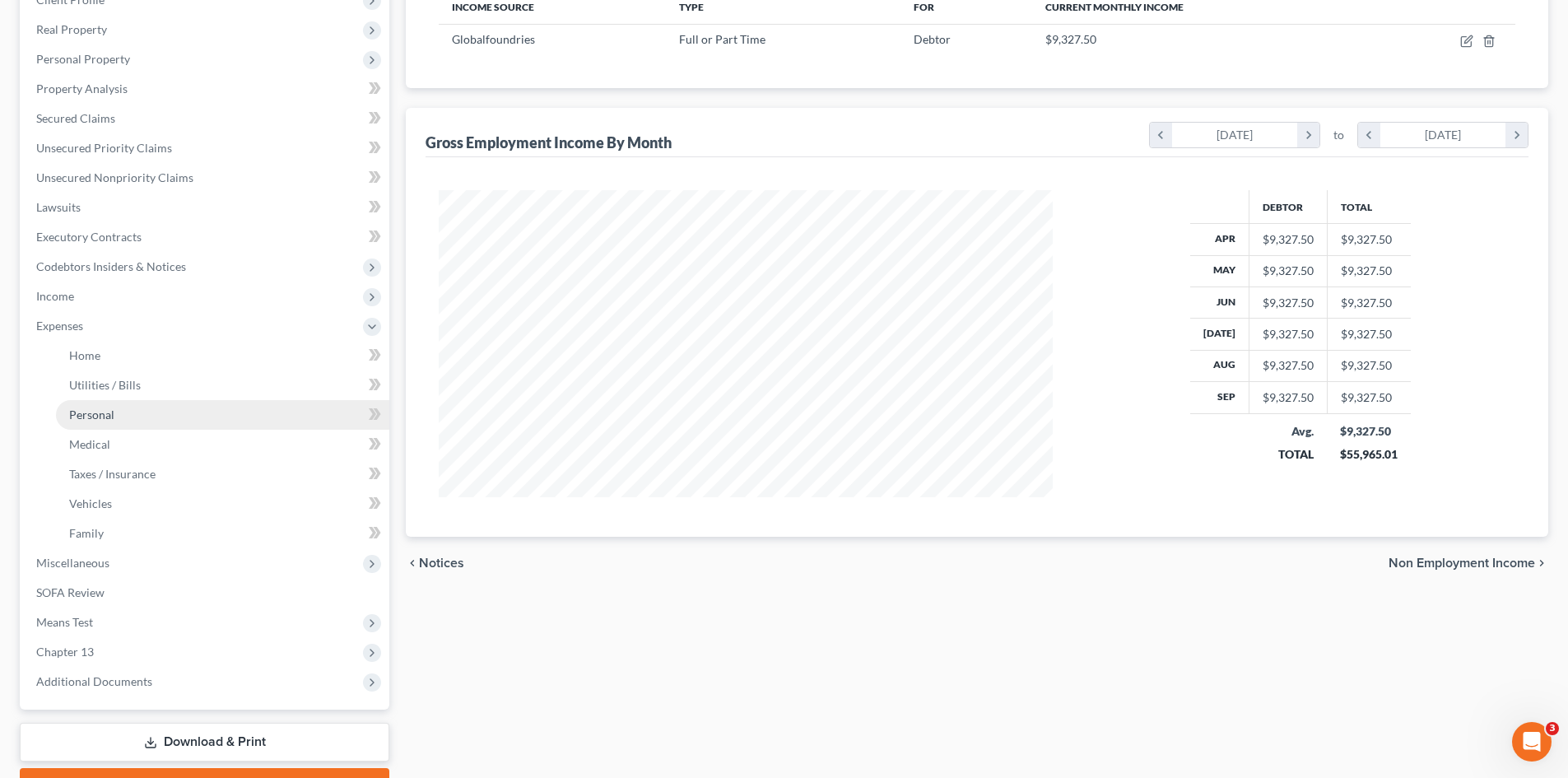
click at [122, 412] on link "Personal" at bounding box center [222, 415] width 333 height 30
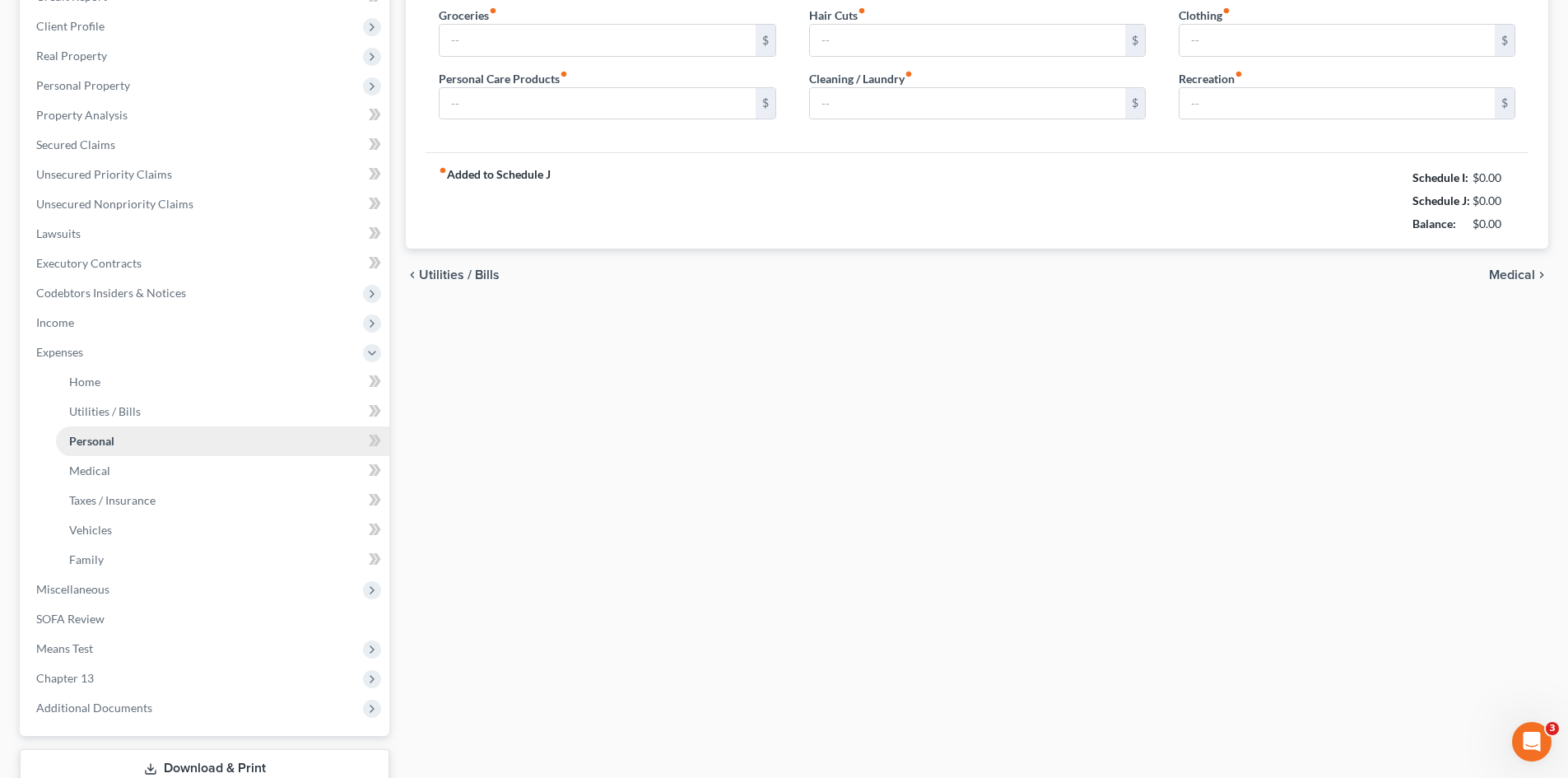
type input "900.00"
type input "50.00"
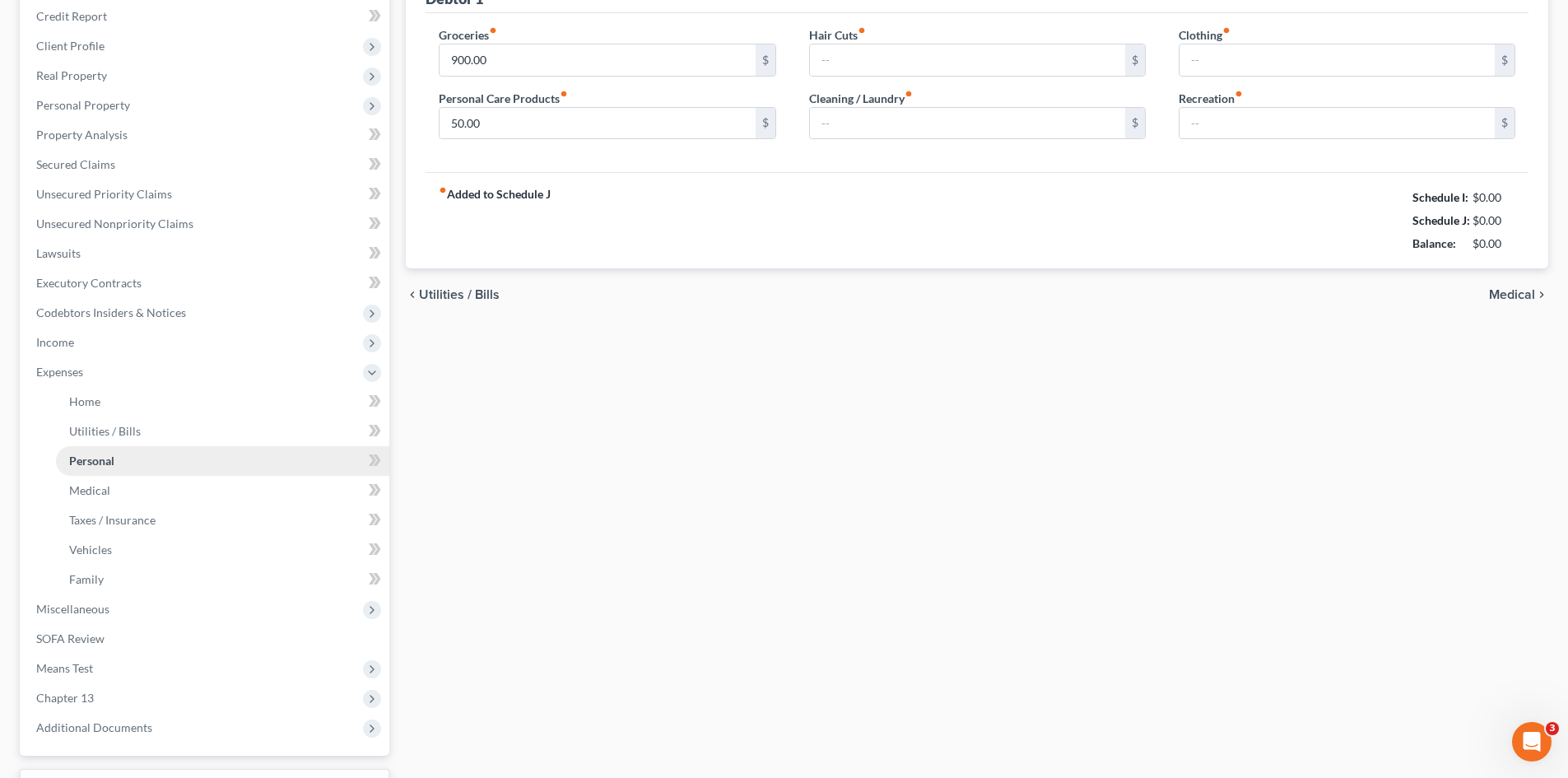
type input "50.00"
type input "100.00"
type input "50.00"
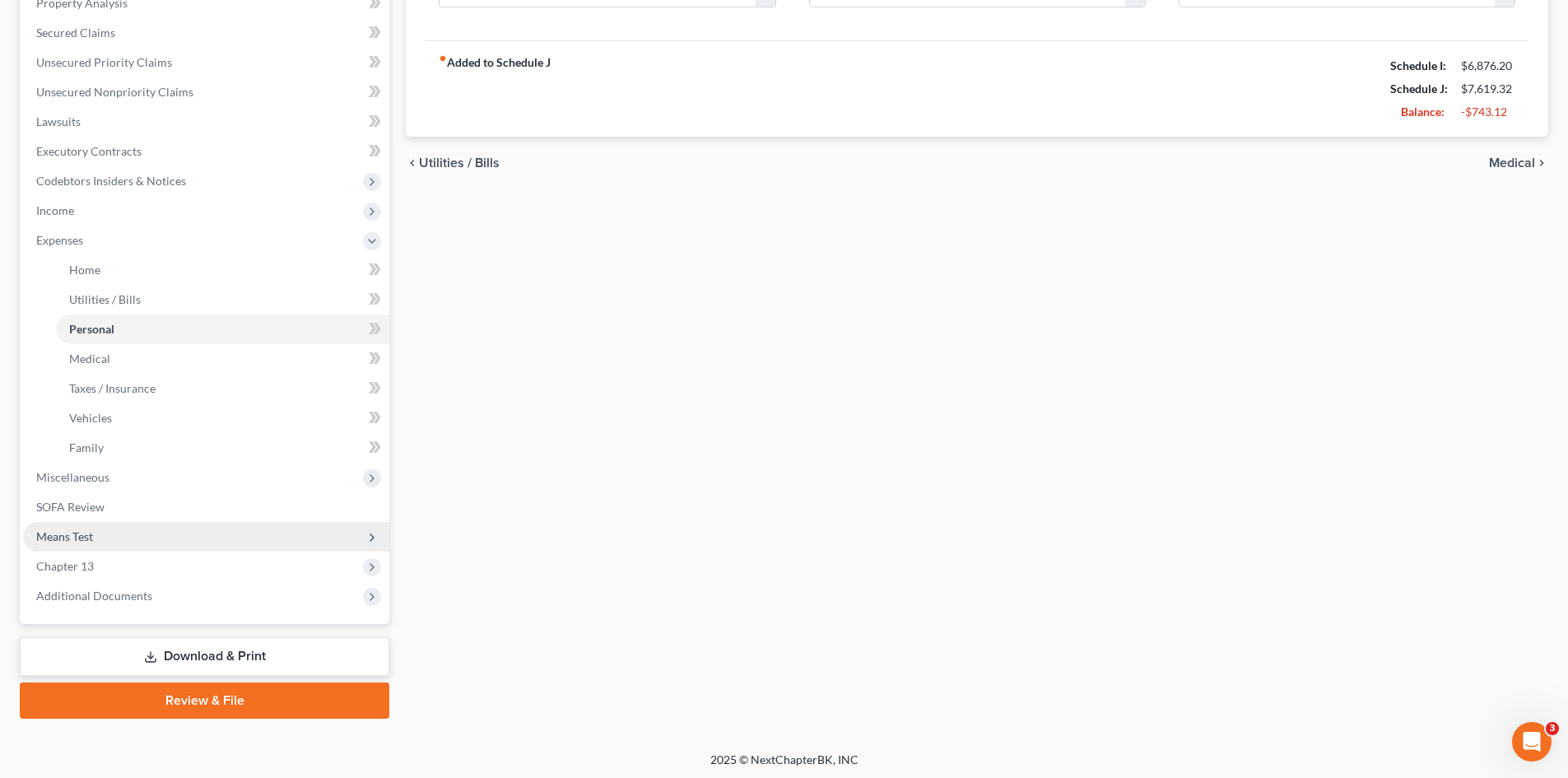
scroll to position [364, 0]
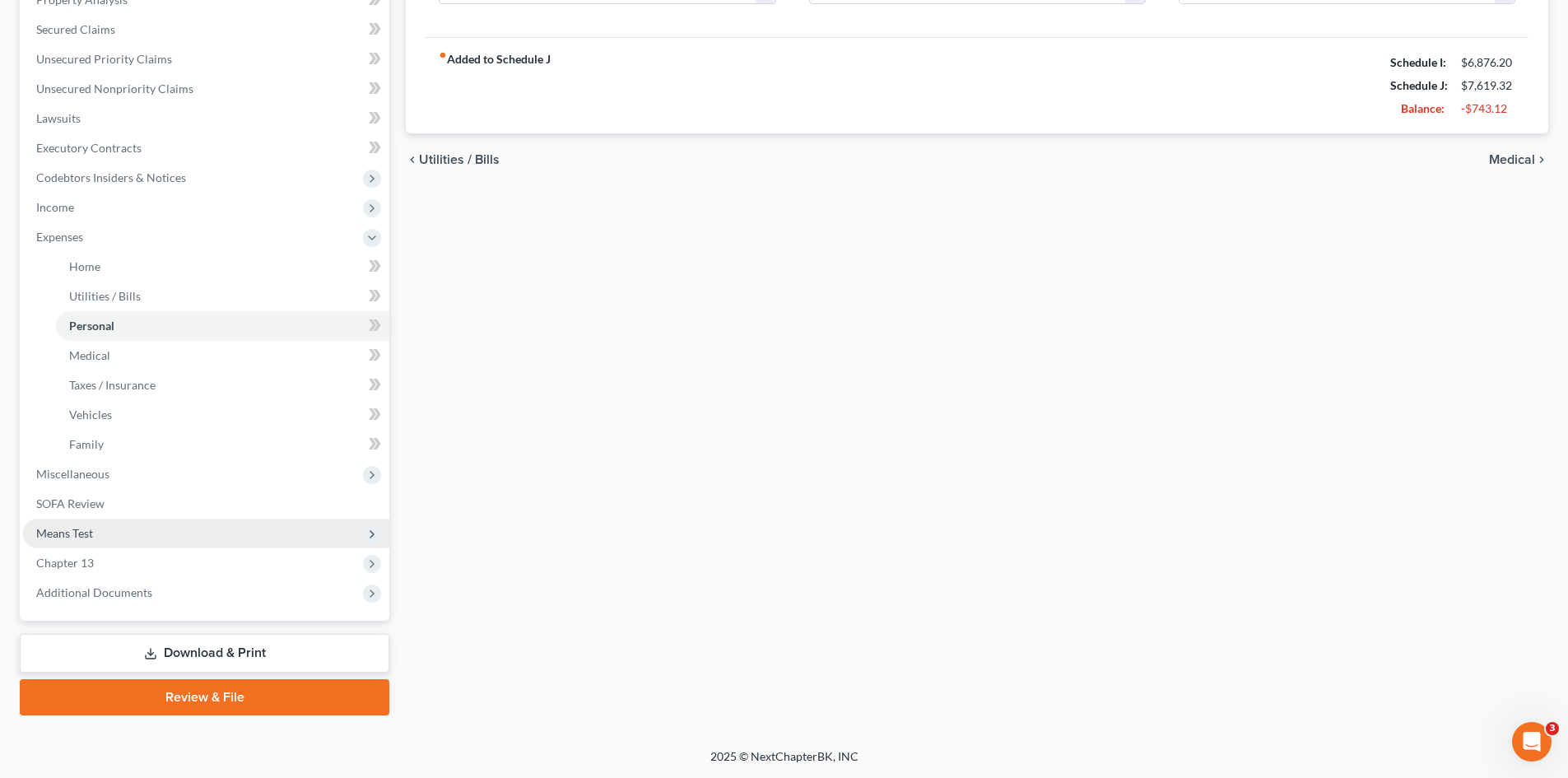
click at [84, 545] on span "Means Test" at bounding box center [207, 534] width 366 height 30
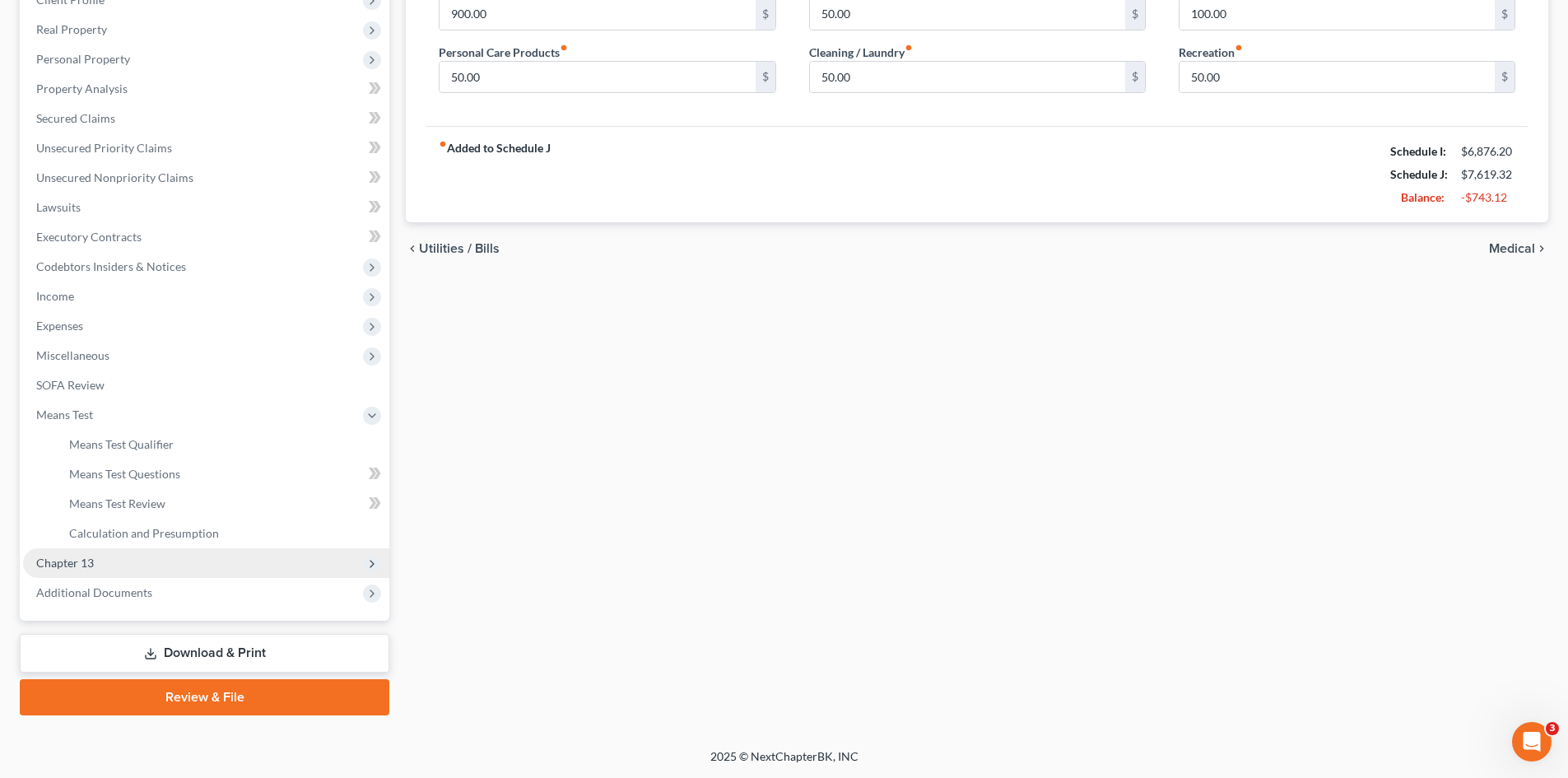
scroll to position [275, 0]
click at [160, 447] on span "Means Test Qualifier" at bounding box center [122, 444] width 105 height 14
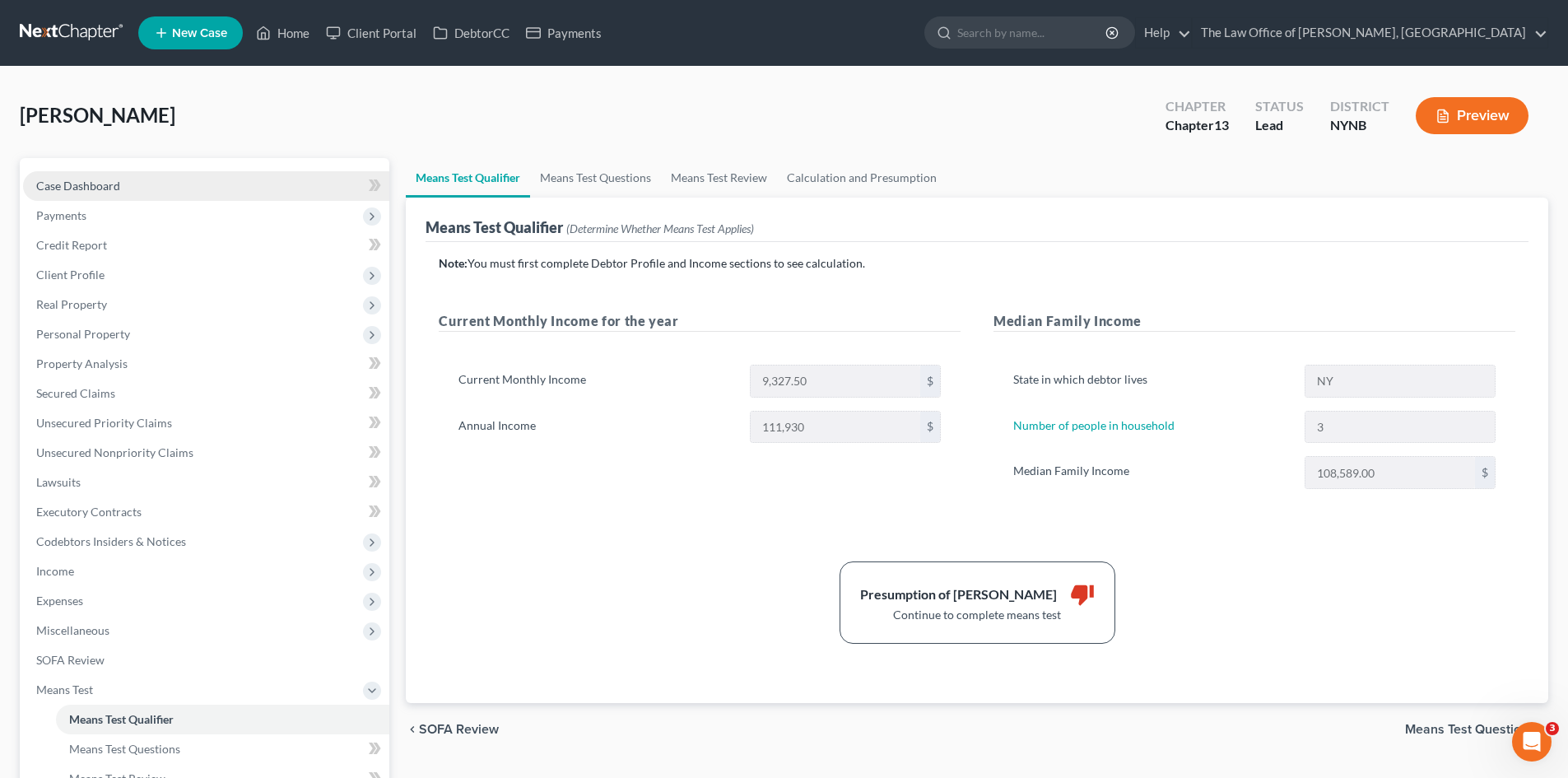
click at [109, 187] on span "Case Dashboard" at bounding box center [77, 185] width 84 height 14
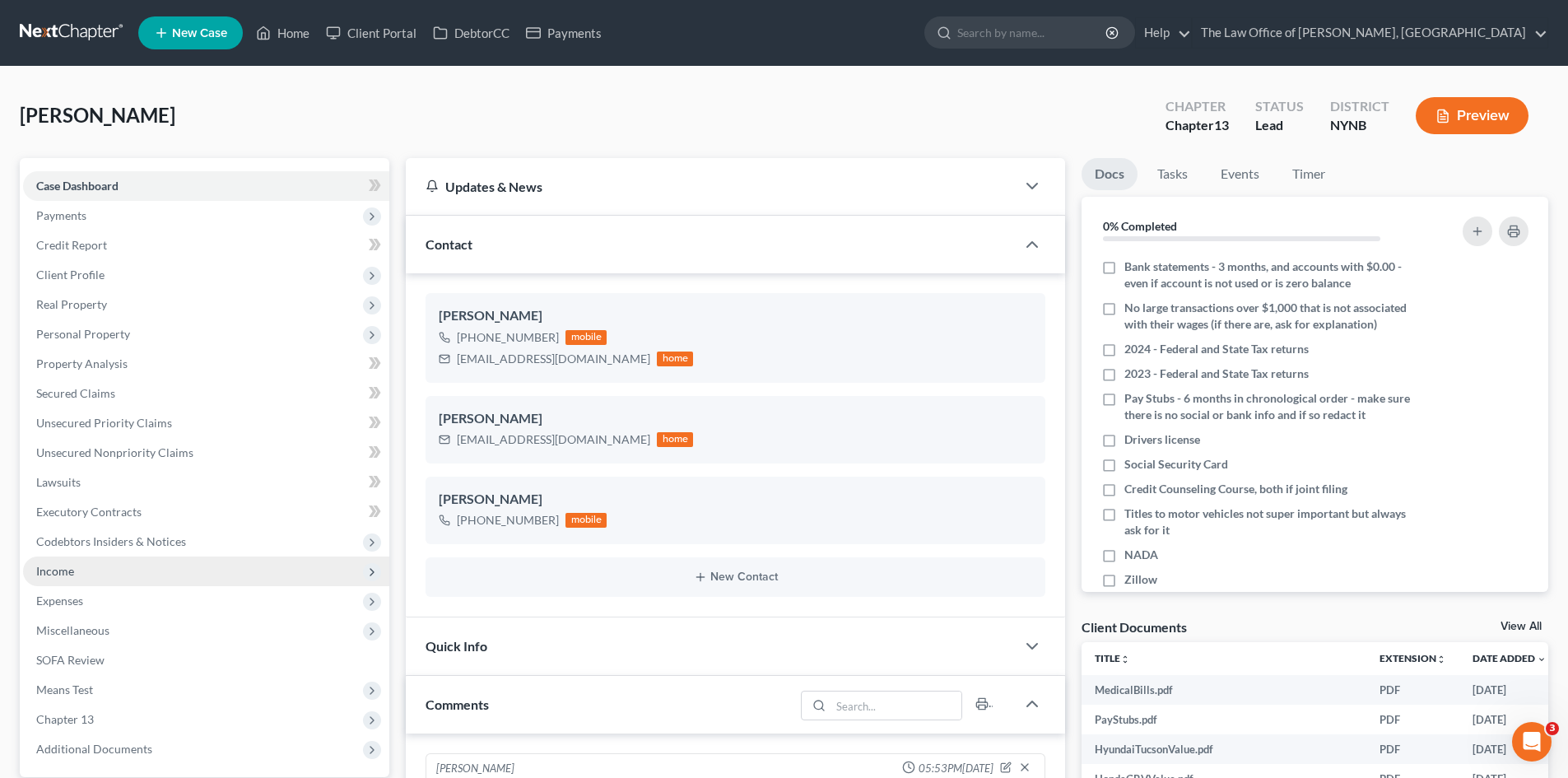
click at [76, 577] on span "Income" at bounding box center [207, 571] width 366 height 30
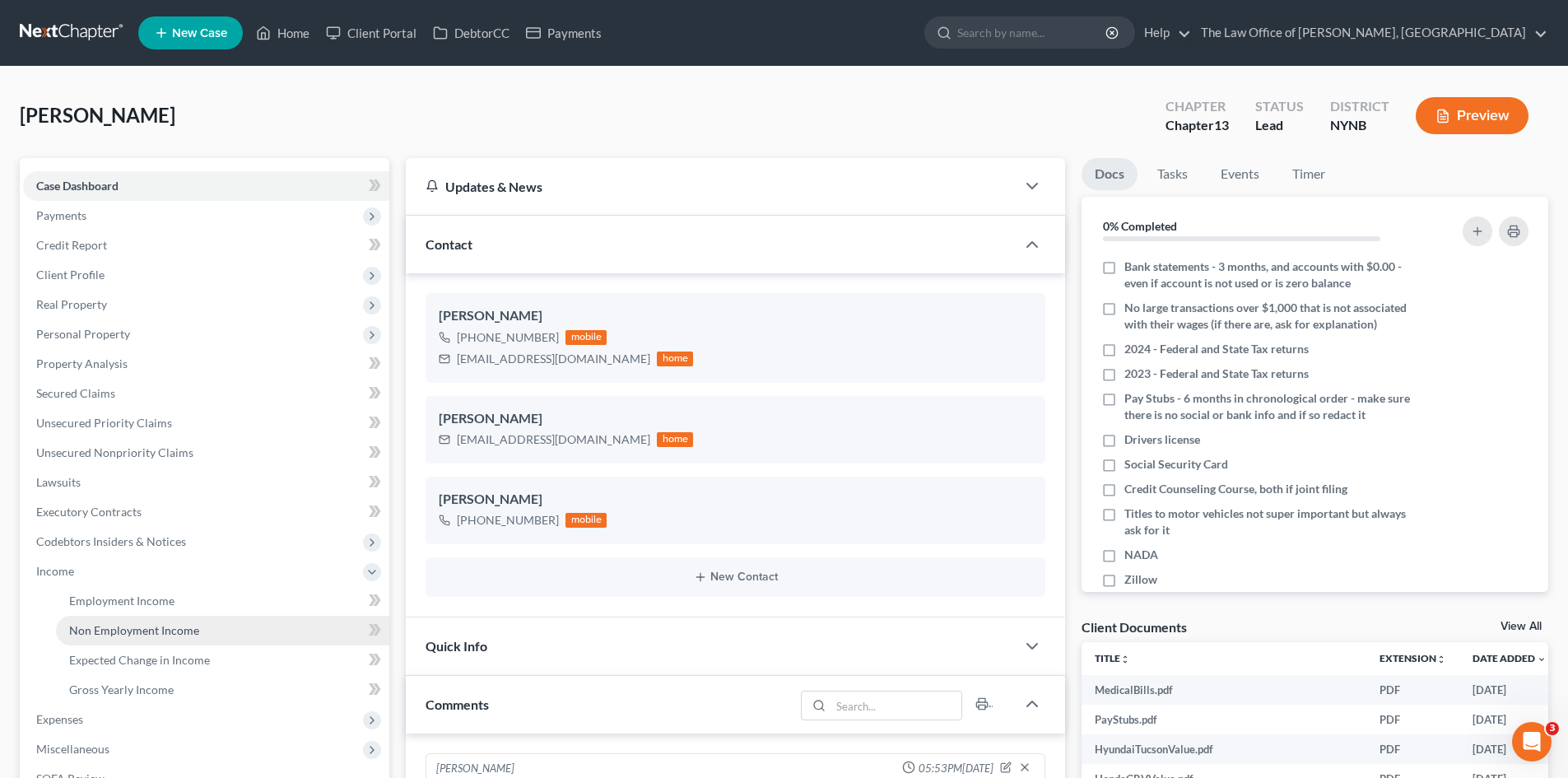
click at [118, 627] on span "Non Employment Income" at bounding box center [134, 630] width 130 height 14
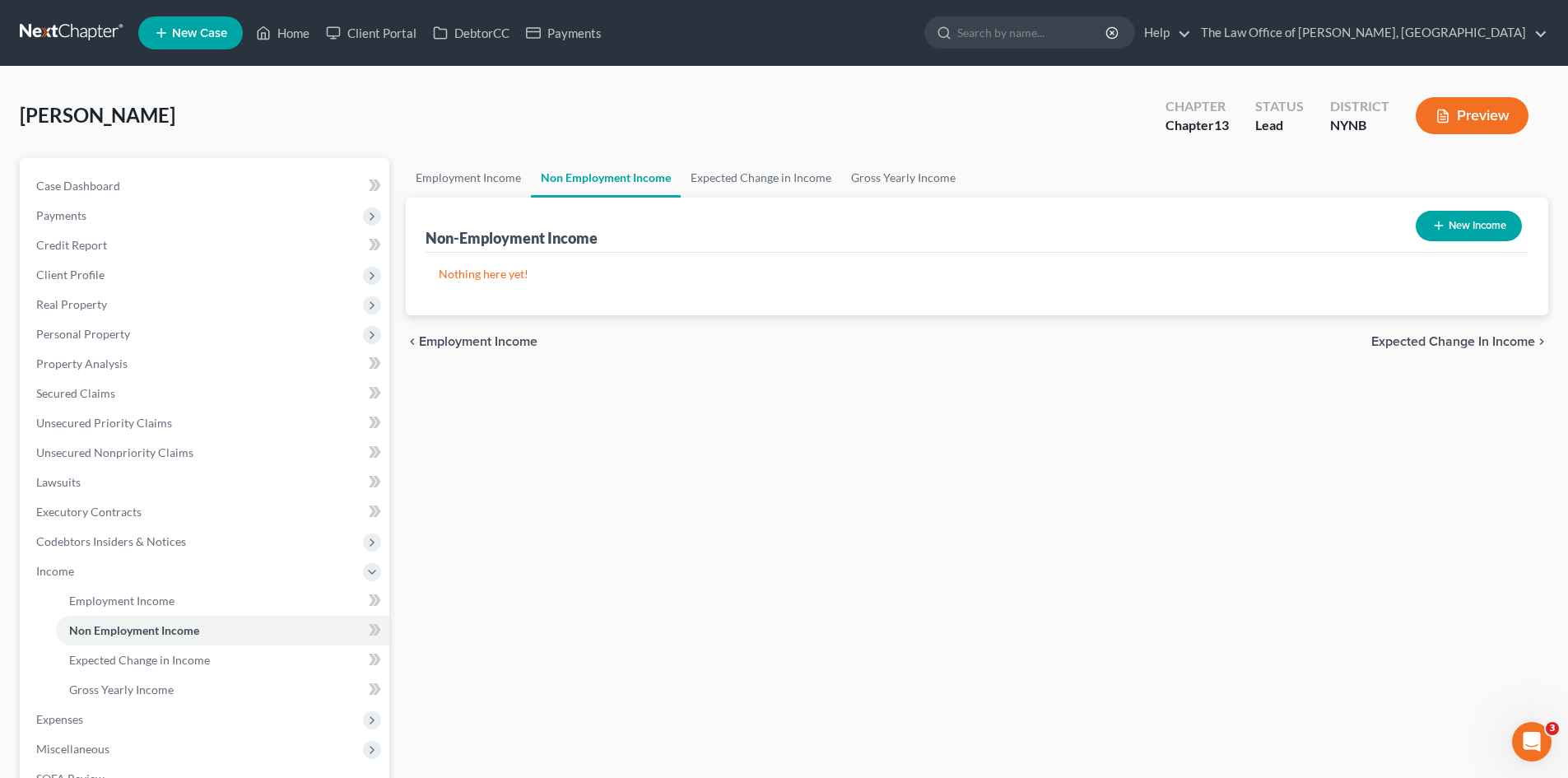
click at [1448, 223] on button "New Income" at bounding box center [1468, 226] width 106 height 31
select select "0"
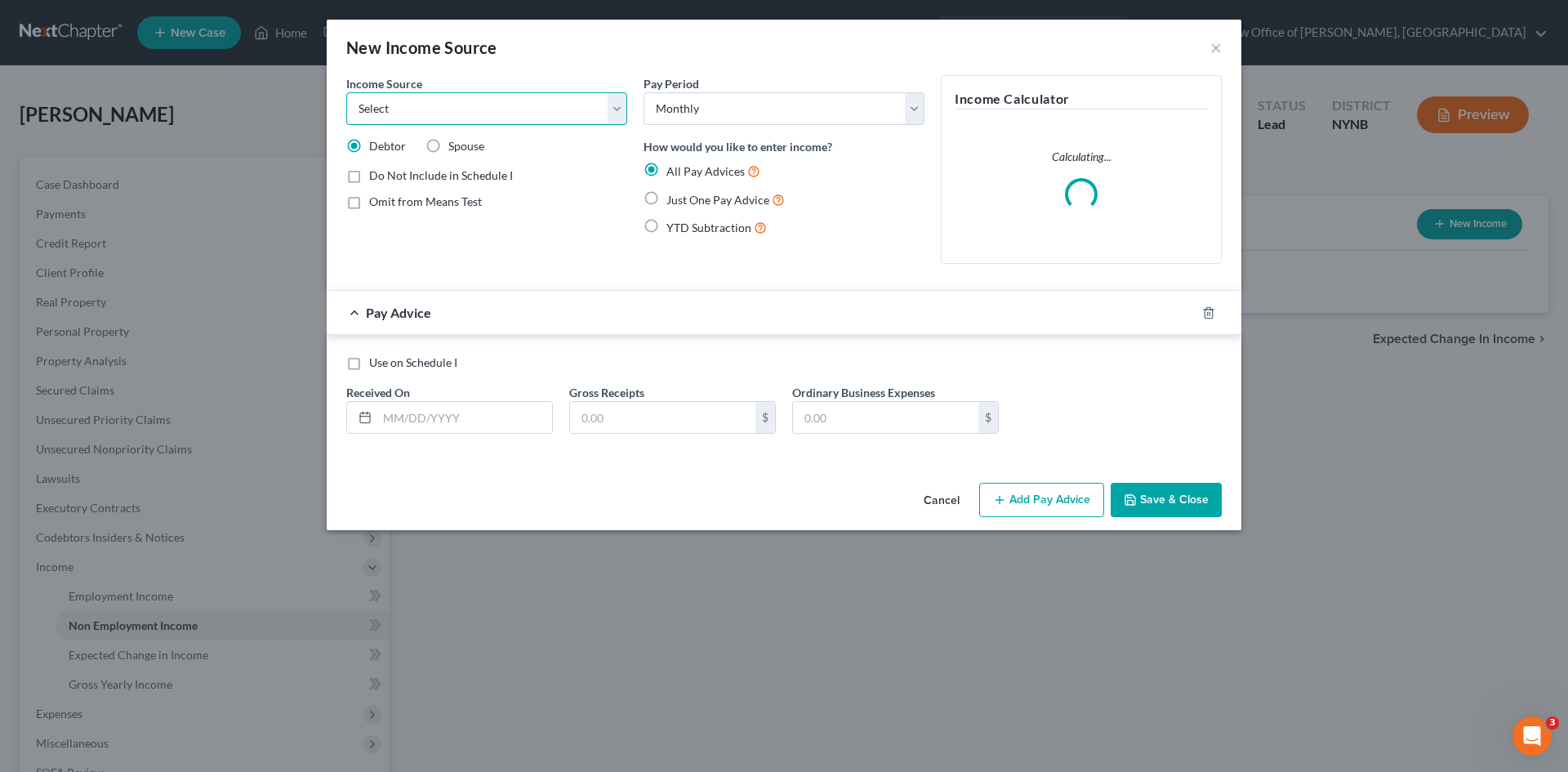
drag, startPoint x: 565, startPoint y: 112, endPoint x: 541, endPoint y: 121, distance: 25.6
click at [565, 111] on select "Select Unemployment Disability (from employer) Pension Retirement Social Securi…" at bounding box center [487, 109] width 281 height 33
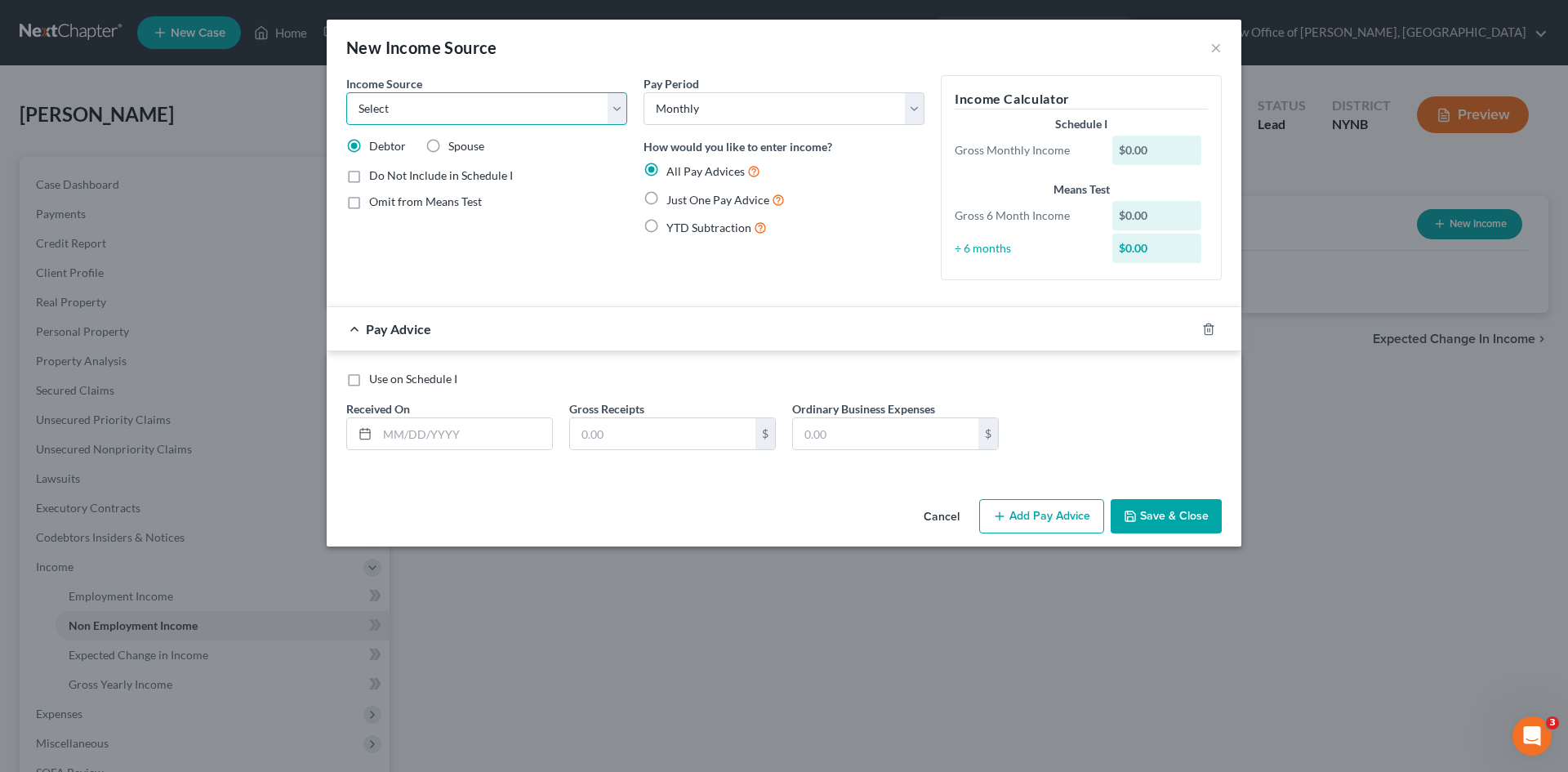
select select "12"
click at [346, 93] on select "Select Unemployment Disability (from employer) Pension Retirement Social Securi…" at bounding box center [487, 109] width 281 height 33
click at [666, 202] on span "Just One Pay Advice" at bounding box center [717, 199] width 103 height 14
click at [672, 201] on input "Just One Pay Advice" at bounding box center [677, 195] width 11 height 11
radio input "true"
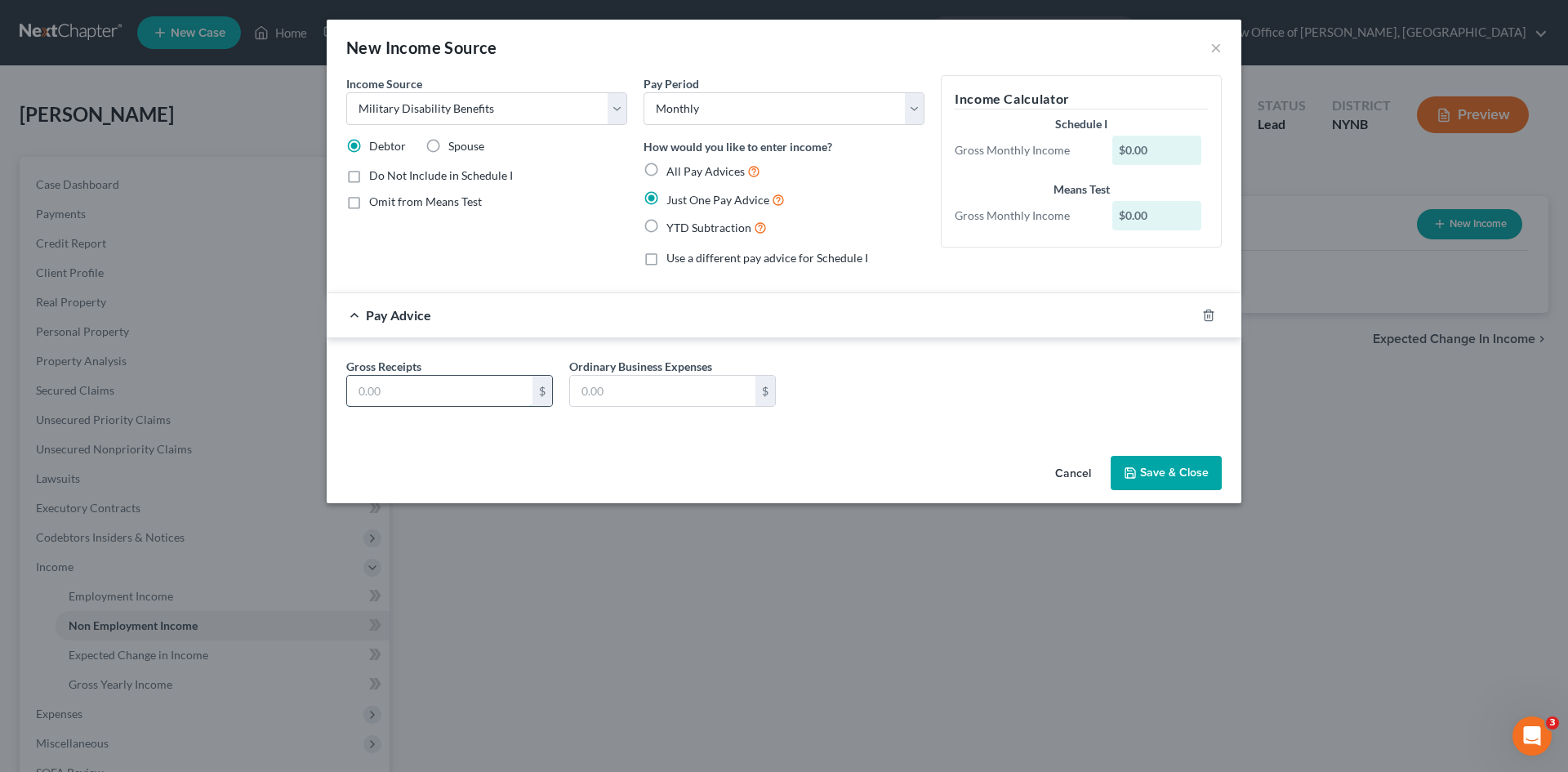
click at [390, 388] on input "text" at bounding box center [440, 392] width 185 height 31
click at [502, 398] on input "text" at bounding box center [440, 392] width 185 height 31
type input "2,500"
click at [1164, 491] on div "Cancel Save & Close" at bounding box center [783, 476] width 915 height 54
click at [1161, 483] on button "Save & Close" at bounding box center [1166, 473] width 111 height 35
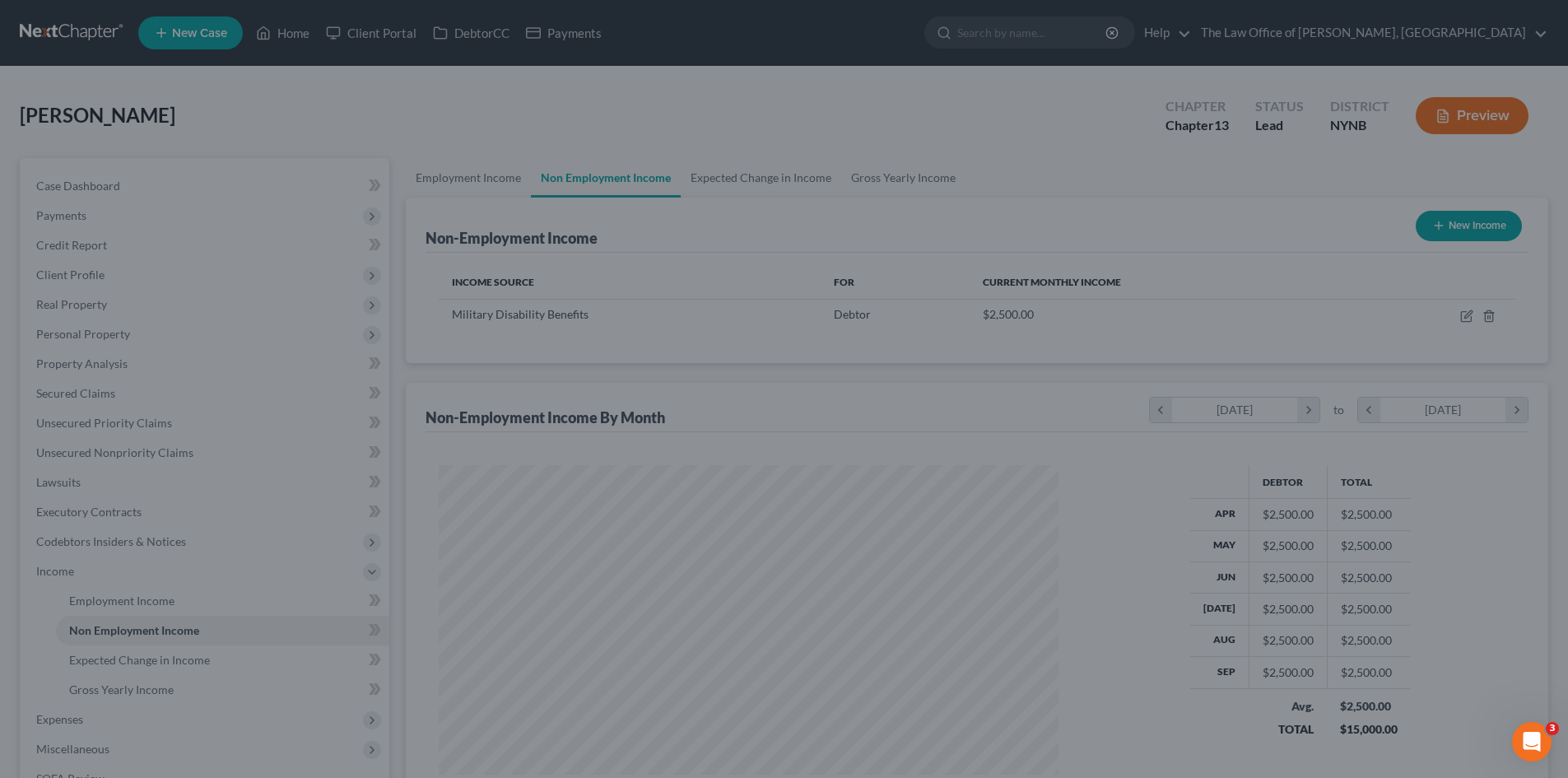
scroll to position [822909, 822310]
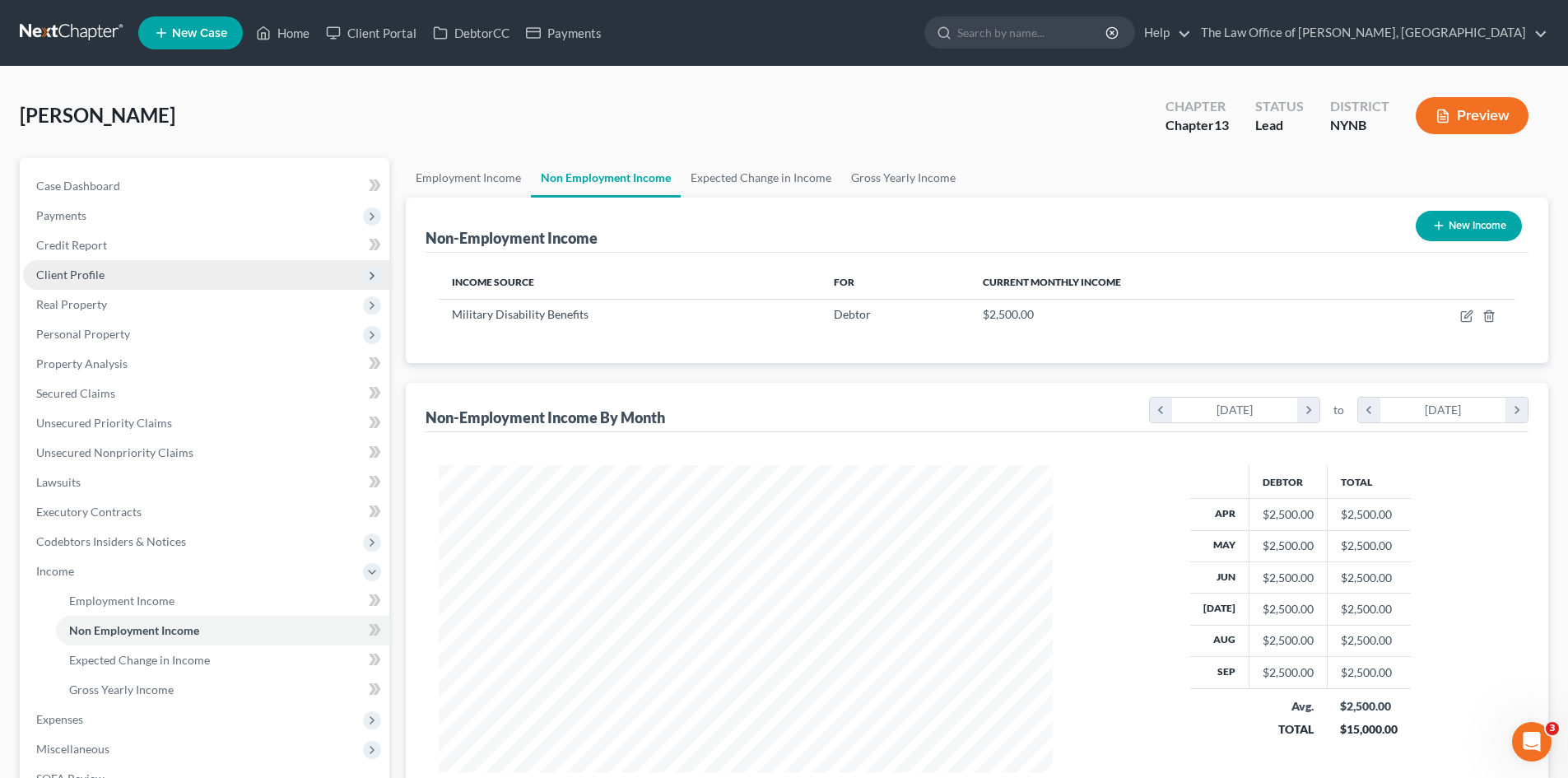
click at [175, 276] on span "Client Profile" at bounding box center [207, 275] width 366 height 30
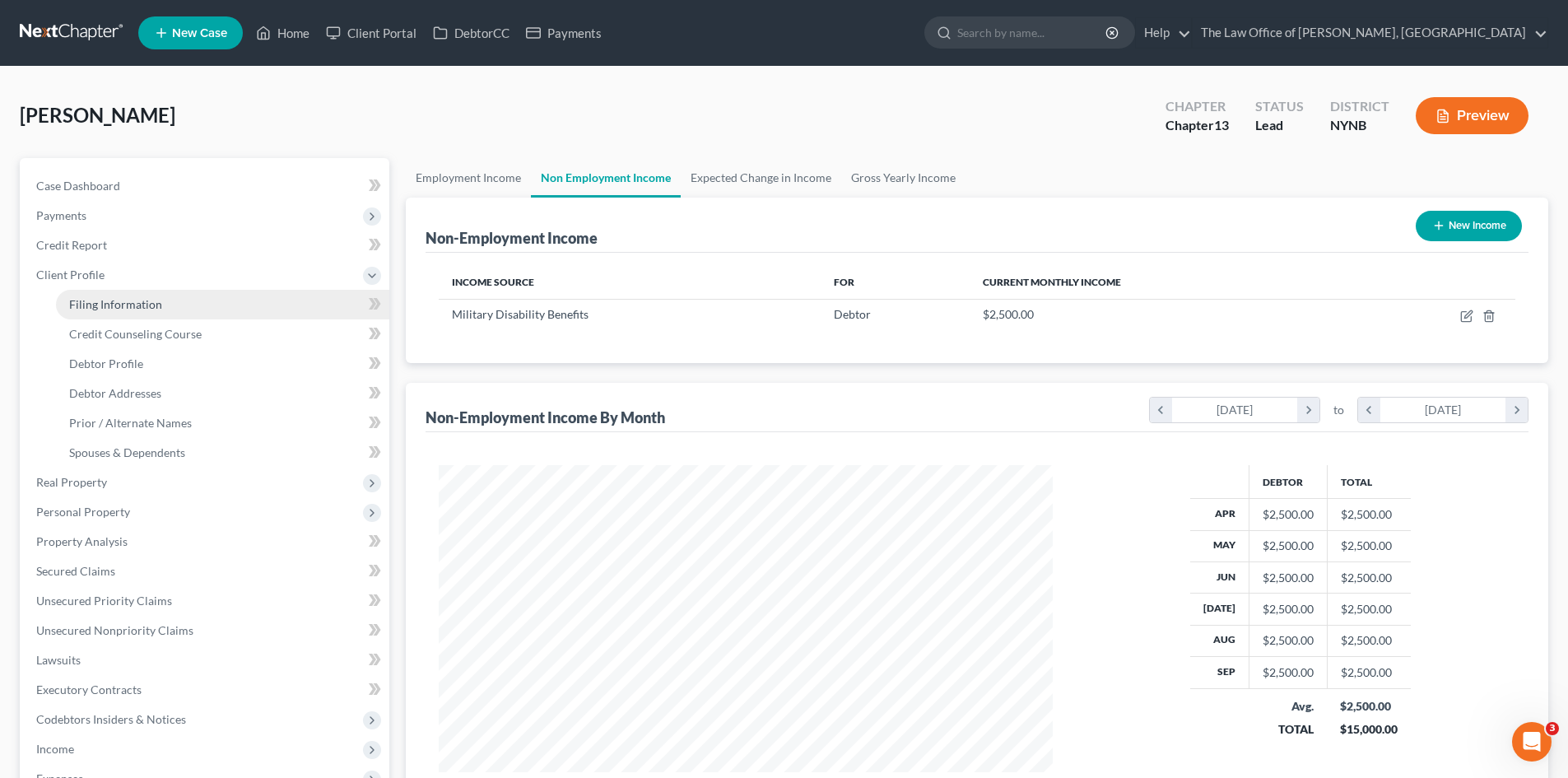
click at [151, 312] on link "Filing Information" at bounding box center [222, 305] width 333 height 30
select select "1"
select select "0"
select select "3"
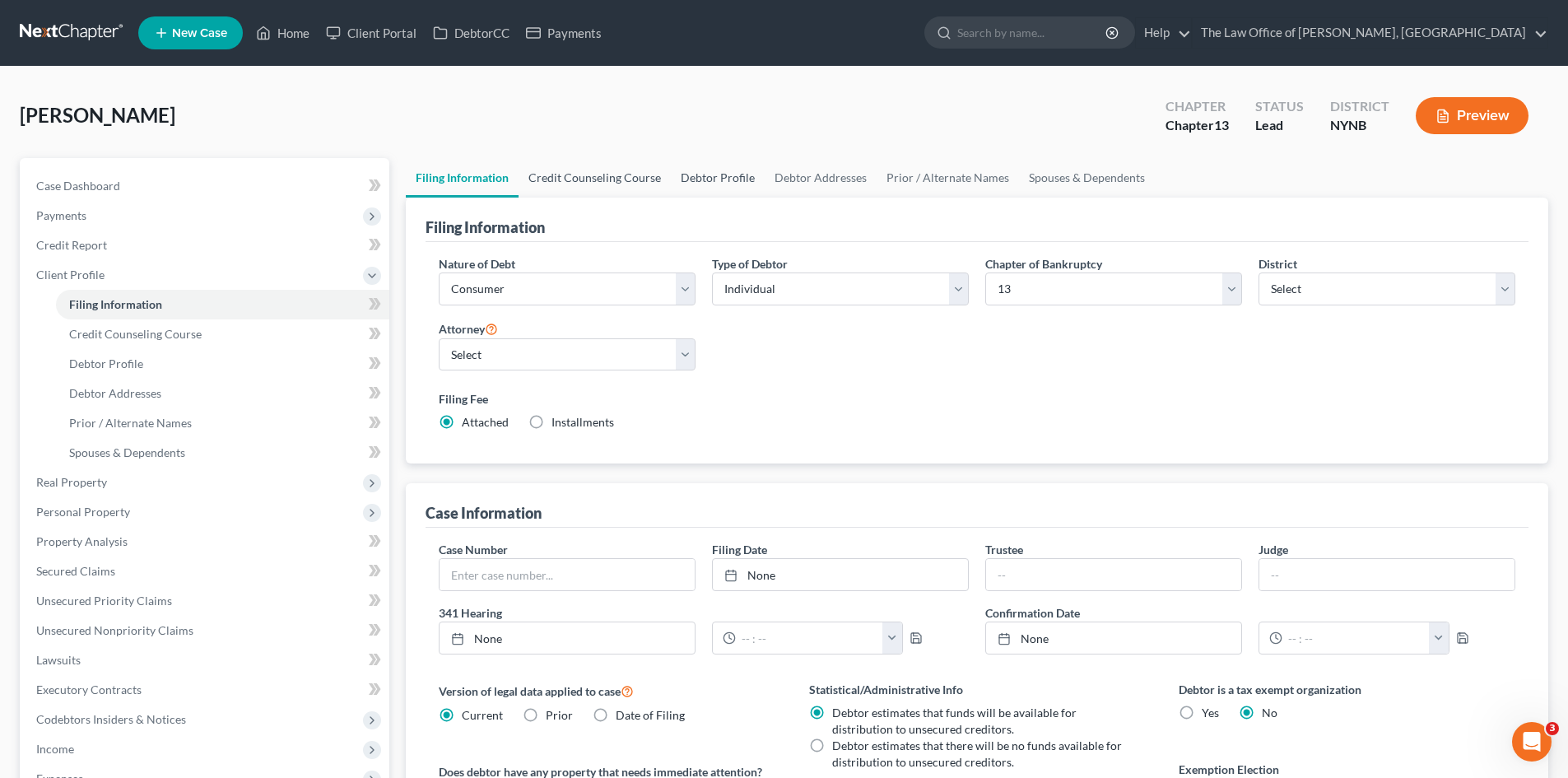
click at [656, 179] on link "Credit Counseling Course" at bounding box center [595, 177] width 152 height 39
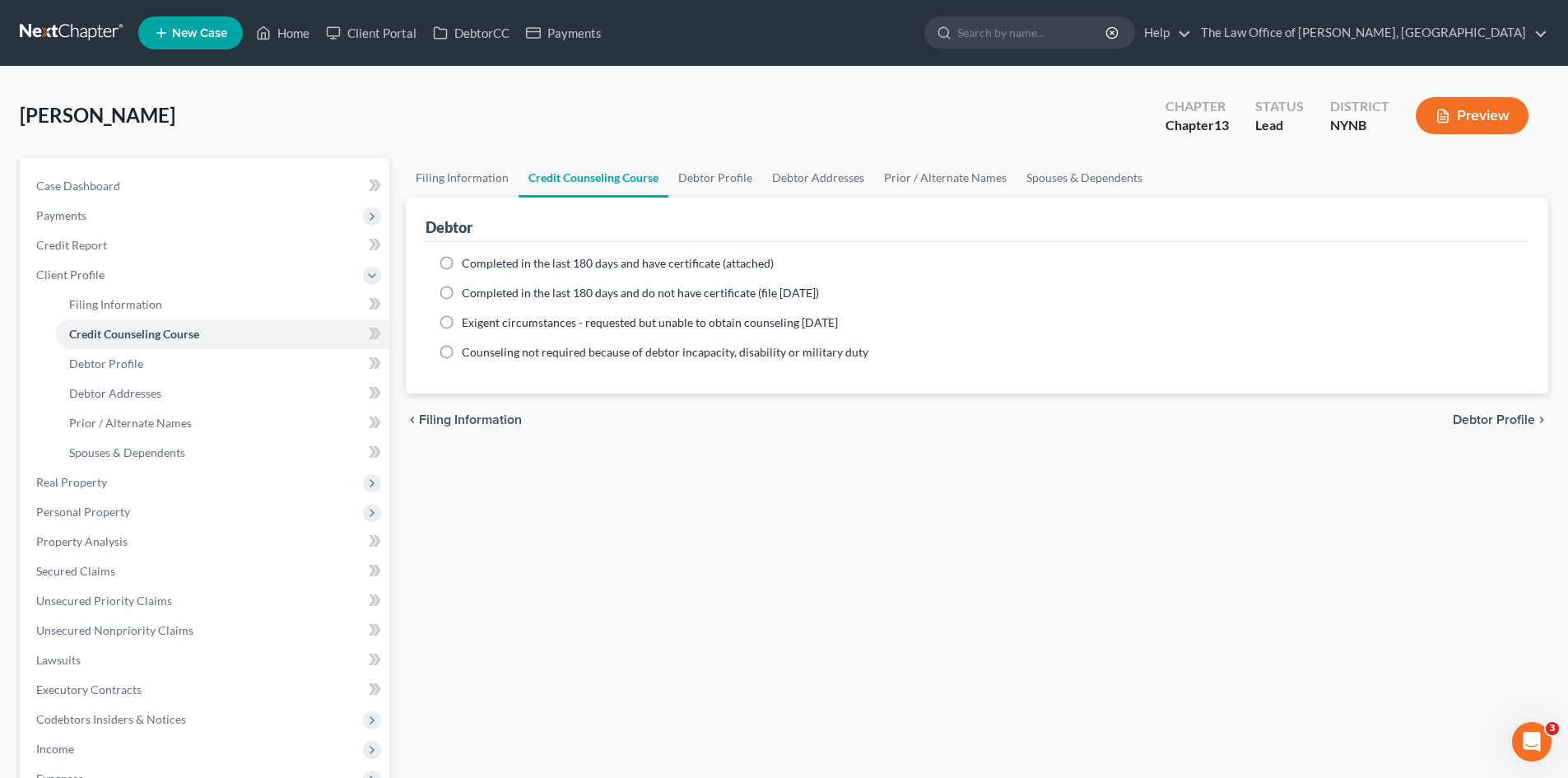
click at [461, 292] on label "Completed in the last 180 days and do not have certificate (file [DATE])" at bounding box center [640, 293] width 357 height 17
click at [468, 292] on input "Completed in the last 180 days and do not have certificate (file [DATE])" at bounding box center [473, 290] width 11 height 11
radio input "true"
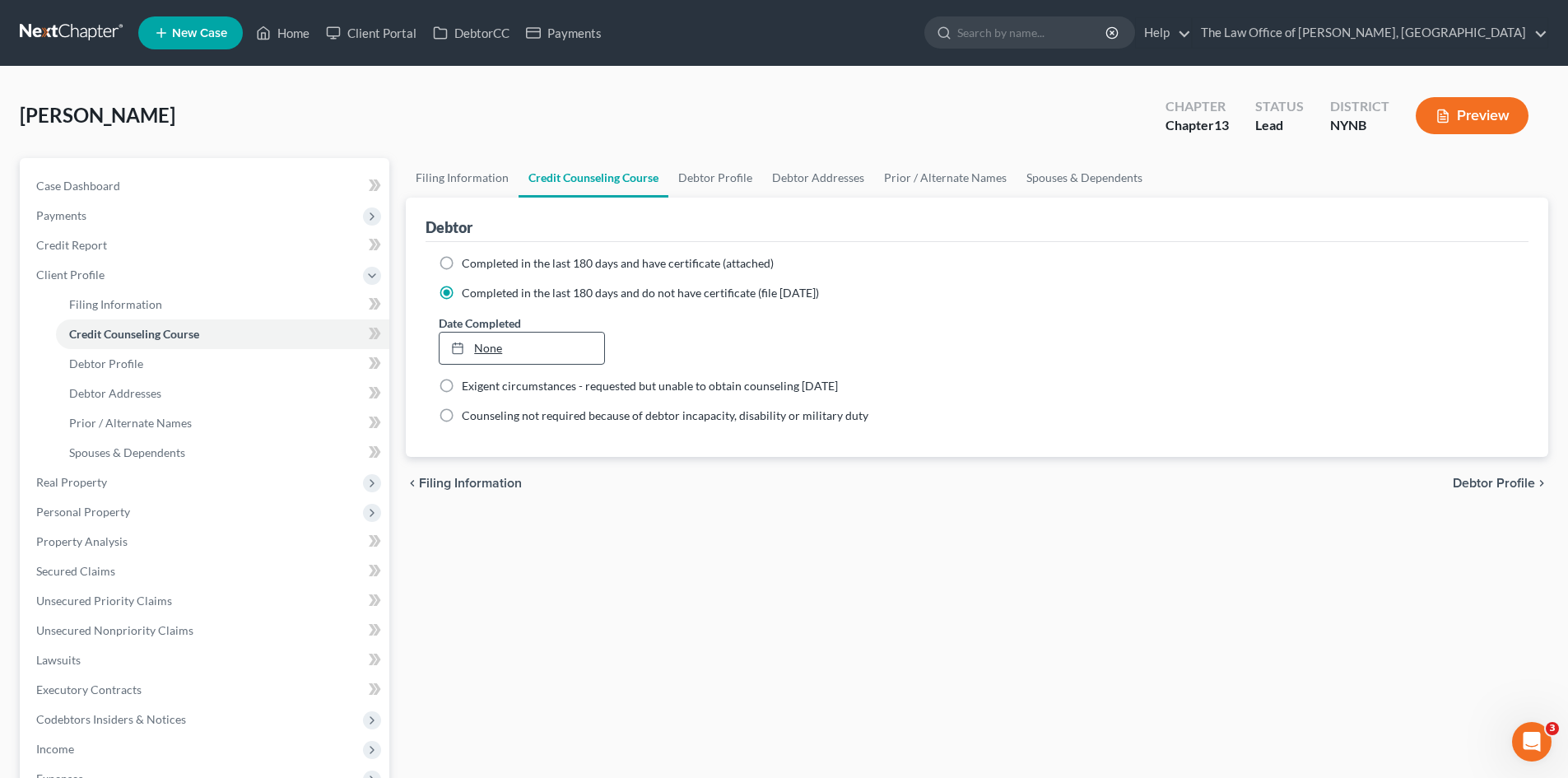
click at [472, 345] on div at bounding box center [463, 347] width 23 height 14
type input "[DATE]"
click at [717, 178] on link "Debtor Profile" at bounding box center [714, 177] width 94 height 39
select select "2"
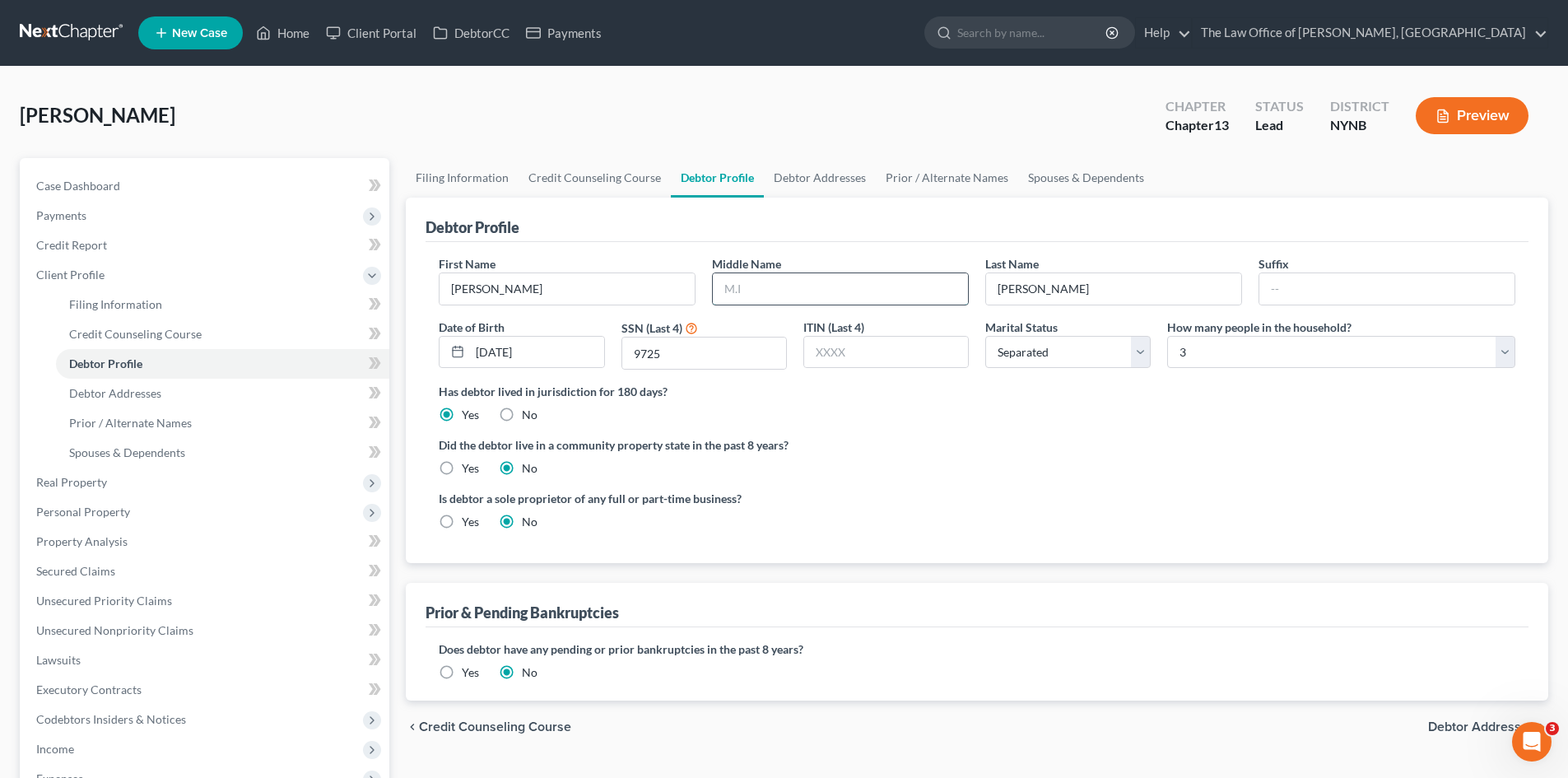
click at [835, 291] on input "text" at bounding box center [840, 289] width 255 height 32
type input "G"
click at [918, 466] on div "Did the debtor live in a community property state in the past 8 years? Yes No" at bounding box center [977, 456] width 1077 height 40
click at [824, 185] on link "Debtor Addresses" at bounding box center [819, 177] width 112 height 39
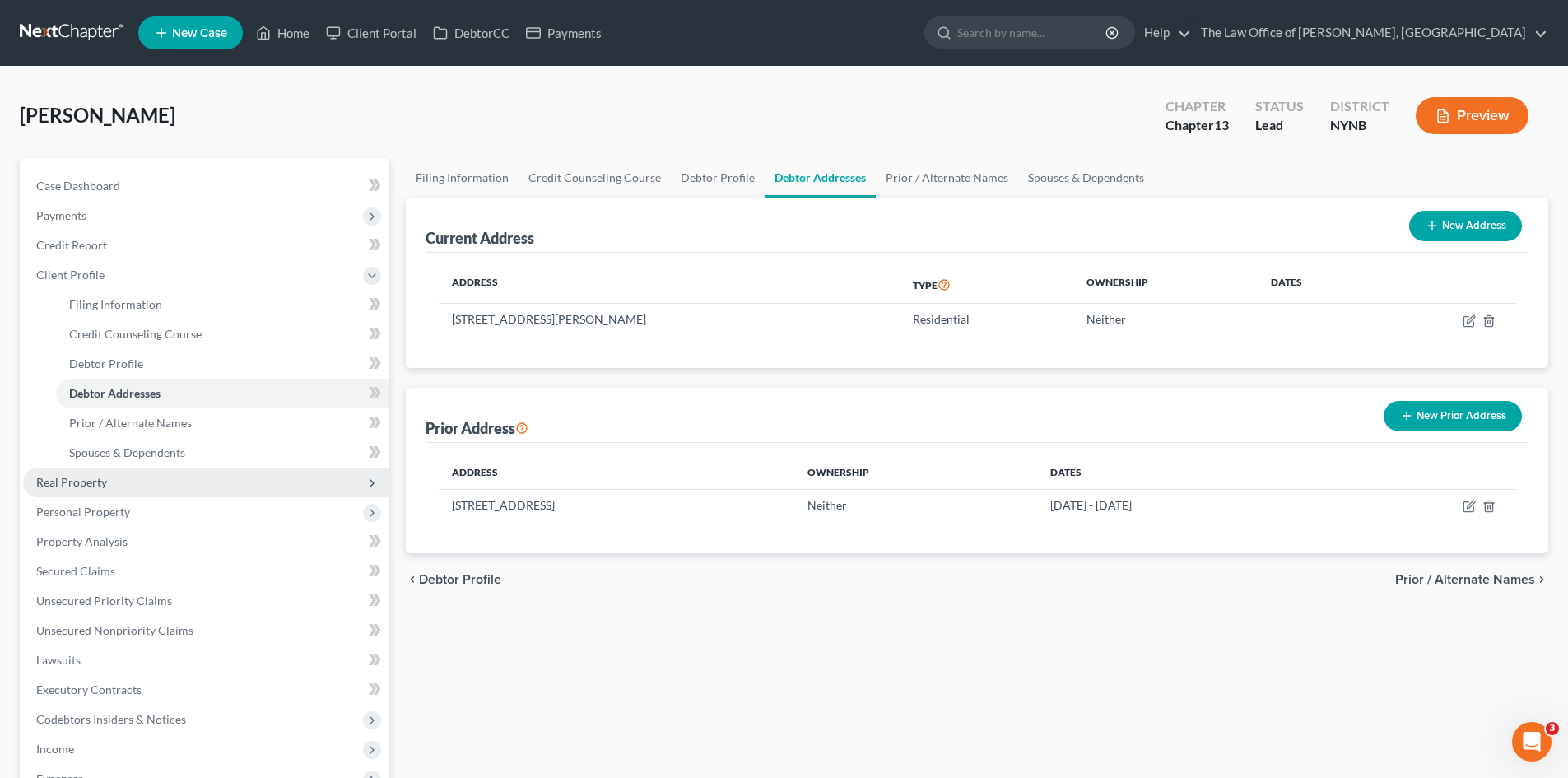
click at [105, 488] on span "Real Property" at bounding box center [71, 481] width 71 height 14
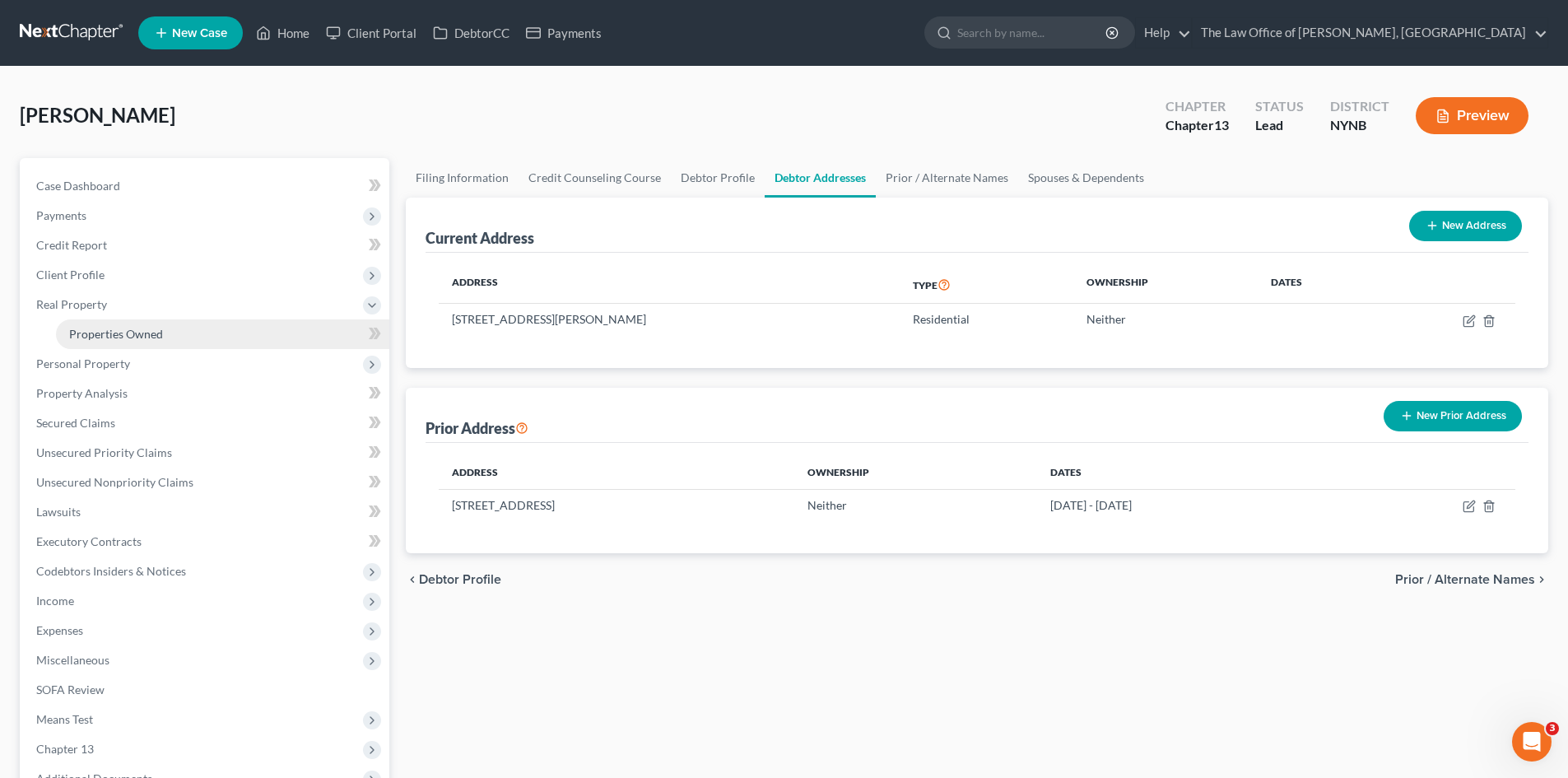
click at [131, 341] on link "Properties Owned" at bounding box center [222, 334] width 333 height 30
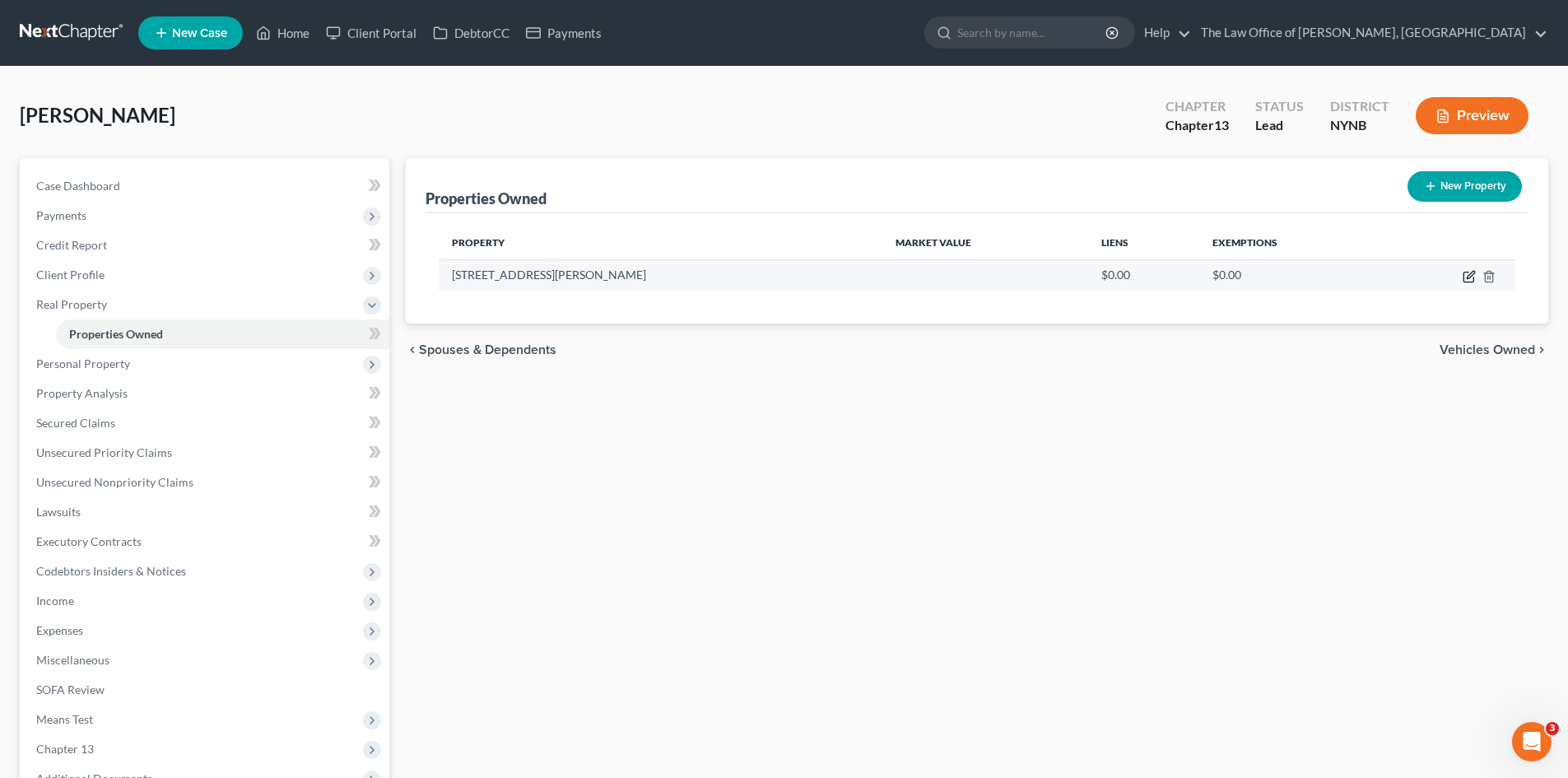
click at [1474, 274] on icon "button" at bounding box center [1469, 277] width 13 height 13
select select "14"
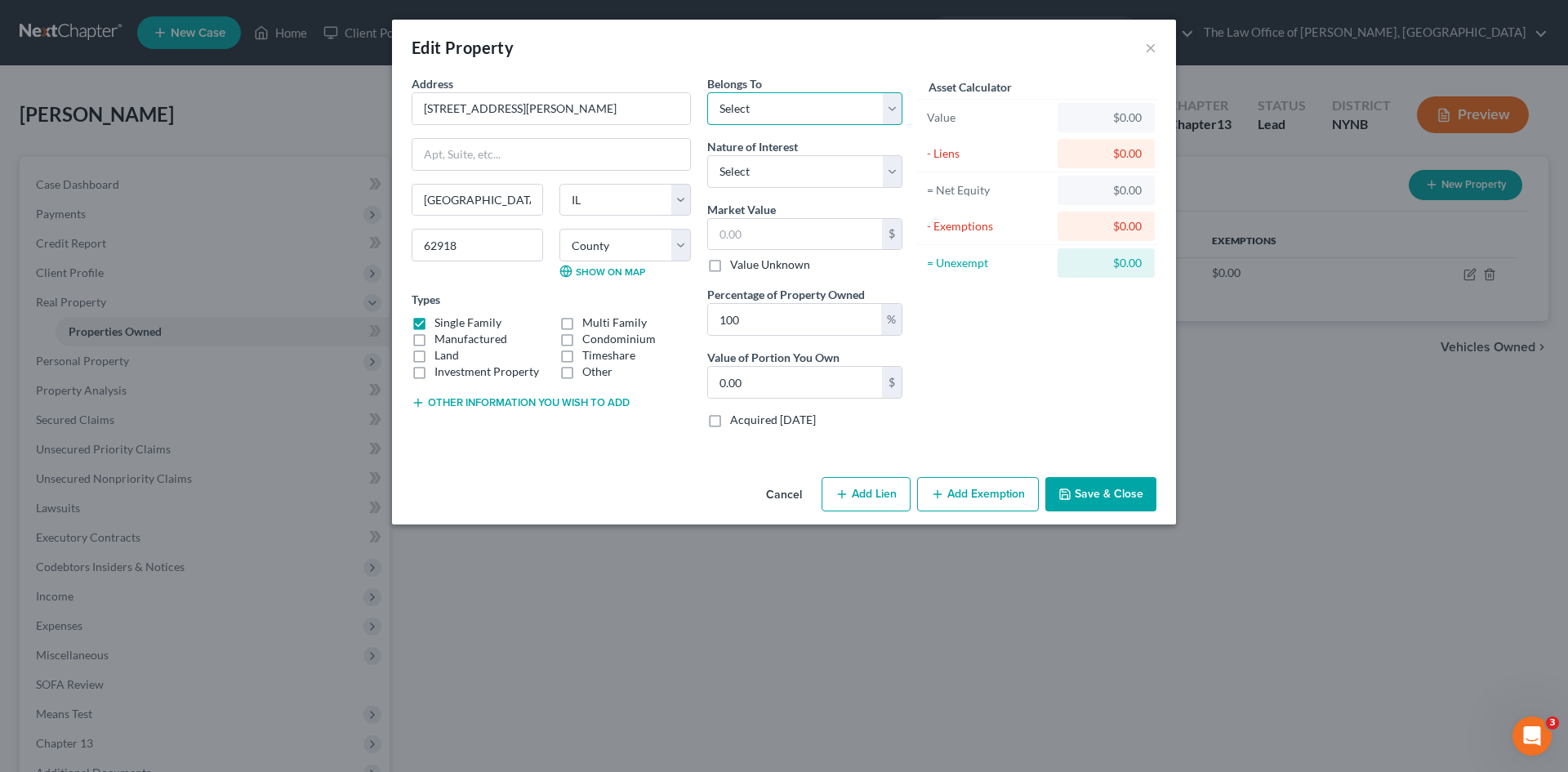
click at [771, 110] on select "Select Debtor 1 Only Debtor 2 Only Debtor 1 And Debtor 2 Only At Least One Of T…" at bounding box center [805, 109] width 195 height 33
select select "0"
click at [707, 93] on select "Select Debtor 1 Only Debtor 2 Only Debtor 1 And Debtor 2 Only At Least One Of T…" at bounding box center [805, 109] width 195 height 33
click at [763, 230] on input "text" at bounding box center [795, 235] width 174 height 31
type input "2"
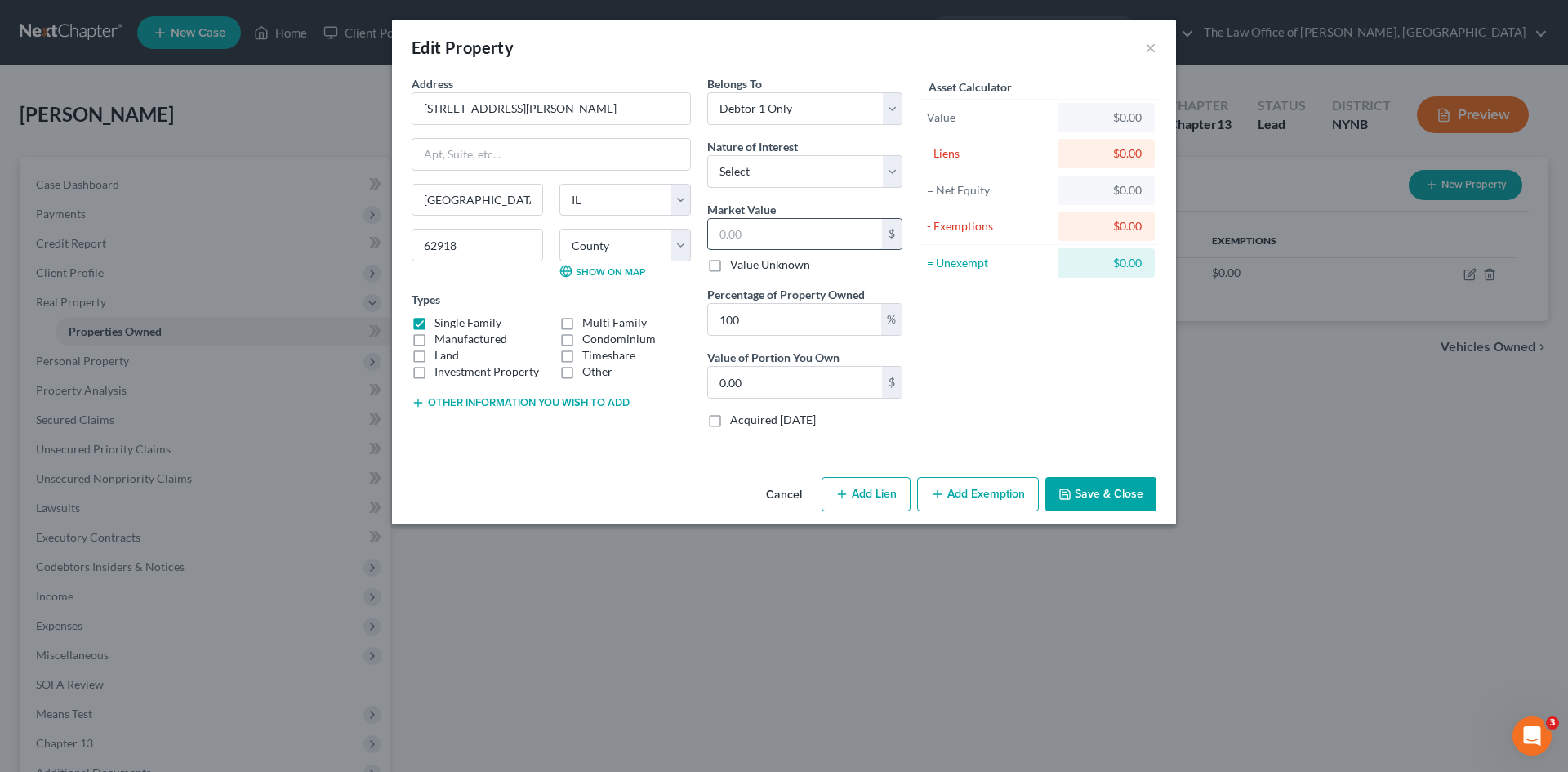
type input "2.00"
type input "28"
type input "28.00"
type input "283"
type input "283.00"
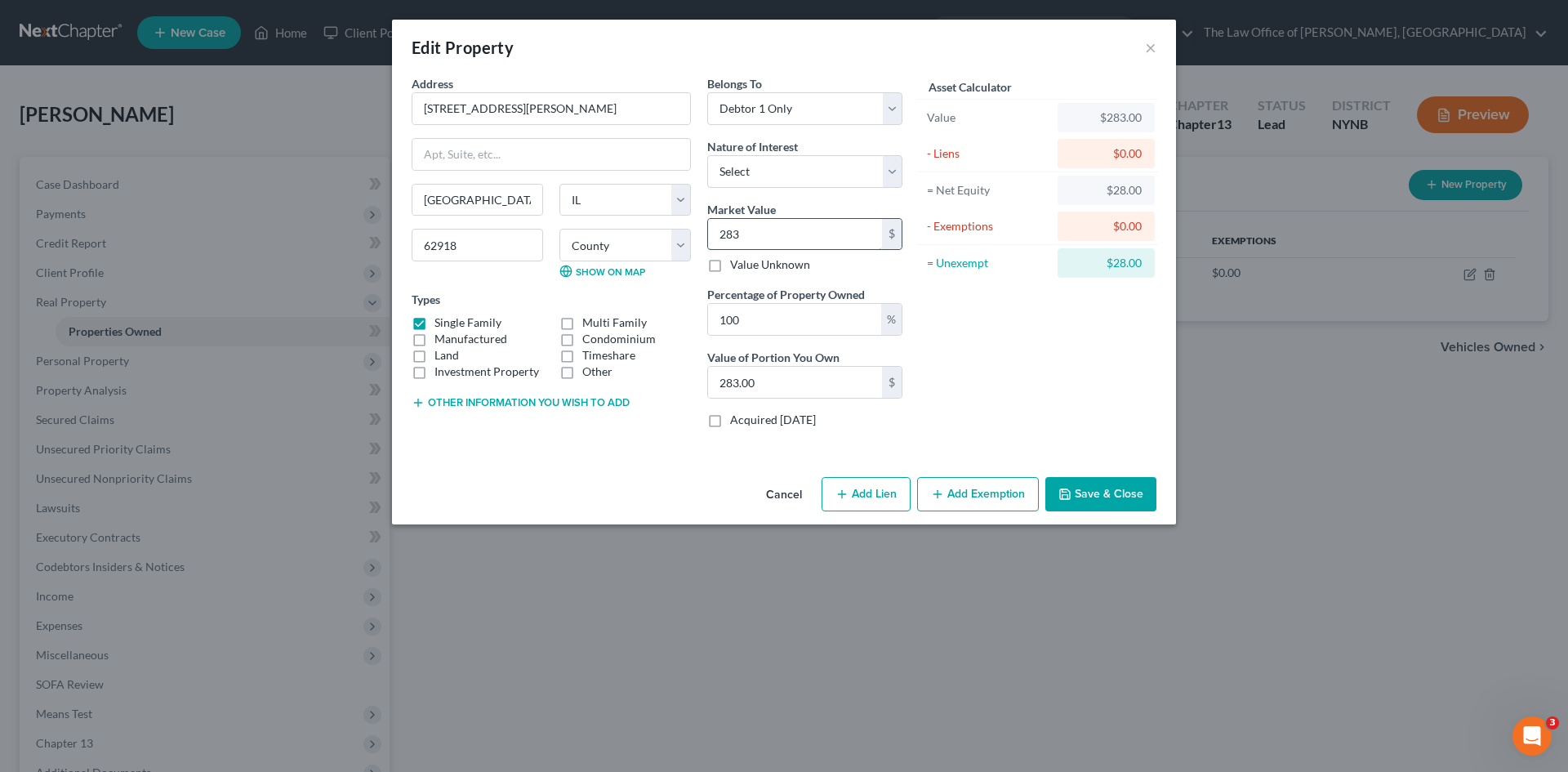
type input "2830"
type input "2,830.00"
type input "2,8300"
type input "28,300.00"
type input "28,3000"
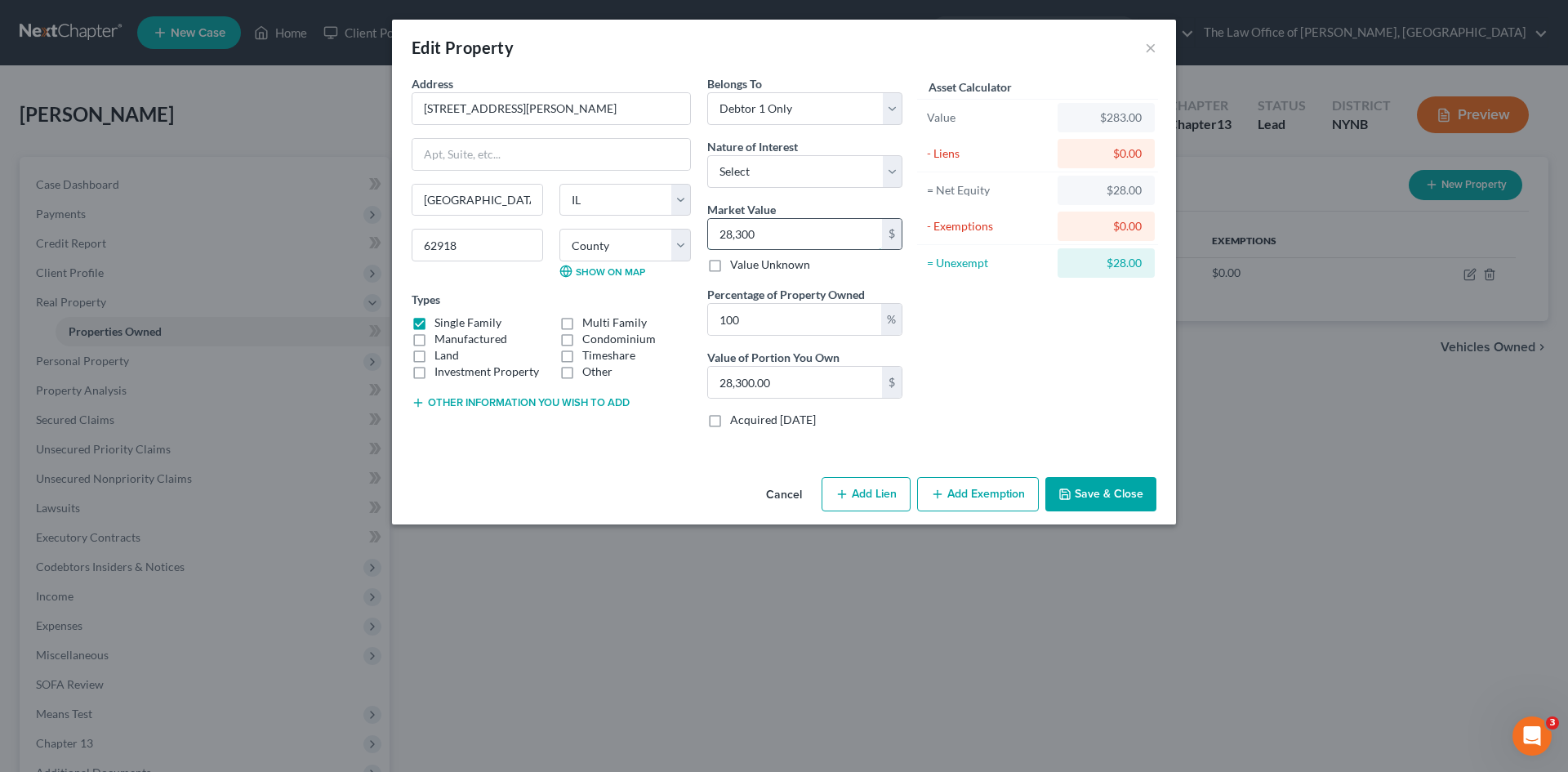
type input "283,000.00"
type input "283,000"
drag, startPoint x: 1067, startPoint y: 494, endPoint x: 1203, endPoint y: 477, distance: 137.1
click at [1071, 495] on icon "button" at bounding box center [1065, 494] width 13 height 13
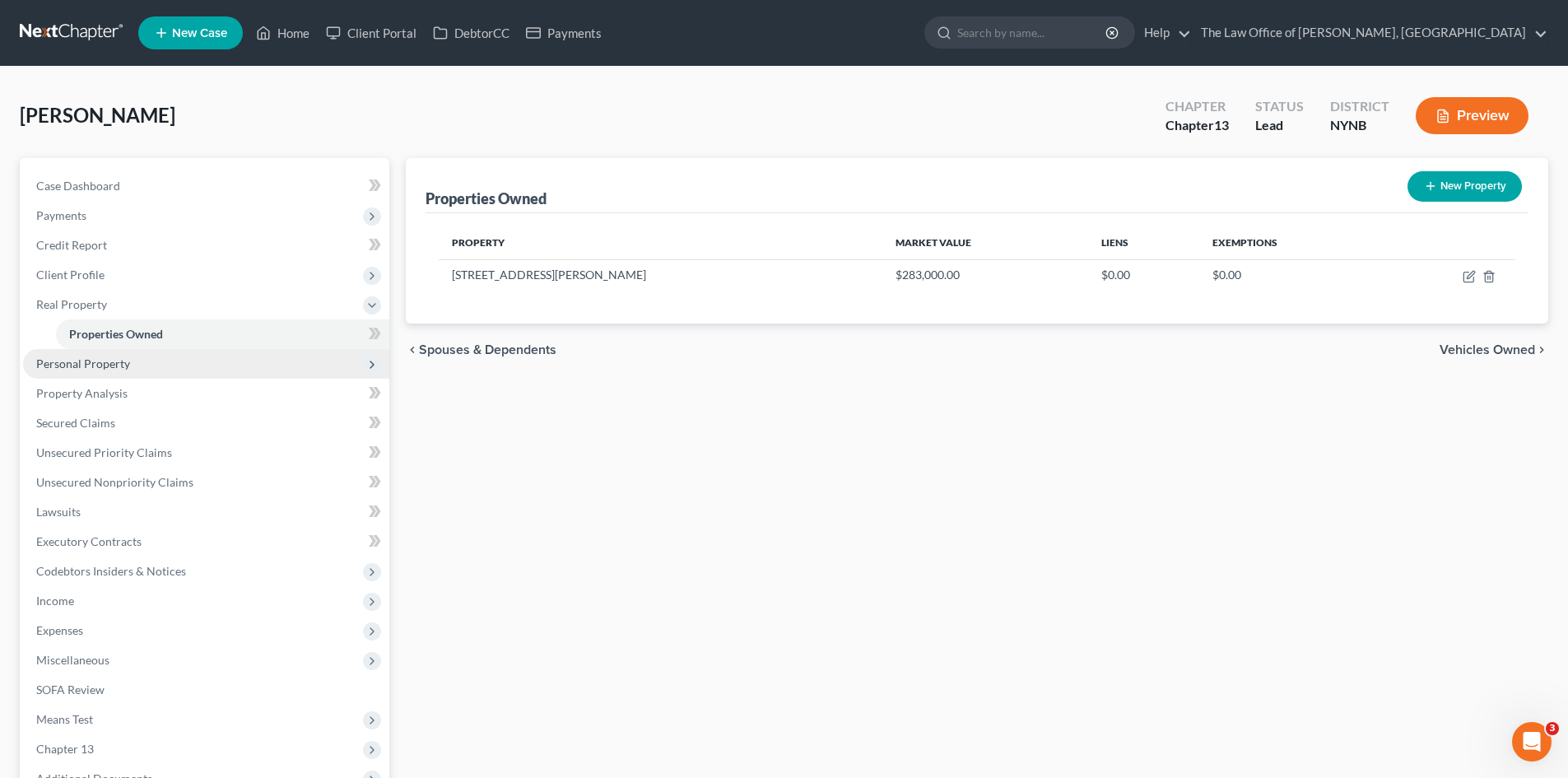
click at [150, 365] on span "Personal Property" at bounding box center [207, 364] width 366 height 30
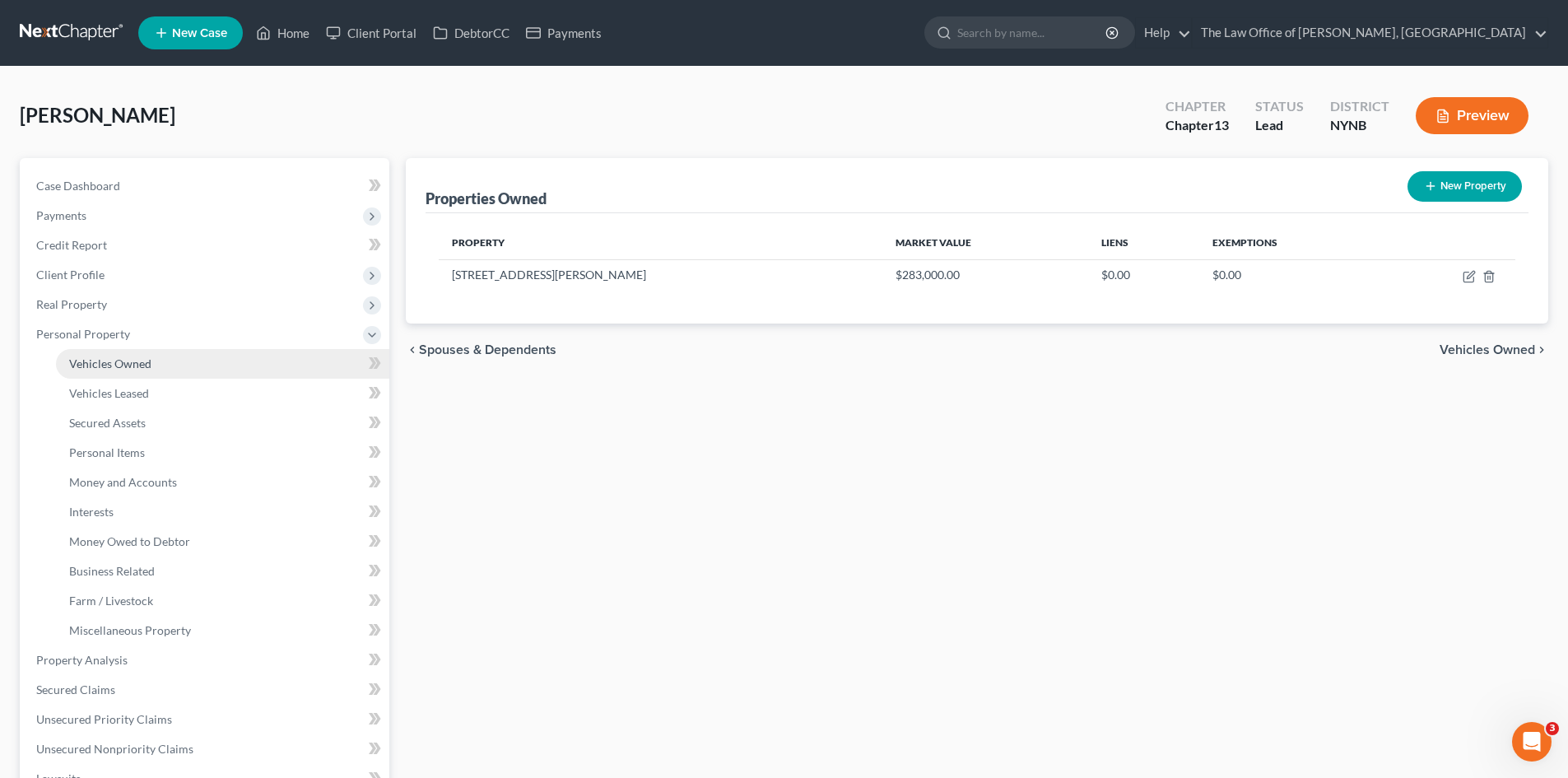
click at [137, 367] on span "Vehicles Owned" at bounding box center [110, 363] width 82 height 14
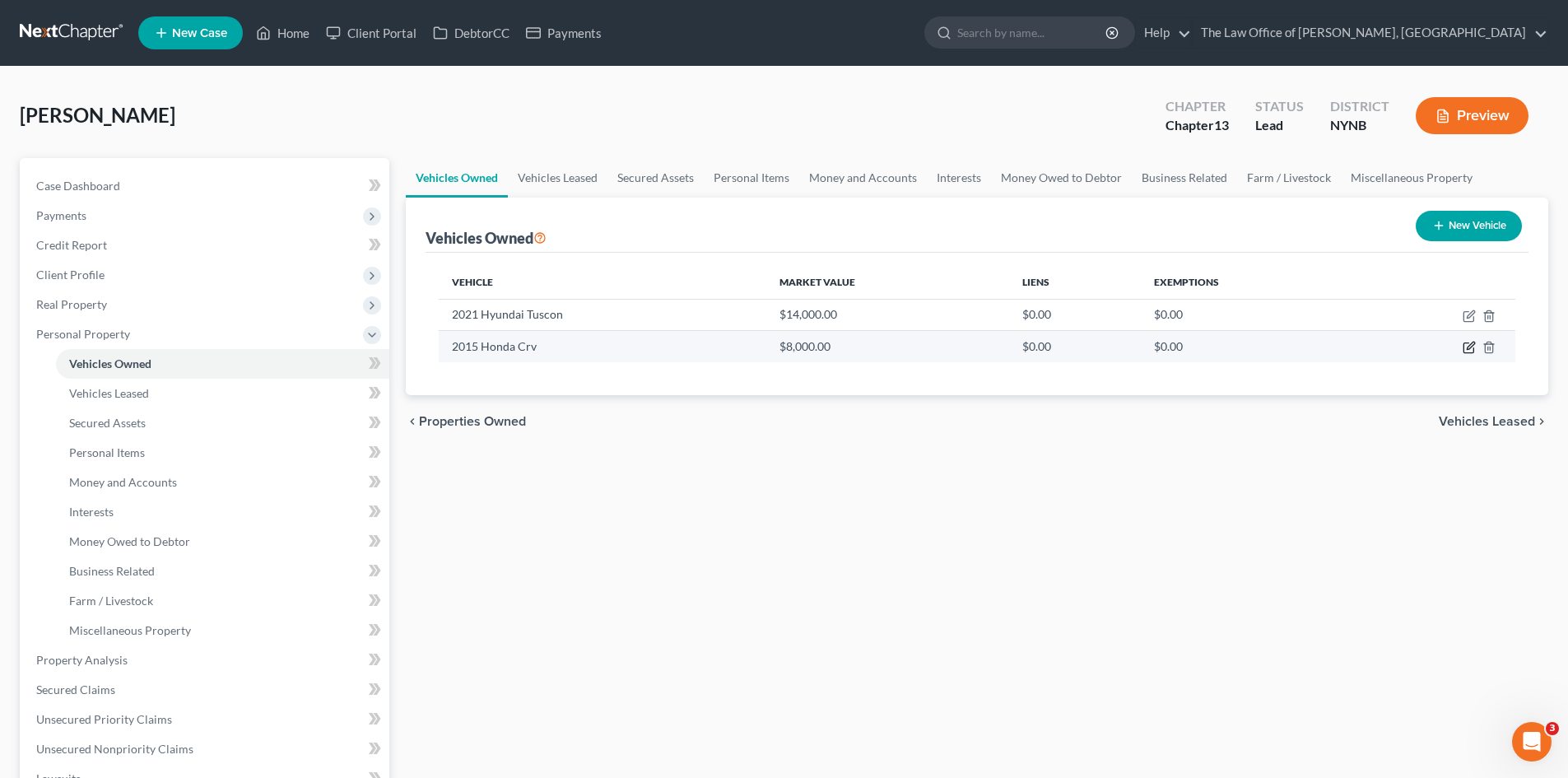
click at [1471, 352] on icon "button" at bounding box center [1469, 347] width 13 height 13
select select "0"
select select "11"
select select "1"
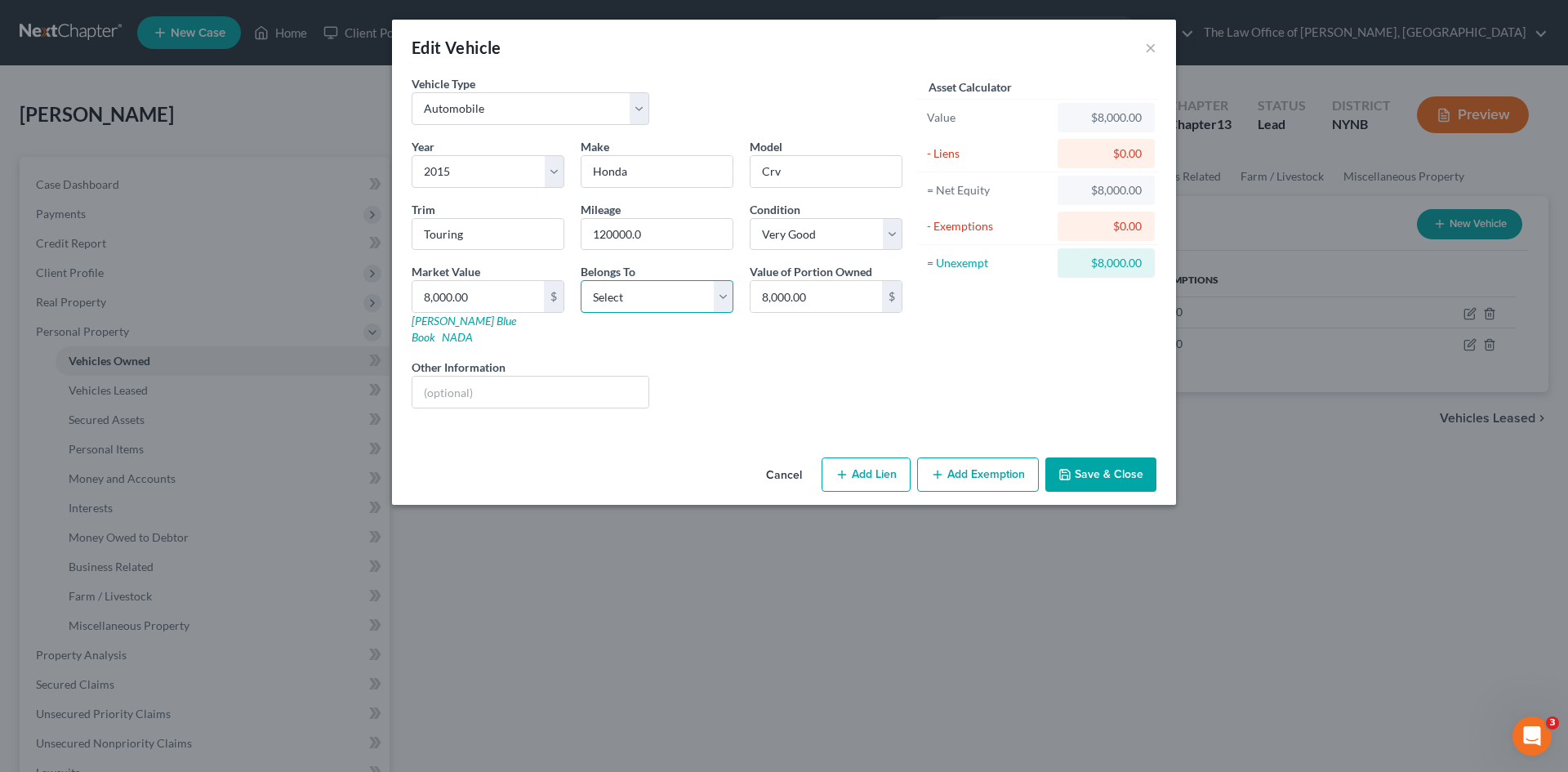
drag, startPoint x: 663, startPoint y: 300, endPoint x: 652, endPoint y: 312, distance: 16.3
click at [663, 301] on select "Select Debtor 1 Only Debtor 2 Only Debtor 1 And Debtor 2 Only At Least One Of T…" at bounding box center [657, 297] width 153 height 33
select select "0"
click at [581, 280] on select "Select Debtor 1 Only Debtor 2 Only Debtor 1 And Debtor 2 Only At Least One Of T…" at bounding box center [657, 297] width 153 height 33
click at [1106, 462] on button "Save & Close" at bounding box center [1100, 474] width 111 height 35
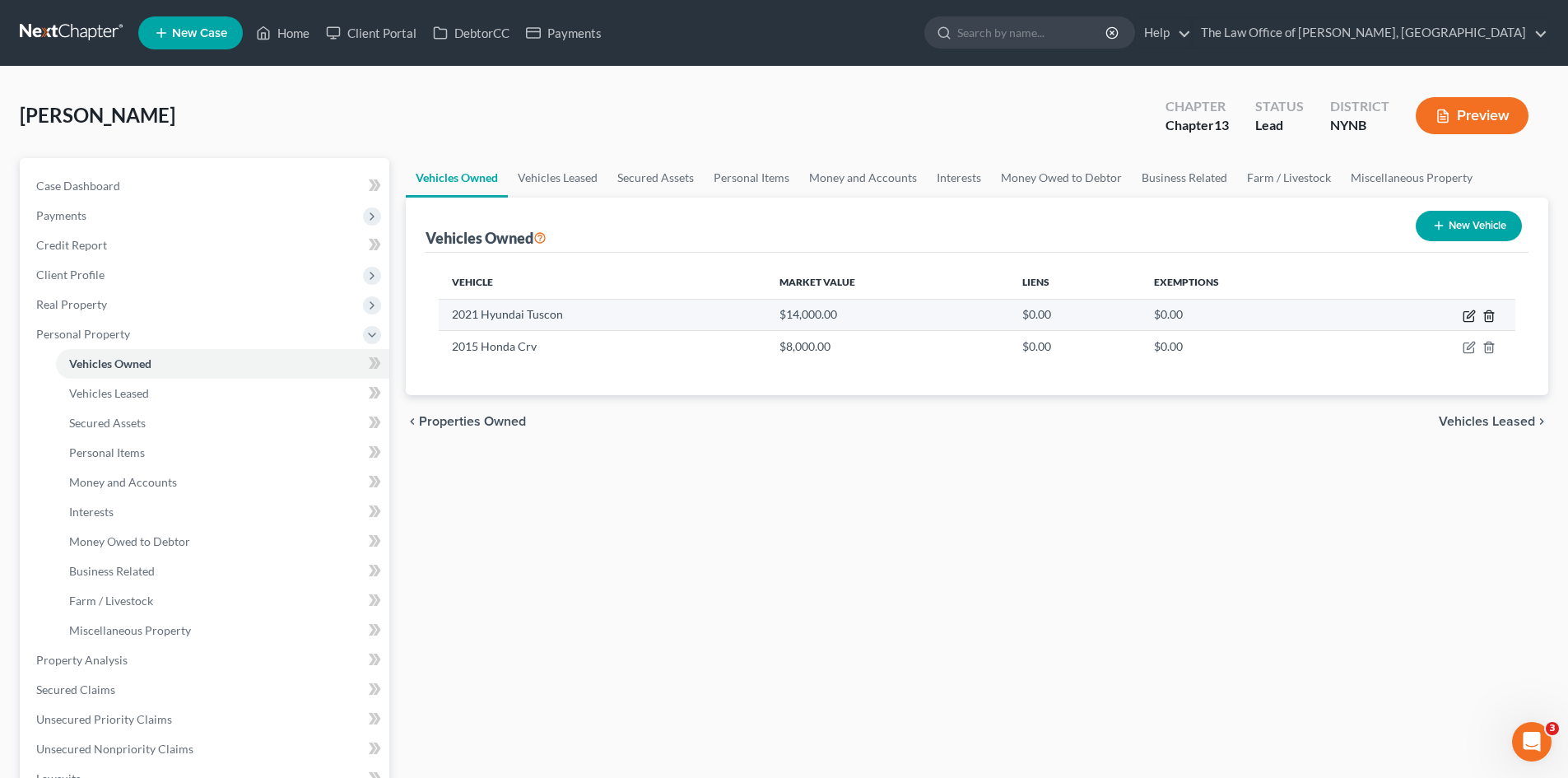
click at [1471, 316] on icon "button" at bounding box center [1470, 314] width 7 height 7
select select "0"
select select "5"
select select "1"
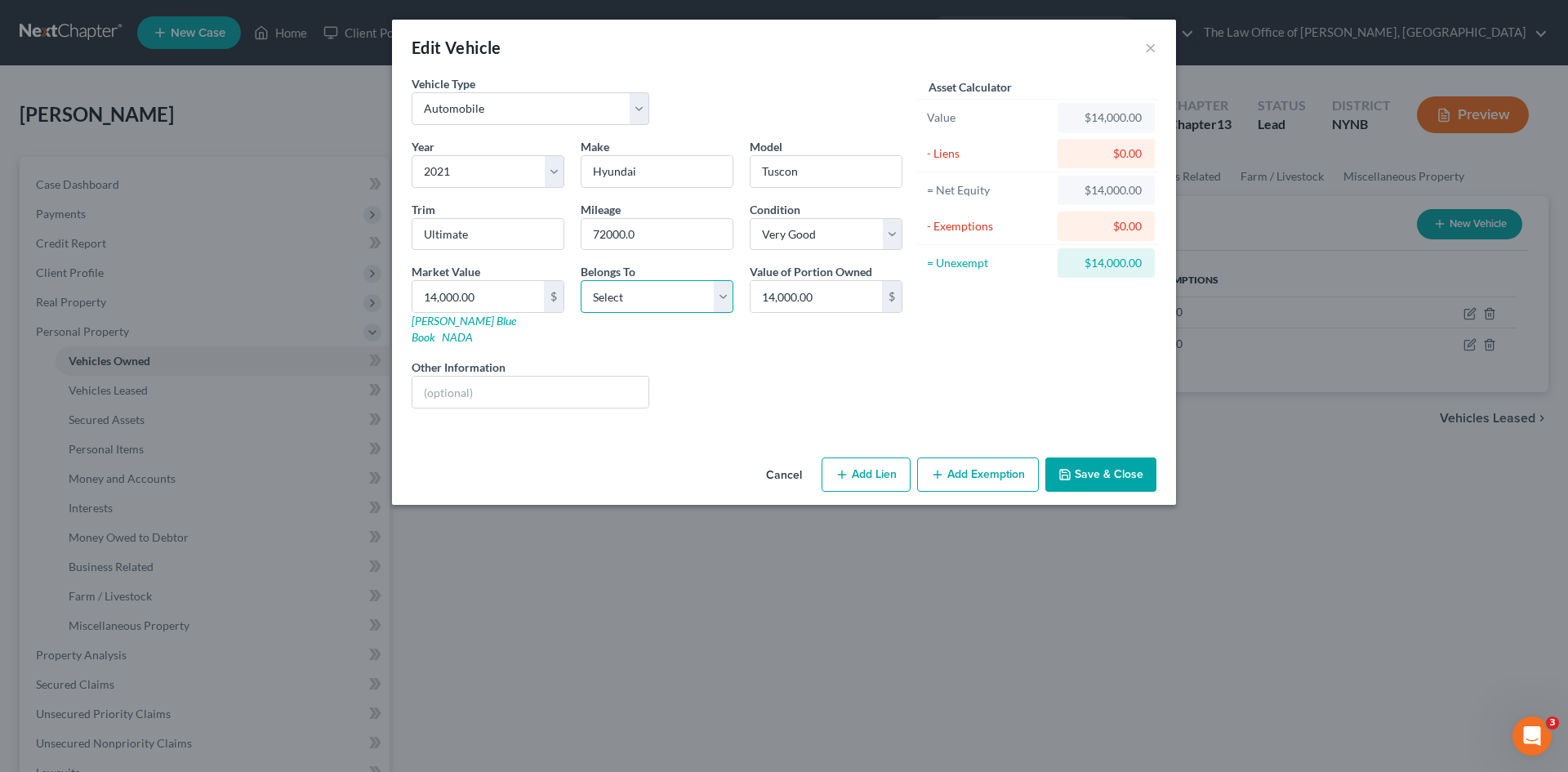
drag, startPoint x: 651, startPoint y: 303, endPoint x: 643, endPoint y: 307, distance: 8.9
click at [651, 303] on select "Select Debtor 1 Only Debtor 2 Only Debtor 1 And Debtor 2 Only At Least One Of T…" at bounding box center [657, 297] width 153 height 33
select select "0"
click at [581, 280] on select "Select Debtor 1 Only Debtor 2 Only Debtor 1 And Debtor 2 Only At Least One Of T…" at bounding box center [657, 297] width 153 height 33
click at [1116, 461] on button "Save & Close" at bounding box center [1100, 474] width 111 height 35
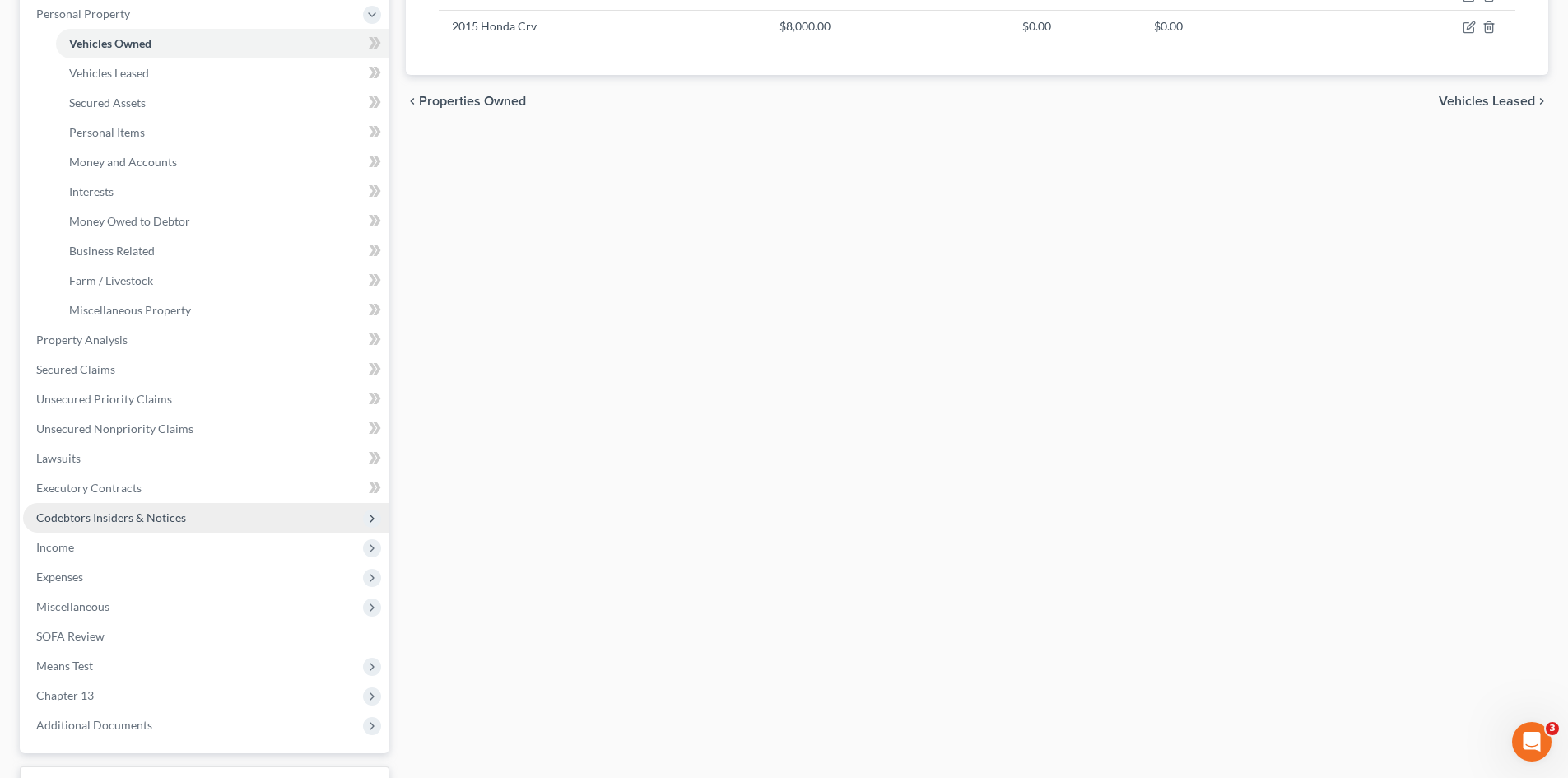
scroll to position [329, 0]
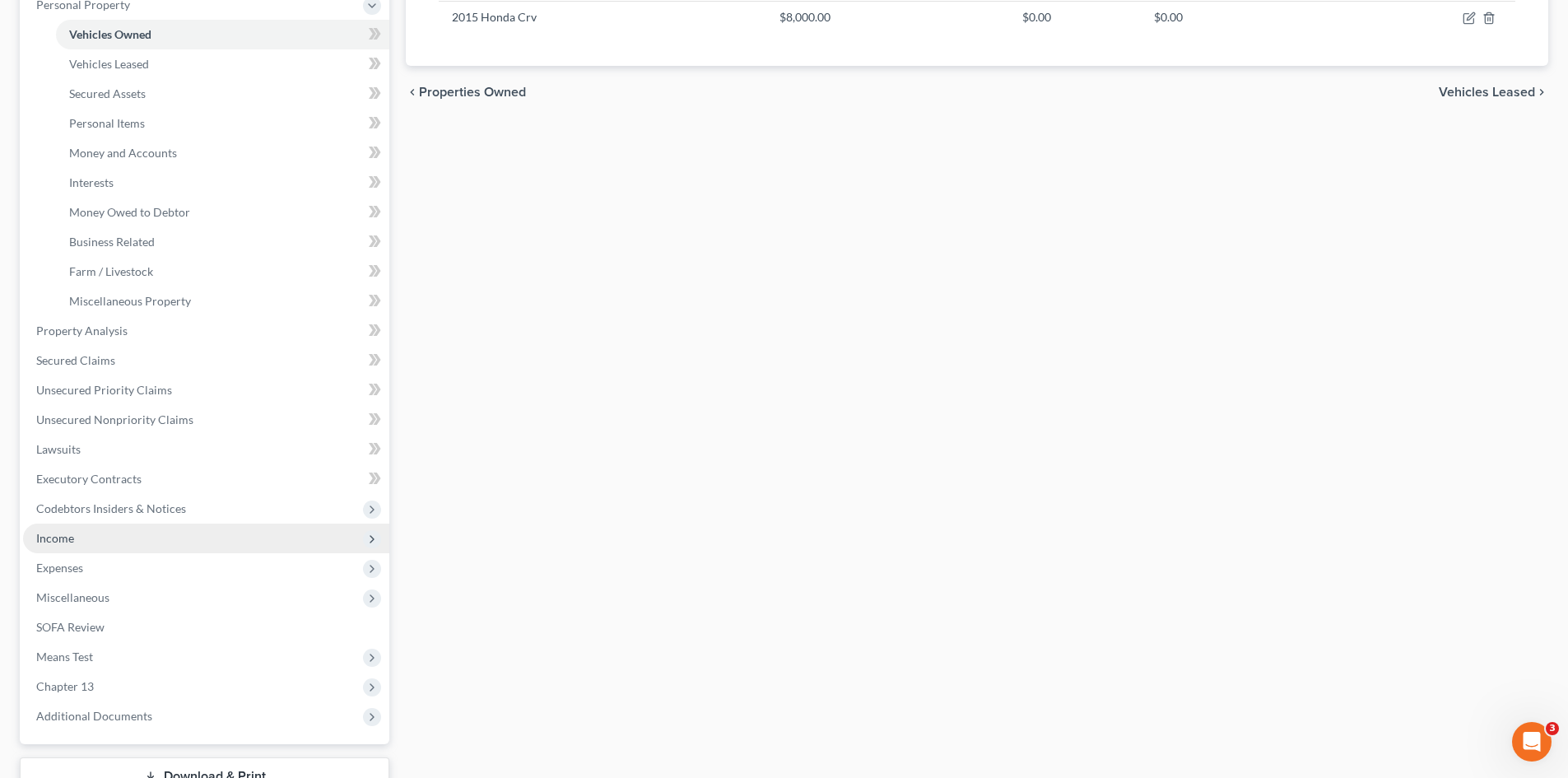
click at [63, 540] on span "Income" at bounding box center [54, 537] width 37 height 14
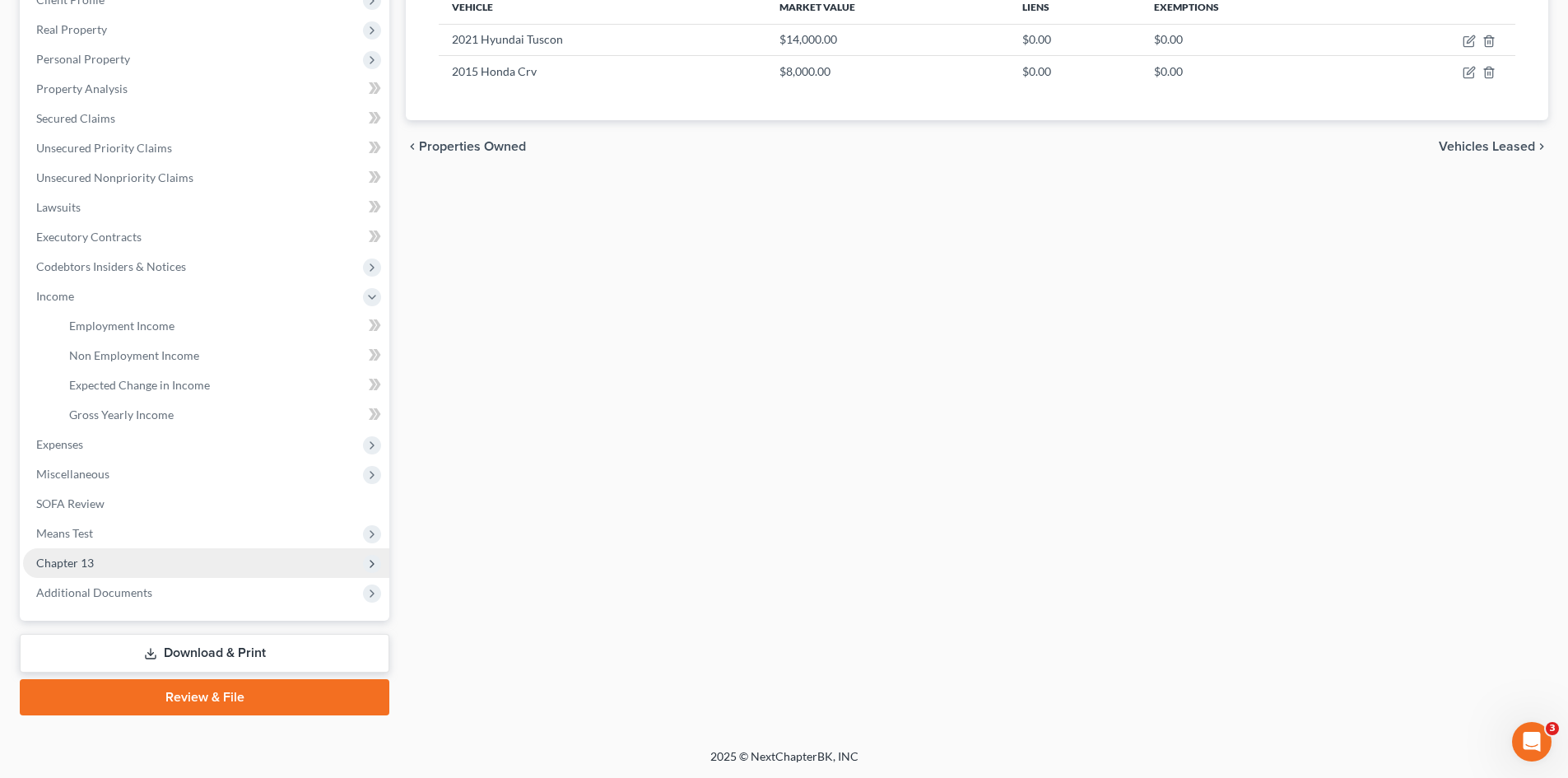
scroll to position [275, 0]
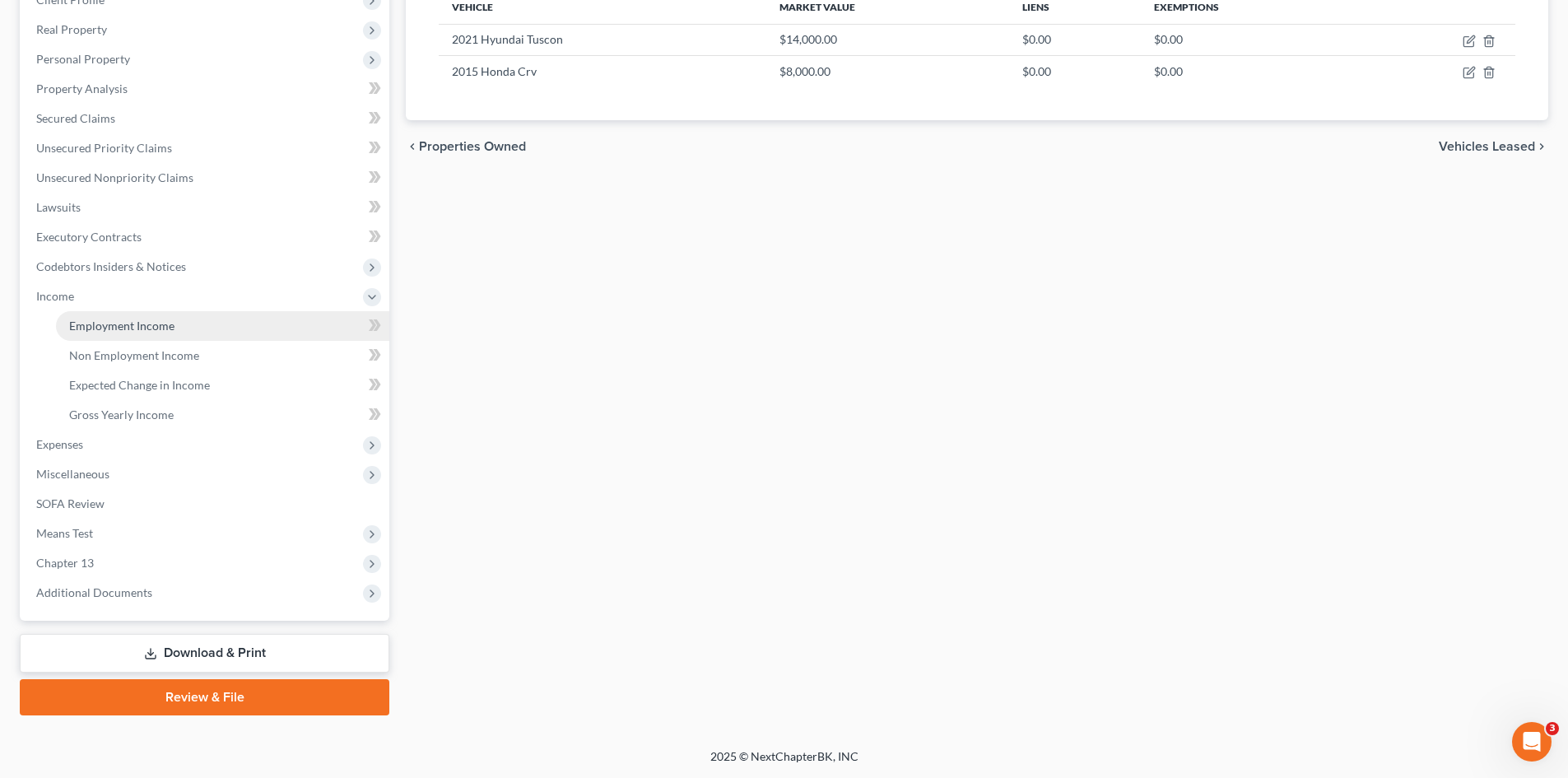
click at [137, 332] on span "Employment Income" at bounding box center [122, 325] width 106 height 14
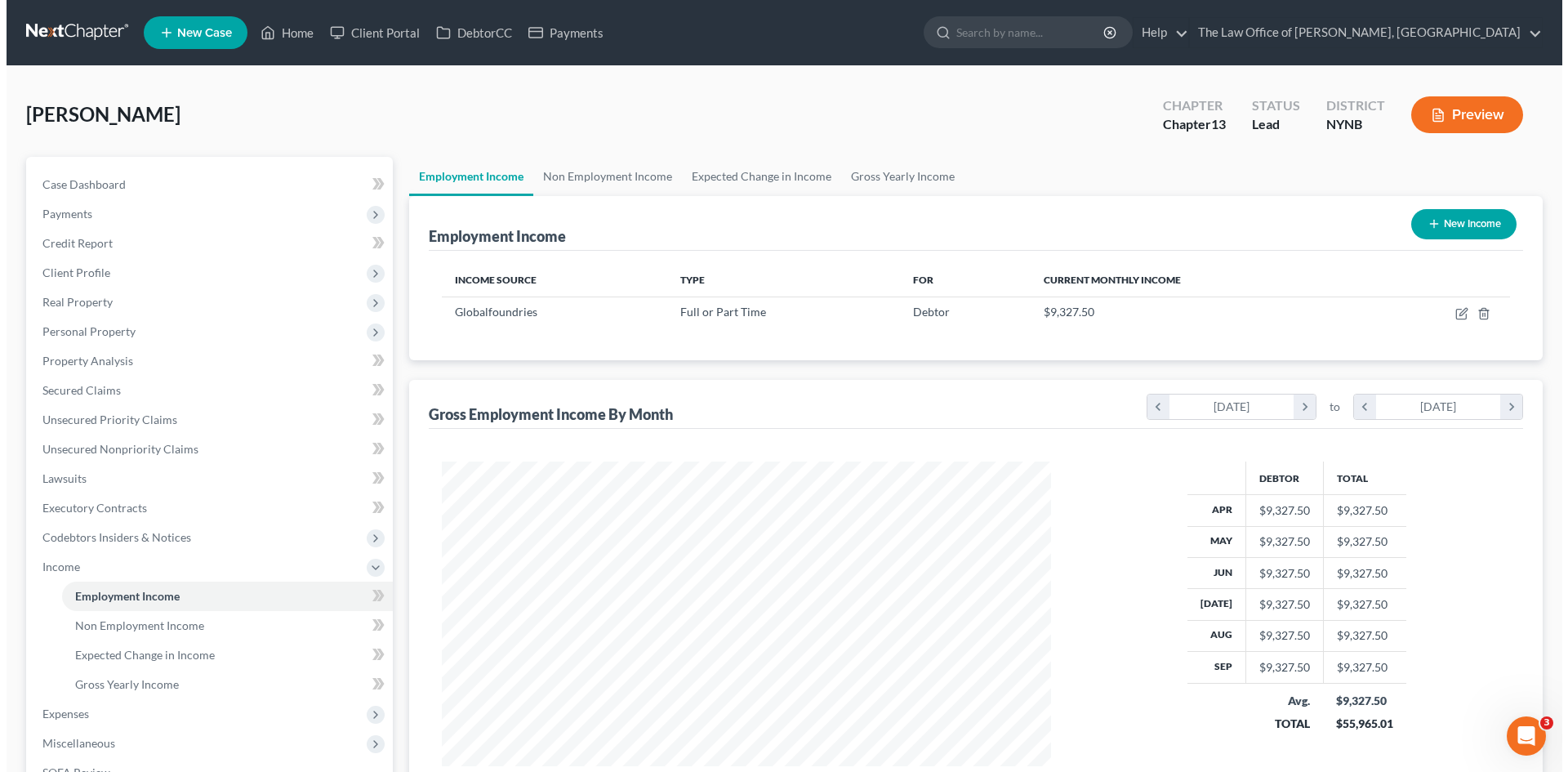
scroll to position [305, 642]
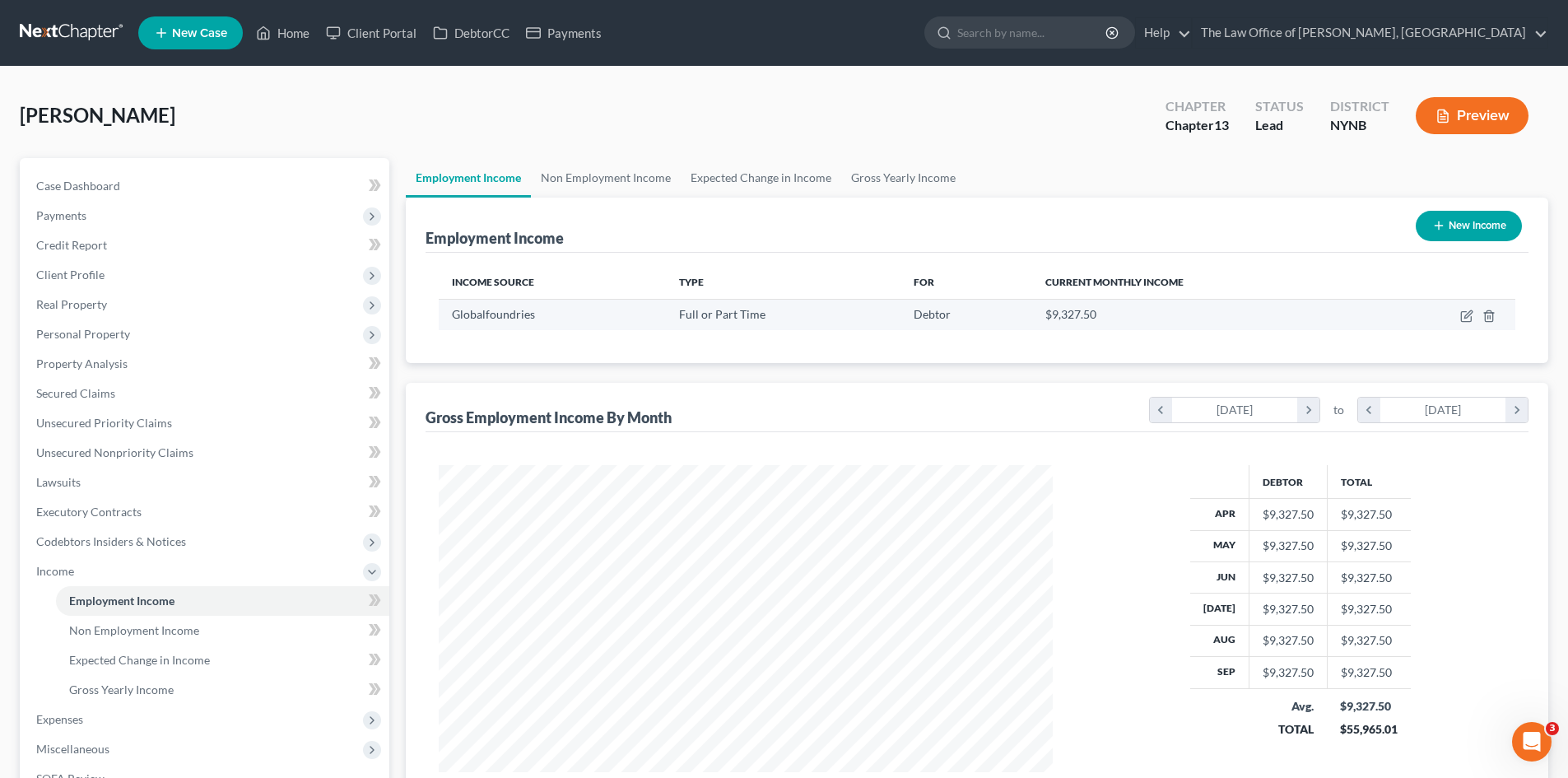
click at [1459, 316] on td at bounding box center [1444, 315] width 142 height 32
click at [1471, 317] on icon "button" at bounding box center [1466, 317] width 10 height 10
select select "0"
select select "35"
select select "2"
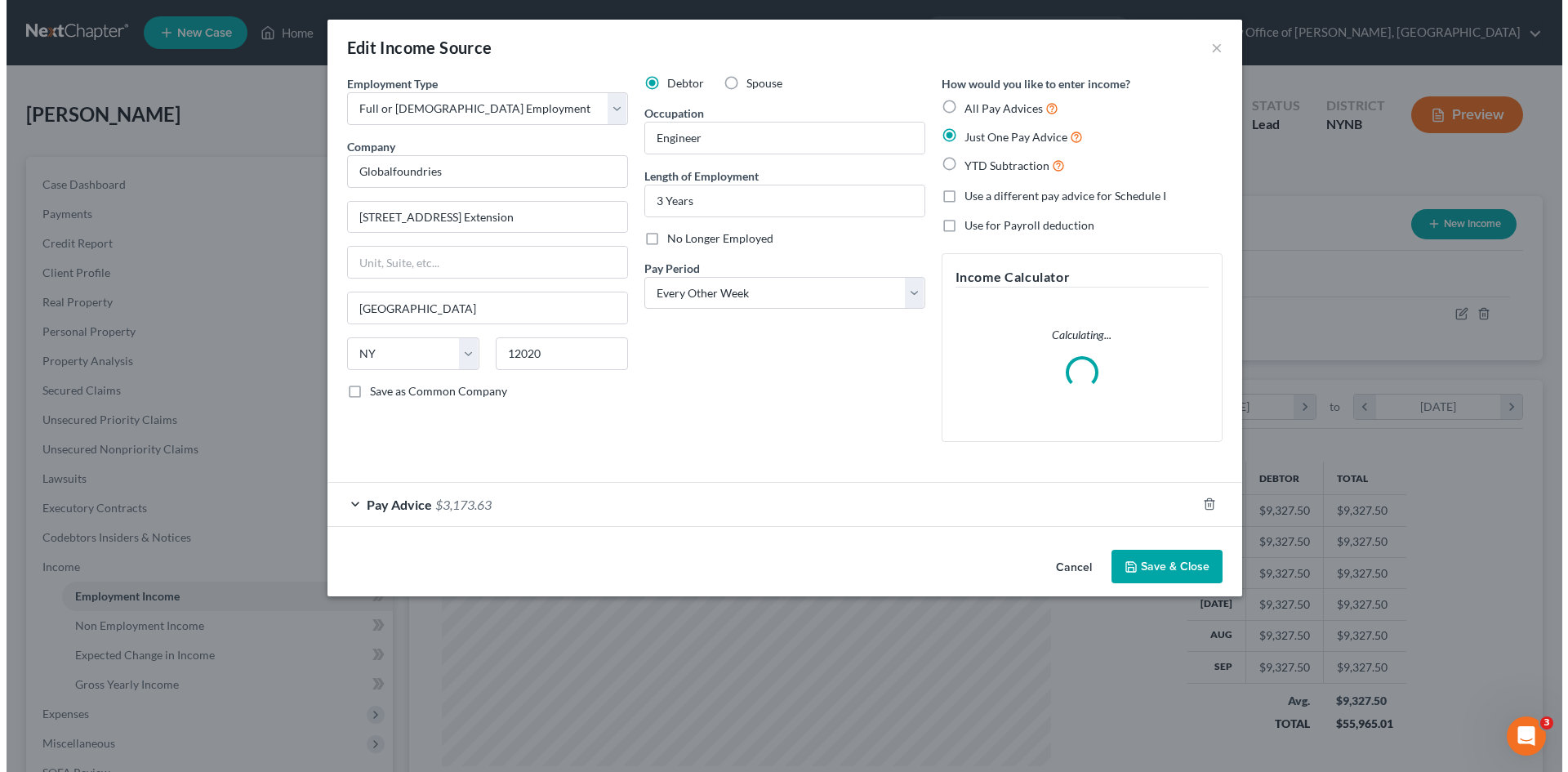
scroll to position [307, 648]
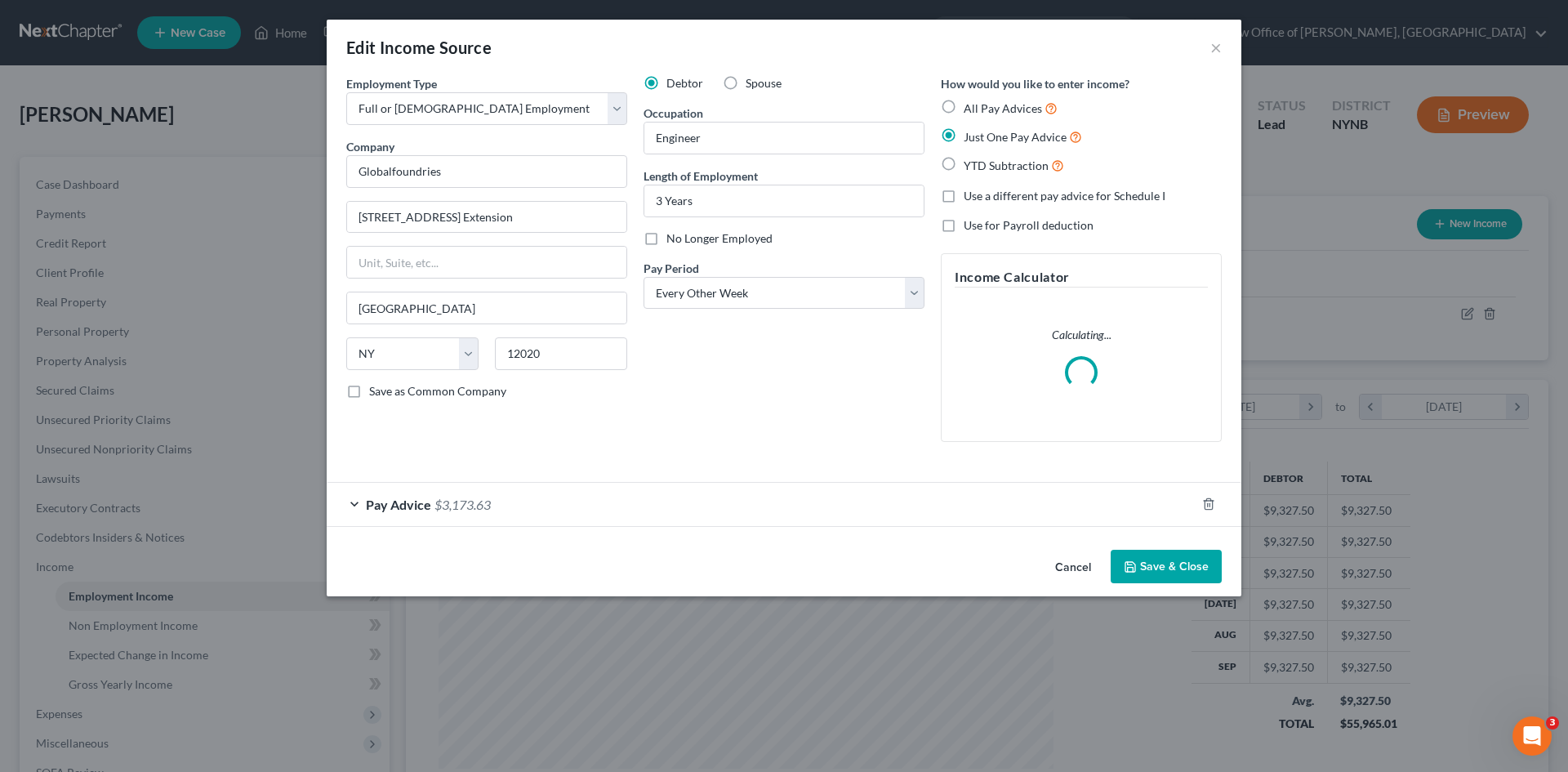
click at [441, 500] on span "$3,173.63" at bounding box center [463, 504] width 56 height 16
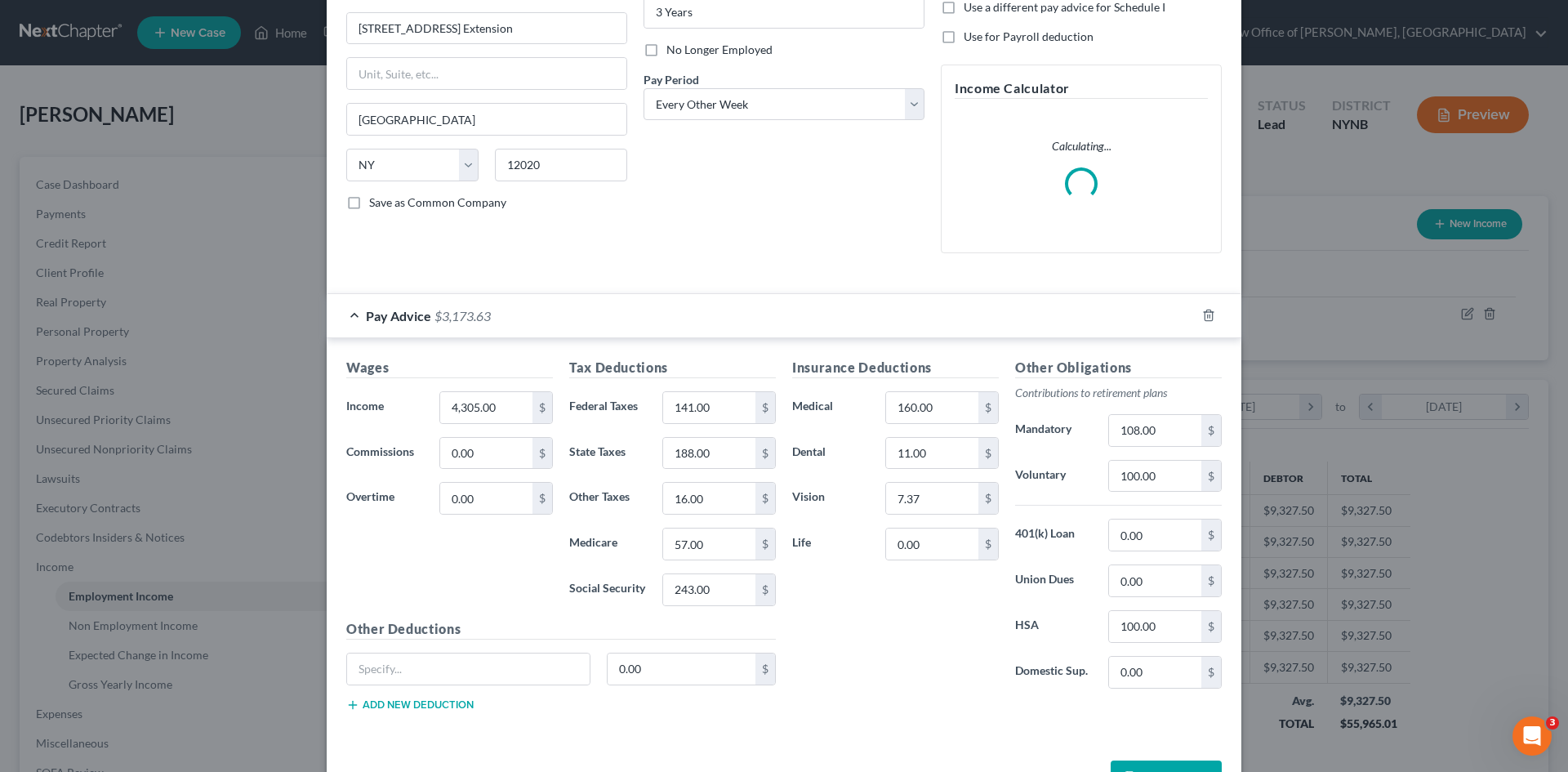
scroll to position [244, 0]
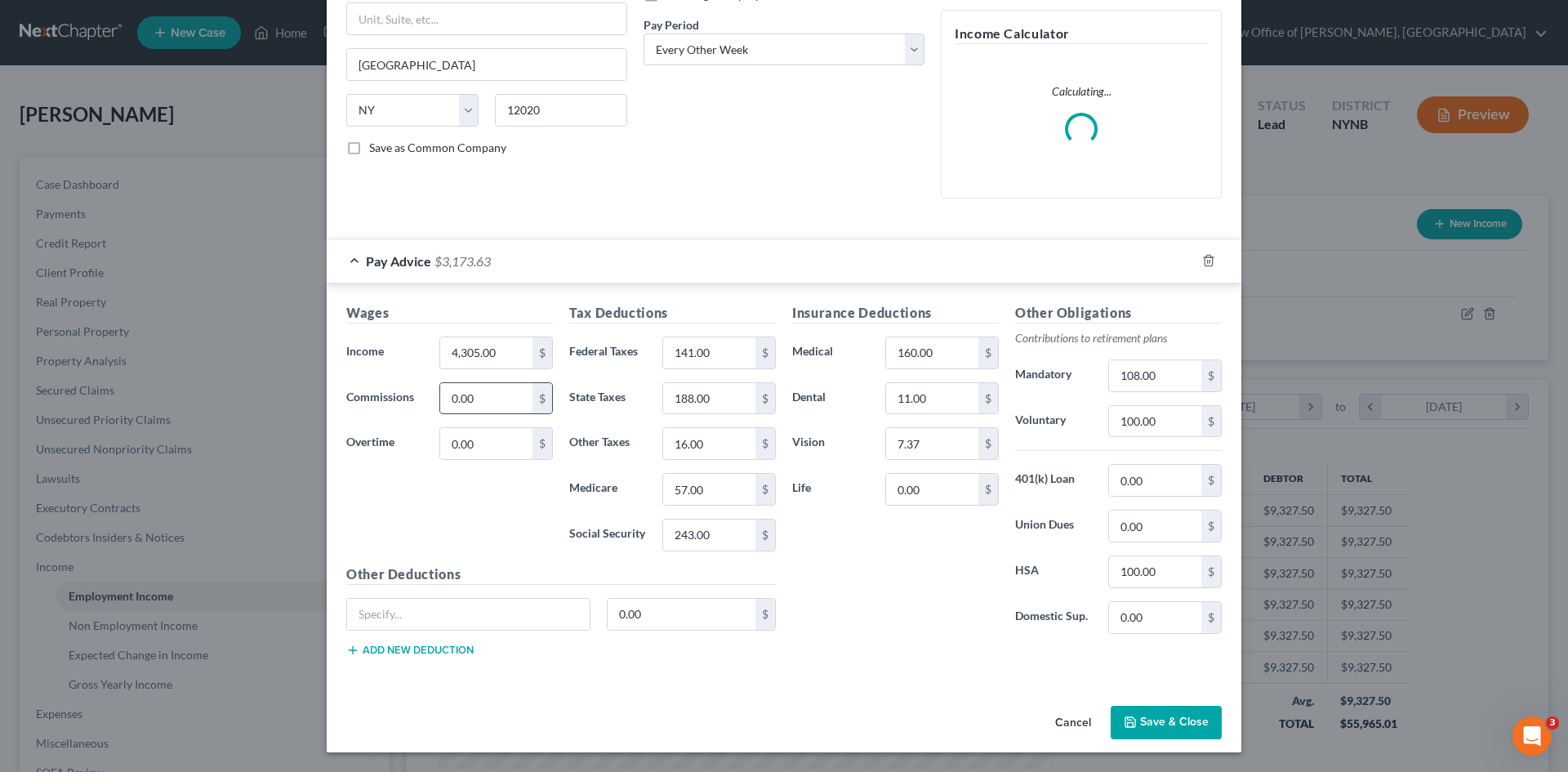
click at [485, 404] on input "0.00" at bounding box center [487, 399] width 93 height 31
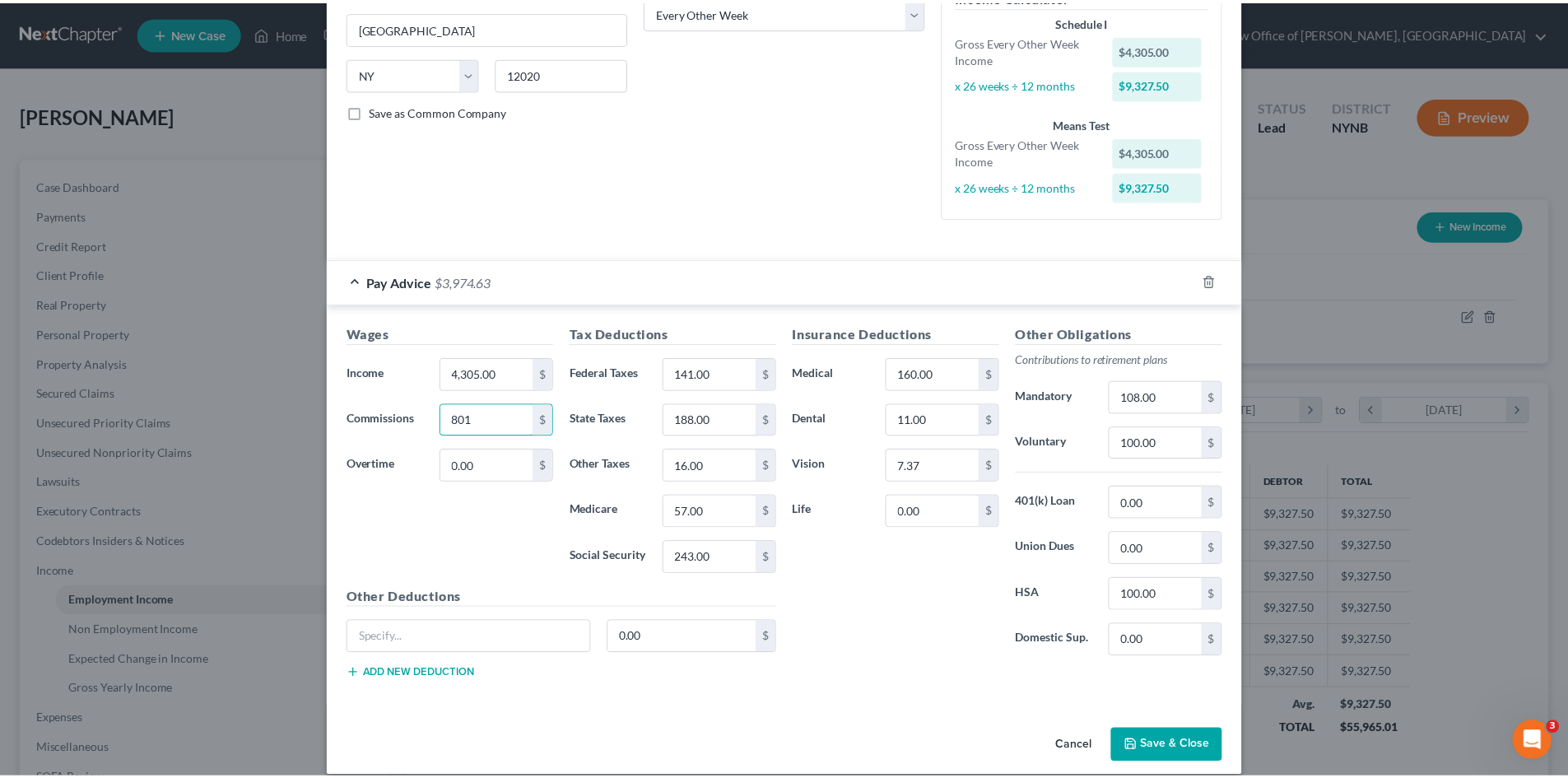
scroll to position [302, 0]
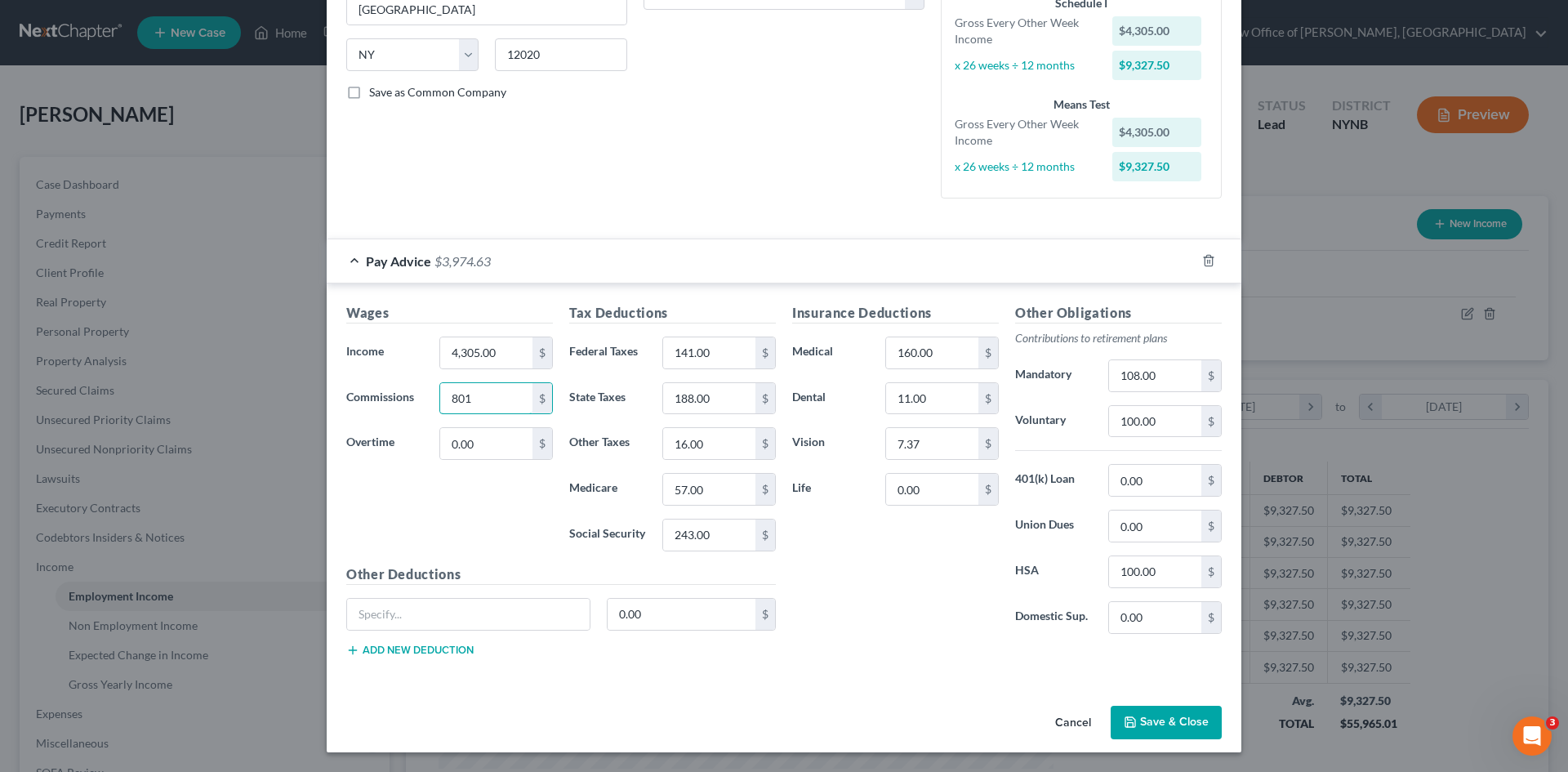
type input "801"
click at [1141, 722] on button "Save & Close" at bounding box center [1166, 723] width 111 height 35
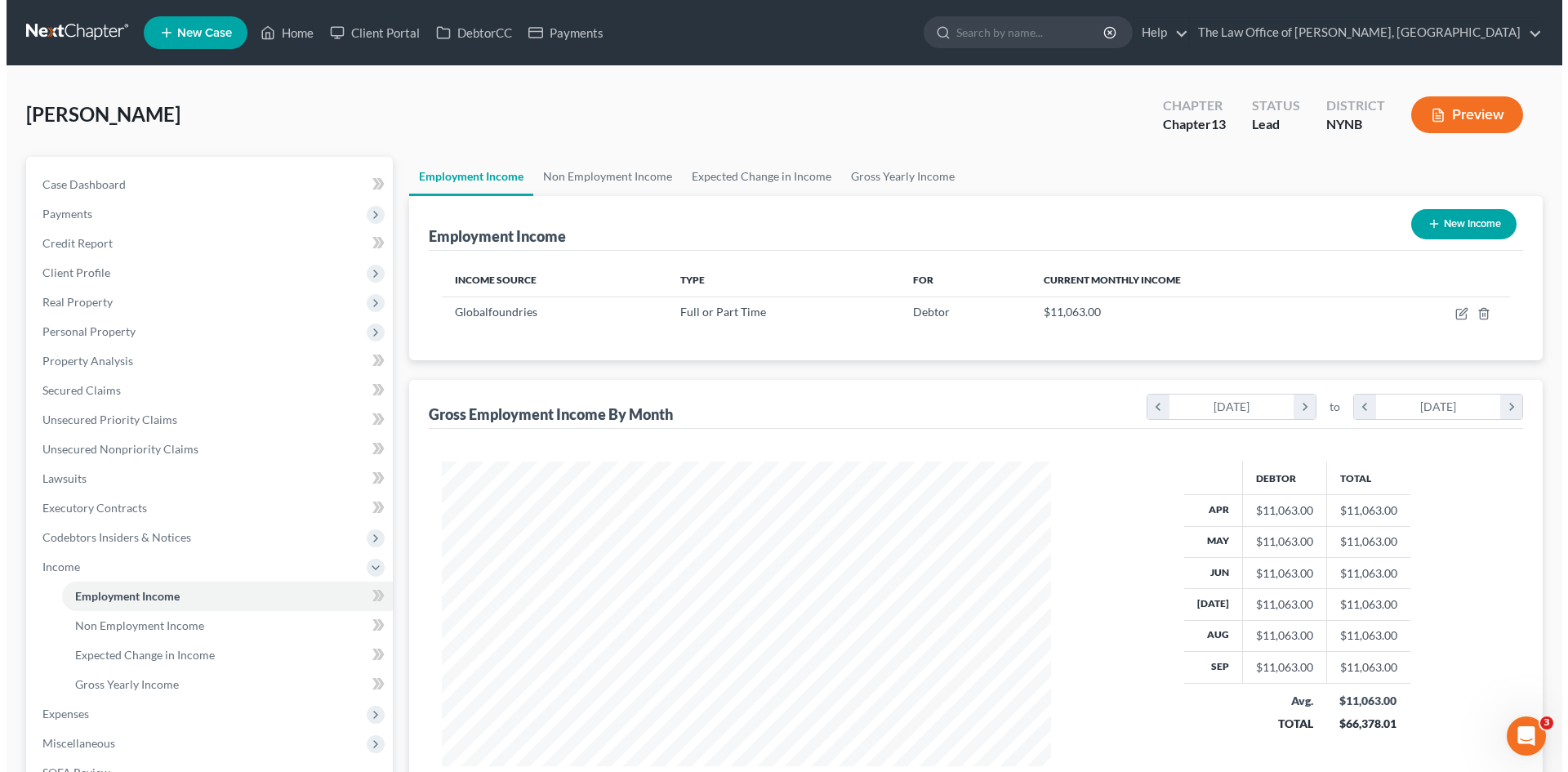
scroll to position [816563, 815811]
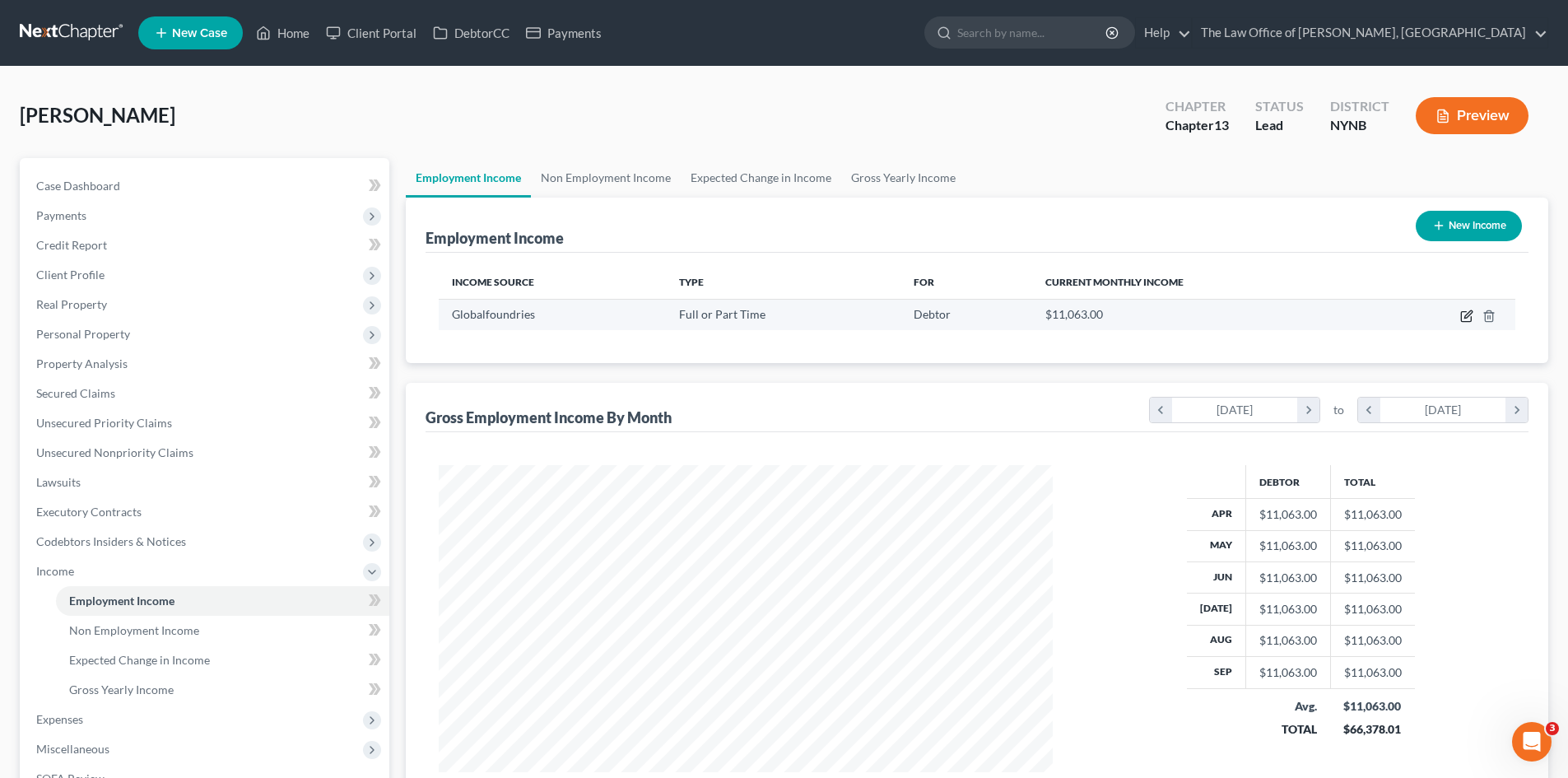
click at [1460, 320] on icon "button" at bounding box center [1466, 317] width 13 height 13
select select "0"
select select "35"
select select "2"
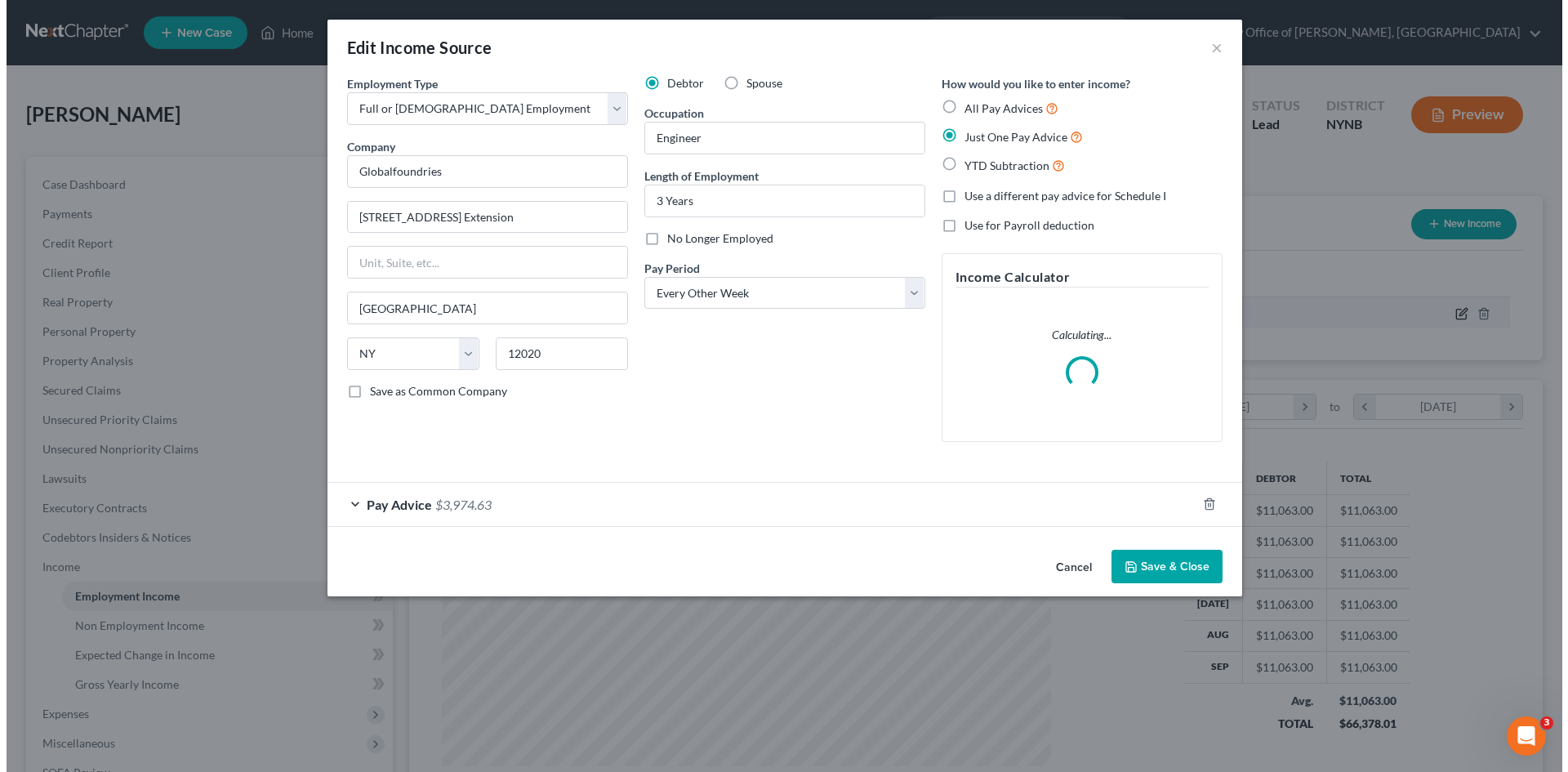
scroll to position [307, 648]
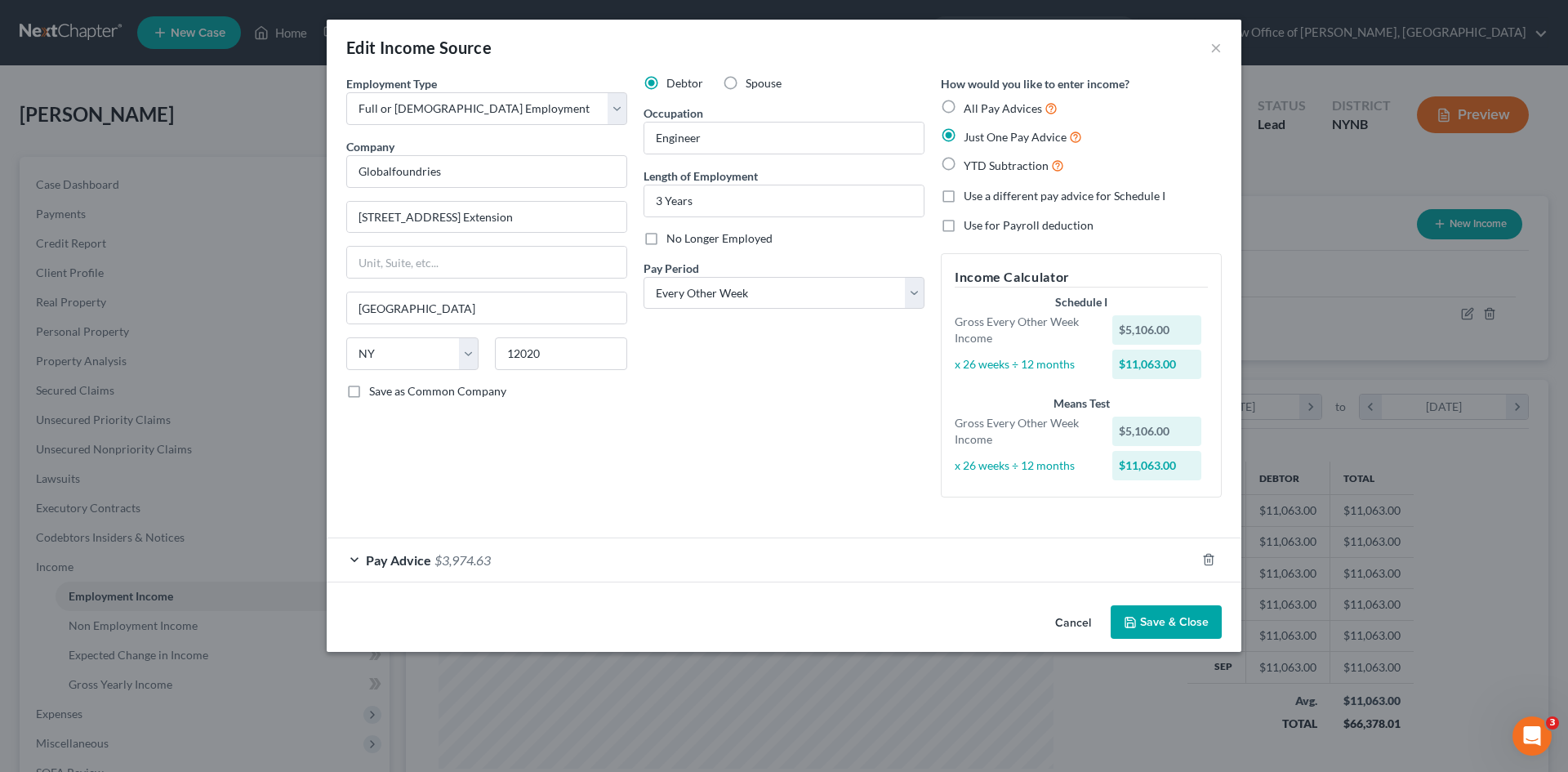
click at [436, 567] on span "$3,974.63" at bounding box center [463, 560] width 56 height 16
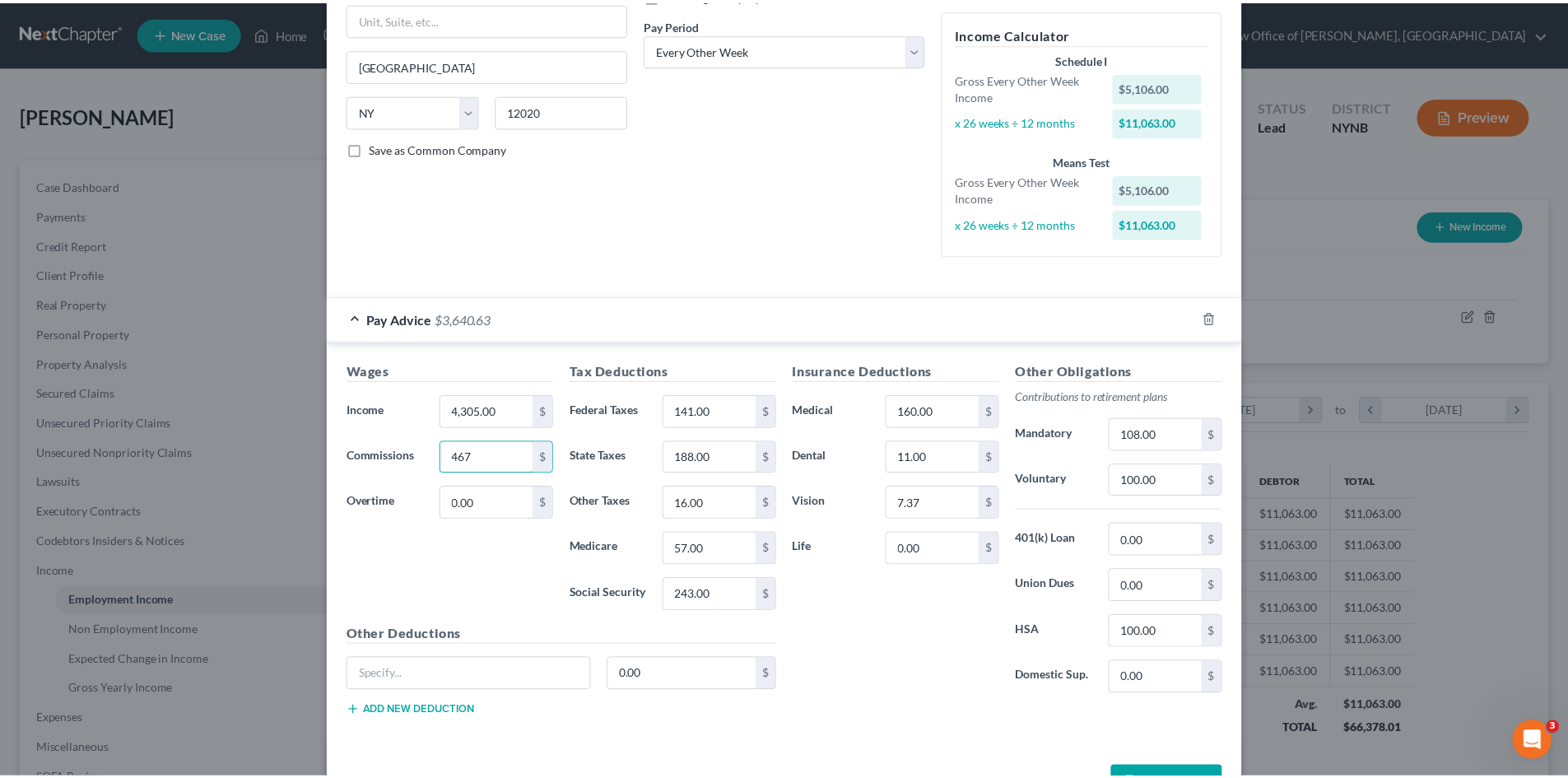
scroll to position [302, 0]
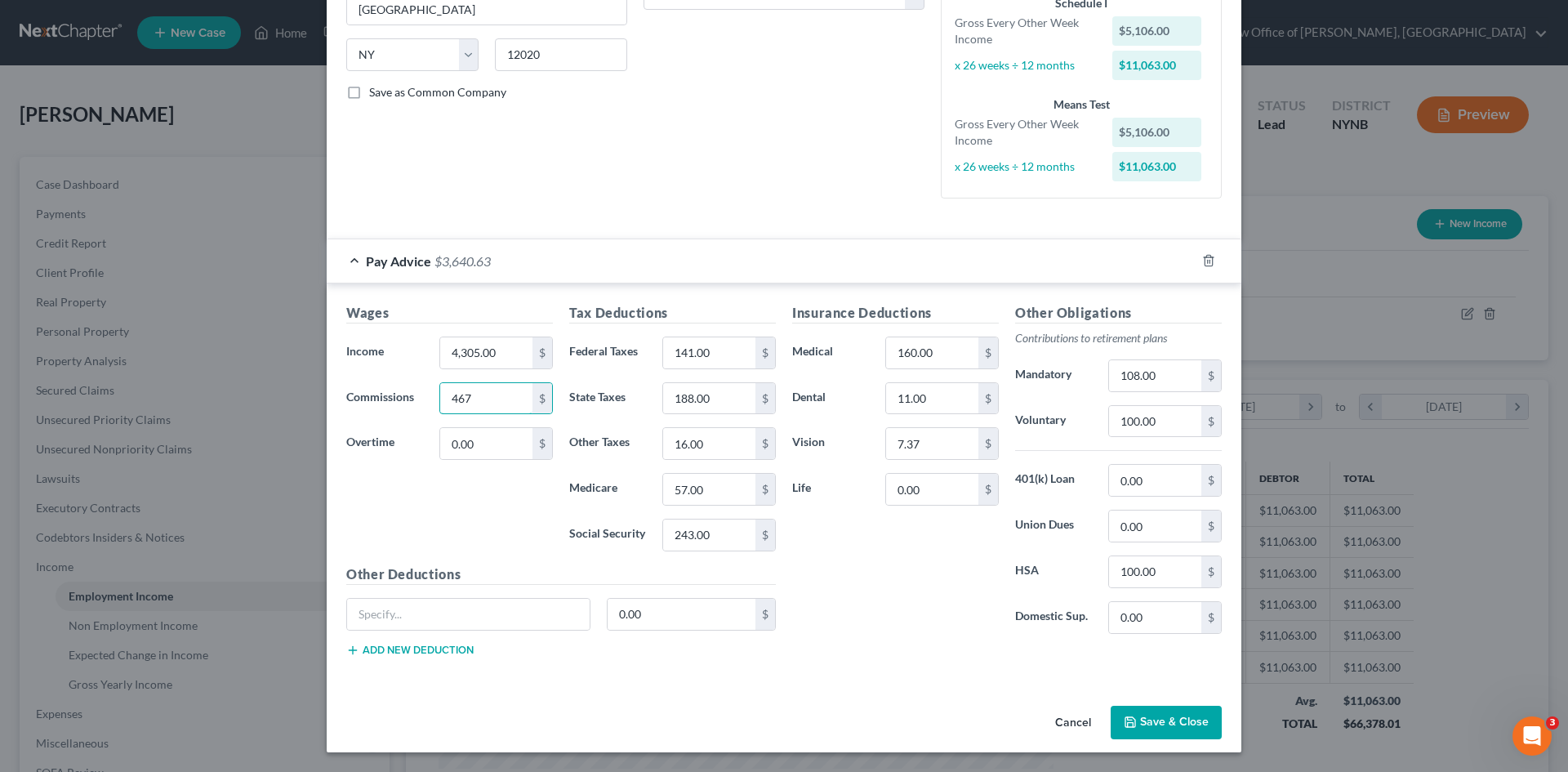
type input "467"
click at [1144, 717] on button "Save & Close" at bounding box center [1166, 723] width 111 height 35
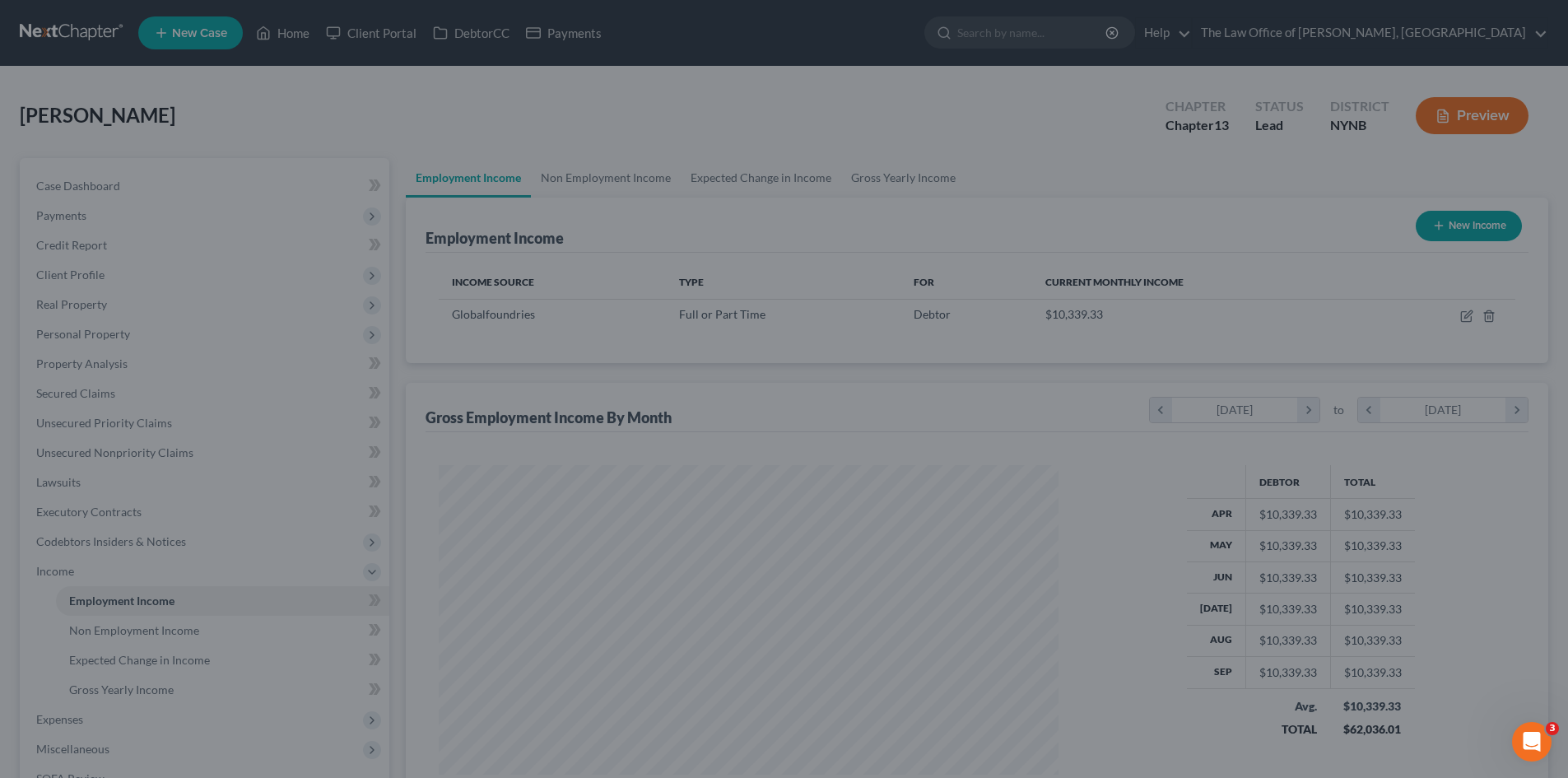
scroll to position [822909, 822310]
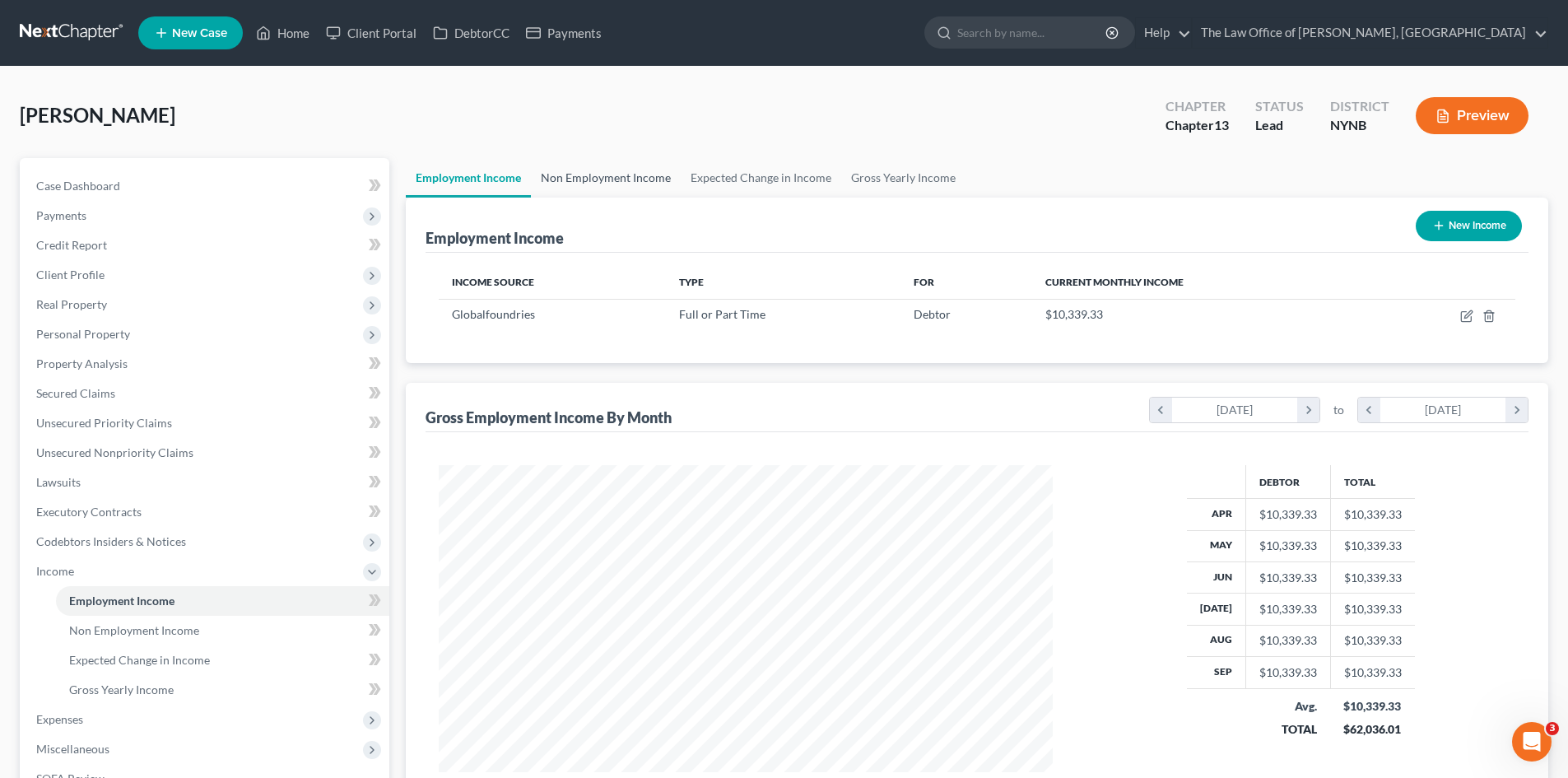
click at [610, 175] on link "Non Employment Income" at bounding box center [605, 177] width 150 height 39
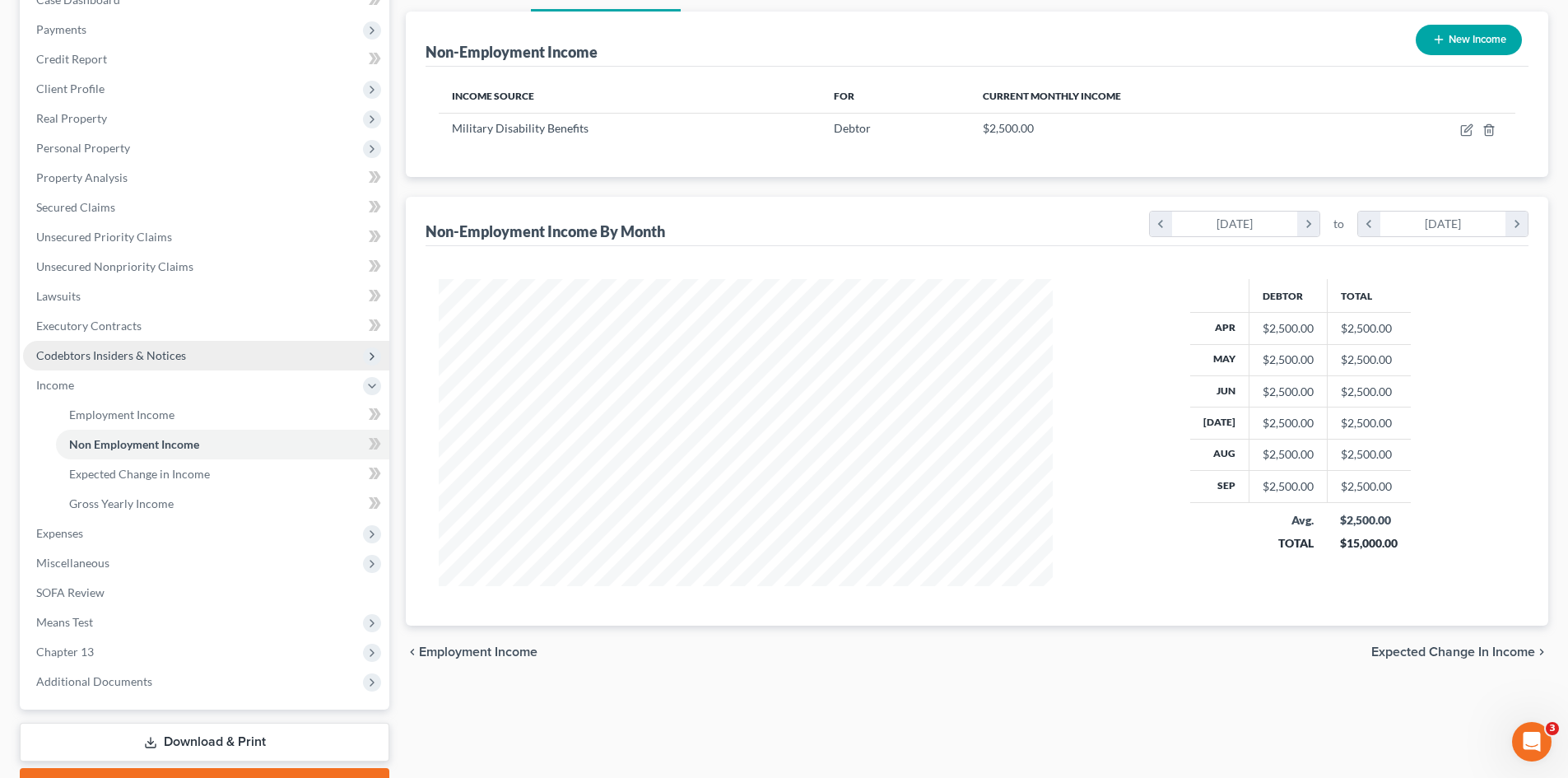
scroll to position [82, 0]
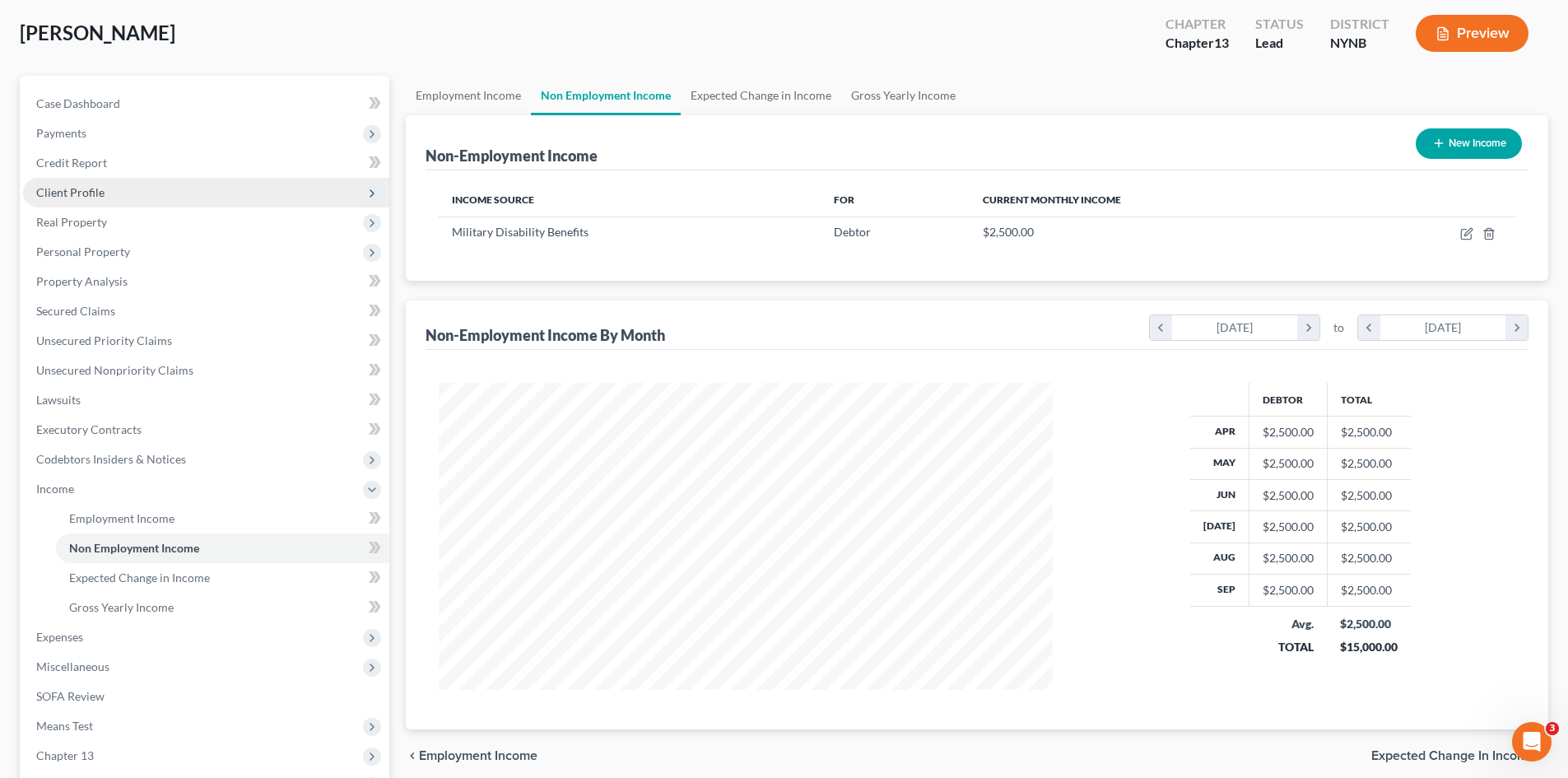
click at [72, 195] on span "Client Profile" at bounding box center [70, 192] width 68 height 14
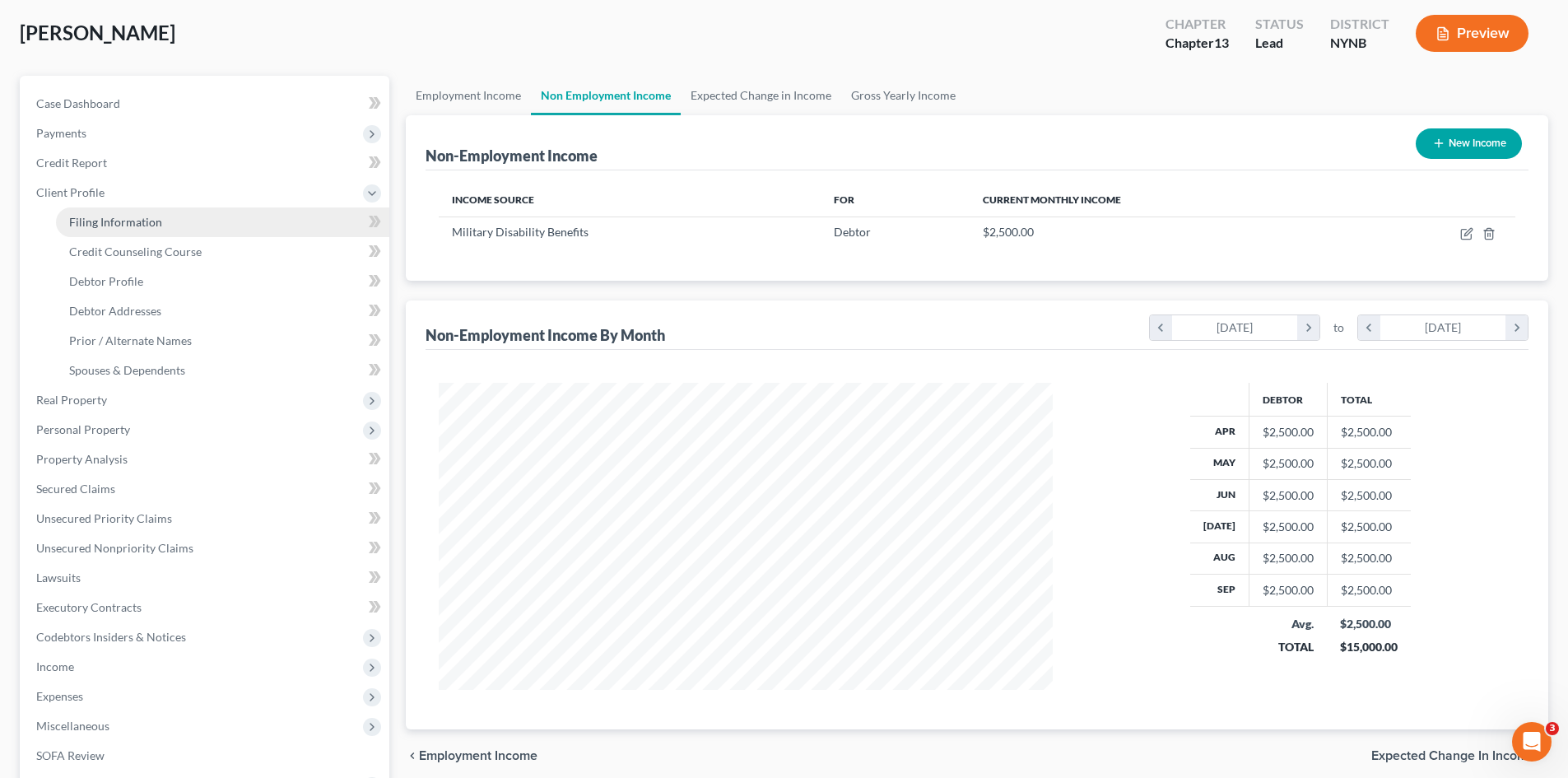
click at [111, 218] on span "Filing Information" at bounding box center [116, 222] width 93 height 14
select select "1"
select select "0"
select select "3"
select select "54"
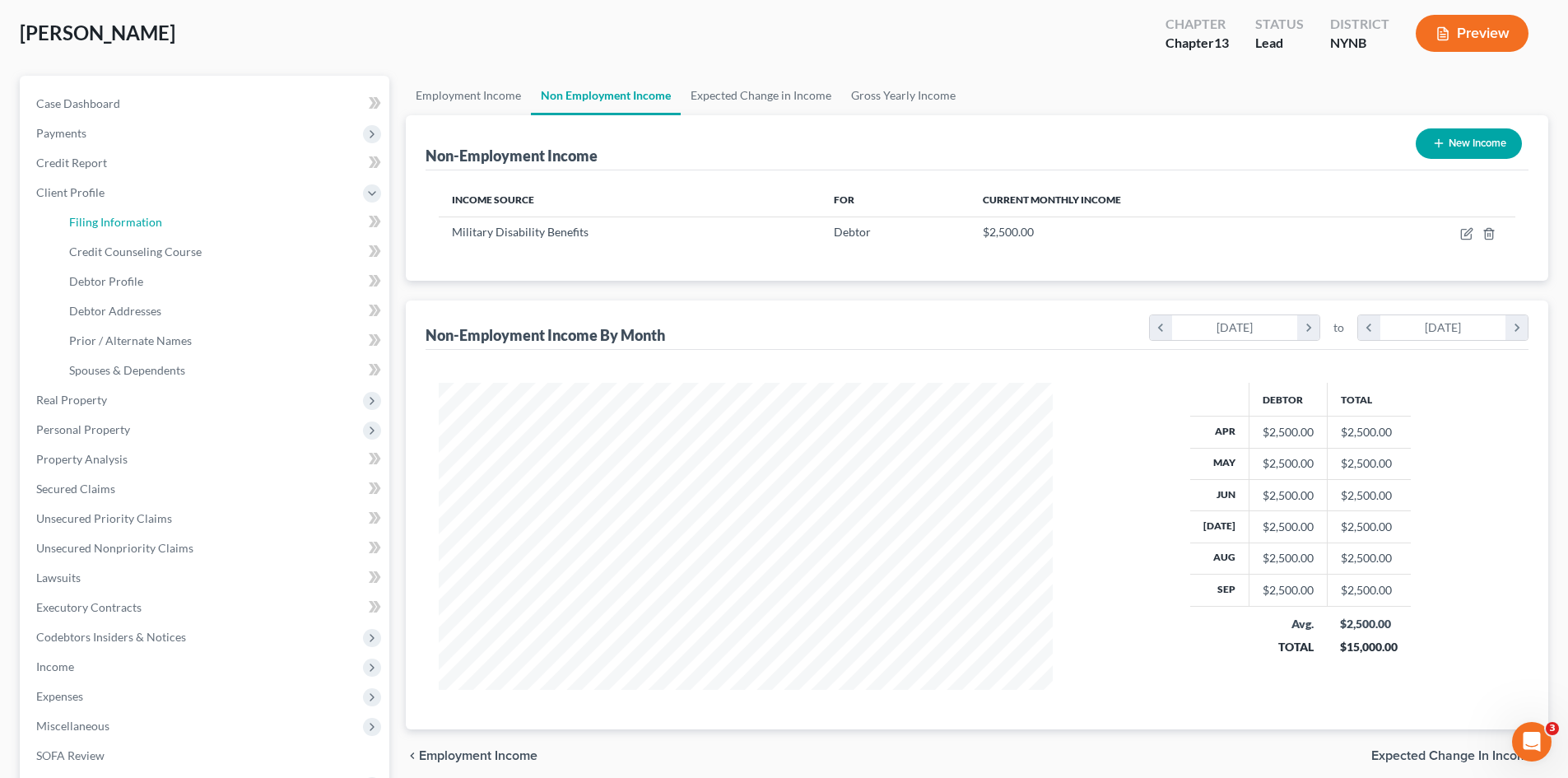
select select "0"
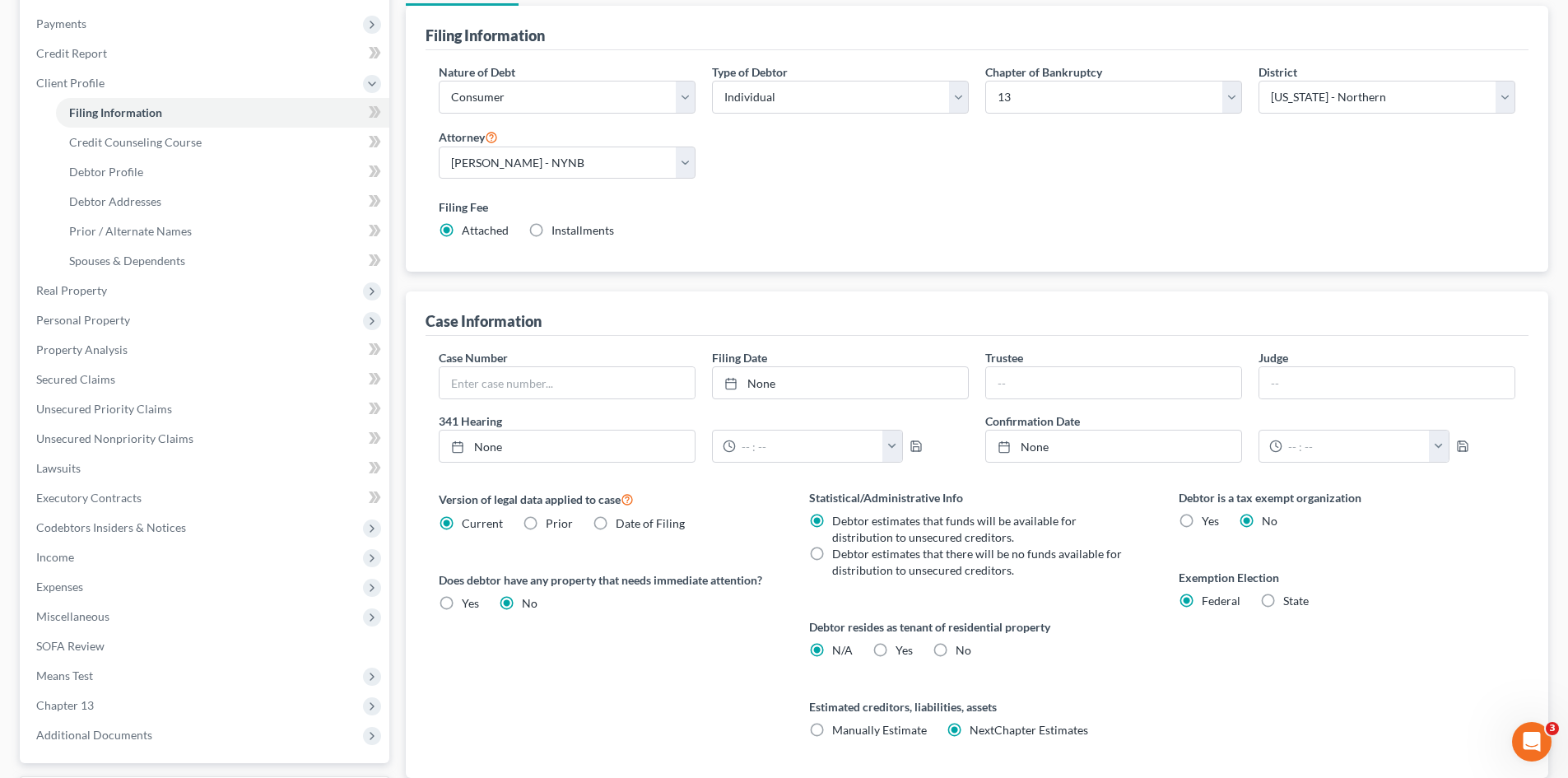
scroll to position [247, 0]
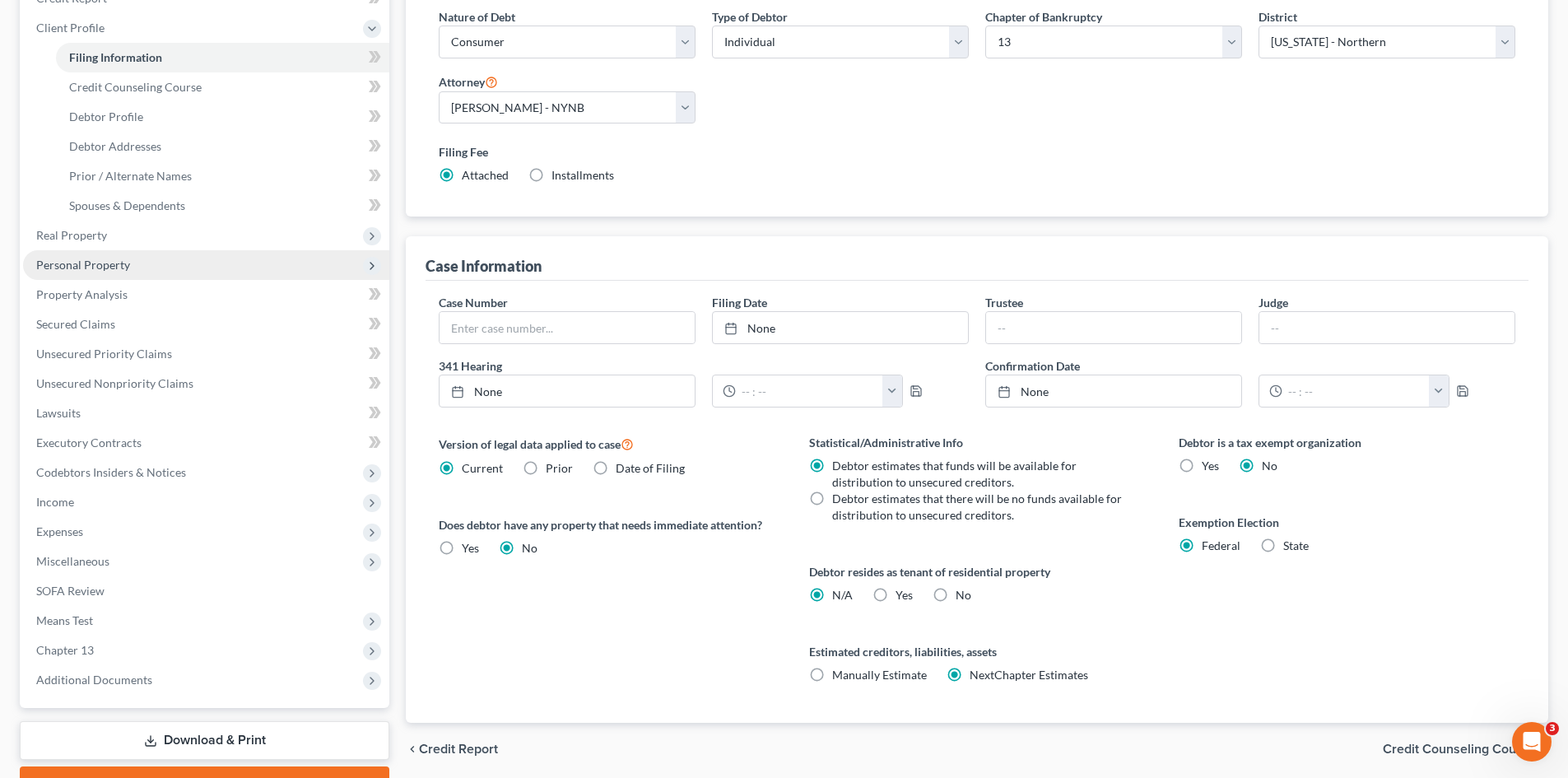
click at [92, 274] on span "Personal Property" at bounding box center [207, 265] width 366 height 30
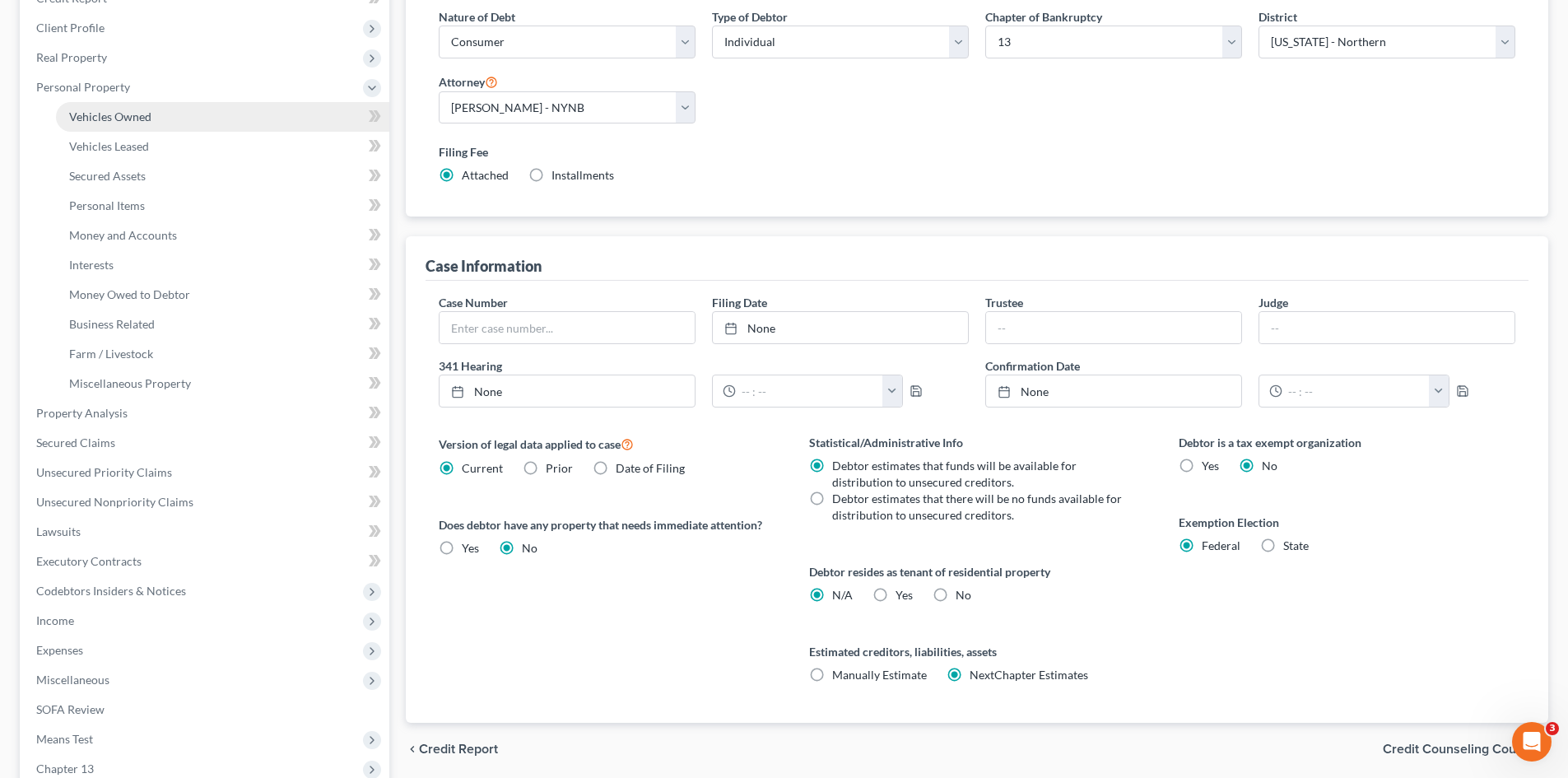
click at [145, 119] on span "Vehicles Owned" at bounding box center [110, 116] width 82 height 14
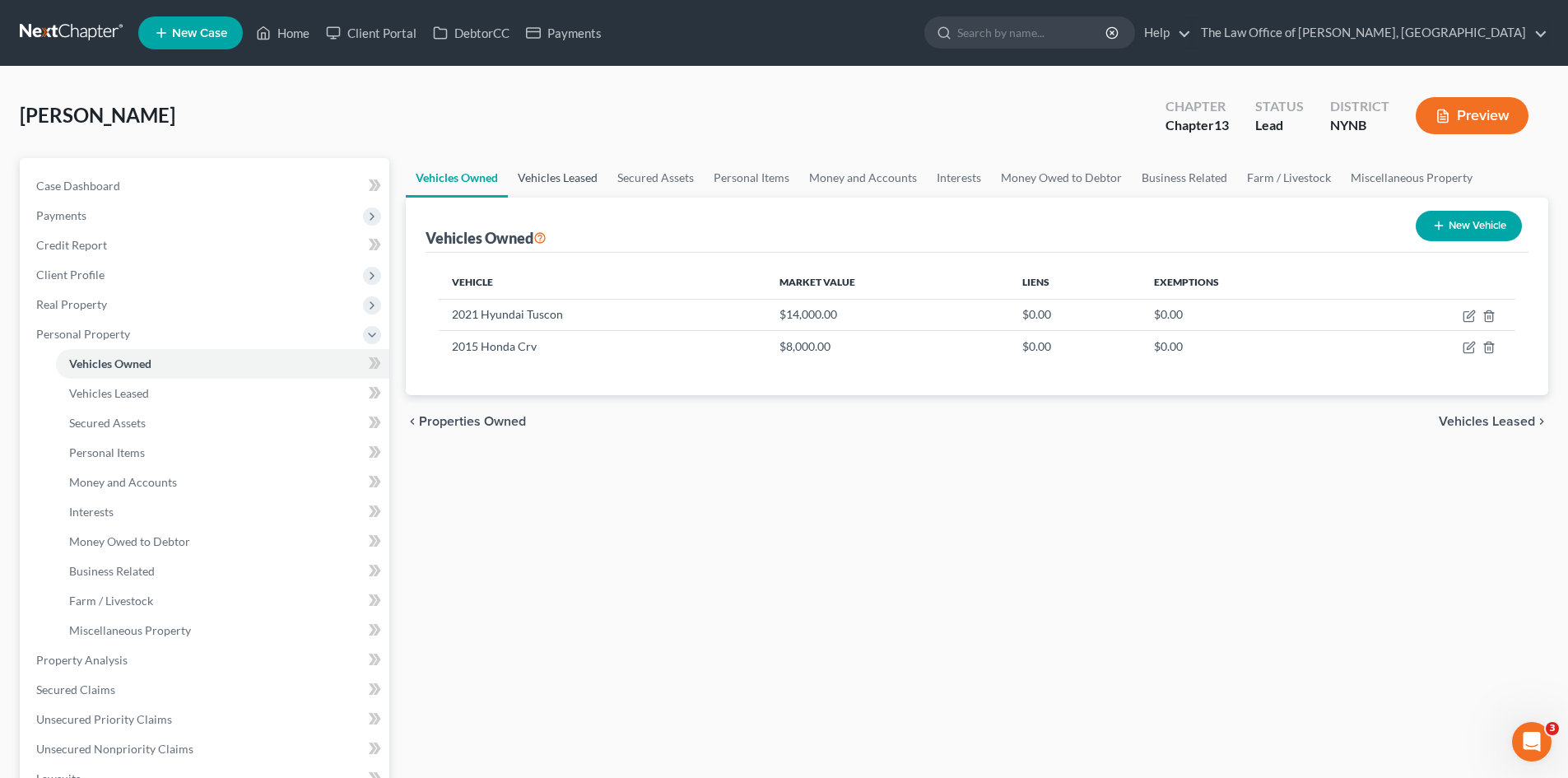
click at [547, 178] on link "Vehicles Leased" at bounding box center [558, 177] width 100 height 39
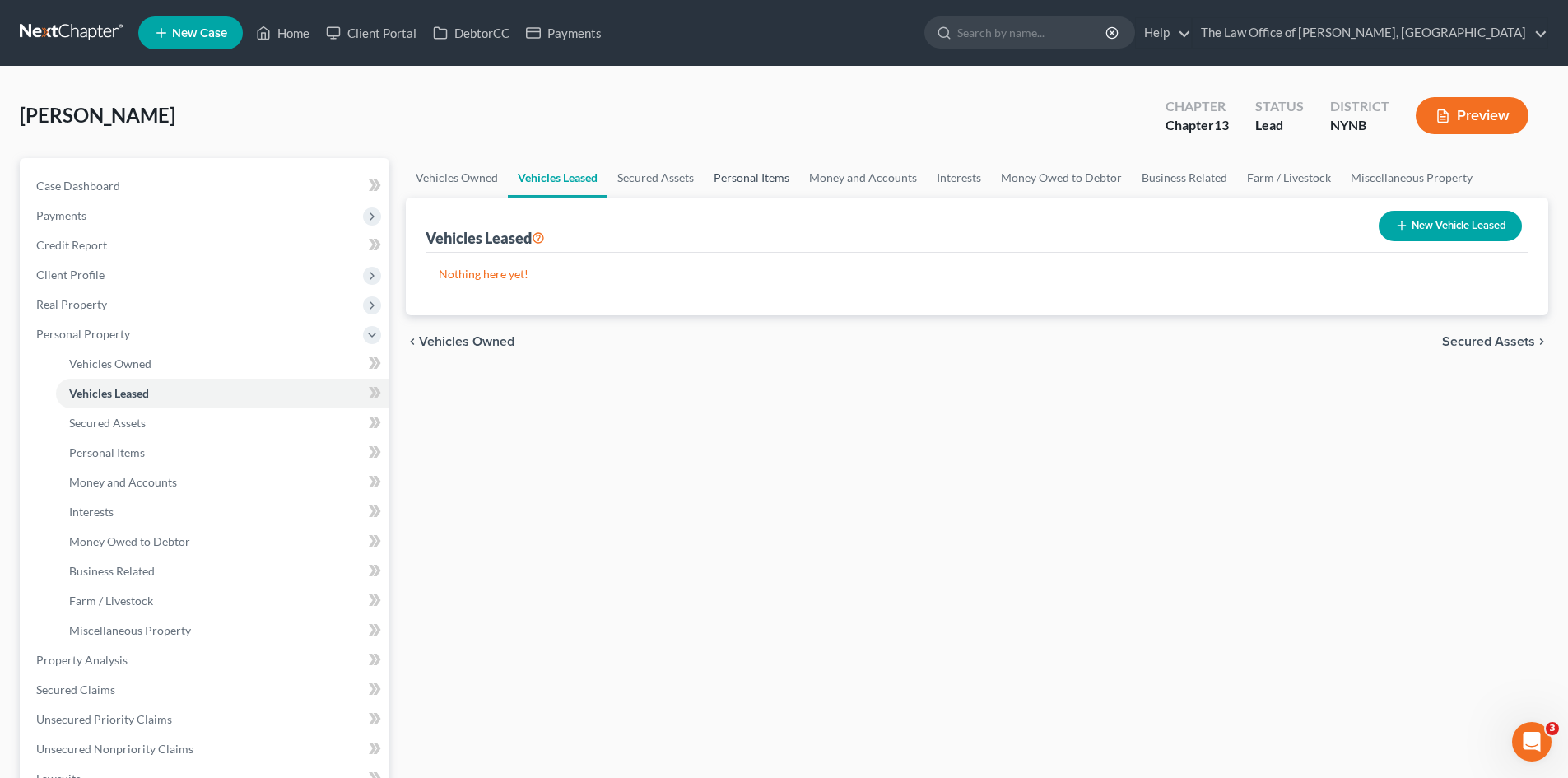
click at [730, 180] on link "Personal Items" at bounding box center [751, 177] width 96 height 39
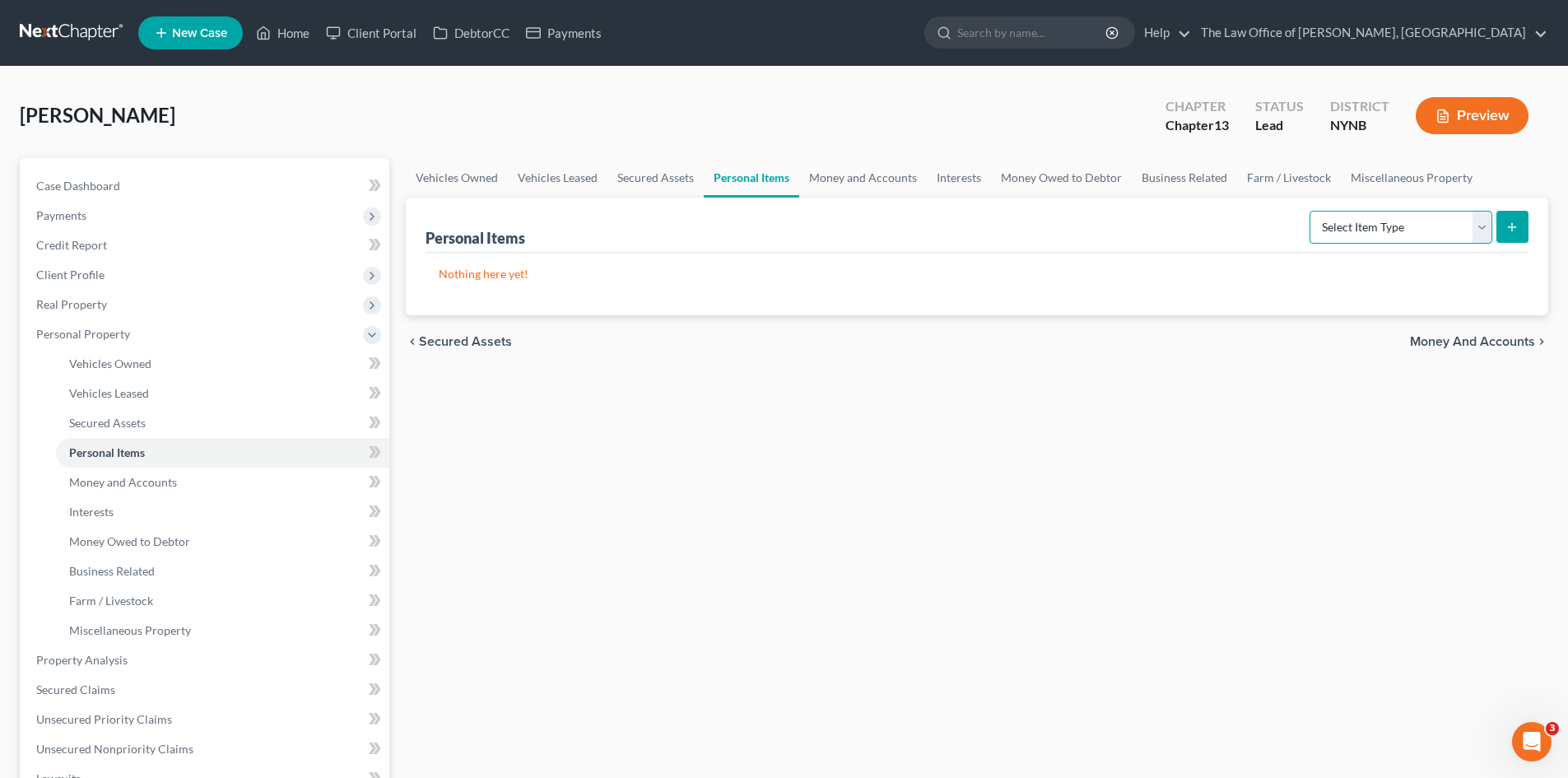
click at [1370, 237] on select "Select Item Type Clothing Collectibles Of Value Electronics Firearms Household …" at bounding box center [1400, 227] width 182 height 33
select select "clothing"
click at [1311, 211] on select "Select Item Type Clothing Collectibles Of Value Electronics Firearms Household …" at bounding box center [1400, 227] width 182 height 33
click at [1518, 227] on icon "submit" at bounding box center [1512, 227] width 13 height 13
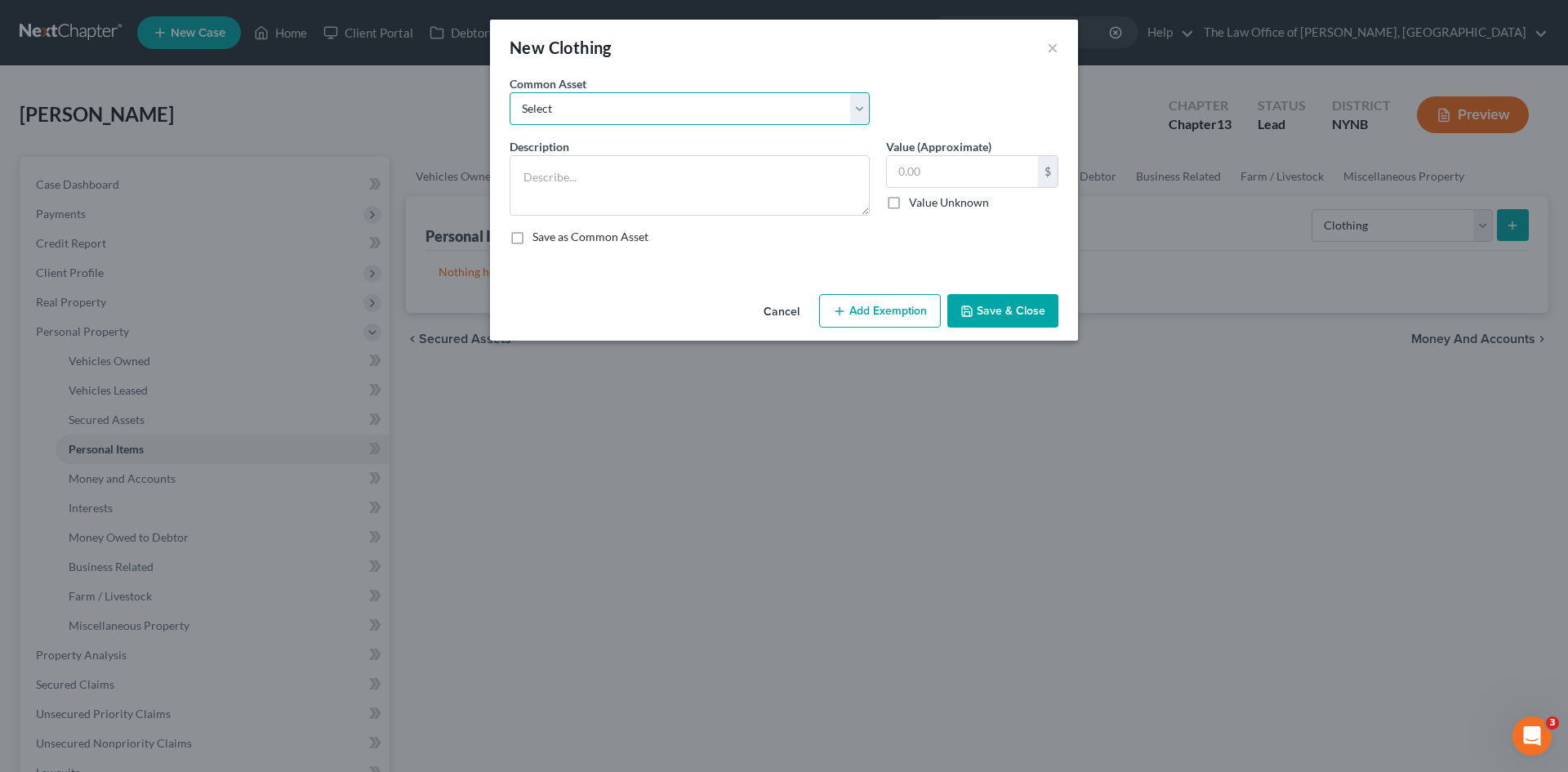
click at [569, 115] on select "Select Basic Clothing" at bounding box center [690, 109] width 360 height 33
select select "0"
click at [510, 93] on select "Select Basic Clothing" at bounding box center [690, 109] width 360 height 33
type textarea "Basic Clothing"
type input "500.00"
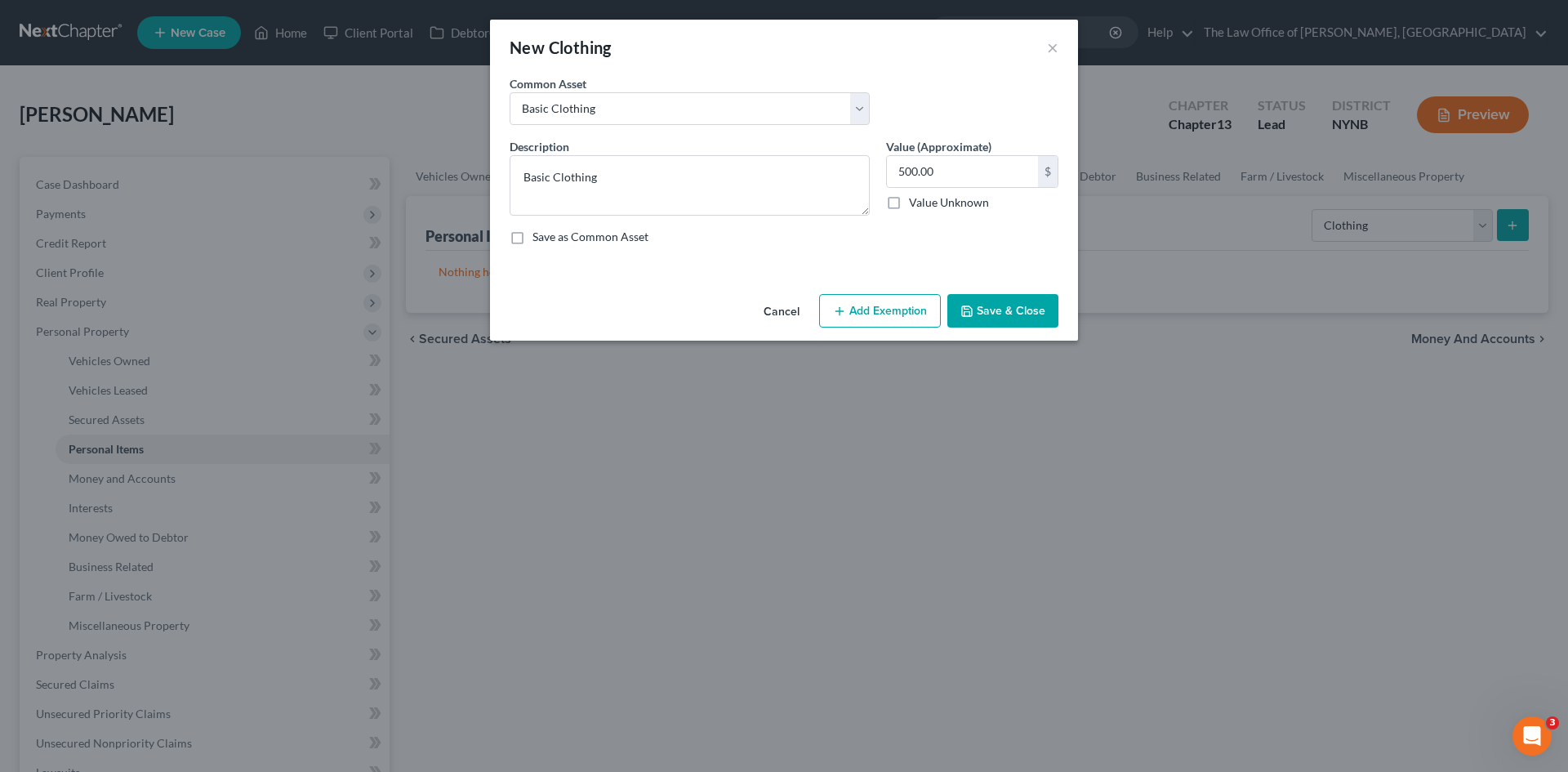
drag, startPoint x: 893, startPoint y: 292, endPoint x: 860, endPoint y: 313, distance: 39.1
click at [889, 294] on div "Cancel Add Exemption Save & Close" at bounding box center [784, 314] width 588 height 54
click at [860, 313] on button "Add Exemption" at bounding box center [879, 312] width 121 height 35
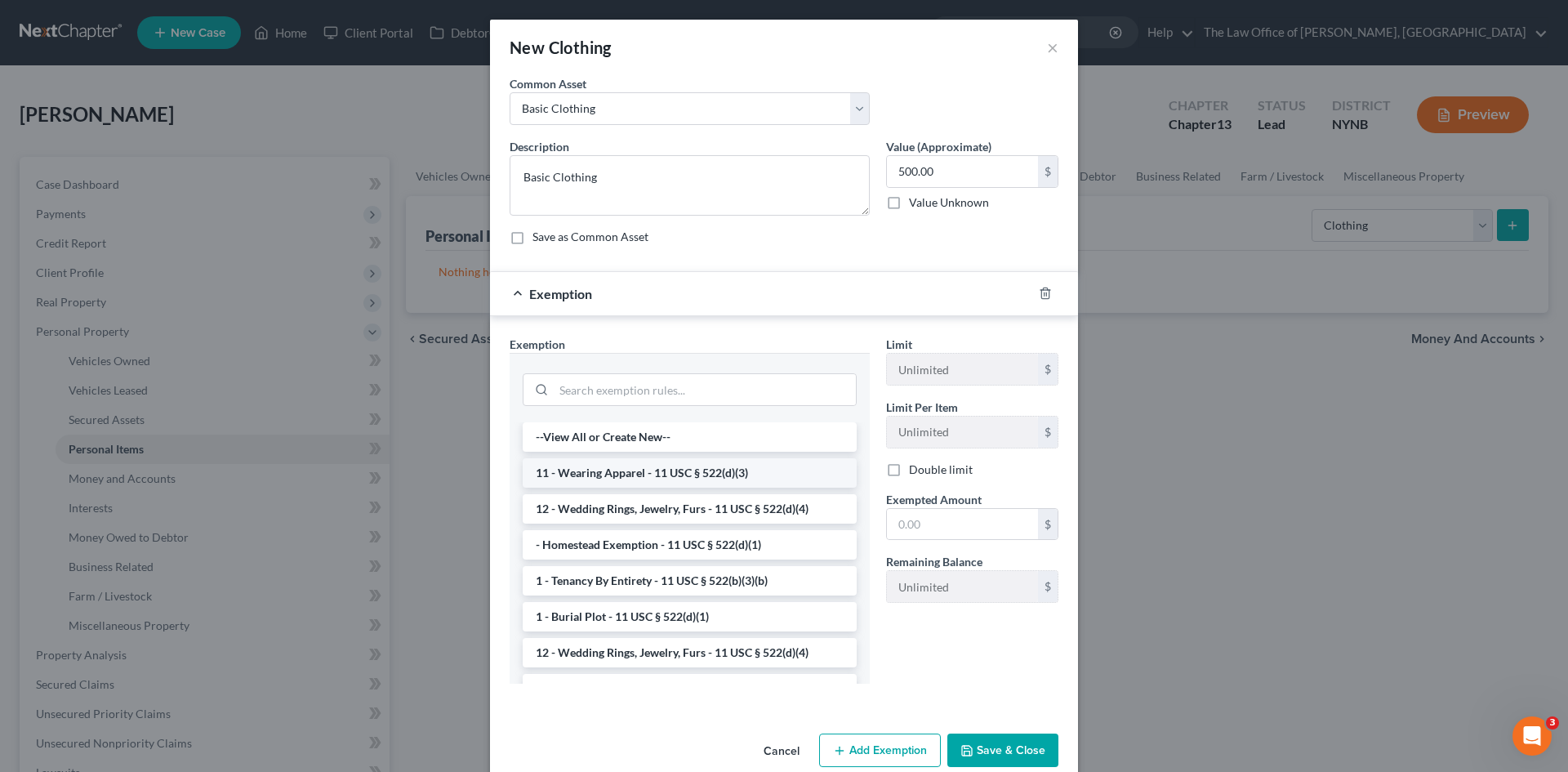
click at [658, 472] on li "11 - Wearing Apparel - 11 USC § 522(d)(3)" at bounding box center [690, 473] width 334 height 30
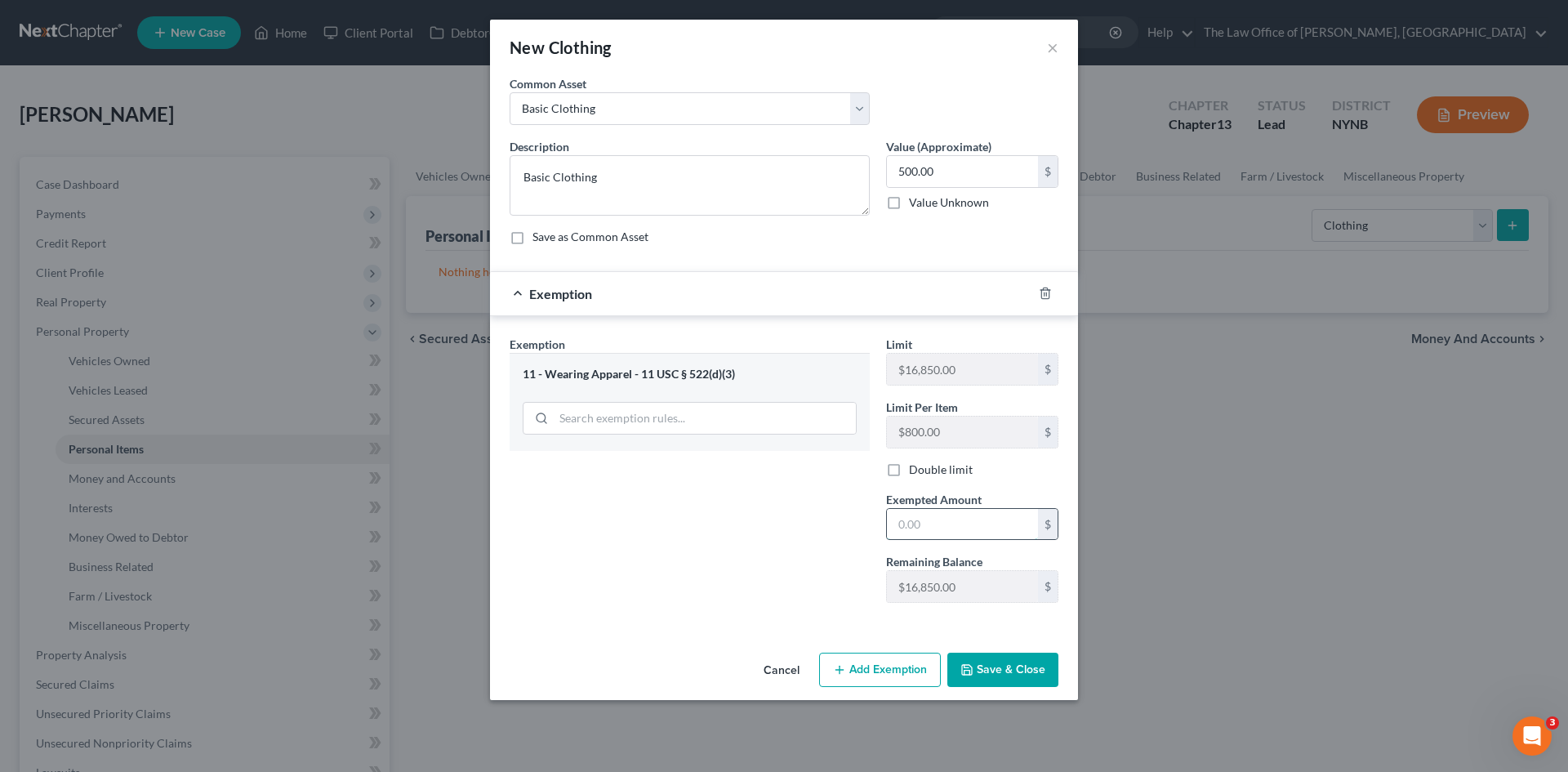
click at [965, 532] on input "text" at bounding box center [962, 525] width 151 height 31
type input "500"
drag, startPoint x: 828, startPoint y: 578, endPoint x: 929, endPoint y: 611, distance: 106.3
click at [831, 581] on div "Exemption Set must be selected for CA. Exemption * 11 - Wearing Apparel - 11 US…" at bounding box center [690, 475] width 377 height 280
click at [1017, 668] on button "Save & Close" at bounding box center [1002, 670] width 111 height 35
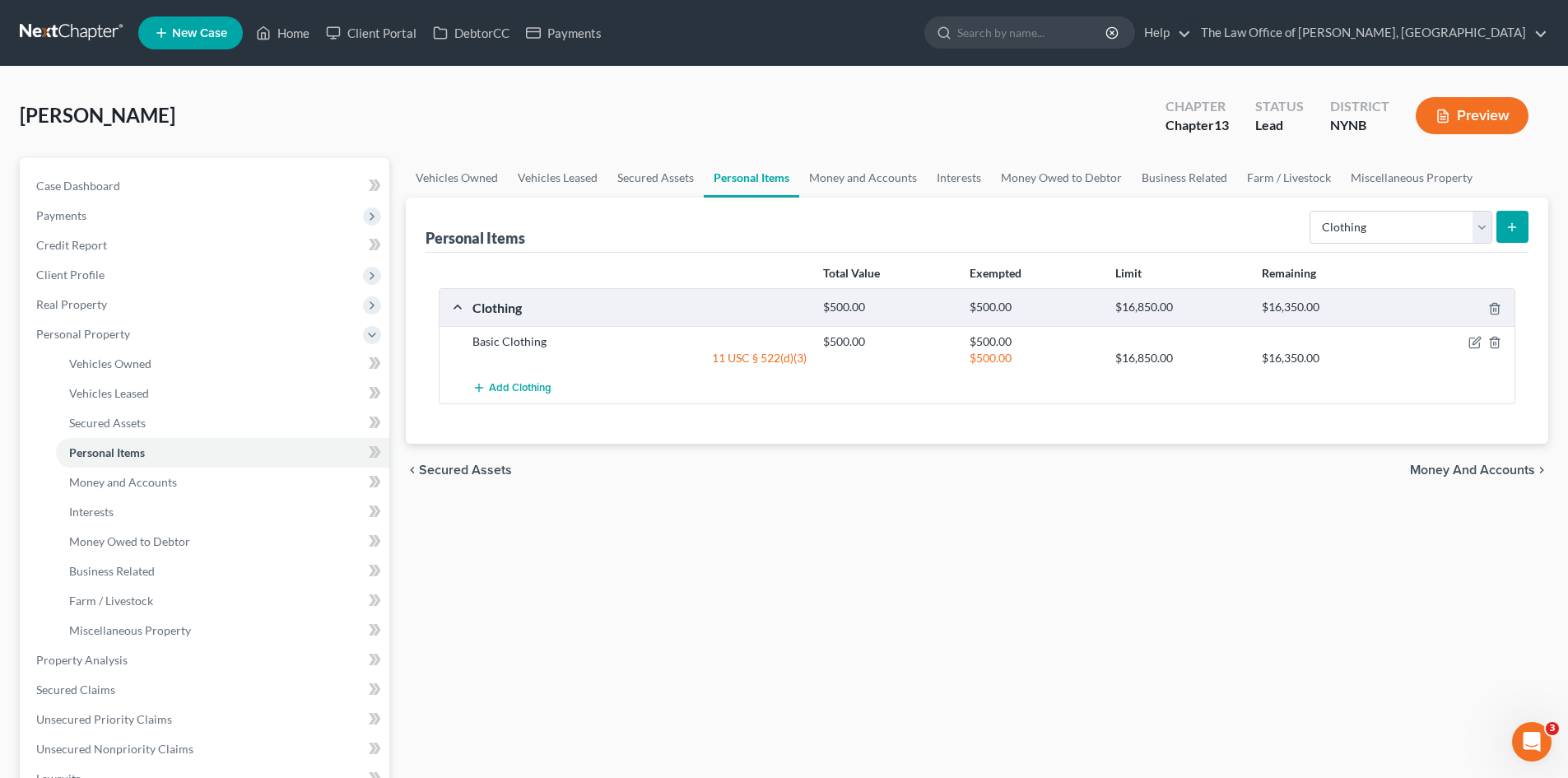
click at [1366, 244] on form "Select Item Type Clothing Collectibles Of Value Electronics Firearms Household …" at bounding box center [1418, 227] width 219 height 34
drag, startPoint x: 1364, startPoint y: 232, endPoint x: 1366, endPoint y: 243, distance: 11.2
click at [1364, 233] on select "Select Item Type Clothing Collectibles Of Value Electronics Firearms Household …" at bounding box center [1400, 227] width 182 height 33
select select "electronics"
click at [1311, 211] on select "Select Item Type Clothing Collectibles Of Value Electronics Firearms Household …" at bounding box center [1400, 227] width 182 height 33
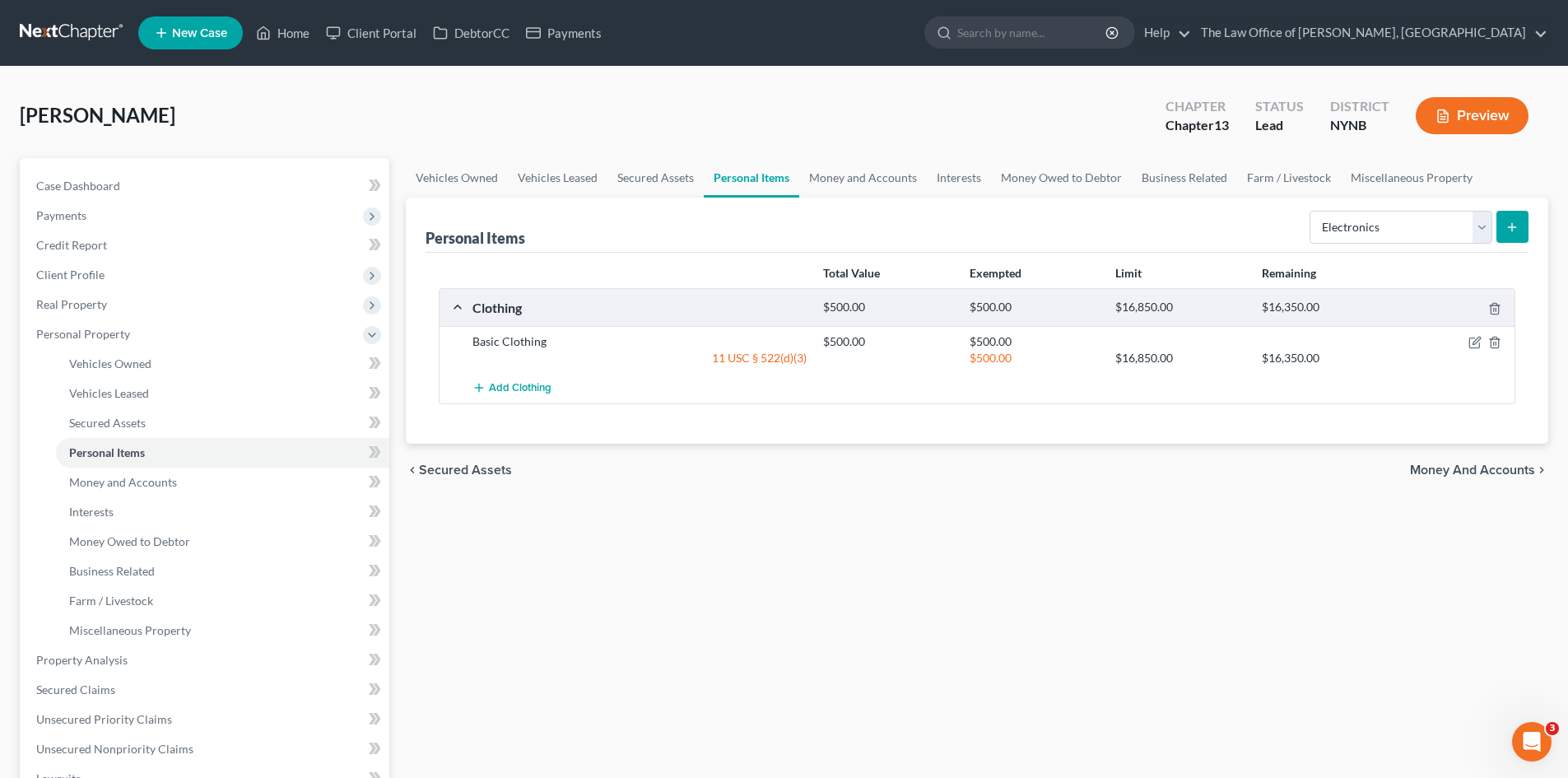
click at [1516, 223] on icon "submit" at bounding box center [1512, 227] width 13 height 13
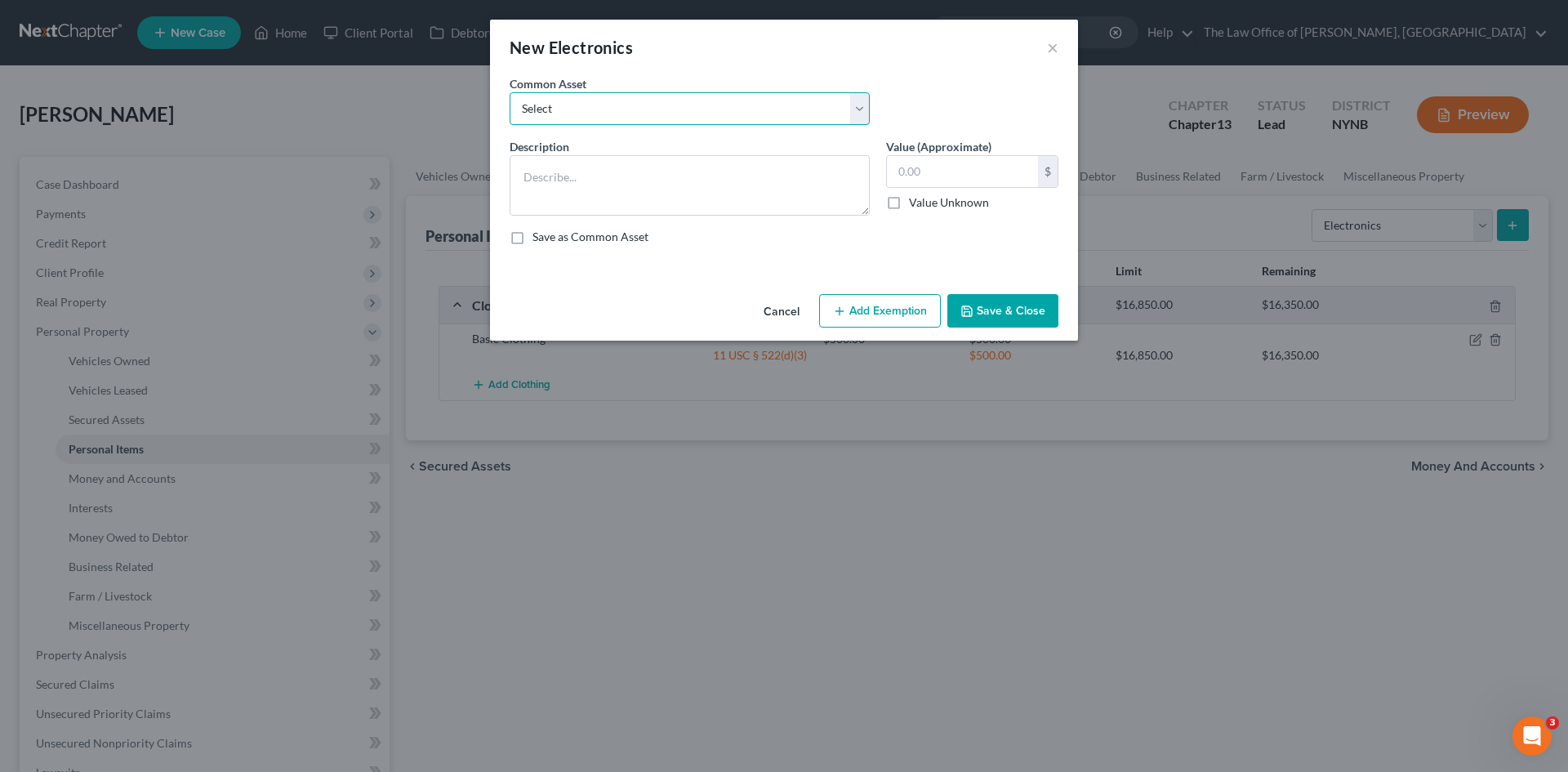
click at [638, 114] on select "Select Basic Electronics - laptop, computer, tv, fridge, freezer, cellphone," at bounding box center [690, 109] width 360 height 33
select select "0"
click at [510, 93] on select "Select Basic Electronics - laptop, computer, tv, fridge, freezer, cellphone," at bounding box center [690, 109] width 360 height 33
type textarea "Basic Electronics - laptop, computer, tv, fridge, freezer, cellphone,"
type input "1,500.00"
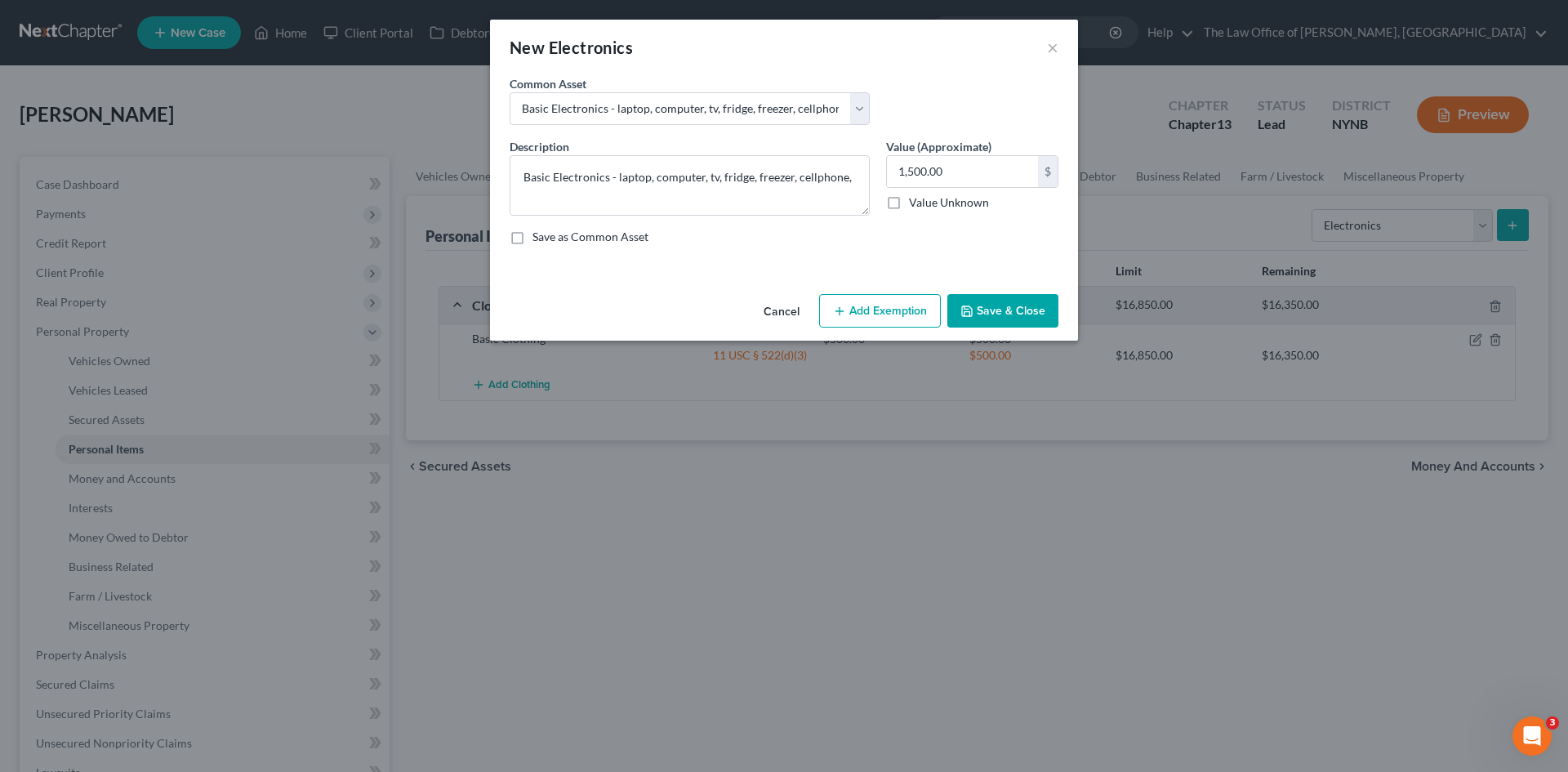
click at [867, 315] on button "Add Exemption" at bounding box center [879, 312] width 121 height 35
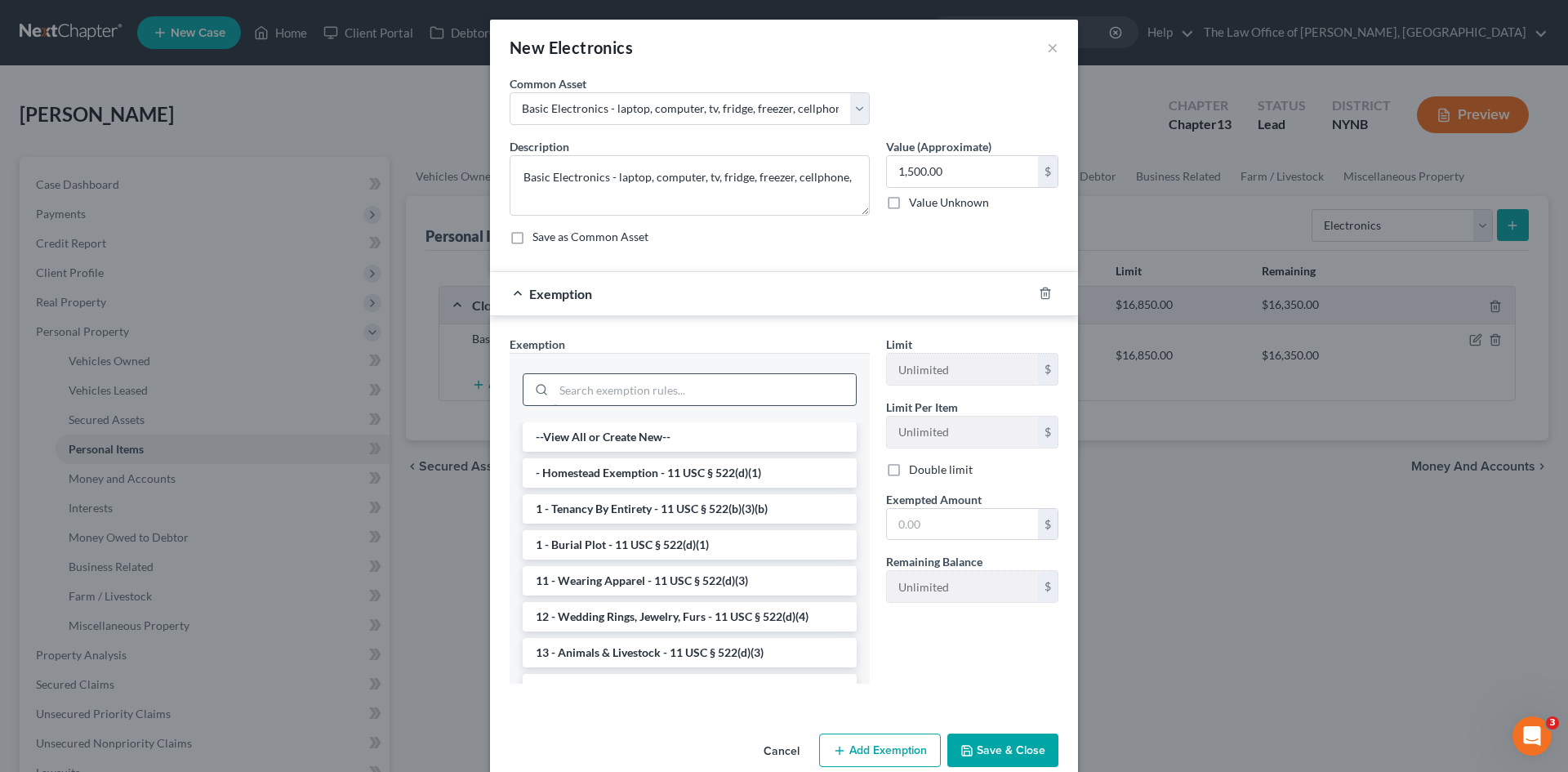
click at [669, 388] on input "search" at bounding box center [705, 390] width 302 height 31
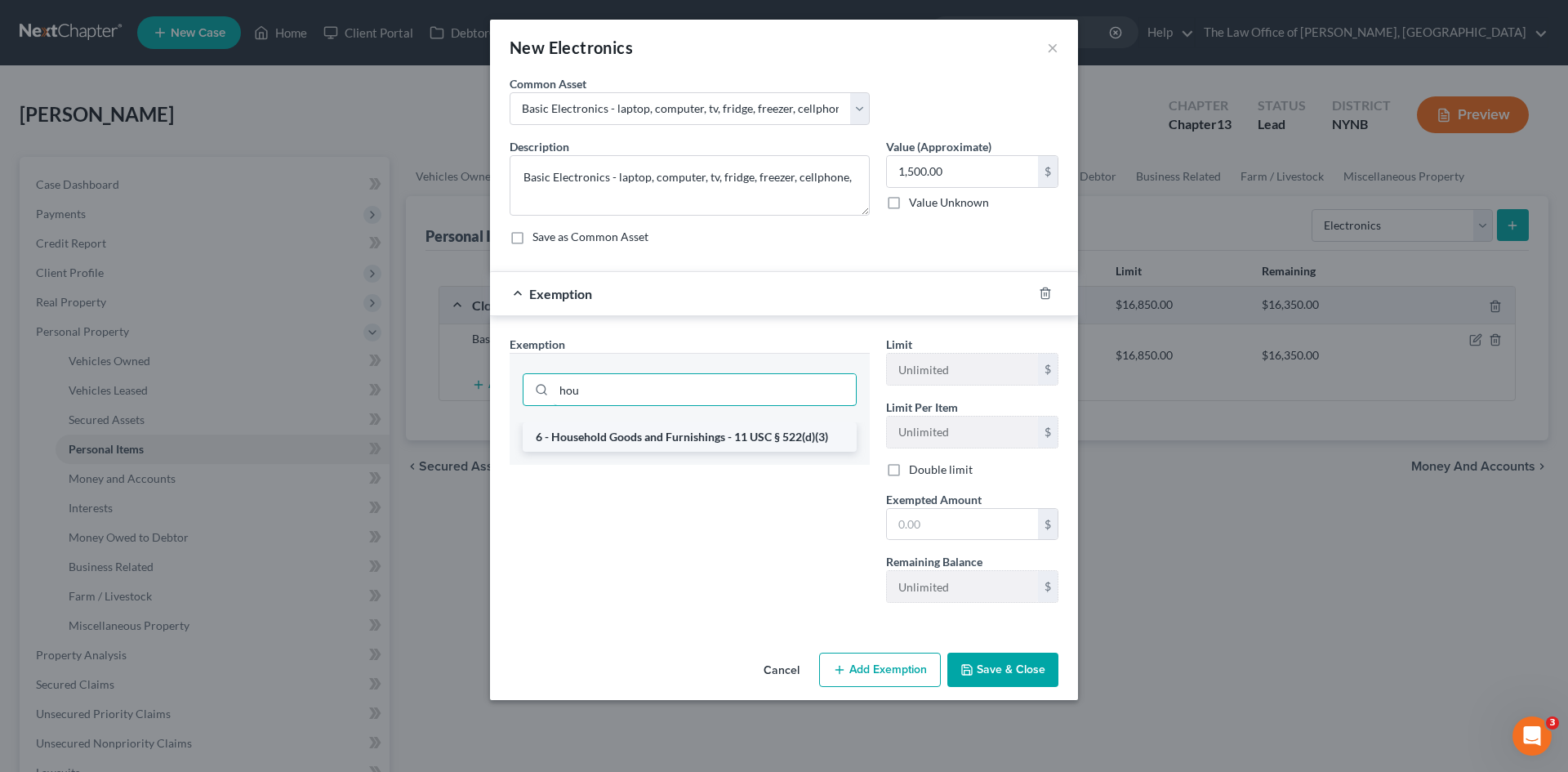
type input "hou"
click at [677, 442] on li "6 - Household Goods and Furnishings - 11 USC § 522(d)(3)" at bounding box center [690, 437] width 334 height 30
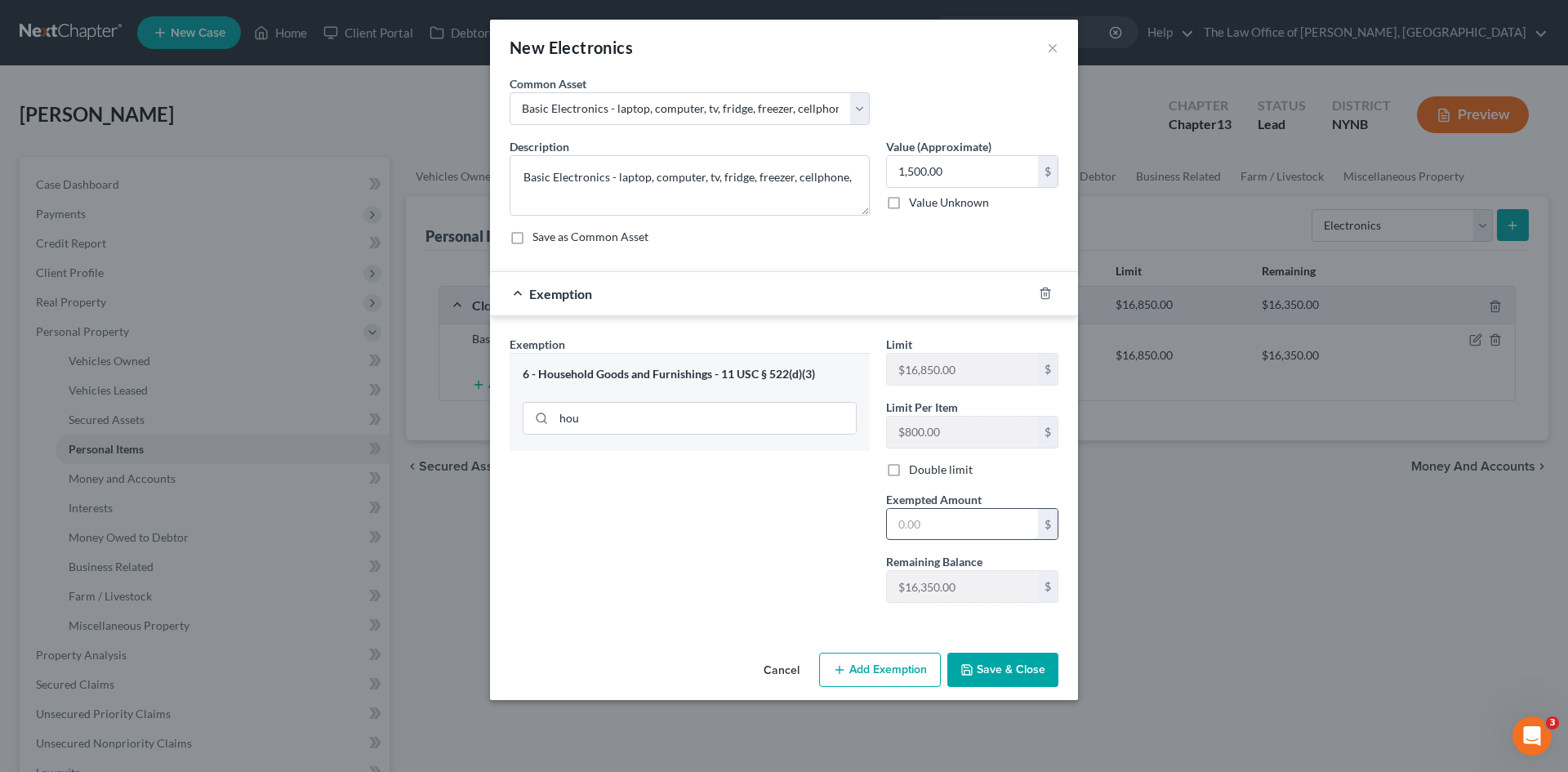
click at [924, 523] on input "text" at bounding box center [962, 525] width 151 height 31
type input "1,500"
drag, startPoint x: 678, startPoint y: 569, endPoint x: 871, endPoint y: 644, distance: 207.1
click at [681, 572] on div "Exemption Set must be selected for CA. Exemption * 6 - Household Goods and Furn…" at bounding box center [690, 475] width 377 height 280
click at [1014, 676] on button "Save & Close" at bounding box center [1002, 670] width 111 height 35
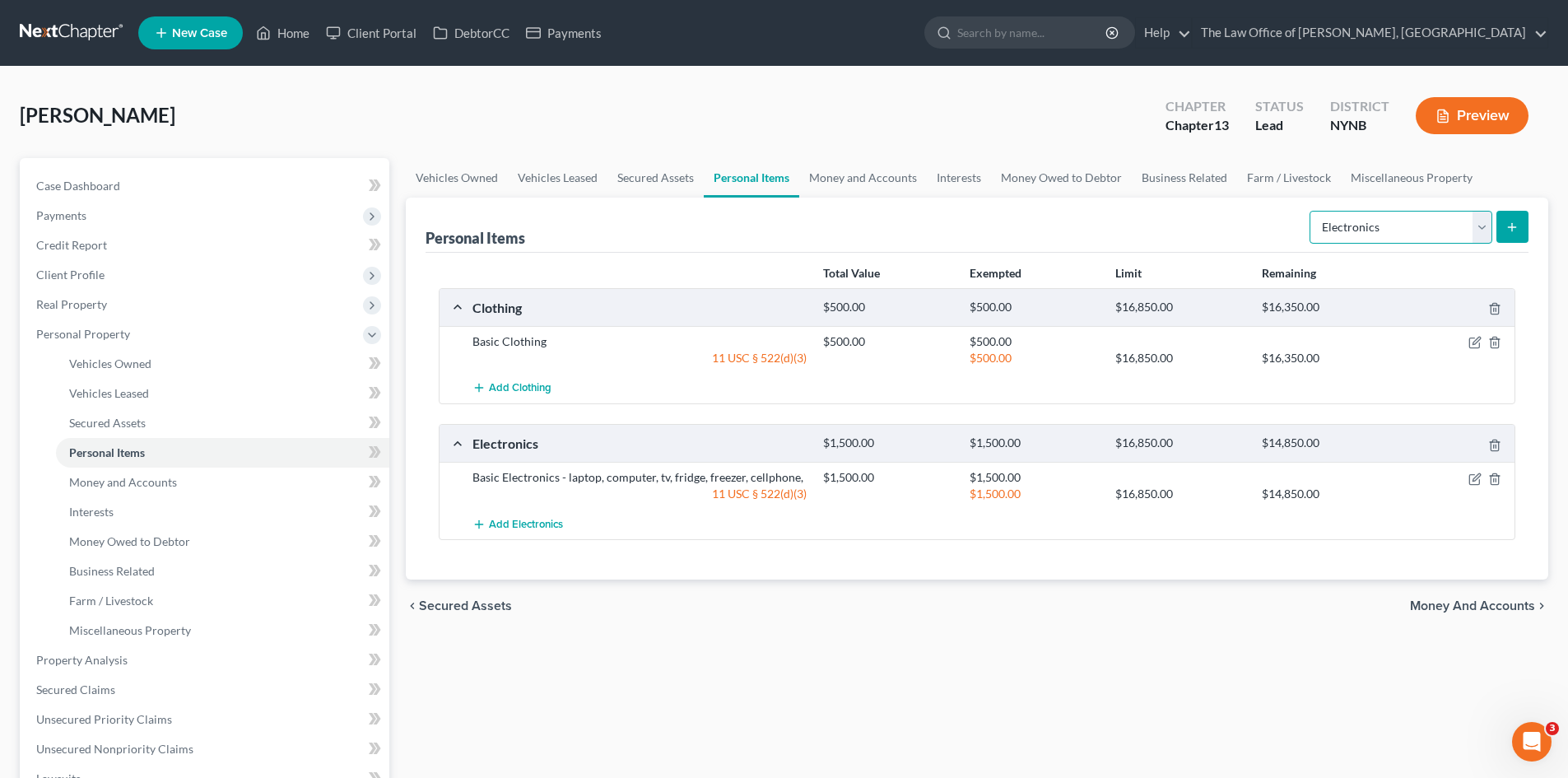
click at [1384, 237] on select "Select Item Type Clothing Collectibles Of Value Electronics Firearms Household …" at bounding box center [1400, 227] width 182 height 33
select select "household_goods"
click at [1311, 211] on select "Select Item Type Clothing Collectibles Of Value Electronics Firearms Household …" at bounding box center [1400, 227] width 182 height 33
click at [1511, 222] on icon "submit" at bounding box center [1512, 227] width 13 height 13
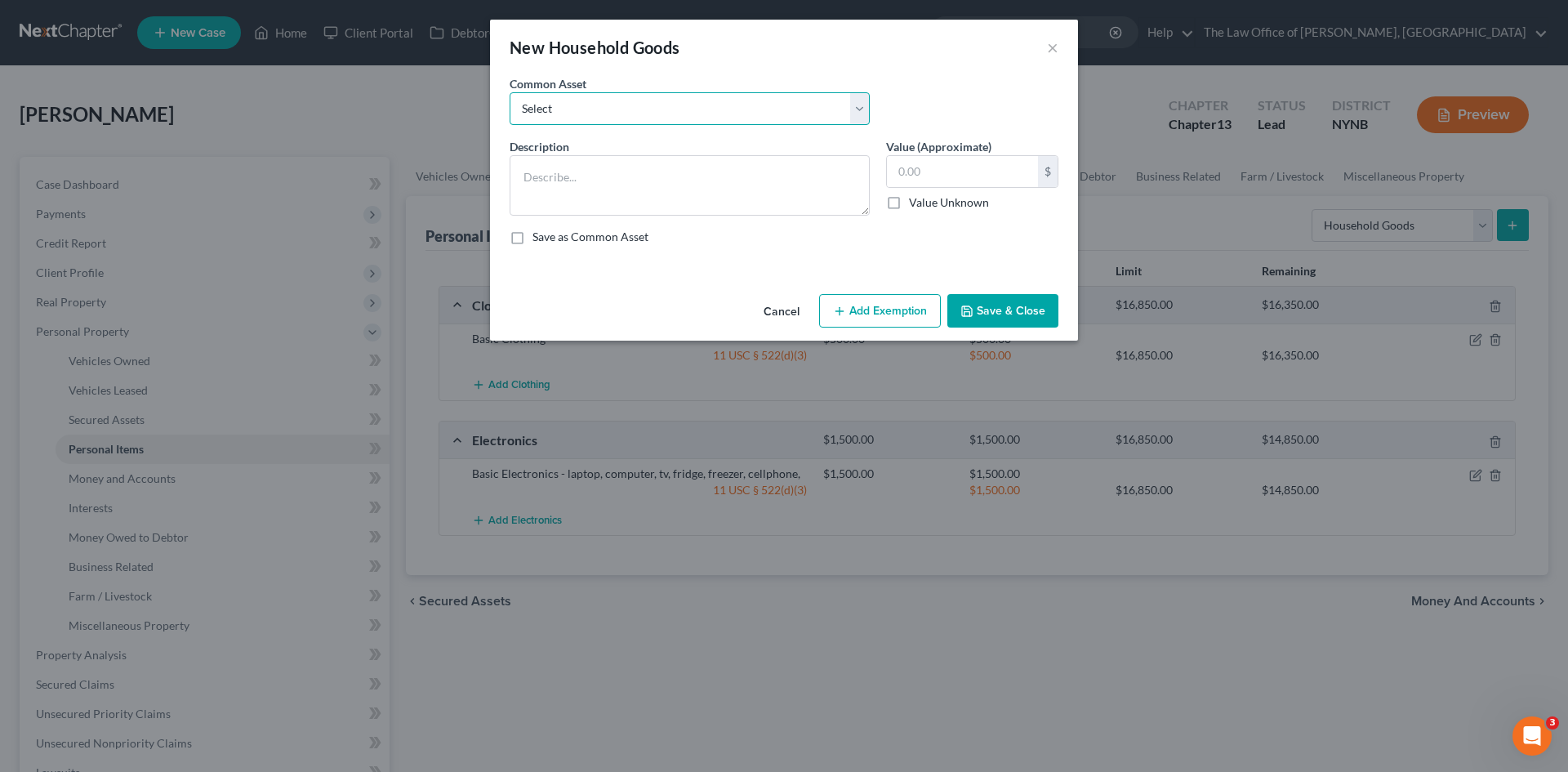
click at [722, 112] on select "Select Basic Household Goods - sofa, beds, tables, chairs" at bounding box center [690, 109] width 360 height 33
select select "0"
click at [510, 93] on select "Select Basic Household Goods - sofa, beds, tables, chairs" at bounding box center [690, 109] width 360 height 33
type textarea "Basic Household Goods - sofa, beds, tables, chairs"
type input "2,500.00"
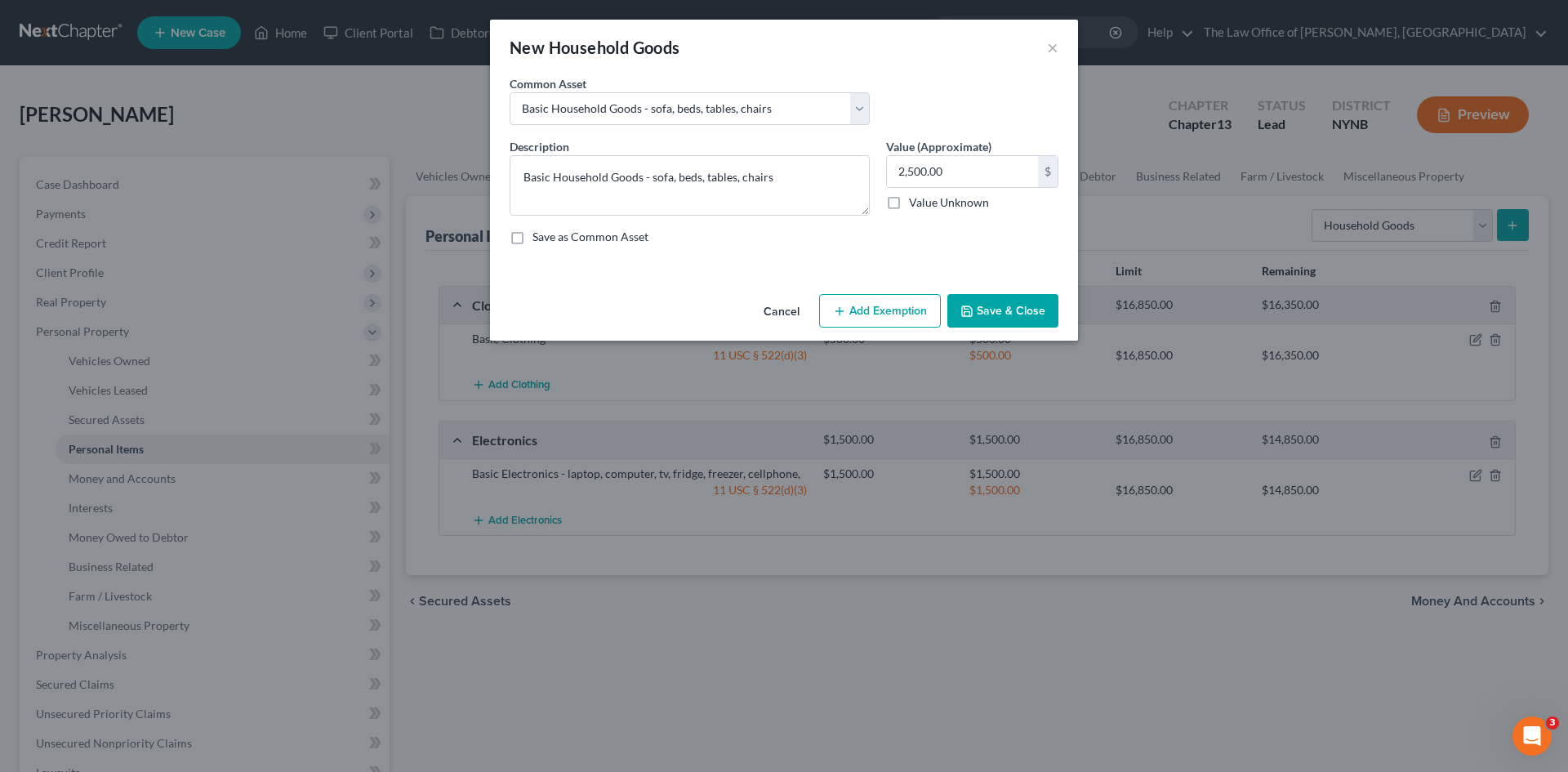
click at [851, 310] on button "Add Exemption" at bounding box center [879, 312] width 121 height 35
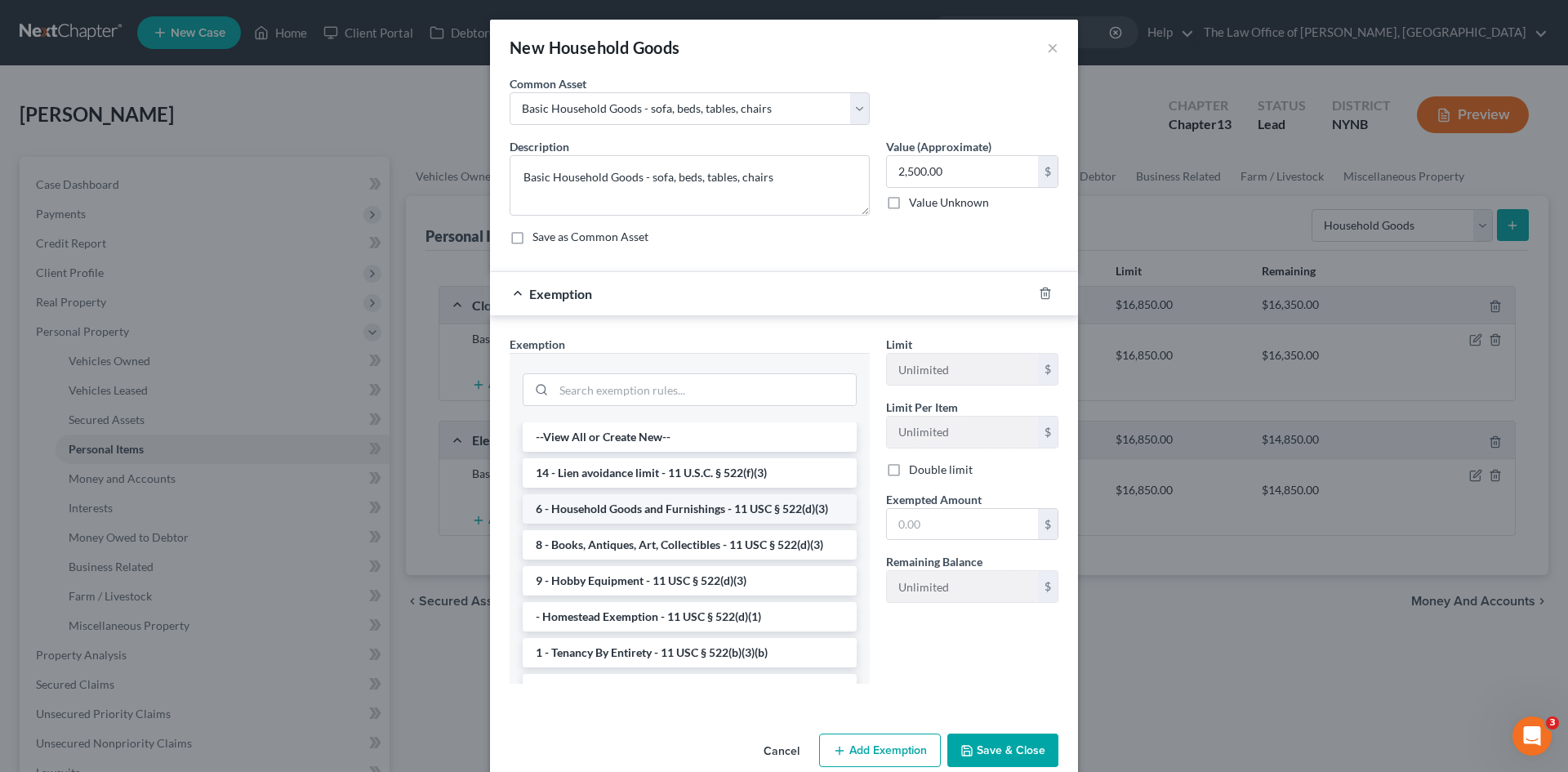
click at [611, 500] on li "6 - Household Goods and Furnishings - 11 USC § 522(d)(3)" at bounding box center [690, 509] width 334 height 30
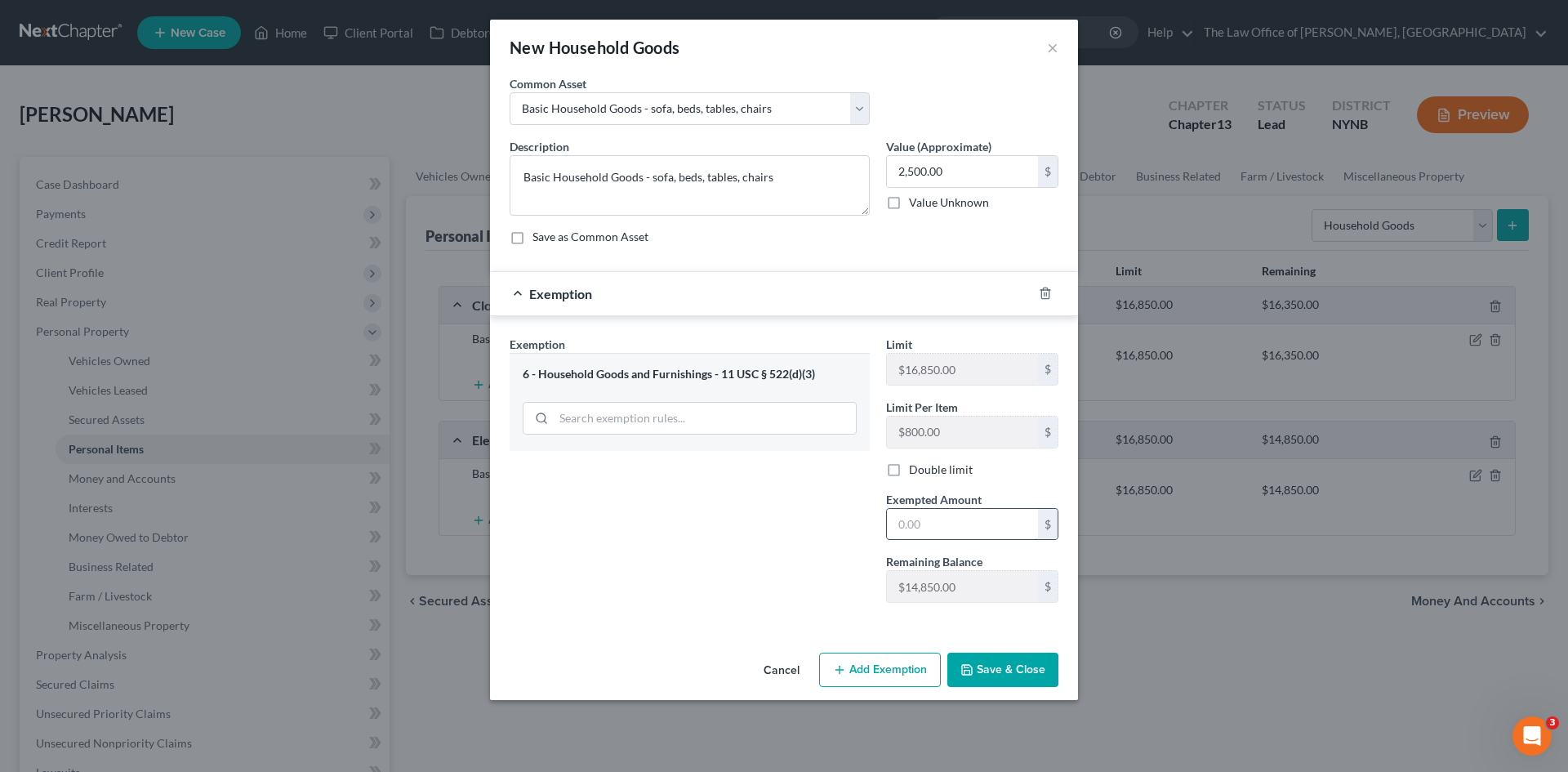
click at [924, 524] on input "text" at bounding box center [962, 525] width 151 height 31
type input "2,500"
drag, startPoint x: 710, startPoint y: 605, endPoint x: 928, endPoint y: 688, distance: 233.3
click at [731, 620] on div "Exemption Set must be selected for CA. Exemption * 6 - Household Goods and Furn…" at bounding box center [784, 473] width 588 height 314
click at [1015, 679] on button "Save & Close" at bounding box center [1002, 670] width 111 height 35
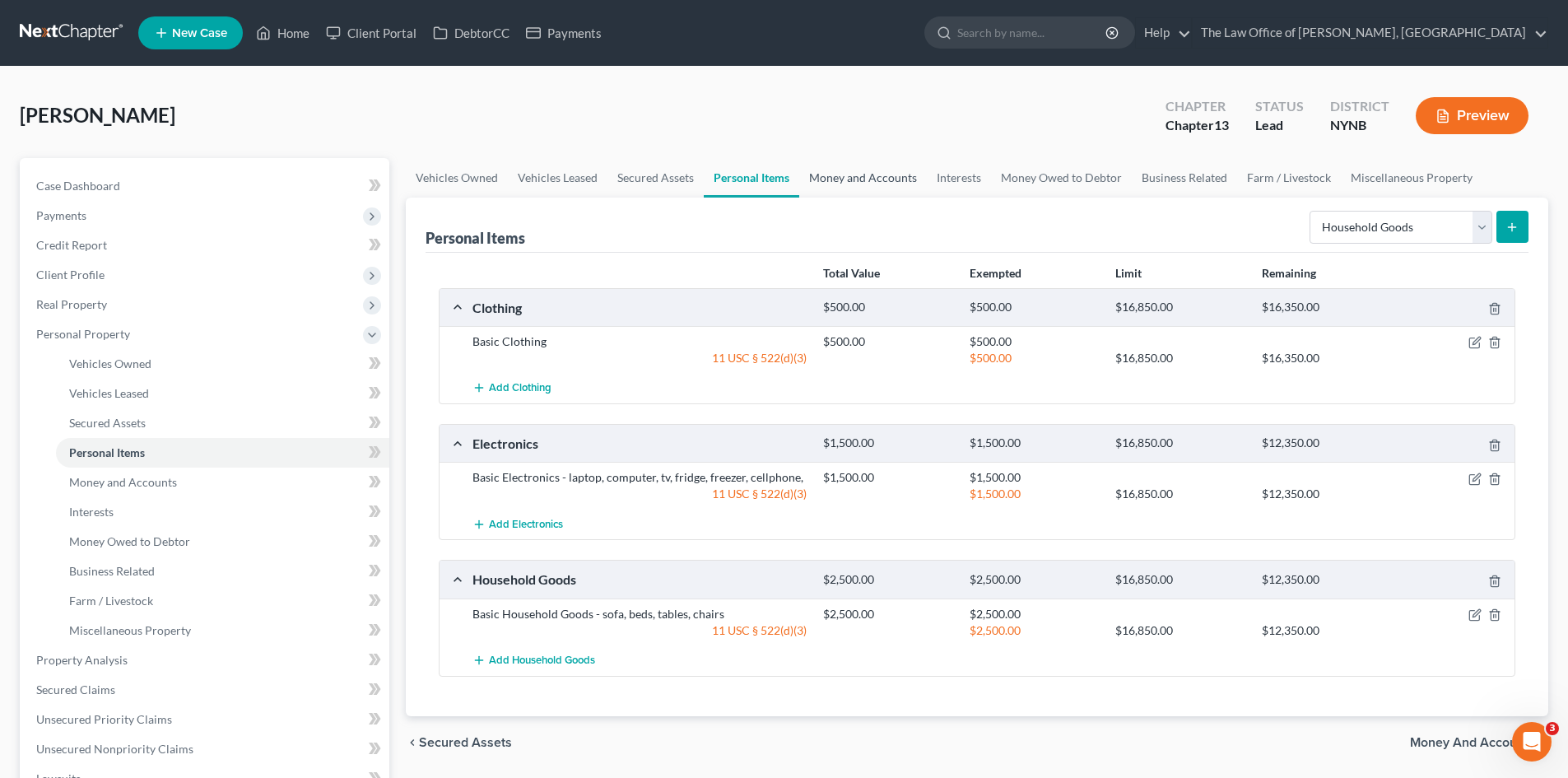
click at [872, 186] on link "Money and Accounts" at bounding box center [863, 177] width 127 height 39
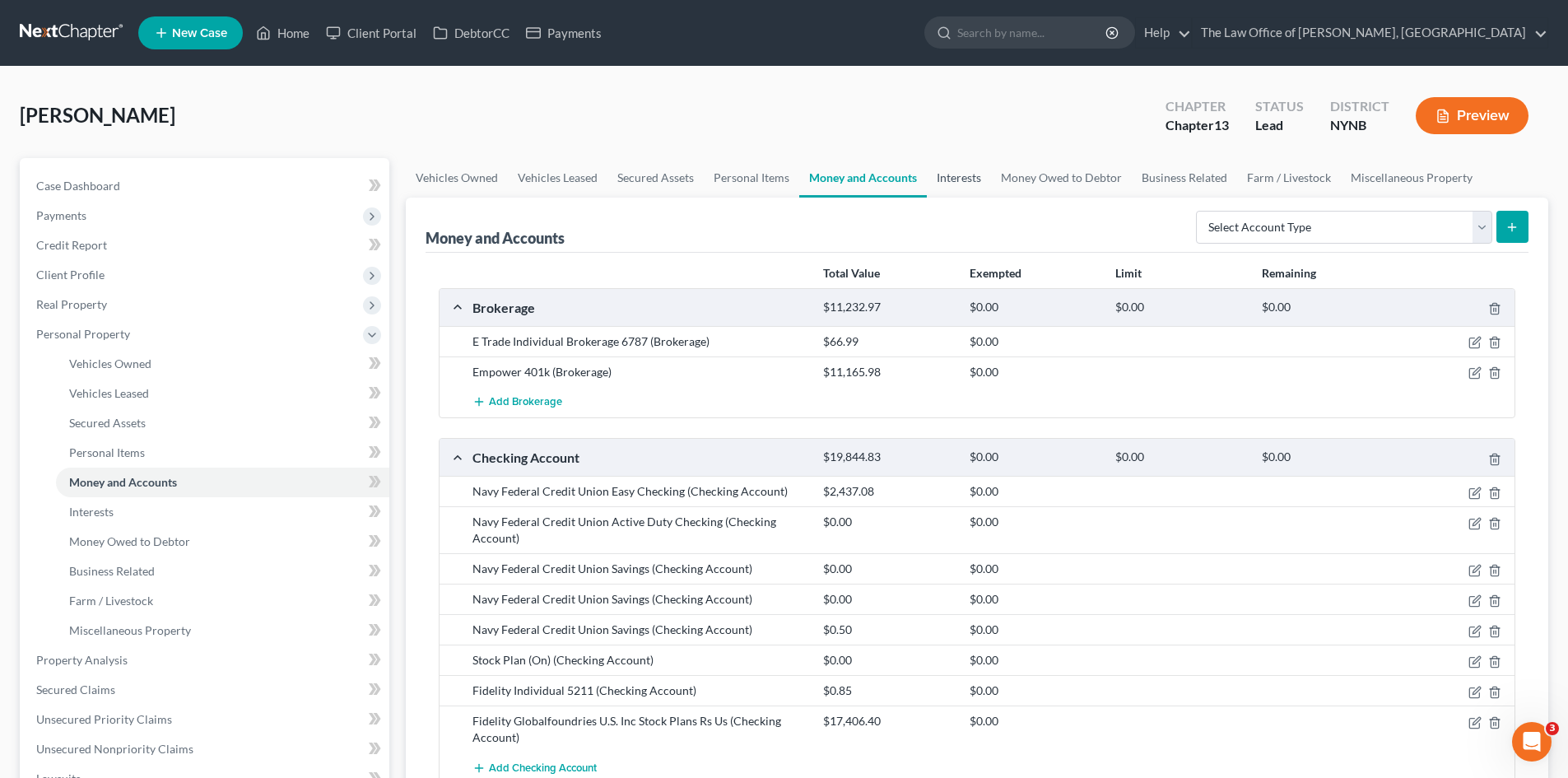
click at [958, 174] on link "Interests" at bounding box center [958, 177] width 64 height 39
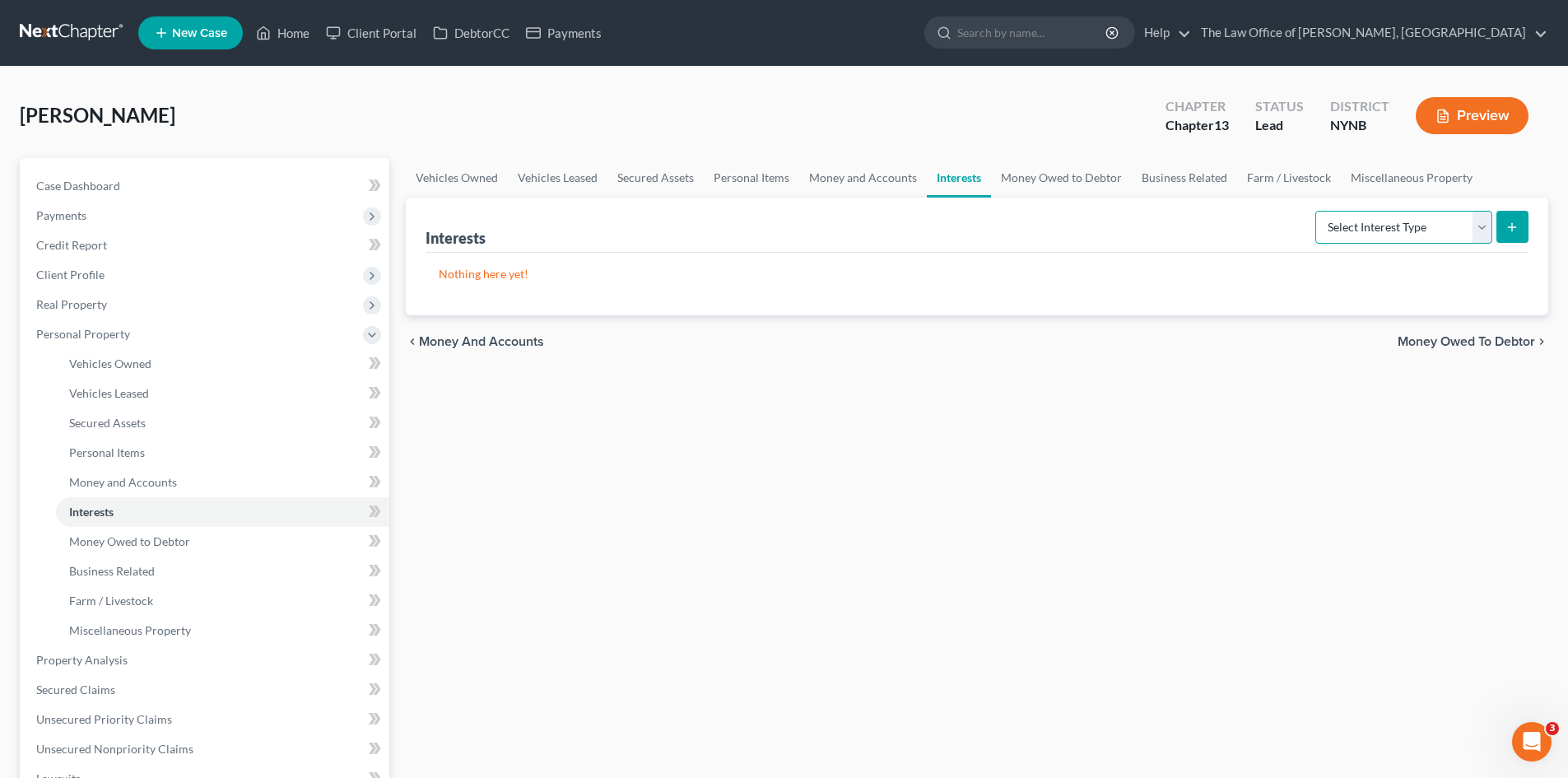
drag, startPoint x: 1407, startPoint y: 232, endPoint x: 1382, endPoint y: 242, distance: 26.9
click at [1407, 232] on select "Select Interest Type 401K Annuity Bond Education IRA Government Bond Government…" at bounding box center [1403, 227] width 177 height 33
select select "401k"
click at [1317, 211] on select "Select Interest Type 401K Annuity Bond Education IRA Government Bond Government…" at bounding box center [1403, 227] width 177 height 33
click at [1501, 237] on button "submit" at bounding box center [1512, 227] width 32 height 32
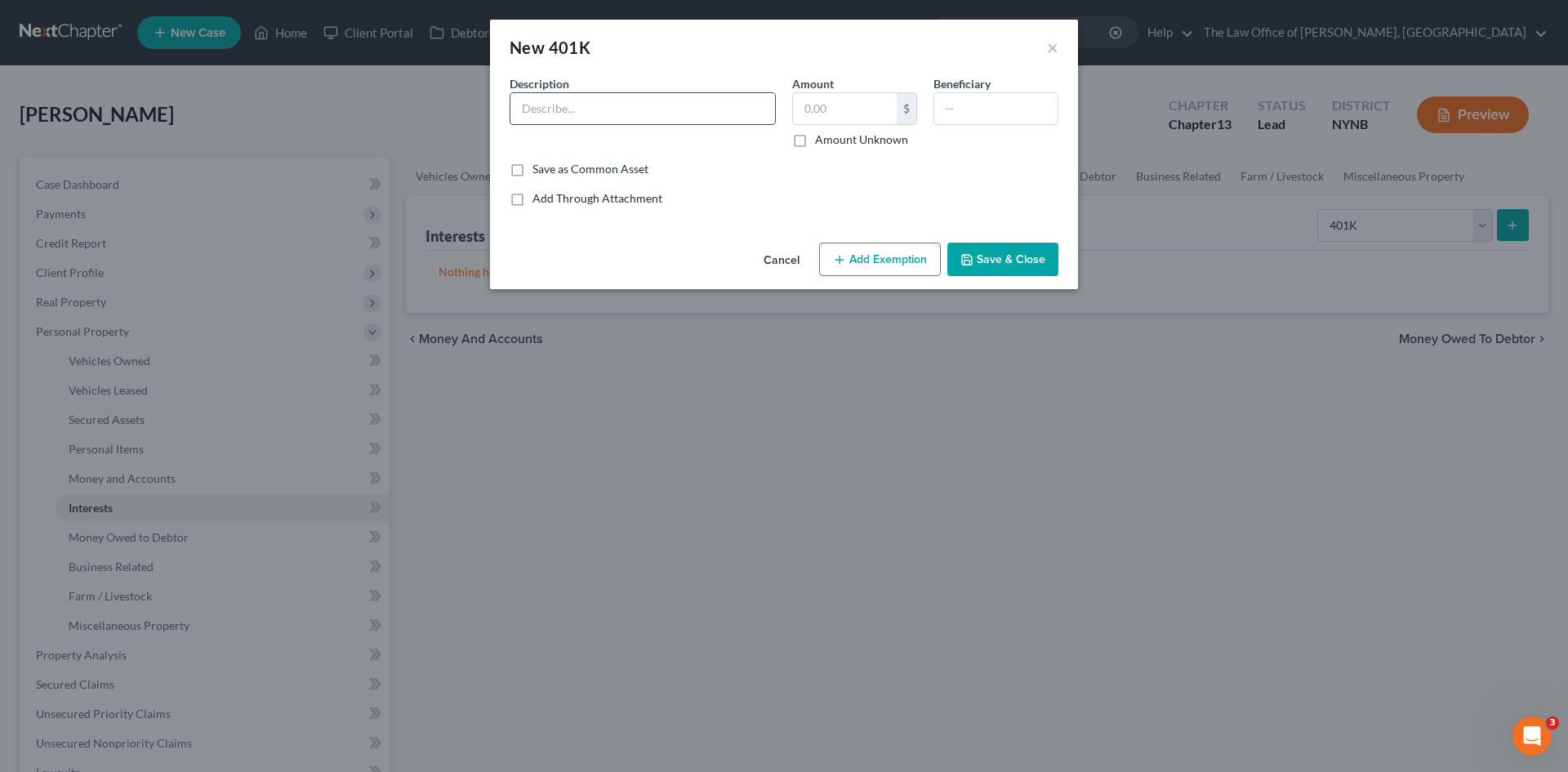
click at [614, 113] on input "text" at bounding box center [643, 109] width 264 height 31
type input "401 K"
click at [835, 112] on input "text" at bounding box center [845, 109] width 104 height 31
type input "11,000"
click at [851, 266] on button "Add Exemption" at bounding box center [879, 260] width 121 height 35
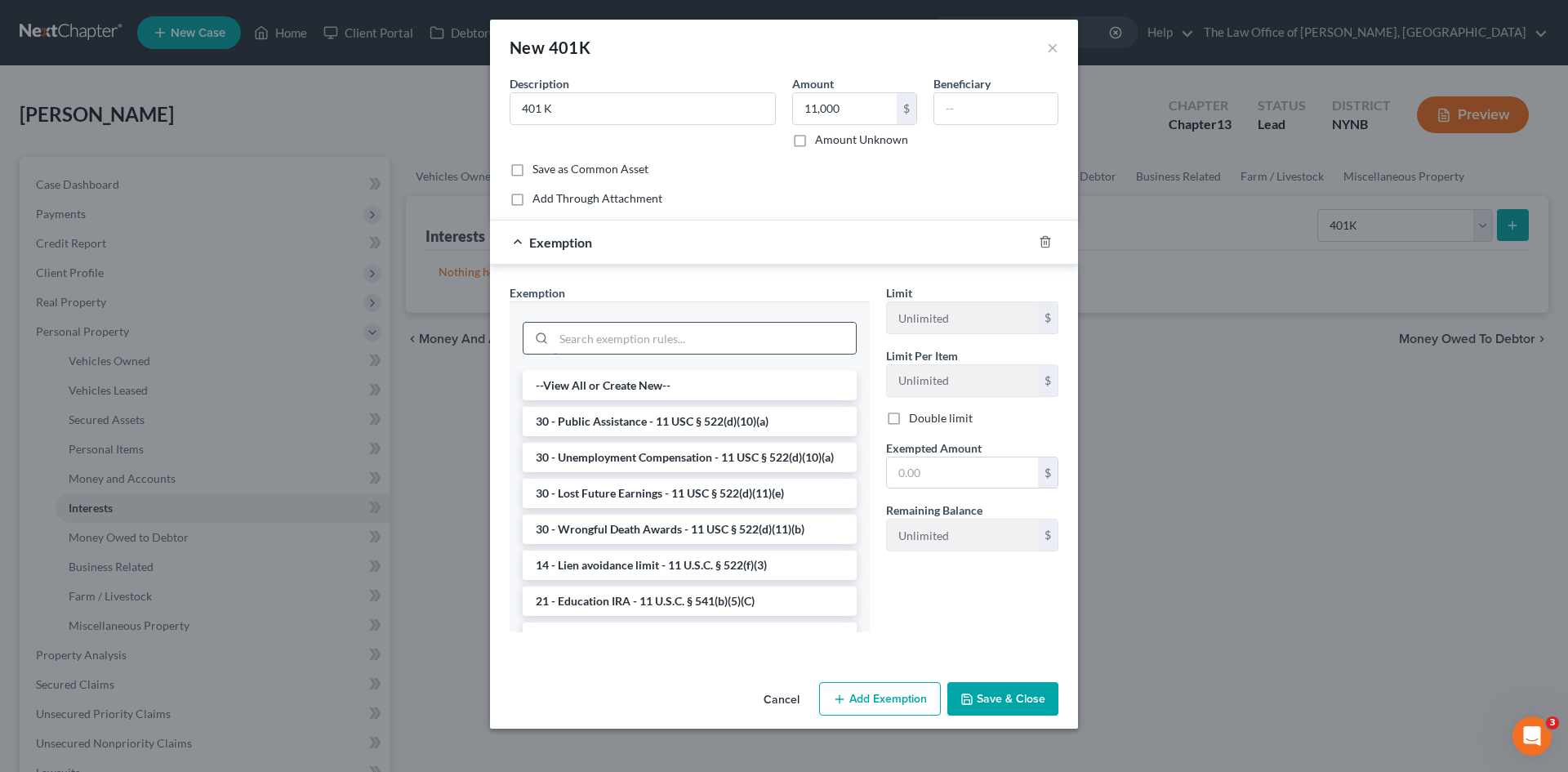
click at [749, 346] on input "search" at bounding box center [705, 338] width 302 height 31
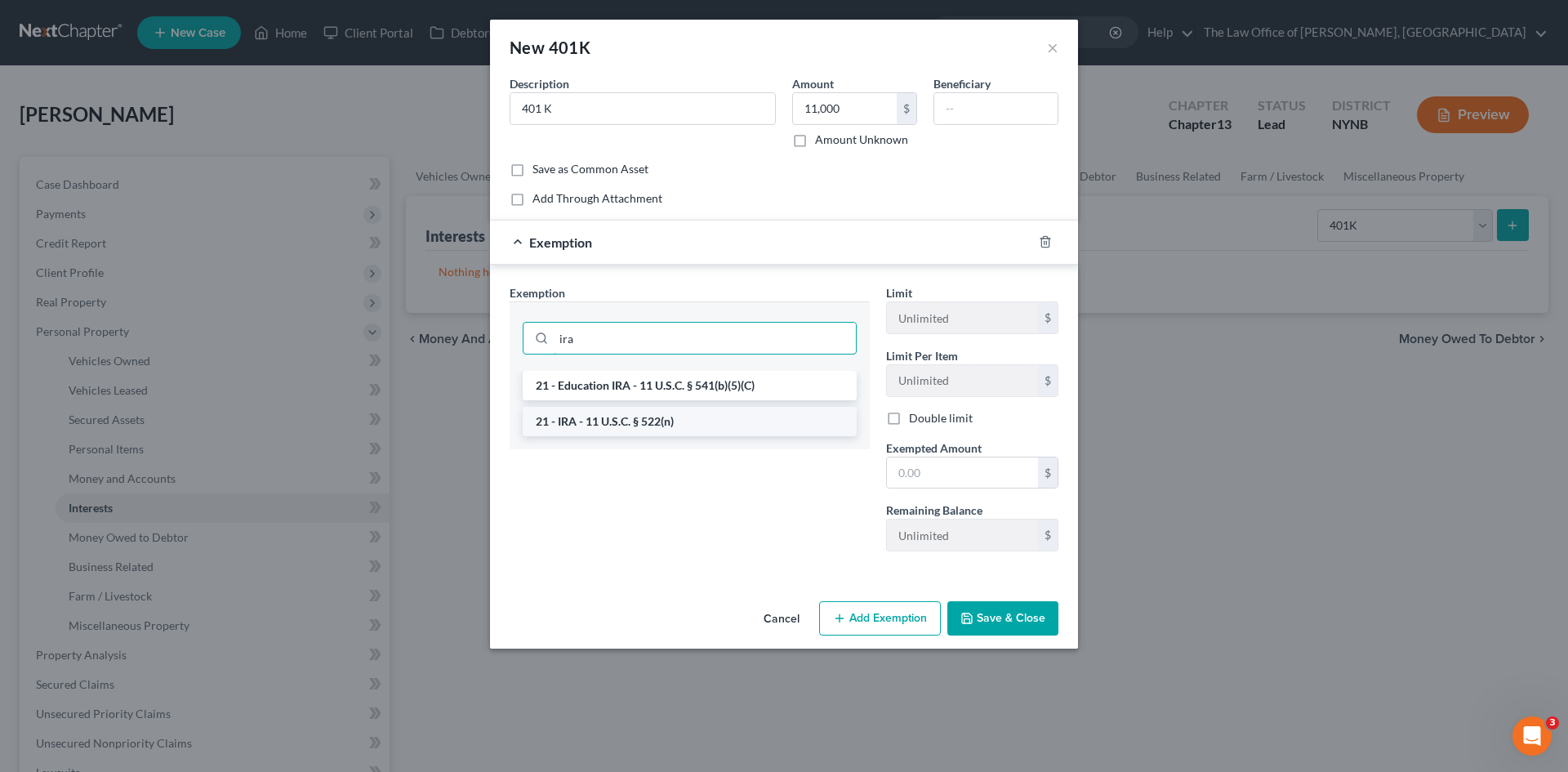
type input "ira"
click at [663, 427] on li "21 - IRA - 11 U.S.C. § 522(n)" at bounding box center [690, 422] width 334 height 30
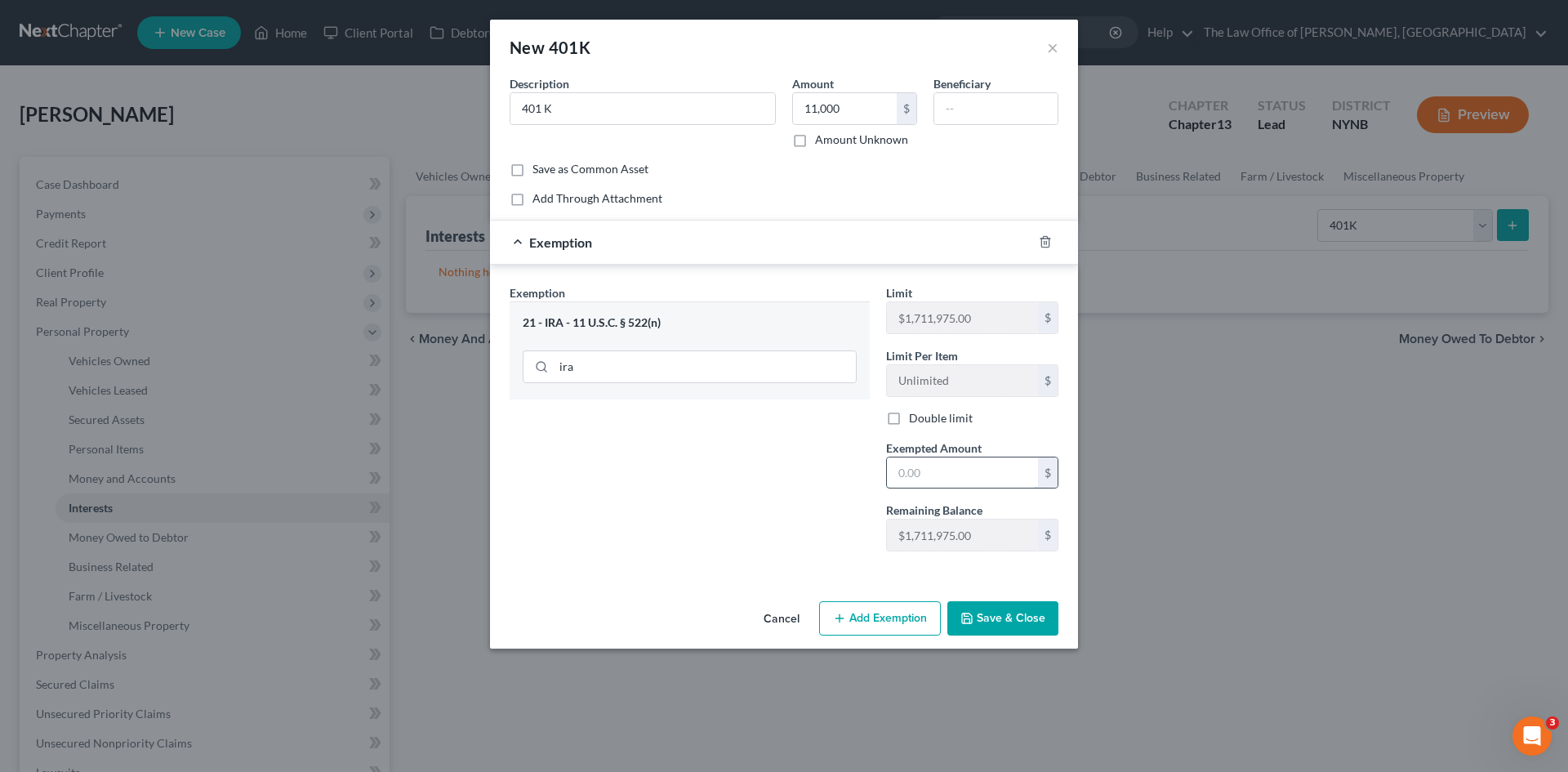
click at [917, 469] on input "text" at bounding box center [962, 473] width 151 height 31
type input "11,000"
click at [986, 611] on button "Save & Close" at bounding box center [1002, 618] width 111 height 35
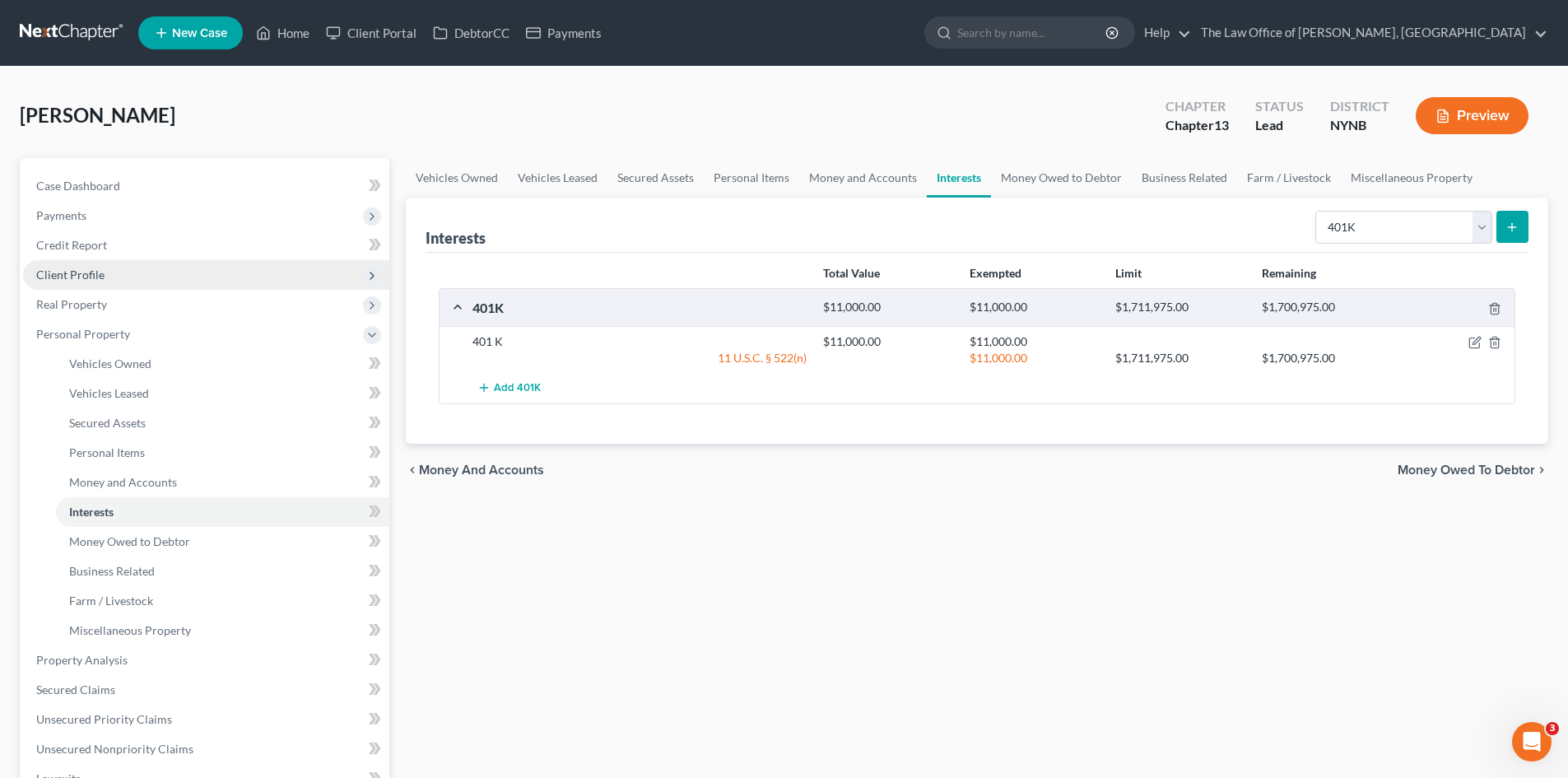
click at [119, 271] on span "Client Profile" at bounding box center [207, 275] width 366 height 30
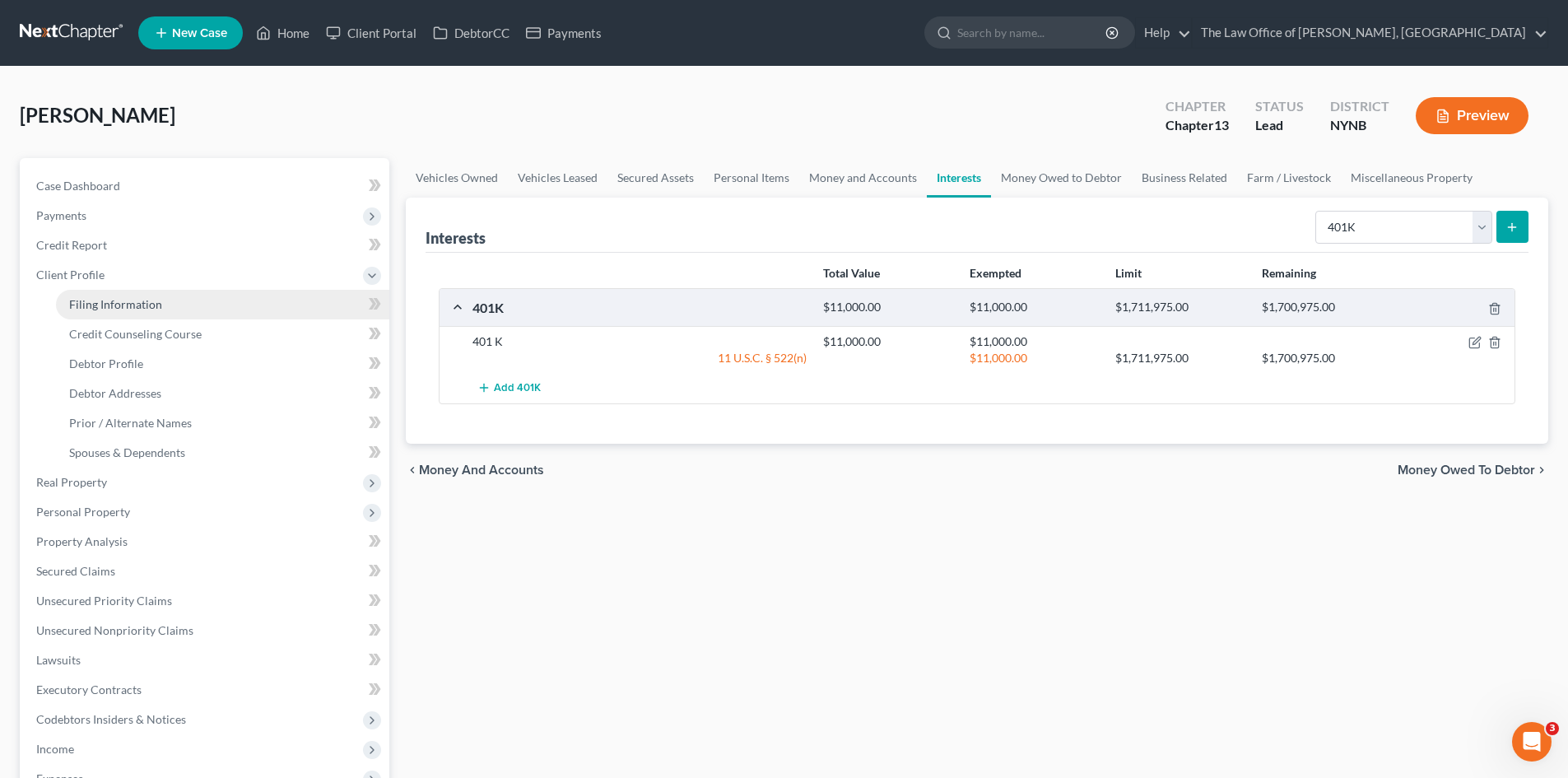
click at [123, 293] on link "Filing Information" at bounding box center [222, 305] width 333 height 30
select select "1"
select select "0"
select select "3"
select select "54"
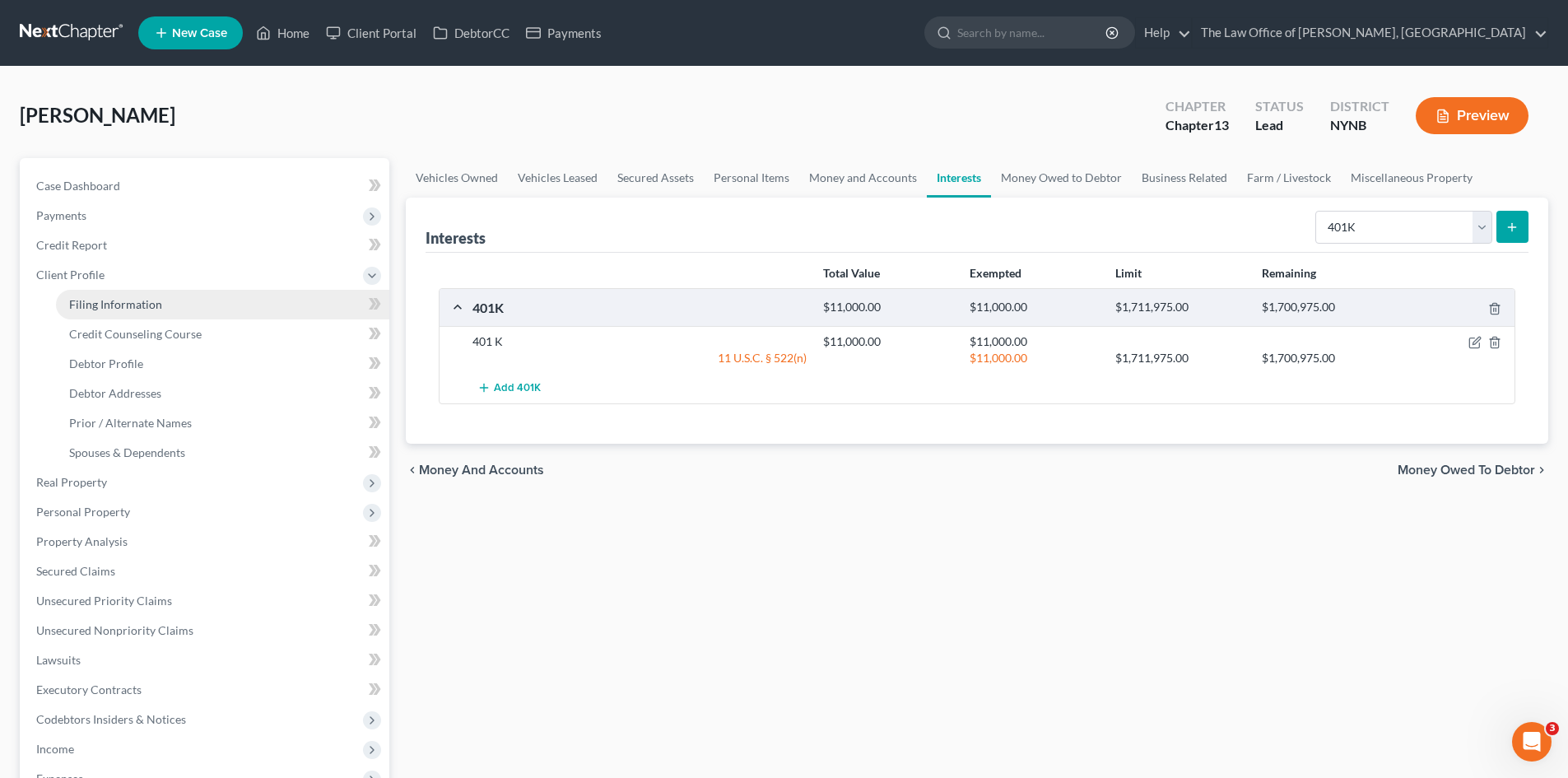
select select "0"
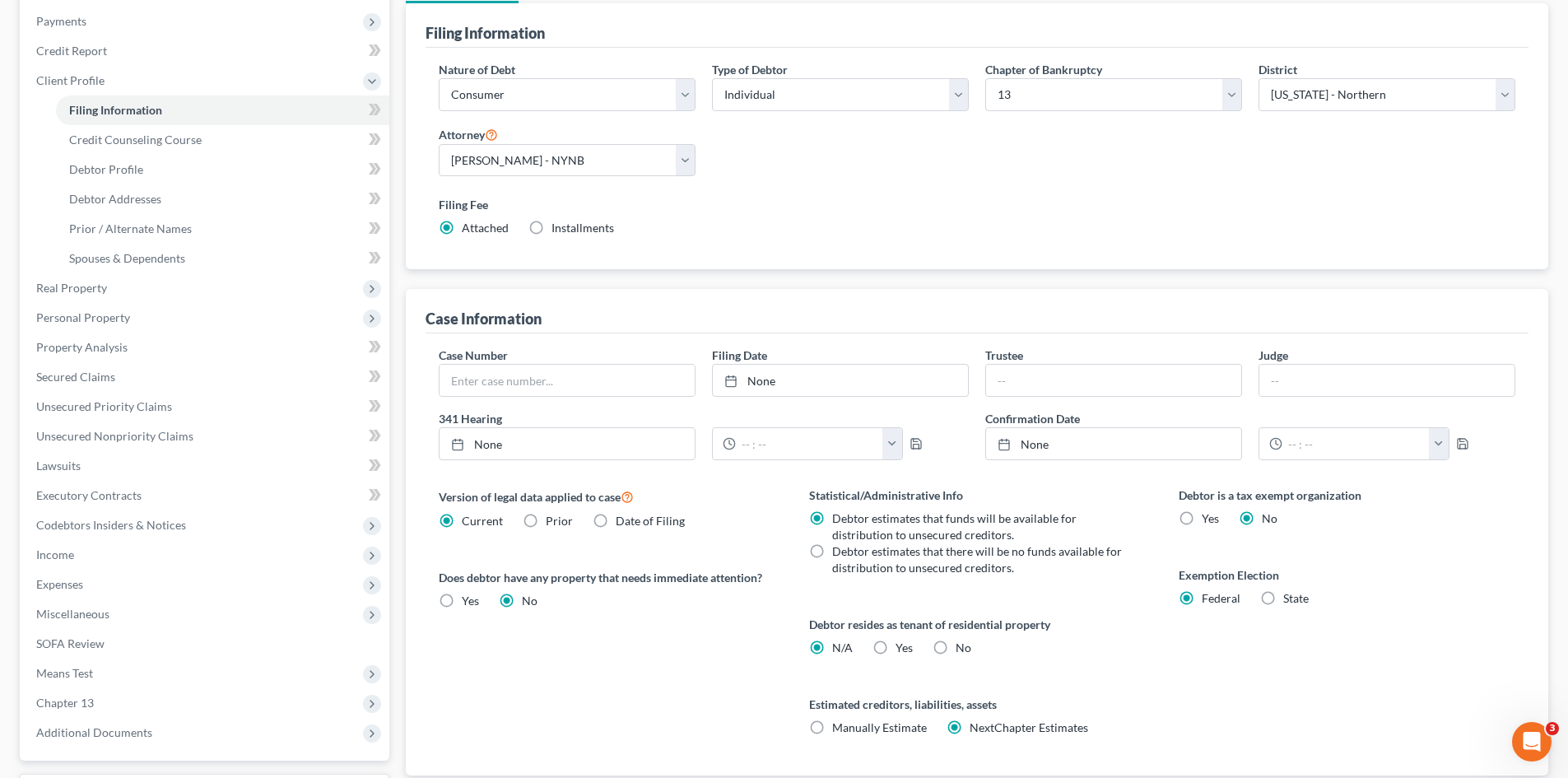
scroll to position [247, 0]
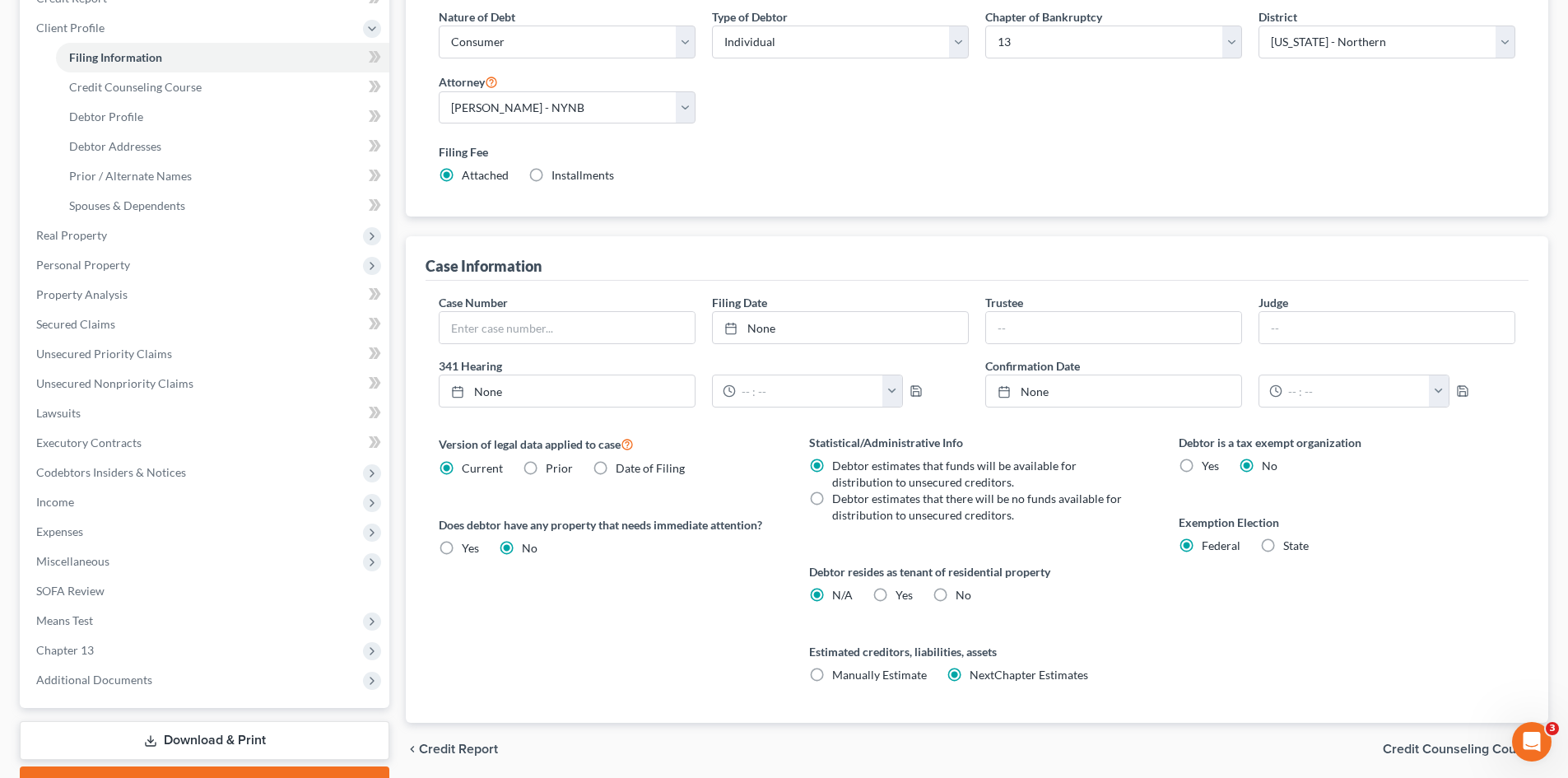
click at [1283, 547] on label "State" at bounding box center [1296, 546] width 26 height 17
click at [1290, 547] on input "State" at bounding box center [1295, 542] width 11 height 11
radio input "true"
radio input "false"
select select "35"
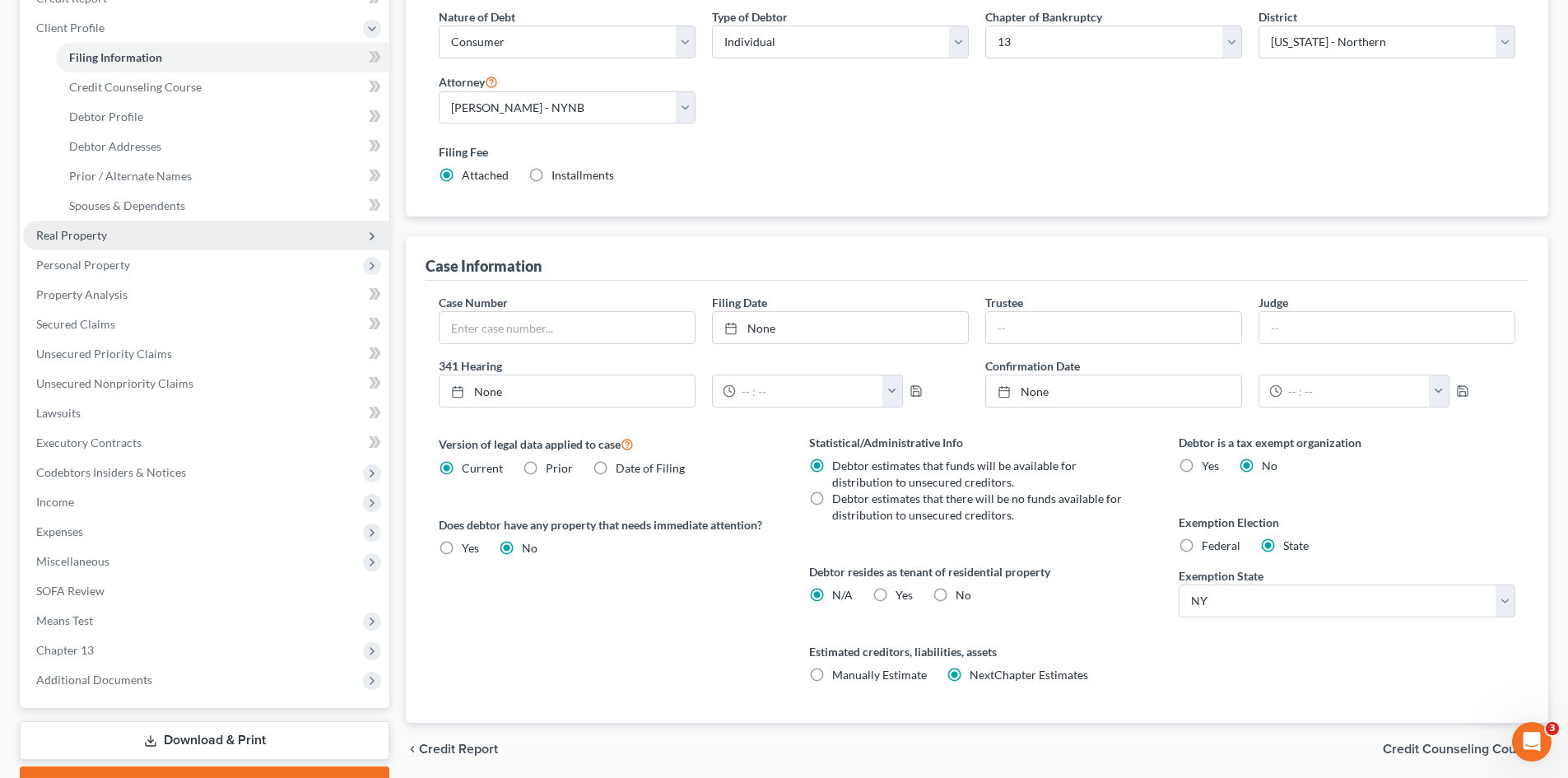
click at [134, 242] on span "Real Property" at bounding box center [207, 236] width 366 height 30
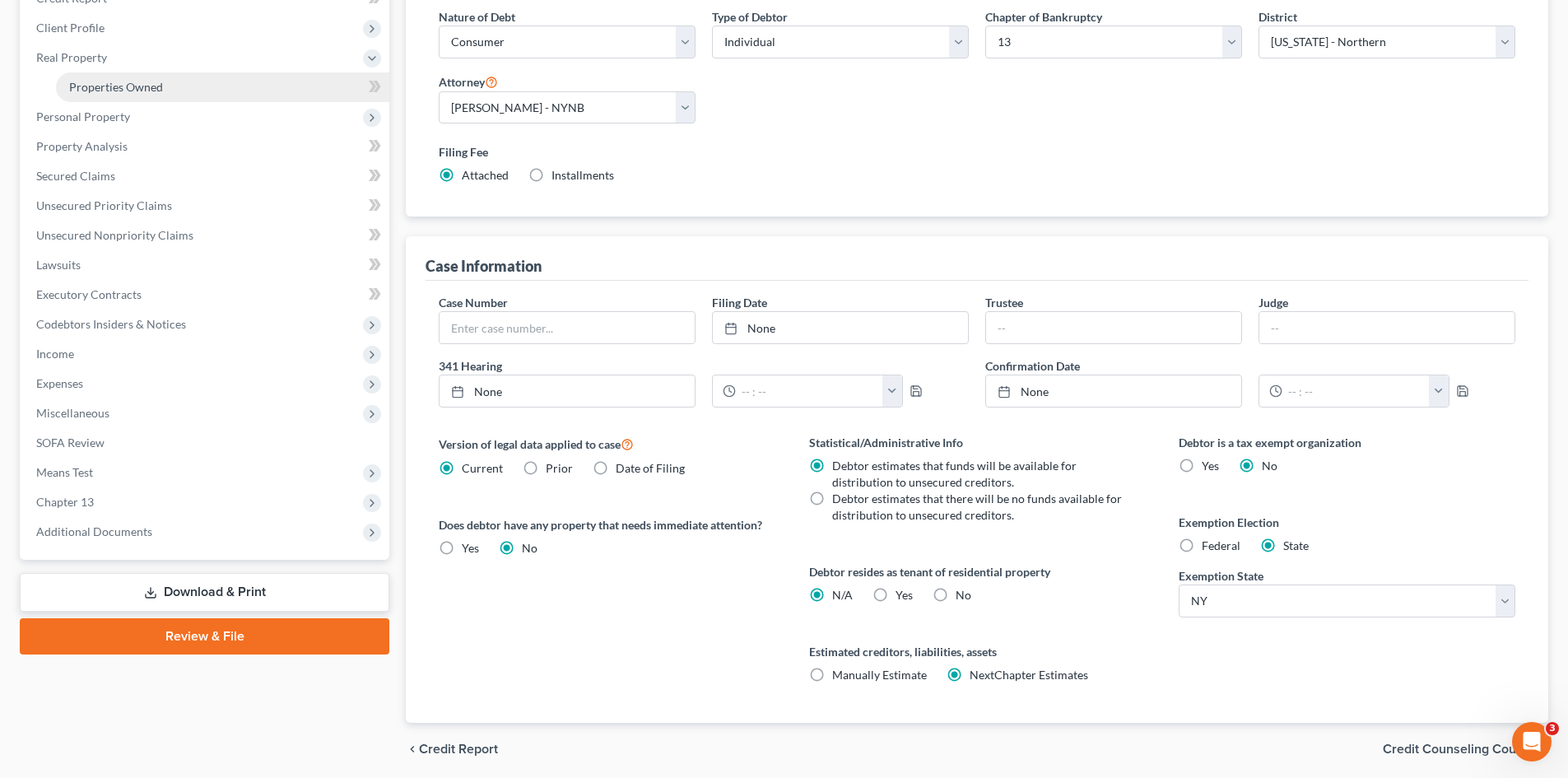
click at [127, 87] on span "Properties Owned" at bounding box center [116, 87] width 94 height 14
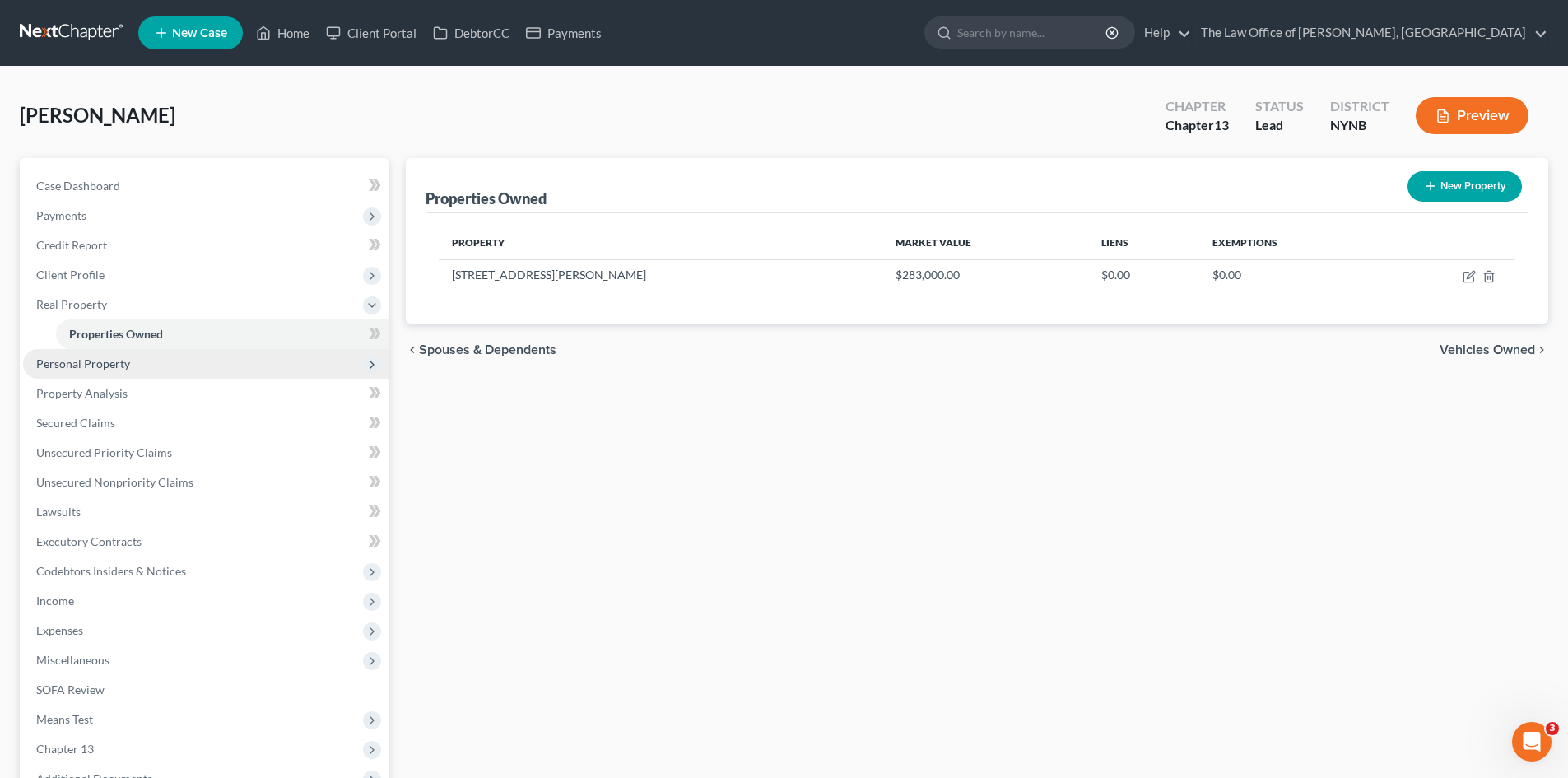
click at [119, 362] on span "Personal Property" at bounding box center [82, 363] width 94 height 14
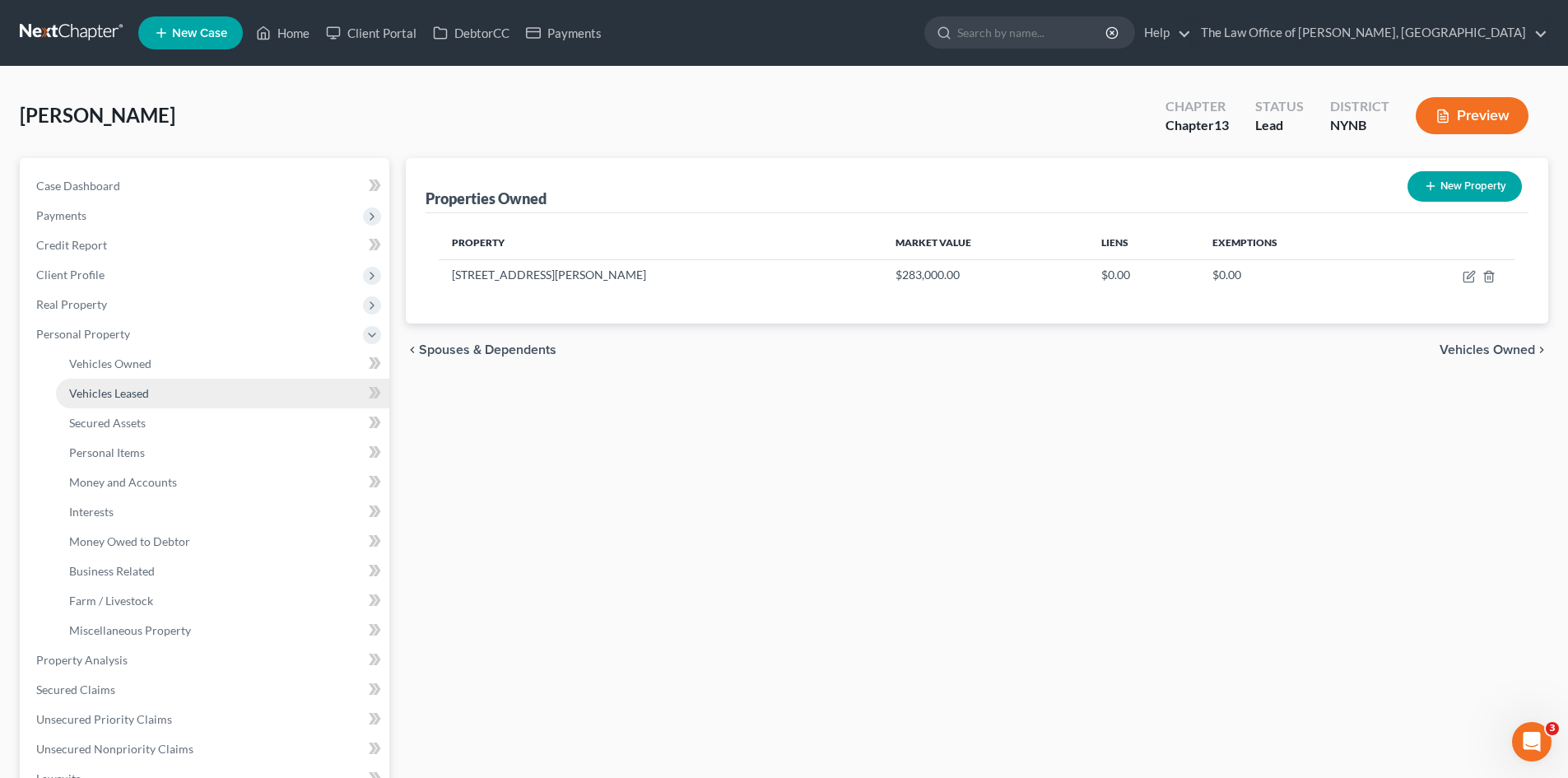
click at [128, 380] on link "Vehicles Leased" at bounding box center [222, 394] width 333 height 30
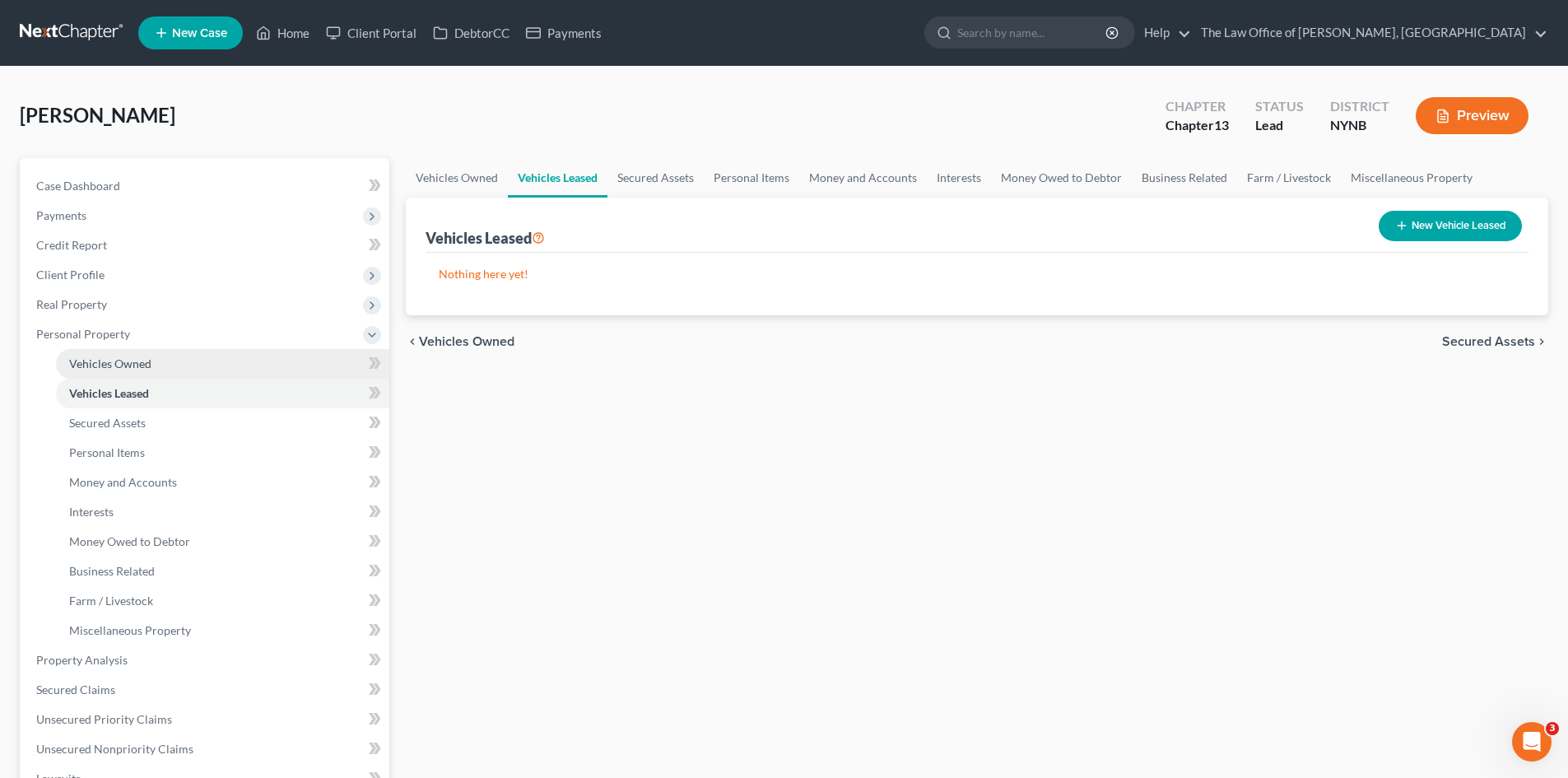
click at [128, 370] on span "Vehicles Owned" at bounding box center [110, 363] width 82 height 14
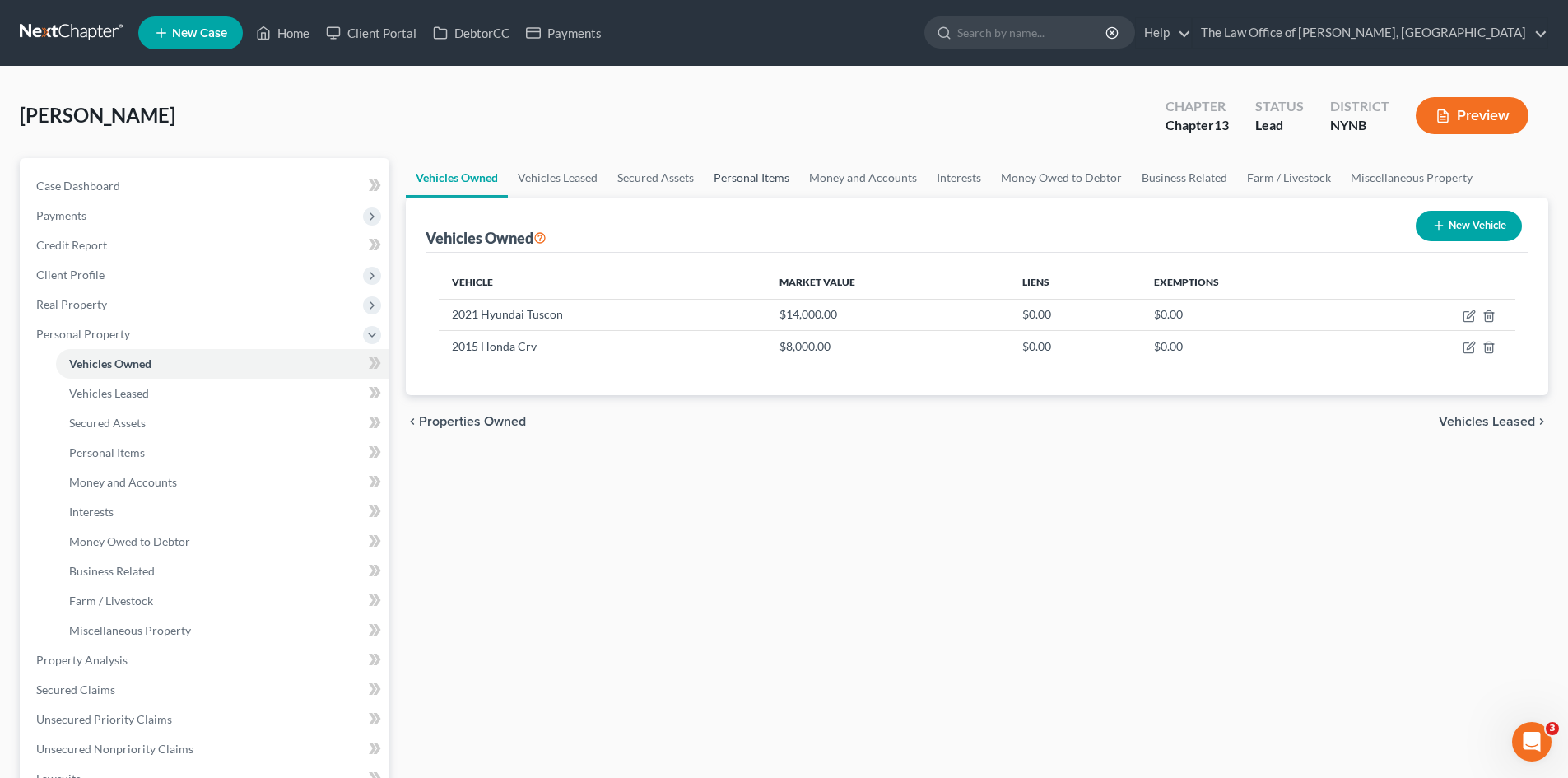
click at [719, 186] on link "Personal Items" at bounding box center [751, 177] width 96 height 39
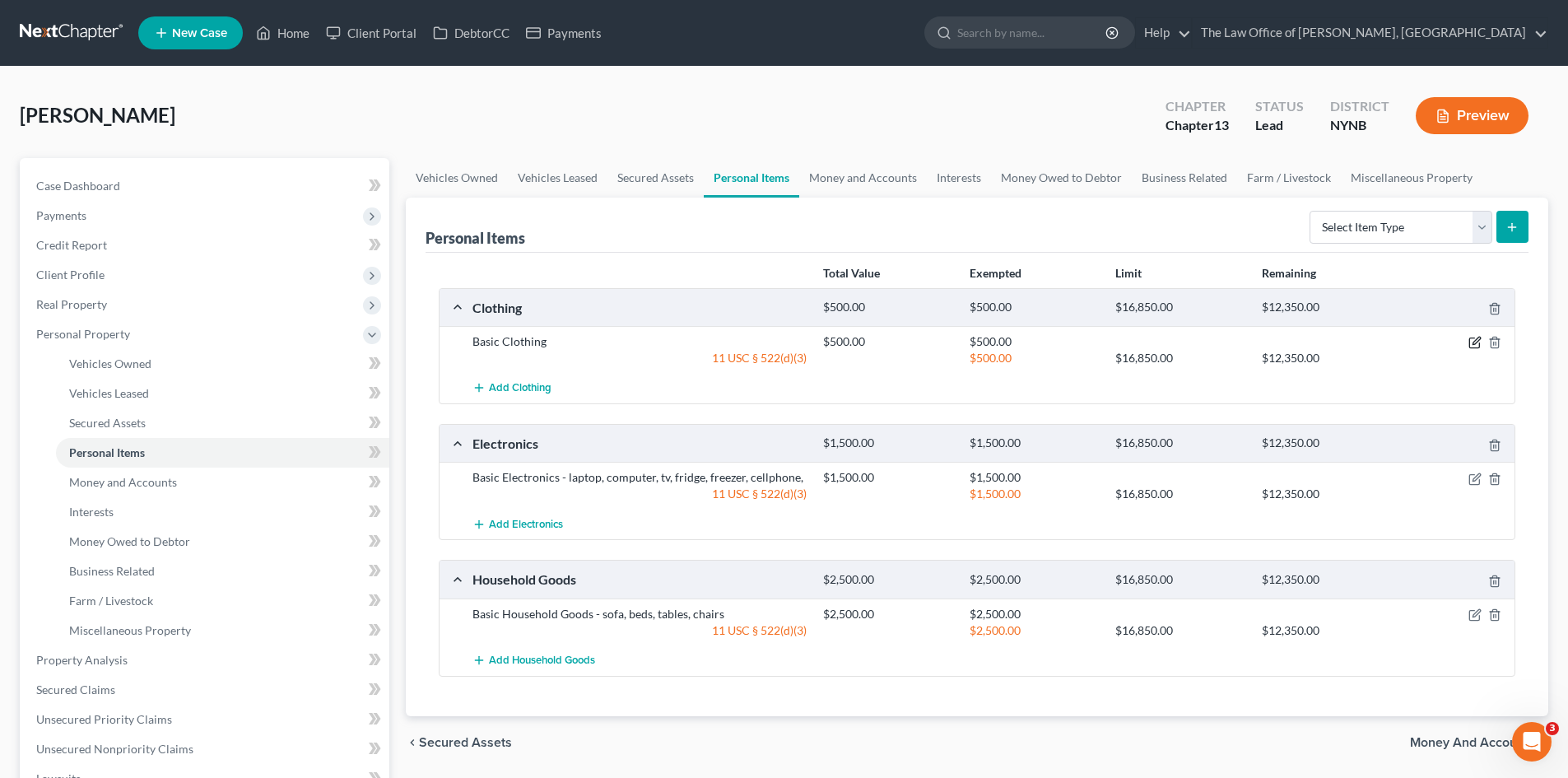
click at [1476, 342] on icon "button" at bounding box center [1476, 341] width 7 height 7
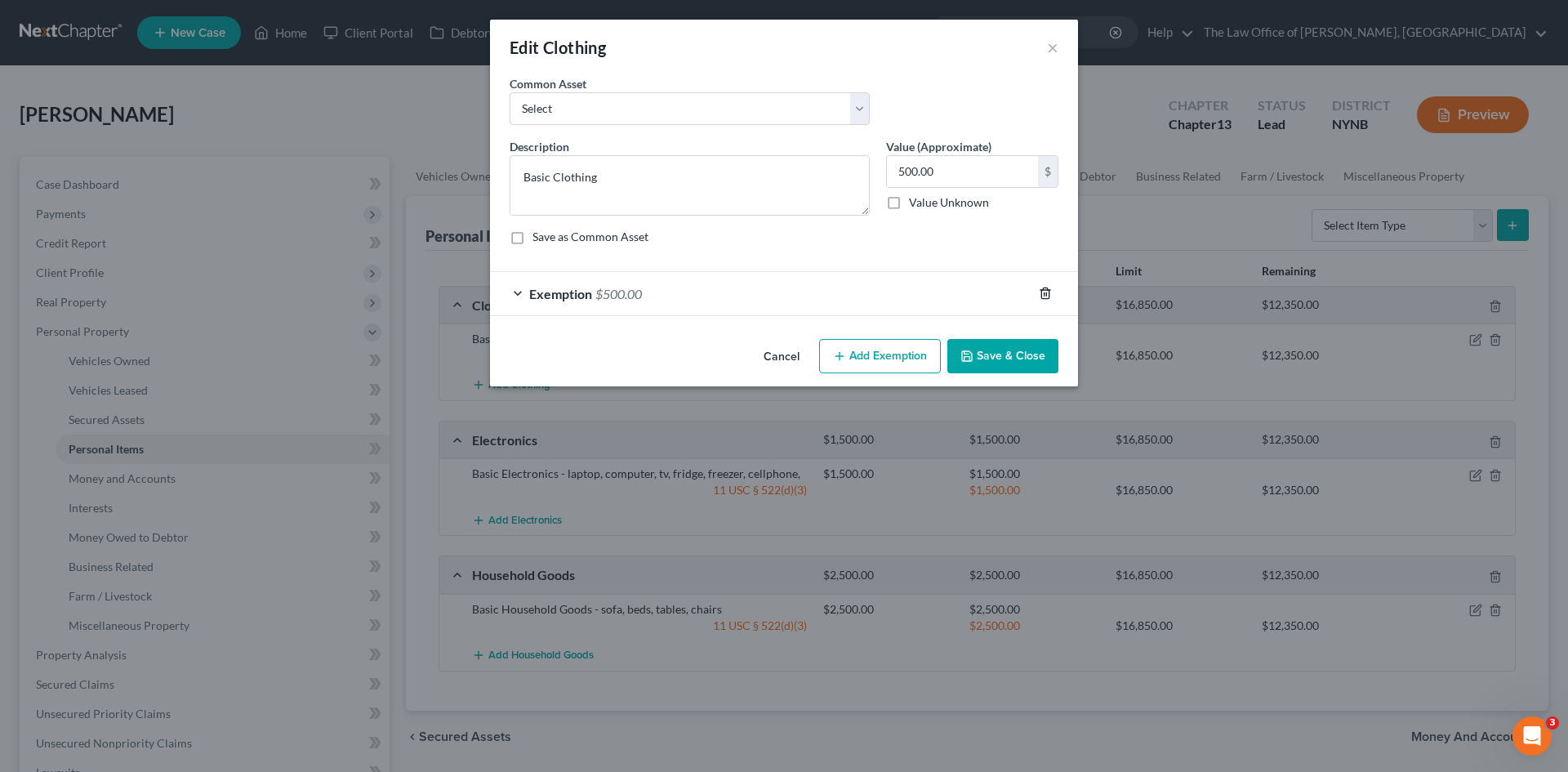
click at [1038, 294] on icon "button" at bounding box center [1045, 293] width 13 height 13
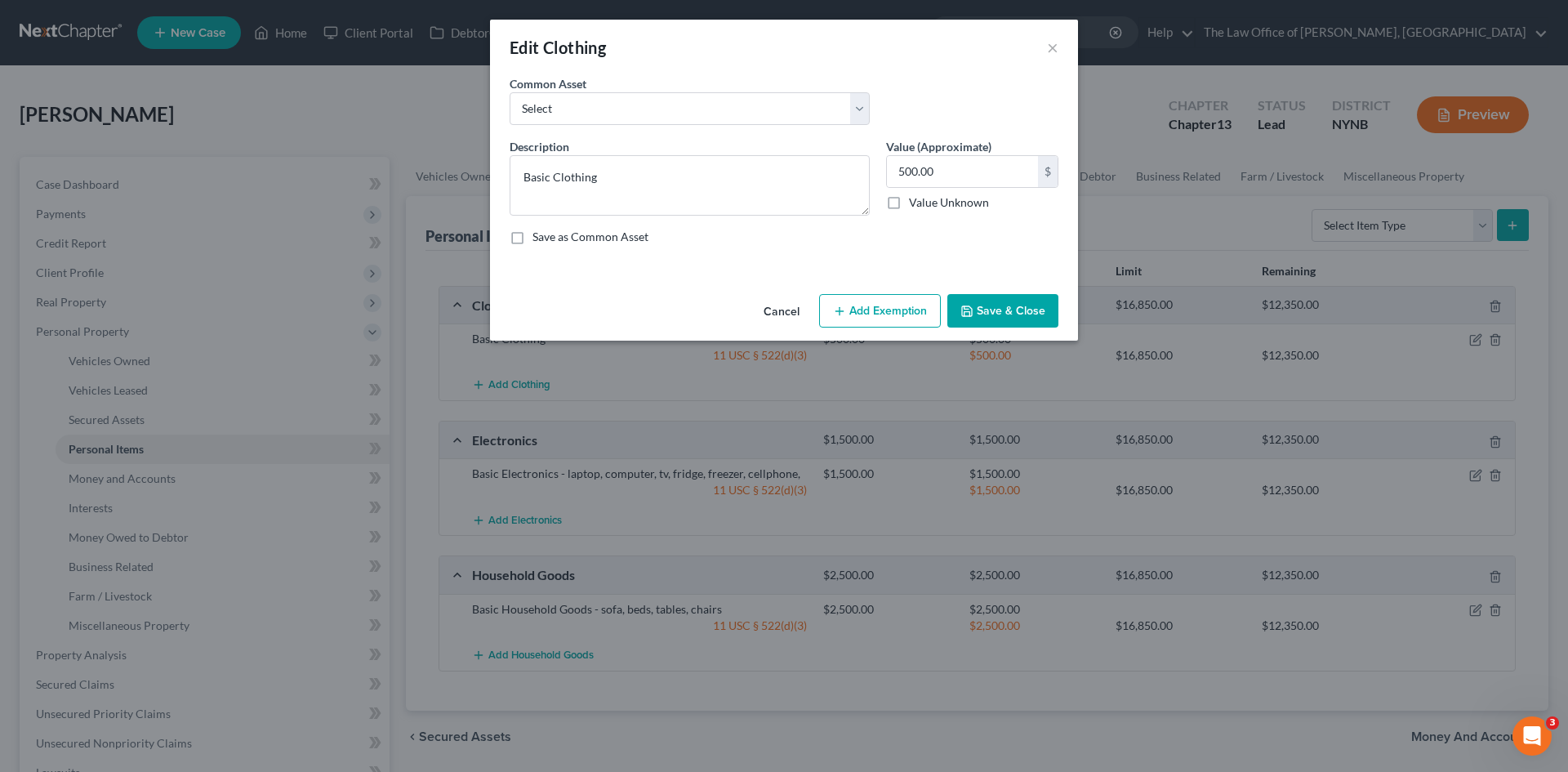
click at [895, 309] on button "Add Exemption" at bounding box center [879, 312] width 121 height 35
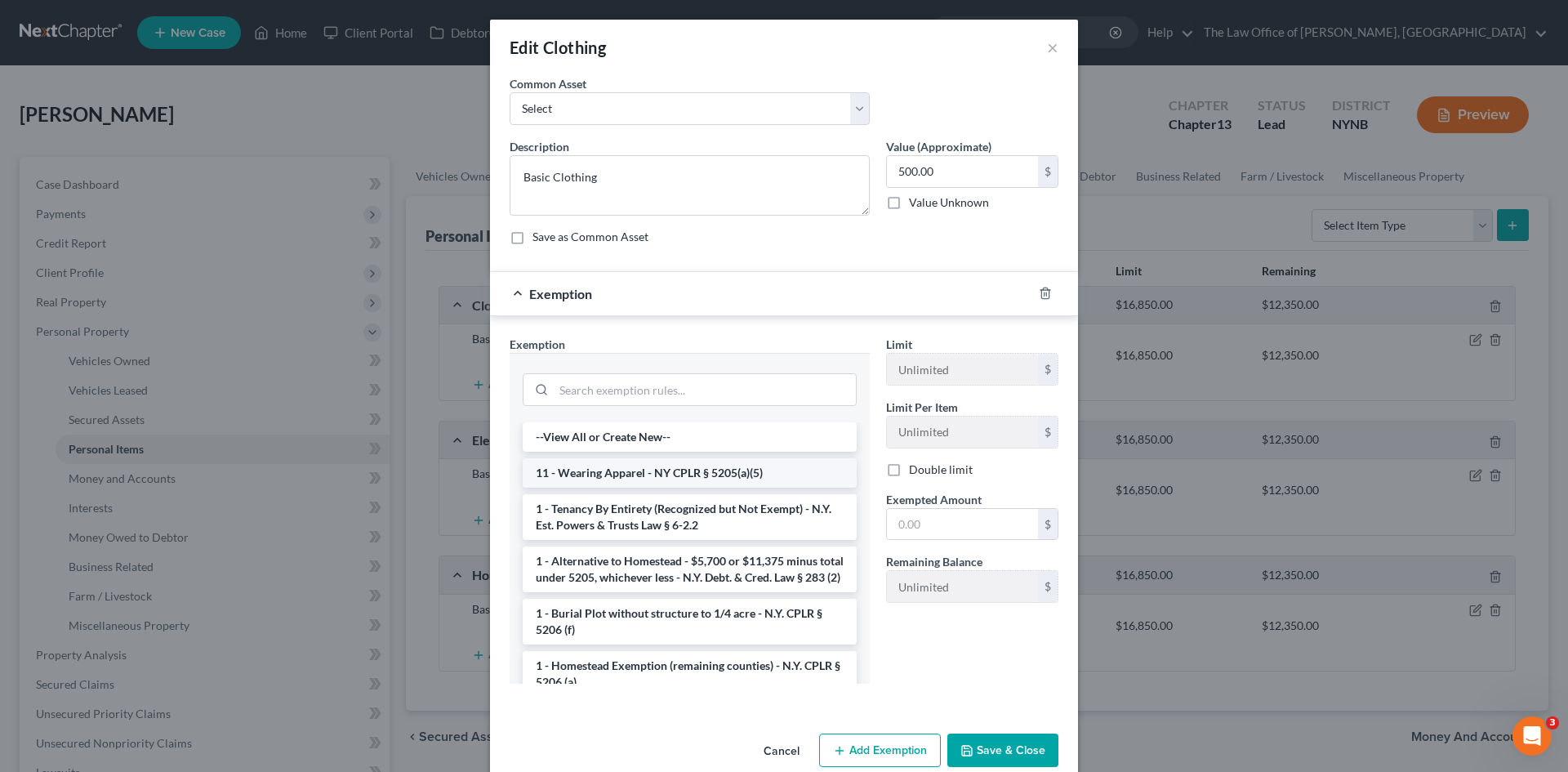
click at [621, 469] on li "11 - Wearing Apparel - NY CPLR § 5205(a)(5)" at bounding box center [690, 473] width 334 height 30
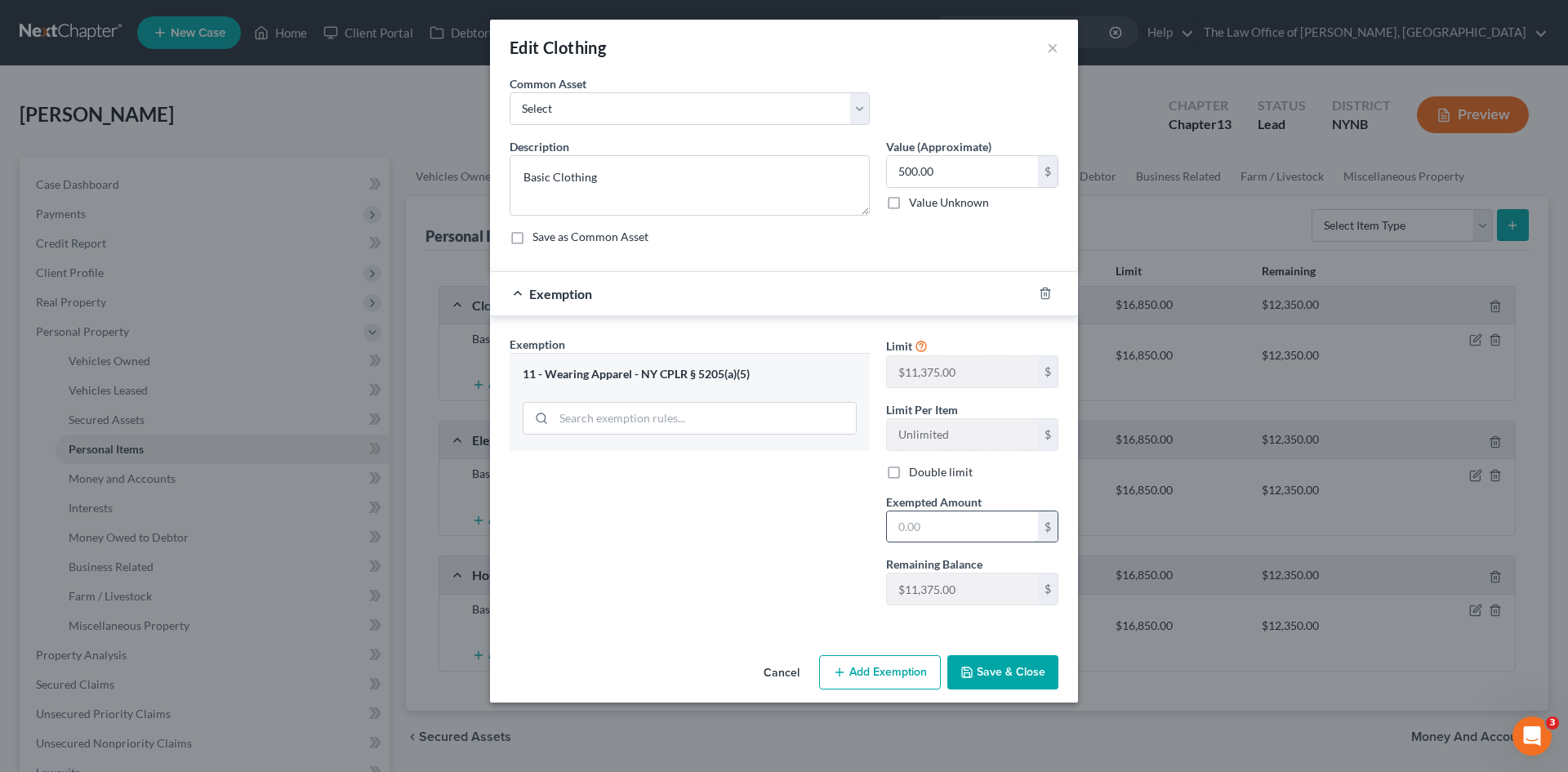
click at [913, 523] on input "text" at bounding box center [962, 527] width 151 height 31
type input "500"
drag, startPoint x: 1017, startPoint y: 674, endPoint x: 1105, endPoint y: 602, distance: 113.7
click at [1018, 674] on button "Save & Close" at bounding box center [1002, 673] width 111 height 35
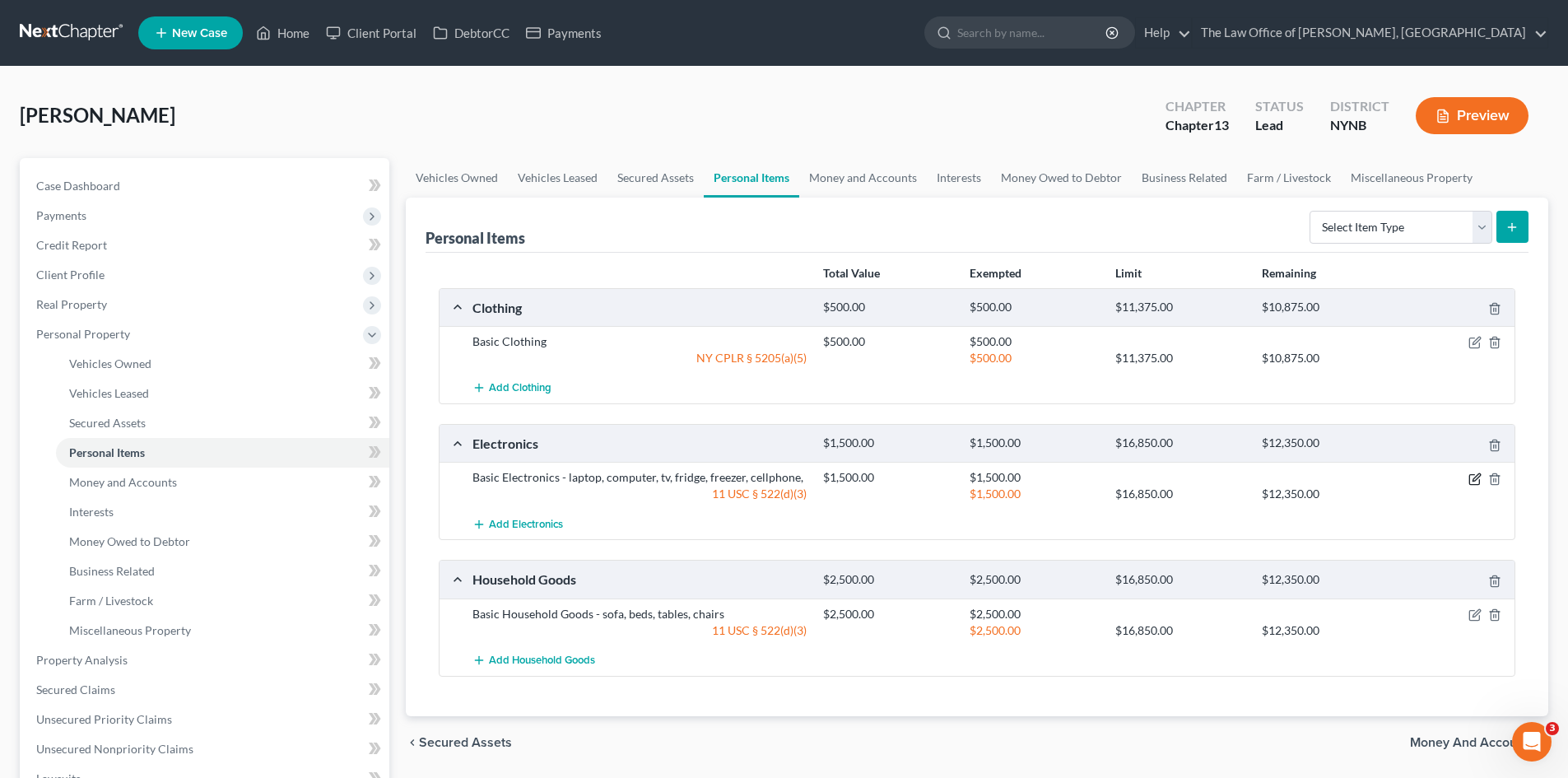
click at [1478, 477] on icon "button" at bounding box center [1476, 476] width 7 height 7
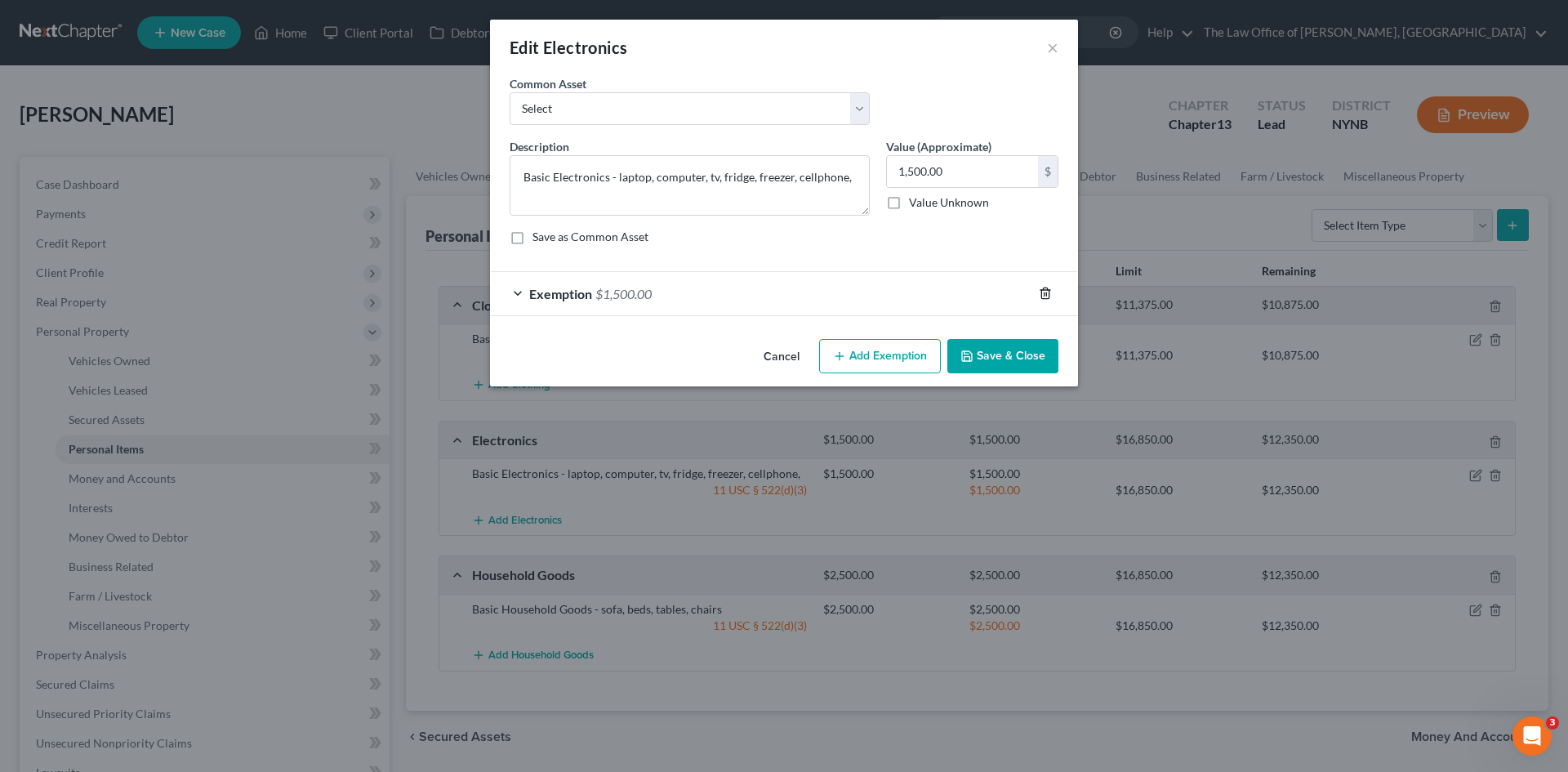
click at [1042, 293] on icon "button" at bounding box center [1044, 293] width 7 height 11
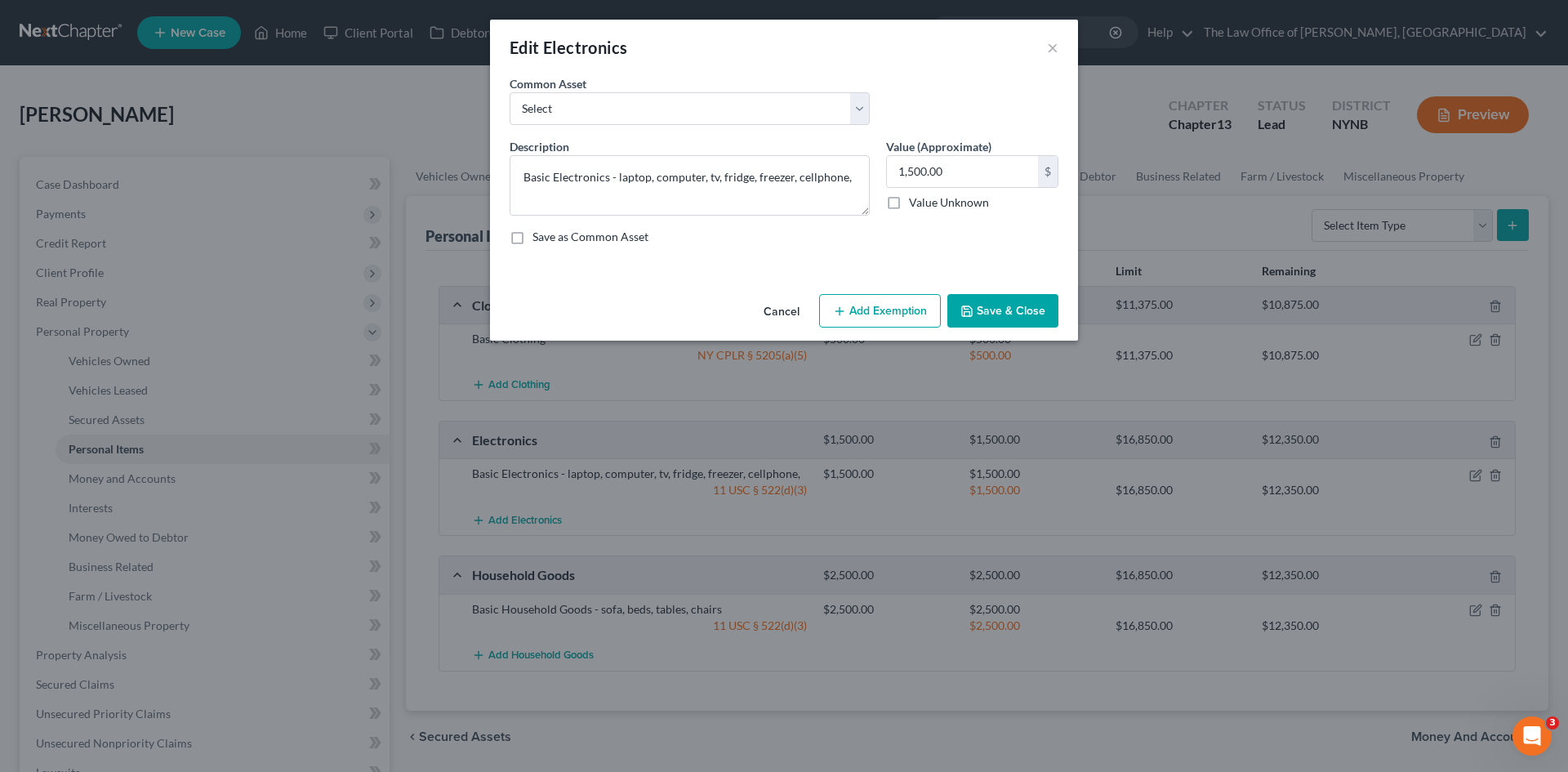
click at [895, 314] on button "Add Exemption" at bounding box center [879, 312] width 121 height 35
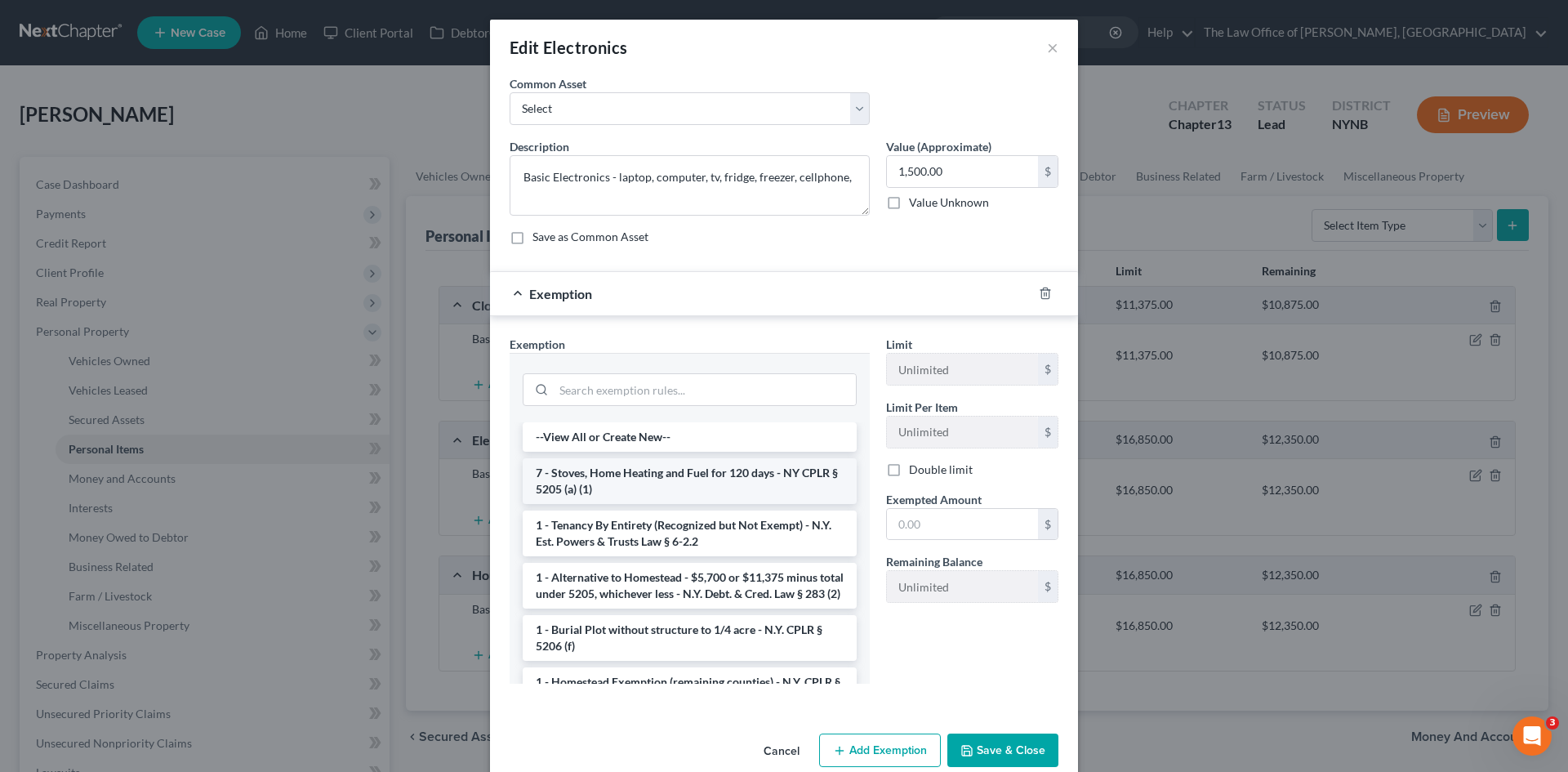
click at [661, 476] on li "7 - Stoves, Home Heating and Fuel for 120 days - NY CPLR § 5205 (a) (1)" at bounding box center [690, 480] width 334 height 45
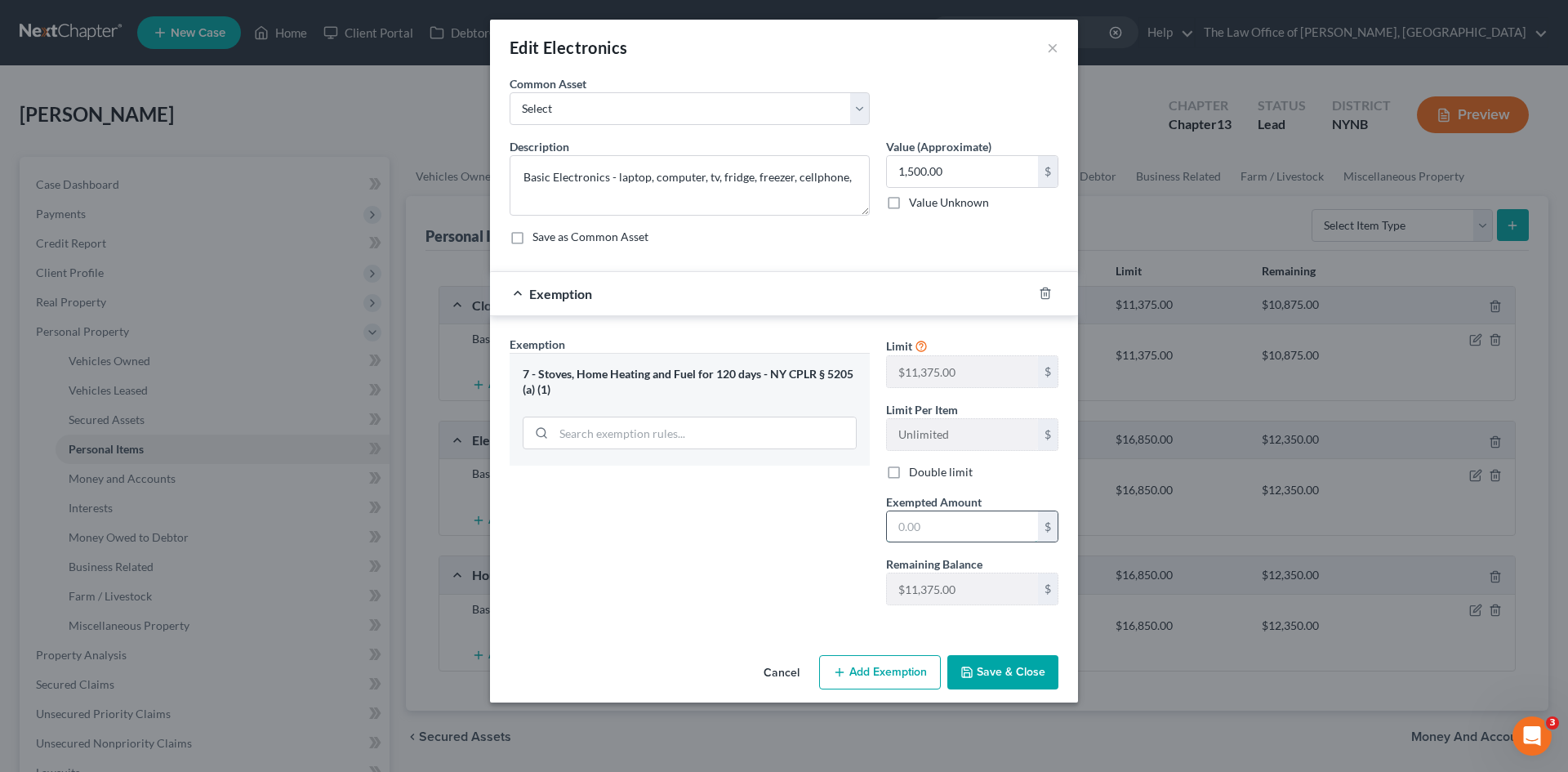
click at [950, 525] on input "text" at bounding box center [962, 527] width 151 height 31
type input "1,500"
drag, startPoint x: 797, startPoint y: 587, endPoint x: 943, endPoint y: 660, distance: 163.2
click at [801, 594] on div "Exemption Set must be selected for CA. Exemption * 7 - Stoves, Home Heating and…" at bounding box center [690, 477] width 377 height 283
drag, startPoint x: 996, startPoint y: 674, endPoint x: 1114, endPoint y: 648, distance: 120.8
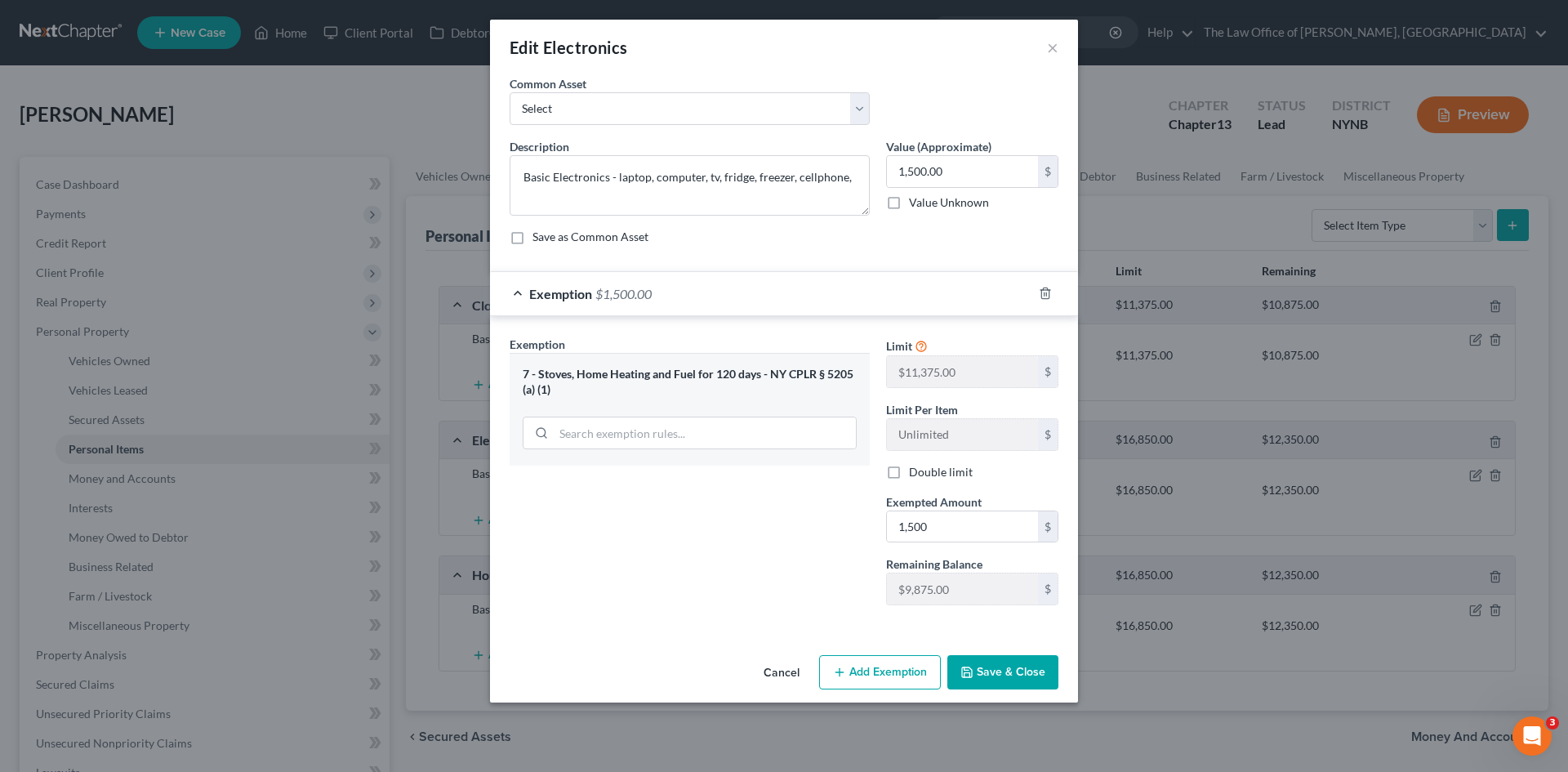
click at [999, 674] on button "Save & Close" at bounding box center [1002, 673] width 111 height 35
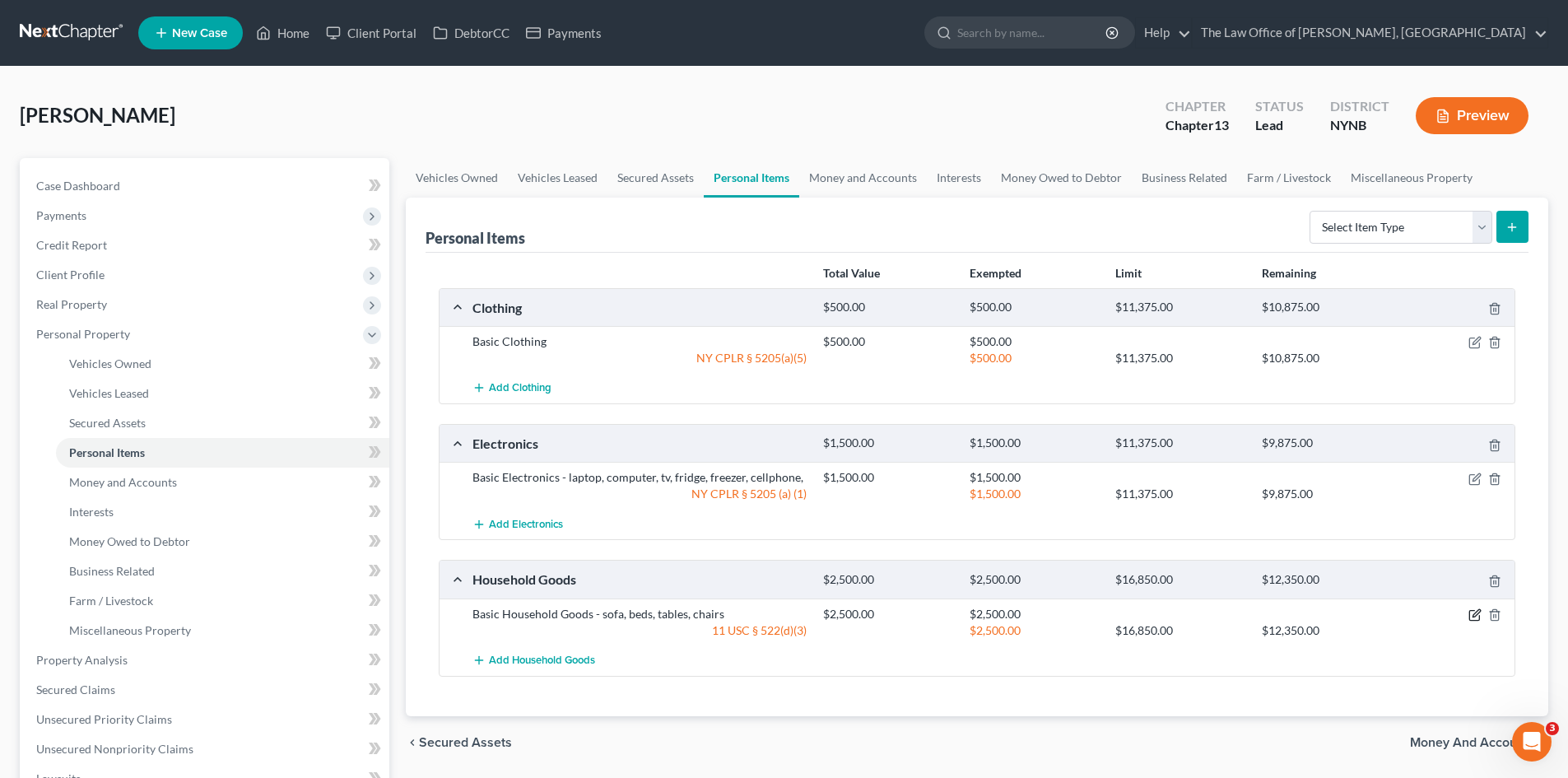
click at [1476, 613] on icon "button" at bounding box center [1475, 615] width 13 height 13
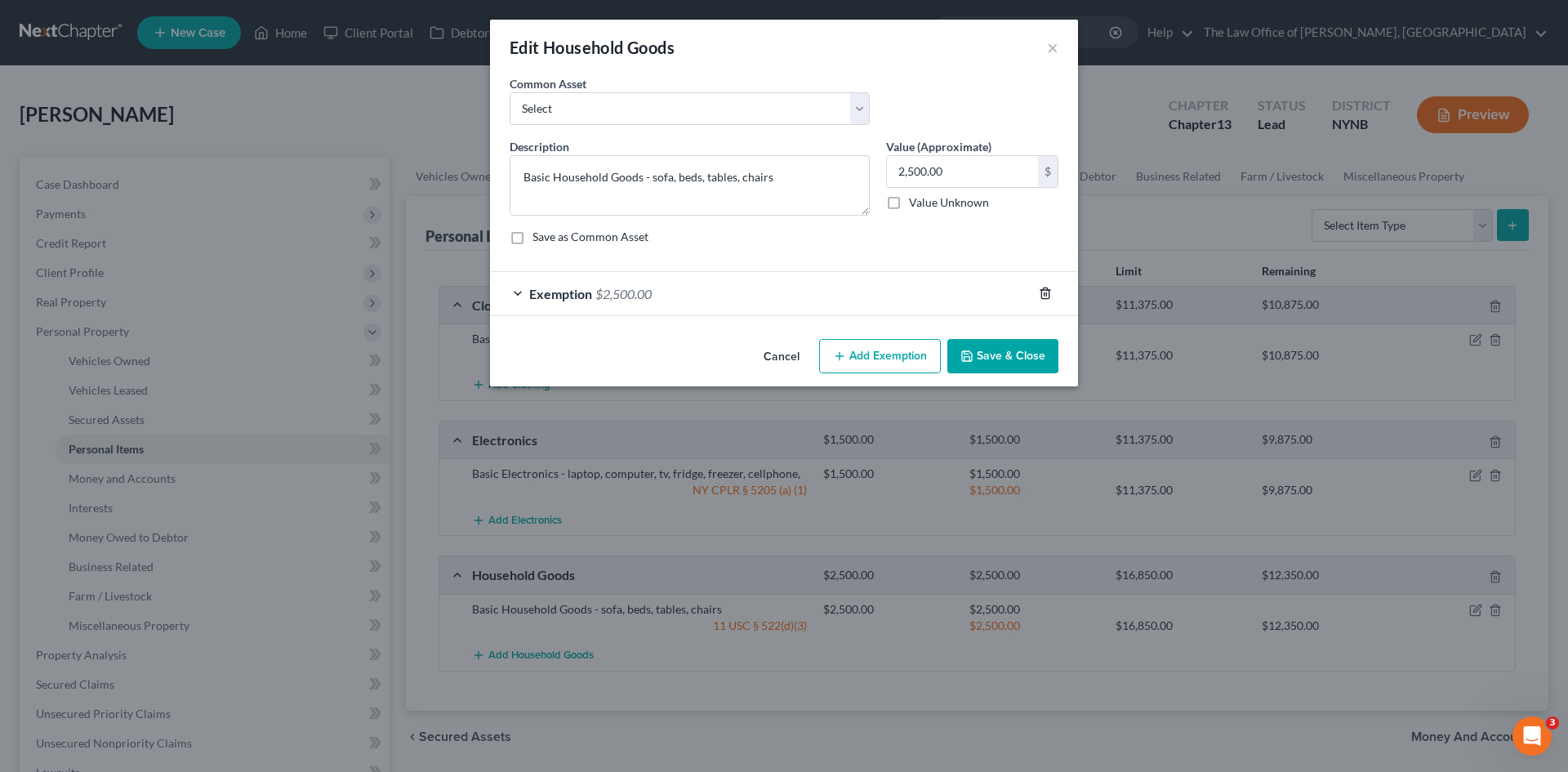
click at [1044, 294] on line "button" at bounding box center [1044, 295] width 0 height 3
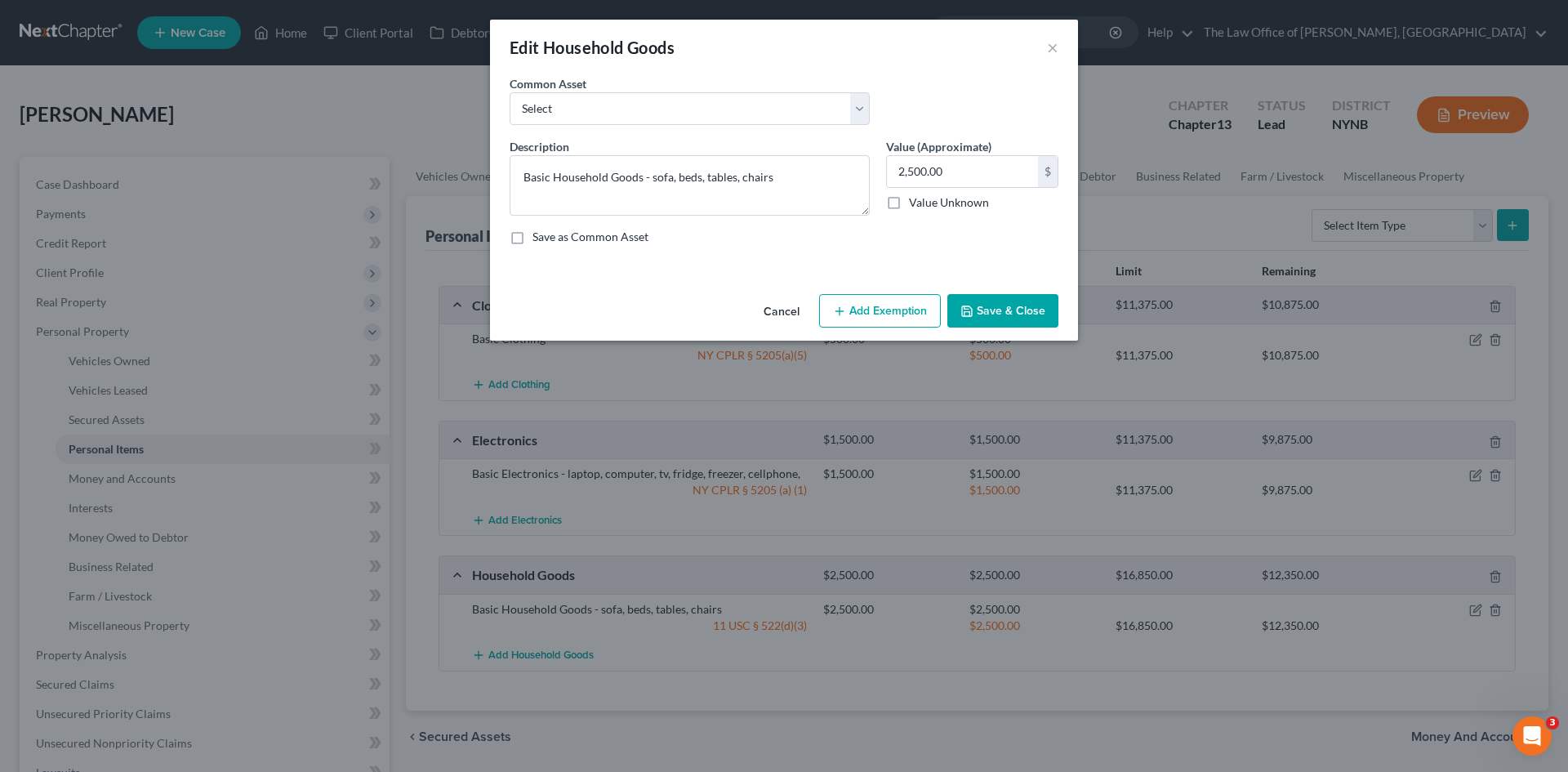
click at [918, 310] on button "Add Exemption" at bounding box center [879, 312] width 121 height 35
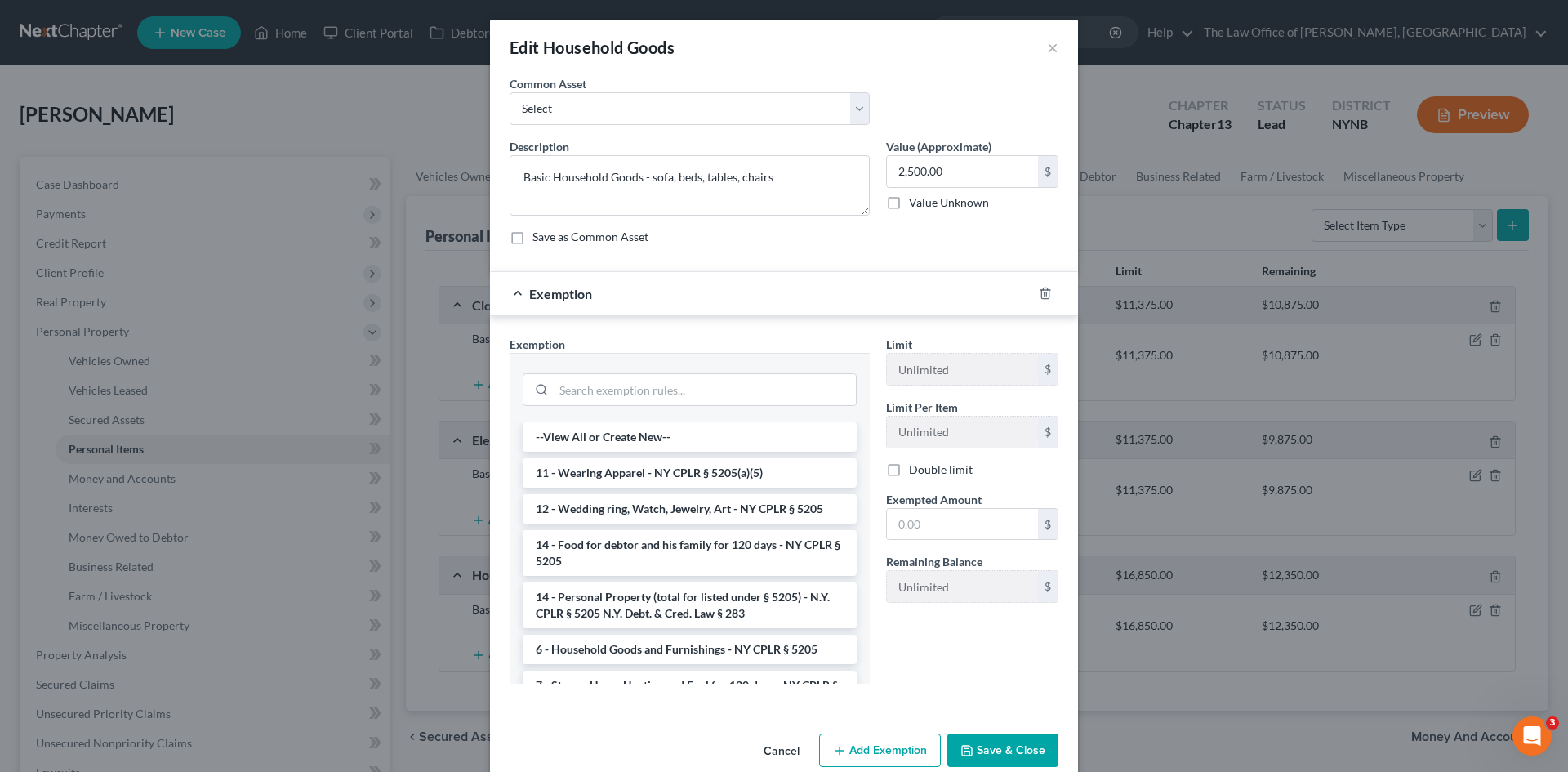
drag, startPoint x: 621, startPoint y: 651, endPoint x: 764, endPoint y: 627, distance: 145.0
click at [624, 651] on li "6 - Household Goods and Furnishings - NY CPLR § 5205" at bounding box center [690, 650] width 334 height 30
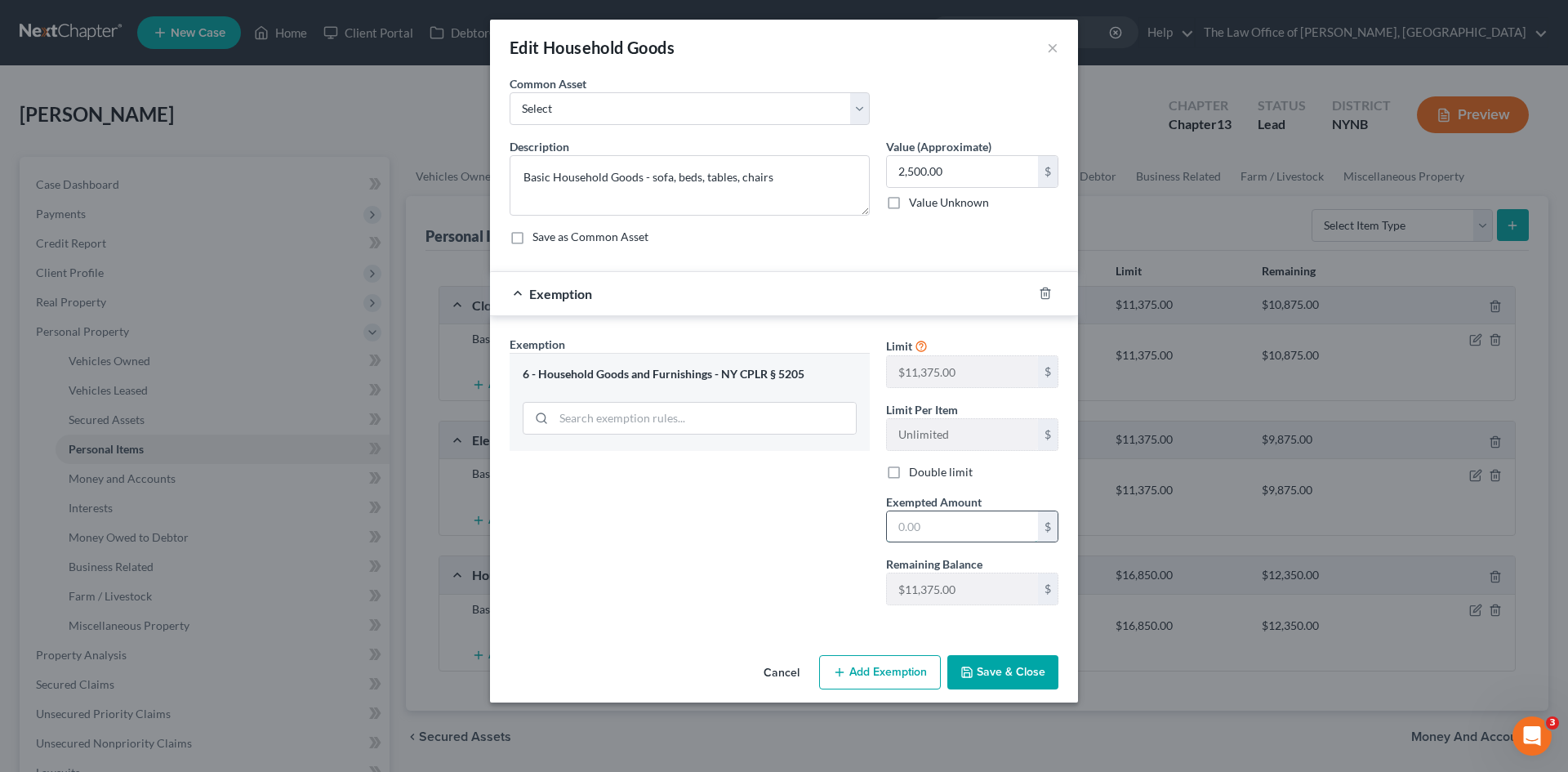
click at [934, 536] on input "text" at bounding box center [962, 527] width 151 height 31
type input "2,500"
drag, startPoint x: 821, startPoint y: 589, endPoint x: 942, endPoint y: 661, distance: 140.8
click at [822, 592] on div "Exemption Set must be selected for CA. Exemption * 6 - Household Goods and Furn…" at bounding box center [690, 477] width 377 height 283
click at [1002, 674] on button "Save & Close" at bounding box center [1002, 673] width 111 height 35
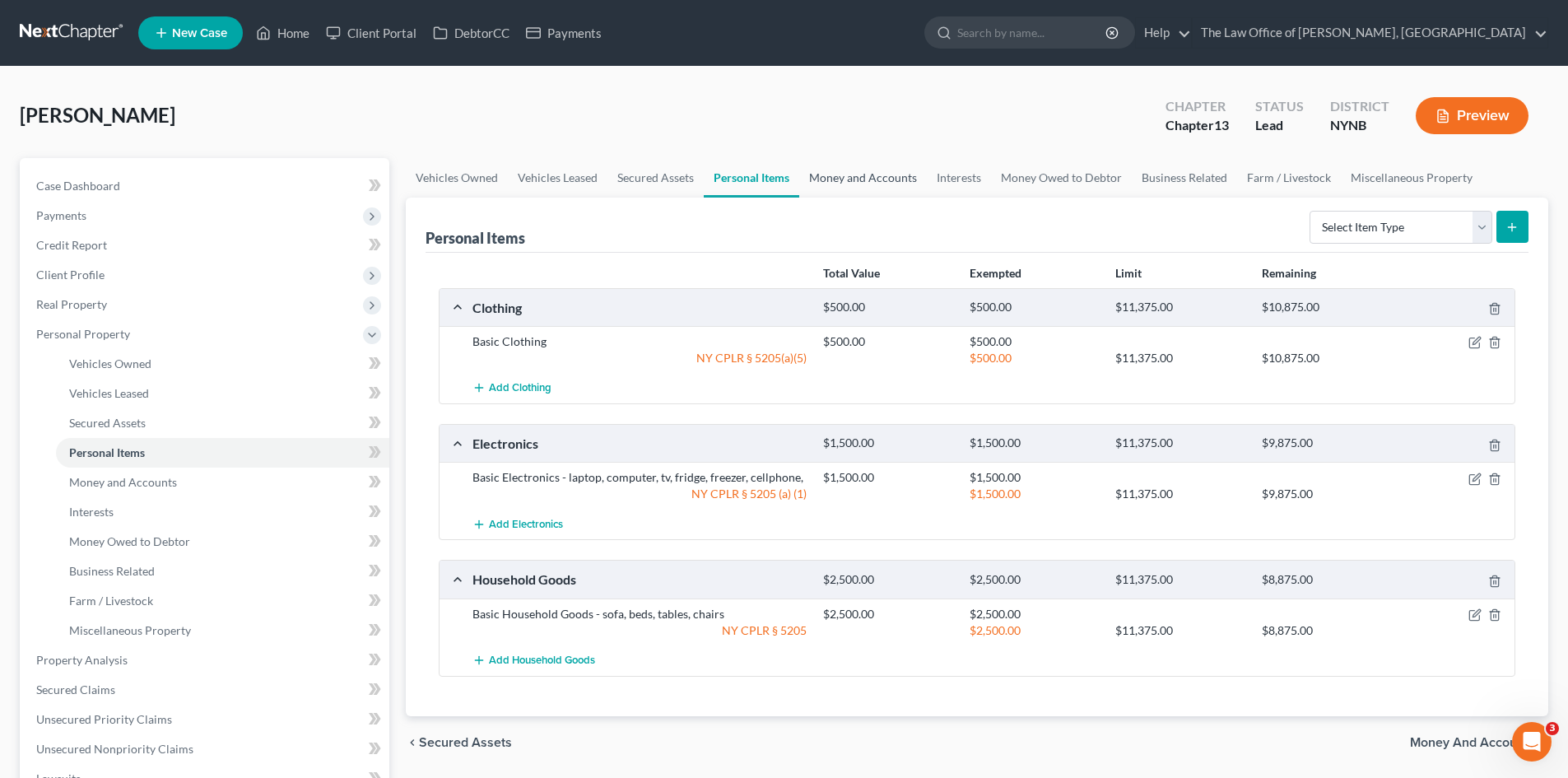
click at [881, 182] on link "Money and Accounts" at bounding box center [863, 177] width 127 height 39
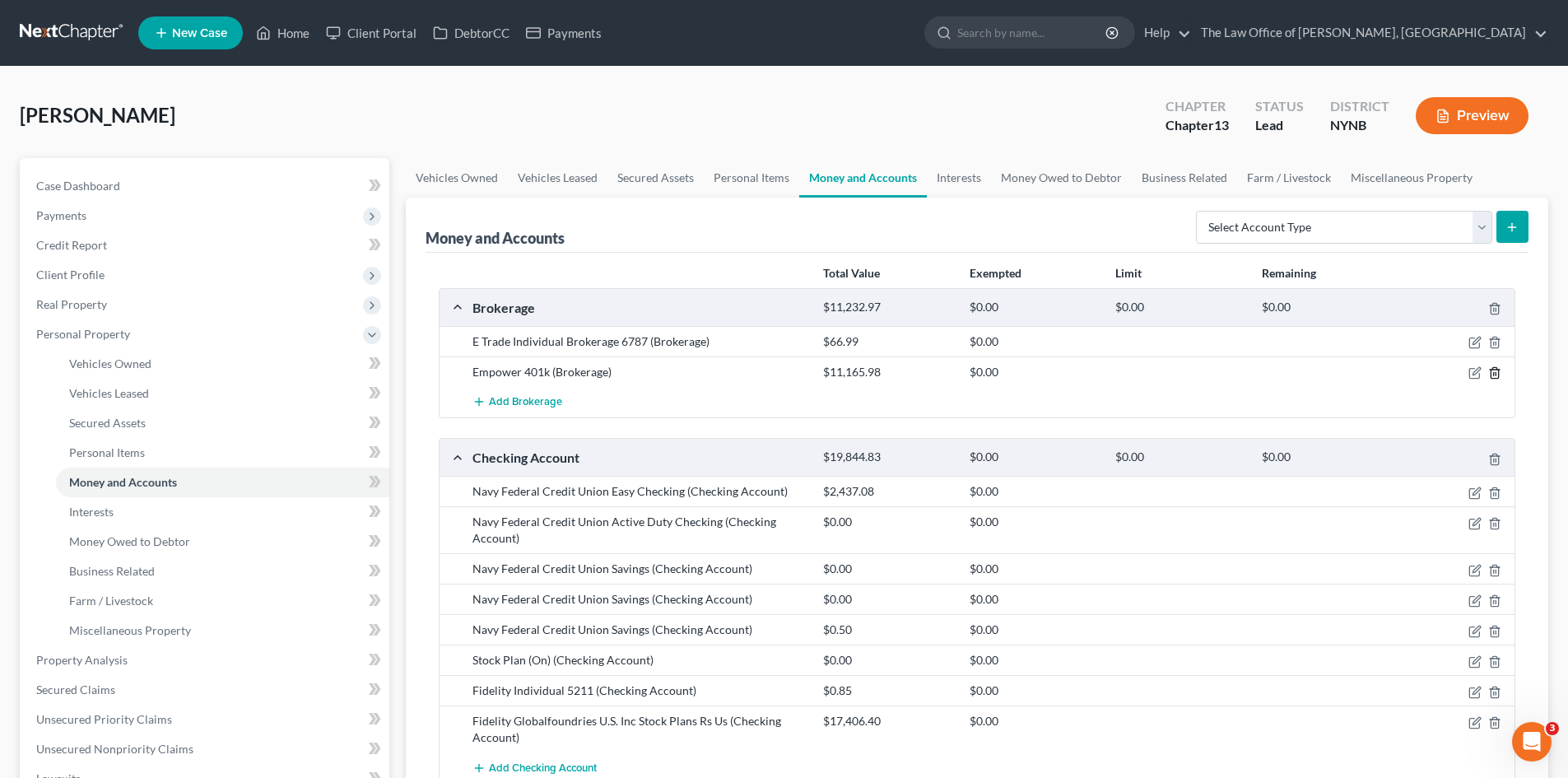
click at [1494, 375] on line "button" at bounding box center [1494, 375] width 0 height 3
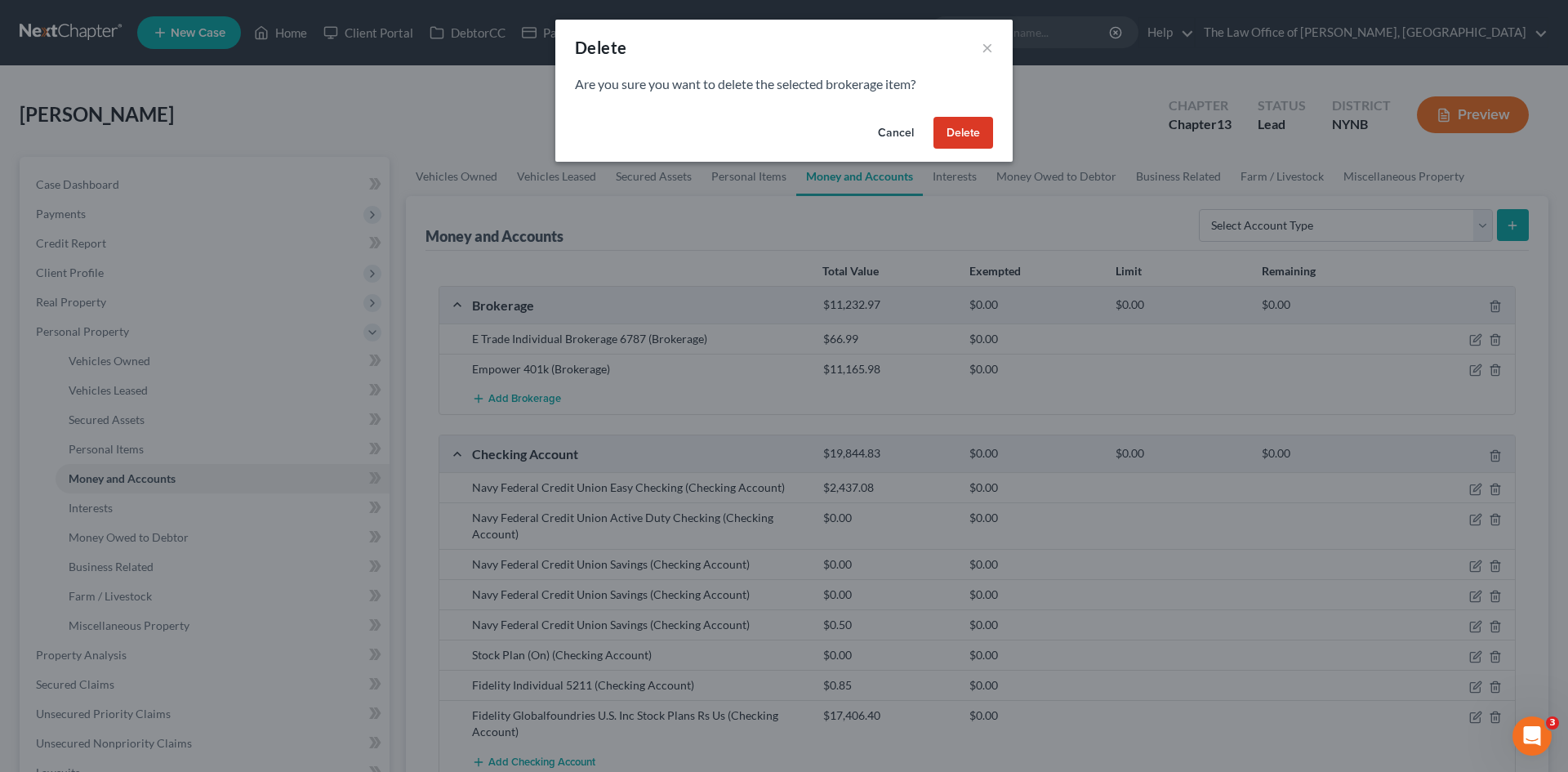
click at [969, 141] on button "Delete" at bounding box center [963, 133] width 59 height 33
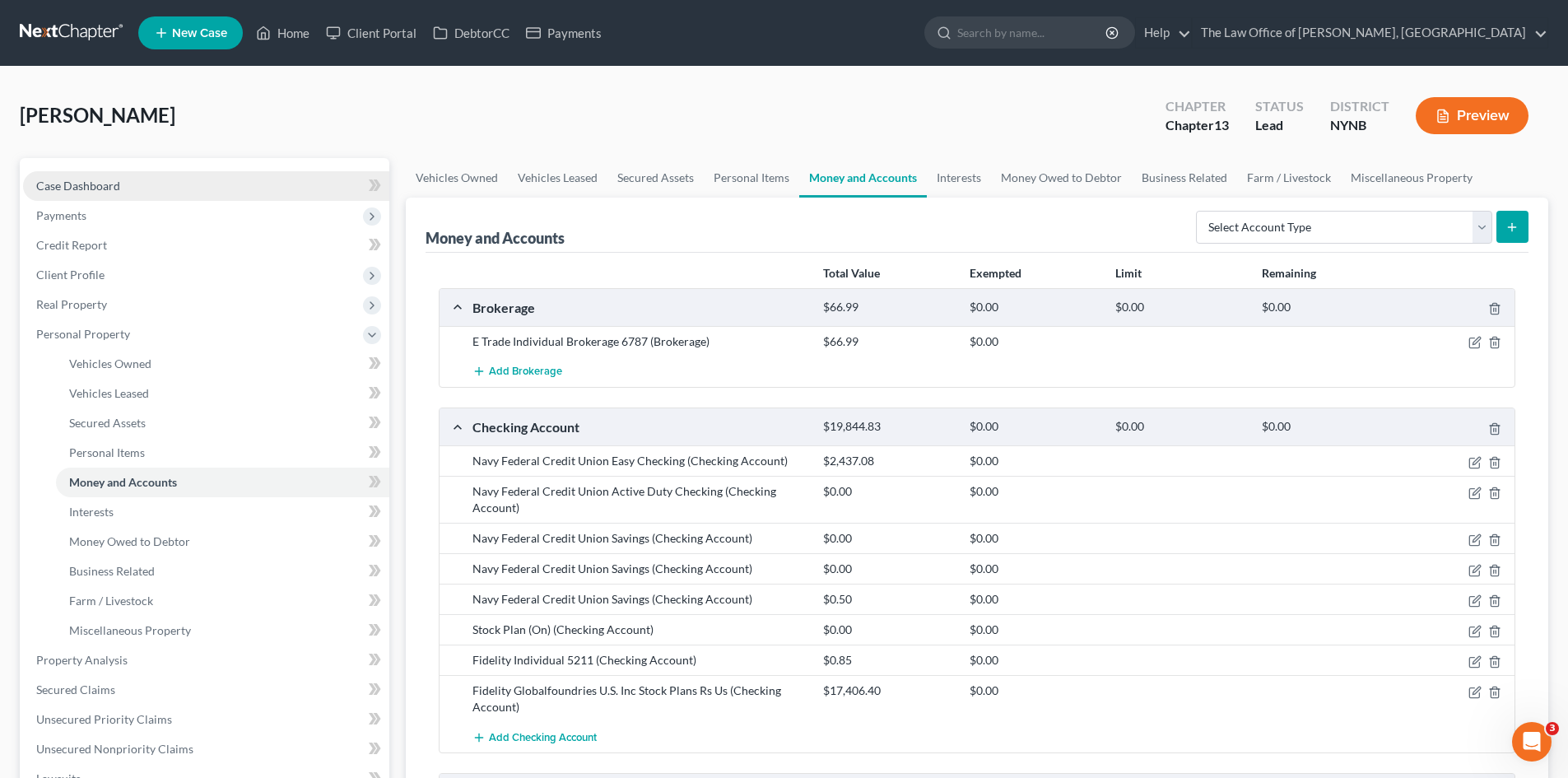
click at [206, 181] on link "Case Dashboard" at bounding box center [207, 187] width 366 height 30
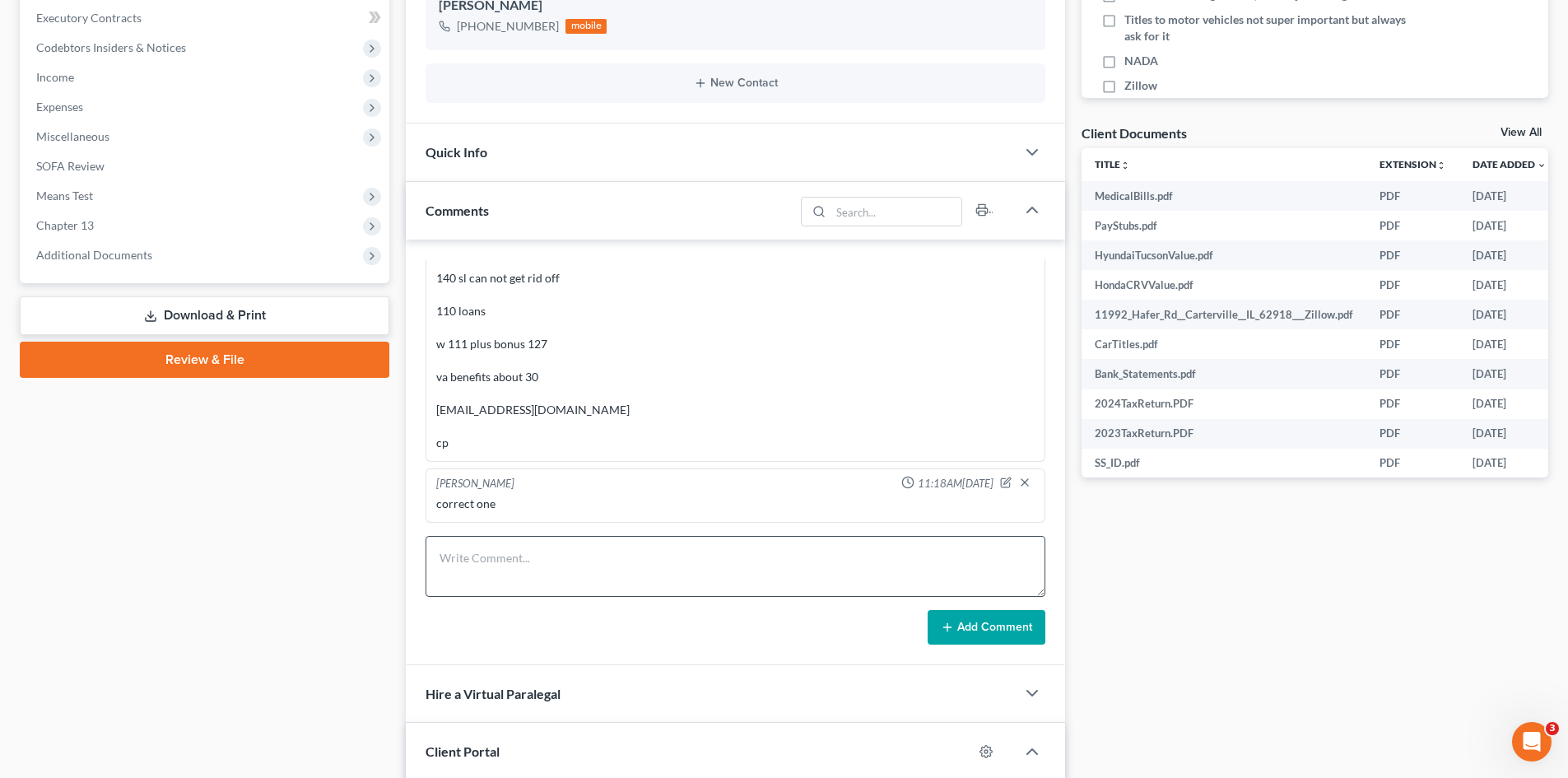
scroll to position [2217, 0]
click at [522, 564] on textarea at bounding box center [735, 566] width 620 height 61
drag, startPoint x: 587, startPoint y: 574, endPoint x: 550, endPoint y: 544, distance: 47.6
click at [586, 572] on textarea "To enrich screen reader interactions, please activate Accessibility in Grammarl…" at bounding box center [735, 566] width 620 height 61
drag, startPoint x: 547, startPoint y: 556, endPoint x: 441, endPoint y: 554, distance: 106.0
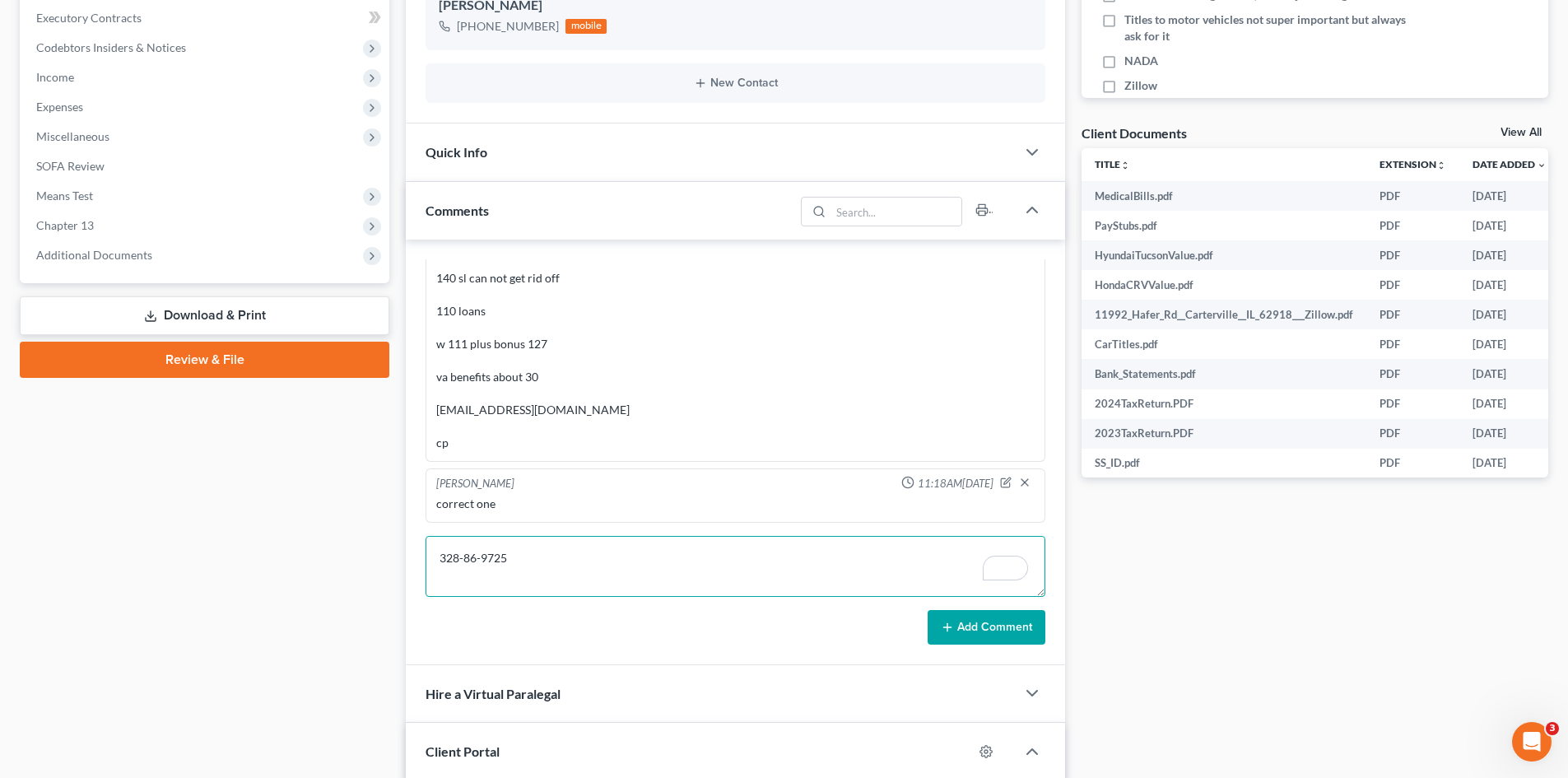
click at [441, 554] on textarea "328-86-9725" at bounding box center [735, 566] width 620 height 61
type textarea "328-86-9725"
click at [968, 624] on button "Add Comment" at bounding box center [986, 627] width 117 height 35
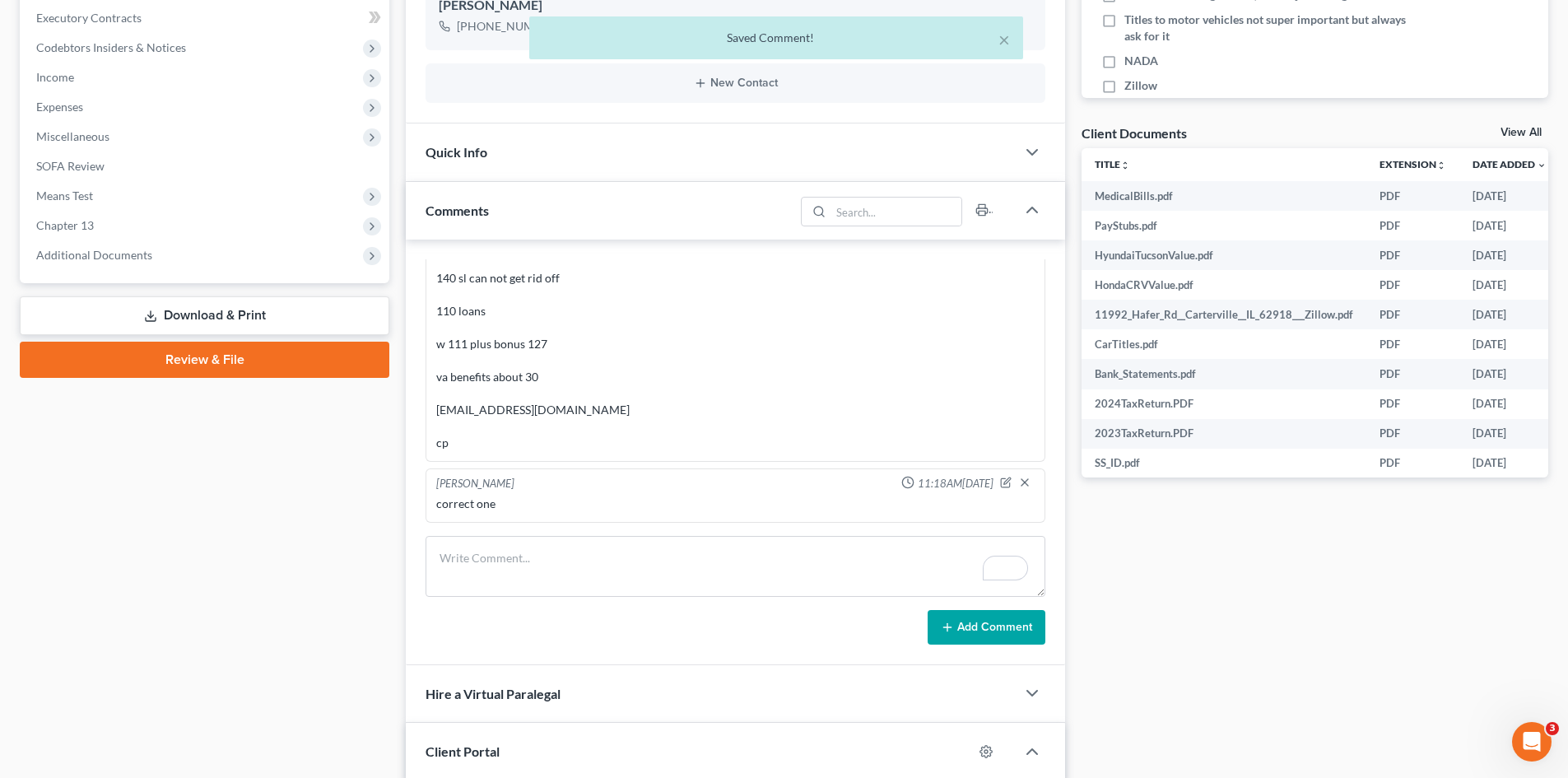
scroll to position [275, 0]
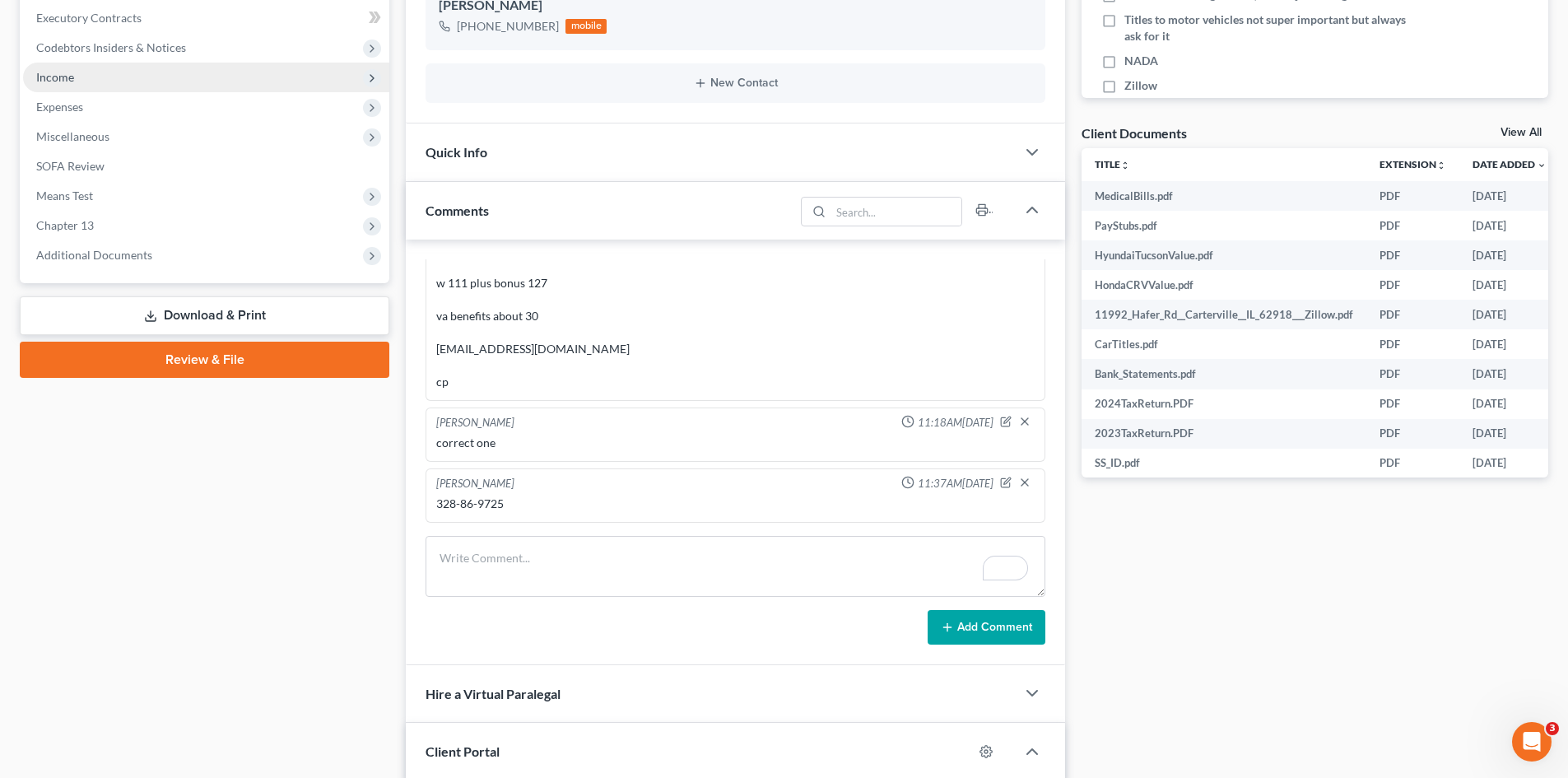
click at [53, 78] on span "Income" at bounding box center [54, 77] width 37 height 14
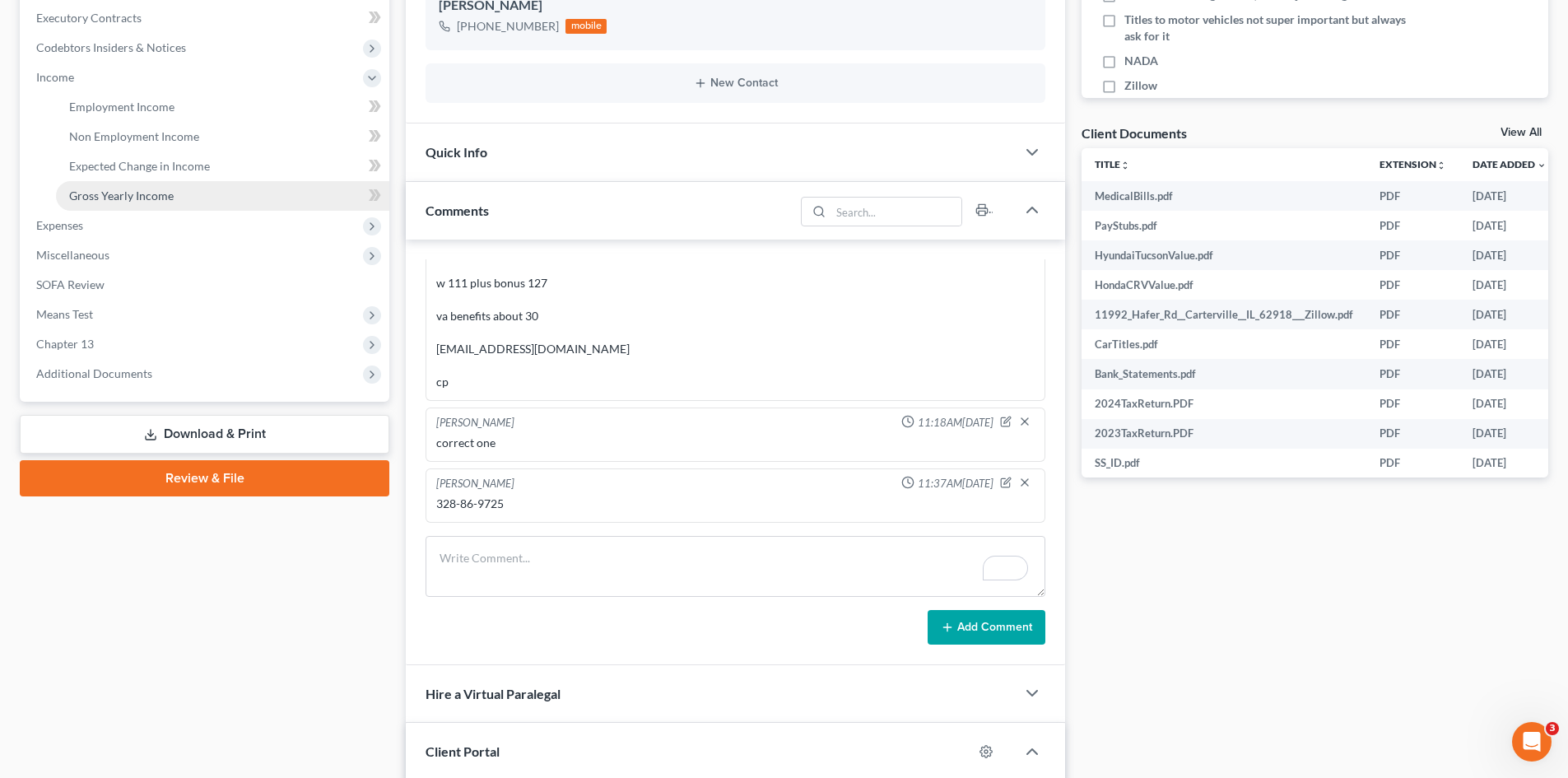
click at [110, 195] on span "Gross Yearly Income" at bounding box center [122, 195] width 105 height 14
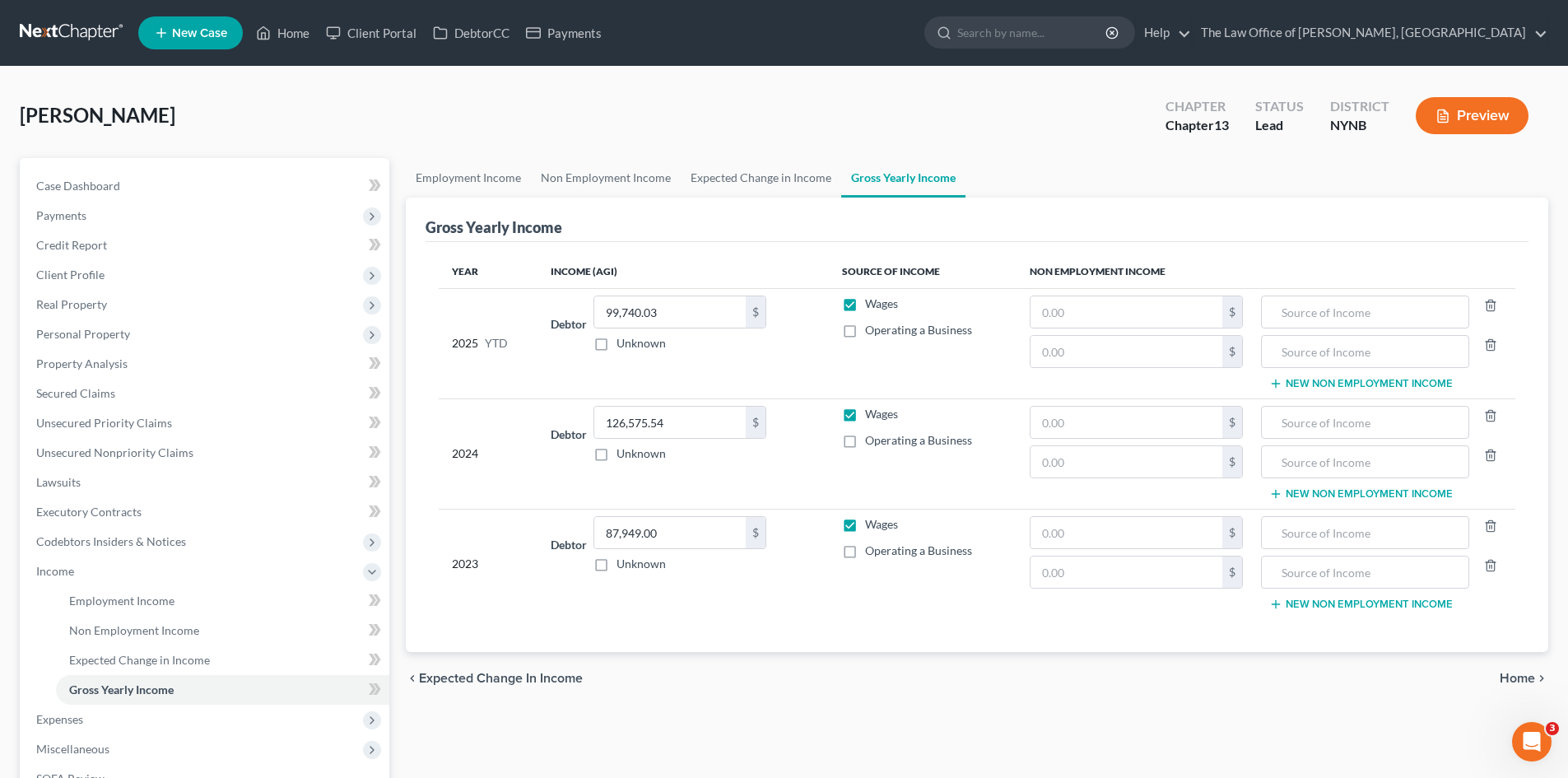
click at [196, 35] on span "New Case" at bounding box center [200, 33] width 55 height 12
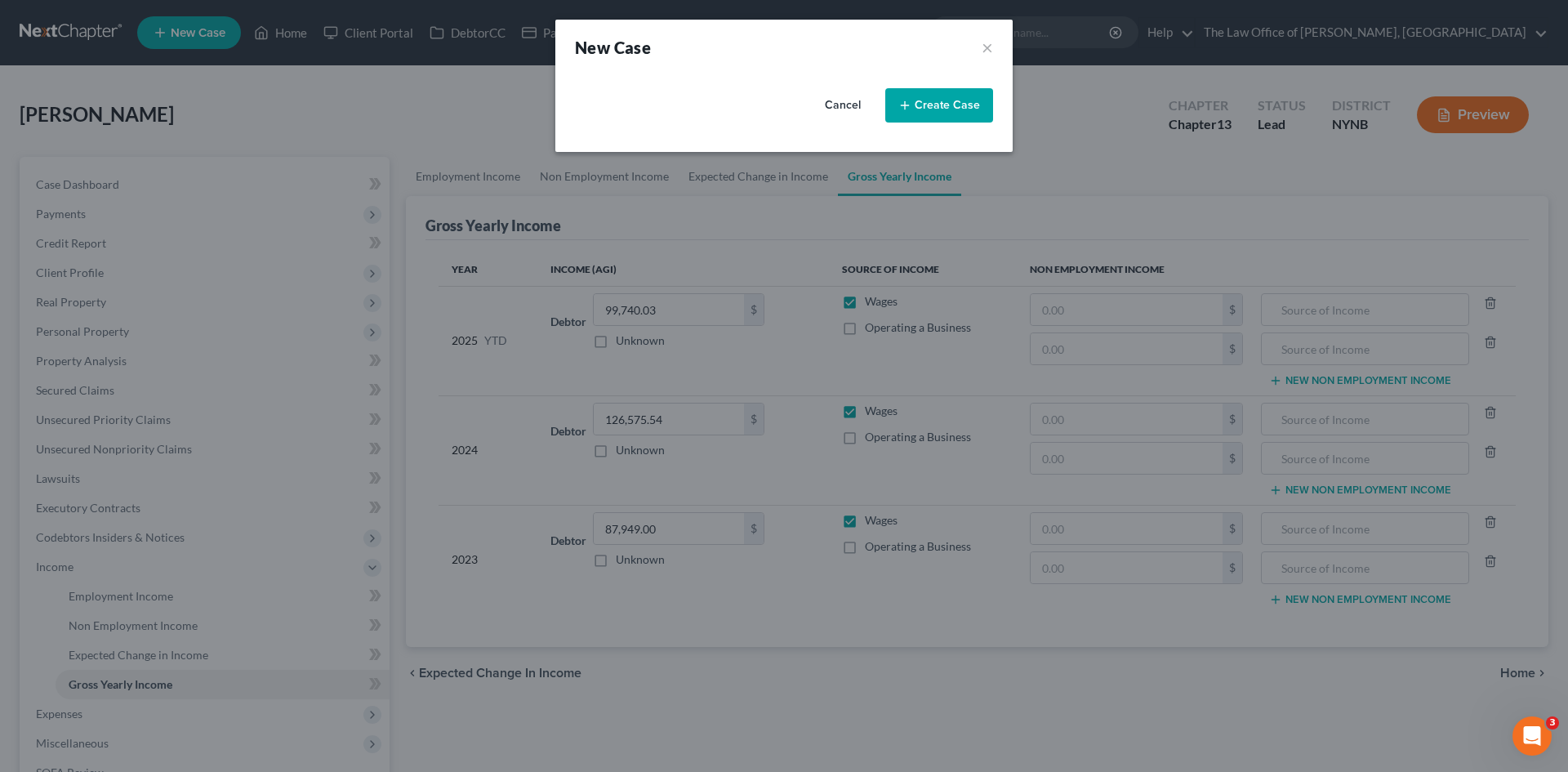
select select "54"
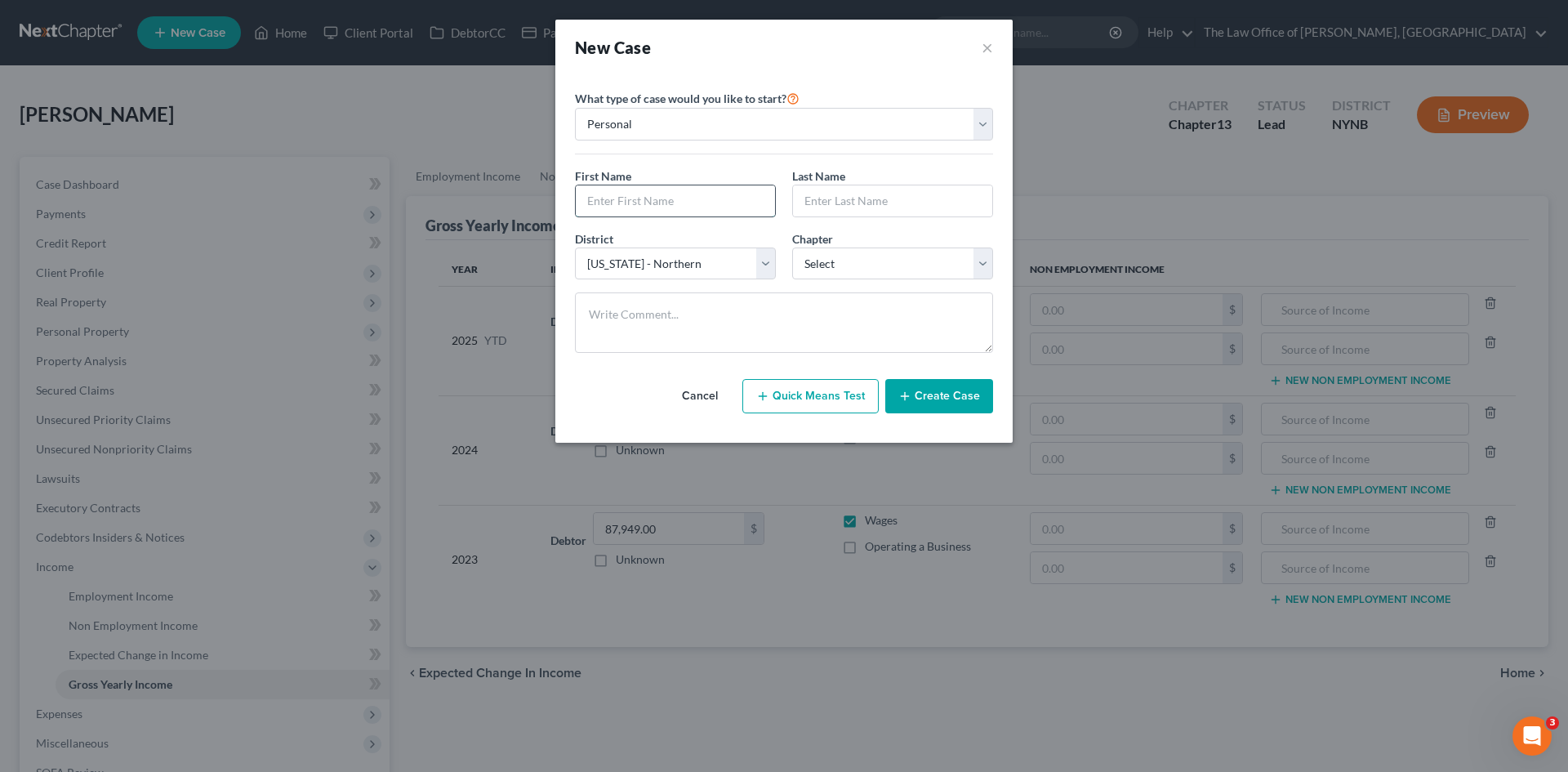
click at [688, 202] on input "text" at bounding box center [675, 201] width 199 height 31
click at [691, 204] on input "text" at bounding box center [675, 201] width 199 height 31
paste input "[PERSON_NAME]"
type input "[PERSON_NAME]"
click at [886, 199] on input "text" at bounding box center [892, 201] width 199 height 31
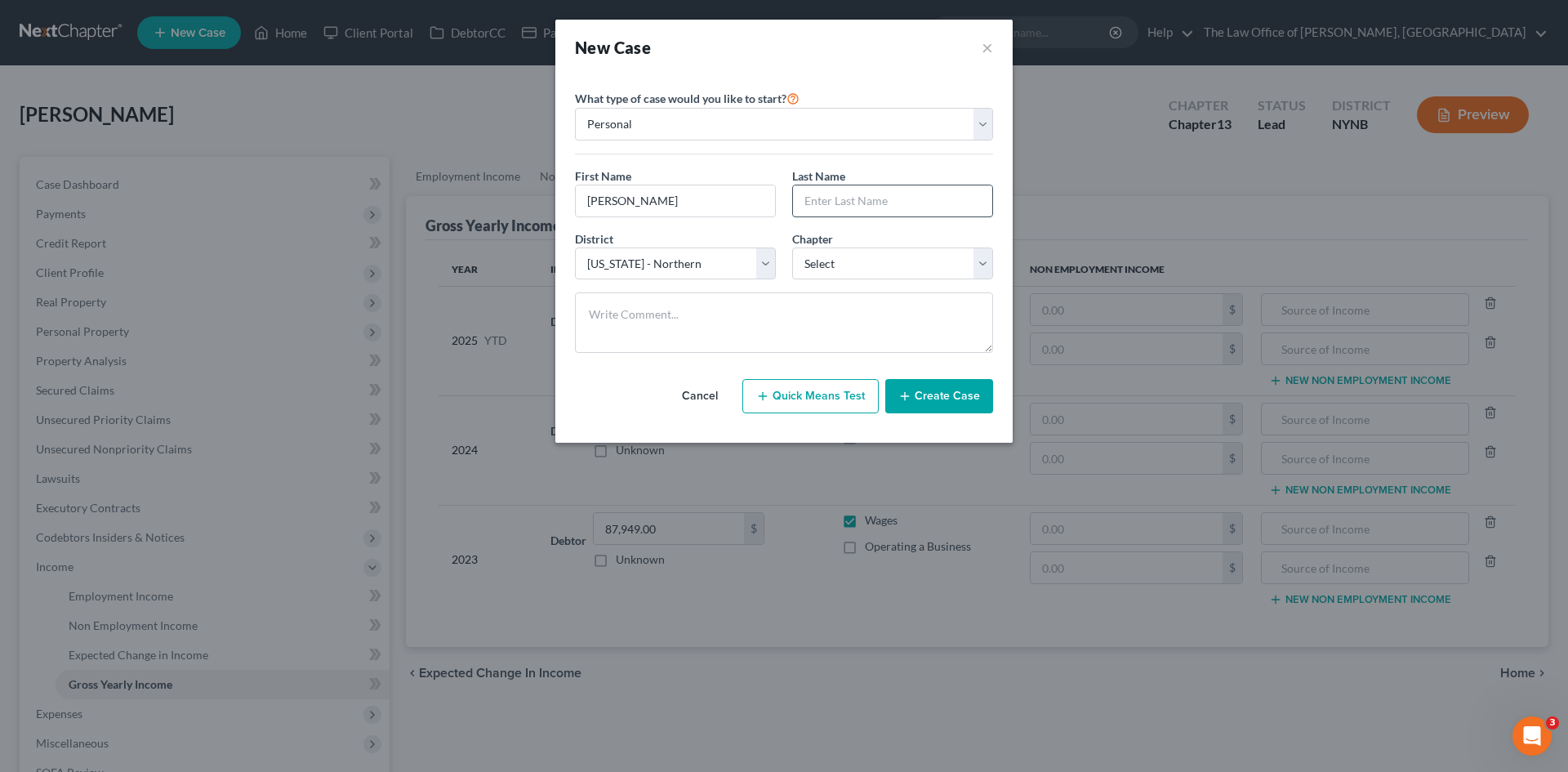
paste input "[PERSON_NAME]"
type input "[PERSON_NAME]"
click at [859, 269] on select "Select 7 11 12 13" at bounding box center [892, 264] width 201 height 33
select select "3"
click at [792, 247] on select "Select 7 11 12 13" at bounding box center [892, 264] width 201 height 33
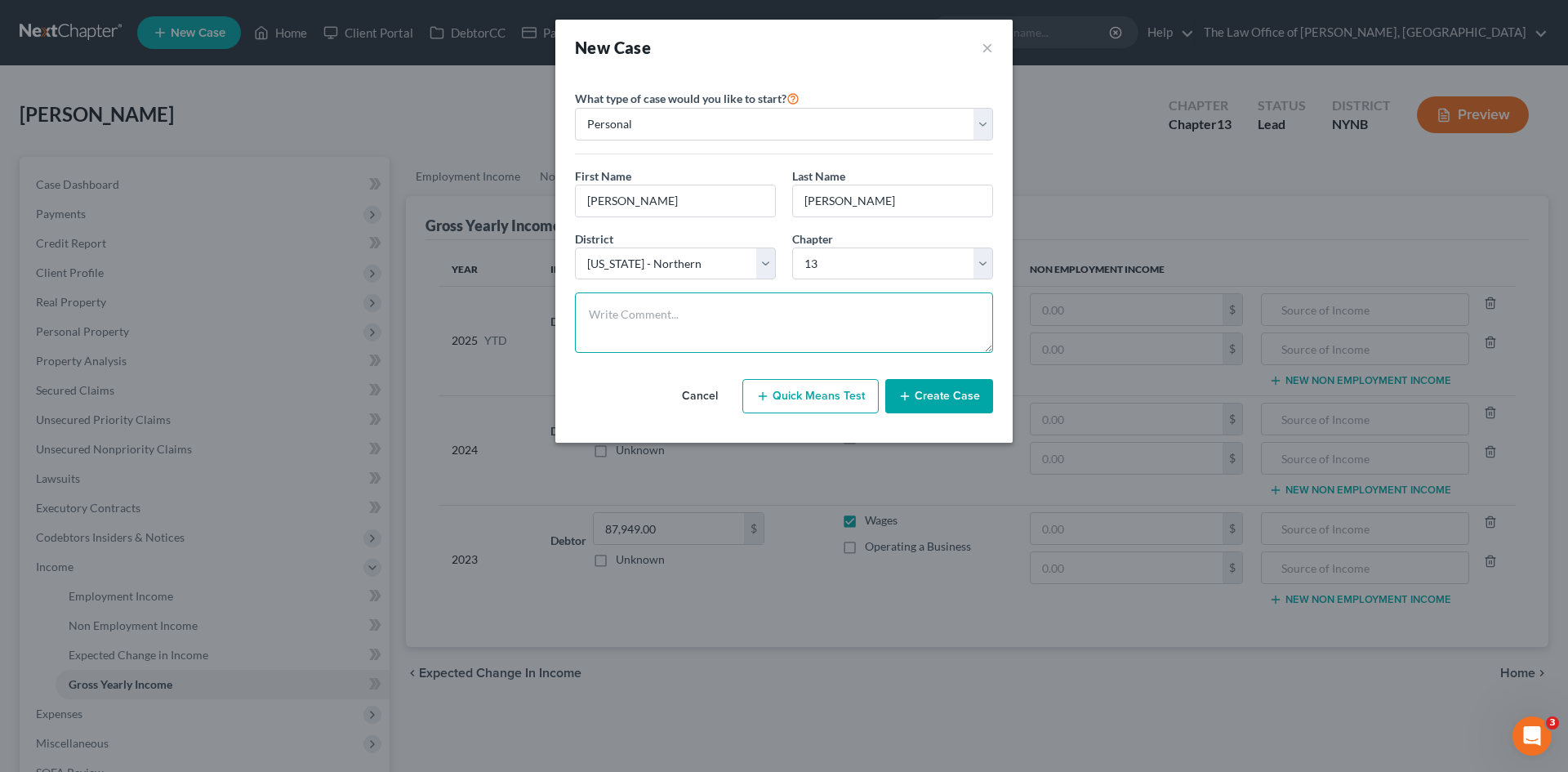
click at [639, 321] on textarea at bounding box center [784, 322] width 418 height 60
paste textarea "yes house 300k/100k/166k sch 2 mortgages up to date 2 cars liens on both up to …"
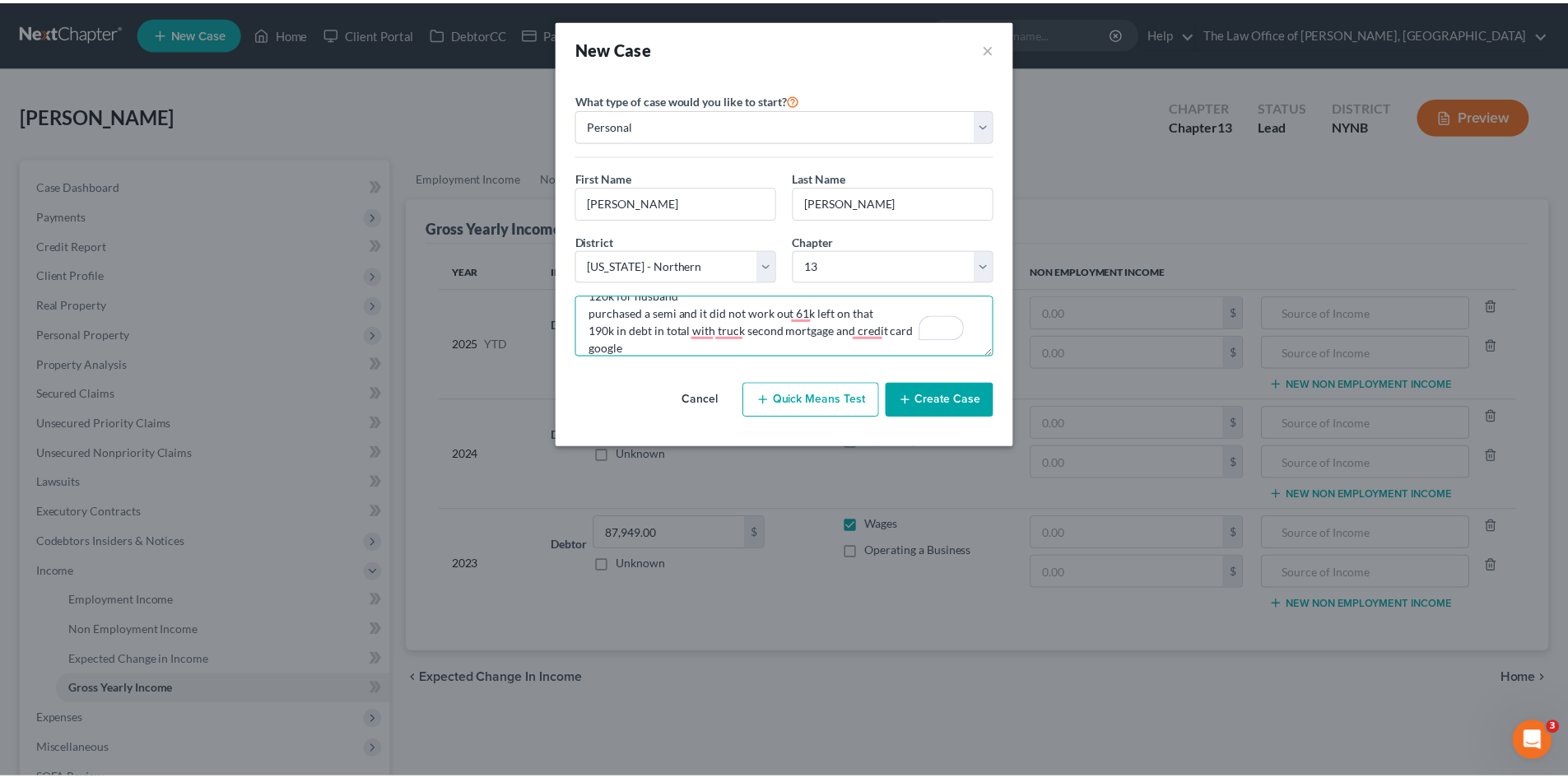
scroll to position [107, 0]
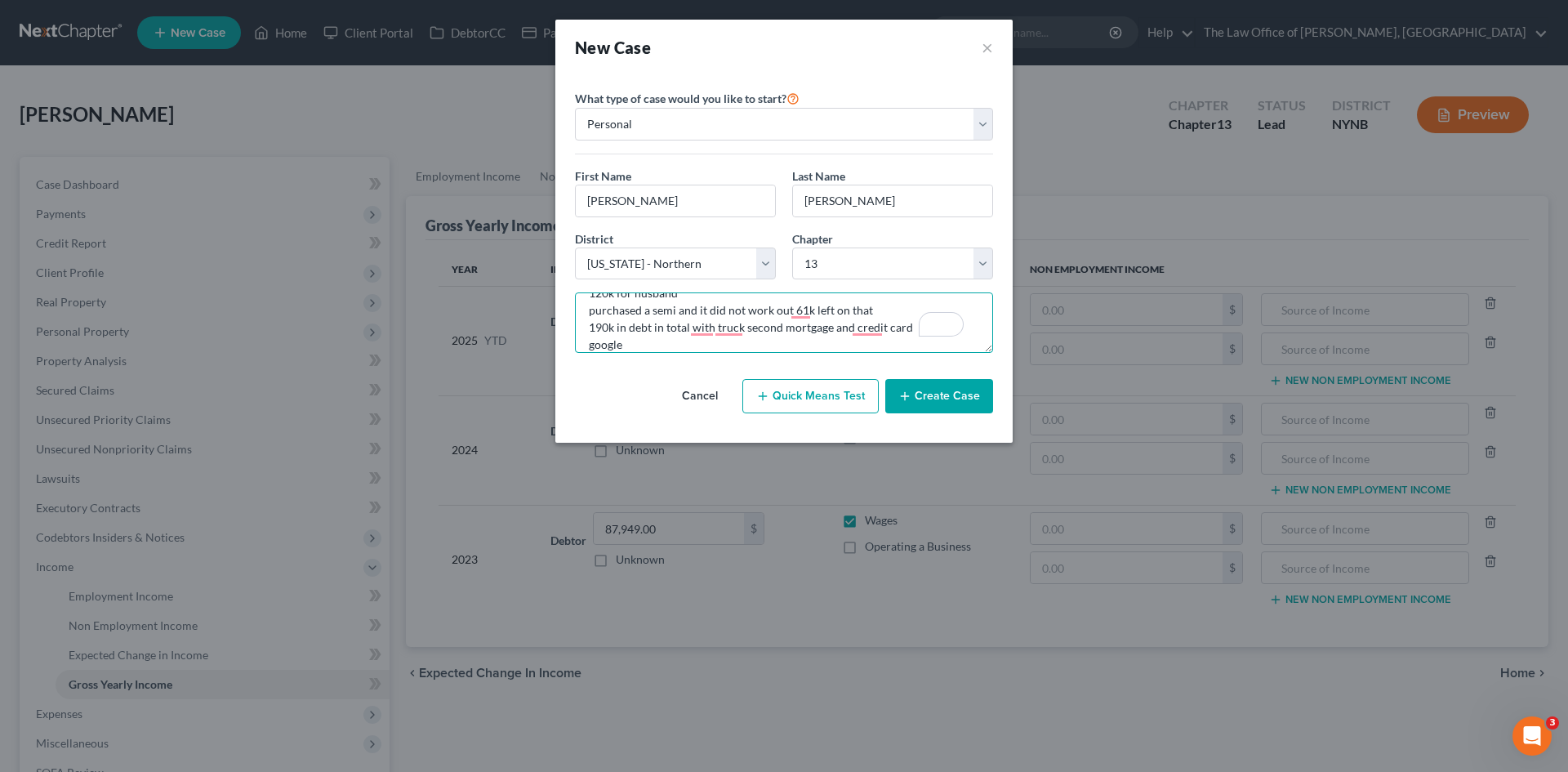
type textarea "yes house 300k/100k/166k sch 2 mortgages up to date 2 cars liens on both up to …"
click at [924, 394] on button "Create Case" at bounding box center [938, 397] width 107 height 35
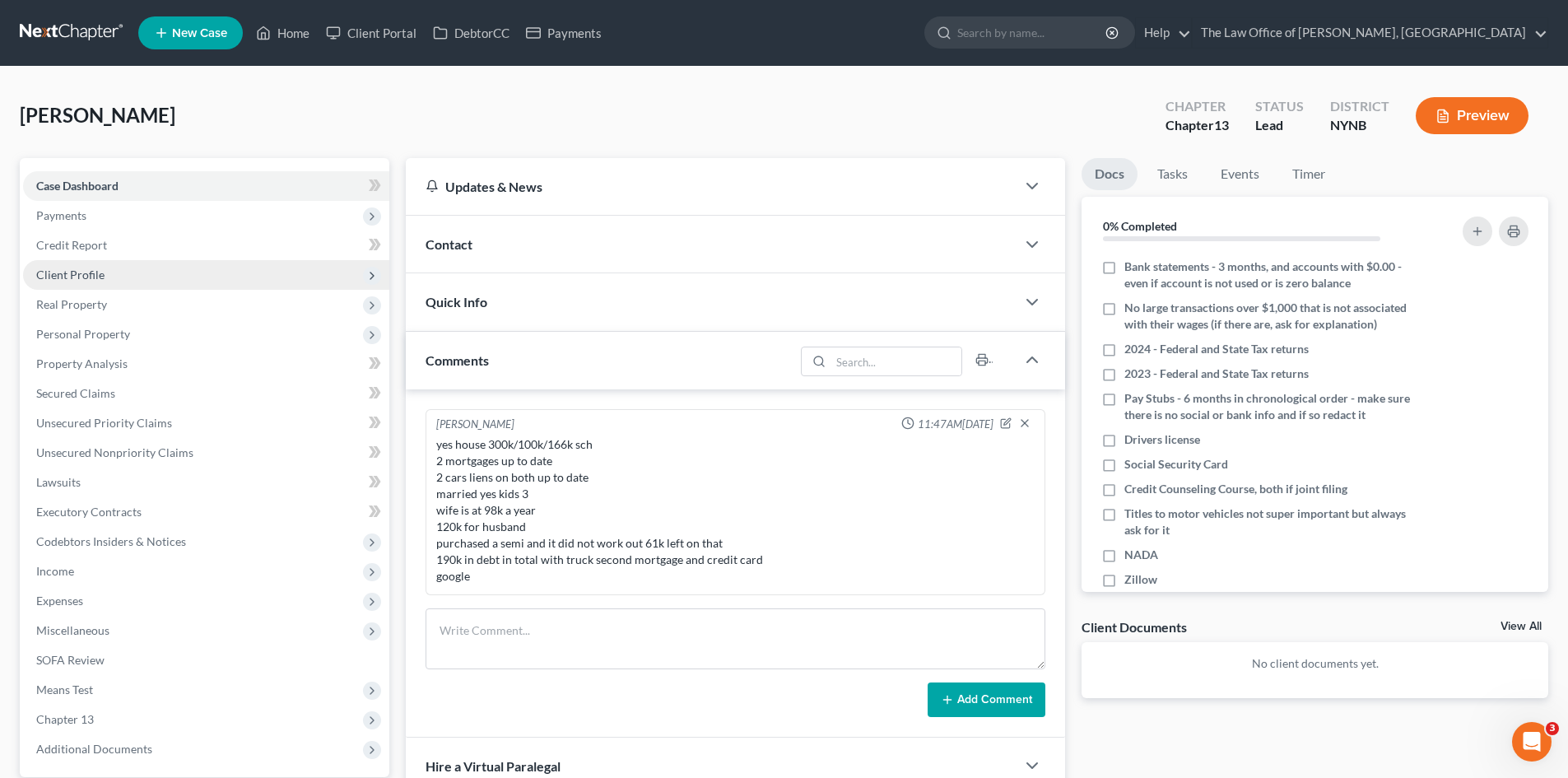
click at [115, 286] on span "Client Profile" at bounding box center [207, 275] width 366 height 30
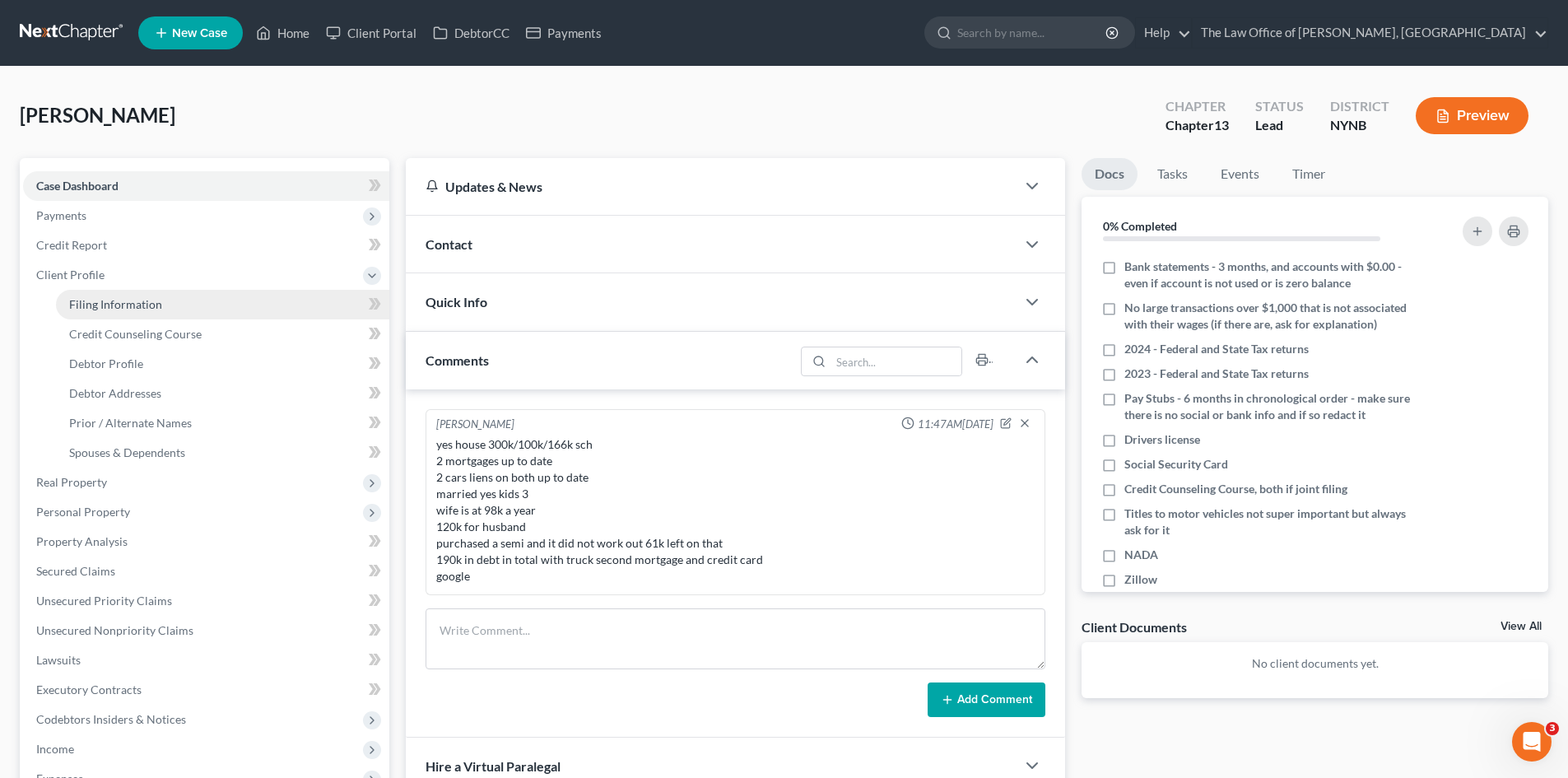
click at [135, 302] on span "Filing Information" at bounding box center [116, 304] width 93 height 14
select select "1"
select select "0"
select select "3"
select select "54"
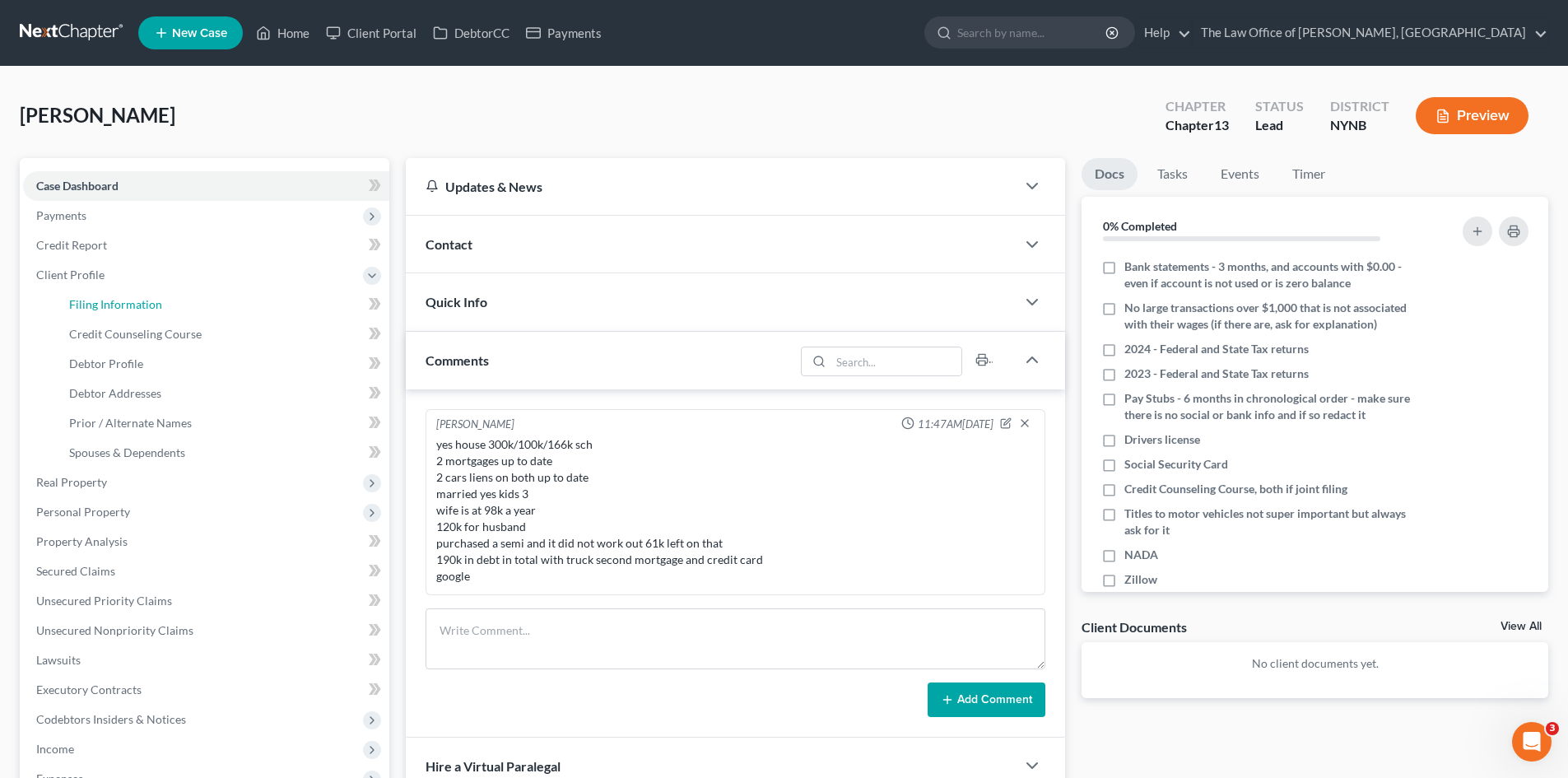
select select "0"
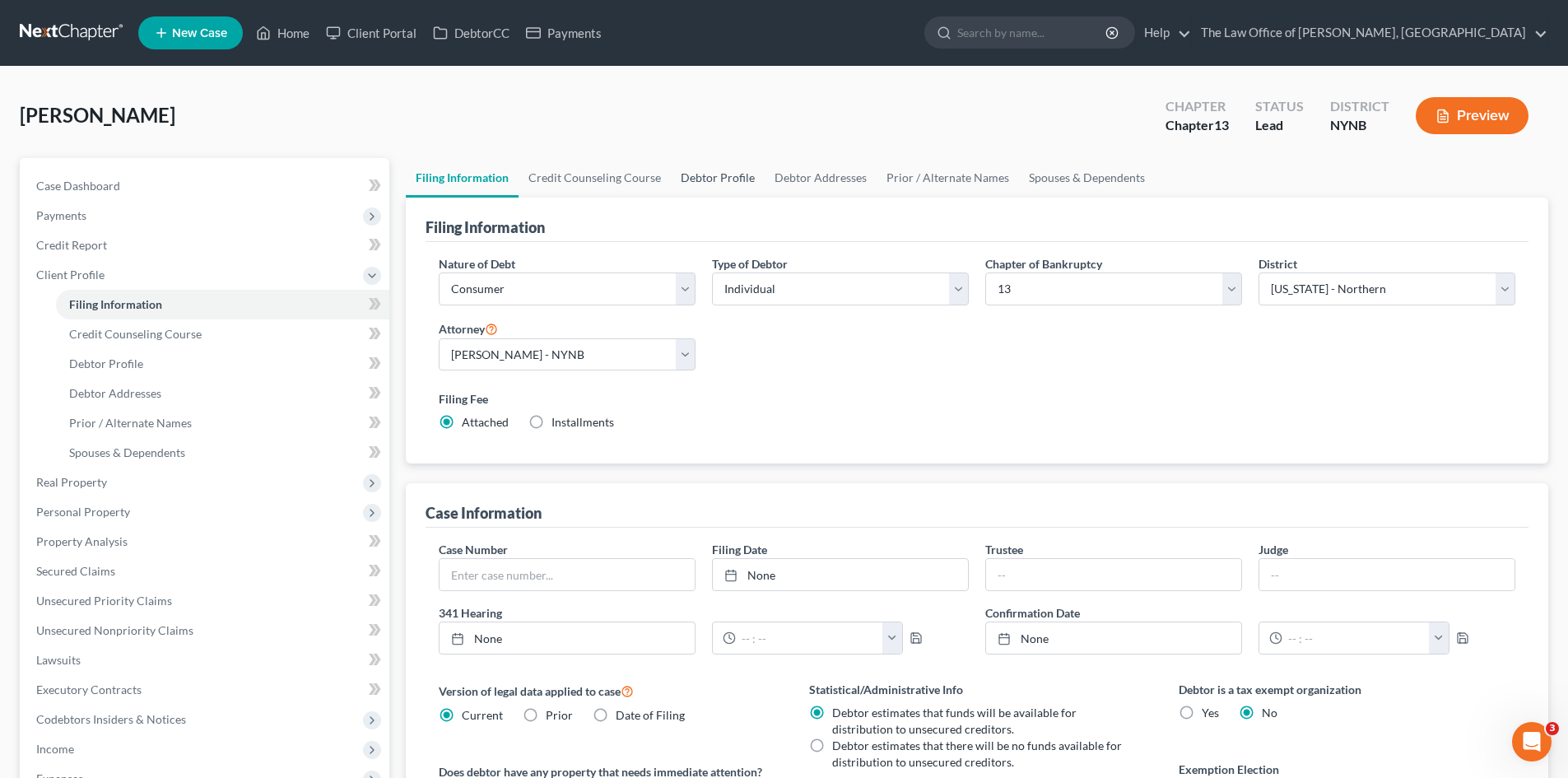
click at [717, 177] on link "Debtor Profile" at bounding box center [717, 177] width 94 height 39
select select "0"
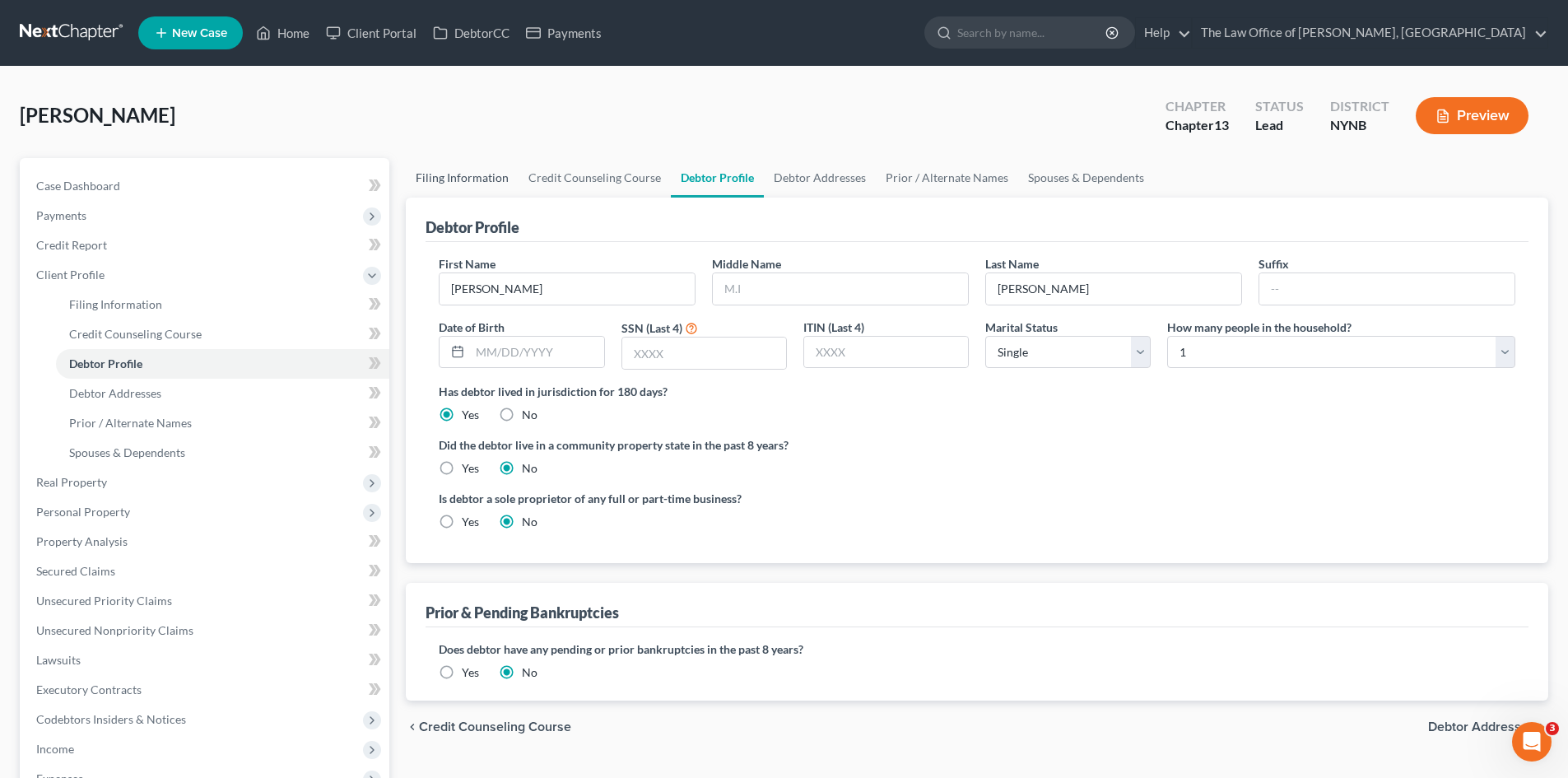
click at [468, 180] on link "Filing Information" at bounding box center [461, 177] width 112 height 39
select select "1"
select select "0"
select select "3"
select select "54"
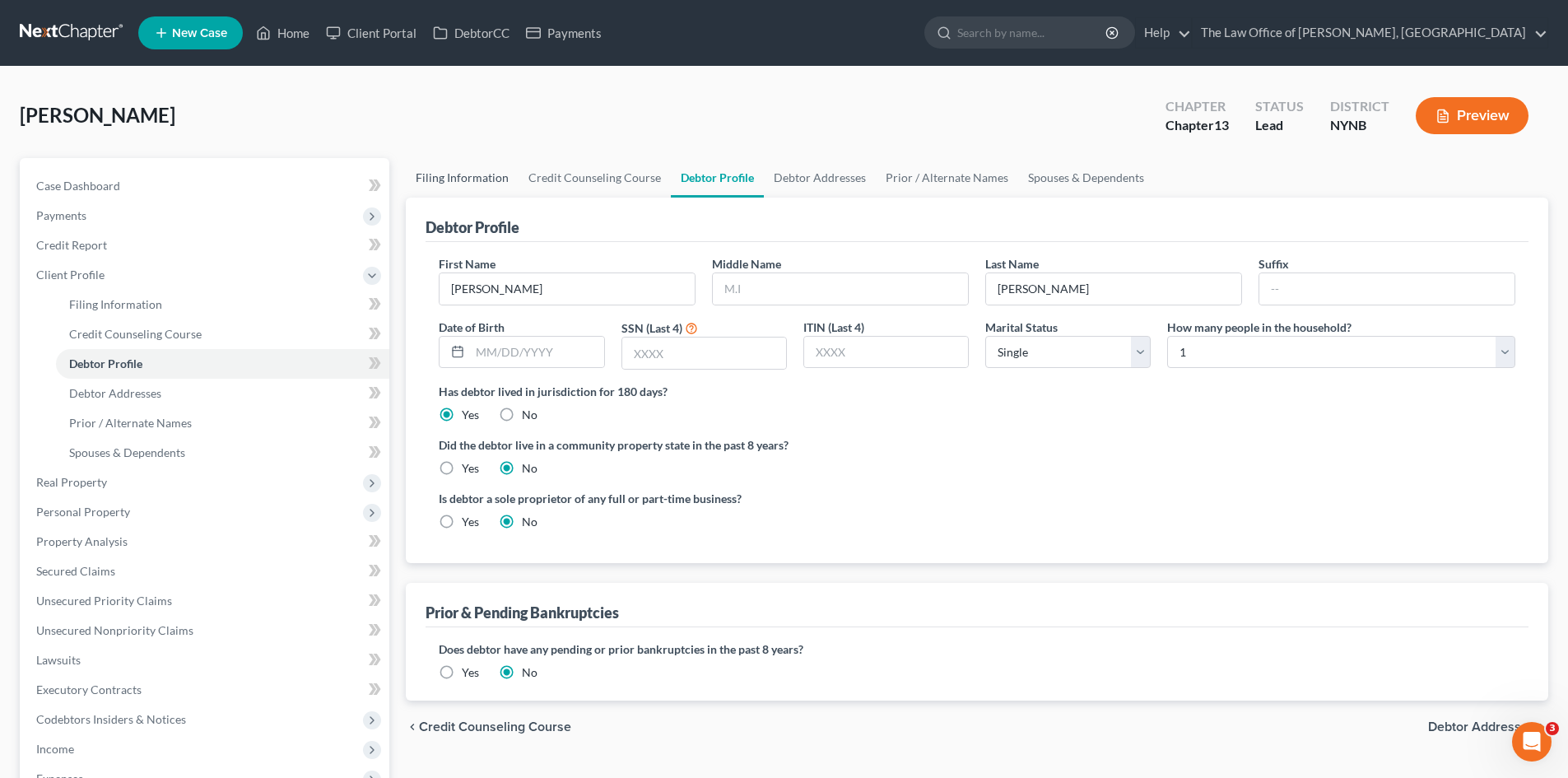
select select "0"
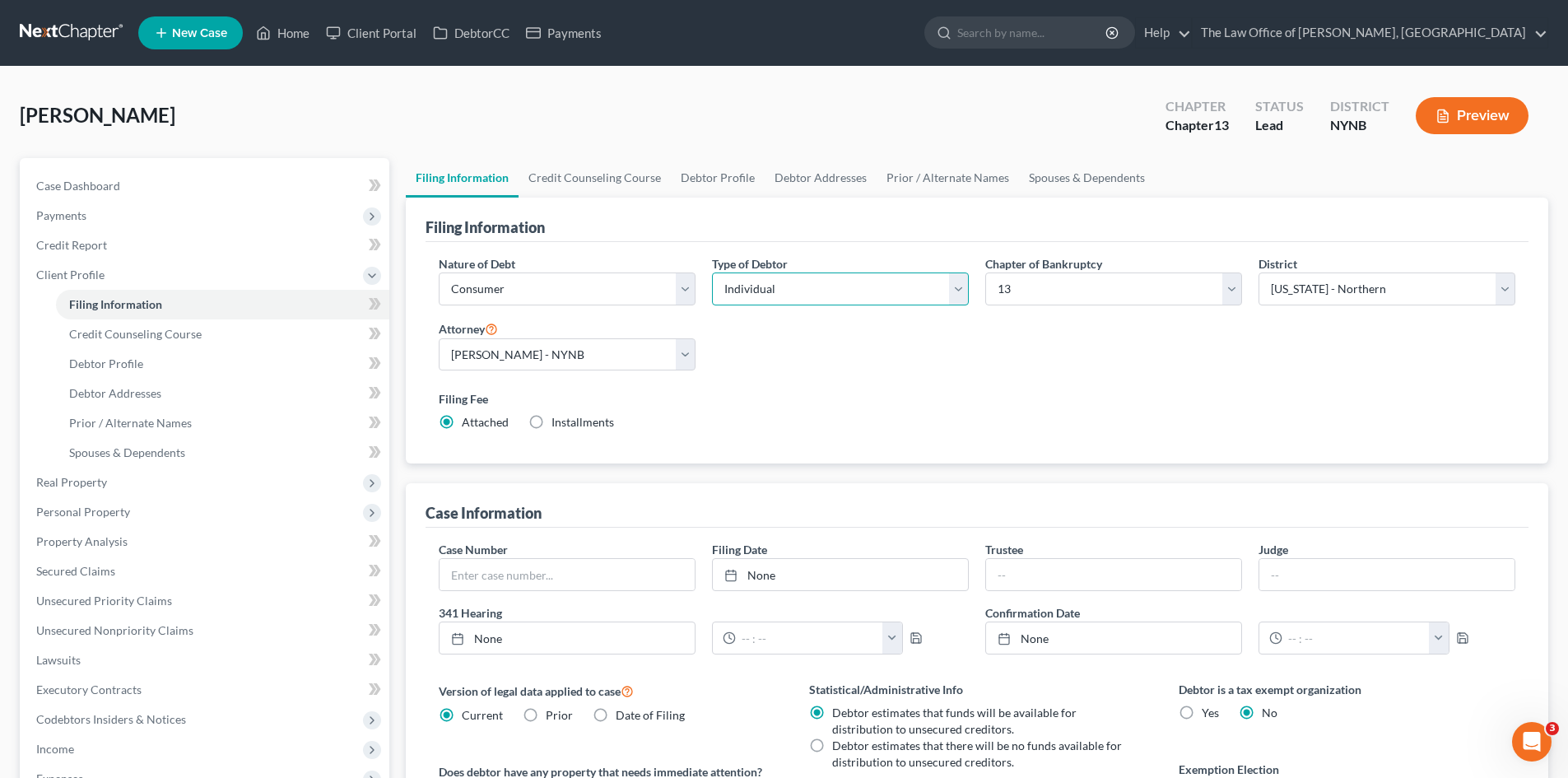
drag, startPoint x: 815, startPoint y: 294, endPoint x: 801, endPoint y: 302, distance: 16.1
click at [815, 294] on select "Select Individual Joint" at bounding box center [840, 289] width 256 height 33
select select "1"
click at [712, 272] on select "Select Individual Joint" at bounding box center [840, 289] width 256 height 33
click at [891, 182] on link "Joint Debtor Profile" at bounding box center [938, 177] width 122 height 39
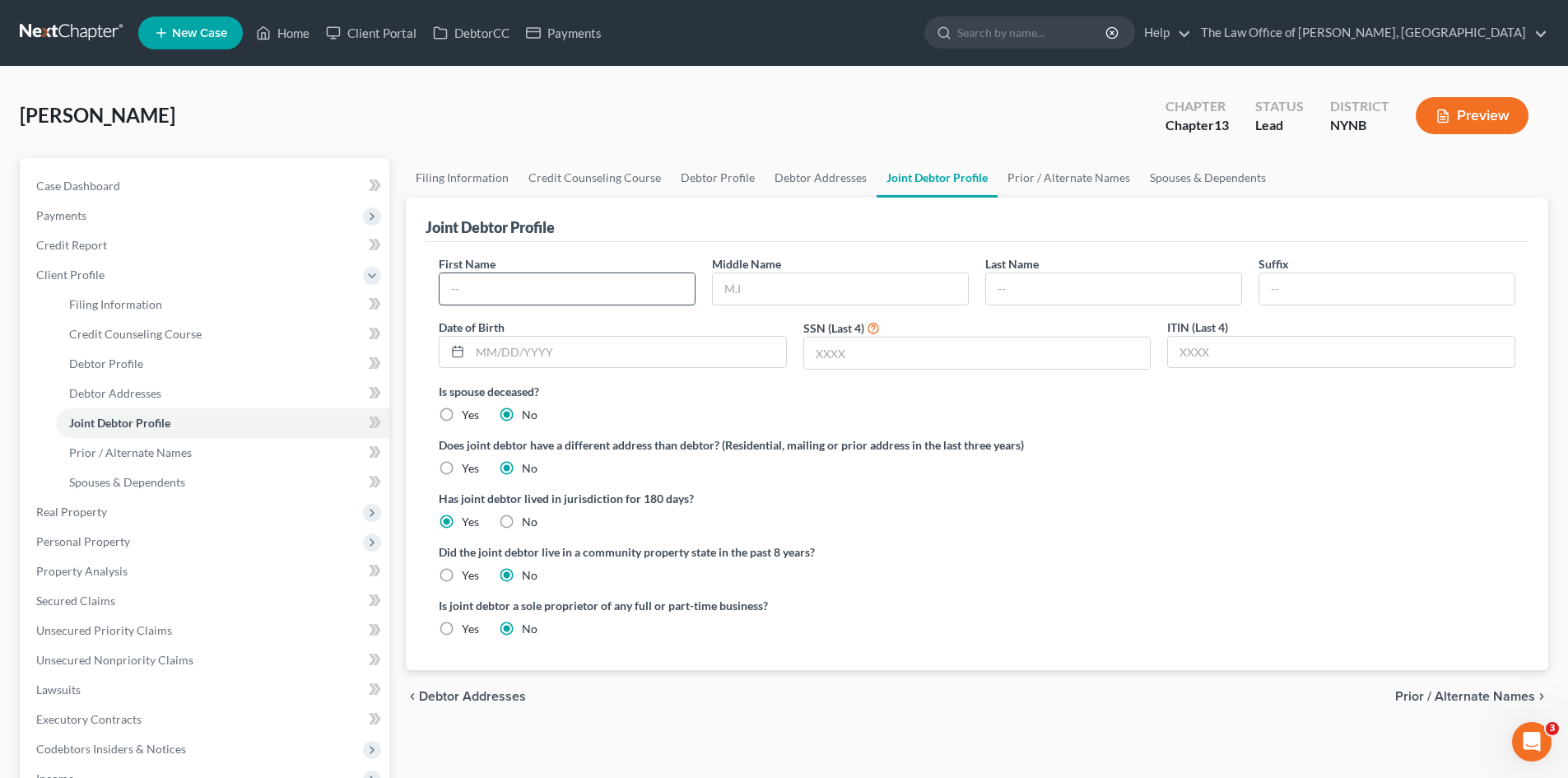
click at [570, 296] on input "text" at bounding box center [567, 289] width 255 height 32
paste input "[PERSON_NAME]"
type input "[PERSON_NAME]"
click at [92, 116] on span "[PERSON_NAME]" at bounding box center [97, 115] width 156 height 24
click at [92, 117] on span "[PERSON_NAME]" at bounding box center [97, 115] width 156 height 24
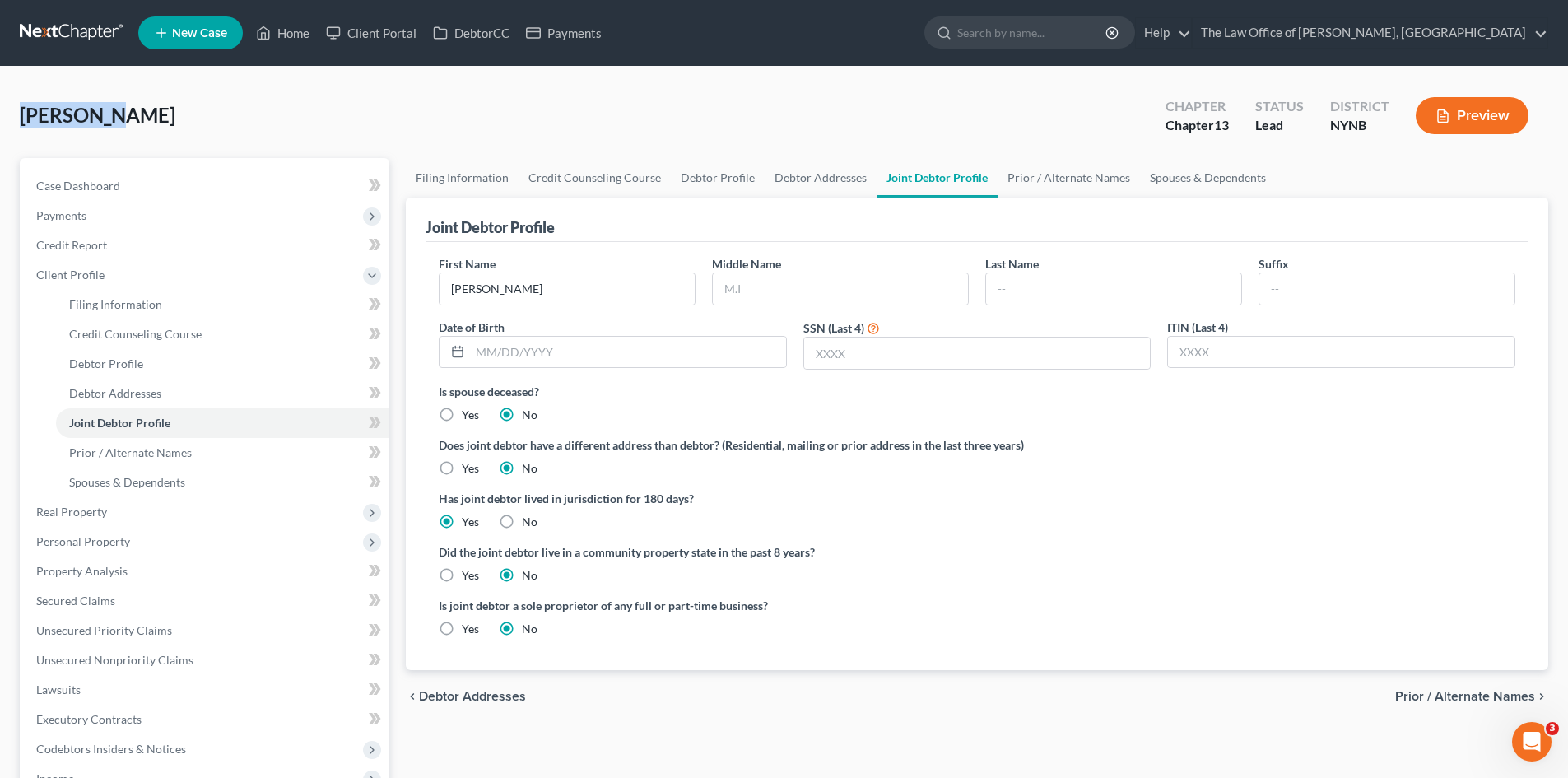
copy span "[PERSON_NAME]"
click at [1045, 286] on input "text" at bounding box center [1113, 289] width 255 height 32
paste input "[PERSON_NAME]"
type input "[PERSON_NAME]"
click at [1015, 472] on div "Does joint debtor have a different address than debtor? (Residential, mailing o…" at bounding box center [977, 456] width 1077 height 40
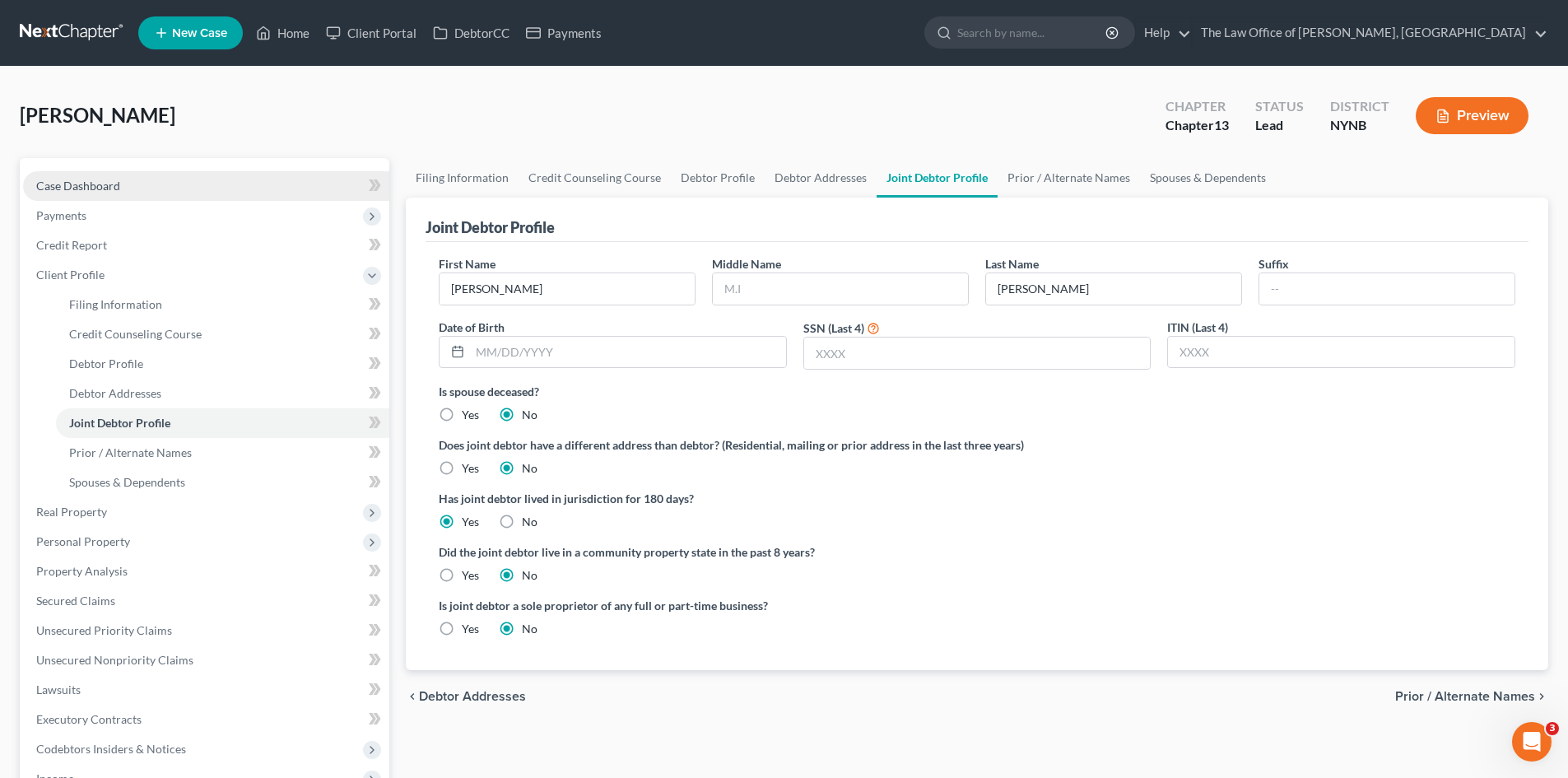
click at [62, 190] on span "Case Dashboard" at bounding box center [77, 185] width 84 height 14
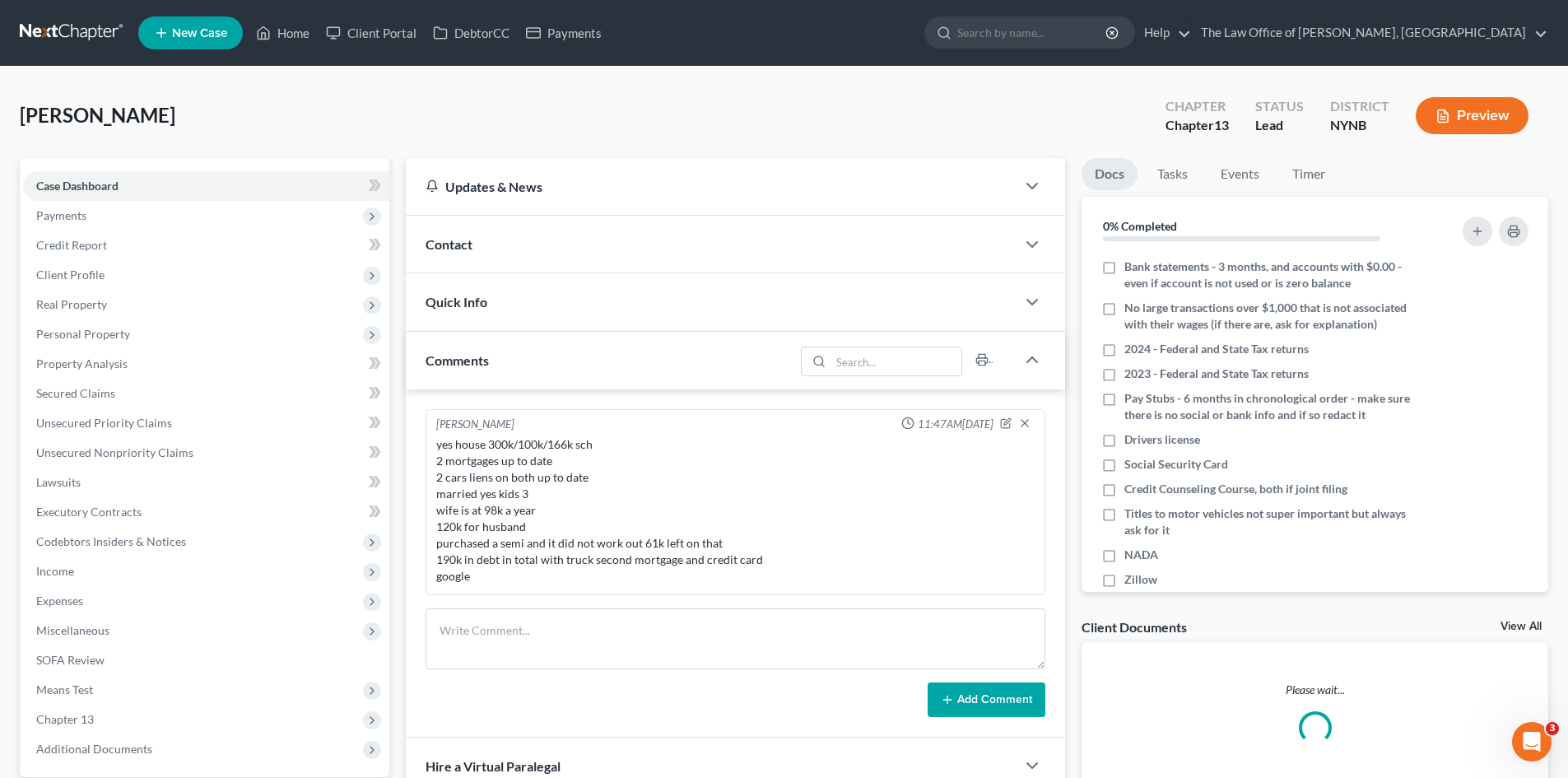
click at [484, 253] on div "Contact" at bounding box center [710, 244] width 610 height 57
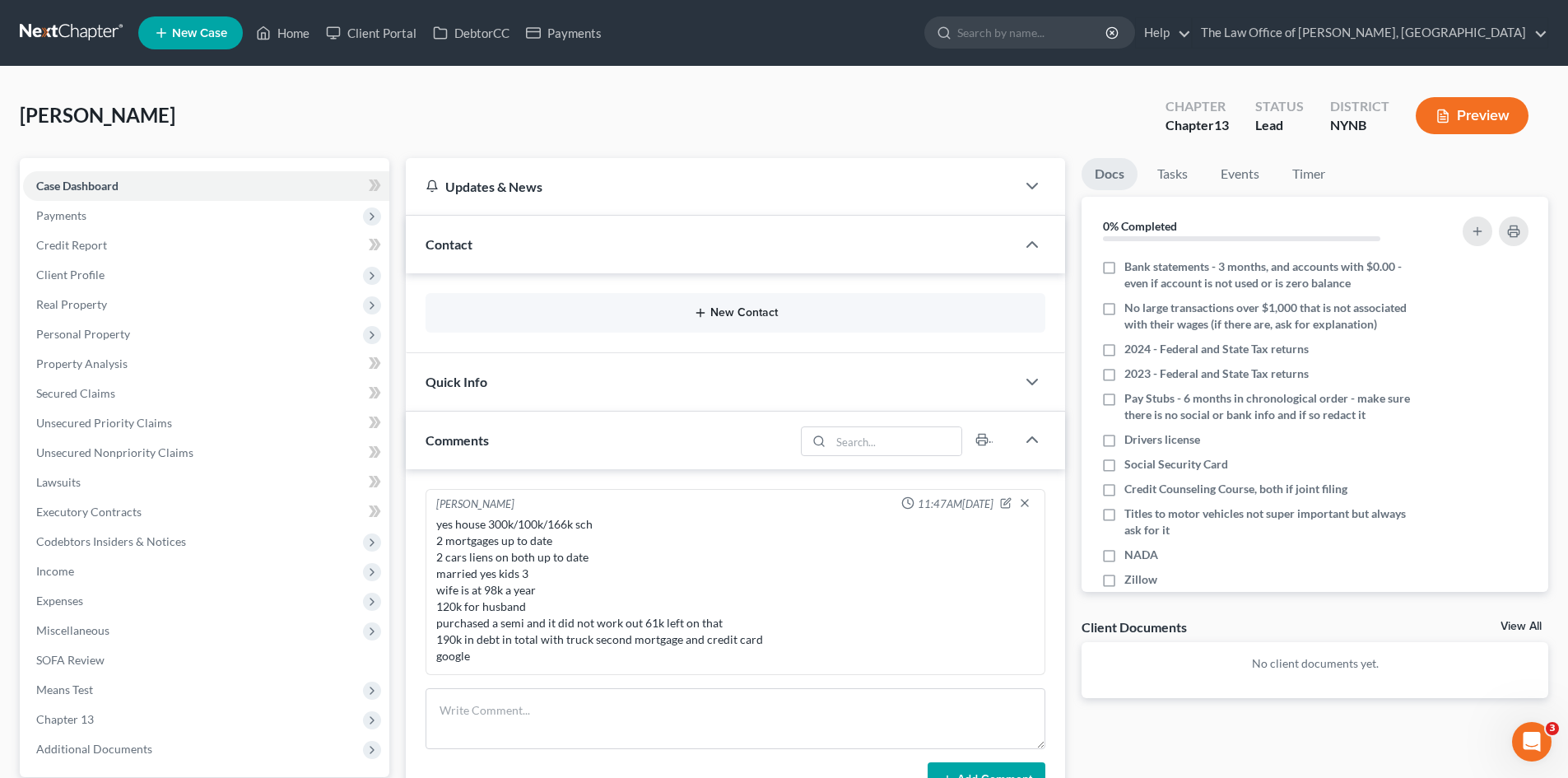
click at [762, 311] on button "New Contact" at bounding box center [735, 313] width 594 height 13
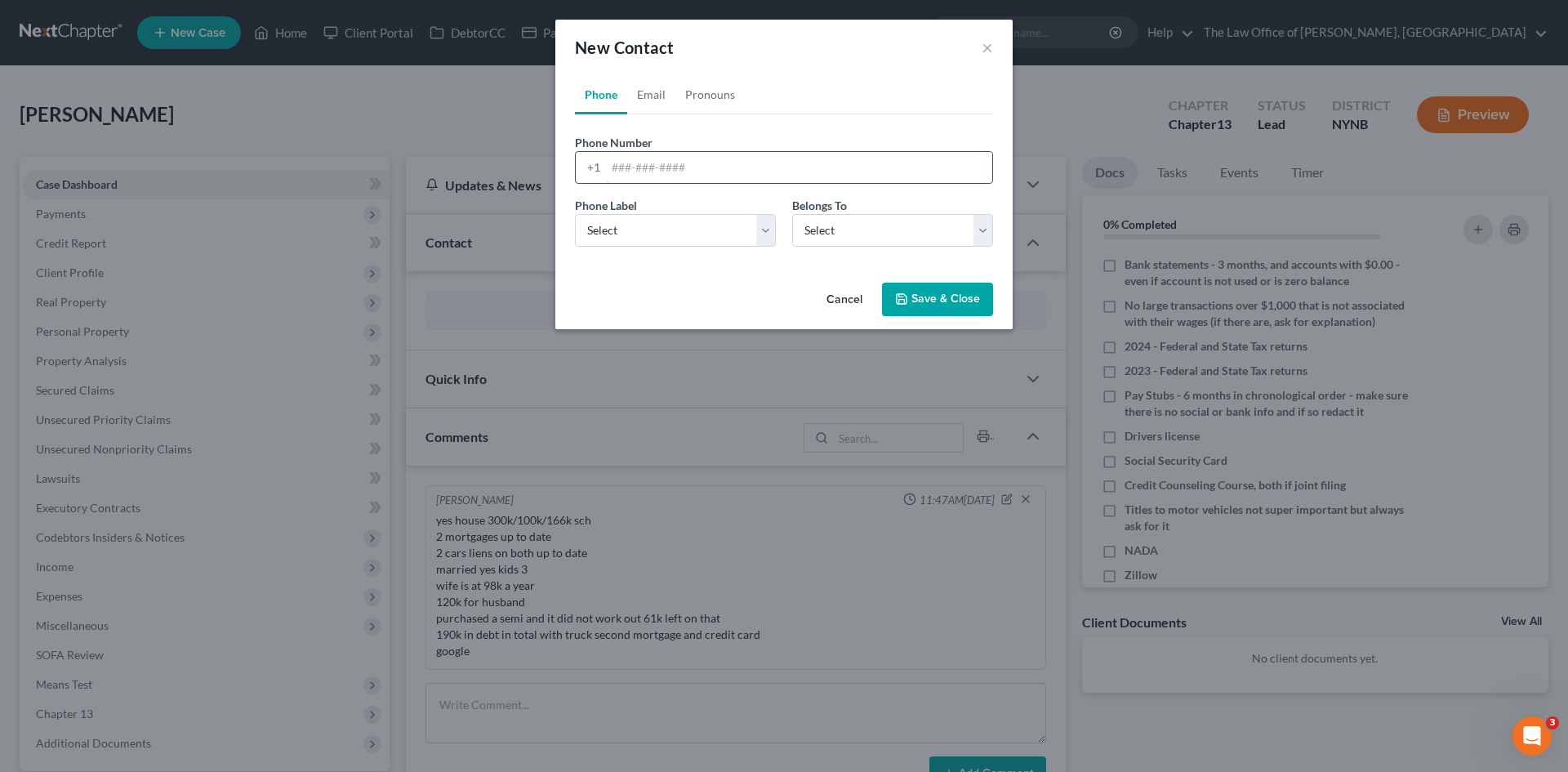
drag, startPoint x: 644, startPoint y: 160, endPoint x: 657, endPoint y: 164, distance: 13.6
click at [643, 160] on input "tel" at bounding box center [798, 168] width 386 height 31
paste input "[PHONE_NUMBER]"
type input "[PHONE_NUMBER]"
drag, startPoint x: 631, startPoint y: 223, endPoint x: 616, endPoint y: 245, distance: 26.6
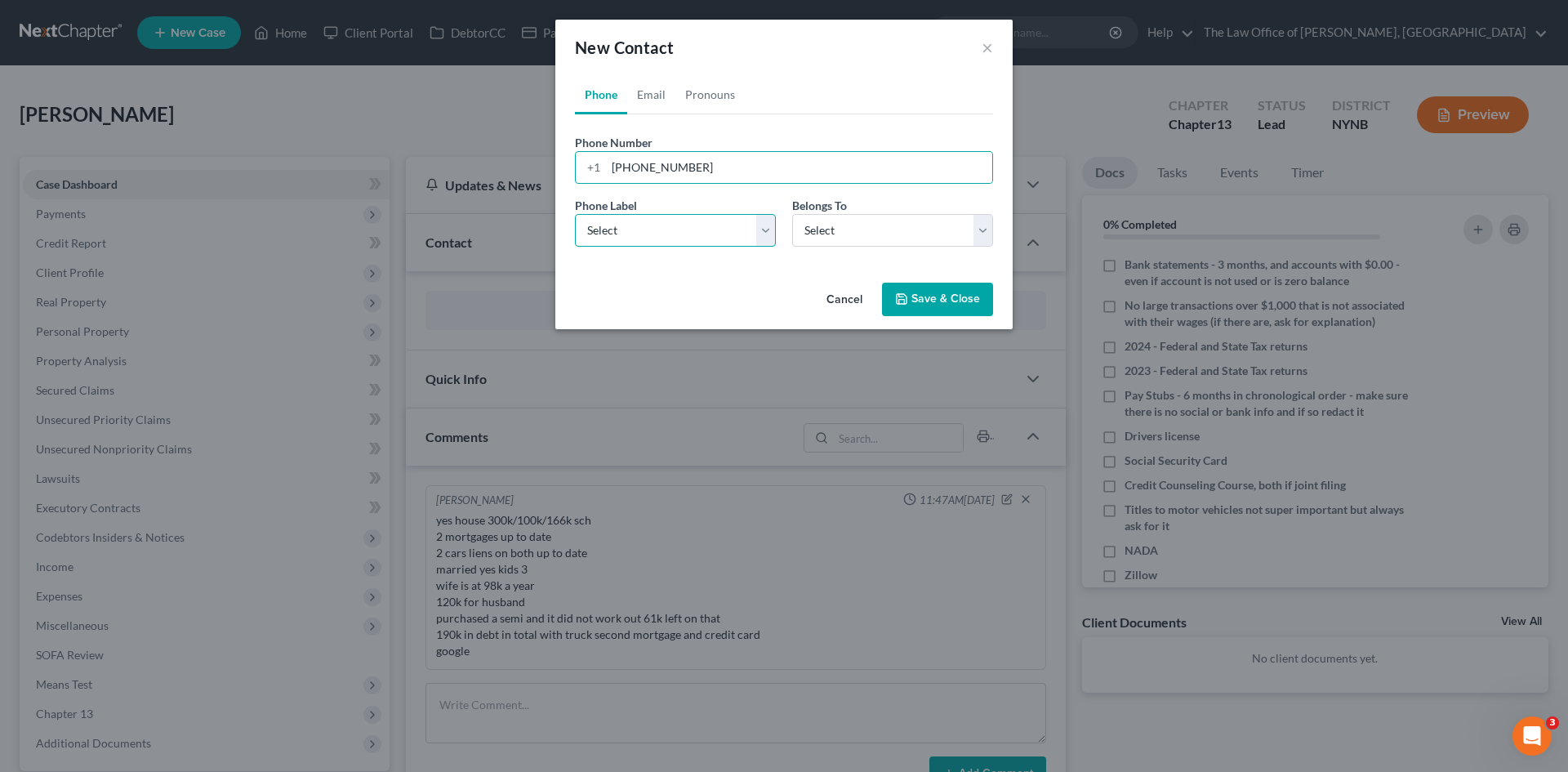
click at [631, 223] on select "Select Mobile Home Work Other" at bounding box center [675, 231] width 201 height 33
select select "0"
click at [575, 214] on select "Select Mobile Home Work Other" at bounding box center [675, 231] width 201 height 33
drag, startPoint x: 849, startPoint y: 236, endPoint x: 843, endPoint y: 245, distance: 10.8
click at [849, 236] on select "Select Client Spouse Other" at bounding box center [892, 231] width 201 height 33
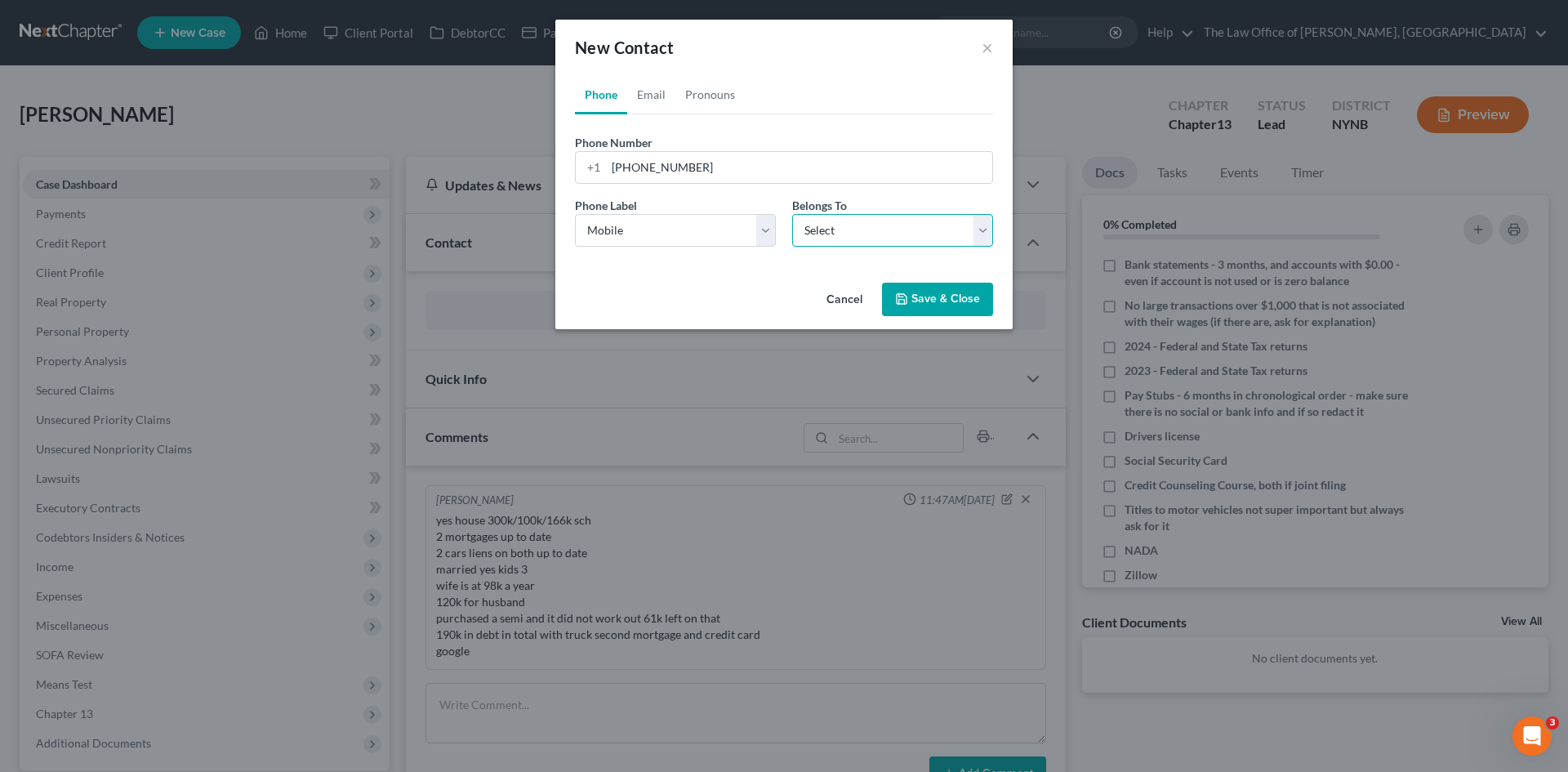
select select "0"
click at [792, 214] on select "Select Client Spouse Other" at bounding box center [892, 231] width 201 height 33
select select "0"
click at [658, 96] on link "Email" at bounding box center [651, 94] width 48 height 39
drag, startPoint x: 659, startPoint y: 165, endPoint x: 668, endPoint y: 173, distance: 12.0
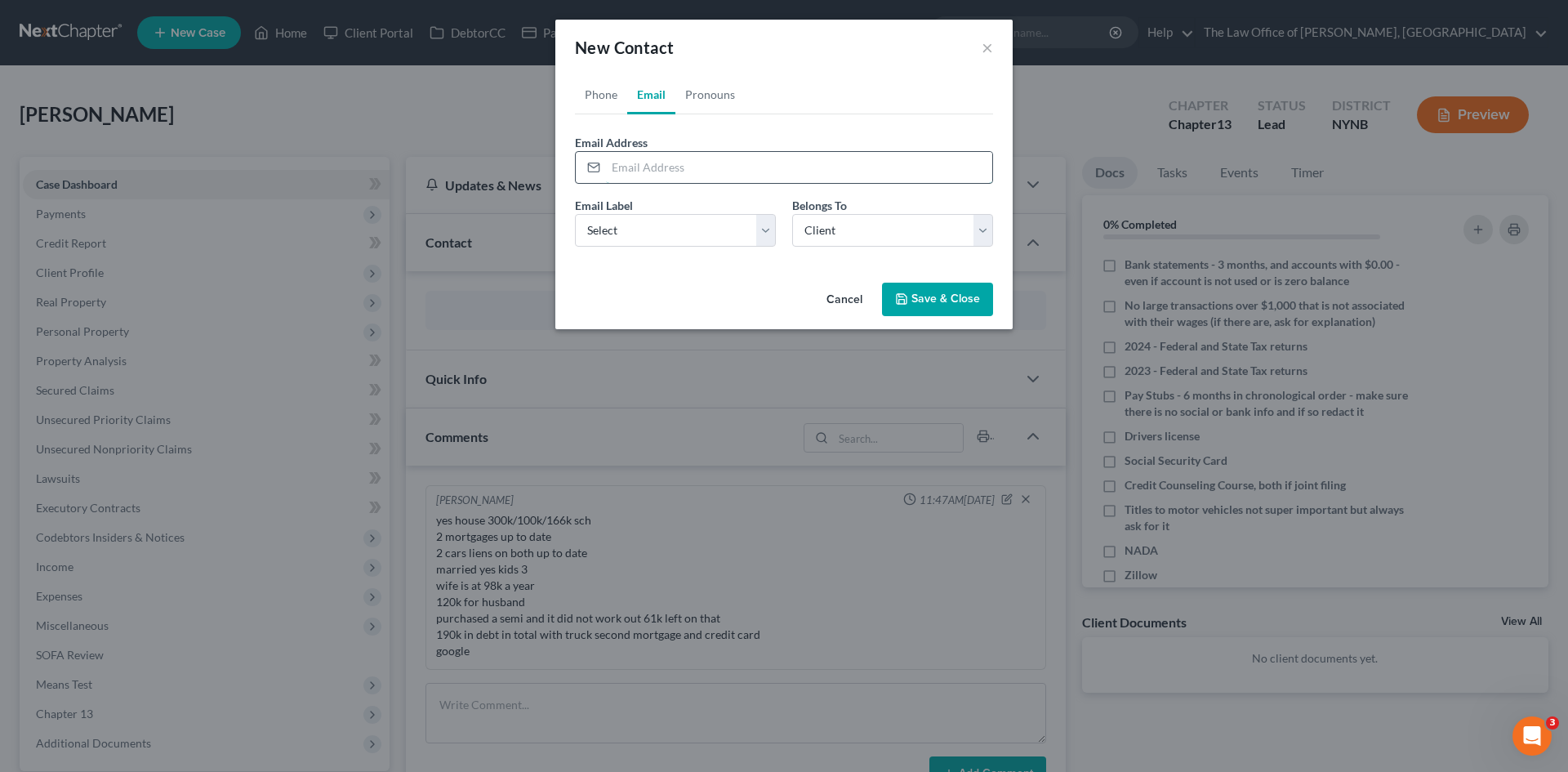
click at [659, 165] on input "email" at bounding box center [798, 168] width 386 height 31
paste input "[EMAIL_ADDRESS][PERSON_NAME][DOMAIN_NAME]"
type input "[EMAIL_ADDRESS][PERSON_NAME][DOMAIN_NAME]"
drag, startPoint x: 658, startPoint y: 220, endPoint x: 637, endPoint y: 244, distance: 31.9
click at [658, 220] on select "Select Home Work Other" at bounding box center [675, 231] width 201 height 33
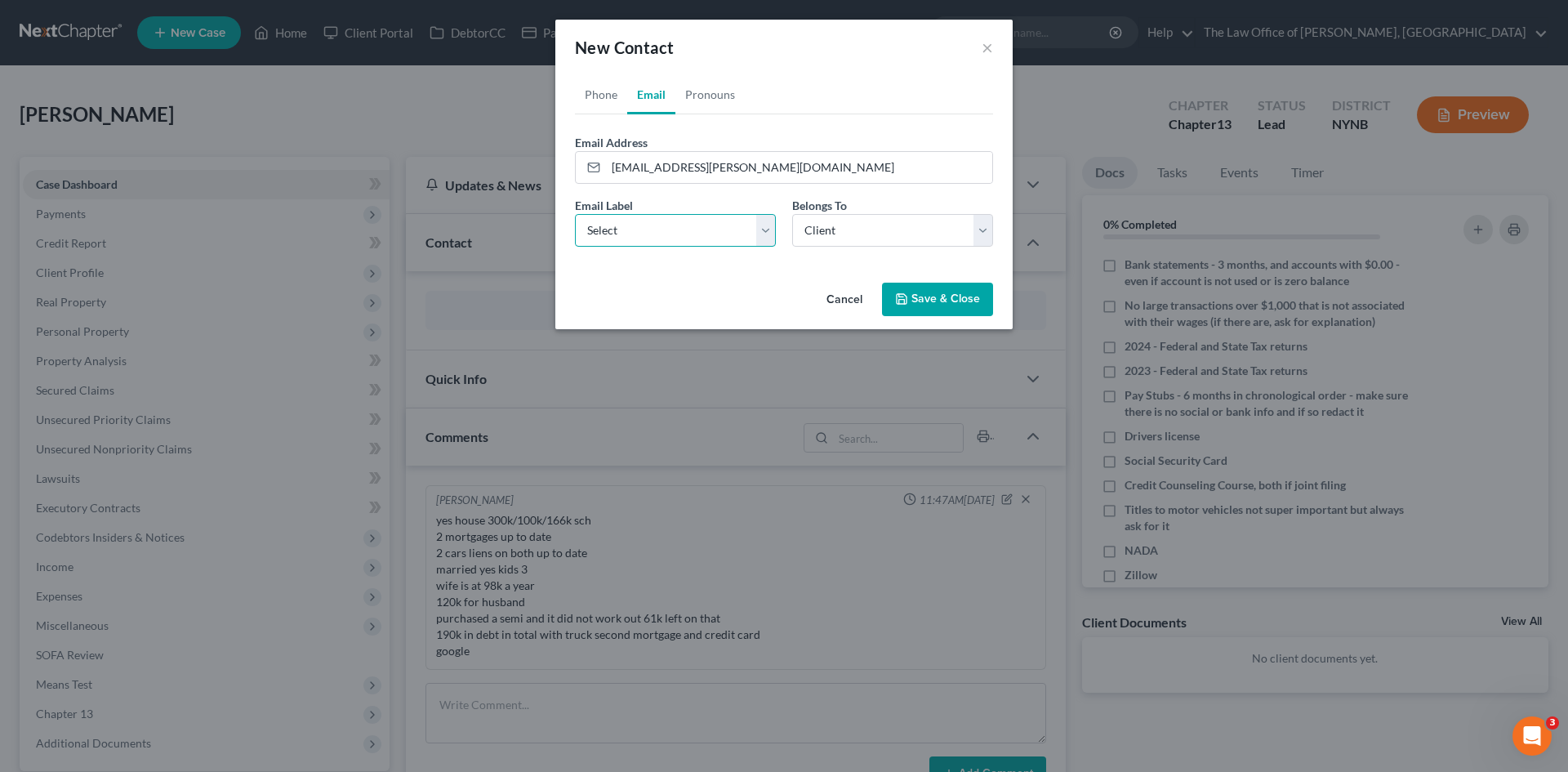
select select "0"
click at [575, 214] on select "Select Home Work Other" at bounding box center [675, 231] width 201 height 33
click at [944, 299] on button "Save & Close" at bounding box center [937, 300] width 111 height 35
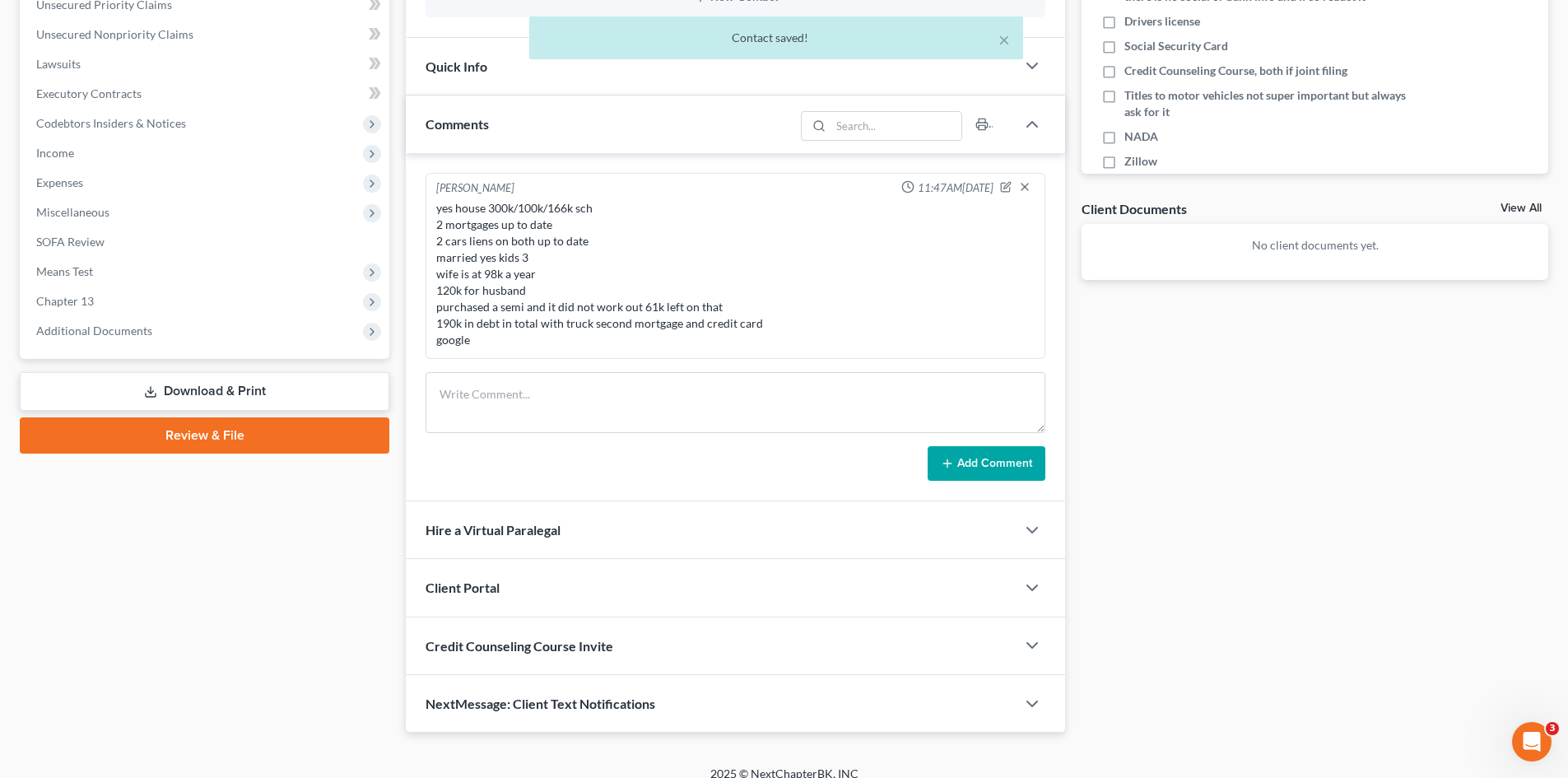
scroll to position [436, 0]
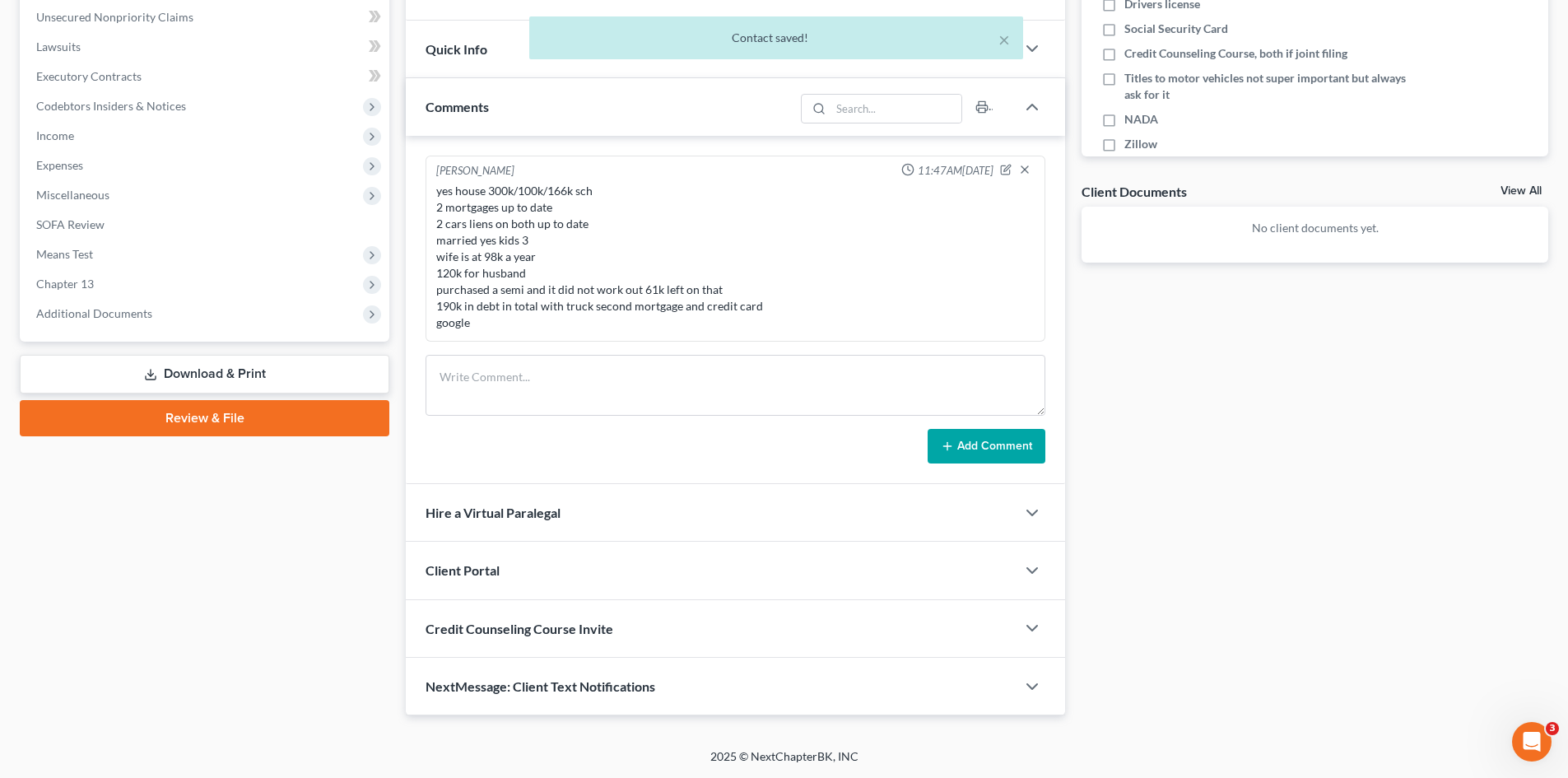
click at [530, 566] on div "Client Portal" at bounding box center [710, 570] width 610 height 57
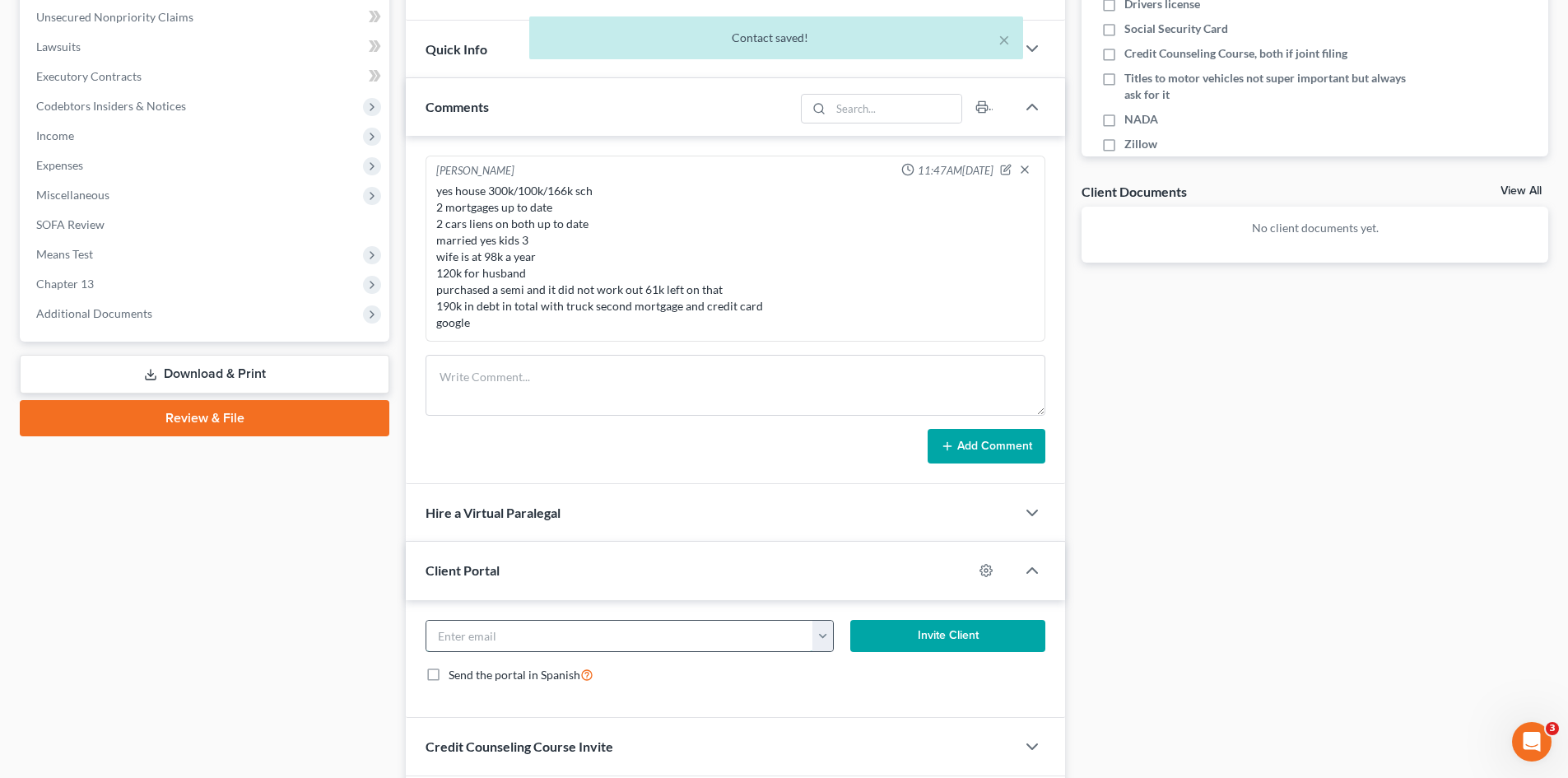
click at [504, 636] on input "email" at bounding box center [620, 636] width 386 height 32
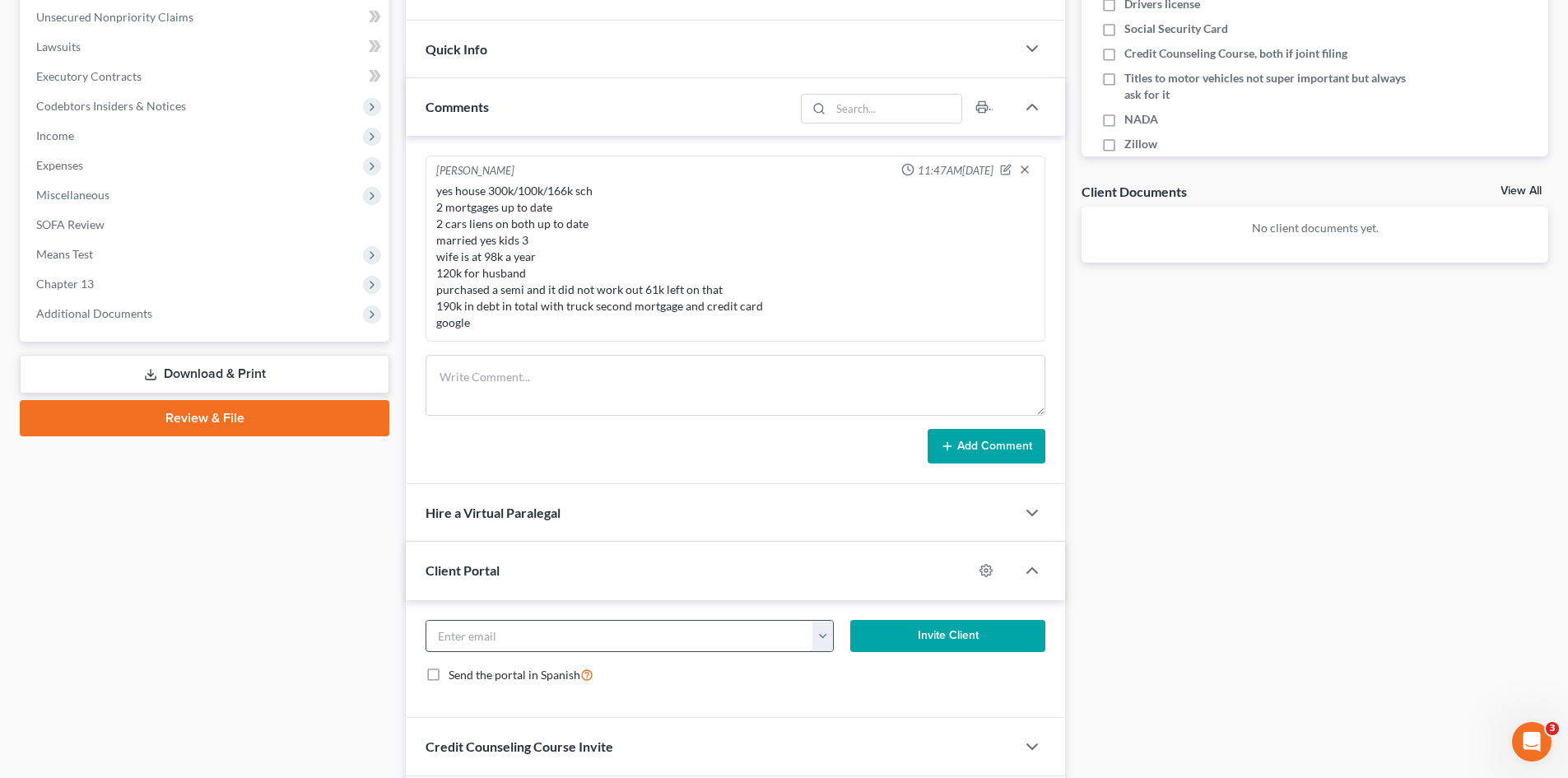
paste input "[EMAIL_ADDRESS][PERSON_NAME][DOMAIN_NAME]"
type input "[EMAIL_ADDRESS][PERSON_NAME][DOMAIN_NAME]"
click at [905, 631] on button "Invite Client" at bounding box center [948, 636] width 196 height 33
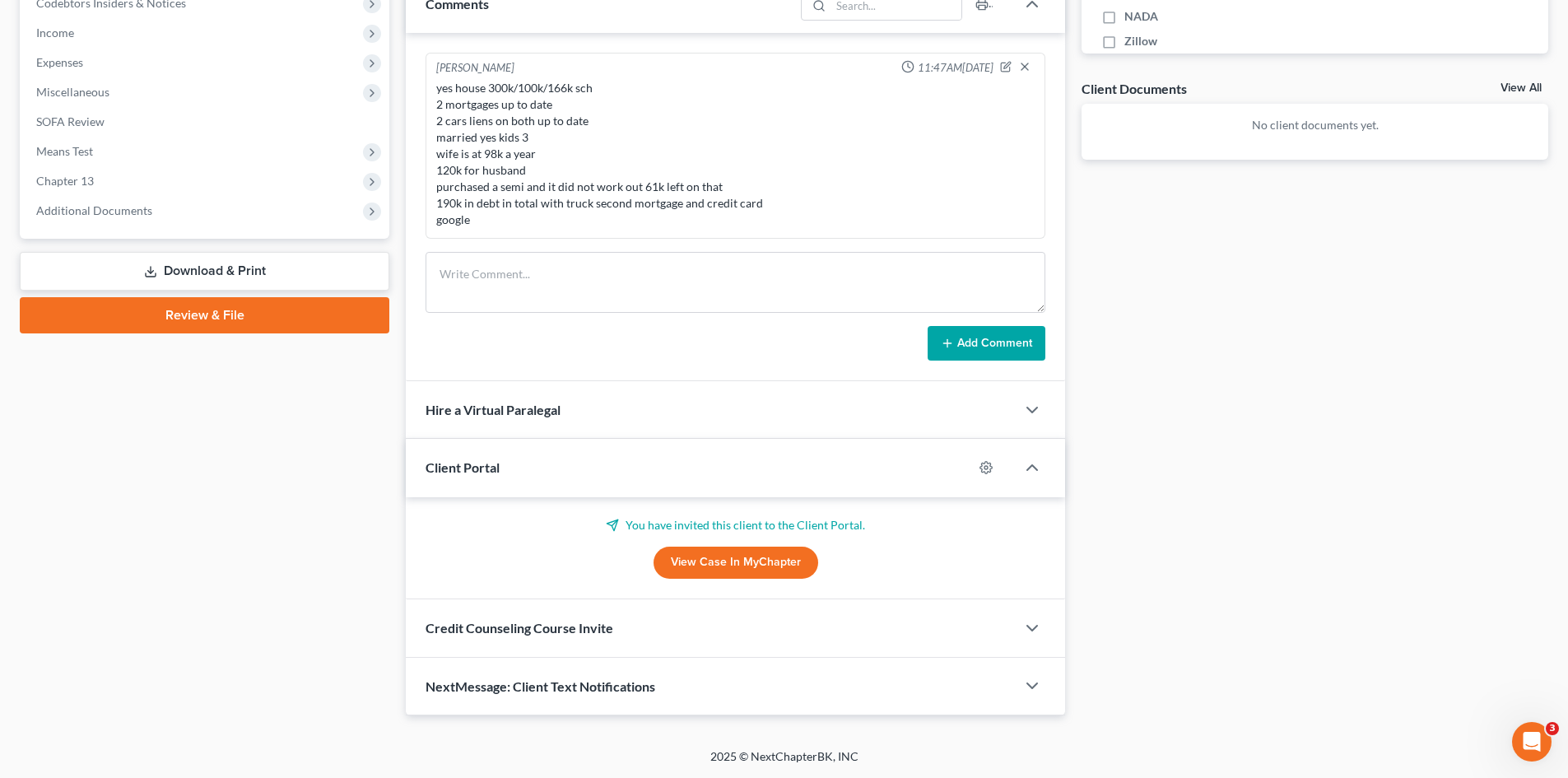
scroll to position [538, 0]
click at [560, 644] on div "Credit Counseling Course Invite" at bounding box center [710, 627] width 610 height 57
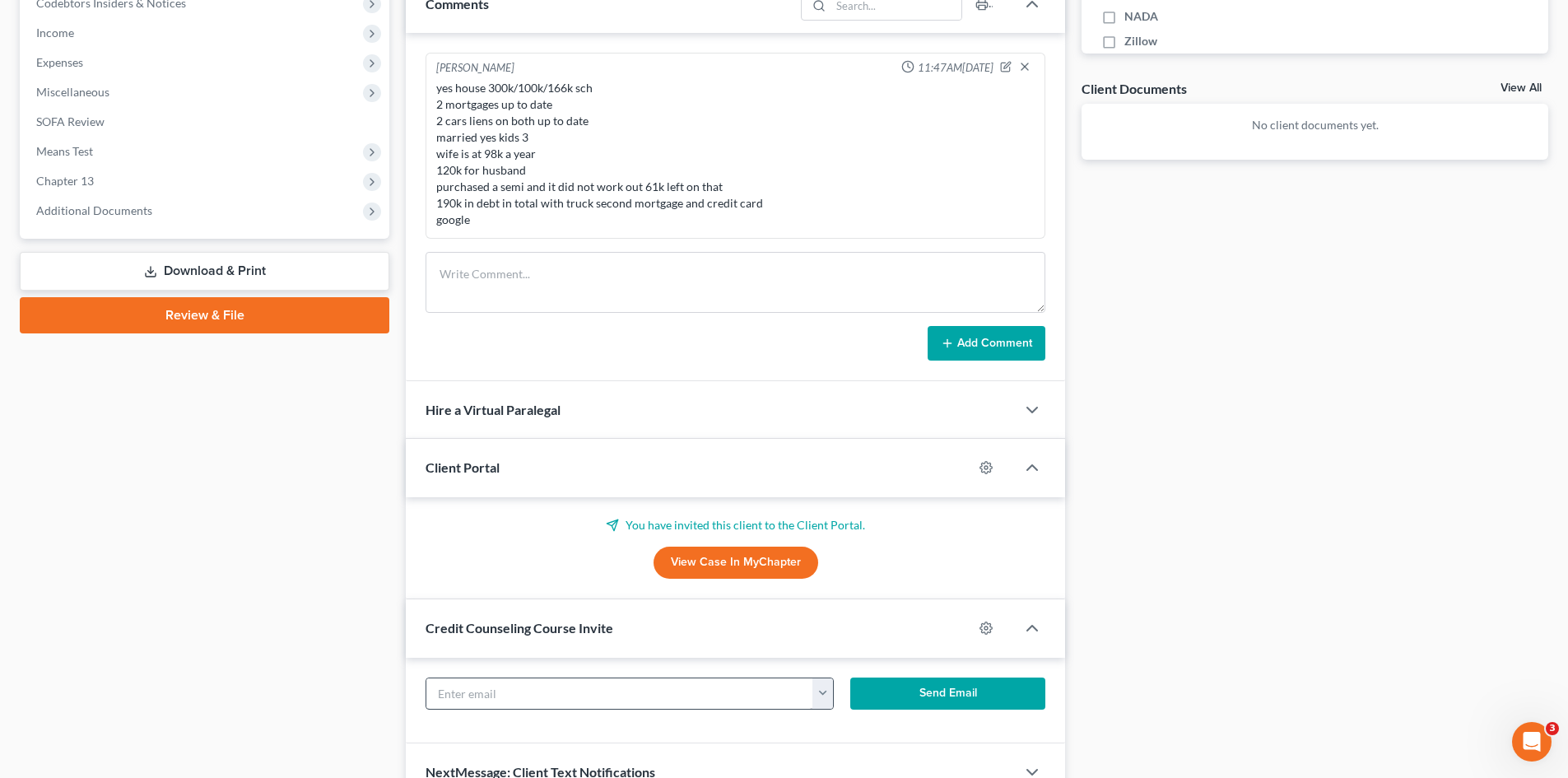
scroll to position [617, 0]
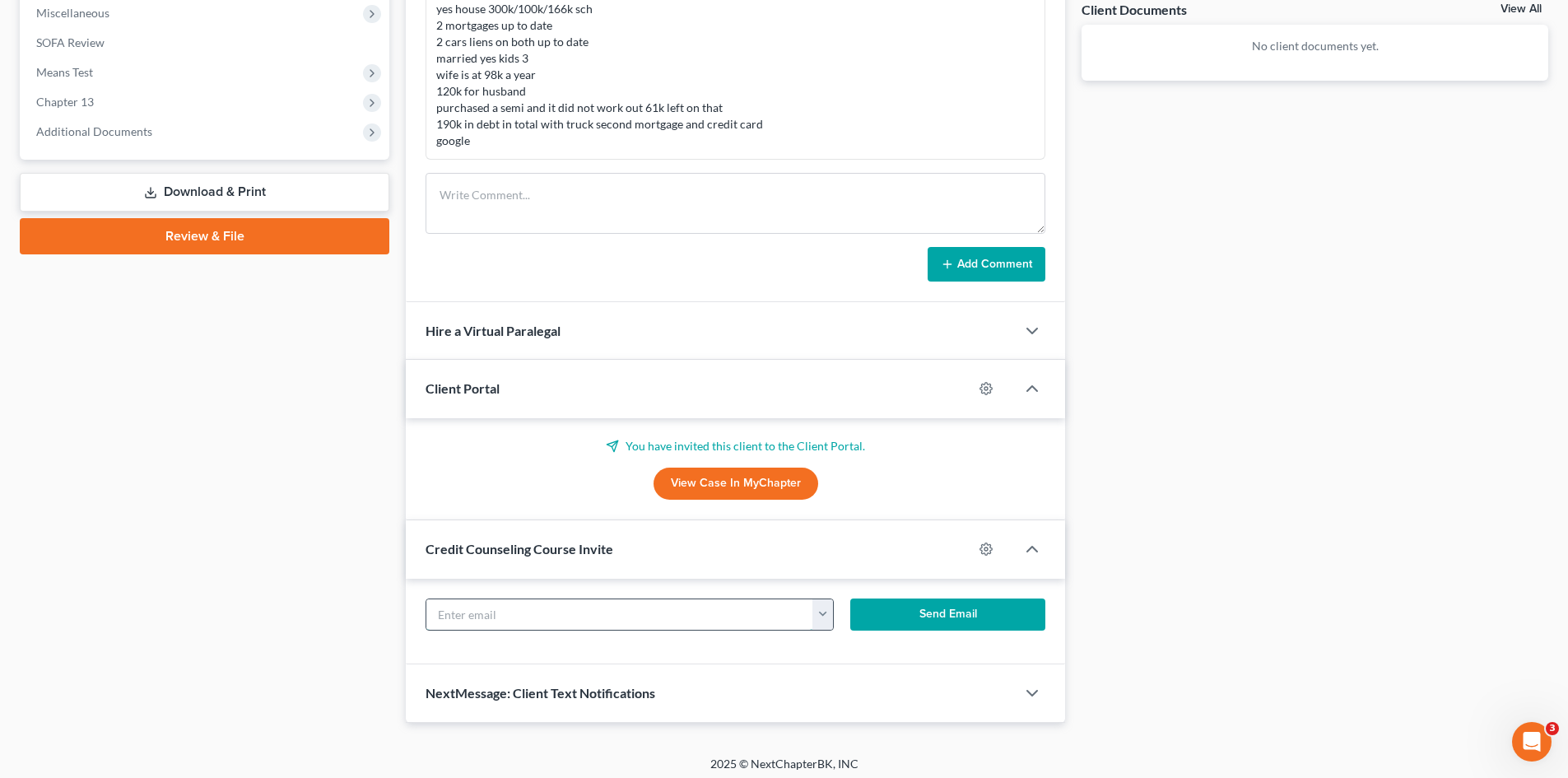
click at [604, 620] on input "text" at bounding box center [620, 615] width 386 height 32
paste input "[EMAIL_ADDRESS][PERSON_NAME][DOMAIN_NAME]"
type input "[EMAIL_ADDRESS][PERSON_NAME][DOMAIN_NAME]"
click at [943, 603] on button "Send Email" at bounding box center [948, 615] width 196 height 33
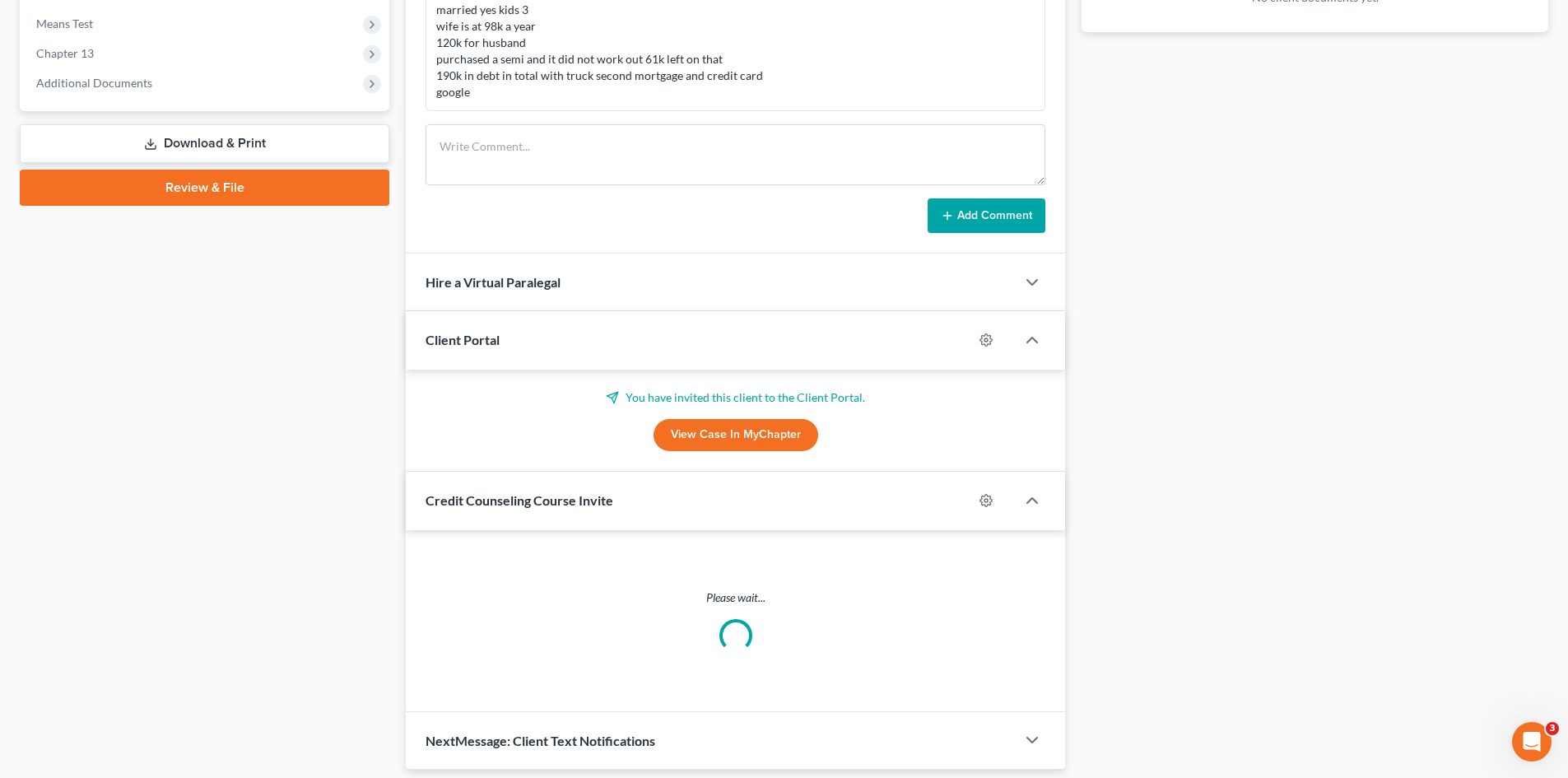
scroll to position [641, 0]
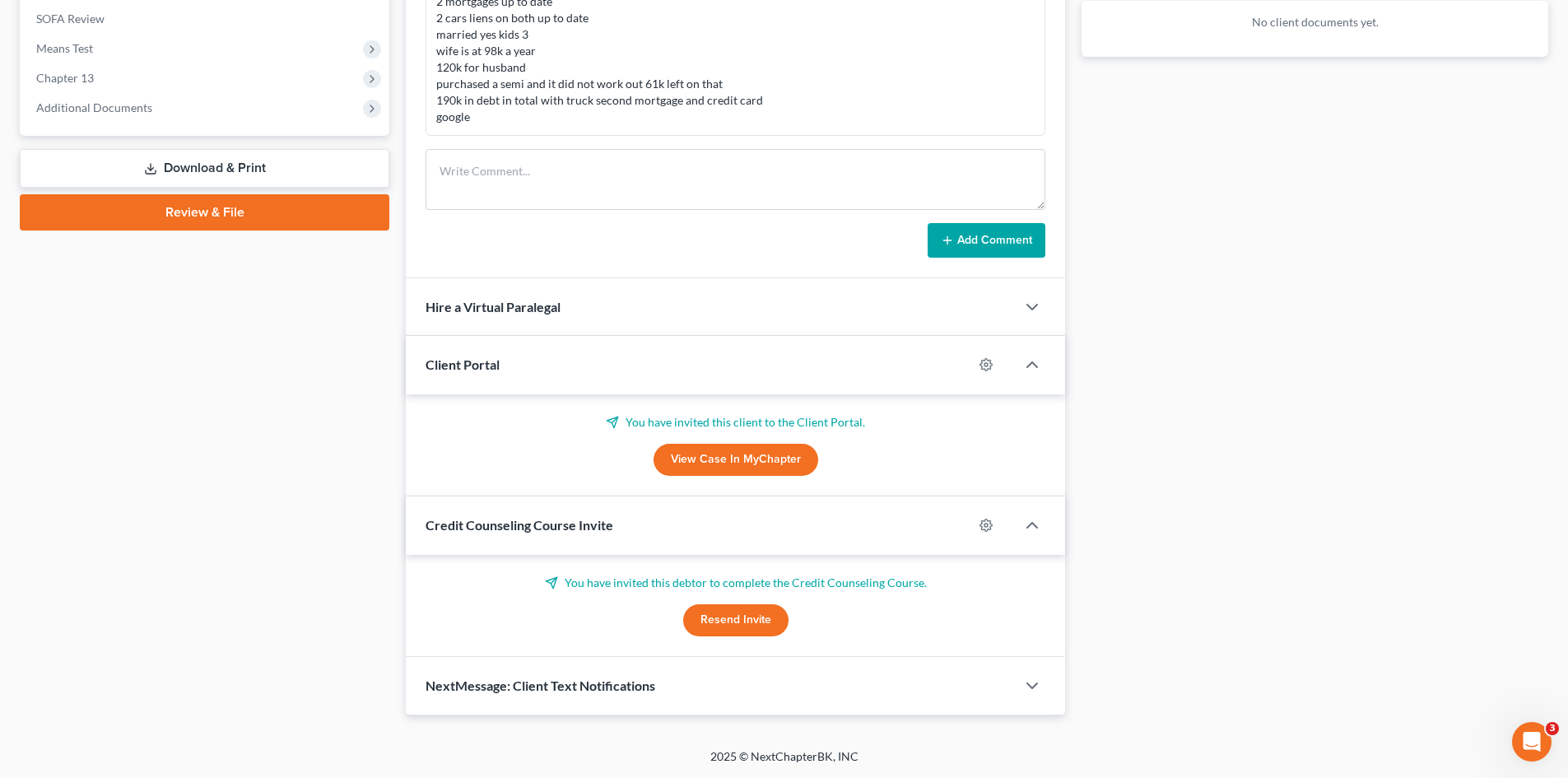
click at [640, 686] on span "NextMessage: Client Text Notifications" at bounding box center [540, 685] width 230 height 16
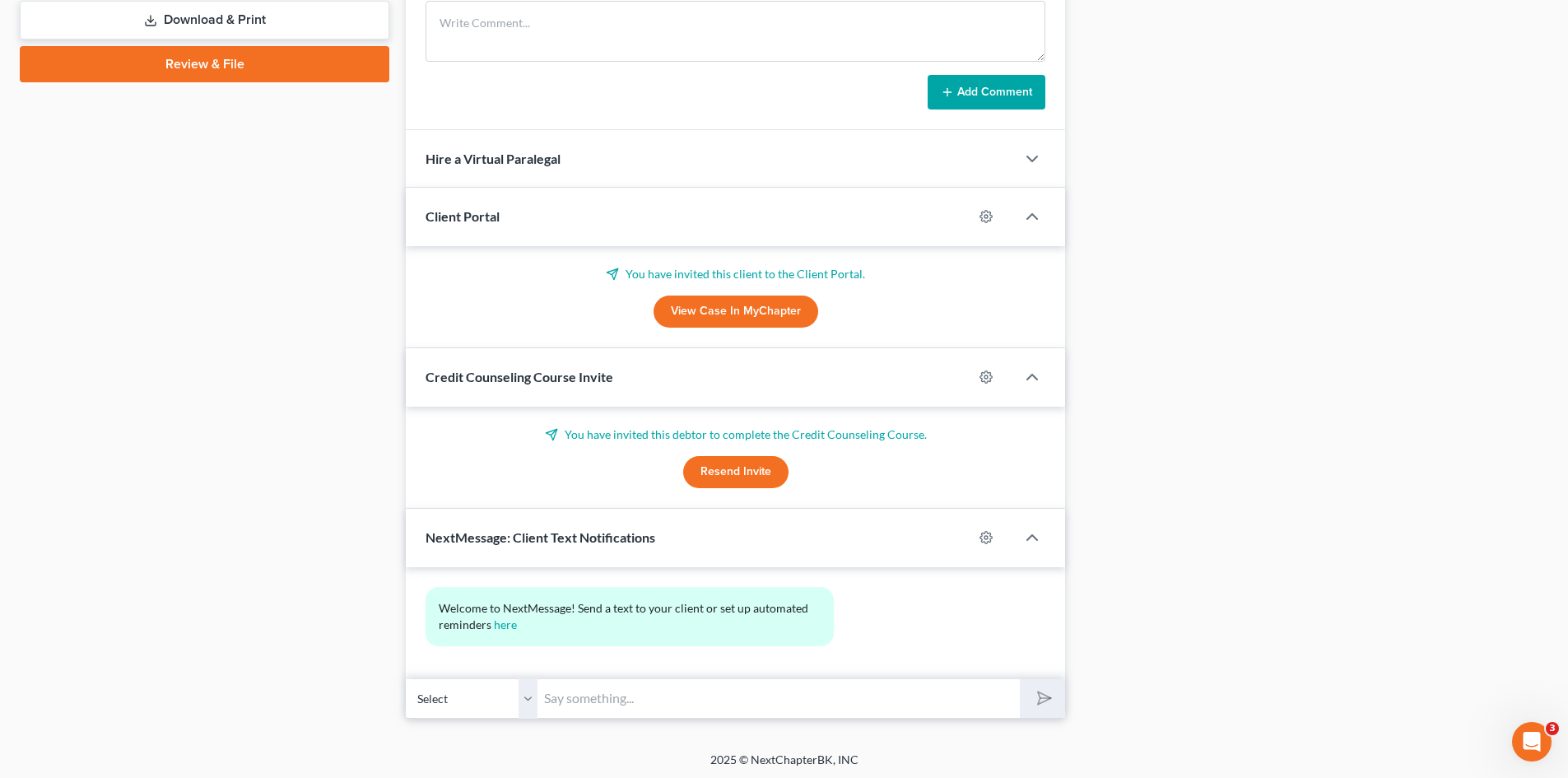
scroll to position [793, 0]
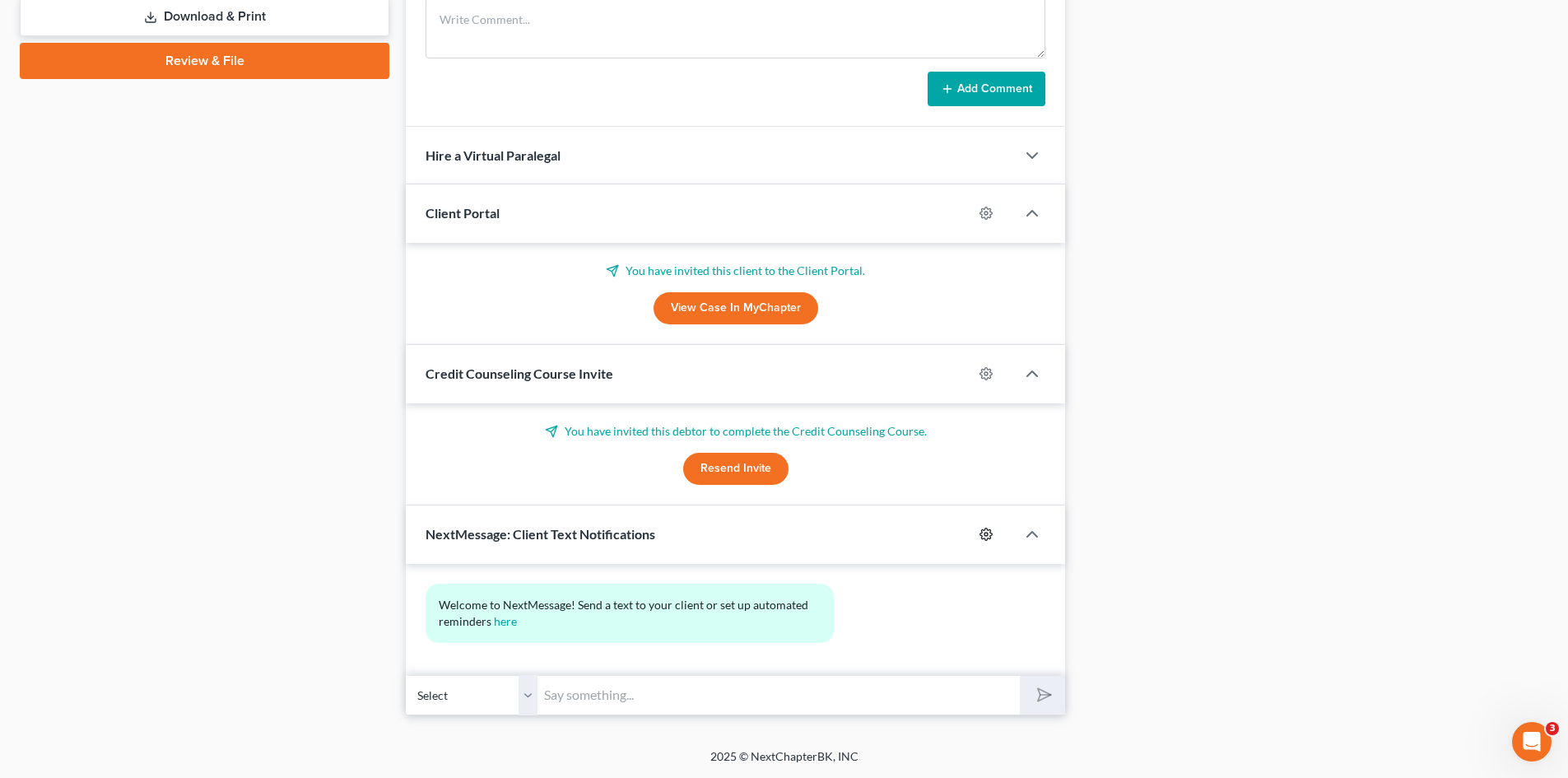
click at [981, 534] on icon "button" at bounding box center [986, 534] width 13 height 13
select select "0"
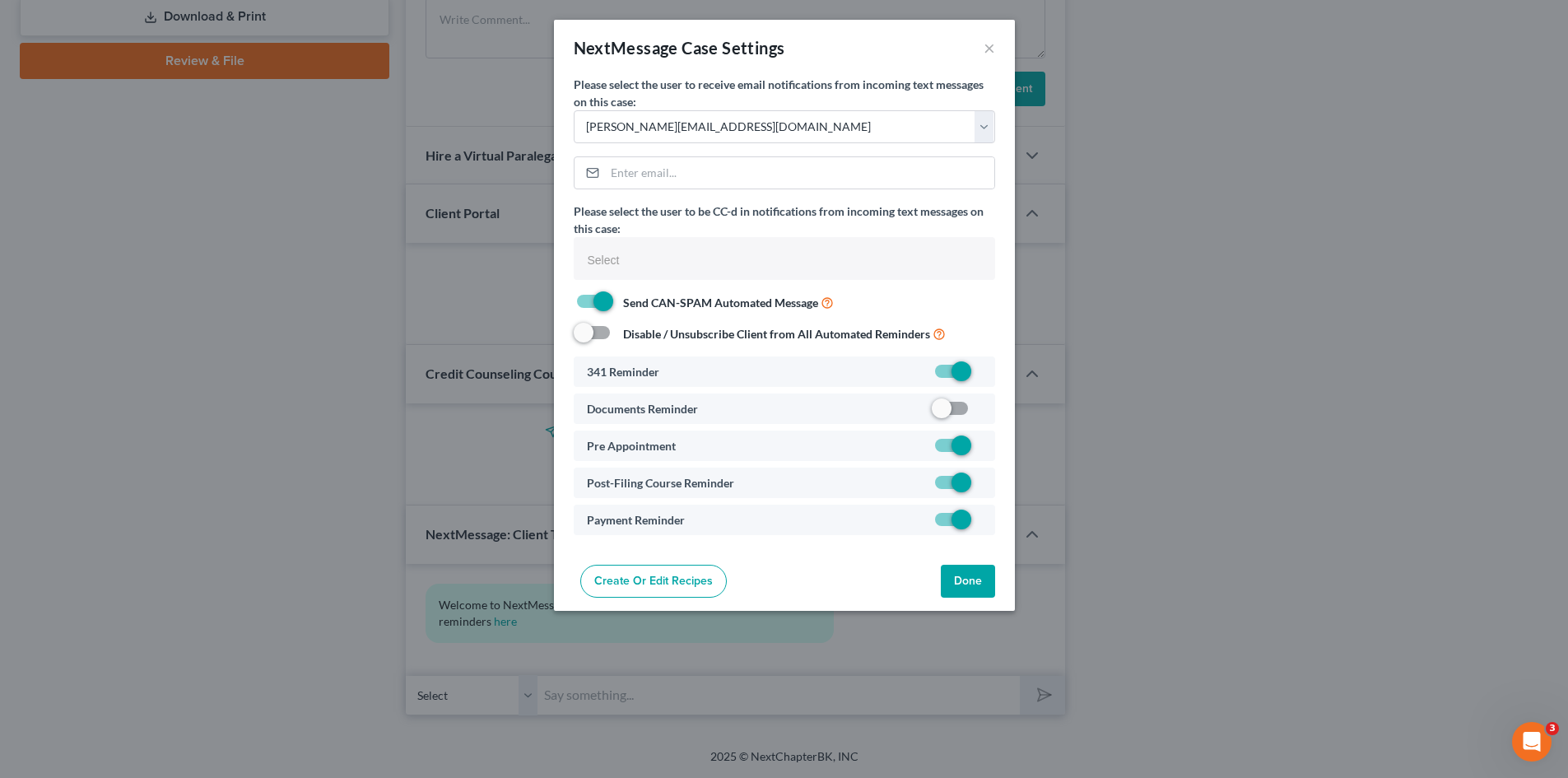
select select
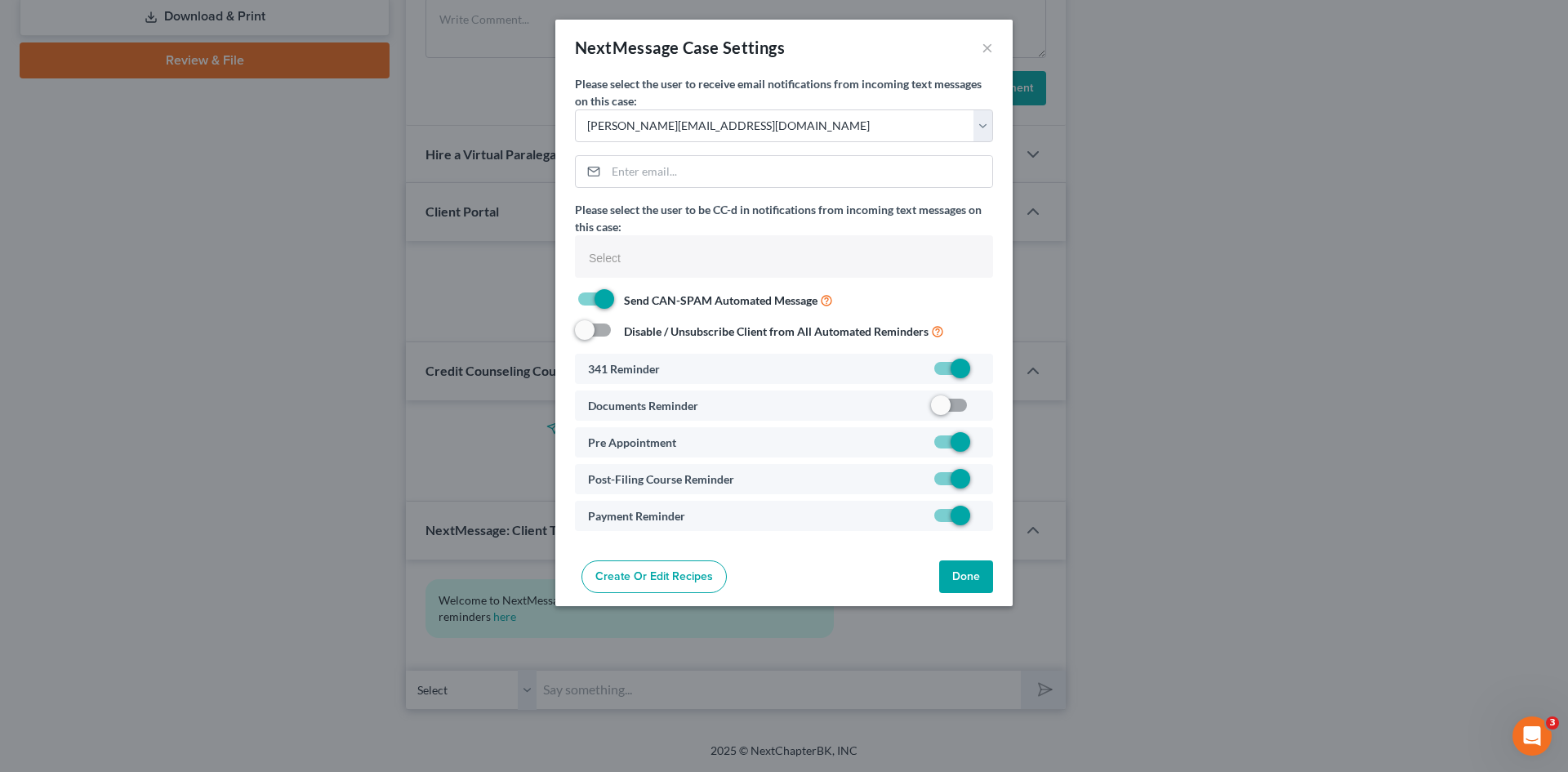
click at [980, 409] on label at bounding box center [980, 409] width 0 height 0
click at [986, 407] on input "checkbox" at bounding box center [991, 402] width 11 height 11
checkbox input "true"
click at [964, 574] on button "Done" at bounding box center [966, 577] width 54 height 33
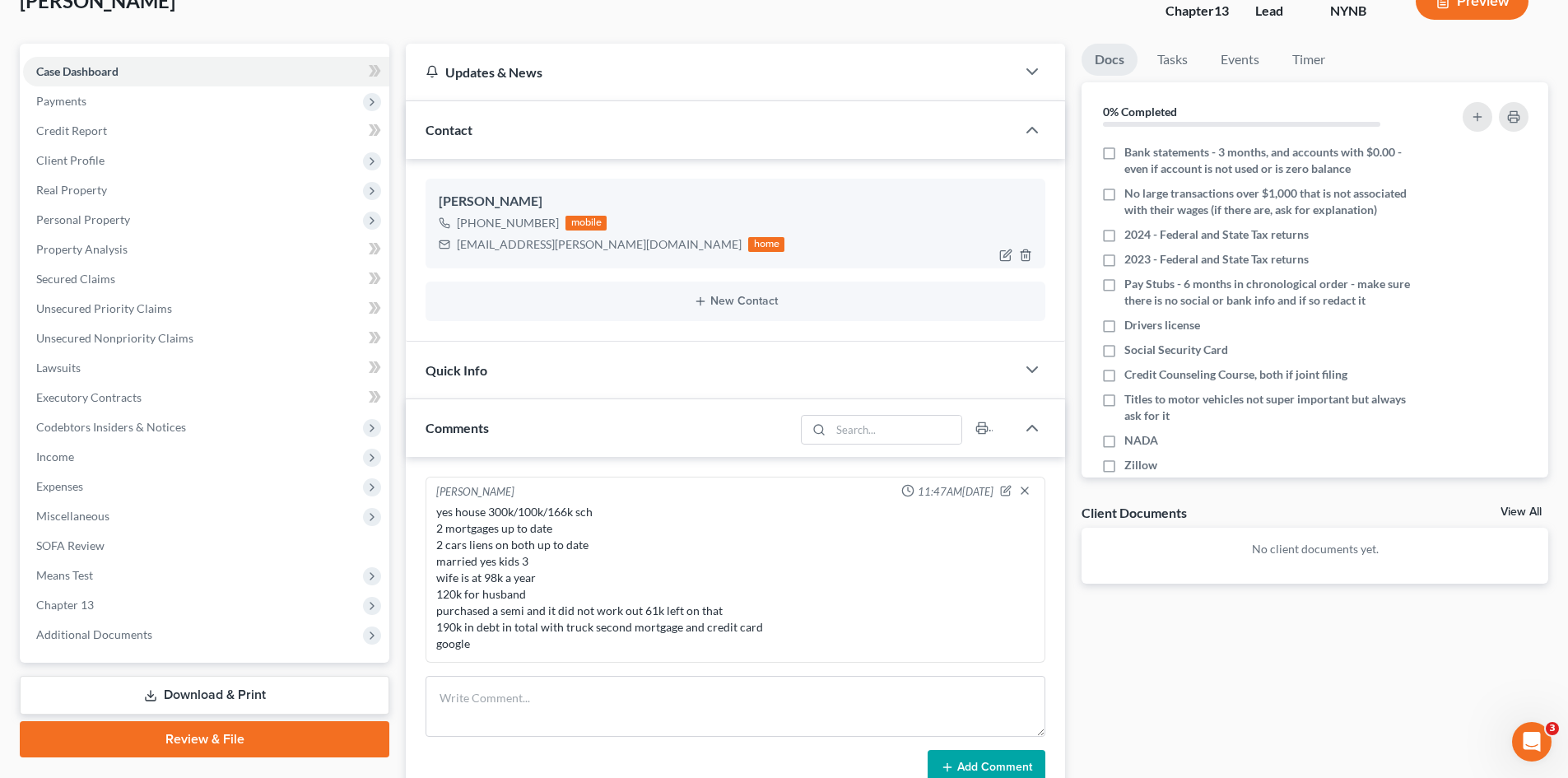
scroll to position [0, 0]
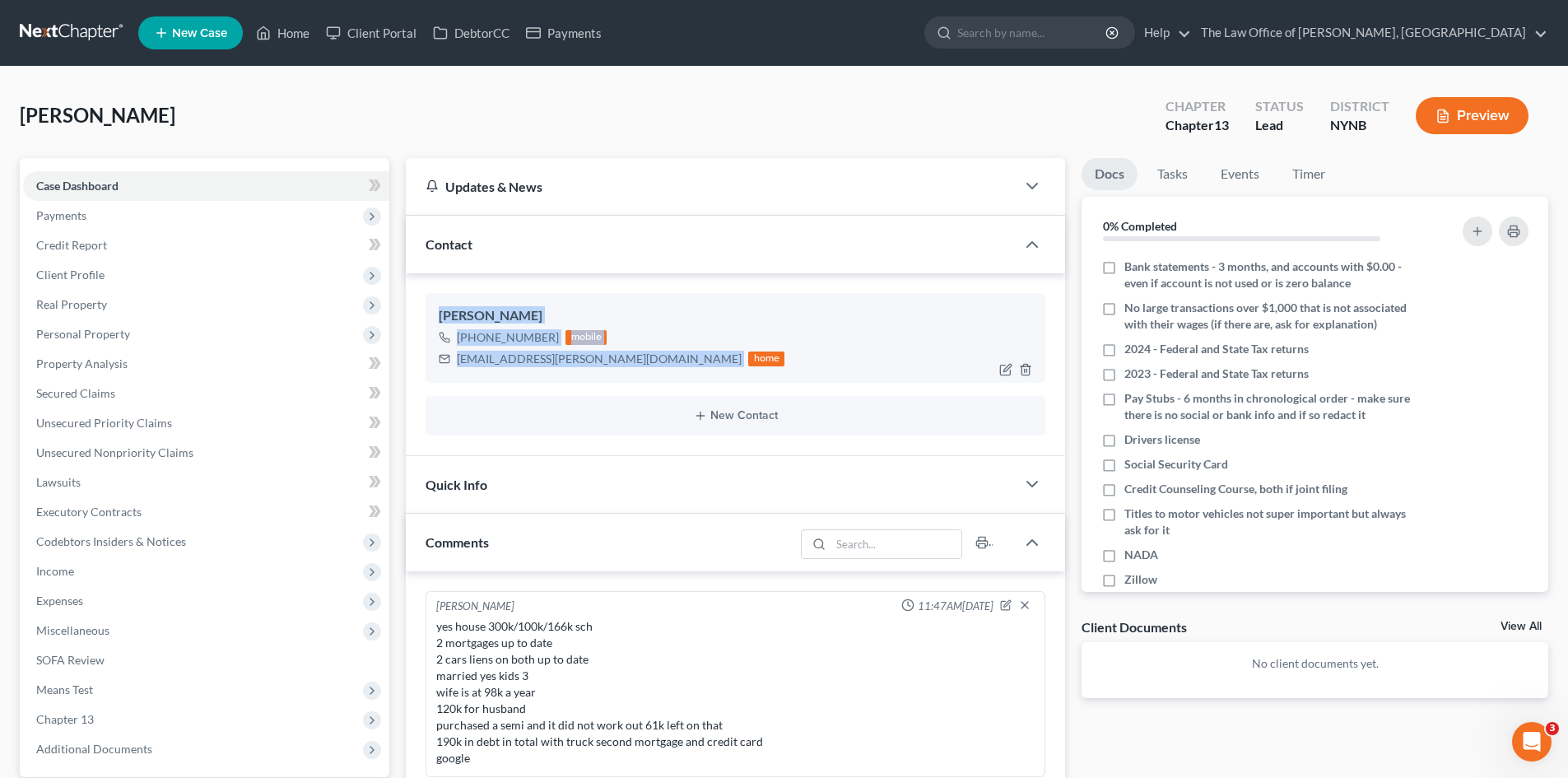
drag, startPoint x: 436, startPoint y: 306, endPoint x: 585, endPoint y: 374, distance: 163.8
click at [602, 367] on div "[PERSON_NAME] [PHONE_NUMBER] mobile [EMAIL_ADDRESS][PERSON_NAME][DOMAIN_NAME] h…" at bounding box center [735, 337] width 620 height 89
copy div "[PERSON_NAME] [PHONE_NUMBER] mobile [EMAIL_ADDRESS][PERSON_NAME][DOMAIN_NAME]"
click at [712, 132] on div "[PERSON_NAME] Upgraded Chapter Chapter 13 Status Lead District [GEOGRAPHIC_DATA…" at bounding box center [784, 122] width 1528 height 72
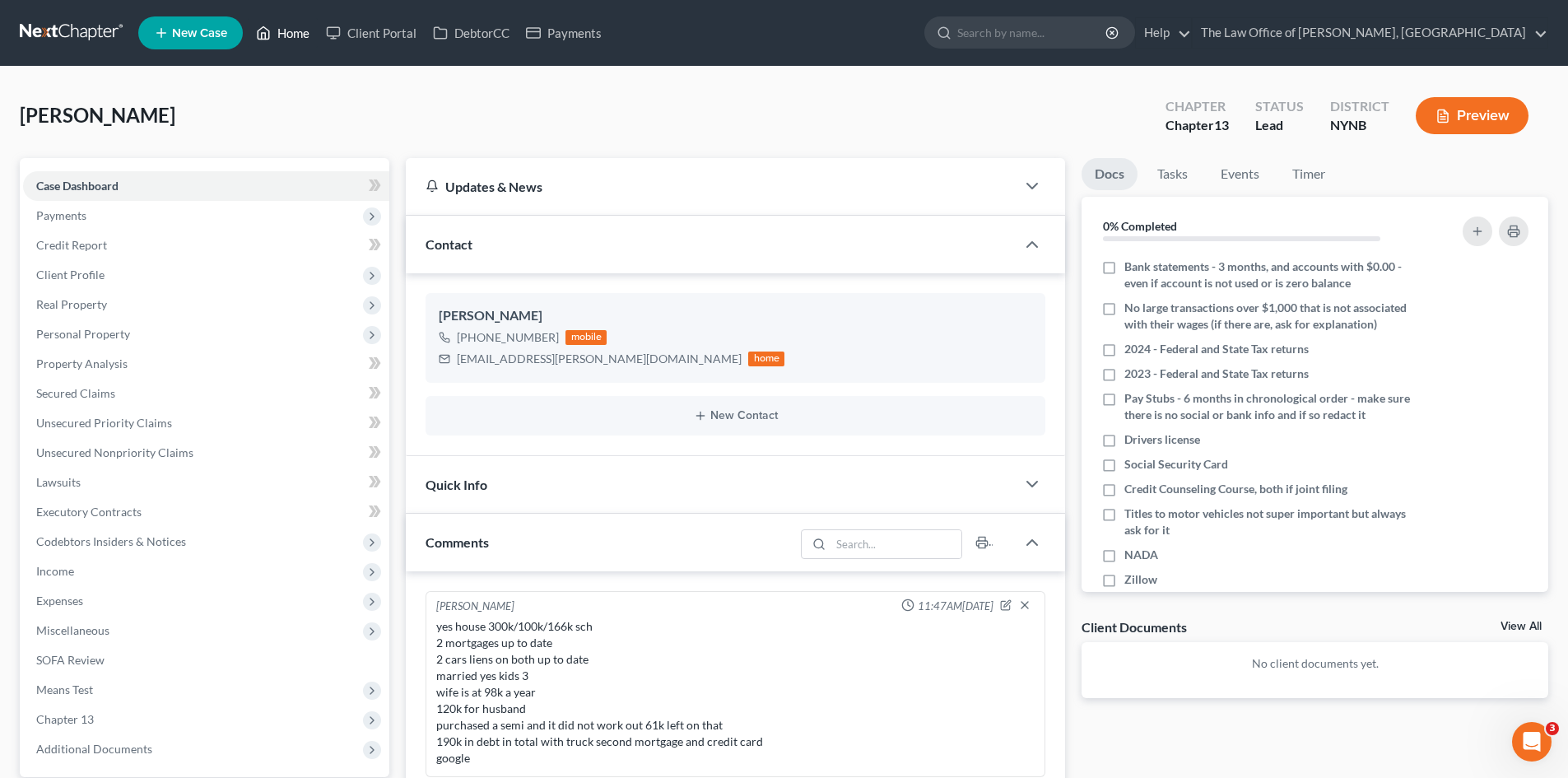
drag, startPoint x: 303, startPoint y: 35, endPoint x: 332, endPoint y: 64, distance: 41.0
click at [303, 35] on link "Home" at bounding box center [282, 33] width 70 height 30
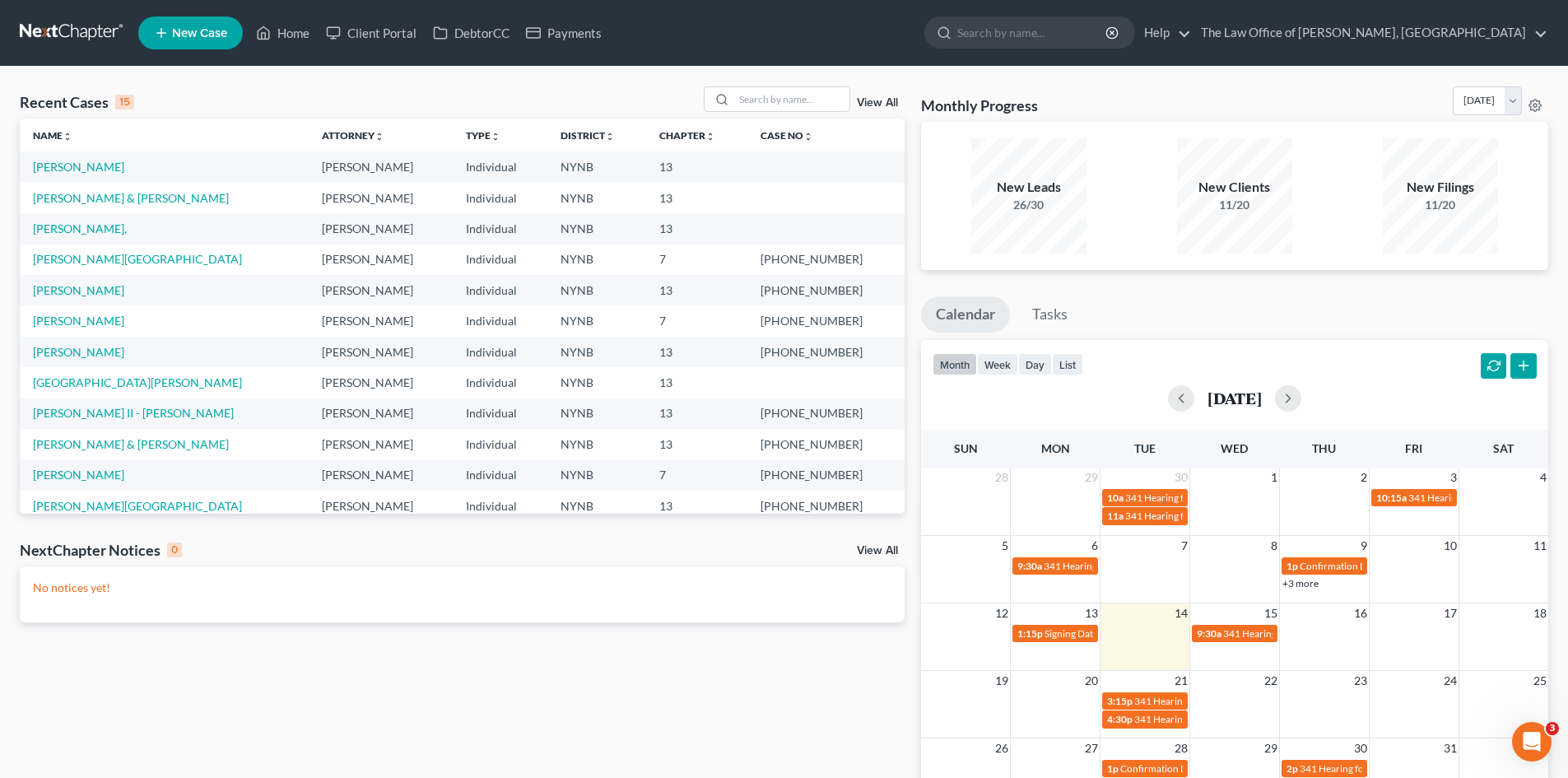
click at [1216, 78] on div "Recent Cases 15 View All Name unfold_more expand_more expand_less Attorney unfo…" at bounding box center [784, 494] width 1568 height 855
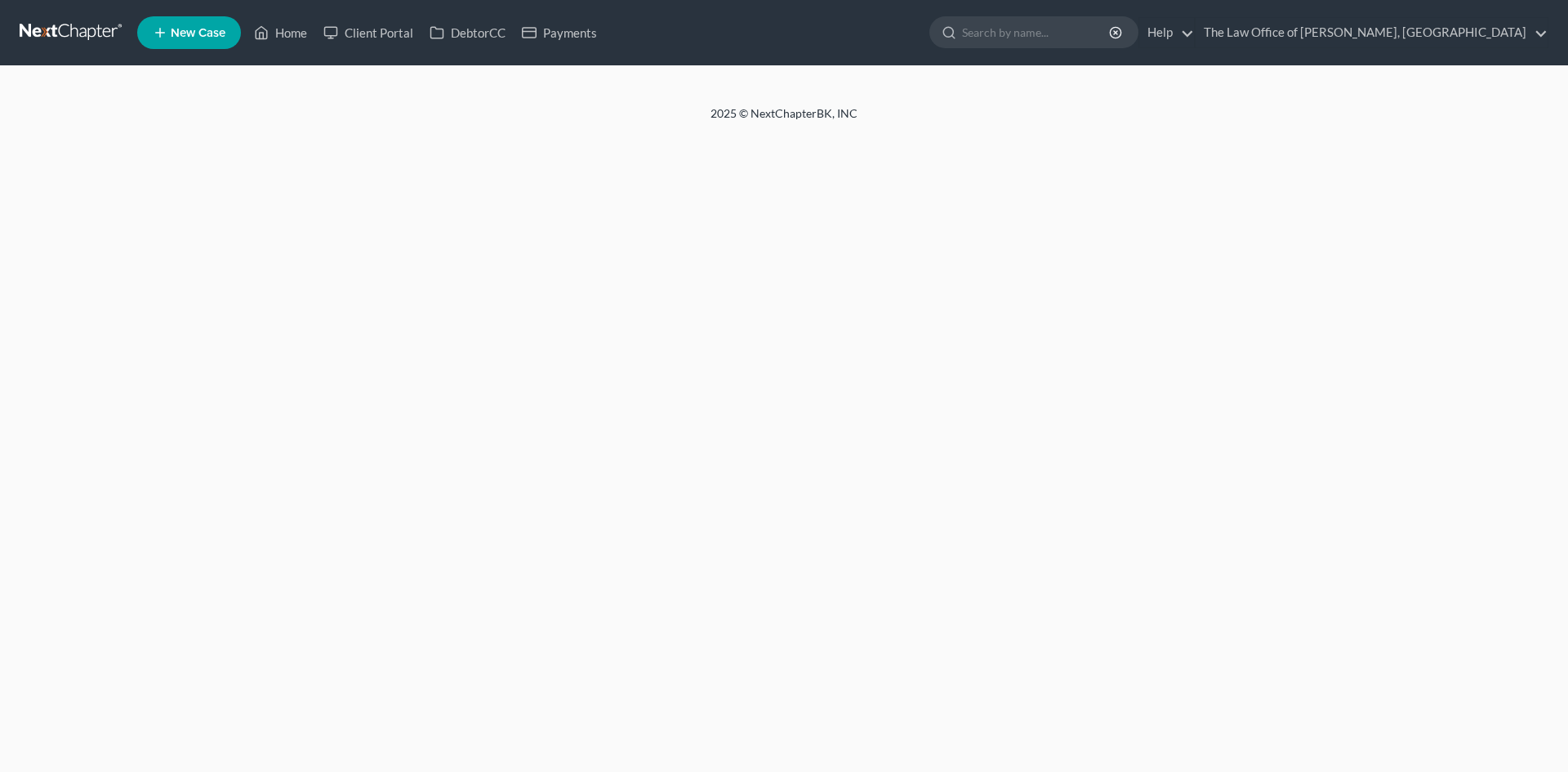
select select "2"
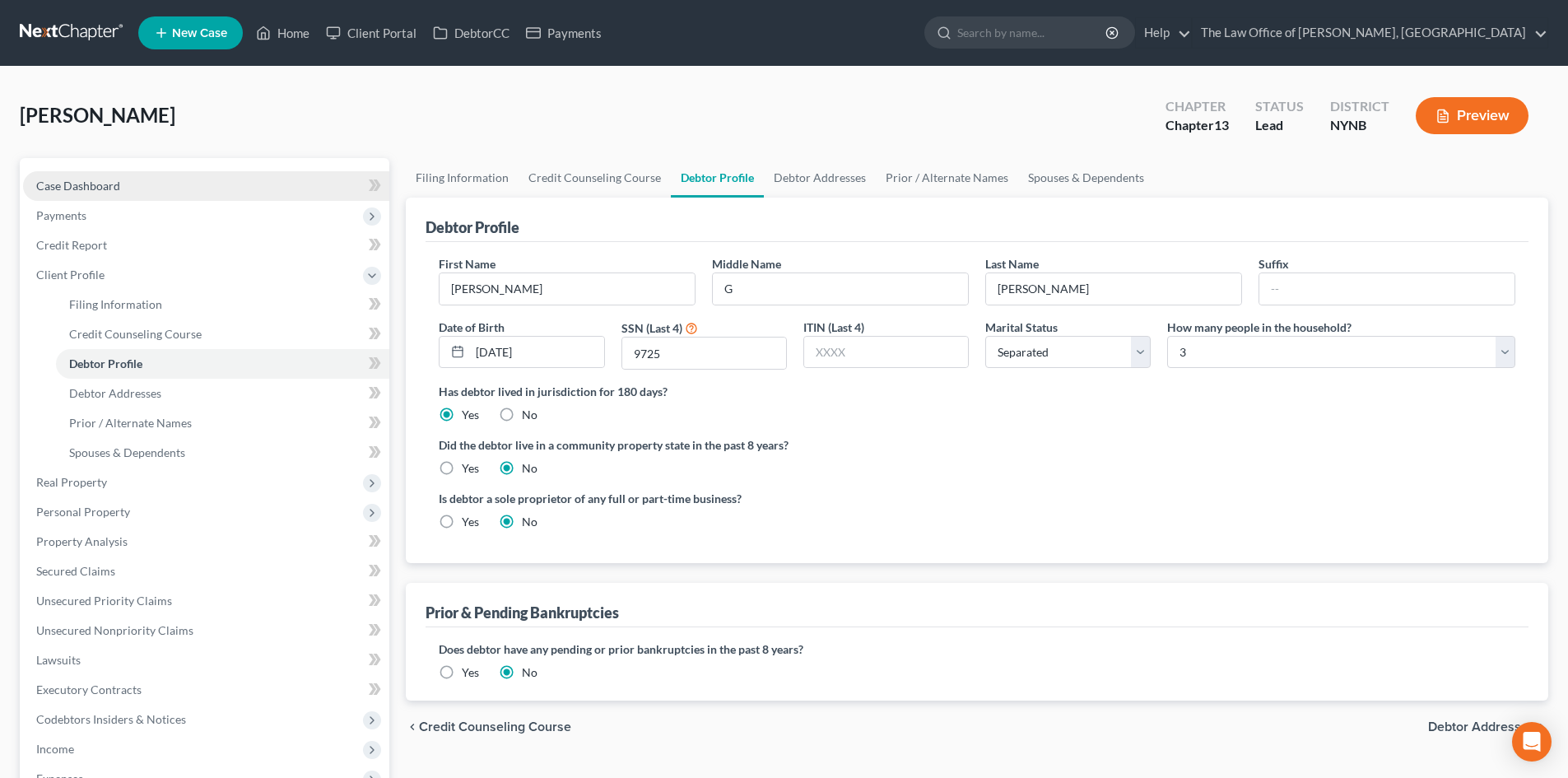
click at [131, 180] on link "Case Dashboard" at bounding box center [207, 187] width 366 height 30
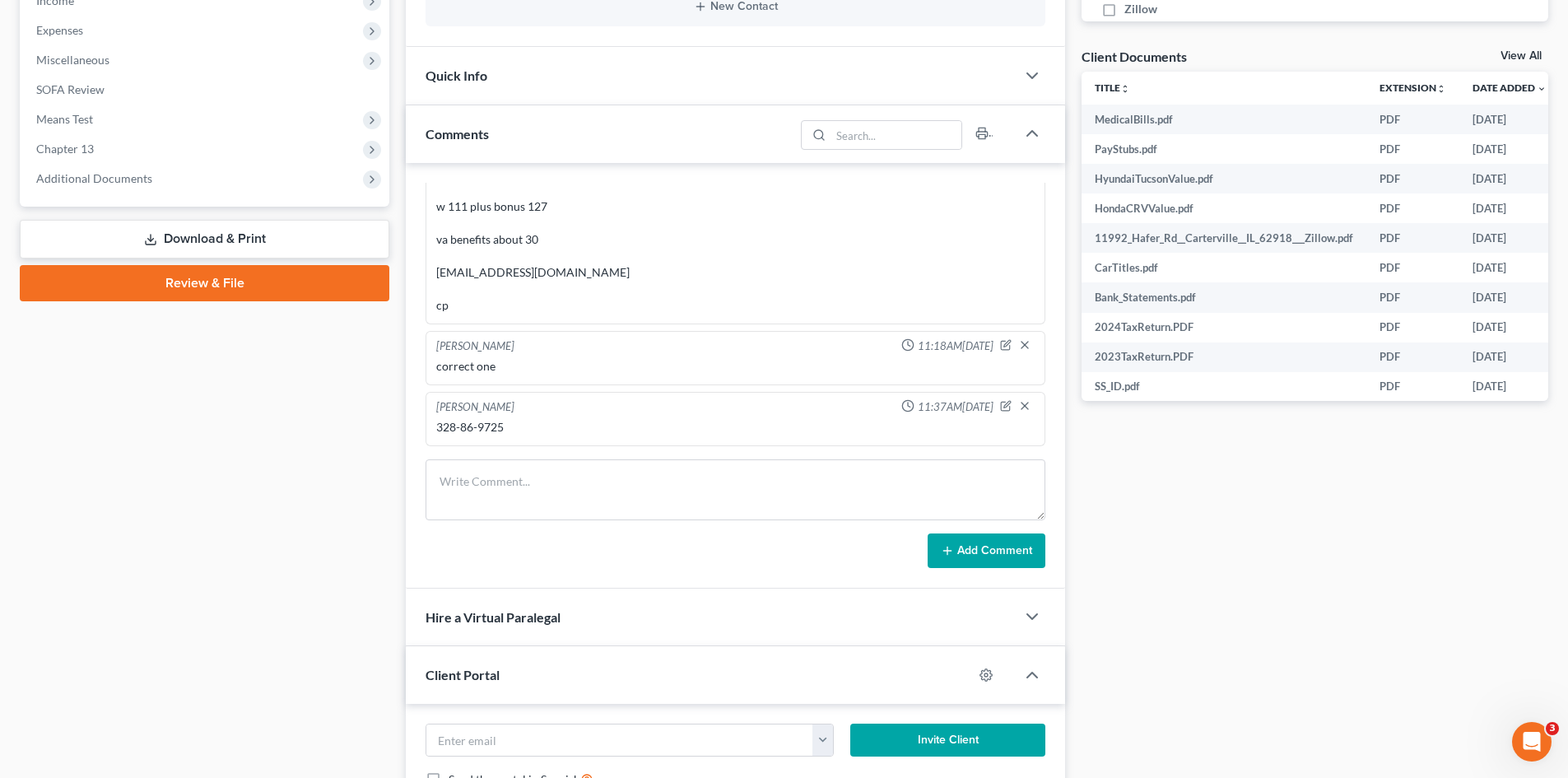
scroll to position [741, 0]
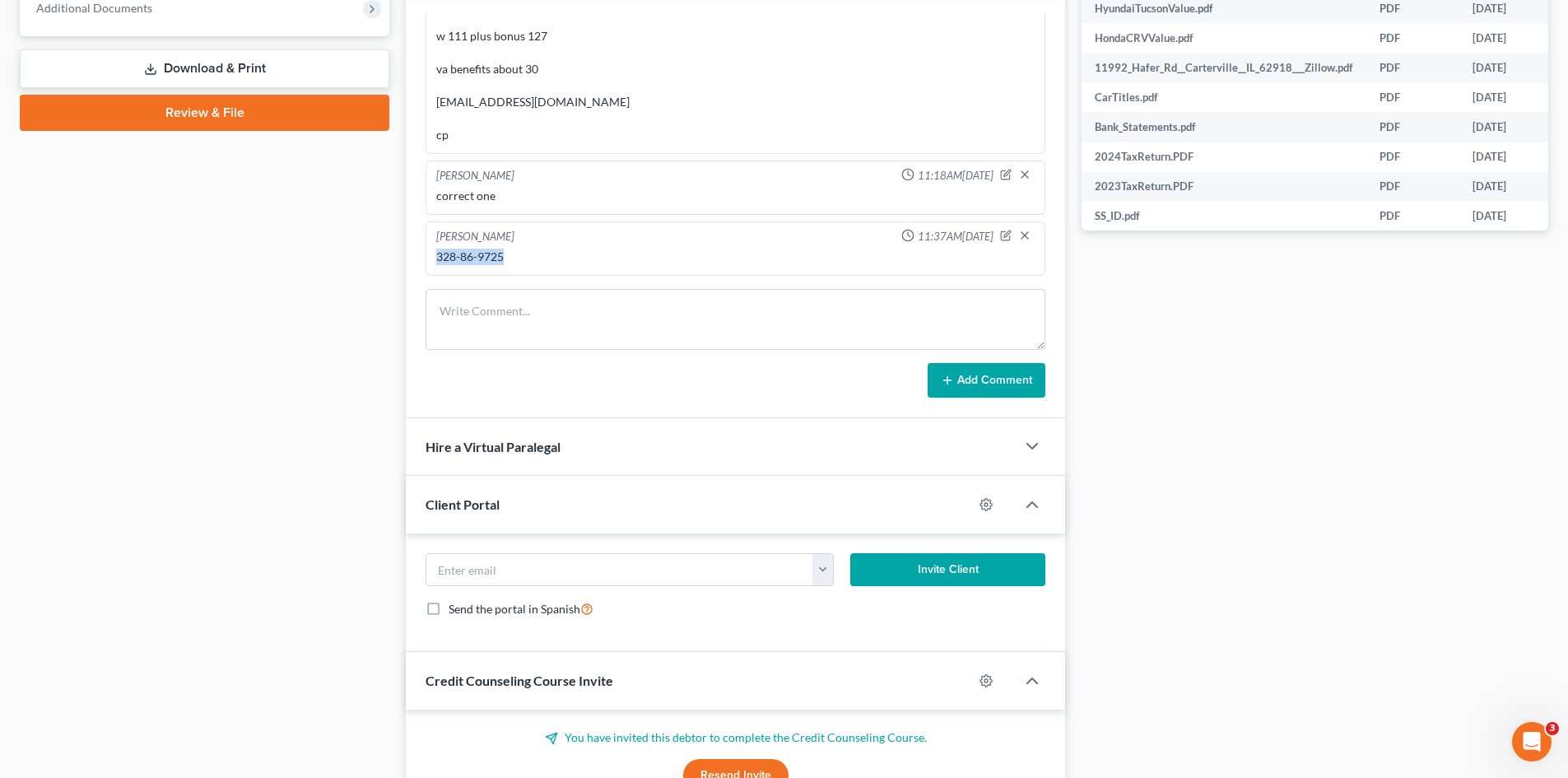
drag, startPoint x: 505, startPoint y: 252, endPoint x: 431, endPoint y: 261, distance: 74.5
click at [433, 257] on div "328-86-9725" at bounding box center [735, 257] width 605 height 23
copy div "328-86-9725"
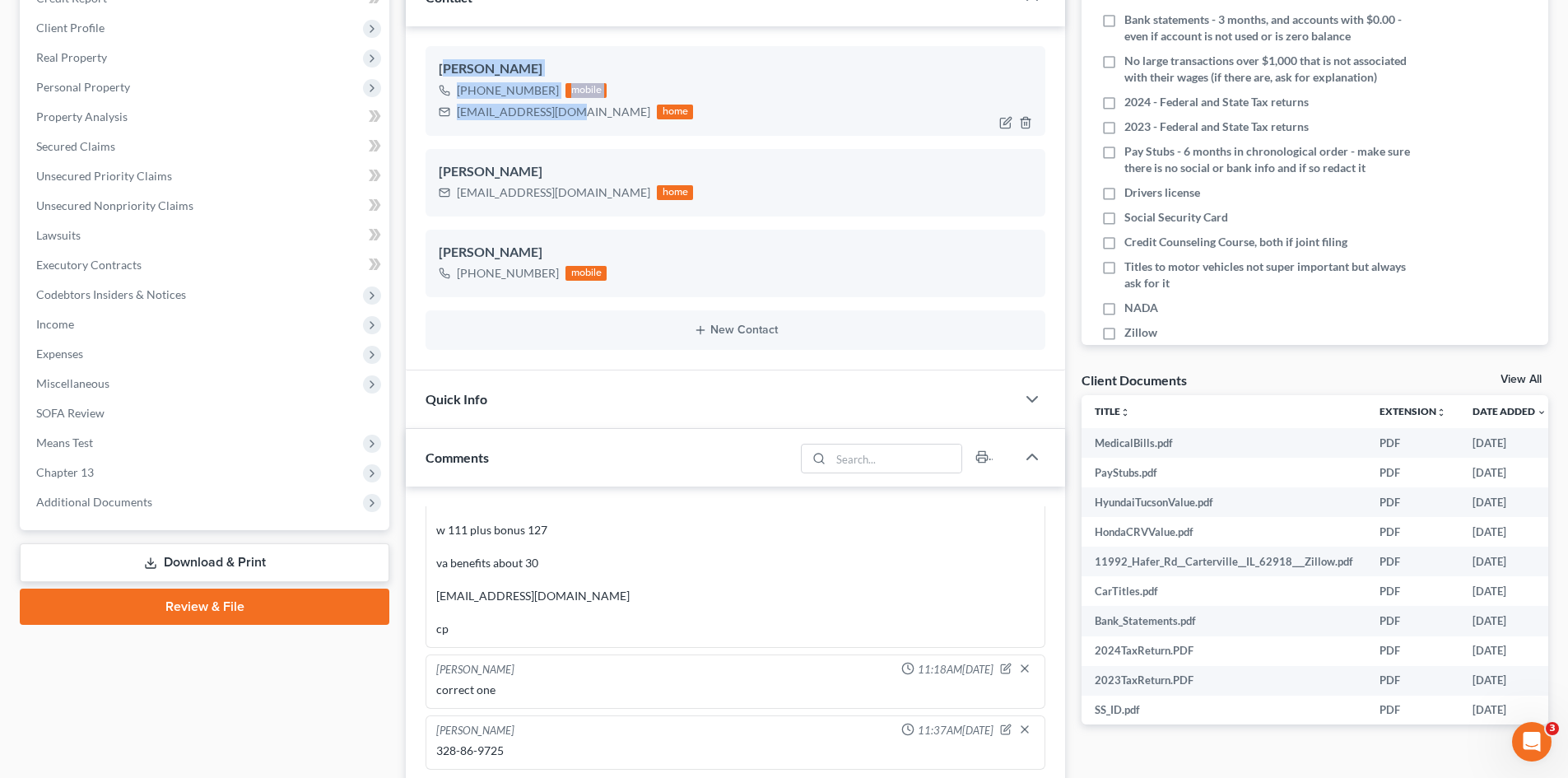
drag, startPoint x: 570, startPoint y: 112, endPoint x: 445, endPoint y: 64, distance: 133.9
click at [445, 64] on div "[PERSON_NAME] [PHONE_NUMBER] mobile [EMAIL_ADDRESS][DOMAIN_NAME] home" at bounding box center [735, 90] width 620 height 89
click at [437, 62] on div "[PERSON_NAME] [PHONE_NUMBER] mobile [EMAIL_ADDRESS][DOMAIN_NAME] home" at bounding box center [735, 90] width 620 height 89
drag, startPoint x: 435, startPoint y: 60, endPoint x: 569, endPoint y: 128, distance: 150.3
click at [569, 128] on div "[PERSON_NAME] [PHONE_NUMBER] mobile [EMAIL_ADDRESS][DOMAIN_NAME] home" at bounding box center [735, 90] width 620 height 89
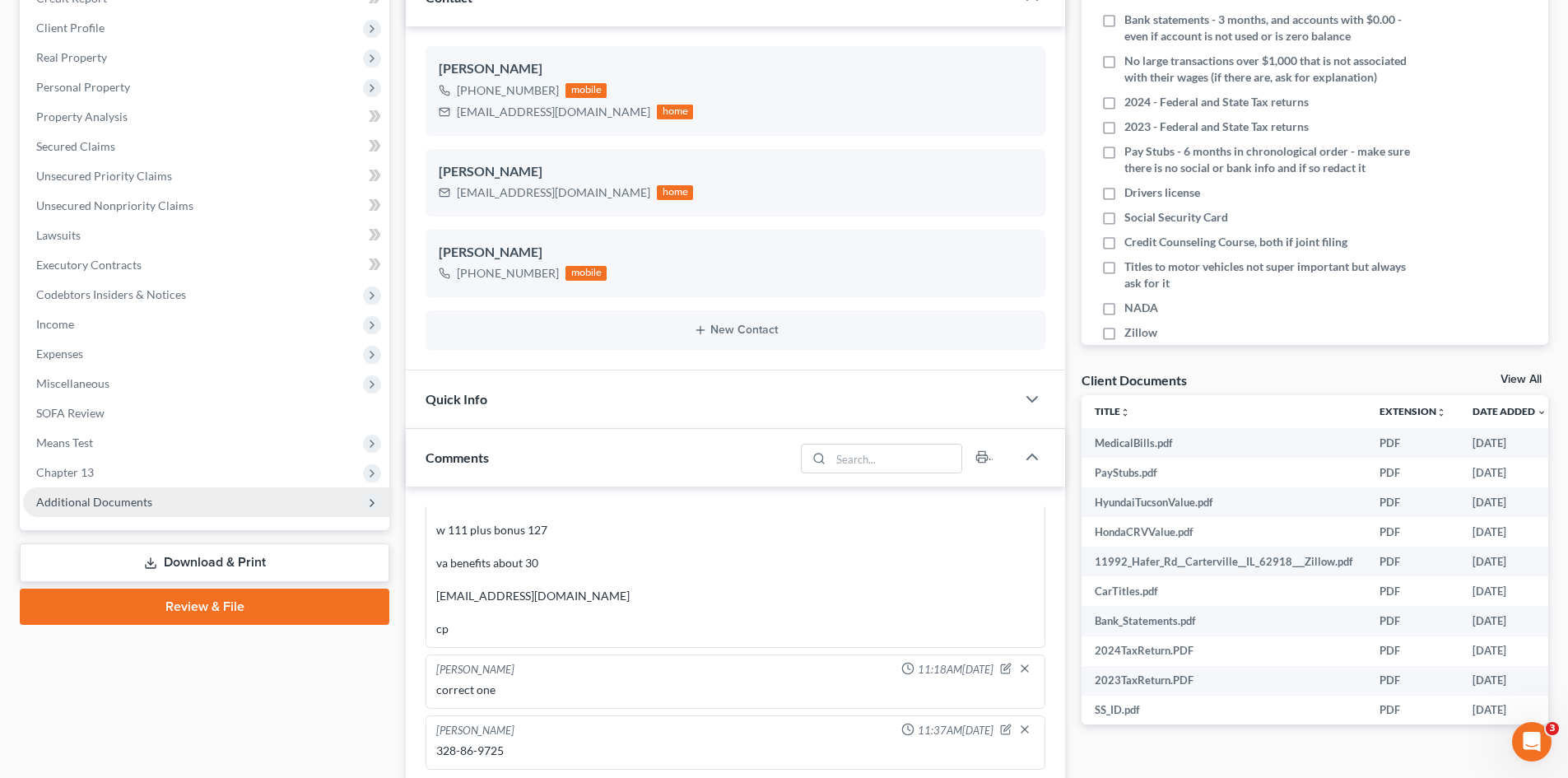
click at [72, 496] on span "Additional Documents" at bounding box center [93, 501] width 116 height 14
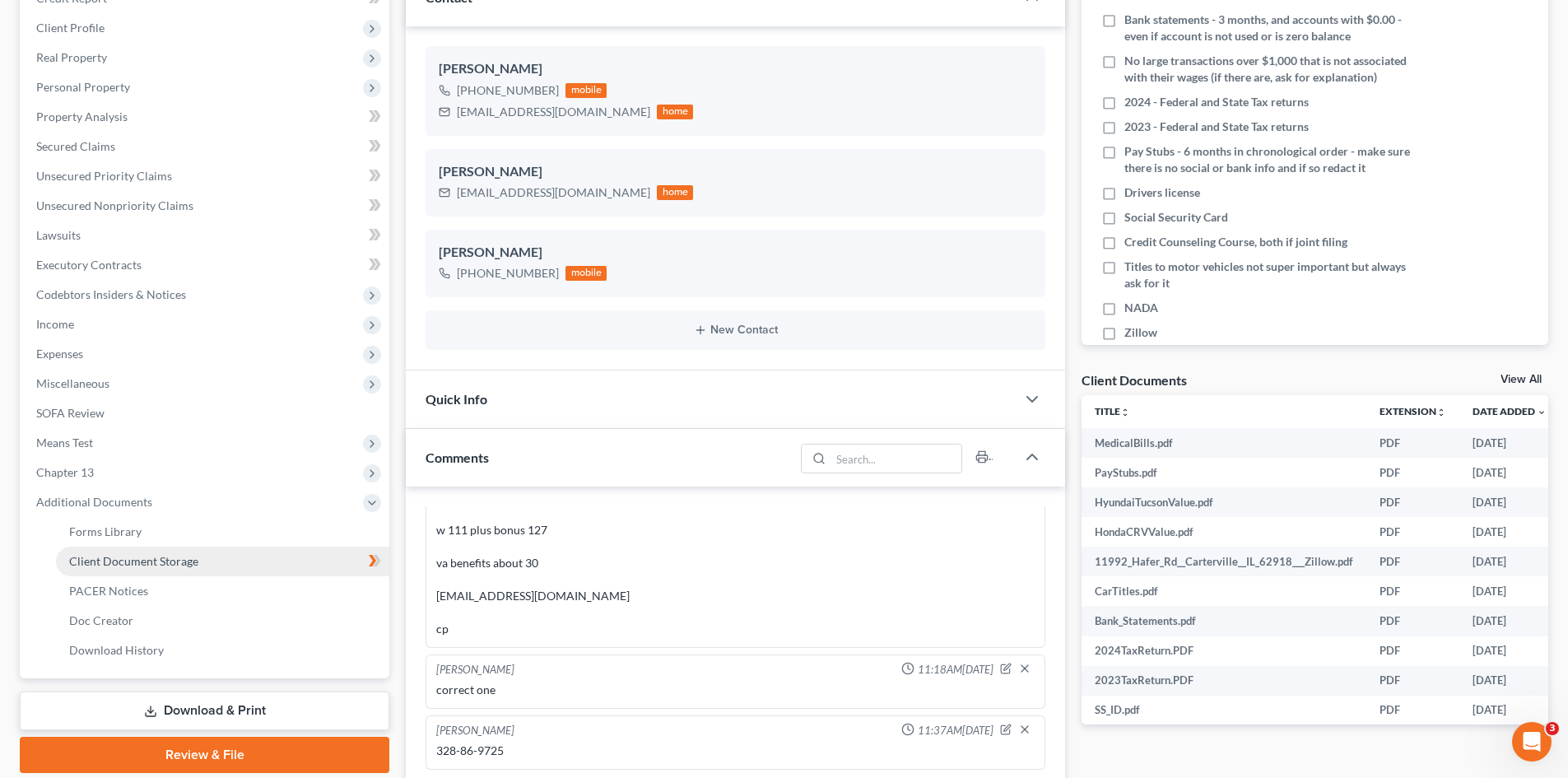
click at [151, 558] on span "Client Document Storage" at bounding box center [133, 561] width 129 height 14
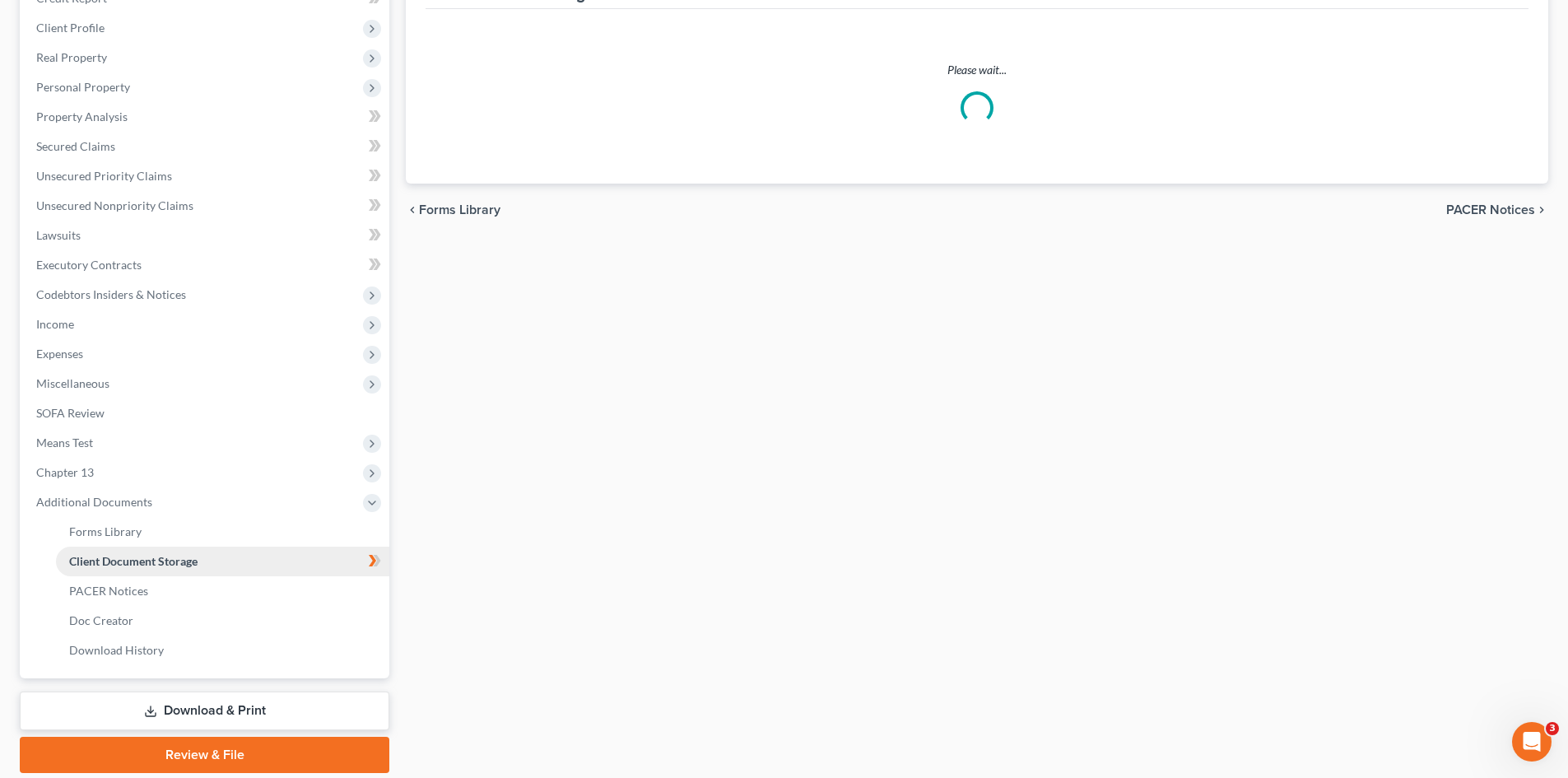
scroll to position [167, 0]
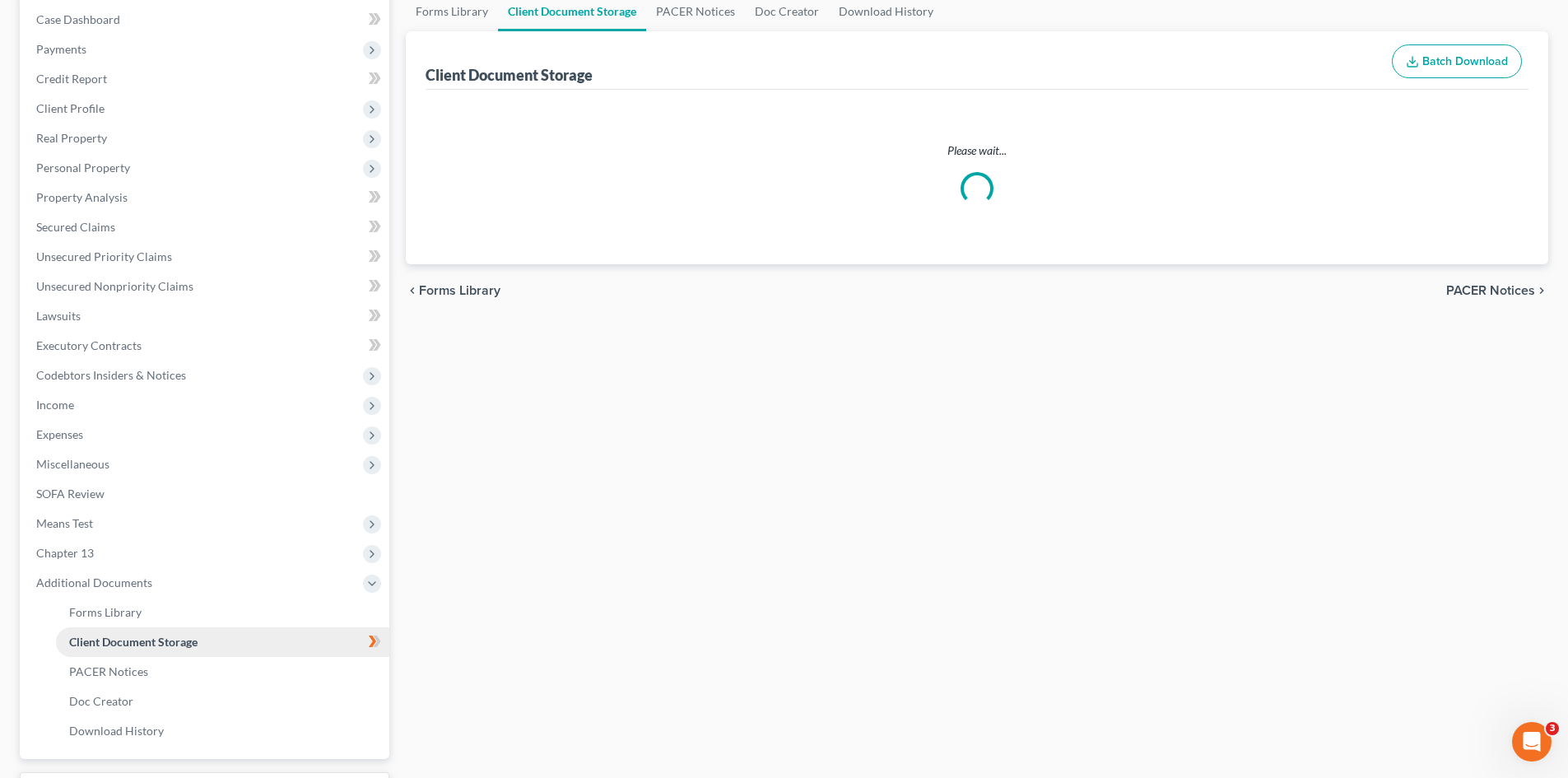
select select "1"
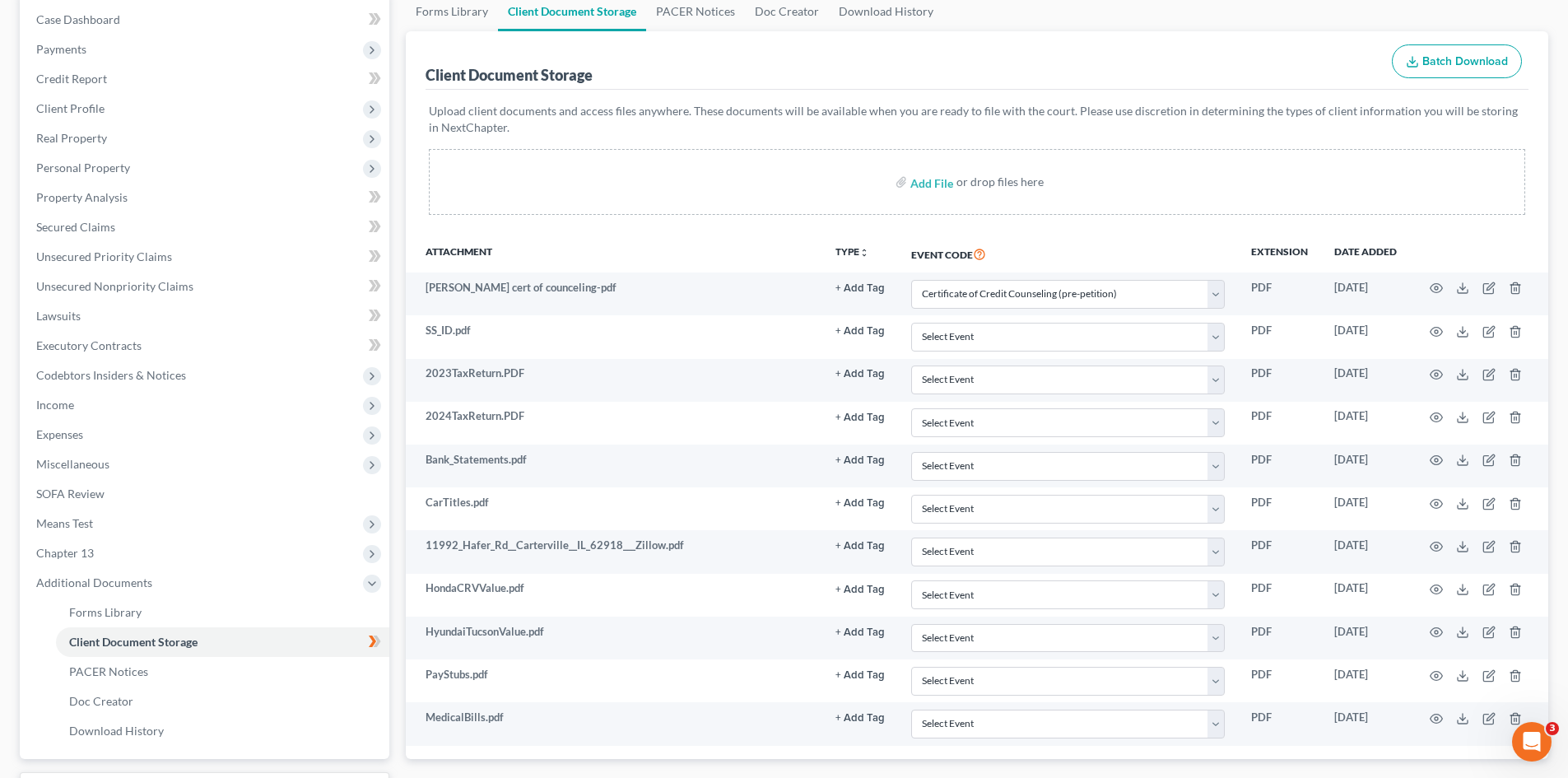
scroll to position [0, 0]
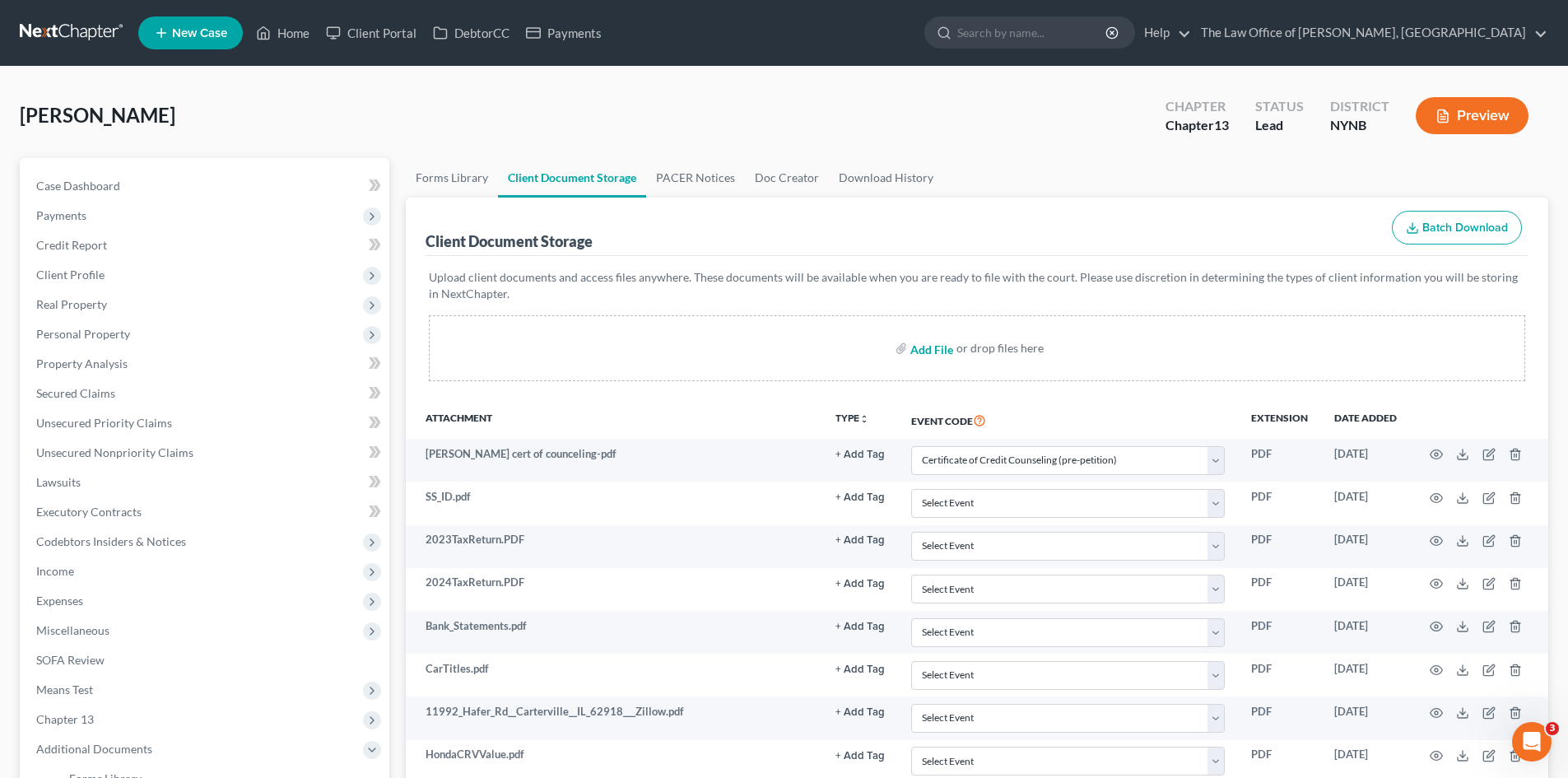
click at [936, 347] on input "file" at bounding box center [929, 348] width 39 height 30
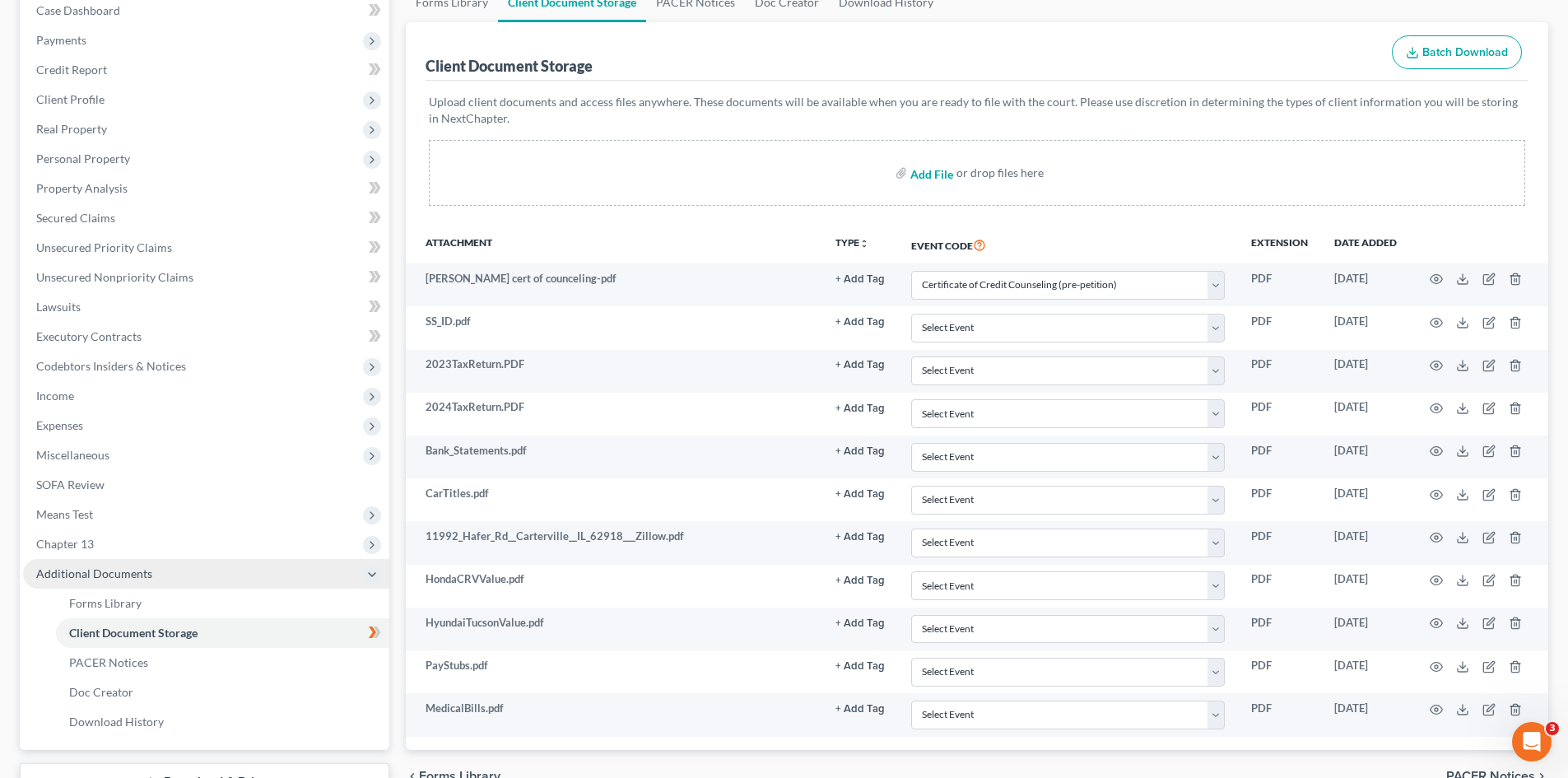
scroll to position [305, 0]
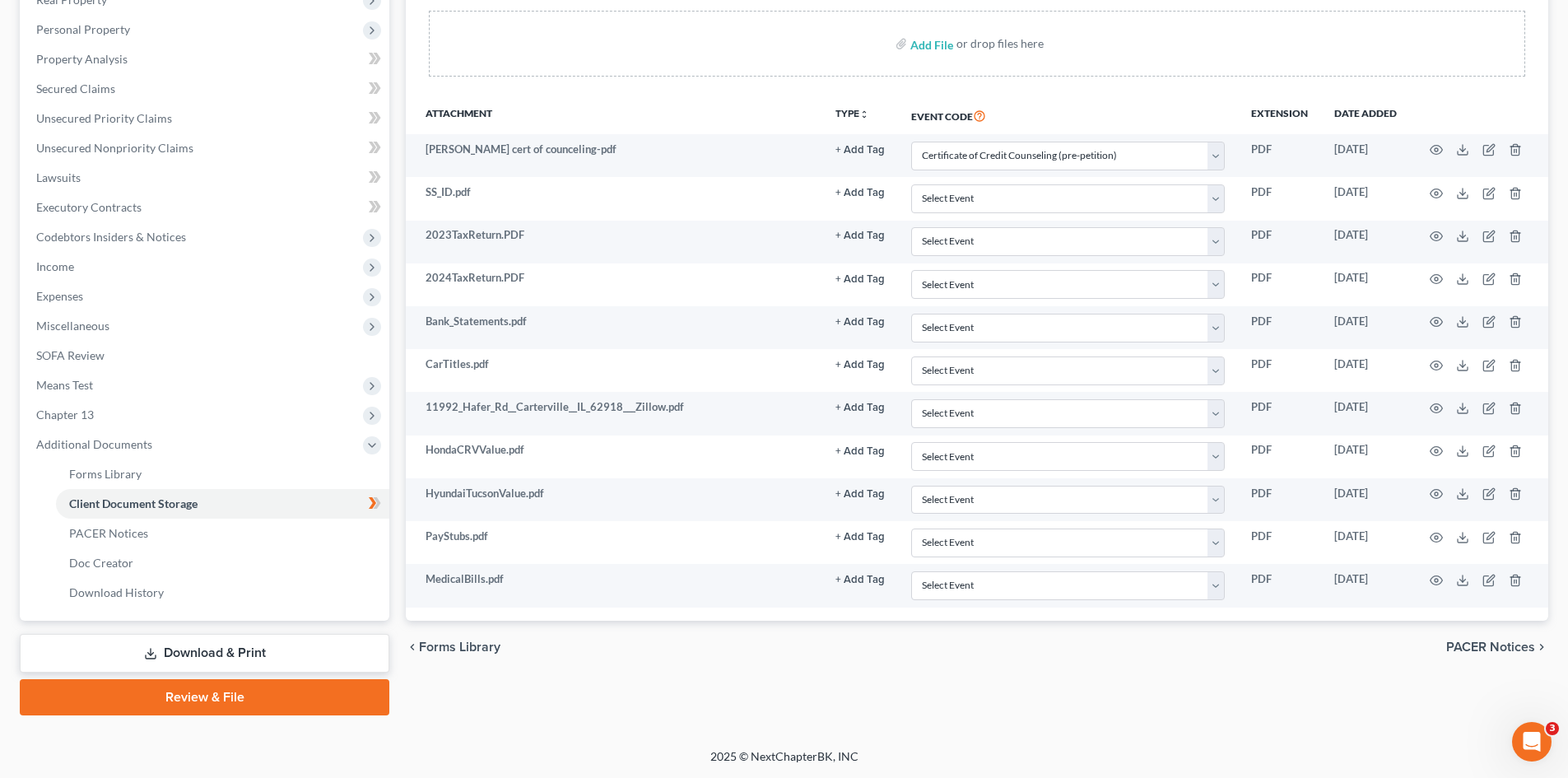
click at [185, 650] on link "Download & Print" at bounding box center [205, 653] width 370 height 38
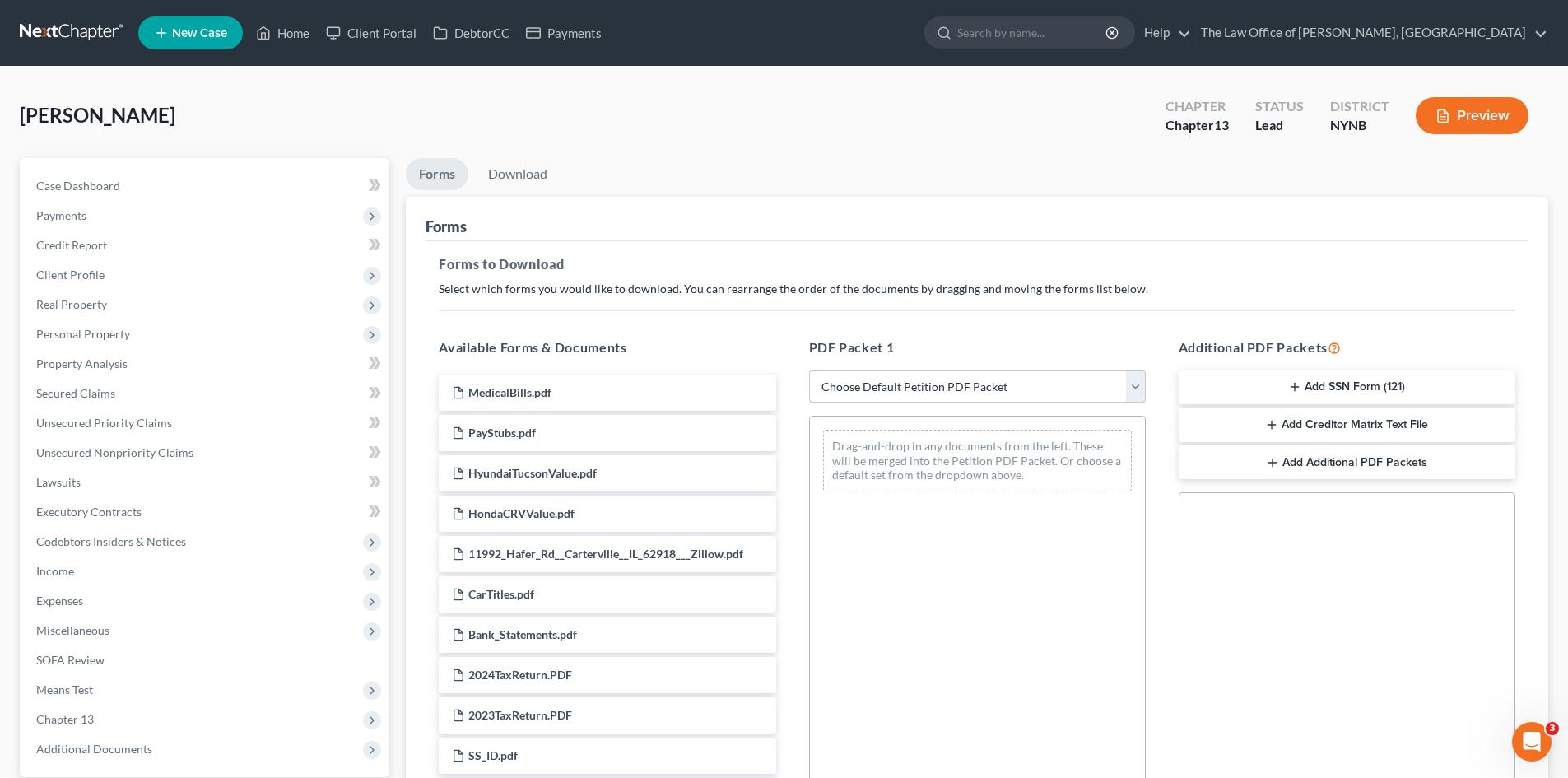
click at [919, 391] on select "Choose Default Petition PDF Packet Complete Bankruptcy Petition (all forms and …" at bounding box center [977, 387] width 336 height 33
select select "3"
click at [809, 371] on select "Choose Default Petition PDF Packet Complete Bankruptcy Petition (all forms and …" at bounding box center [977, 387] width 336 height 33
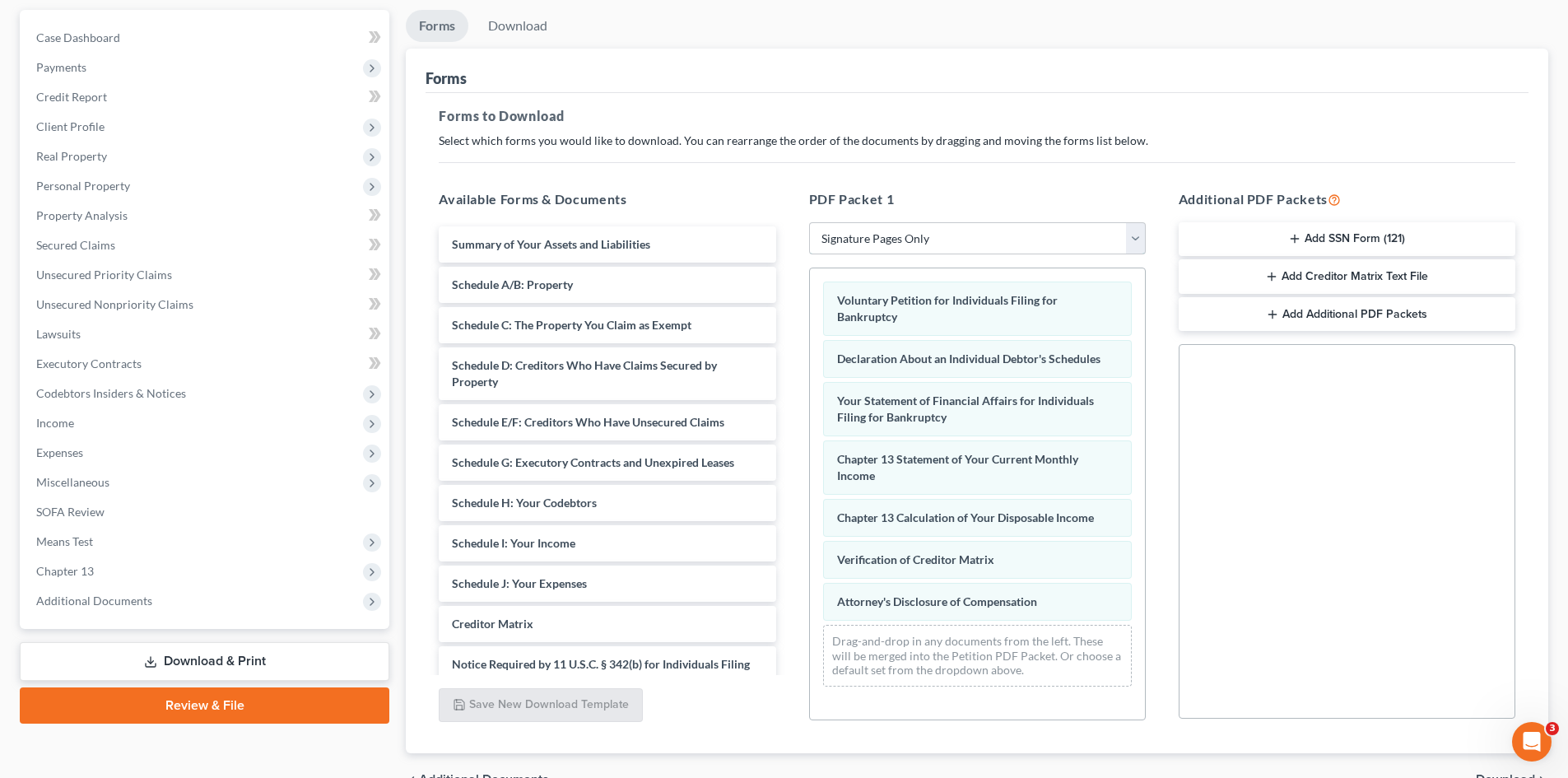
scroll to position [239, 0]
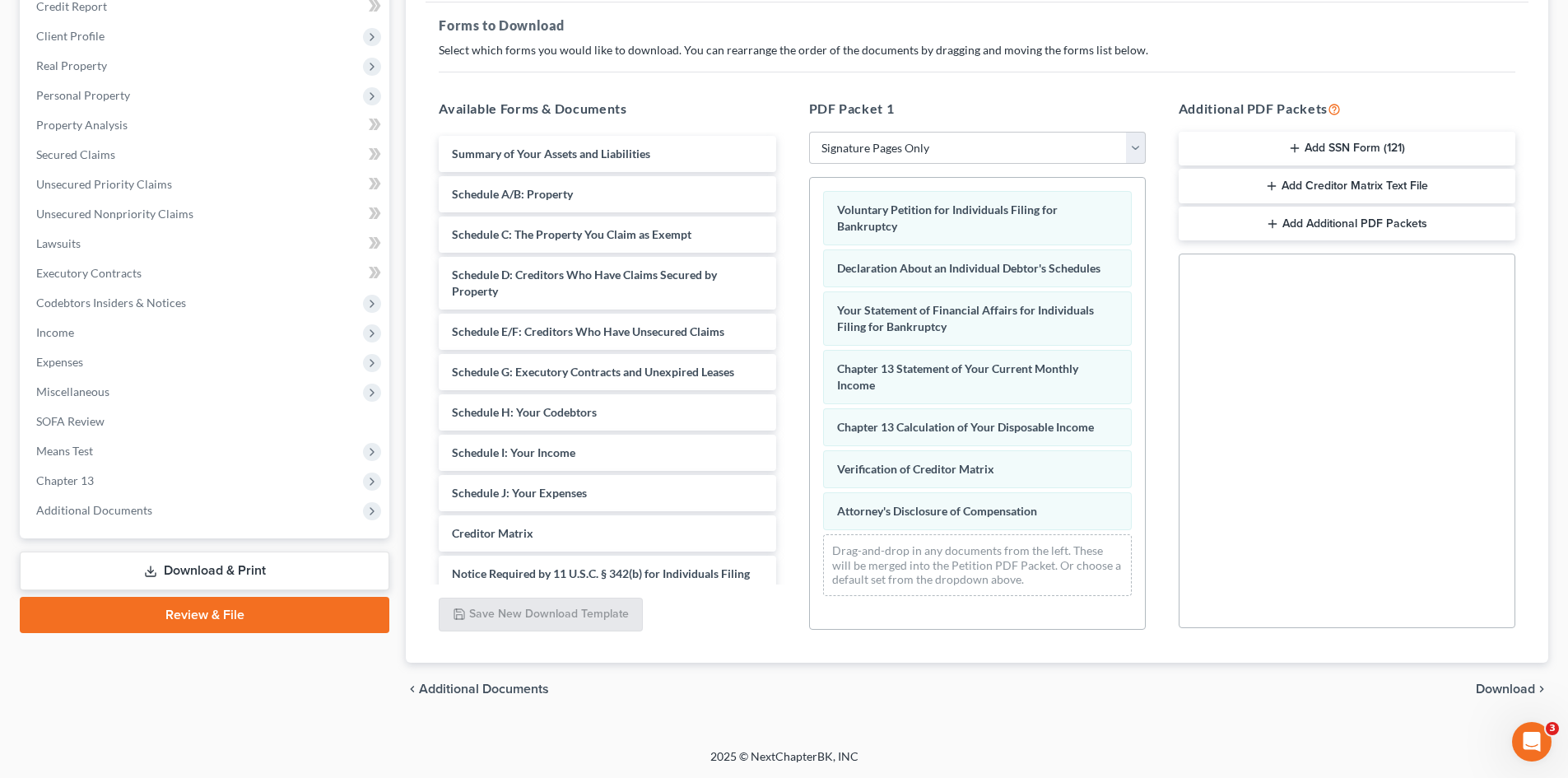
drag, startPoint x: 1501, startPoint y: 689, endPoint x: 1446, endPoint y: 662, distance: 61.3
click at [1501, 690] on span "Download" at bounding box center [1505, 689] width 59 height 13
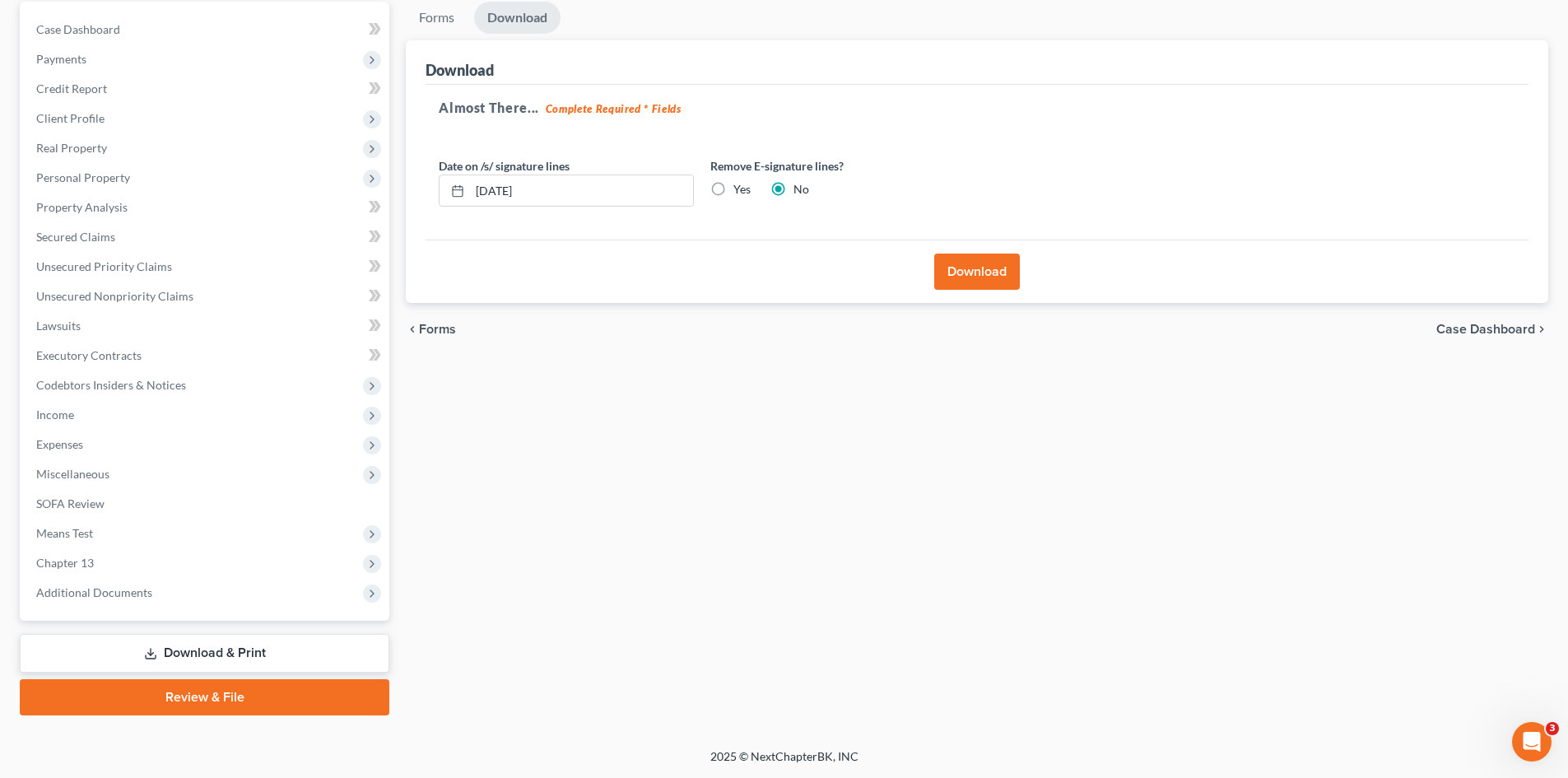
scroll to position [157, 0]
drag, startPoint x: 959, startPoint y: 281, endPoint x: 766, endPoint y: 219, distance: 202.7
click at [958, 281] on button "Download" at bounding box center [977, 271] width 86 height 36
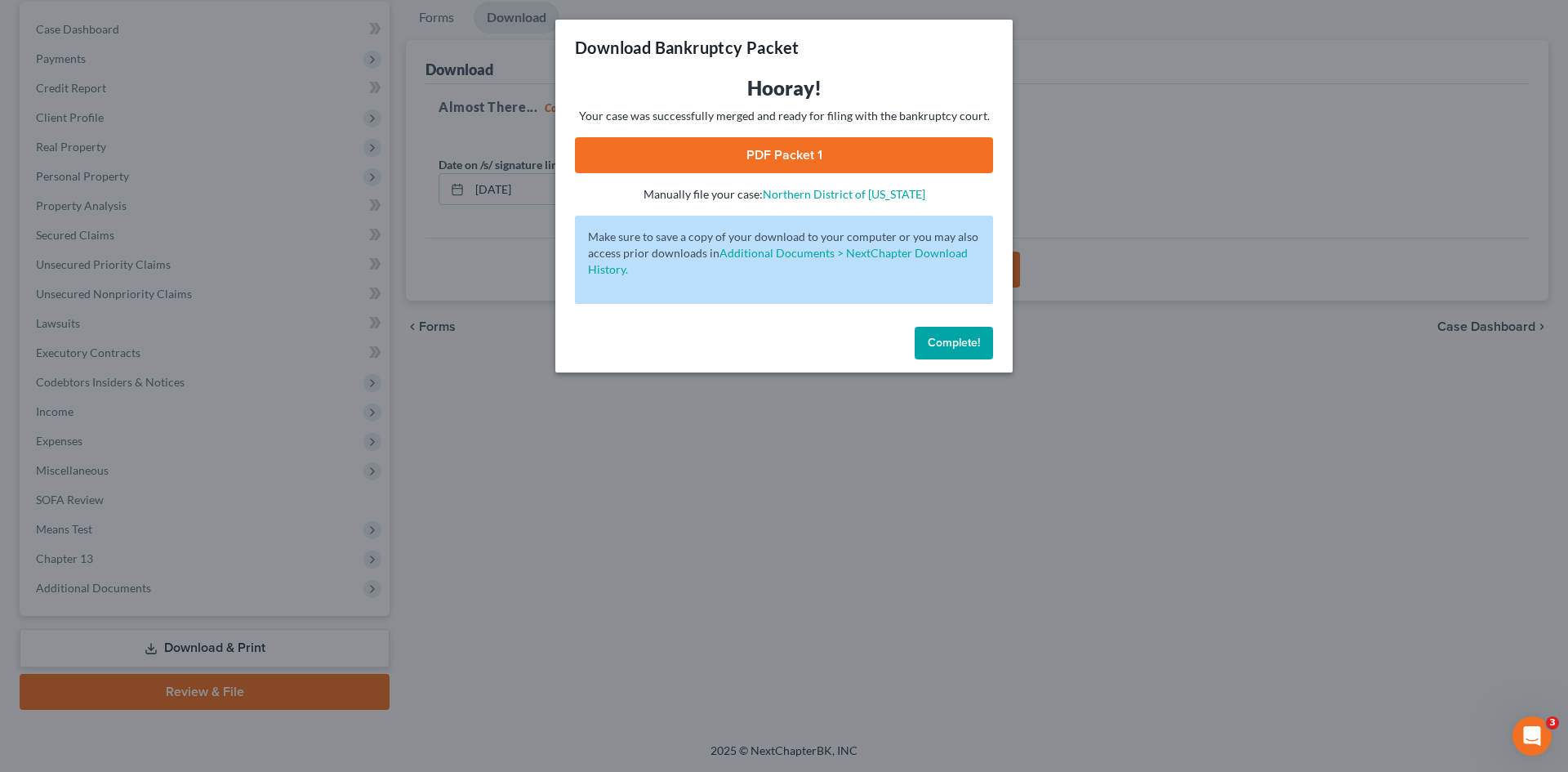
click at [862, 164] on link "PDF Packet 1" at bounding box center [784, 155] width 418 height 36
drag, startPoint x: 953, startPoint y: 340, endPoint x: 943, endPoint y: 338, distance: 10.2
click at [953, 340] on span "Complete!" at bounding box center [953, 342] width 52 height 14
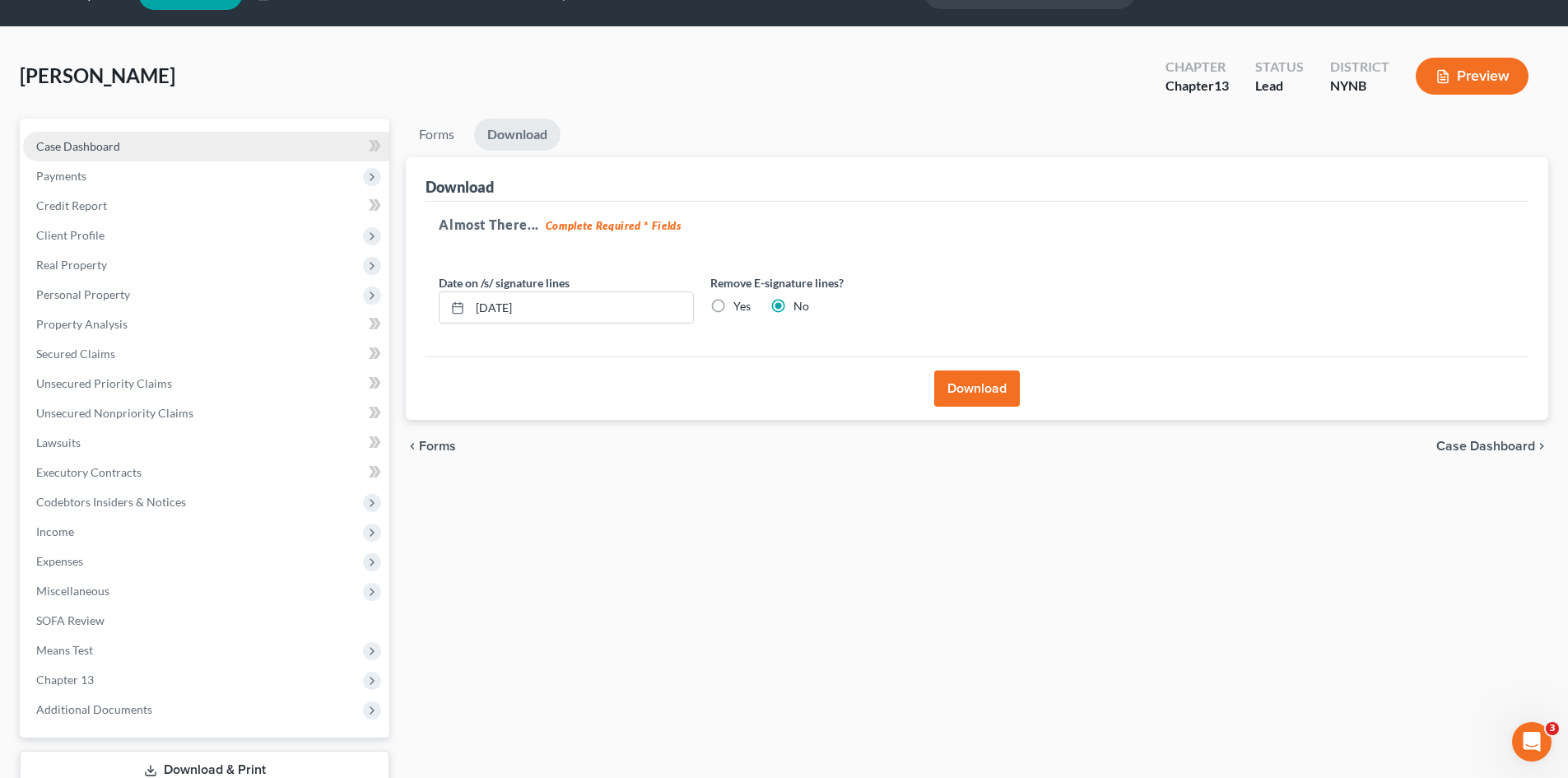
scroll to position [0, 0]
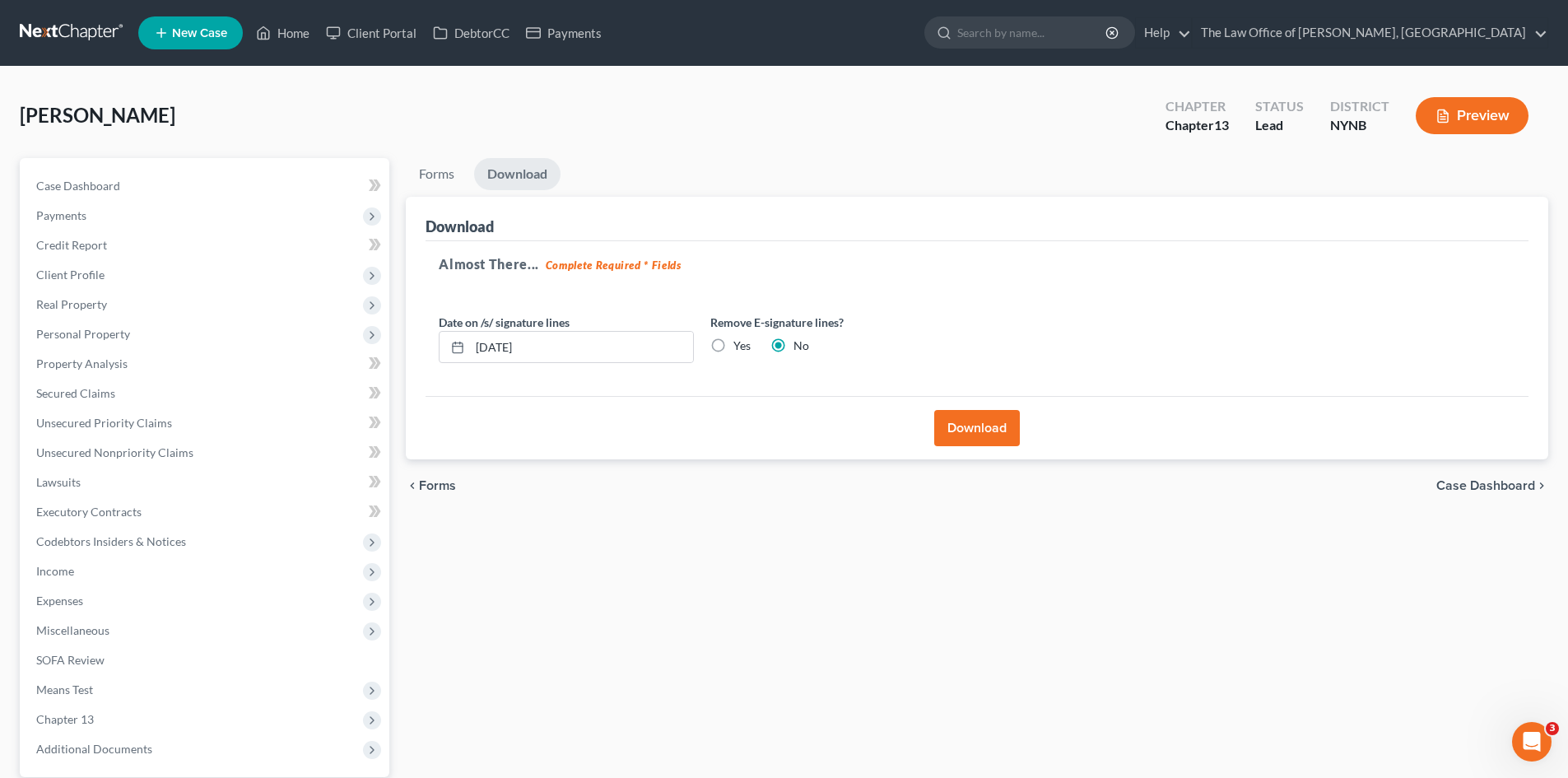
drag, startPoint x: 187, startPoint y: 131, endPoint x: 24, endPoint y: 124, distance: 163.2
click at [8, 127] on div "[PERSON_NAME] Upgraded Chapter Chapter 13 Status Lead District NYNB Preview Pet…" at bounding box center [784, 486] width 1568 height 838
copy span "[PERSON_NAME]"
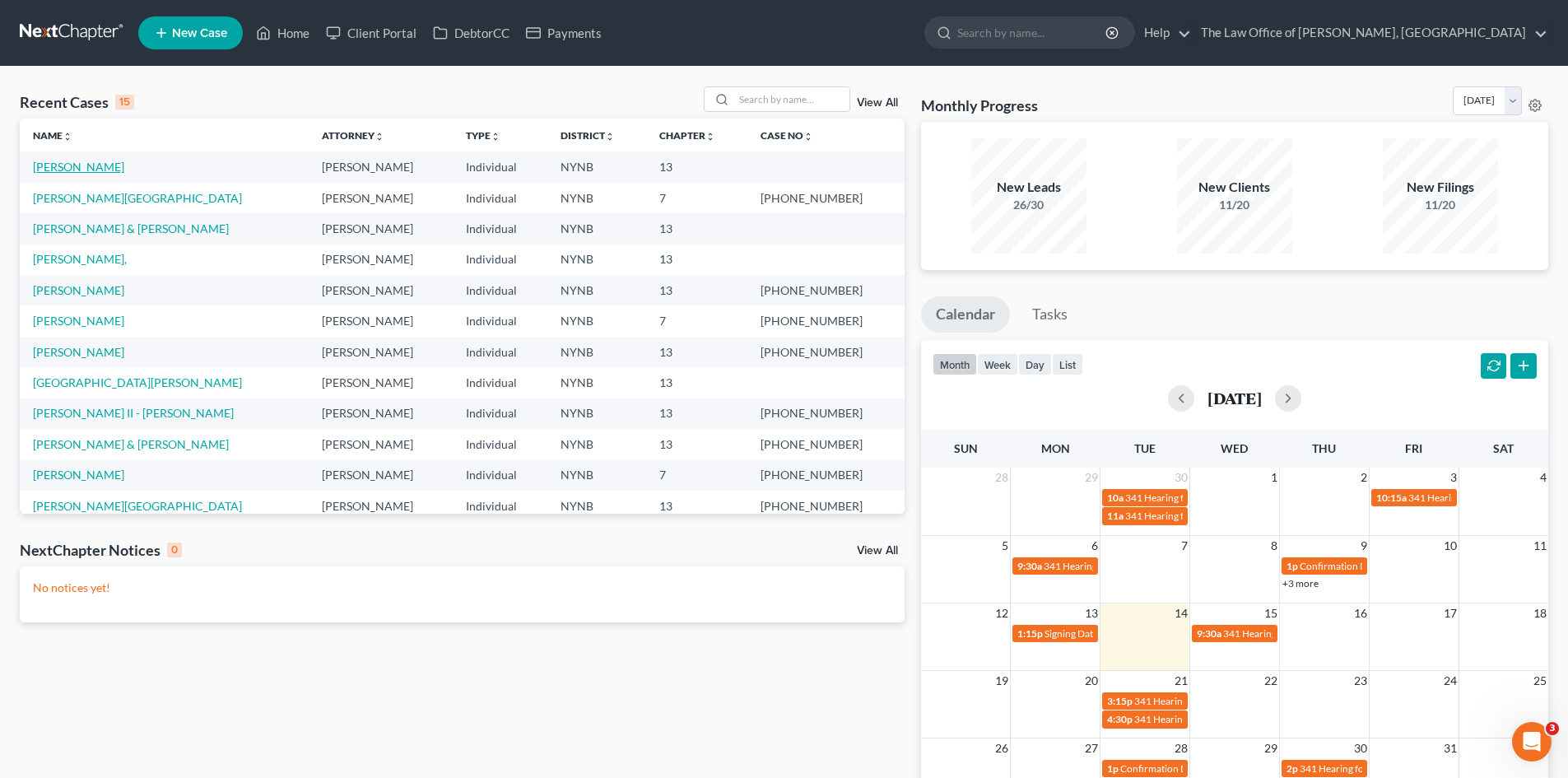
click at [66, 164] on link "[PERSON_NAME]" at bounding box center [79, 167] width 92 height 14
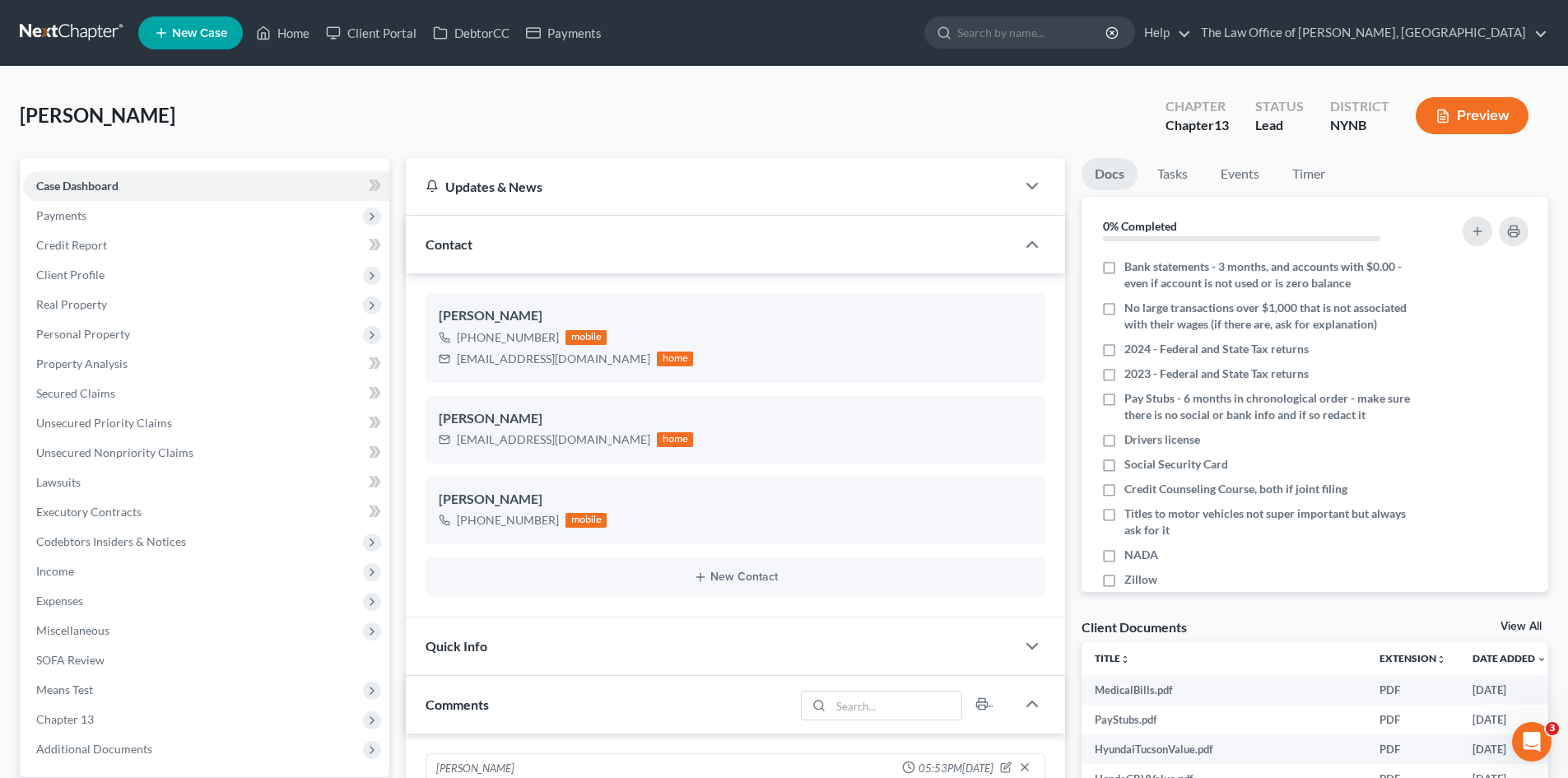
scroll to position [275, 0]
drag, startPoint x: 196, startPoint y: 122, endPoint x: 9, endPoint y: 123, distance: 187.0
copy span "Ennis, Christopher"
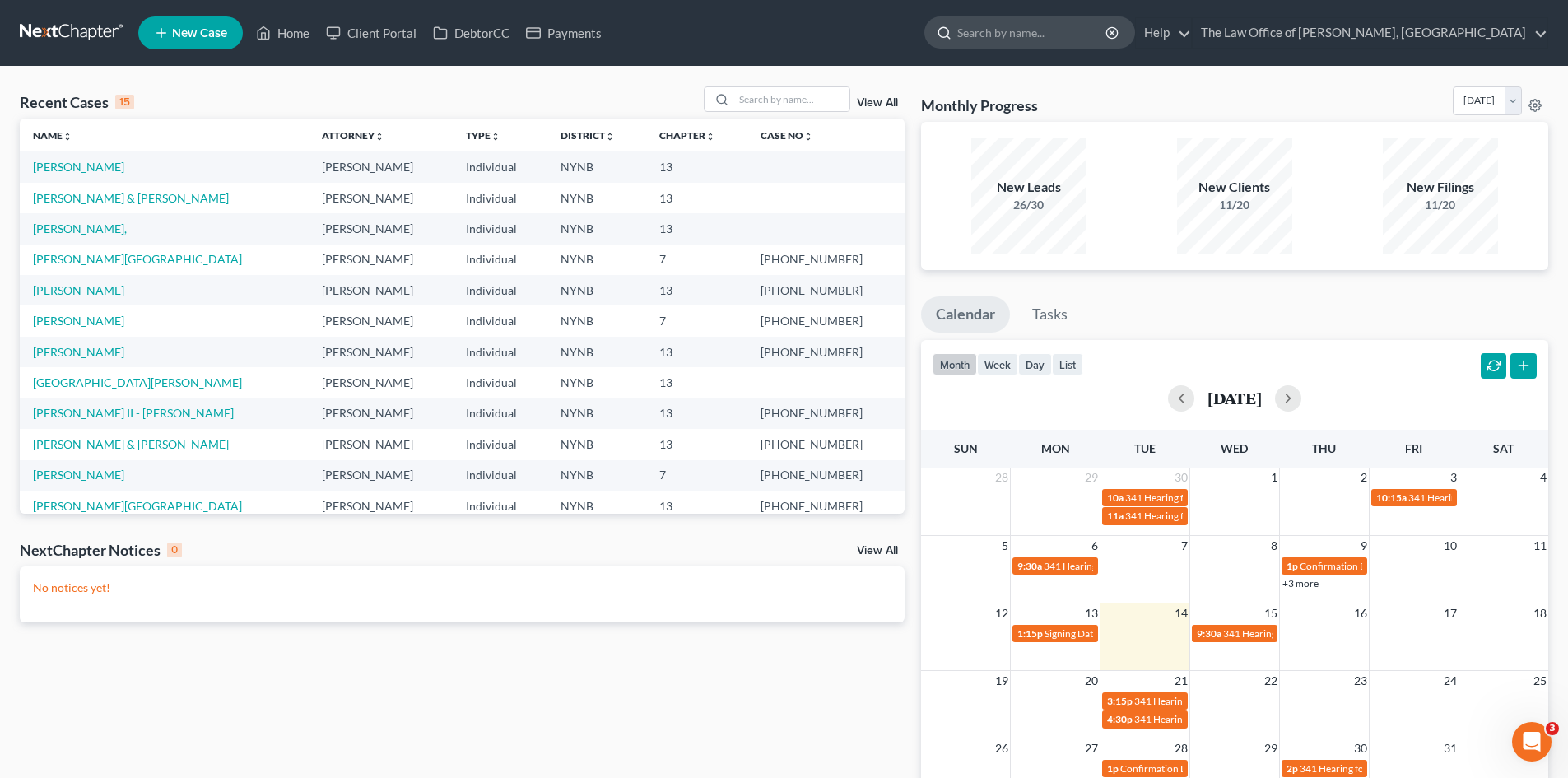
drag, startPoint x: 1103, startPoint y: 96, endPoint x: 1017, endPoint y: 32, distance: 107.2
click at [1103, 94] on div "Monthly Progress Bankruptcy Bankruptcy [DATE] [DATE] [DATE] [DATE] [DATE] [DATE…" at bounding box center [1234, 104] width 627 height 35
